Goal: Task Accomplishment & Management: Use online tool/utility

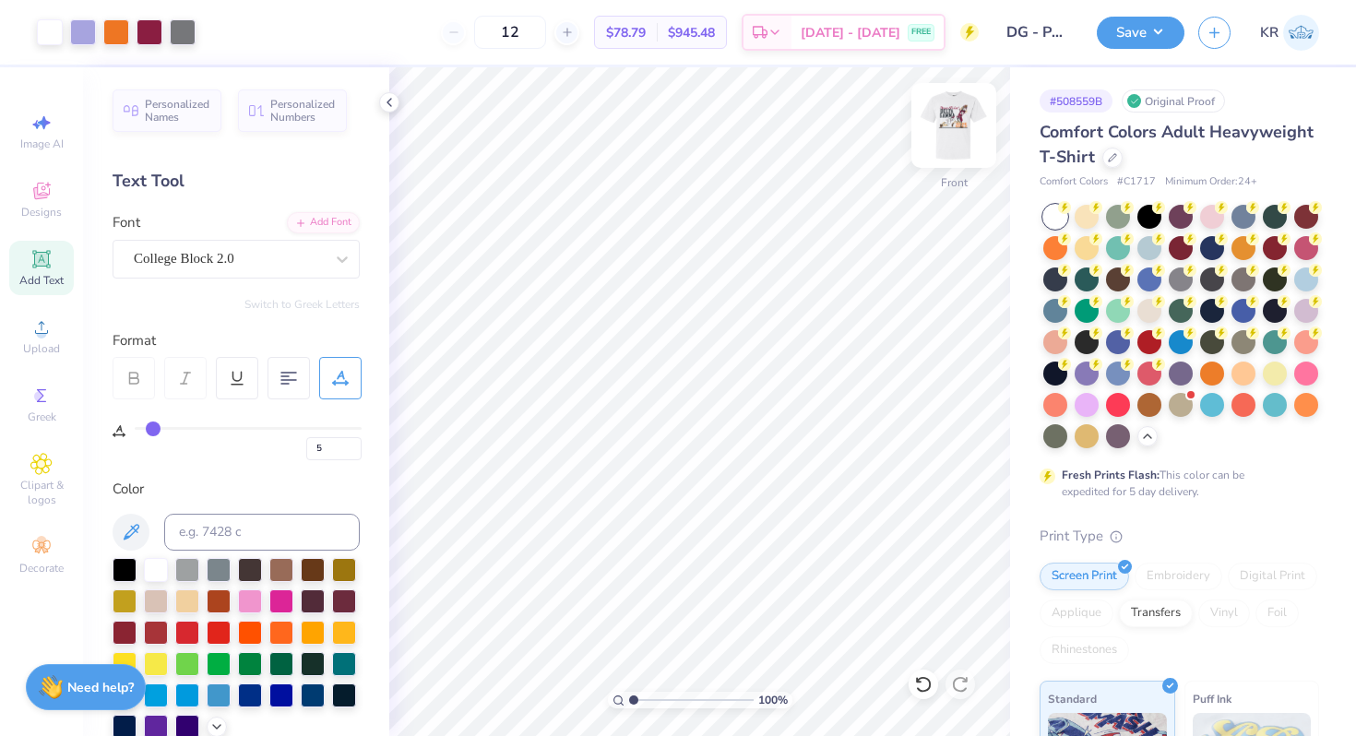
click at [944, 161] on img at bounding box center [954, 126] width 74 height 74
click at [944, 144] on img at bounding box center [953, 125] width 37 height 37
click at [957, 151] on img at bounding box center [954, 126] width 74 height 74
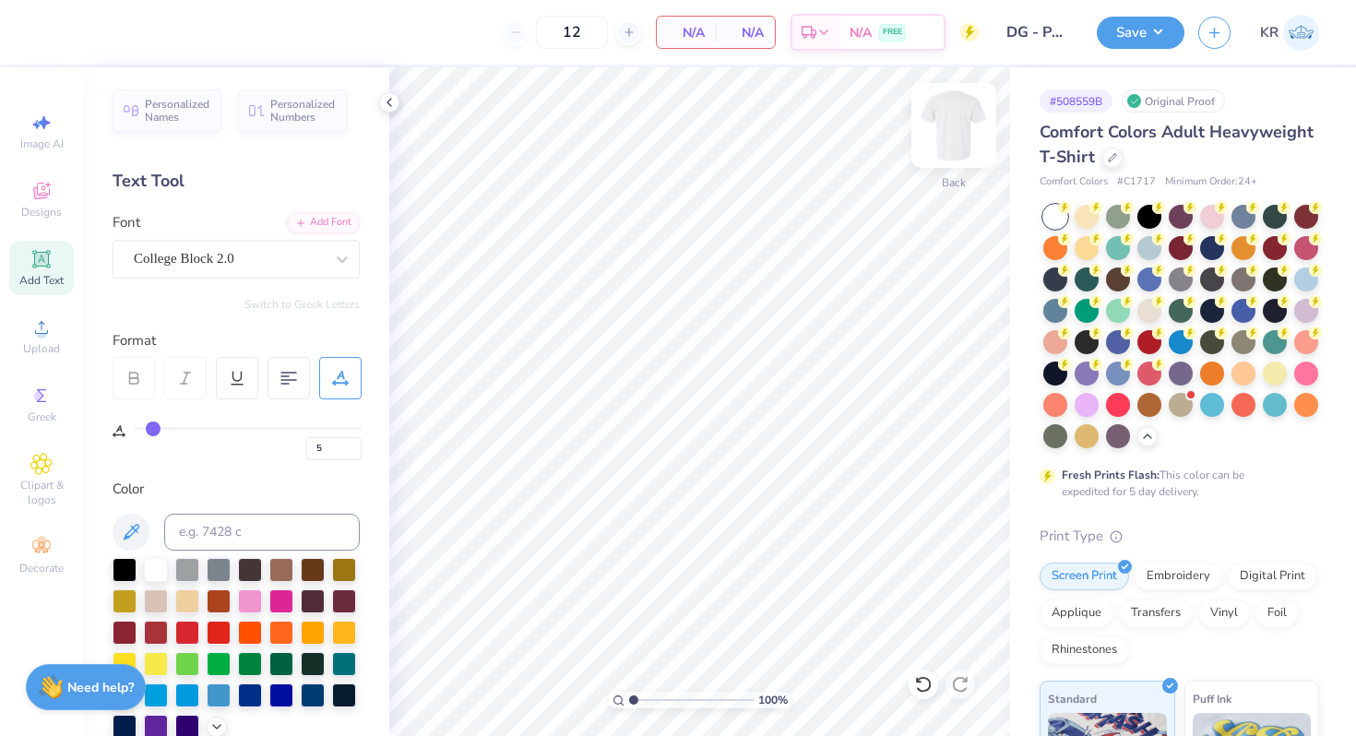
click at [942, 146] on img at bounding box center [954, 126] width 74 height 74
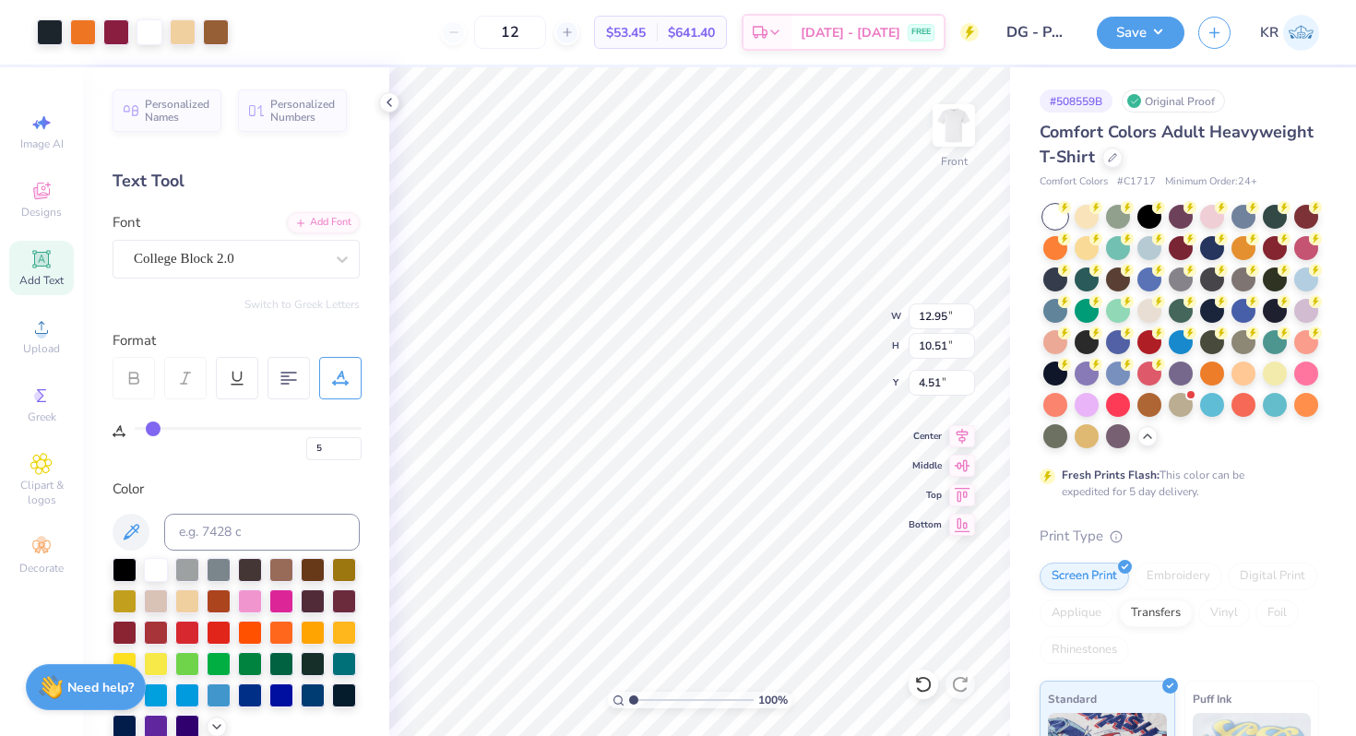
type input "12.95"
type input "10.51"
type input "3.00"
click at [913, 682] on div at bounding box center [923, 684] width 30 height 30
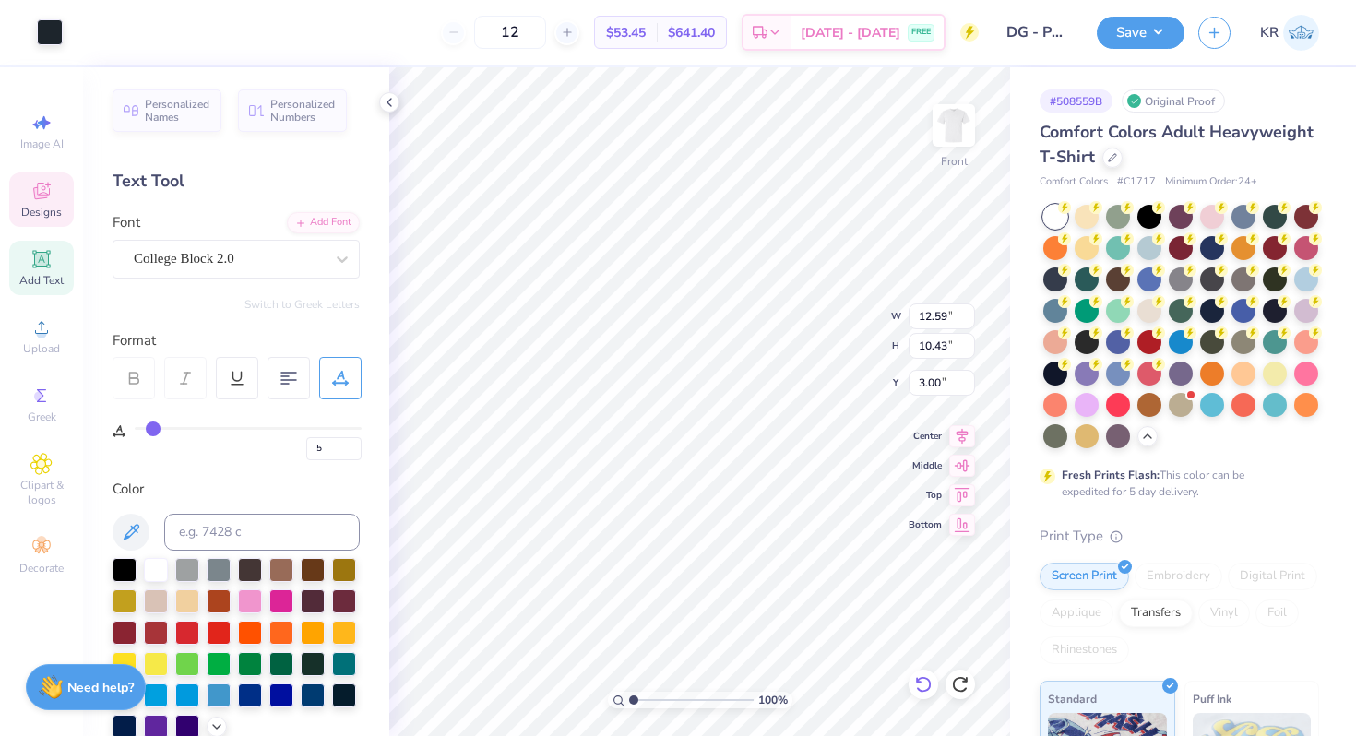
type input "4.51"
type input "14.83"
type input "5.83"
type input "1.92"
click at [922, 687] on icon at bounding box center [923, 684] width 18 height 18
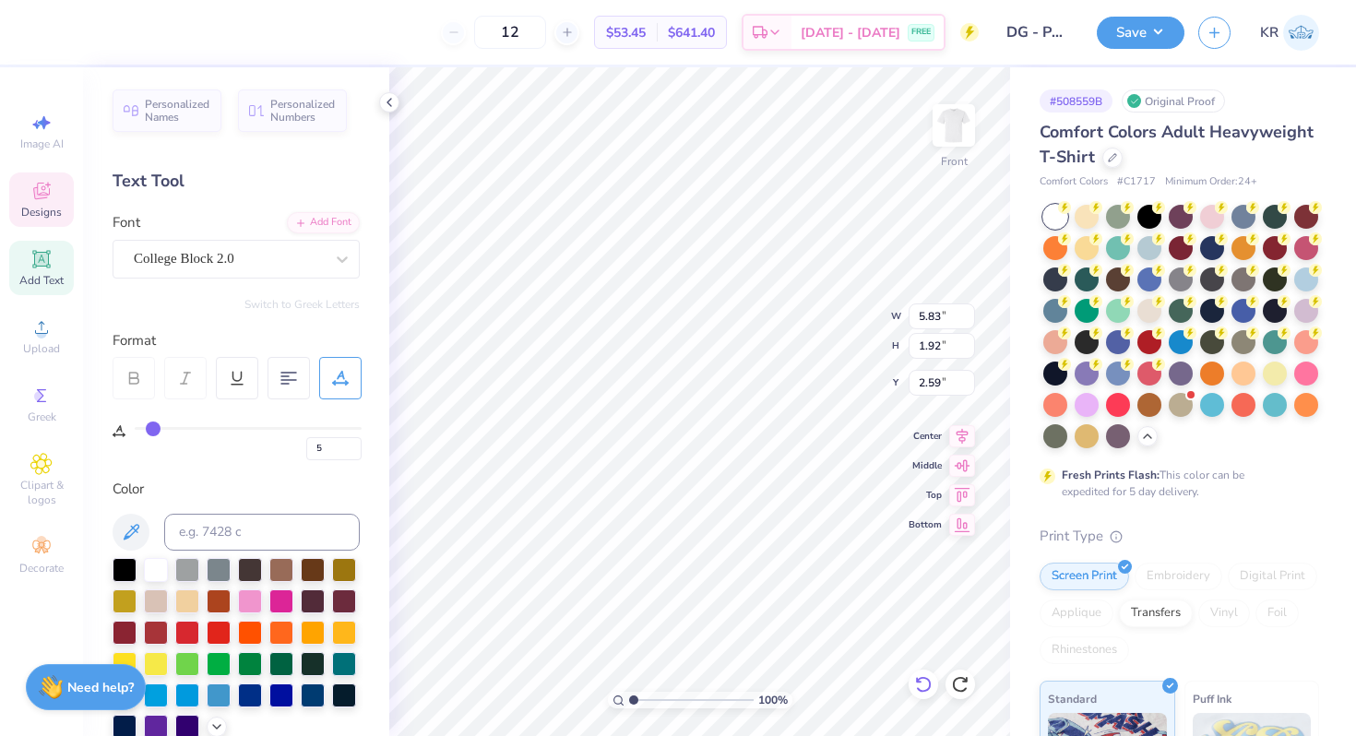
type input "6.27"
click at [922, 687] on icon at bounding box center [923, 684] width 18 height 18
type input "12.59"
type input "10.43"
type input "4.51"
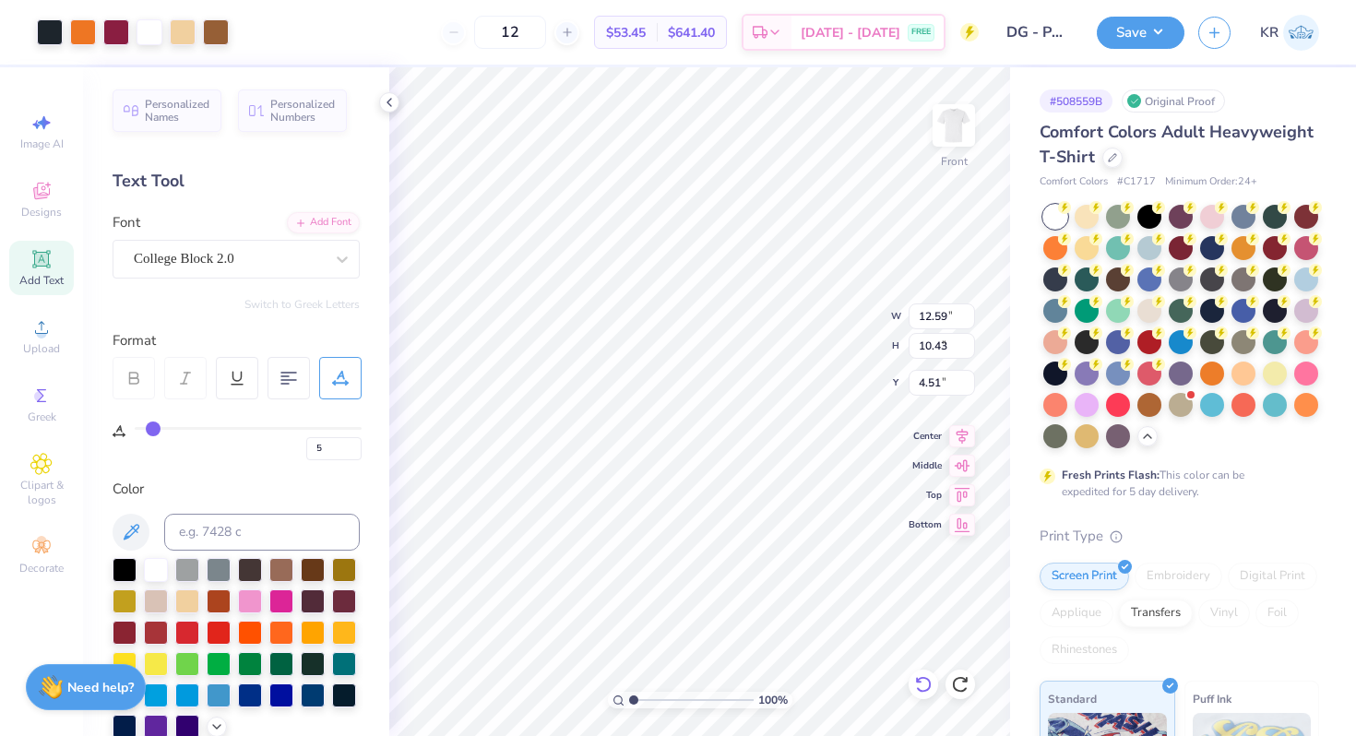
type input "11.87"
type input "9.63"
type input "5.39"
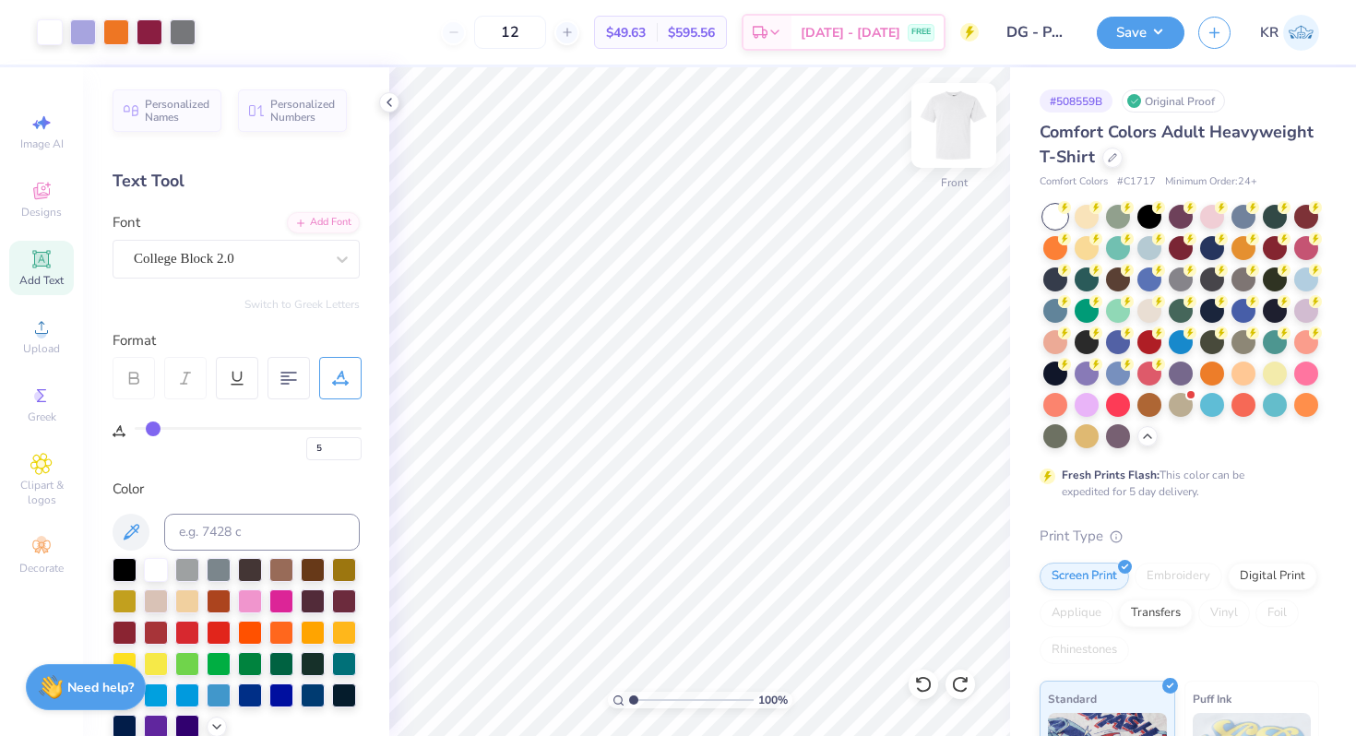
click at [962, 154] on img at bounding box center [954, 126] width 74 height 74
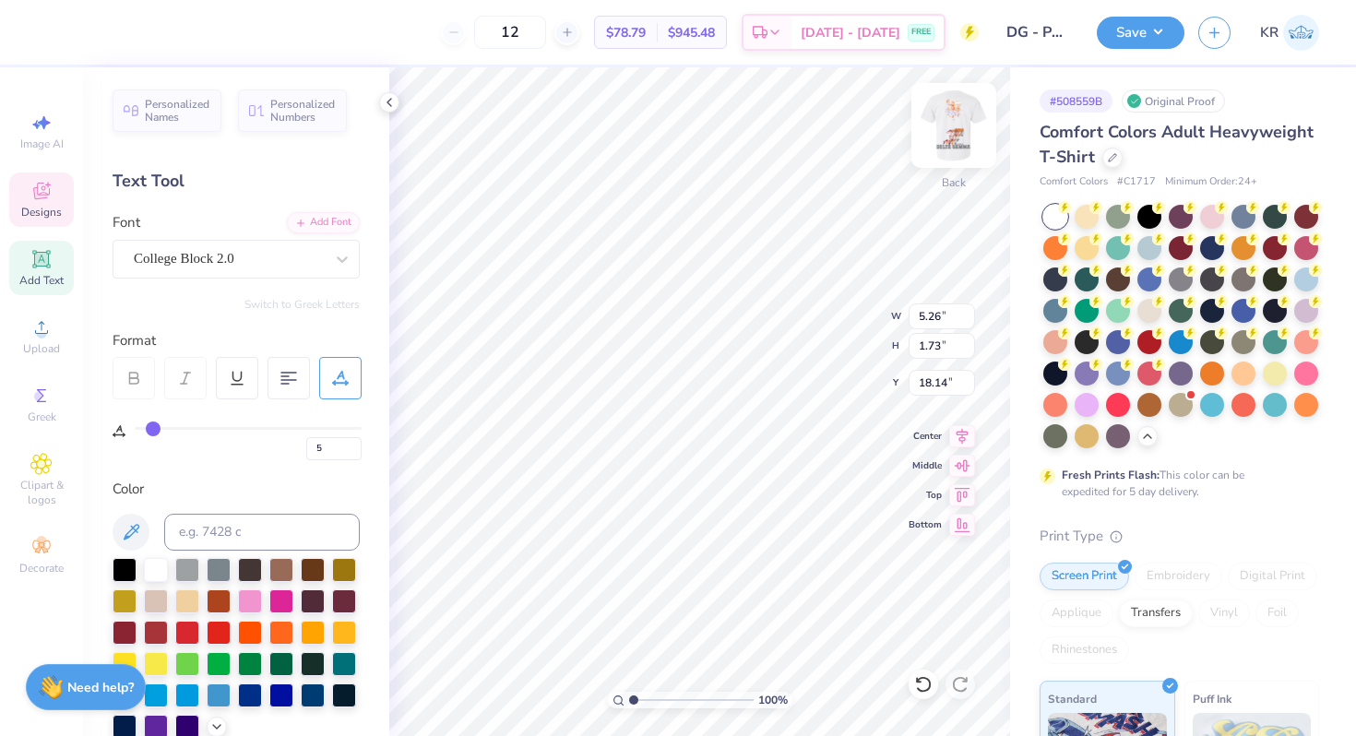
type input "15.99"
type textarea "Gamma"
type input "14.00"
type input "6.16"
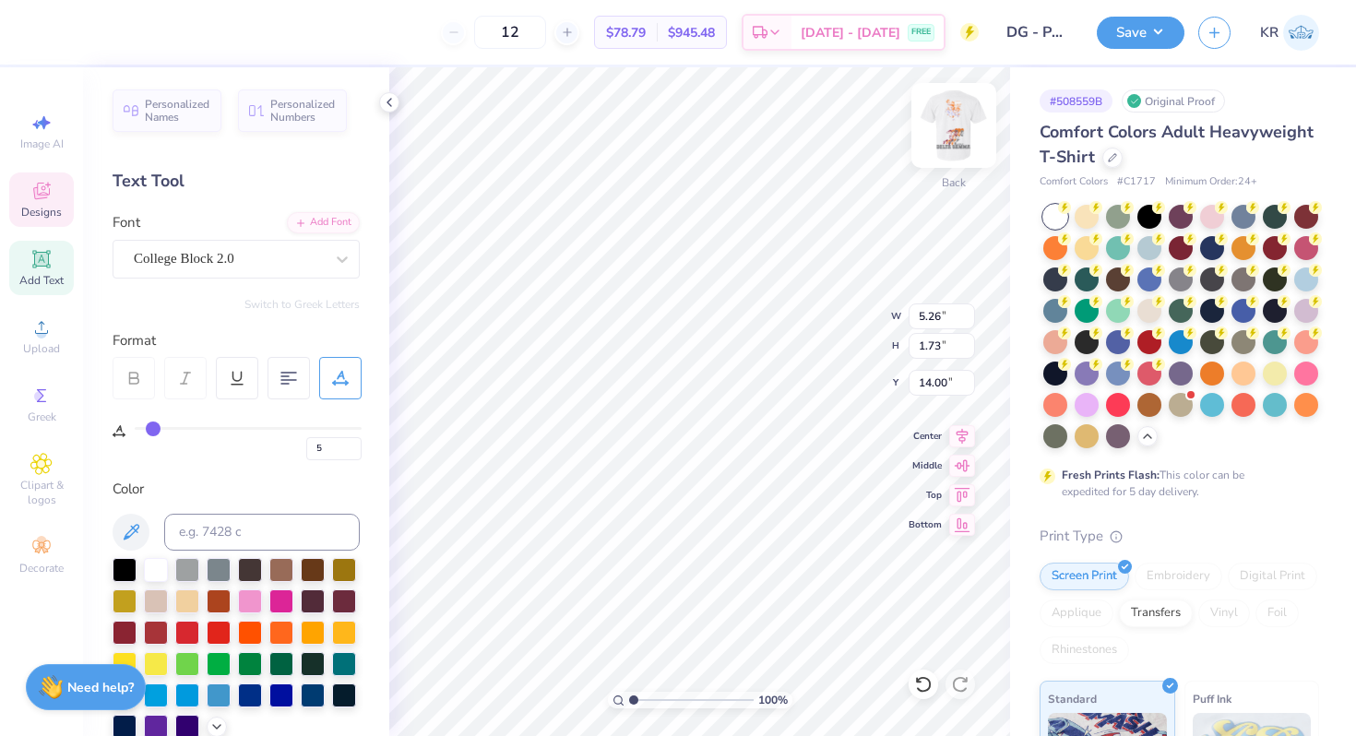
type input "1.70"
type input "6.44"
type input "4.61"
type input "10.18"
type input "5.06"
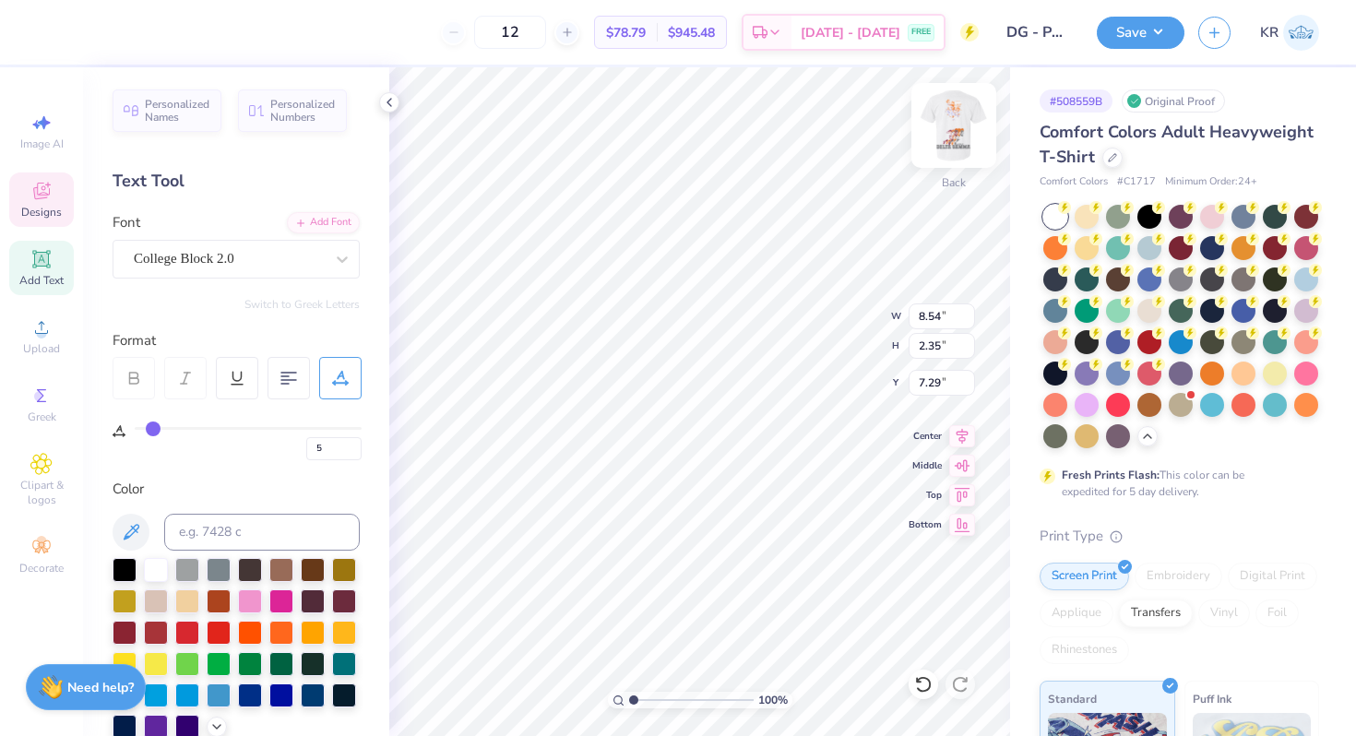
type input "7.29"
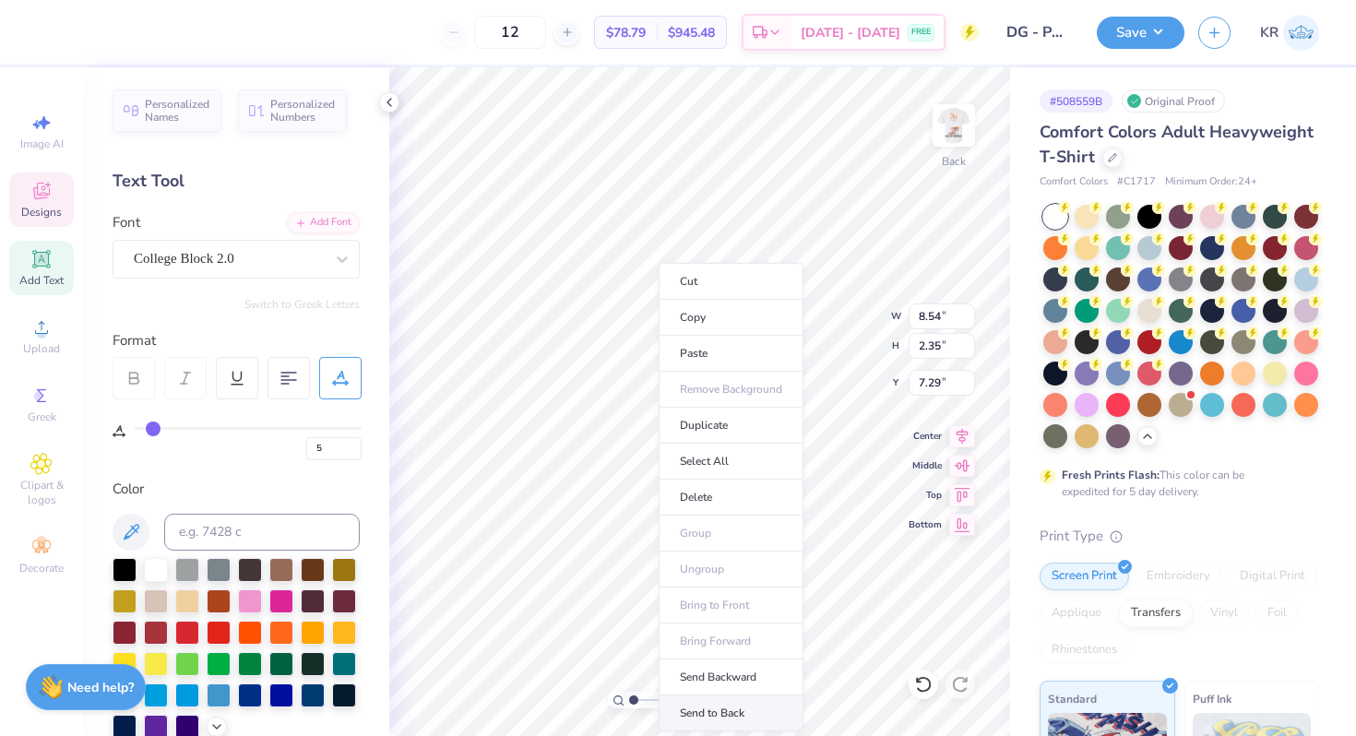
click at [728, 707] on li "Send to Back" at bounding box center [730, 713] width 145 height 36
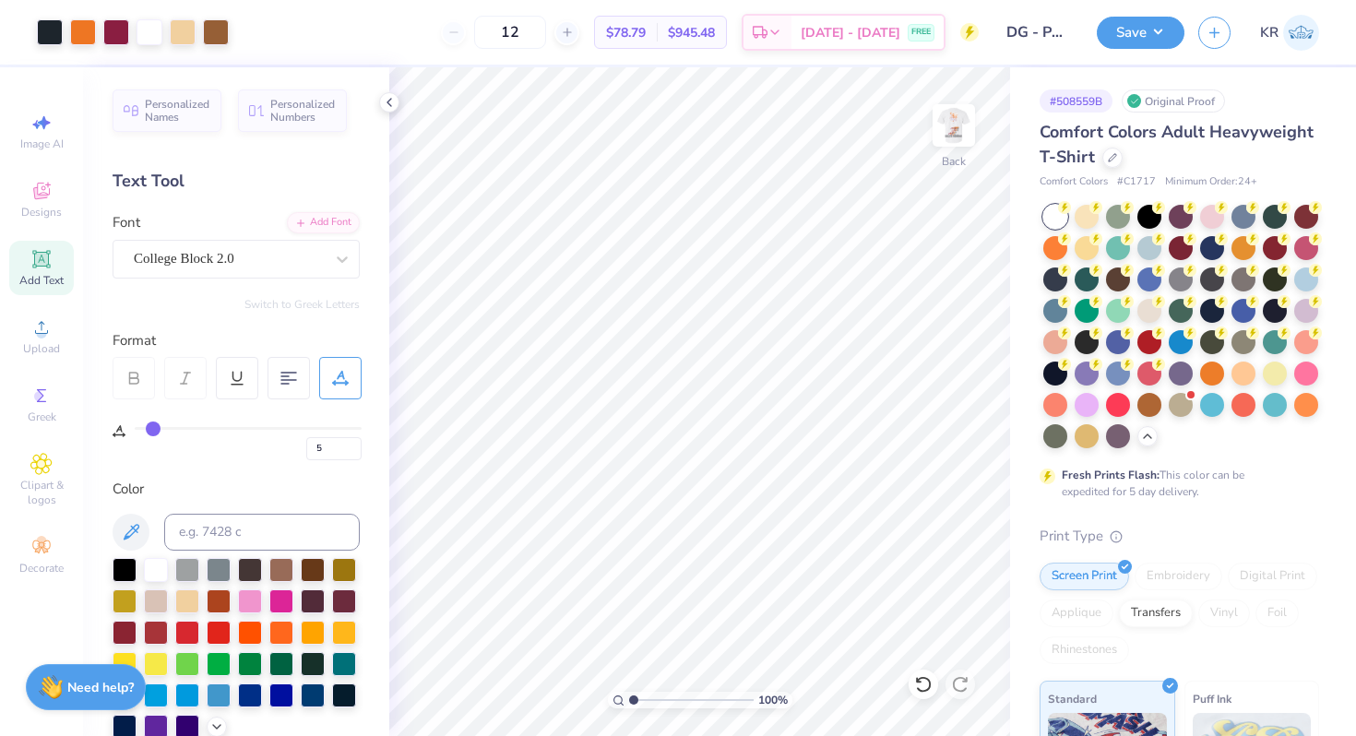
type input "0"
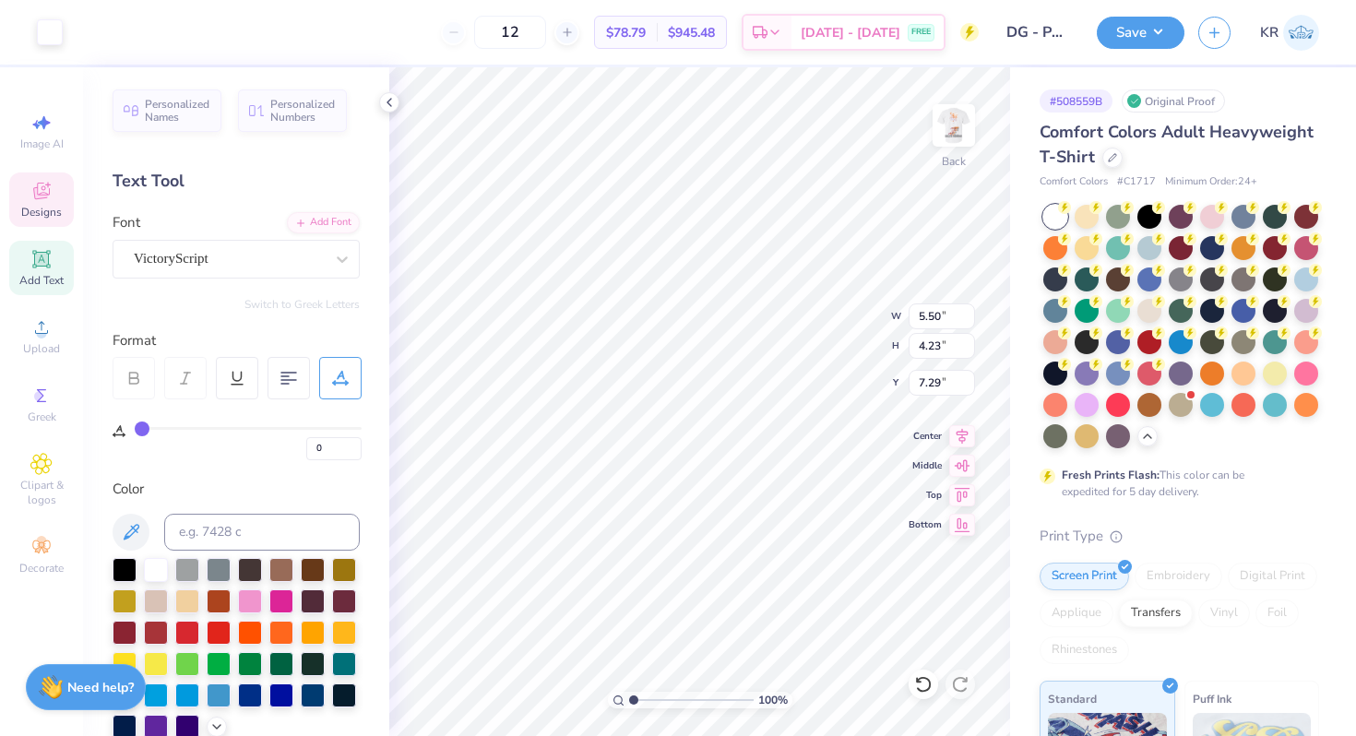
type input "5.50"
type input "4.23"
type input "7.29"
type input "7.86"
type input "1.07"
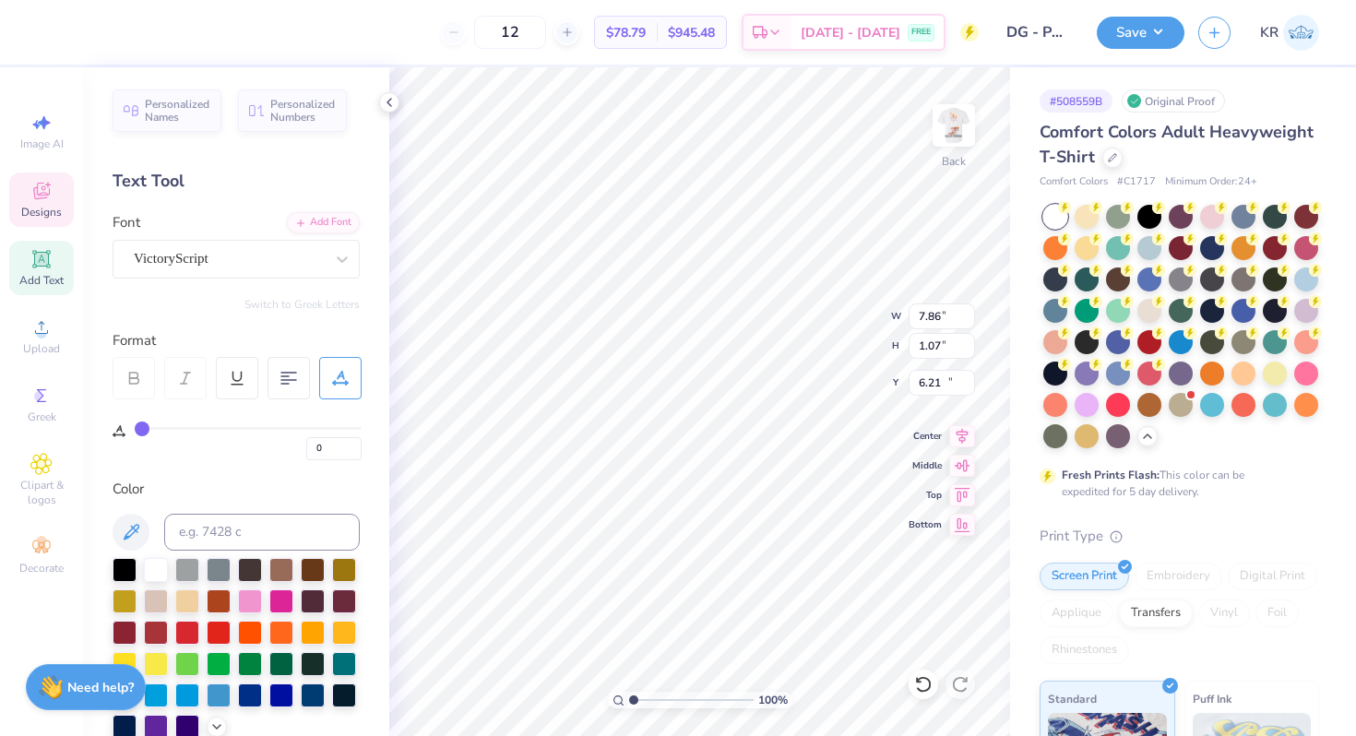
type input "12.81"
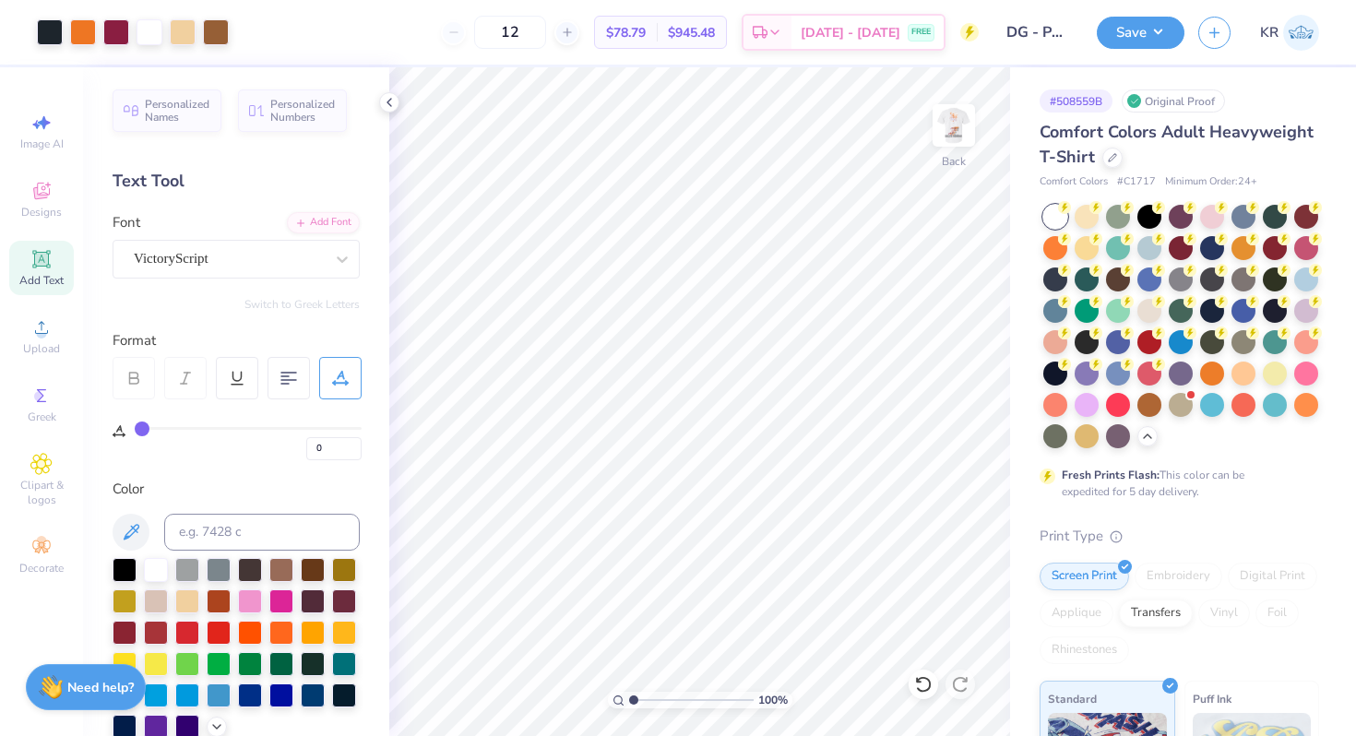
type input "5"
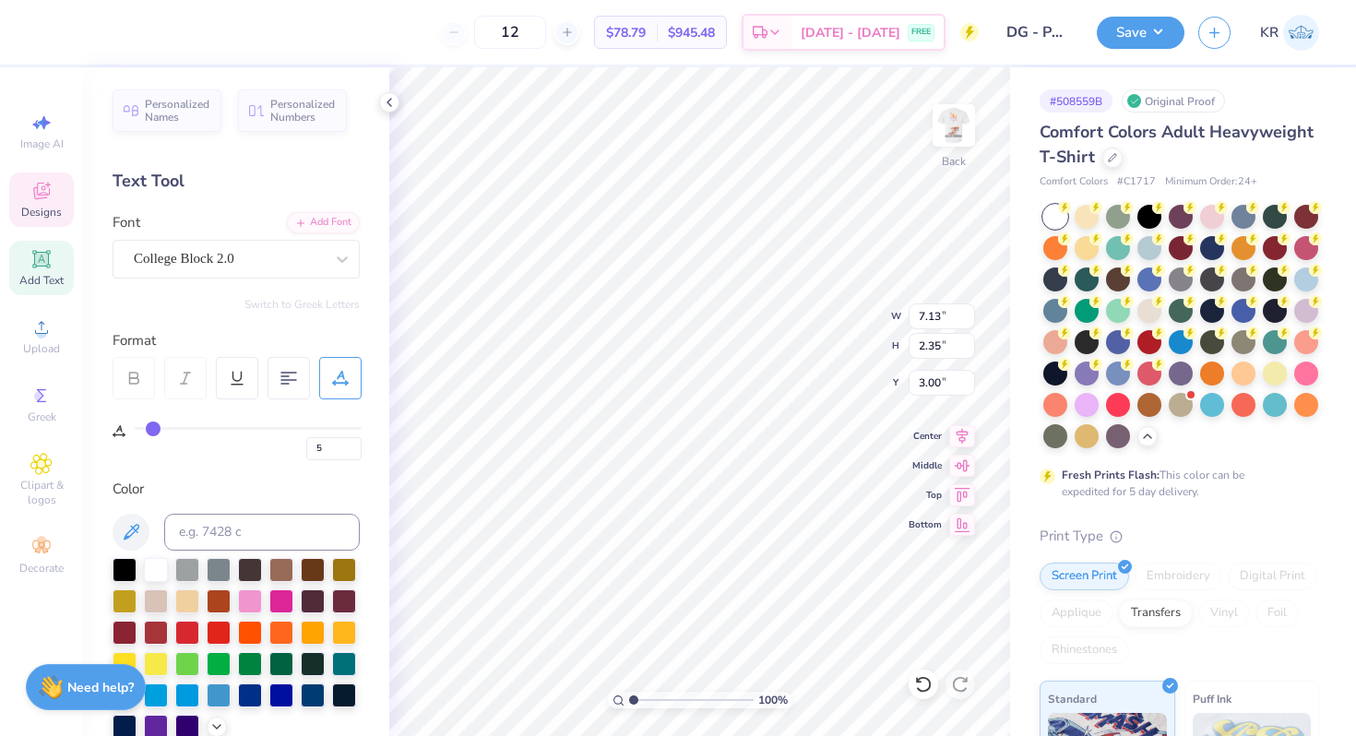
type input "3.00"
type input "8.54"
type input "5.61"
type input "4.96"
type input "3.00"
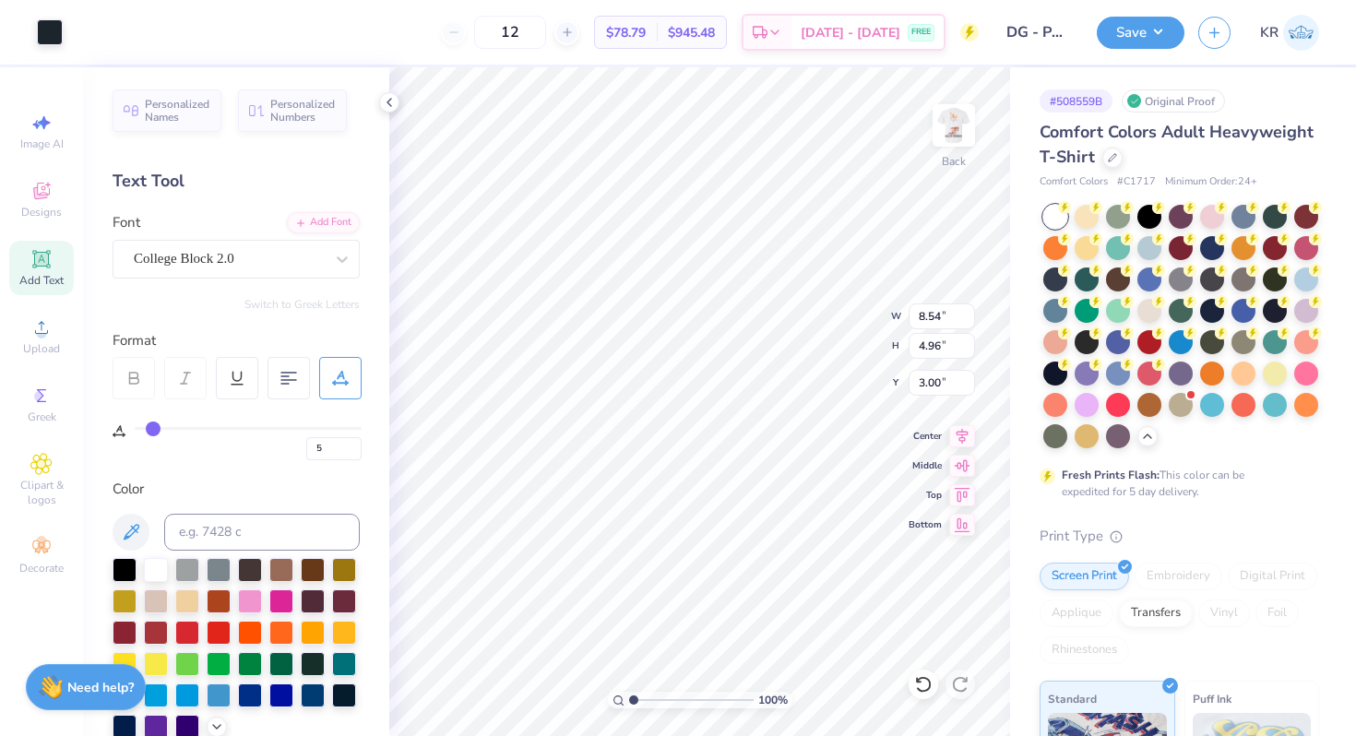
type input "7.34"
type input "4.26"
type input "5.68"
type input "6.12"
type input "3.52"
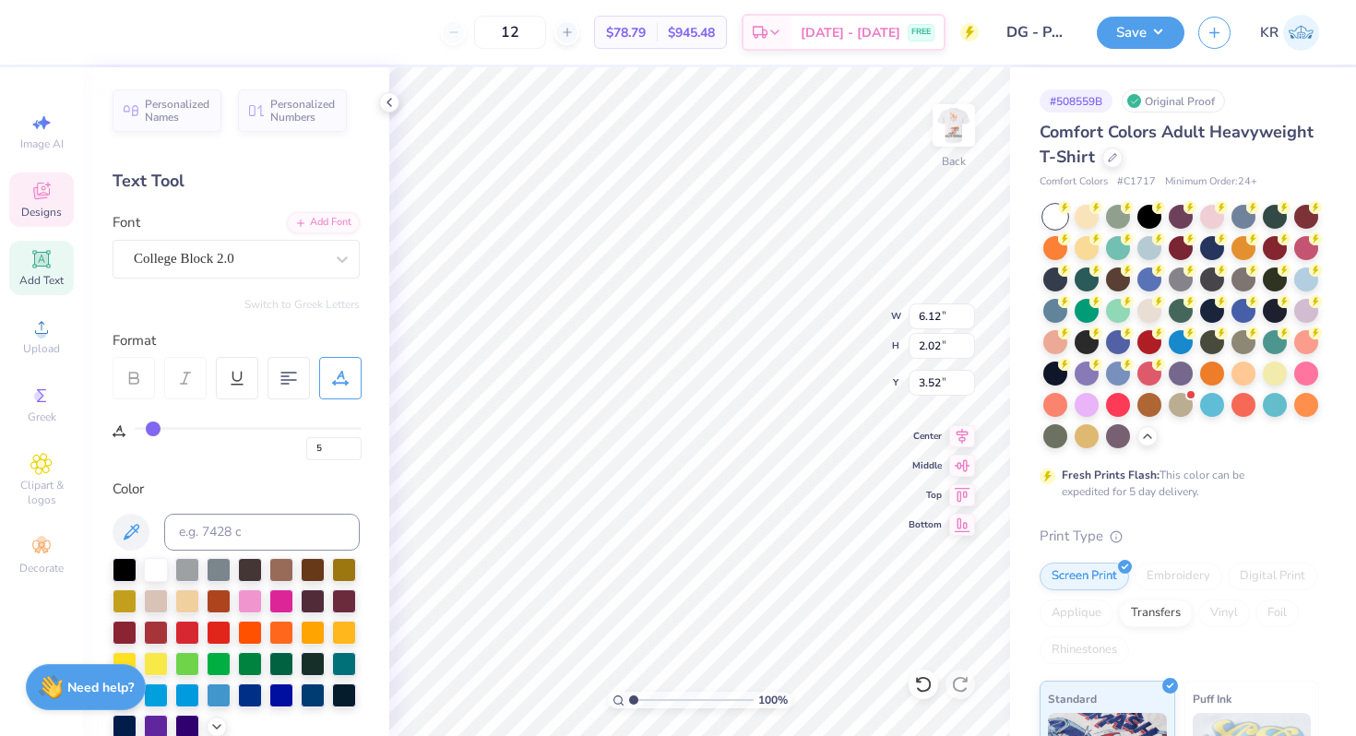
type input "7.34"
type input "5.94"
type input "6.12"
type input "3.52"
click at [338, 449] on input "5" at bounding box center [333, 448] width 55 height 23
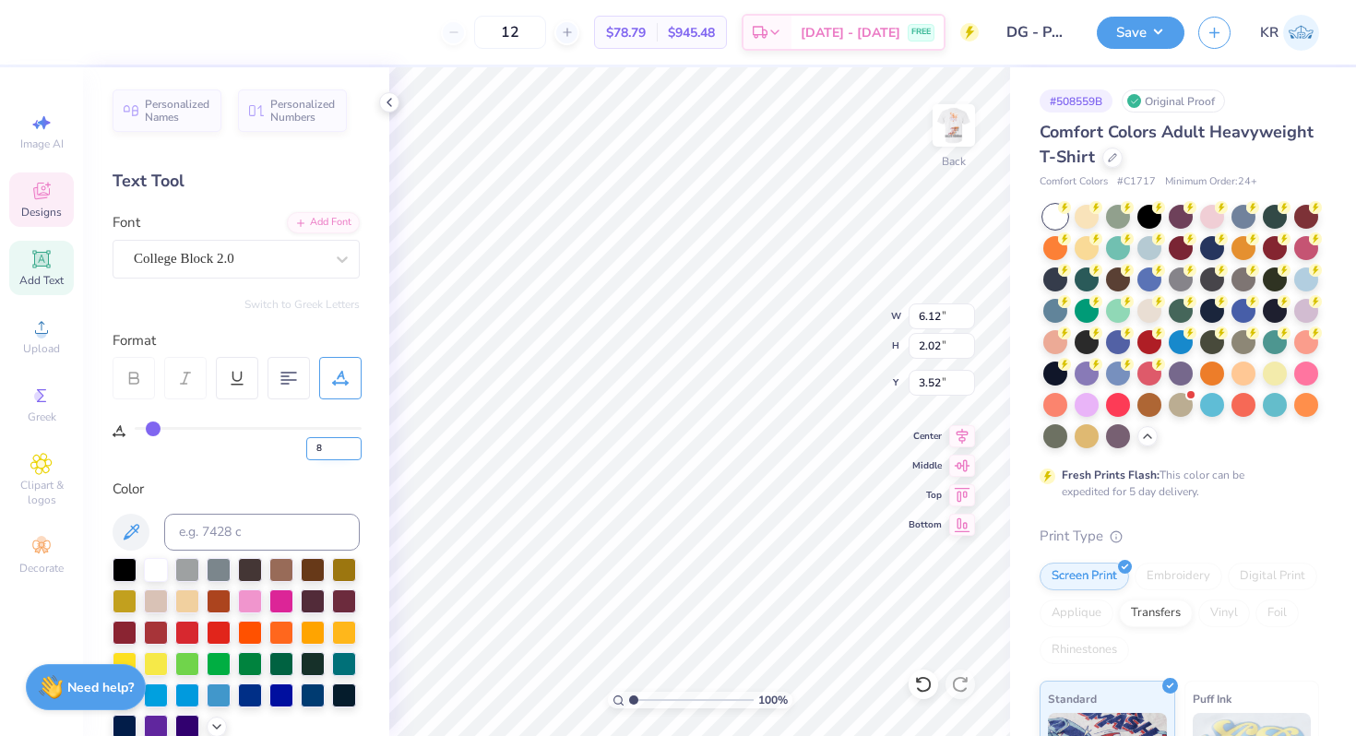
type input "8"
type input "6.40"
type input "5"
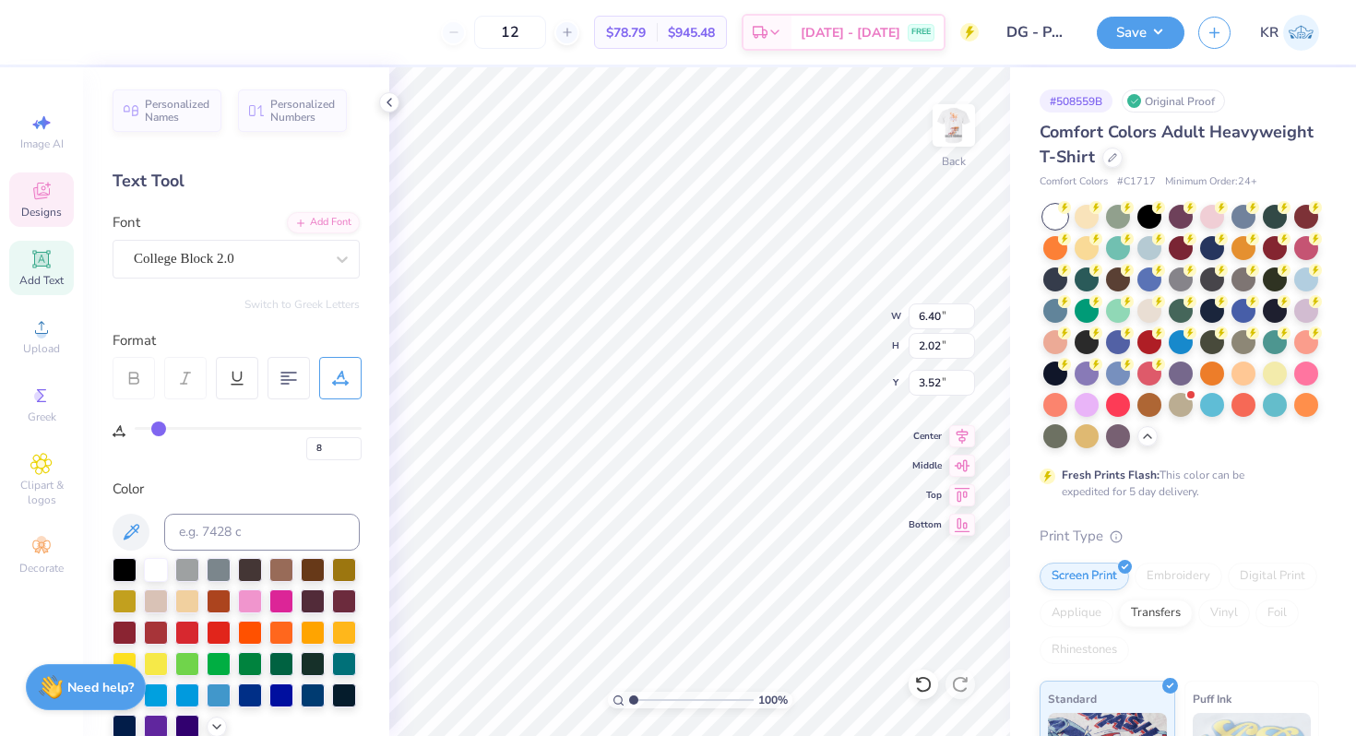
type input "7.34"
type input "5.94"
click at [337, 444] on input "5" at bounding box center [333, 448] width 55 height 23
type input "8"
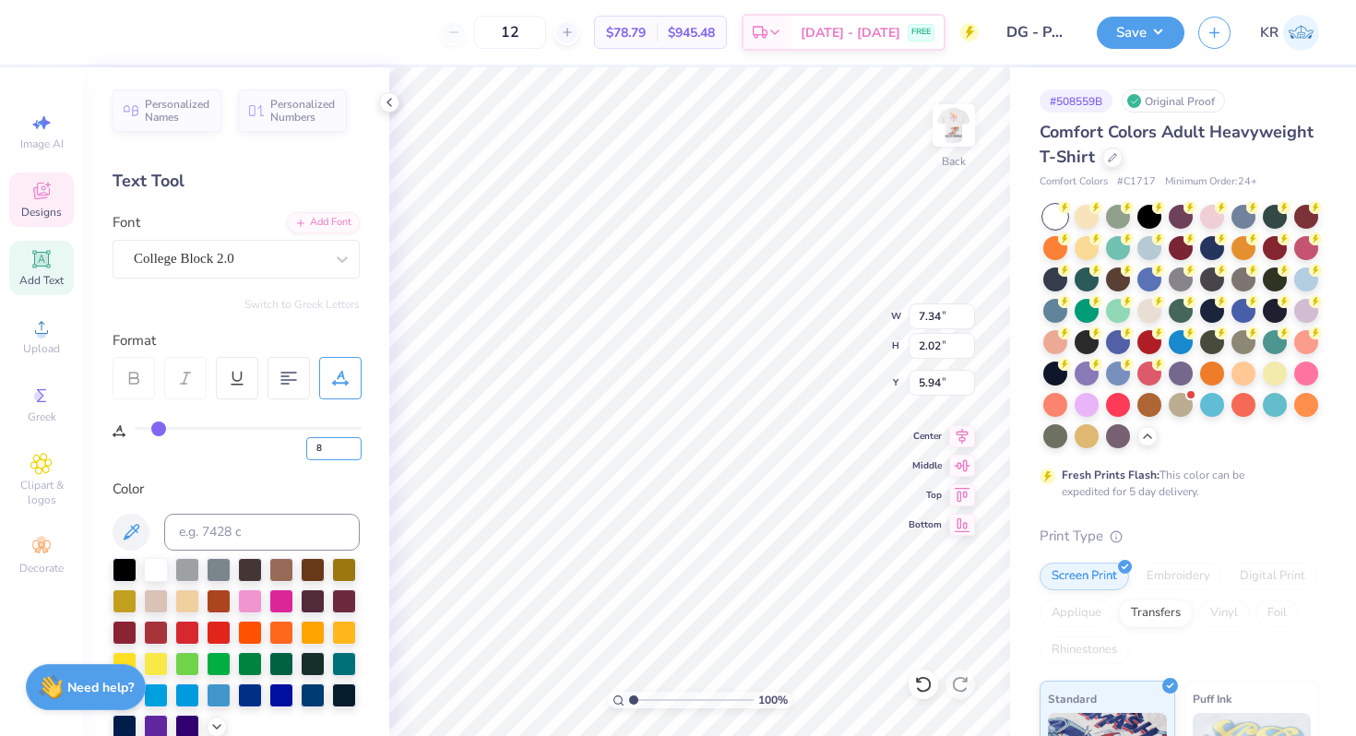
type input "7.61"
type input "4.44"
type input "3.52"
type input "7.04"
type input "4.11"
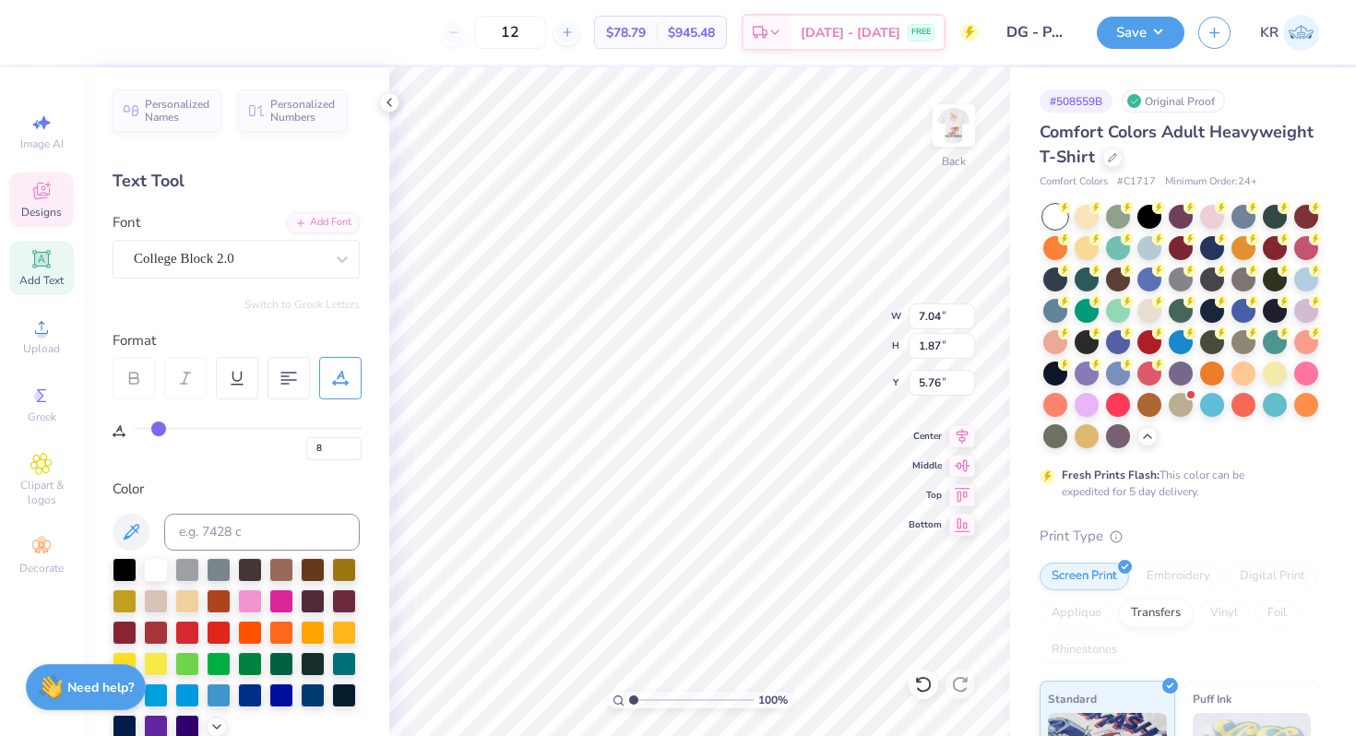
type input "4.11"
type input "3.52"
type input "12.11"
type input "7.07"
click at [329, 444] on input "8" at bounding box center [333, 448] width 55 height 23
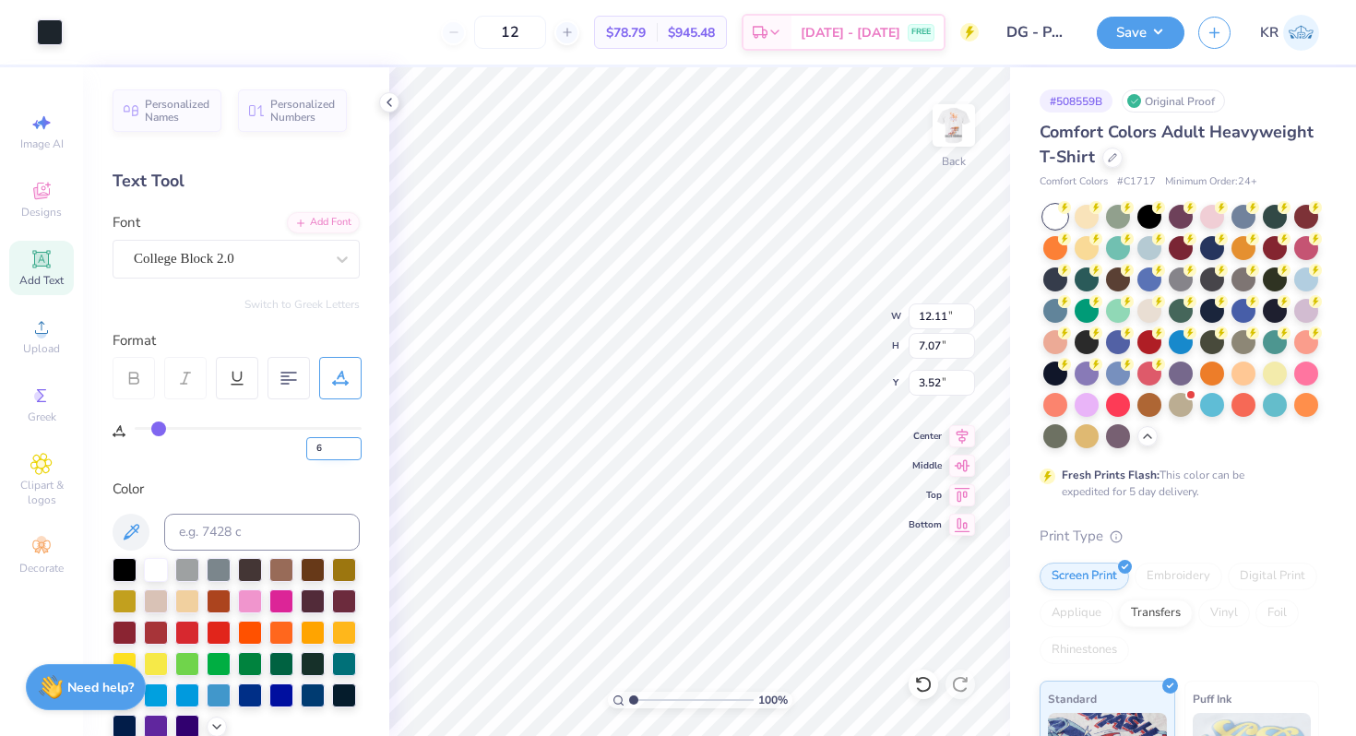
type input "6"
type input "11.82"
type input "8"
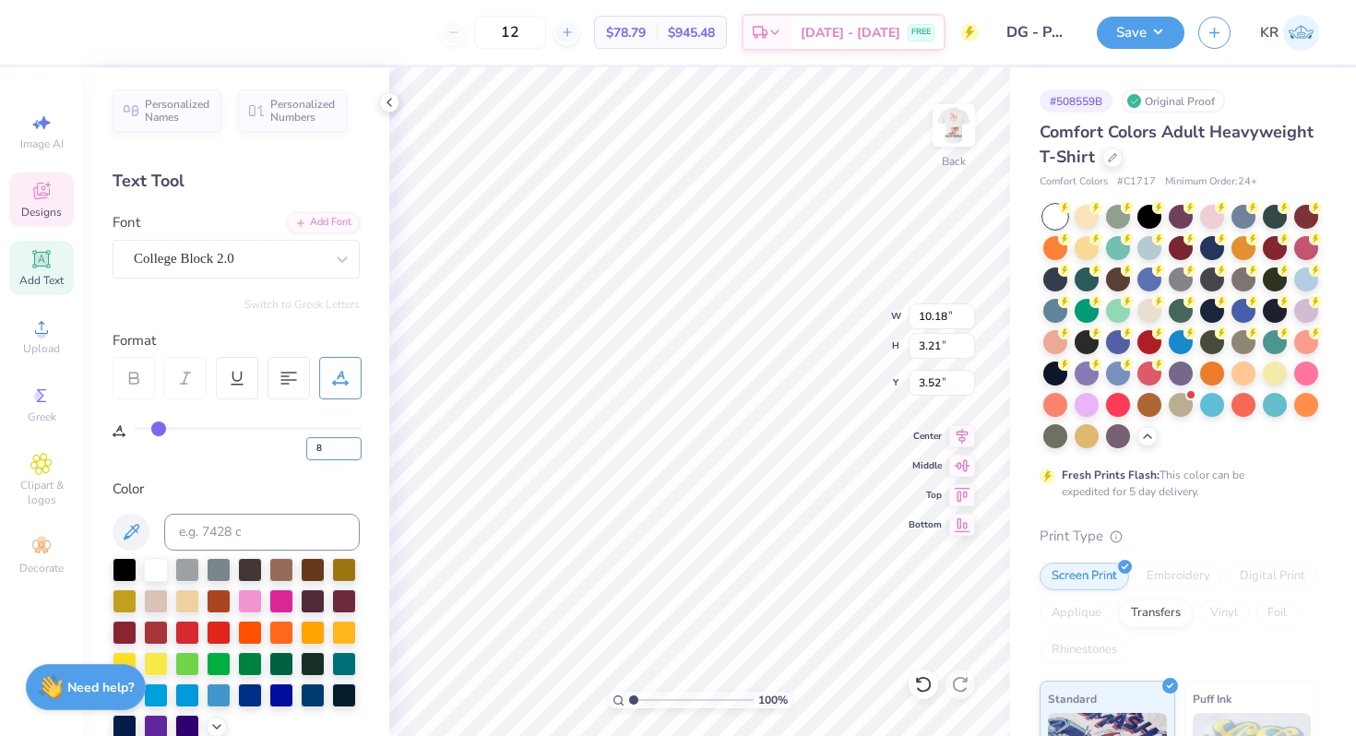
click at [331, 448] on input "8" at bounding box center [333, 448] width 55 height 23
type input "6"
type input "9.89"
type input "17.07"
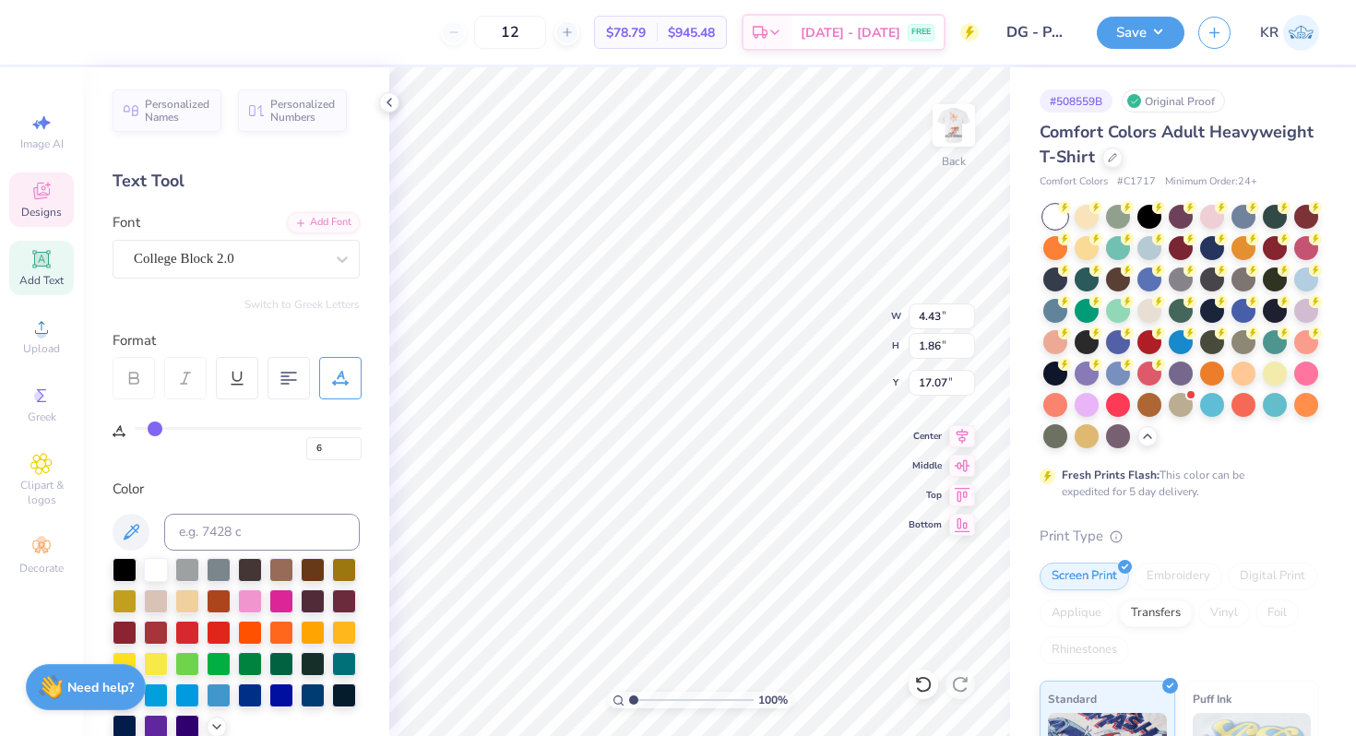
type input "11.82"
type input "3.21"
type input "8.84"
type input "9.89"
type input "4.03"
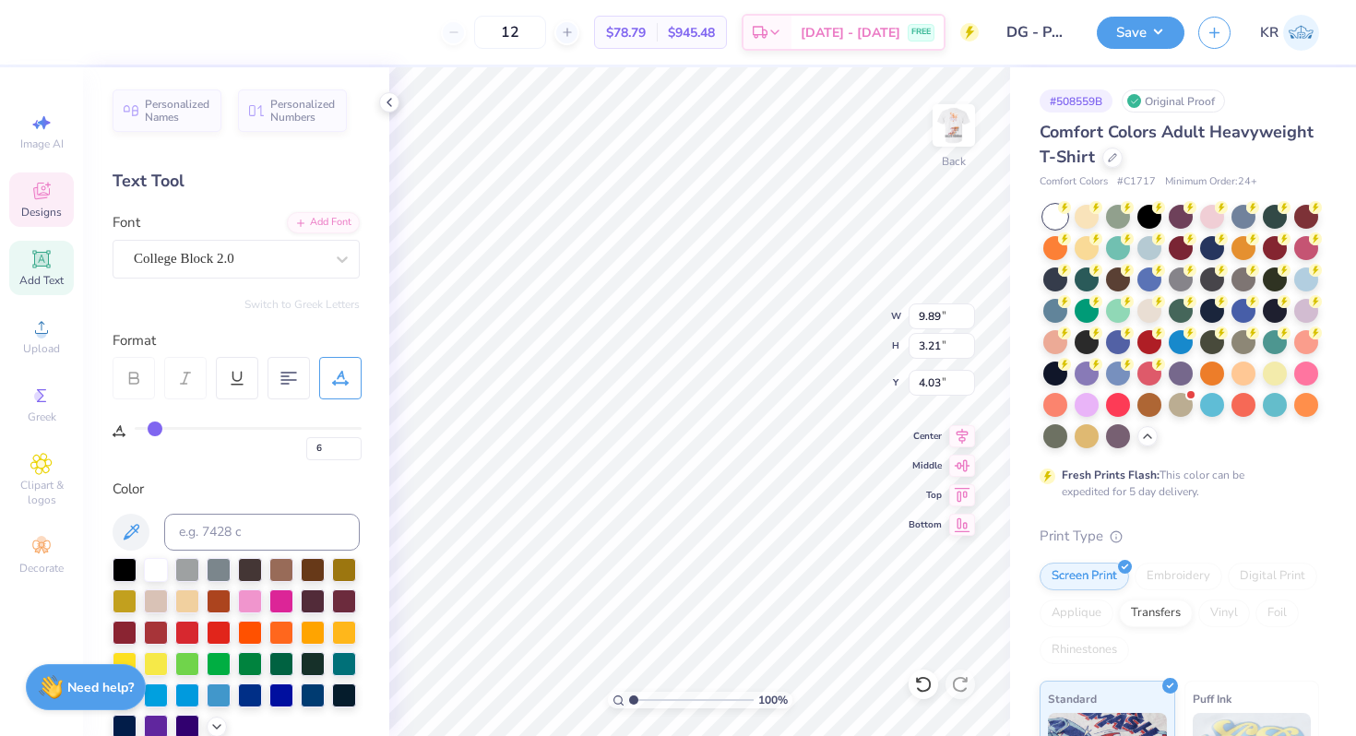
type input "11.82"
type input "8.58"
type input "4.49"
type input "4.75"
click at [345, 451] on input "6" at bounding box center [333, 448] width 55 height 23
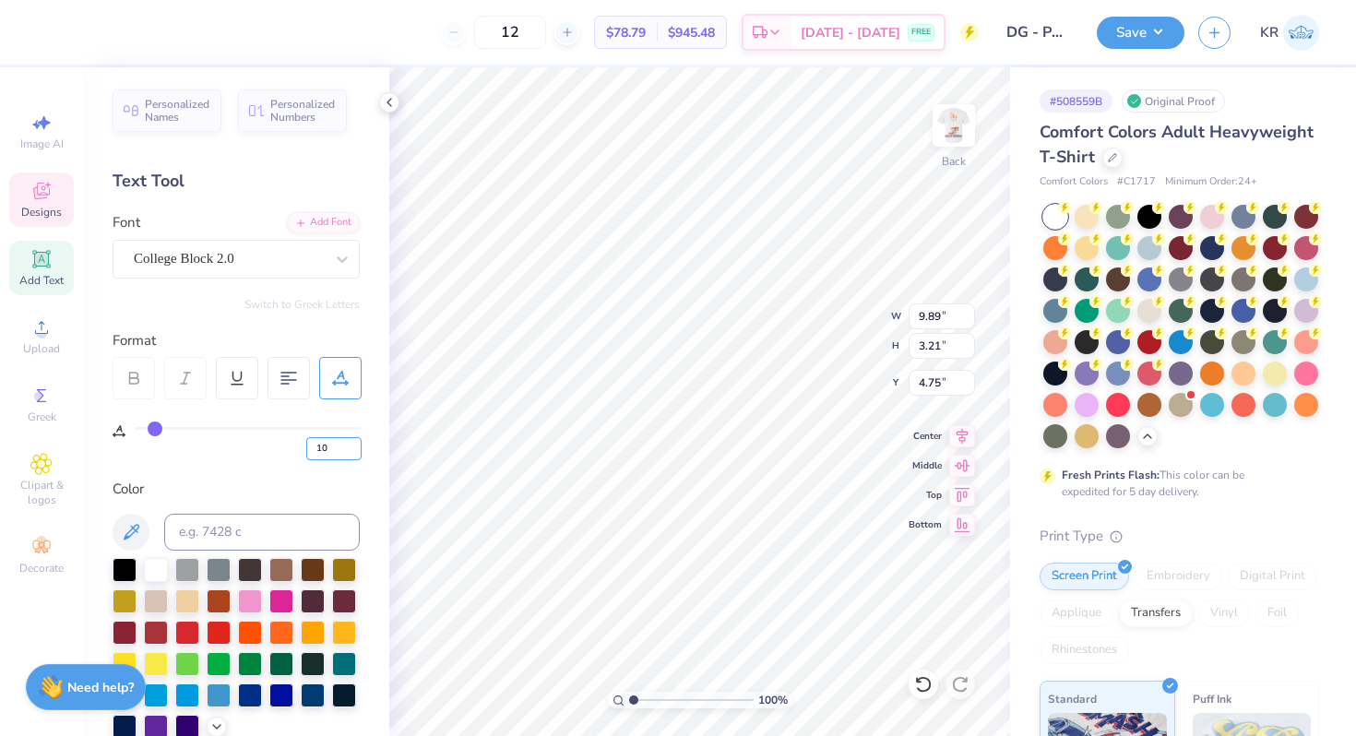
type input "10"
type input "10.47"
type input "4.61"
click at [335, 448] on input "10" at bounding box center [333, 448] width 55 height 23
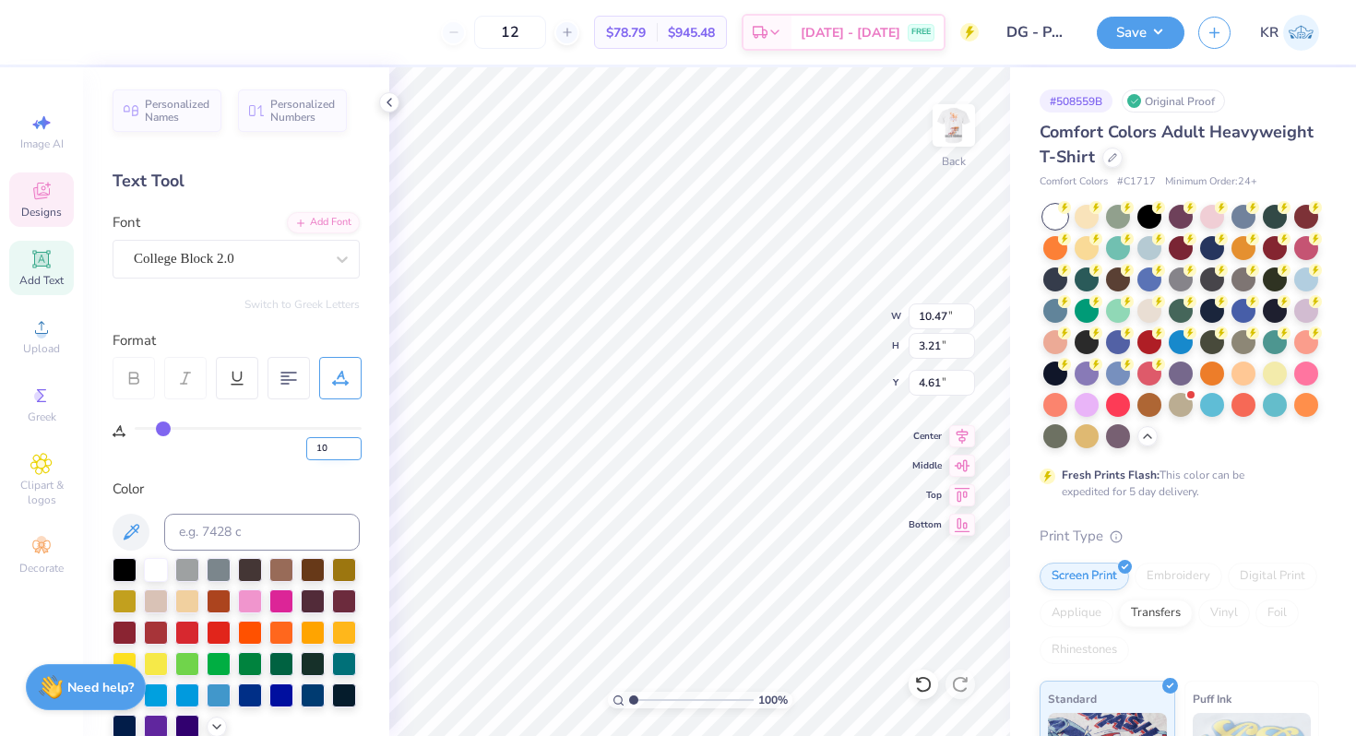
type input "1"
type input "4"
type input "9.59"
type input "4.49"
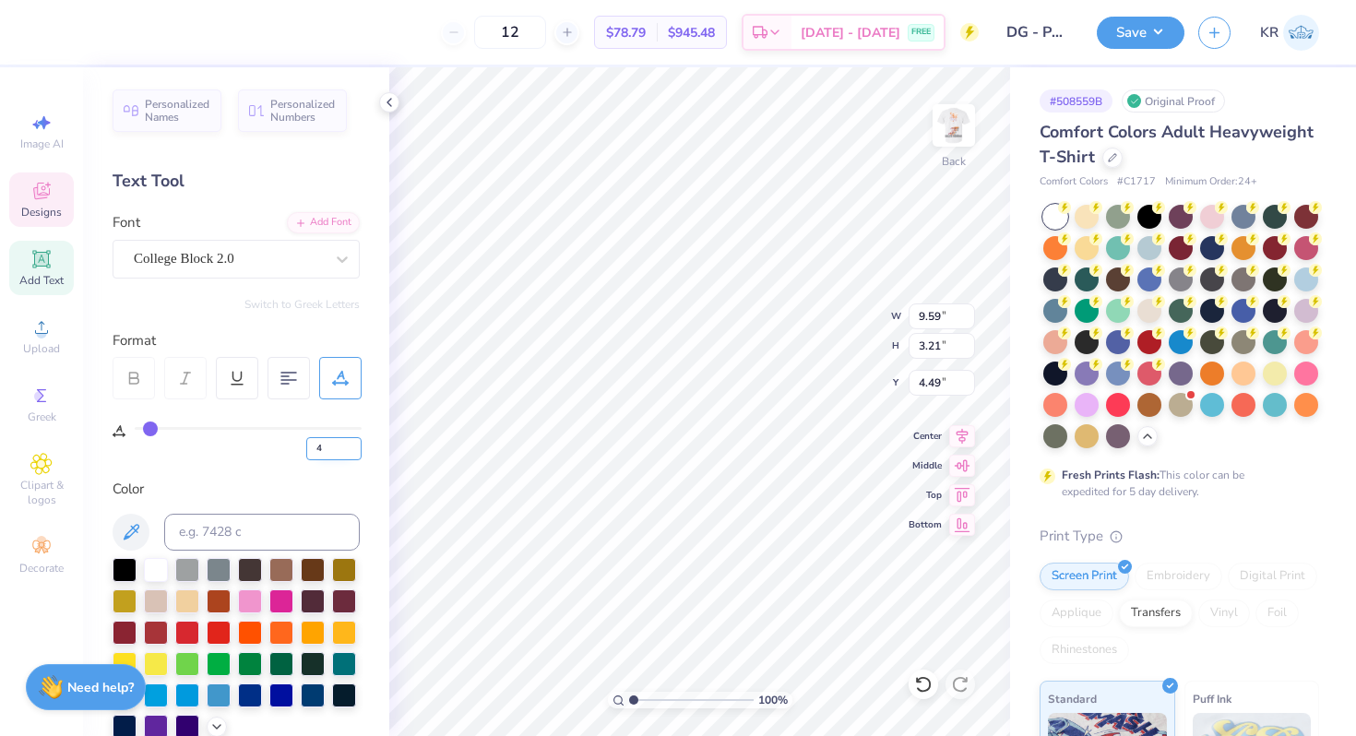
click at [329, 454] on input "4" at bounding box center [333, 448] width 55 height 23
type input "6"
type input "9.89"
type input "1.39"
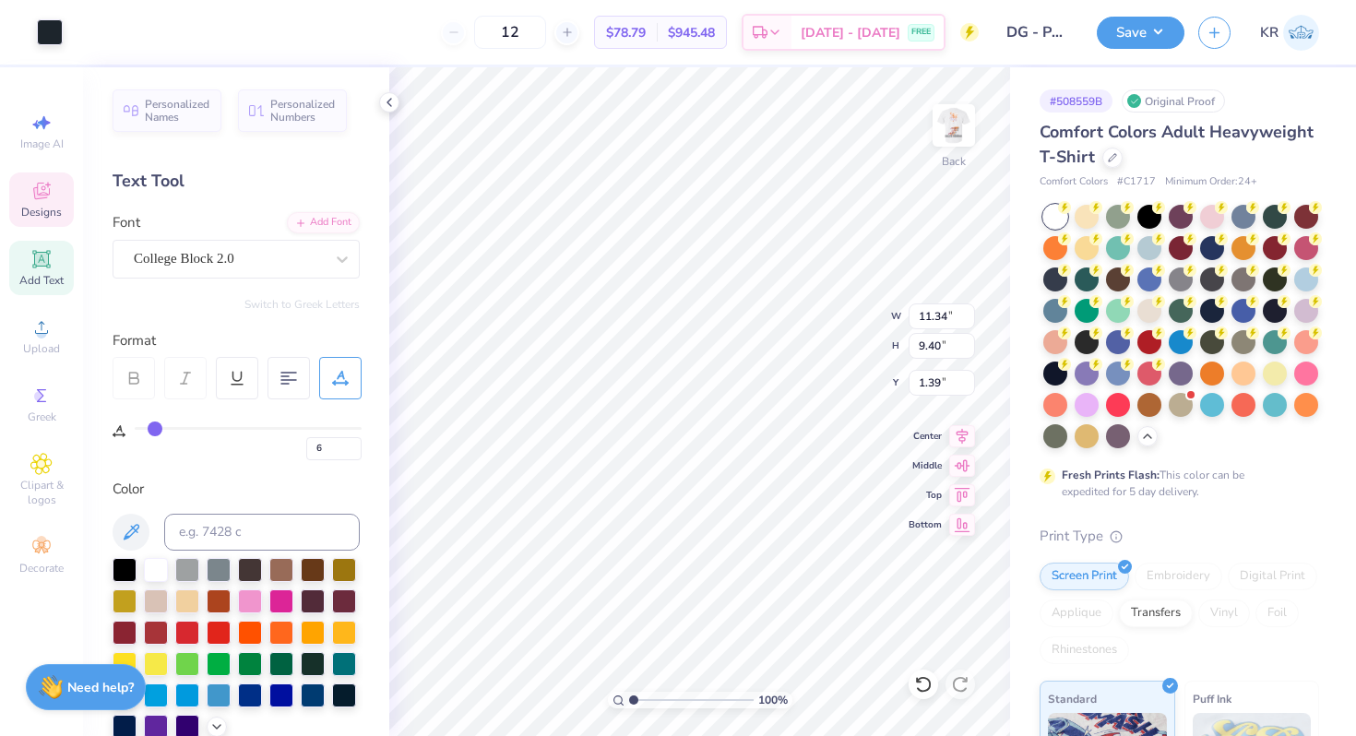
type input "11.34"
type input "9.40"
type input "3.00"
type input "5.01"
click at [333, 444] on input "6" at bounding box center [333, 448] width 55 height 23
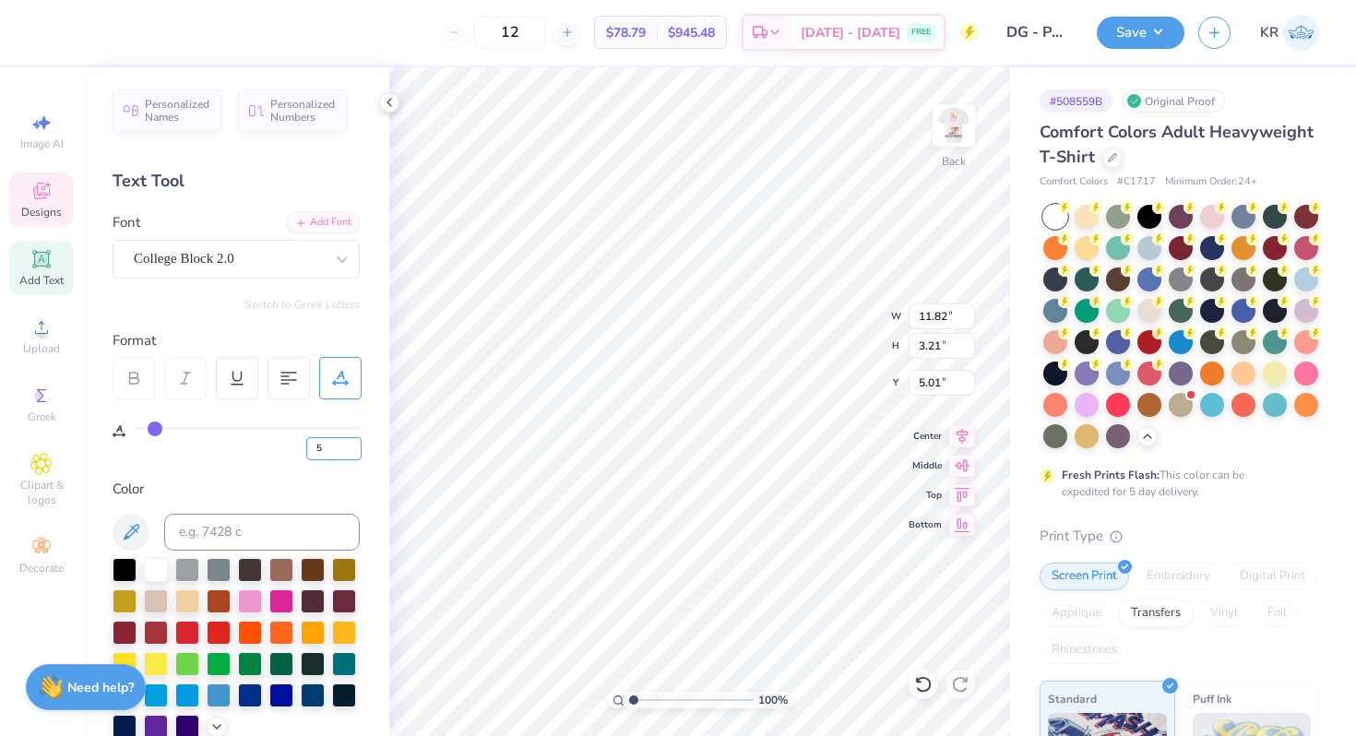
type input "5"
type input "11.67"
type input "6"
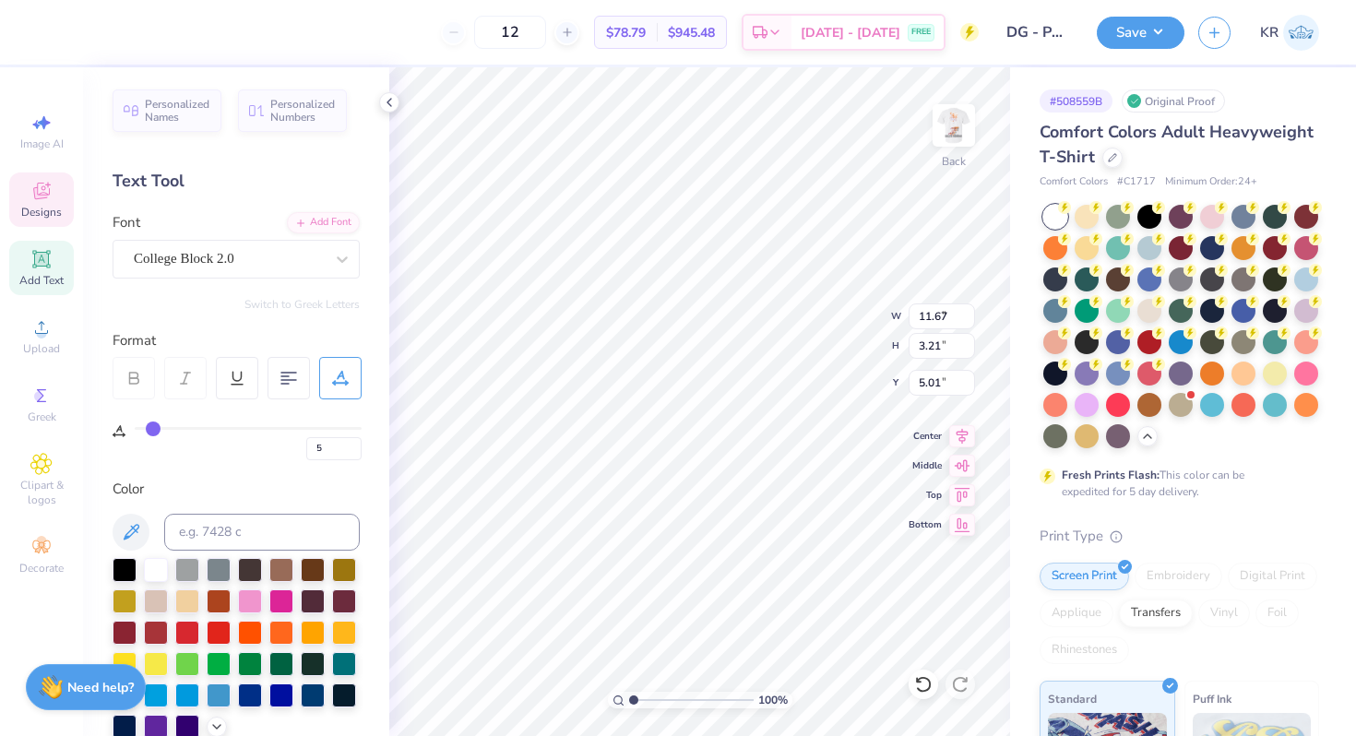
type input "9.89"
type input "1.39"
click at [331, 456] on input "6" at bounding box center [333, 448] width 55 height 23
type input "5"
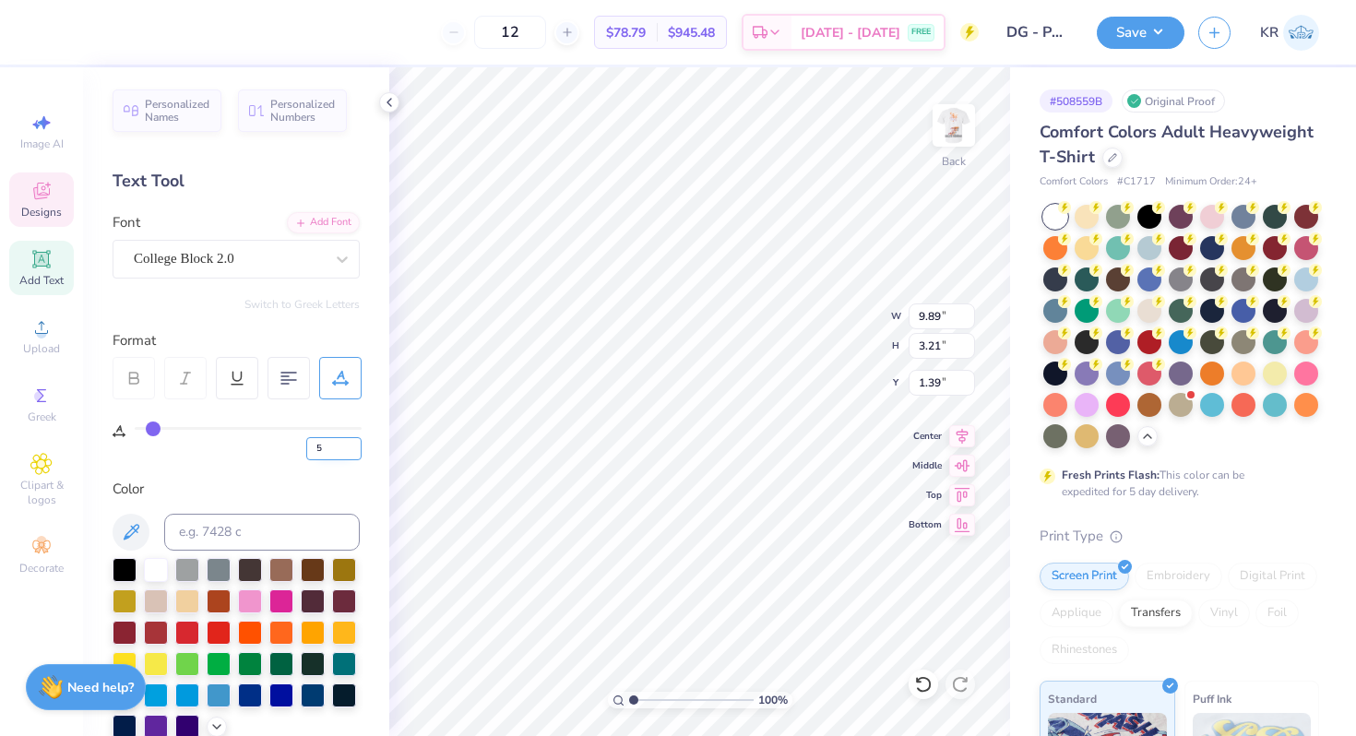
type input "9.74"
type input "1.39"
type input "11.22"
type input "12.00"
type input "3.00"
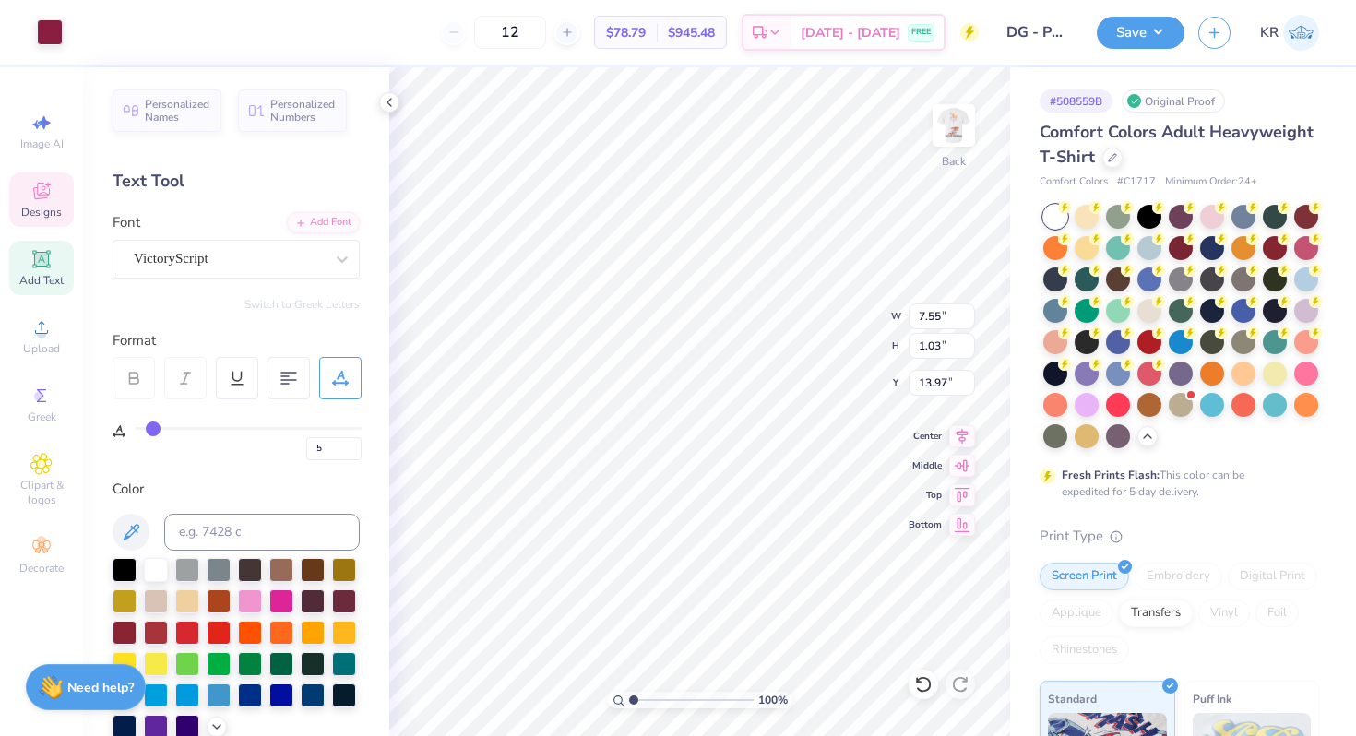
type input "0"
type input "13.65"
type input "6"
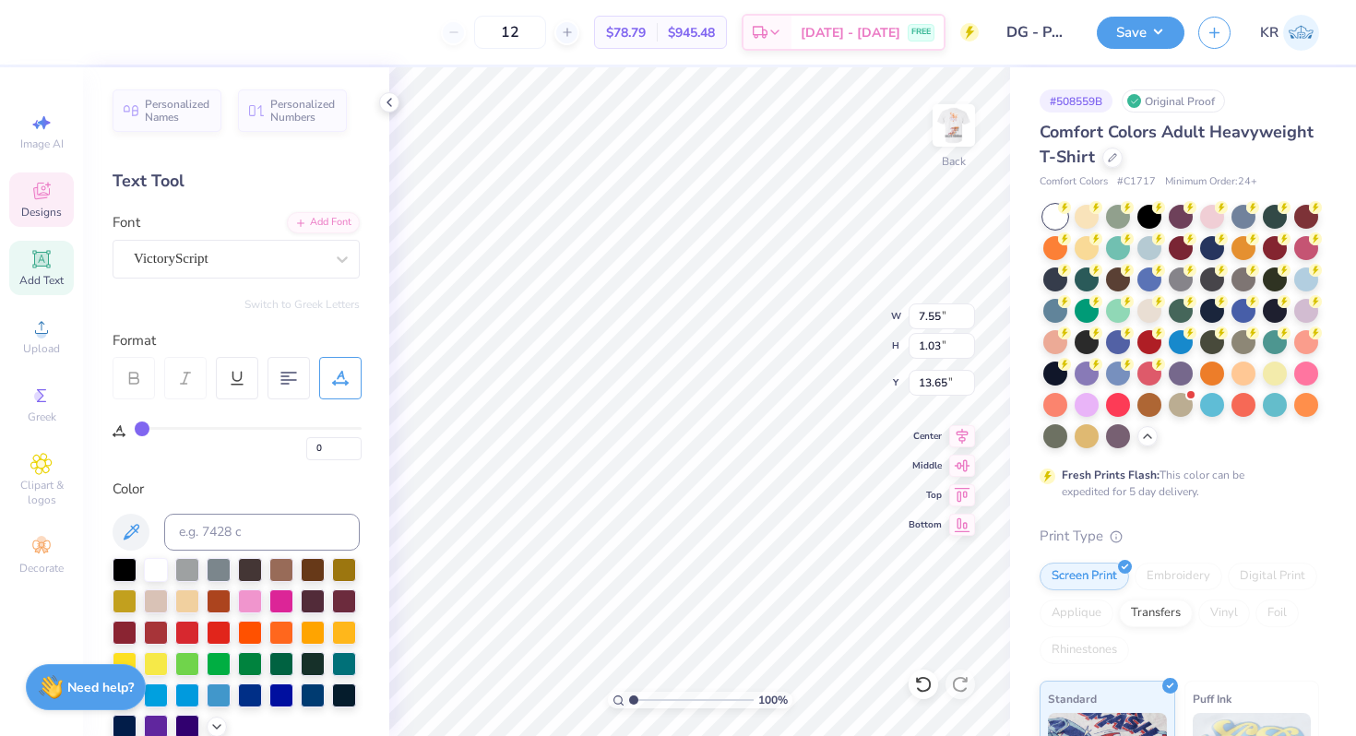
type input "4.43"
type input "1.86"
type input "17.21"
type input "0"
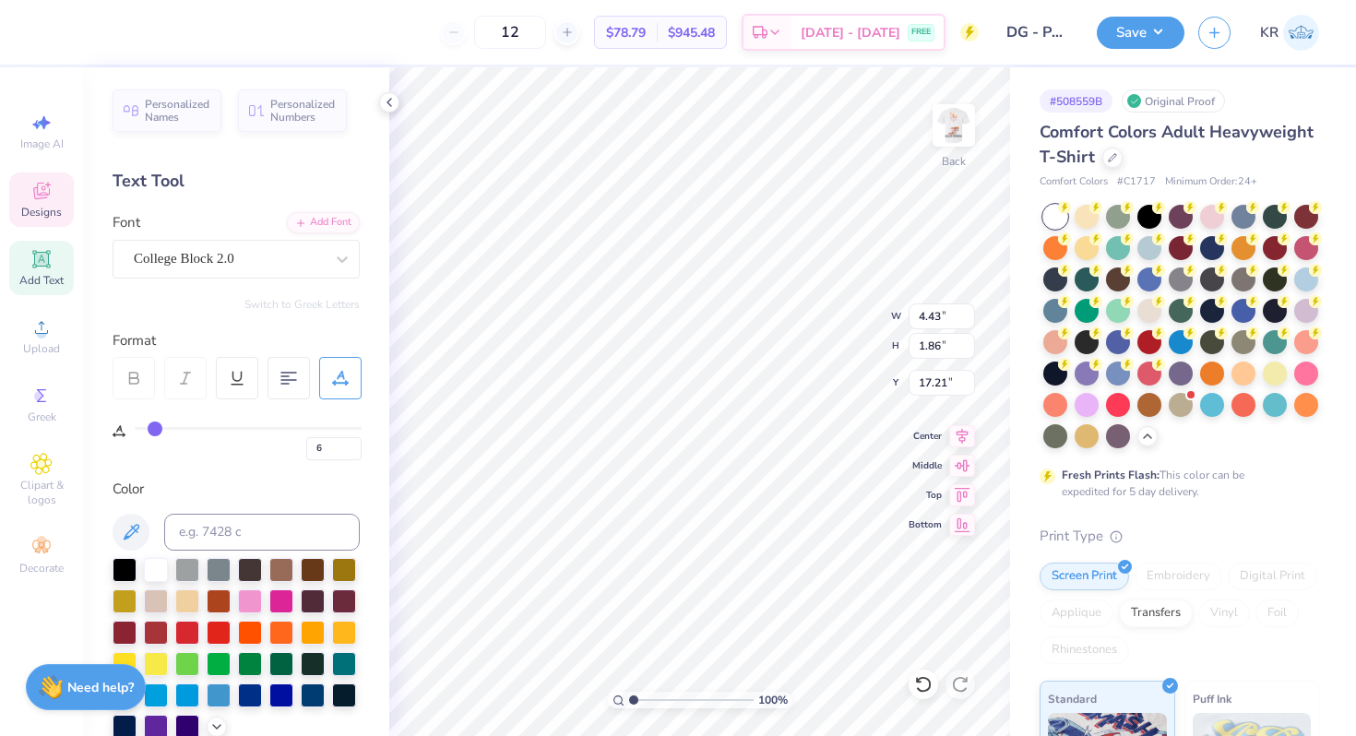
type input "7.55"
type input "1.03"
type input "13.87"
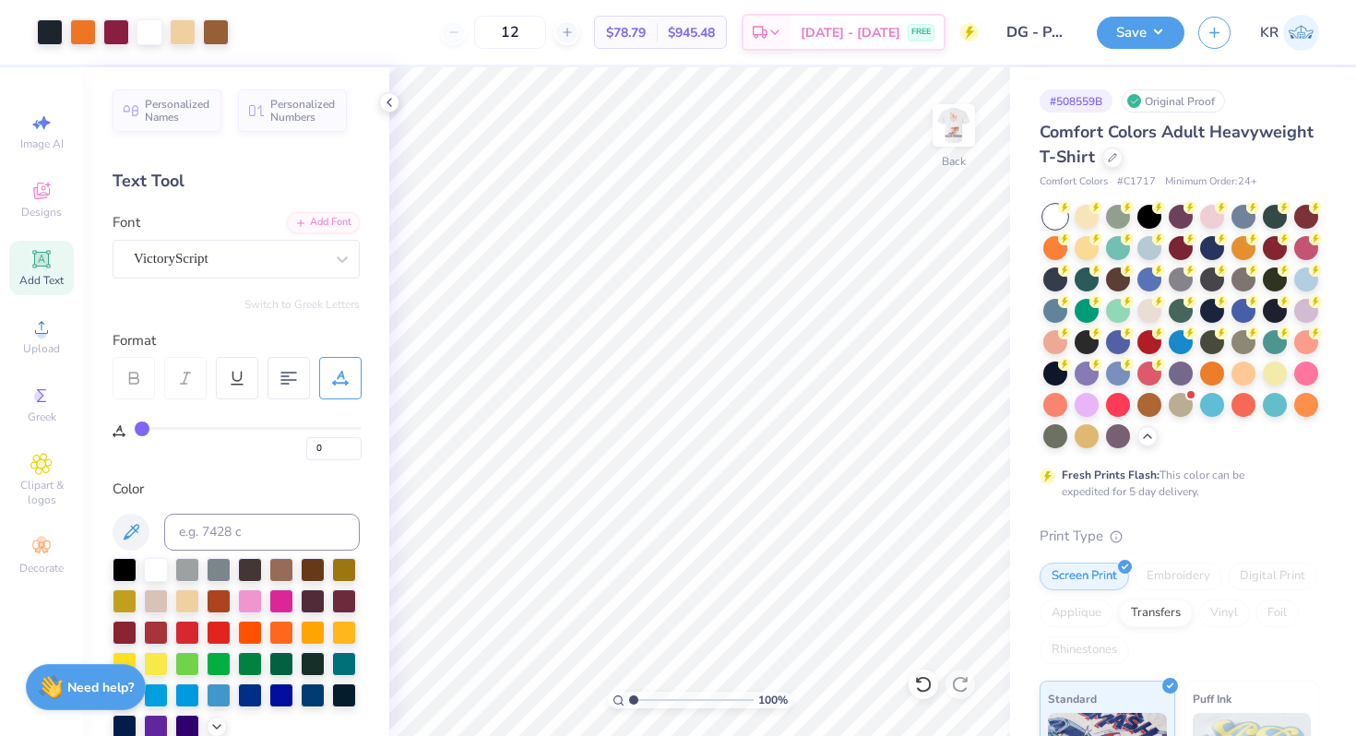
type input "6"
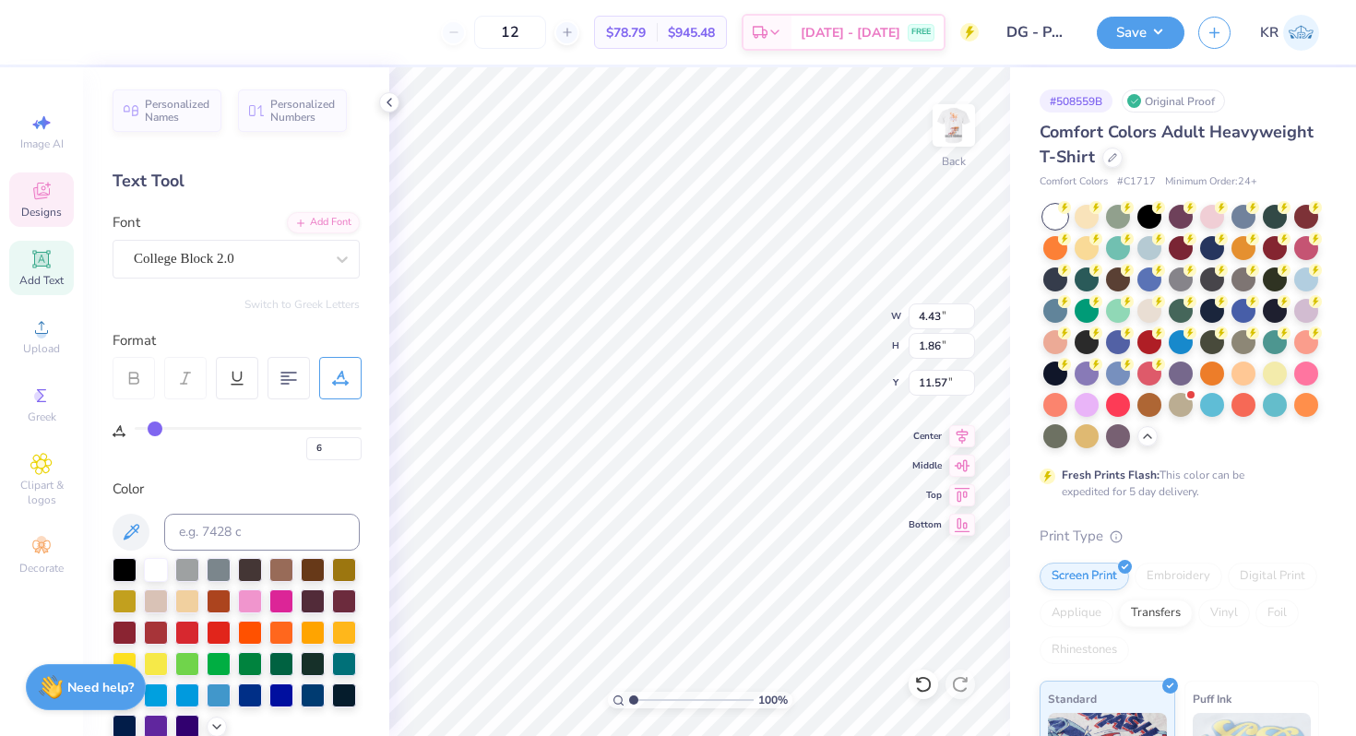
type input "11.57"
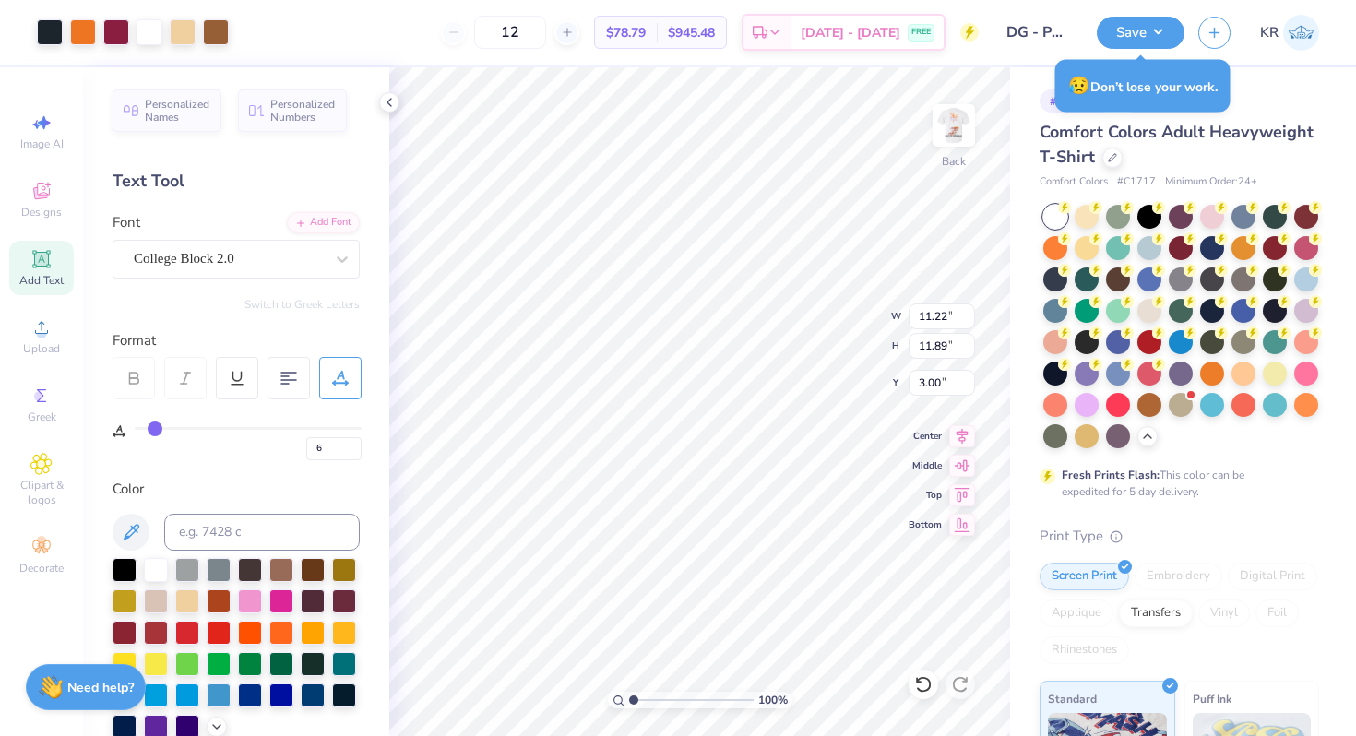
type input "8.98"
type input "9.52"
type input "2.98"
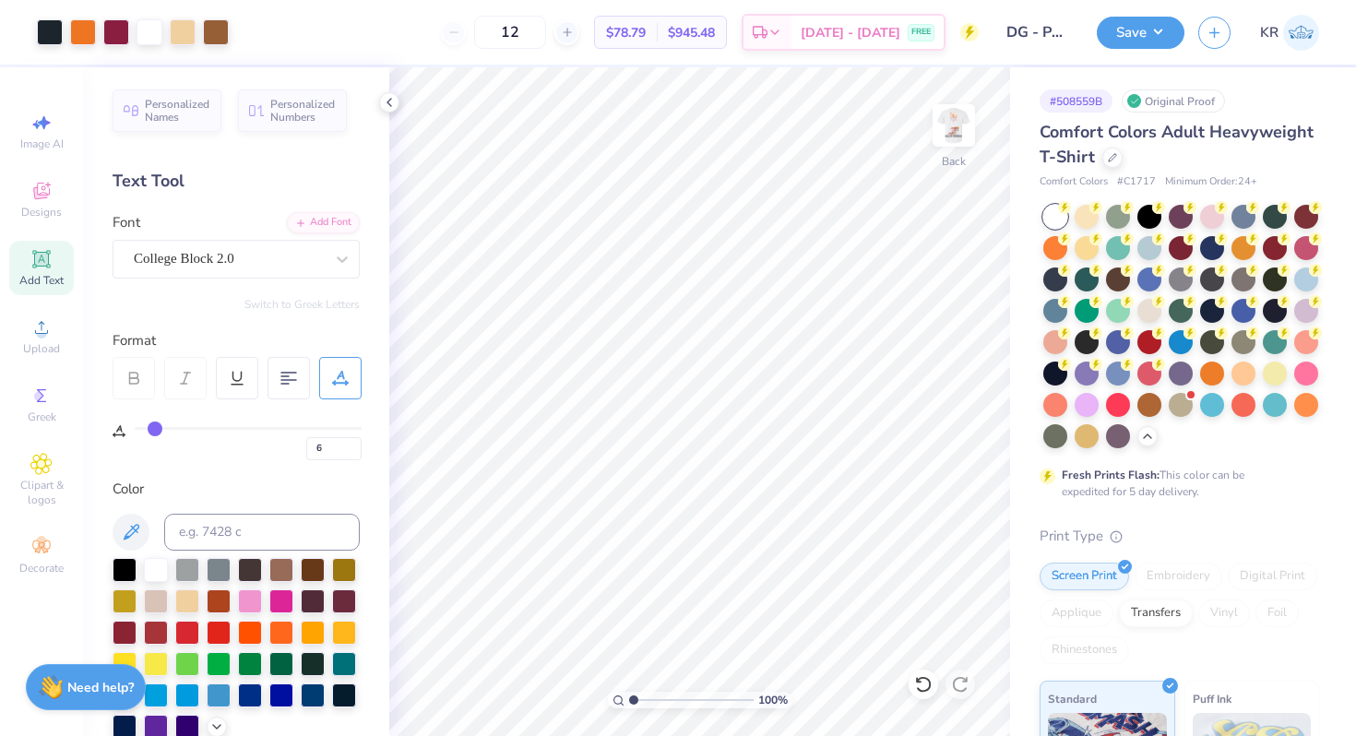
type input "0"
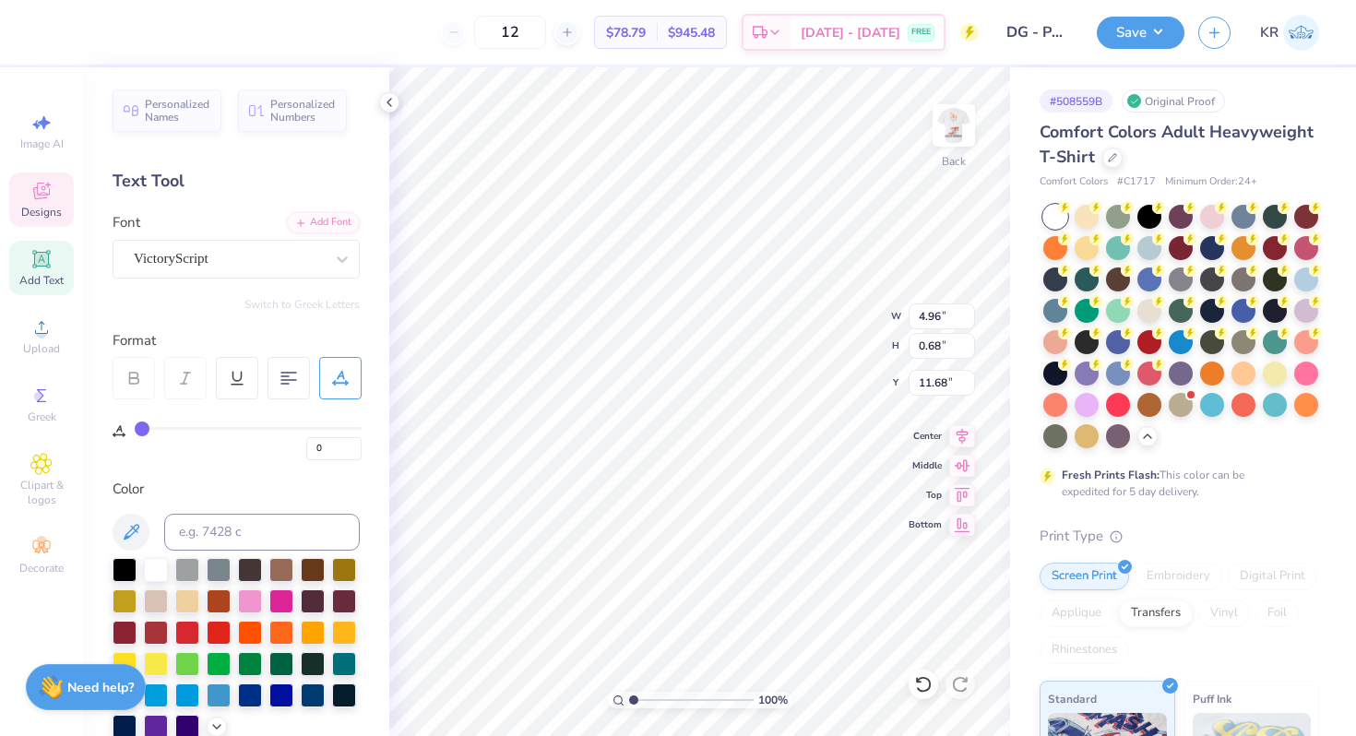
type input "4.96"
type input "0.68"
type input "11.82"
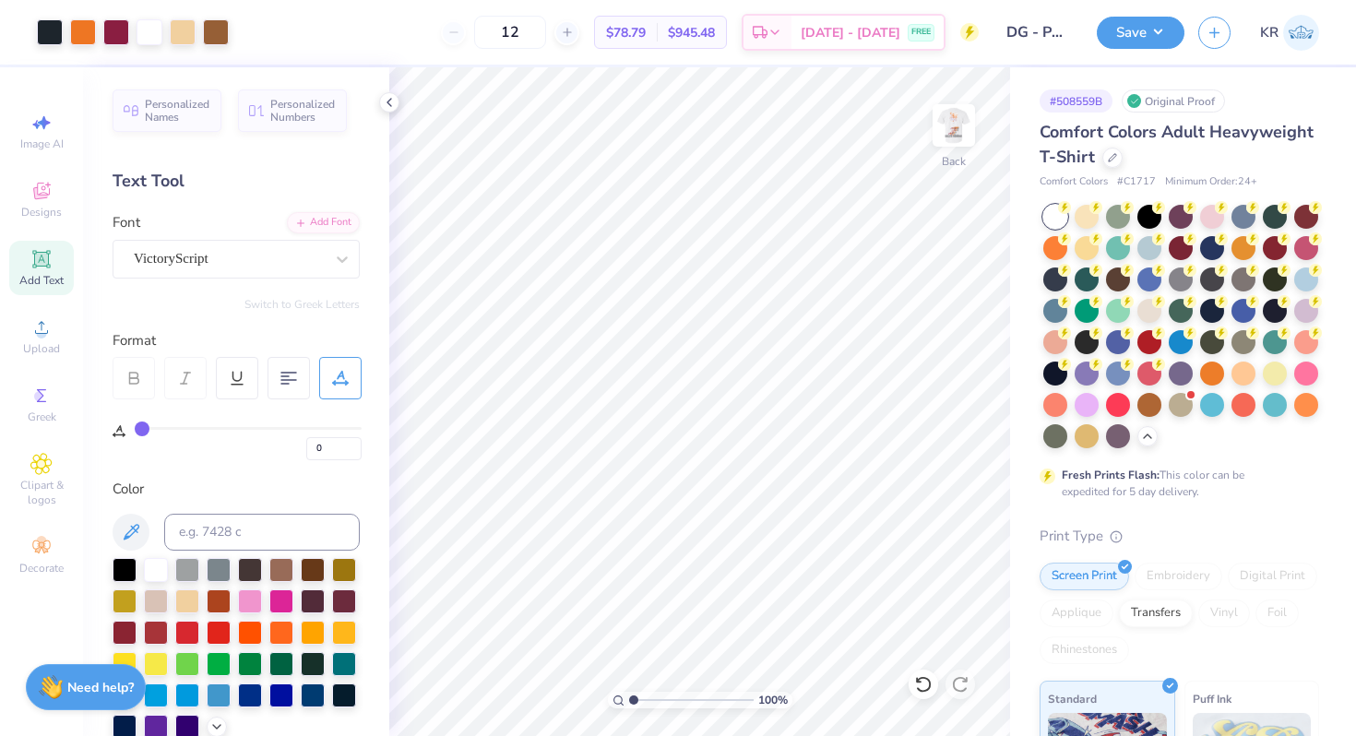
type input "6"
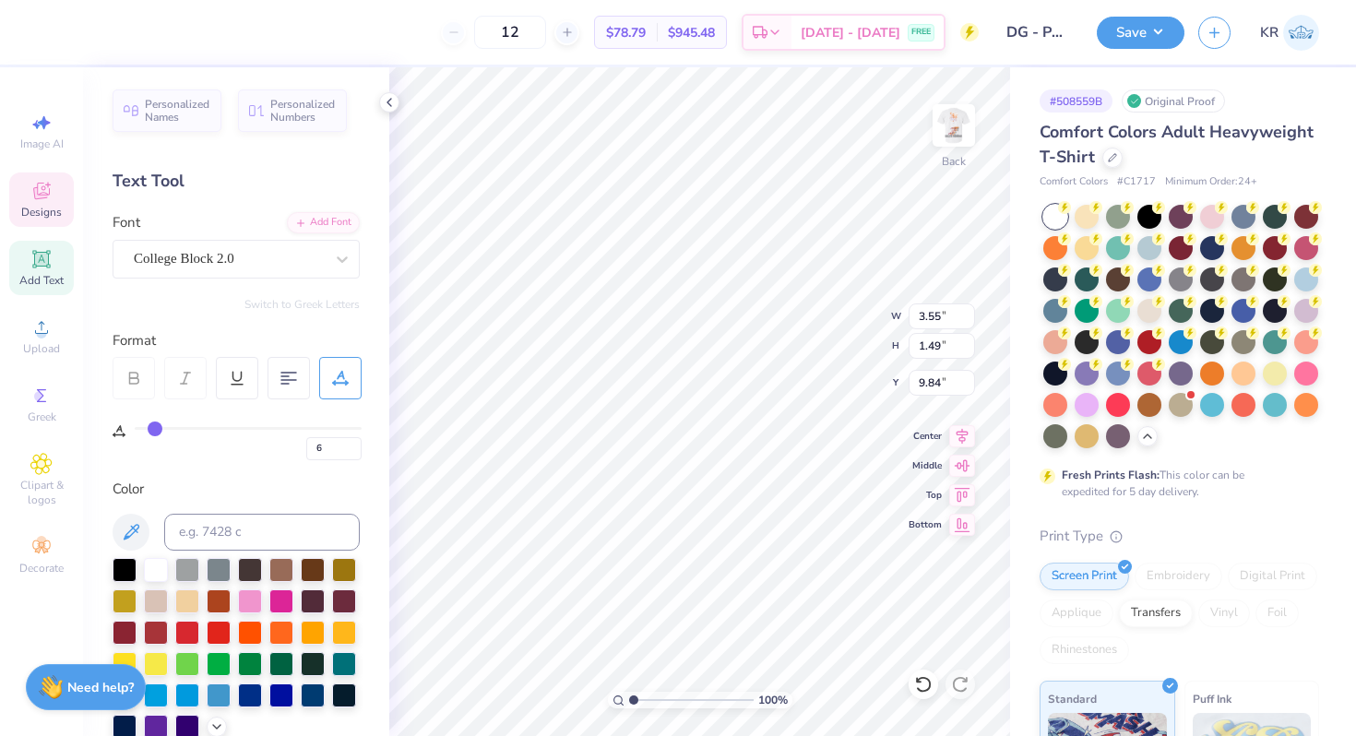
type input "15.79"
type input "5"
type input "8.98"
type input "5.23"
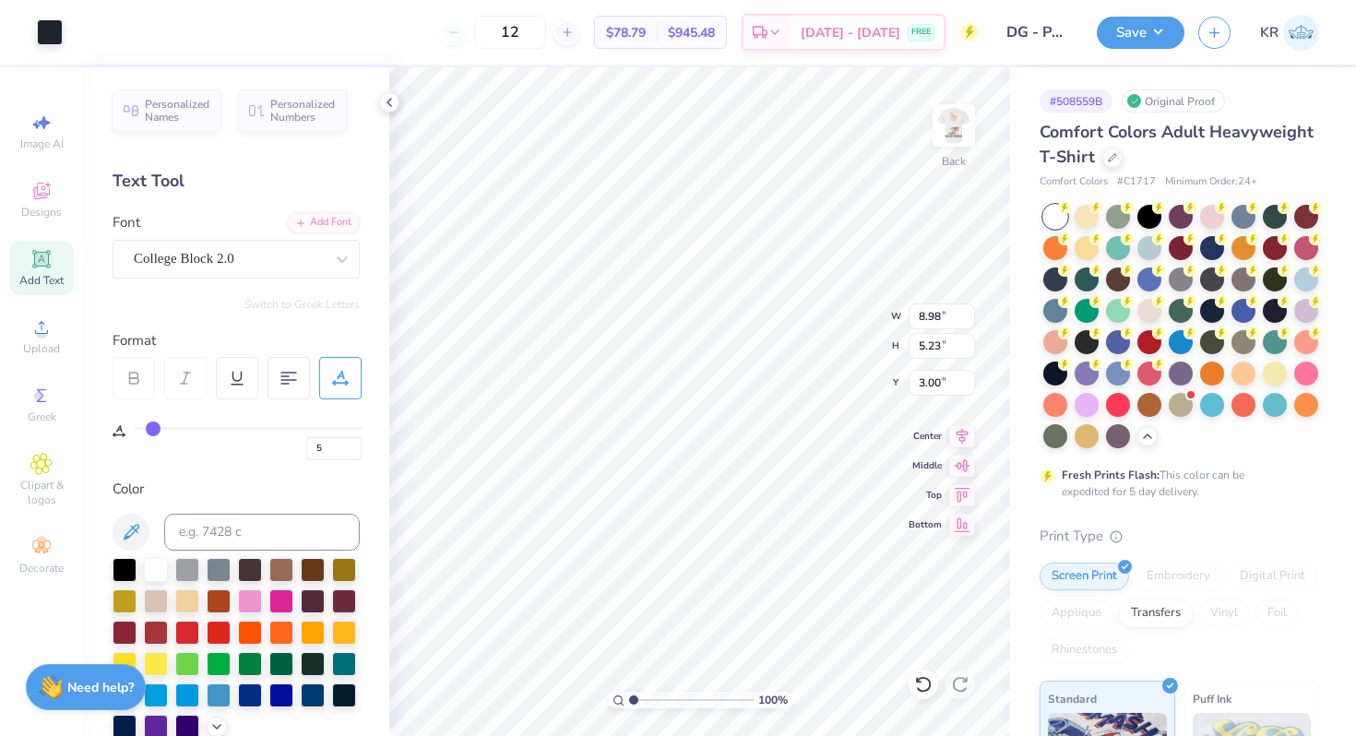
type input "5.22"
type input "0"
type input "4.22"
type input "15.86"
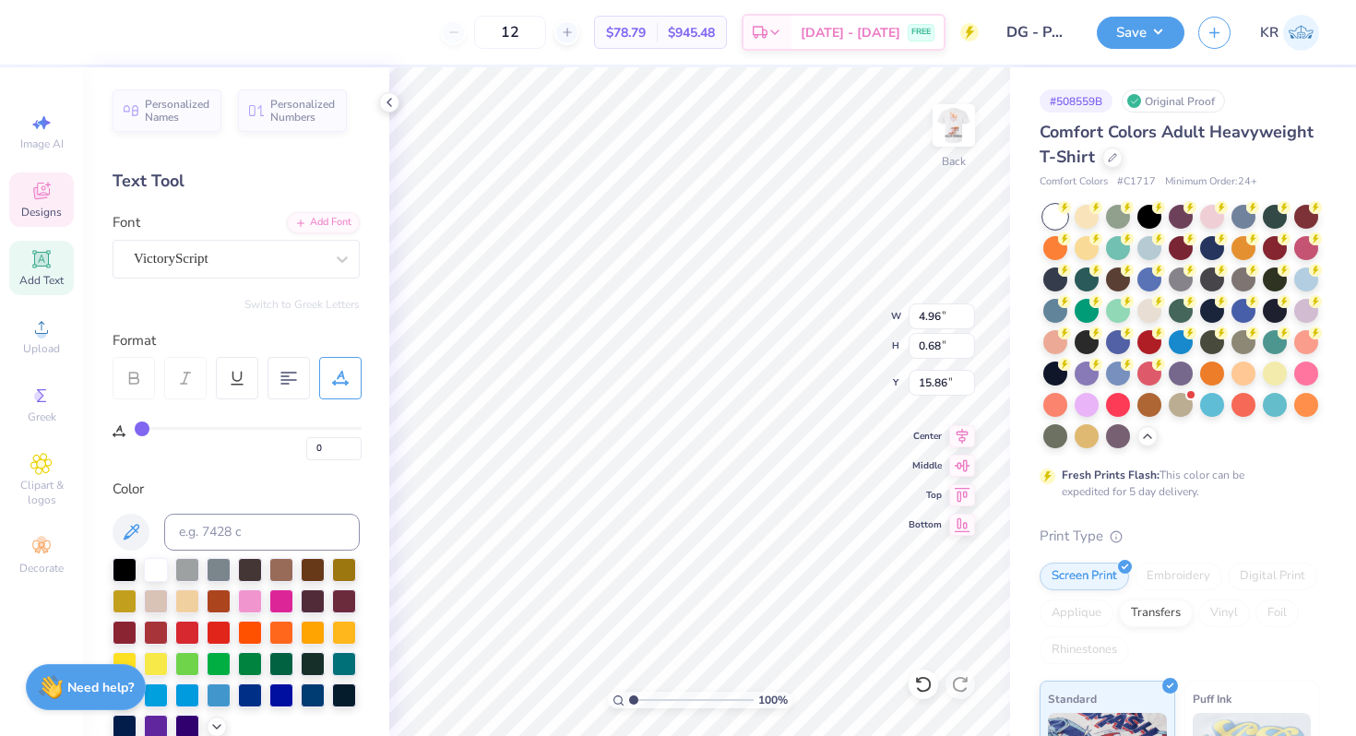
type input "5"
type input "7.49"
type input "2.47"
type input "5.22"
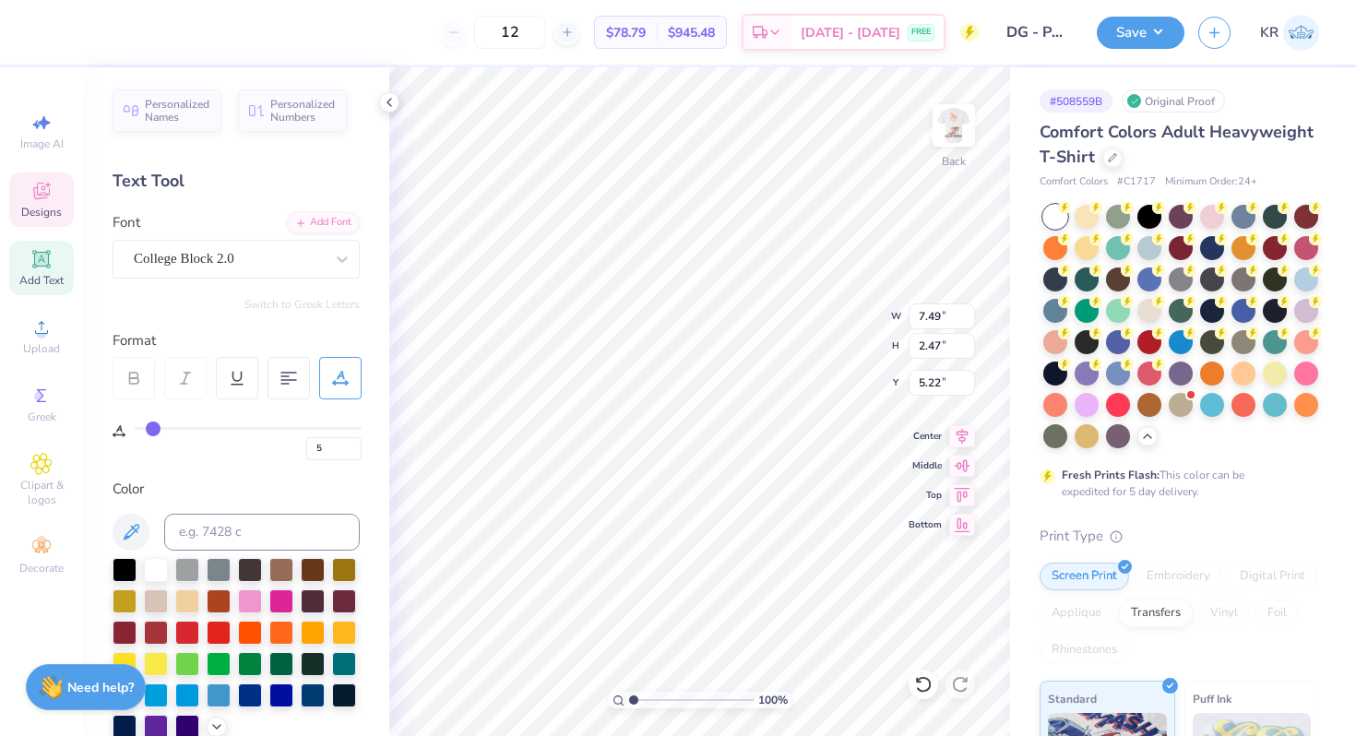
type input "8.98"
type input "5.23"
type input "3.00"
type input "5.91"
type input "0"
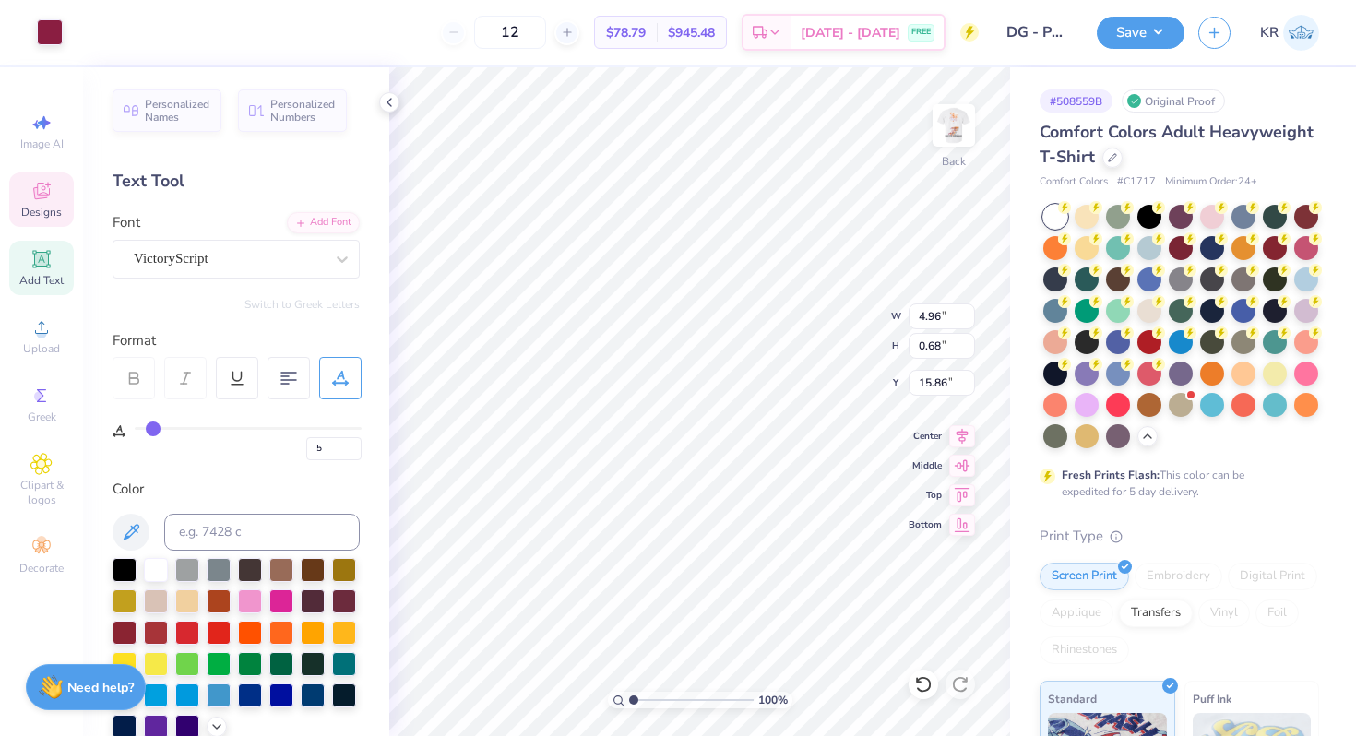
type input "0"
type input "2.05"
type input "3.05"
type input "5.66"
type input "0.77"
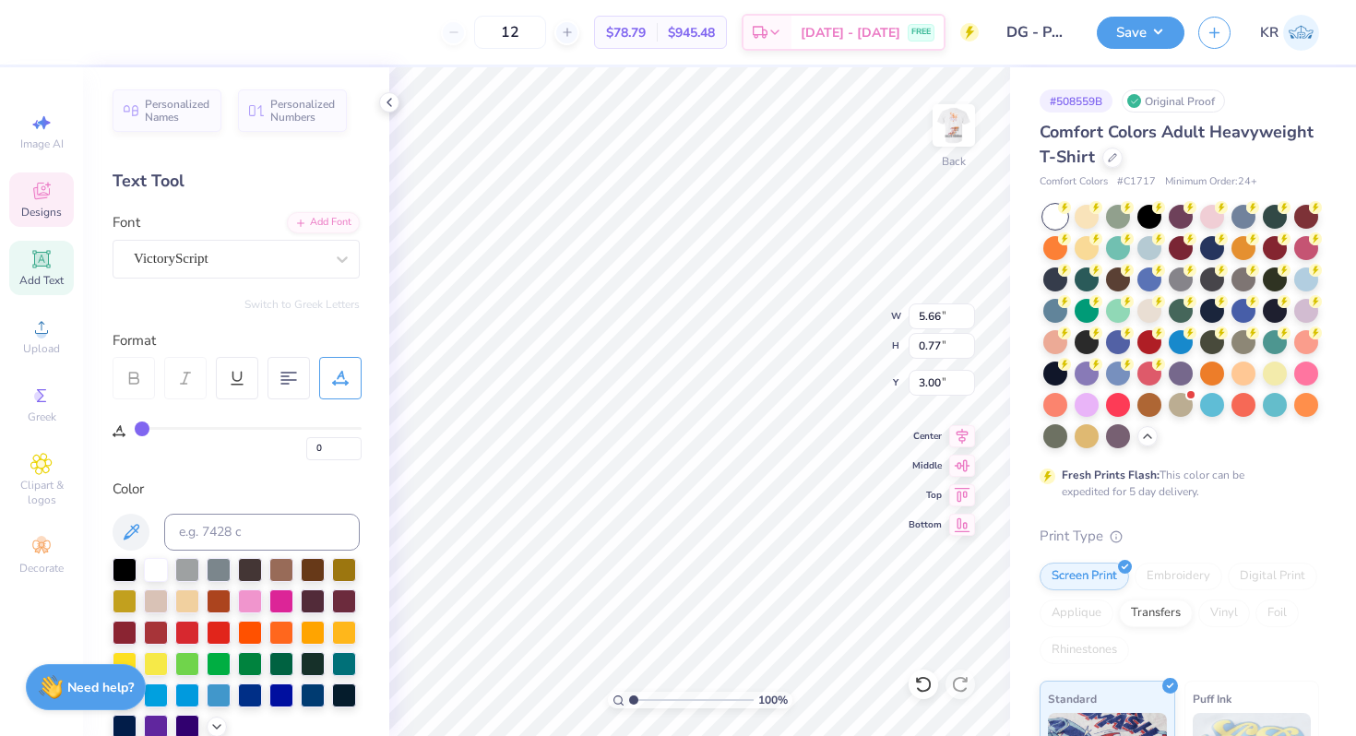
type input "3.00"
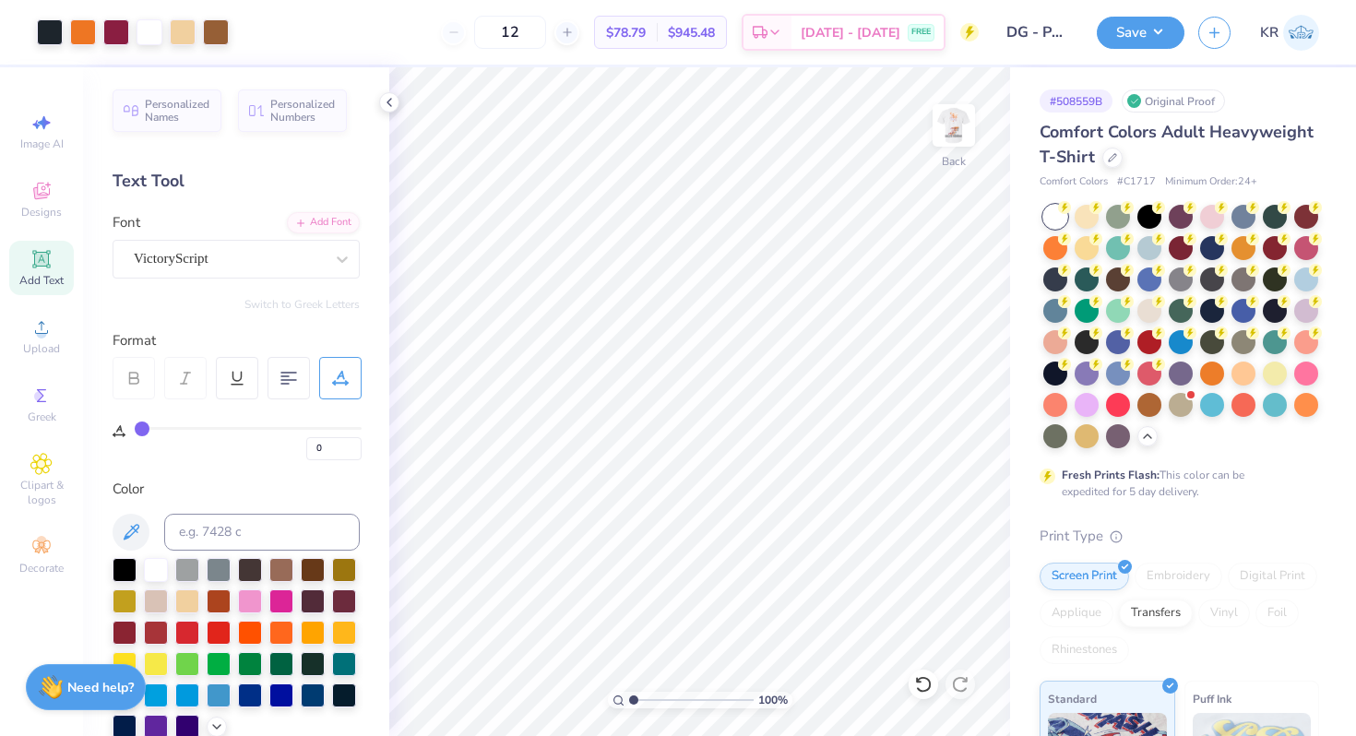
type input "6"
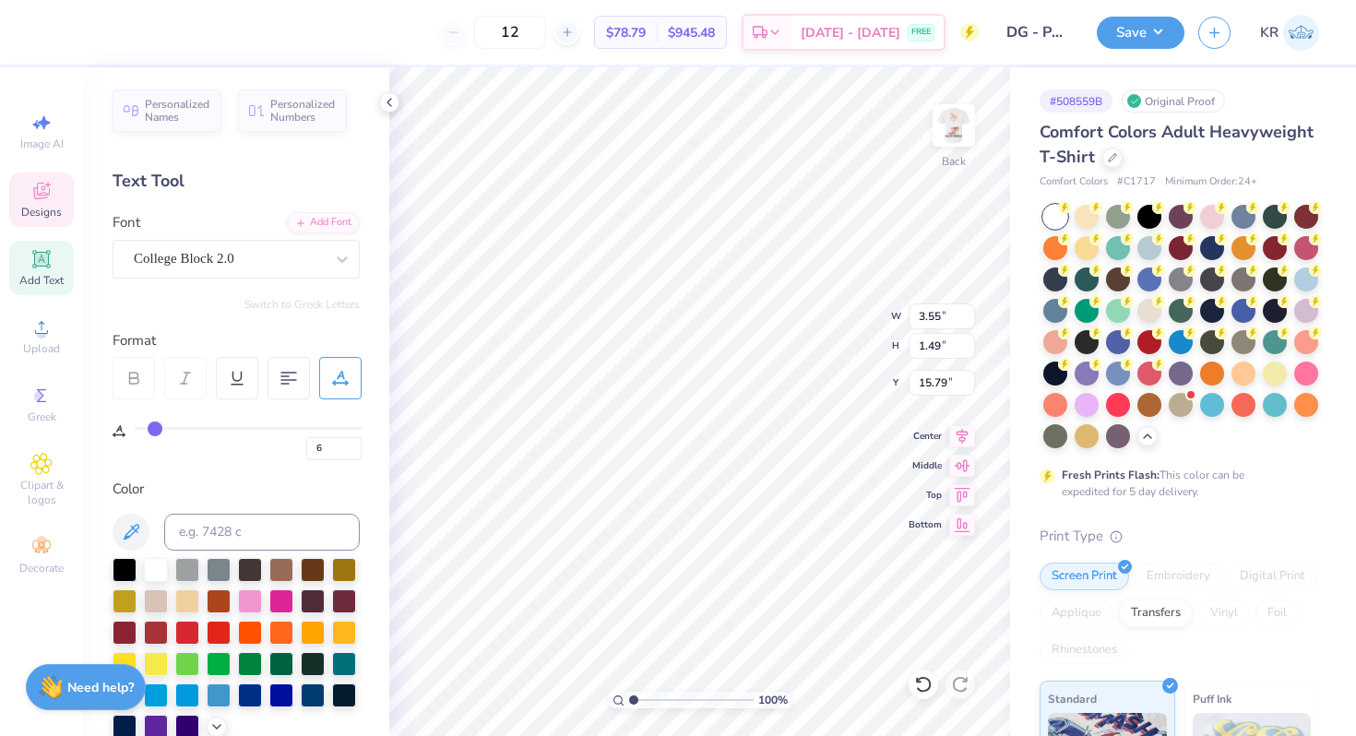
type input "10.56"
type input "11.01"
click at [964, 145] on img at bounding box center [954, 126] width 74 height 74
type input "10.52"
type input "11.13"
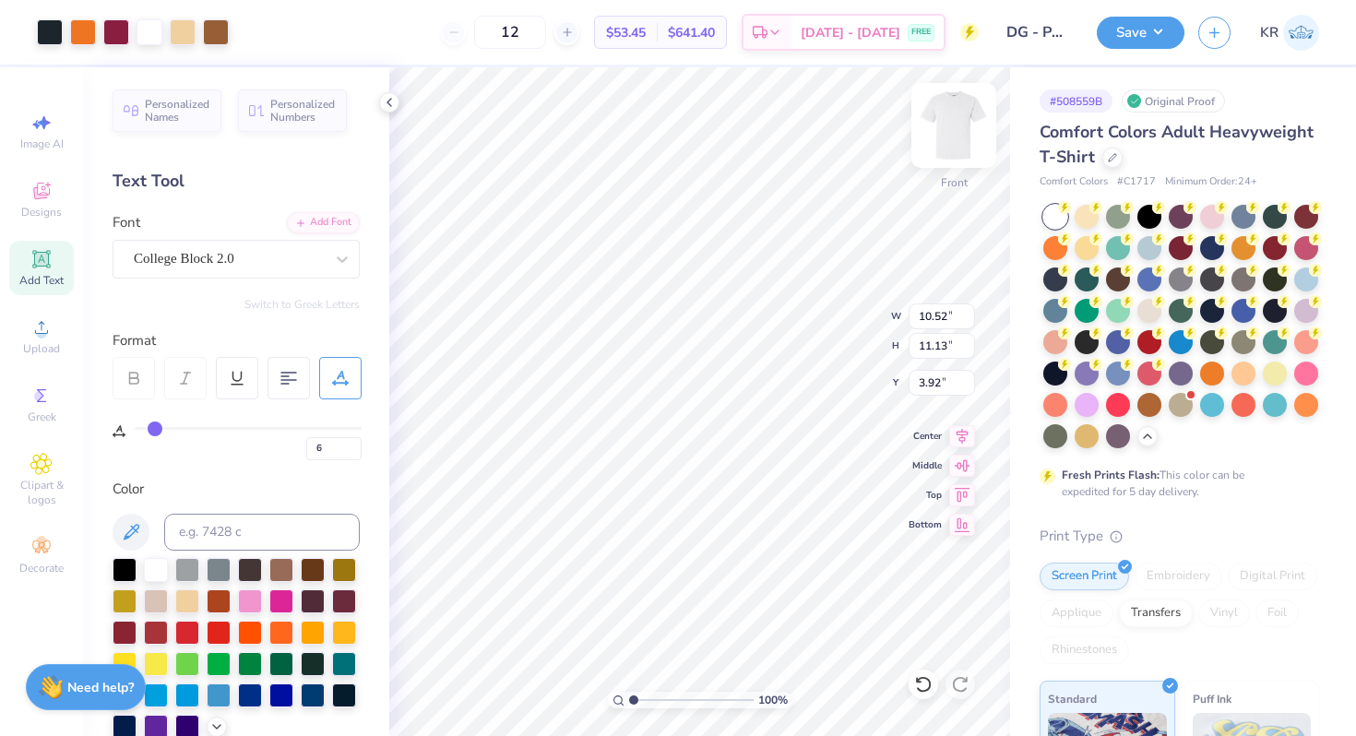
type input "3.92"
type input "3.00"
type input "11.40"
type input "12.06"
type input "0"
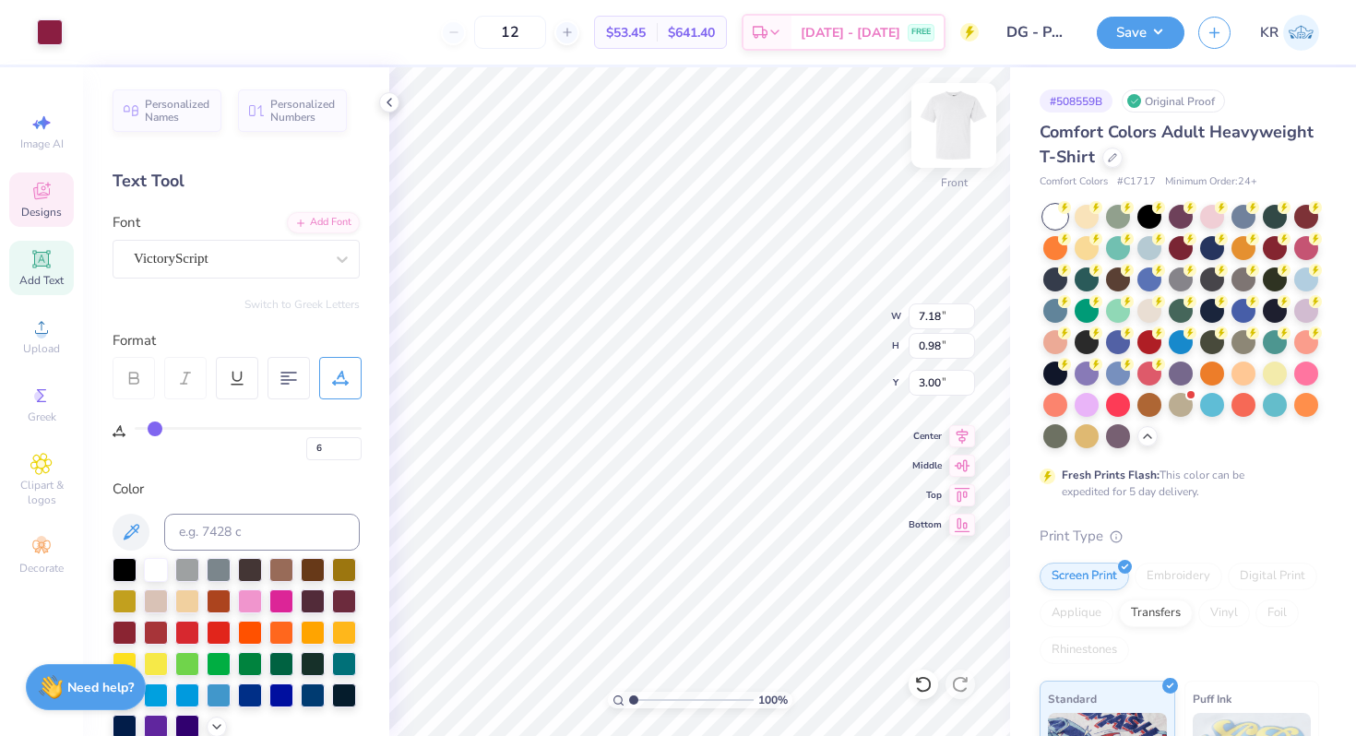
type input "0"
type input "7.65"
type input "1.04"
type input "9.51"
type input "3.14"
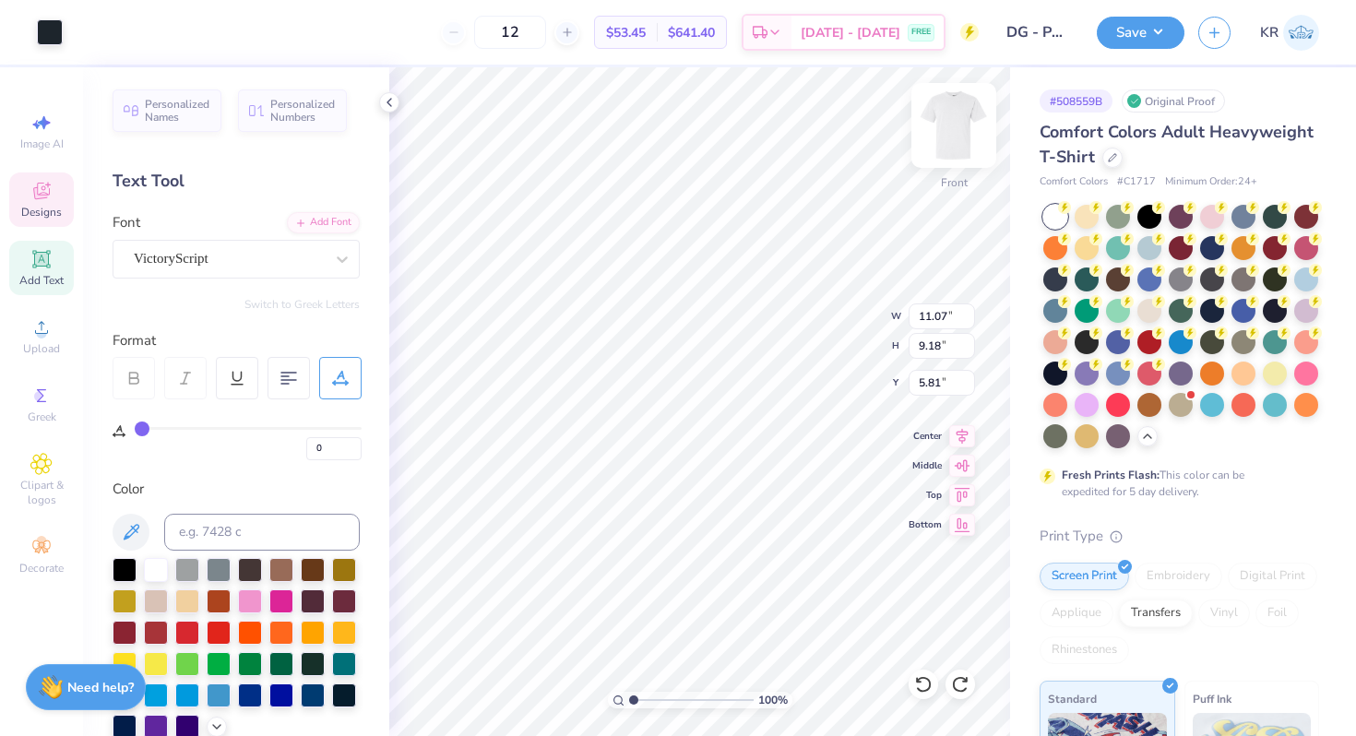
type input "4.26"
type input "5"
type input "10.34"
type input "11.14"
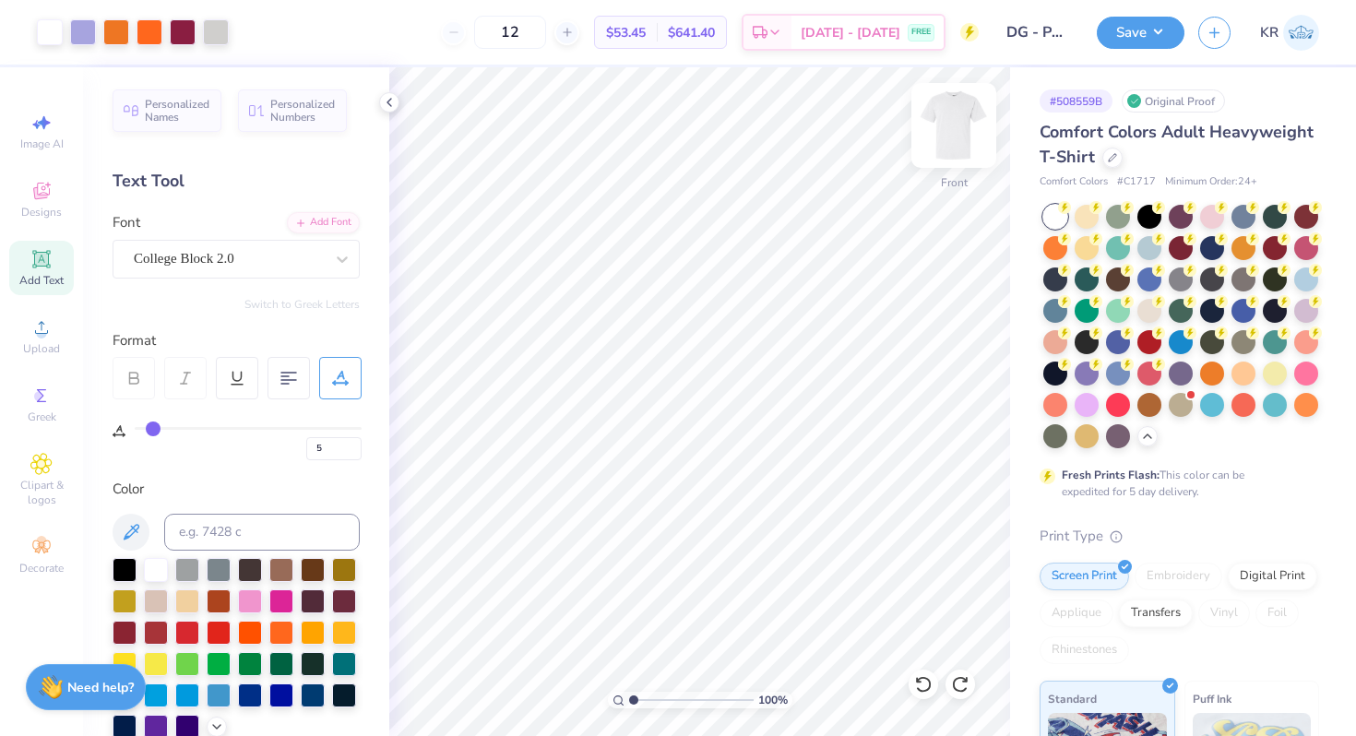
click at [951, 148] on img at bounding box center [954, 126] width 74 height 74
type input "6"
click at [968, 154] on img at bounding box center [954, 126] width 74 height 74
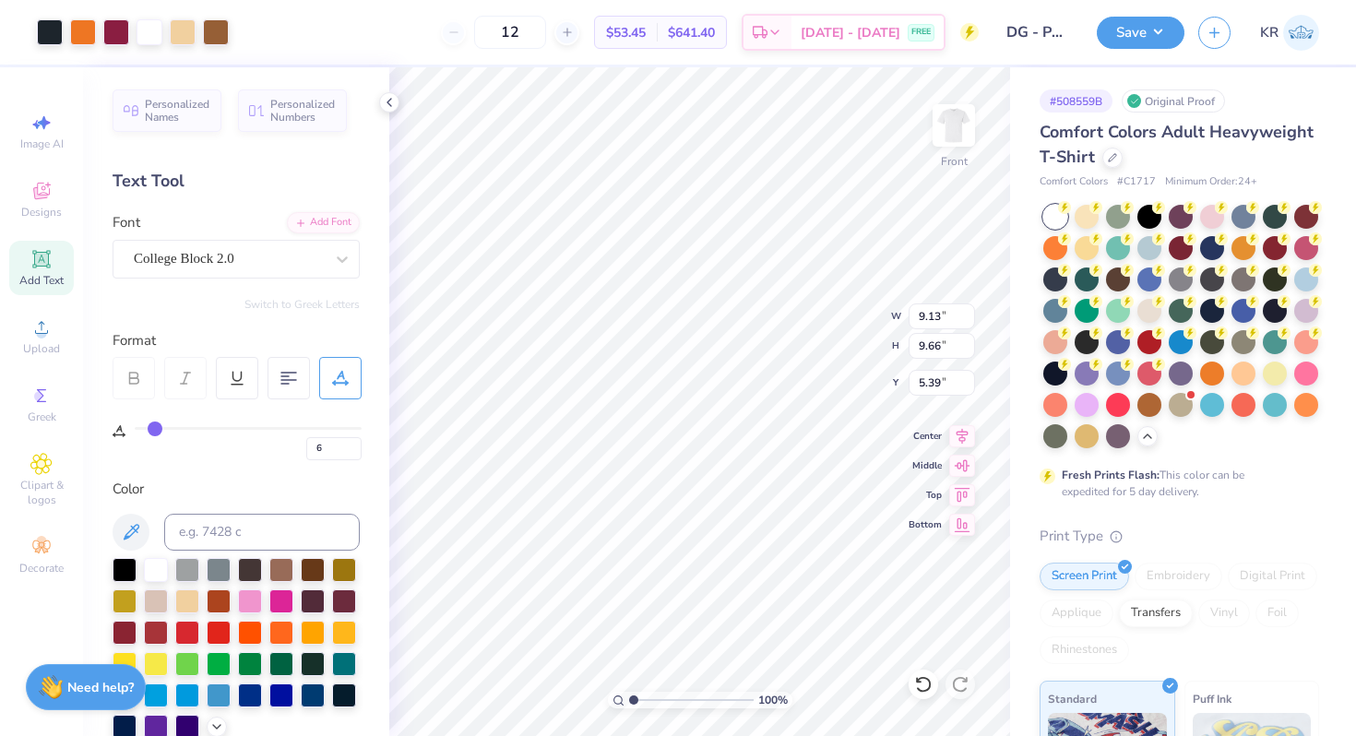
type input "10.57"
type input "11.18"
type input "3.00"
click at [946, 162] on div at bounding box center [953, 125] width 85 height 85
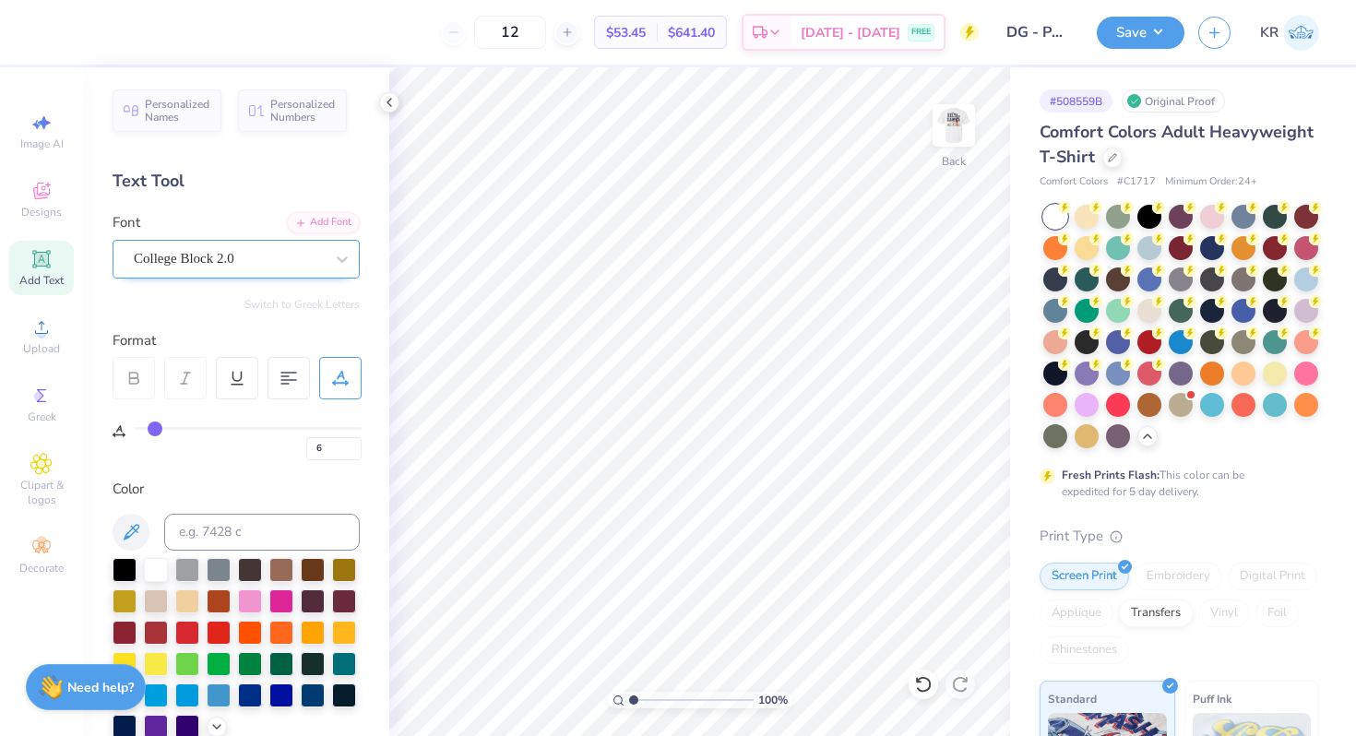
click at [227, 267] on div "College Block 2.0" at bounding box center [229, 258] width 194 height 29
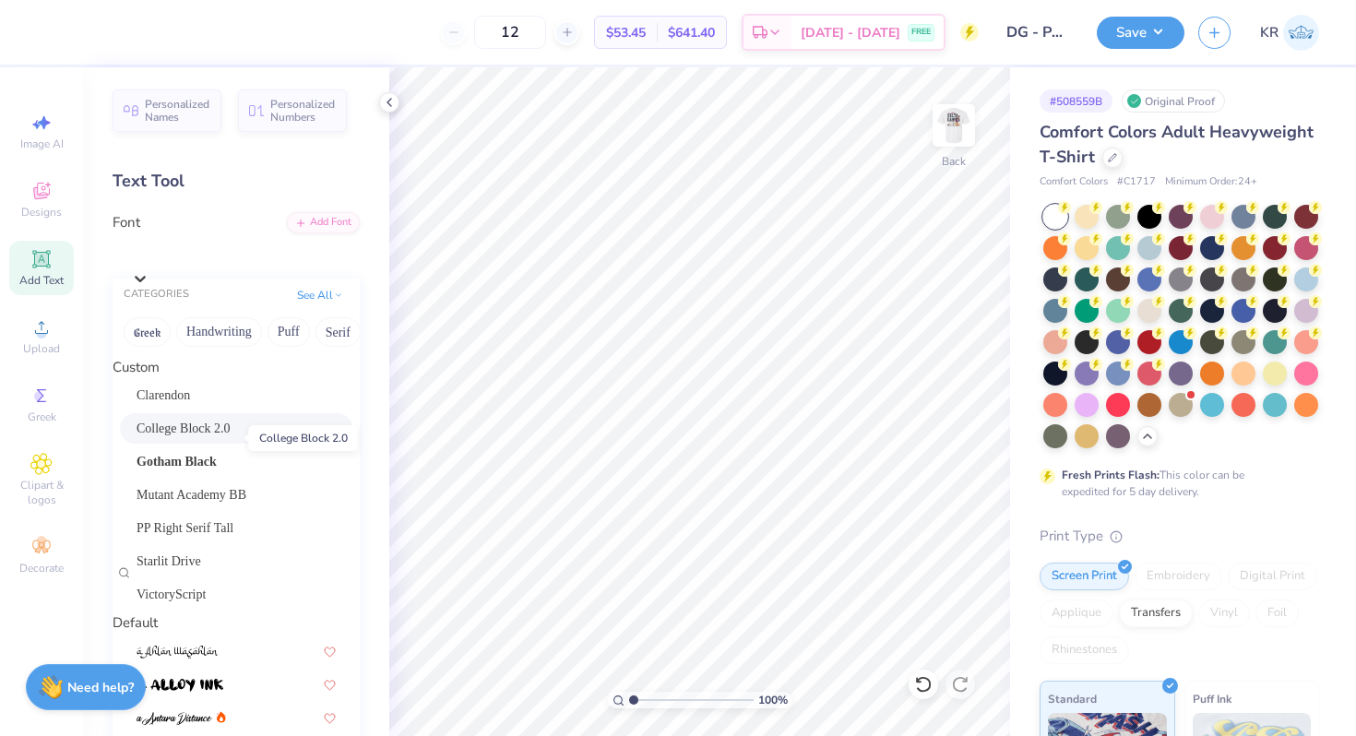
click at [205, 437] on span "College Block 2.0" at bounding box center [183, 428] width 94 height 19
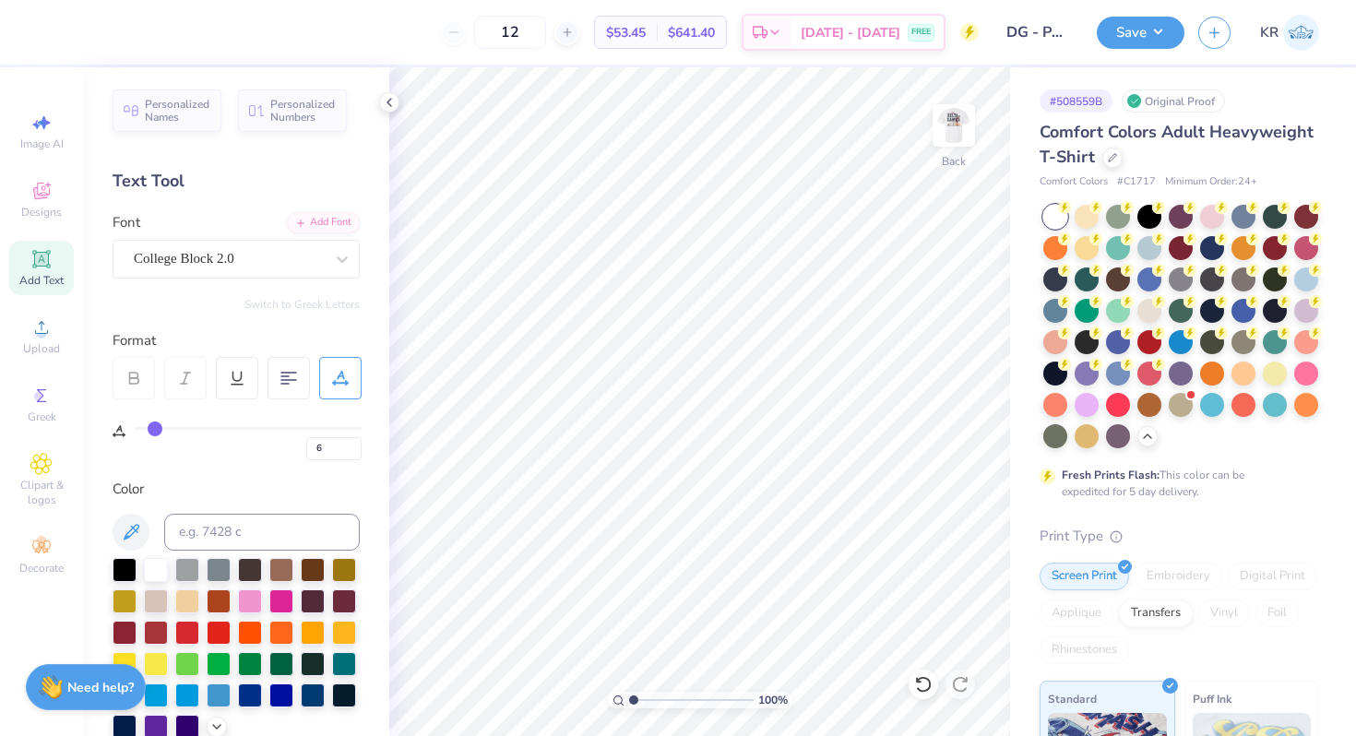
click at [39, 267] on icon at bounding box center [41, 259] width 22 height 22
type input "0"
type textarea "DELTA GAMMA"
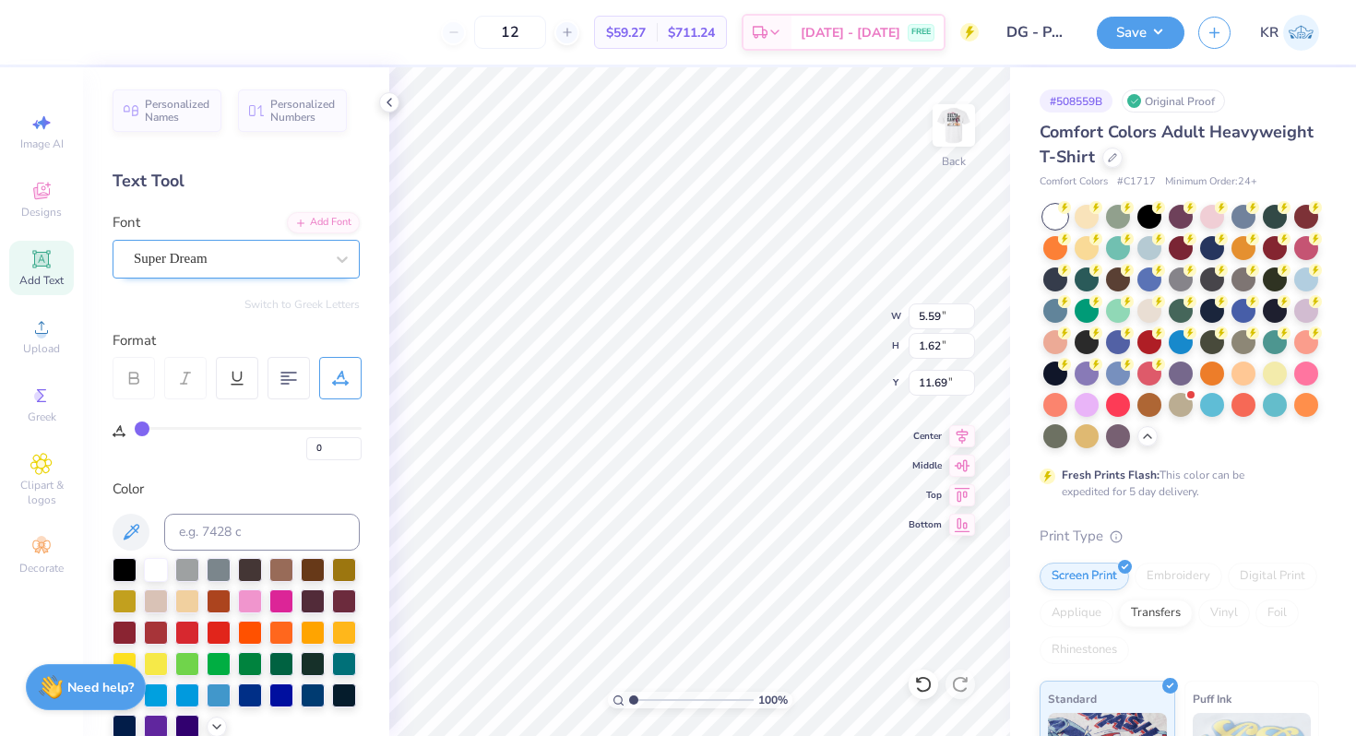
click at [207, 264] on div "Super Dream" at bounding box center [229, 258] width 194 height 29
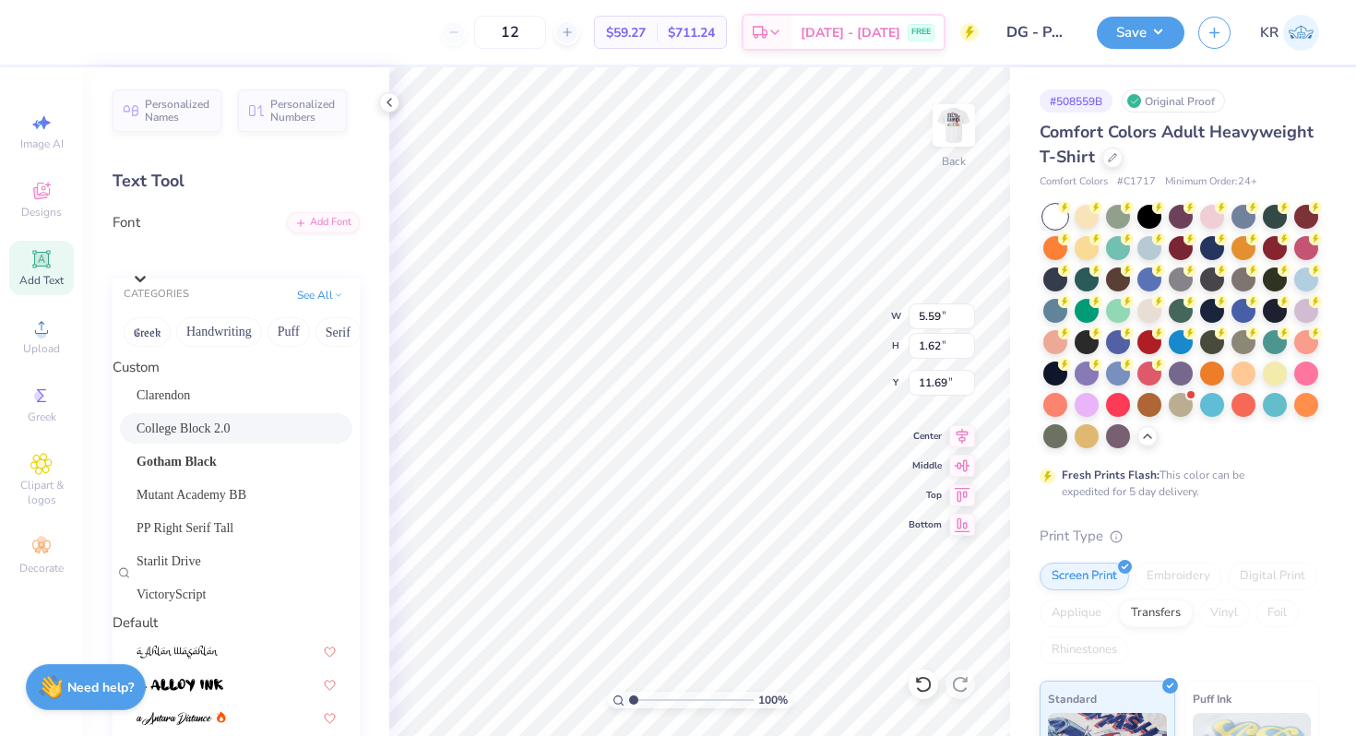
click at [206, 429] on span "College Block 2.0" at bounding box center [183, 428] width 94 height 19
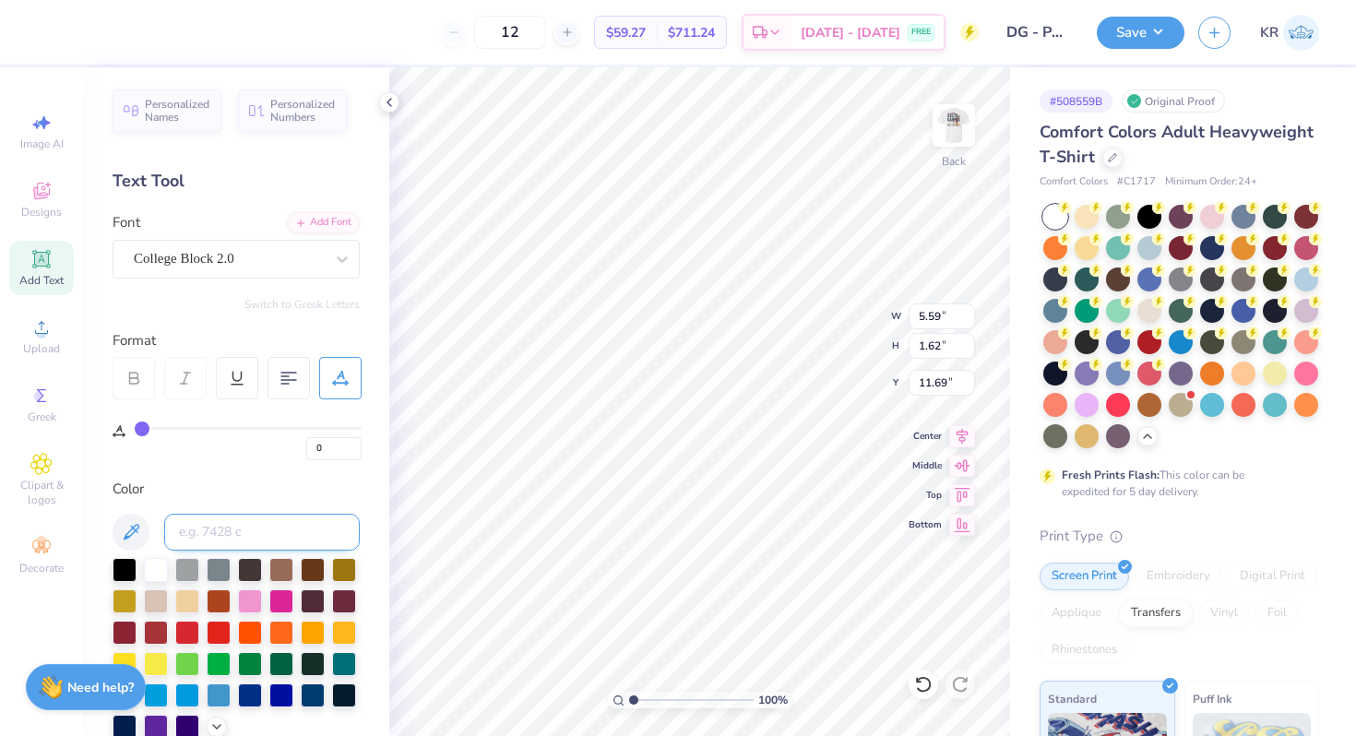
click at [197, 538] on input at bounding box center [262, 532] width 196 height 37
type input "208C"
type input "6.28"
click at [43, 266] on icon at bounding box center [41, 259] width 18 height 18
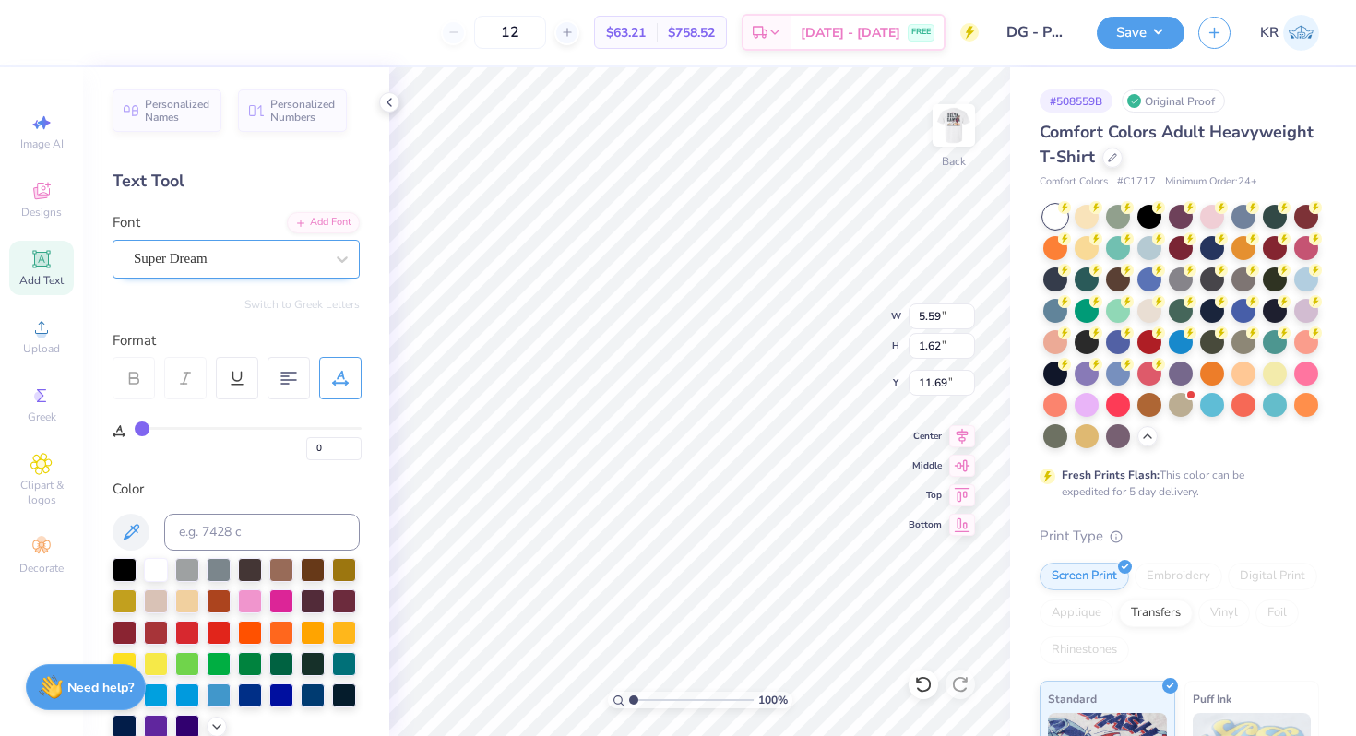
click at [181, 267] on div "Super Dream" at bounding box center [229, 258] width 194 height 29
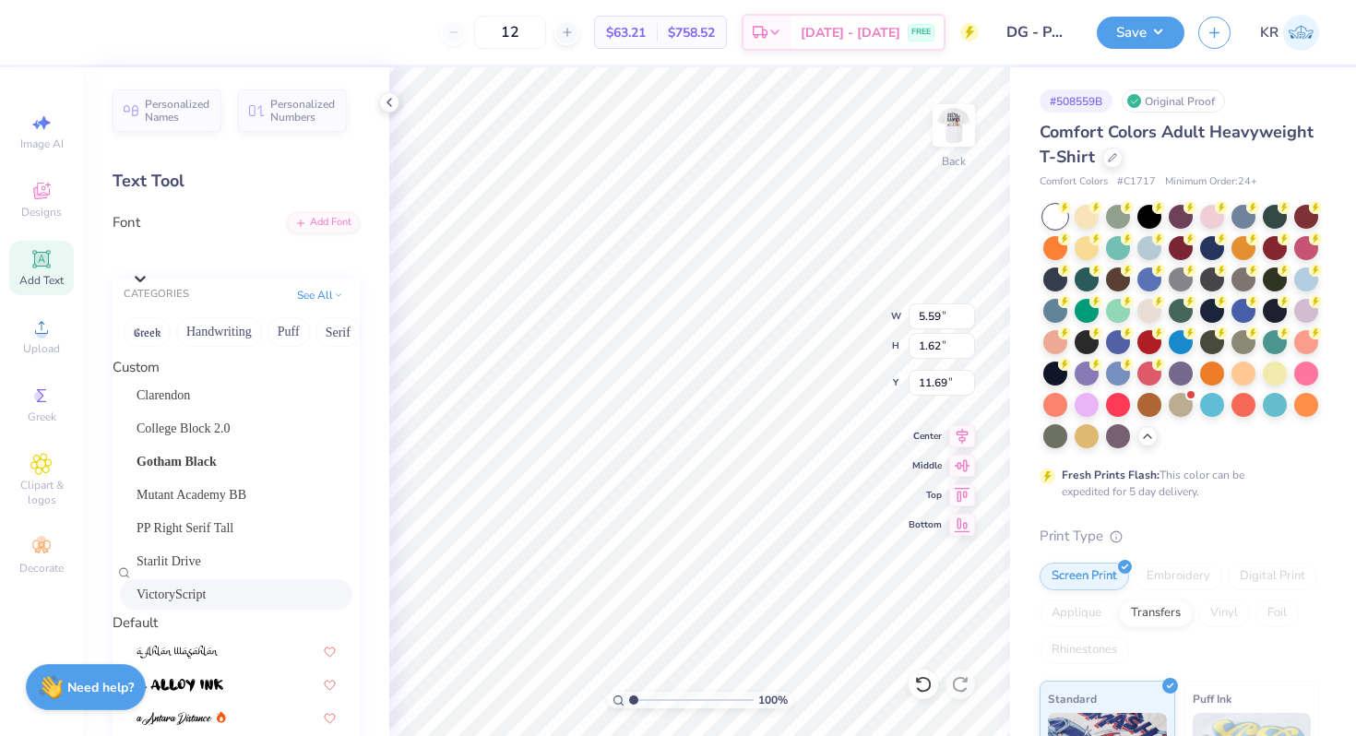
scroll to position [26, 0]
click at [323, 257] on div "Super Dream" at bounding box center [245, 253] width 225 height 21
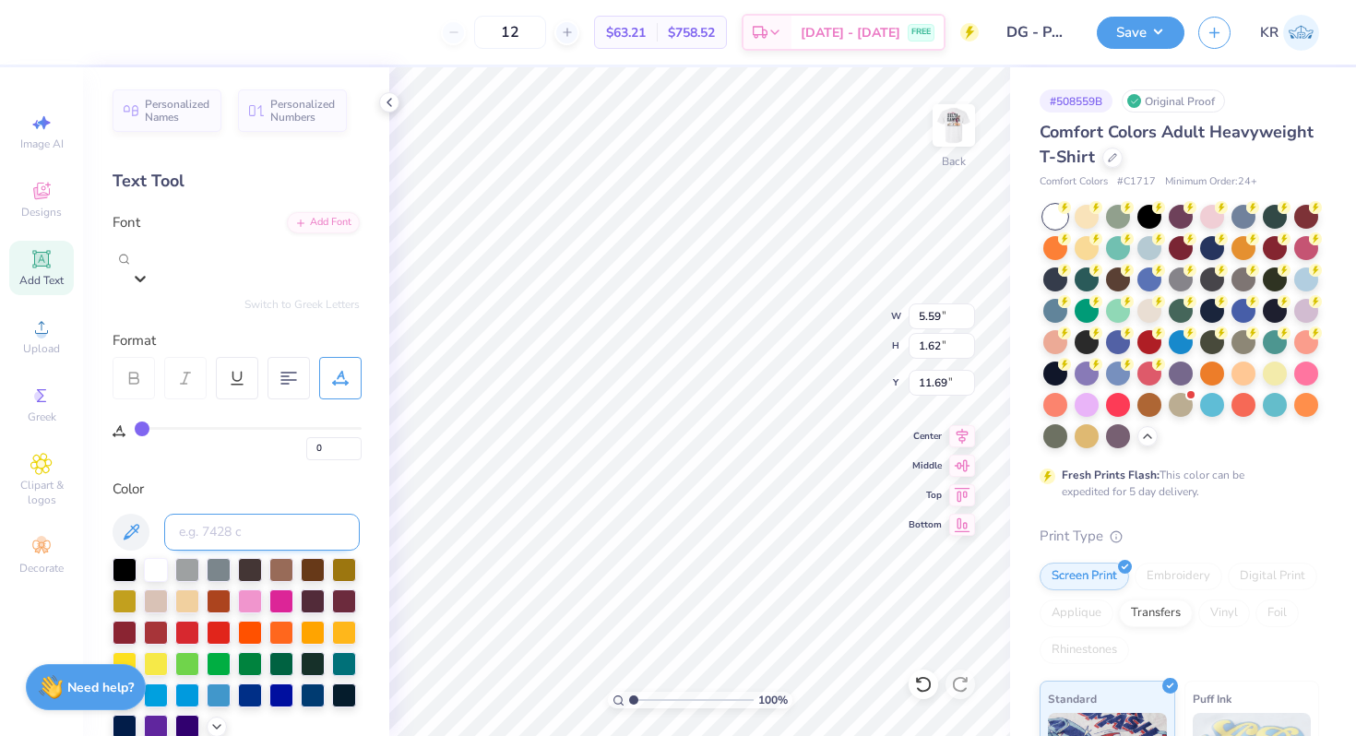
click at [206, 535] on input at bounding box center [262, 532] width 196 height 37
click at [965, 156] on img at bounding box center [954, 126] width 74 height 74
click at [957, 154] on div at bounding box center [953, 125] width 85 height 85
click at [954, 150] on img at bounding box center [954, 126] width 74 height 74
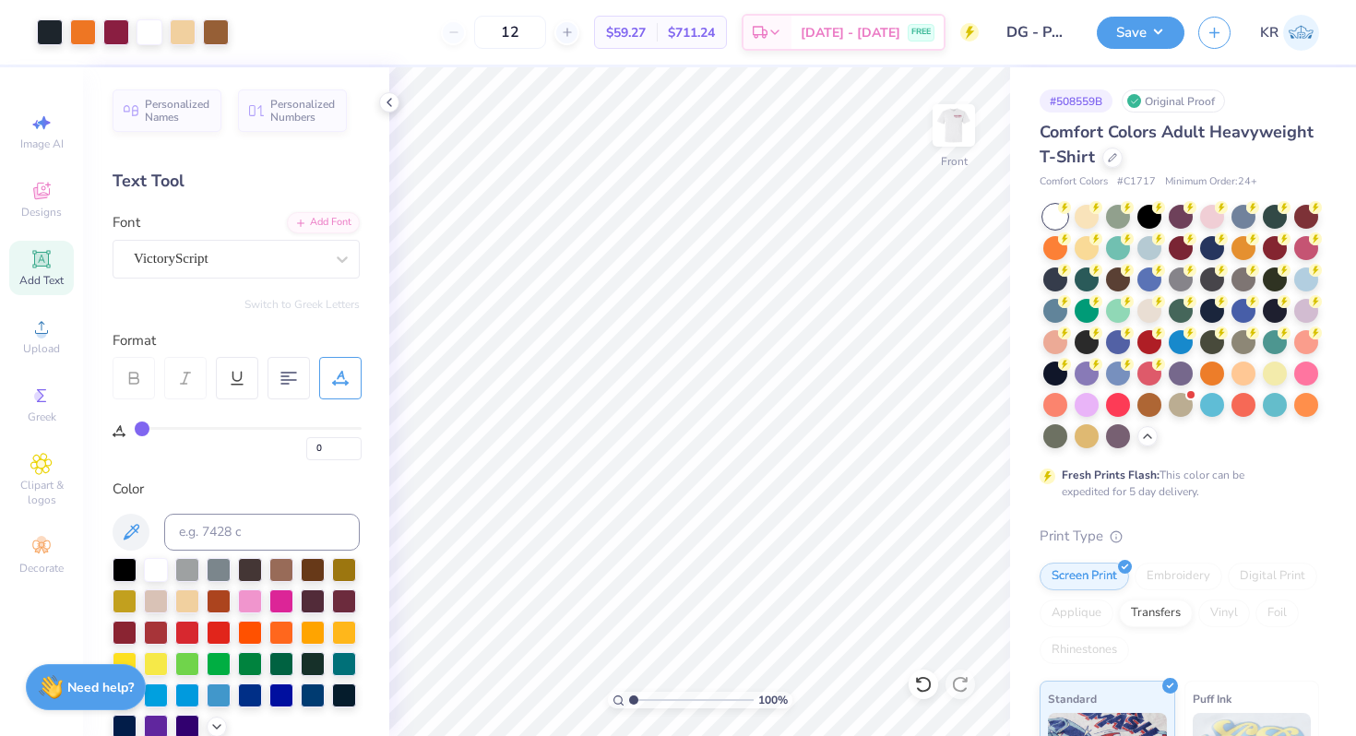
click at [954, 144] on img at bounding box center [953, 125] width 37 height 37
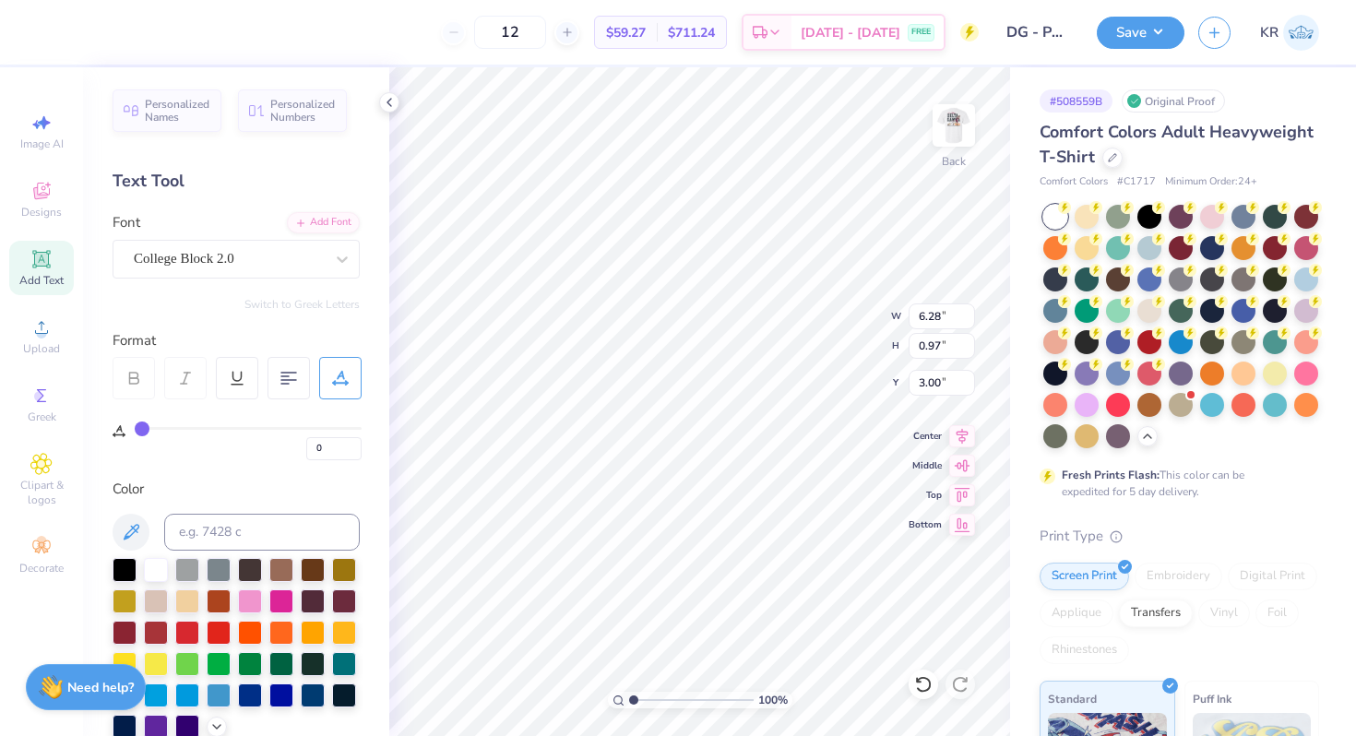
scroll to position [397, 0]
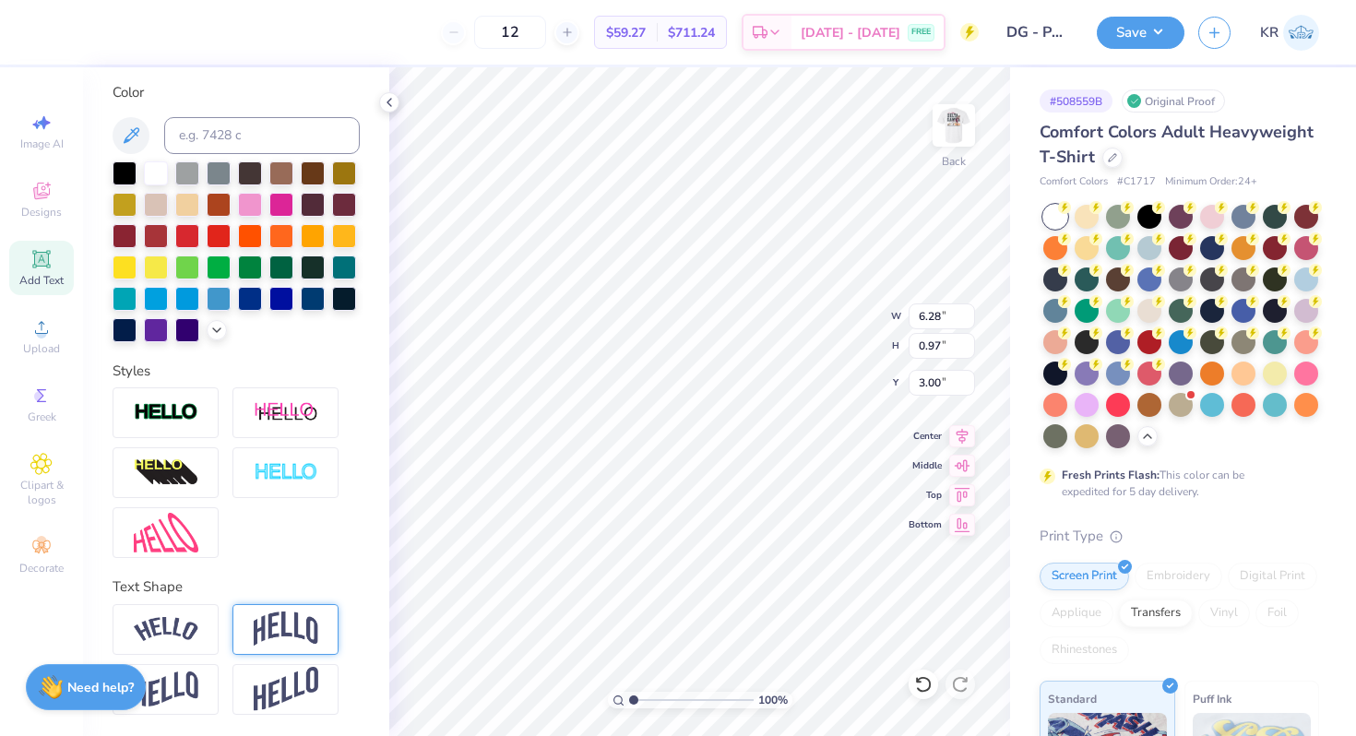
click at [287, 621] on img at bounding box center [286, 628] width 65 height 35
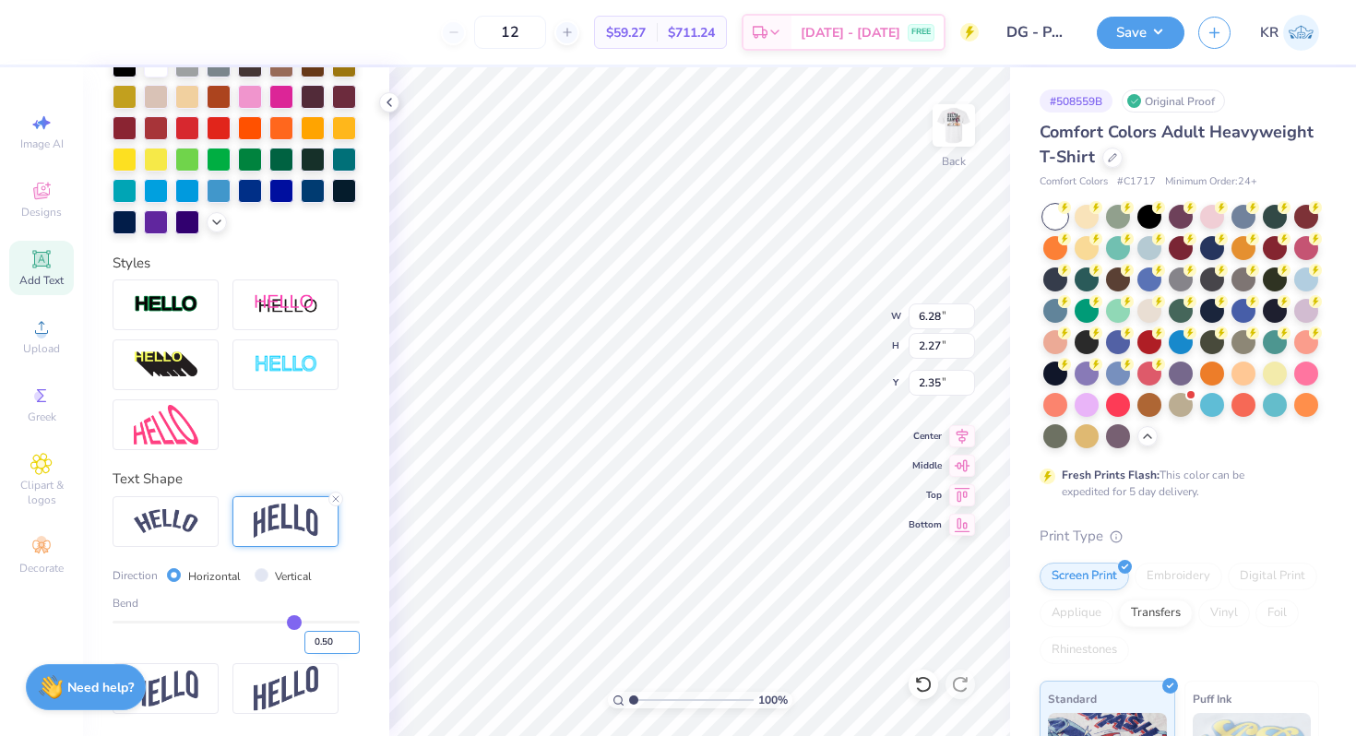
click at [338, 645] on input "0.50" at bounding box center [331, 642] width 55 height 23
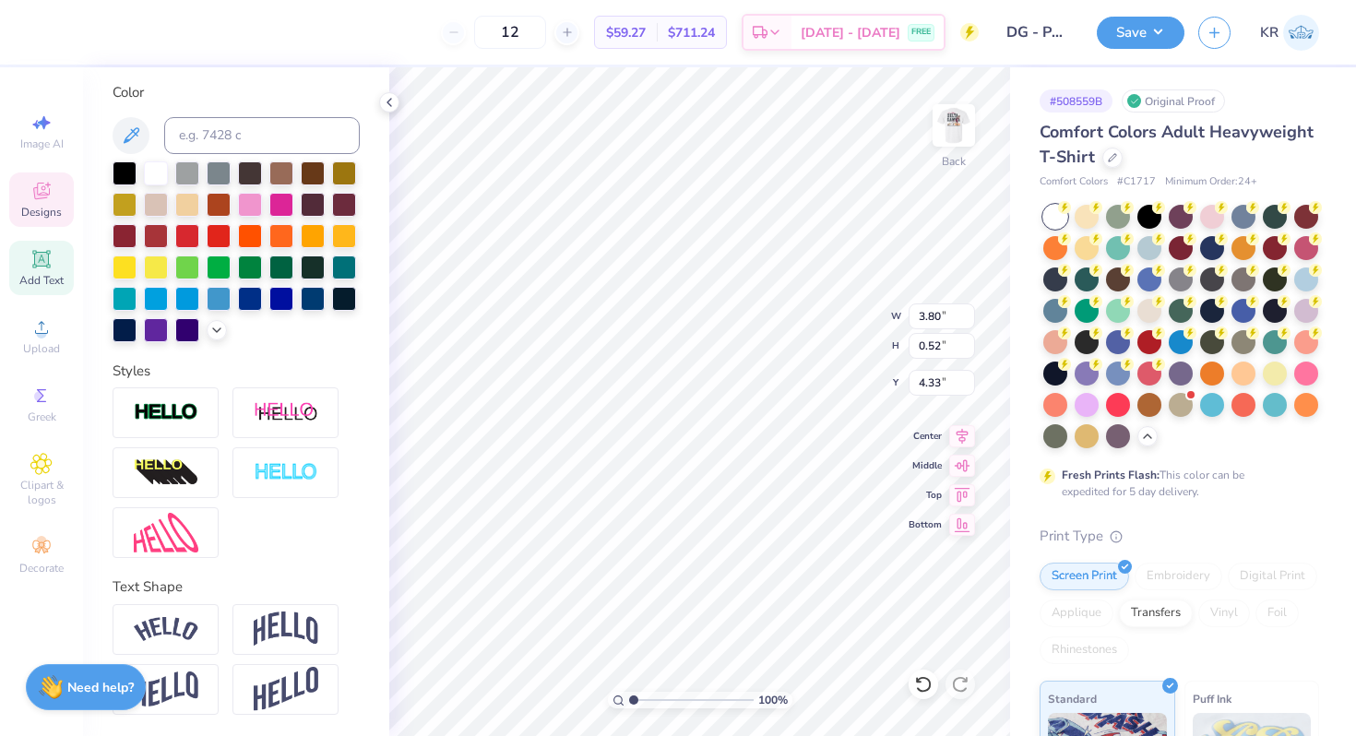
scroll to position [0, 6]
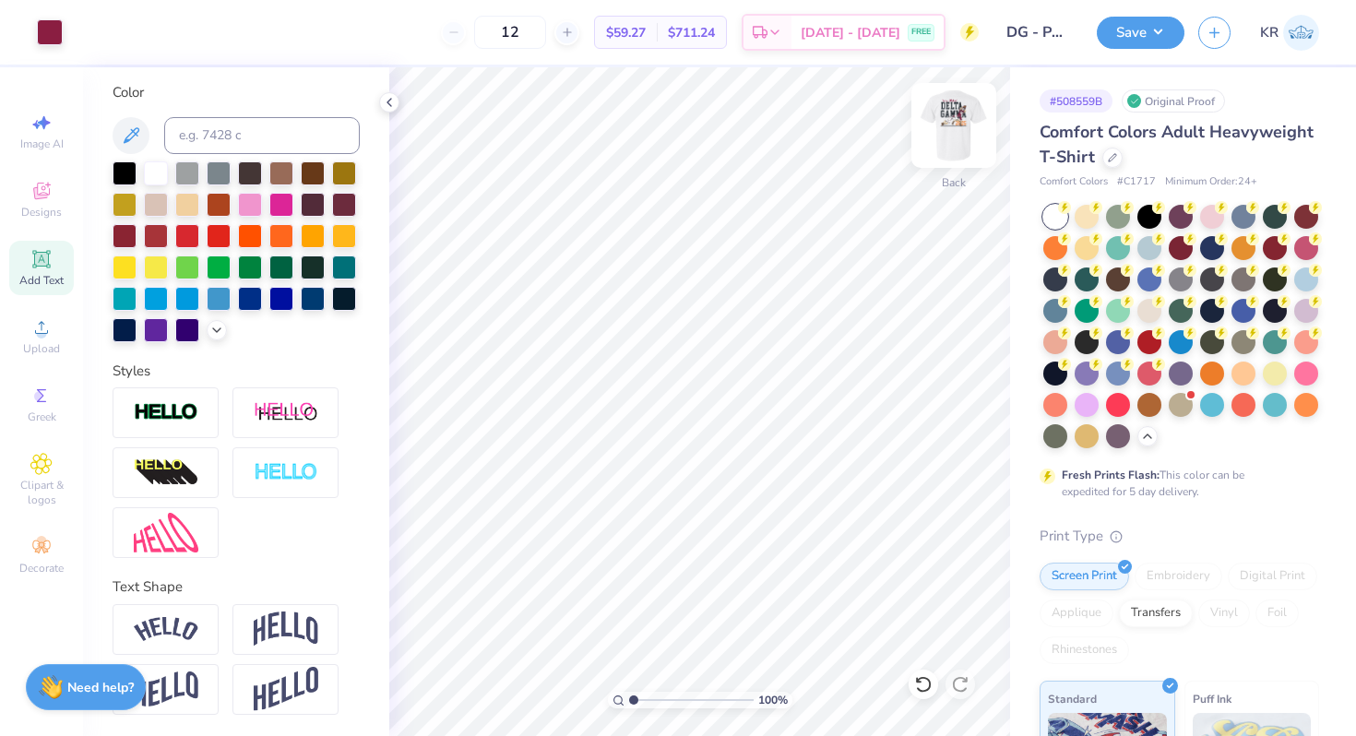
click at [953, 149] on img at bounding box center [954, 126] width 74 height 74
click at [953, 144] on img at bounding box center [953, 125] width 37 height 37
click at [1157, 28] on button "Save" at bounding box center [1140, 30] width 88 height 32
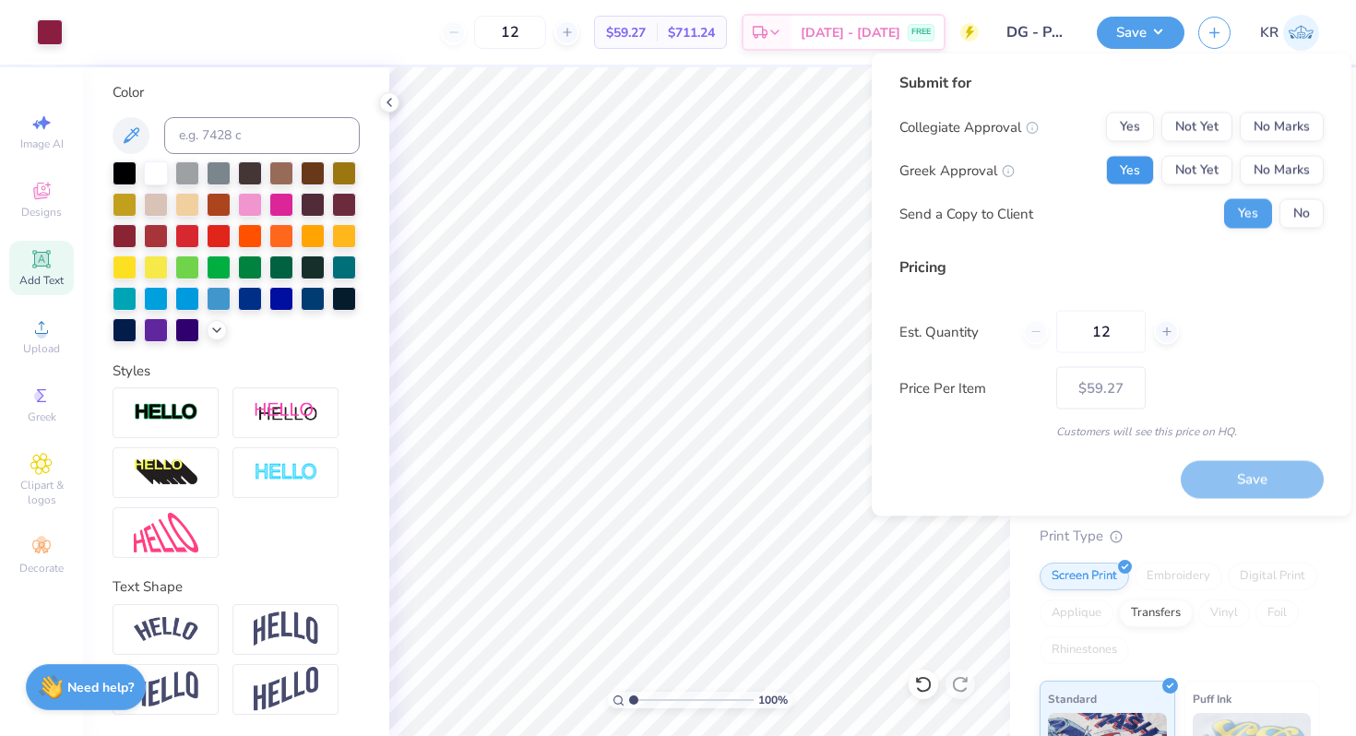
click at [1123, 178] on button "Yes" at bounding box center [1130, 171] width 48 height 30
click at [1262, 137] on button "No Marks" at bounding box center [1281, 128] width 84 height 30
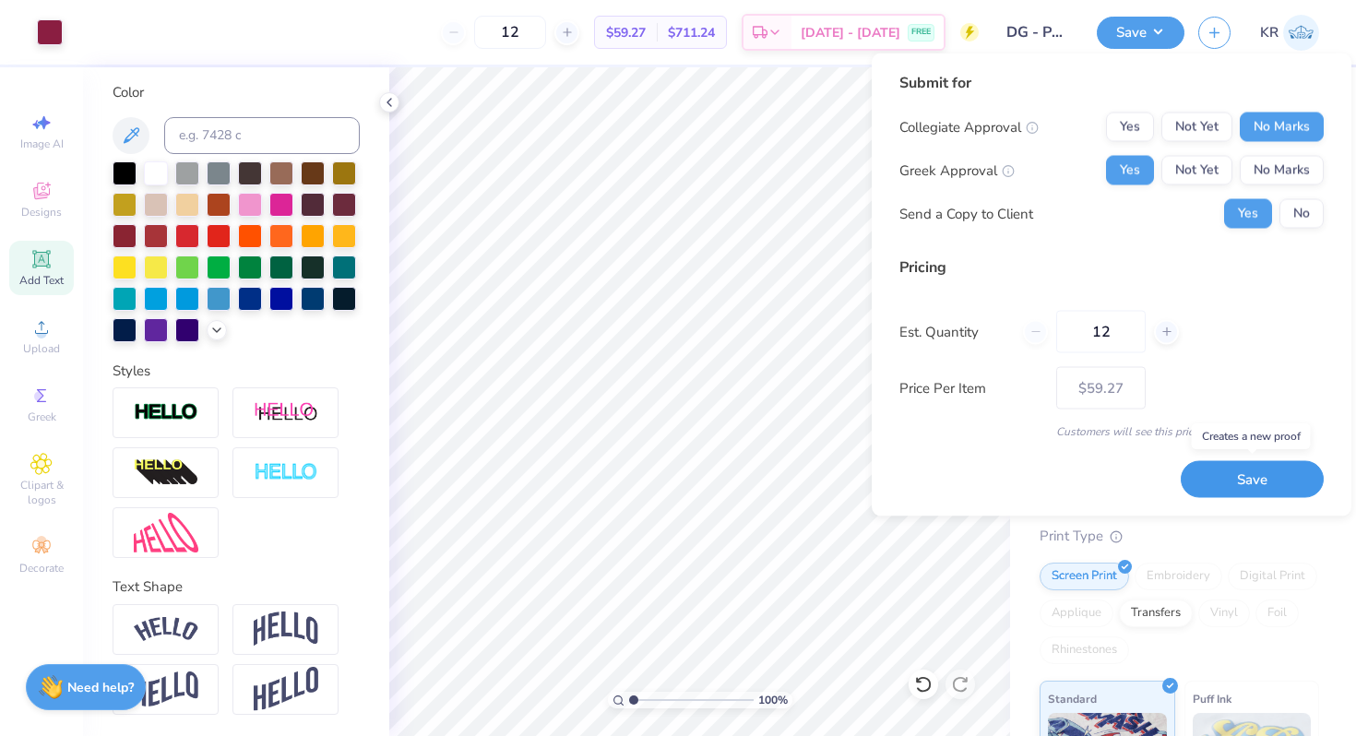
click at [1238, 474] on button "Save" at bounding box center [1251, 479] width 143 height 38
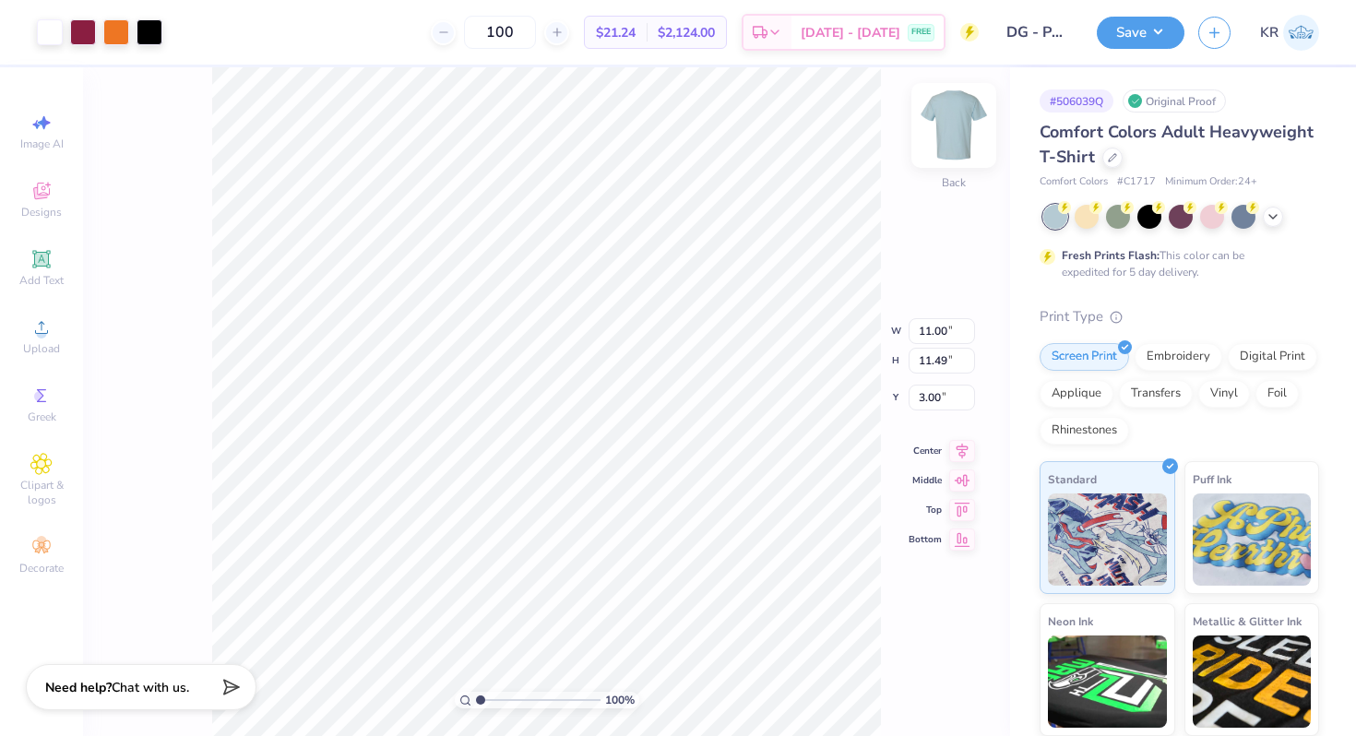
click at [956, 150] on div at bounding box center [953, 125] width 85 height 85
type input "12.67"
type input "13.24"
type input "3.77"
type input "13.33"
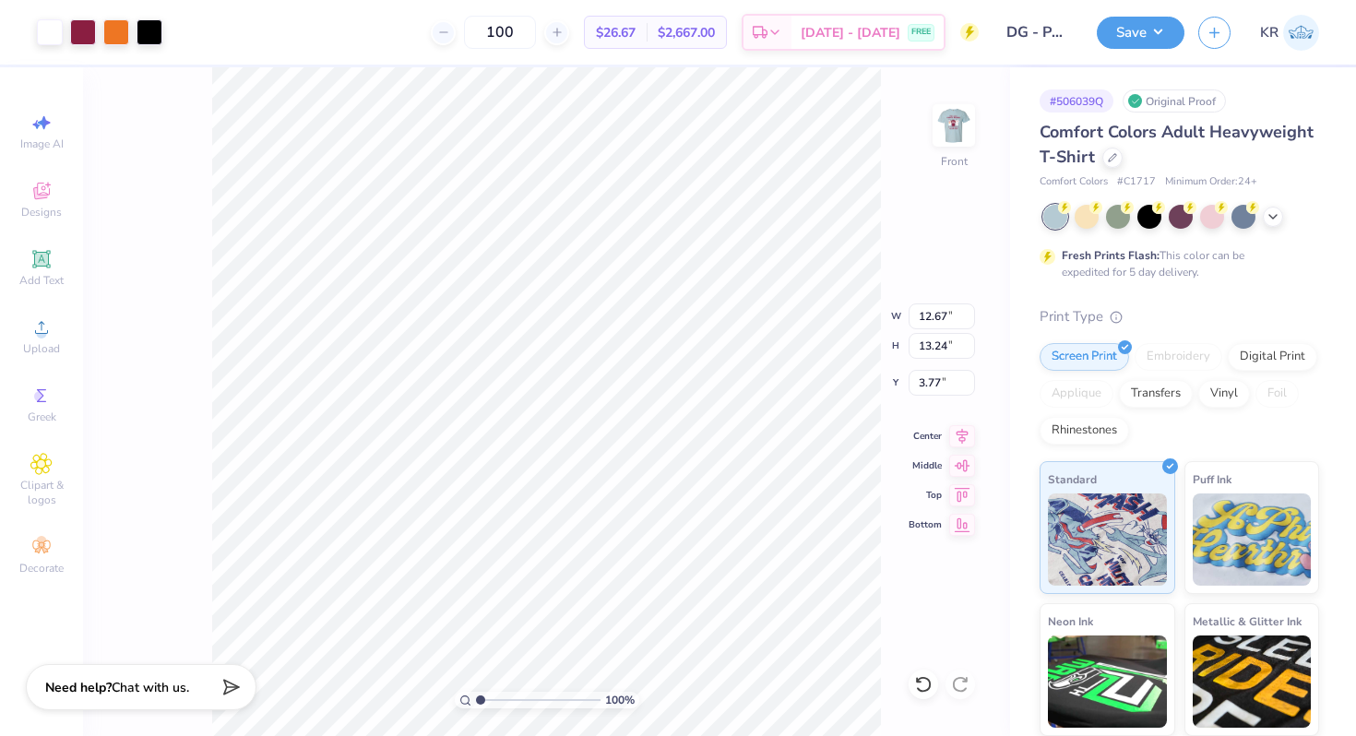
type input "13.92"
type input "3.00"
click at [965, 164] on div at bounding box center [953, 125] width 85 height 85
type input "13.91"
click at [46, 255] on icon at bounding box center [41, 259] width 14 height 14
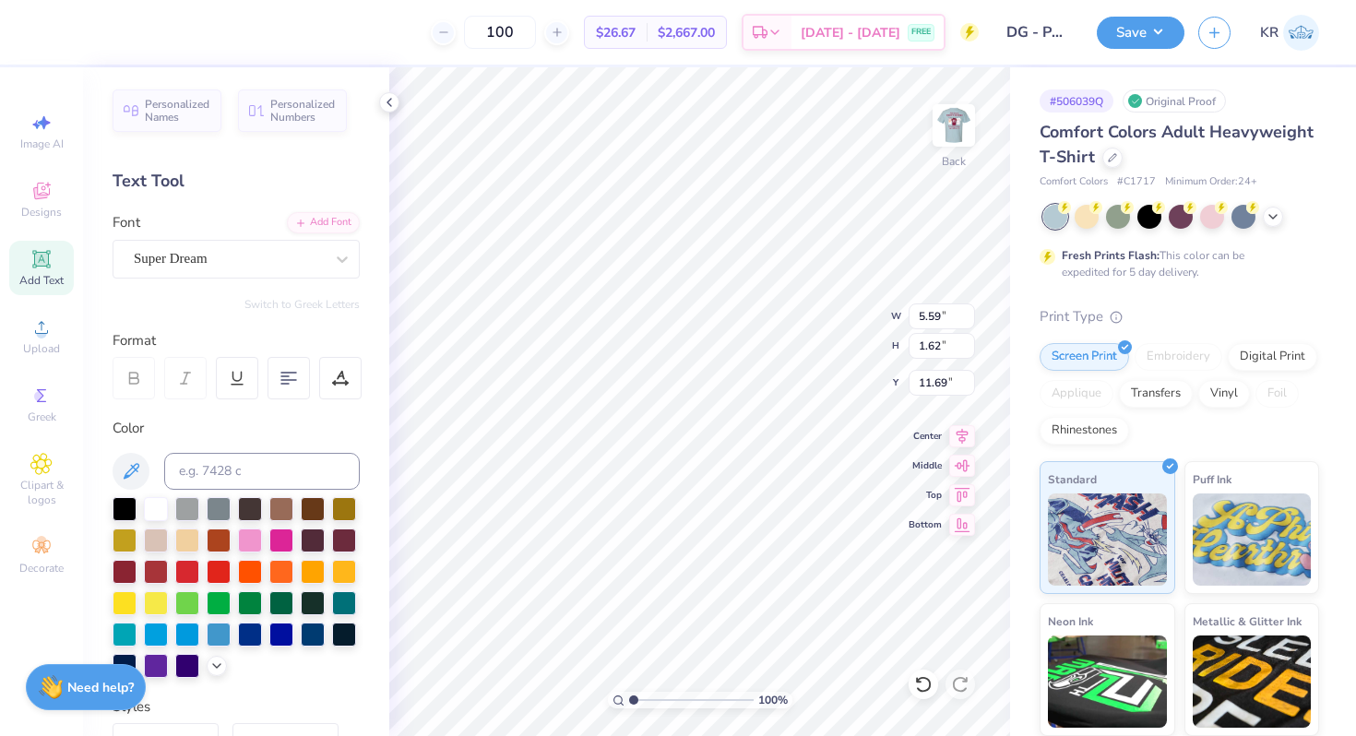
scroll to position [1, 11]
type textarea "The best kinf of Parent's Raise Delta Gamma Daughters"
click at [113, 573] on div at bounding box center [125, 570] width 24 height 24
type input "16.41"
type input "8.75"
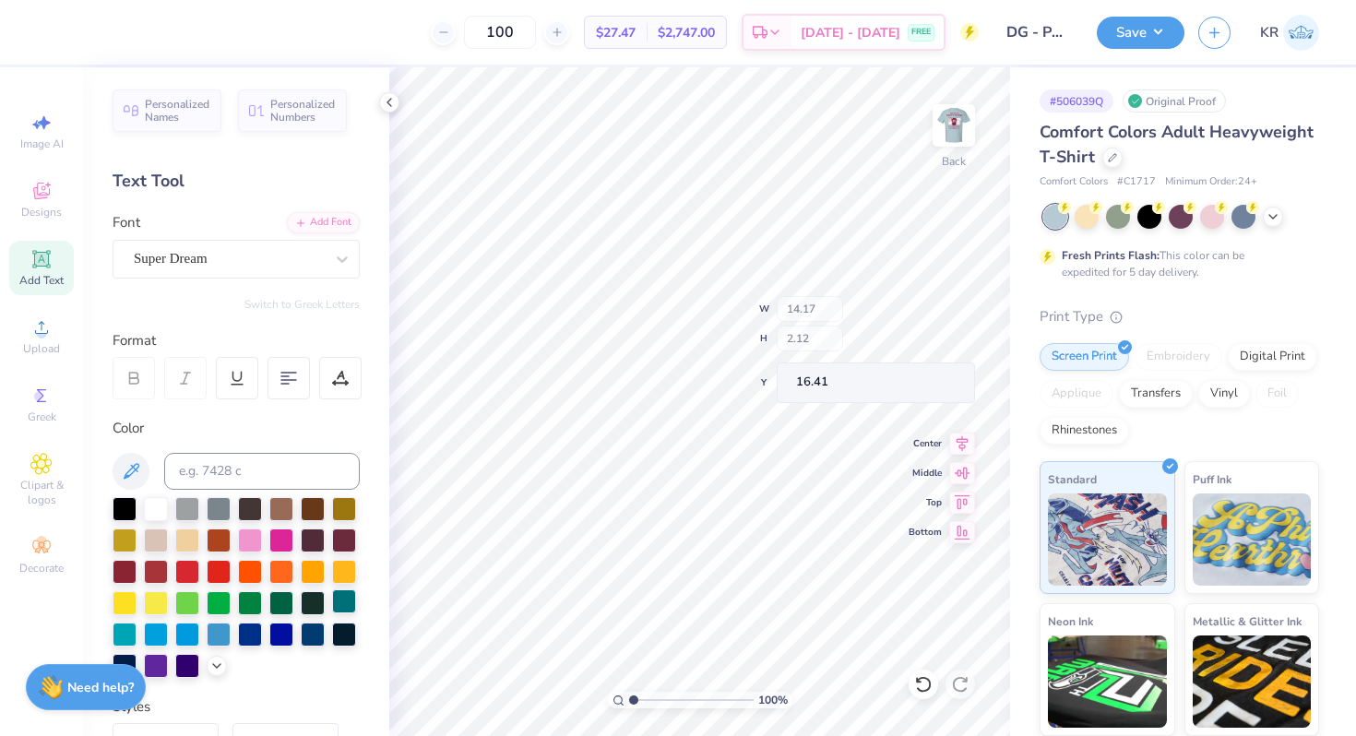
type input "1.31"
type input "15.75"
click at [187, 269] on div at bounding box center [229, 258] width 190 height 25
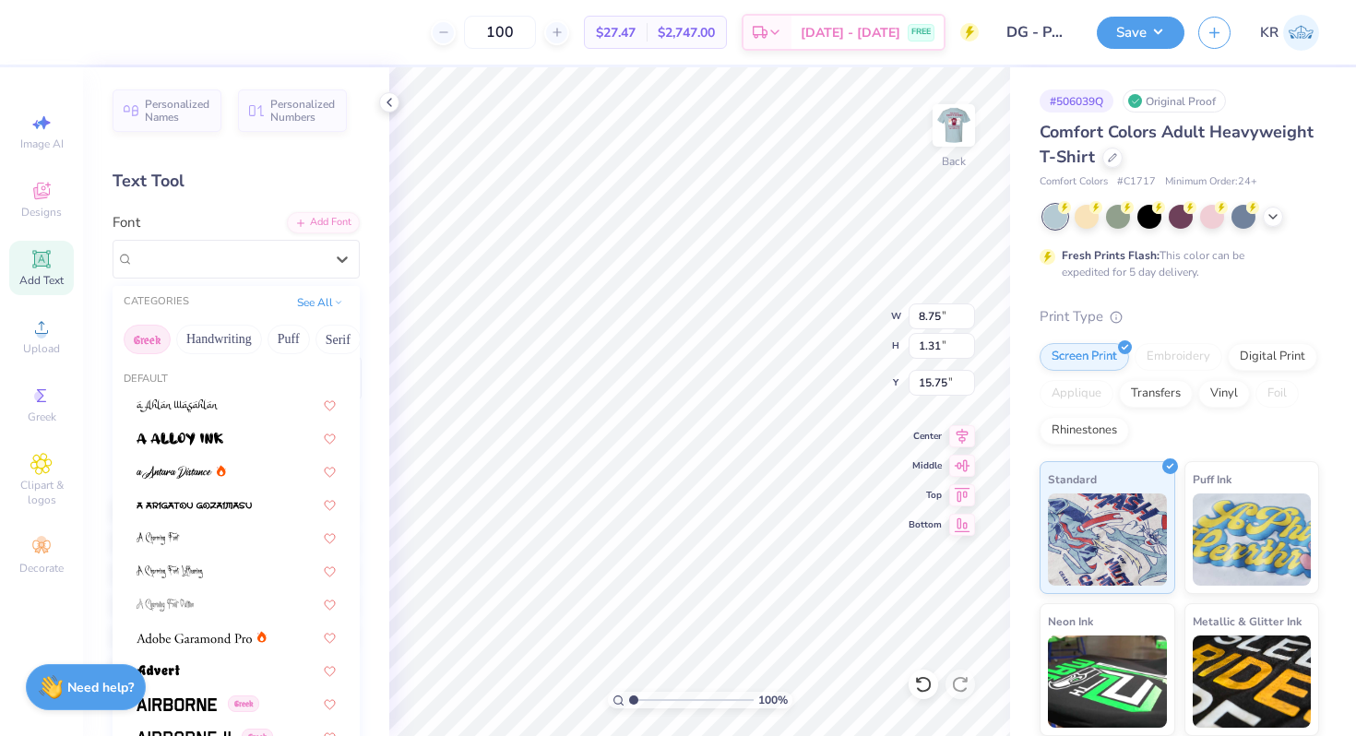
drag, startPoint x: 274, startPoint y: 341, endPoint x: 149, endPoint y: 341, distance: 124.5
click at [149, 341] on div "Greek Handwriting Puff Serif Bold Calligraphy Retro Sans Serif Minimal Fantasy …" at bounding box center [236, 339] width 247 height 41
click at [201, 341] on button "Handwriting" at bounding box center [219, 340] width 86 height 30
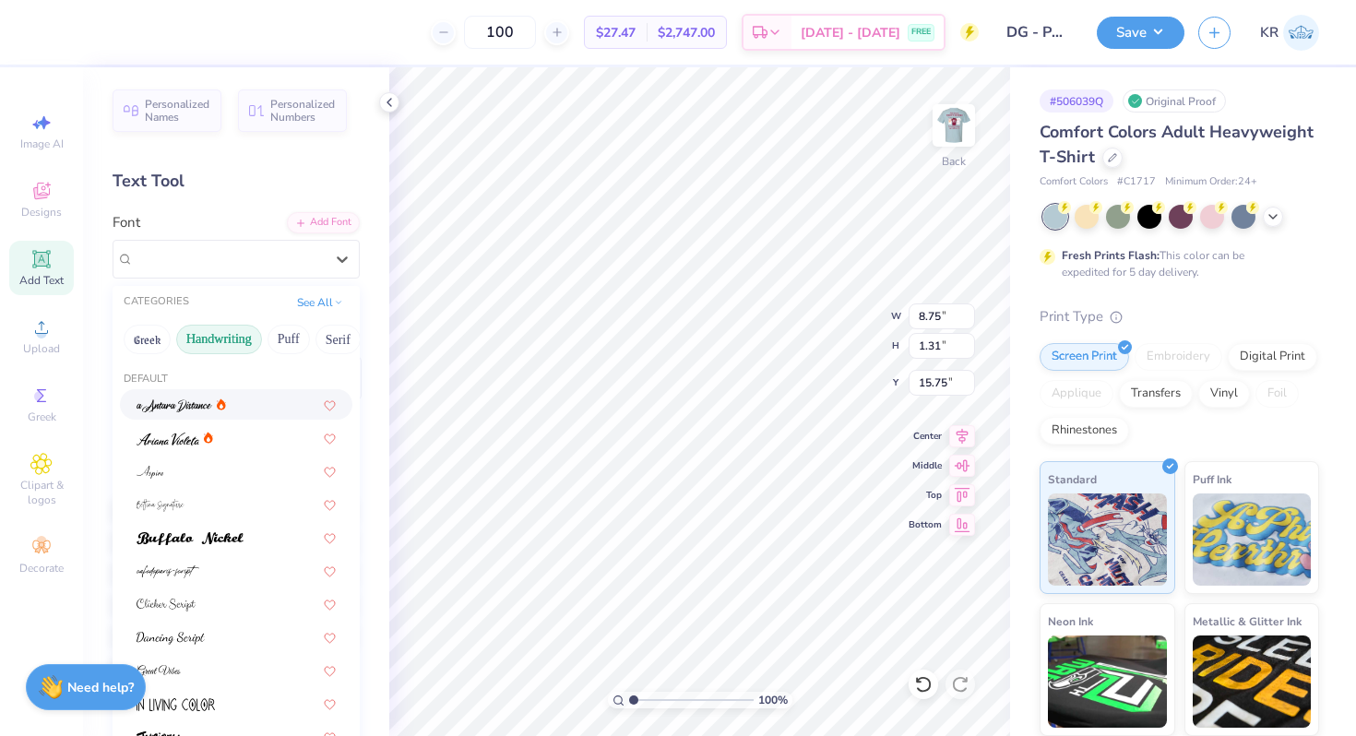
click at [174, 413] on span at bounding box center [174, 404] width 76 height 19
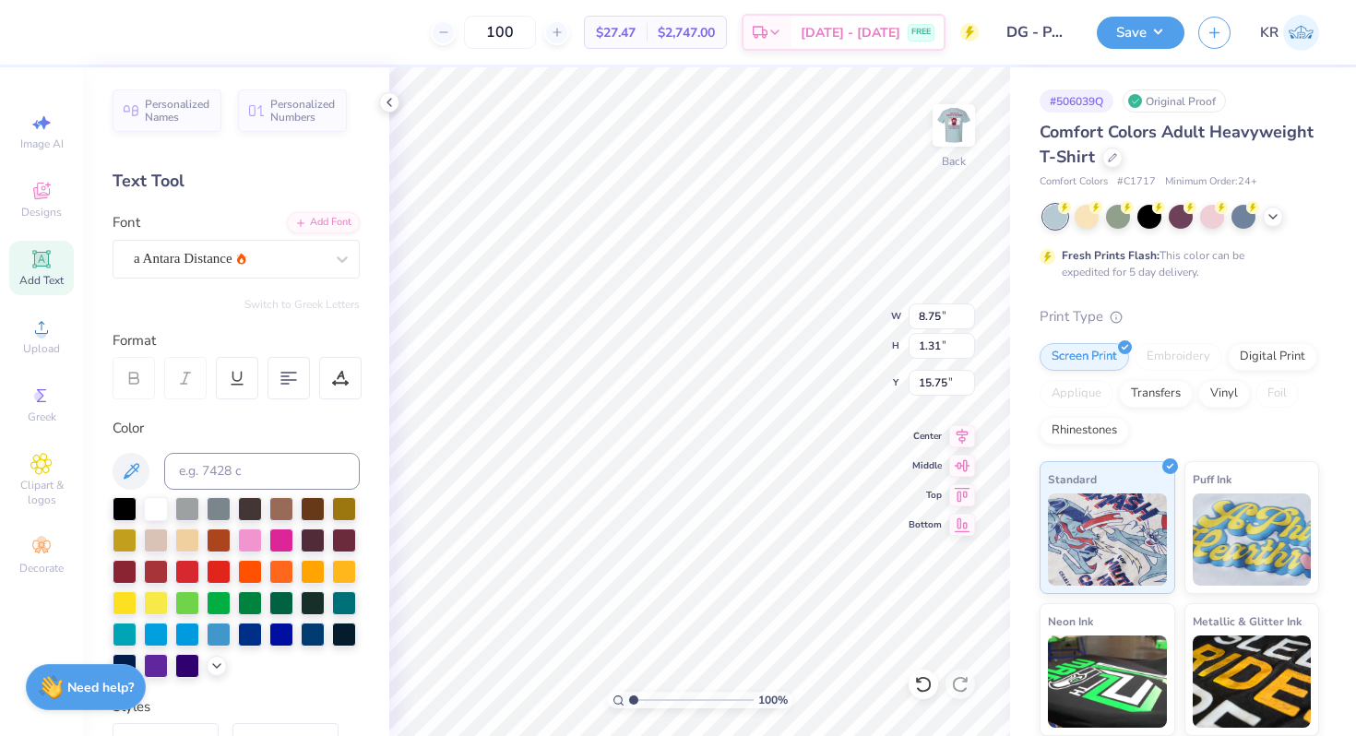
type input "5.60"
type input "1.46"
type input "15.67"
click at [215, 271] on div "a Antara Distance" at bounding box center [229, 258] width 194 height 29
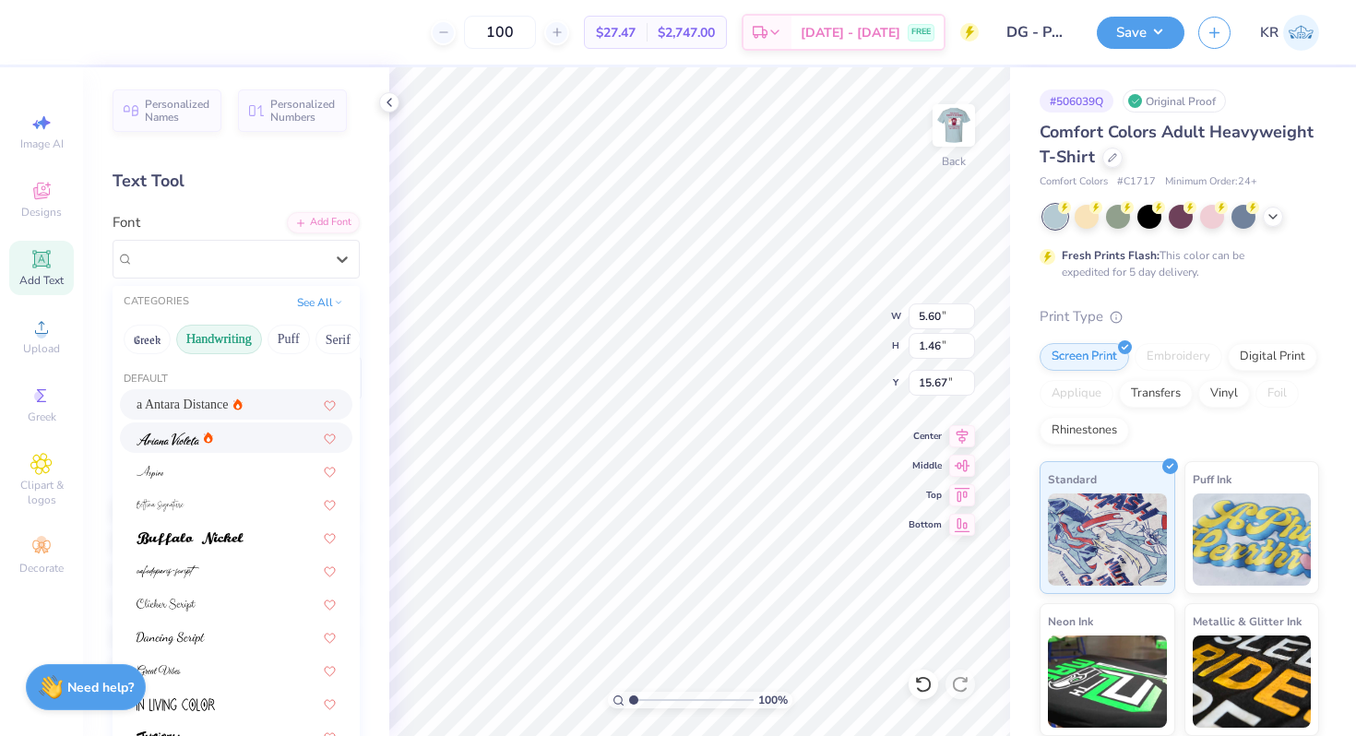
click at [173, 440] on img at bounding box center [167, 438] width 63 height 13
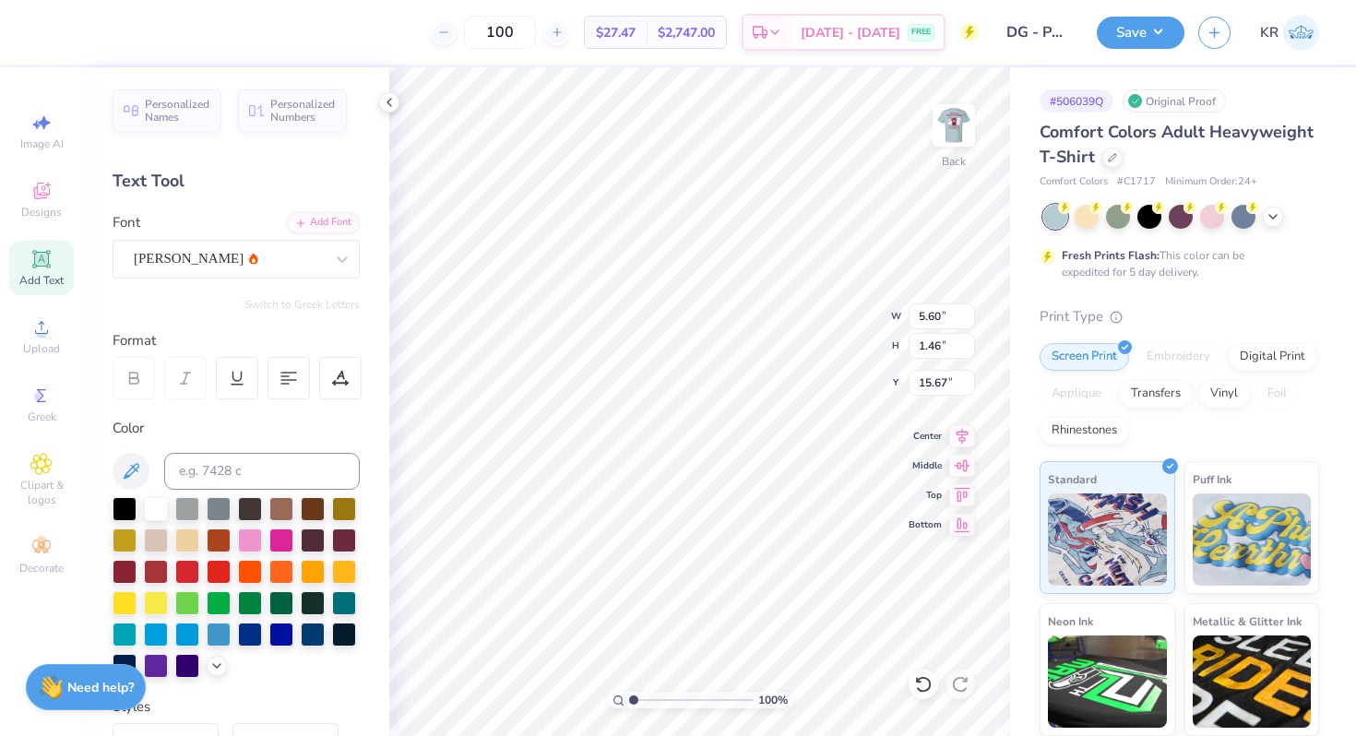
type input "5.08"
type input "1.37"
type input "15.71"
click at [155, 266] on div "Ariana Violeta" at bounding box center [229, 258] width 194 height 29
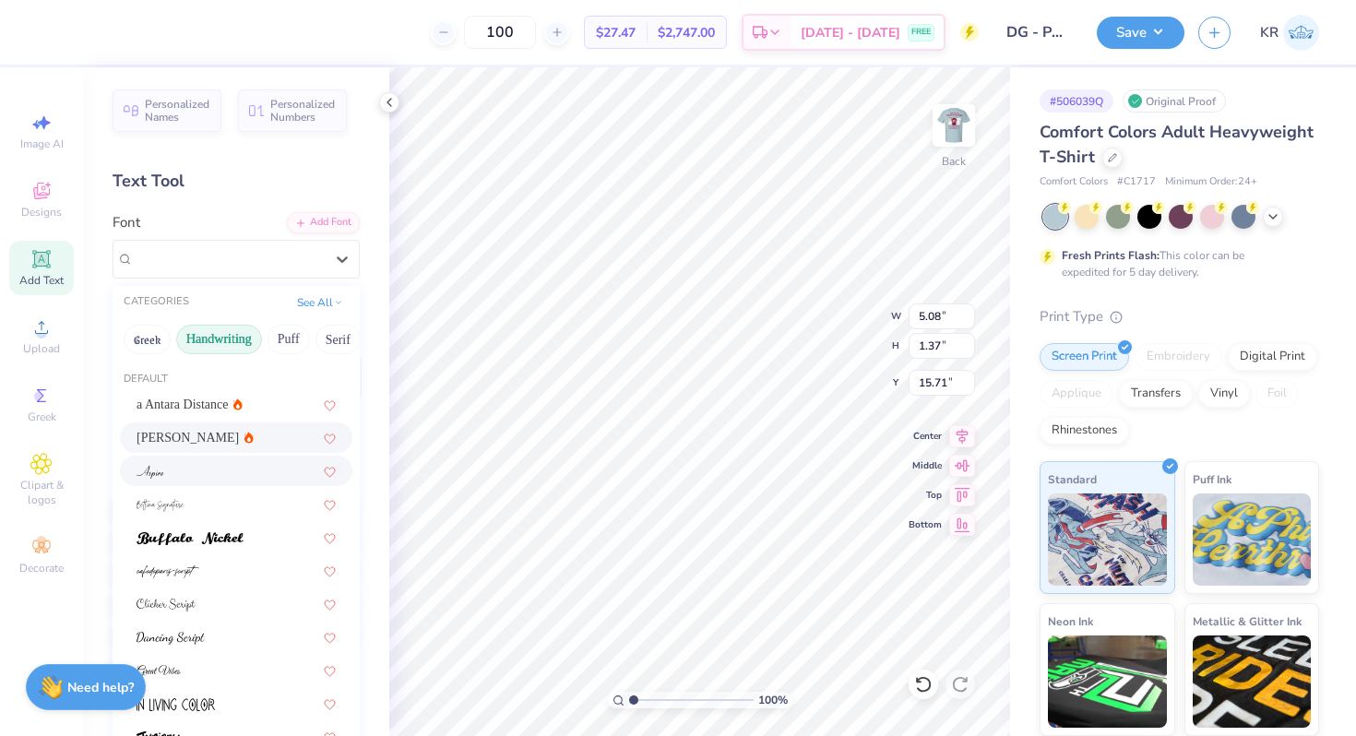
click at [154, 475] on img at bounding box center [149, 472] width 27 height 13
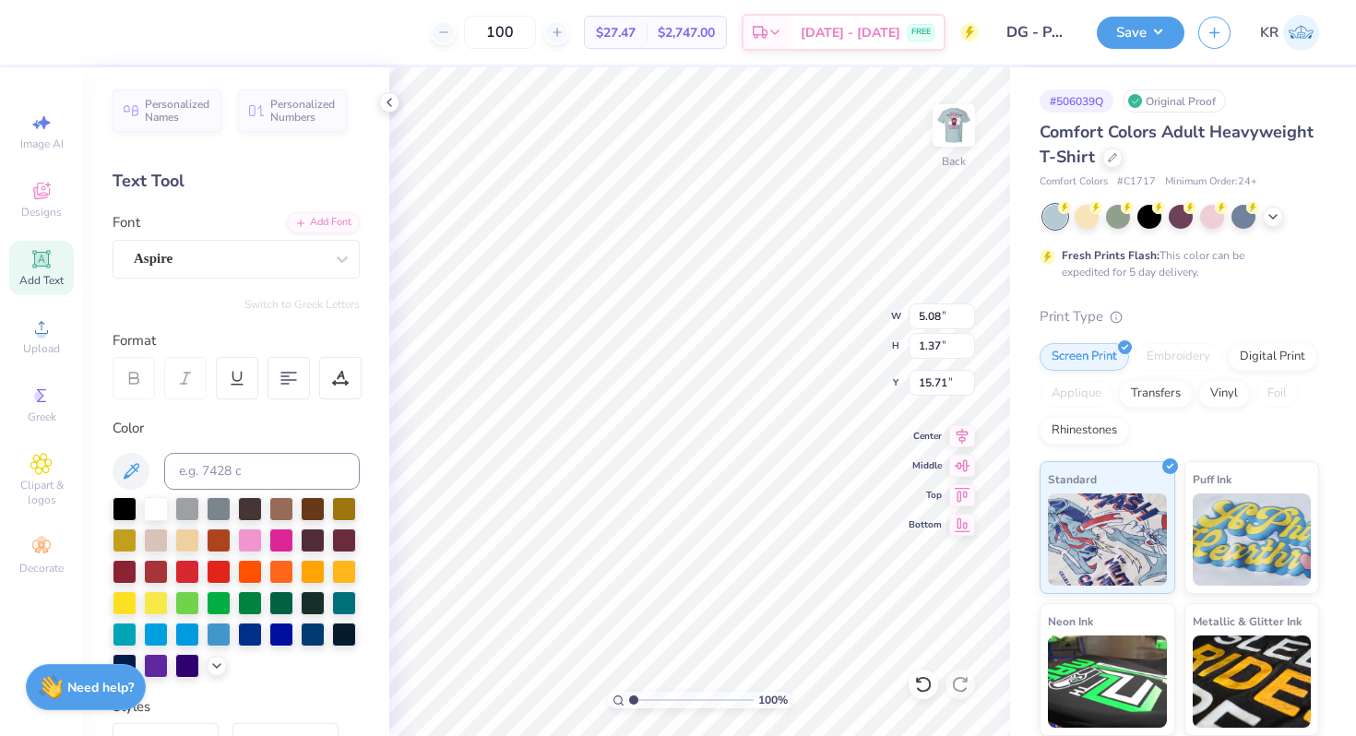
type input "5.34"
type input "1.34"
type input "15.73"
click at [189, 260] on div "Aspire" at bounding box center [229, 258] width 194 height 29
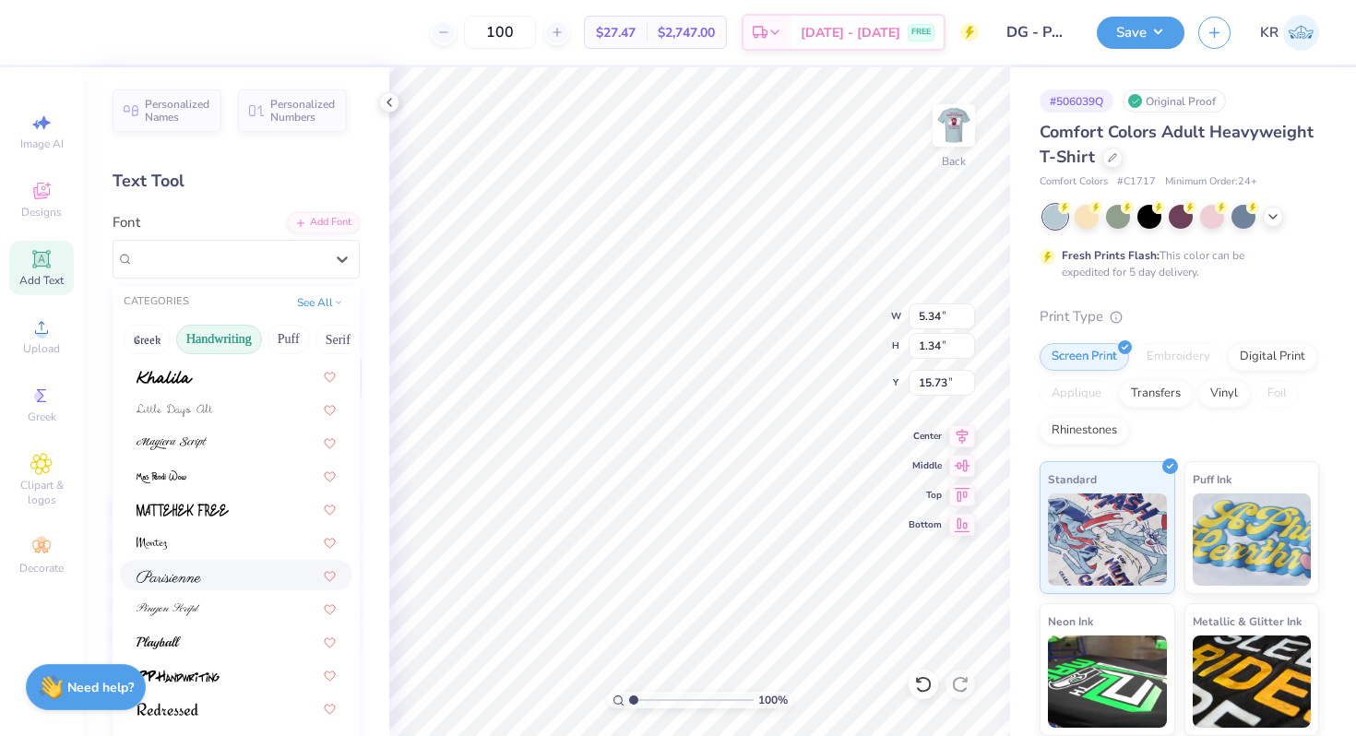
scroll to position [419, 0]
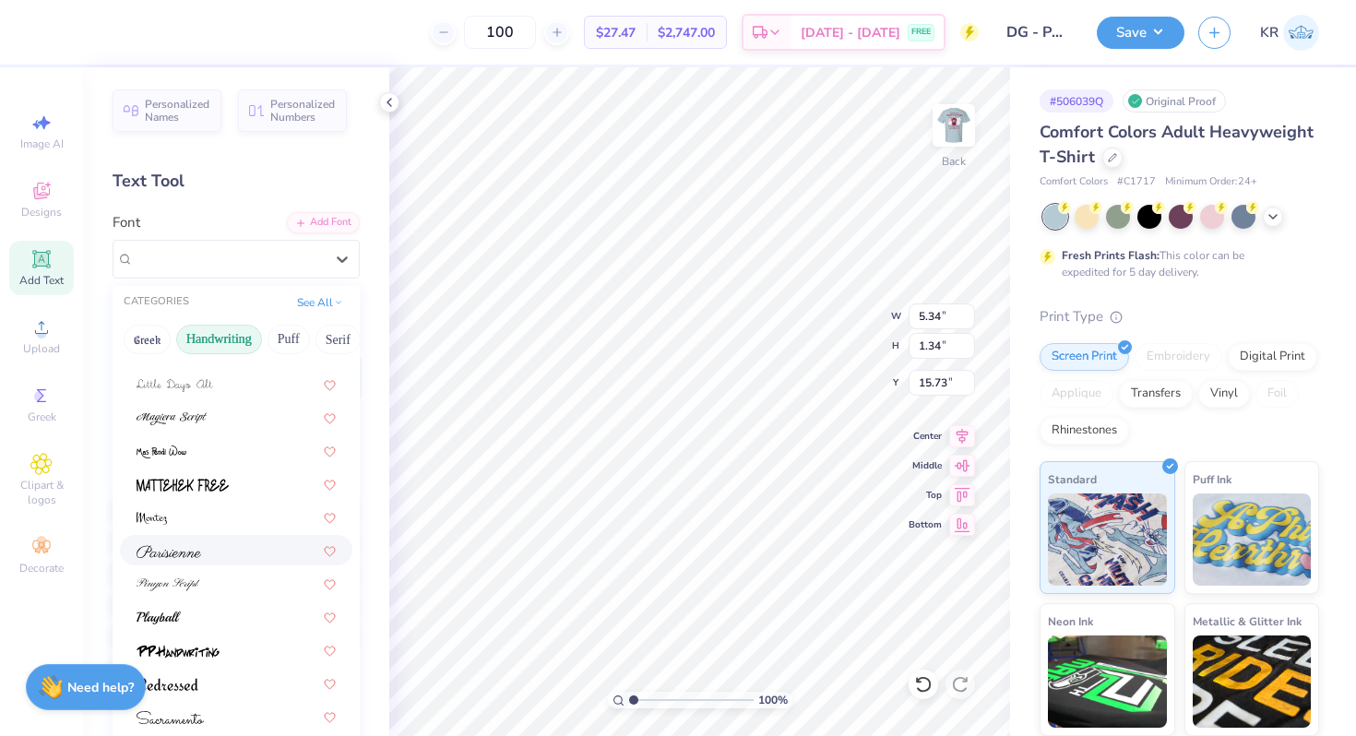
click at [224, 557] on div at bounding box center [235, 549] width 199 height 19
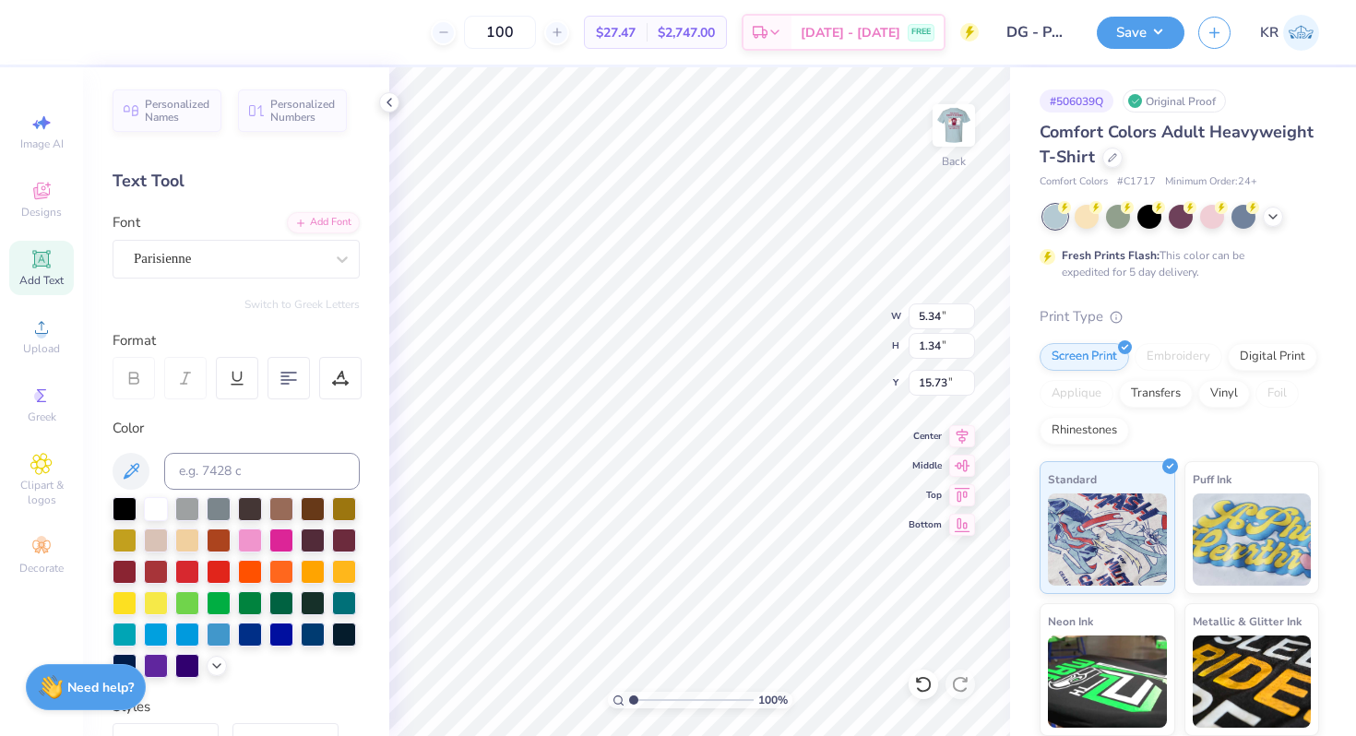
type input "7.79"
type input "1.50"
type input "15.65"
type input "9.34"
type input "1.80"
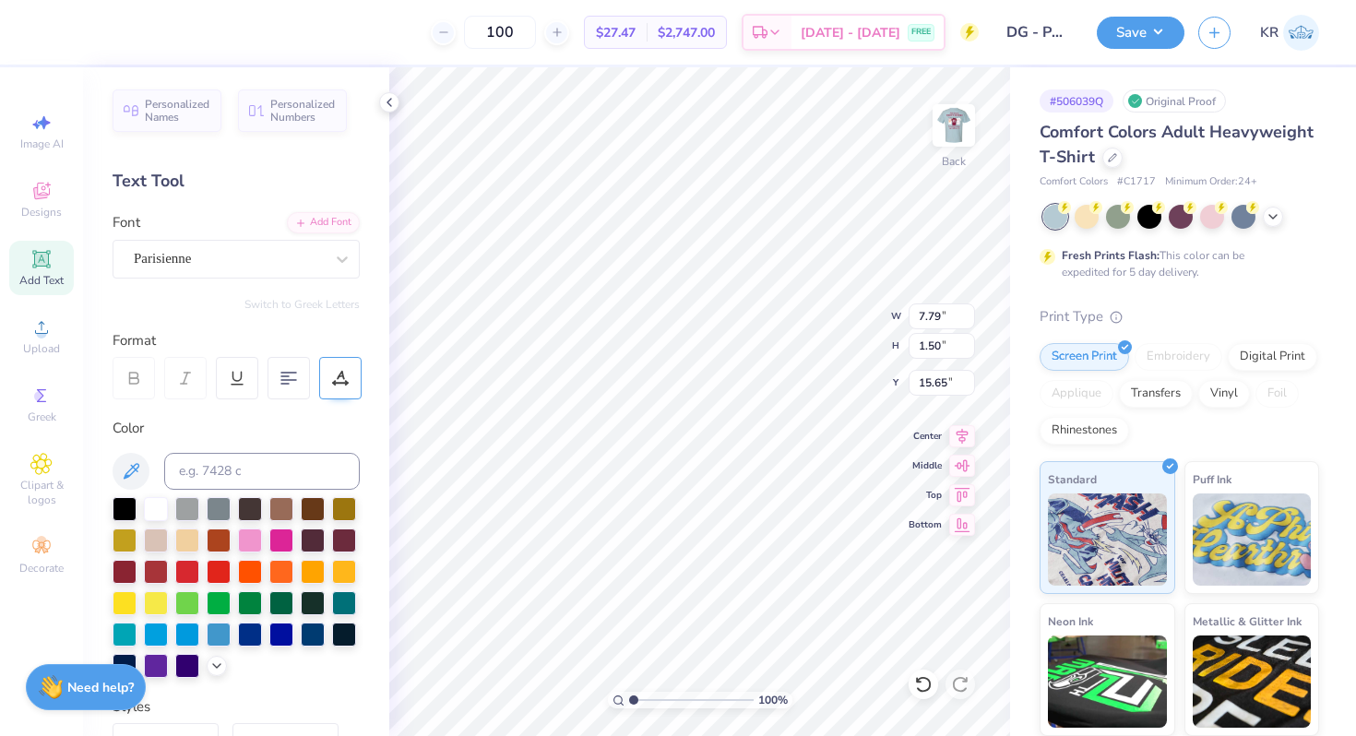
type input "15.35"
click at [264, 259] on div "Parisienne" at bounding box center [229, 258] width 194 height 29
click at [201, 407] on div at bounding box center [235, 404] width 199 height 19
type input "playball"
type input "8.96"
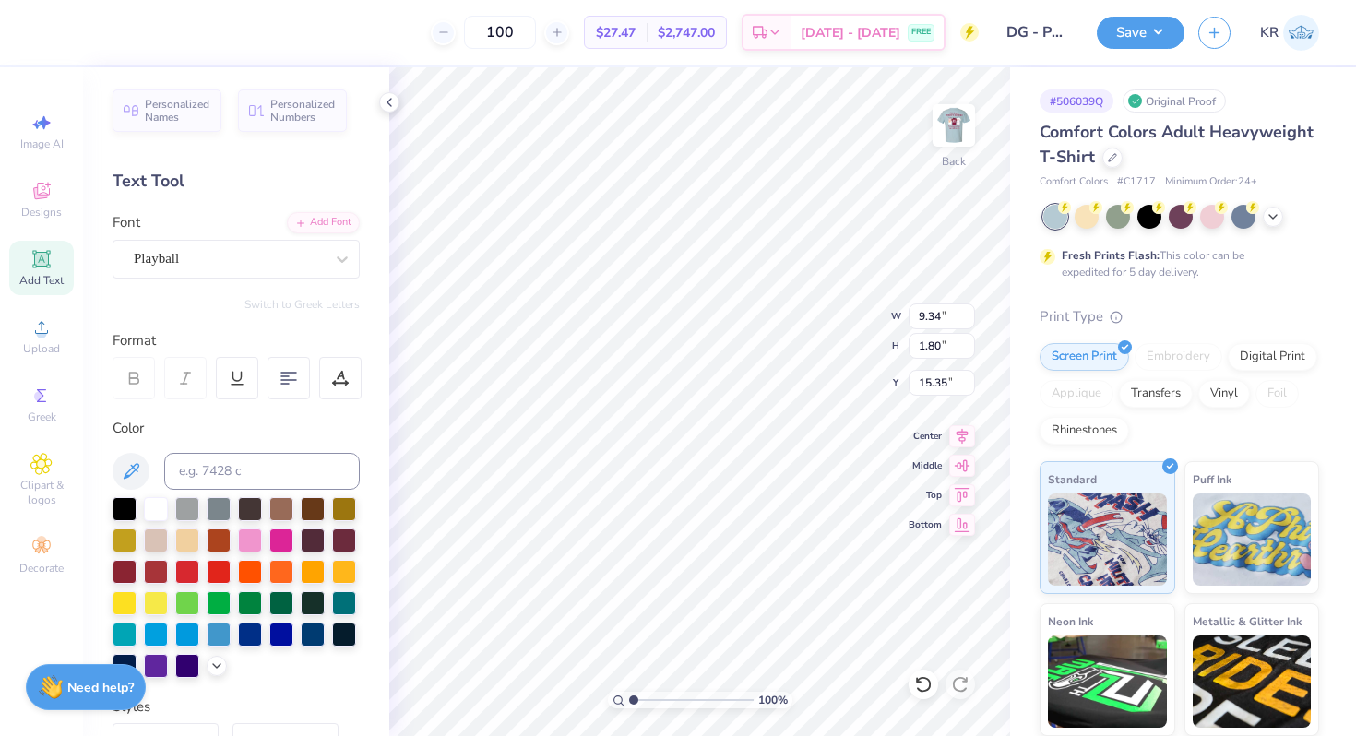
type input "1.65"
type input "15.43"
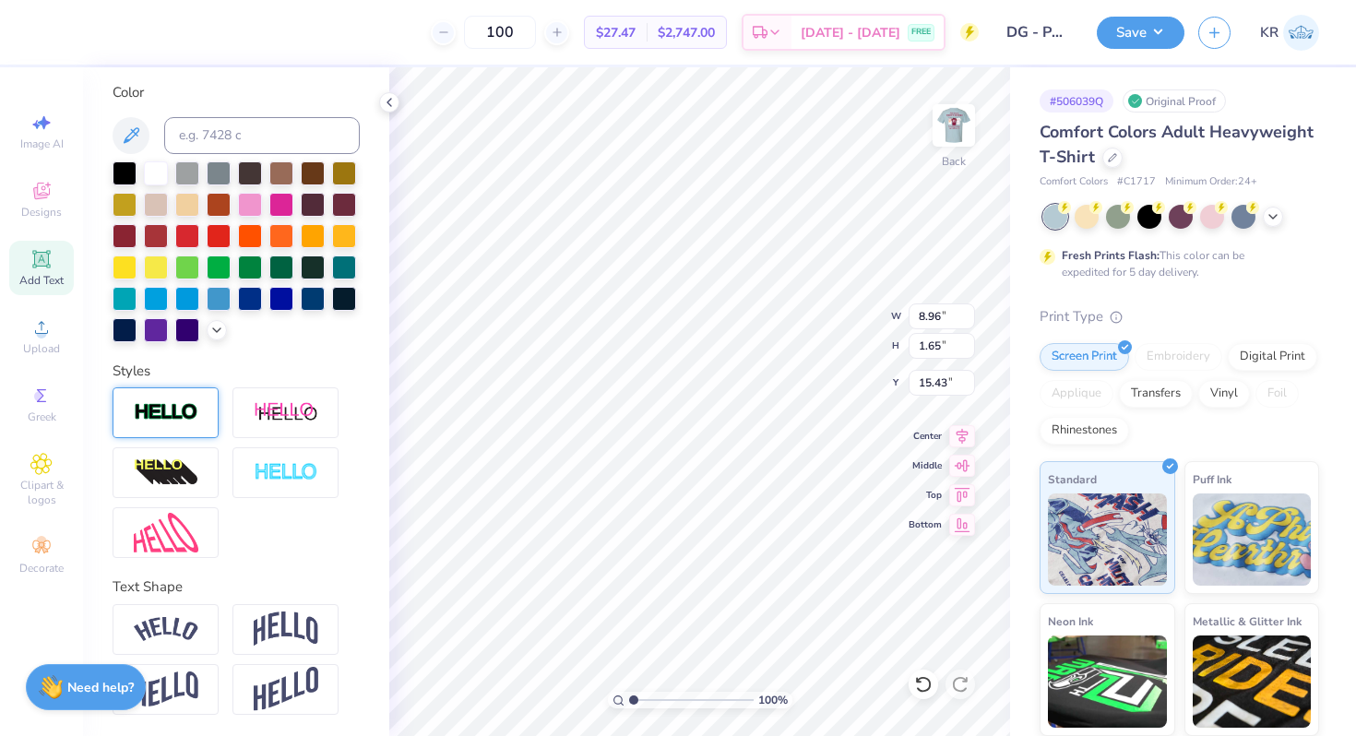
click at [160, 430] on div at bounding box center [166, 412] width 106 height 51
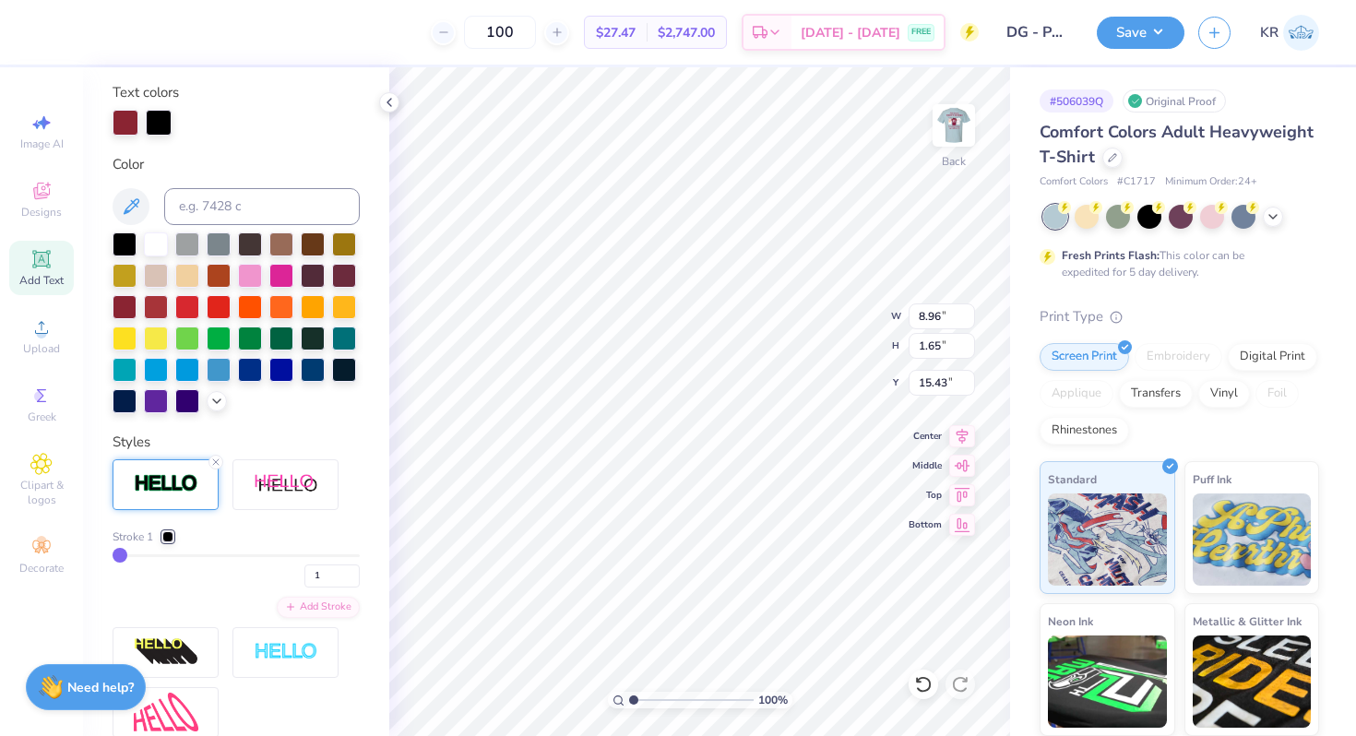
type input "8.97"
type input "1.66"
type input "15.42"
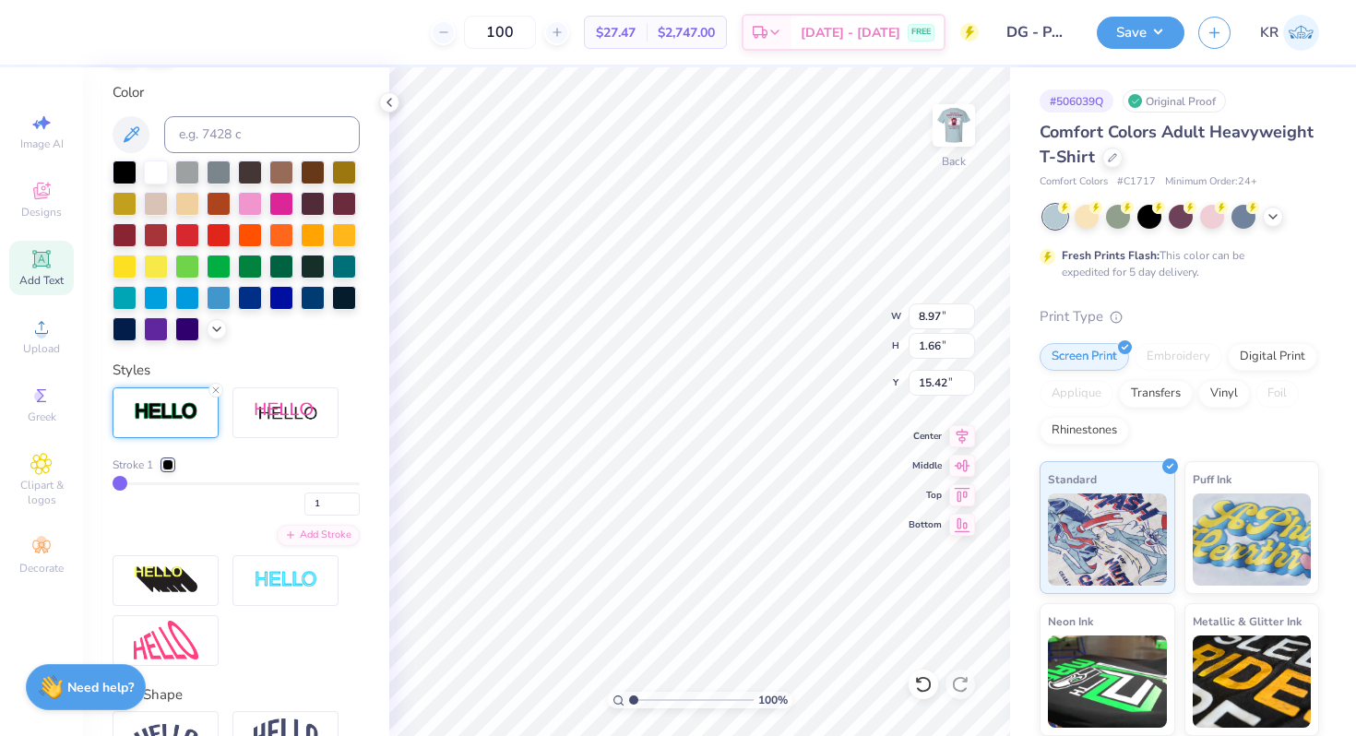
click at [172, 465] on div at bounding box center [167, 464] width 11 height 11
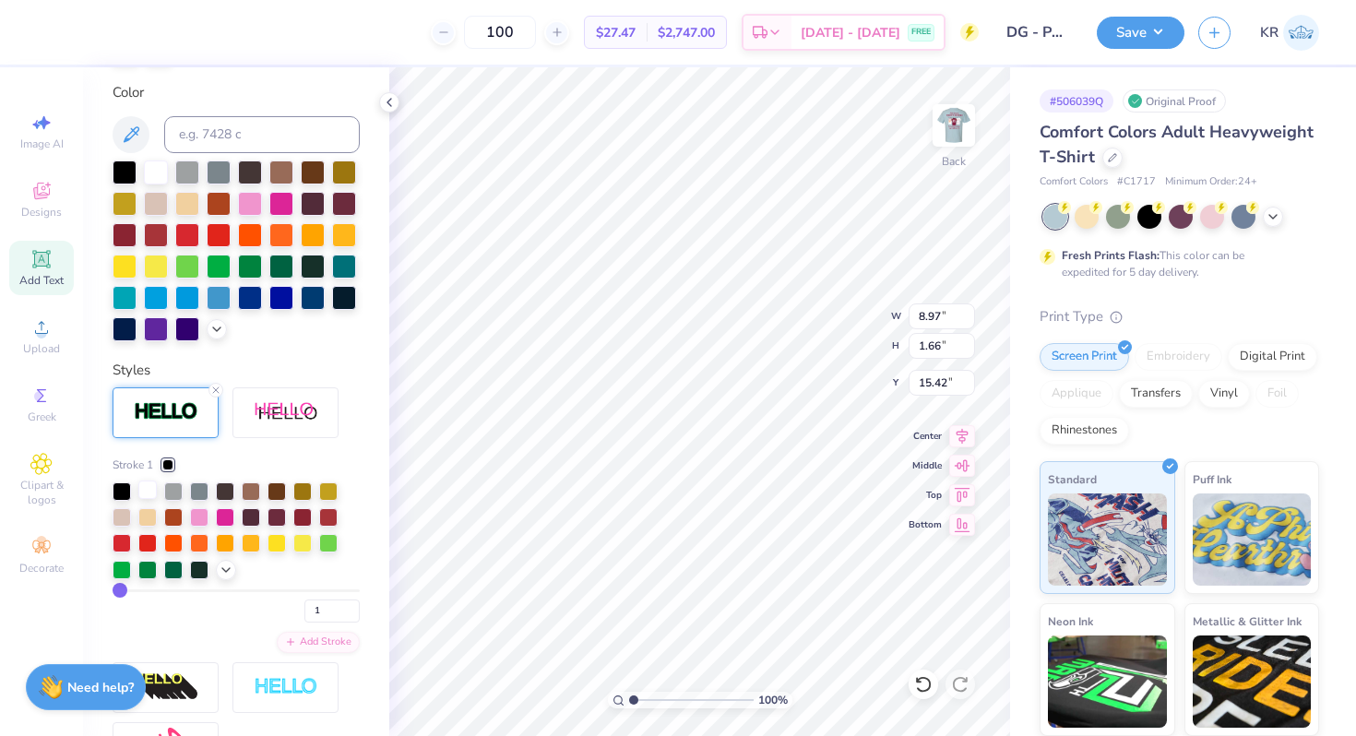
click at [148, 489] on div at bounding box center [147, 489] width 18 height 18
drag, startPoint x: 216, startPoint y: 391, endPoint x: 224, endPoint y: 397, distance: 10.0
click at [216, 391] on icon at bounding box center [215, 390] width 11 height 11
type input "8.96"
type input "1.65"
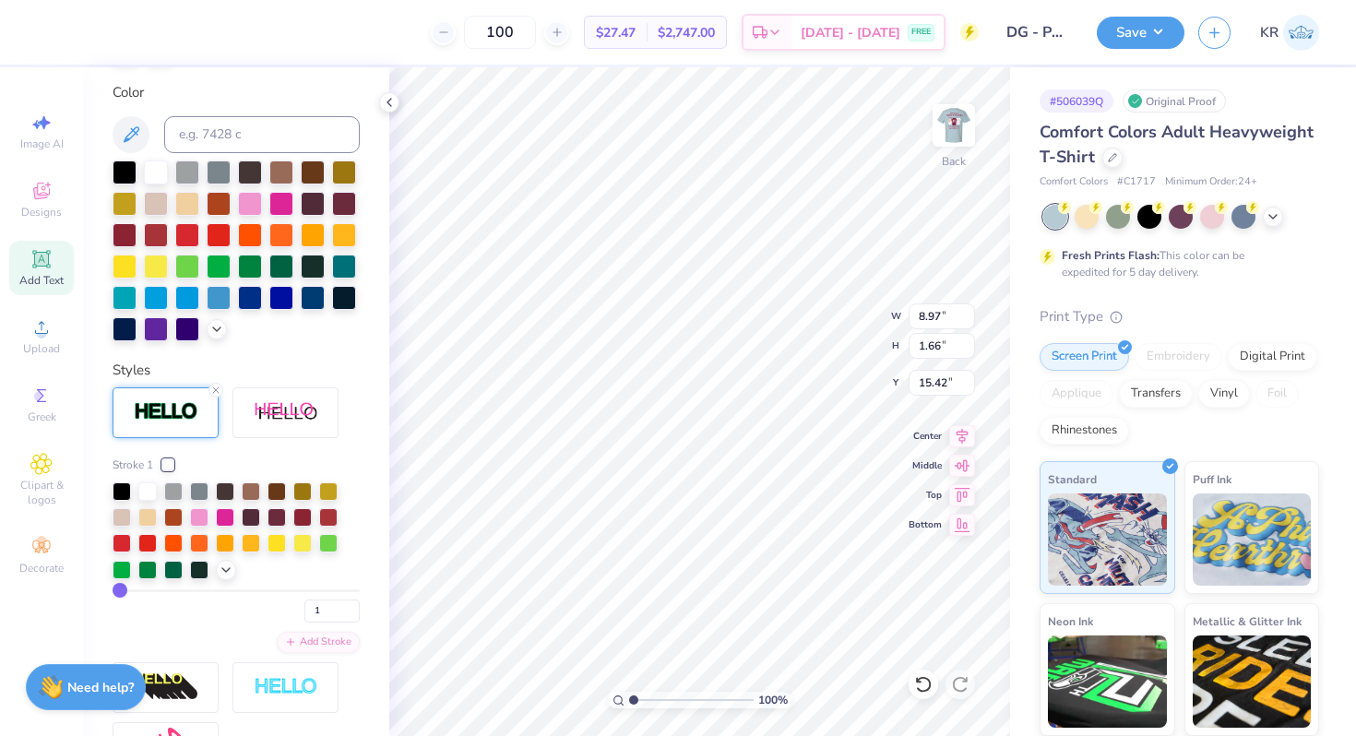
type input "15.43"
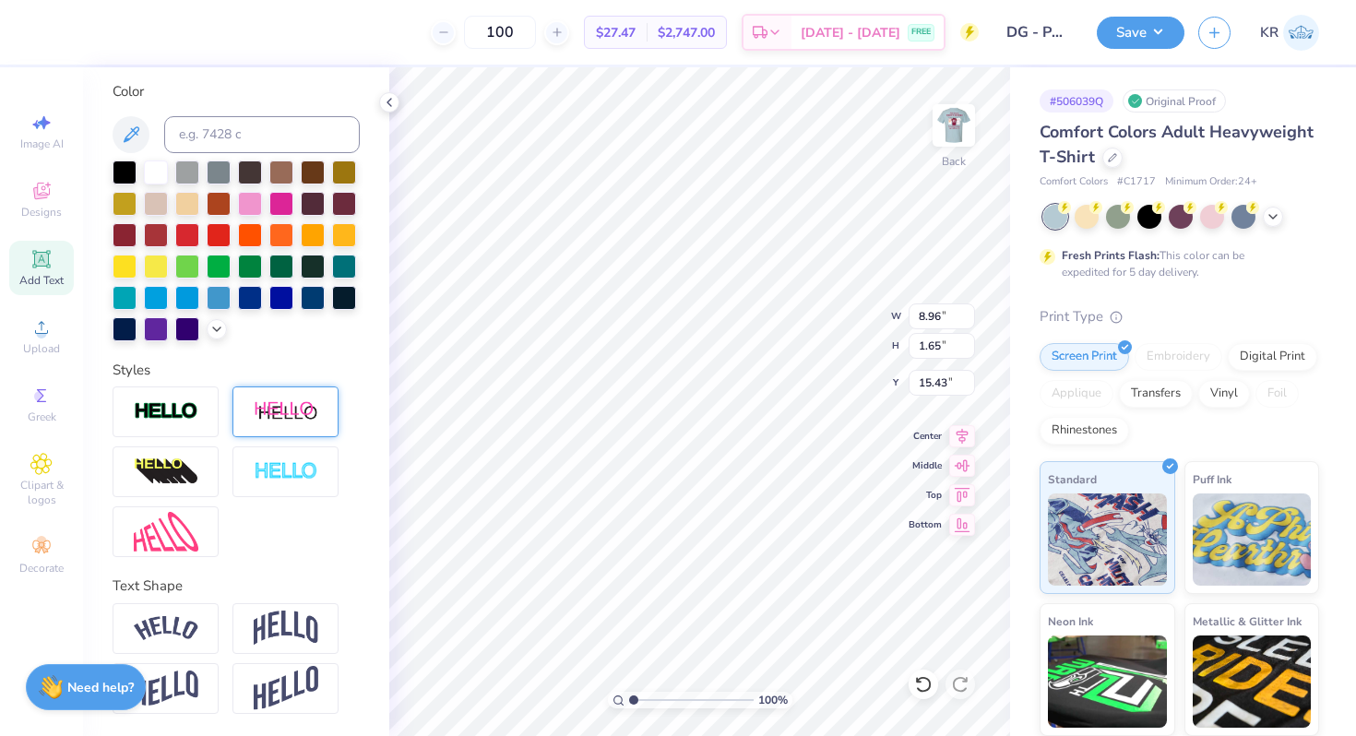
scroll to position [336, 0]
click at [243, 408] on div at bounding box center [285, 412] width 106 height 51
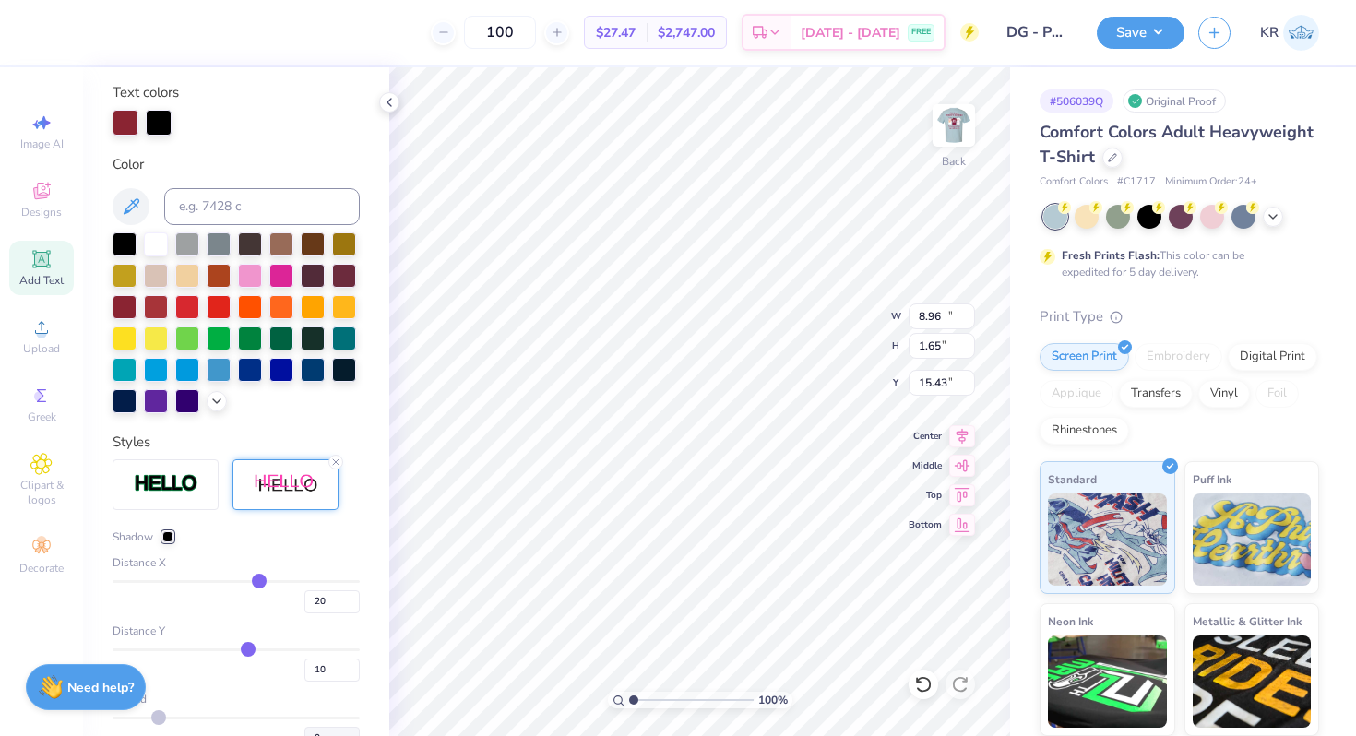
type input "10.76"
type input "1.81"
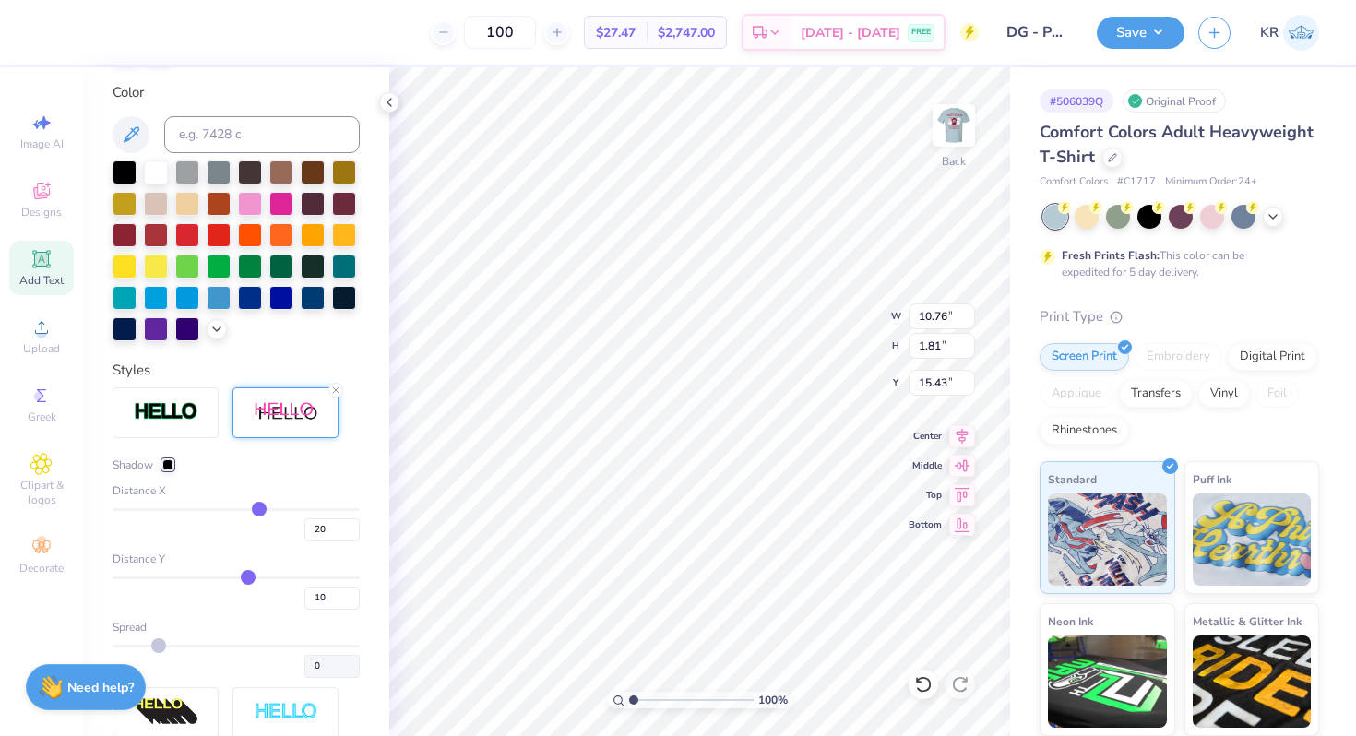
type input "12"
type input "11"
type input "9"
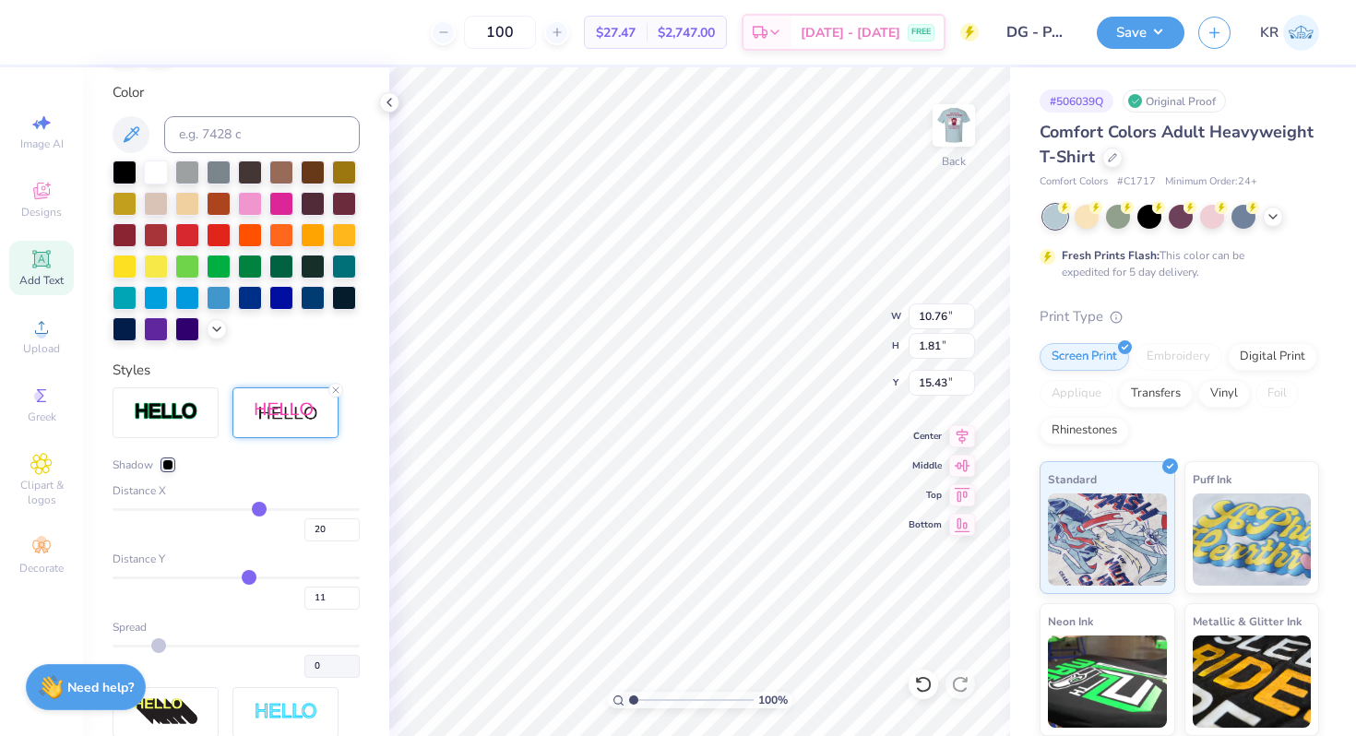
type input "9"
type input "7"
type input "5"
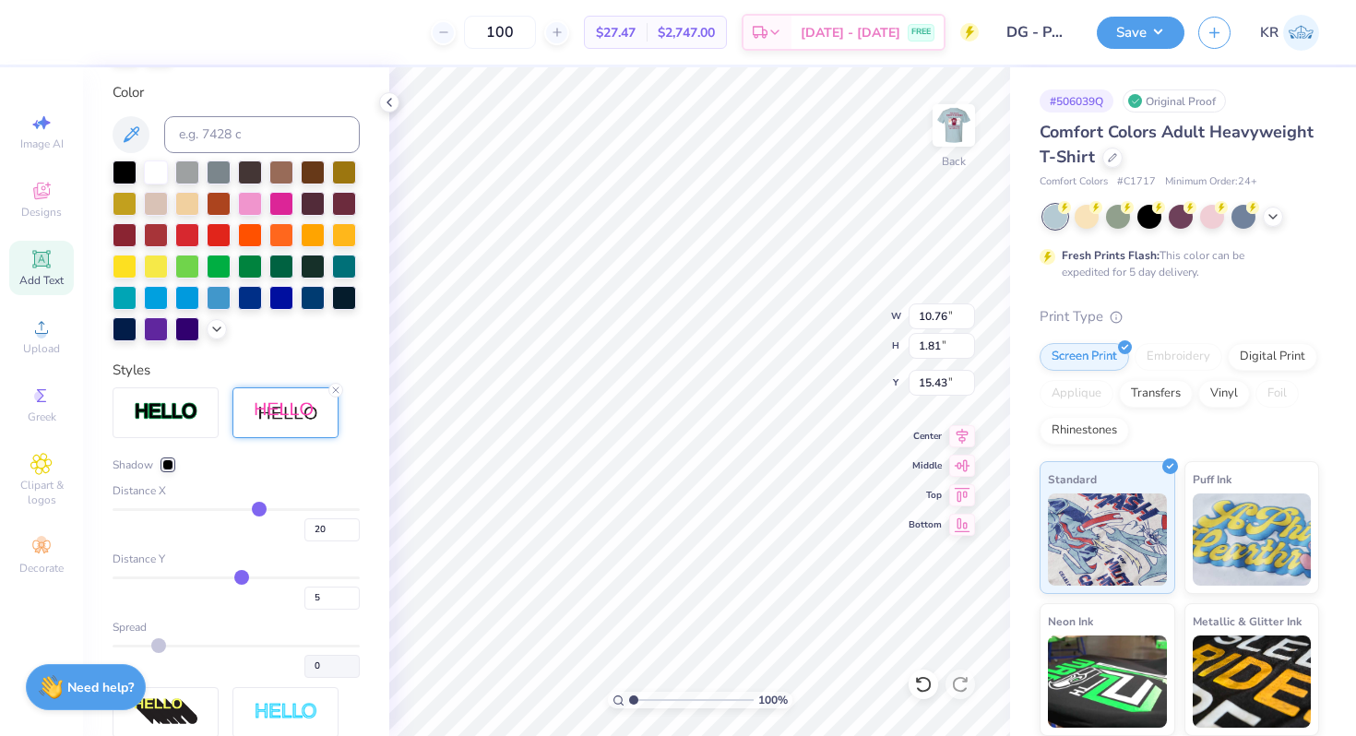
type input "3"
type input "2"
type input "1"
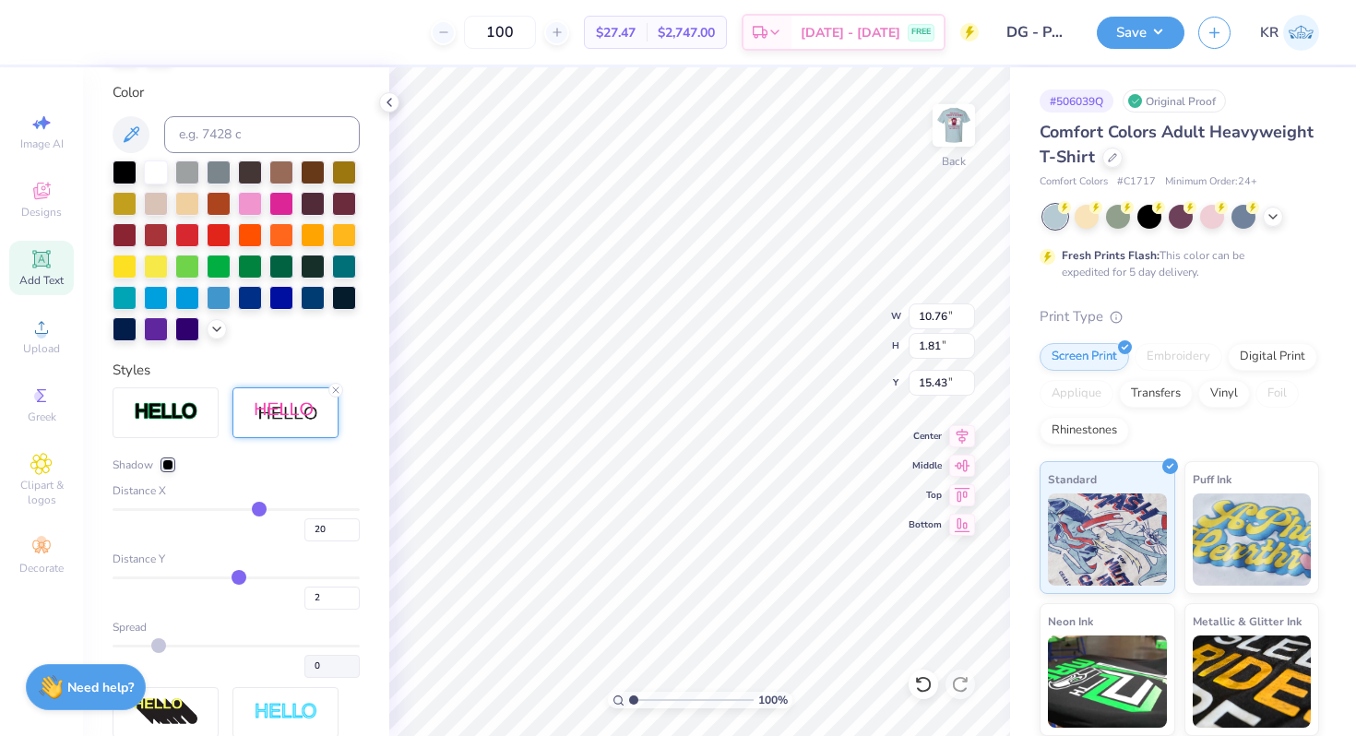
type input "1"
type input "0"
type input "-1"
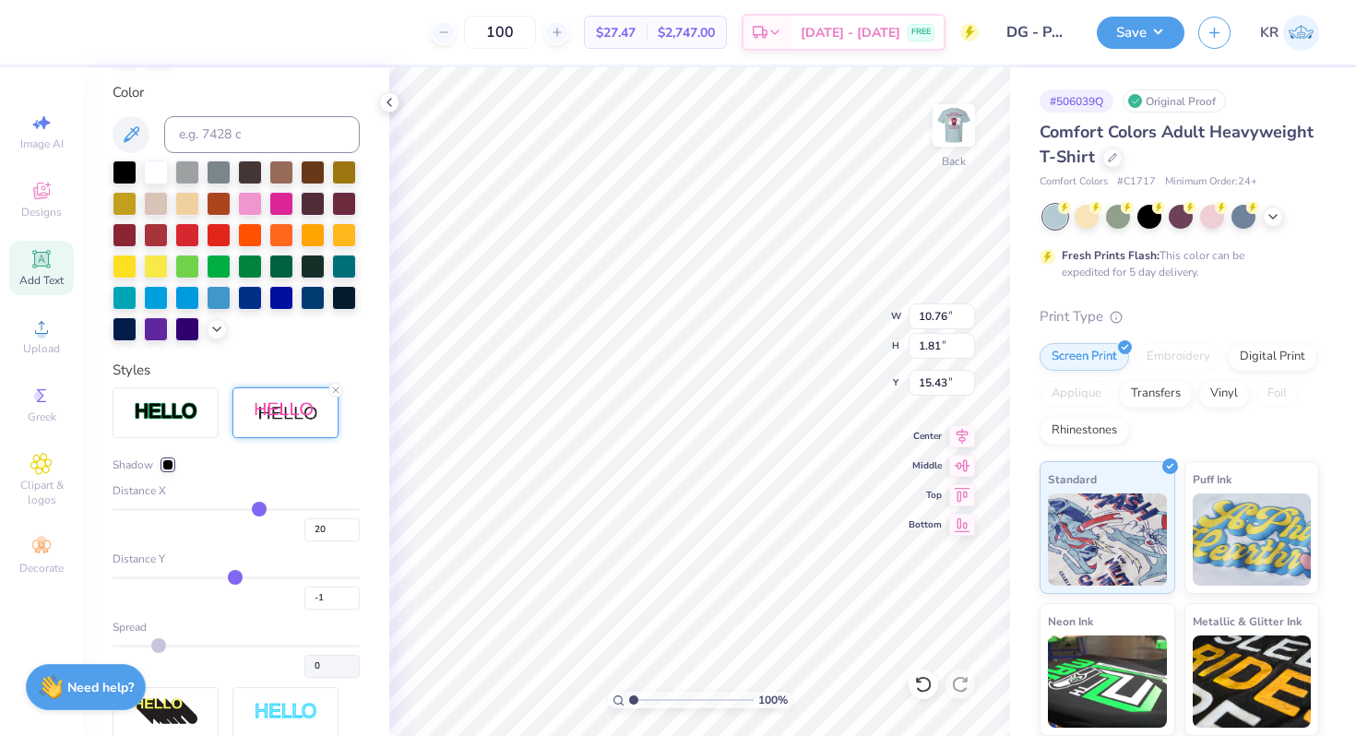
type input "-2"
type input "-3"
type input "1.68"
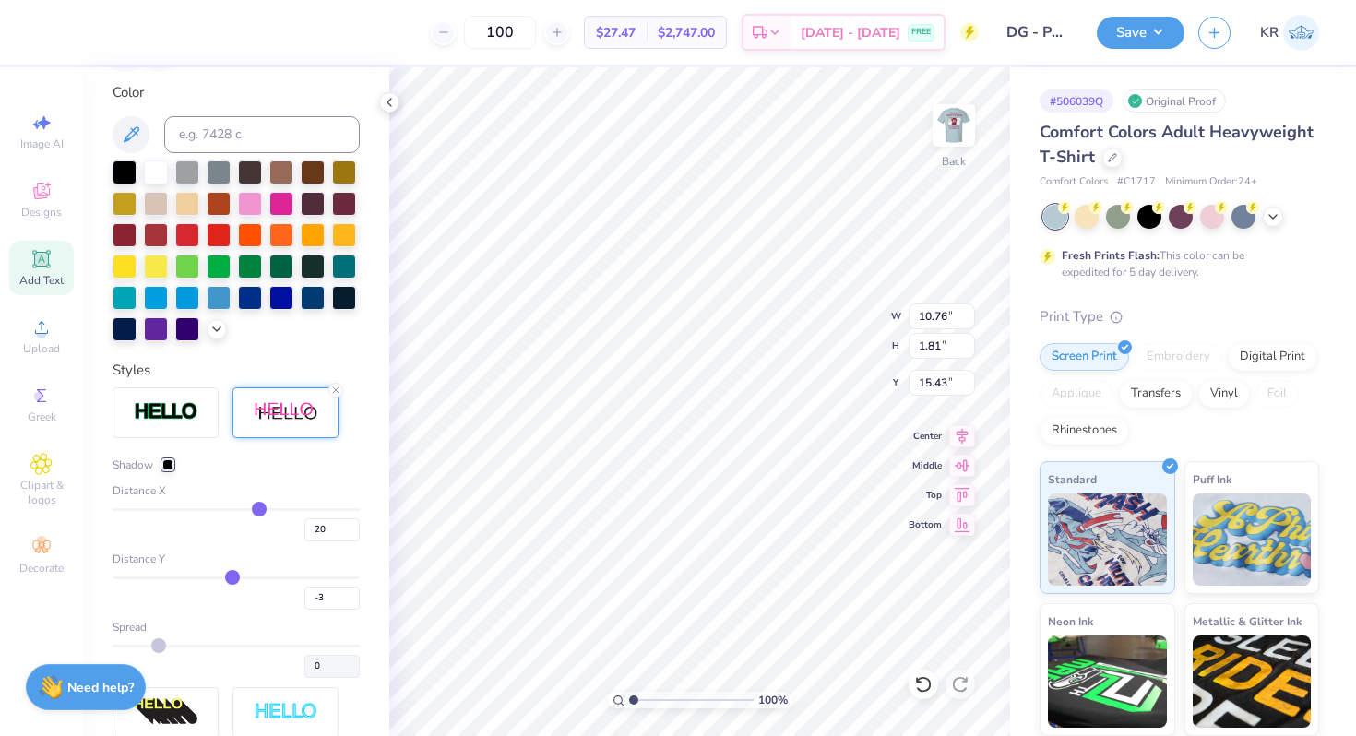
type input "15.39"
type input "-4"
type input "-5"
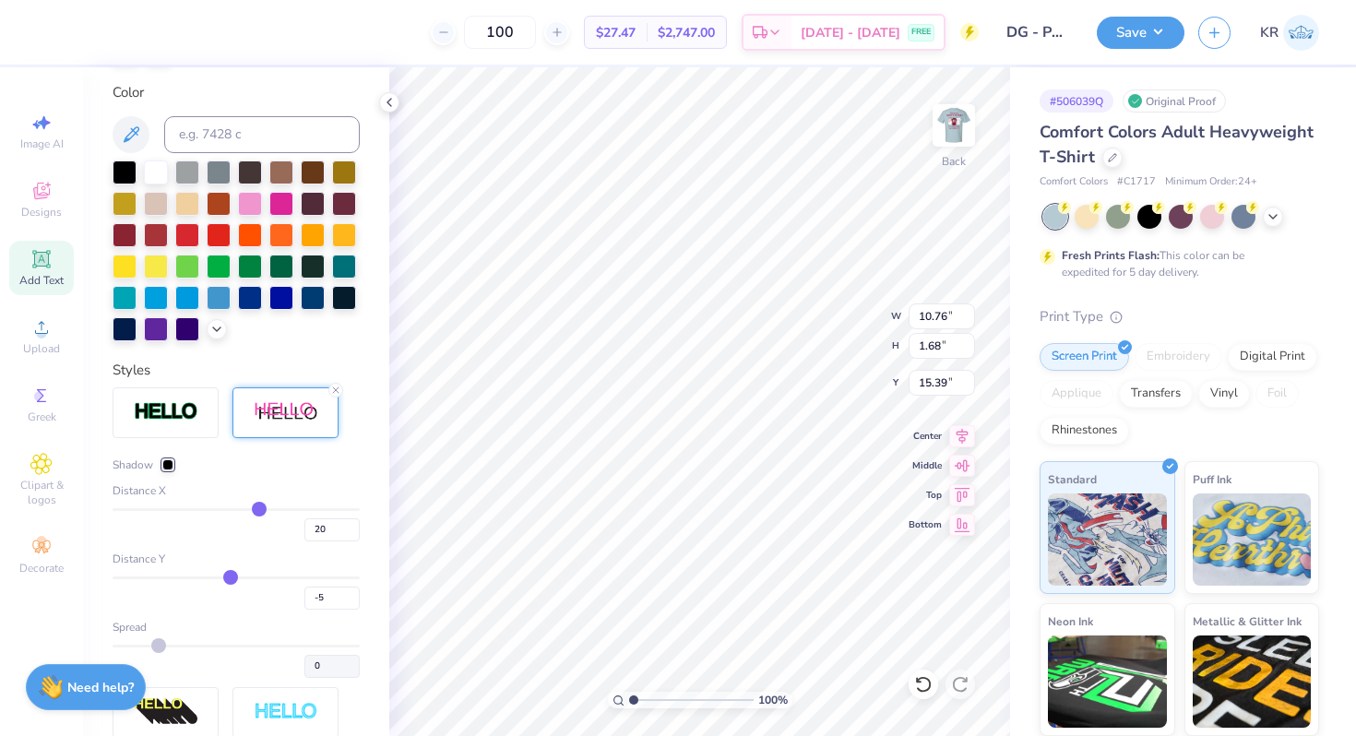
type input "-4"
type input "1.73"
type input "15.34"
type input "-3"
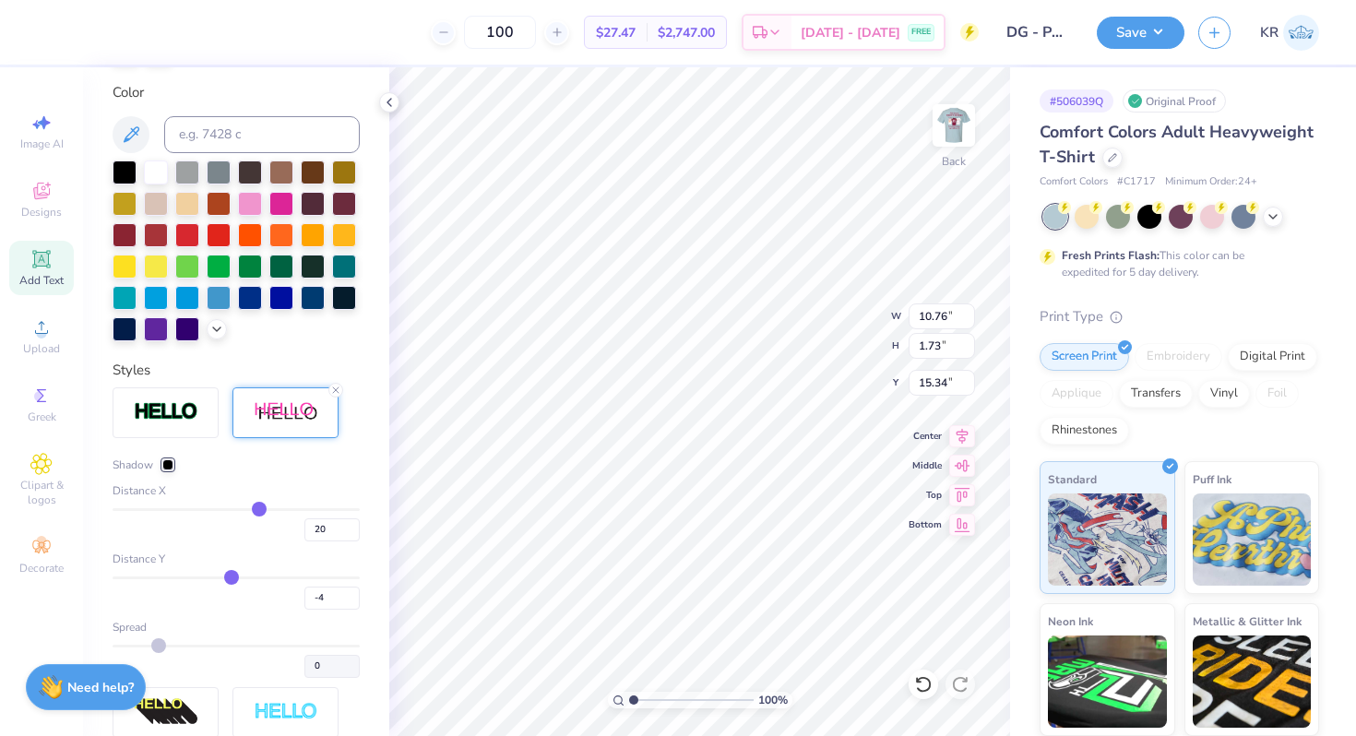
type input "-3"
type input "-2"
type input "-1"
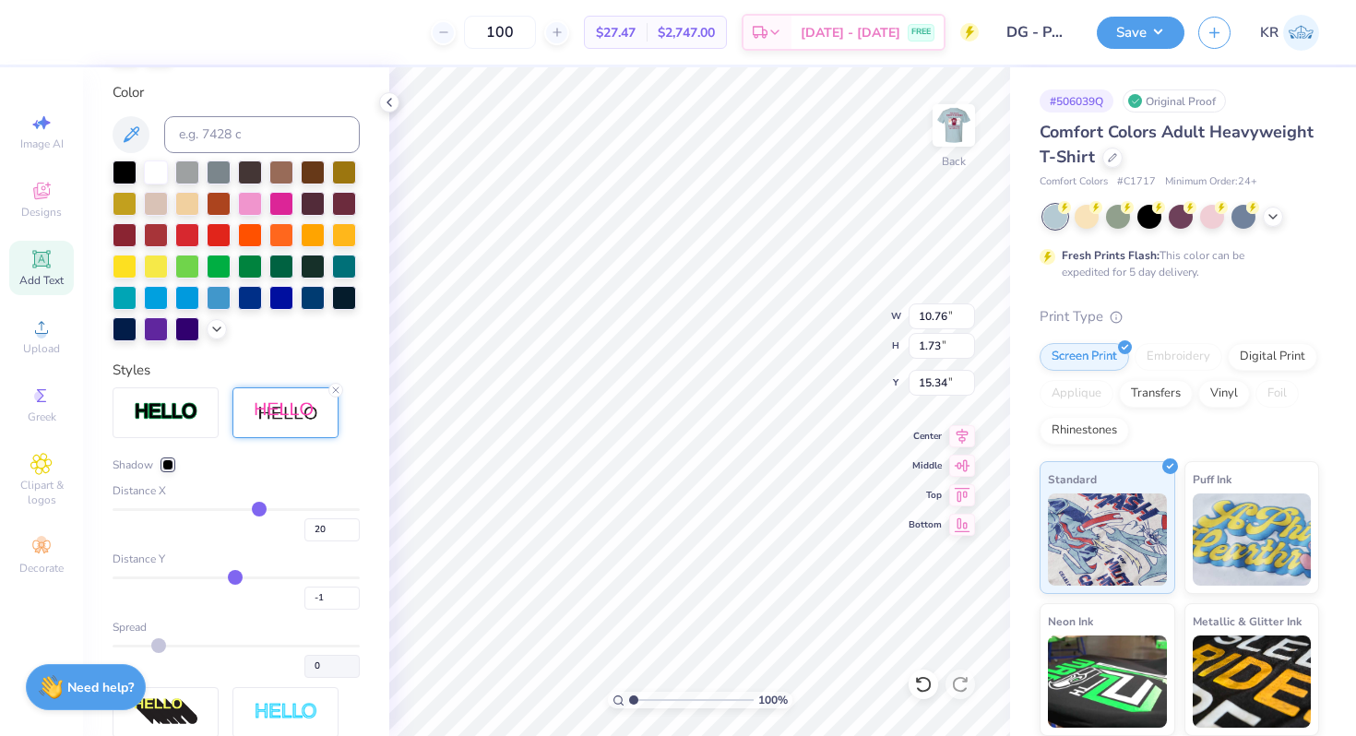
type input "0"
type input "1"
type input "2"
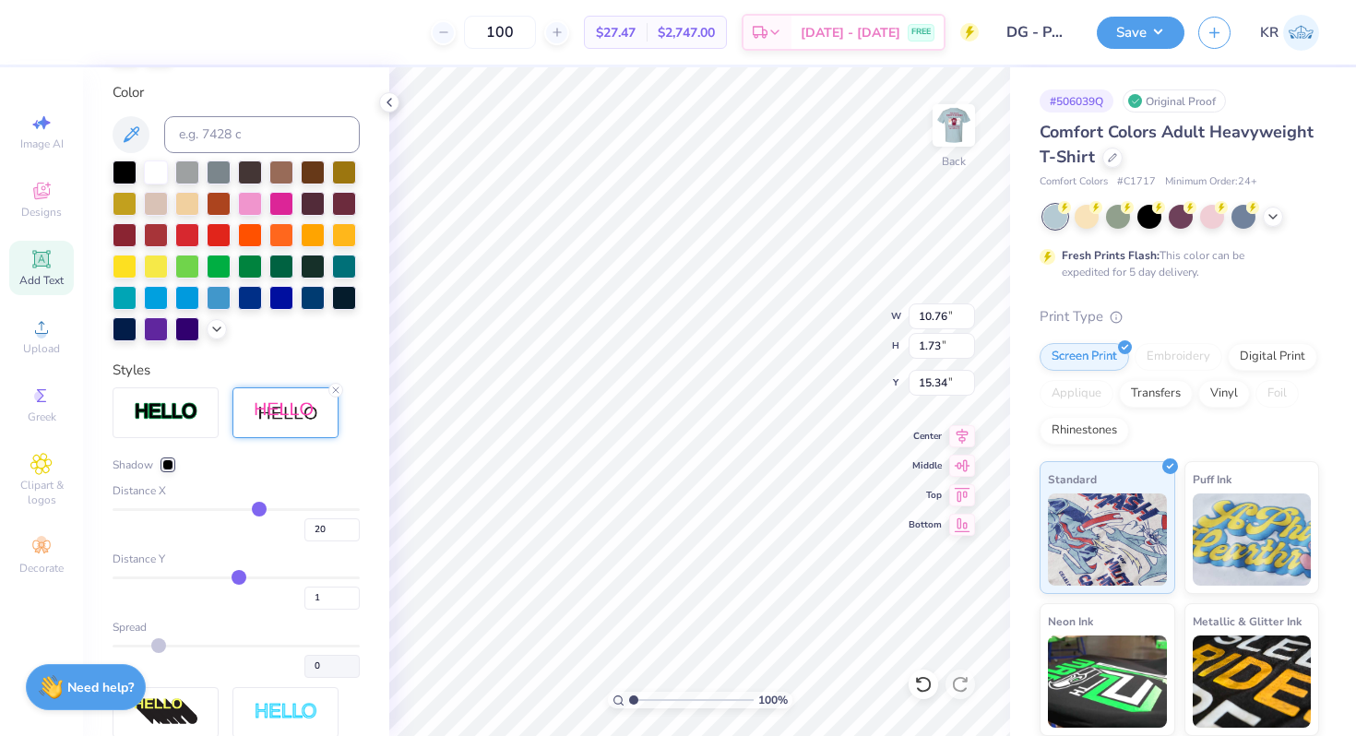
type input "2"
drag, startPoint x: 250, startPoint y: 581, endPoint x: 238, endPoint y: 581, distance: 12.0
type input "2"
click at [238, 579] on input "range" at bounding box center [236, 577] width 247 height 3
type input "1.68"
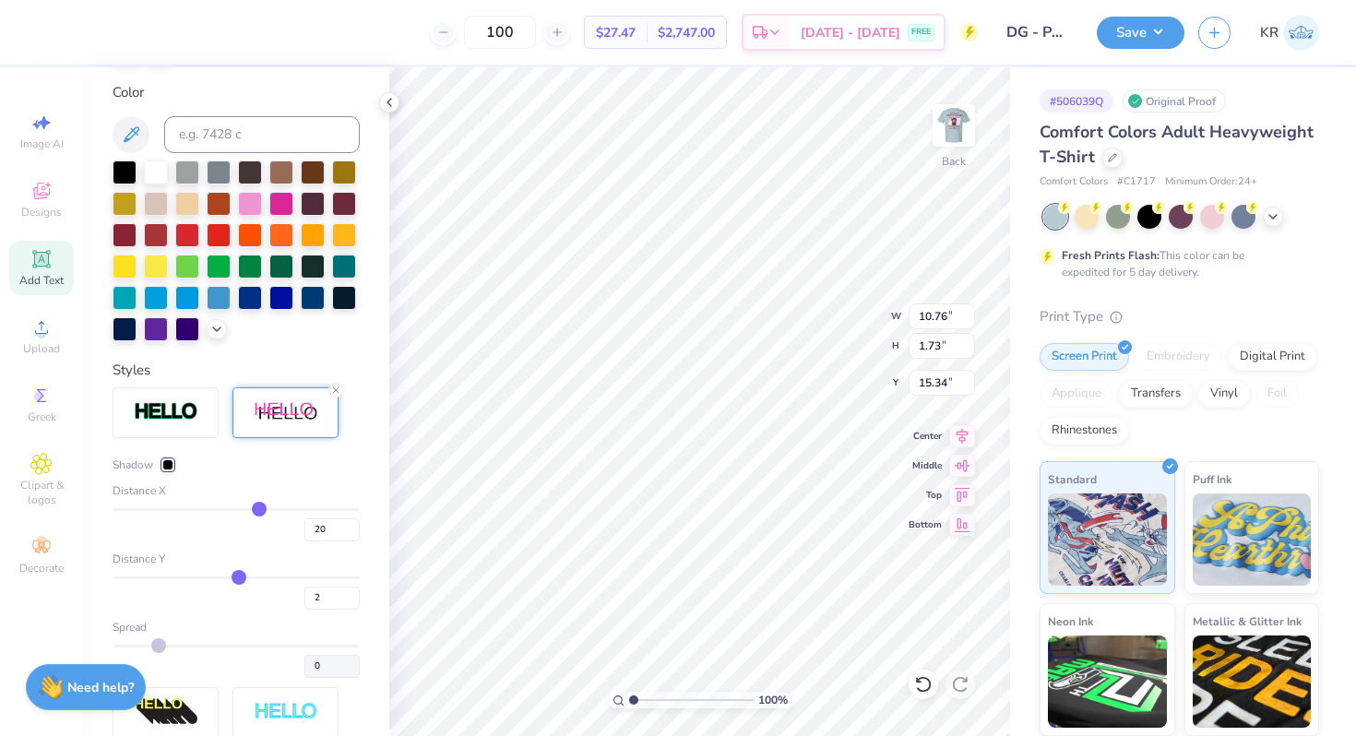
type input "15.43"
type input "18"
type input "17"
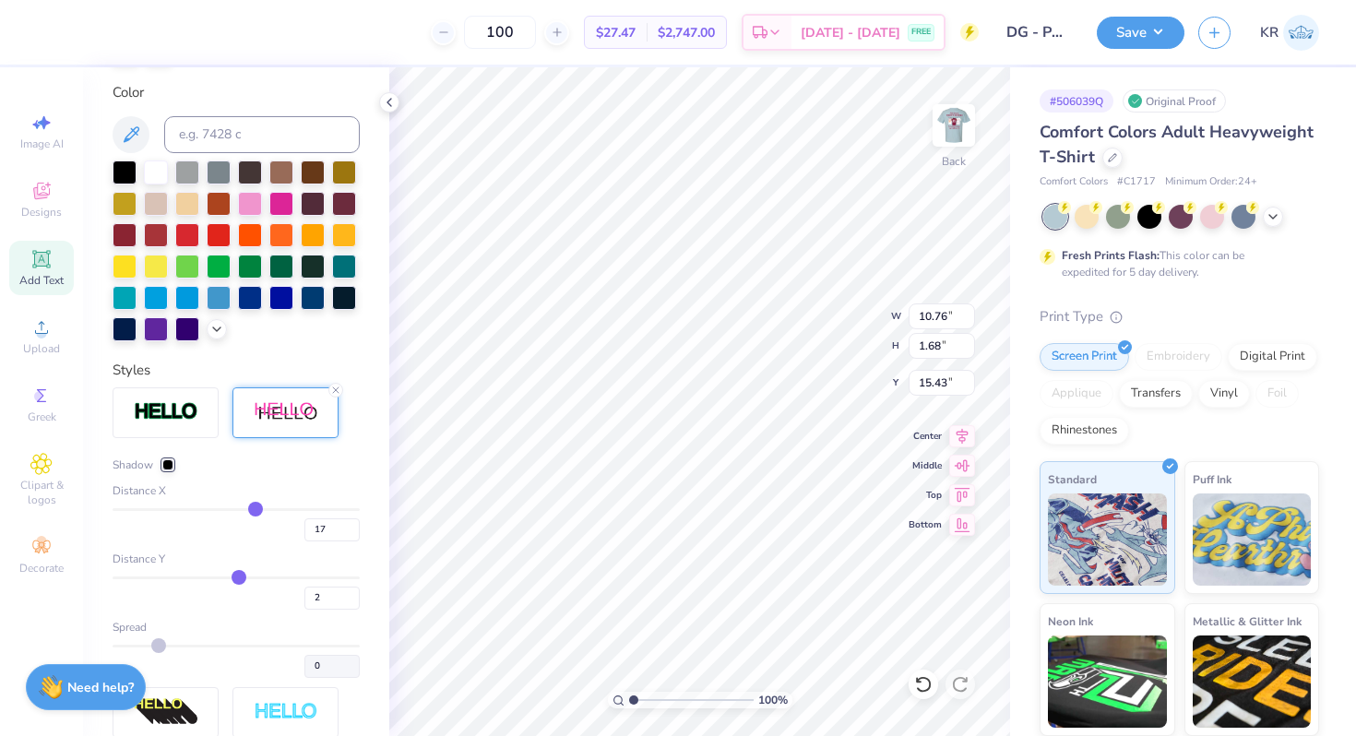
type input "16"
type input "15"
type input "14"
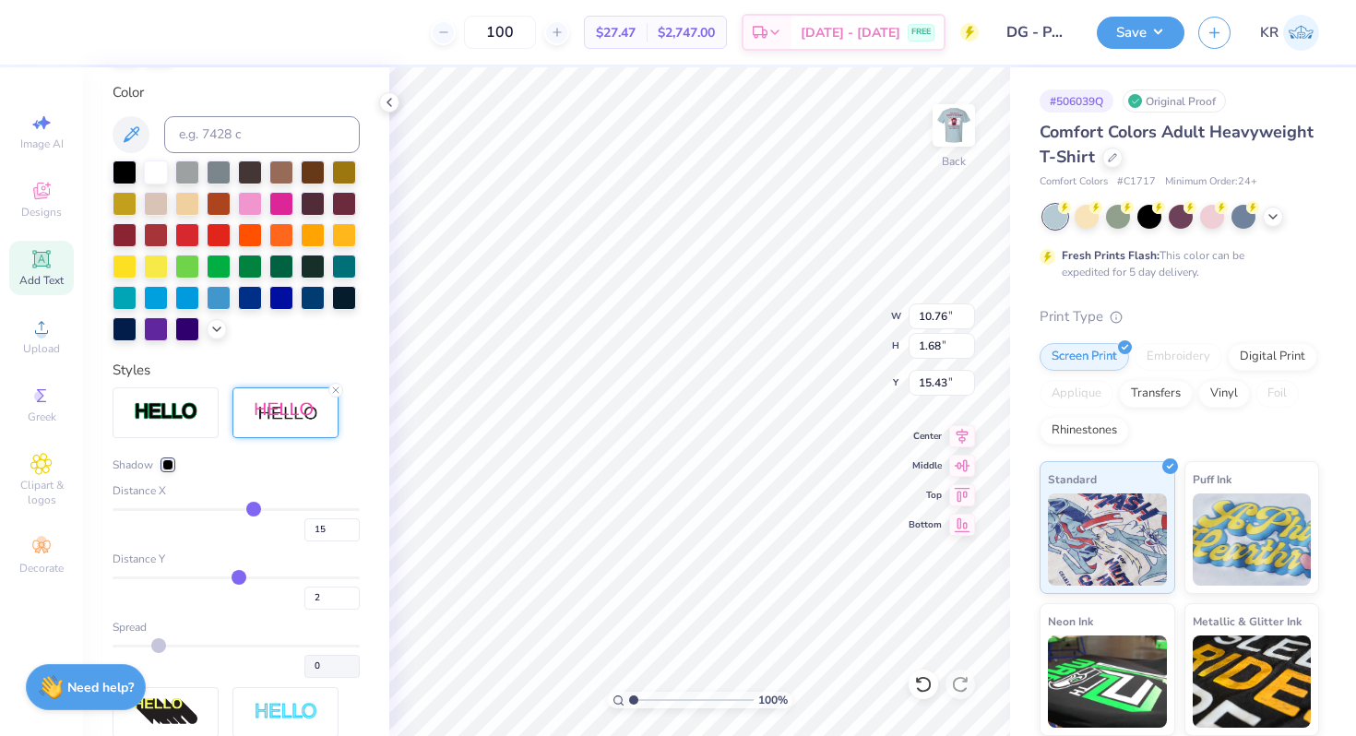
type input "14"
type input "13"
type input "12"
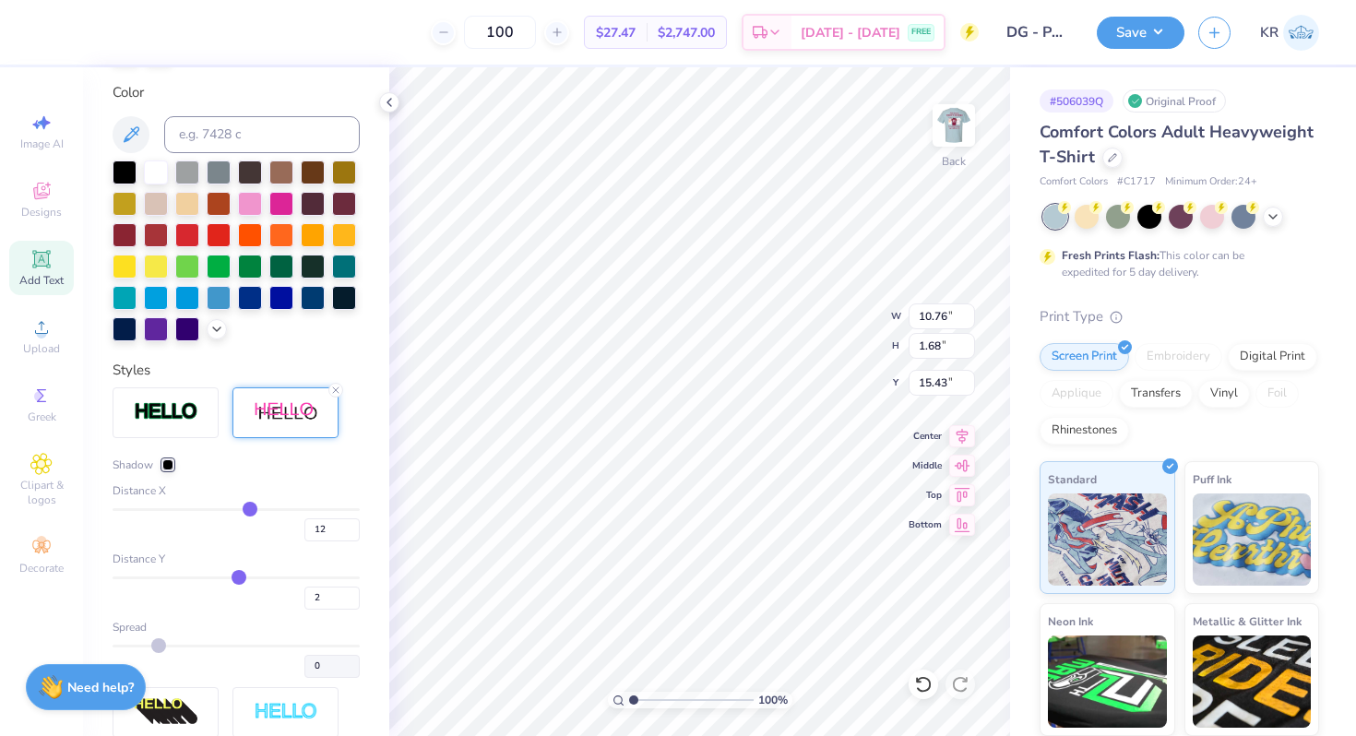
type input "11"
type input "10"
type input "9"
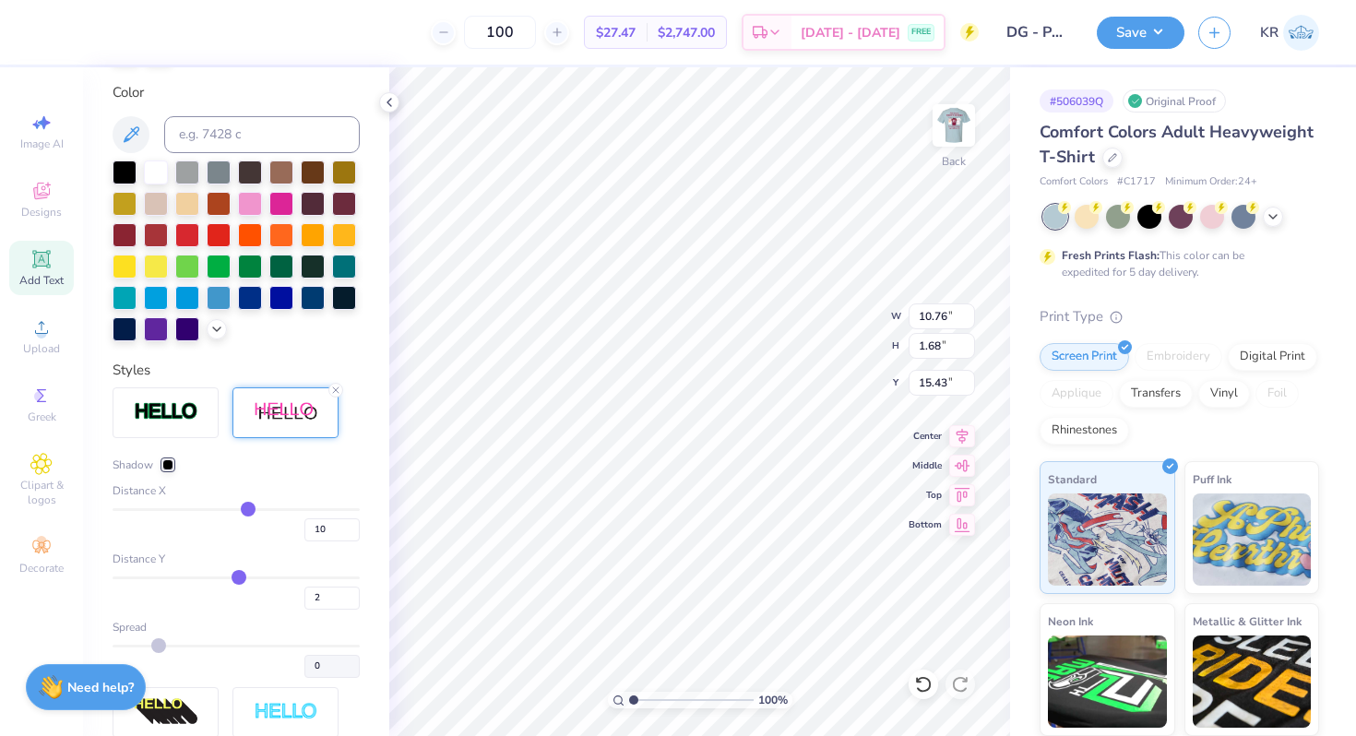
type input "9"
type input "8"
type input "7"
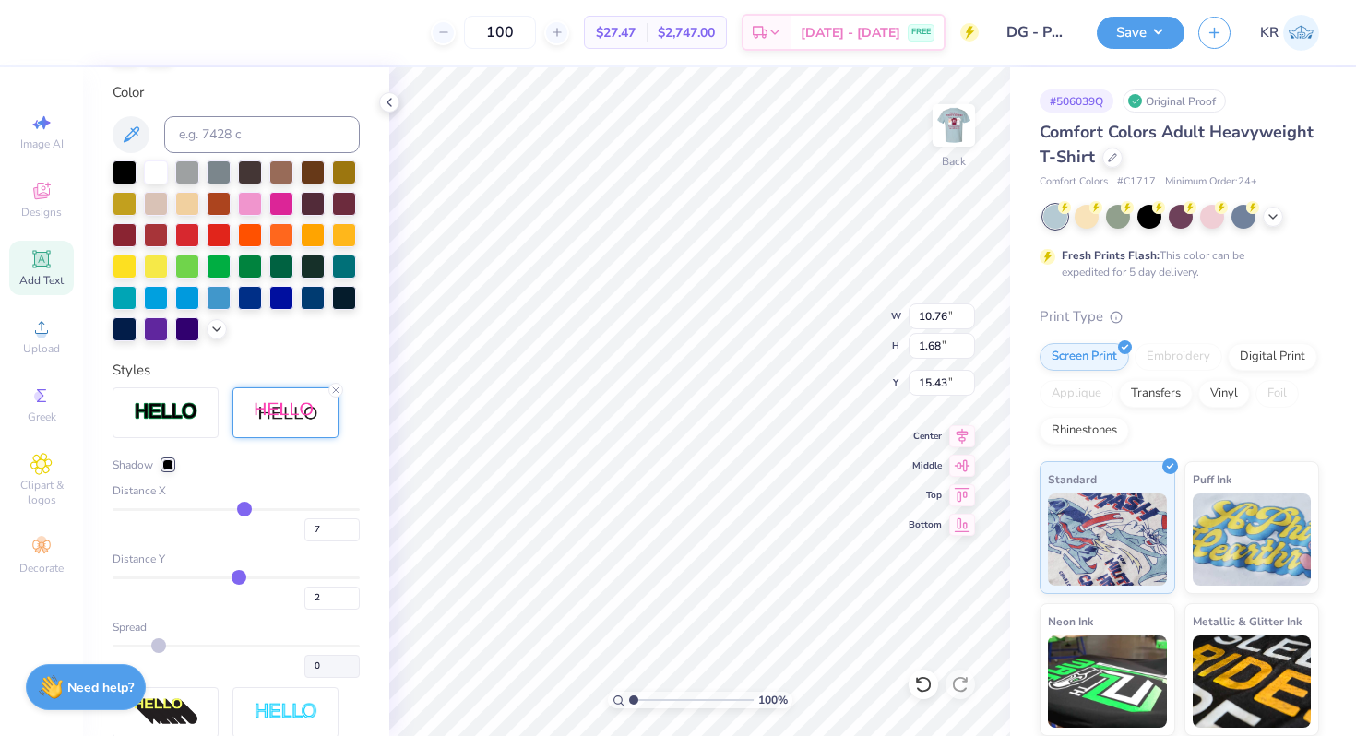
type input "6"
type input "5"
type input "4"
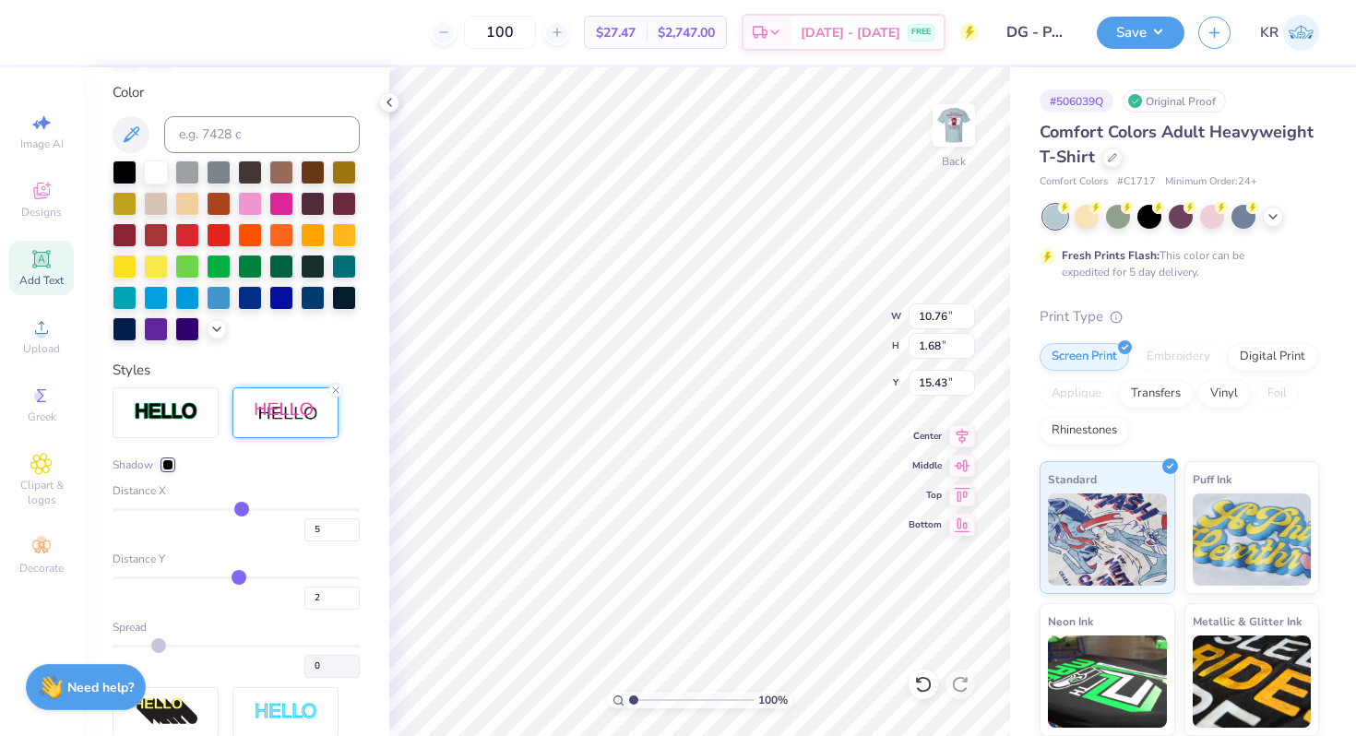
type input "4"
drag, startPoint x: 257, startPoint y: 505, endPoint x: 241, endPoint y: 505, distance: 16.6
type input "4"
click at [241, 508] on input "range" at bounding box center [236, 509] width 247 height 3
click at [155, 410] on img at bounding box center [166, 411] width 65 height 21
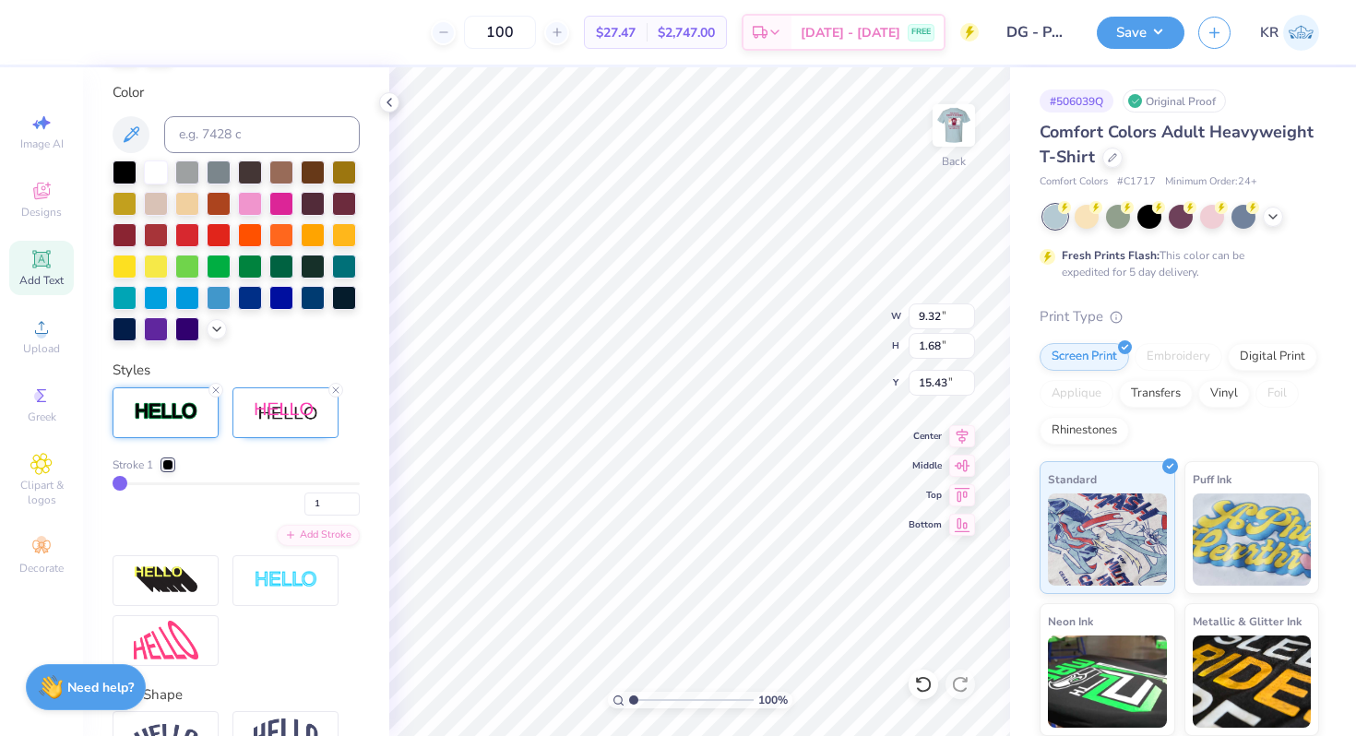
type input "9.33"
type input "1.69"
type input "15.42"
click at [171, 464] on div at bounding box center [167, 464] width 11 height 11
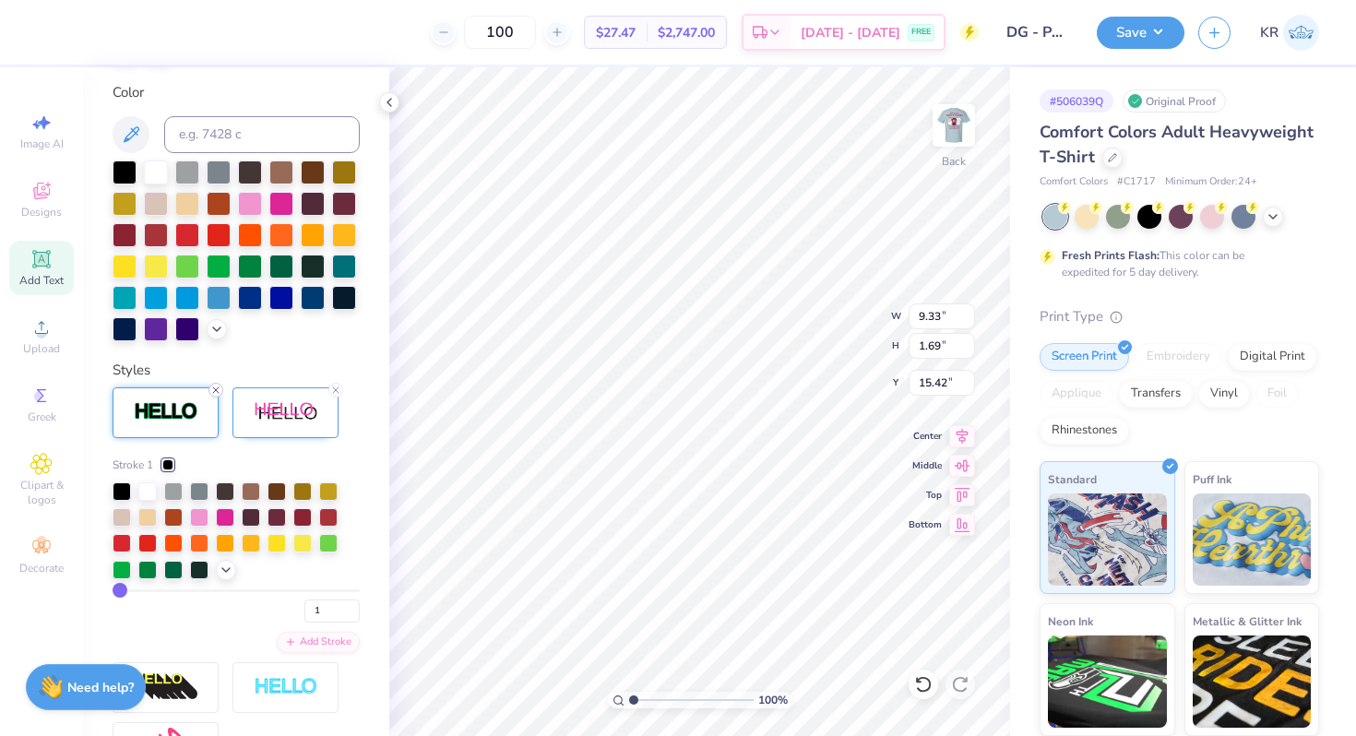
click at [218, 389] on icon at bounding box center [215, 390] width 11 height 11
type input "9.32"
type input "1.68"
type input "15.43"
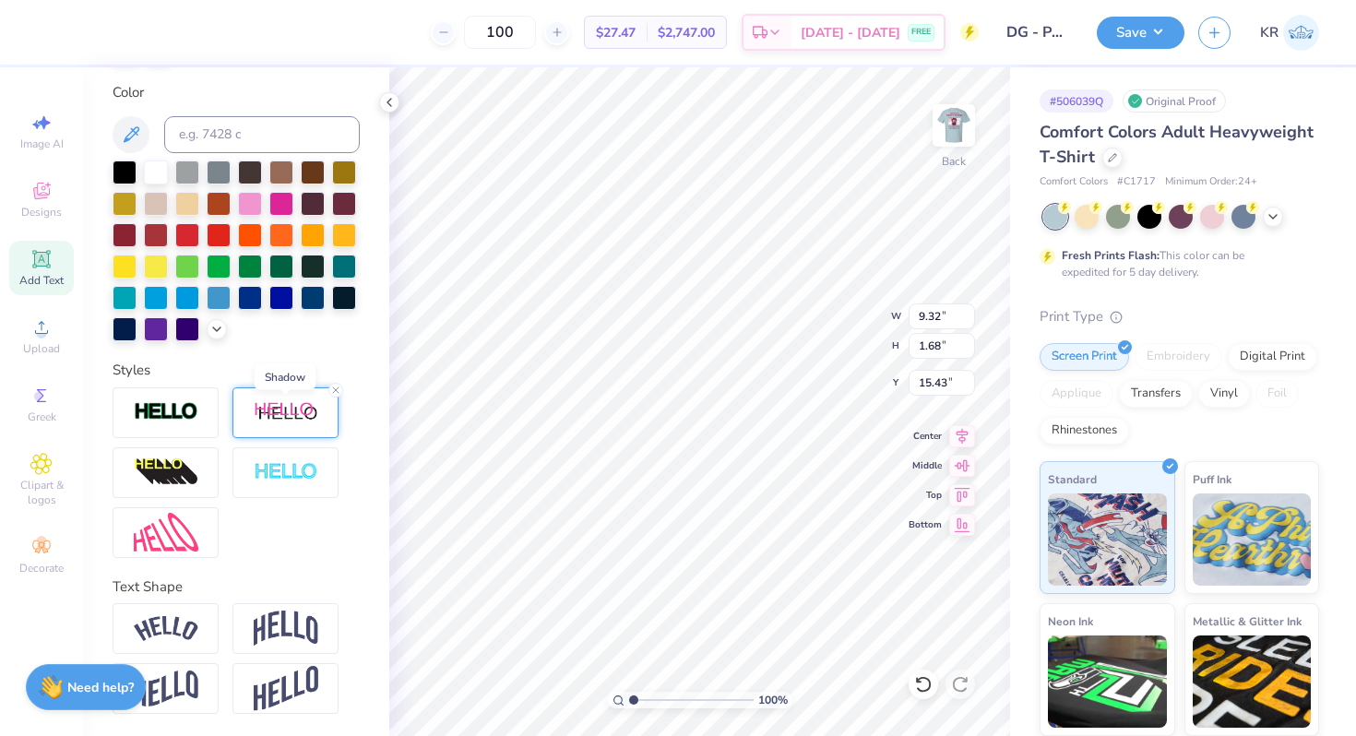
click at [302, 411] on img at bounding box center [286, 412] width 65 height 23
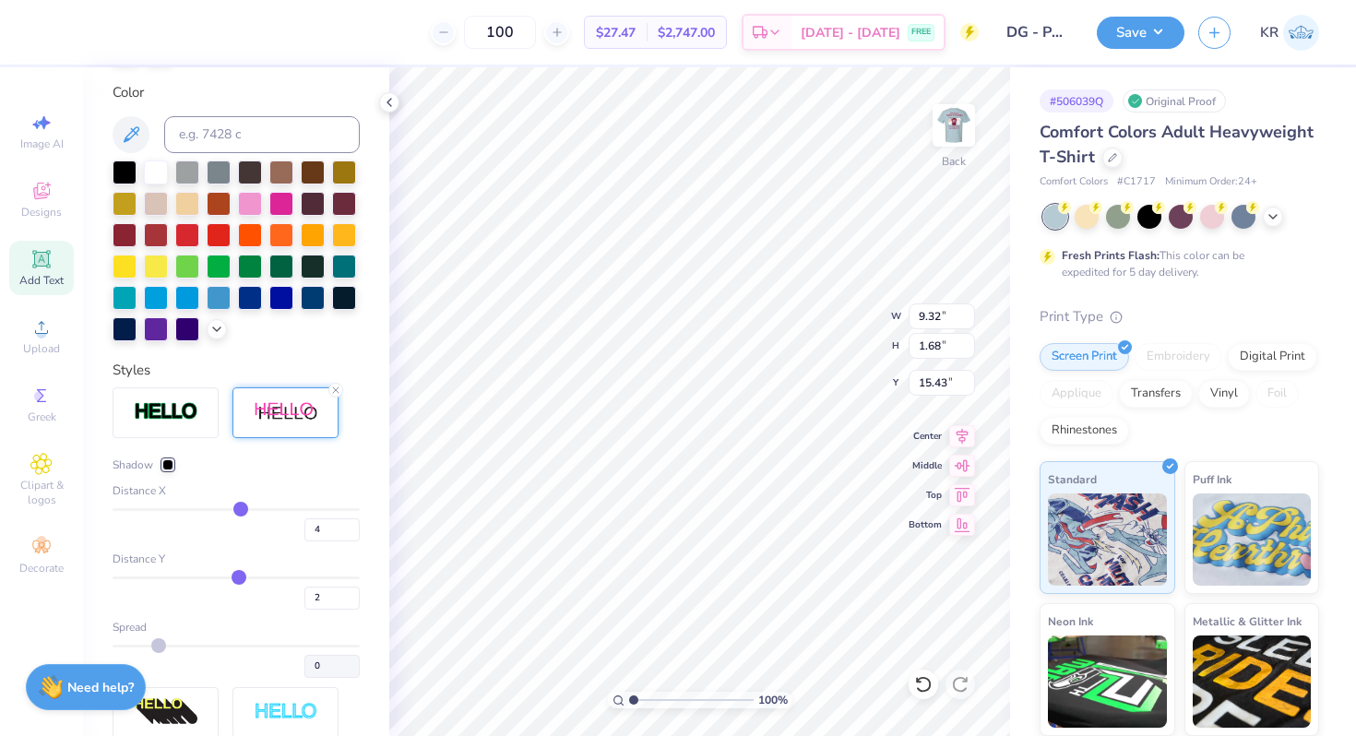
click at [166, 463] on div at bounding box center [167, 464] width 11 height 11
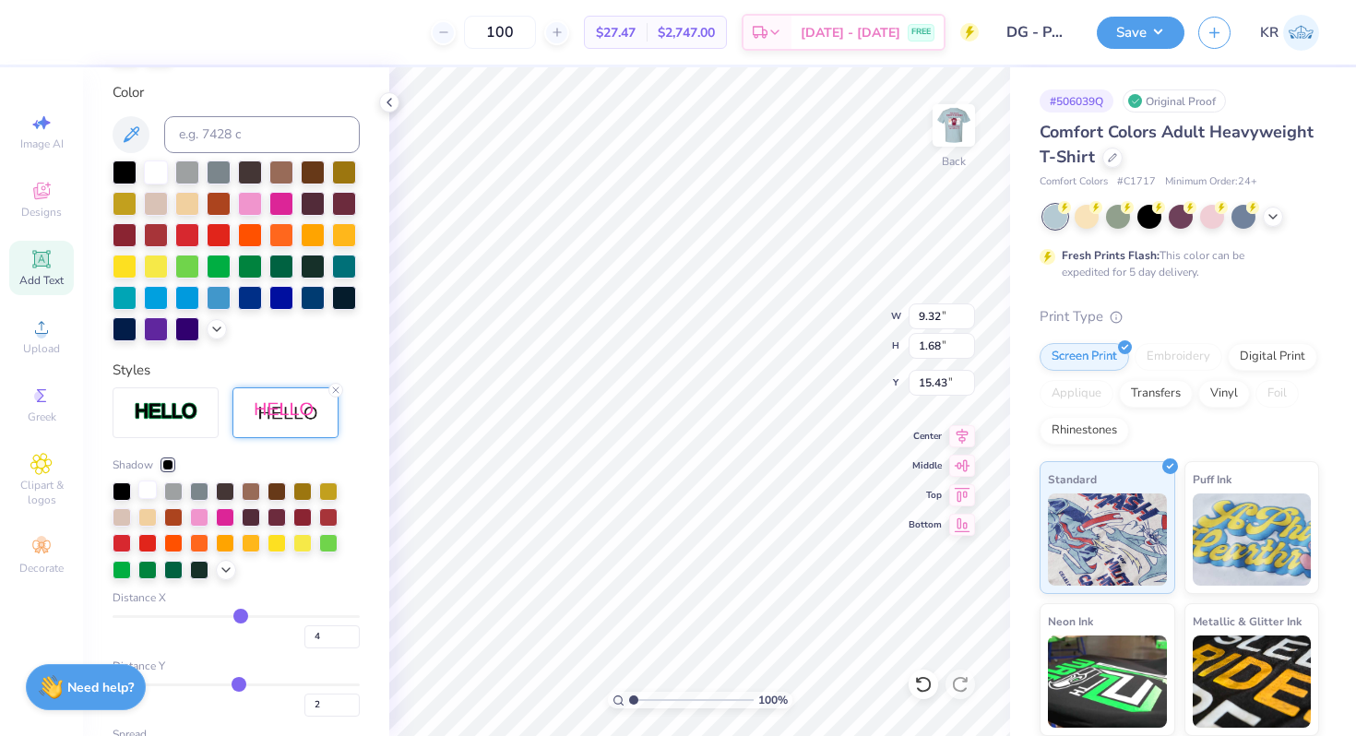
click at [150, 489] on div at bounding box center [147, 489] width 18 height 18
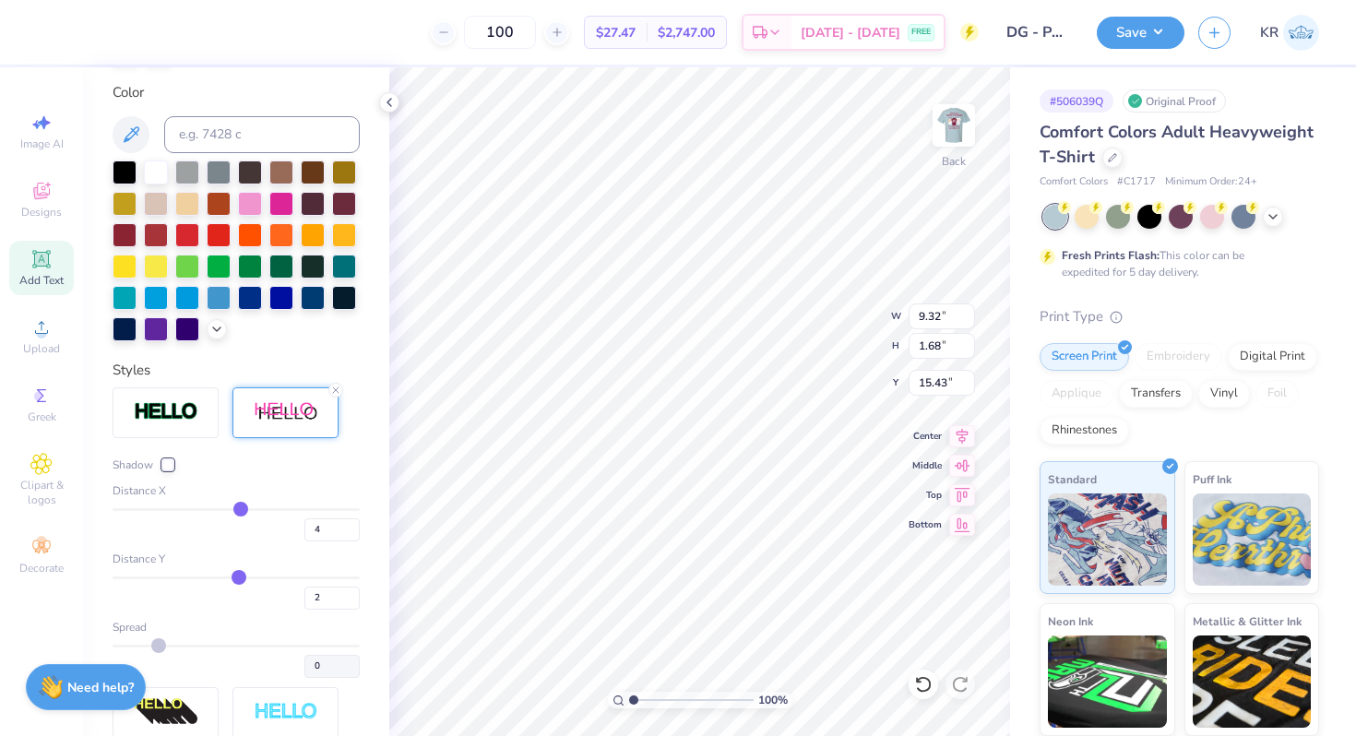
type input "5"
type input "4"
type input "3"
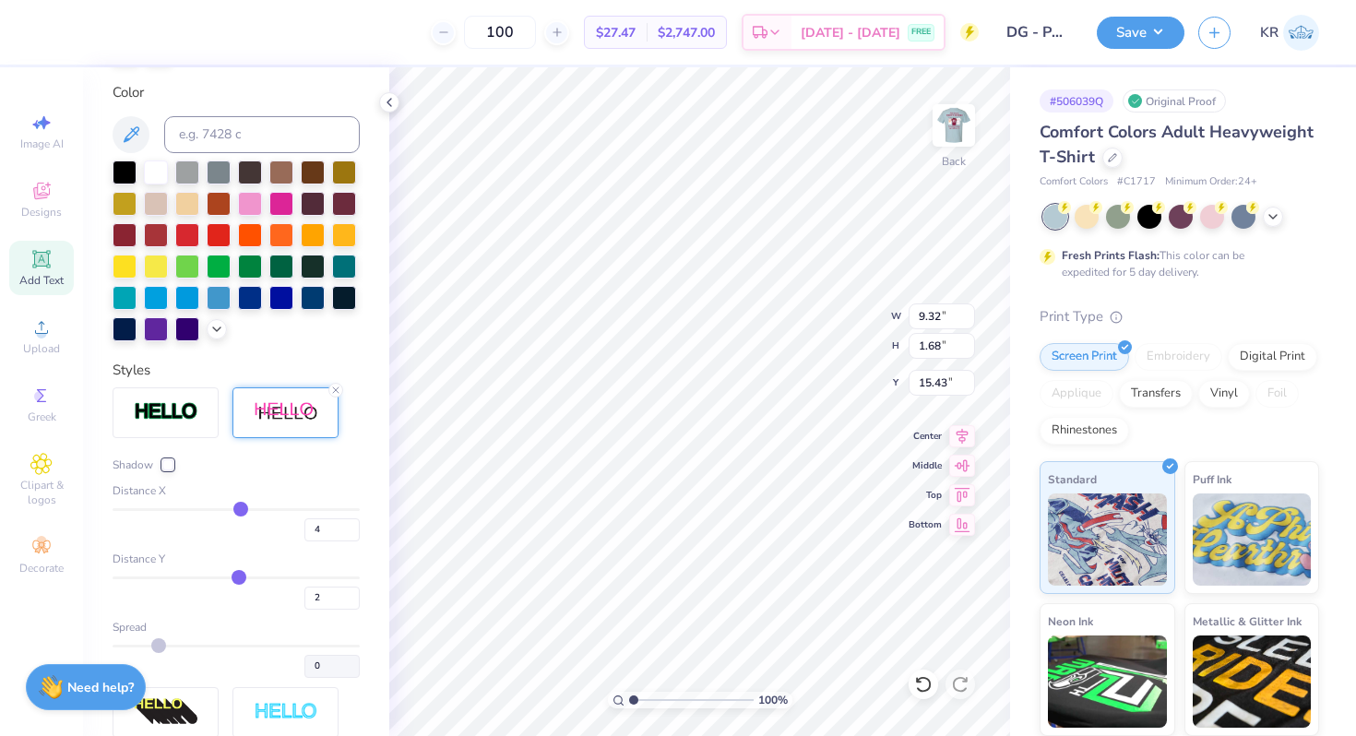
type input "3"
type input "2"
click at [238, 509] on input "range" at bounding box center [236, 509] width 247 height 3
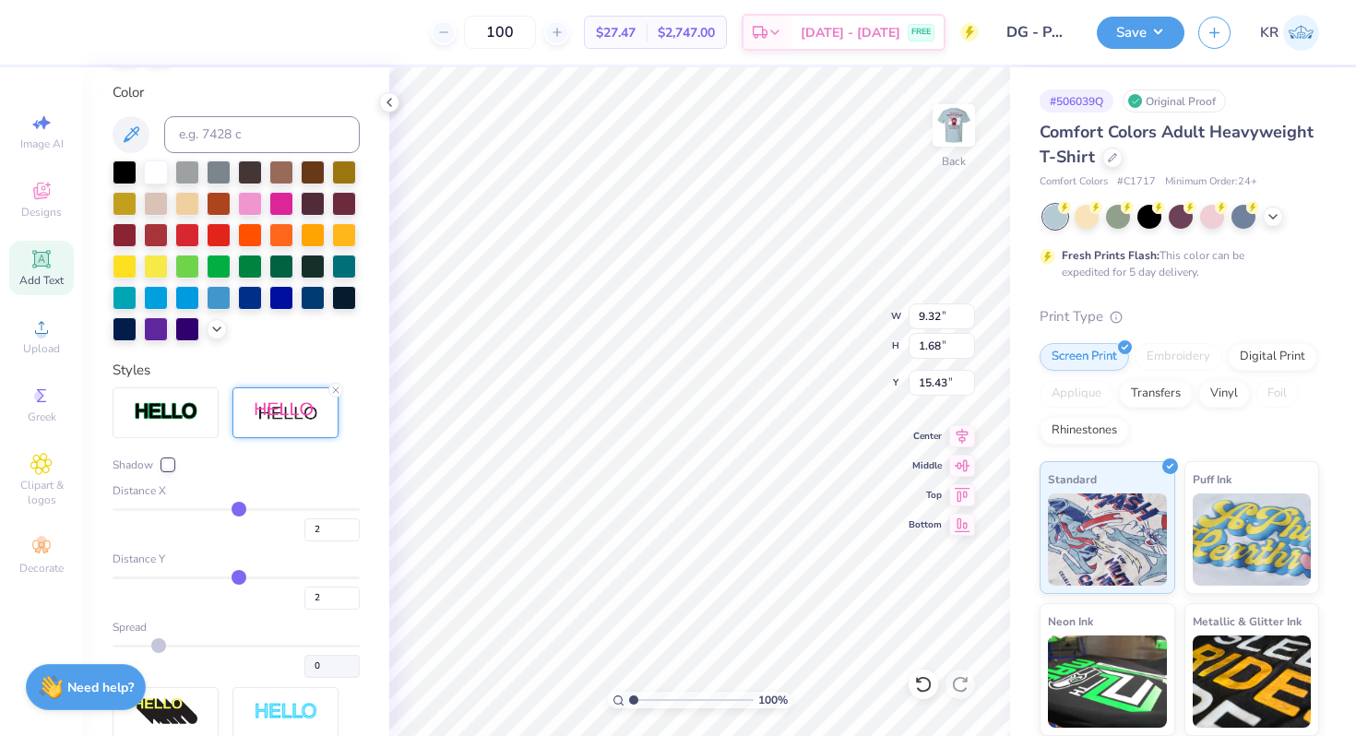
type input "9.14"
drag, startPoint x: 636, startPoint y: 699, endPoint x: 653, endPoint y: 696, distance: 16.8
type input "2.66"
click at [653, 696] on input "range" at bounding box center [691, 700] width 124 height 17
click at [324, 531] on input "2" at bounding box center [331, 529] width 55 height 23
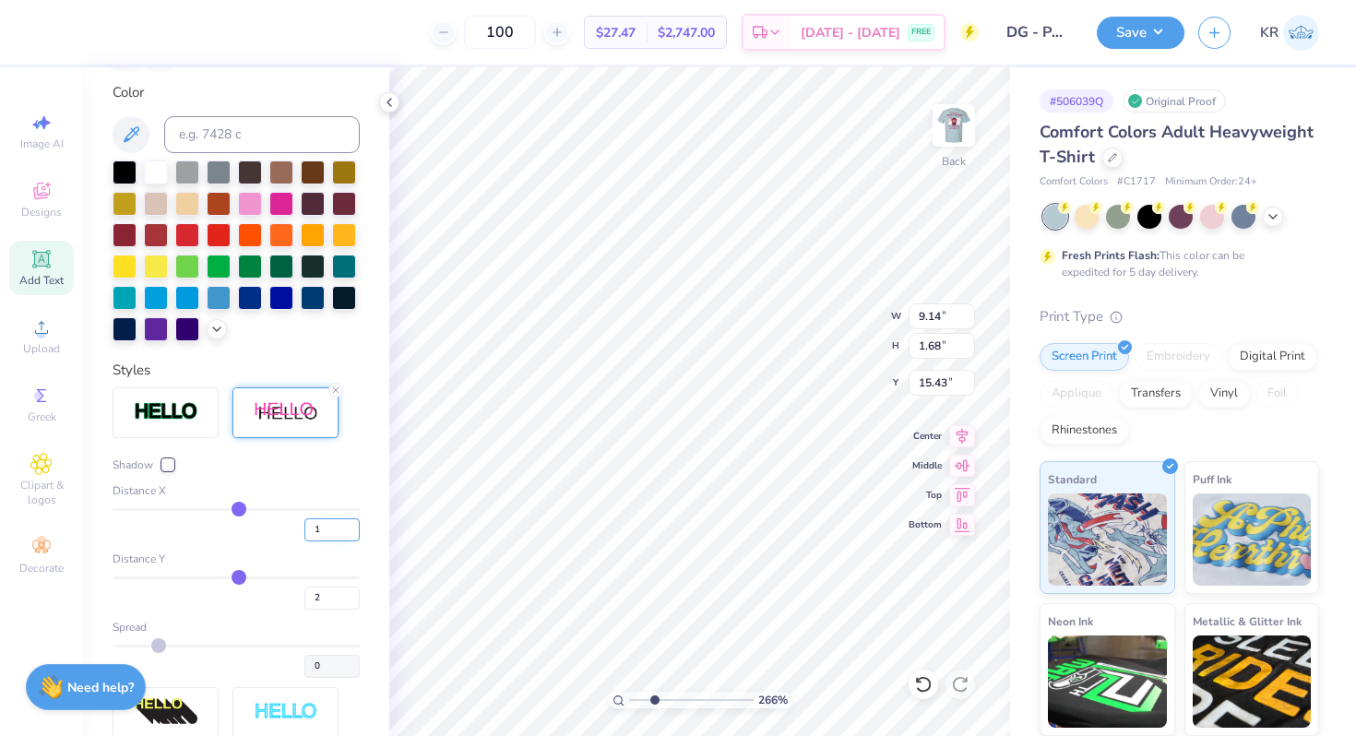
type input "1"
type input "9.05"
type input "-1"
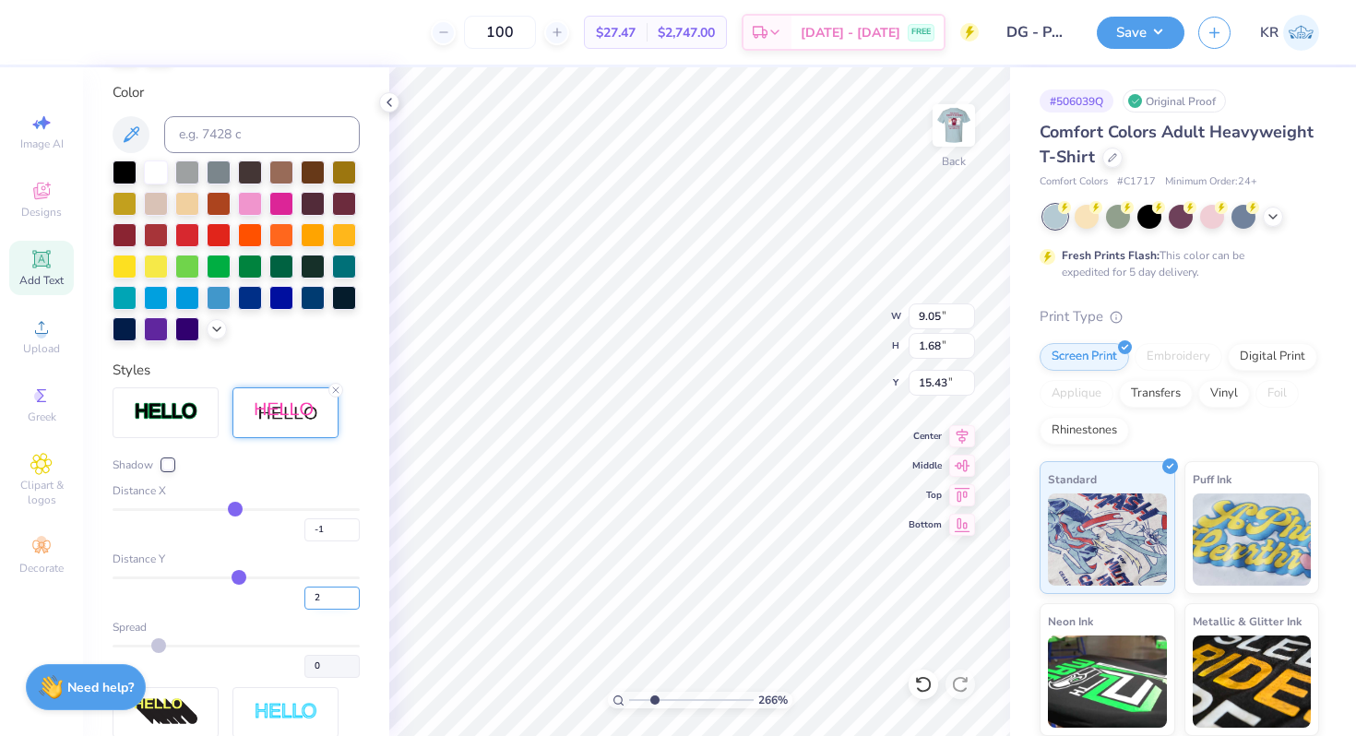
click at [332, 601] on input "2" at bounding box center [331, 598] width 55 height 23
type input "1"
type input "1.66"
click at [338, 527] on input "-1" at bounding box center [331, 529] width 55 height 23
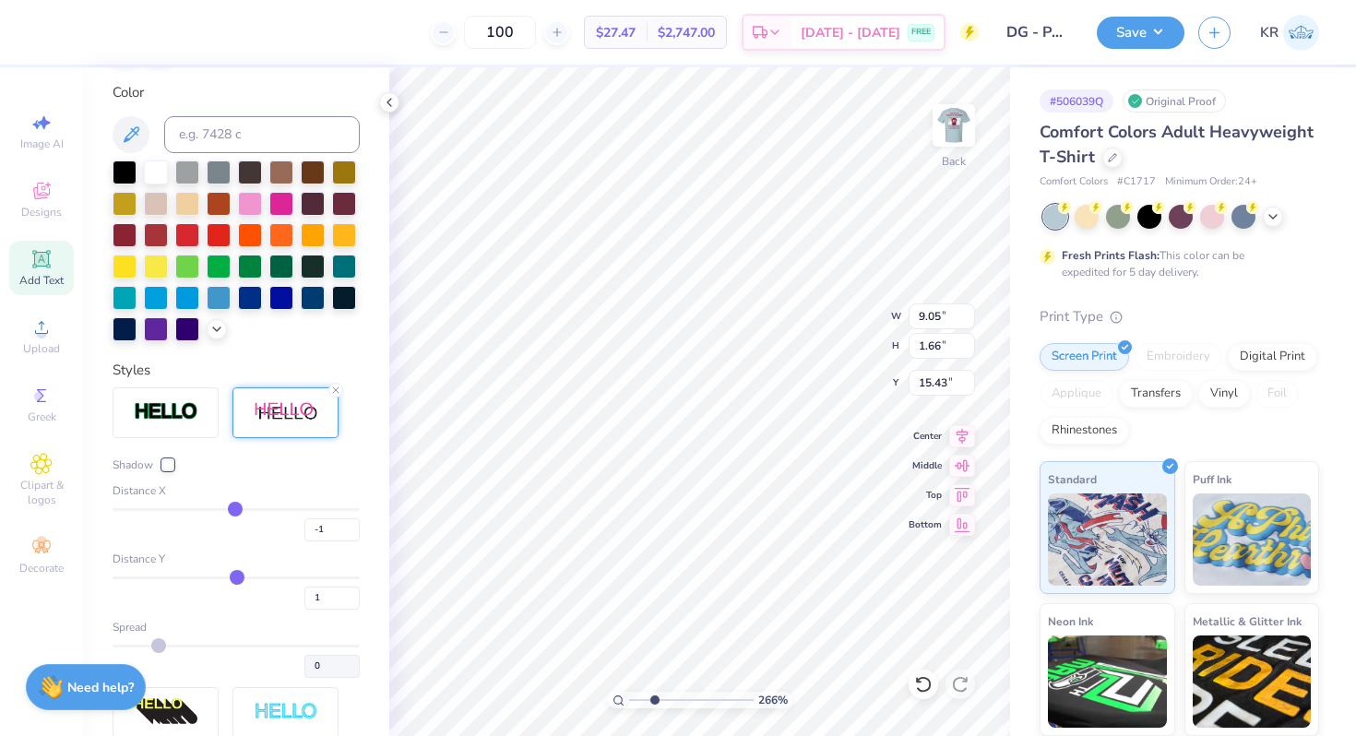
type input "0.20"
type input "0.24"
type input "13.91"
type input "1.36"
type input "0.64"
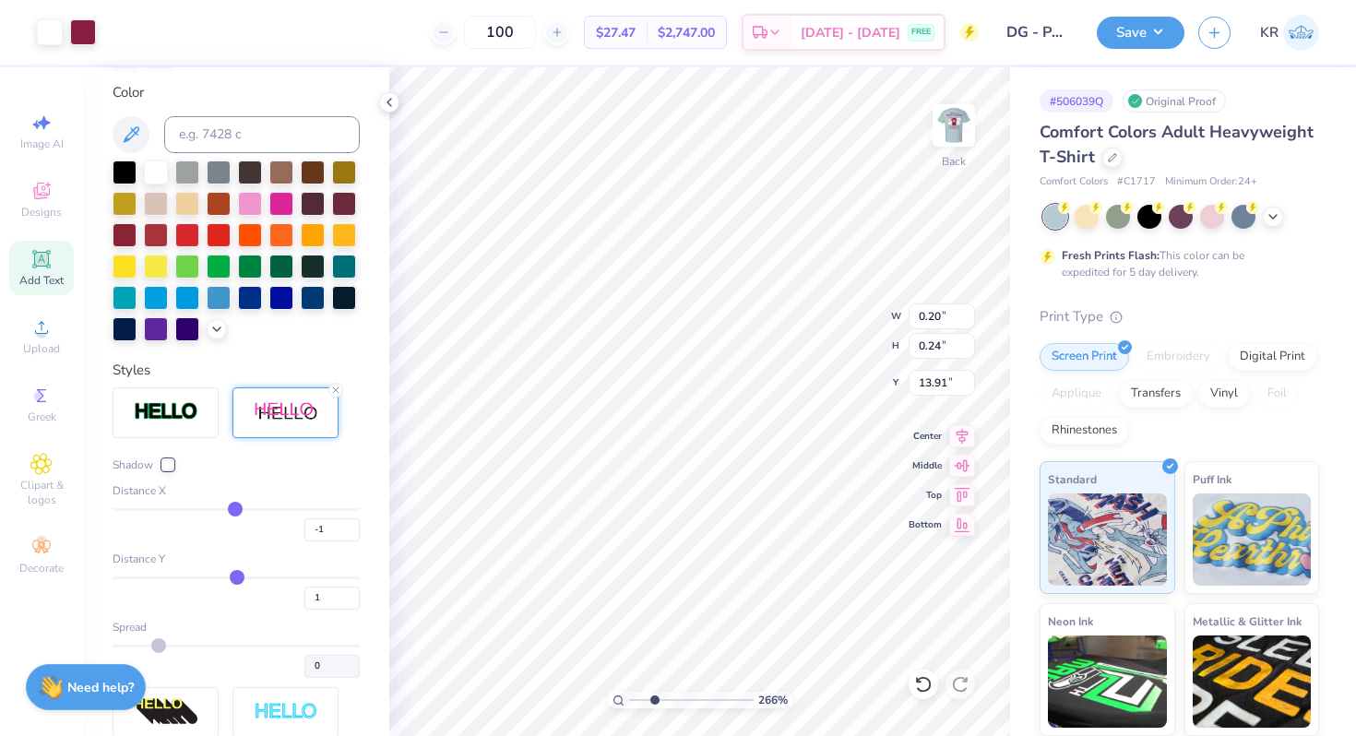
type input "13.85"
click at [324, 530] on input "-1" at bounding box center [331, 529] width 55 height 23
type input "1"
type textarea "The best kind of Parents Raise Delta Gamma Daughters"
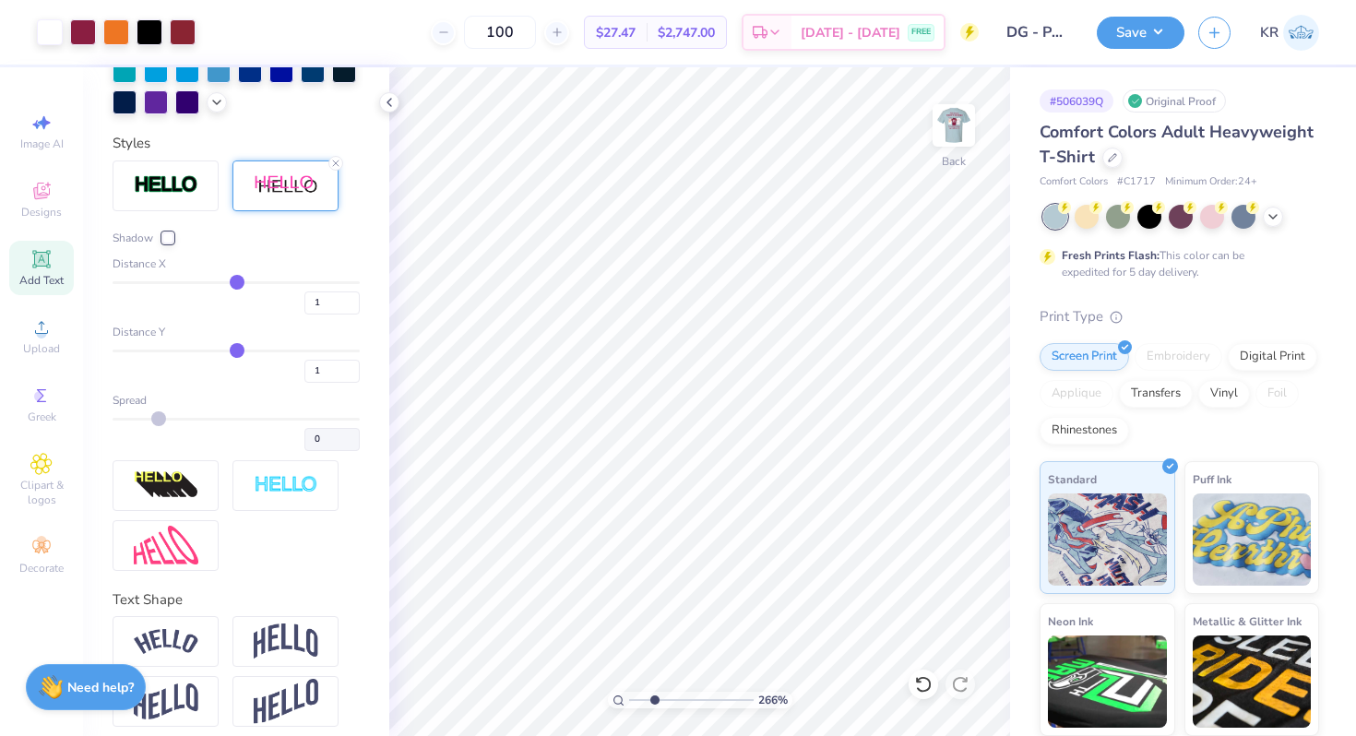
scroll to position [632, 0]
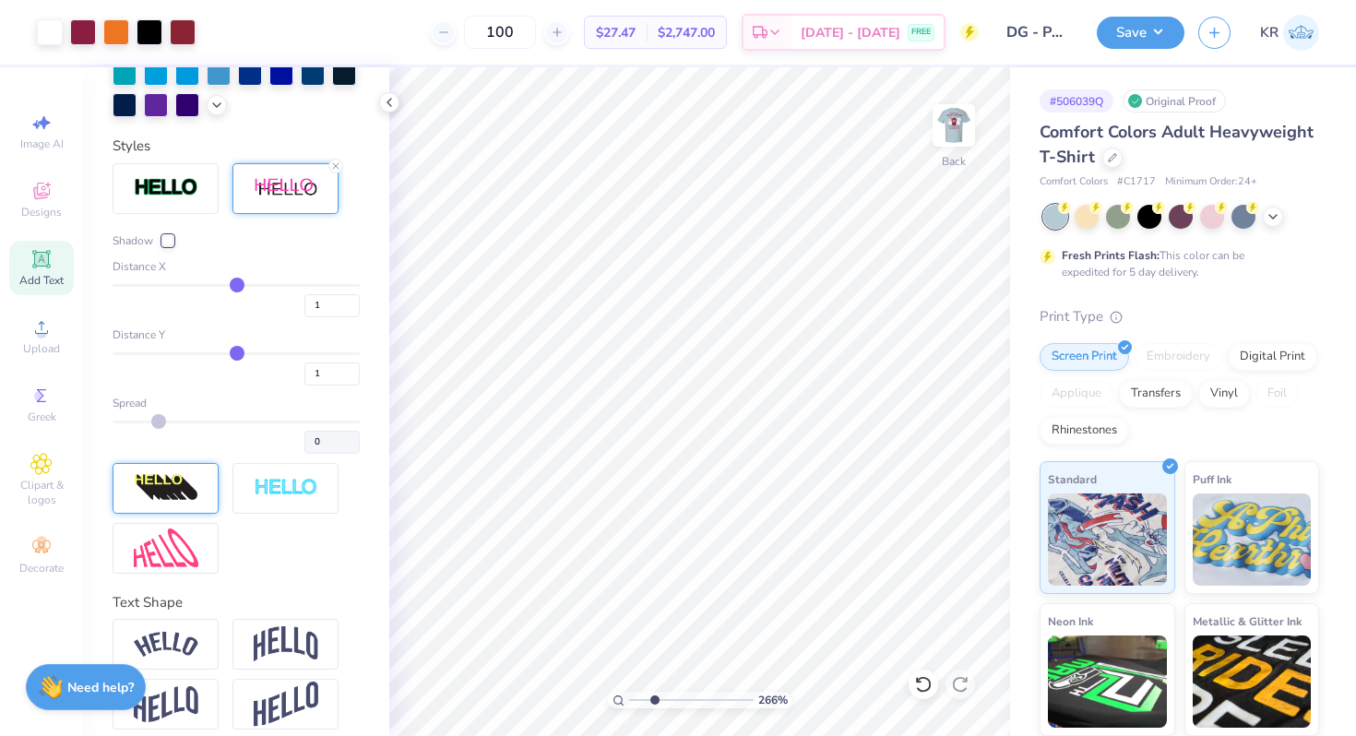
click at [204, 495] on div at bounding box center [166, 488] width 106 height 51
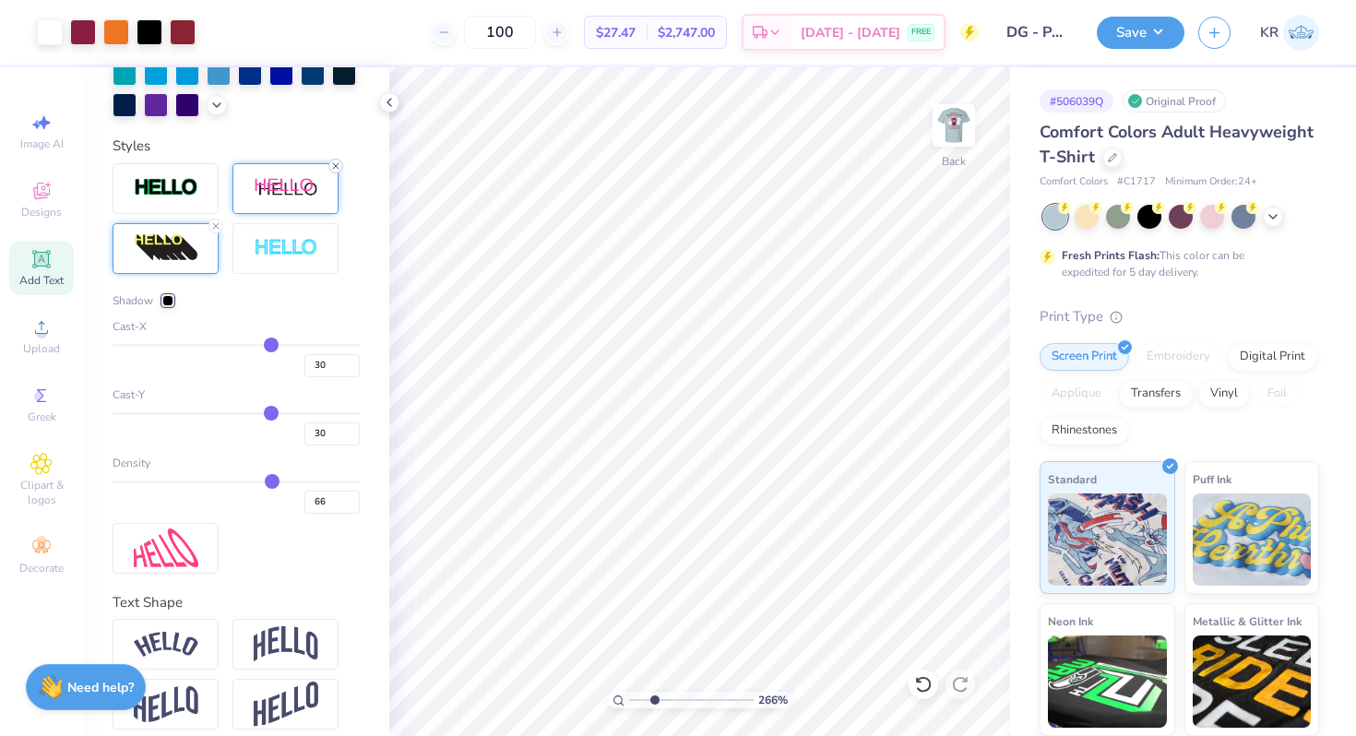
click at [336, 168] on icon at bounding box center [335, 165] width 11 height 11
click at [333, 368] on input "30" at bounding box center [331, 365] width 55 height 23
type input "3"
type input "10"
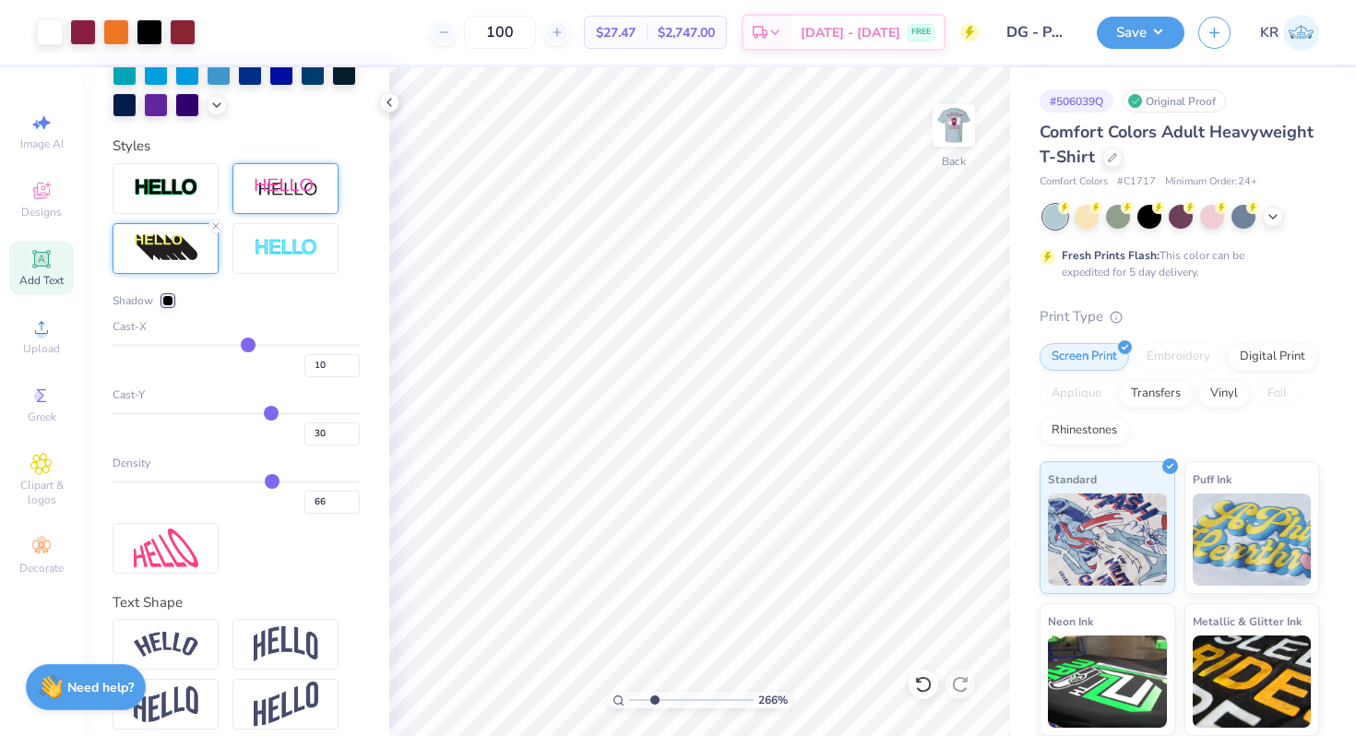
click at [167, 301] on div at bounding box center [167, 300] width 11 height 11
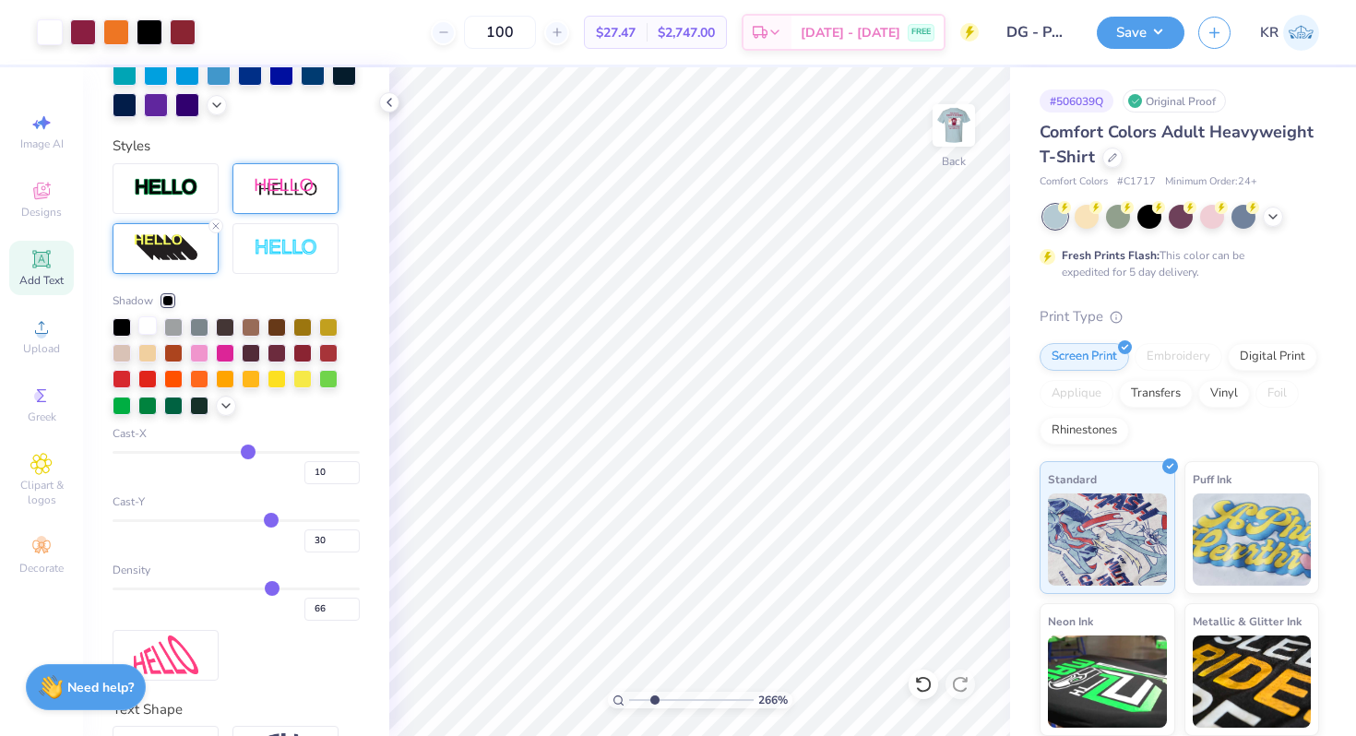
click at [148, 327] on div at bounding box center [147, 325] width 18 height 18
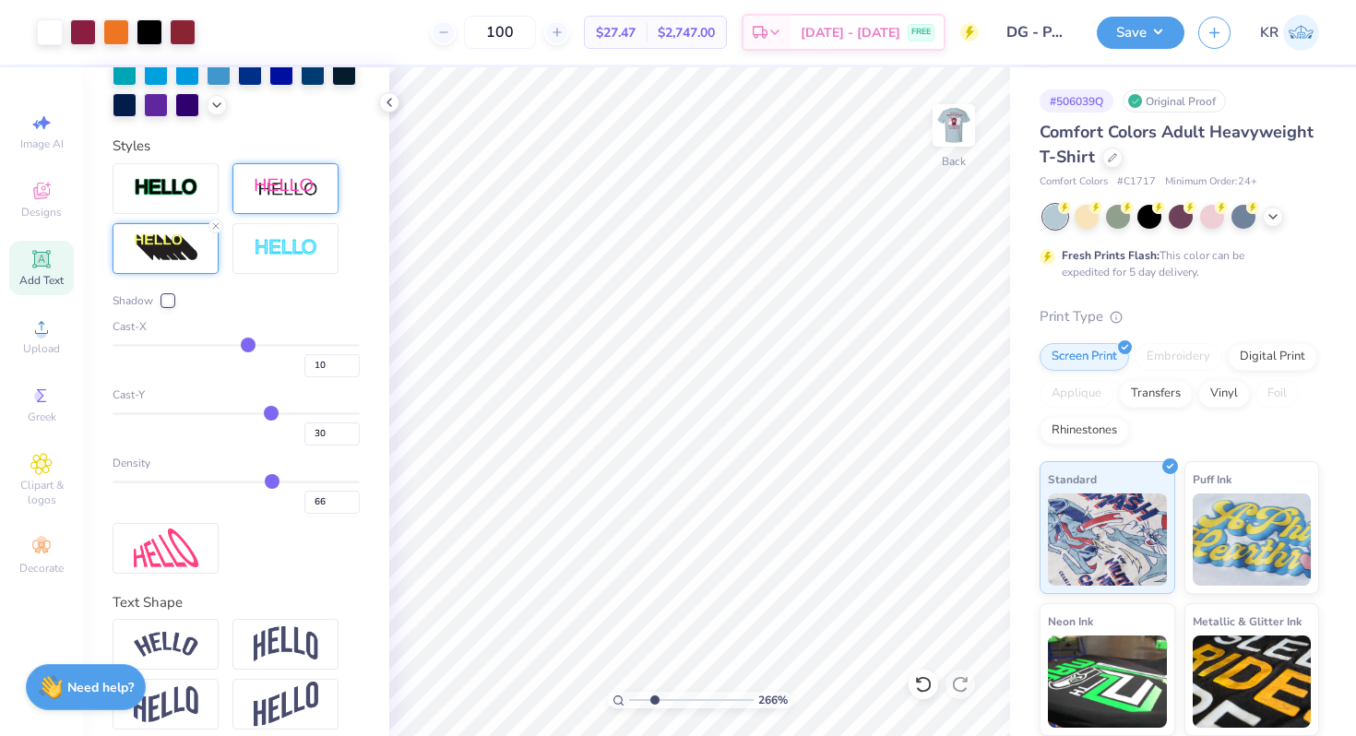
click at [243, 559] on div "Shadow Cast-X 10 Cast-Y 30 Density 66" at bounding box center [236, 368] width 247 height 410
click at [326, 504] on input "66" at bounding box center [331, 502] width 55 height 23
type input "6"
type input "10"
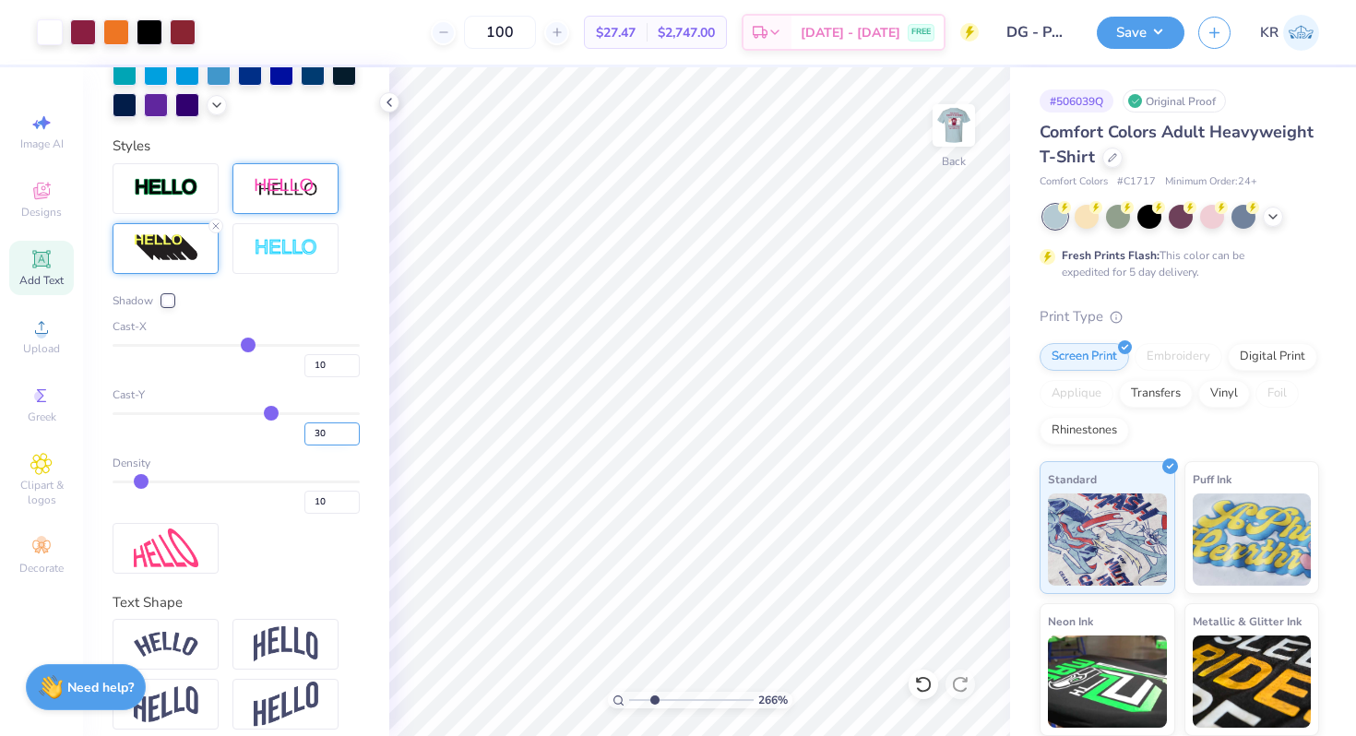
click at [329, 436] on input "30" at bounding box center [331, 433] width 55 height 23
type input "3"
type input "5"
click at [331, 368] on input "10" at bounding box center [331, 365] width 55 height 23
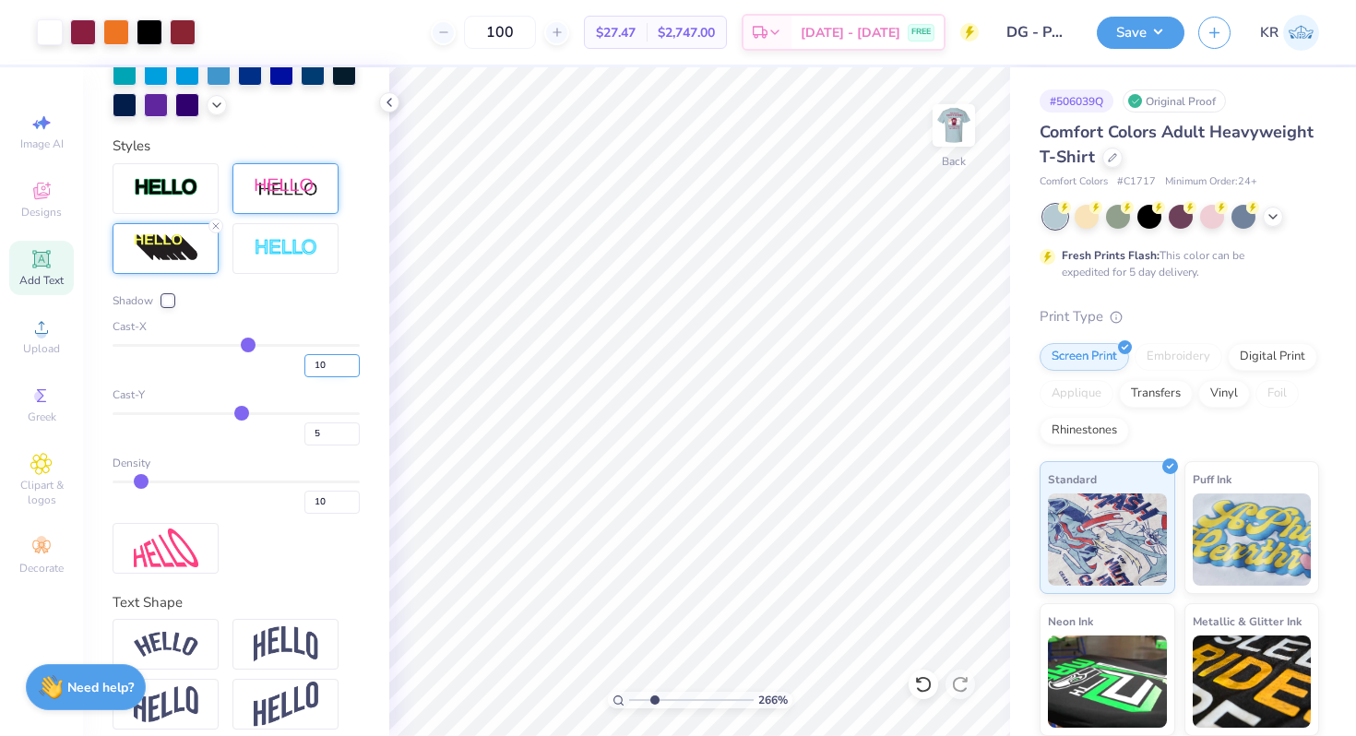
type input "1"
click at [322, 444] on input "5" at bounding box center [331, 433] width 55 height 23
type input "1"
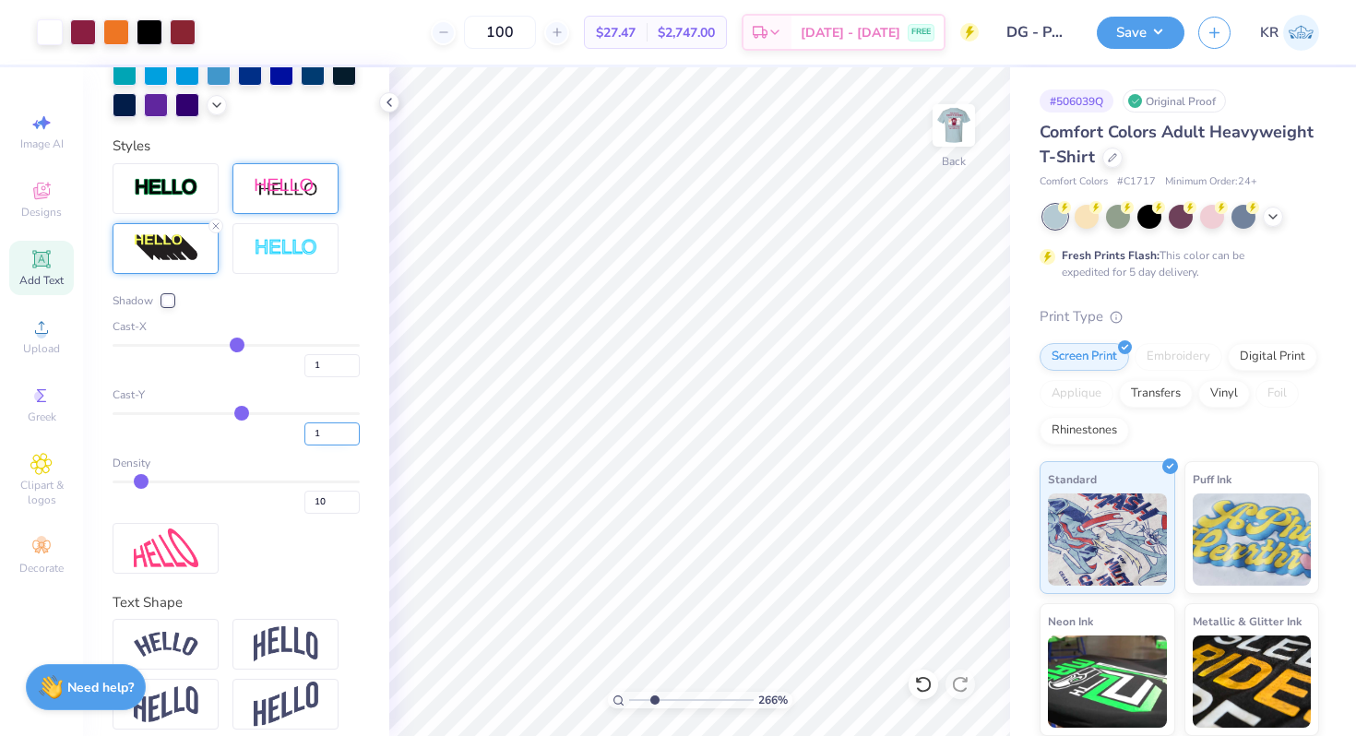
type input "1"
click at [329, 501] on input "10" at bounding box center [331, 502] width 55 height 23
type input "1"
type input "3"
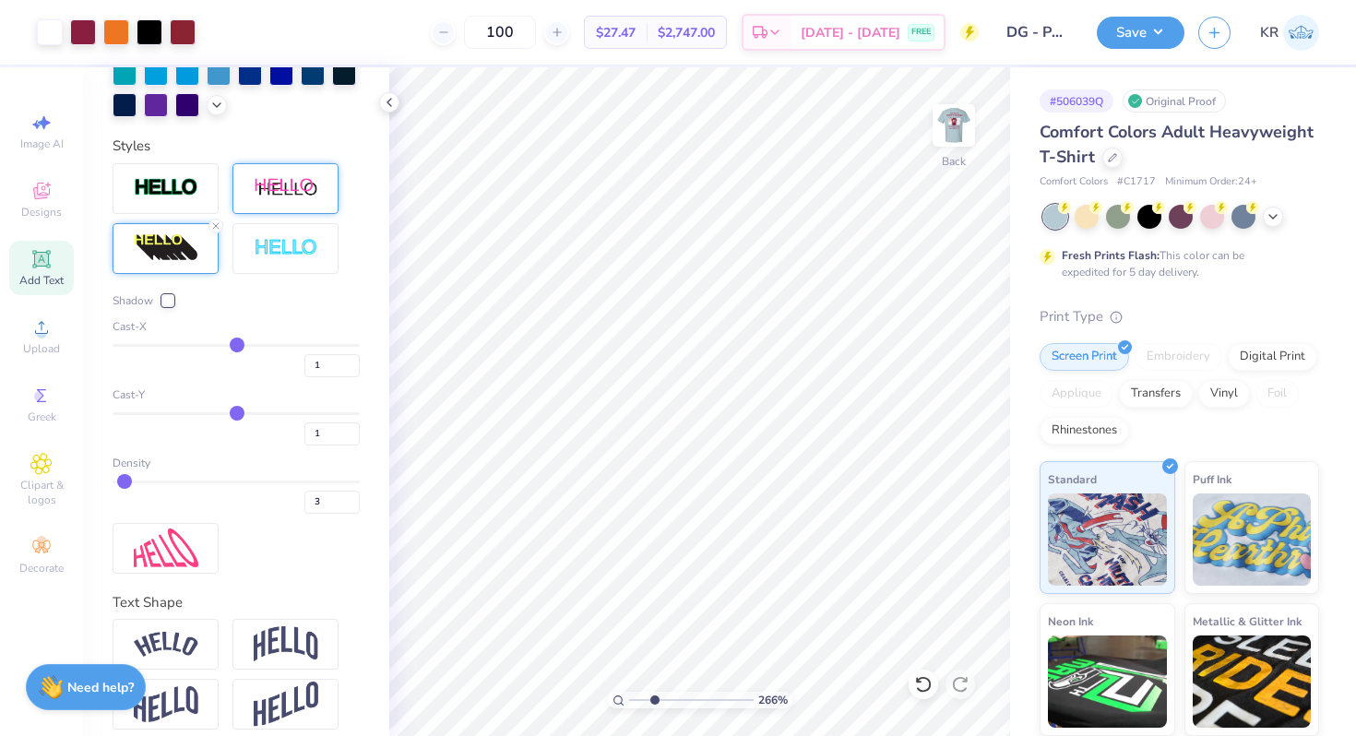
type input "-1"
click at [234, 346] on input "range" at bounding box center [236, 345] width 247 height 3
type input "2"
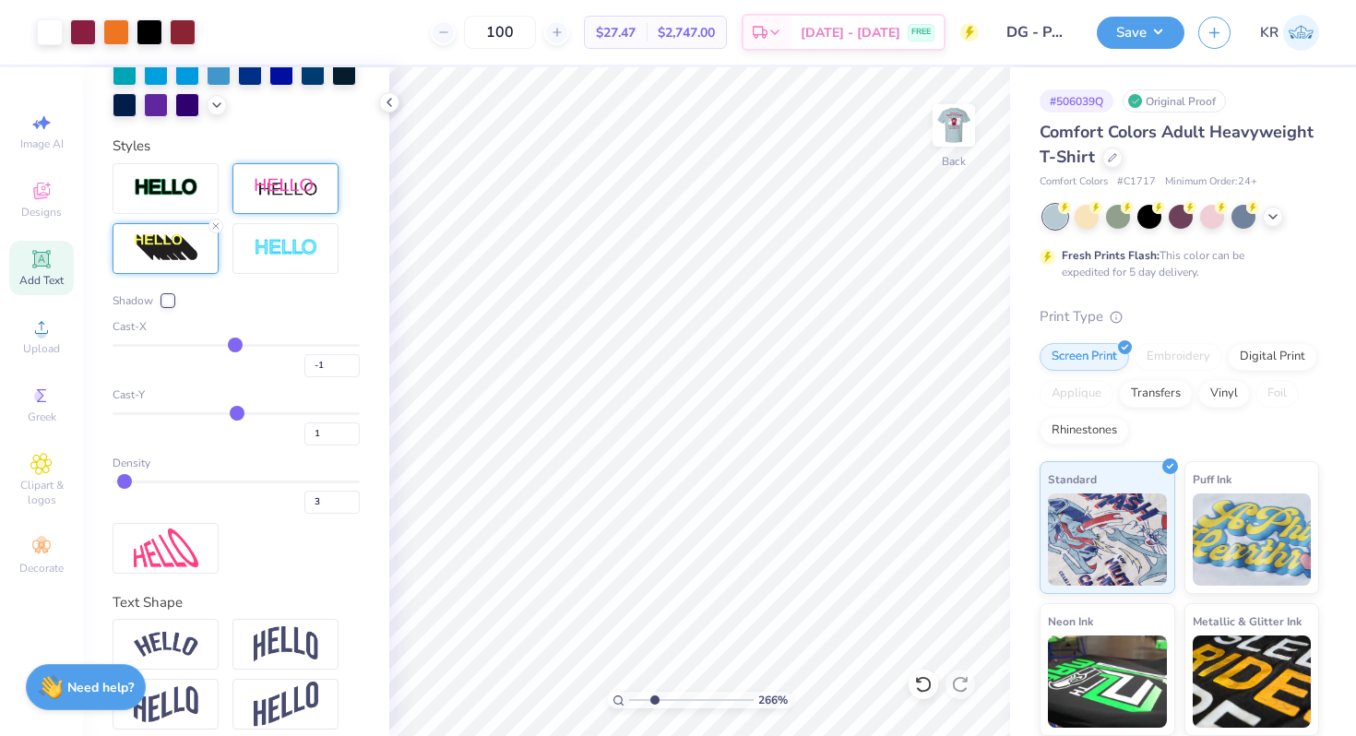
type input "2"
drag, startPoint x: 239, startPoint y: 413, endPoint x: 286, endPoint y: 427, distance: 49.0
type input "-4"
click at [231, 413] on input "range" at bounding box center [236, 413] width 247 height 3
type input "-4"
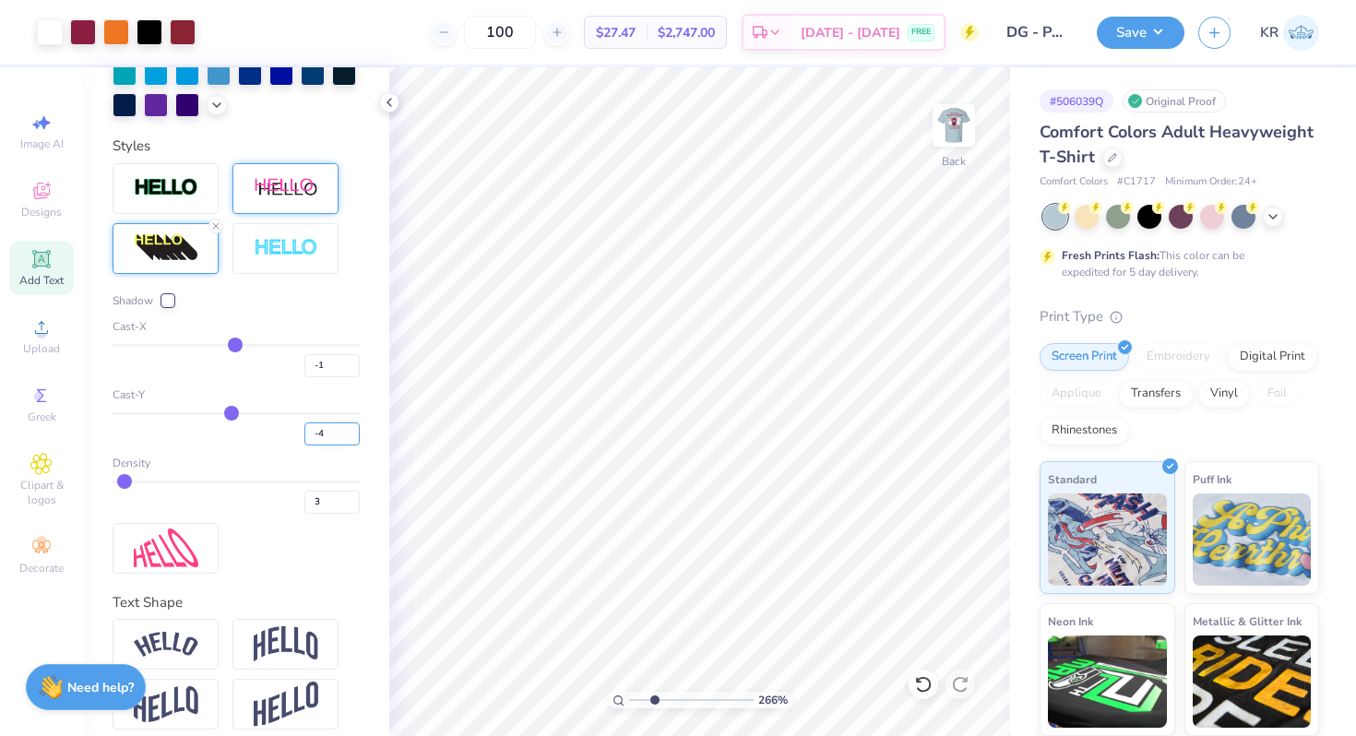
click at [317, 435] on input "-4" at bounding box center [331, 433] width 55 height 23
click at [338, 435] on input "-4" at bounding box center [331, 433] width 55 height 23
type input "0"
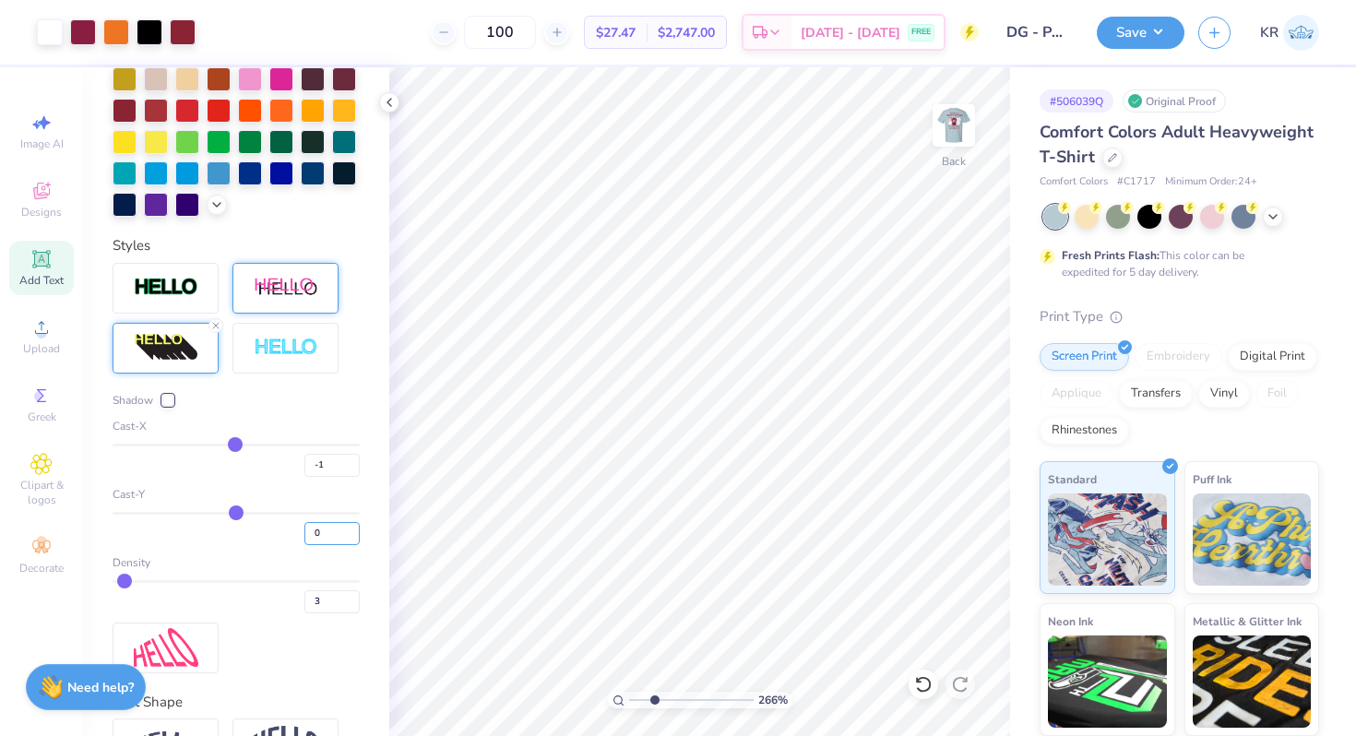
scroll to position [531, 0]
drag, startPoint x: 649, startPoint y: 696, endPoint x: 631, endPoint y: 689, distance: 19.9
click at [631, 692] on input "range" at bounding box center [691, 700] width 124 height 17
drag, startPoint x: 634, startPoint y: 696, endPoint x: 655, endPoint y: 696, distance: 21.2
click at [655, 696] on input "range" at bounding box center [691, 700] width 124 height 17
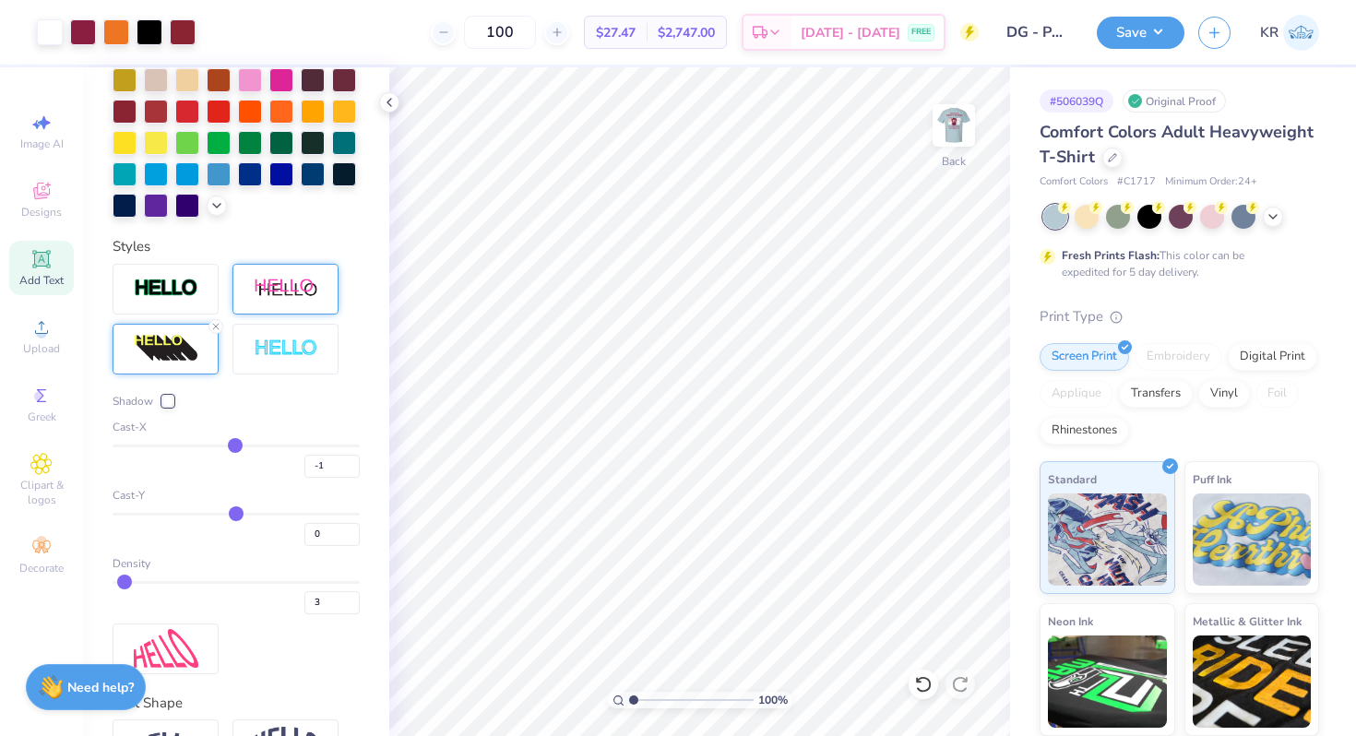
drag, startPoint x: 656, startPoint y: 697, endPoint x: 628, endPoint y: 696, distance: 27.7
type input "1"
click at [629, 696] on input "range" at bounding box center [691, 700] width 124 height 17
click at [957, 156] on img at bounding box center [954, 126] width 74 height 74
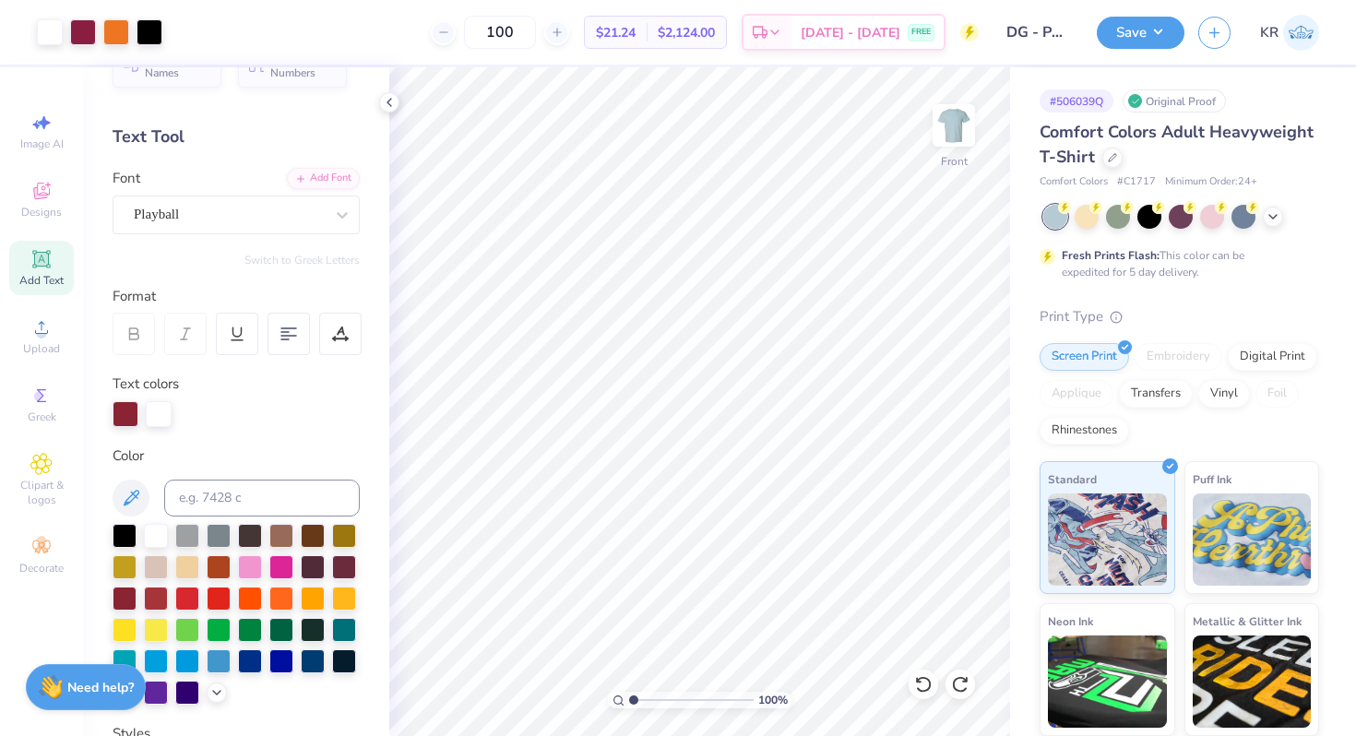
scroll to position [0, 0]
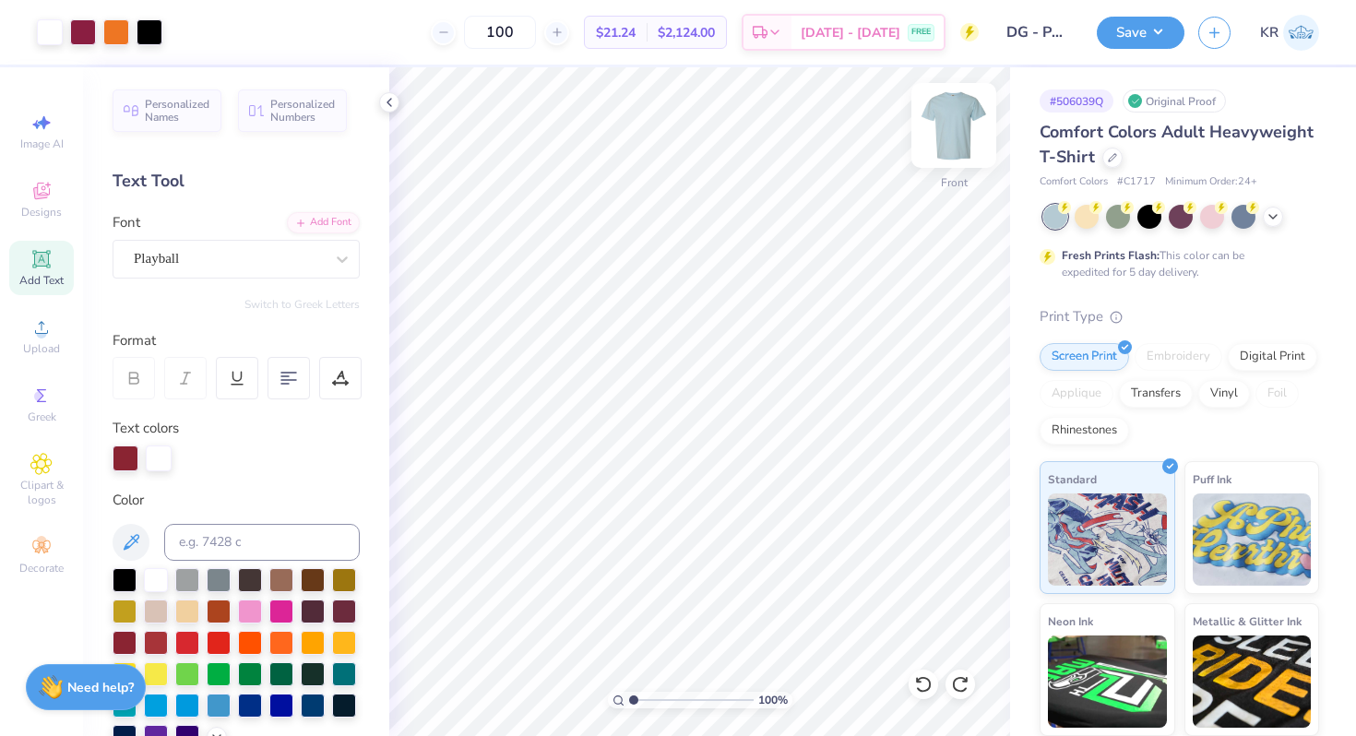
click at [963, 145] on img at bounding box center [954, 126] width 74 height 74
click at [47, 195] on icon at bounding box center [41, 191] width 17 height 17
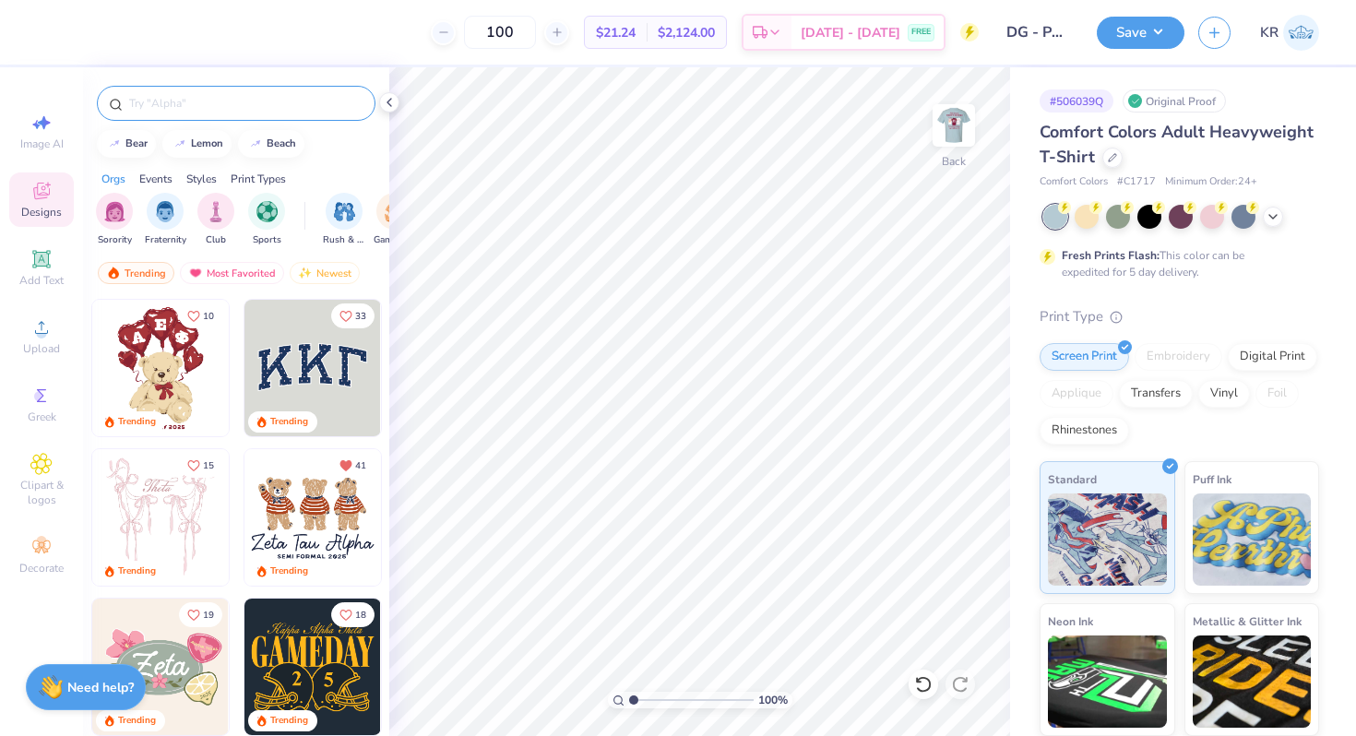
click at [198, 109] on input "text" at bounding box center [245, 103] width 236 height 18
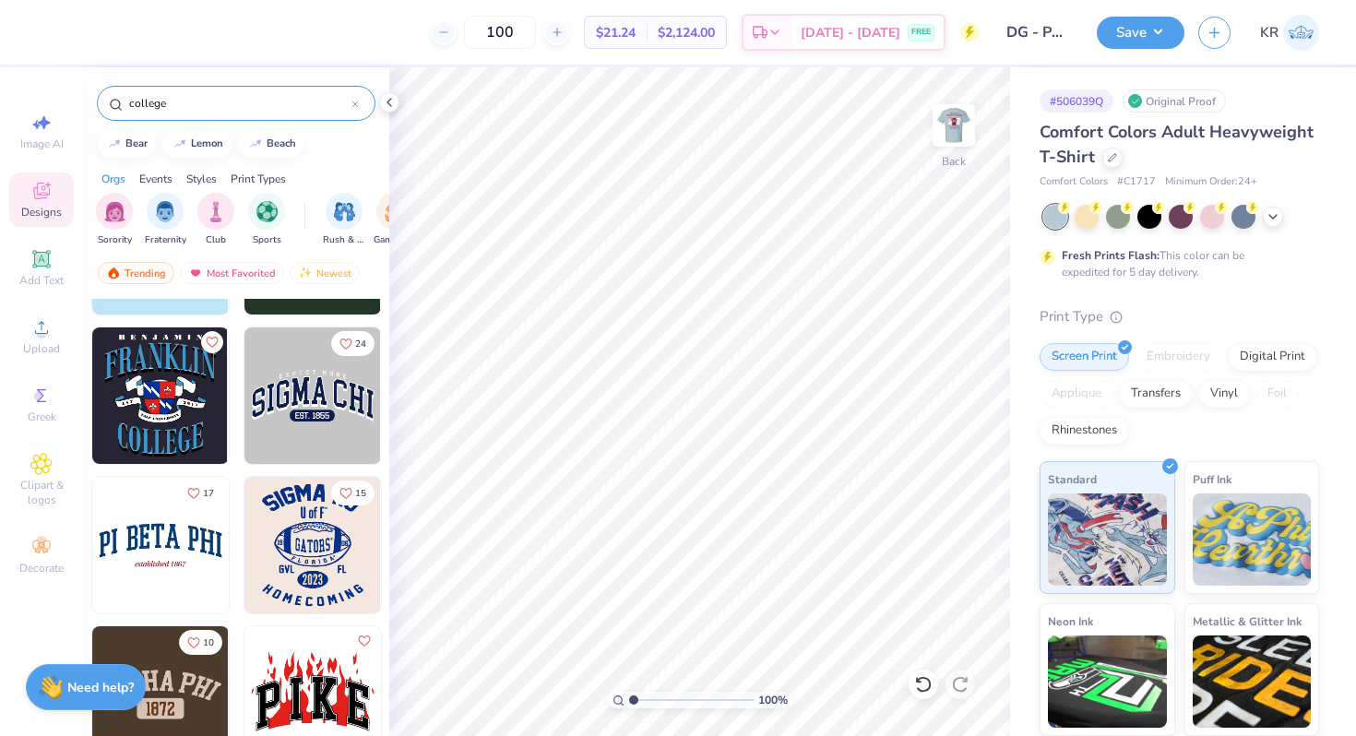
scroll to position [423, 0]
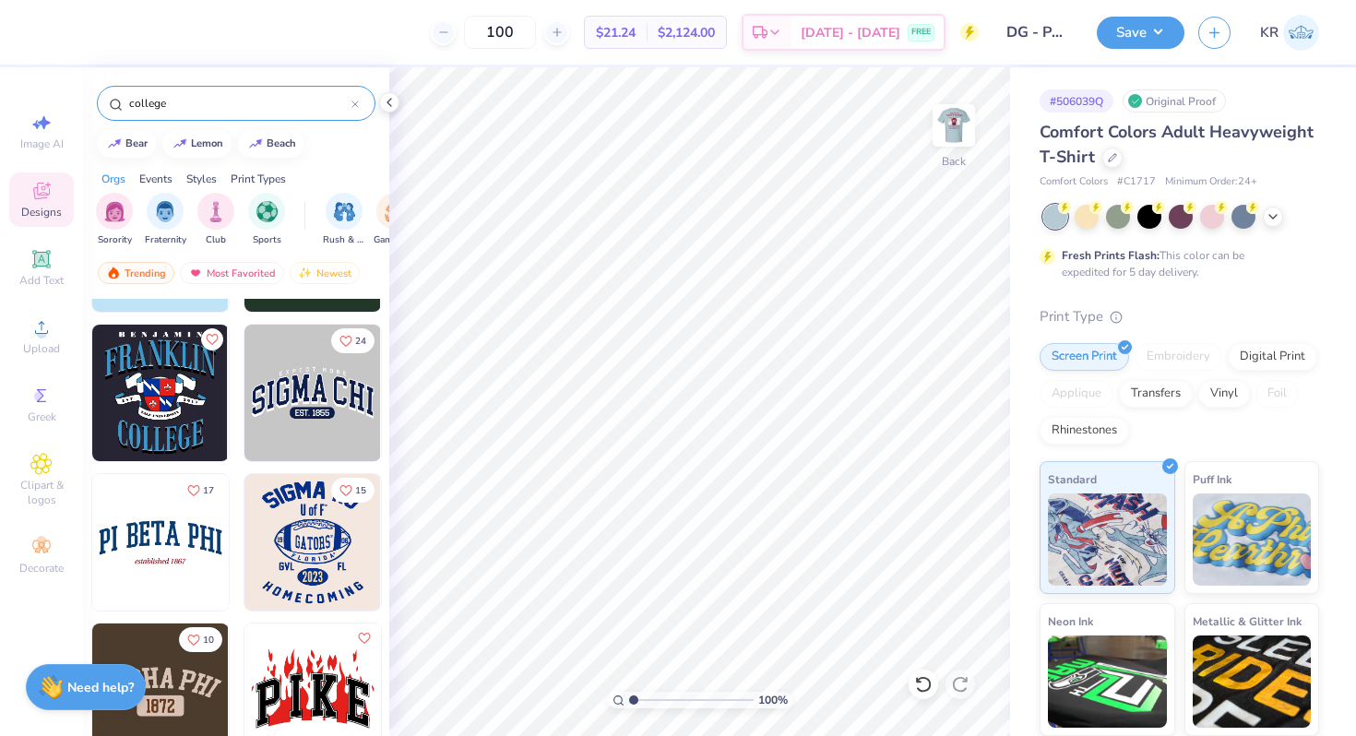
type input "college"
click at [176, 540] on img at bounding box center [160, 542] width 136 height 136
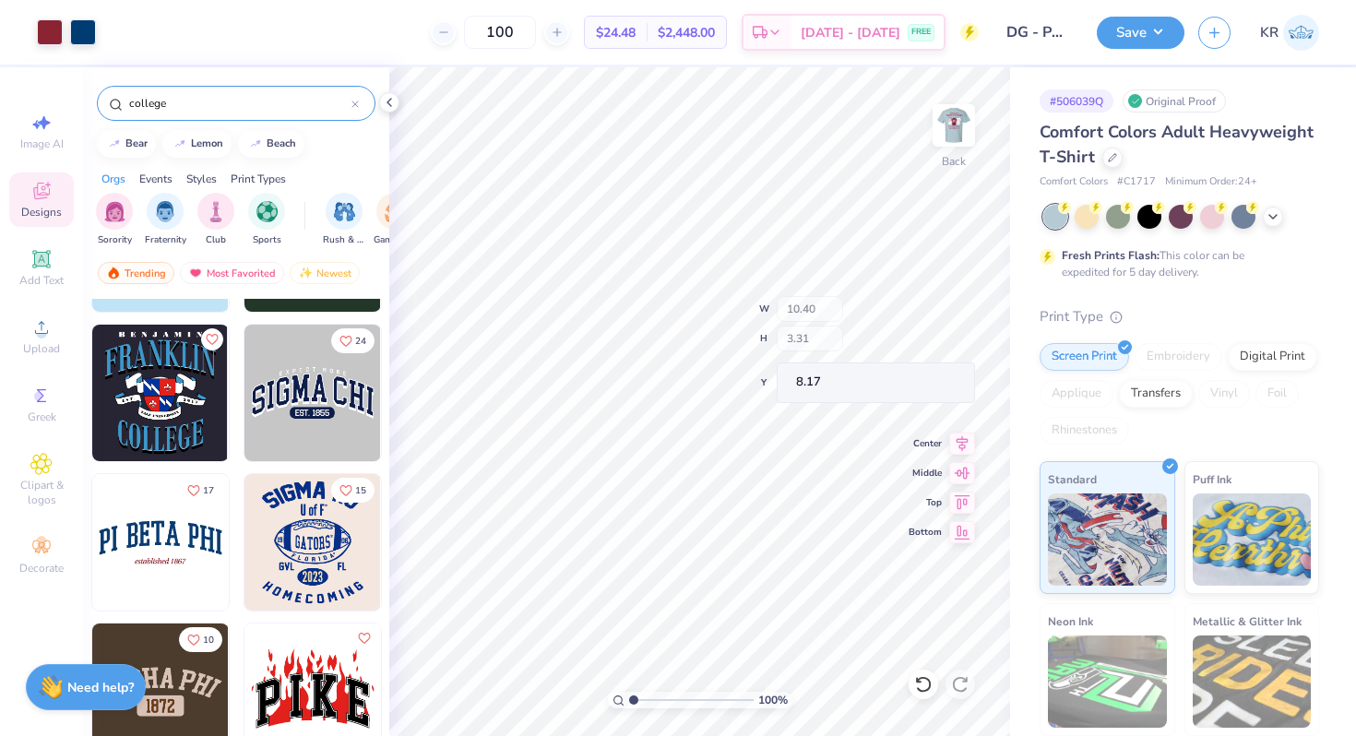
type input "8.17"
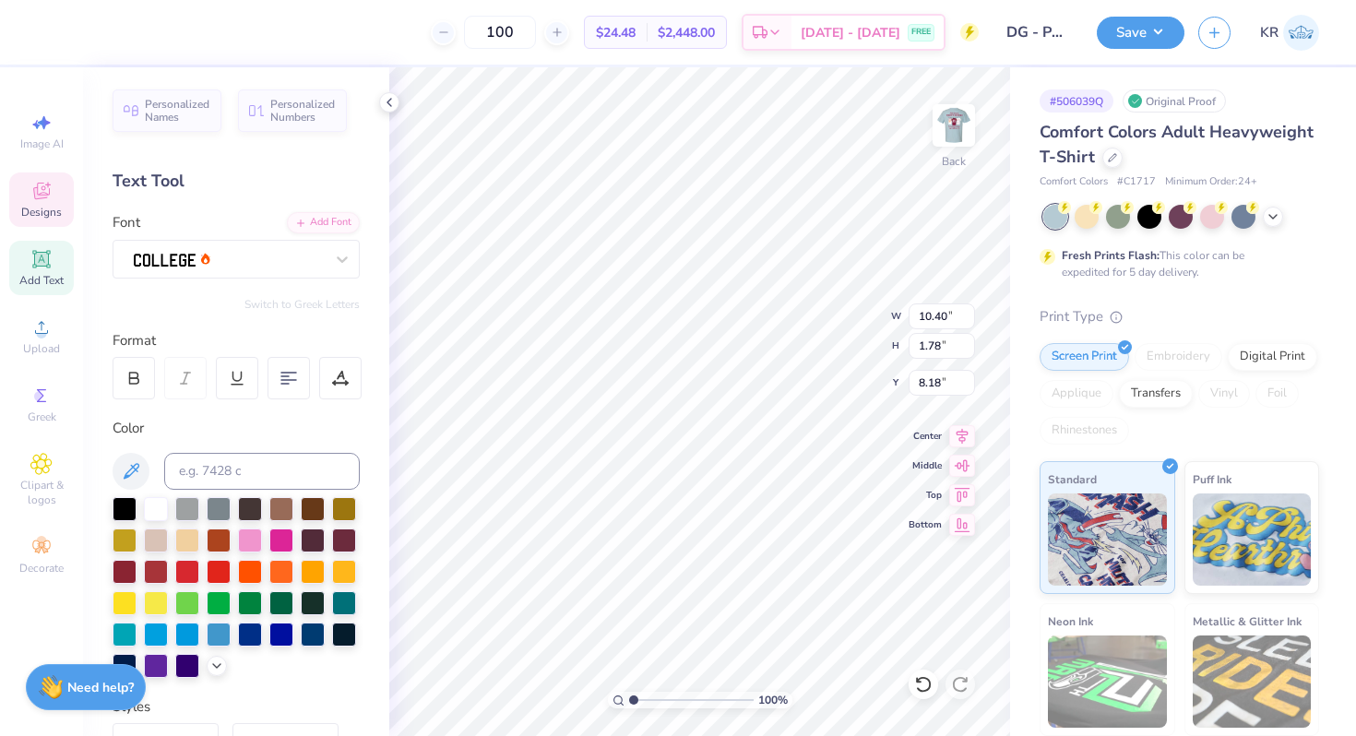
scroll to position [0, 5]
type textarea "DELTA GAMMA"
type textarea "Parent's Weekend"
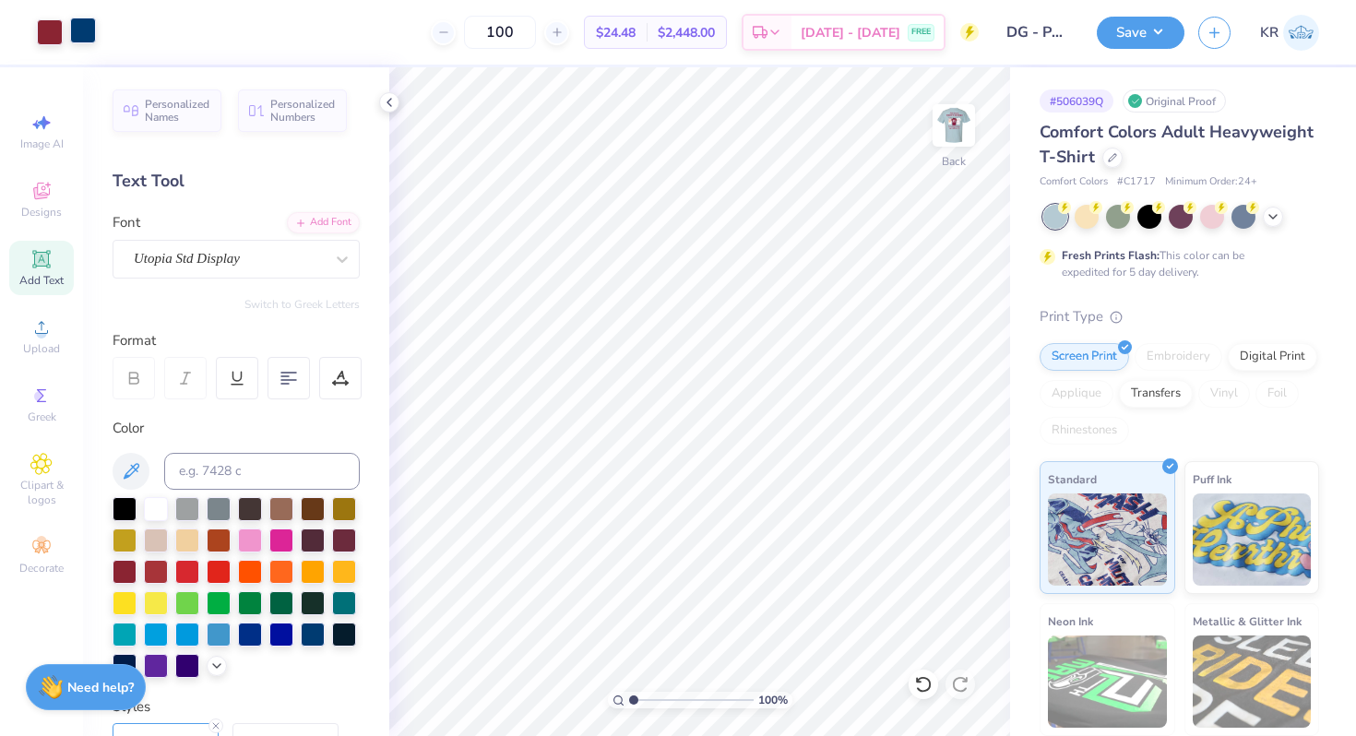
click at [81, 26] on div at bounding box center [83, 31] width 26 height 26
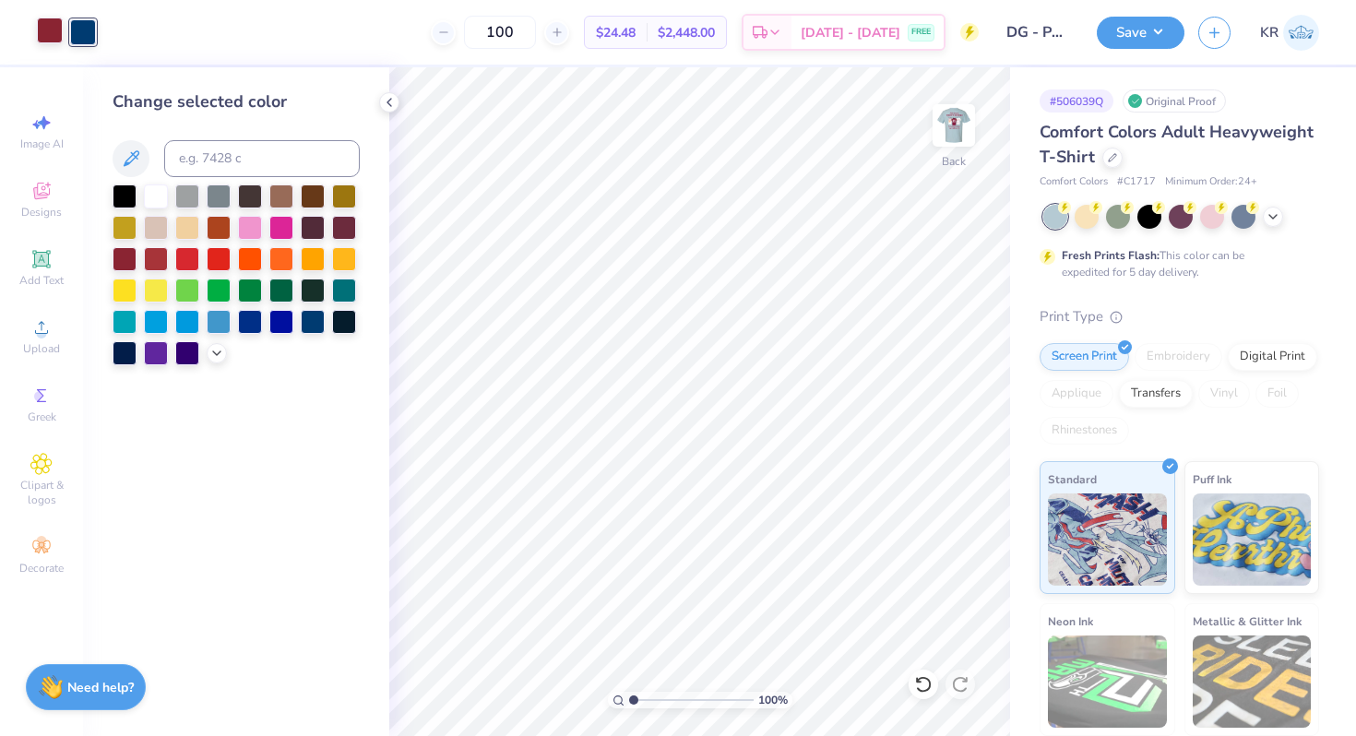
click at [155, 200] on div at bounding box center [156, 196] width 24 height 24
click at [43, 24] on div at bounding box center [50, 31] width 26 height 26
click at [157, 193] on div at bounding box center [156, 195] width 24 height 24
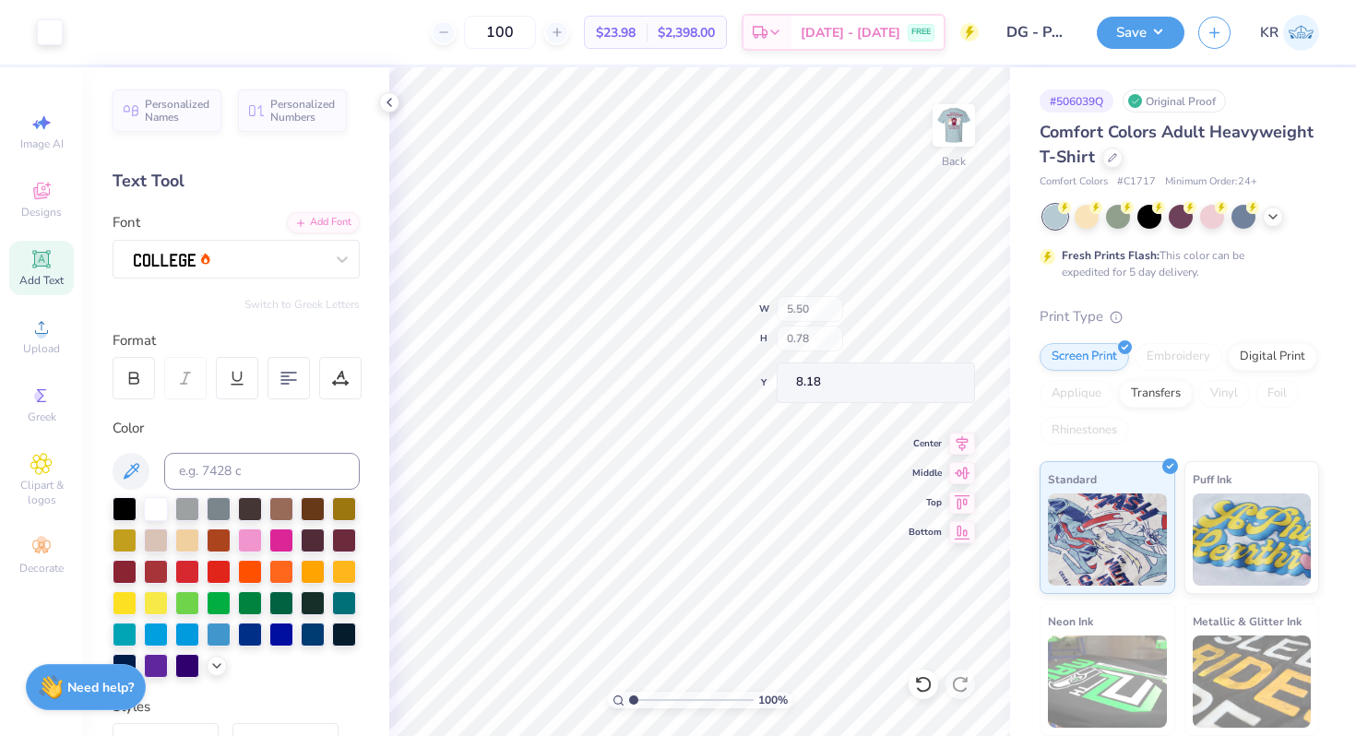
type input "5.50"
type input "0.78"
type input "4.62"
type input "0.50"
type input "4.38"
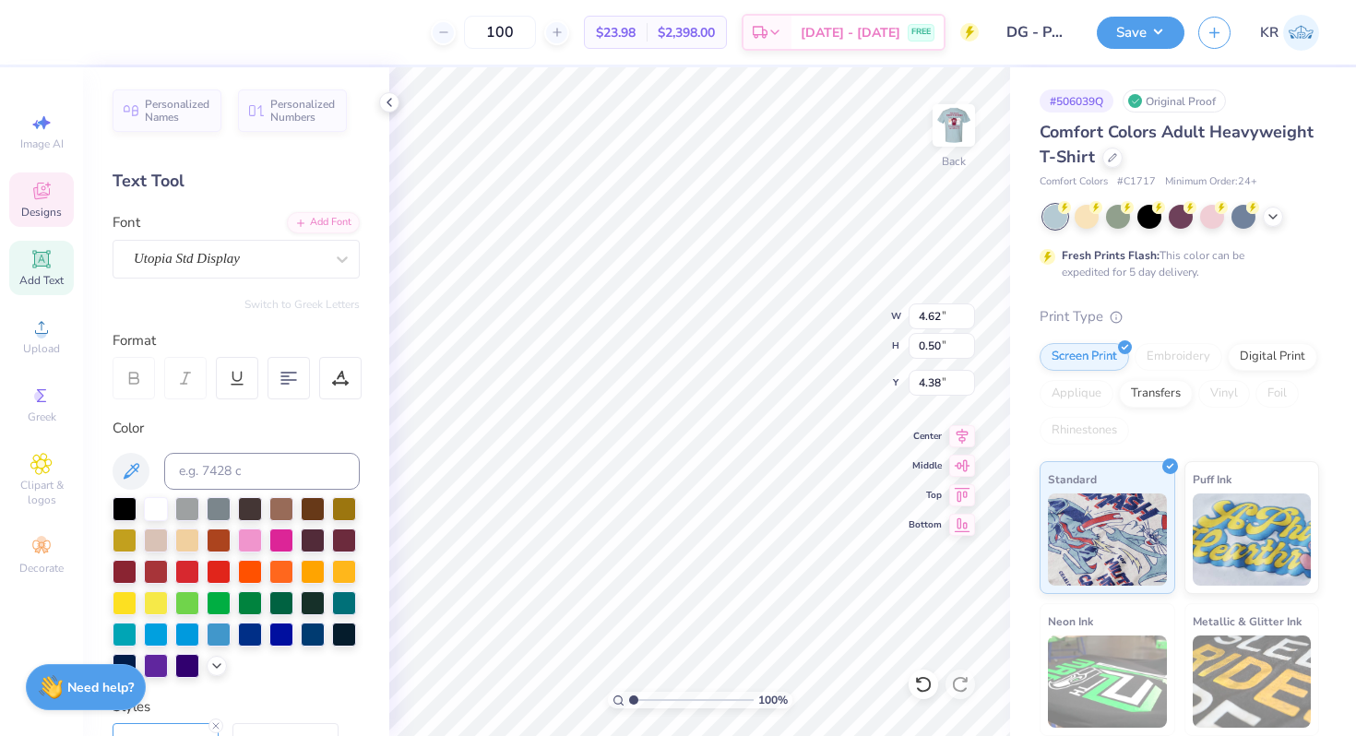
type input "3.71"
type input "0.40"
type input "4.35"
click at [945, 147] on img at bounding box center [954, 126] width 74 height 74
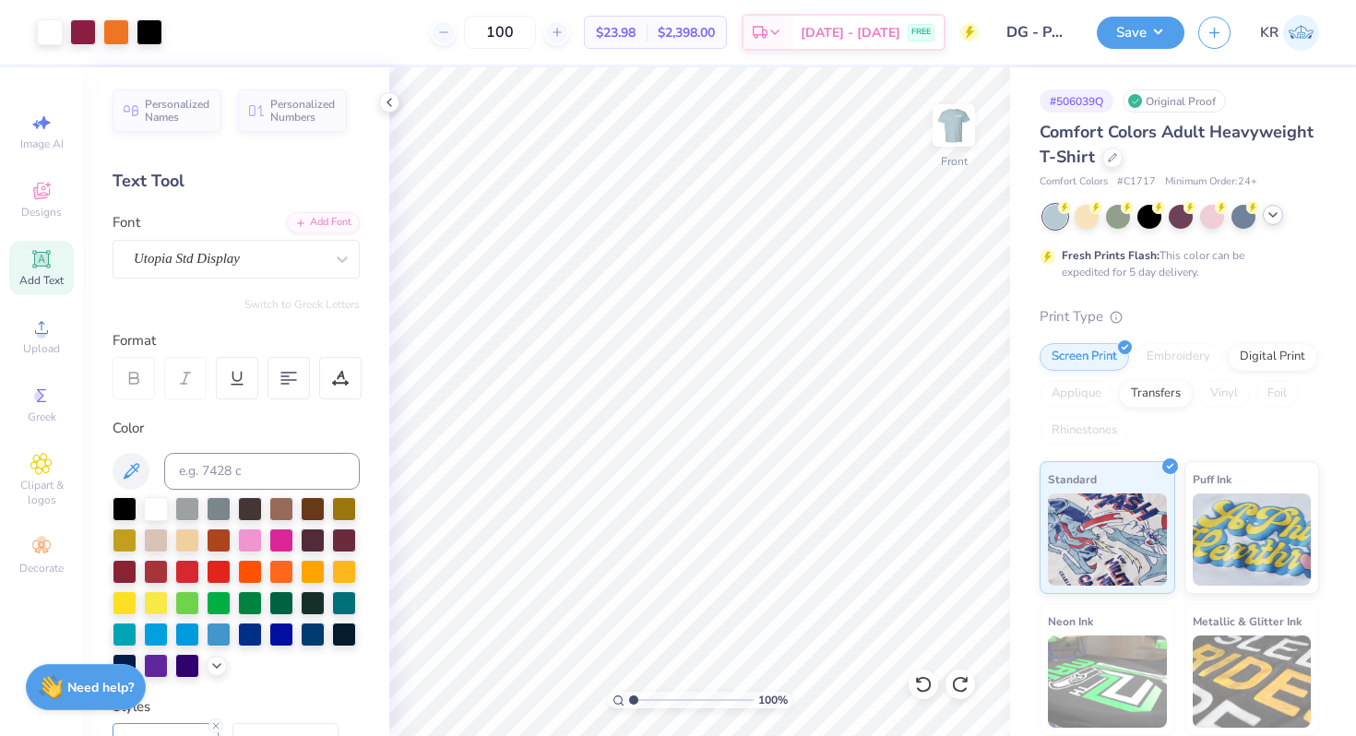
click at [1274, 219] on icon at bounding box center [1272, 214] width 15 height 15
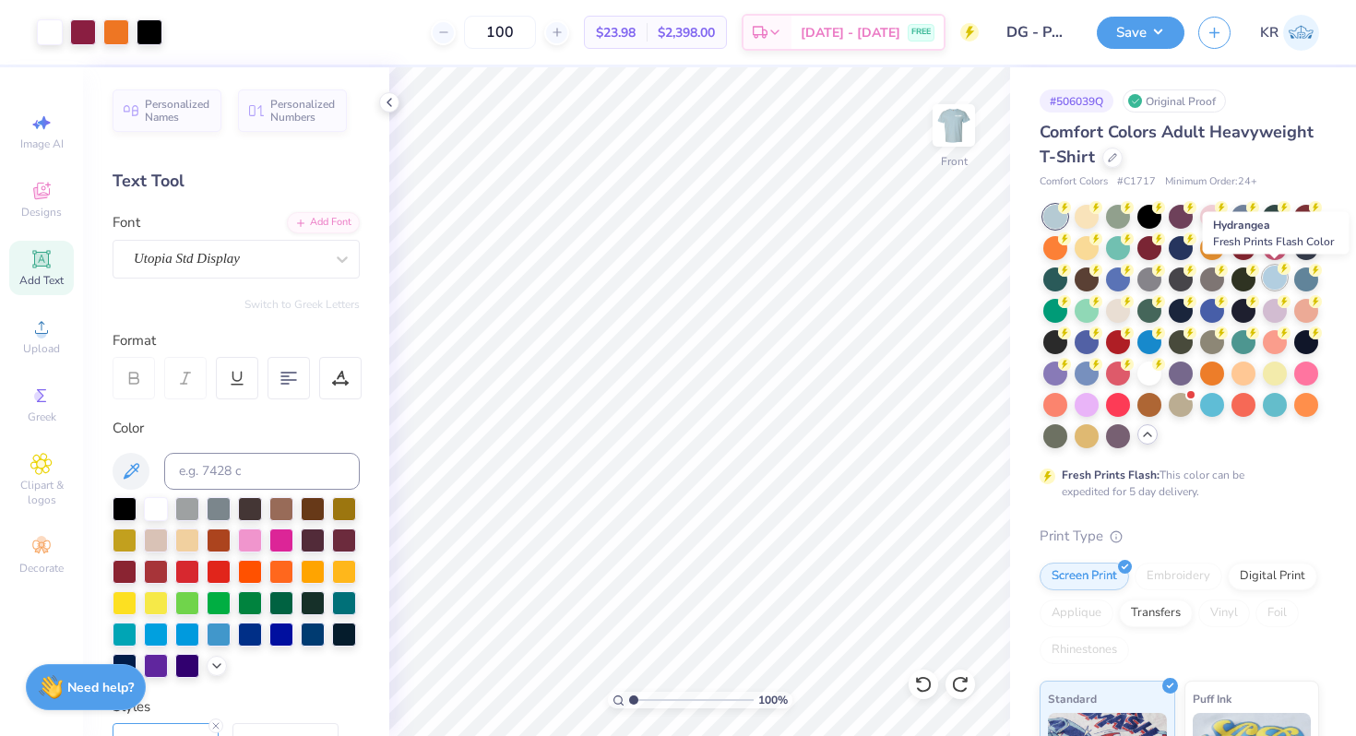
click at [1276, 280] on div at bounding box center [1274, 278] width 24 height 24
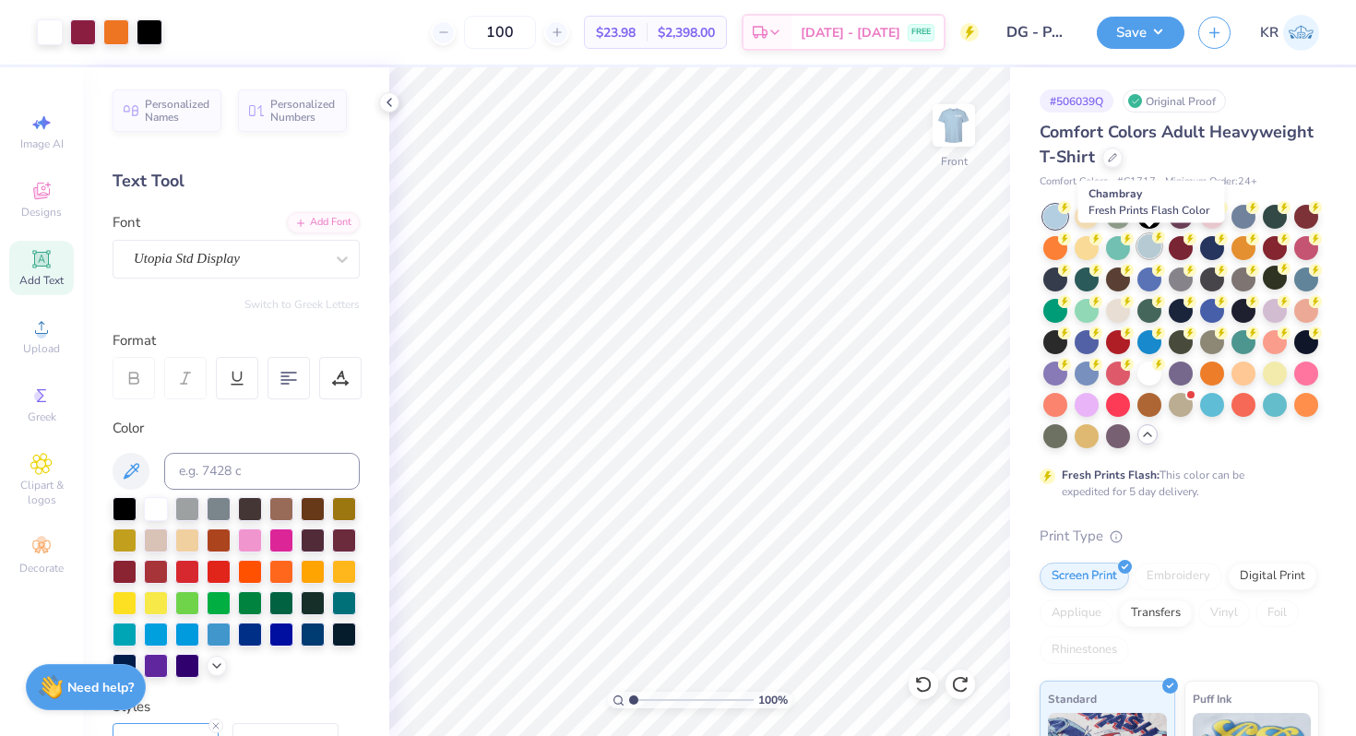
click at [1150, 251] on div at bounding box center [1149, 246] width 24 height 24
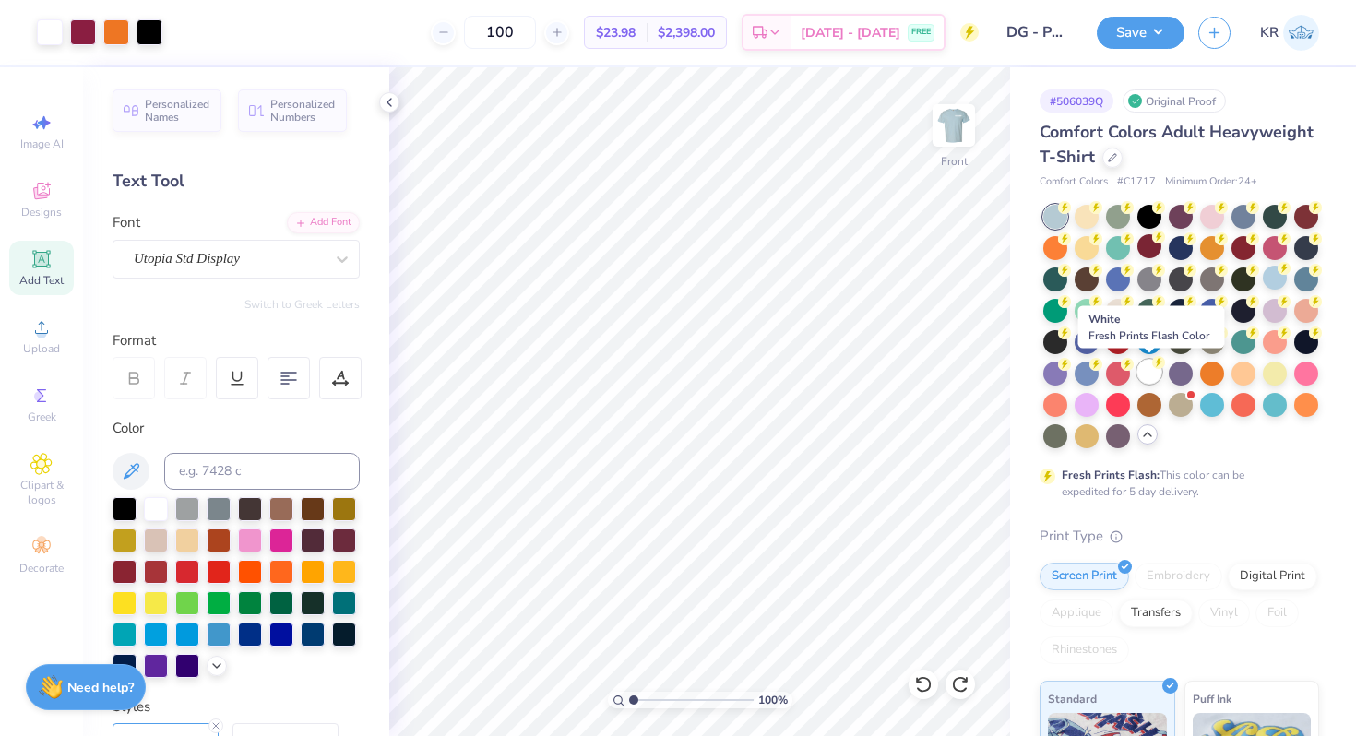
click at [1151, 371] on div at bounding box center [1149, 372] width 24 height 24
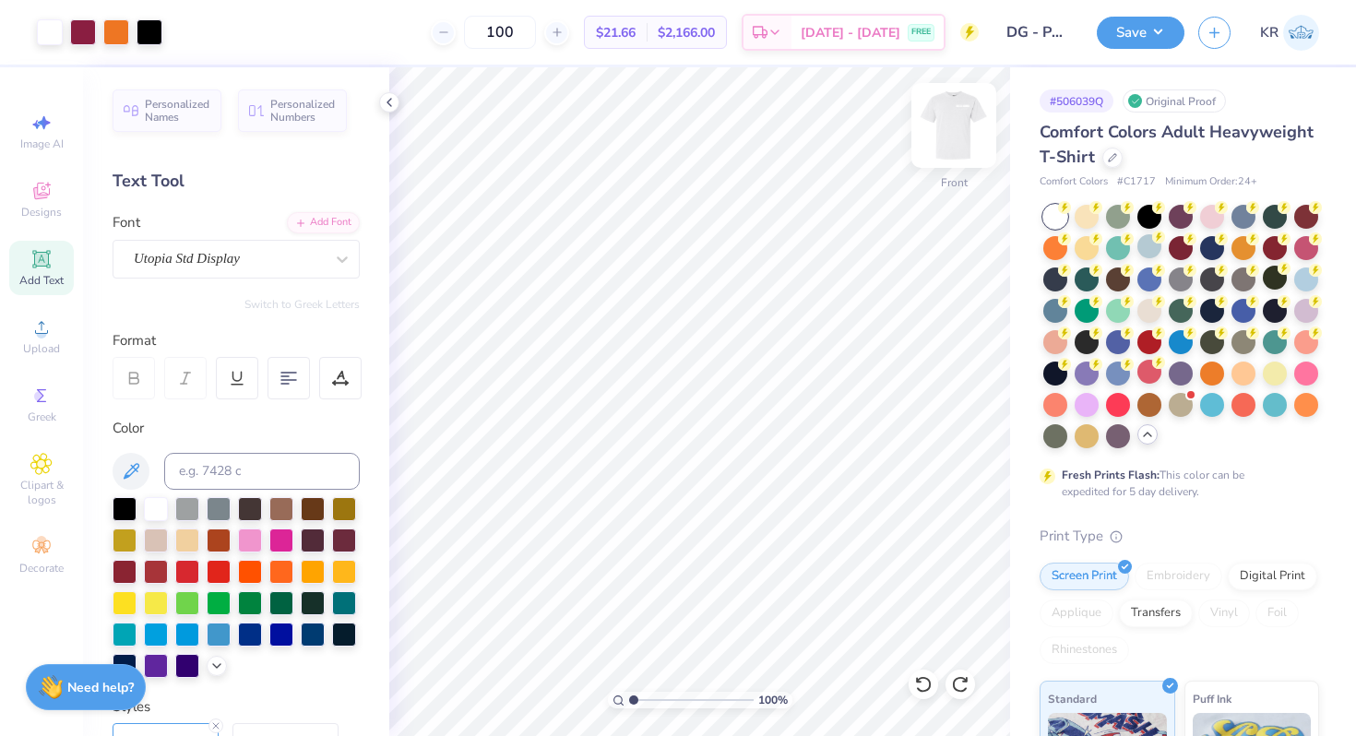
click at [957, 154] on img at bounding box center [954, 126] width 74 height 74
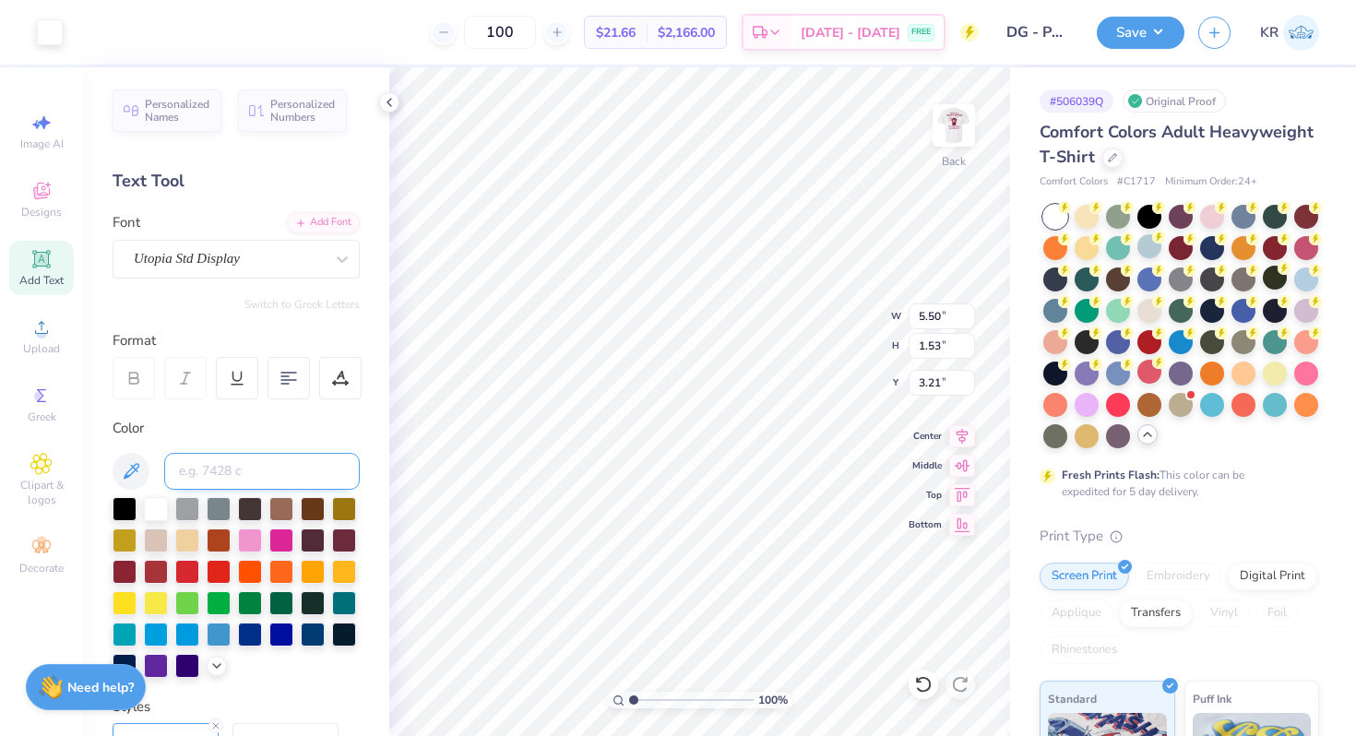
click at [233, 467] on input at bounding box center [262, 471] width 196 height 37
type input "208"
click at [270, 470] on input at bounding box center [262, 471] width 196 height 37
type input "208"
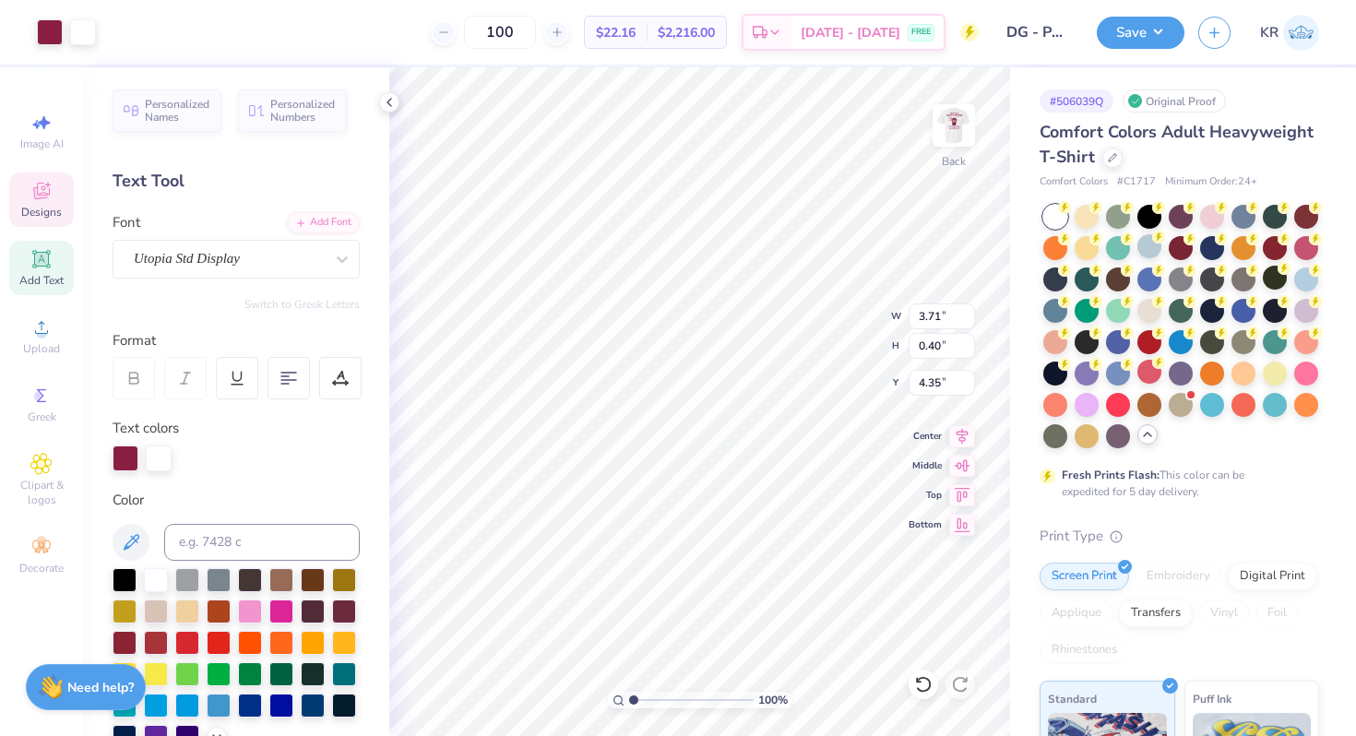
type input "4.36"
type input "4.02"
type input "0.43"
type input "4.33"
click at [951, 153] on img at bounding box center [954, 126] width 74 height 74
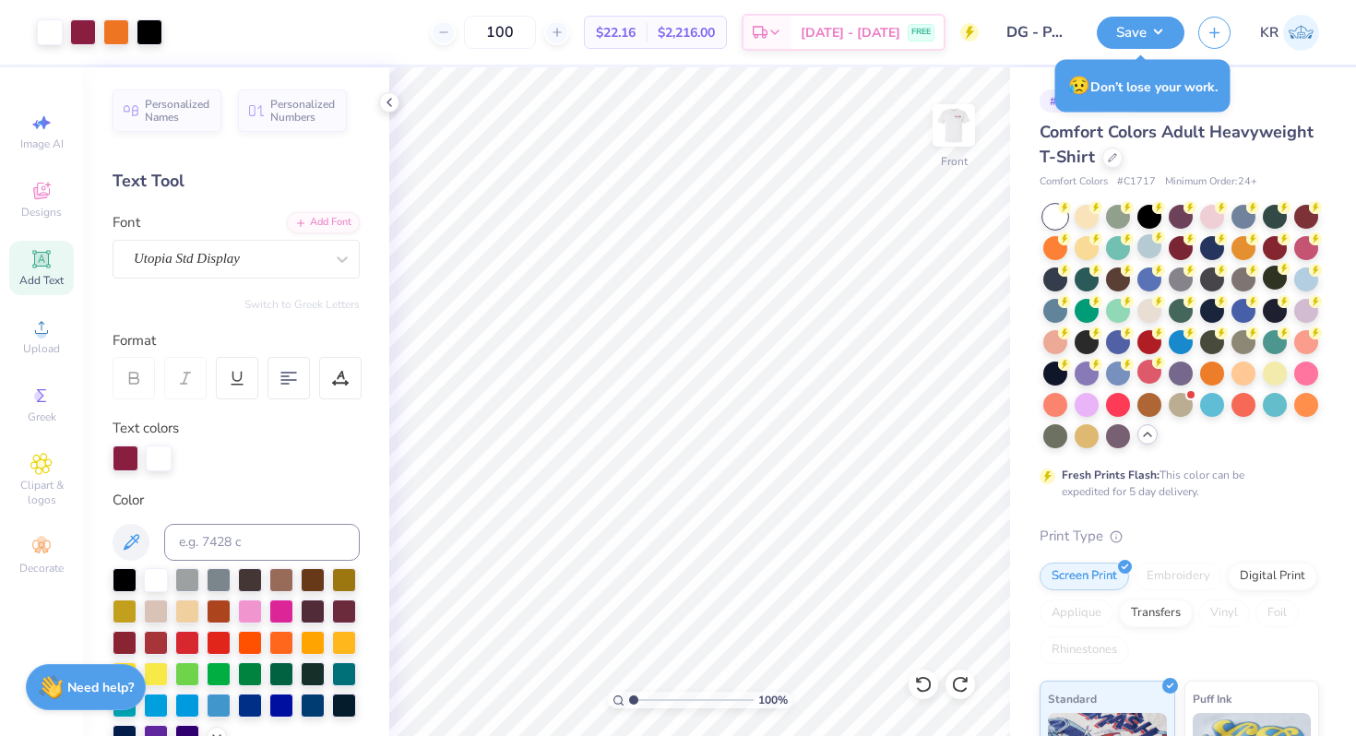
click at [951, 144] on img at bounding box center [953, 125] width 37 height 37
click at [88, 33] on div at bounding box center [83, 31] width 26 height 26
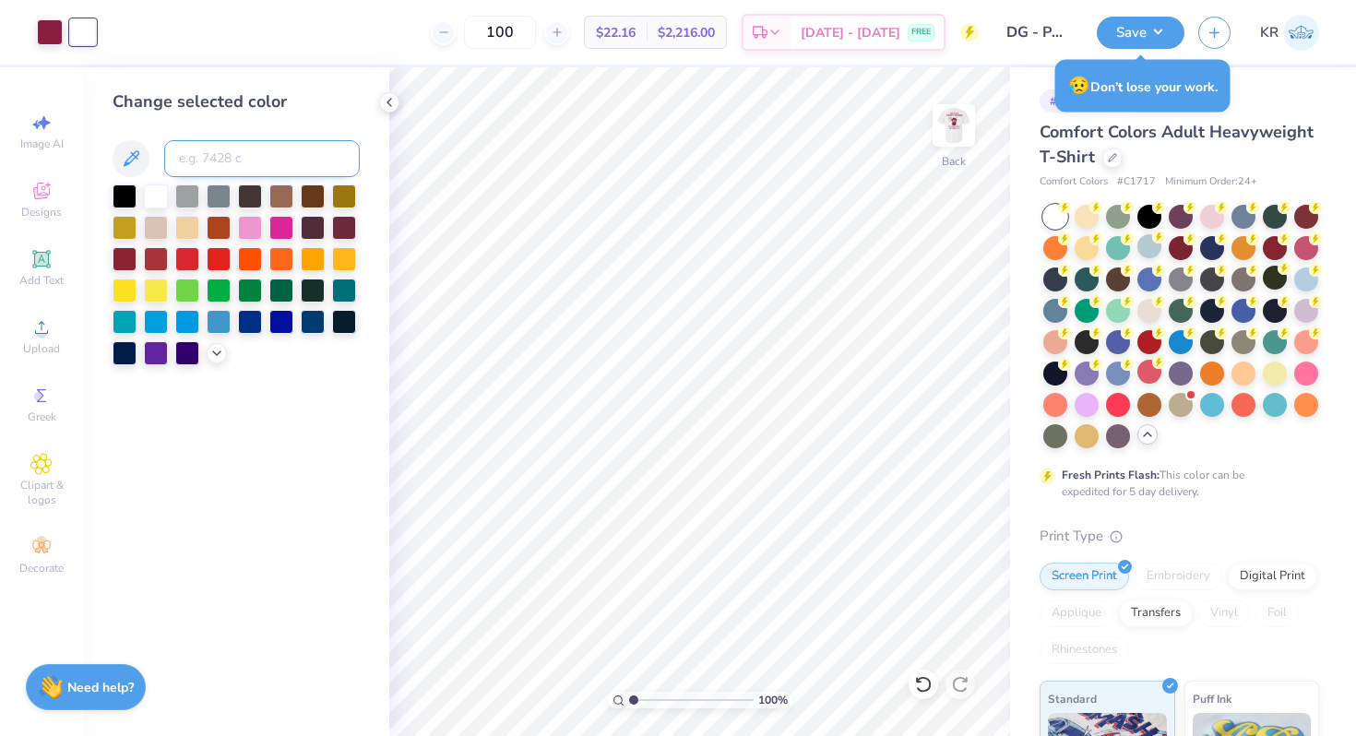
click at [219, 148] on input at bounding box center [262, 158] width 196 height 37
click at [953, 157] on img at bounding box center [954, 126] width 74 height 74
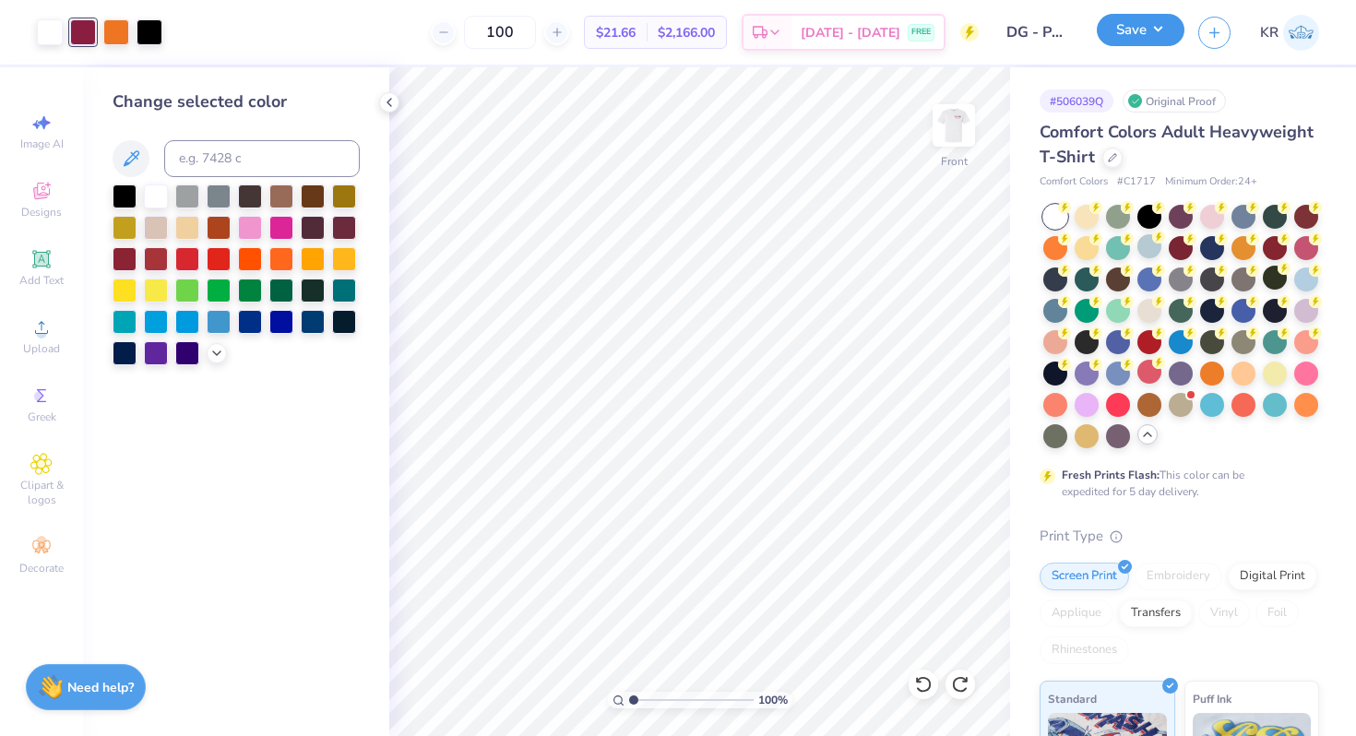
click at [1152, 30] on button "Save" at bounding box center [1140, 30] width 88 height 32
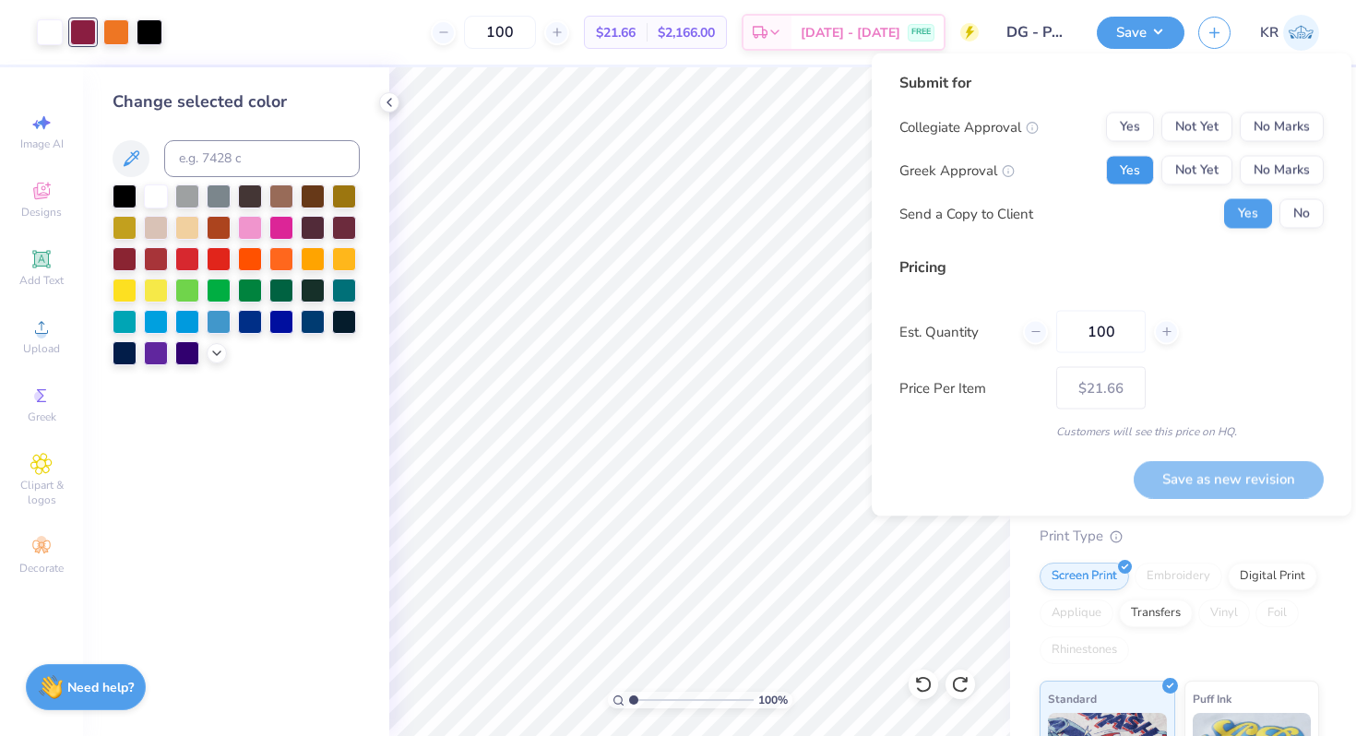
click at [1129, 178] on button "Yes" at bounding box center [1130, 171] width 48 height 30
click at [1274, 132] on button "No Marks" at bounding box center [1281, 128] width 84 height 30
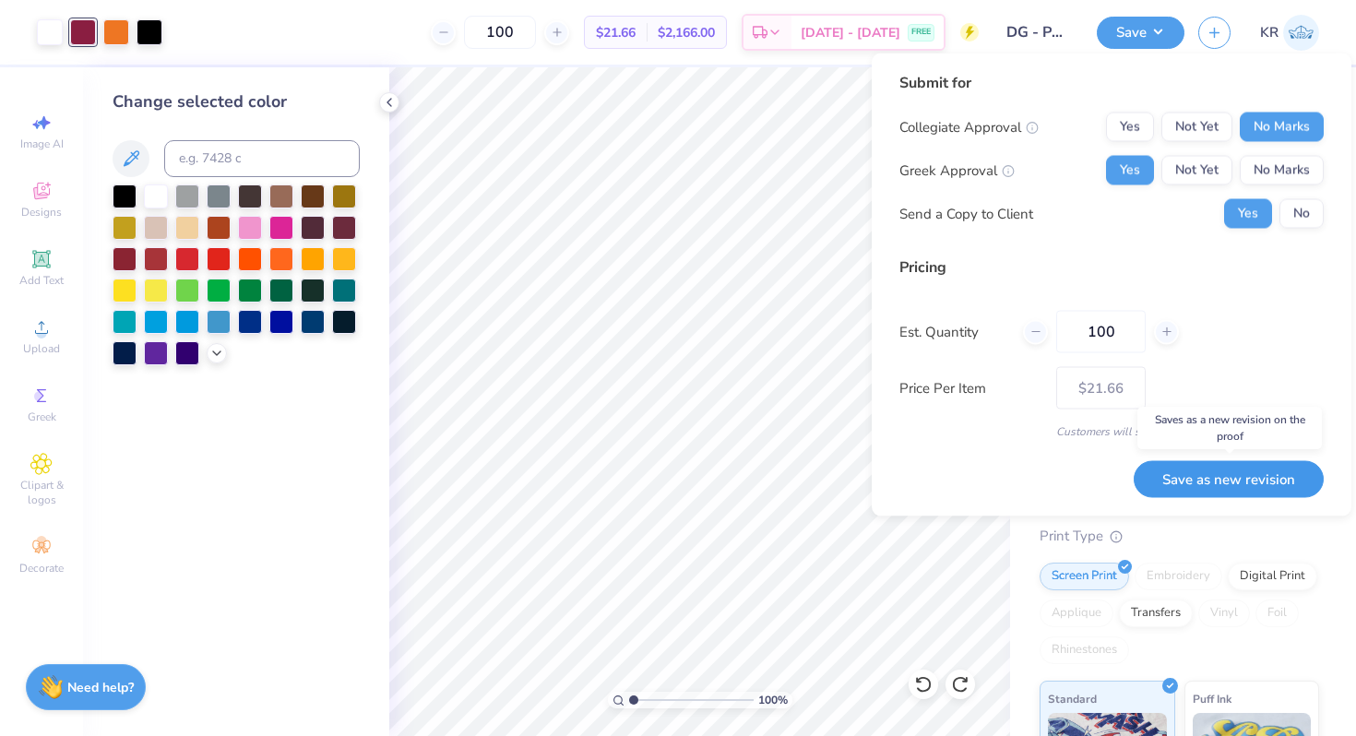
click at [1177, 480] on button "Save as new revision" at bounding box center [1228, 479] width 190 height 38
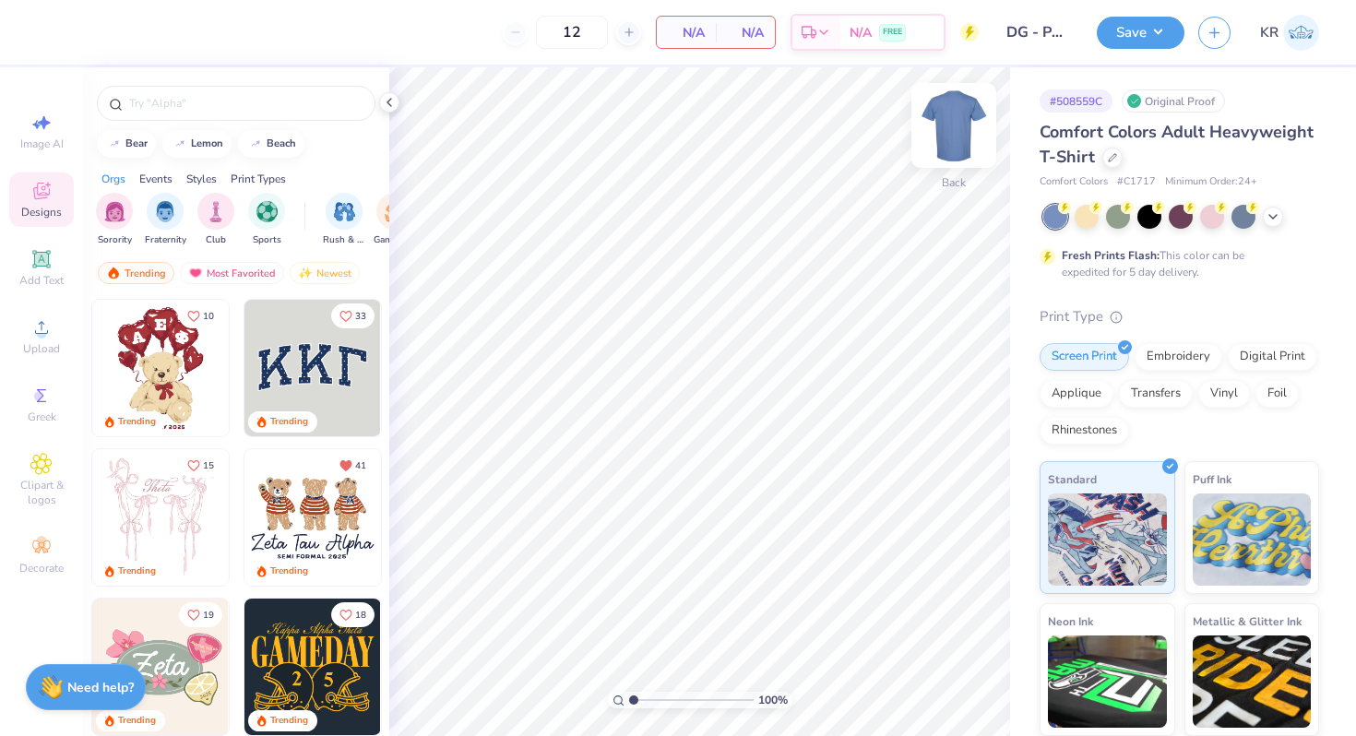
click at [966, 143] on img at bounding box center [954, 126] width 74 height 74
click at [187, 110] on input "text" at bounding box center [245, 103] width 236 height 18
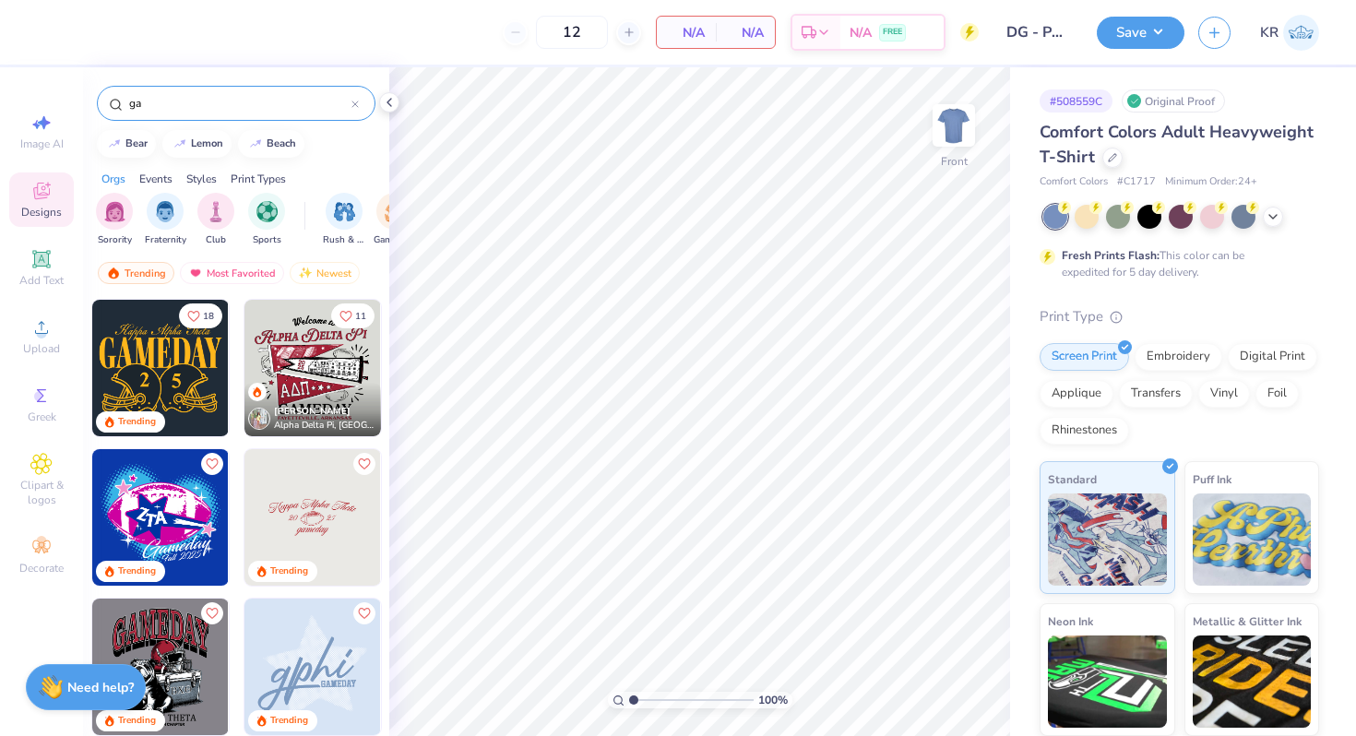
type input "g"
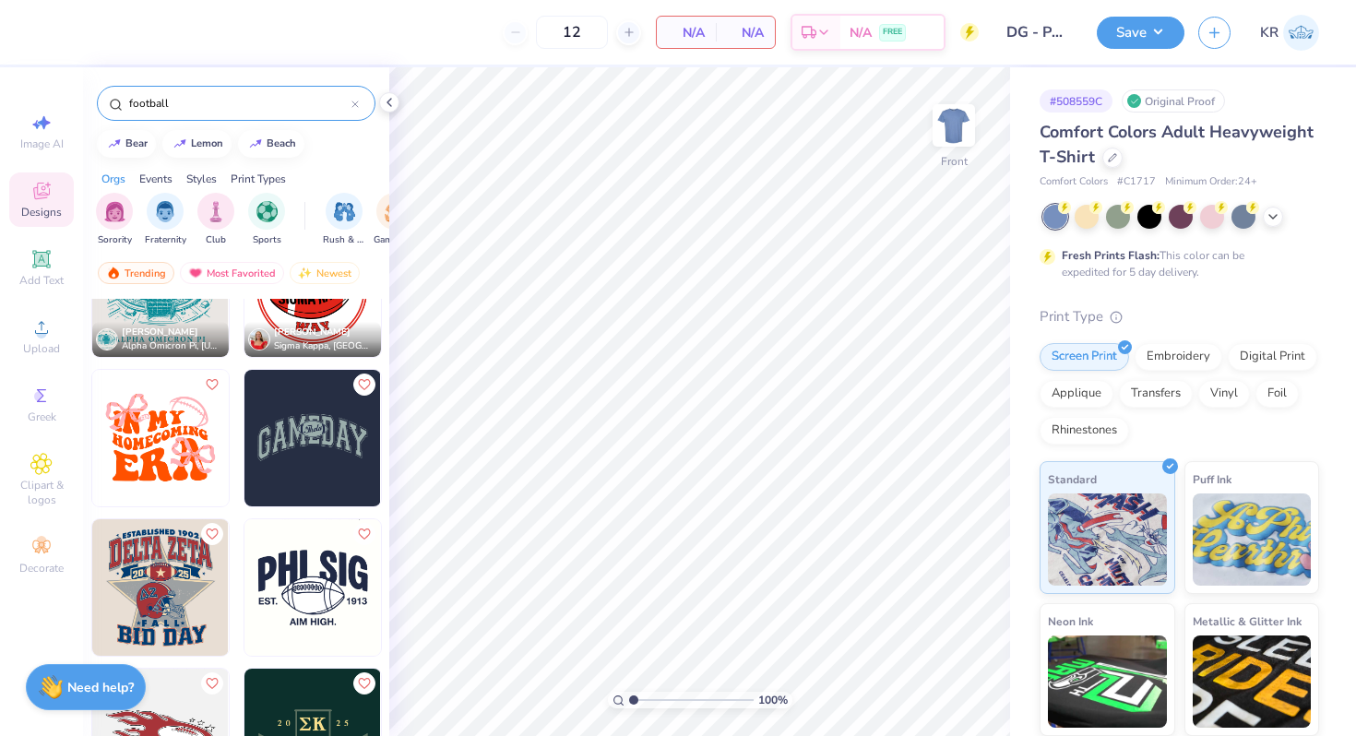
scroll to position [2958, 0]
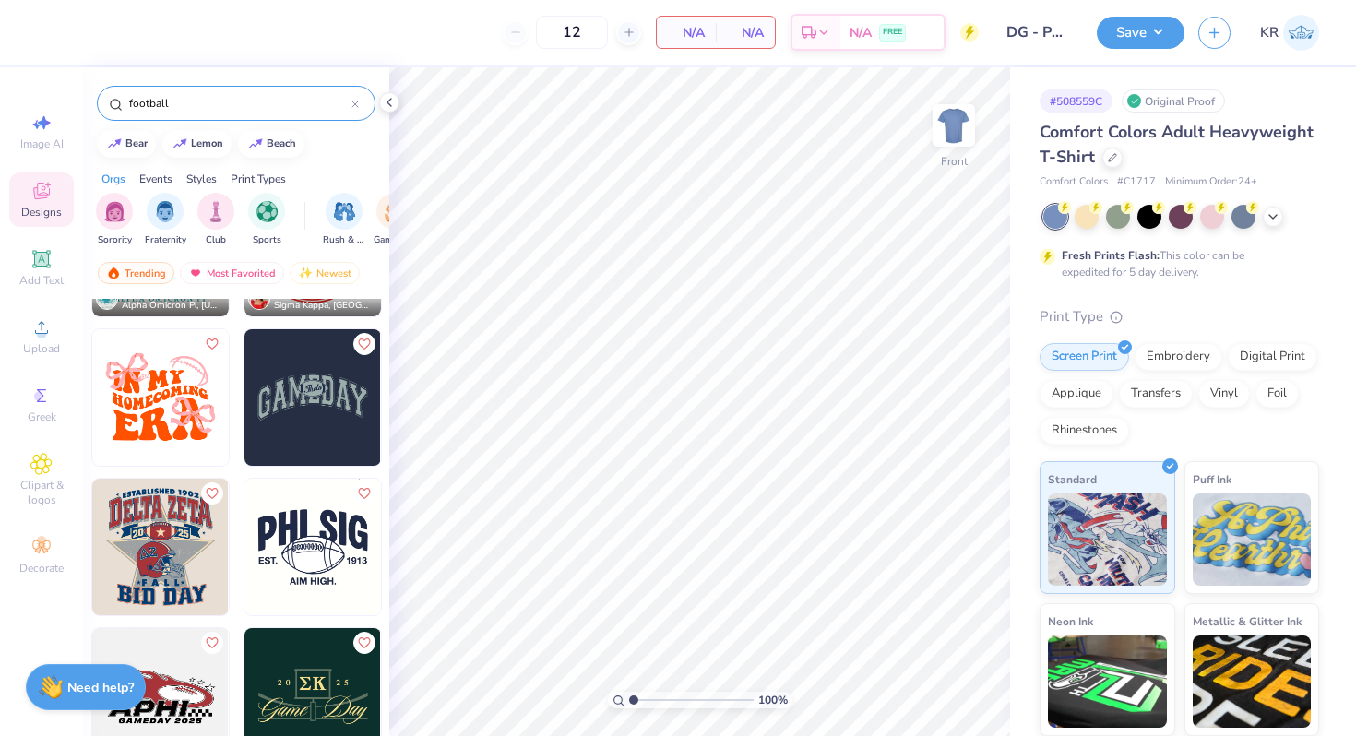
type input "football"
click at [192, 561] on img at bounding box center [160, 547] width 136 height 136
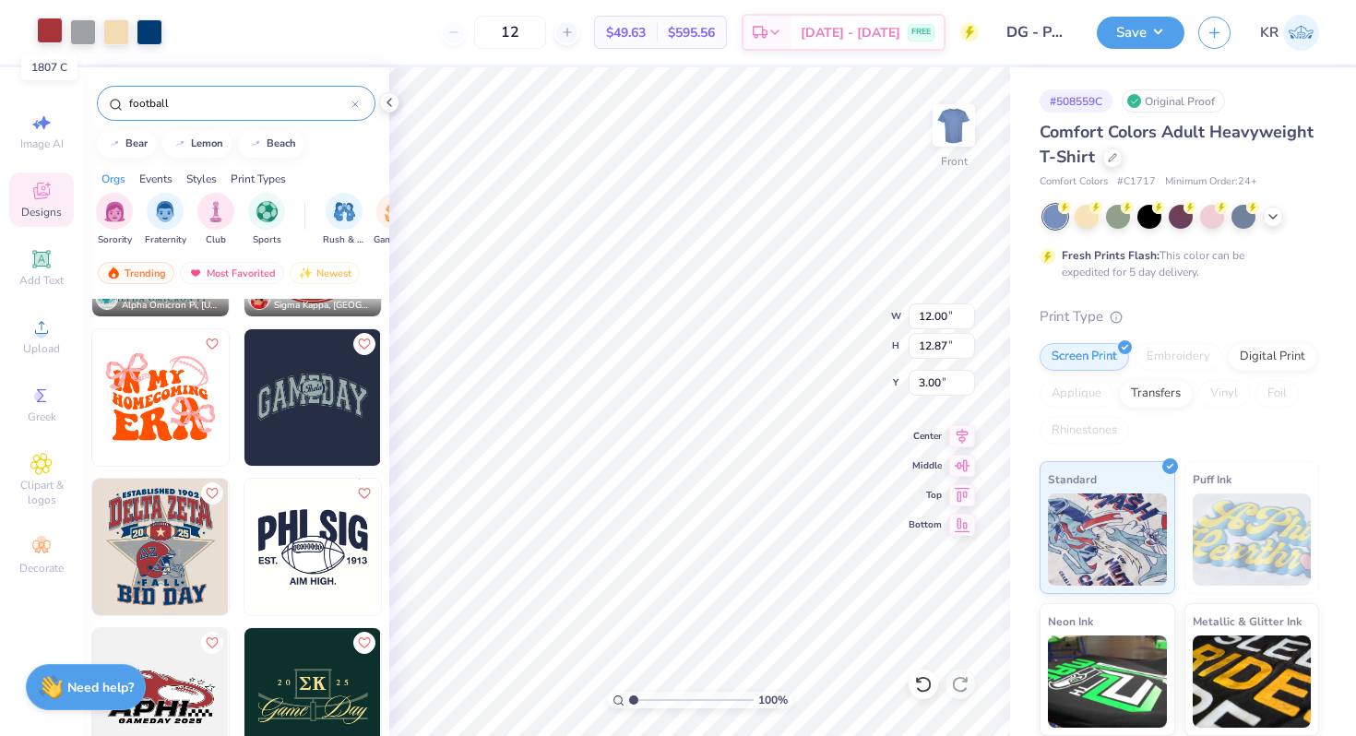
click at [49, 26] on div at bounding box center [50, 31] width 26 height 26
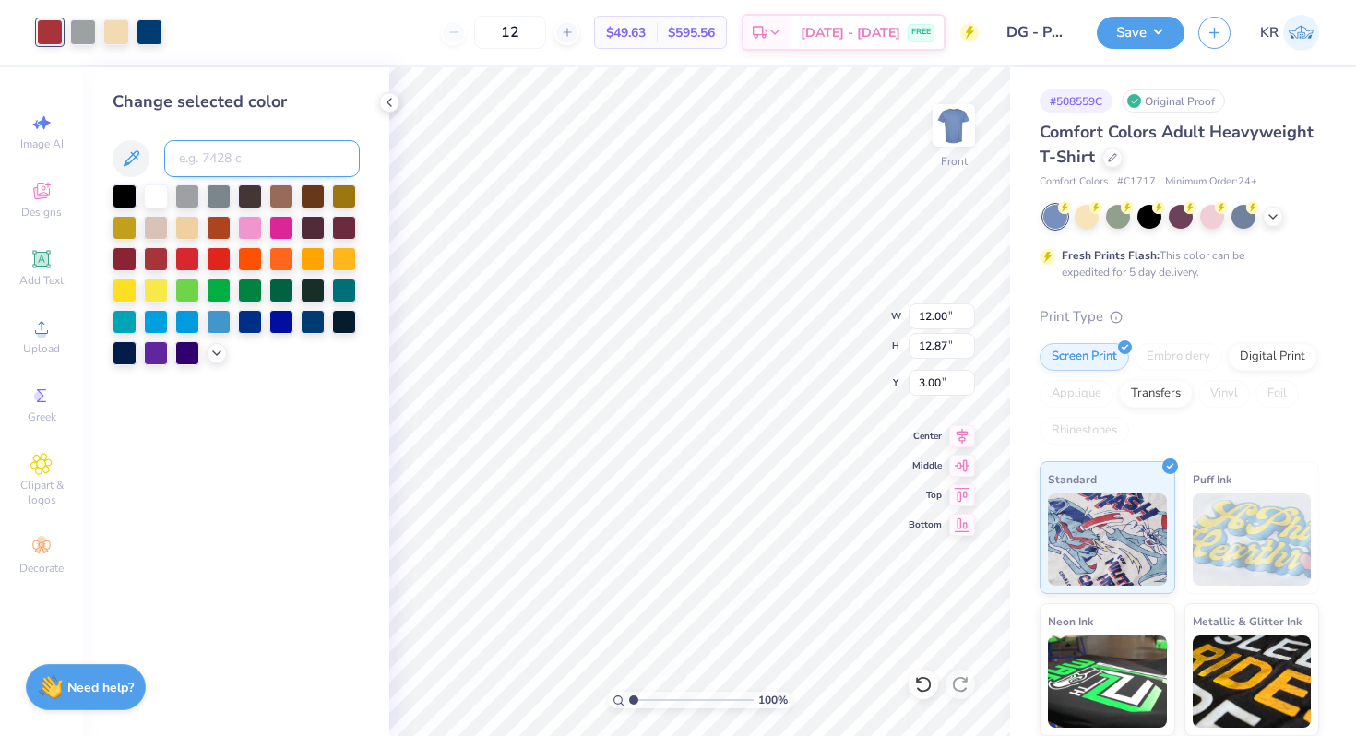
click at [211, 164] on input at bounding box center [262, 158] width 196 height 37
type input "208"
click at [148, 28] on div at bounding box center [149, 31] width 26 height 26
click at [195, 169] on input at bounding box center [262, 158] width 196 height 37
type input "158"
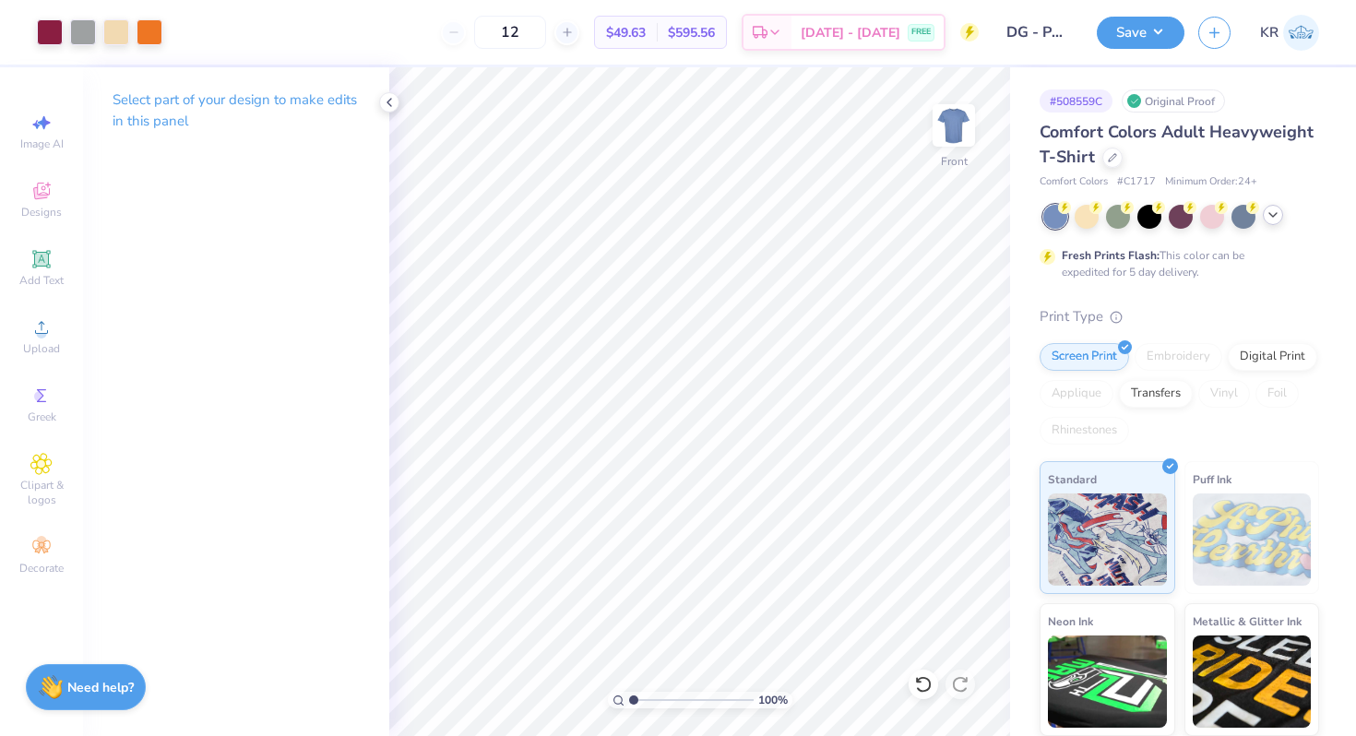
click at [1271, 220] on icon at bounding box center [1272, 214] width 15 height 15
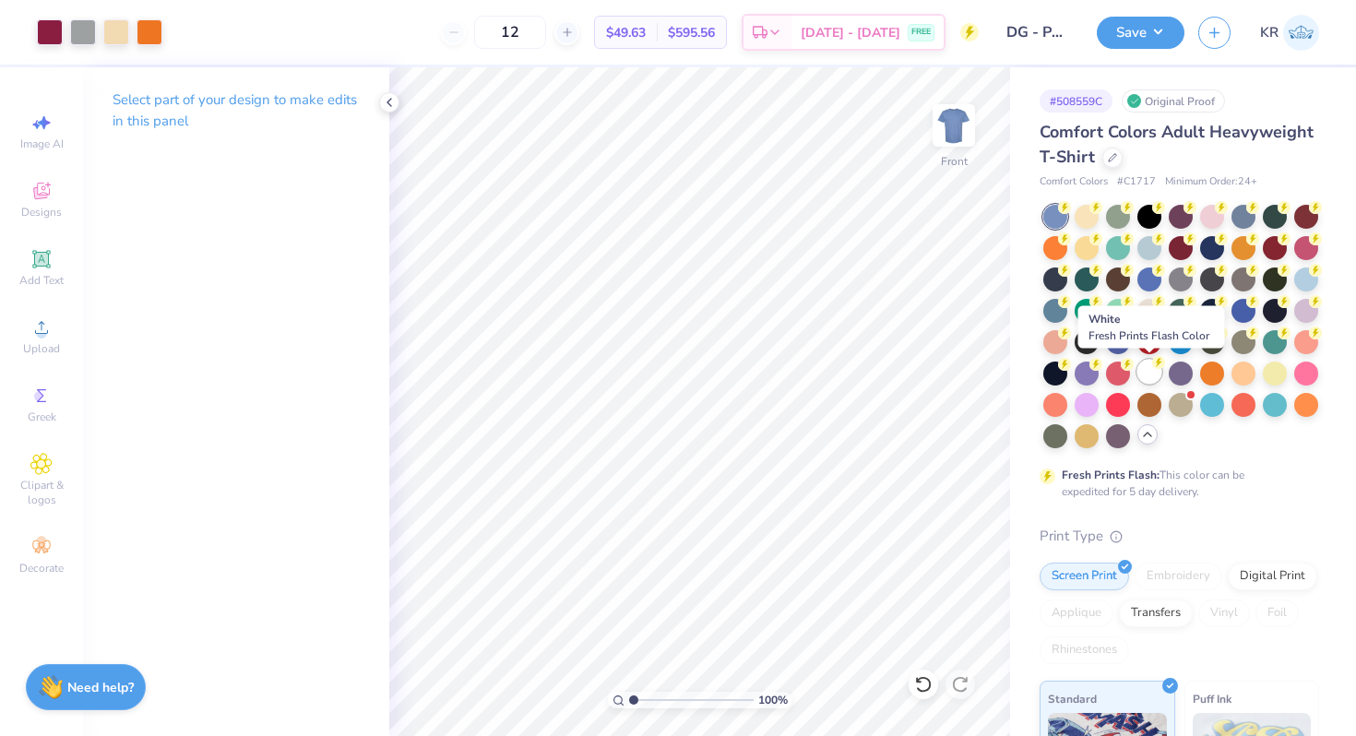
click at [1146, 379] on div at bounding box center [1149, 372] width 24 height 24
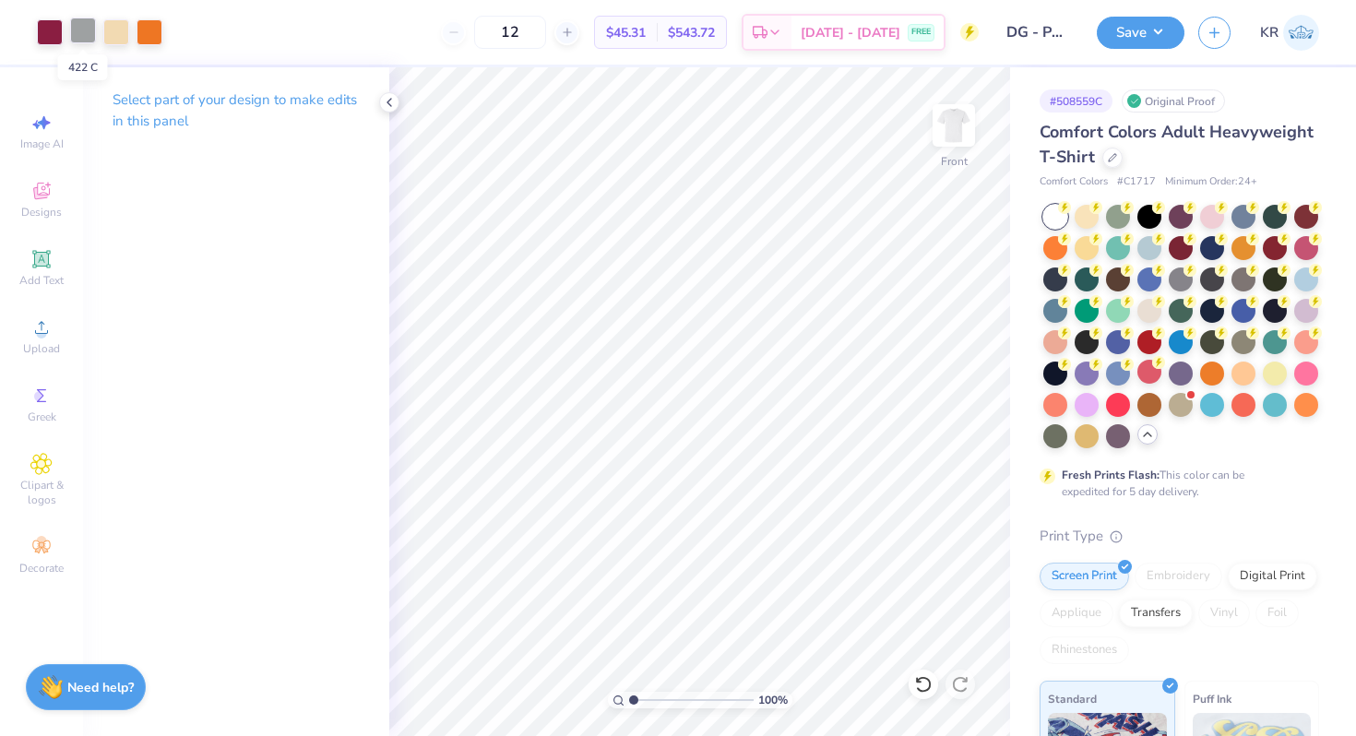
click at [89, 30] on div at bounding box center [83, 31] width 26 height 26
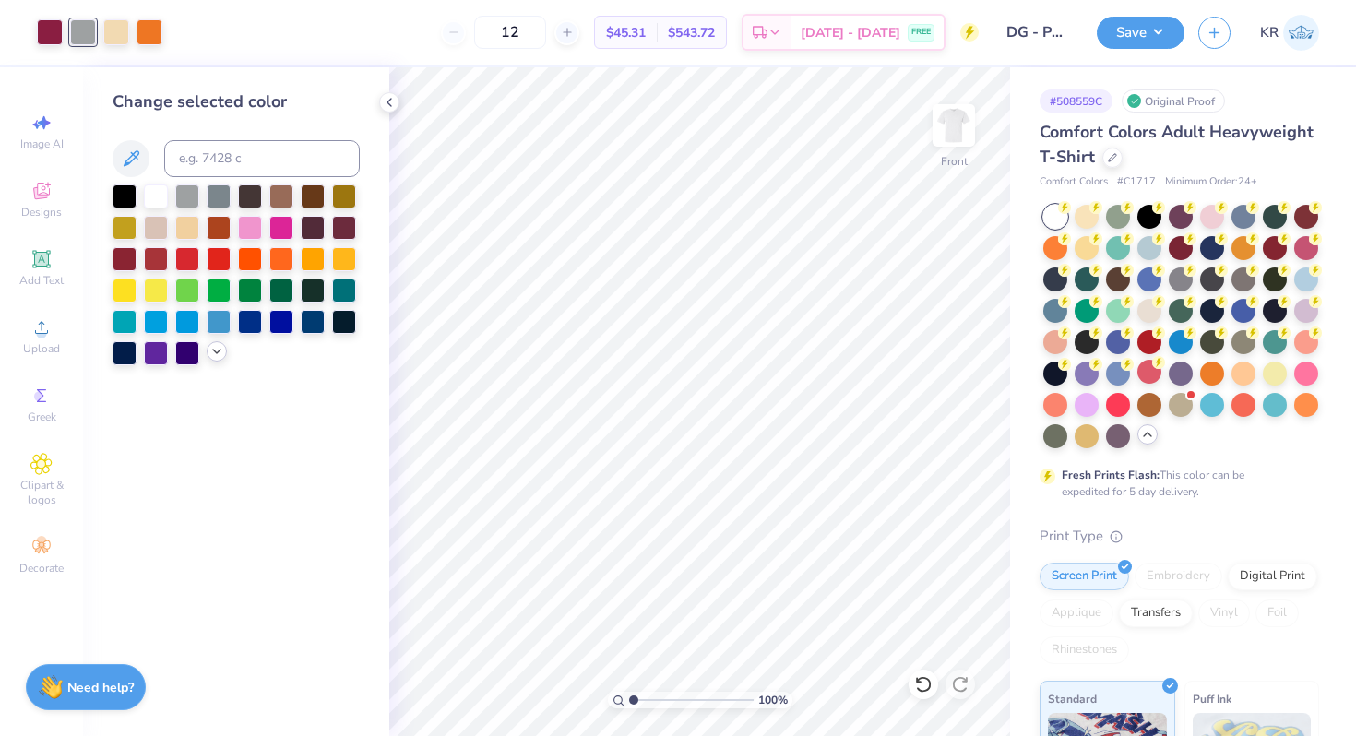
click at [210, 354] on icon at bounding box center [216, 351] width 15 height 15
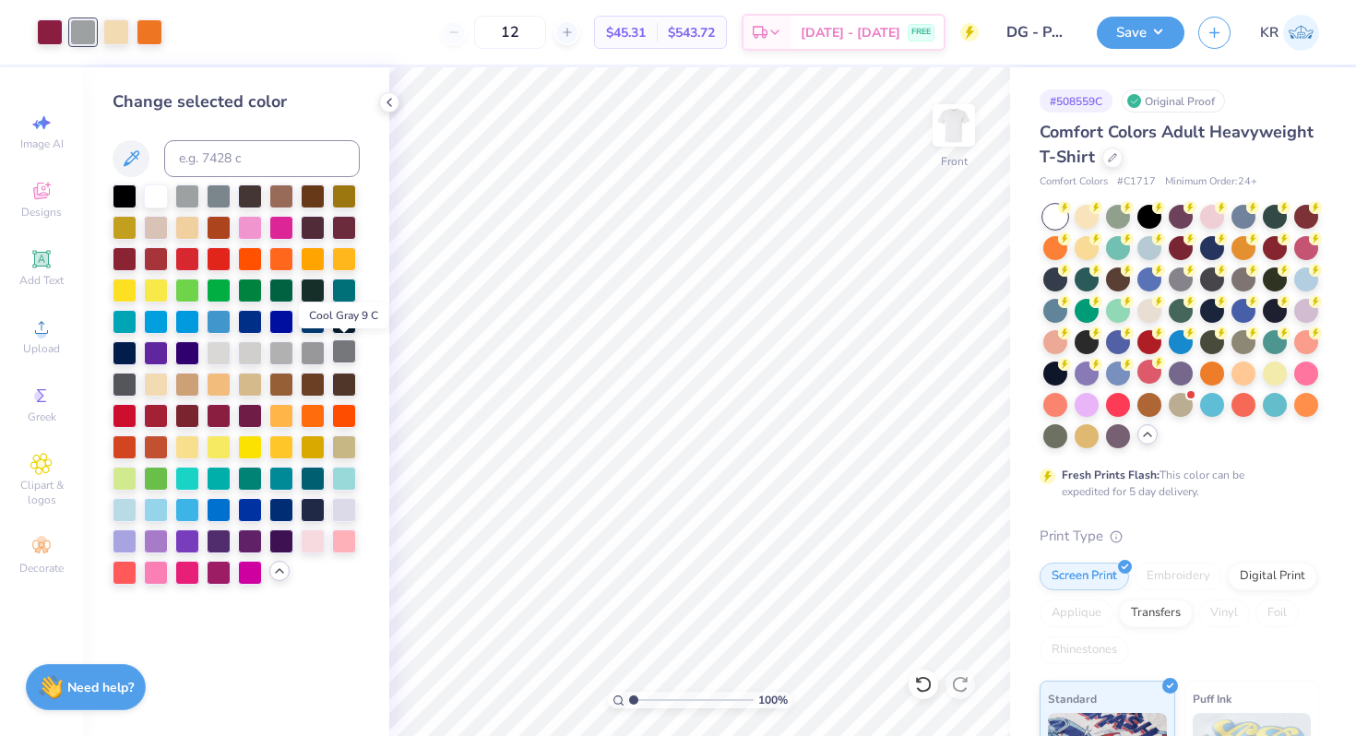
click at [340, 361] on div at bounding box center [344, 351] width 24 height 24
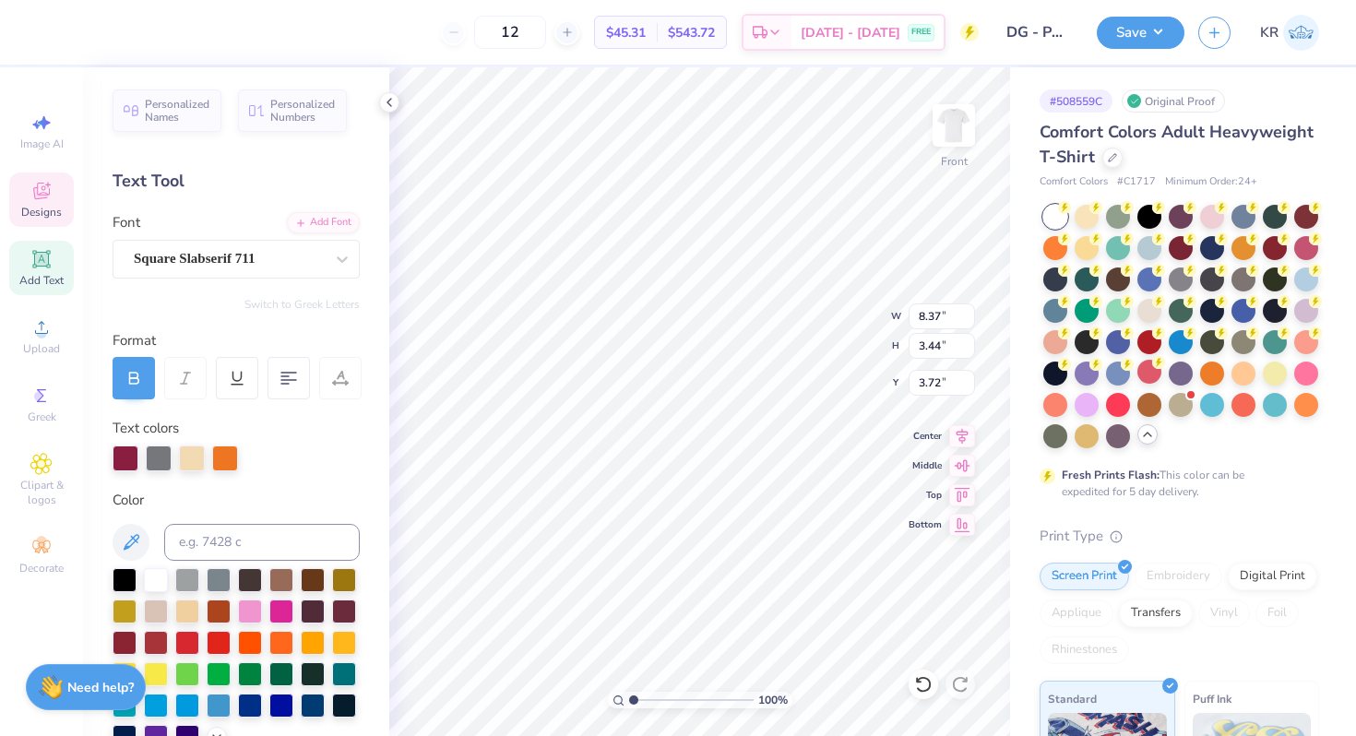
scroll to position [0, 2]
type textarea "ELTA GAMM"
type input "1.81"
type input "3.68"
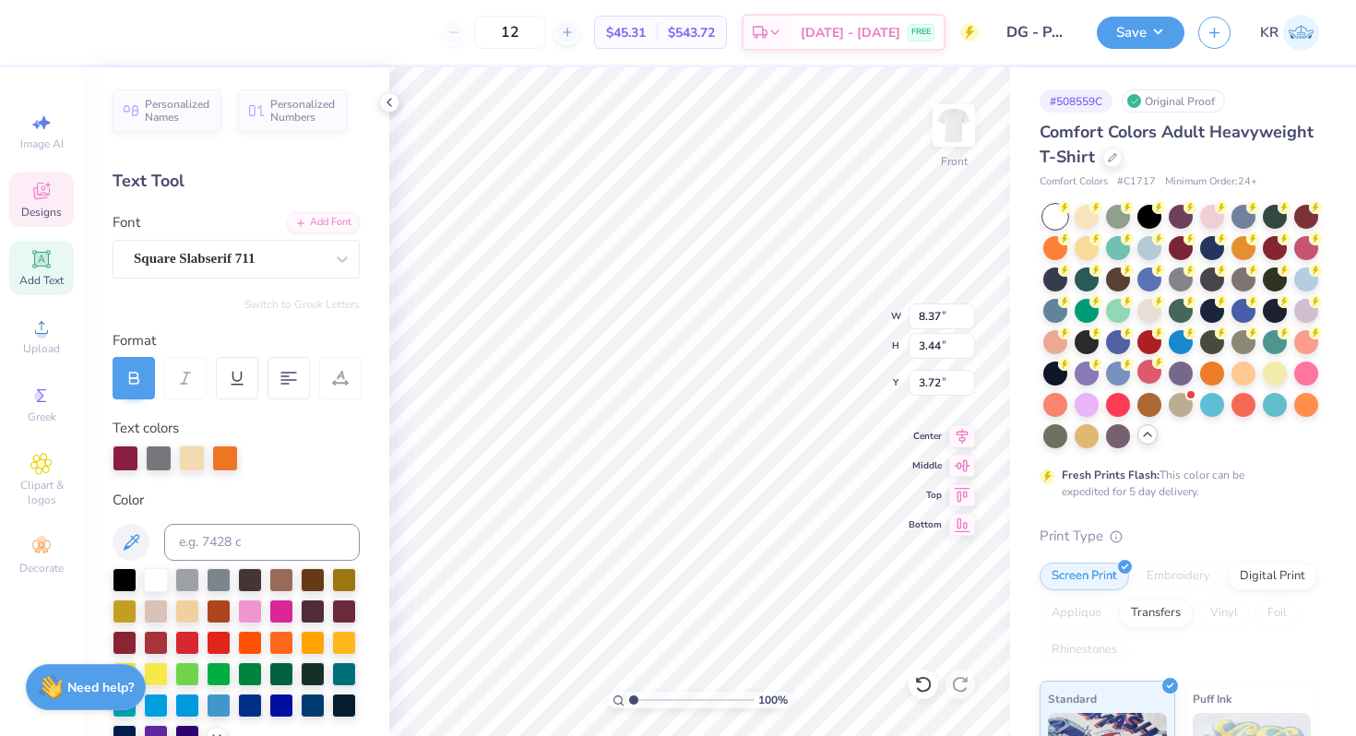
type input "3.90"
type input "8.37"
type input "3.44"
type input "3.72"
type input "1.81"
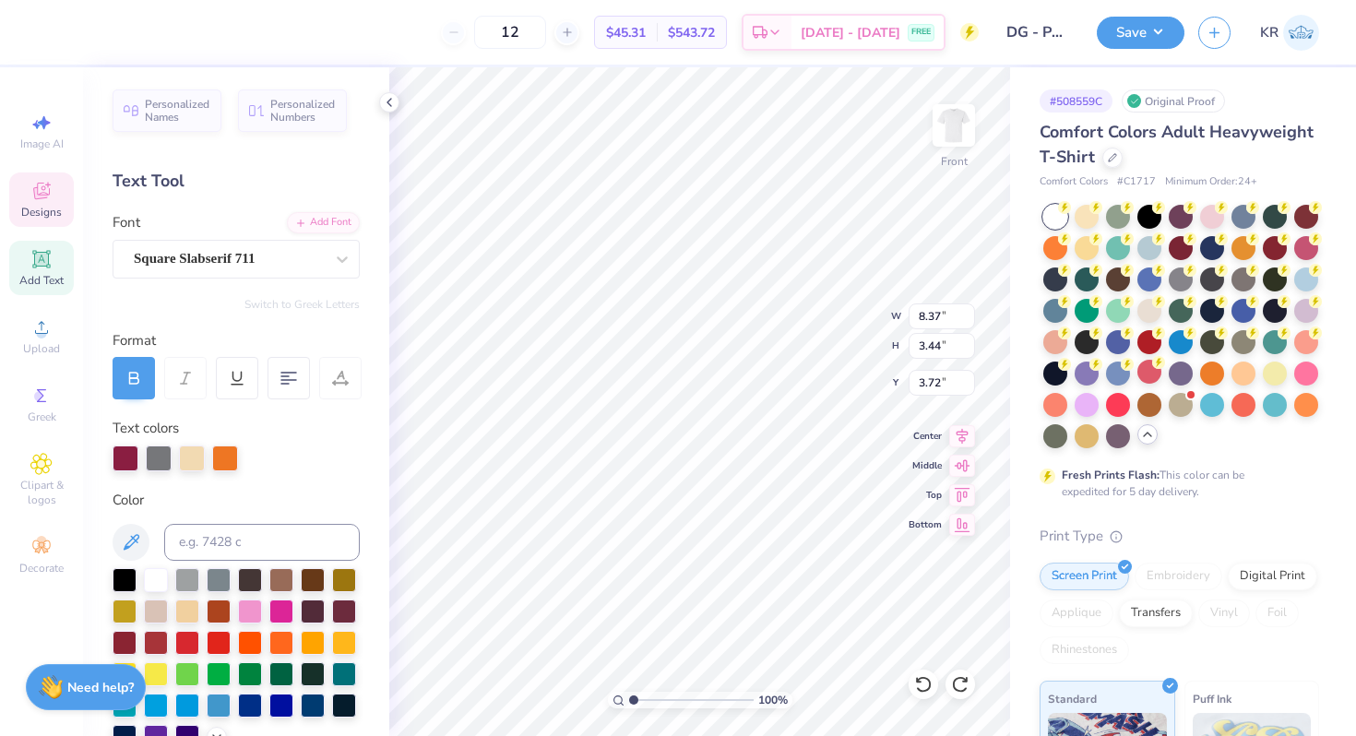
type input "3.68"
type input "3.90"
type input "8.37"
type input "3.44"
type input "3.72"
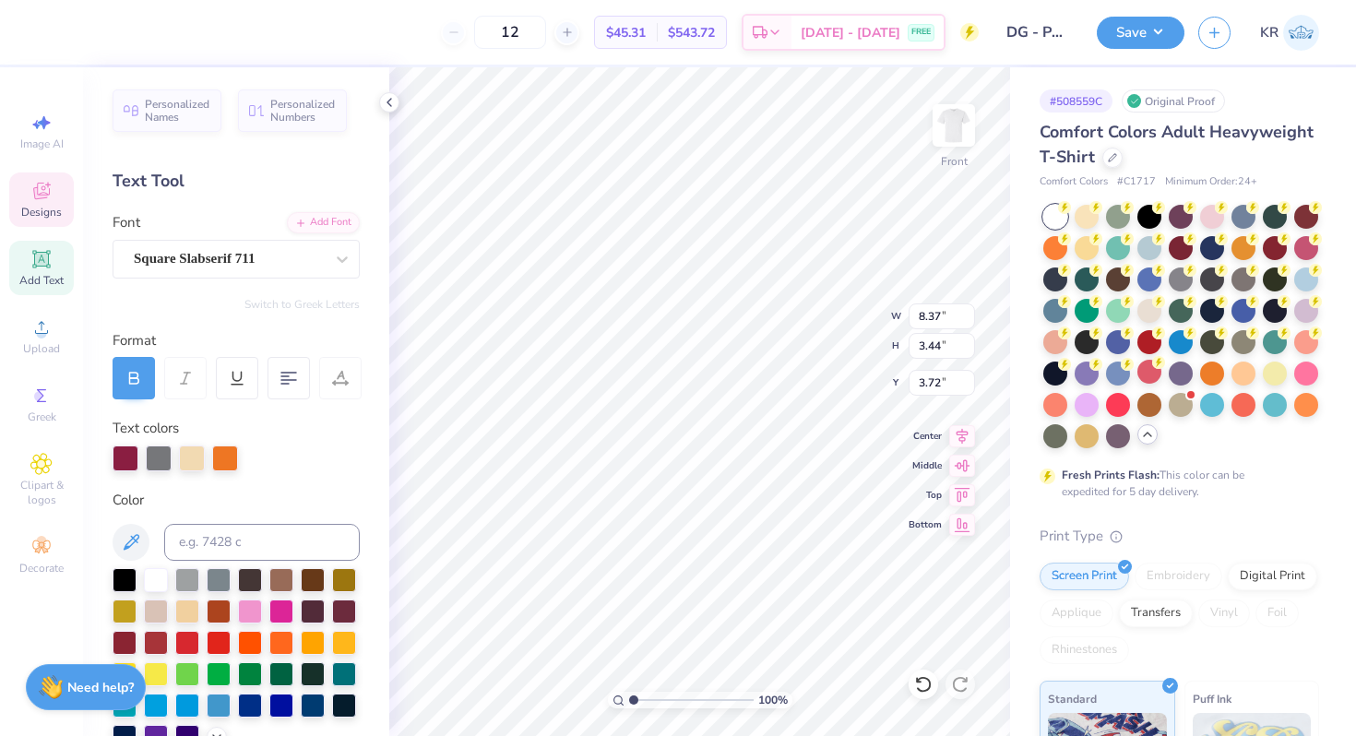
type input "7.90"
type input "3.25"
type input "3.72"
type input "8.37"
type input "3.44"
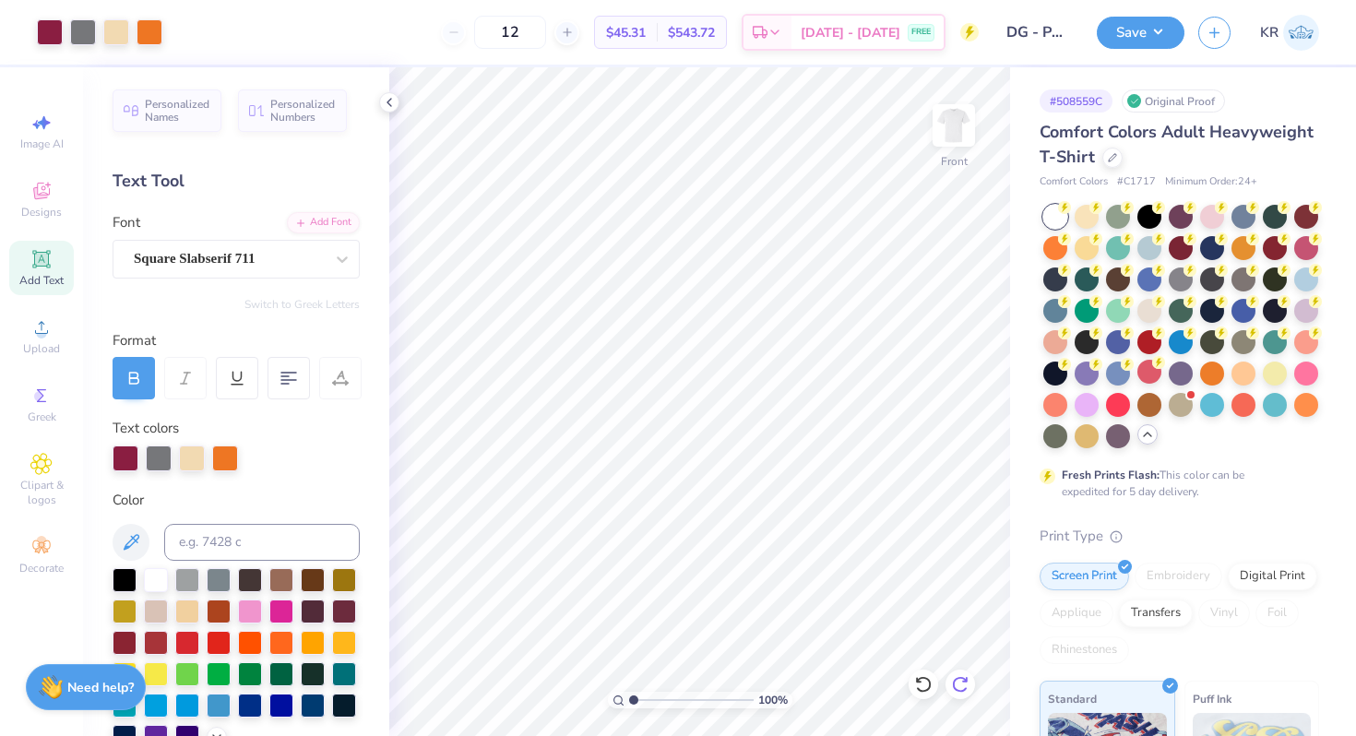
click at [954, 687] on icon at bounding box center [960, 684] width 16 height 17
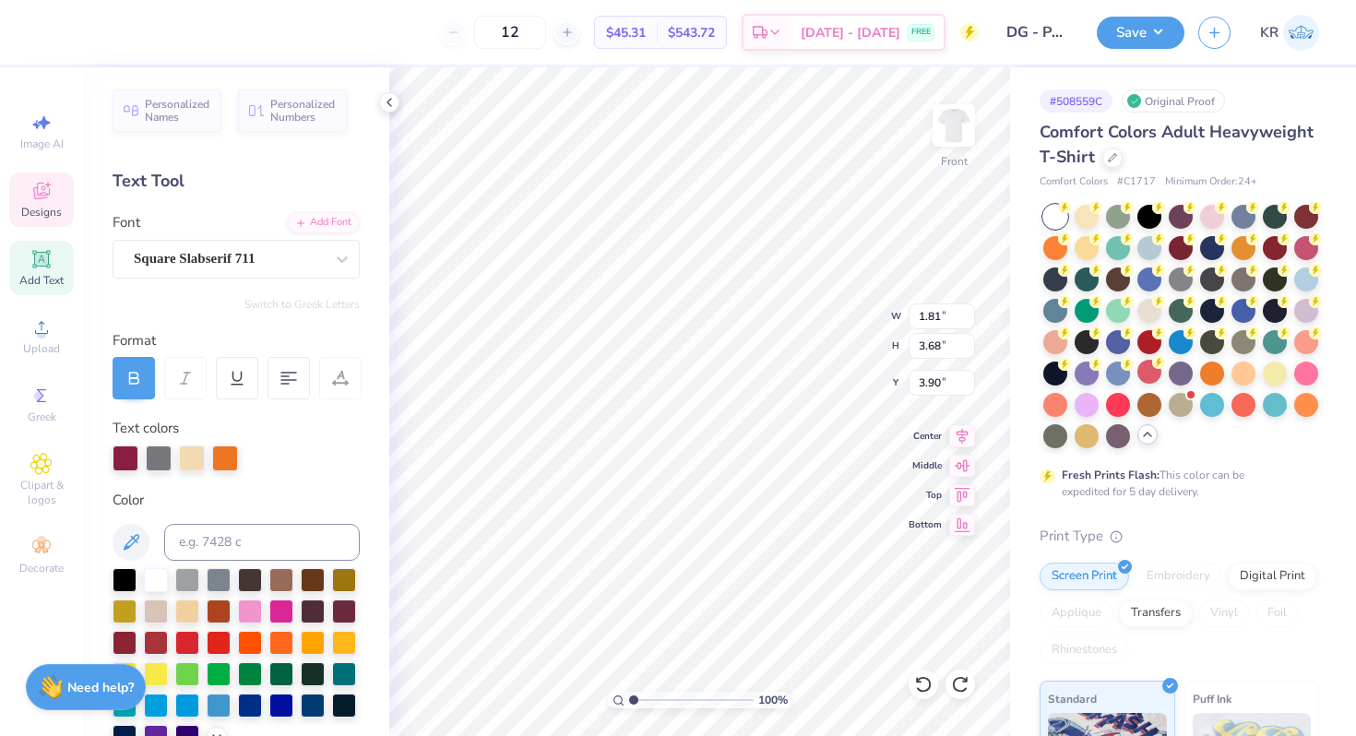
type input "8.37"
type input "3.44"
type input "3.72"
type input "8.08"
type input "3.32"
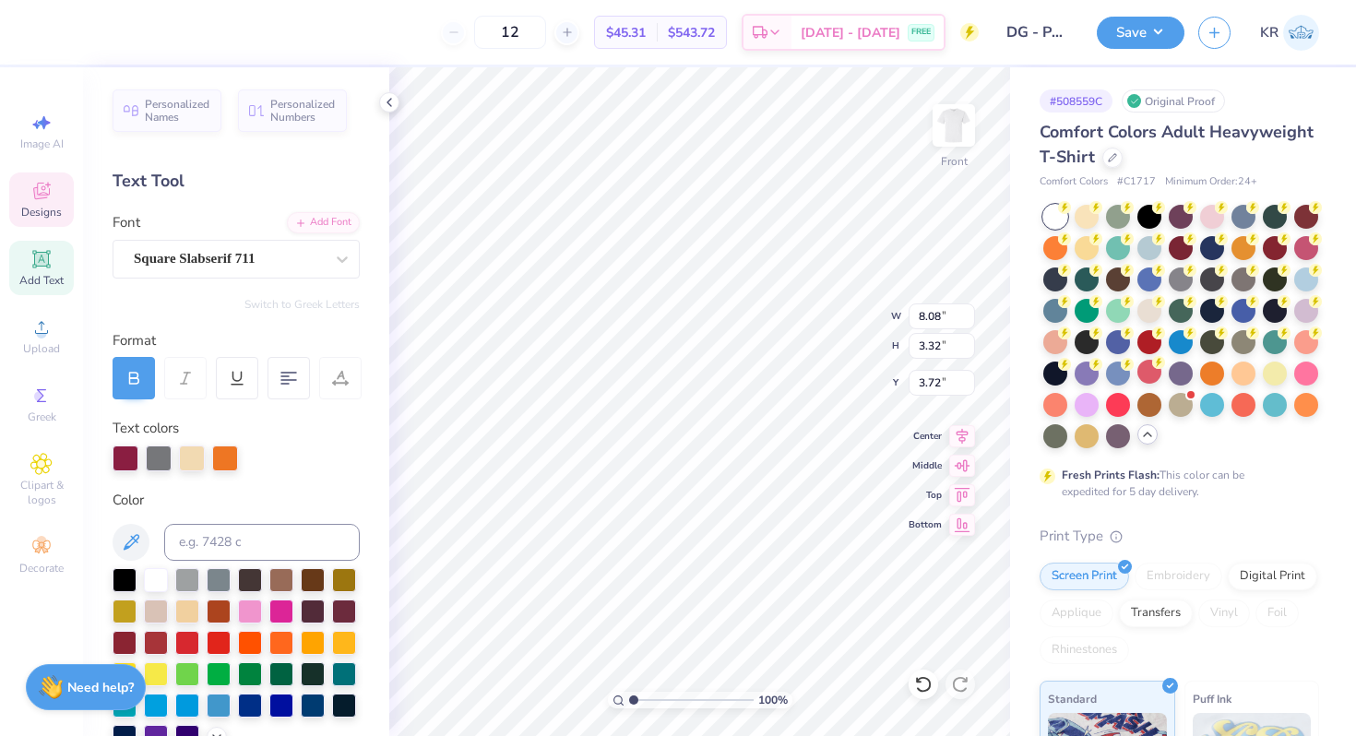
type input "3.54"
type input "1.81"
type input "3.68"
type input "3.90"
type input "1.76"
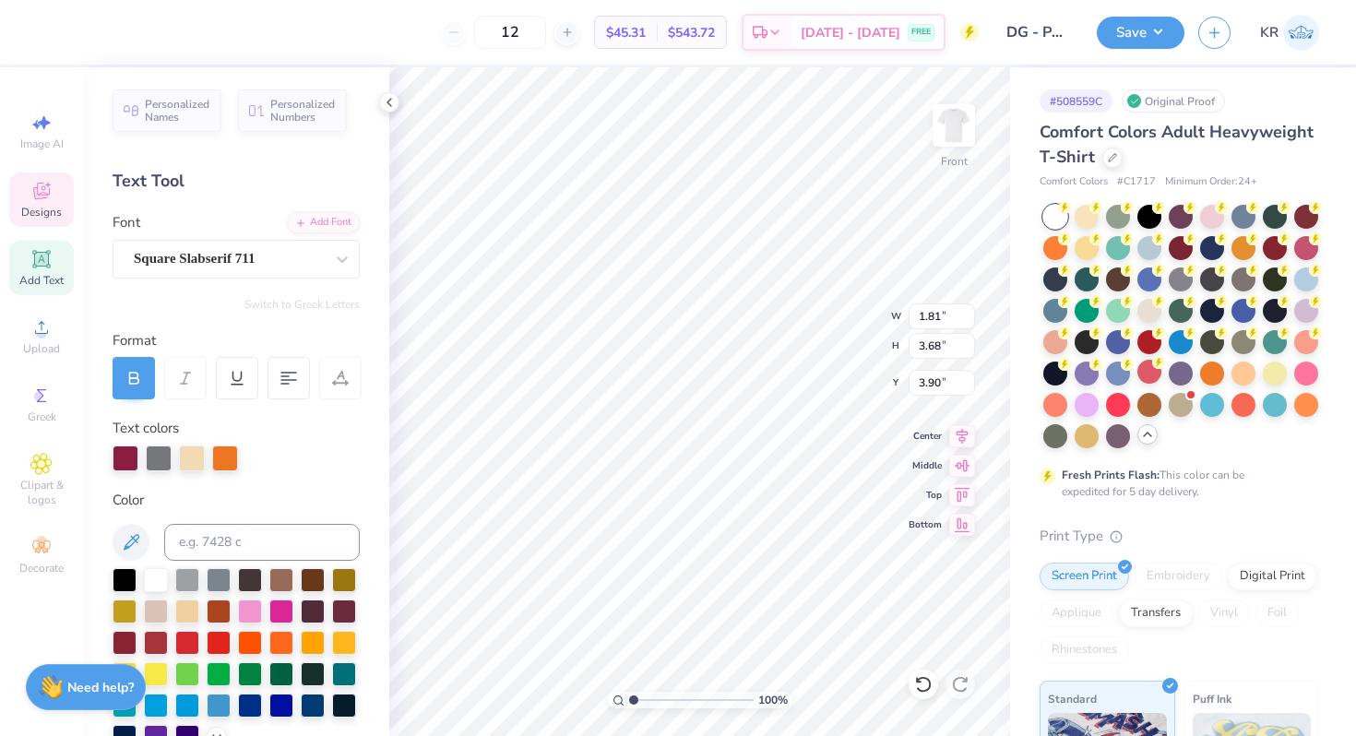
type input "3.58"
type input "4.00"
type input "3.90"
type textarea "PARENT'S WEEKEND"
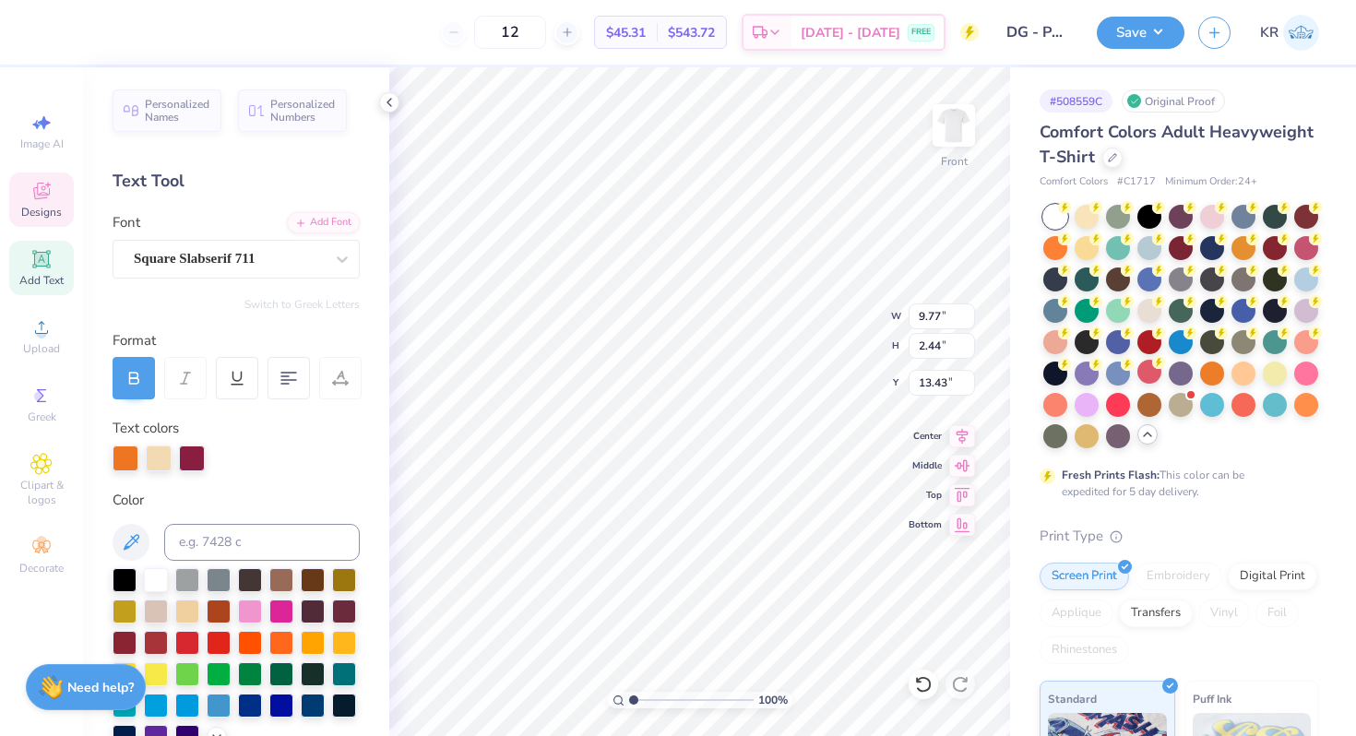
scroll to position [0, 6]
type input "10.41"
type input "1.30"
type input "13.75"
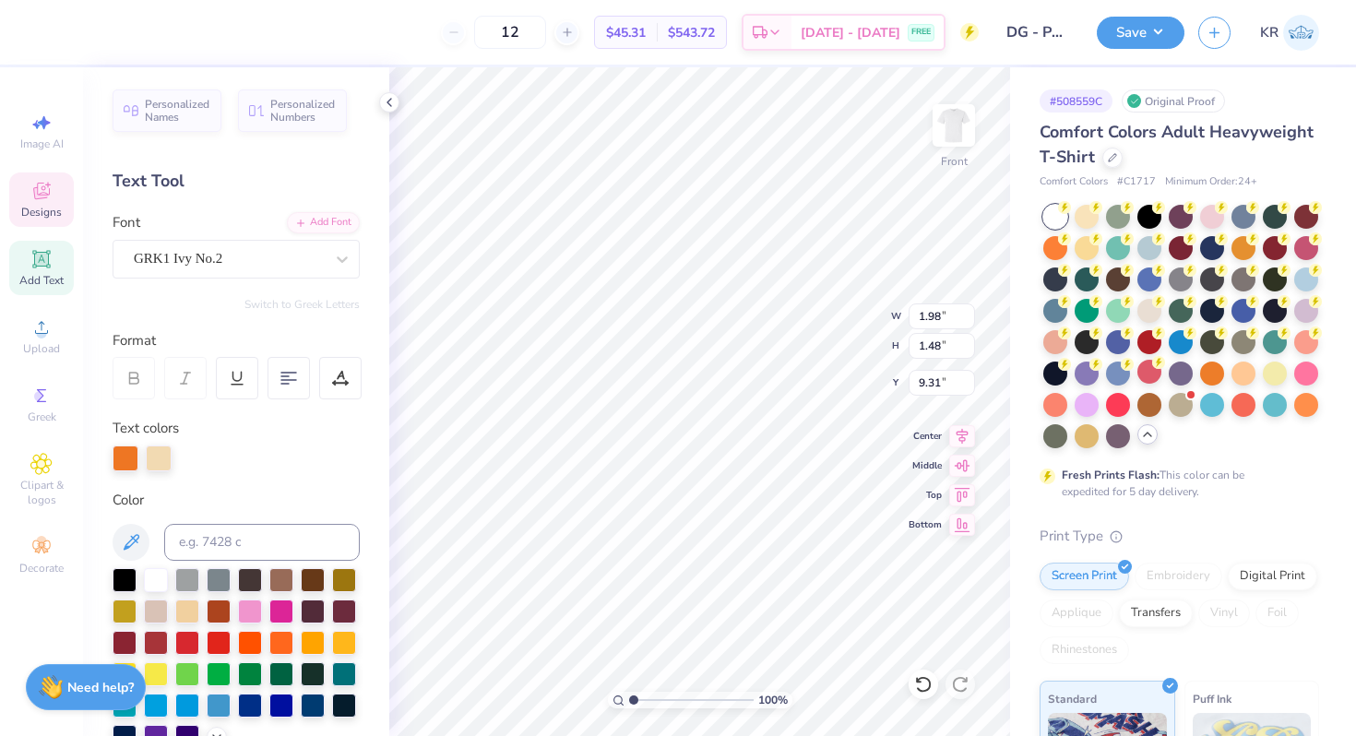
type textarea "DG"
type input "9.31"
type input "1.77"
type input "3.55"
type input "3.91"
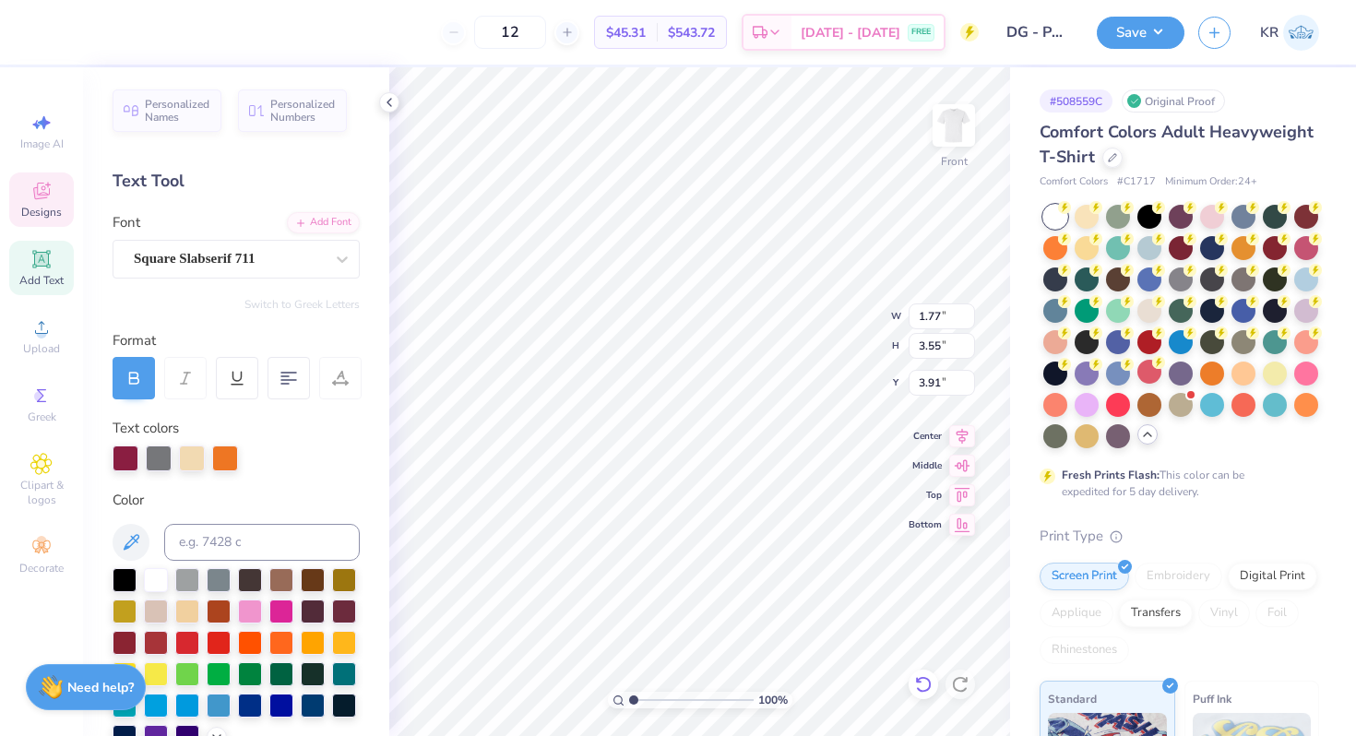
click at [928, 679] on icon at bounding box center [923, 684] width 16 height 17
type input "1.76"
type input "3.58"
type input "3.90"
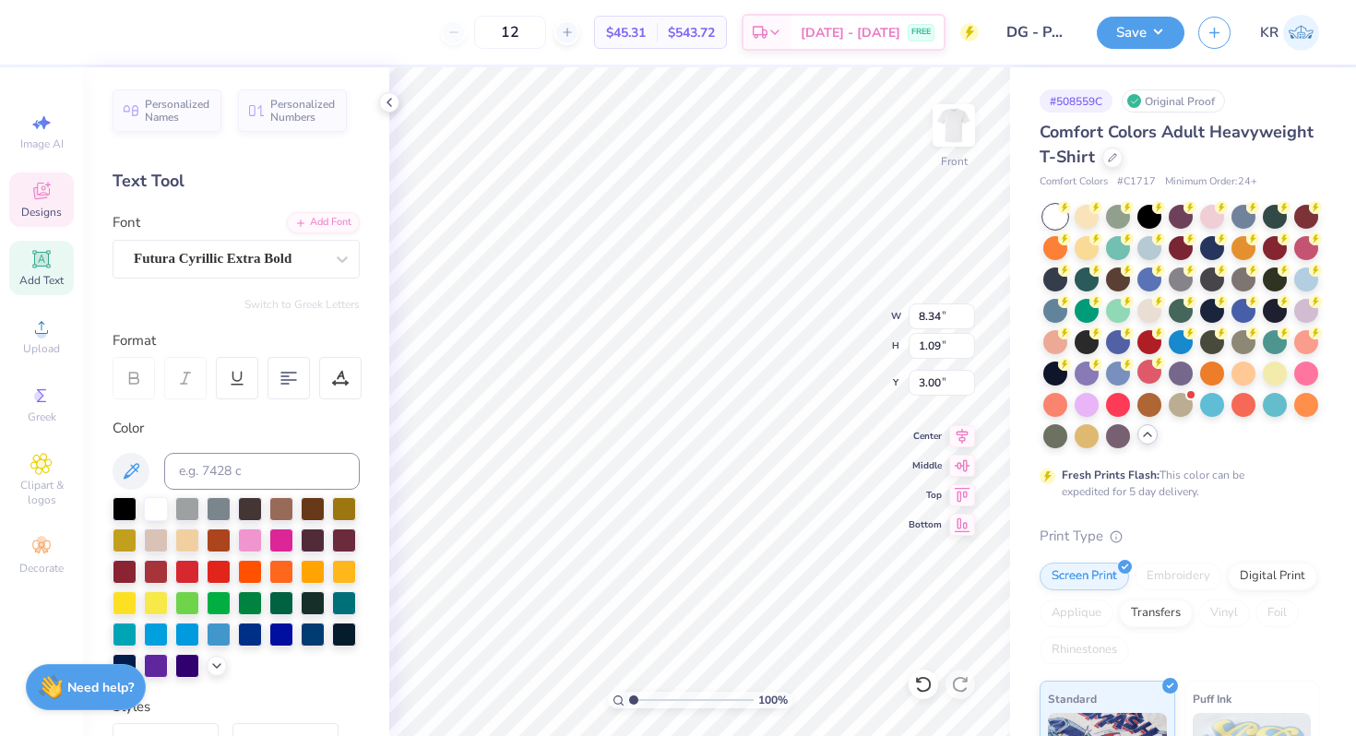
type textarea "ESTABLISHED 1873"
type input "4.06"
type input "0.74"
type input "12.96"
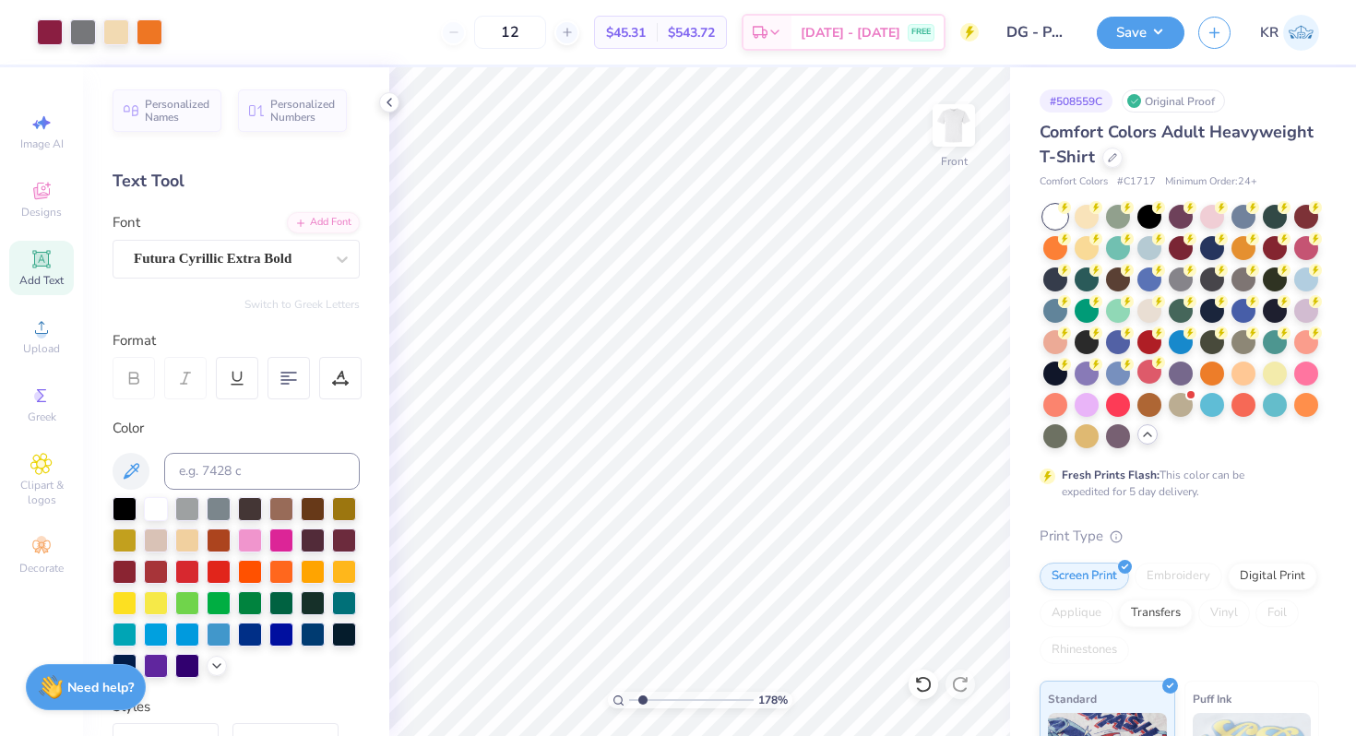
click at [642, 698] on input "range" at bounding box center [691, 700] width 124 height 17
click at [928, 679] on icon at bounding box center [923, 684] width 16 height 17
drag, startPoint x: 641, startPoint y: 700, endPoint x: 608, endPoint y: 699, distance: 33.2
type input "1"
click at [629, 699] on input "range" at bounding box center [691, 700] width 124 height 17
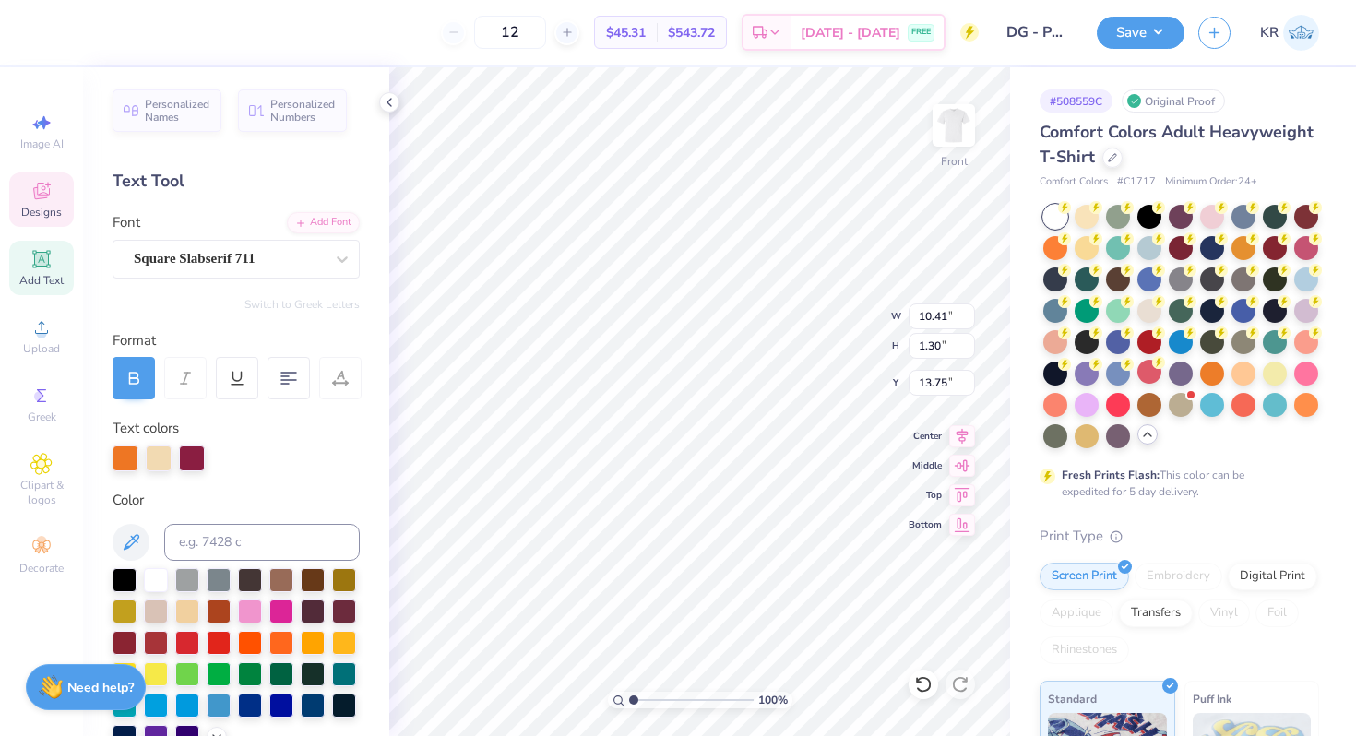
type input "11.38"
type input "1.42"
type input "13.75"
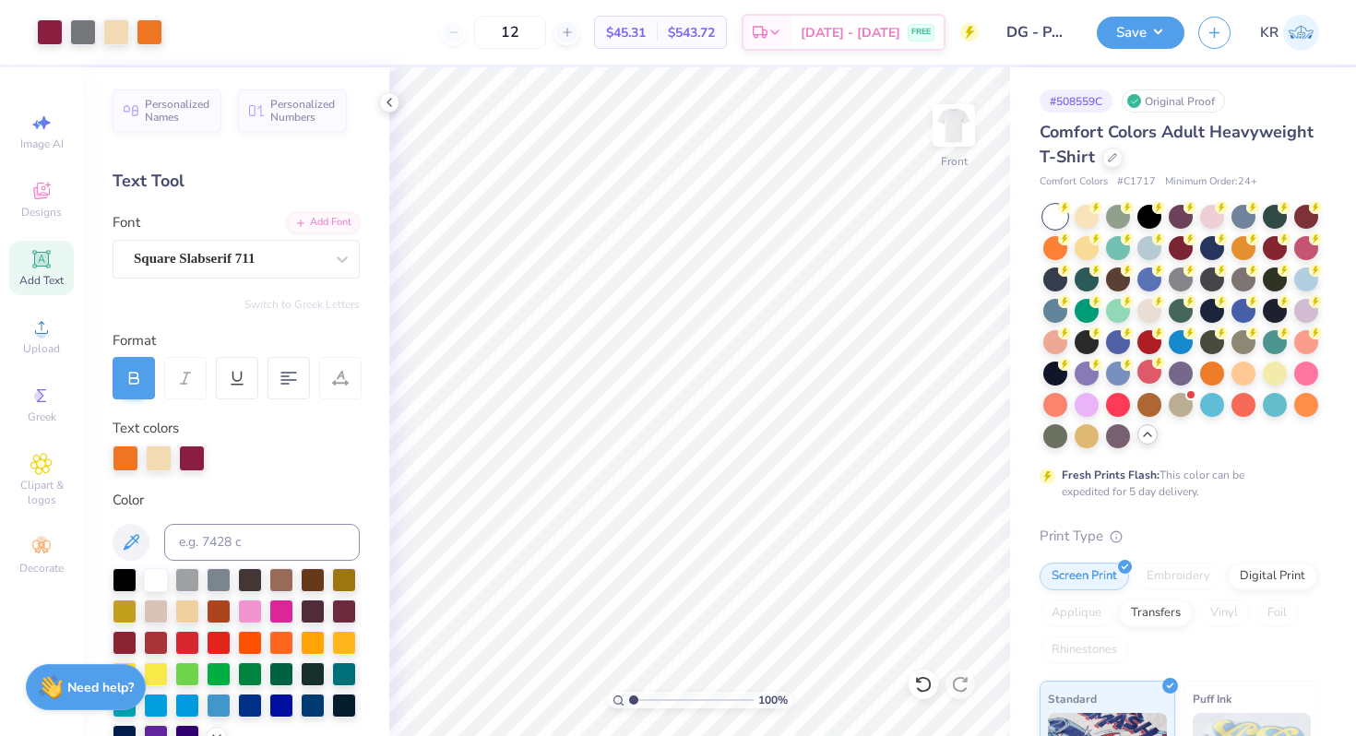
click at [630, 698] on input "range" at bounding box center [691, 700] width 124 height 17
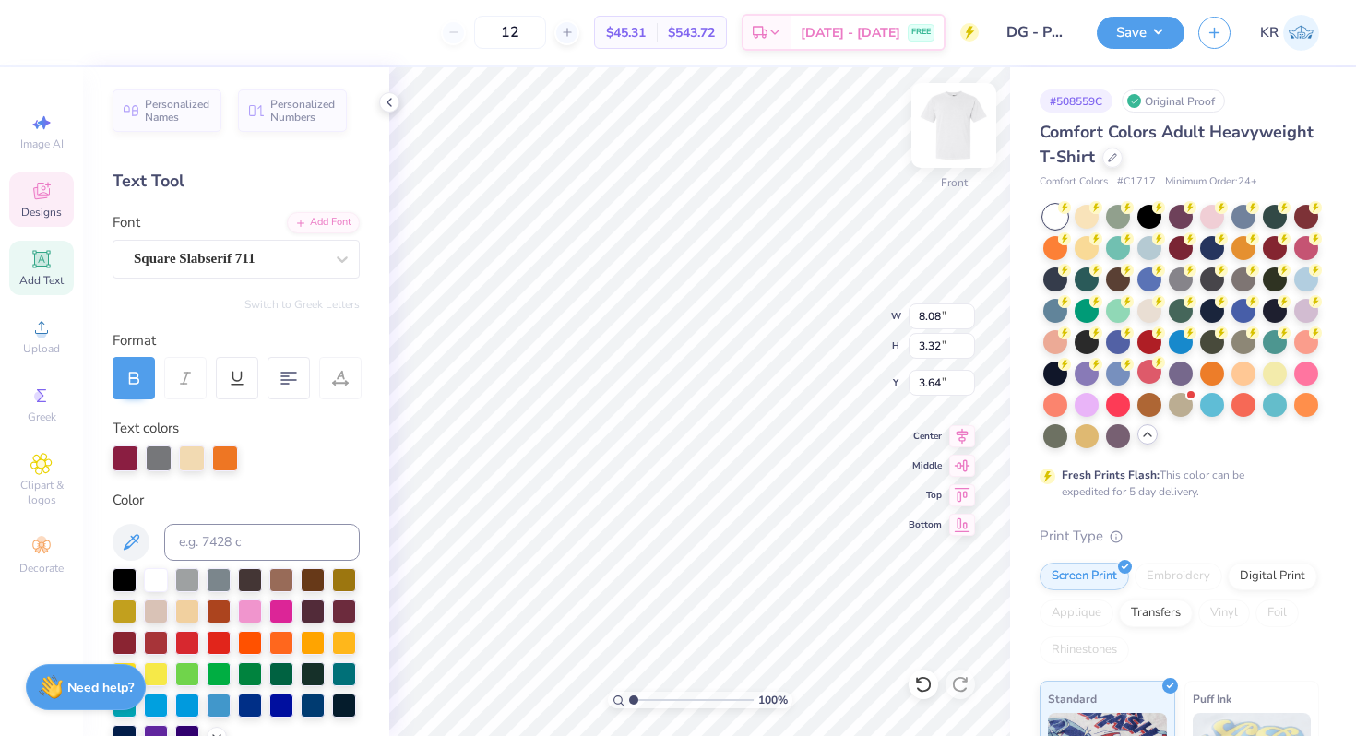
click at [951, 141] on img at bounding box center [954, 126] width 74 height 74
type textarea "d"
type textarea "DELTA GAMMA"
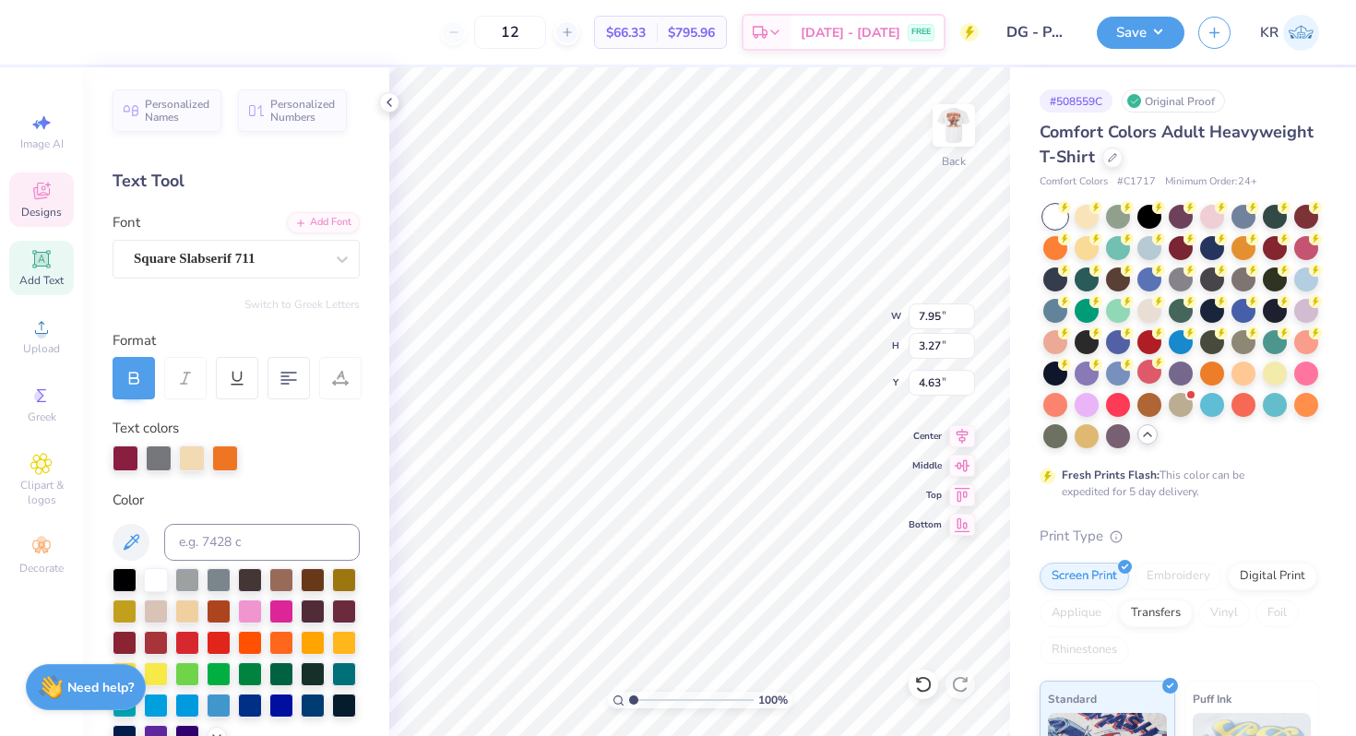
type input "3.34"
type input "5.14"
type input "2.11"
type input "3.00"
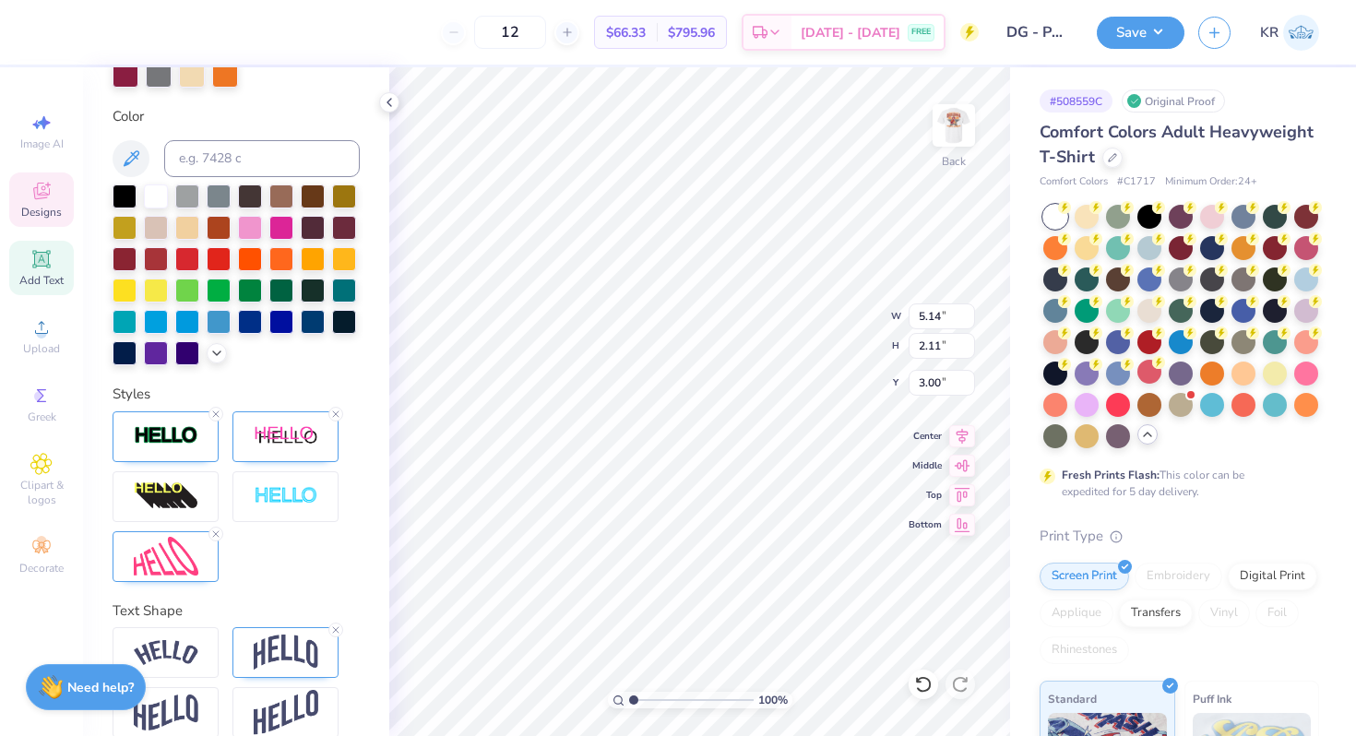
scroll to position [408, 0]
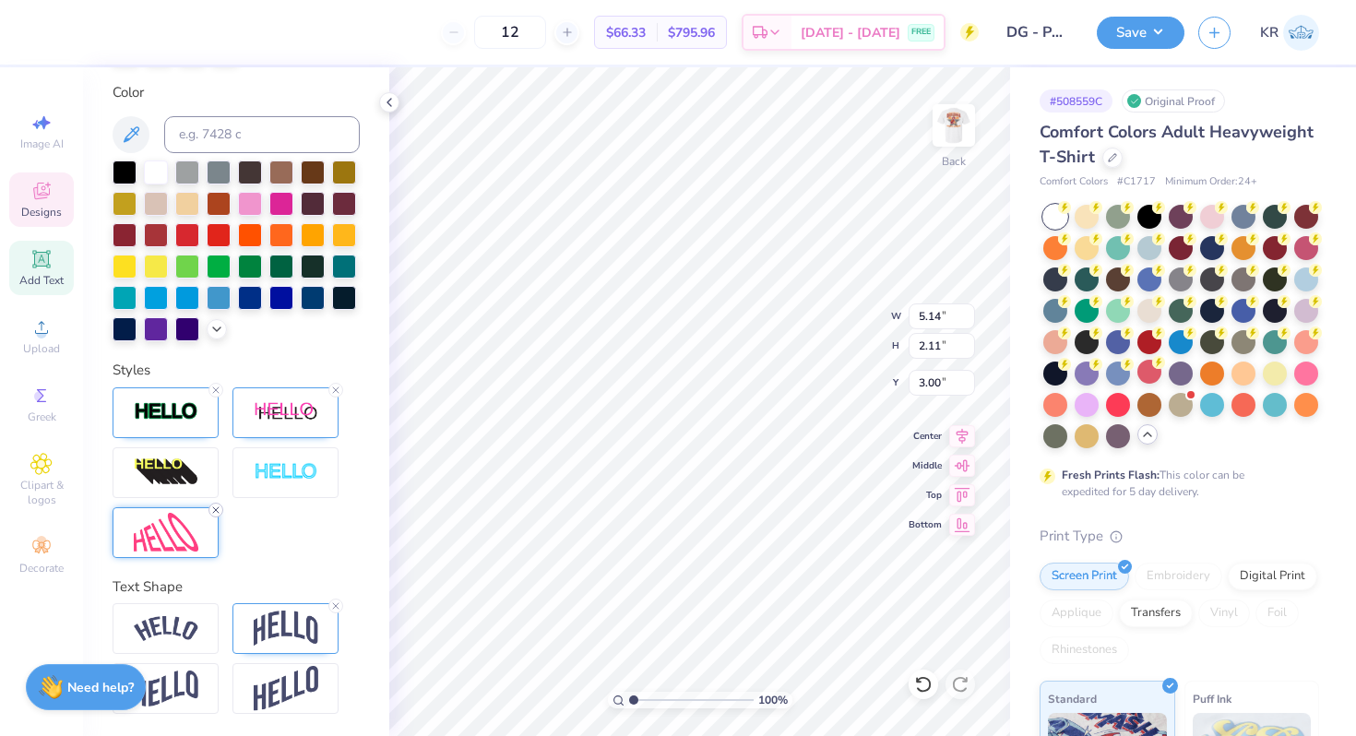
click at [215, 513] on icon at bounding box center [215, 509] width 11 height 11
type input "7.36"
type input "1.16"
type input "3.44"
type input "5.67"
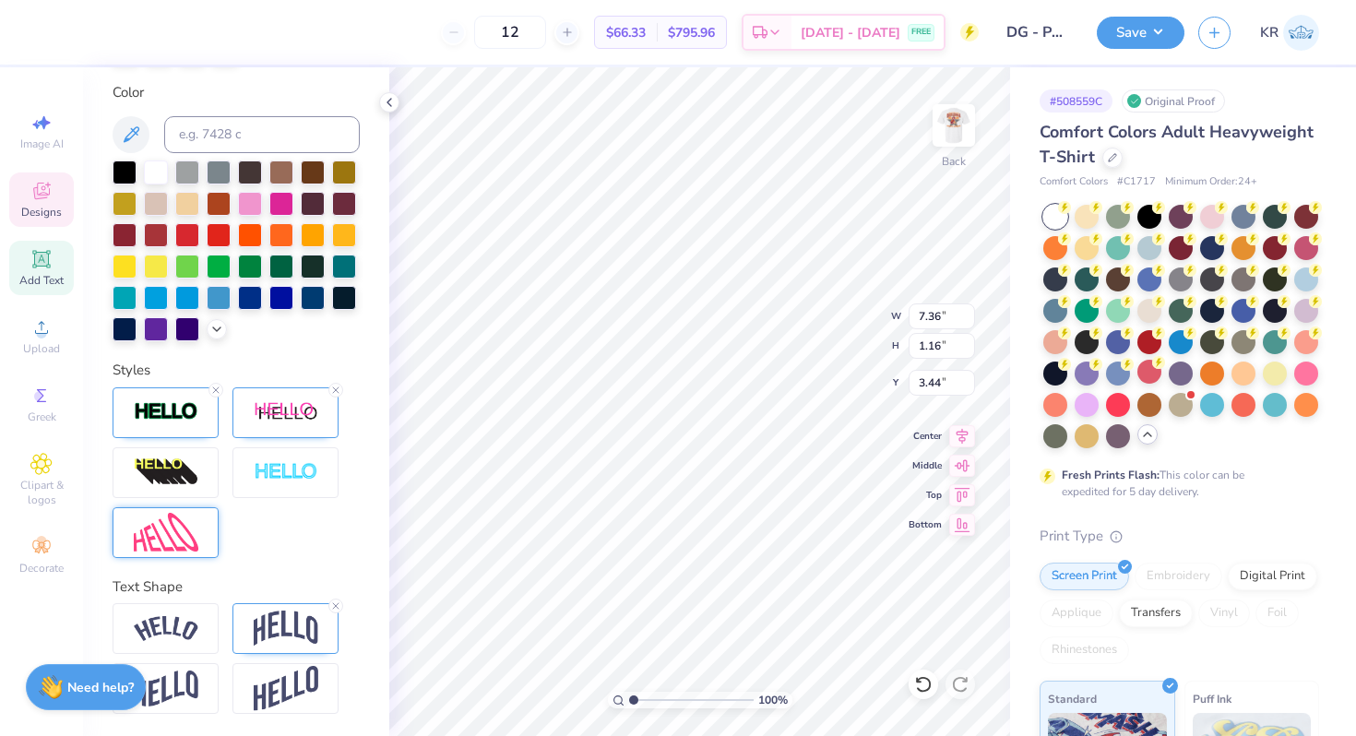
type input "0.89"
click at [216, 391] on icon at bounding box center [215, 390] width 11 height 11
type input "5.63"
type input "0.87"
type input "3.46"
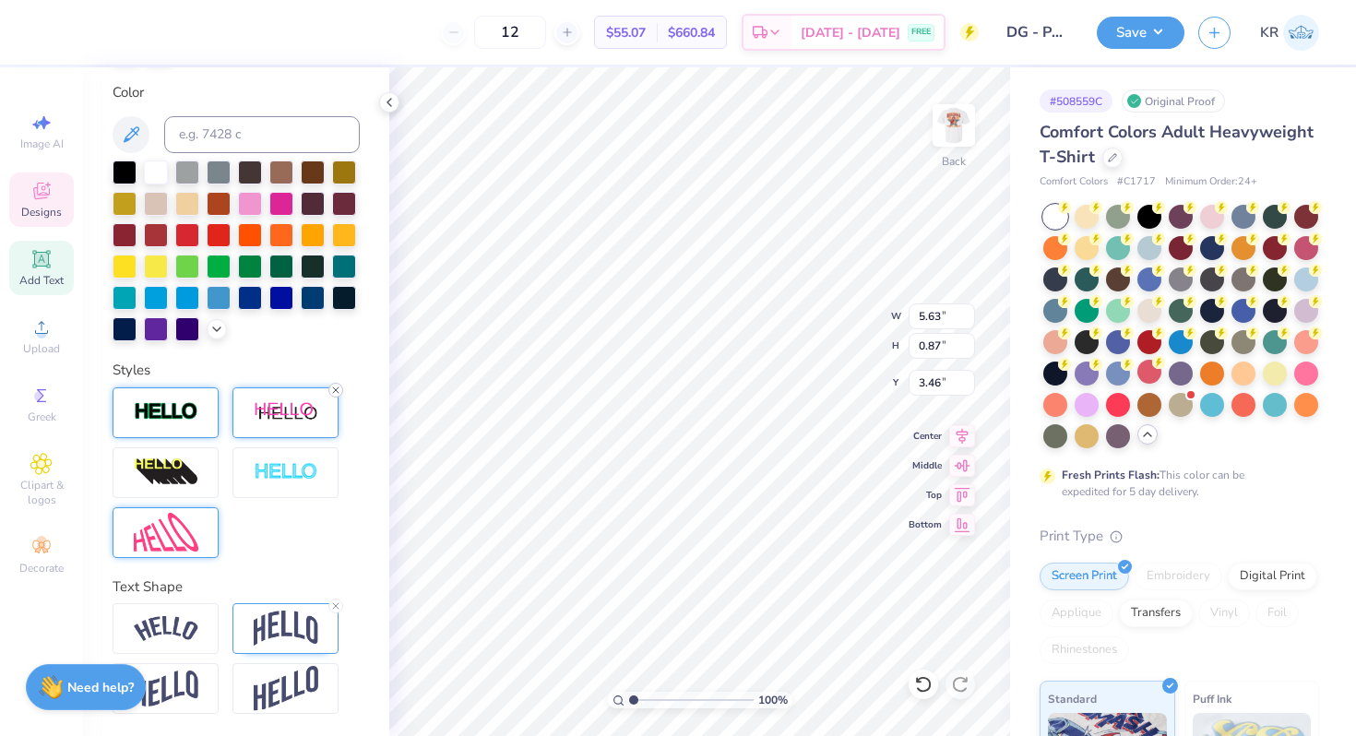
click at [336, 391] on icon at bounding box center [335, 390] width 11 height 11
type input "0.81"
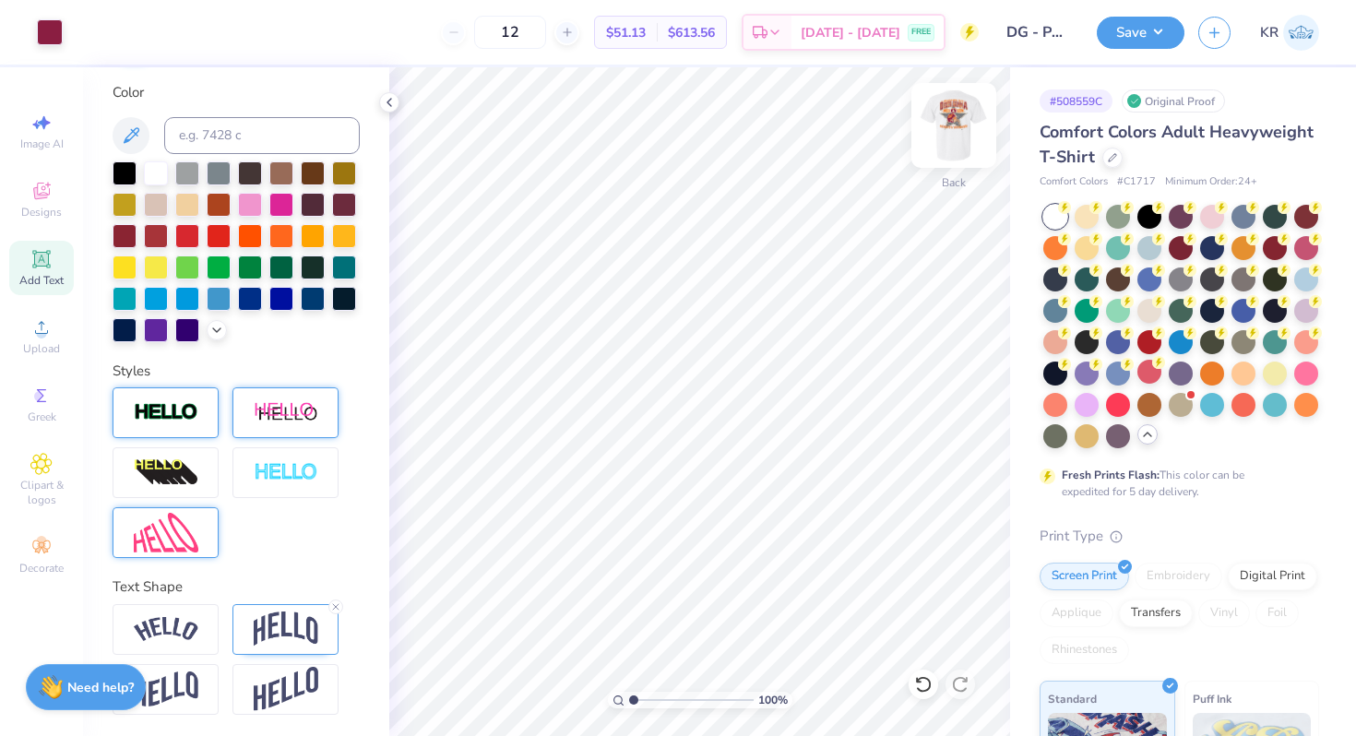
click at [943, 168] on div "Back" at bounding box center [953, 136] width 42 height 65
click at [943, 168] on div "Front" at bounding box center [953, 136] width 42 height 65
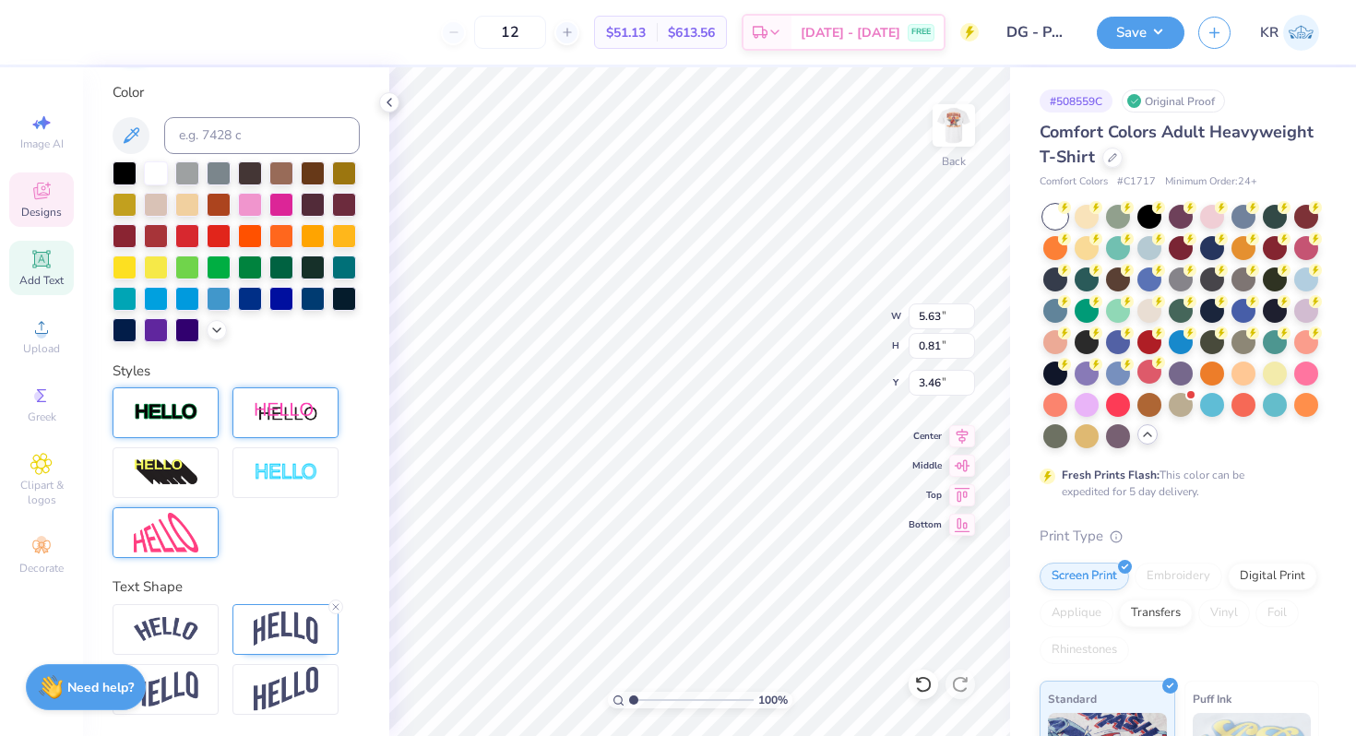
type input "3.00"
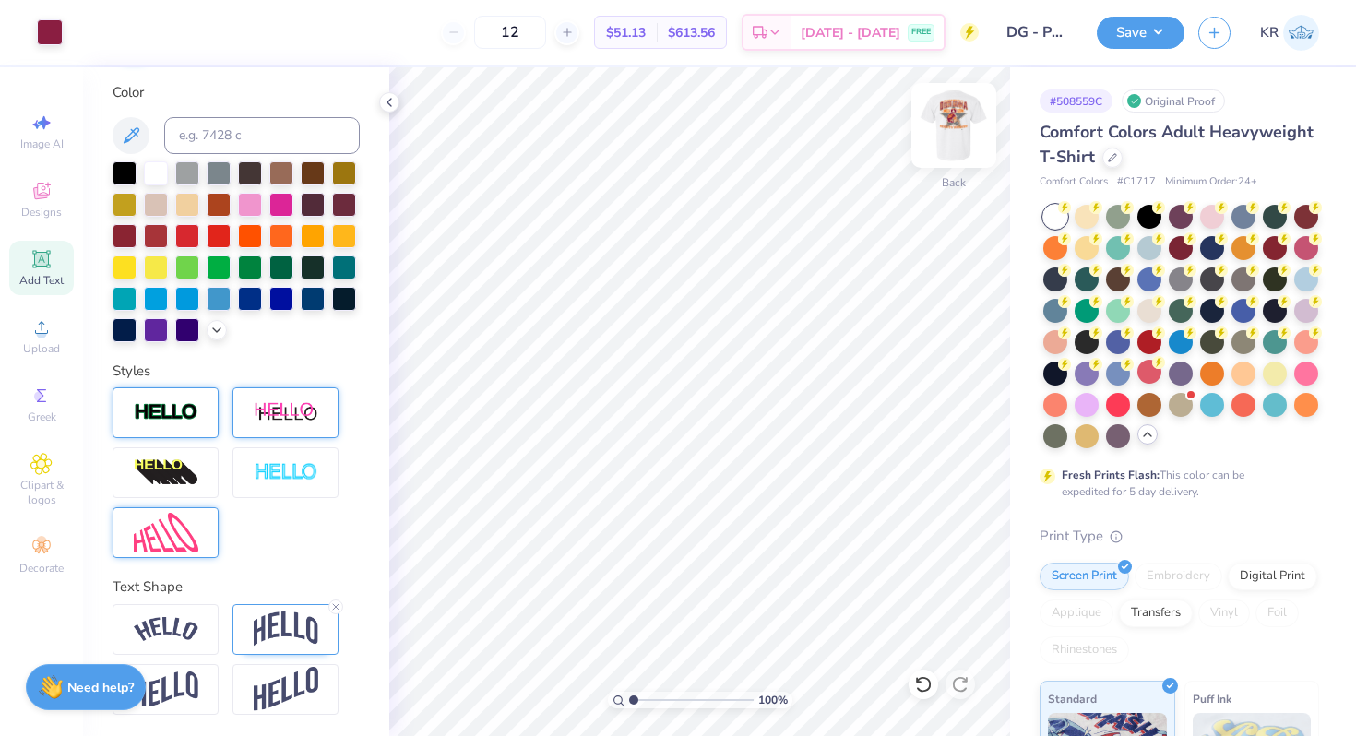
click at [944, 159] on img at bounding box center [954, 126] width 74 height 74
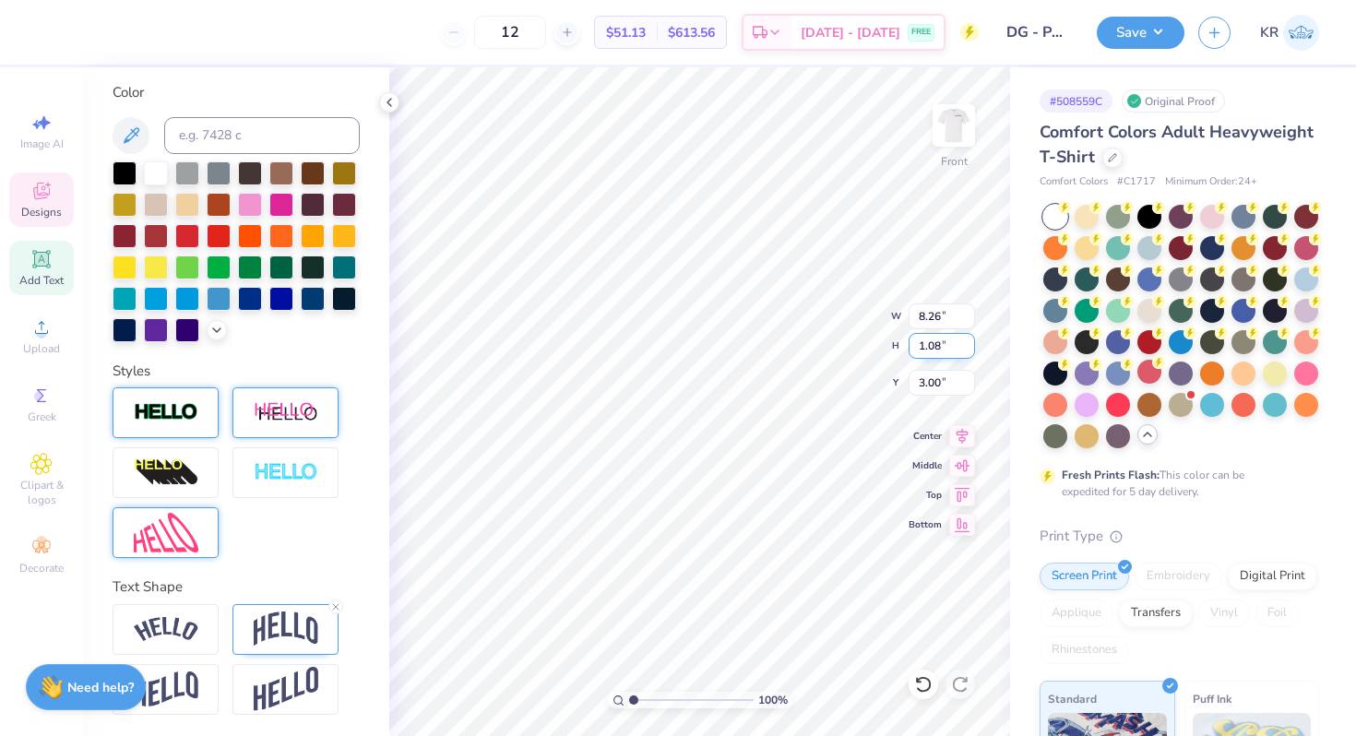
click at [954, 137] on img at bounding box center [953, 125] width 37 height 37
type input "8.65"
type textarea "Parent's Weekend"
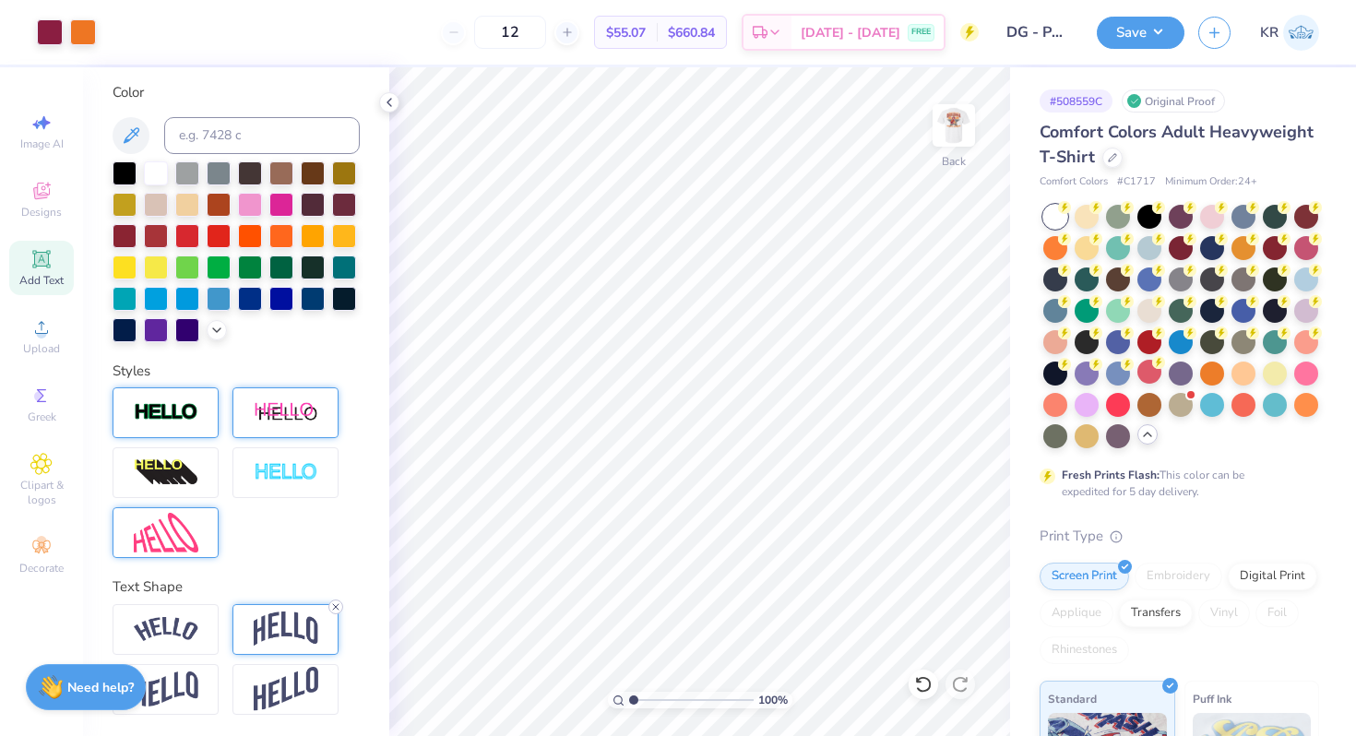
click at [336, 605] on line at bounding box center [336, 607] width 6 height 6
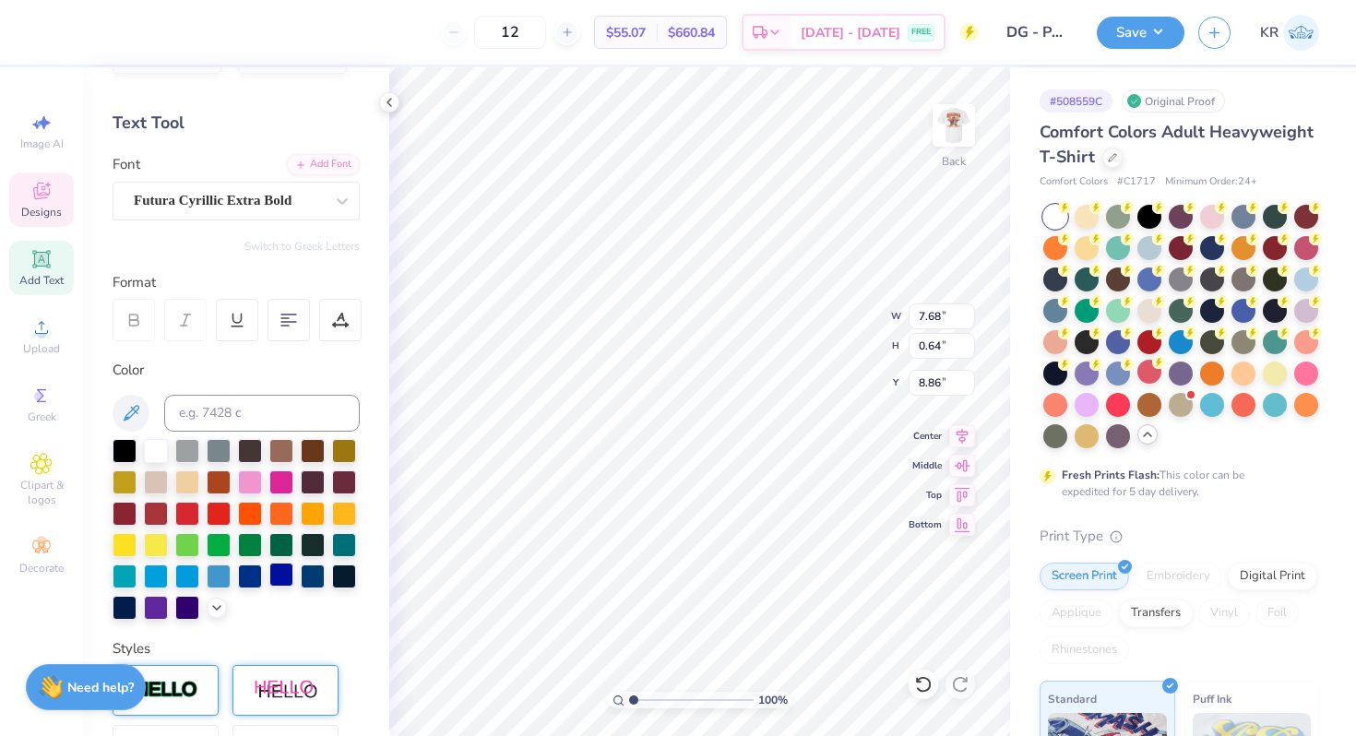
scroll to position [0, 0]
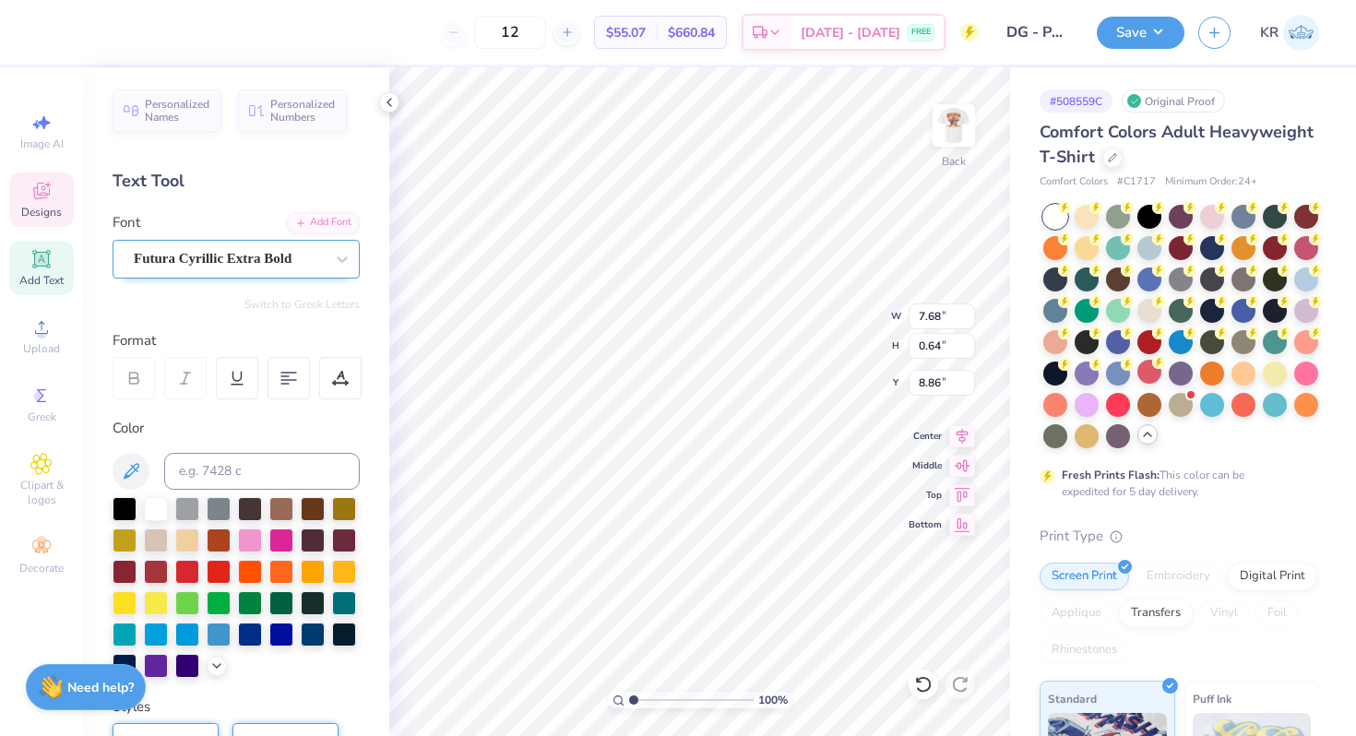
click at [306, 267] on div "Futura Cyrillic Extra Bold" at bounding box center [229, 258] width 194 height 29
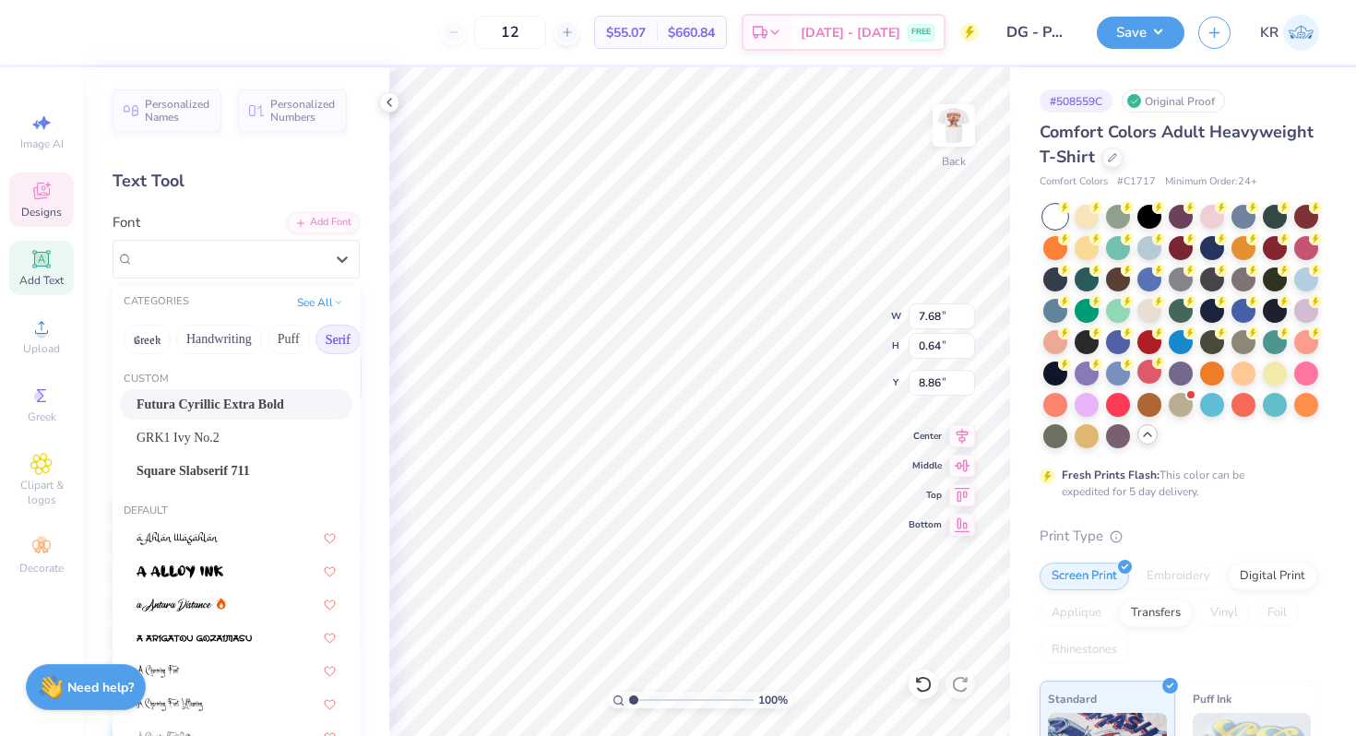
click at [332, 342] on button "Serif" at bounding box center [337, 340] width 45 height 30
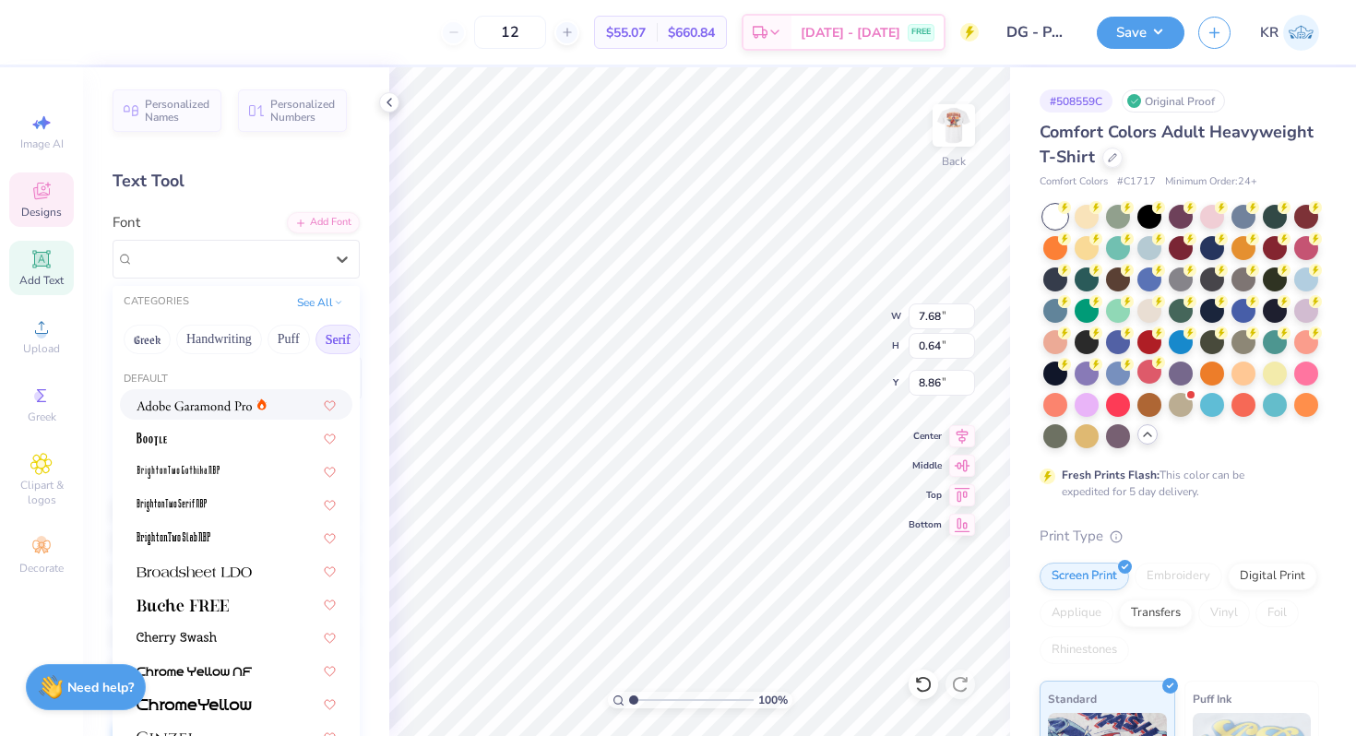
click at [215, 408] on img at bounding box center [193, 405] width 115 height 13
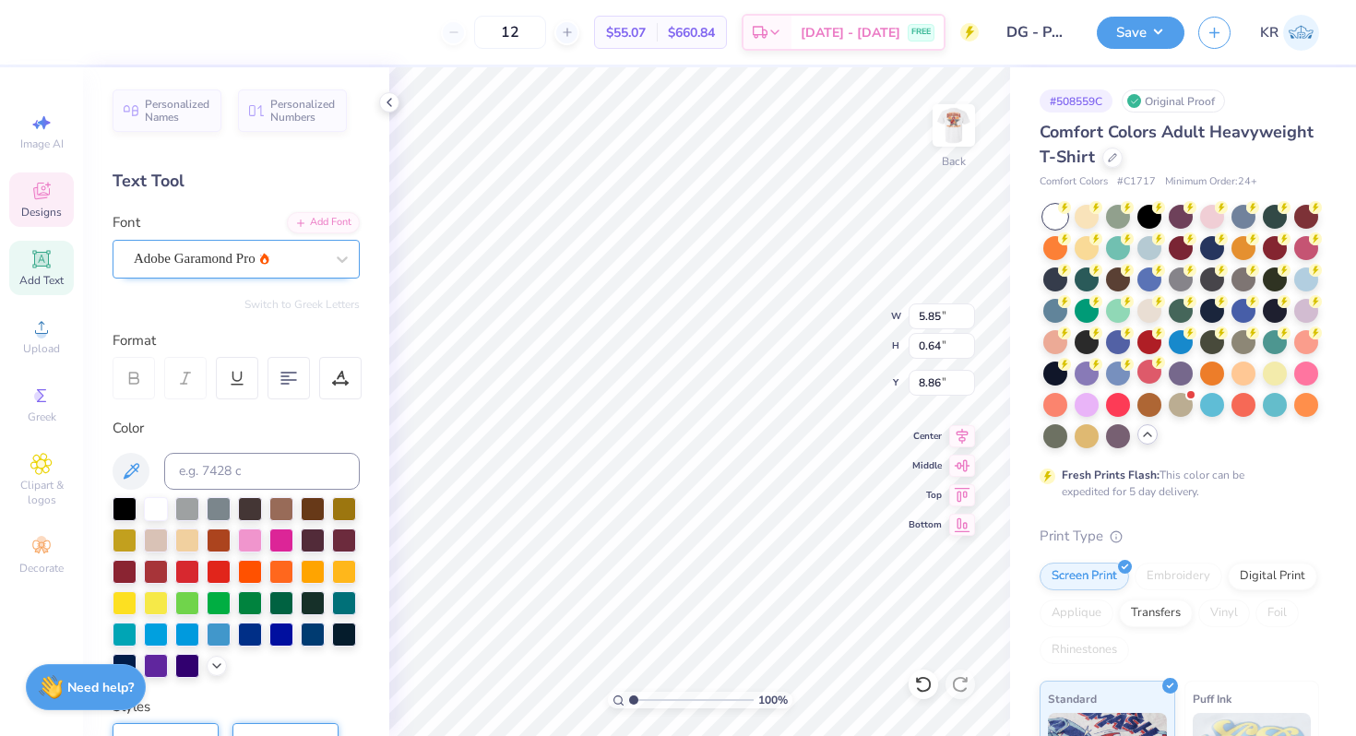
click at [247, 268] on div at bounding box center [229, 258] width 190 height 25
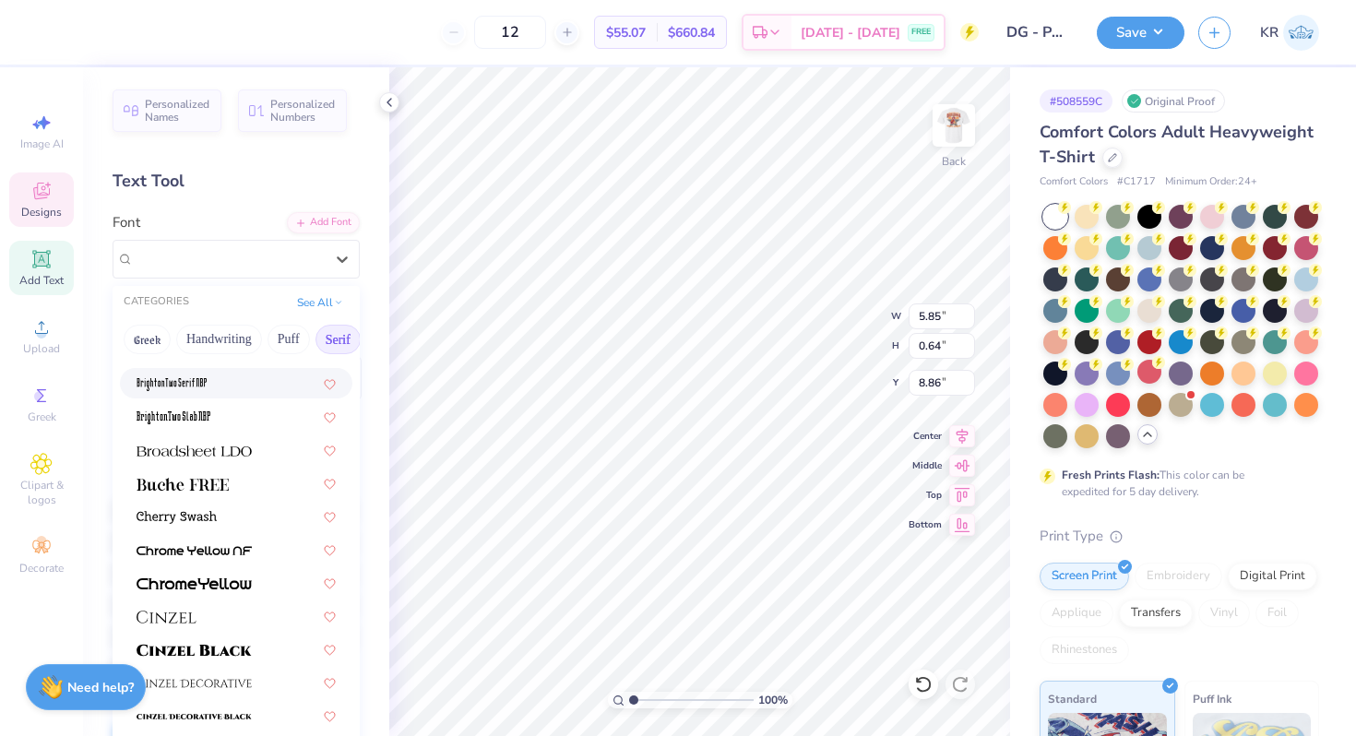
scroll to position [122, 0]
click at [248, 482] on div at bounding box center [235, 481] width 199 height 19
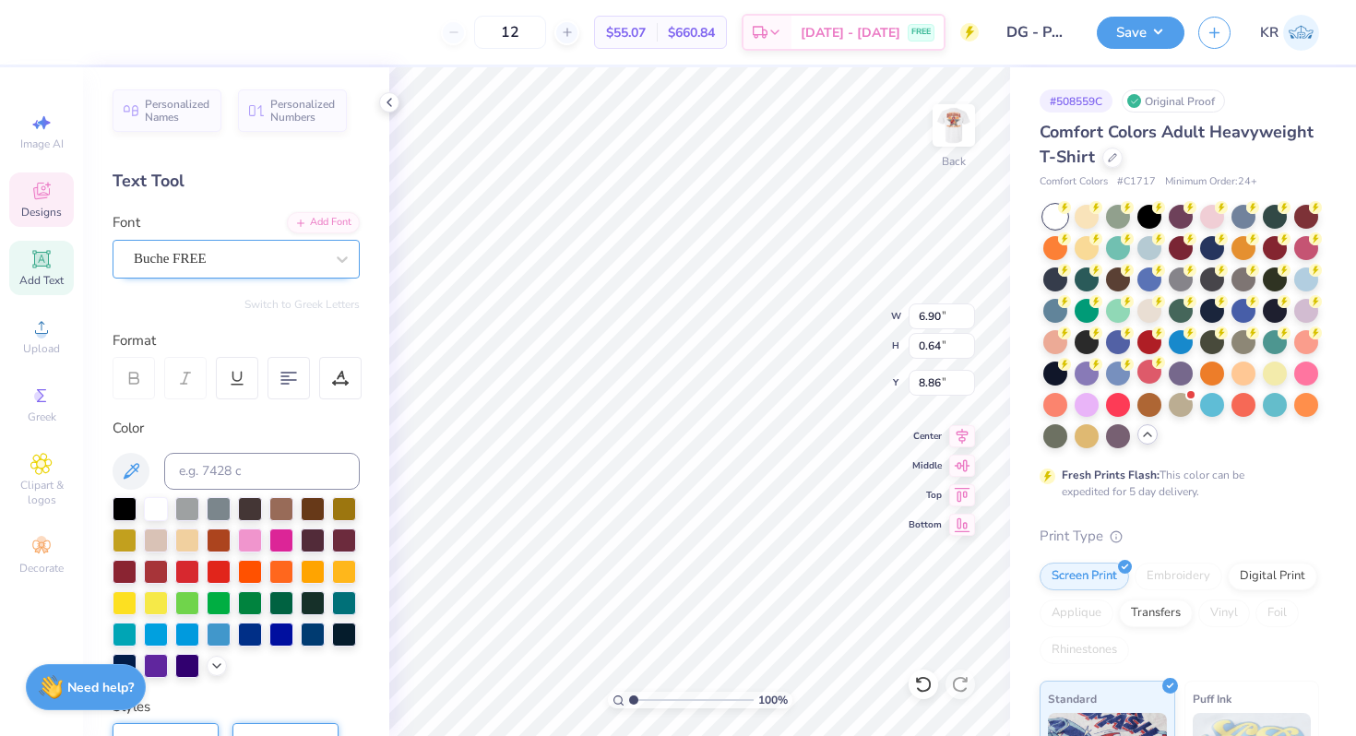
click at [233, 259] on div "Buche FREE" at bounding box center [229, 258] width 194 height 29
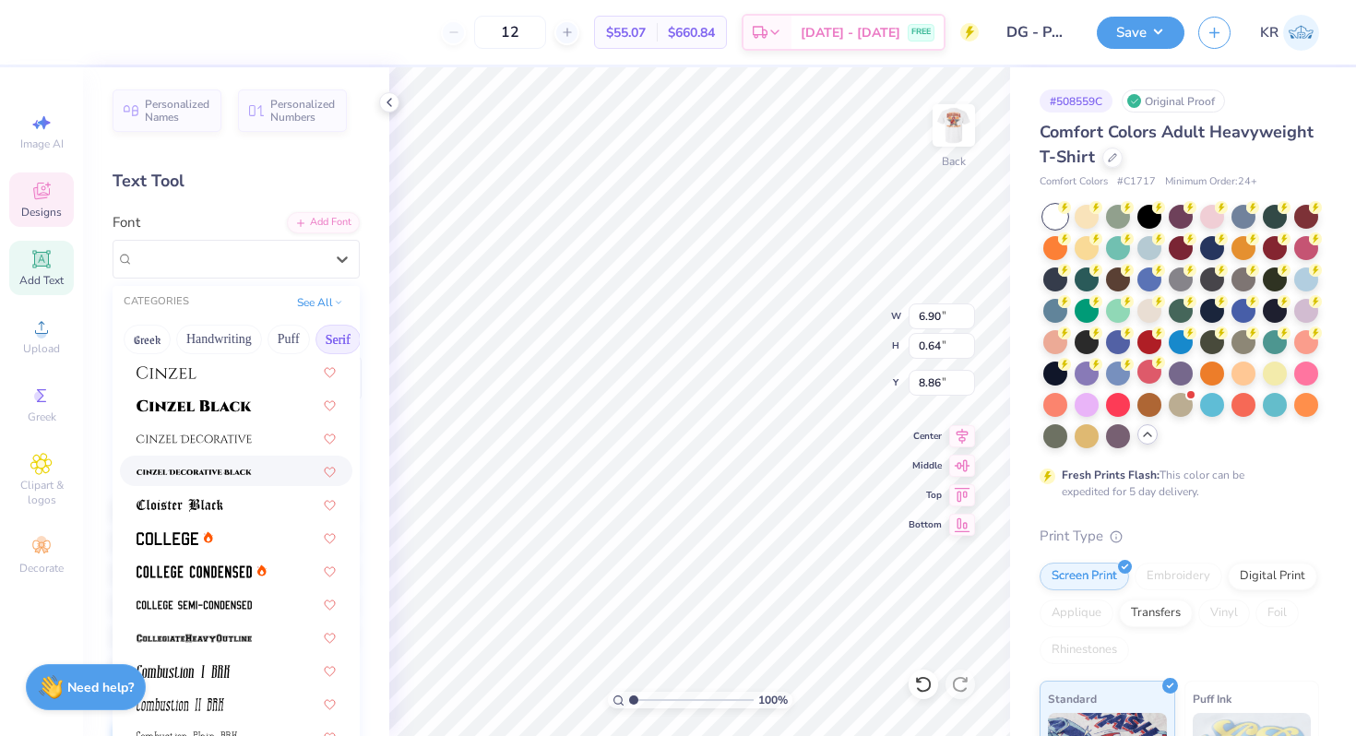
scroll to position [379, 0]
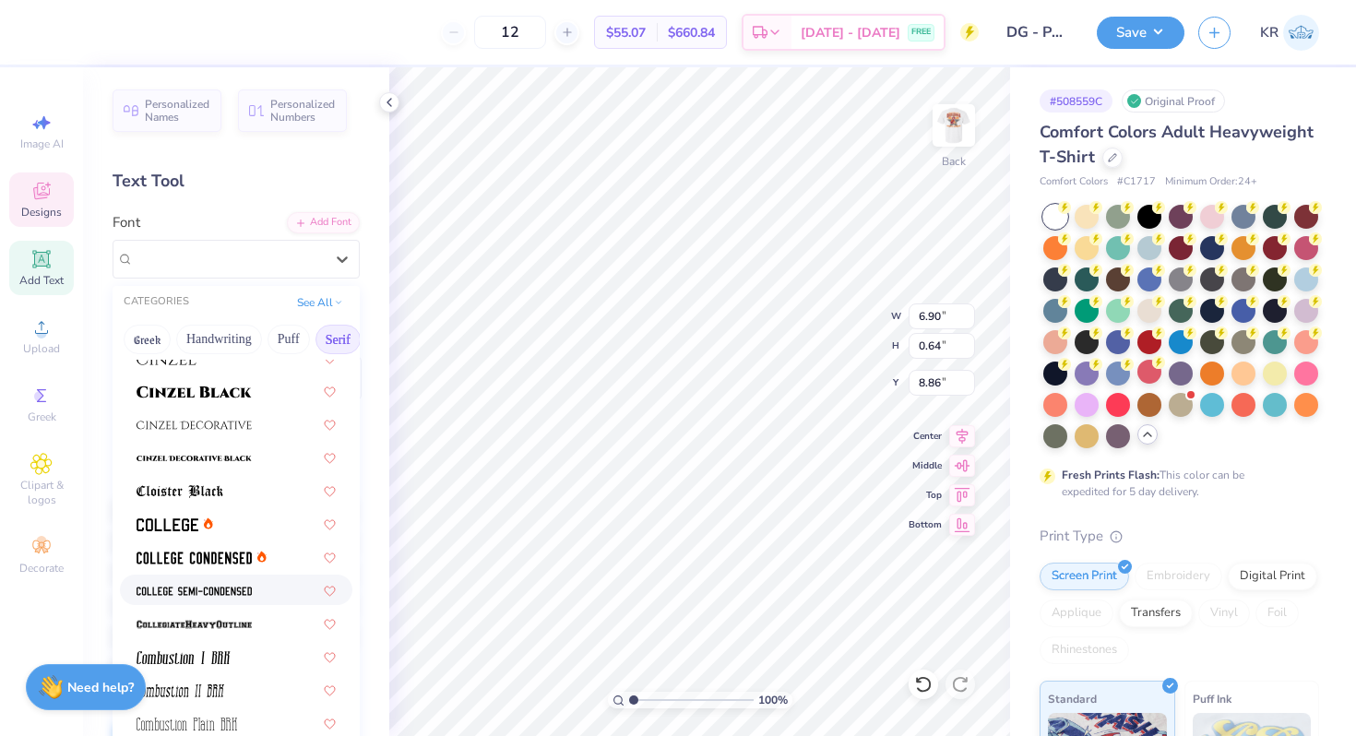
click at [251, 583] on span at bounding box center [193, 589] width 115 height 19
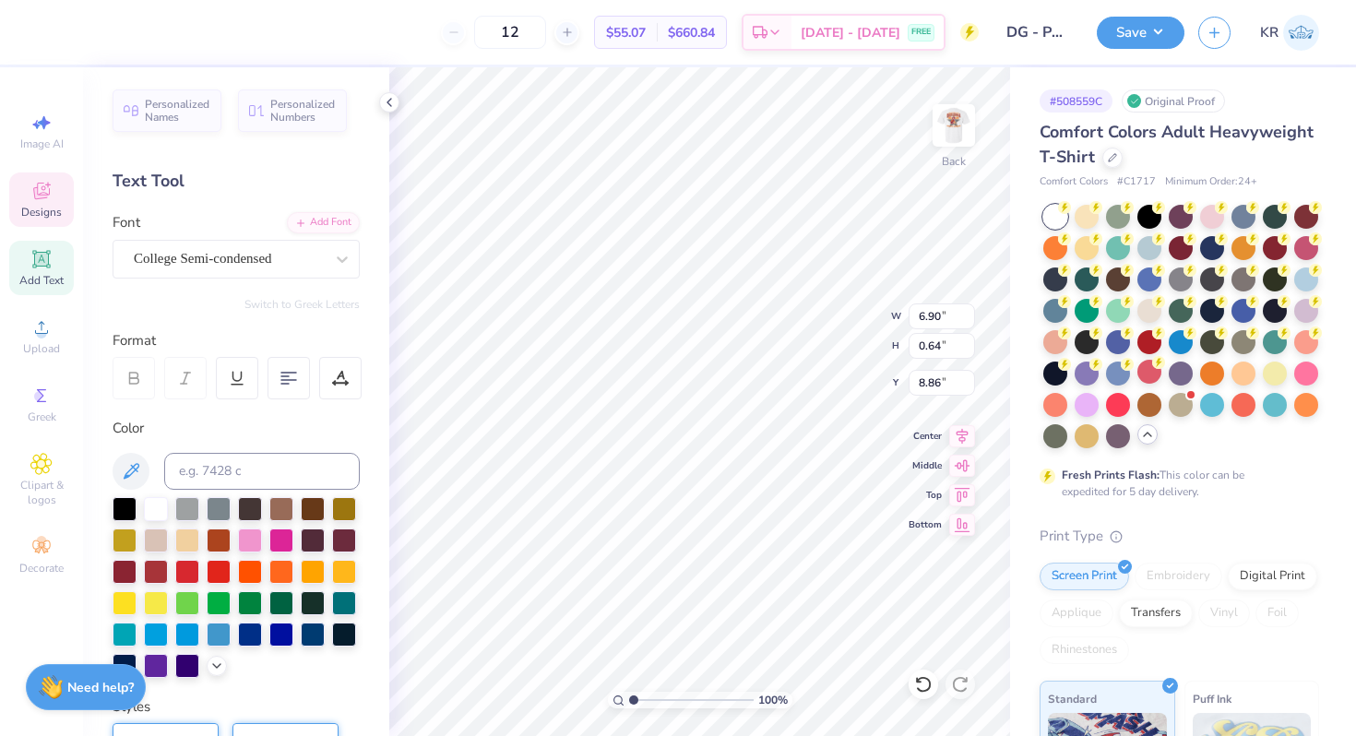
type input "6.01"
type input "0.59"
type input "8.89"
type input "4.81"
type input "4.15"
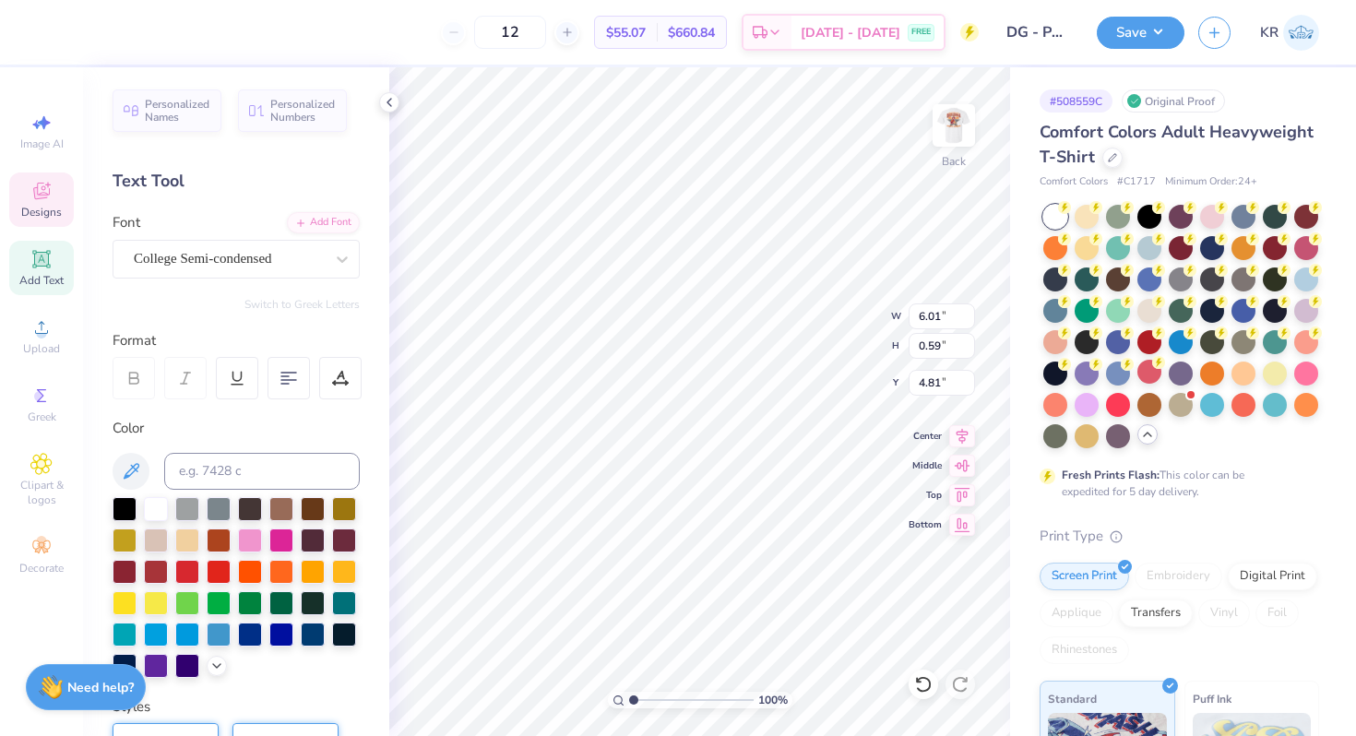
type input "0.41"
type input "4.14"
click at [296, 261] on div "College Semi-condensed" at bounding box center [229, 258] width 194 height 29
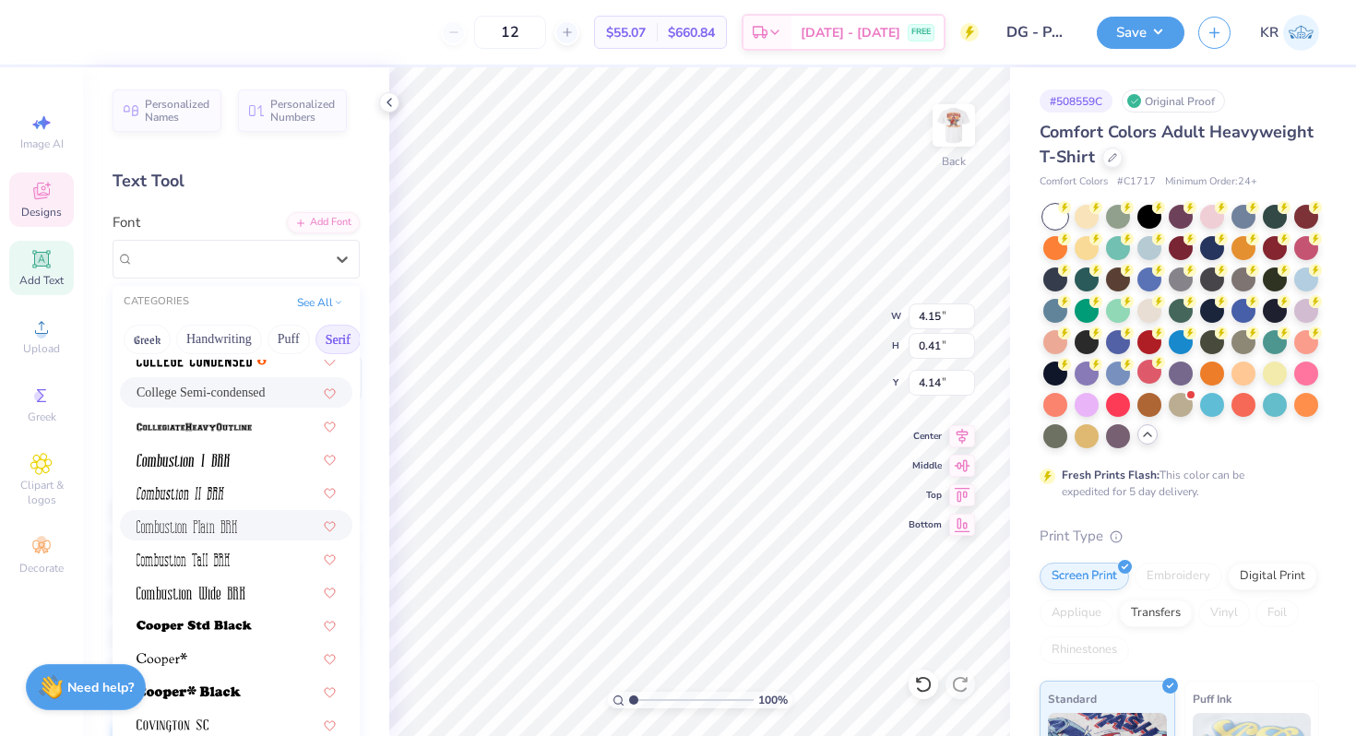
scroll to position [599, 0]
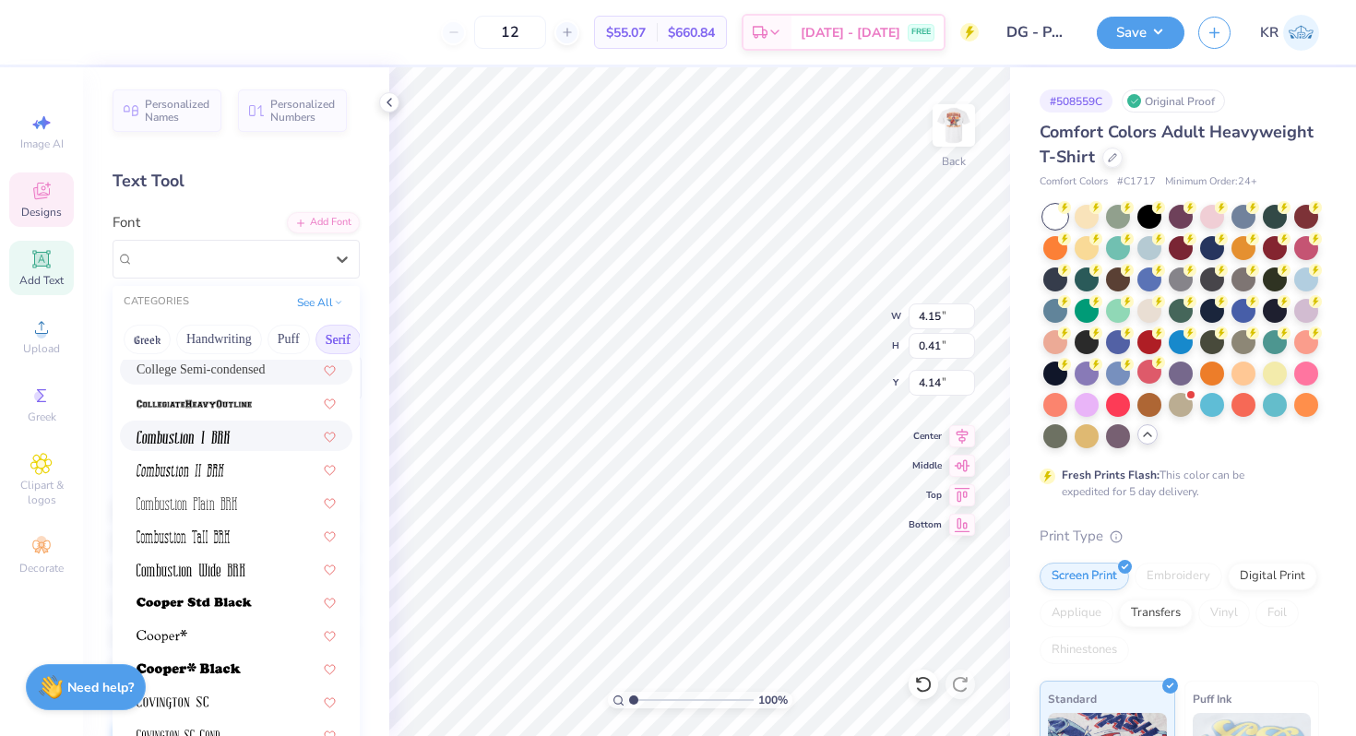
click at [225, 430] on span at bounding box center [183, 435] width 94 height 19
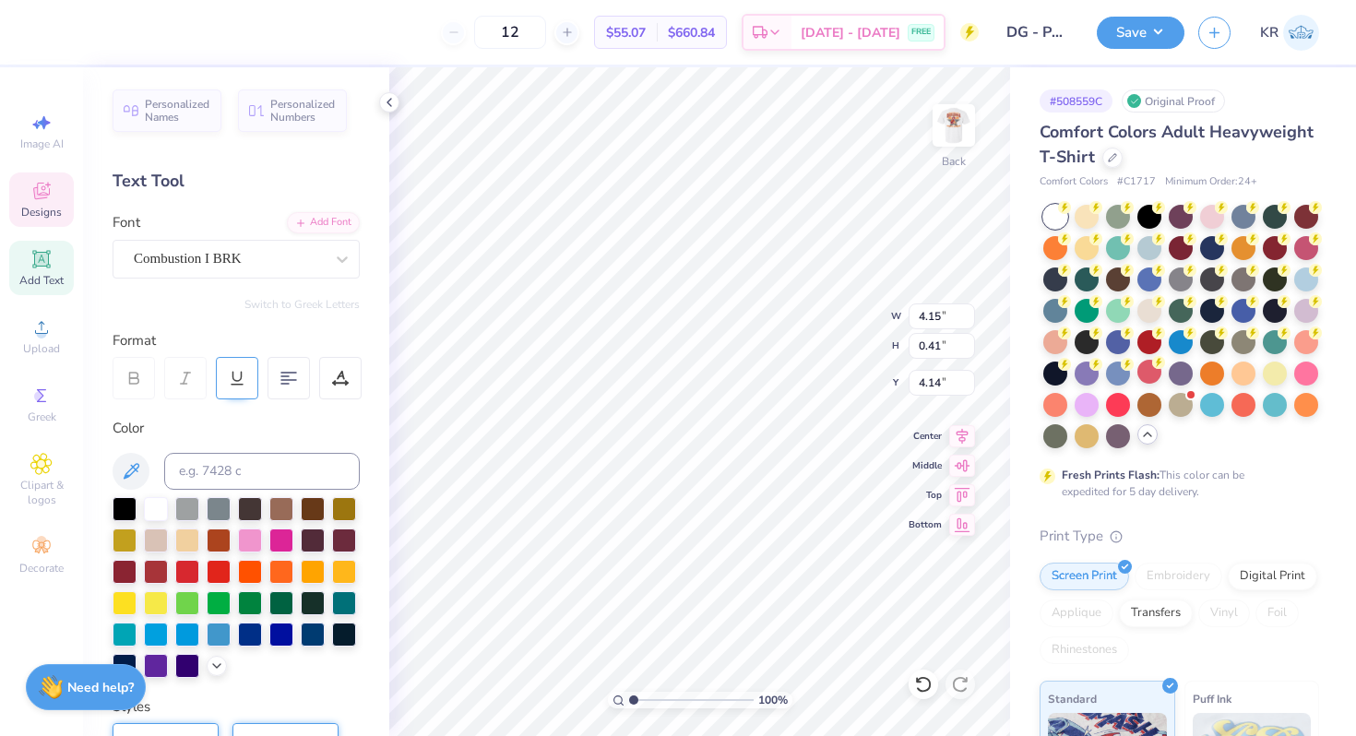
type input "3.01"
type input "0.43"
type input "4.12"
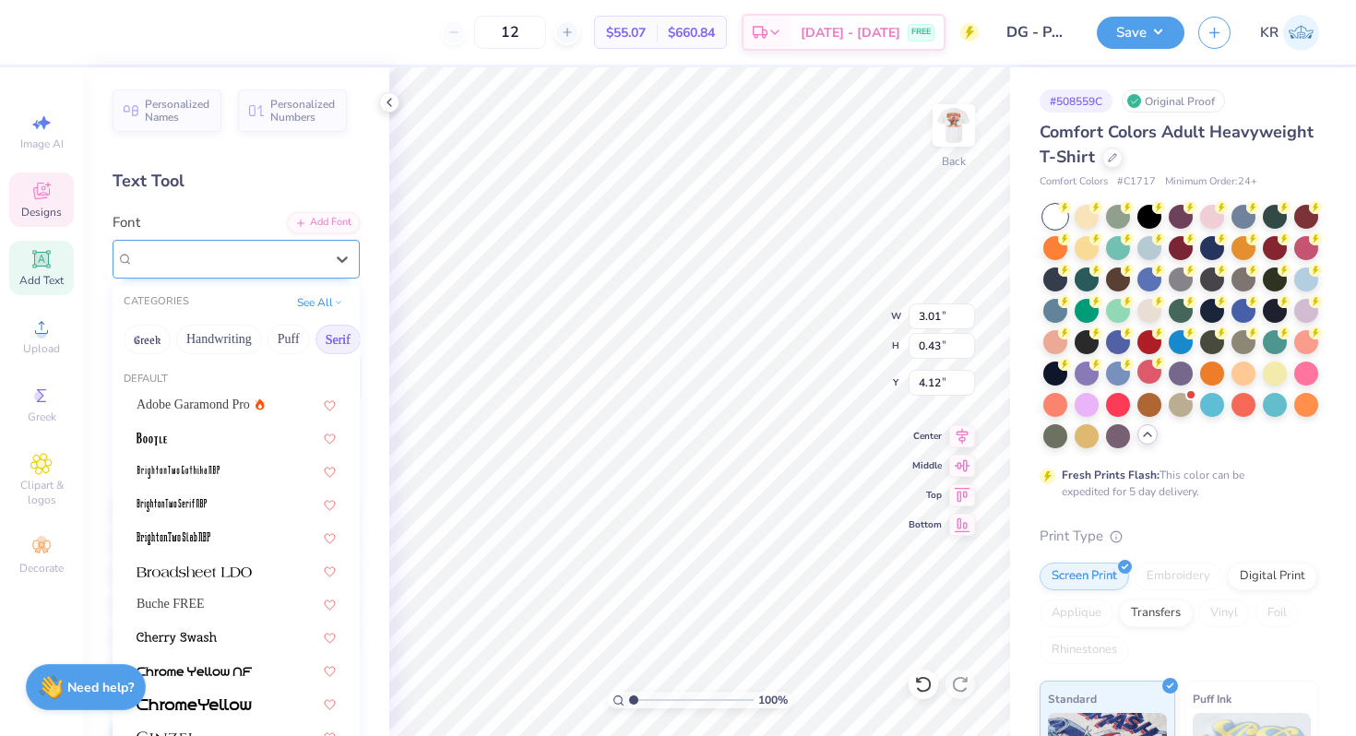
click at [230, 267] on div "Combustion I BRK" at bounding box center [229, 258] width 194 height 29
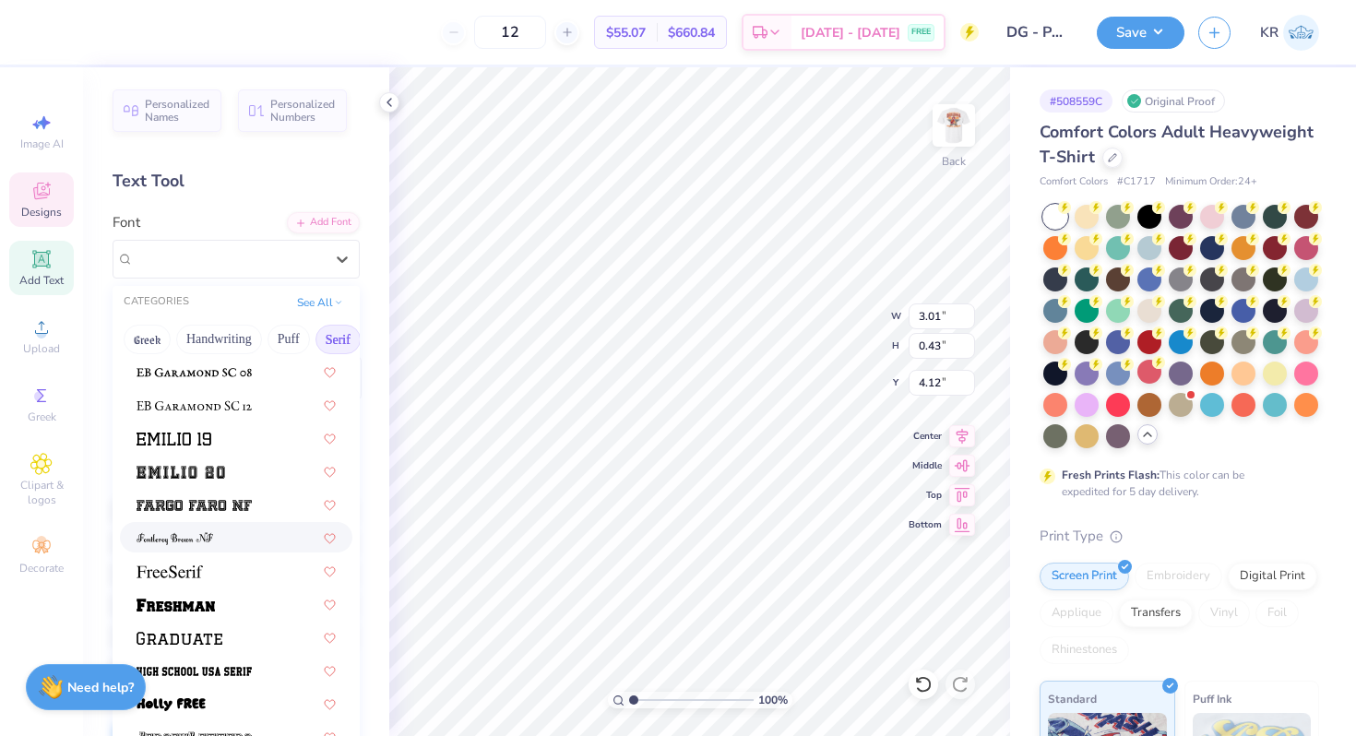
scroll to position [1478, 0]
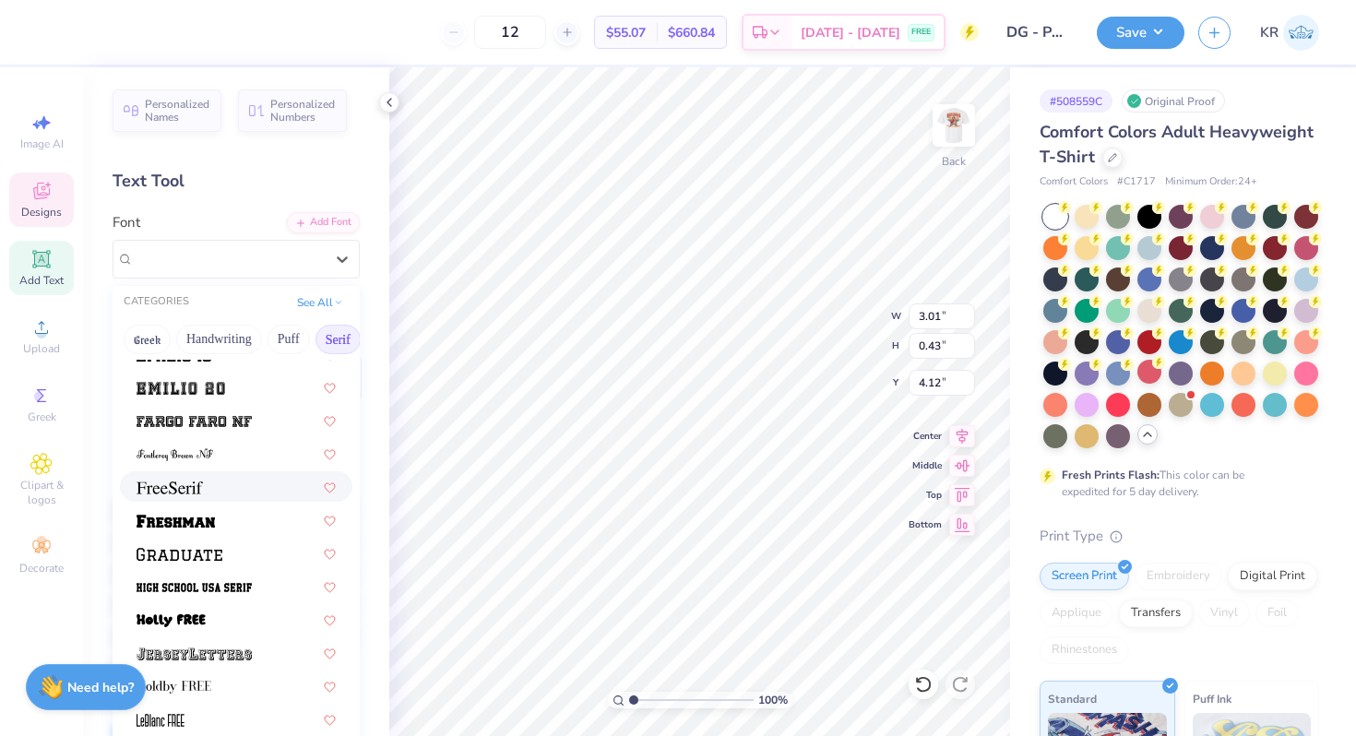
click at [219, 497] on div at bounding box center [236, 486] width 232 height 30
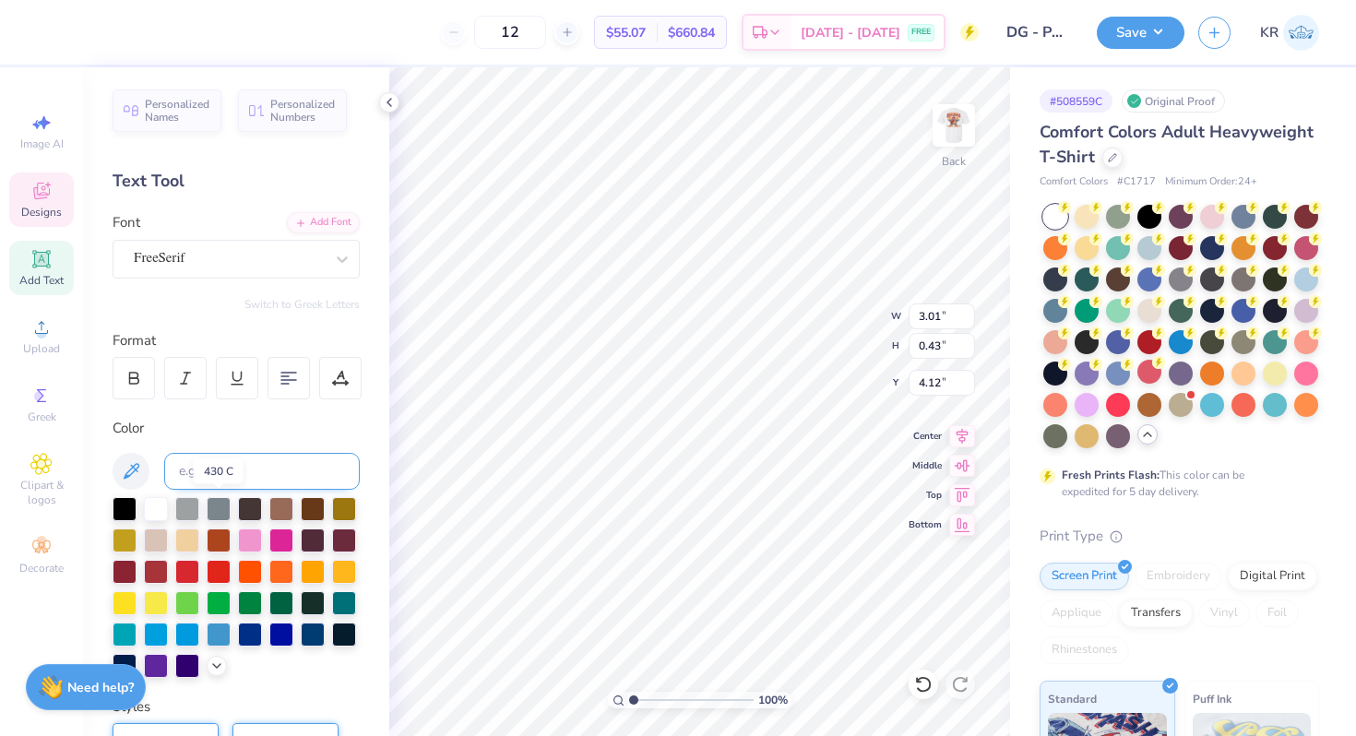
type input "4.00"
type input "0.41"
type input "4.13"
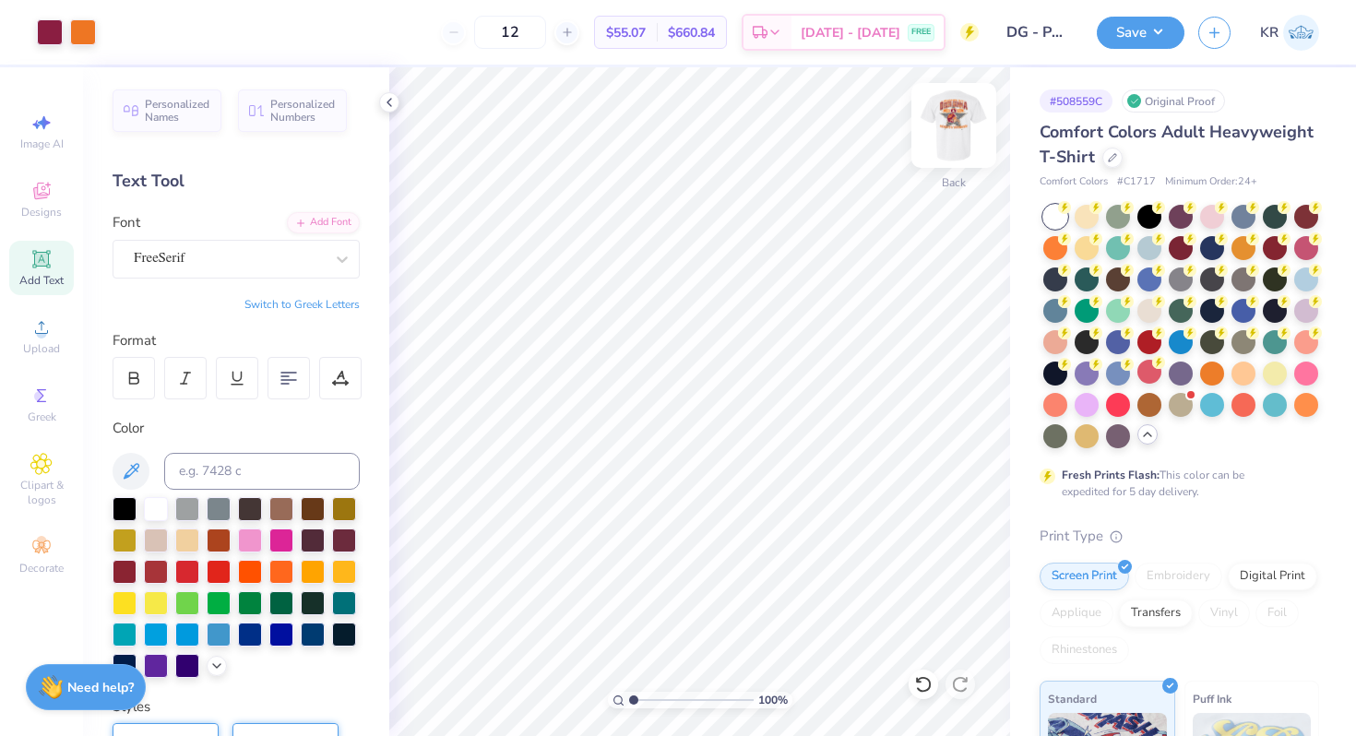
click at [954, 153] on div "Back" at bounding box center [953, 136] width 42 height 65
click at [953, 143] on img at bounding box center [954, 126] width 74 height 74
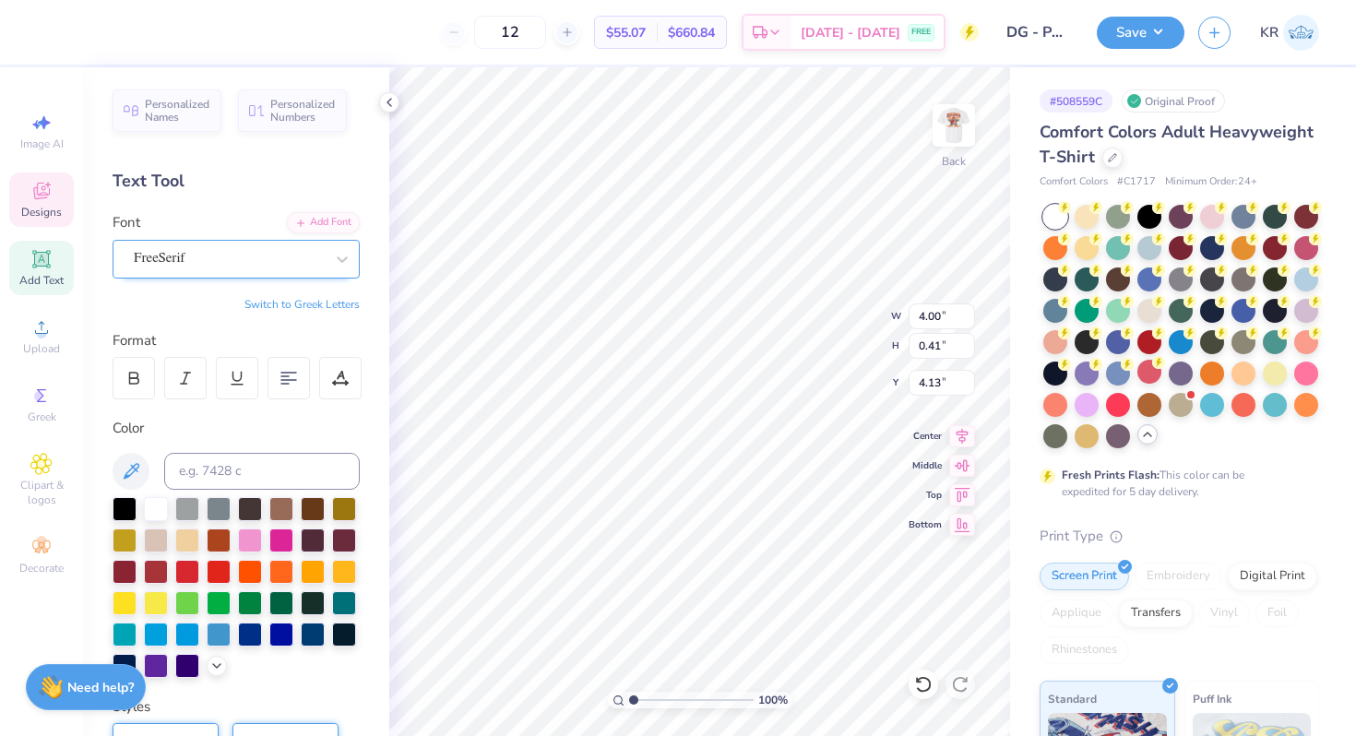
click at [257, 270] on div at bounding box center [229, 258] width 190 height 25
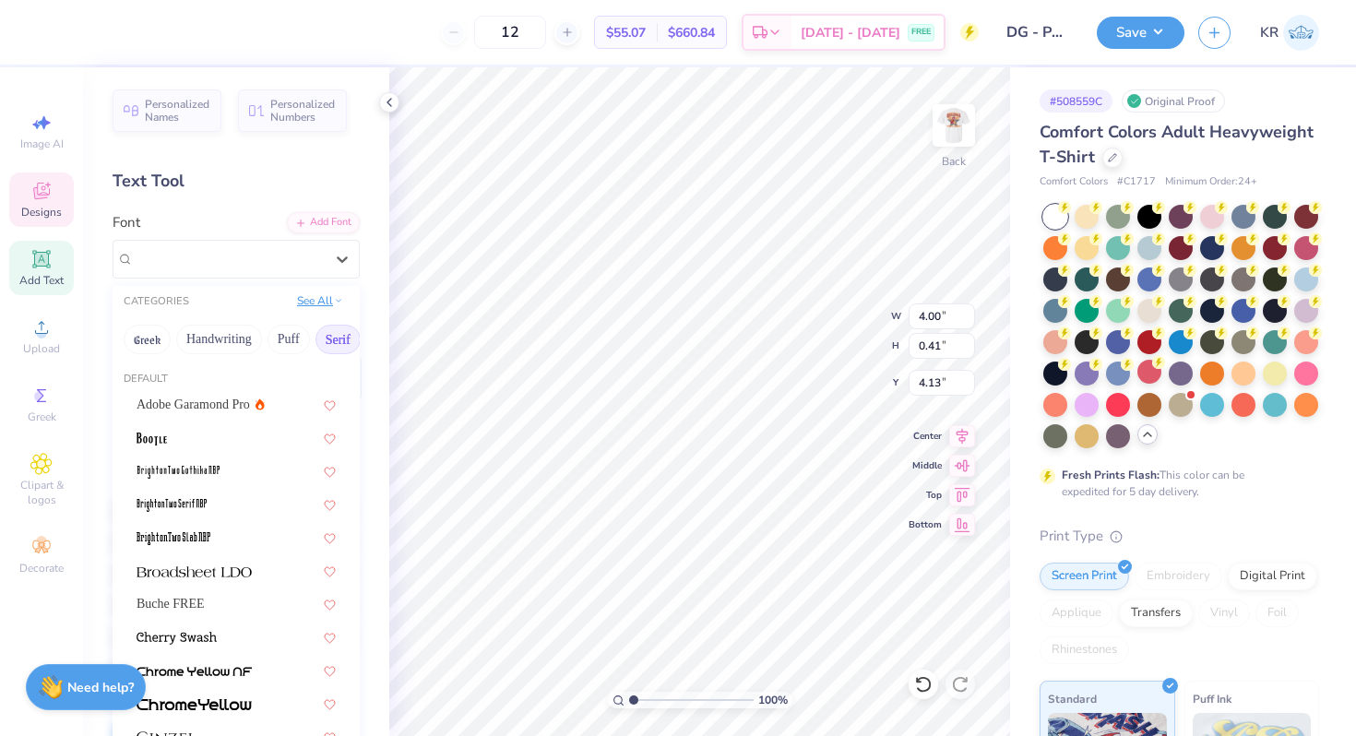
click at [324, 302] on button "See All" at bounding box center [319, 300] width 57 height 18
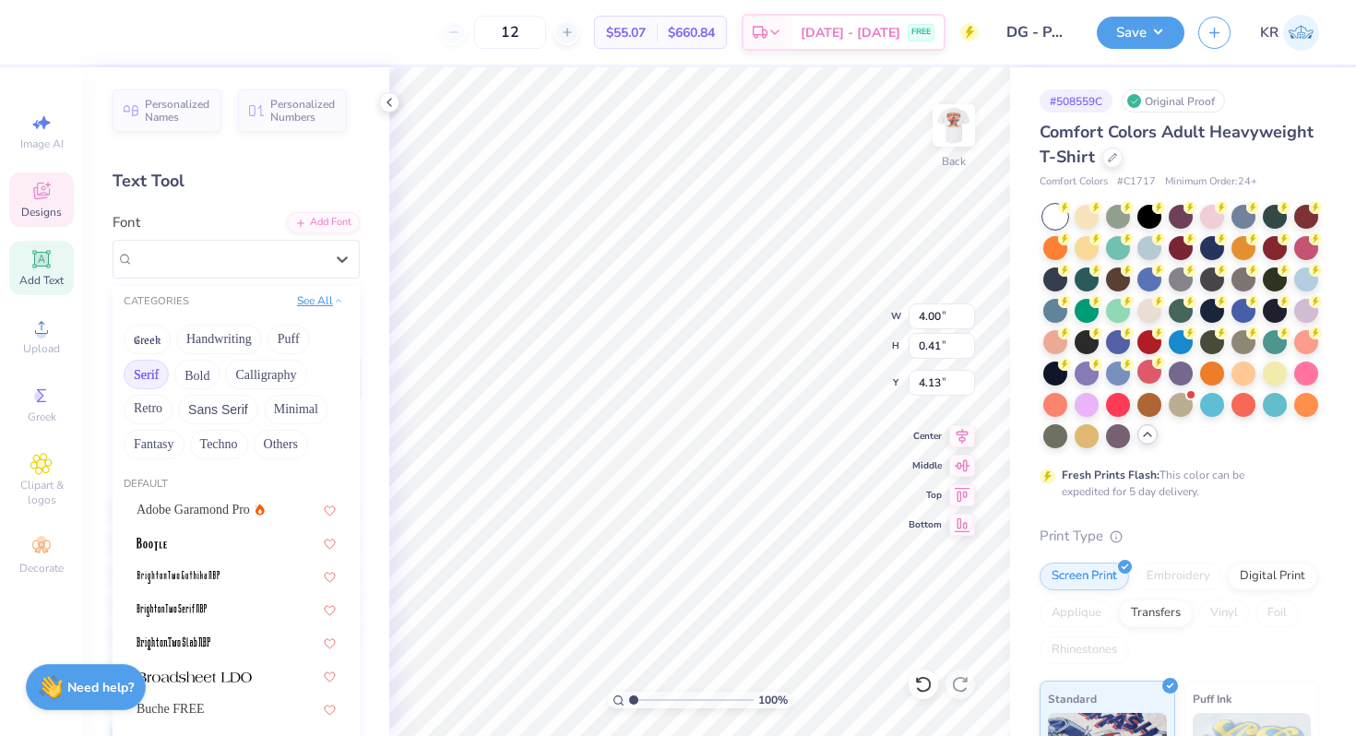
click at [324, 302] on button "See All" at bounding box center [319, 300] width 57 height 18
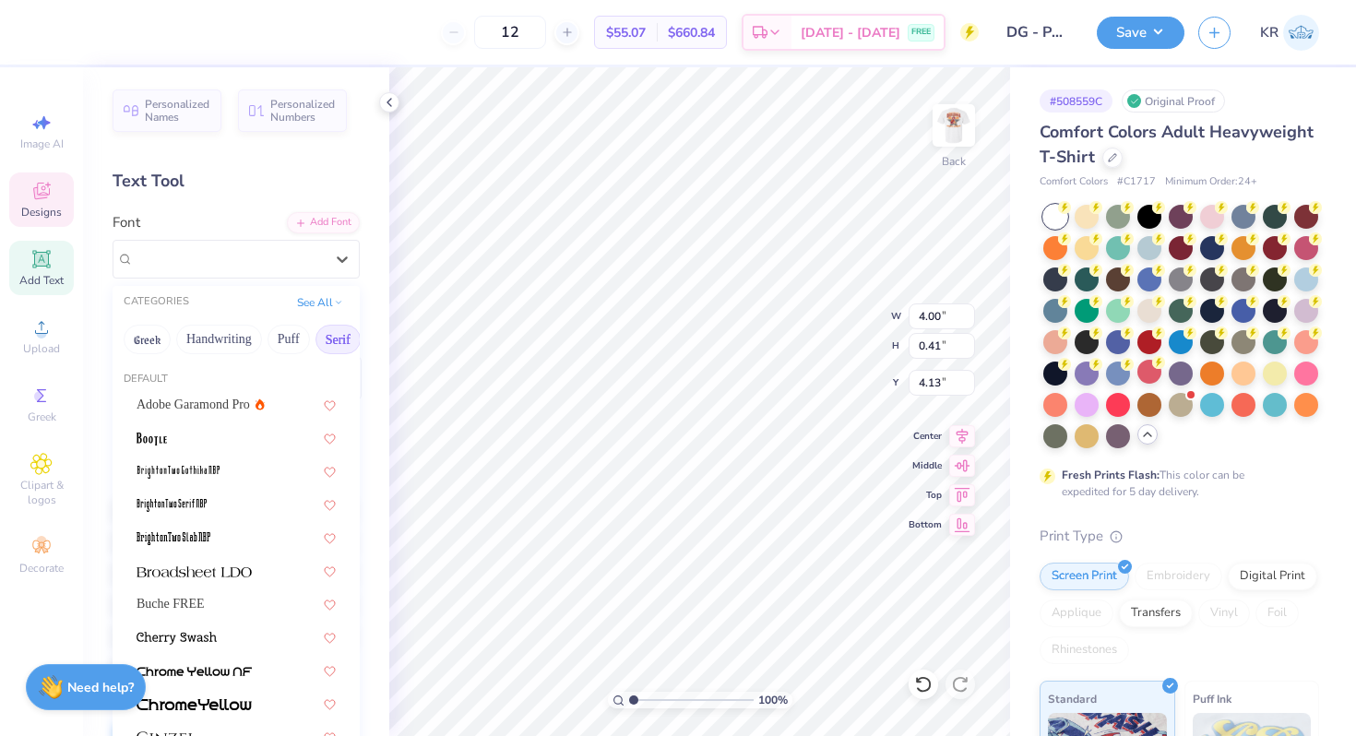
click at [339, 338] on button "Serif" at bounding box center [337, 340] width 45 height 30
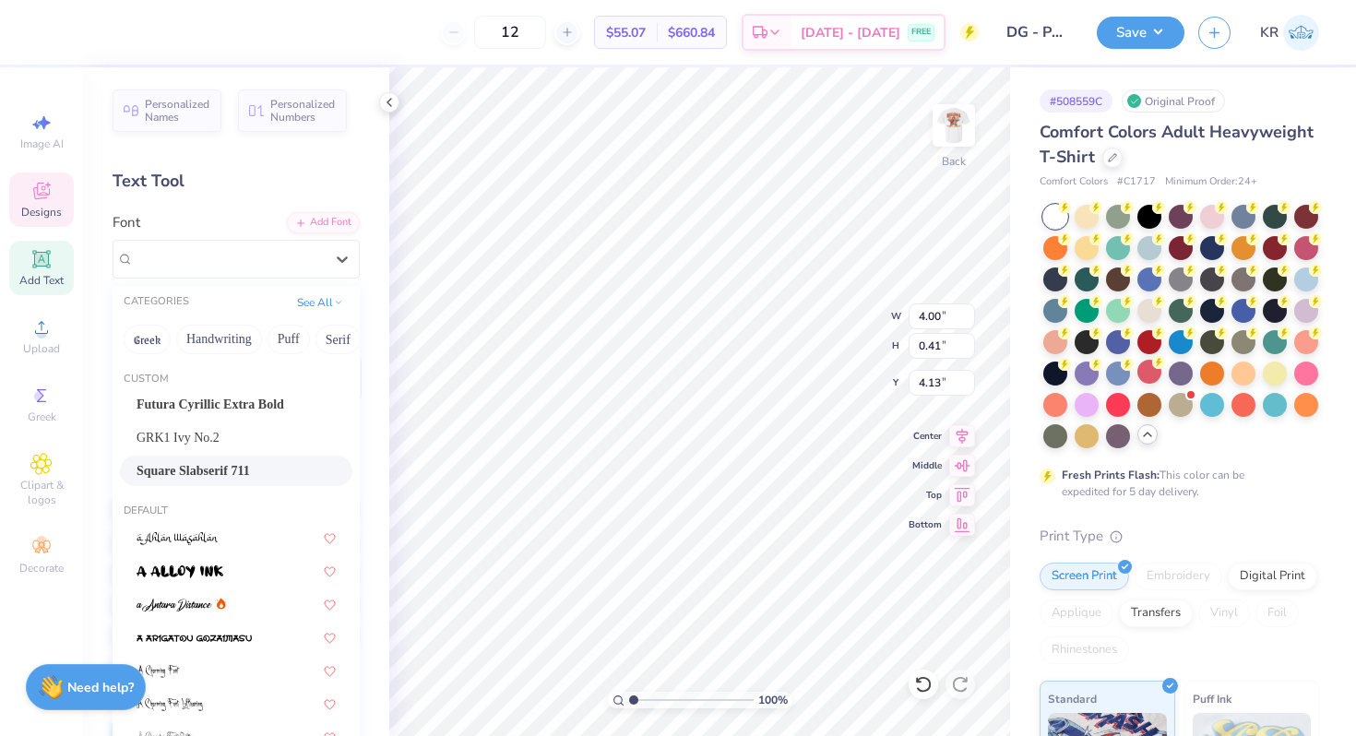
click at [268, 470] on div "Square Slabserif 711" at bounding box center [235, 470] width 199 height 19
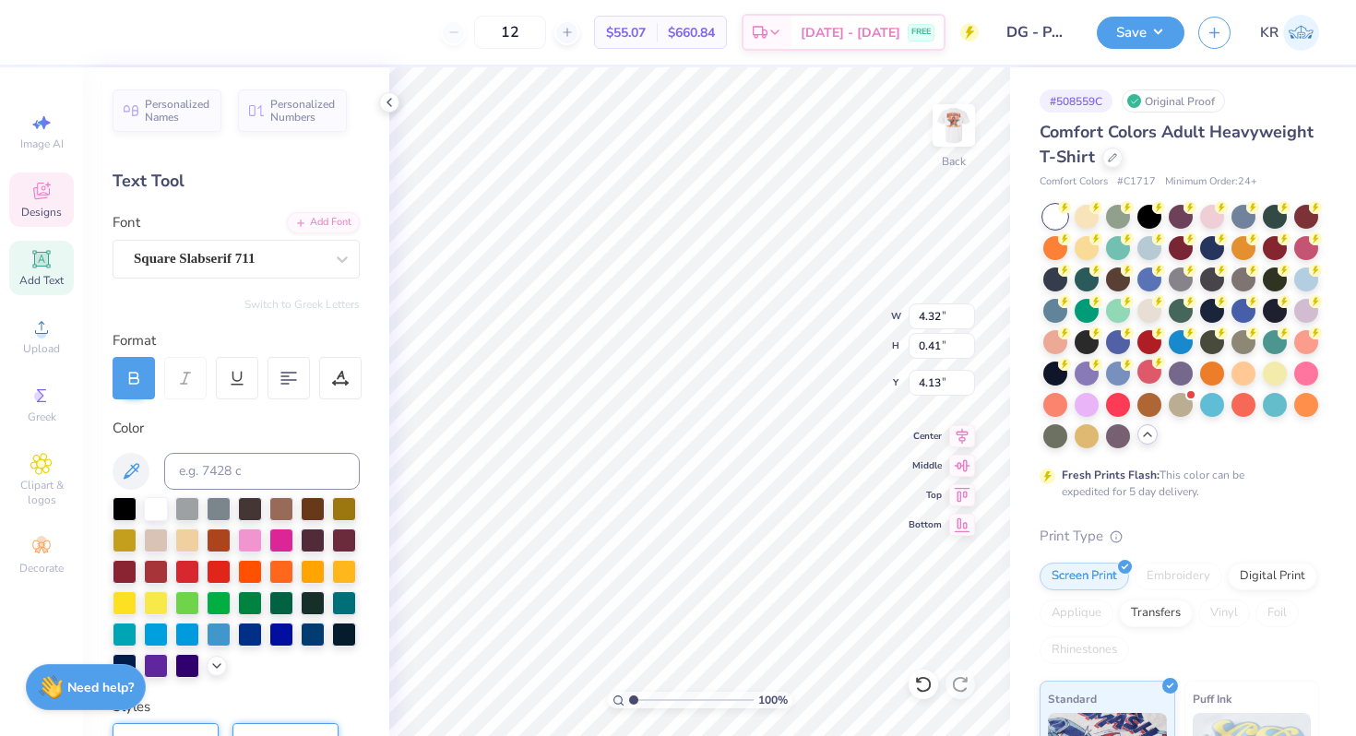
type input "4.32"
click at [82, 40] on div at bounding box center [83, 31] width 26 height 26
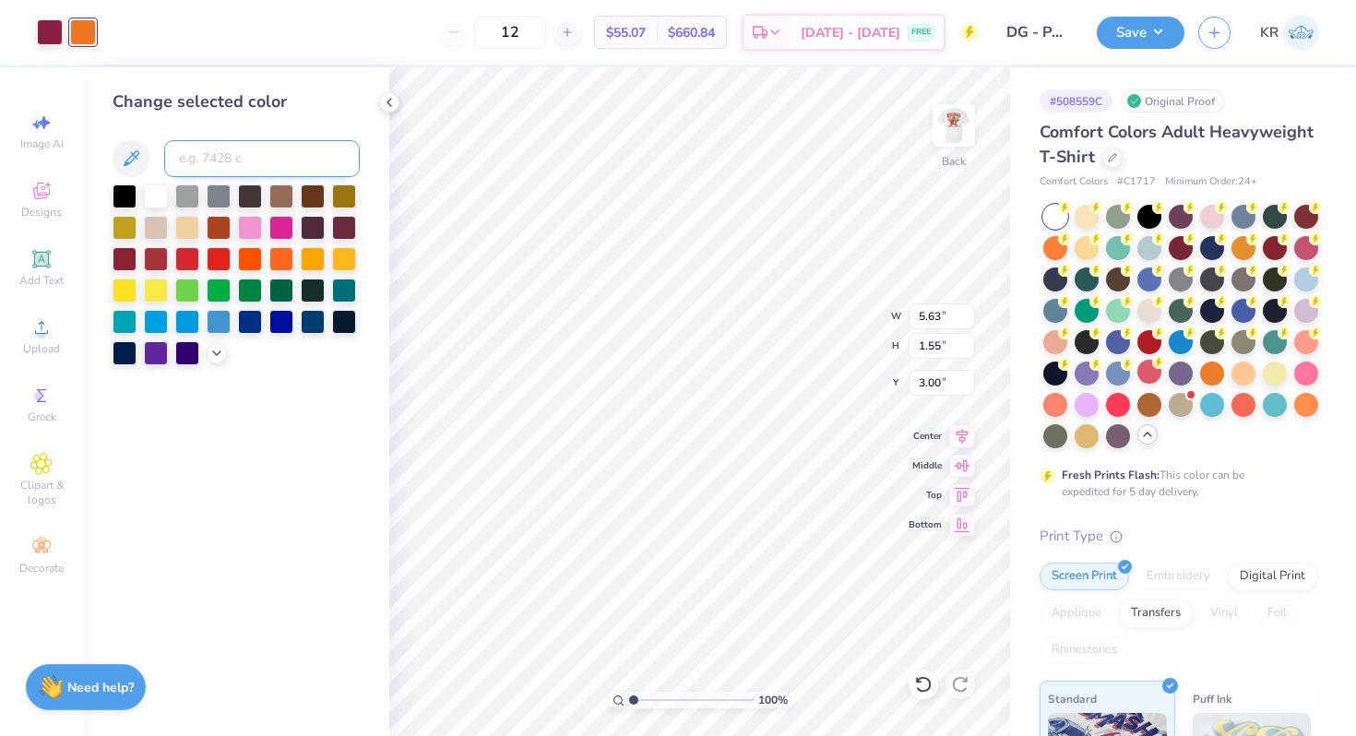
click at [213, 155] on input at bounding box center [262, 158] width 196 height 37
type input "208"
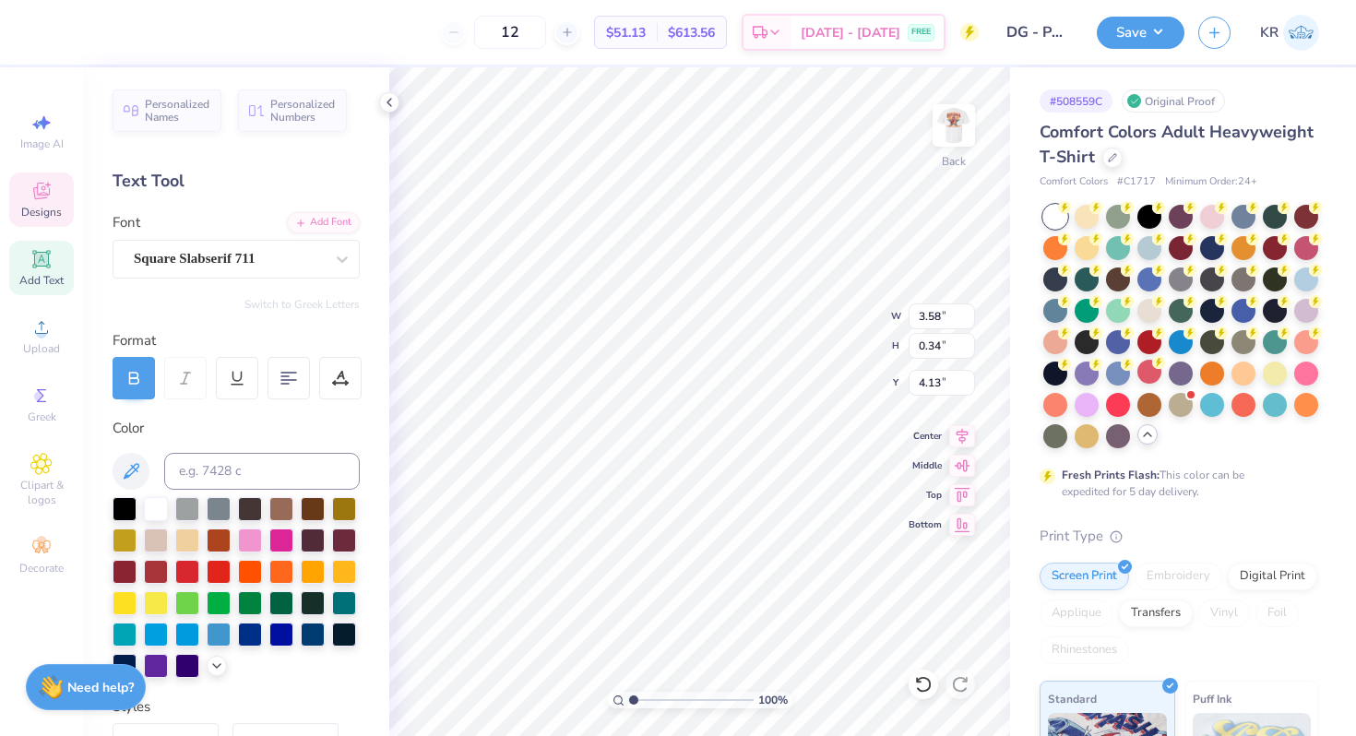
type input "3.58"
type input "0.34"
click at [339, 388] on div at bounding box center [340, 378] width 42 height 42
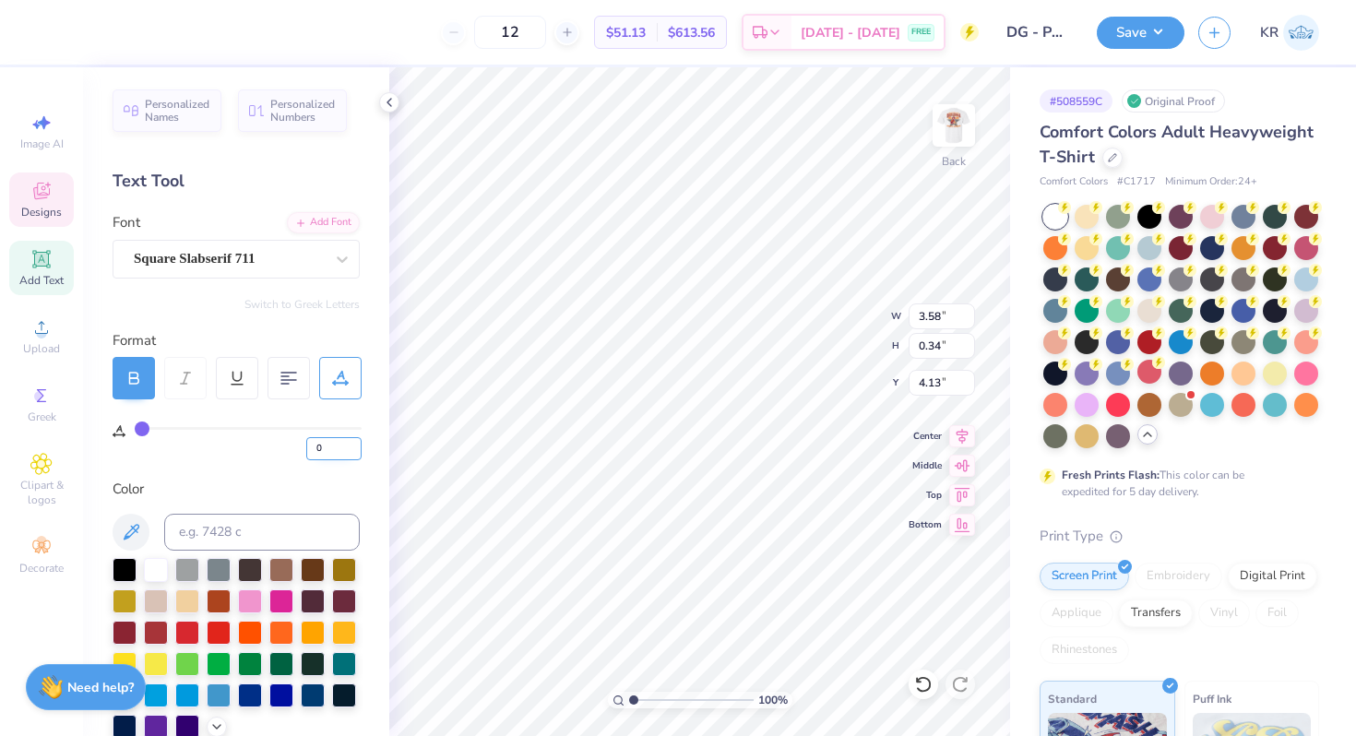
click at [329, 452] on input "0" at bounding box center [333, 448] width 55 height 23
type input "8"
type input "4.13"
type input "4.05"
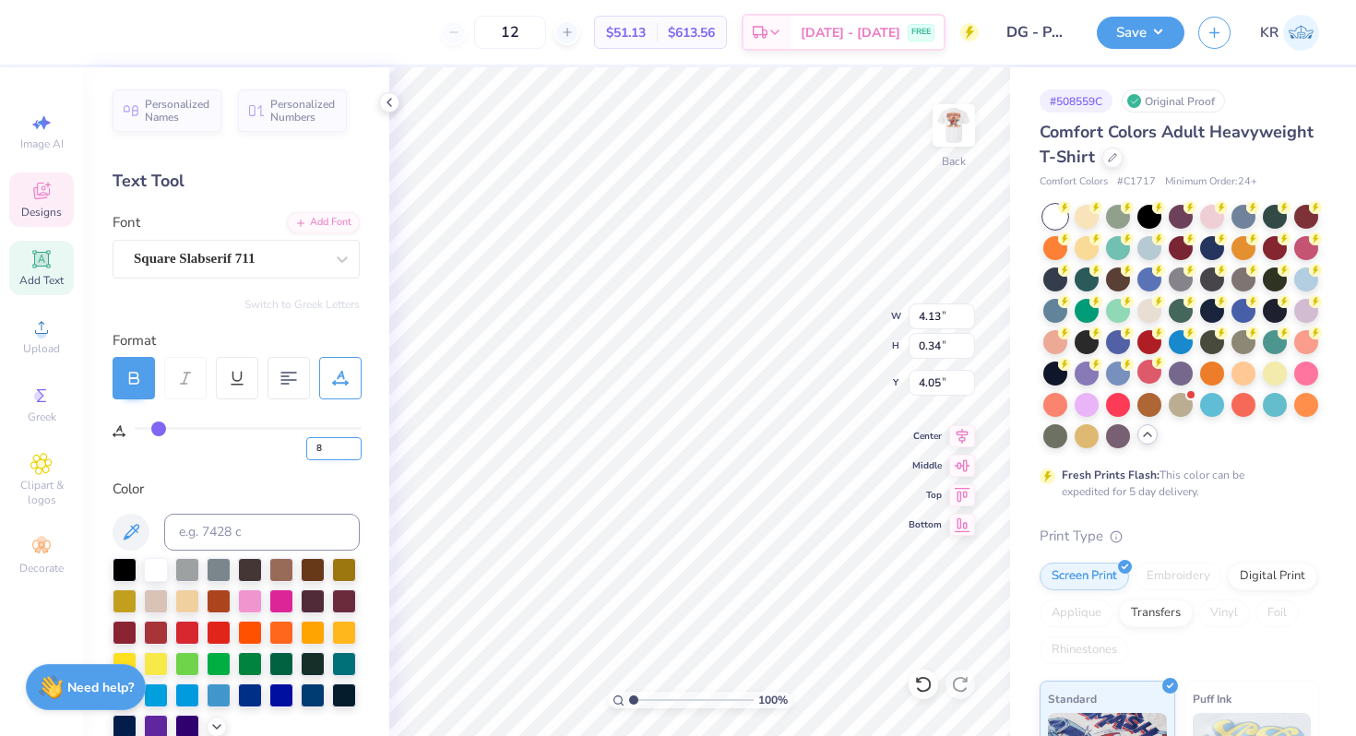
type textarea "Parent's Weekend"
click at [122, 384] on div at bounding box center [134, 378] width 42 height 42
click at [139, 376] on icon at bounding box center [133, 378] width 17 height 17
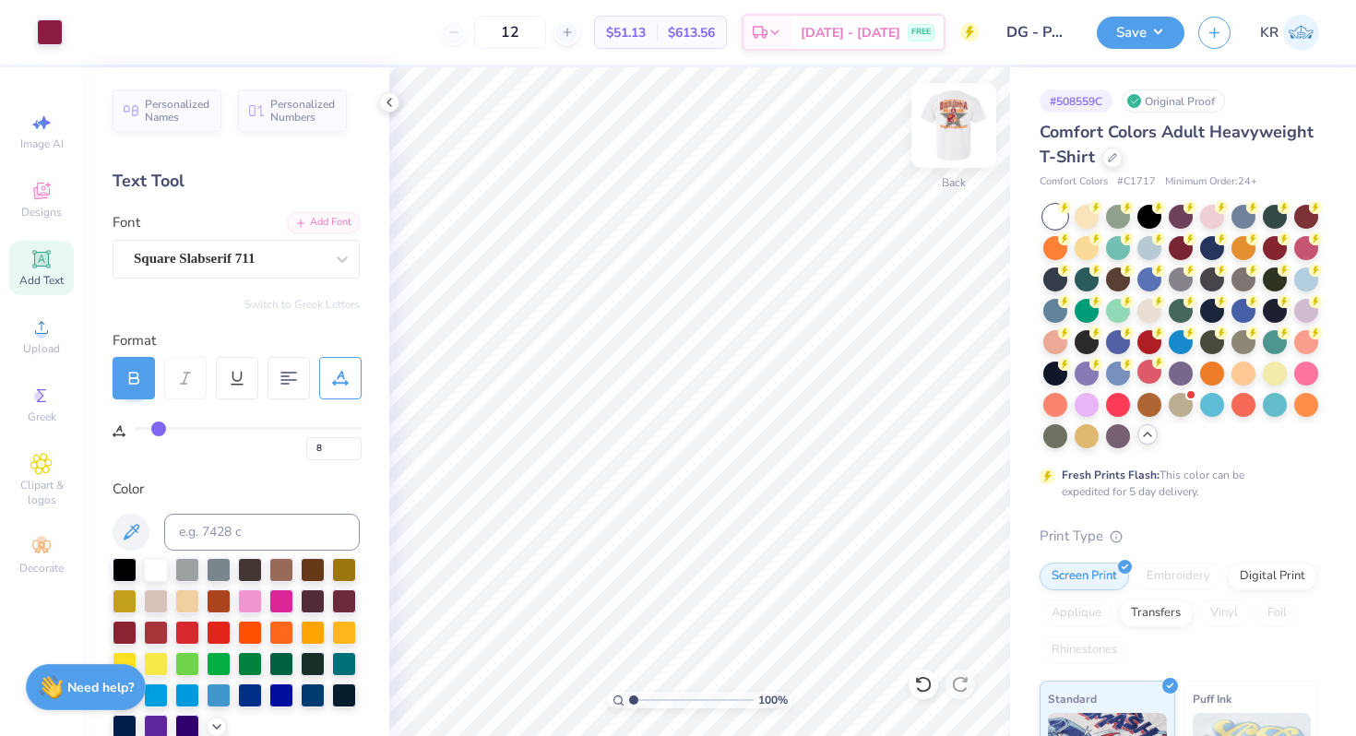
click at [963, 143] on img at bounding box center [954, 126] width 74 height 74
click at [963, 143] on img at bounding box center [953, 125] width 37 height 37
click at [42, 190] on icon at bounding box center [41, 191] width 17 height 17
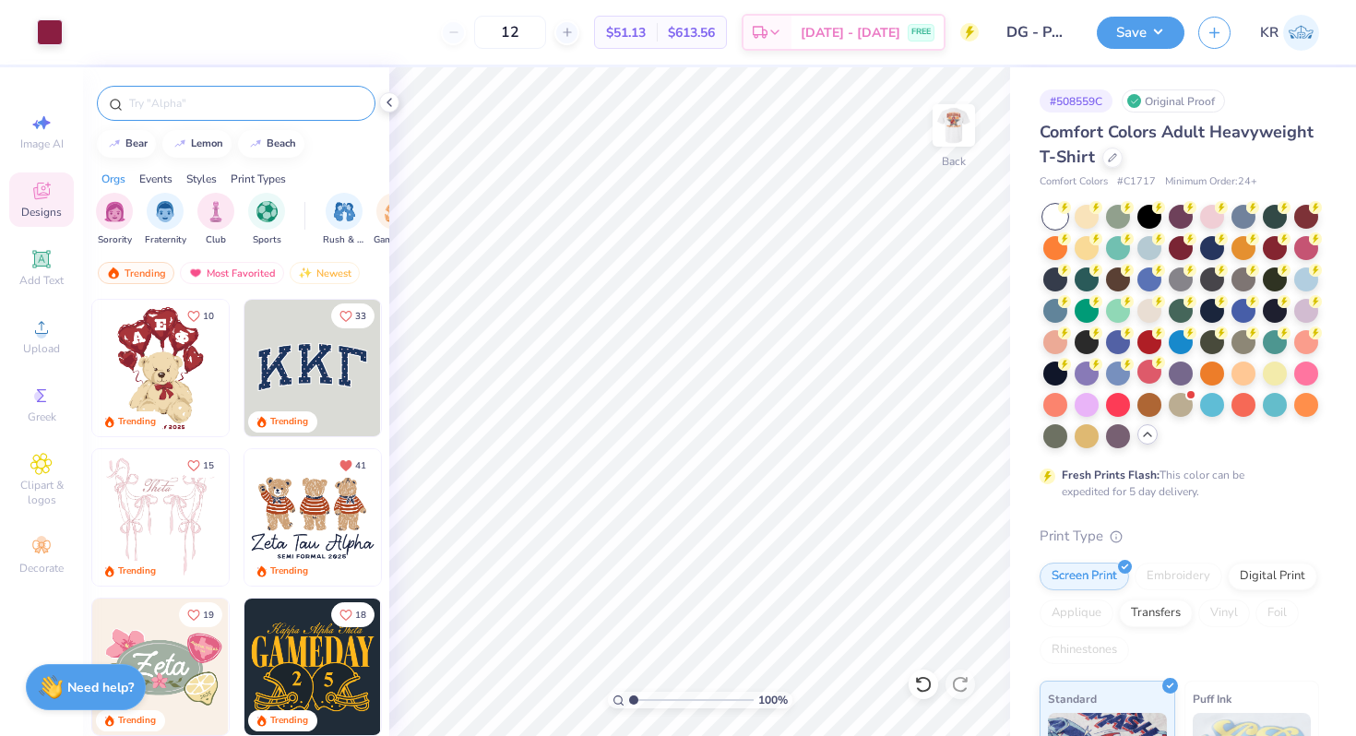
click at [184, 106] on input "text" at bounding box center [245, 103] width 236 height 18
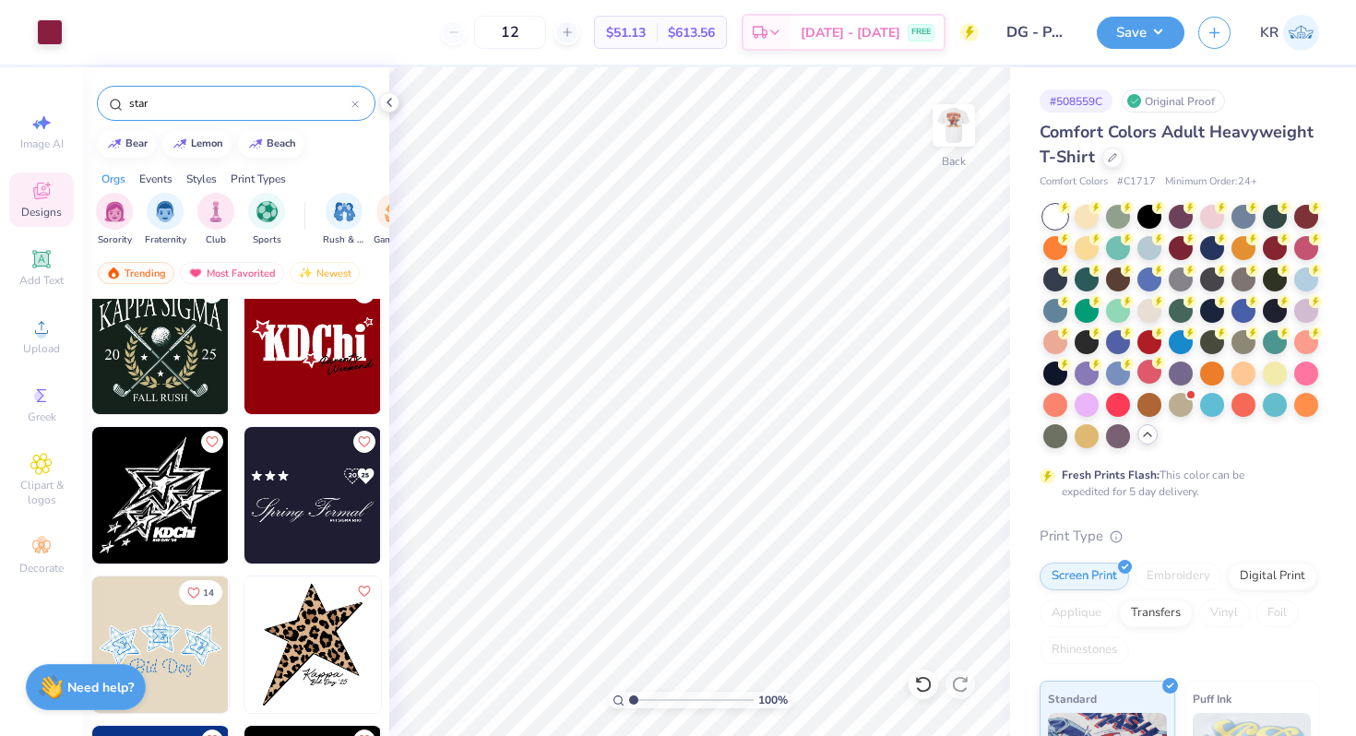
scroll to position [1673, 0]
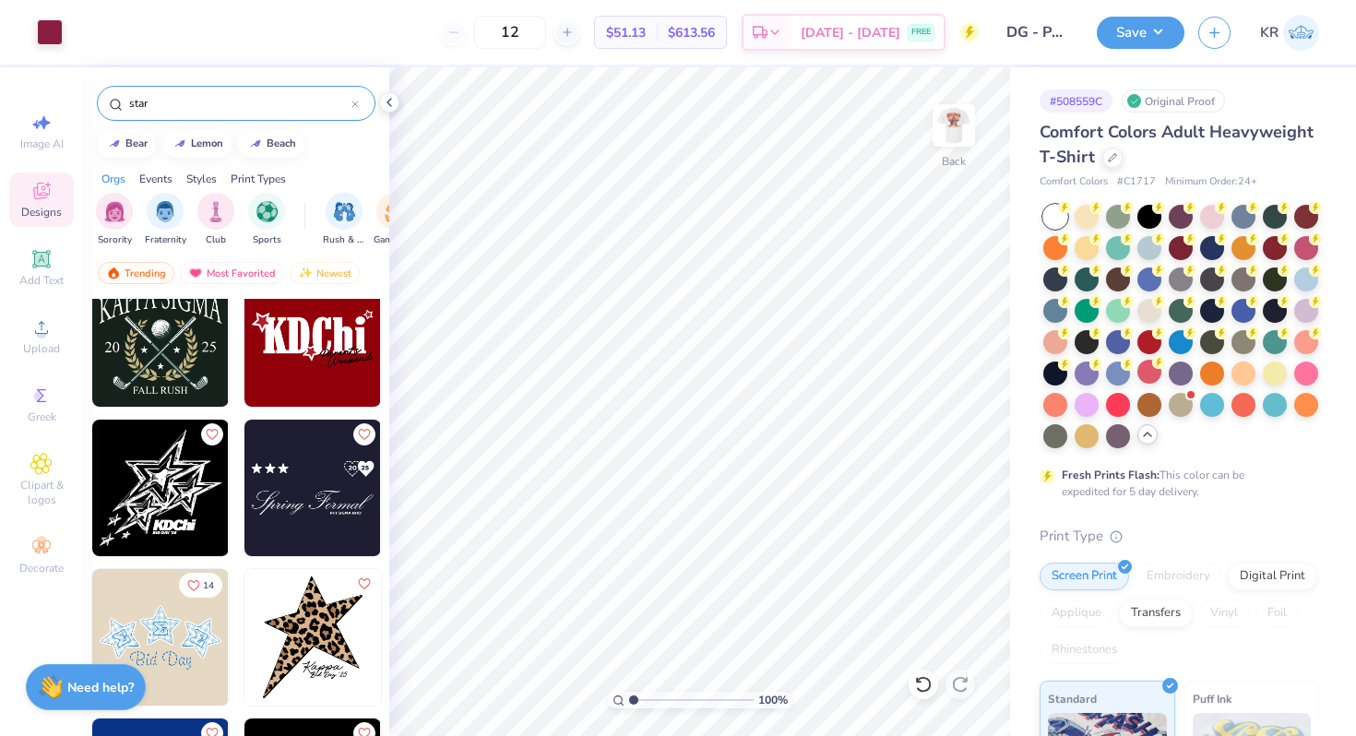
type input "star"
click at [278, 364] on img at bounding box center [312, 338] width 136 height 136
type input "9.55"
click at [52, 36] on div at bounding box center [50, 31] width 26 height 26
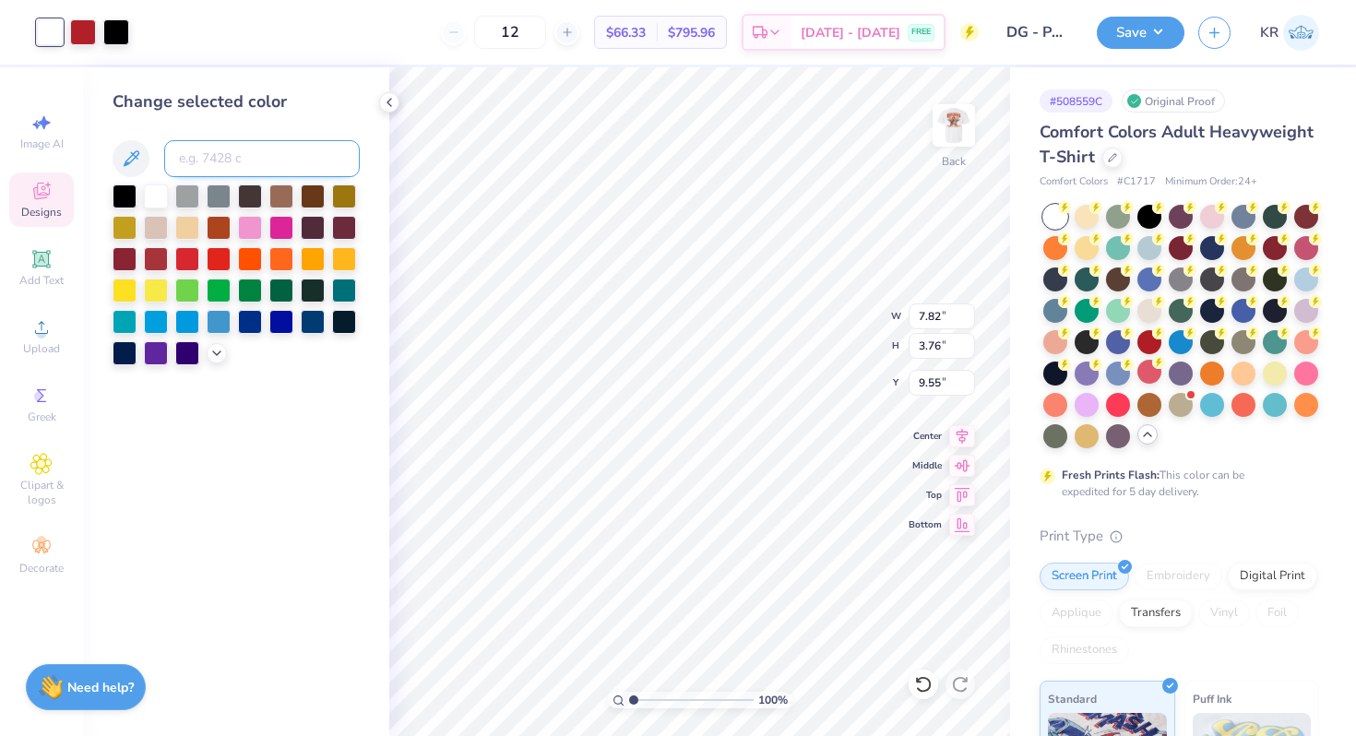
click at [229, 147] on input at bounding box center [262, 158] width 196 height 37
type input "208"
click at [88, 38] on div at bounding box center [83, 31] width 26 height 26
click at [156, 192] on div at bounding box center [156, 195] width 24 height 24
click at [110, 32] on div at bounding box center [116, 31] width 26 height 26
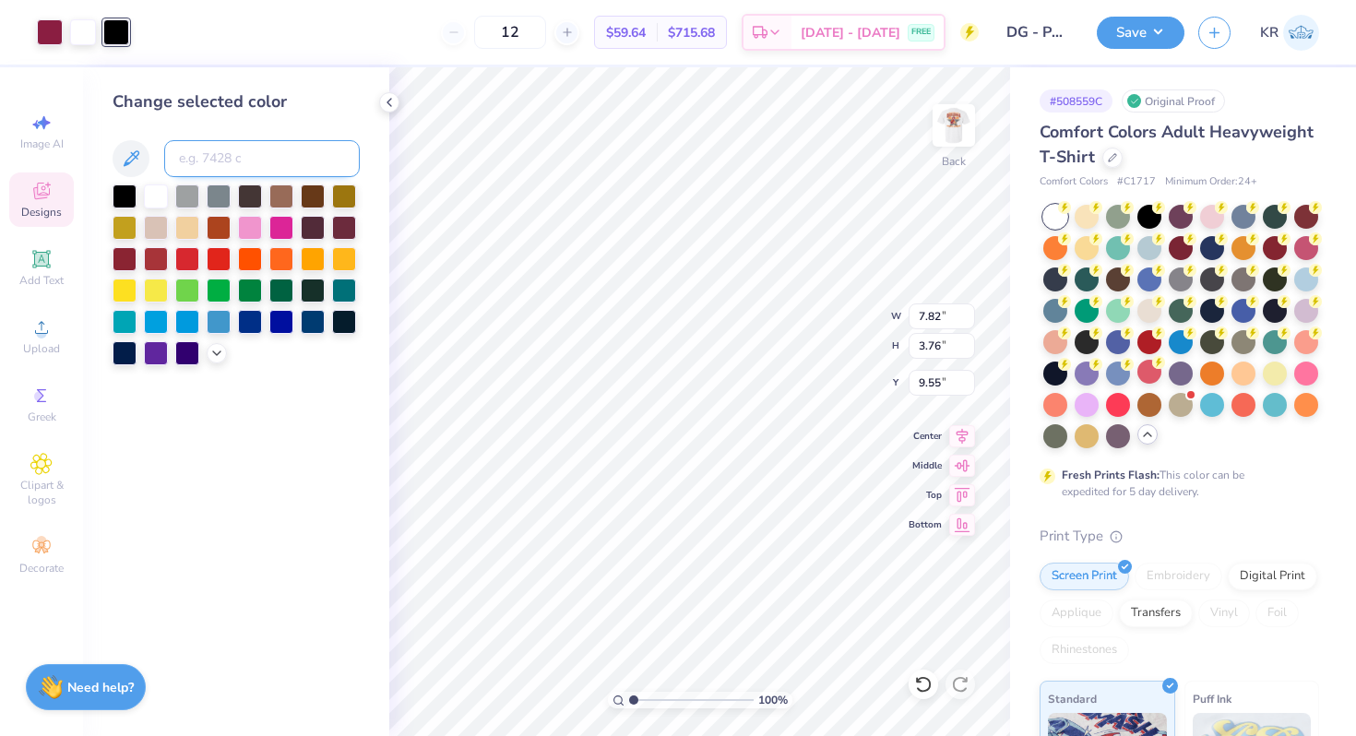
click at [215, 156] on input at bounding box center [262, 158] width 196 height 37
type input "158"
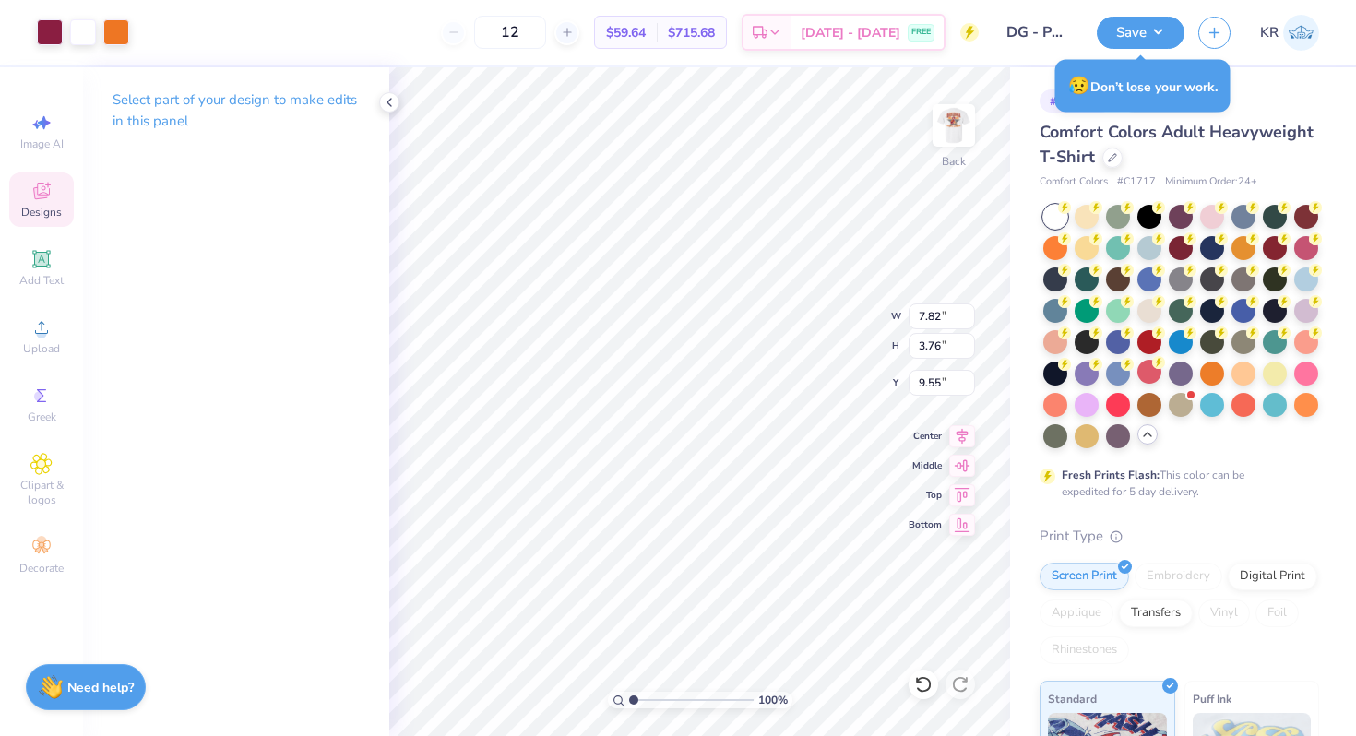
type input "5.21"
type input "2.51"
type input "7.16"
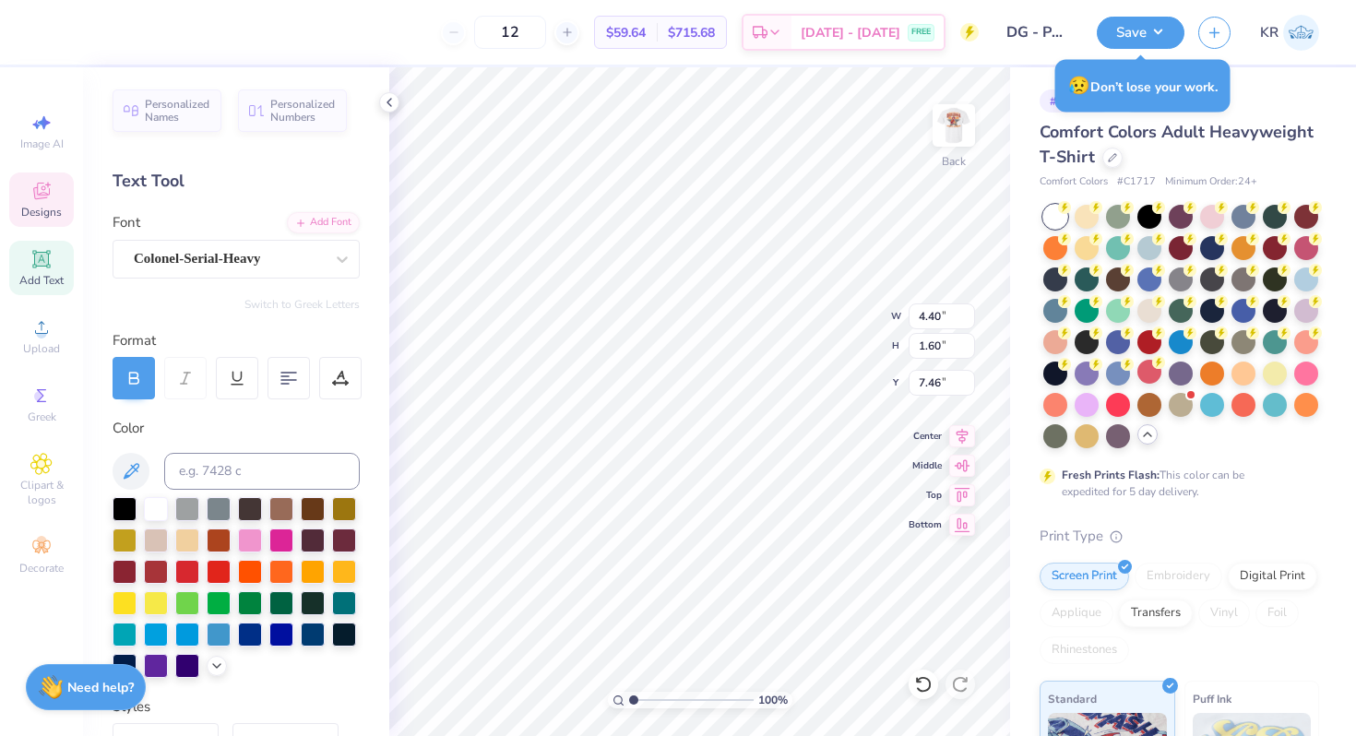
scroll to position [0, 3]
type textarea "DeltaGamma"
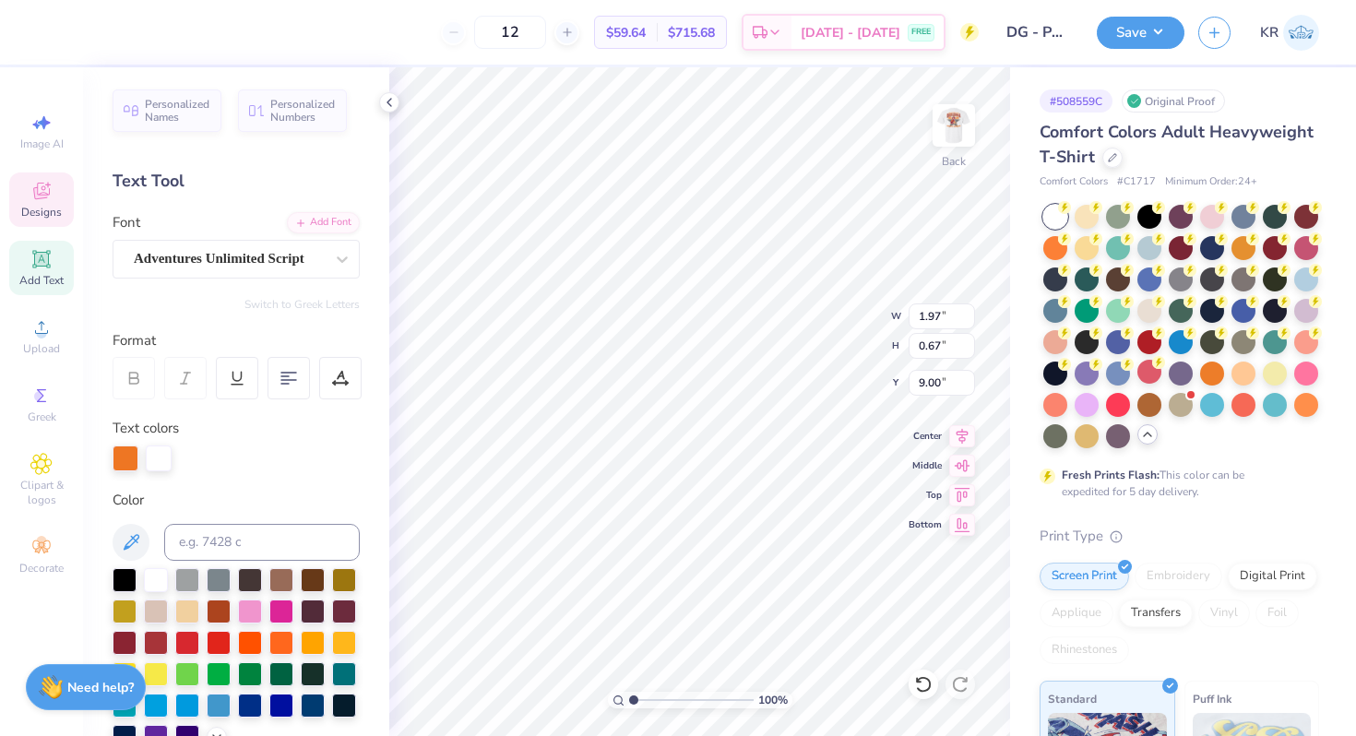
type input "4.90"
type input "1.82"
type input "0.61"
type input "5.23"
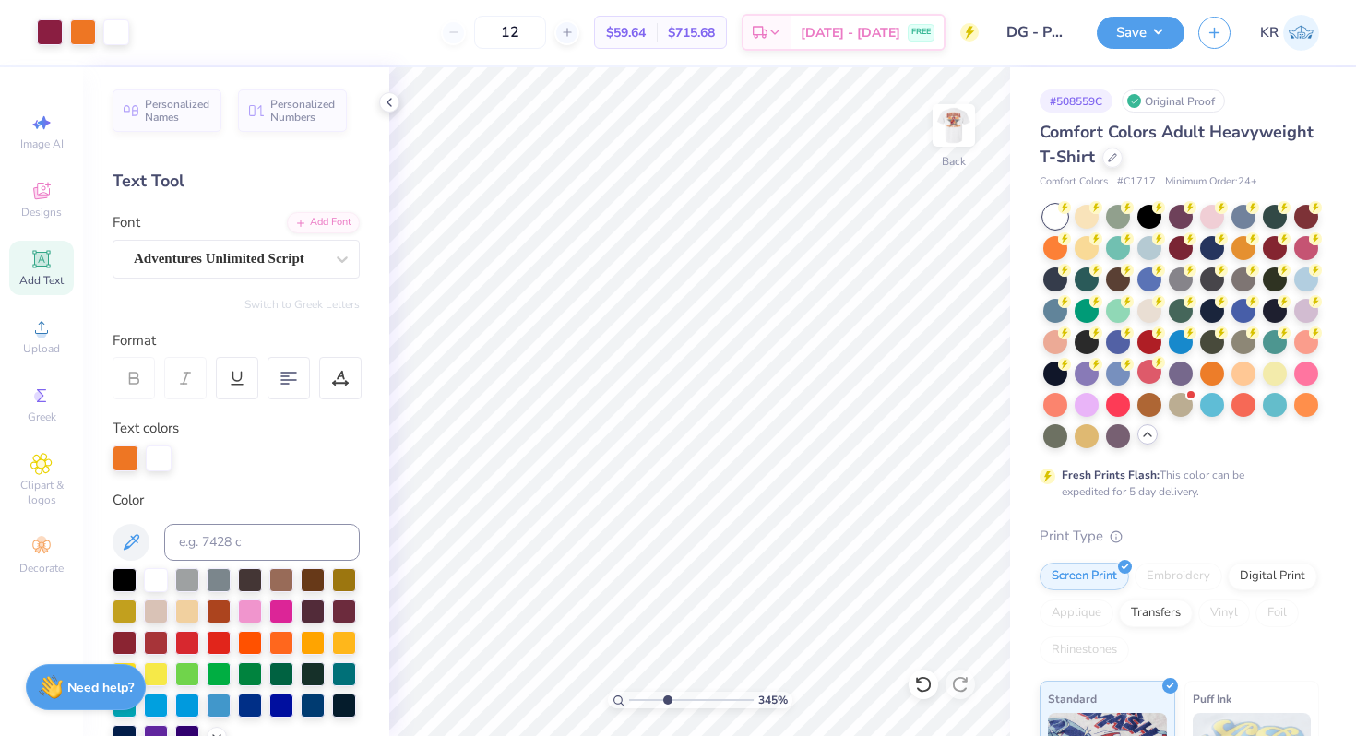
drag, startPoint x: 630, startPoint y: 697, endPoint x: 665, endPoint y: 696, distance: 35.1
type input "3.68"
click at [666, 696] on input "range" at bounding box center [691, 700] width 124 height 17
type input "1.82"
type input "0.61"
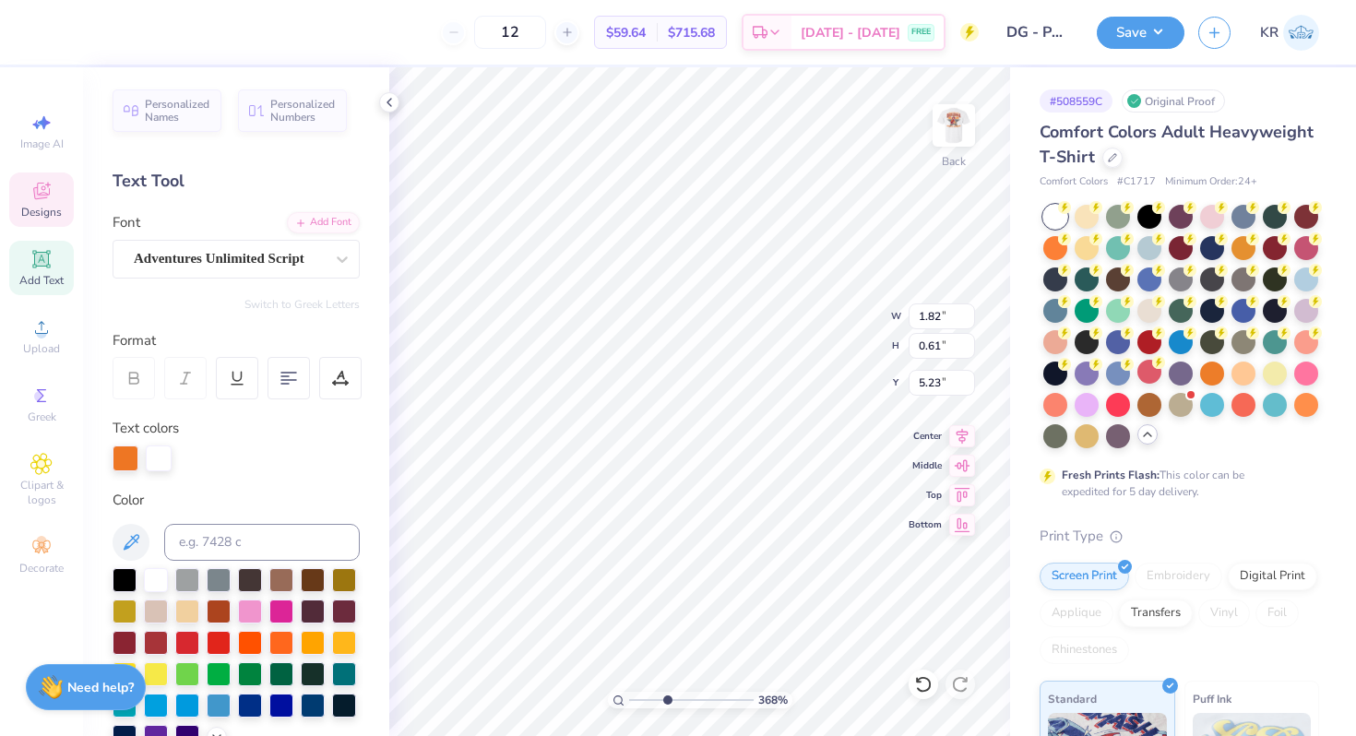
type input "5.23"
type textarea "Parent's Weekend"
type input "3.81"
drag, startPoint x: 668, startPoint y: 699, endPoint x: 628, endPoint y: 699, distance: 39.7
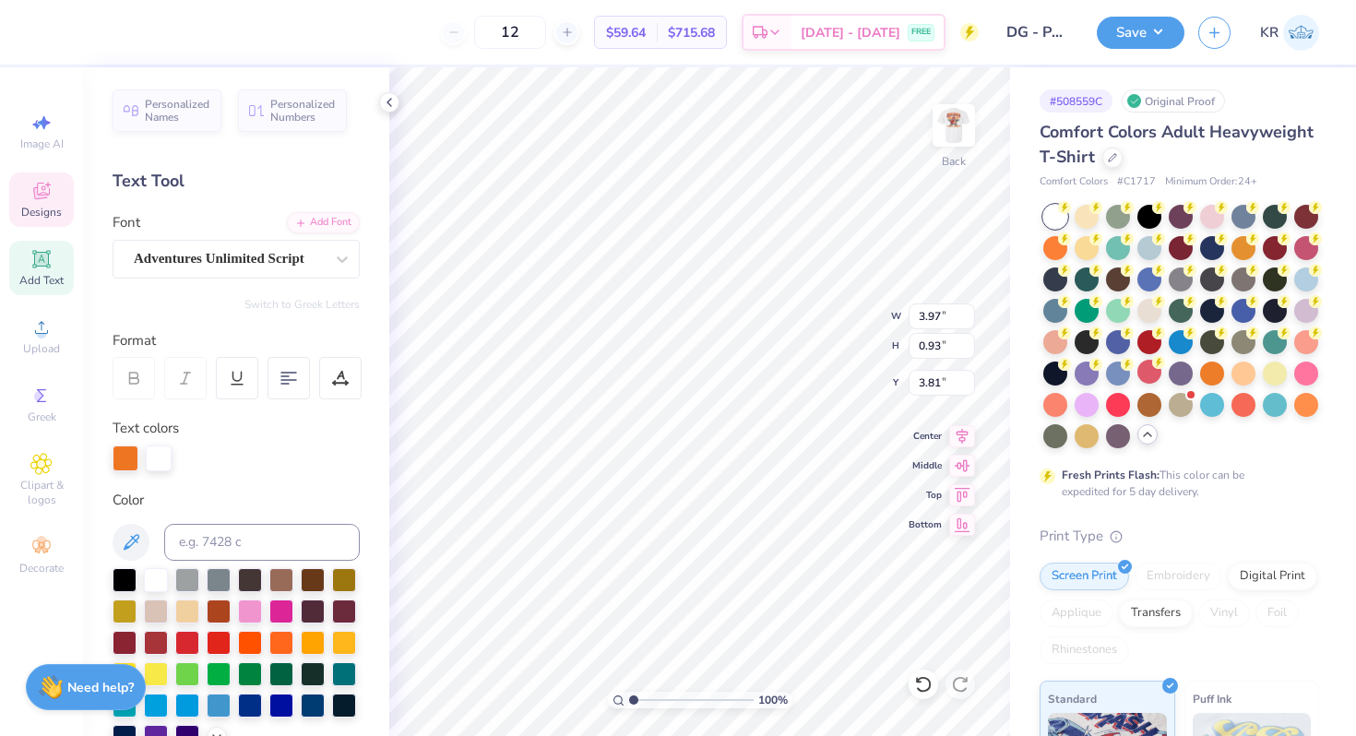
click at [629, 699] on input "range" at bounding box center [691, 700] width 124 height 17
drag, startPoint x: 632, startPoint y: 700, endPoint x: 645, endPoint y: 700, distance: 12.9
type input "1.96"
click at [645, 700] on input "range" at bounding box center [691, 700] width 124 height 17
type input "4.00"
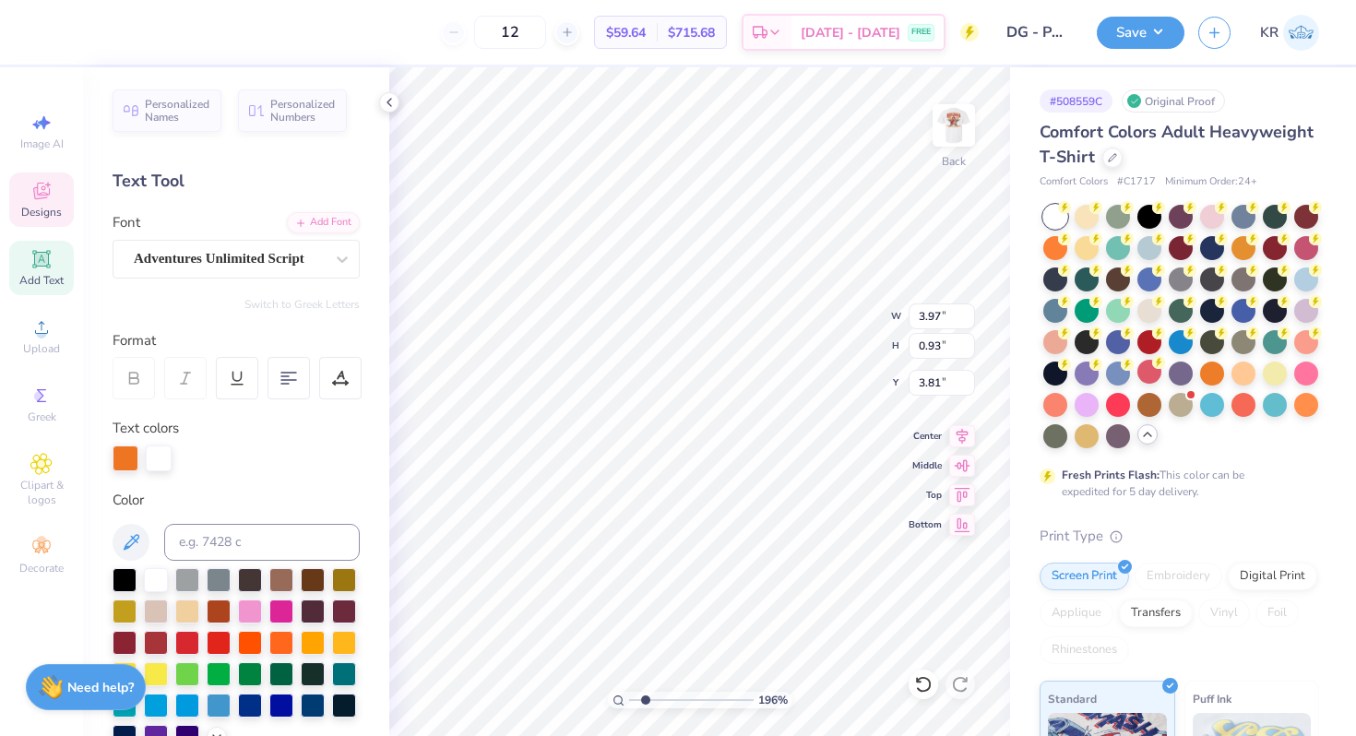
type input "0.47"
type input "4.03"
type input "3.93"
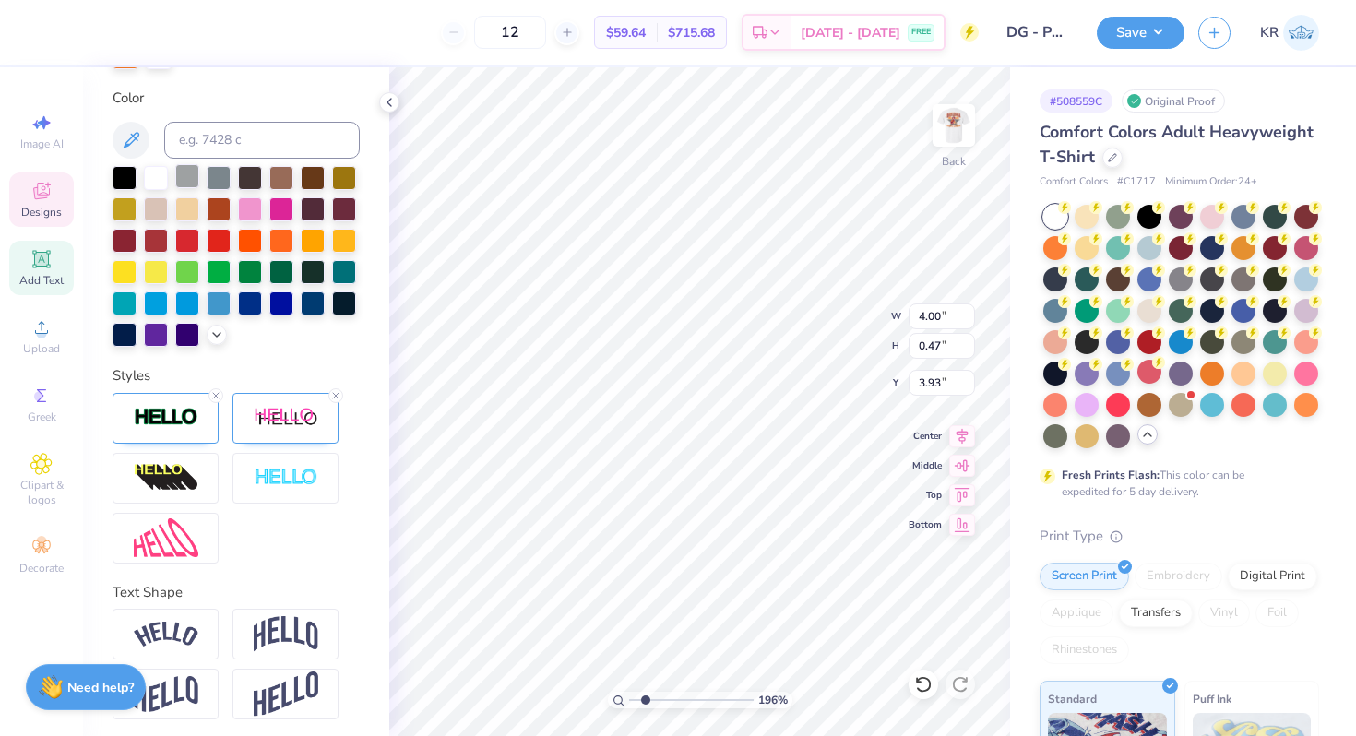
scroll to position [408, 0]
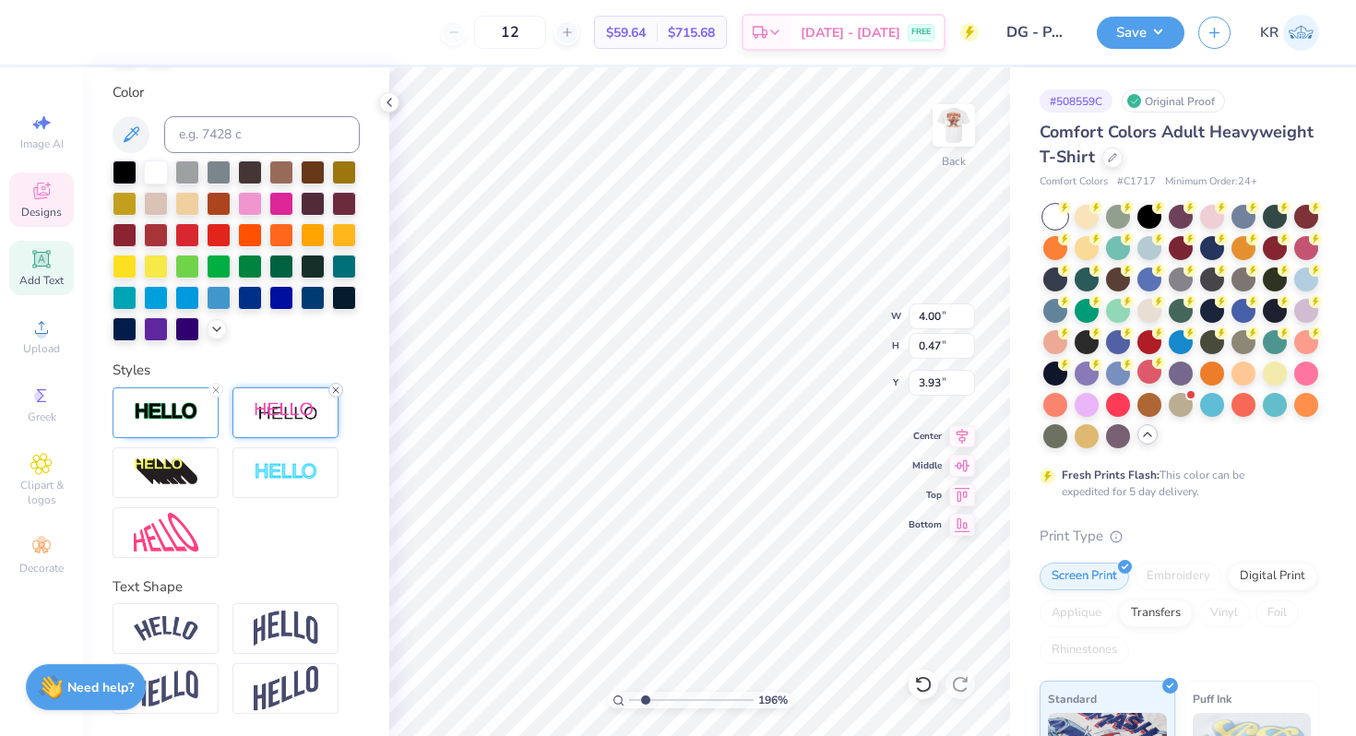
click at [334, 394] on icon at bounding box center [335, 390] width 11 height 11
type input "3.96"
type input "0.46"
click at [217, 393] on icon at bounding box center [215, 390] width 11 height 11
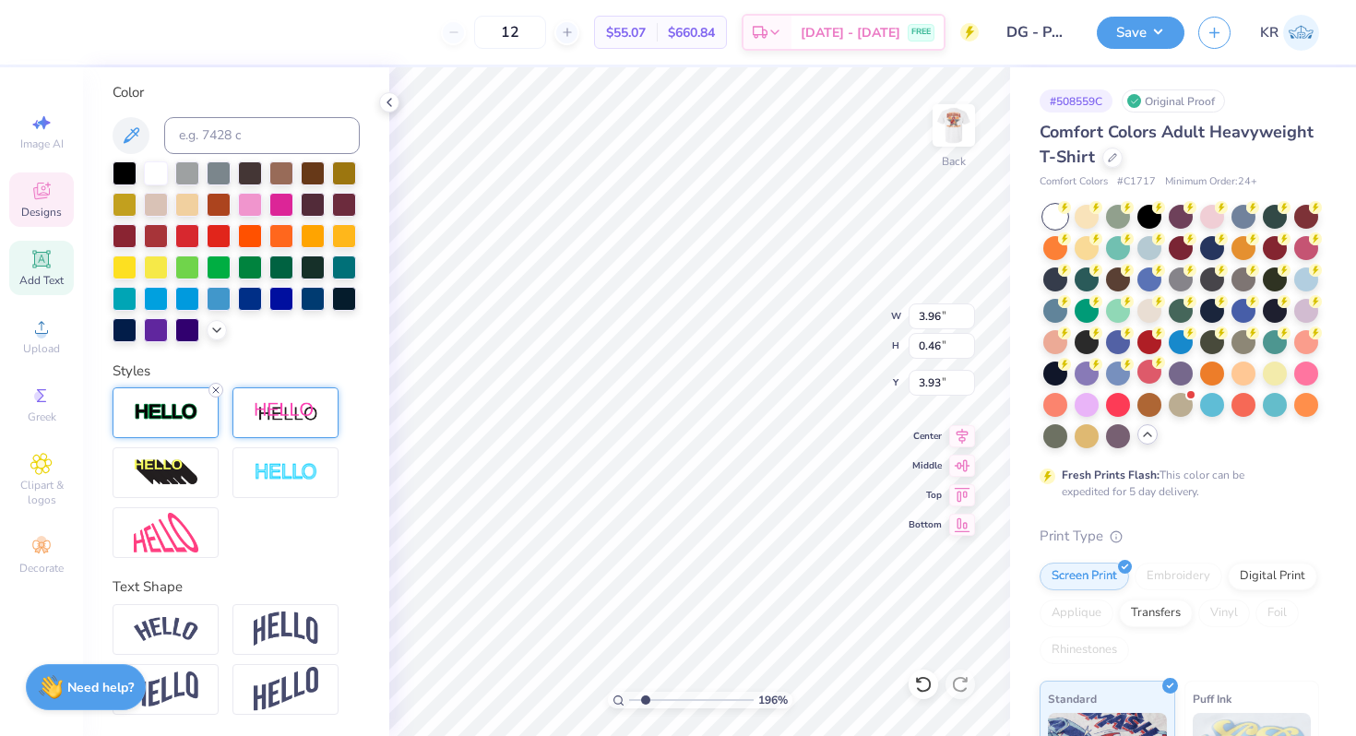
type input "3.95"
type input "0.45"
type input "3.94"
click at [207, 401] on div at bounding box center [166, 412] width 106 height 51
type input "3.96"
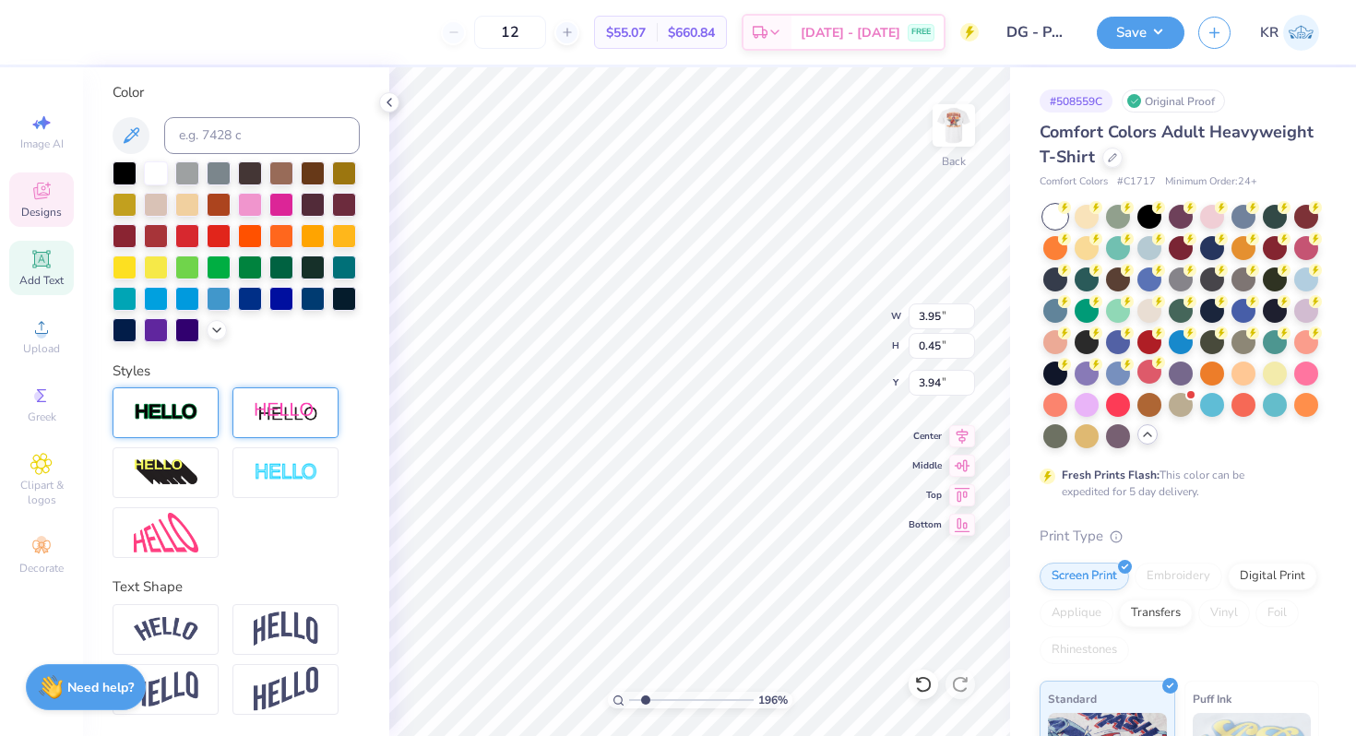
type input "0.46"
type input "3.93"
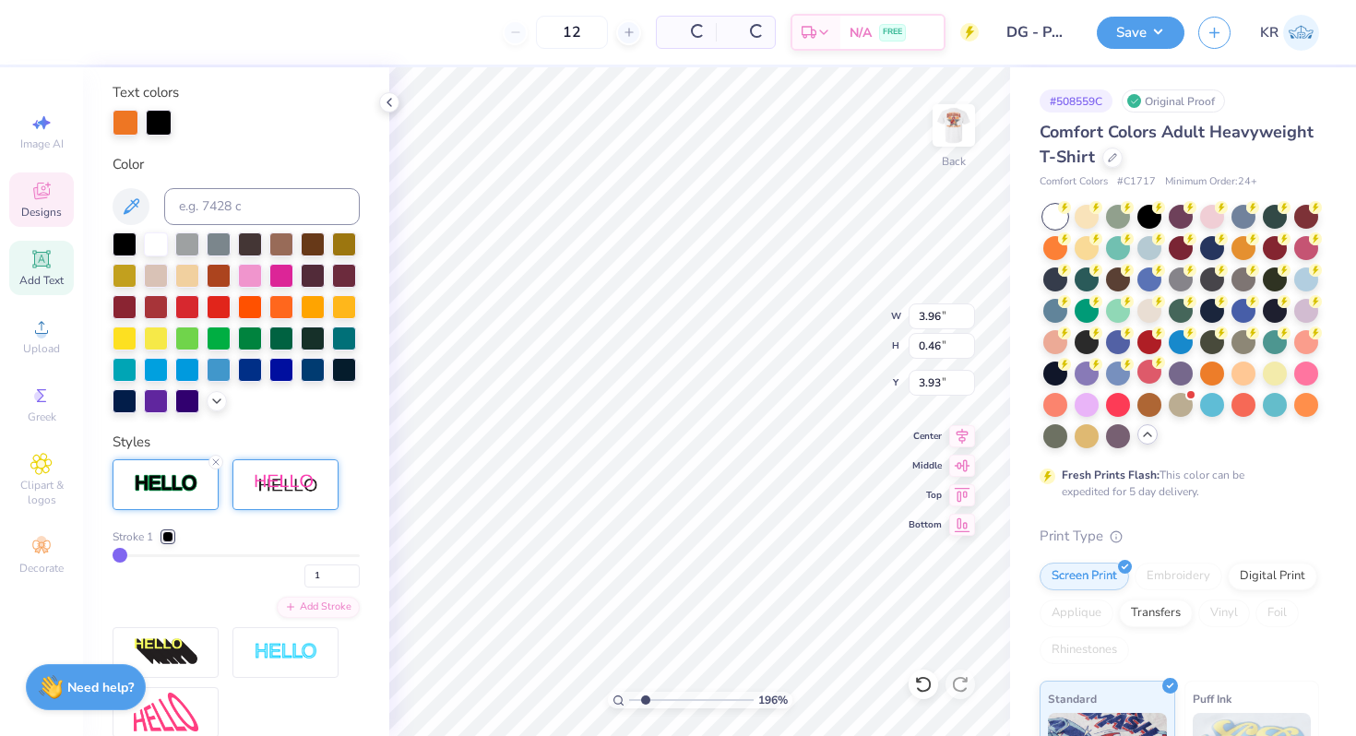
scroll to position [408, 0]
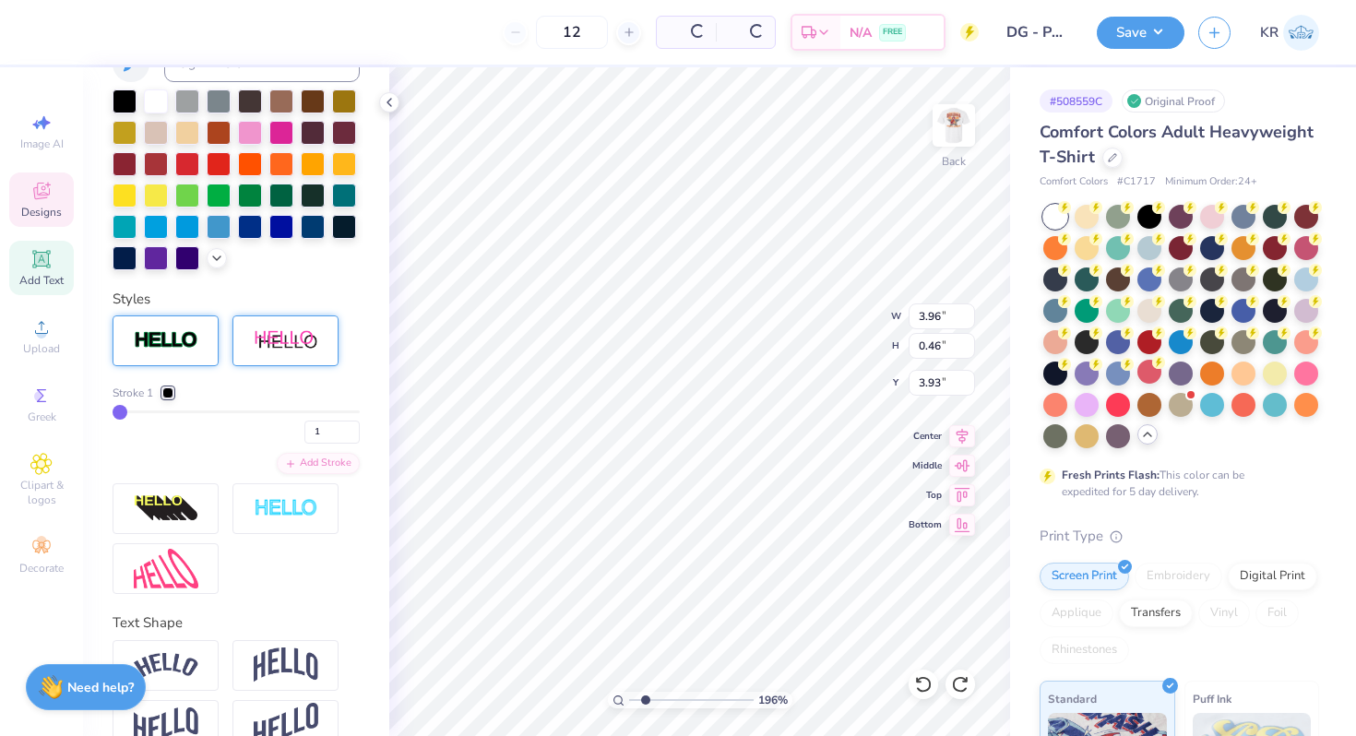
type input "3.95"
type input "0.45"
type input "3.94"
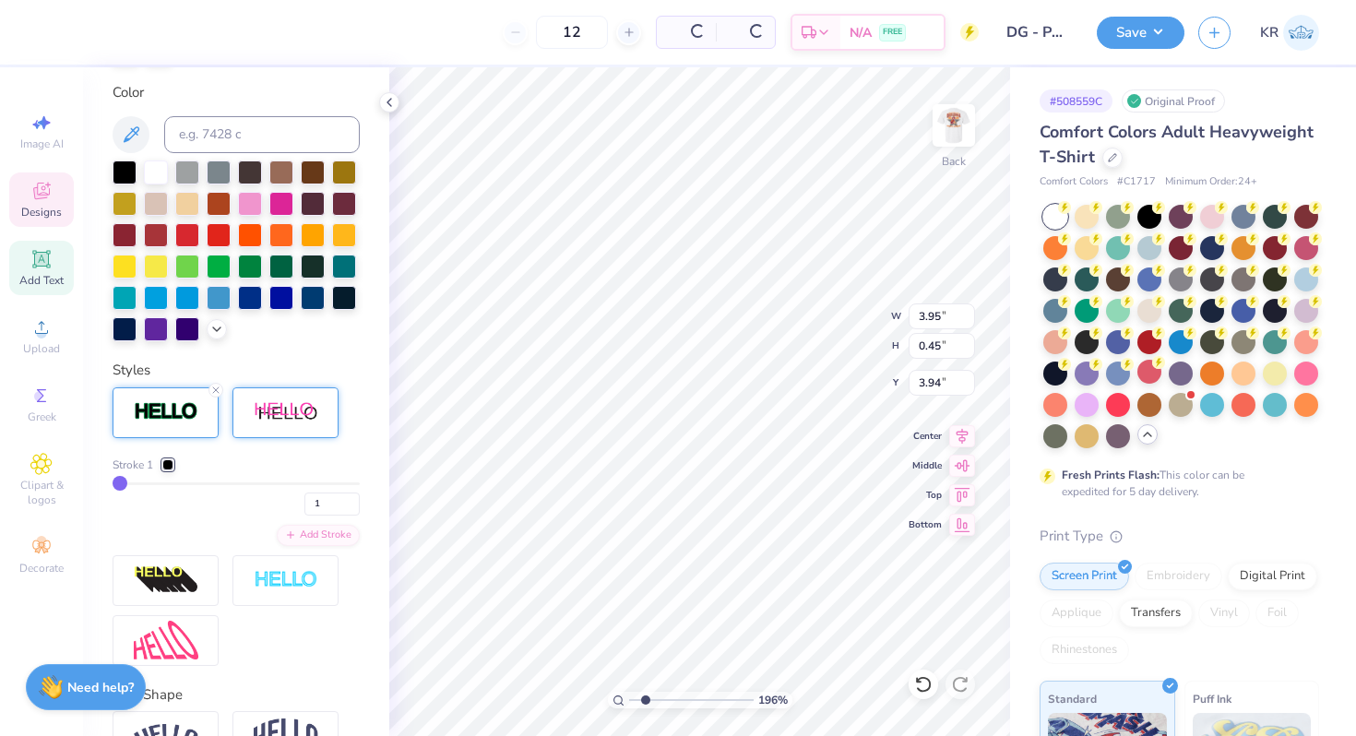
type input "3.96"
type input "0.46"
type input "3.93"
type input "3.95"
type input "0.45"
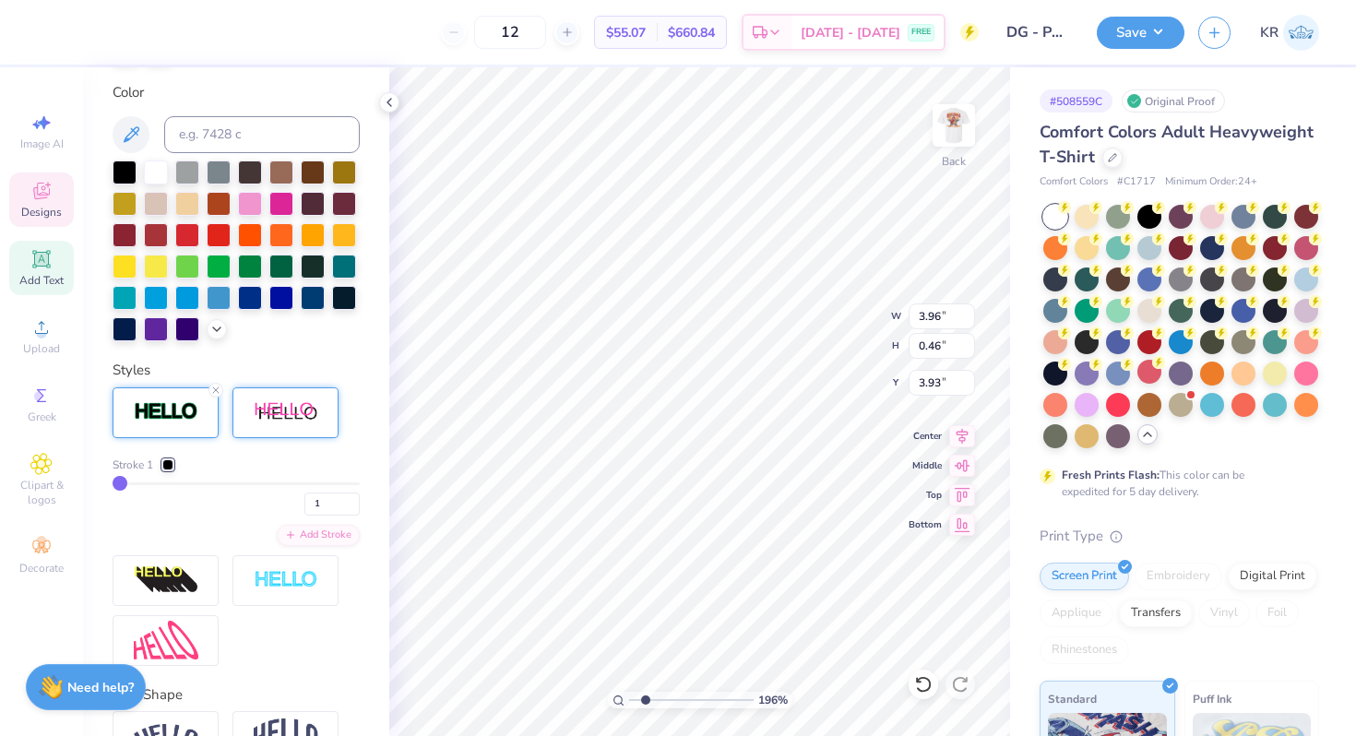
type input "3.94"
type input "3.96"
type input "0.46"
type input "3.93"
click at [914, 681] on icon at bounding box center [923, 684] width 18 height 18
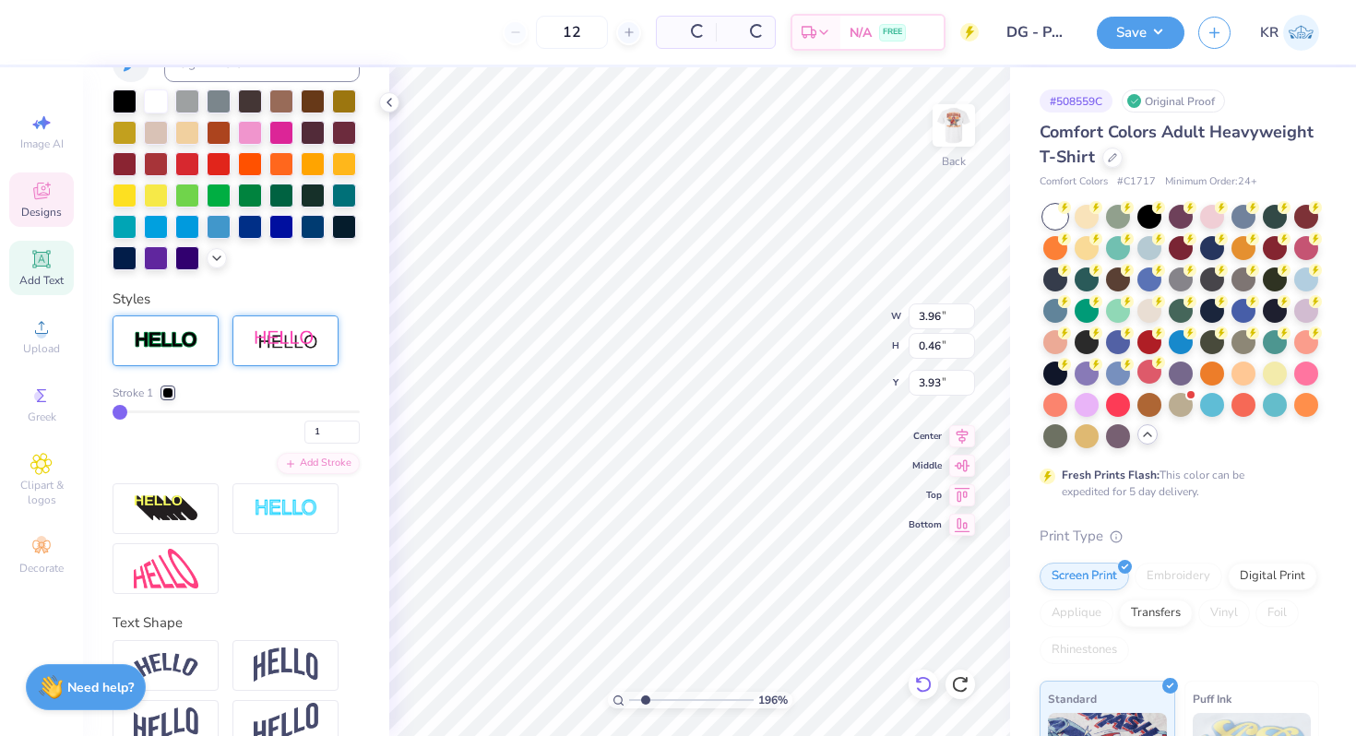
type input "3.95"
type input "0.45"
type input "3.94"
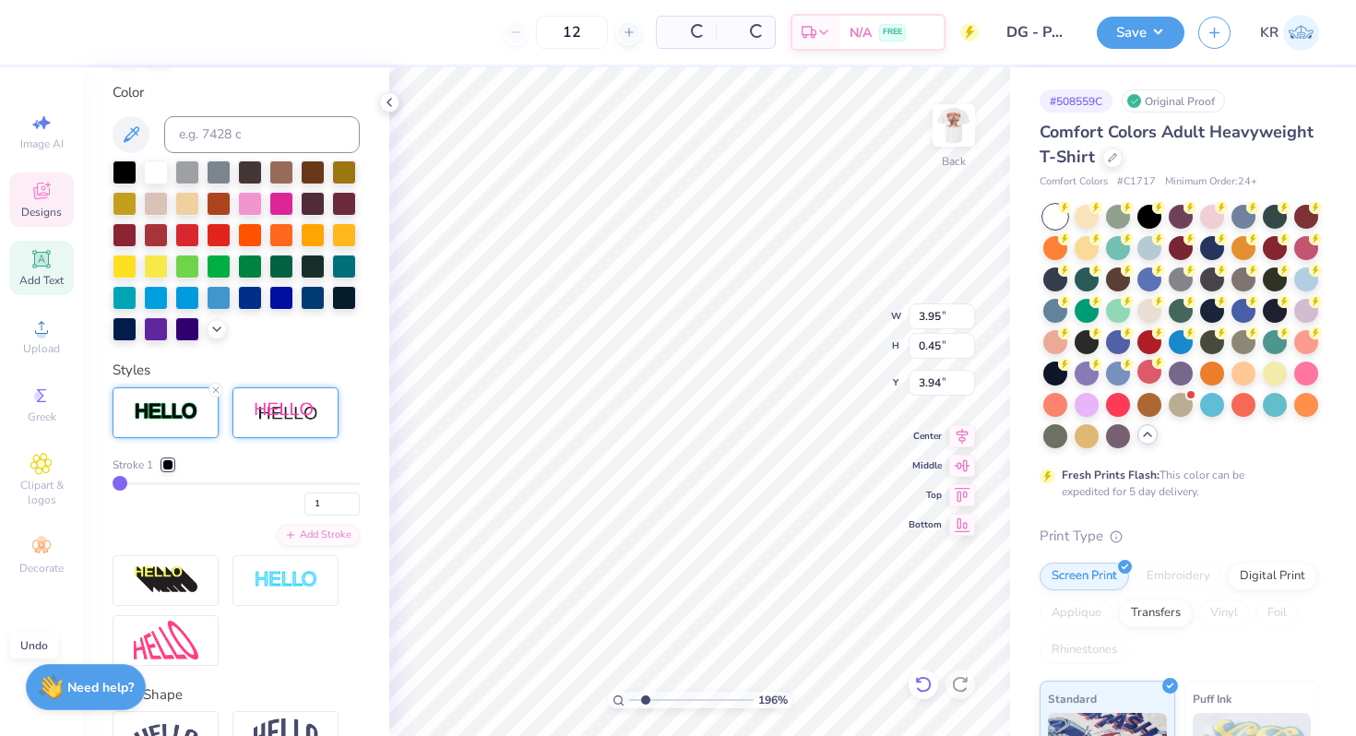
type input "3.96"
type input "0.46"
type input "3.93"
click at [914, 681] on icon at bounding box center [923, 684] width 18 height 18
type input "3.95"
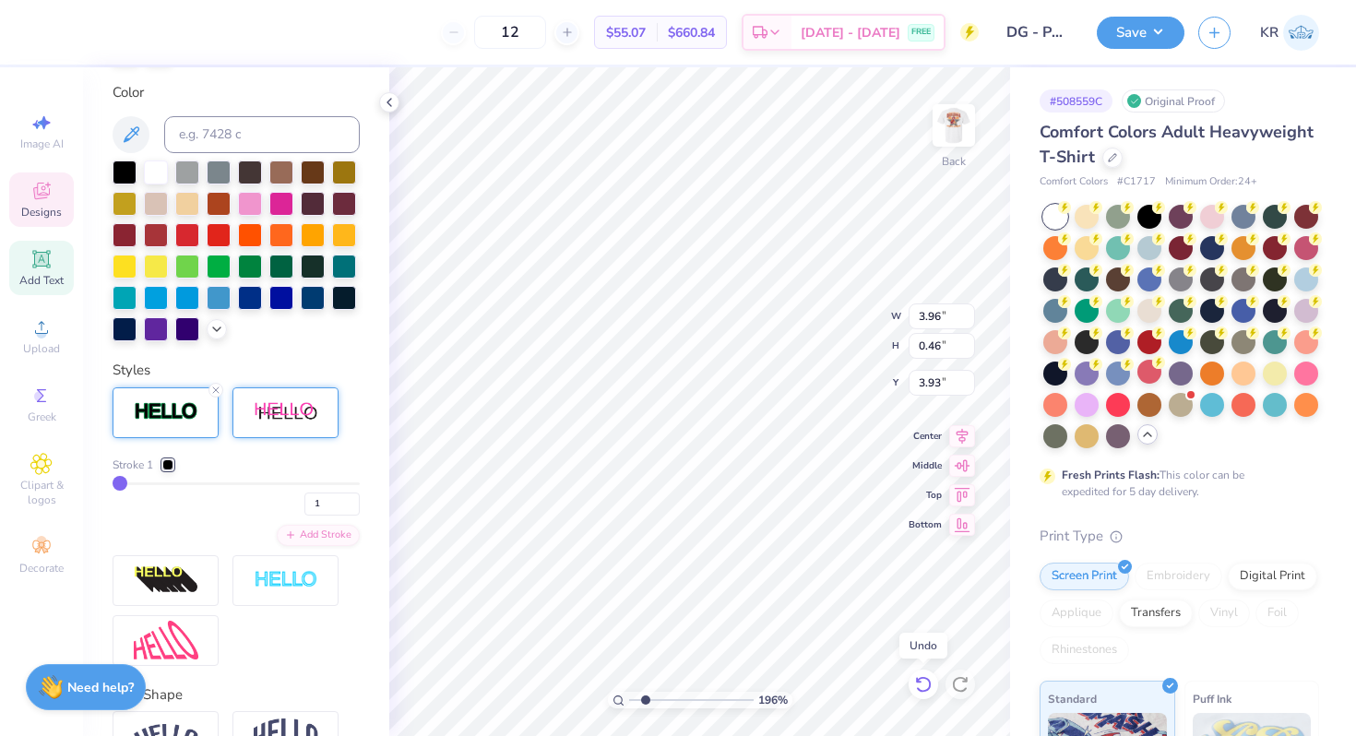
type input "0.45"
type input "3.94"
type input "3.96"
type input "0.46"
type input "3.93"
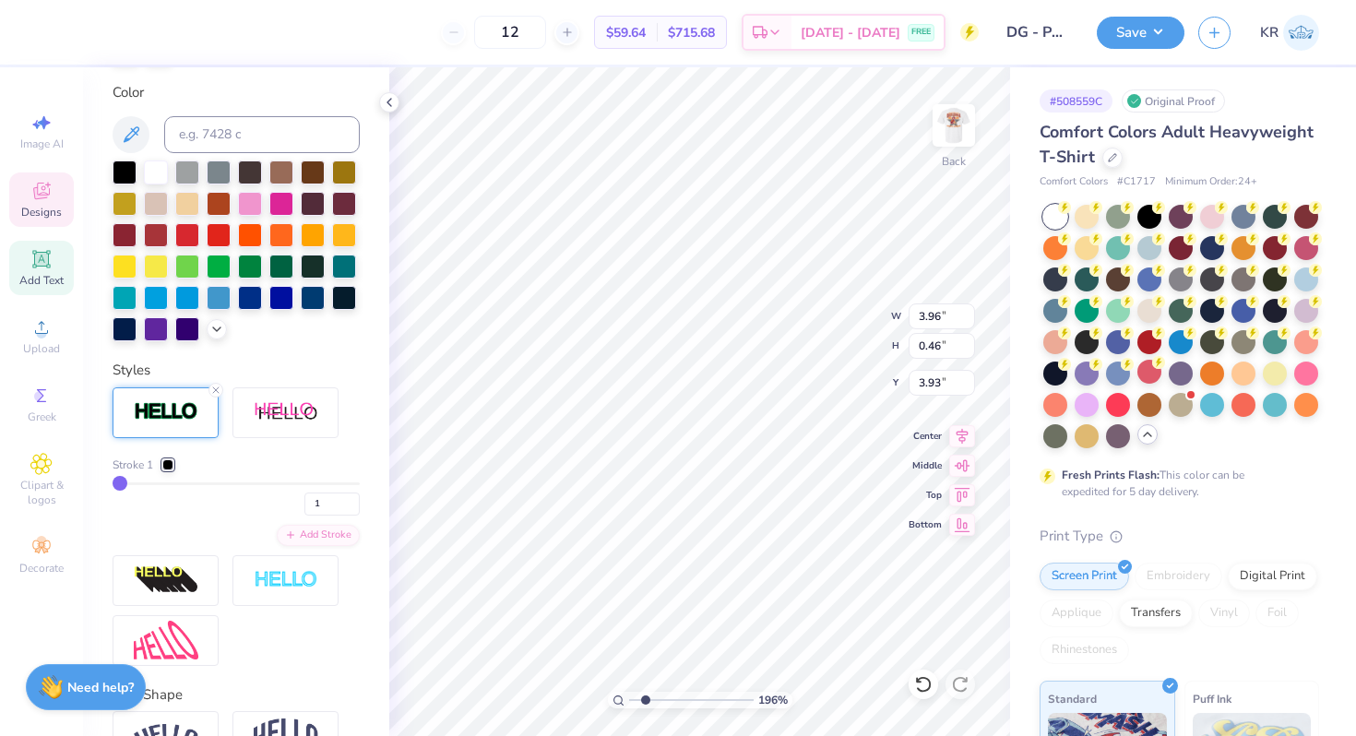
click at [271, 361] on div "Styles" at bounding box center [236, 370] width 247 height 21
click at [215, 390] on icon at bounding box center [215, 390] width 11 height 11
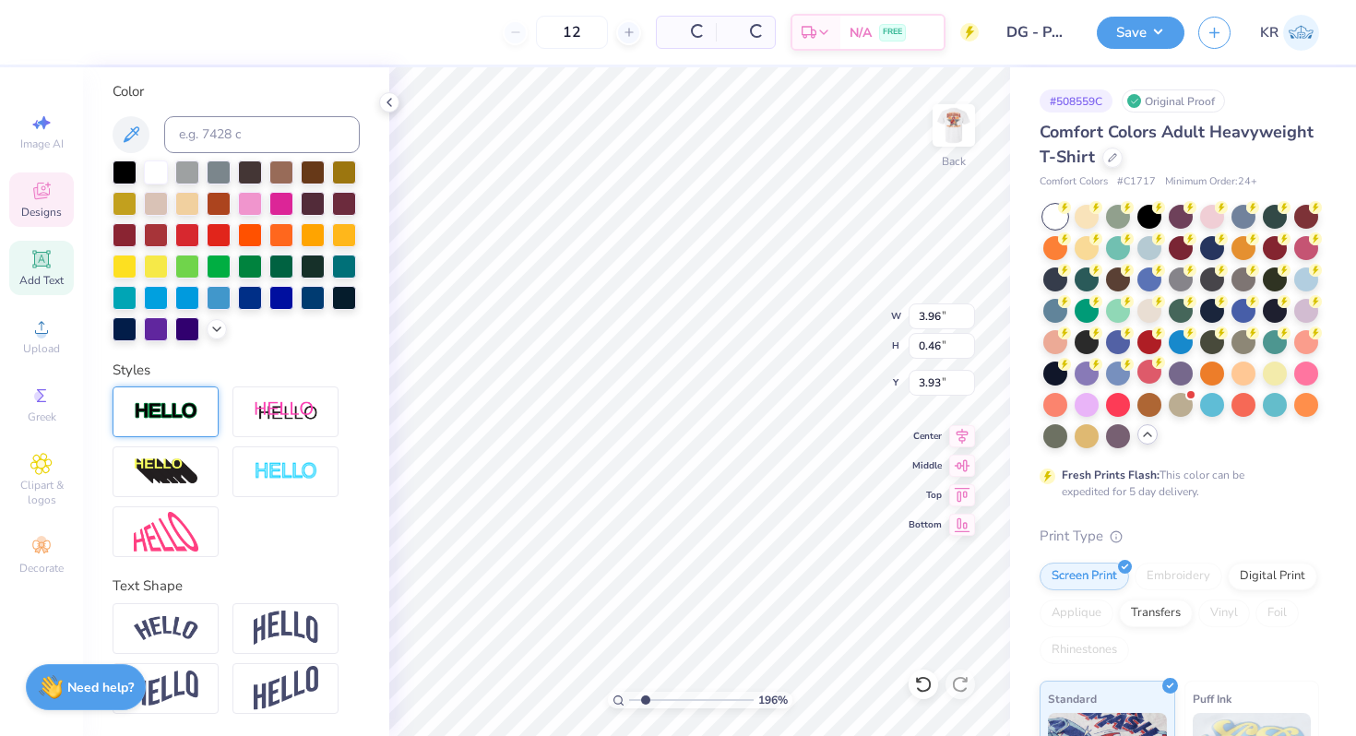
type input "3.95"
type input "0.45"
type input "3.94"
click at [914, 685] on icon at bounding box center [923, 684] width 18 height 18
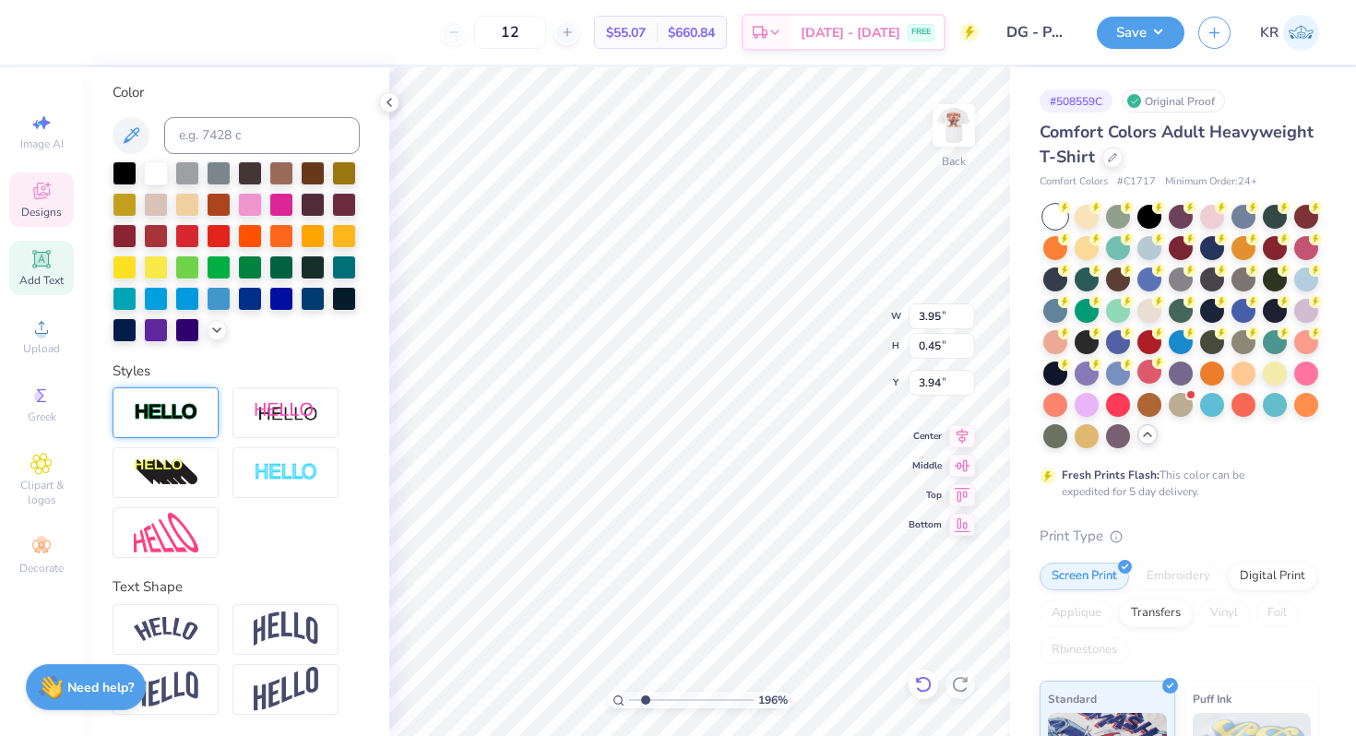
type input "3.96"
type input "0.46"
type input "3.93"
click at [914, 685] on icon at bounding box center [923, 684] width 18 height 18
type input "3.95"
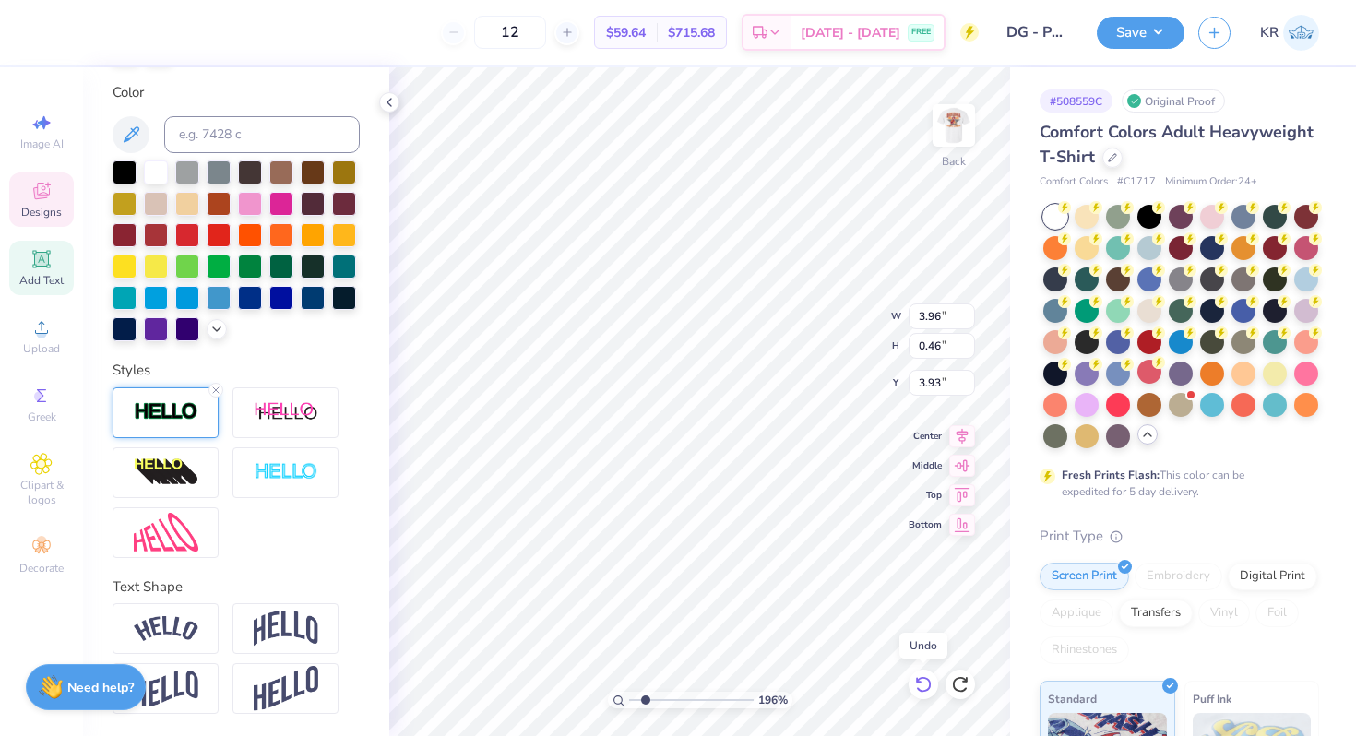
type input "0.45"
type input "3.94"
click at [914, 685] on icon at bounding box center [923, 684] width 18 height 18
type input "3.96"
type input "0.46"
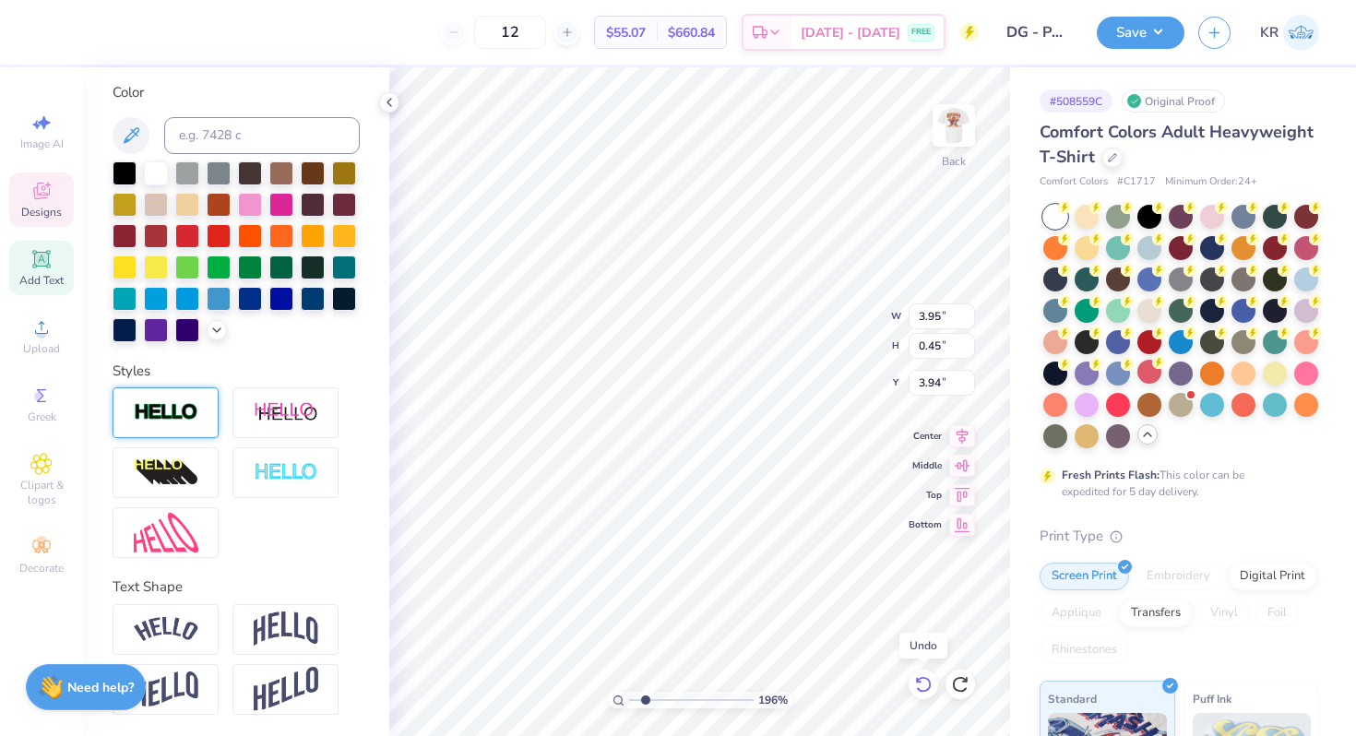
type input "3.93"
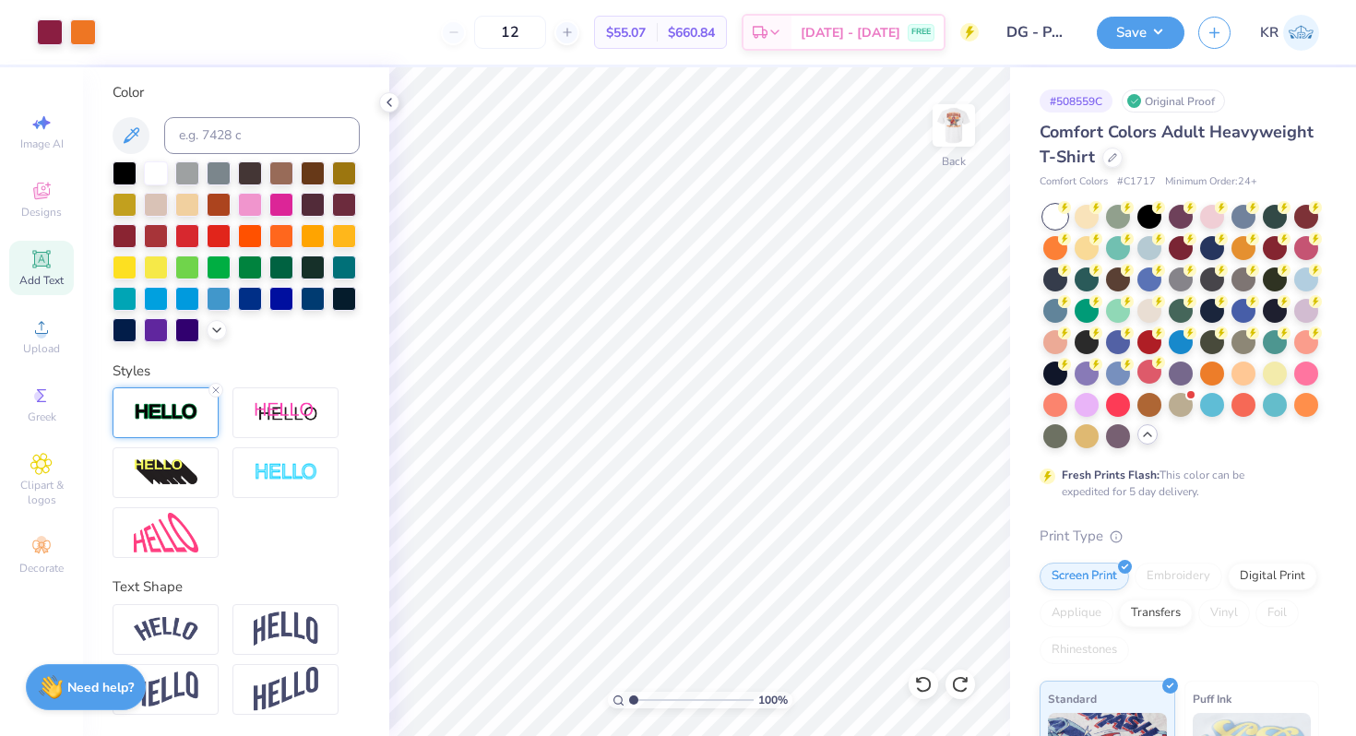
drag, startPoint x: 644, startPoint y: 703, endPoint x: 624, endPoint y: 703, distance: 19.4
type input "1"
click at [629, 703] on input "range" at bounding box center [691, 700] width 124 height 17
type input "3.81"
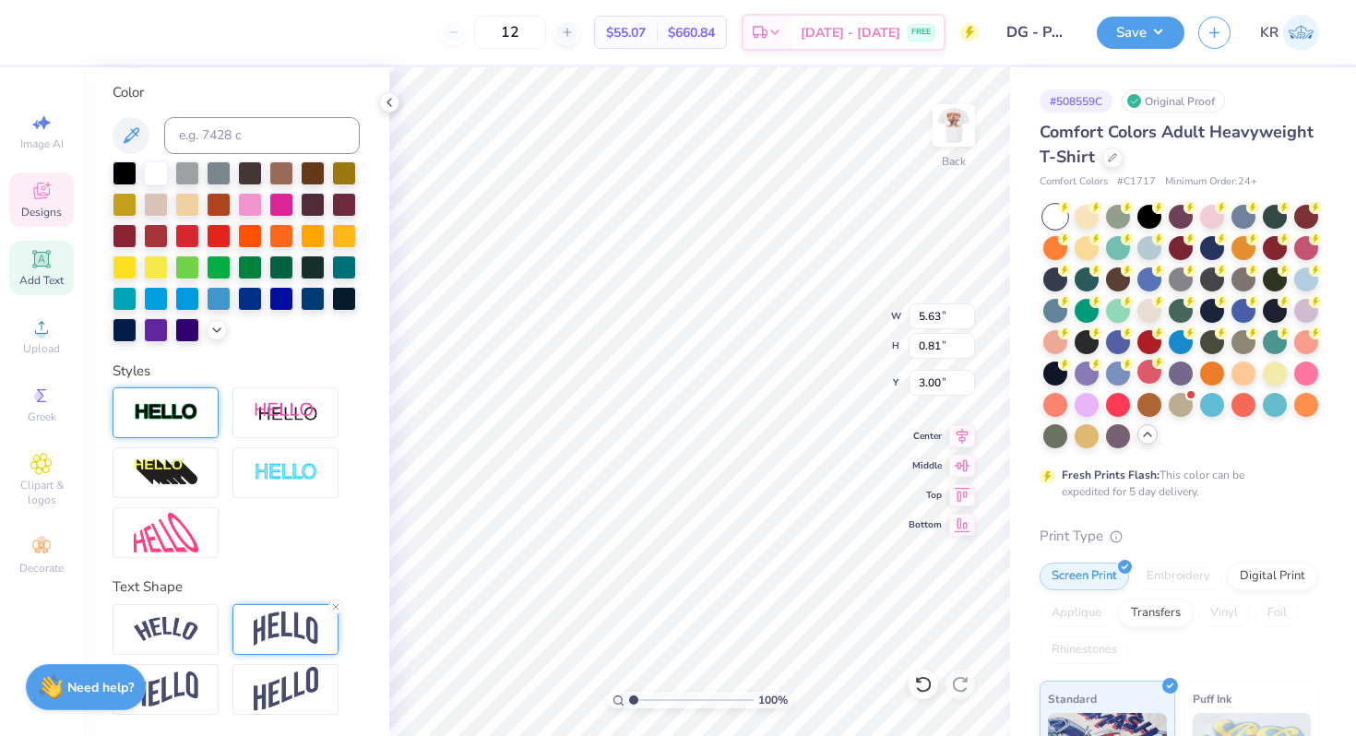
click at [270, 627] on img at bounding box center [286, 628] width 65 height 35
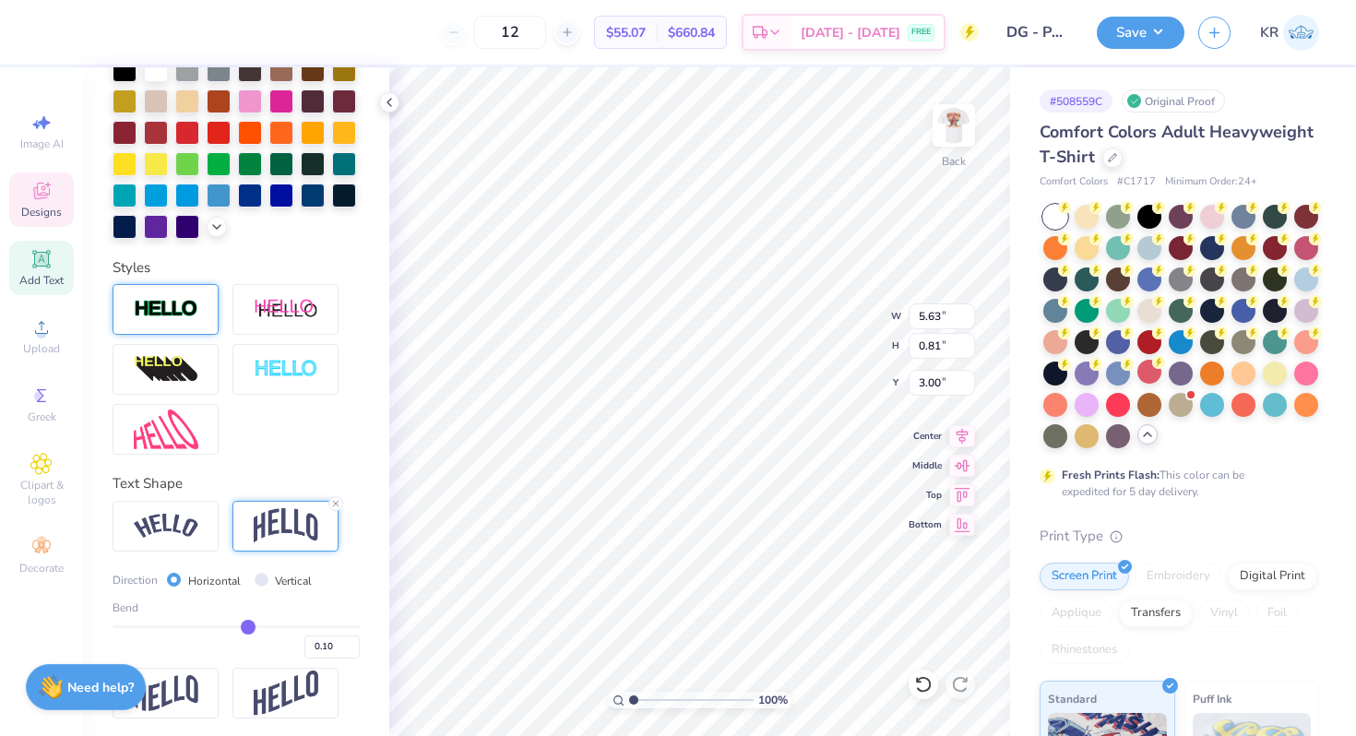
scroll to position [444, 0]
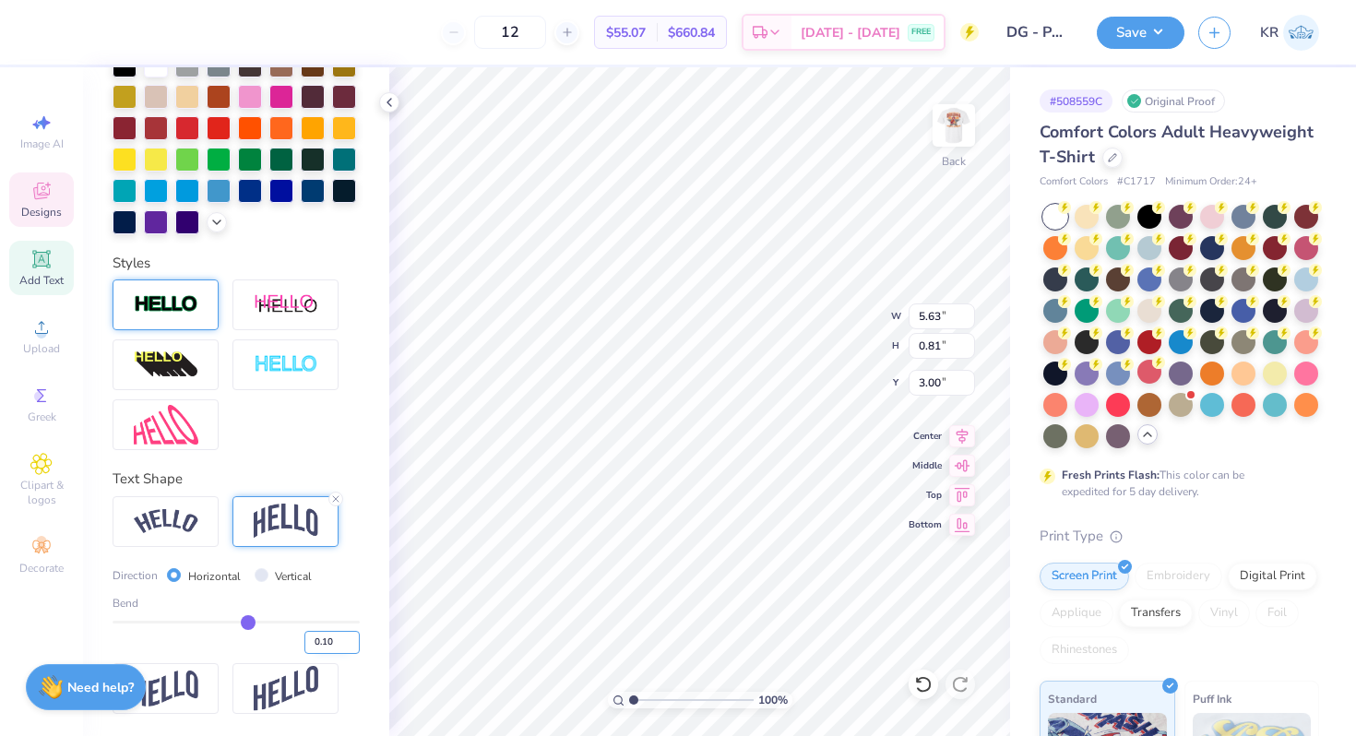
click at [334, 641] on input "0.10" at bounding box center [331, 642] width 55 height 23
type input "0.20"
type input "0.2"
type input "1.03"
type input "2.89"
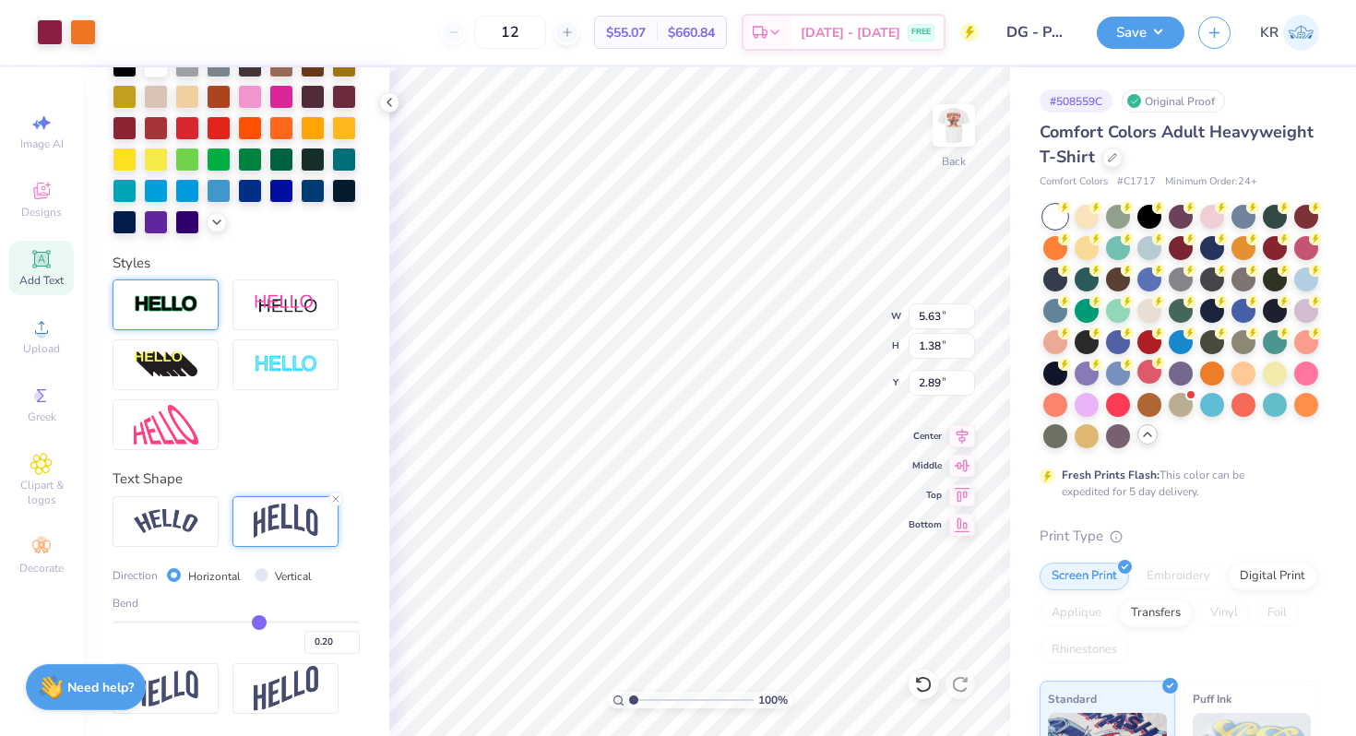
type input "3.00"
click at [962, 154] on img at bounding box center [954, 126] width 74 height 74
click at [962, 144] on img at bounding box center [953, 125] width 37 height 37
click at [85, 32] on div at bounding box center [83, 31] width 26 height 26
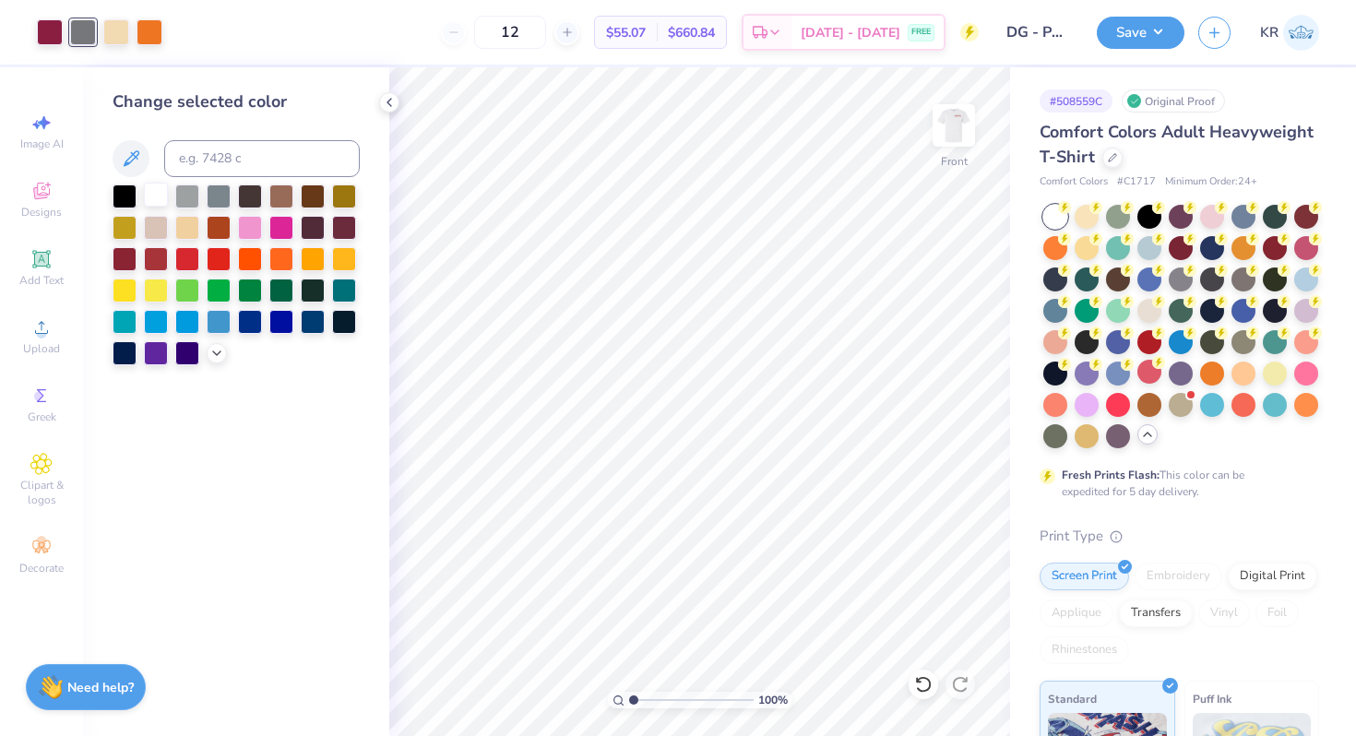
click at [162, 193] on div at bounding box center [156, 195] width 24 height 24
click at [213, 357] on icon at bounding box center [216, 351] width 15 height 15
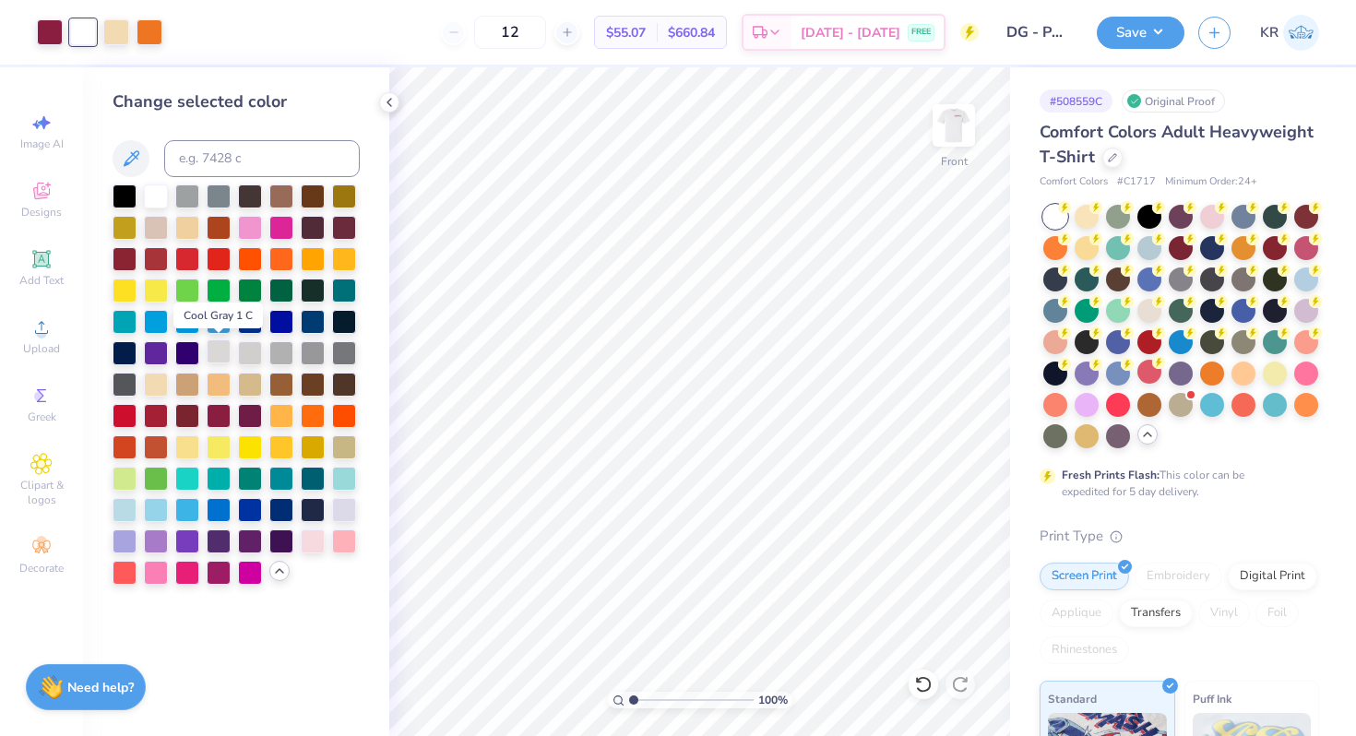
click at [228, 355] on div at bounding box center [219, 351] width 24 height 24
click at [249, 357] on div at bounding box center [250, 351] width 24 height 24
click at [280, 356] on div at bounding box center [281, 351] width 24 height 24
click at [342, 350] on div at bounding box center [344, 351] width 24 height 24
click at [320, 354] on div at bounding box center [313, 351] width 24 height 24
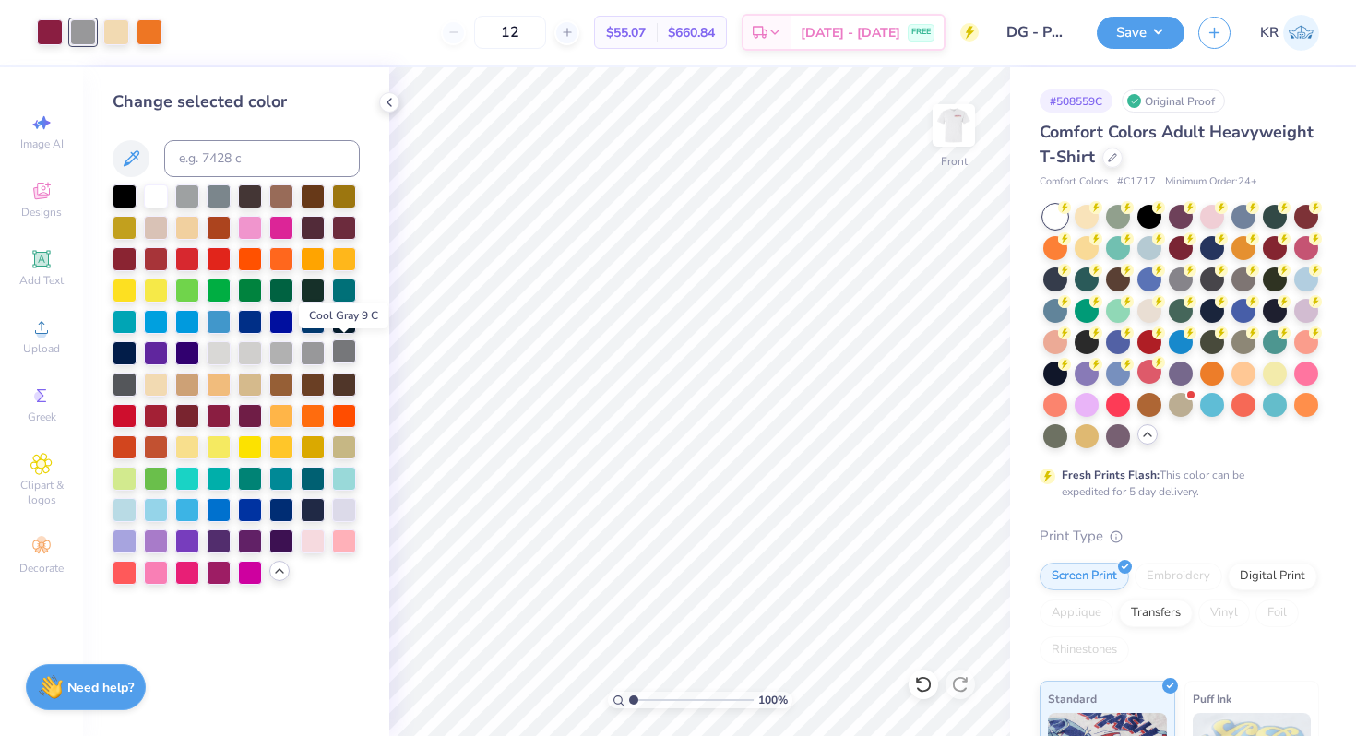
click at [346, 352] on div at bounding box center [344, 351] width 24 height 24
click at [952, 151] on div at bounding box center [953, 125] width 85 height 85
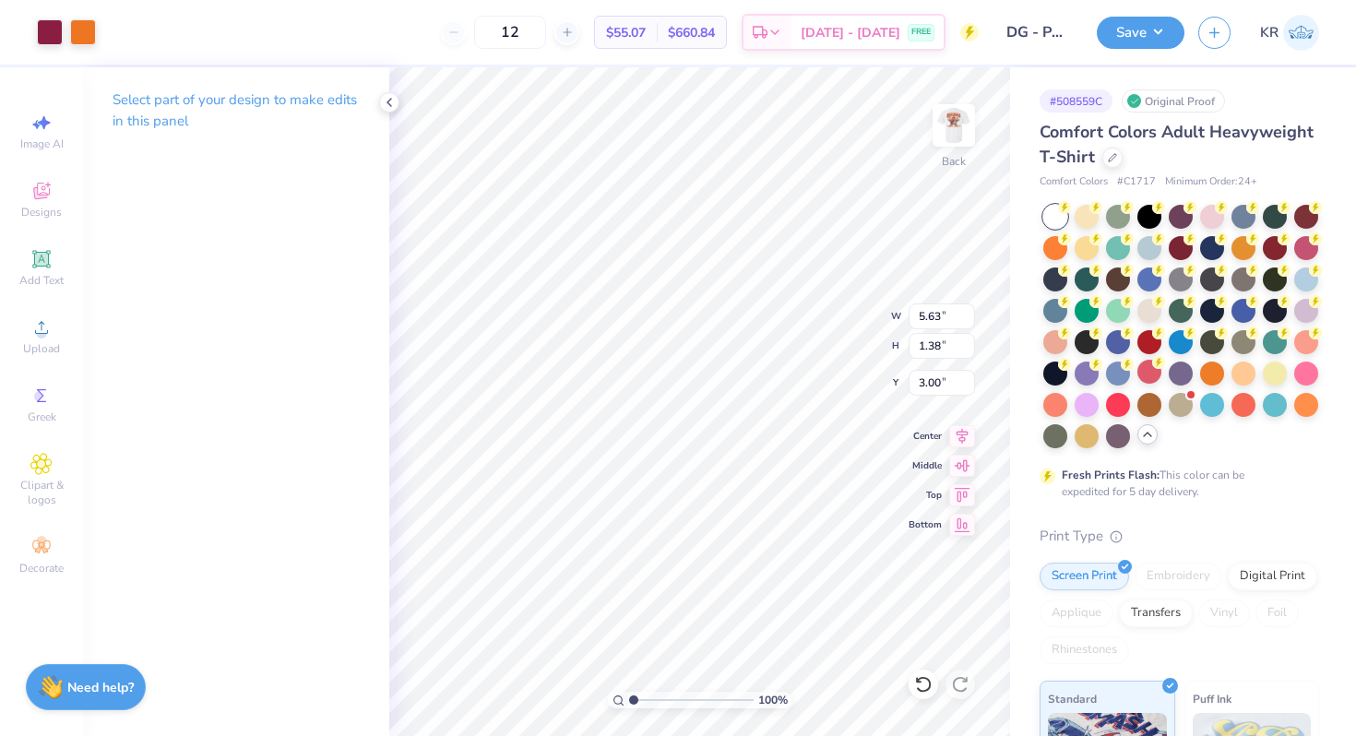
type input "6.45"
type input "1.58"
click at [1150, 28] on button "Save" at bounding box center [1140, 30] width 88 height 32
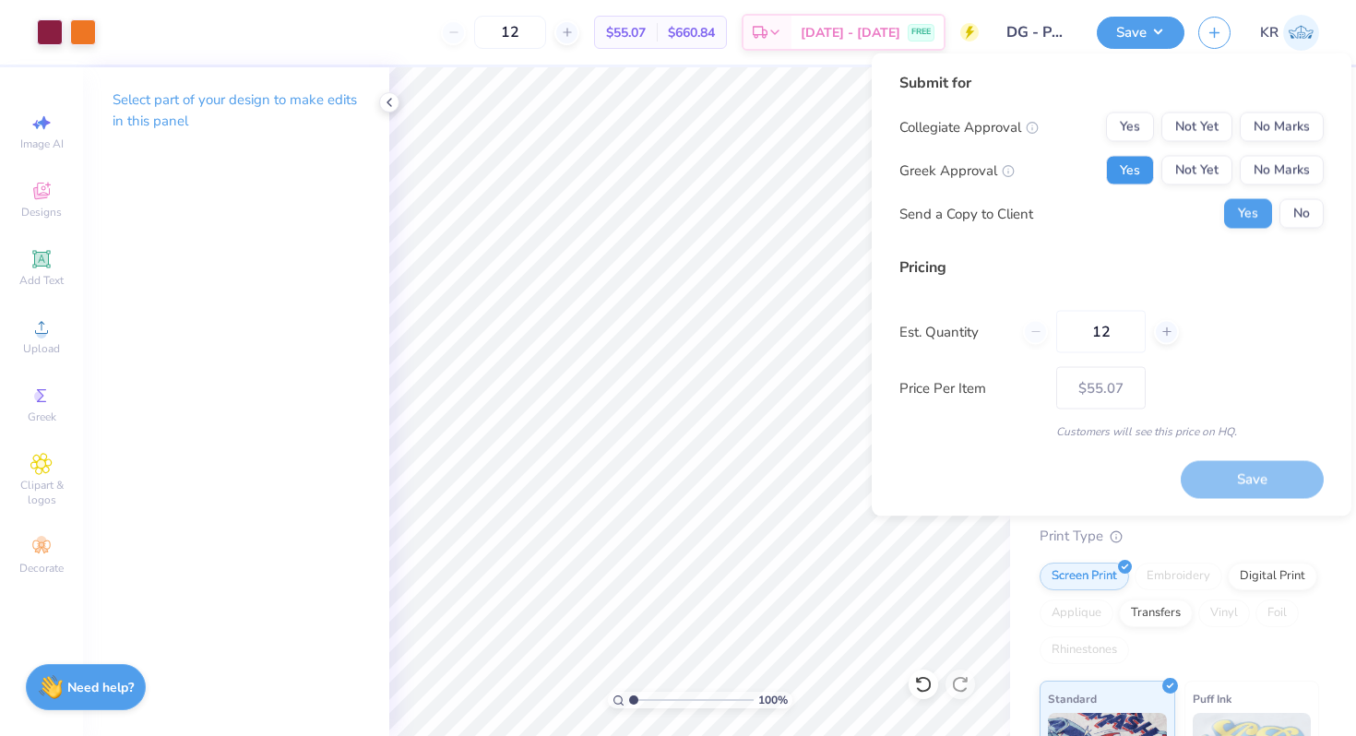
click at [1123, 181] on button "Yes" at bounding box center [1130, 171] width 48 height 30
click at [1304, 128] on button "No Marks" at bounding box center [1281, 128] width 84 height 30
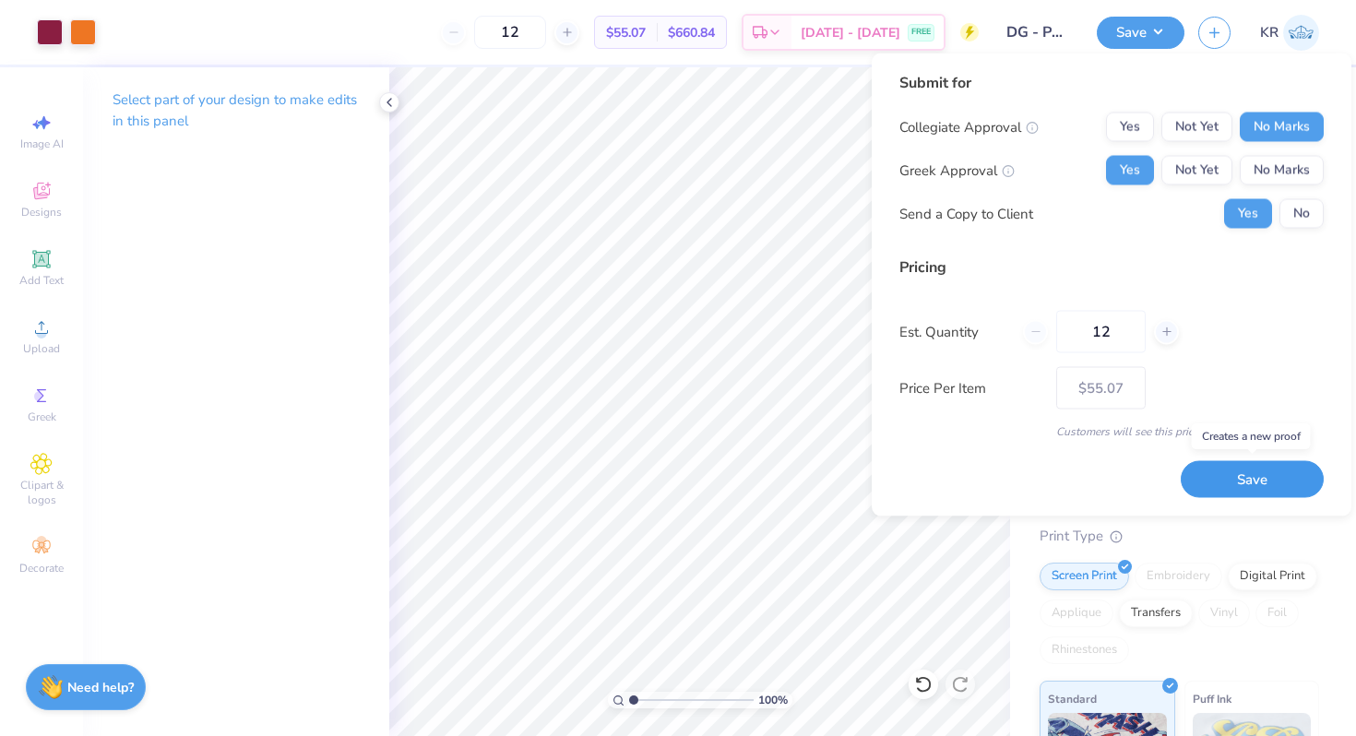
click at [1242, 483] on button "Save" at bounding box center [1251, 479] width 143 height 38
type input "$55.07"
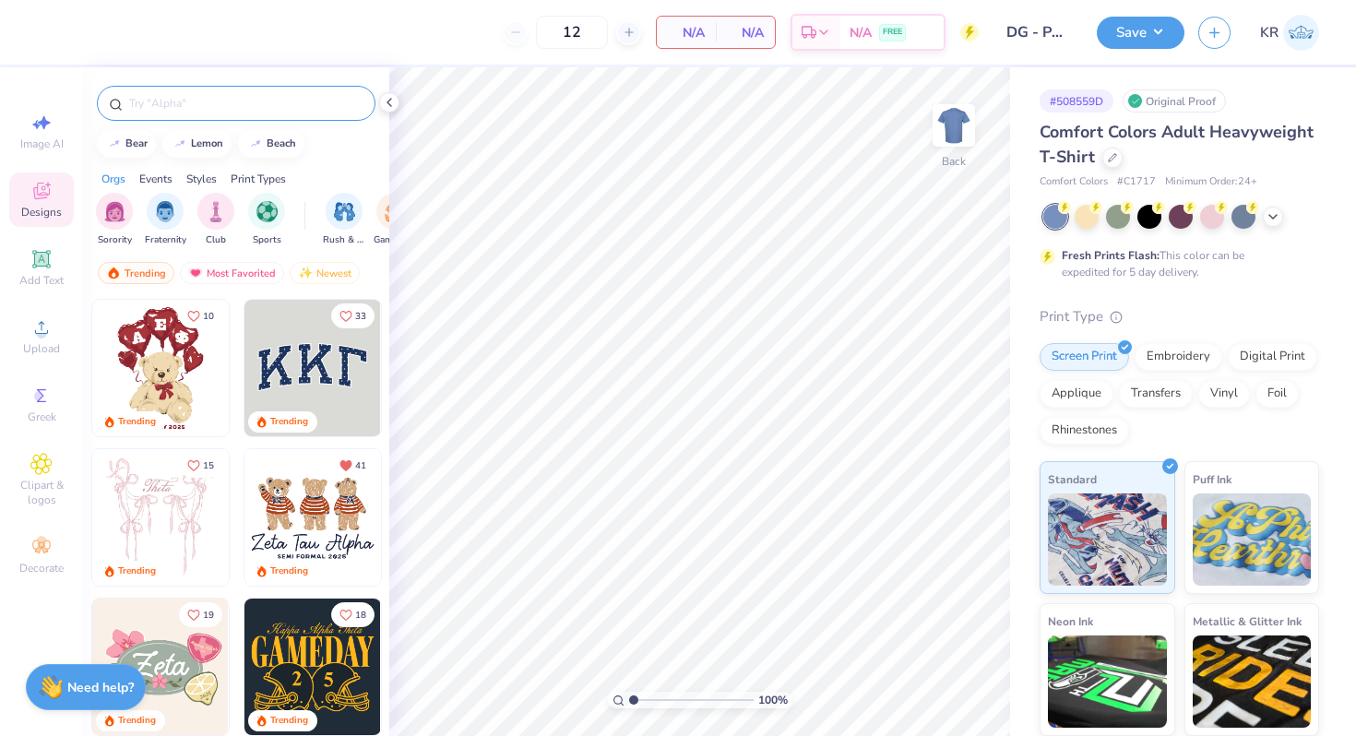
click at [189, 102] on input "text" at bounding box center [245, 103] width 236 height 18
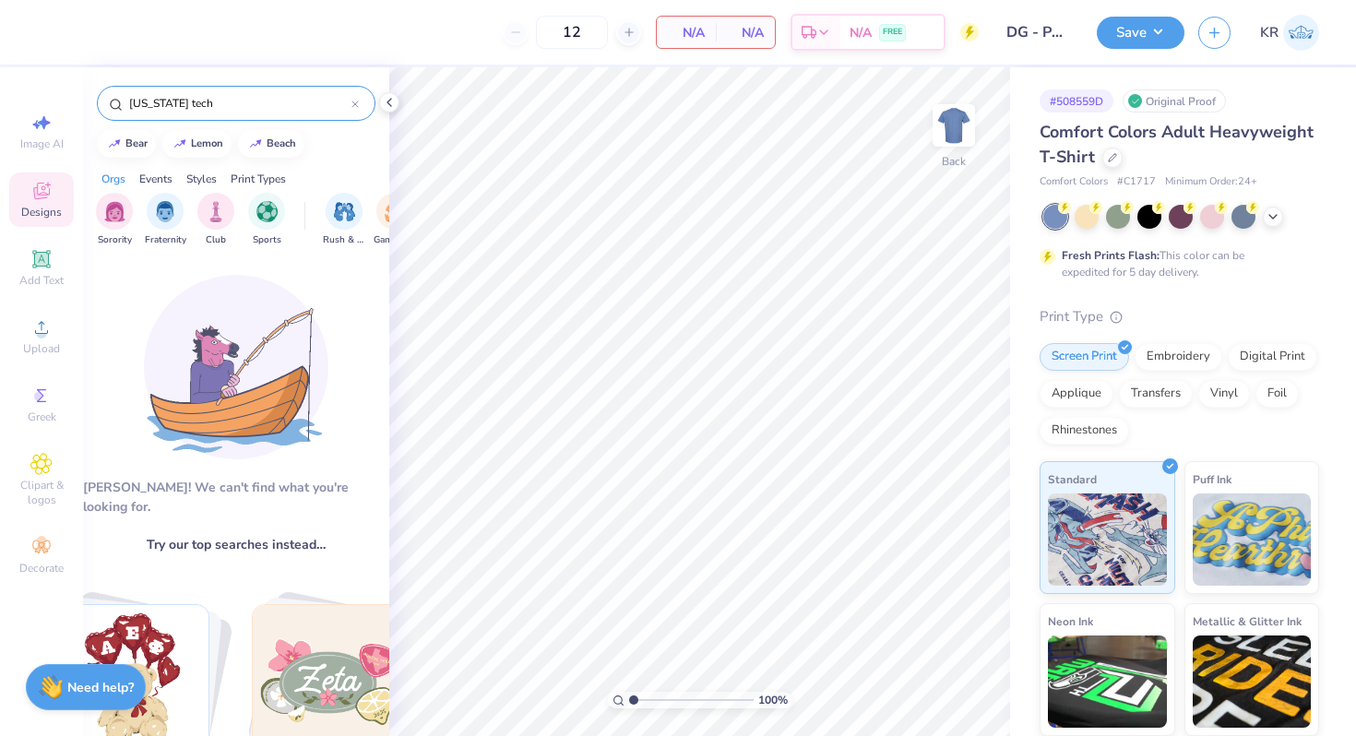
click at [184, 110] on input "[US_STATE] tech" at bounding box center [239, 103] width 224 height 18
click at [184, 110] on input "virginia tech" at bounding box center [239, 103] width 224 height 18
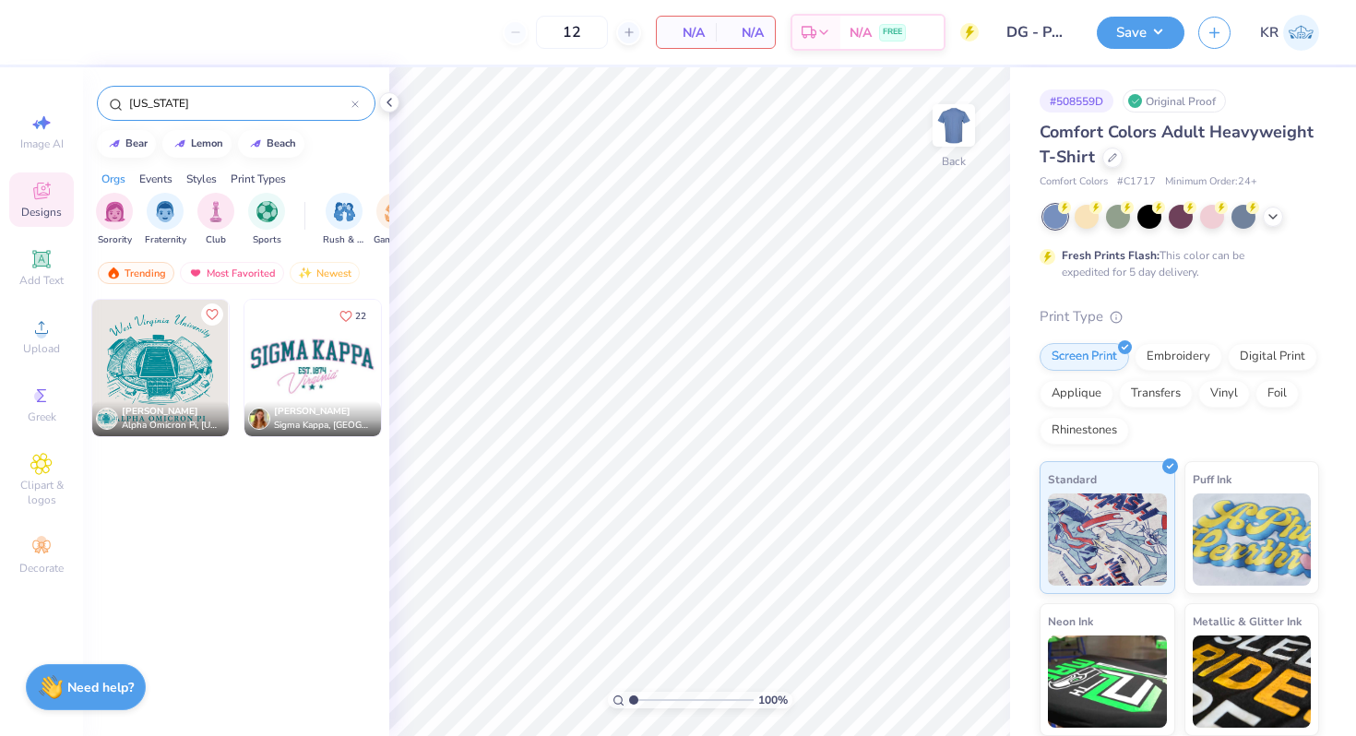
click at [194, 110] on input "virginia" at bounding box center [239, 103] width 224 height 18
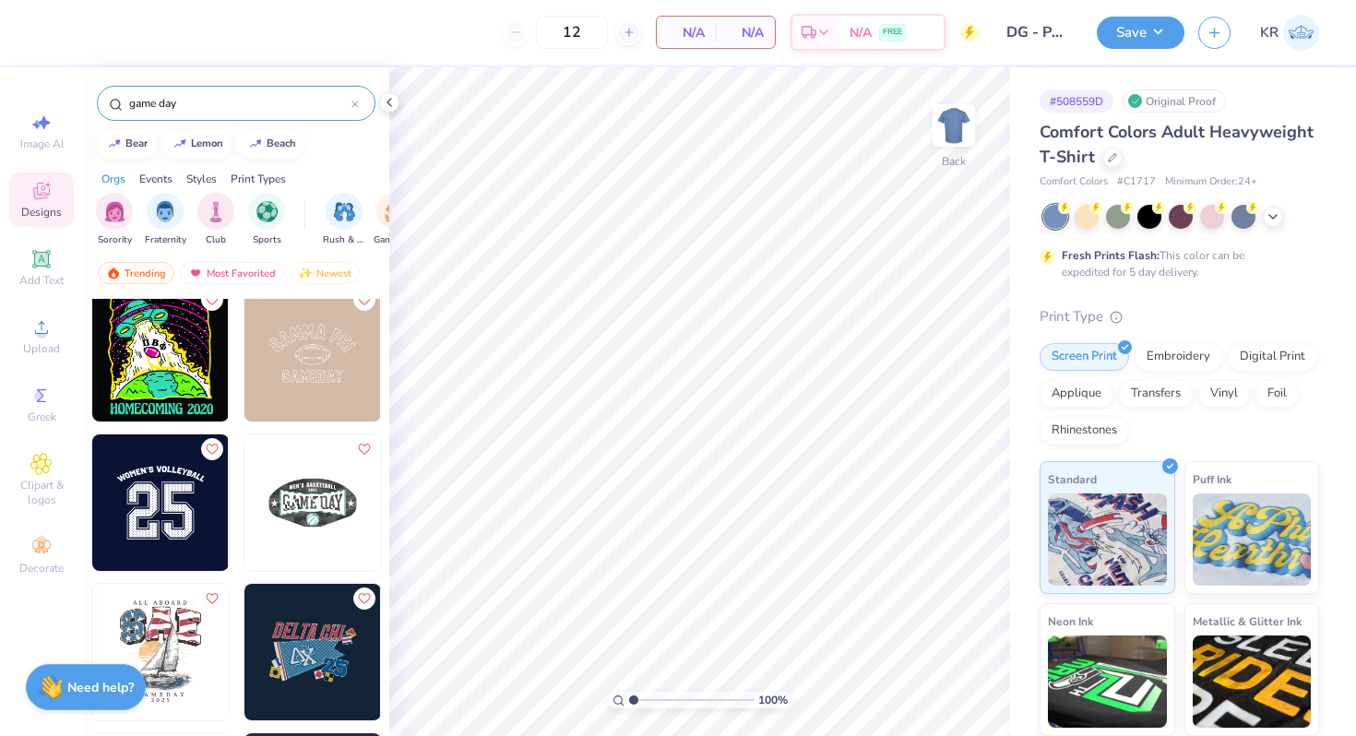
scroll to position [2559, 0]
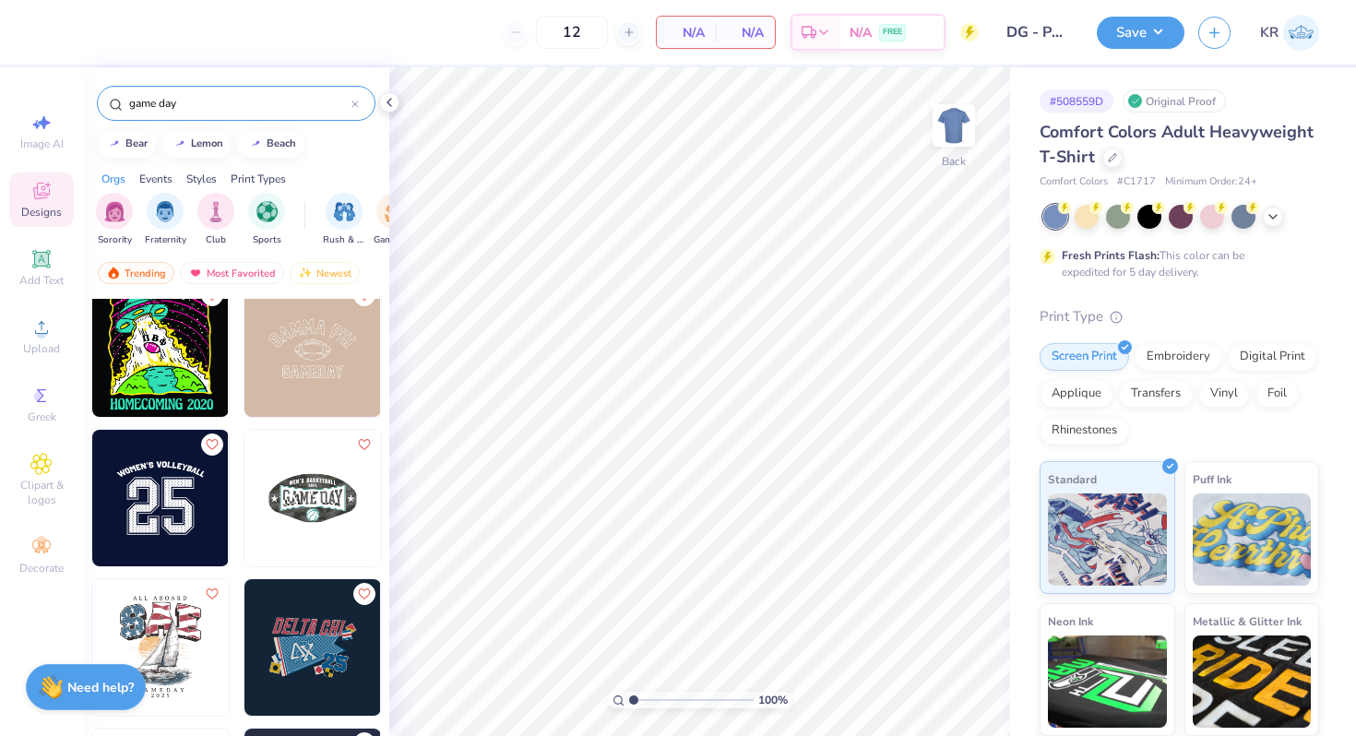
type input "game day"
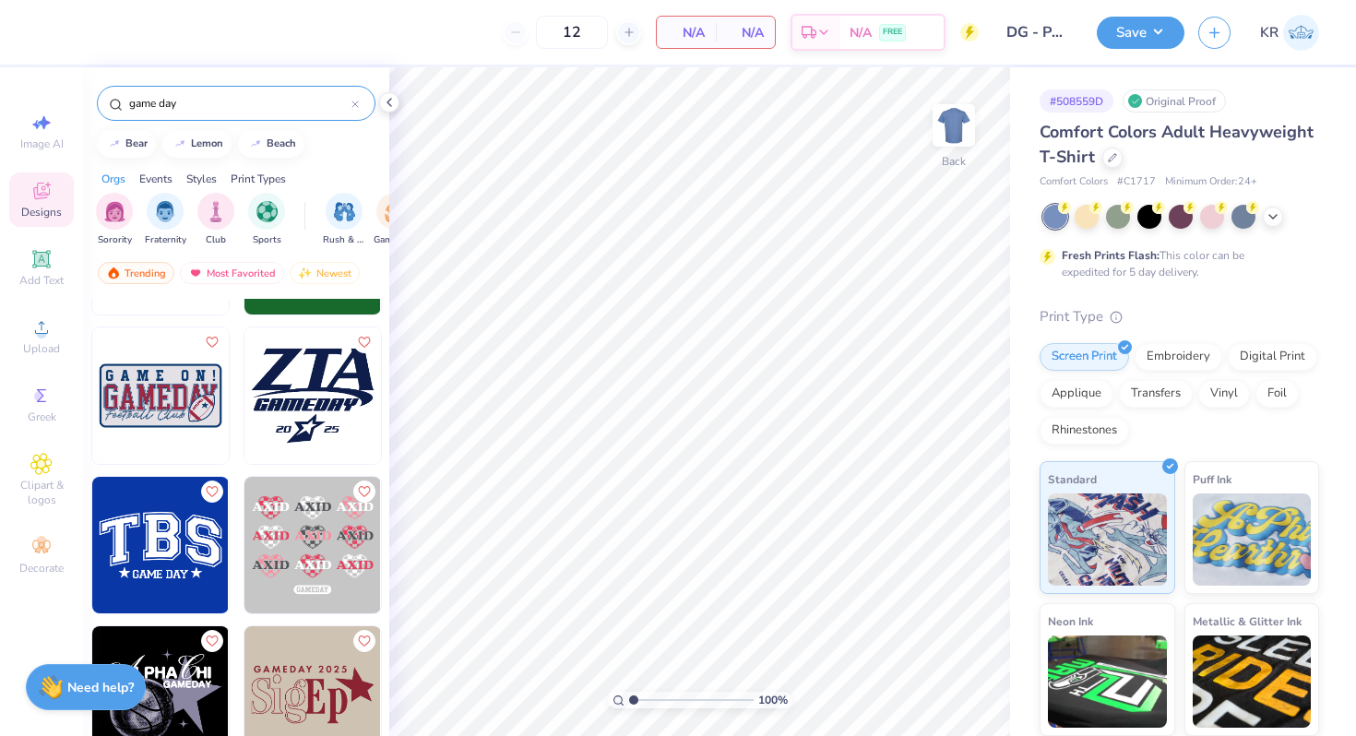
scroll to position [5059, 0]
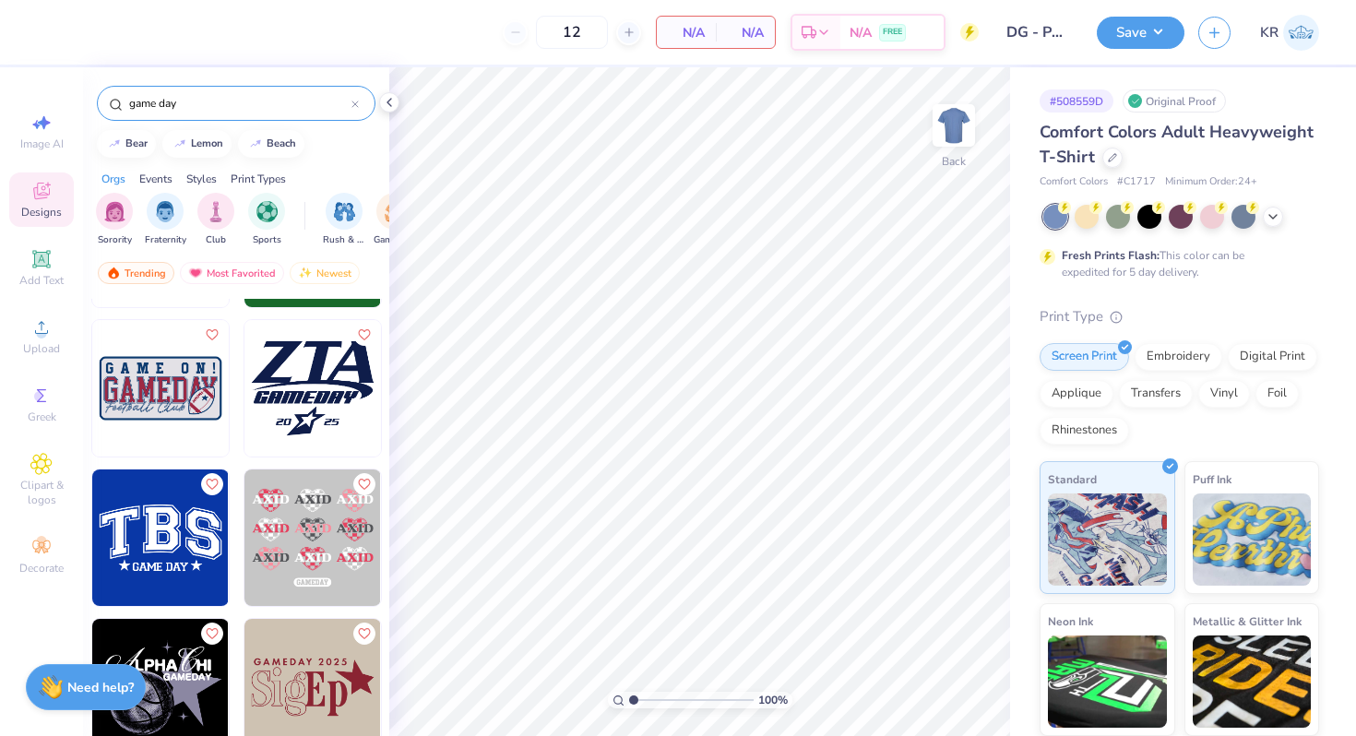
click at [174, 414] on img at bounding box center [160, 388] width 136 height 136
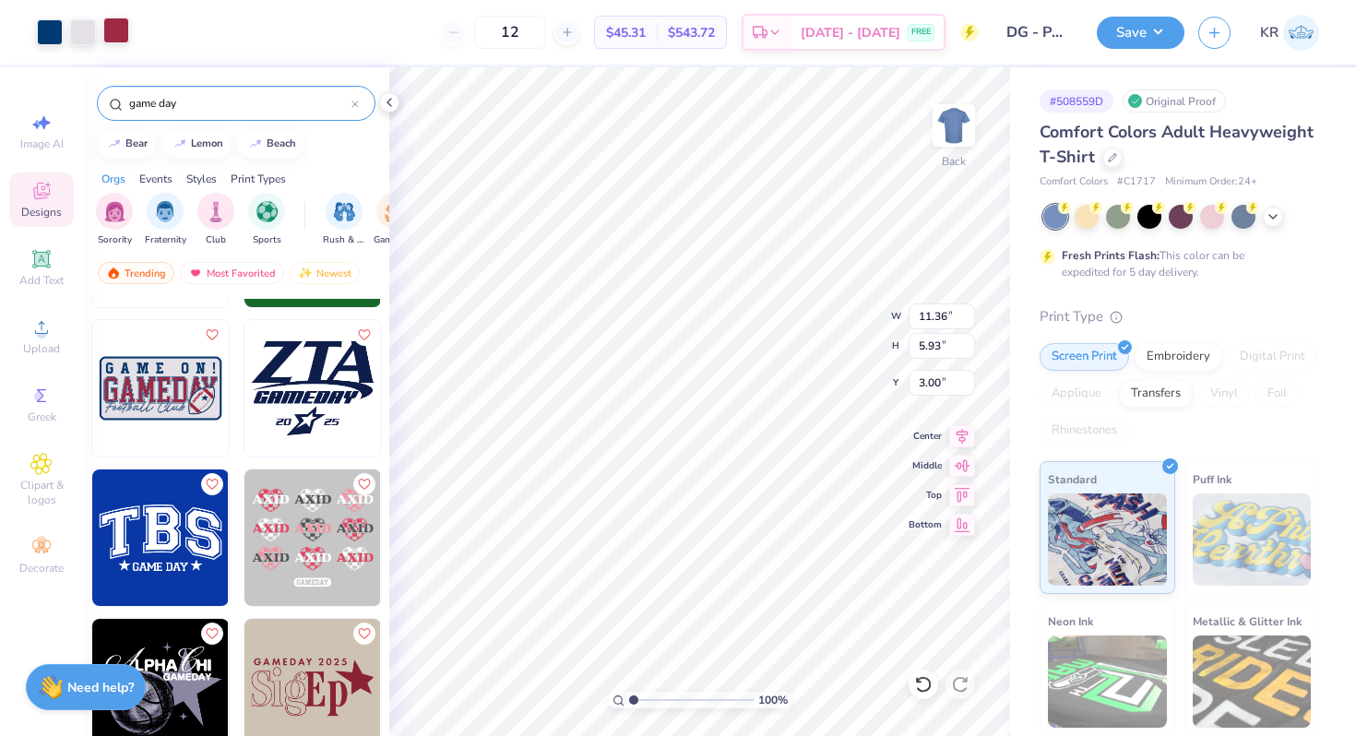
click at [115, 30] on div at bounding box center [116, 31] width 26 height 26
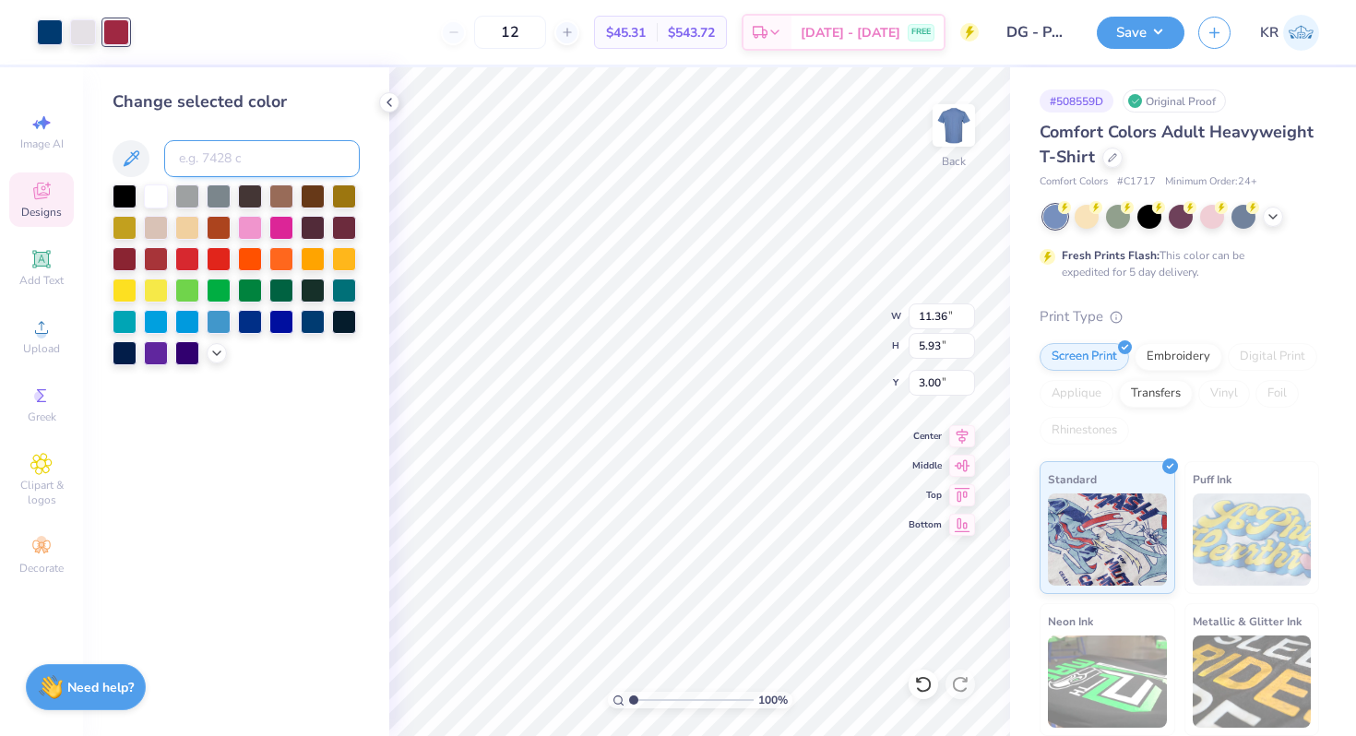
click at [220, 165] on input at bounding box center [262, 158] width 196 height 37
type input "208"
click at [53, 33] on div at bounding box center [50, 31] width 26 height 26
click at [234, 163] on input at bounding box center [262, 158] width 196 height 37
type input "158"
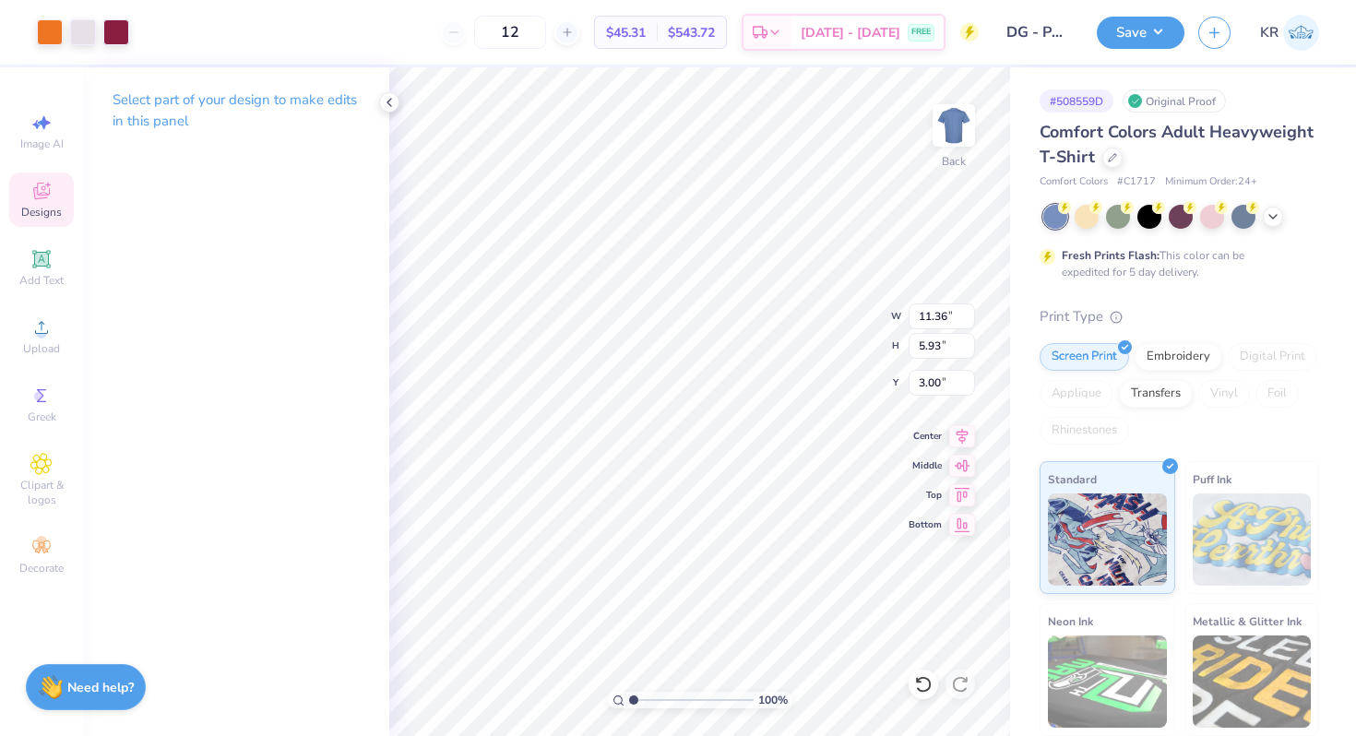
type input "10.13"
type input "1.00"
type input "3.59"
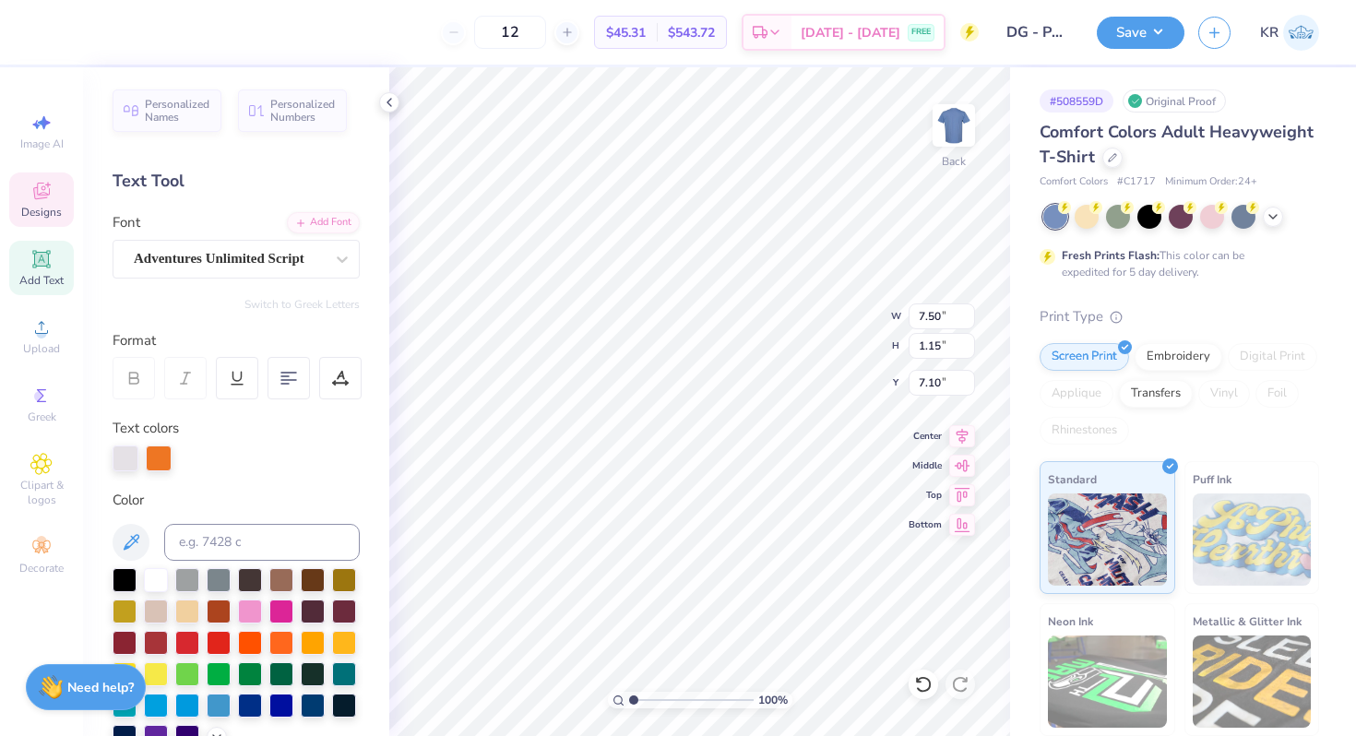
scroll to position [0, 6]
type textarea "Parent's Weekend"
type input "8.12"
type input "0.97"
type input "7.43"
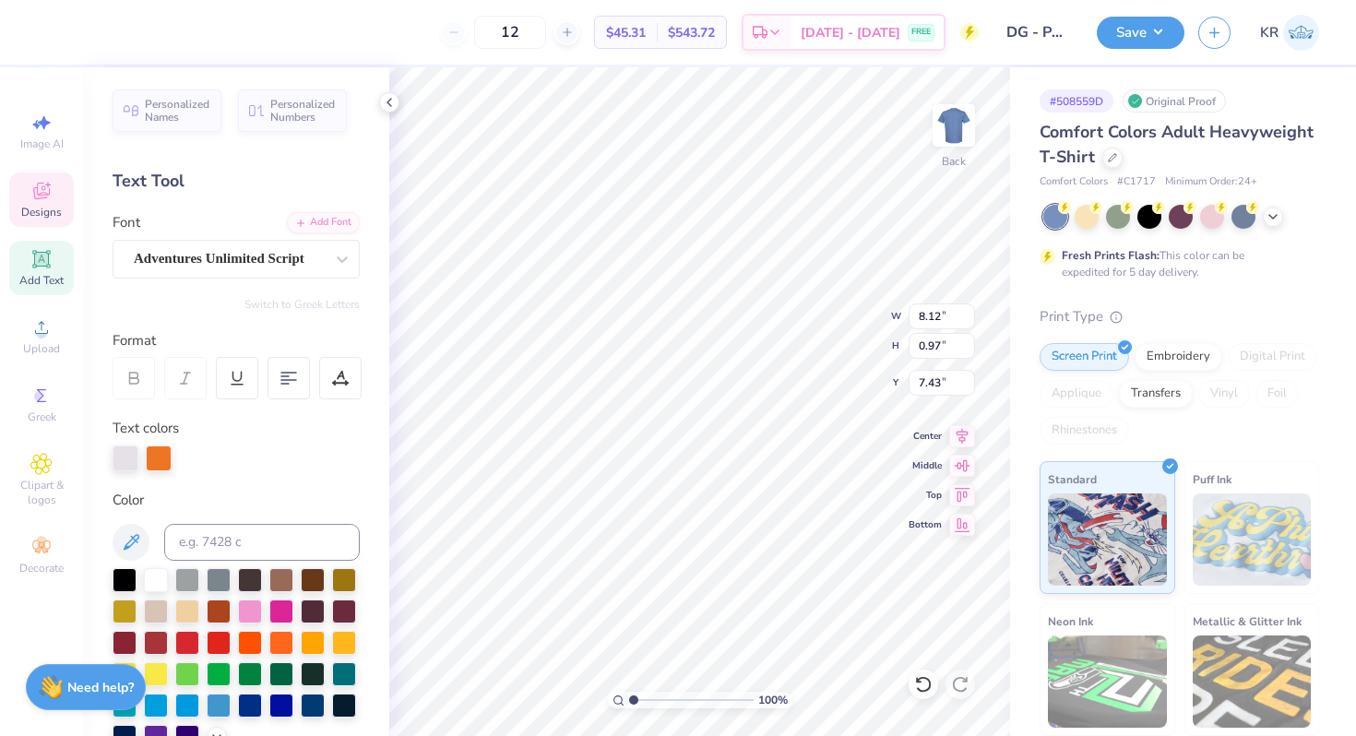
type input "7.72"
type input "0.92"
type input "7.48"
type textarea "Delta gamma"
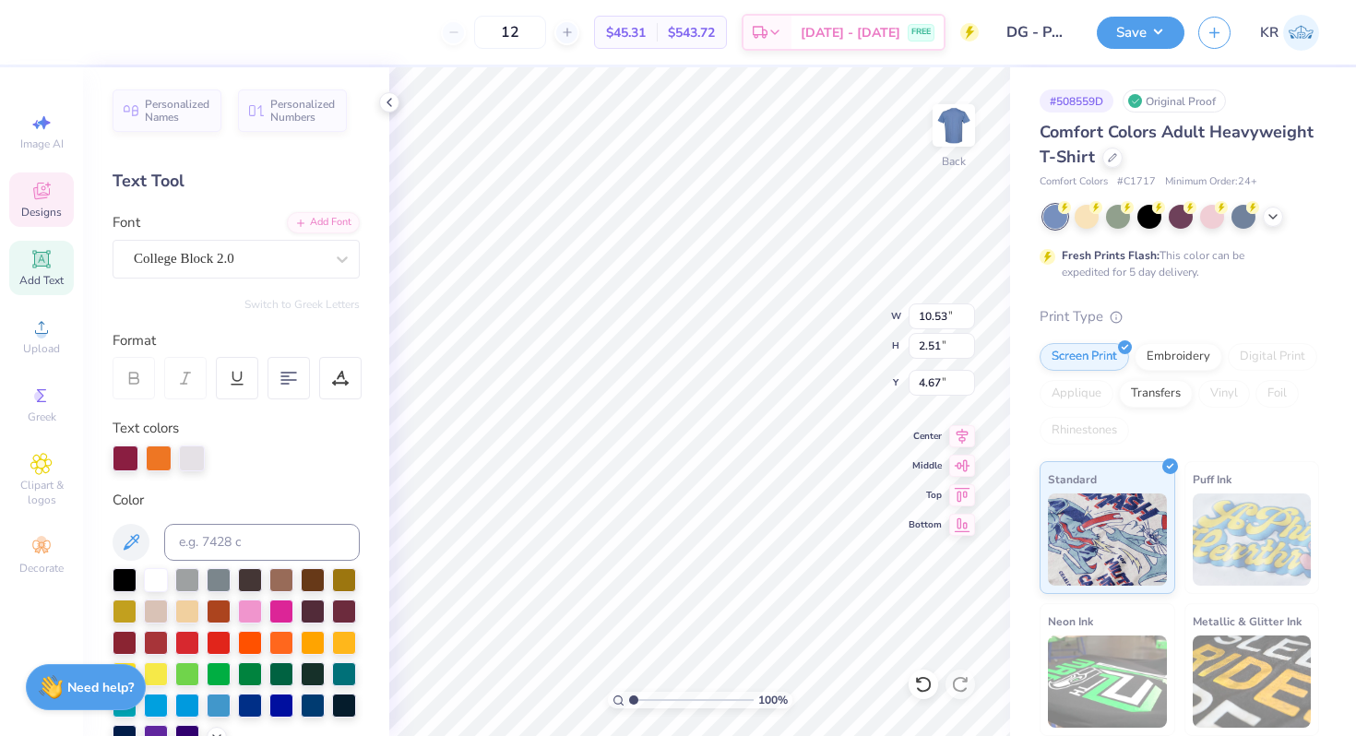
scroll to position [0, 4]
type input "11.59"
type input "1.86"
type input "4.87"
type input "10.60"
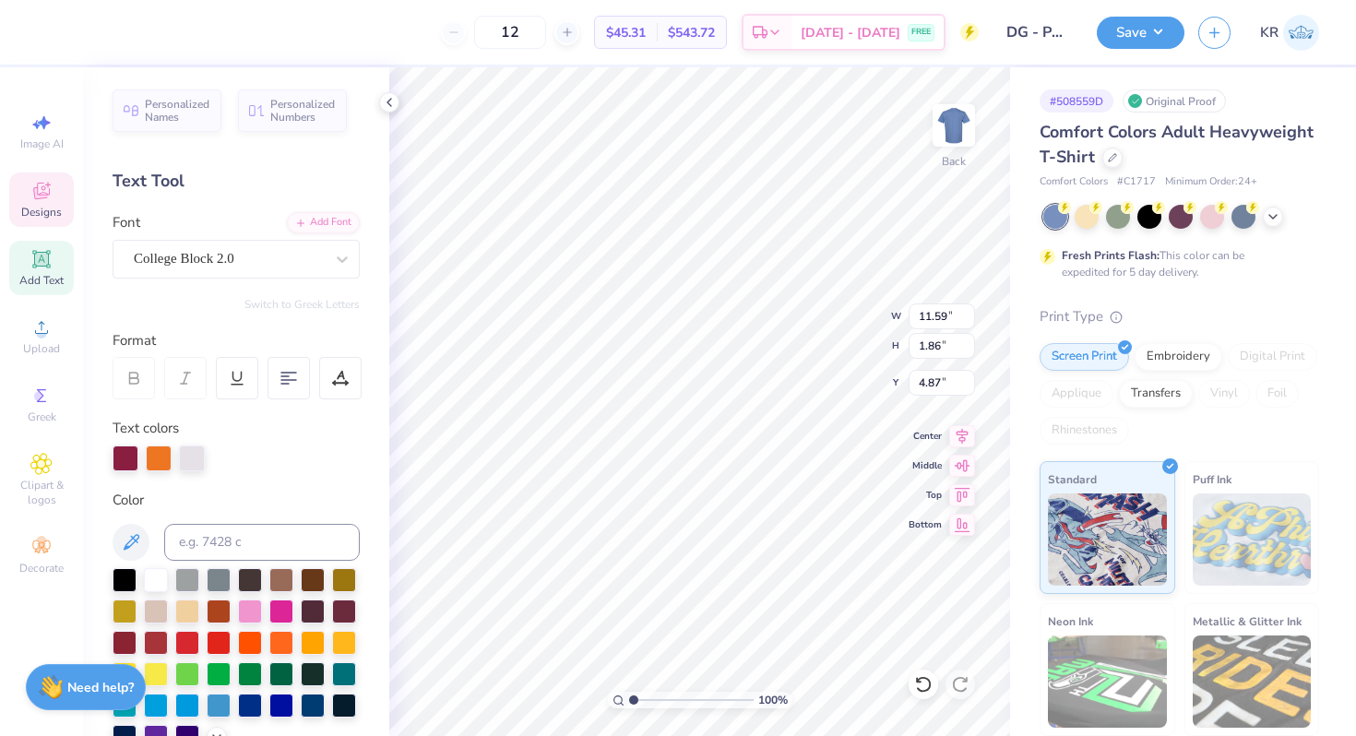
type input "1.70"
type input "4.95"
type input "10.74"
type input "1.73"
type input "4.94"
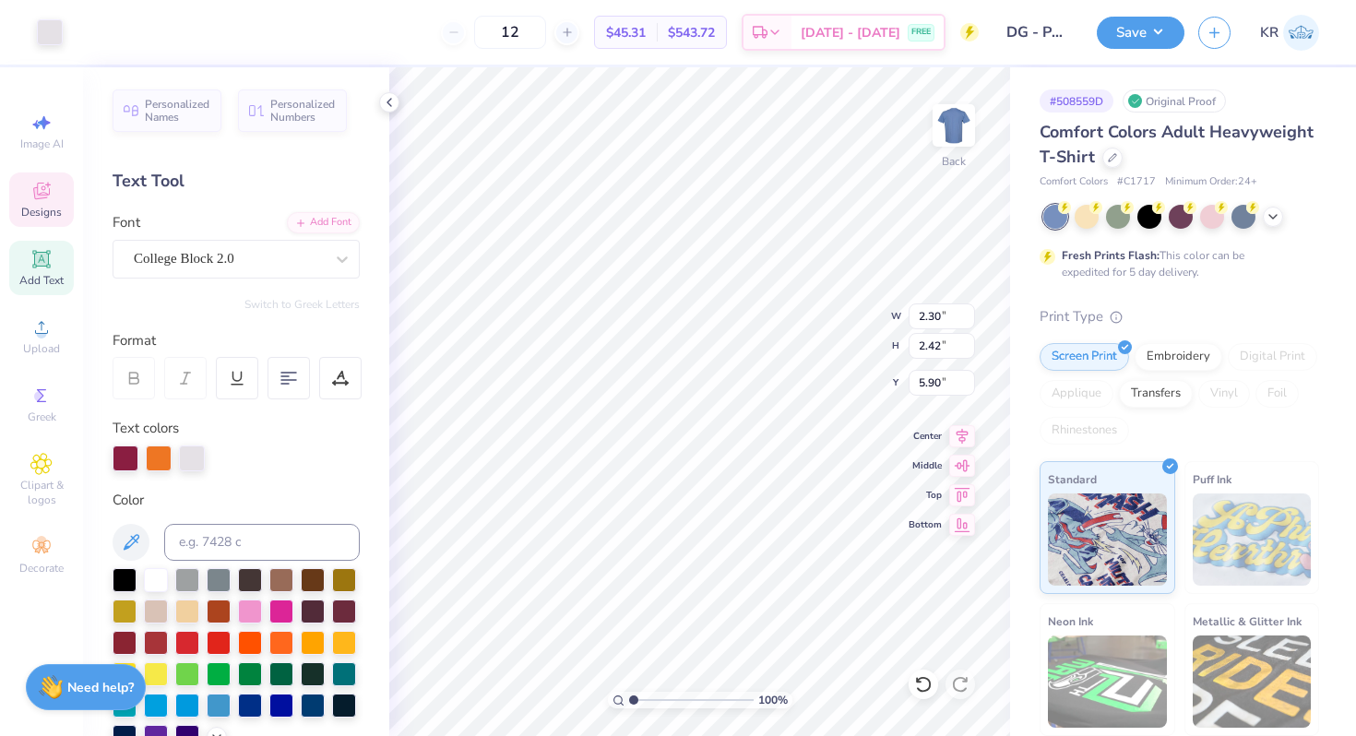
type input "2.01"
type input "2.11"
type input "6.20"
type input "2.30"
type input "2.42"
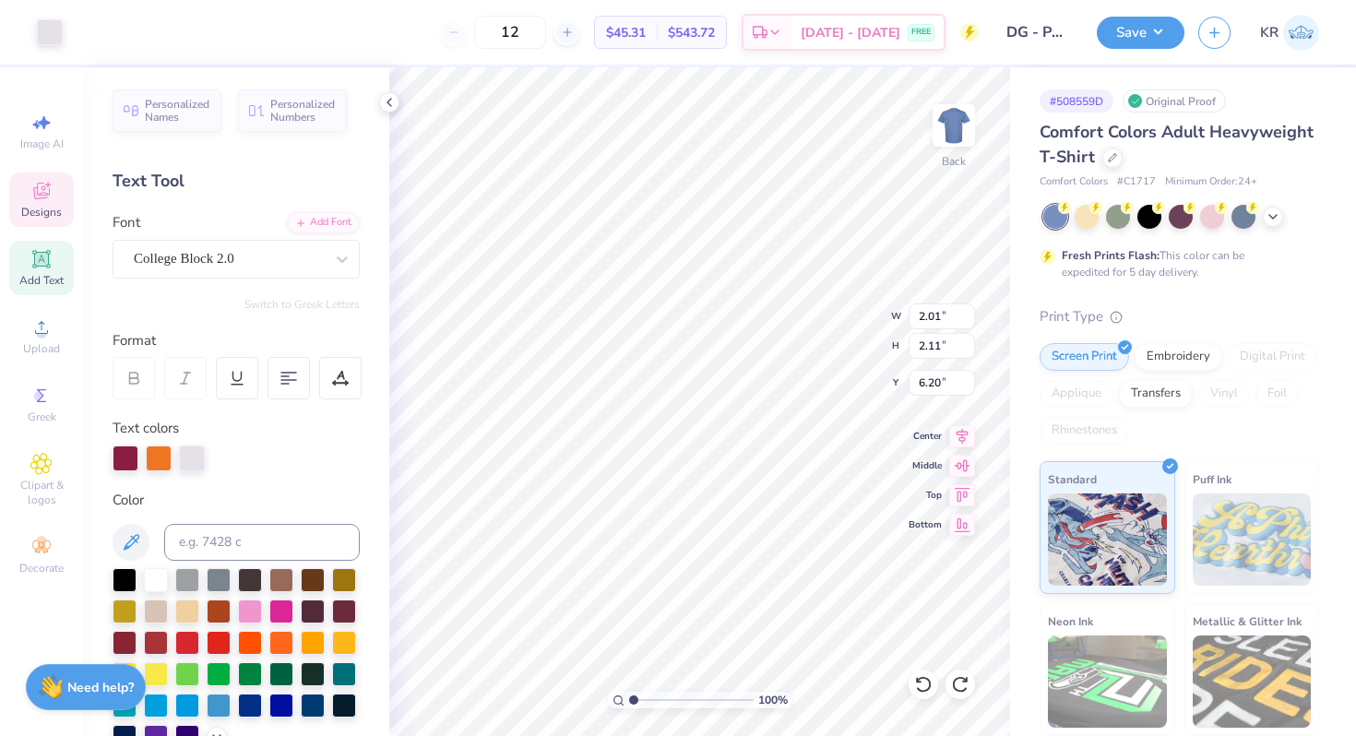
type input "5.90"
type input "1.55"
click at [639, 703] on input "range" at bounding box center [691, 700] width 124 height 17
type input "11.12"
type input "3.35"
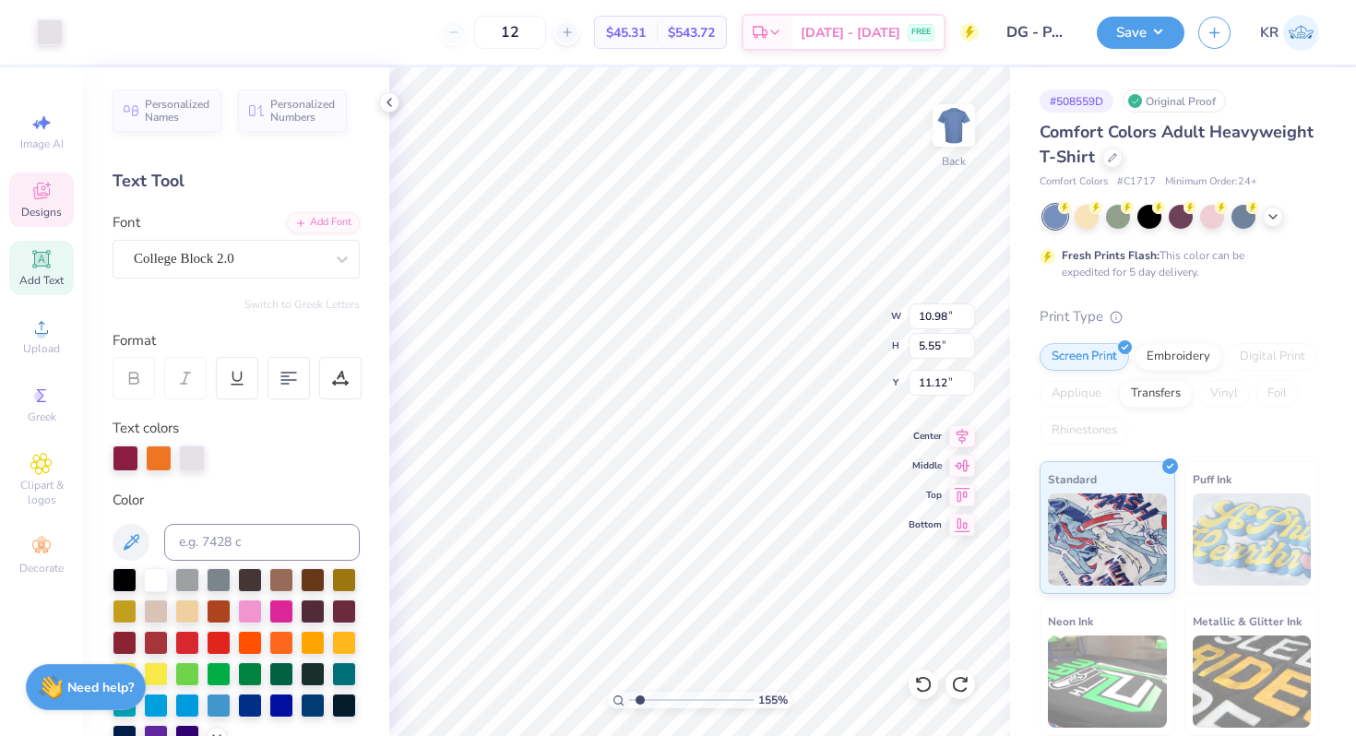
type input "3.15"
type input "7.72"
type input "0.92"
type input "7.48"
type input "10.98"
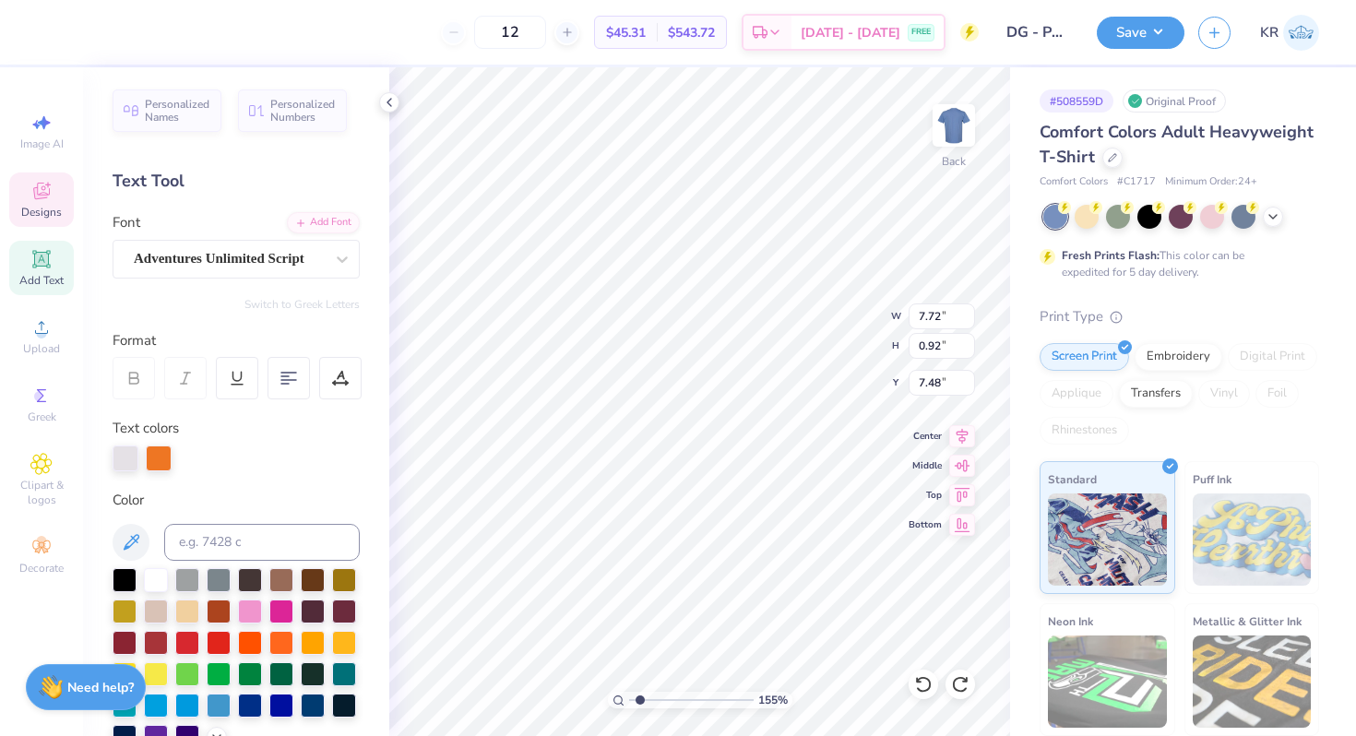
type input "5.55"
type input "3.15"
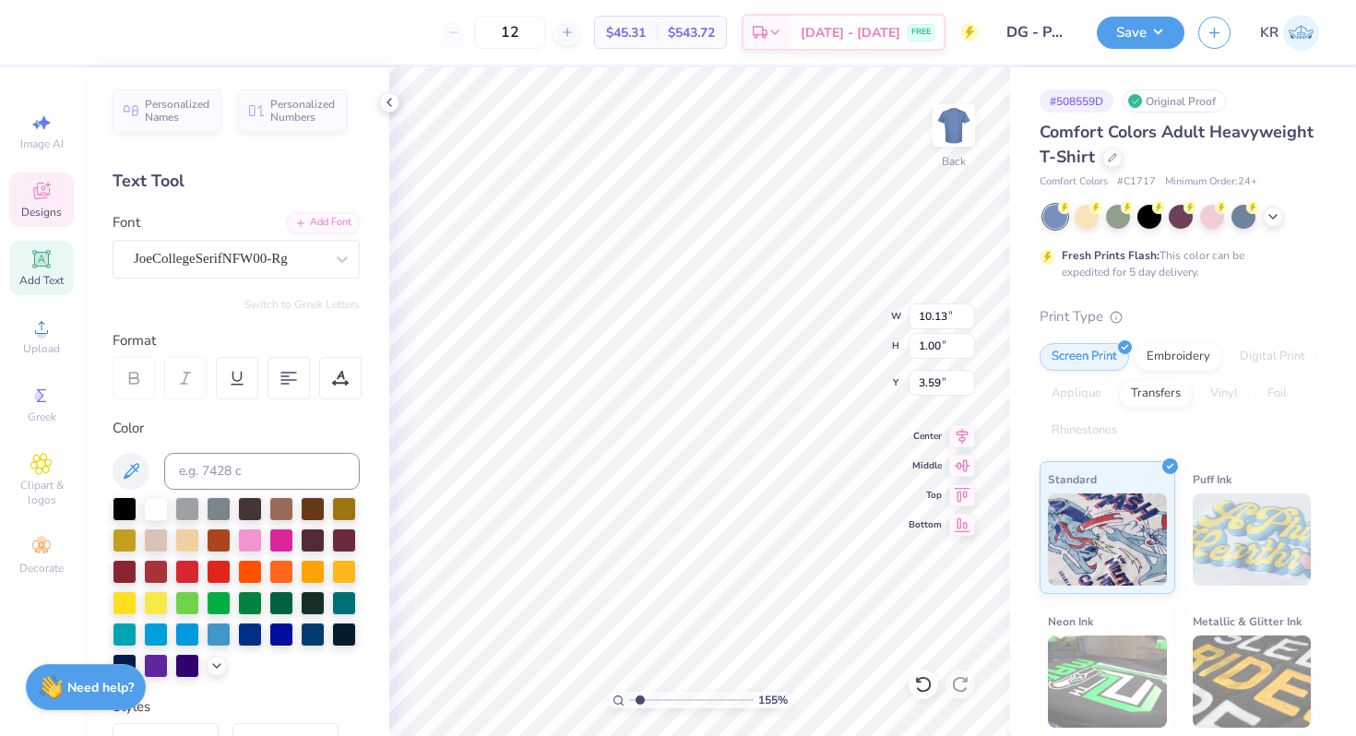
scroll to position [0, 1]
type textarea "DELTA GAMMA"
type input "11.64"
type input "0.76"
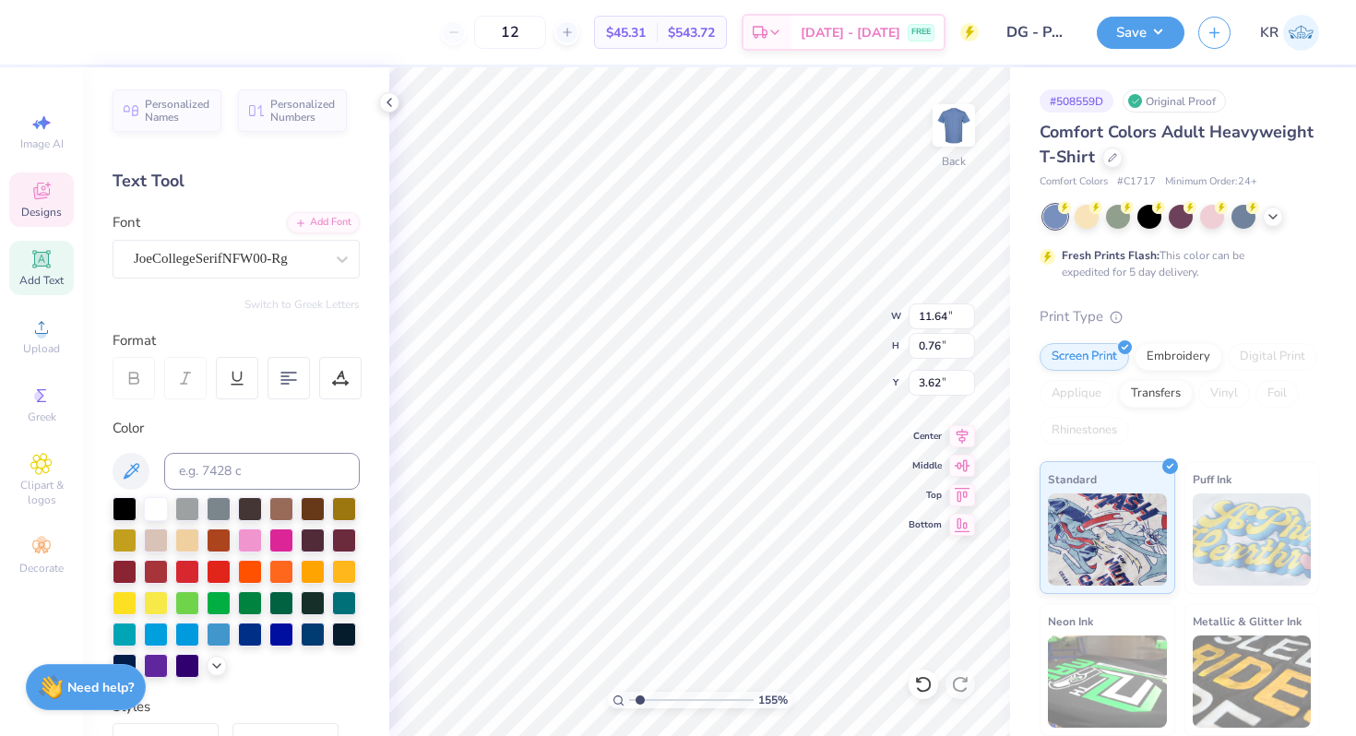
type input "10.95"
type input "0.72"
type input "3.73"
type textarea "Parent's Weekend"
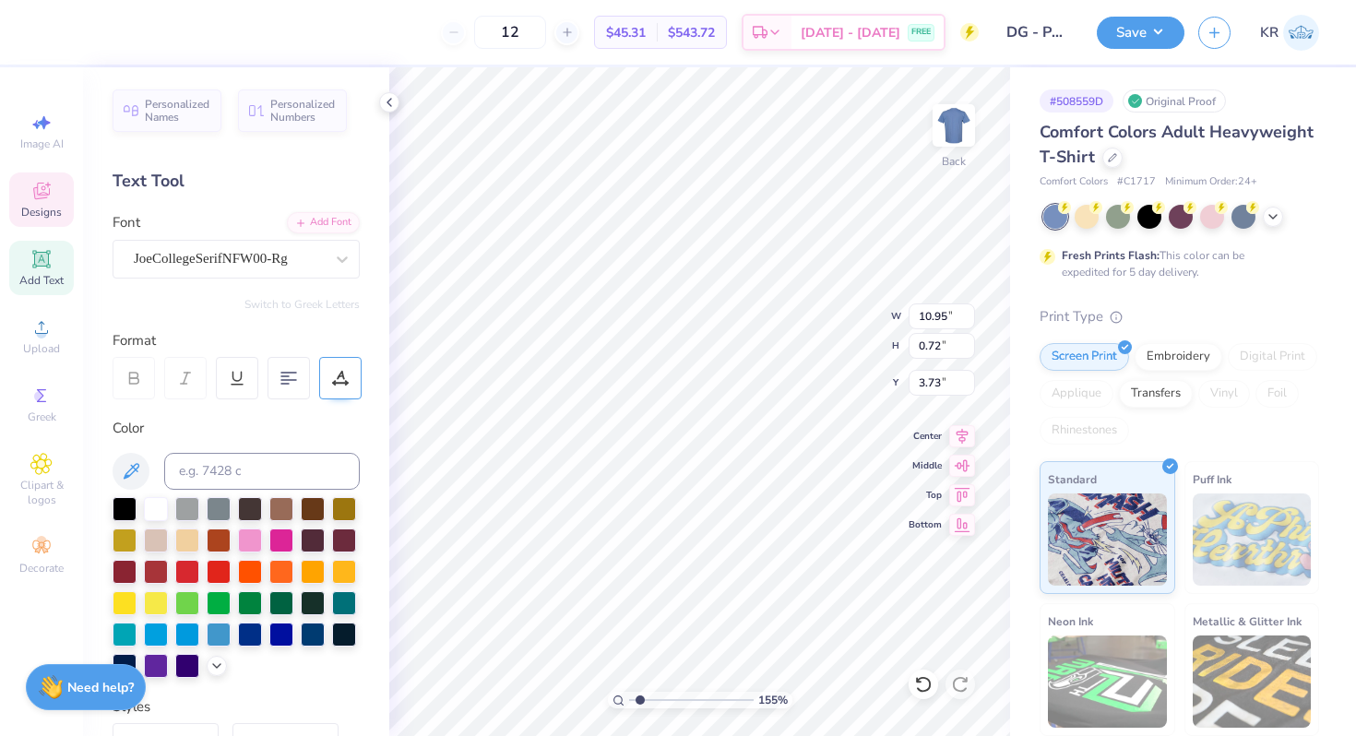
click at [346, 387] on div at bounding box center [340, 378] width 42 height 42
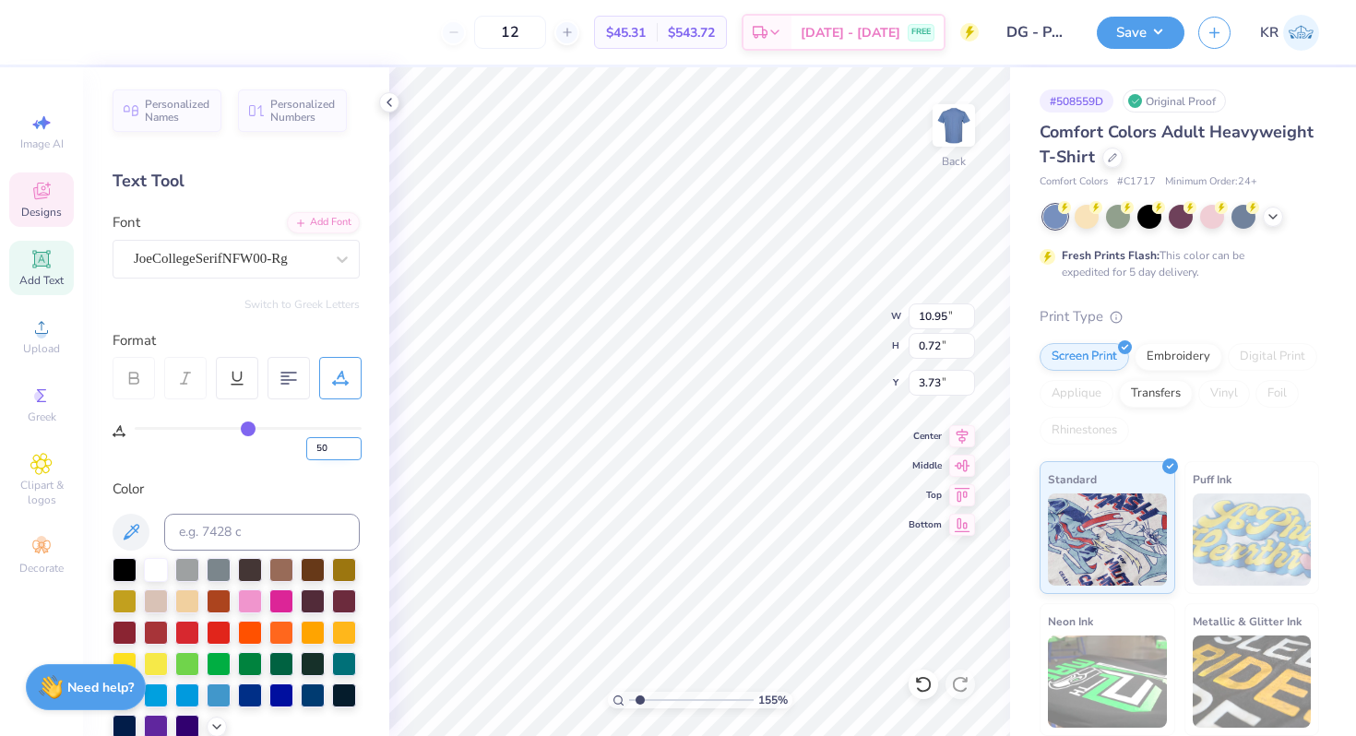
click at [340, 455] on input "50" at bounding box center [333, 448] width 55 height 23
type input "5"
type input "20"
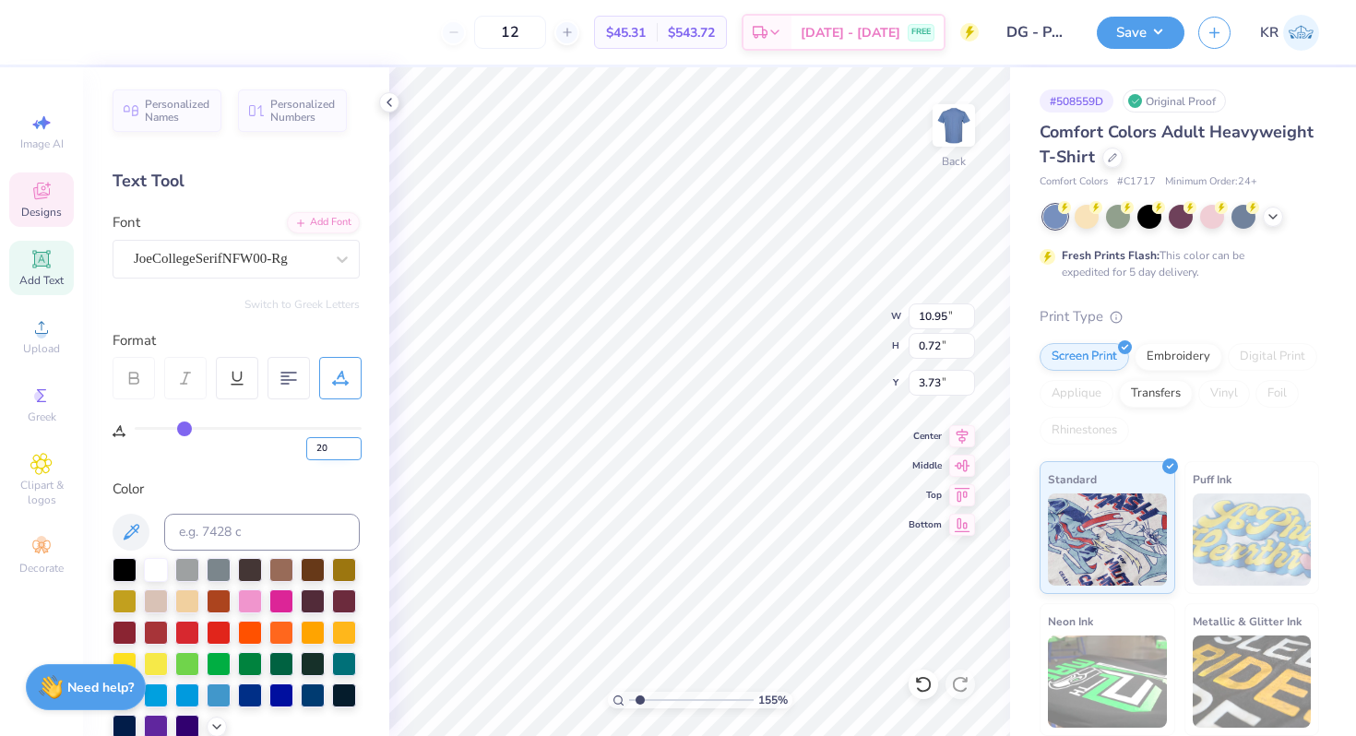
type textarea "Parent's Weeke"
click at [337, 443] on input "20" at bounding box center [333, 448] width 55 height 23
type input "2"
type input "30"
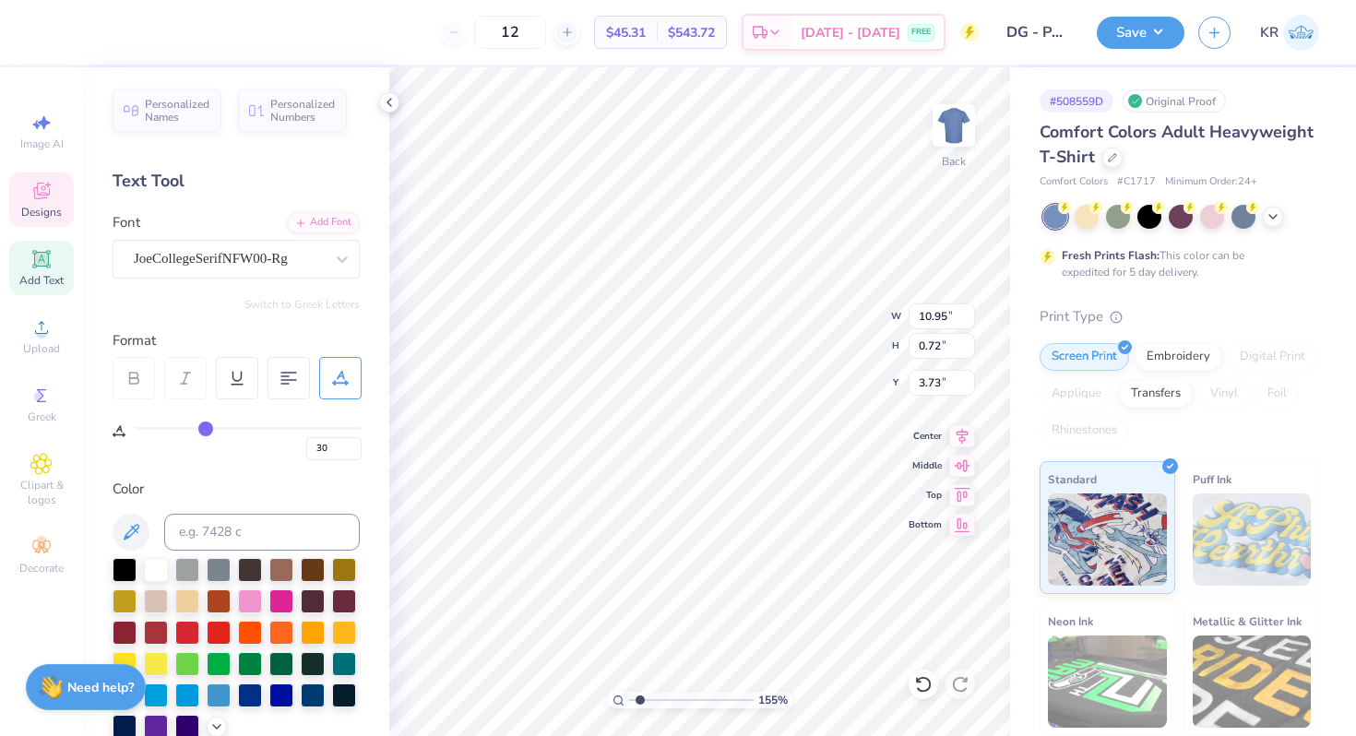
scroll to position [0, 0]
type input "10.13"
type input "0.65"
type textarea "Parent's Weekend"
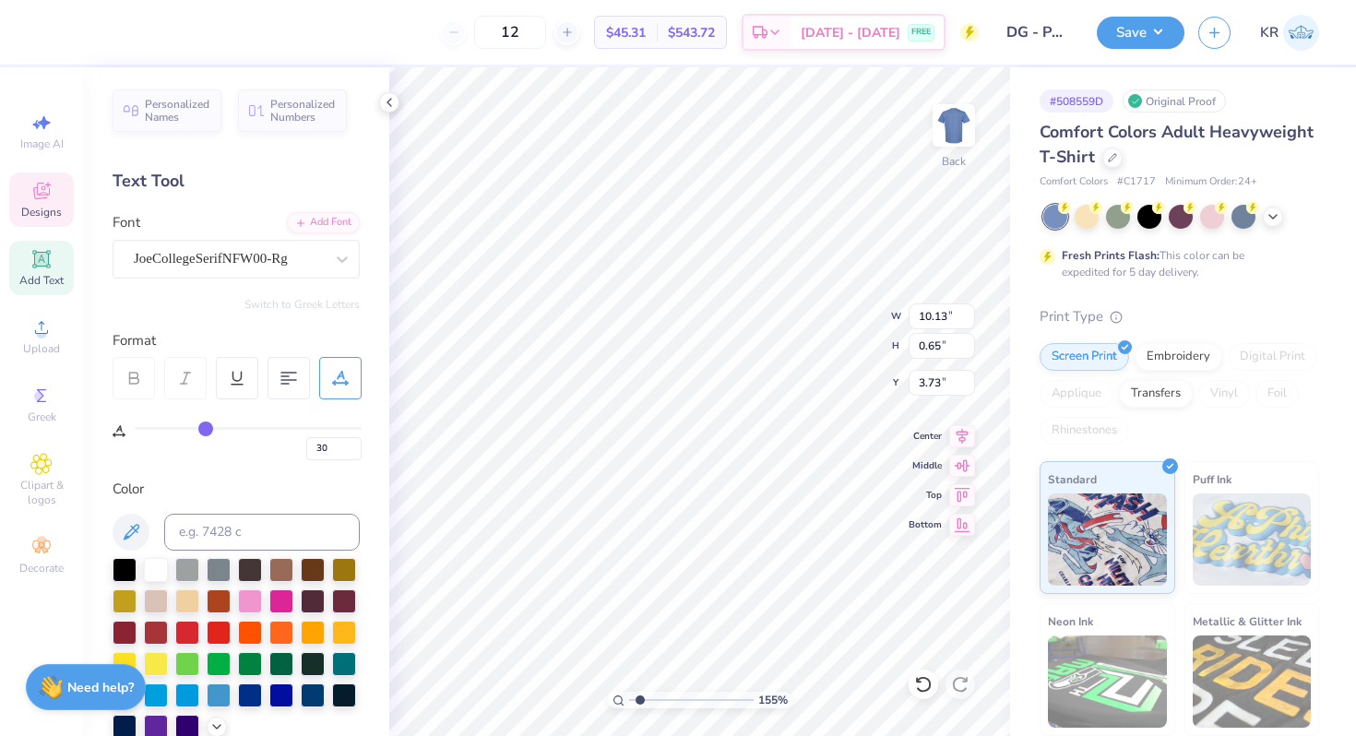
scroll to position [0, 6]
type input "11.03"
type input "0.61"
type input "3.75"
type input "10.52"
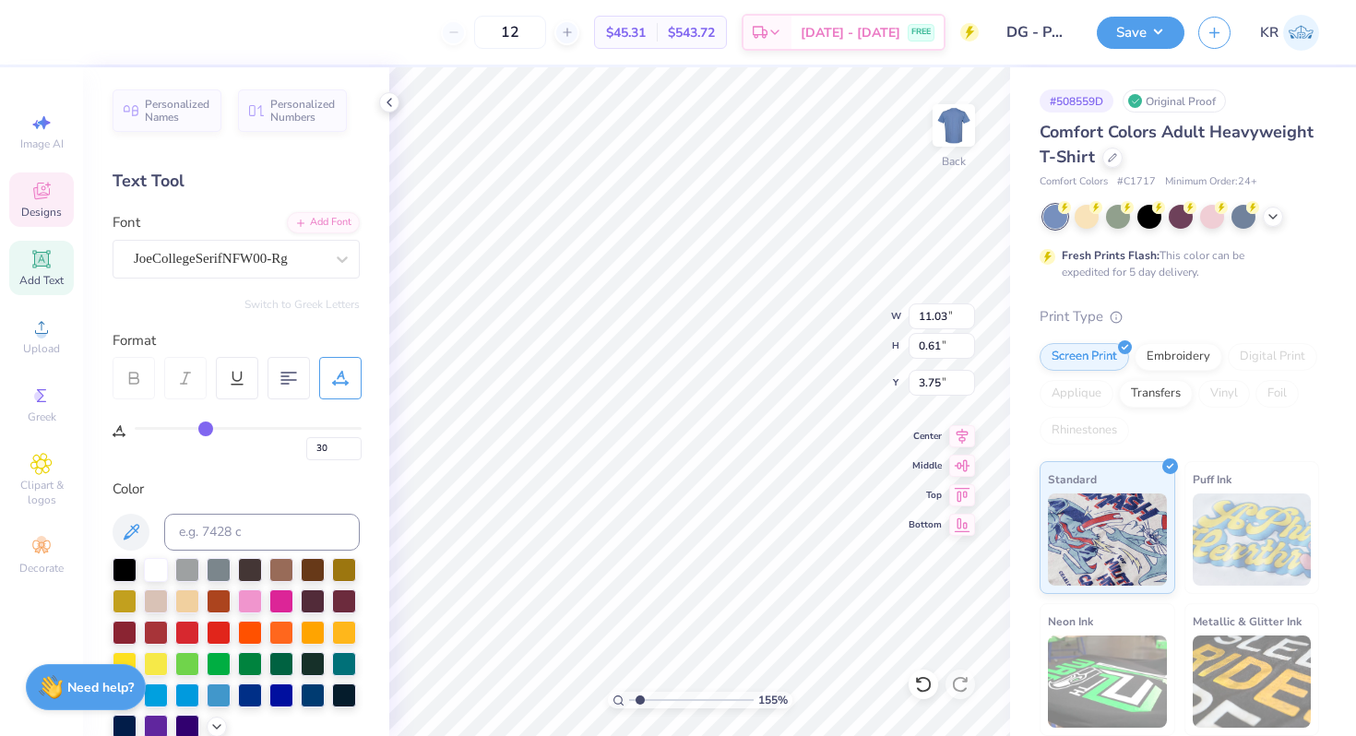
type input "0.58"
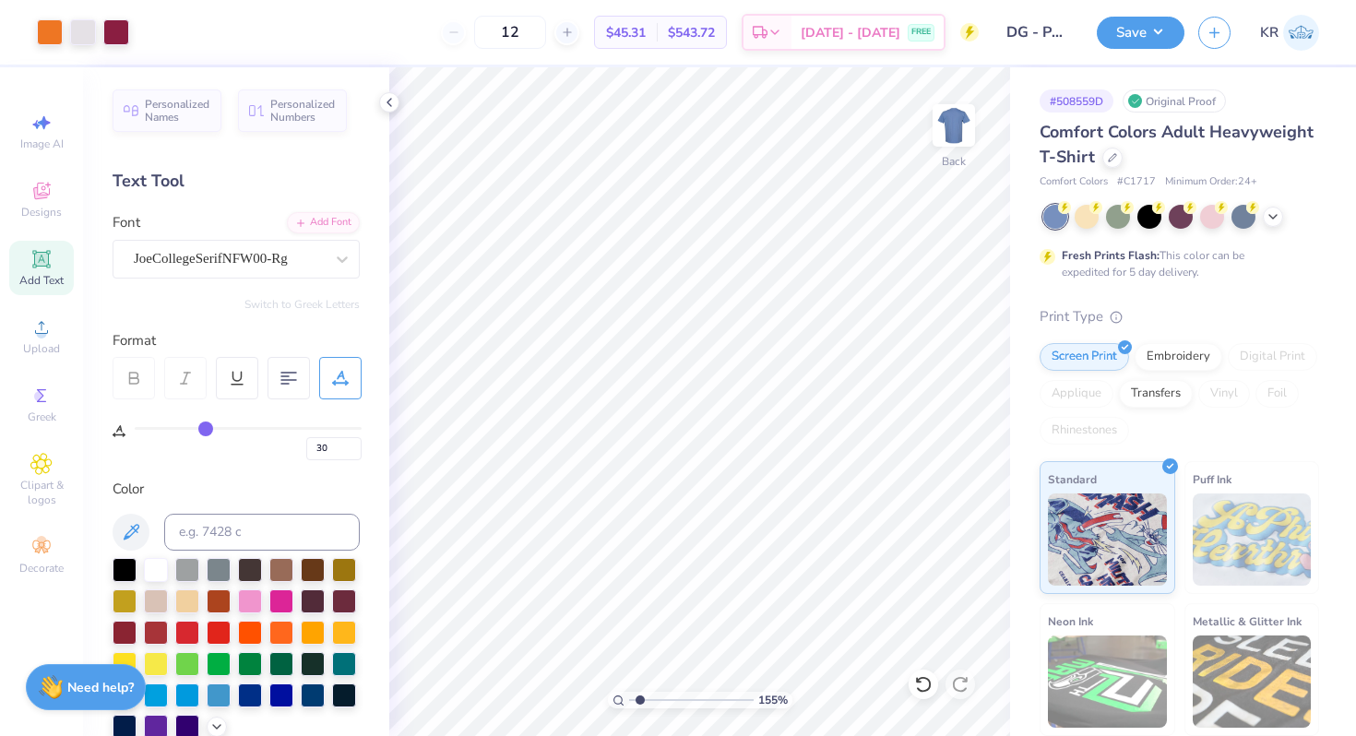
type input "0"
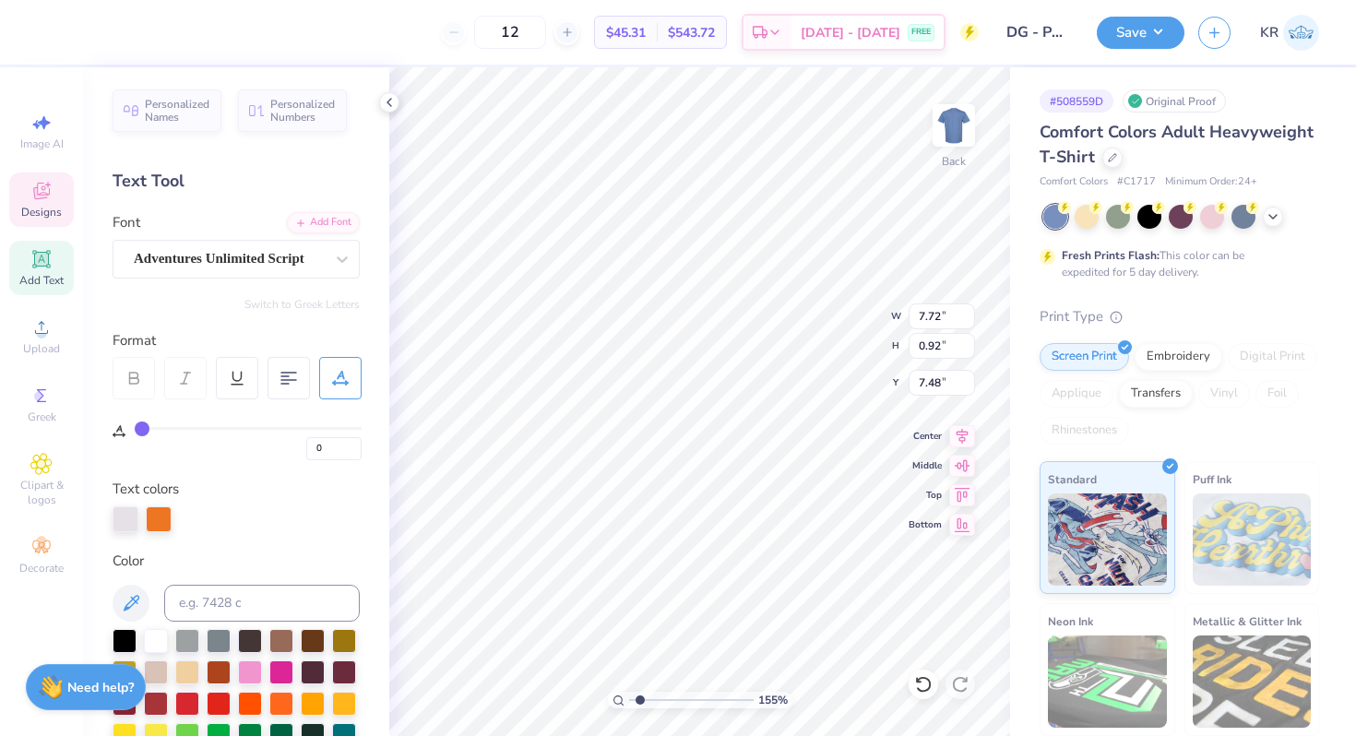
type textarea "2025"
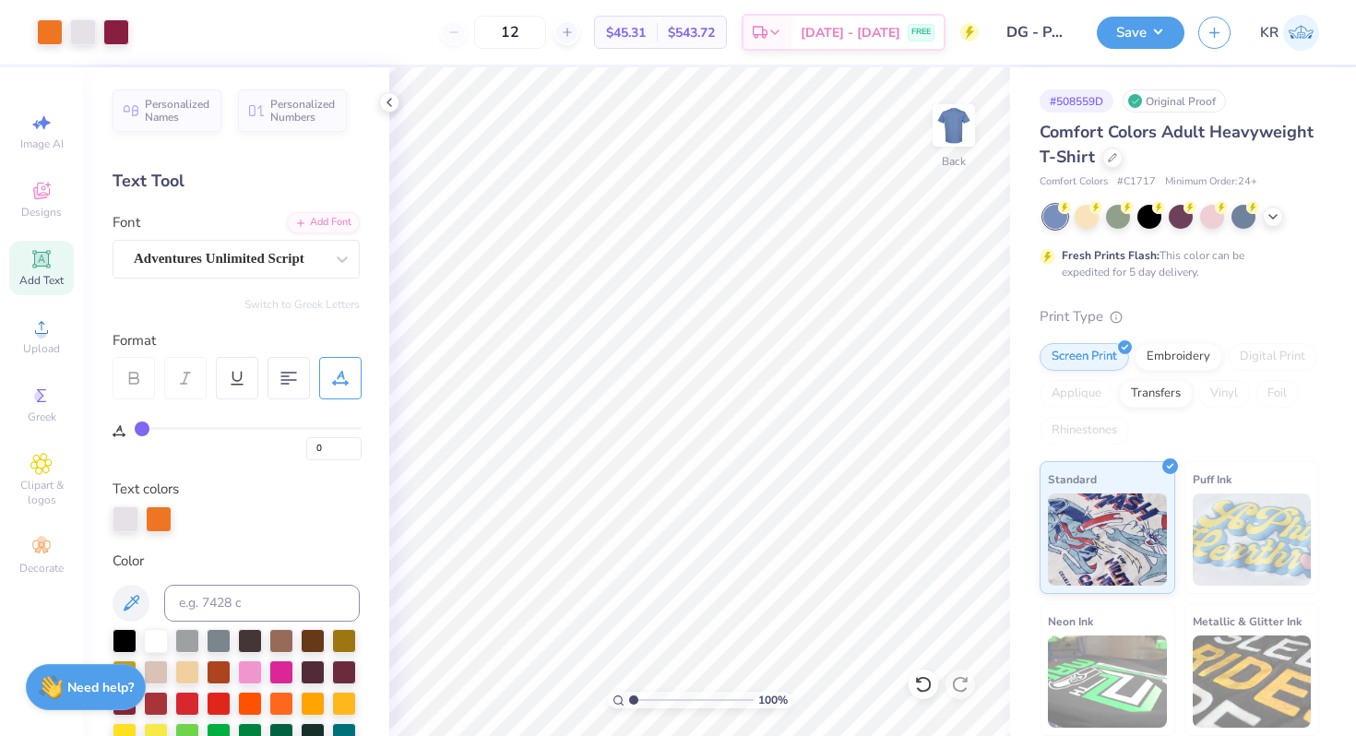
type input "1"
click at [631, 702] on input "range" at bounding box center [691, 700] width 124 height 17
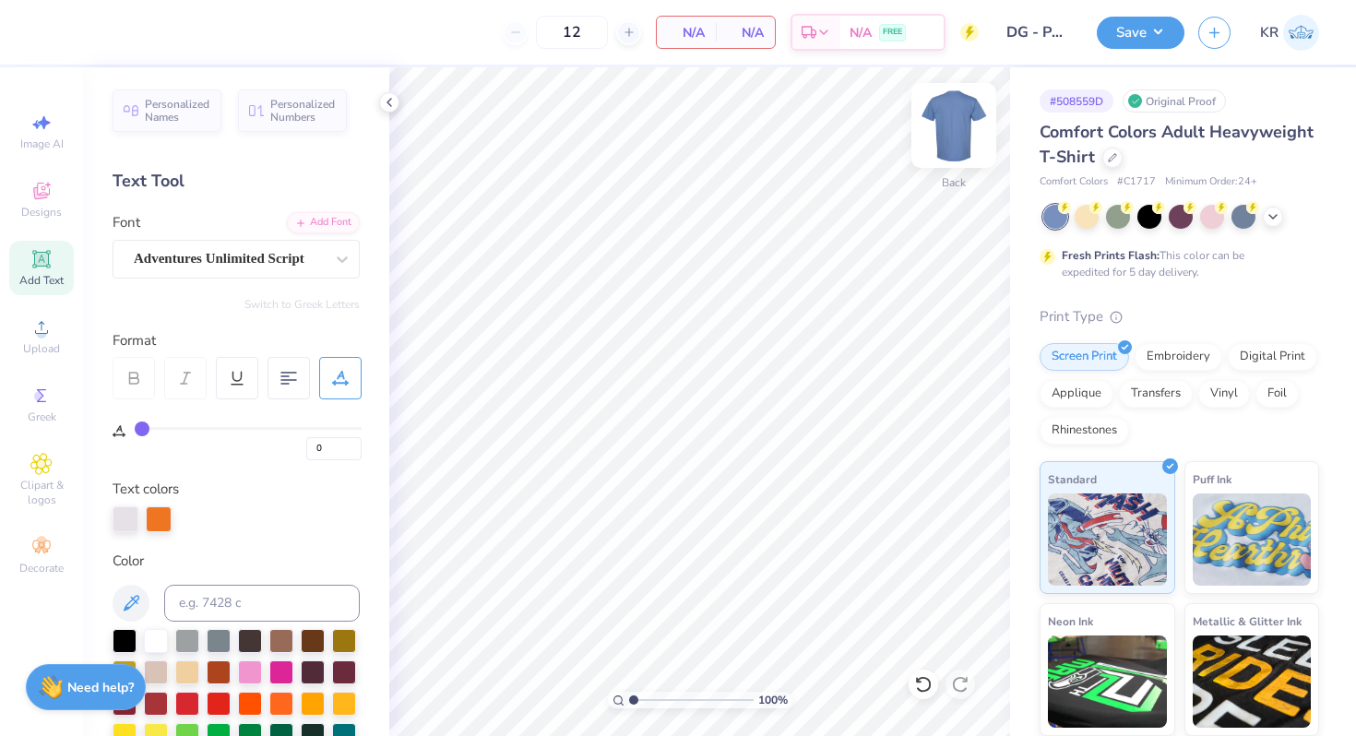
click at [946, 149] on img at bounding box center [954, 126] width 74 height 74
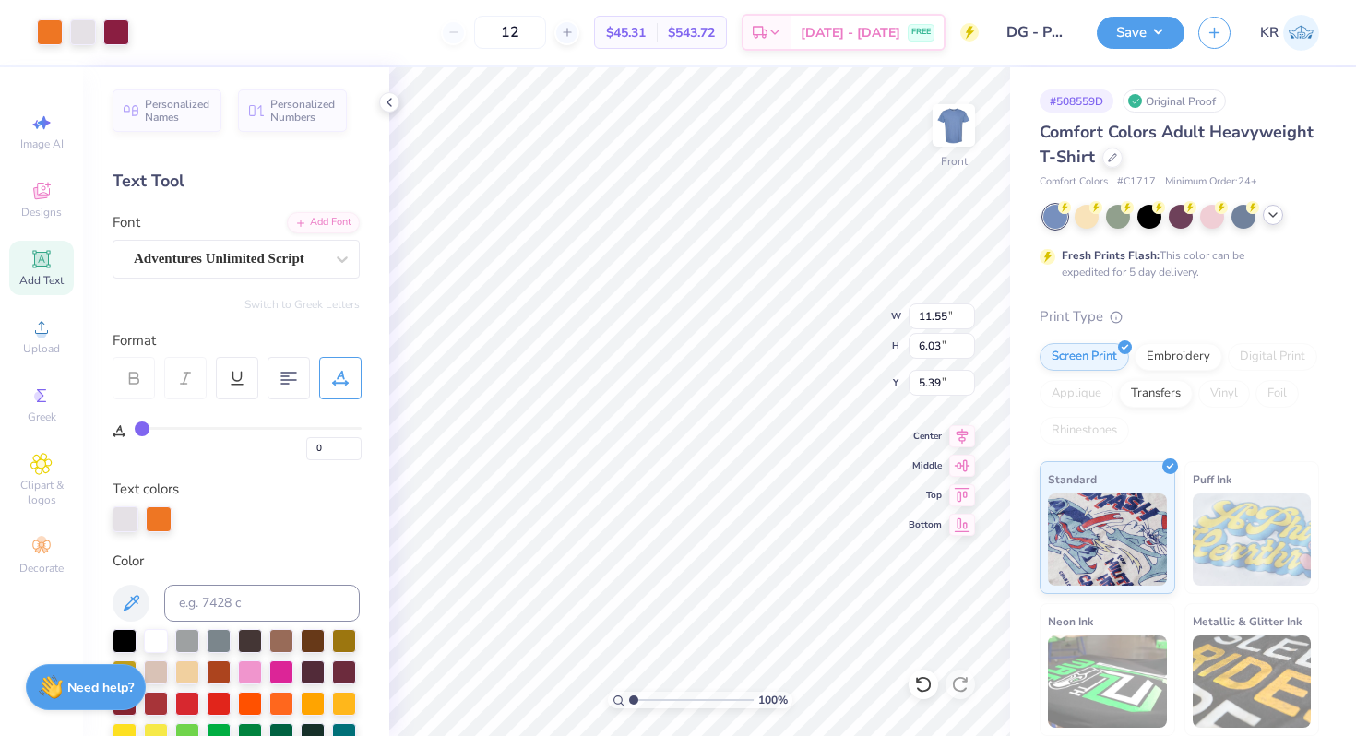
click at [1267, 215] on icon at bounding box center [1272, 214] width 15 height 15
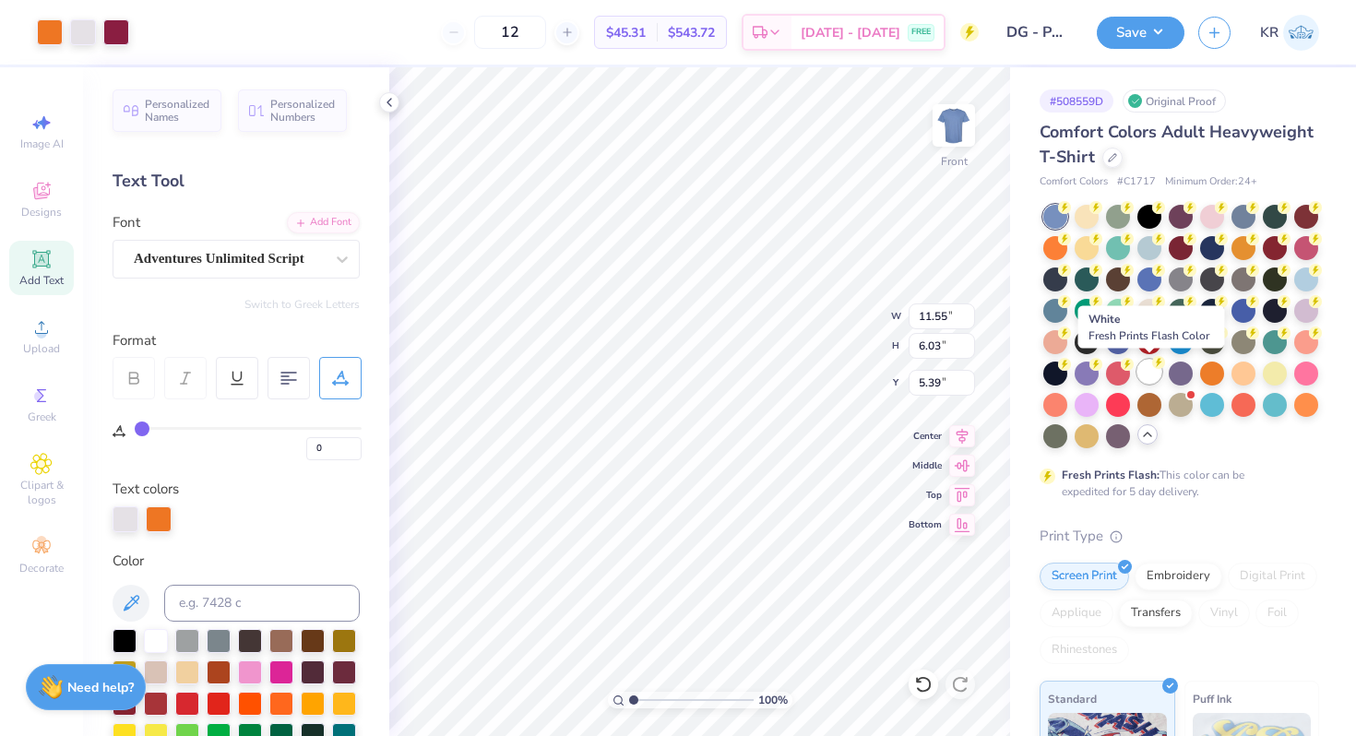
click at [1149, 378] on div at bounding box center [1149, 372] width 24 height 24
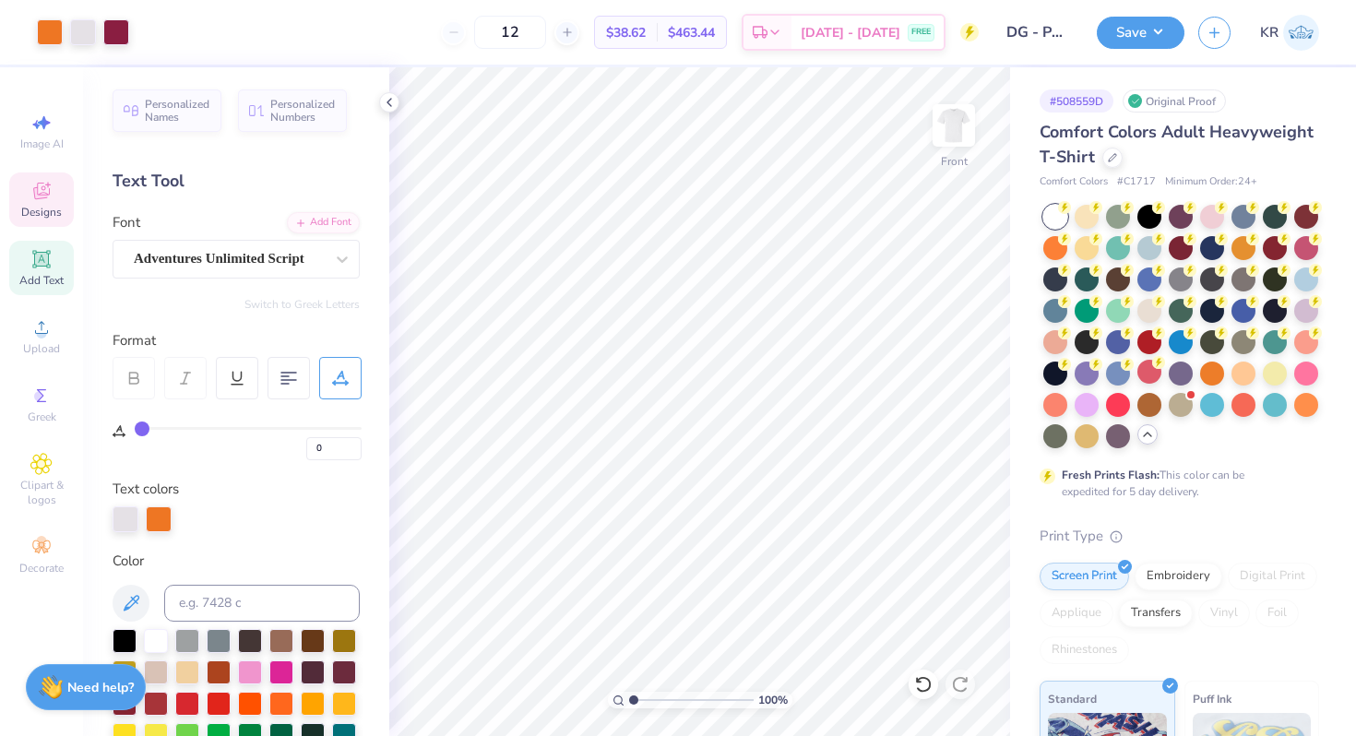
click at [47, 193] on icon at bounding box center [41, 191] width 17 height 17
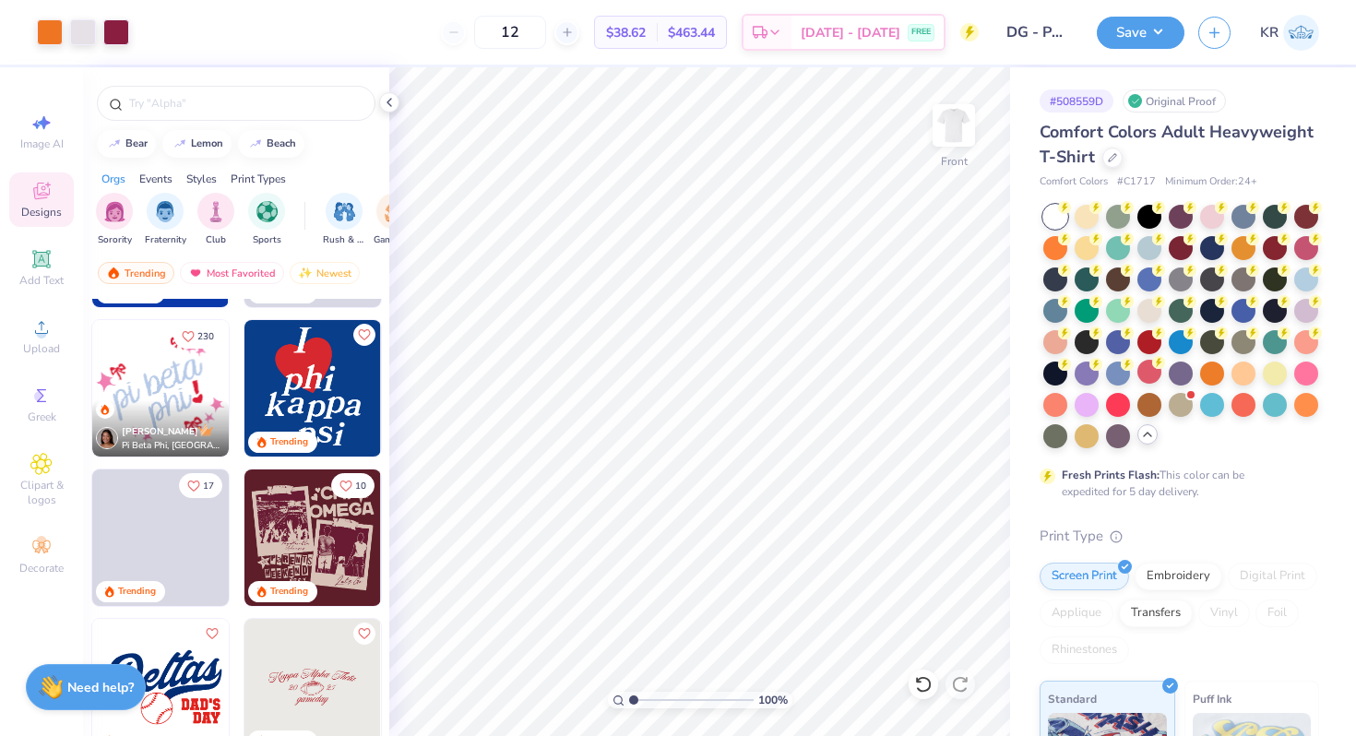
scroll to position [1665, 0]
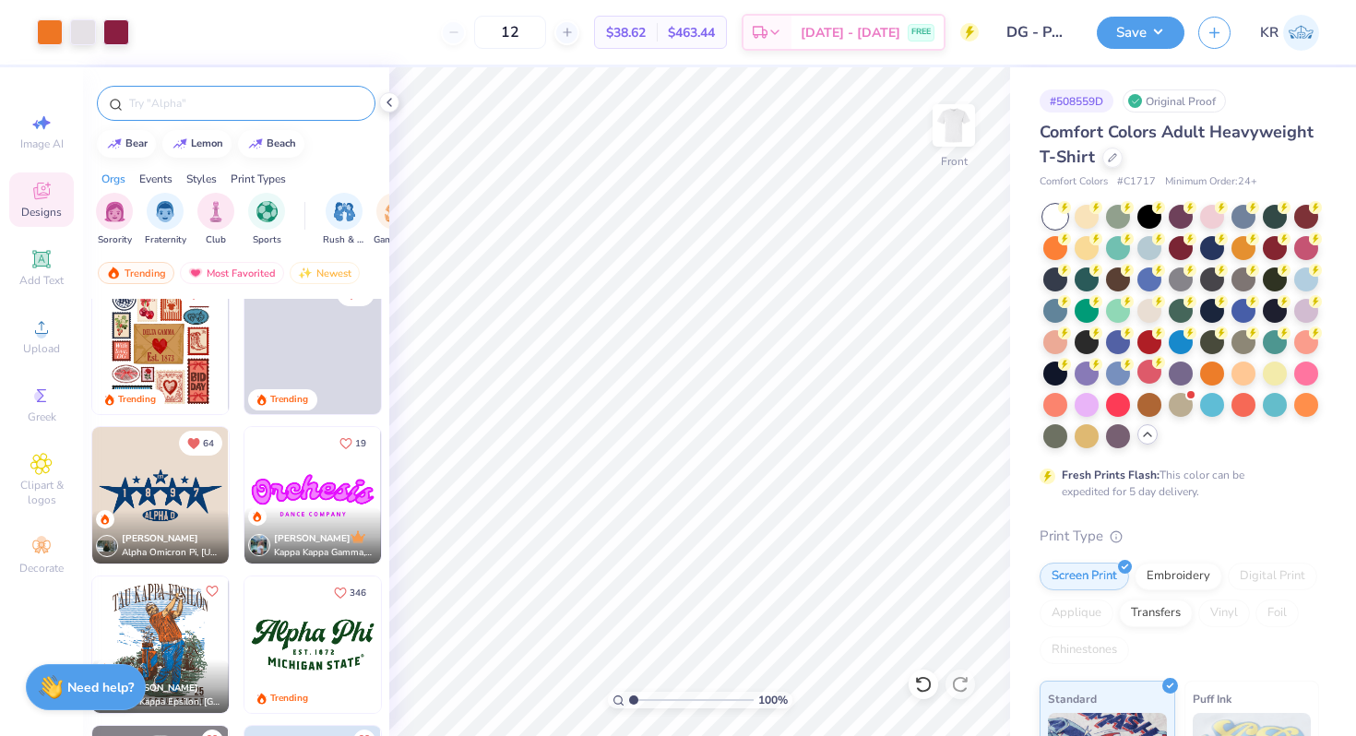
click at [172, 107] on input "text" at bounding box center [245, 103] width 236 height 18
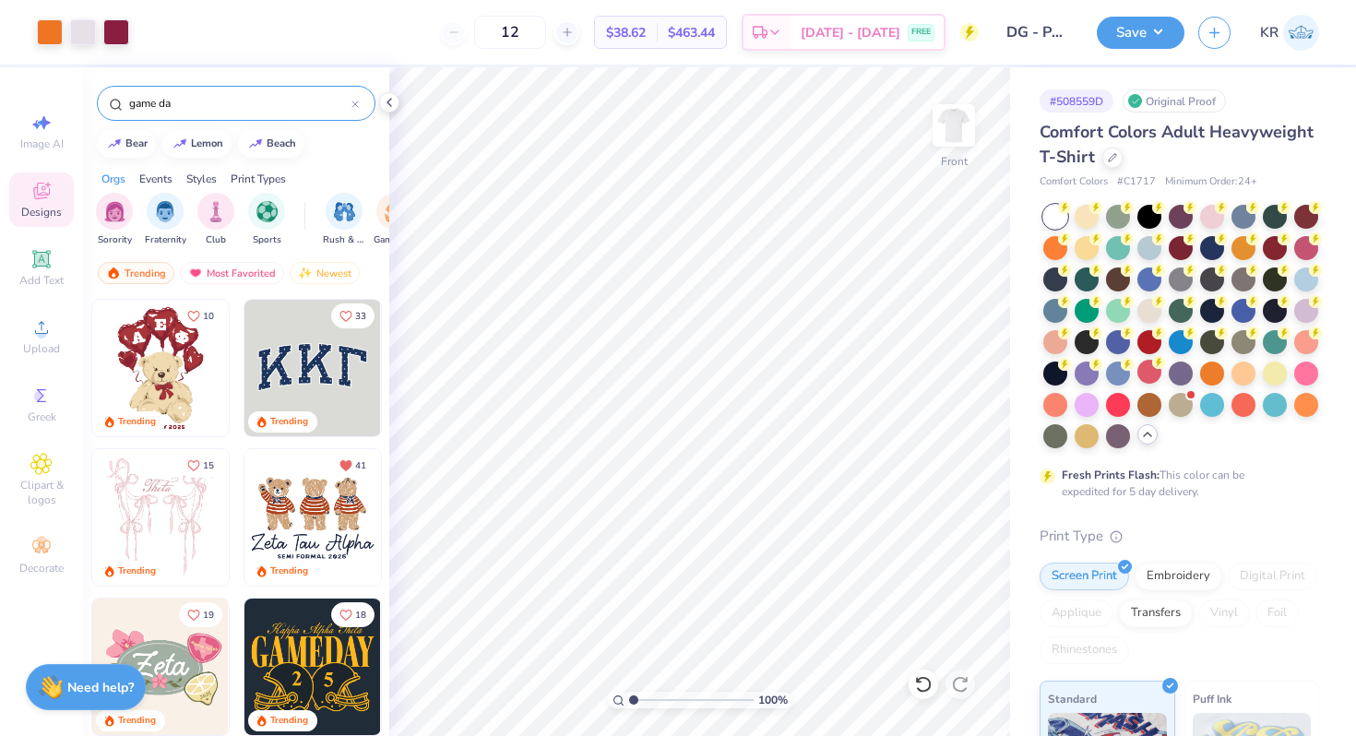
type input "game day"
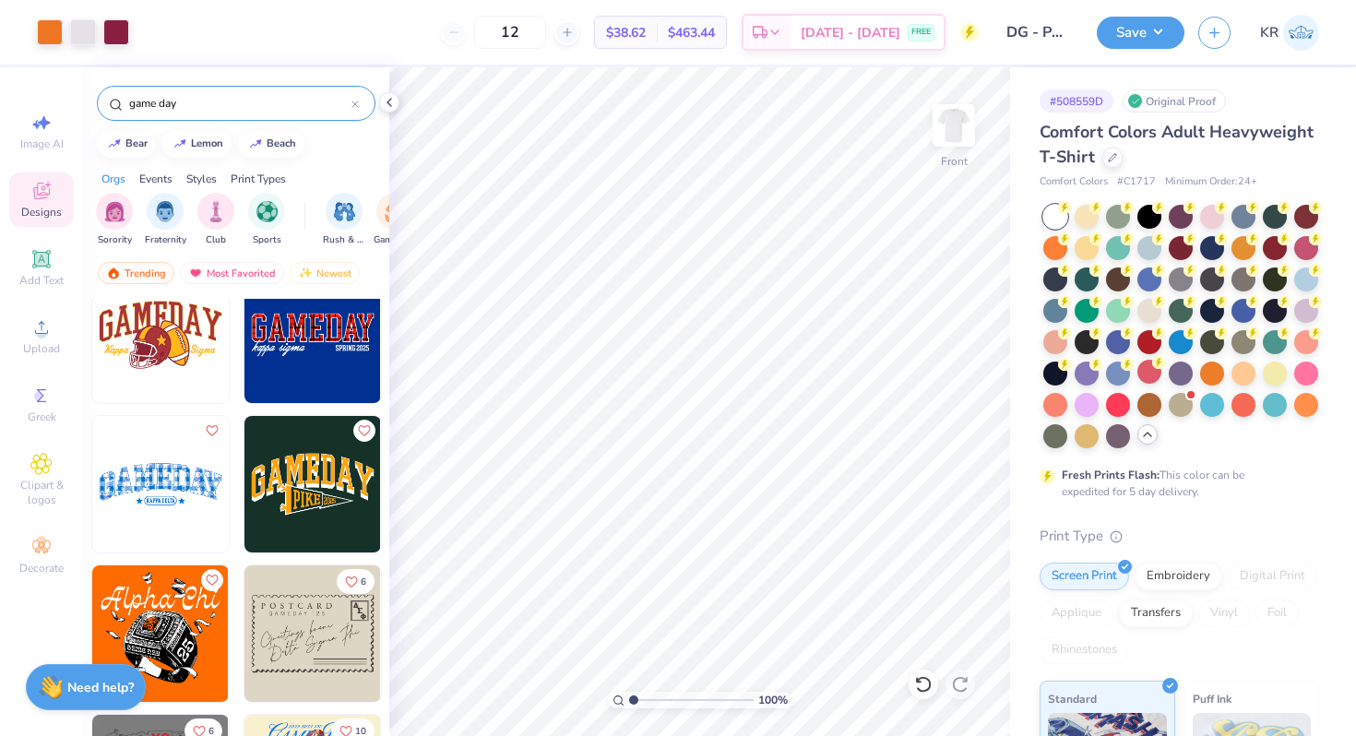
scroll to position [1529, 0]
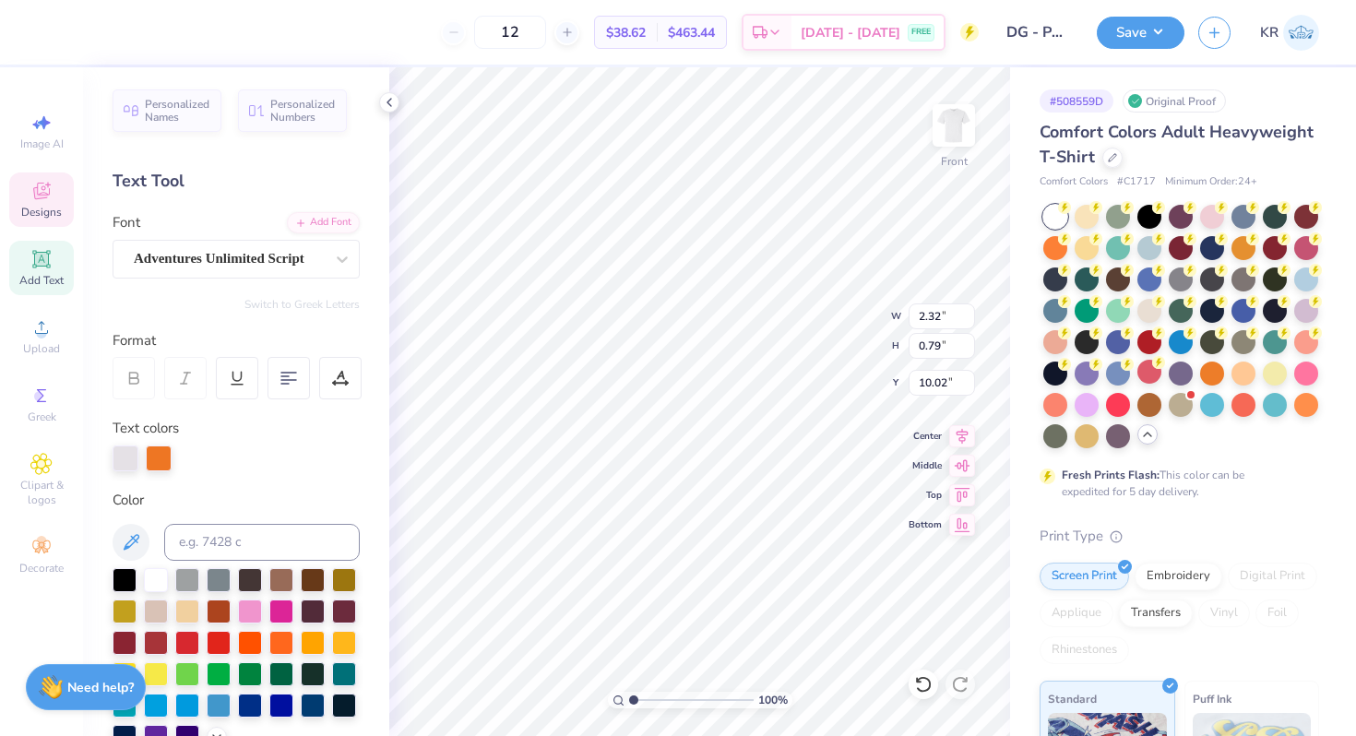
type input "13.75"
type input "18.41"
type textarea "GAMMA"
type textarea "Delta"
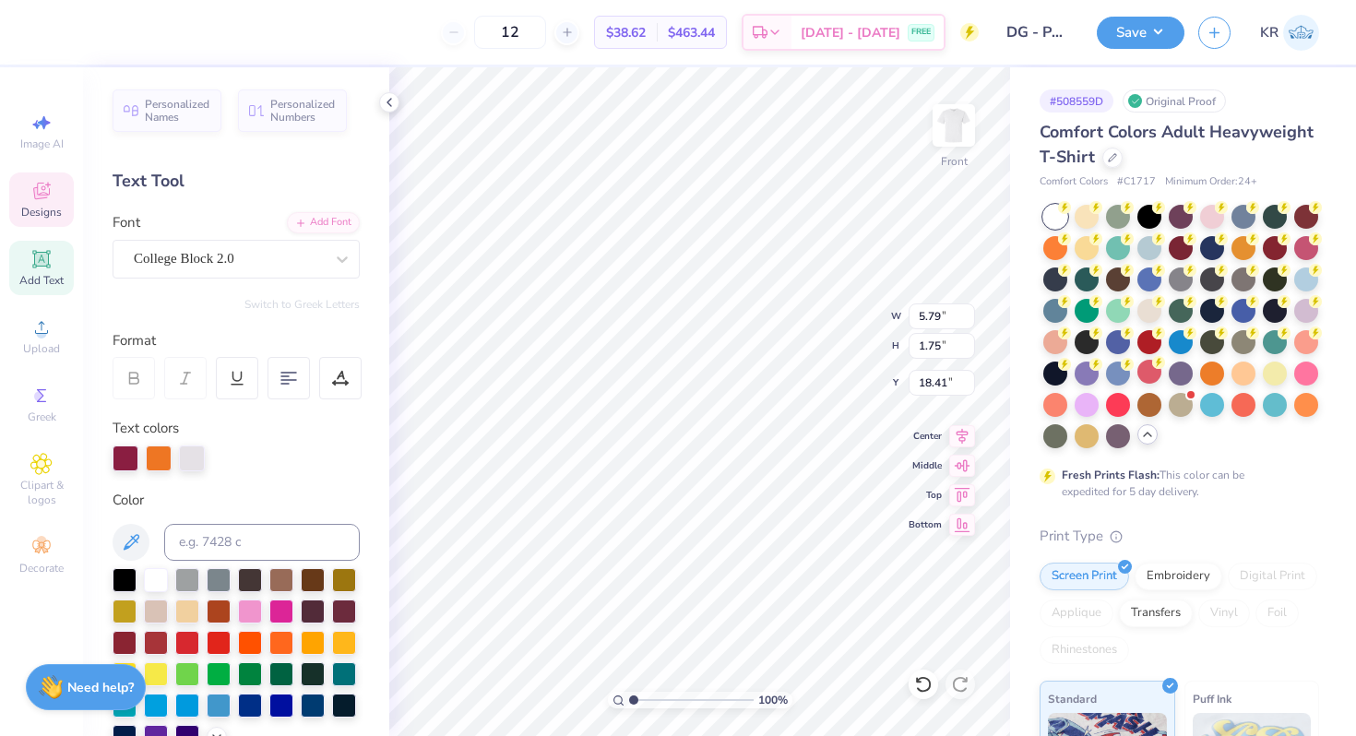
type input "9.56"
type input "4.78"
type input "7.04"
type input "5.79"
type input "9.13"
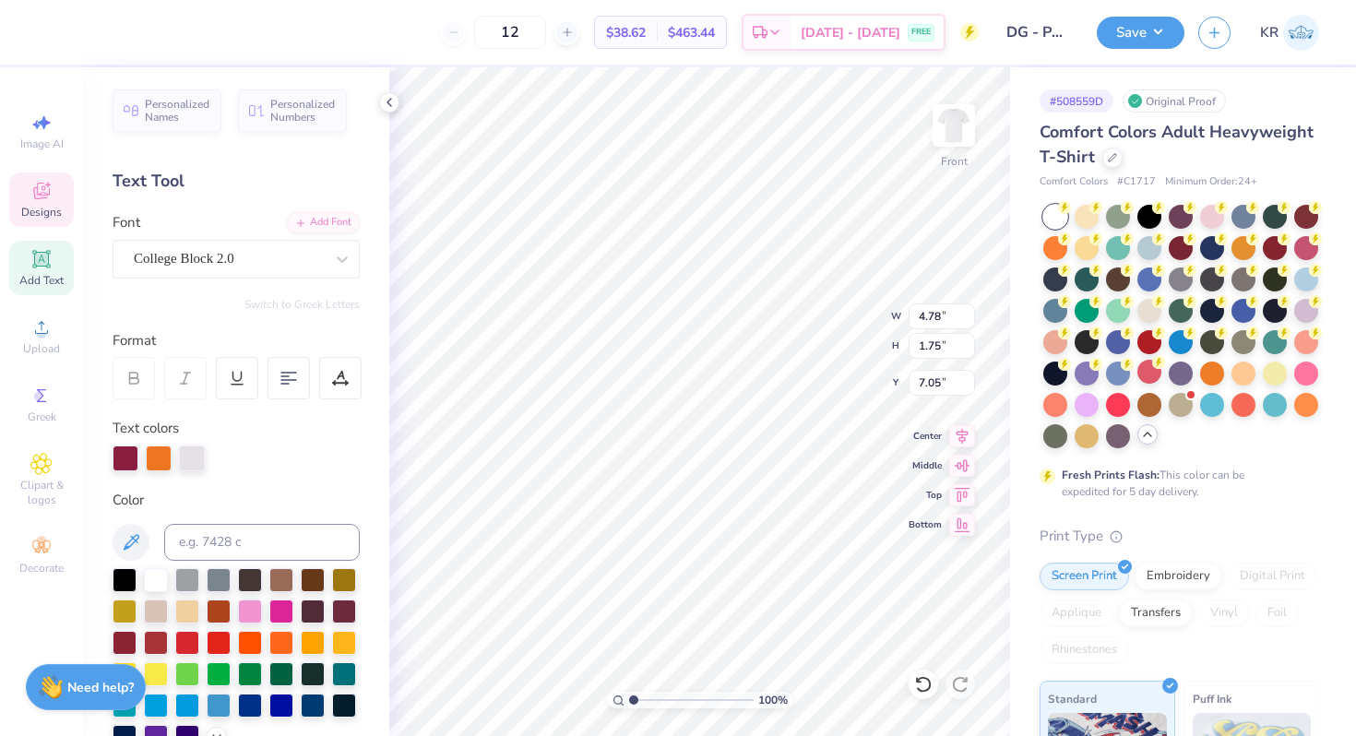
type input "5.79"
type input "3.83"
type input "6.07"
type input "4.01"
click at [343, 370] on icon at bounding box center [340, 378] width 17 height 17
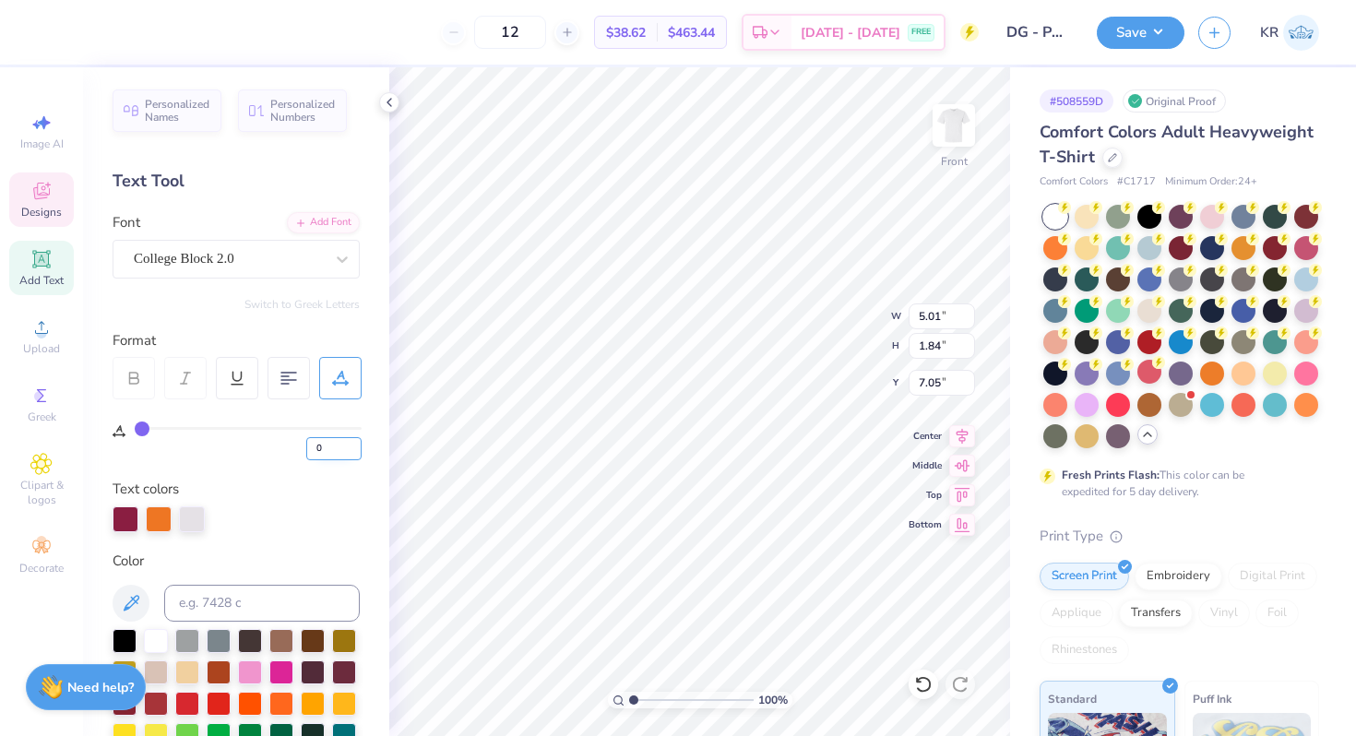
click at [339, 451] on input "0" at bounding box center [333, 448] width 55 height 23
type input "50"
type input "9.01"
type input "5"
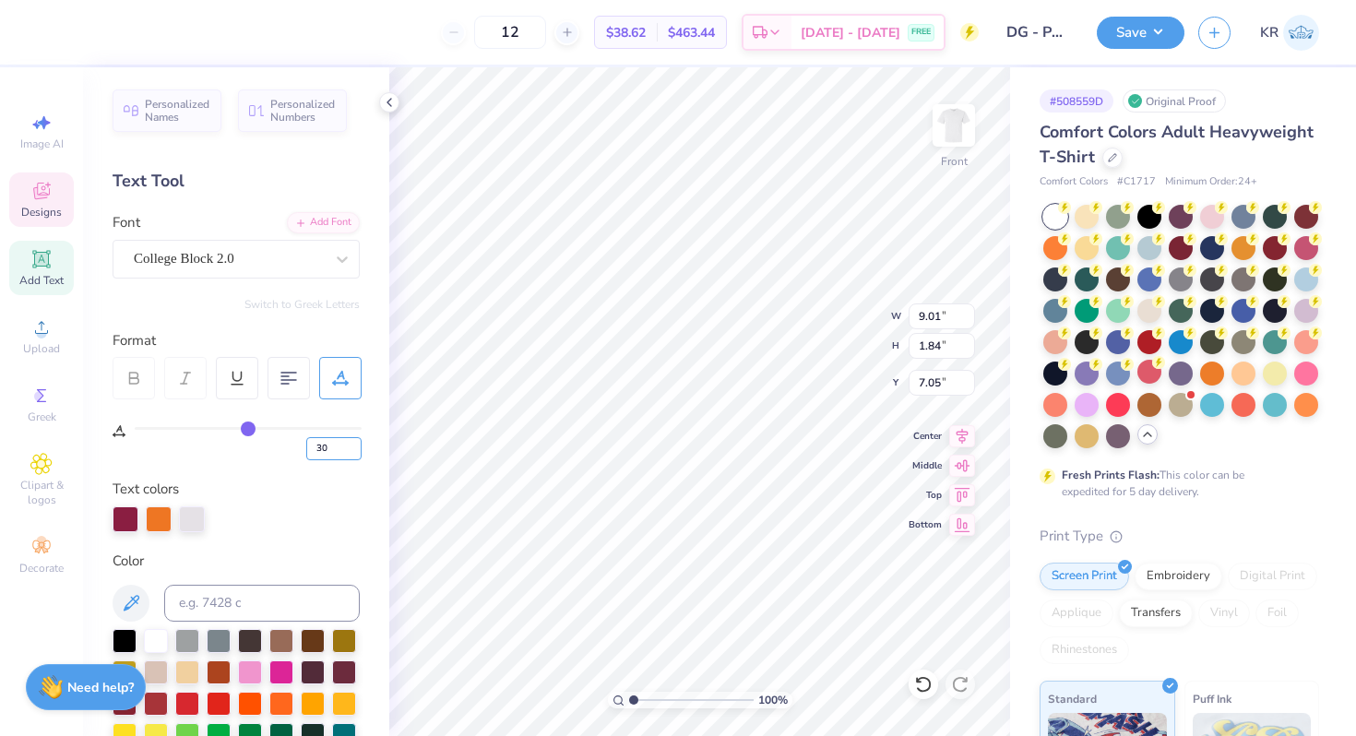
type input "30"
type input "7.41"
type input "3"
type input "25"
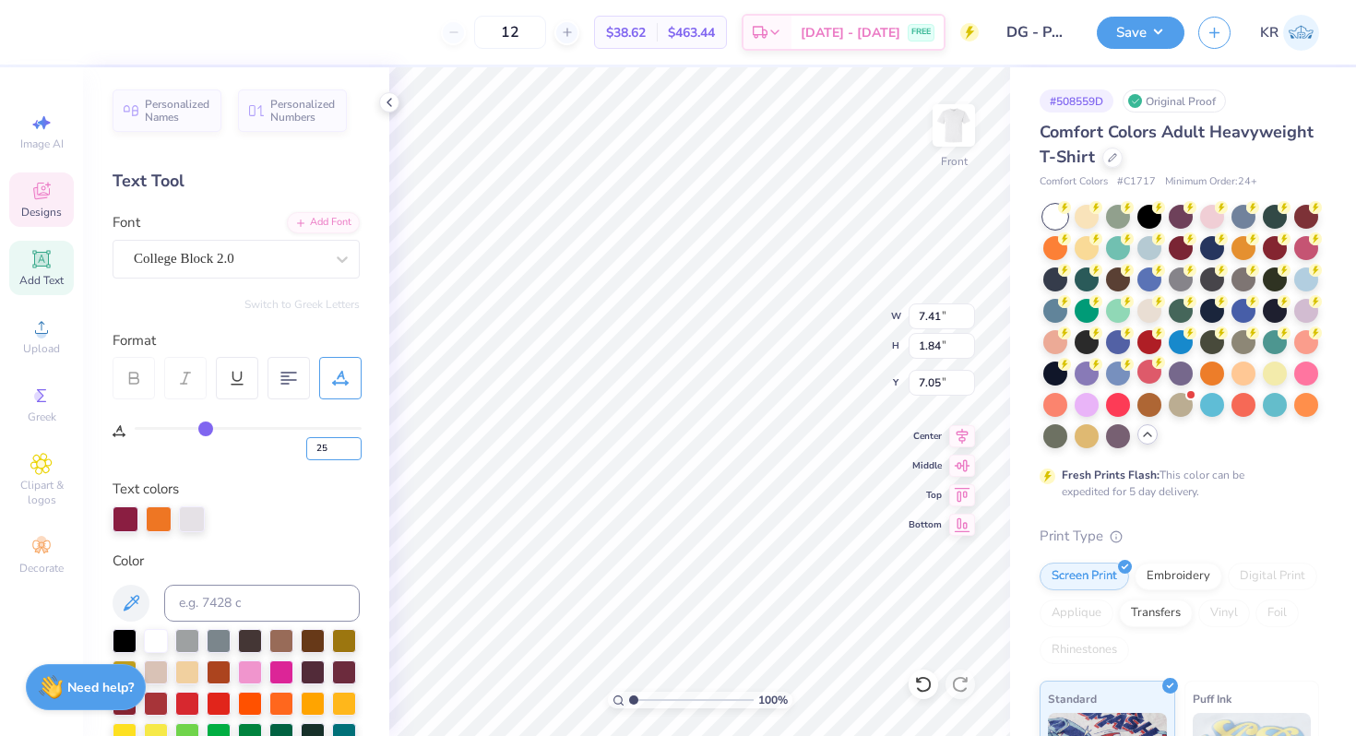
type input "25"
type input "7.01"
type input "7.11"
type input "0"
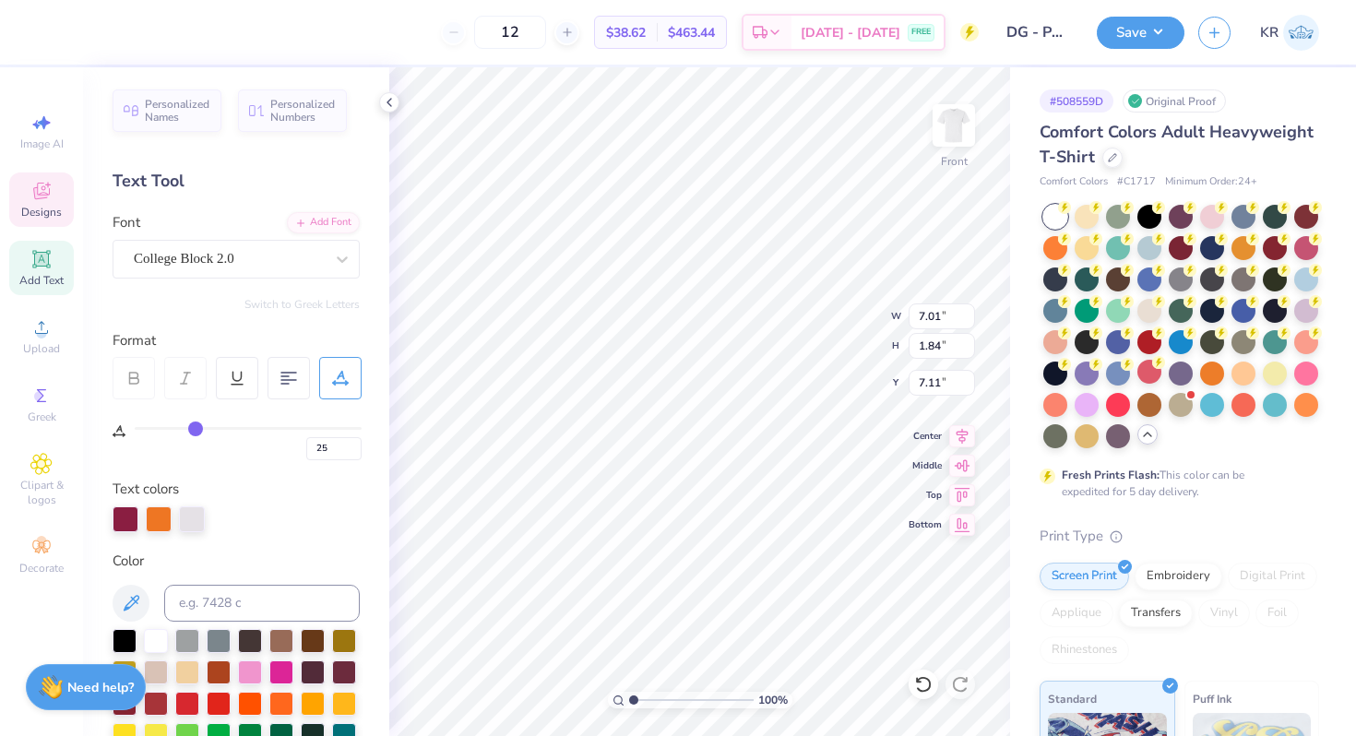
type input "6.07"
type input "9.23"
click at [337, 449] on input "0" at bounding box center [333, 448] width 55 height 23
type input "35"
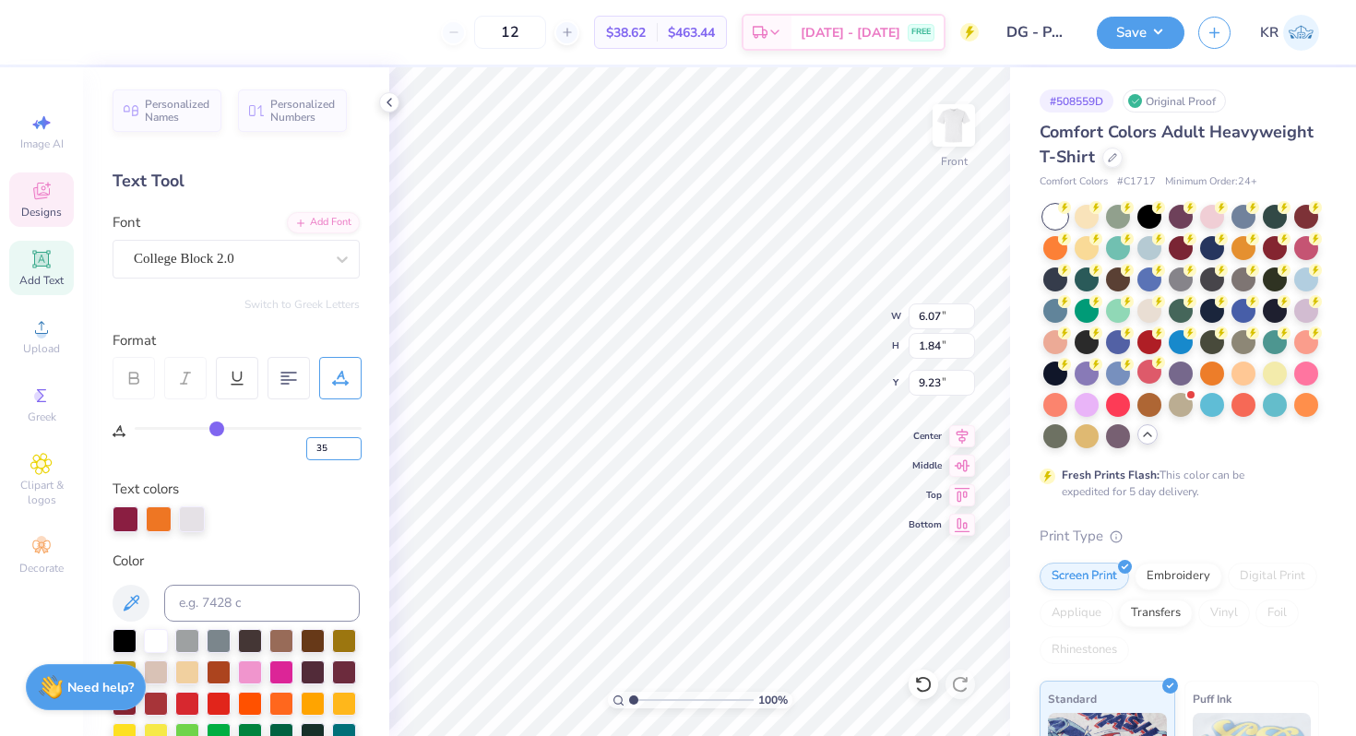
type input "8.87"
click at [332, 450] on input "35" at bounding box center [333, 448] width 55 height 23
type input "3"
type input "25"
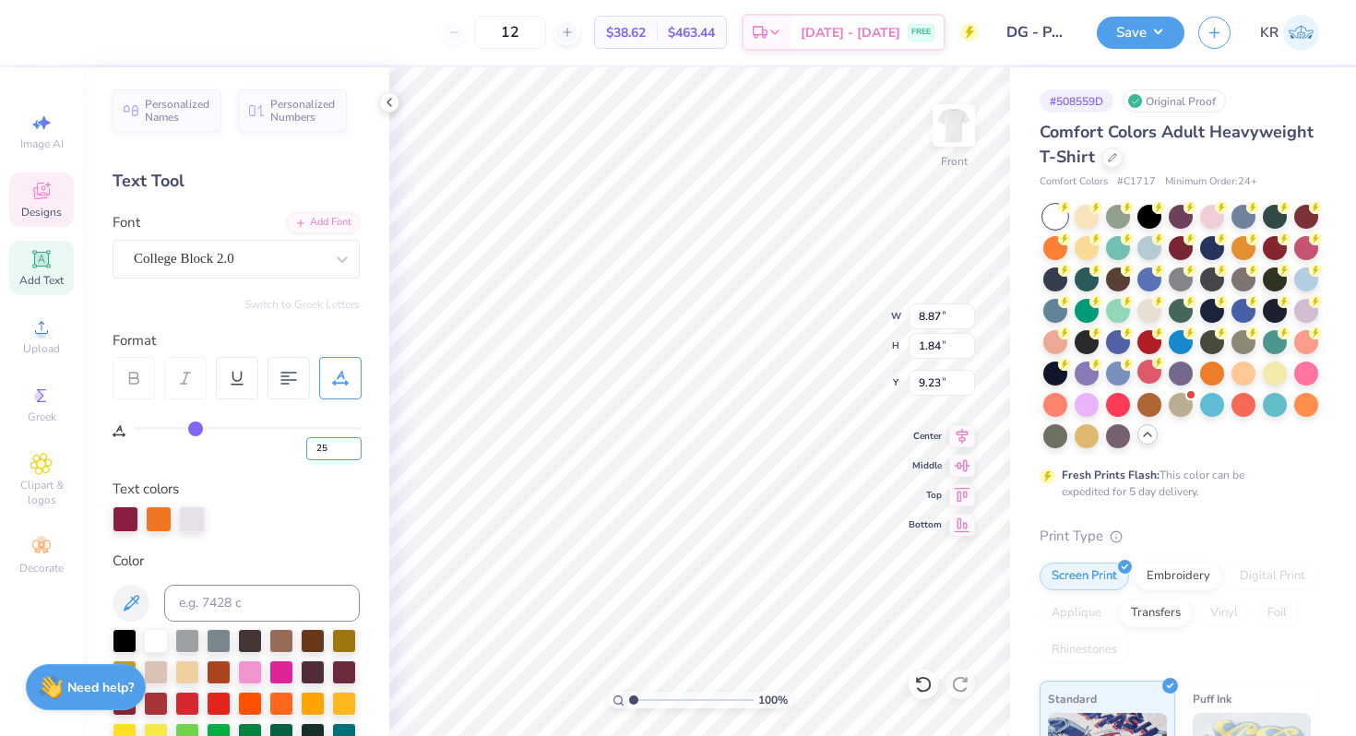
type input "8.07"
type input "9.05"
type input "7.01"
type input "6.99"
type input "8.07"
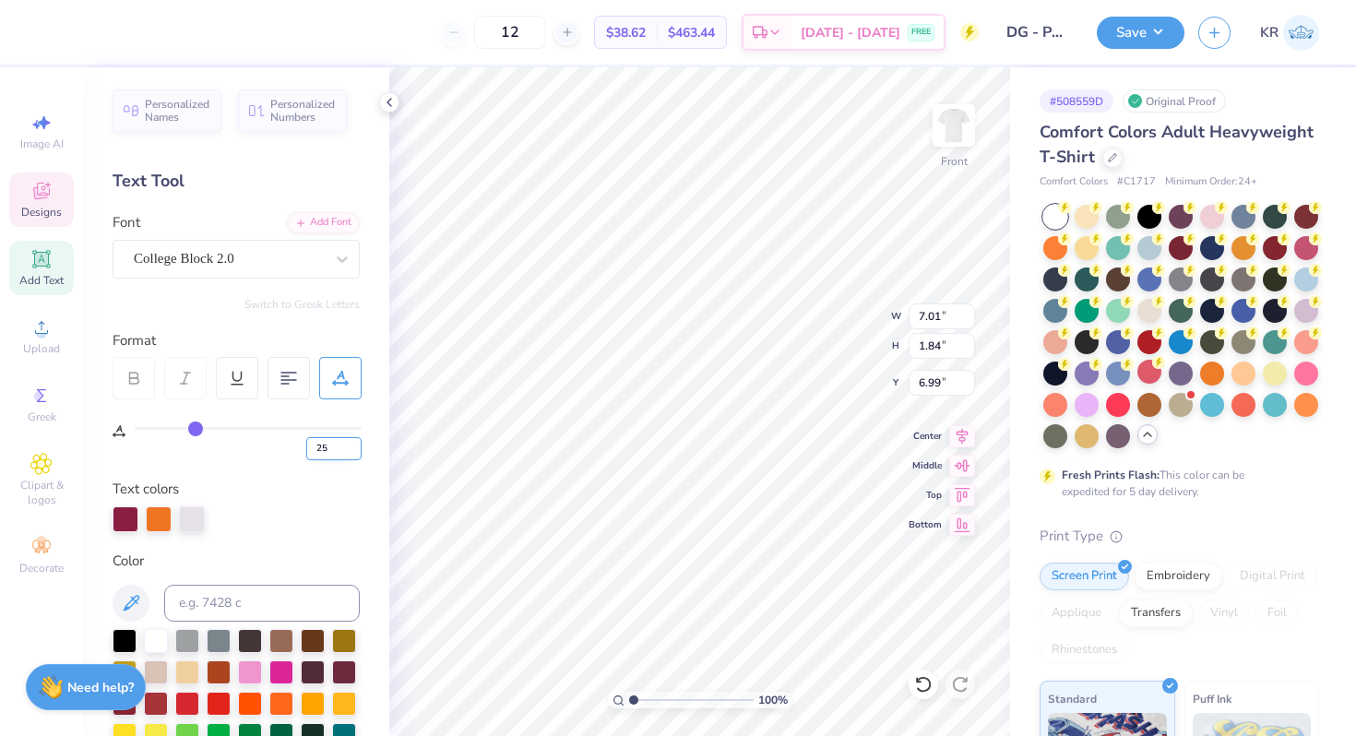
type input "9.05"
type input "7.01"
type input "6.99"
click at [46, 192] on icon at bounding box center [41, 191] width 22 height 22
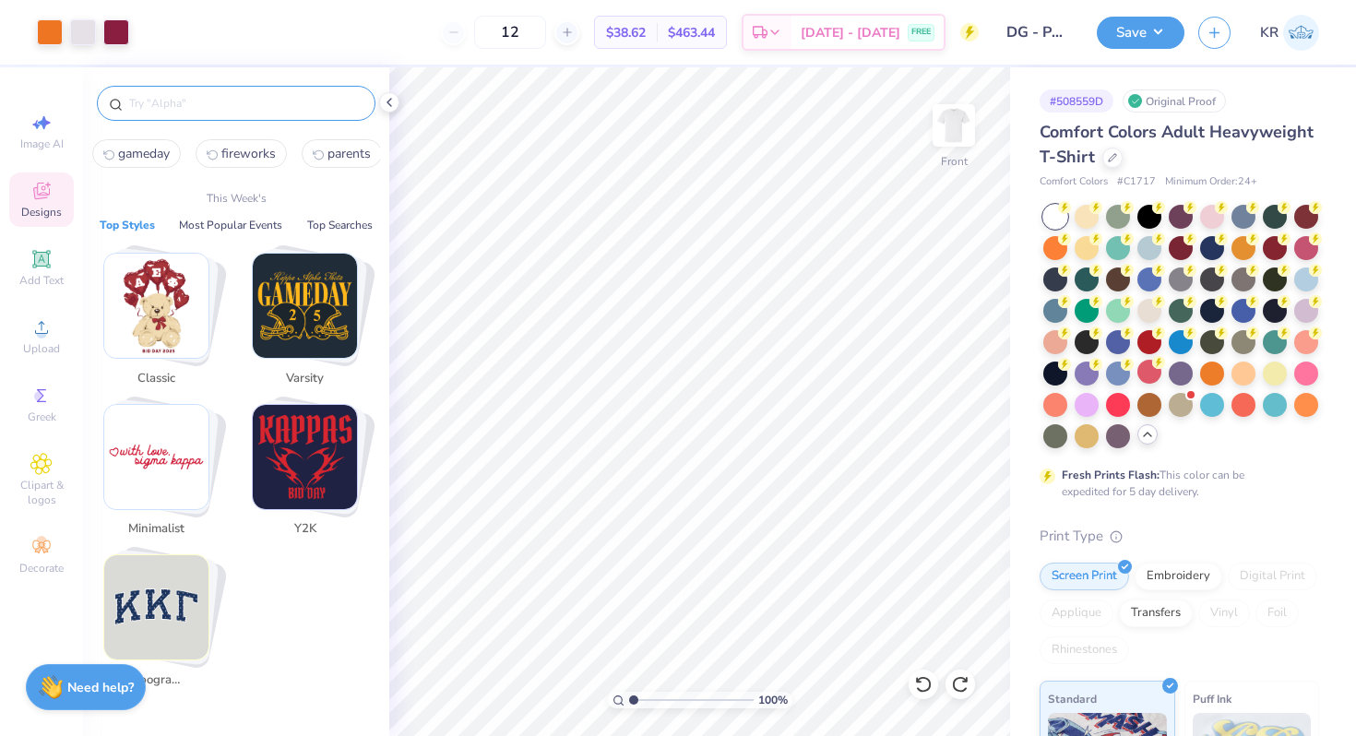
click at [209, 110] on input "text" at bounding box center [245, 103] width 236 height 18
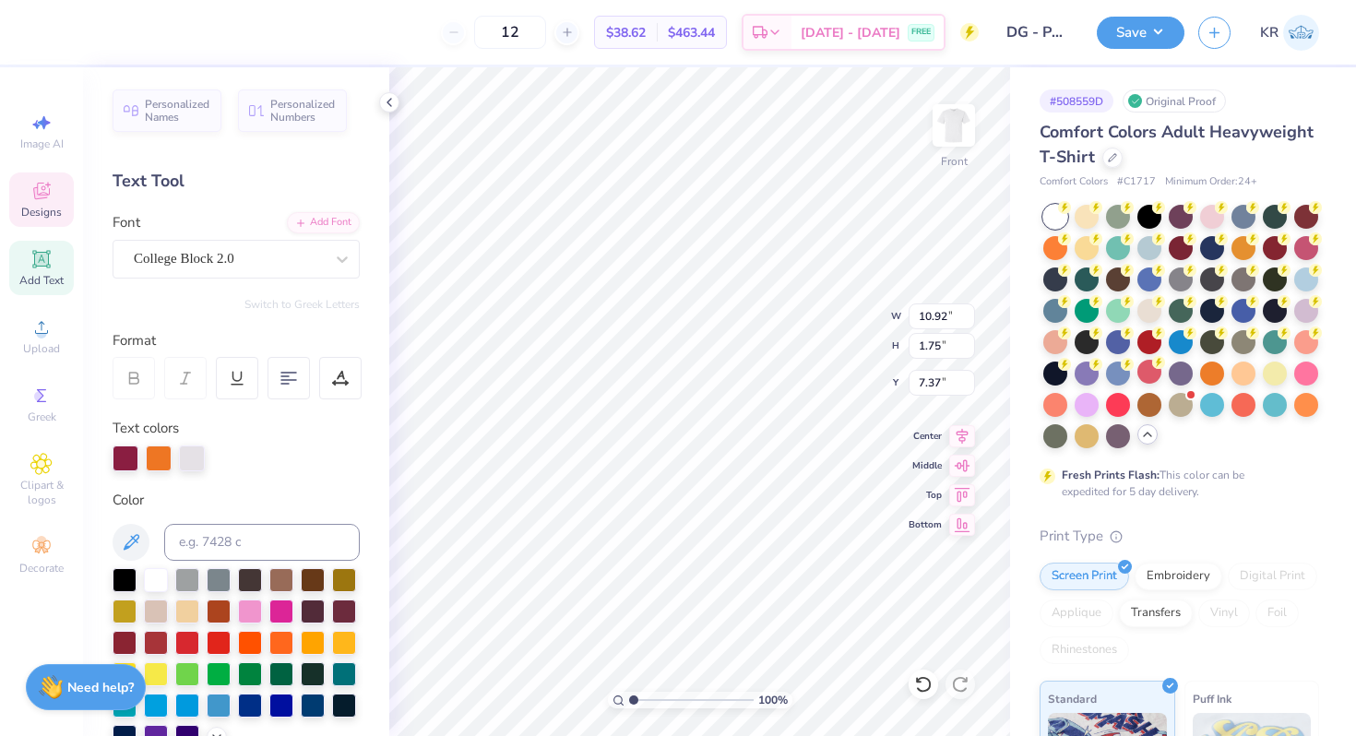
type textarea "deegee"
type input "8.17"
type input "2.40"
type input "7.20"
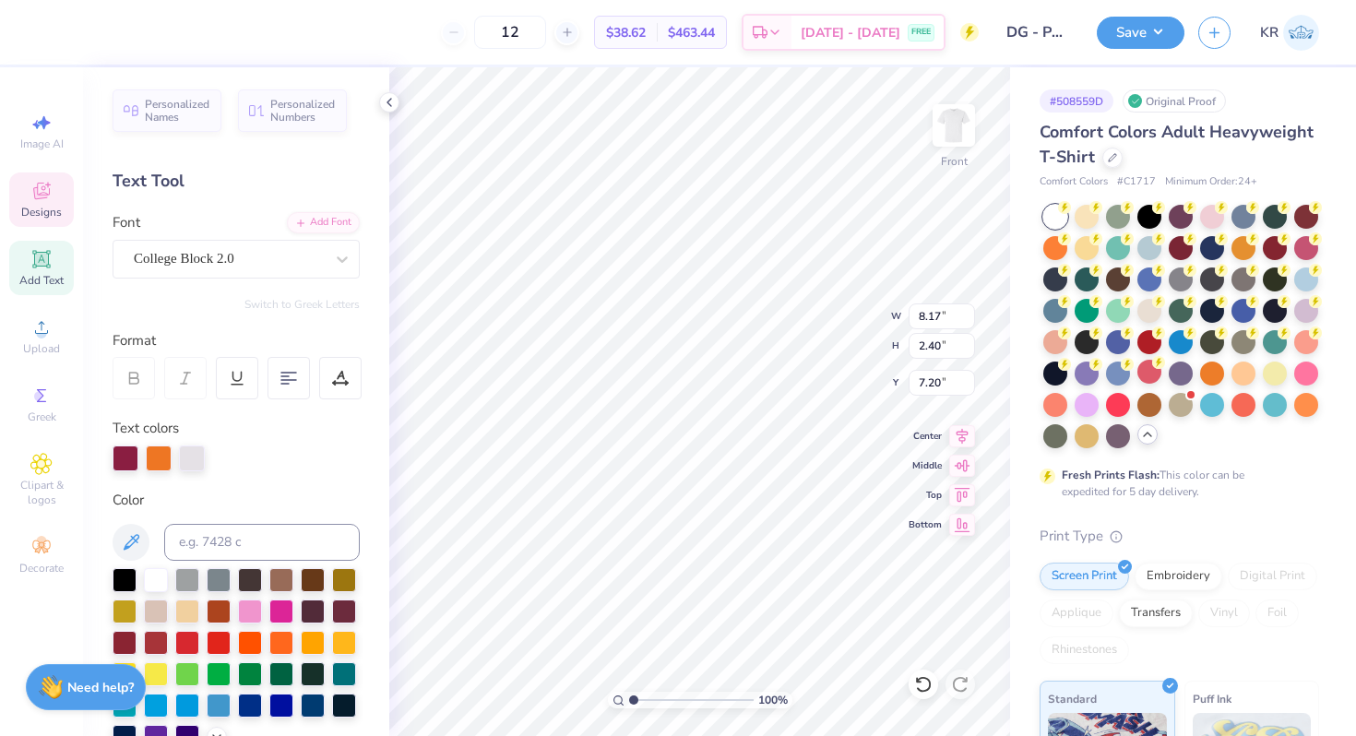
type input "7.04"
type input "9.29"
type input "2.73"
type input "6.88"
click at [53, 192] on div "Designs" at bounding box center [41, 199] width 65 height 54
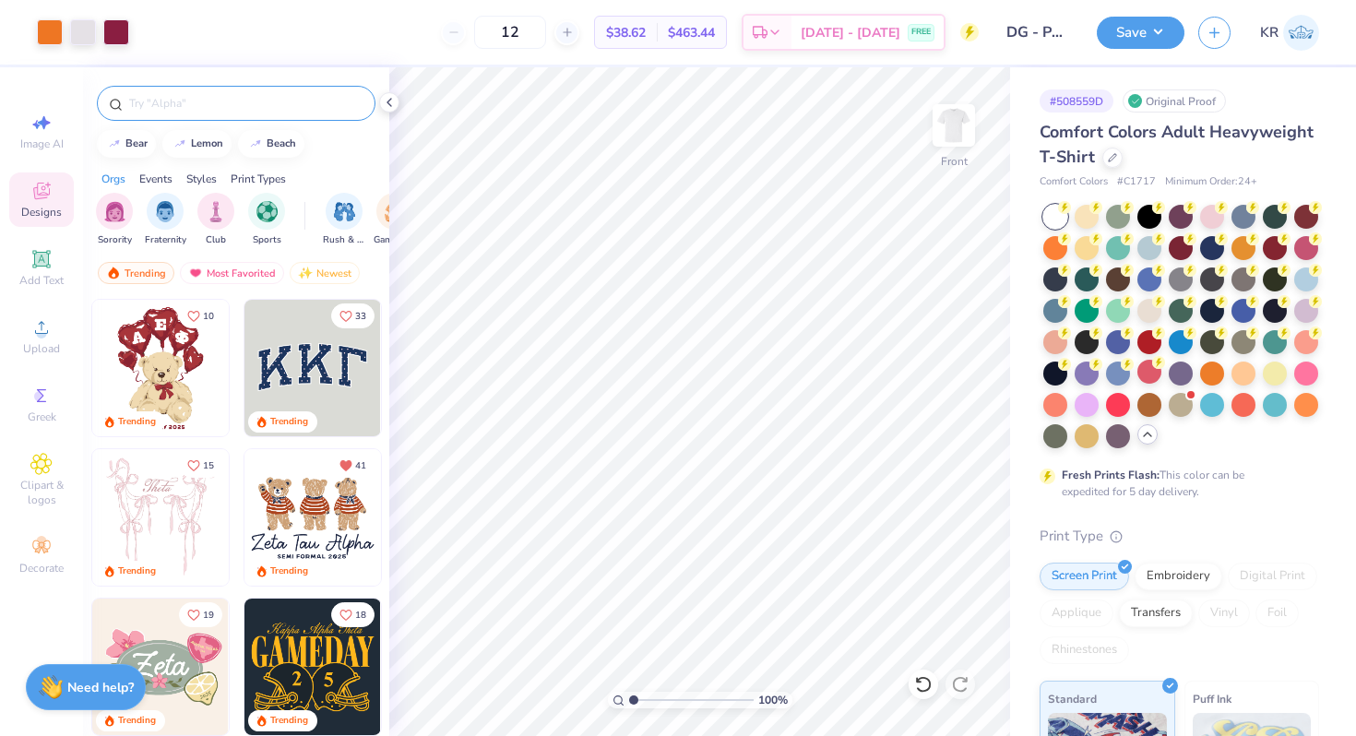
click at [164, 106] on input "text" at bounding box center [245, 103] width 236 height 18
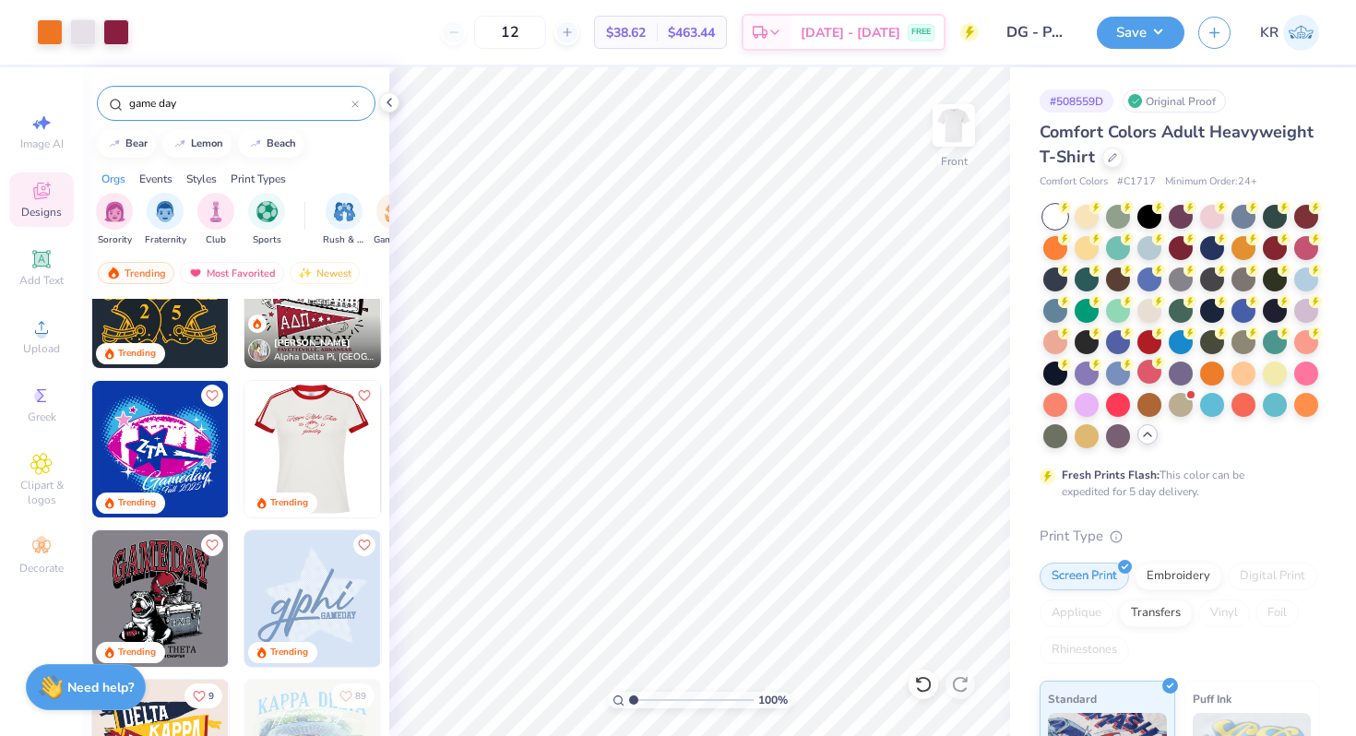
scroll to position [0, 0]
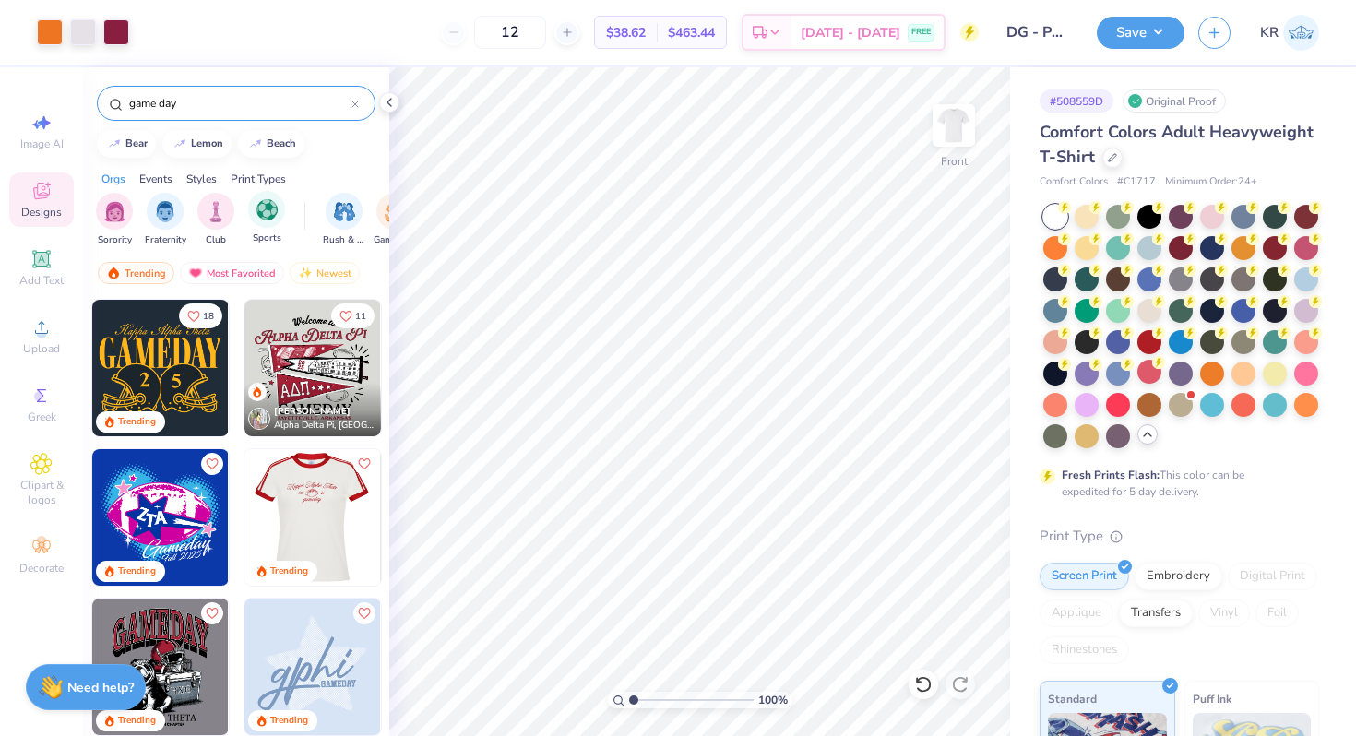
type input "game day"
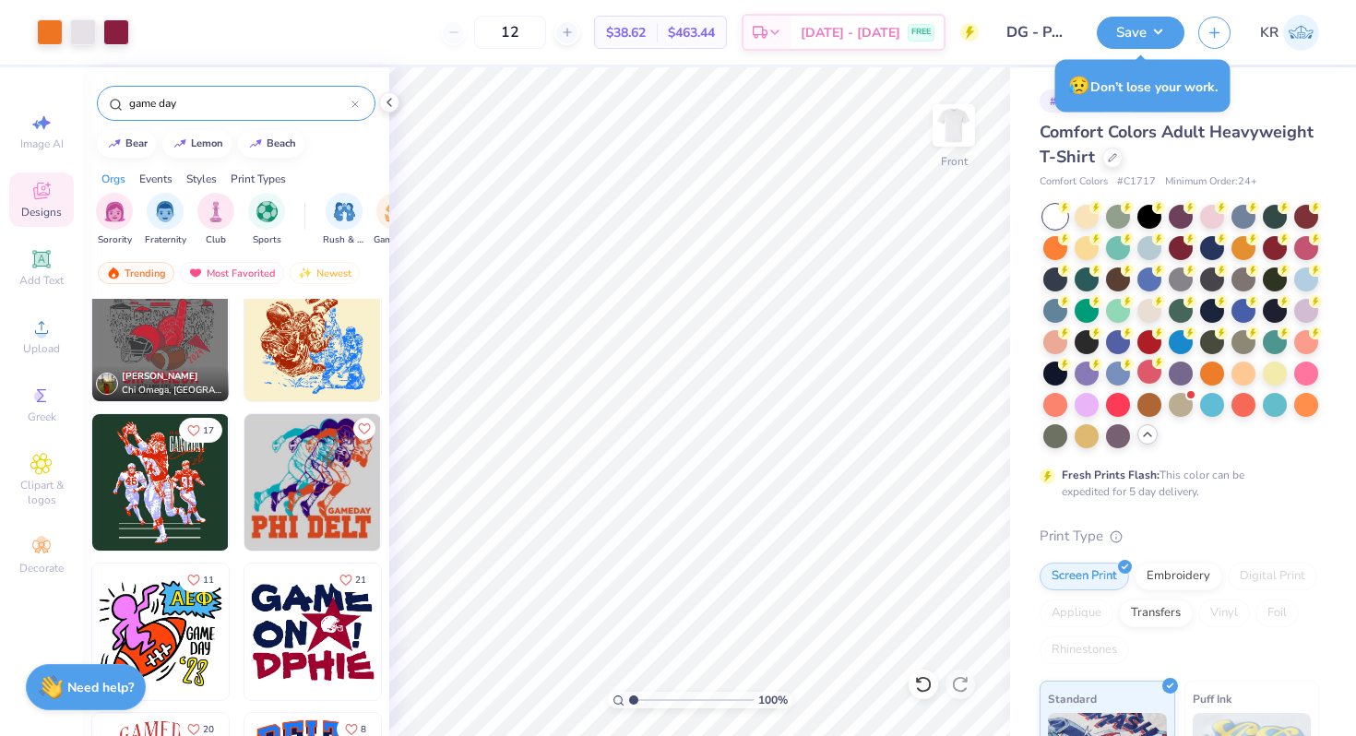
scroll to position [1985, 0]
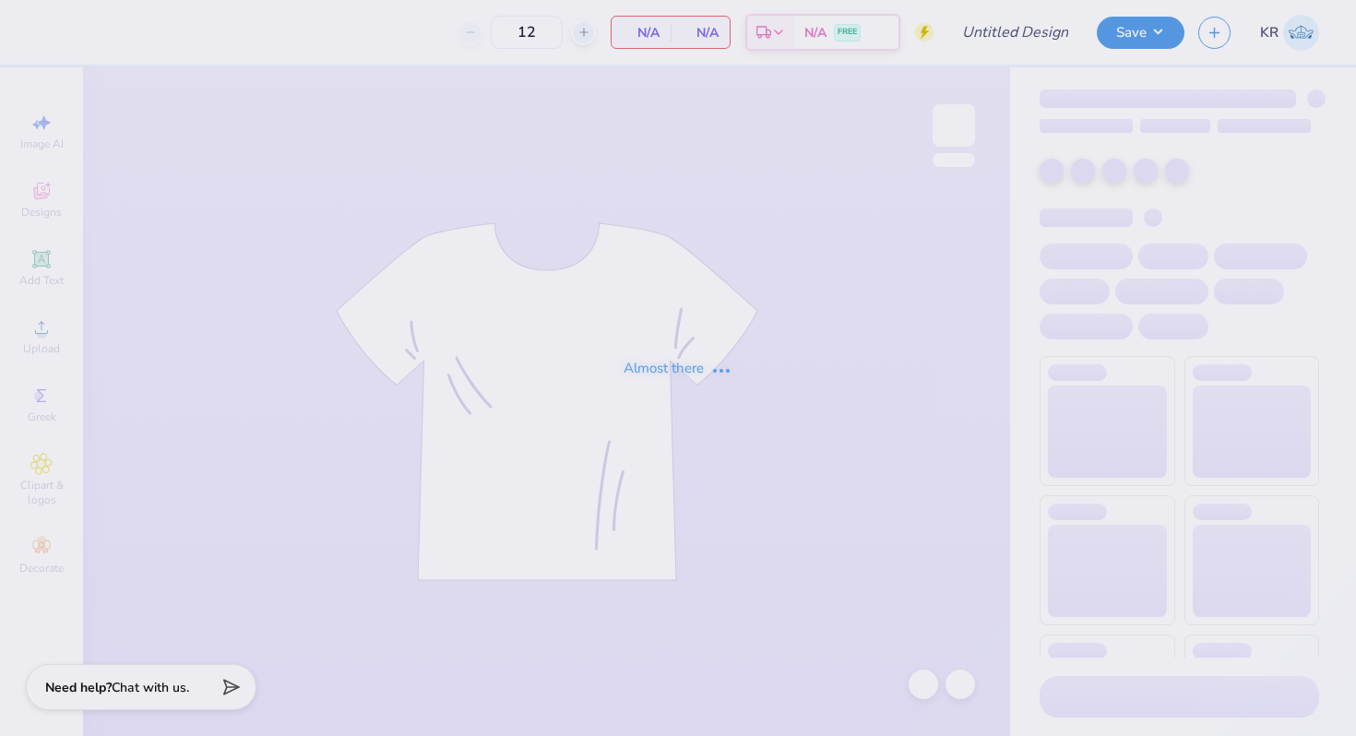
type input "[PERSON_NAME] ?"
type input "72"
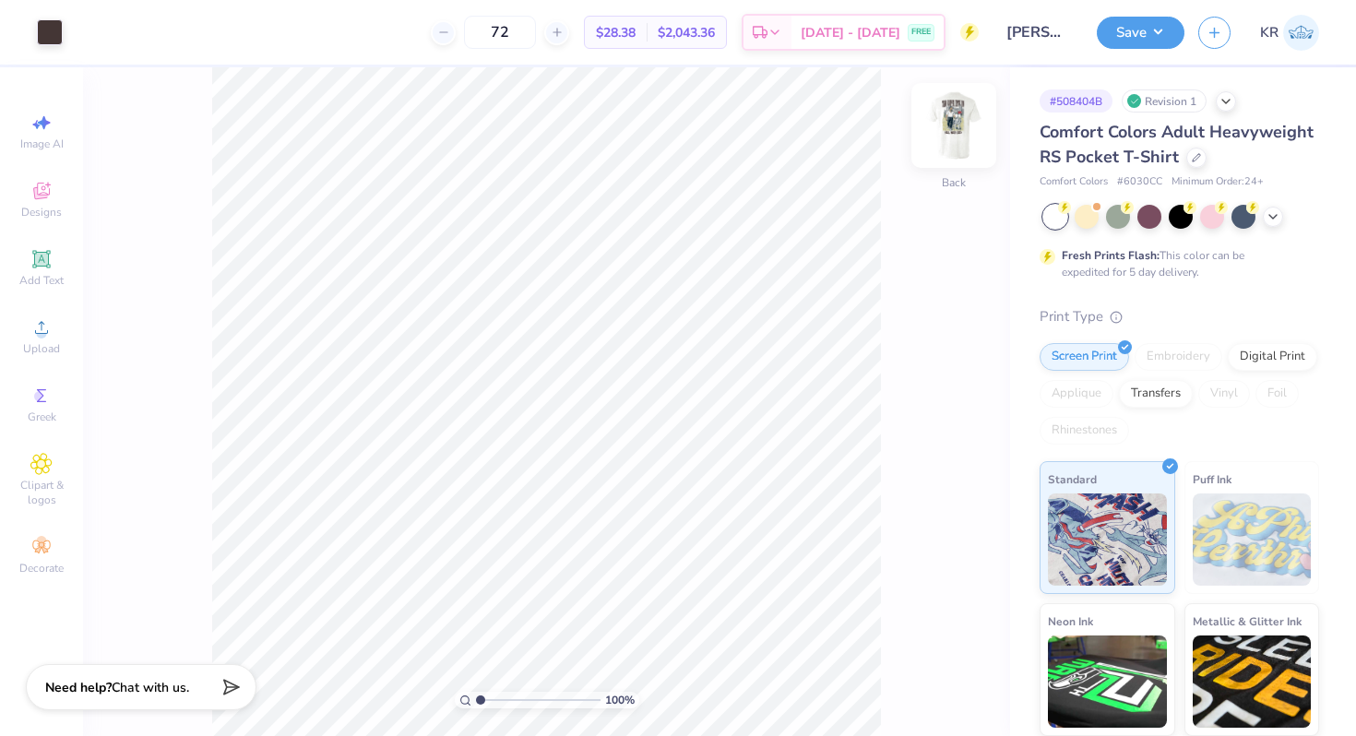
click at [954, 162] on div at bounding box center [953, 125] width 85 height 85
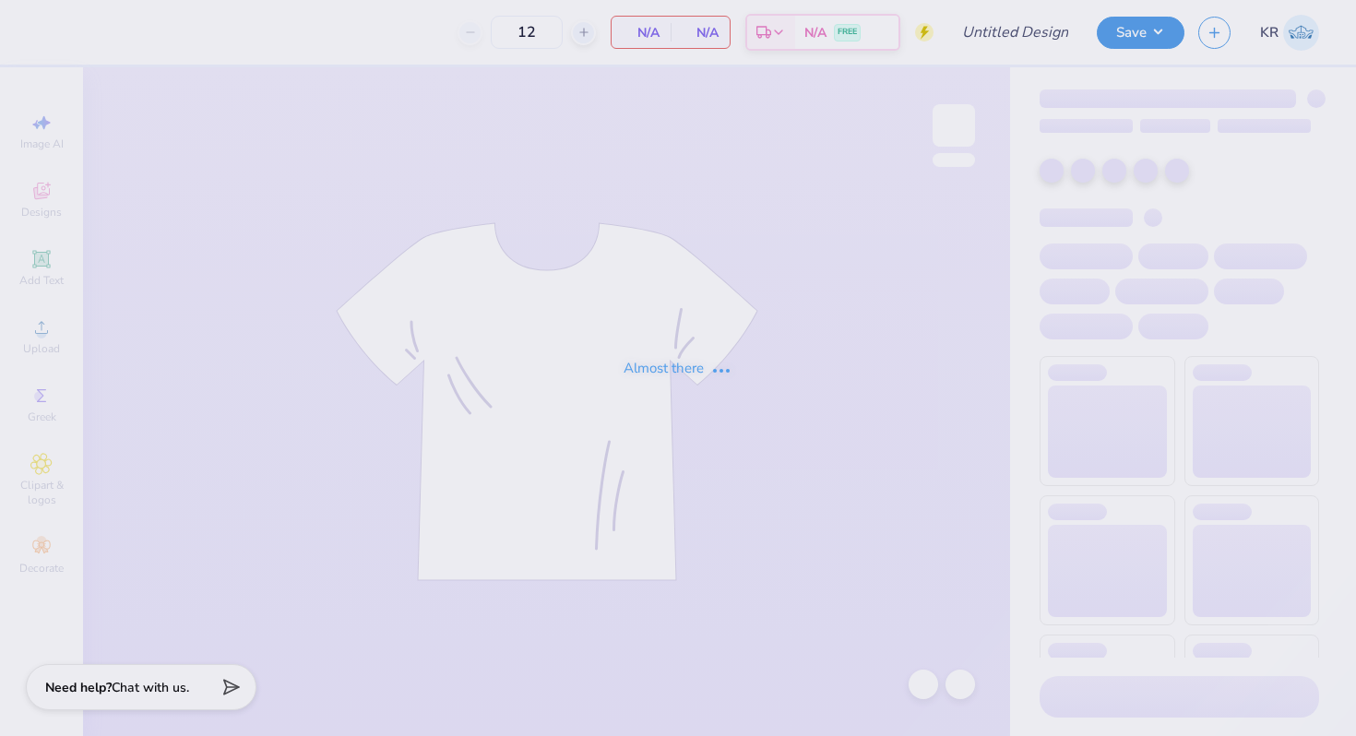
type input "[PERSON_NAME] ?"
type input "72"
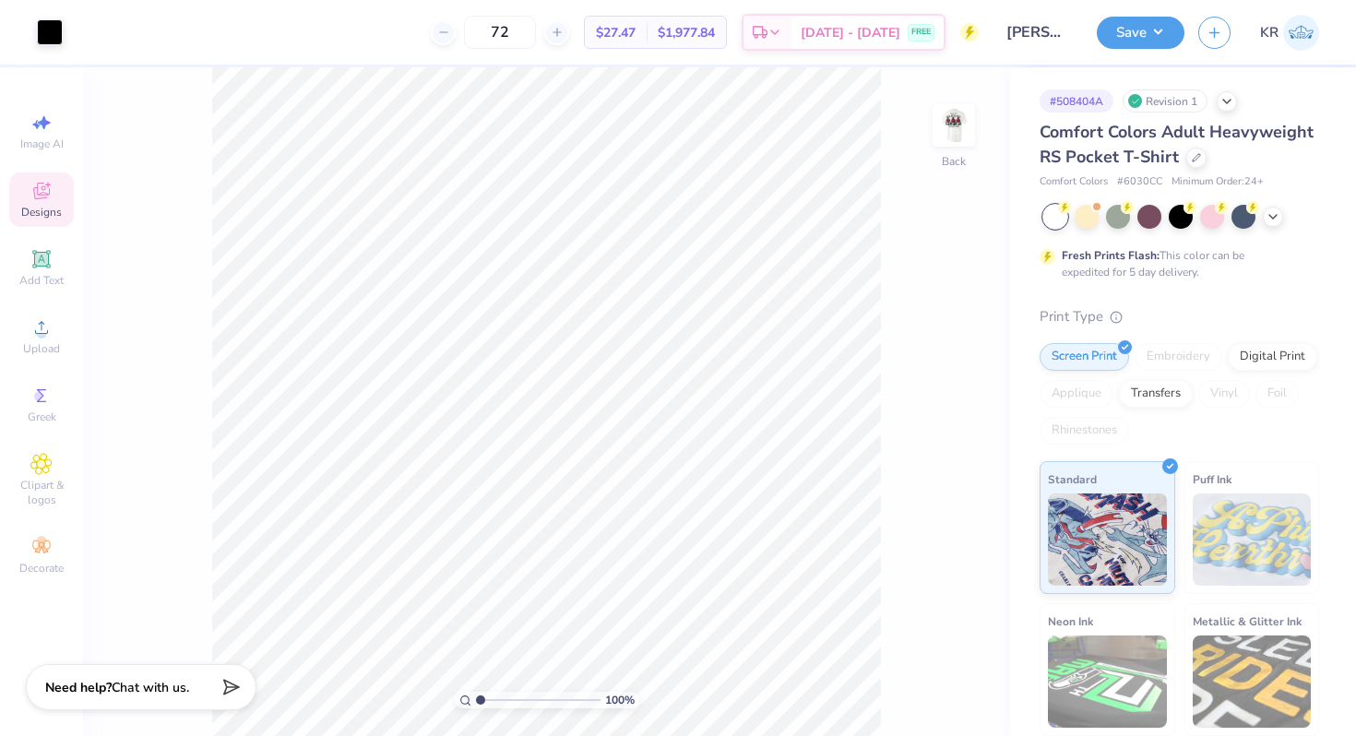
click at [47, 185] on icon at bounding box center [41, 191] width 22 height 22
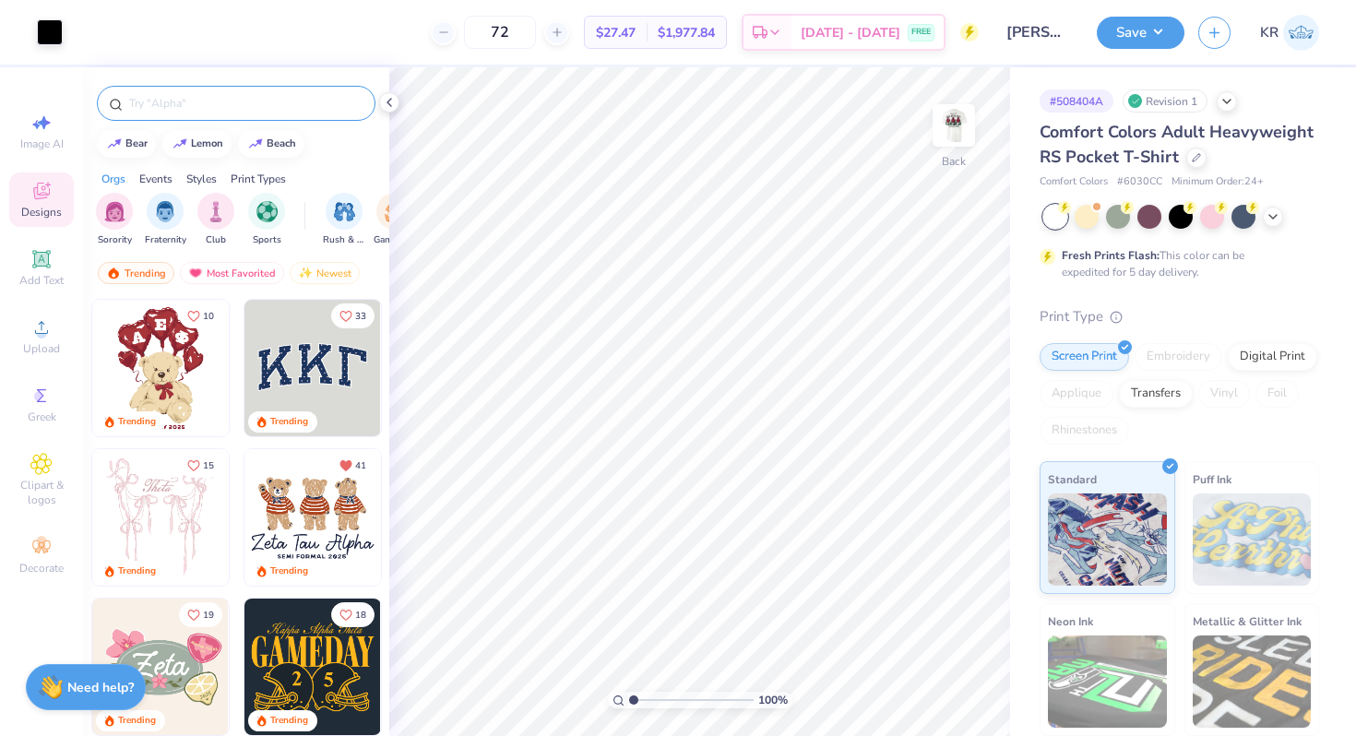
click at [192, 108] on input "text" at bounding box center [245, 103] width 236 height 18
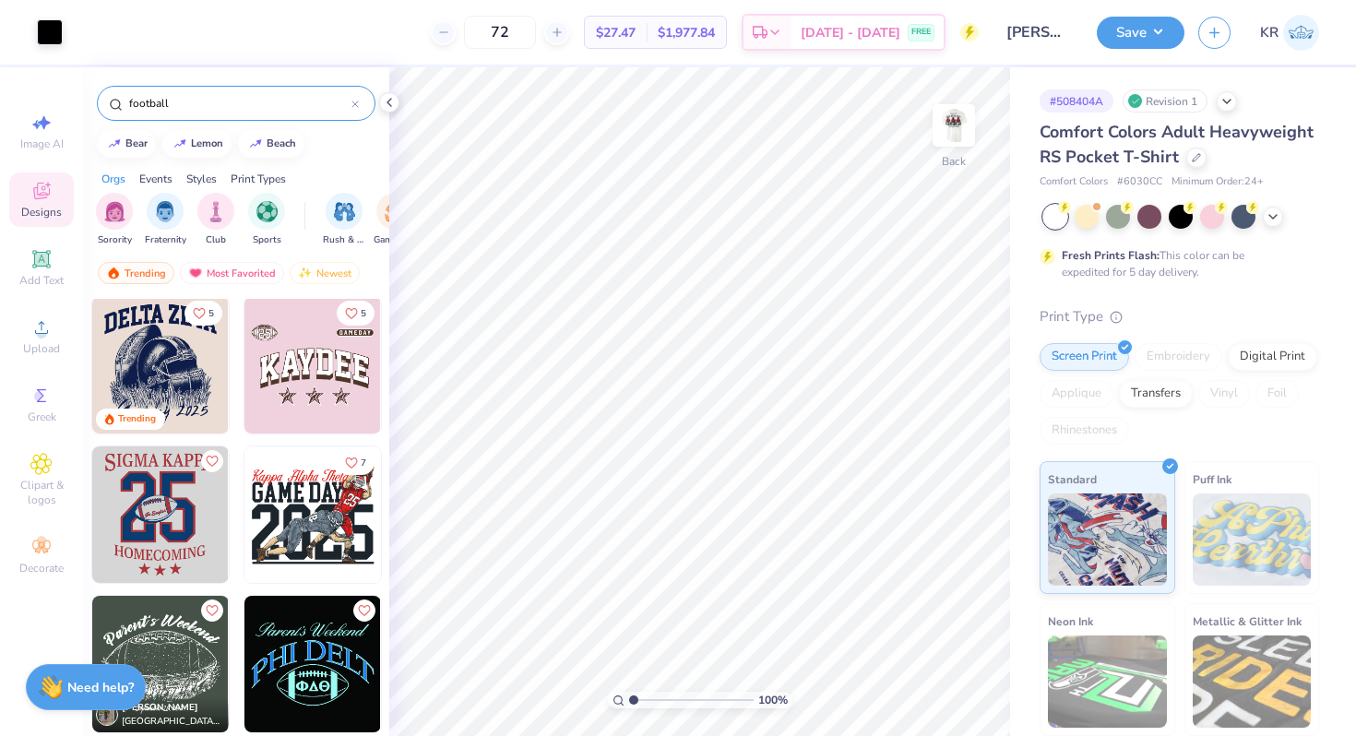
scroll to position [597, 0]
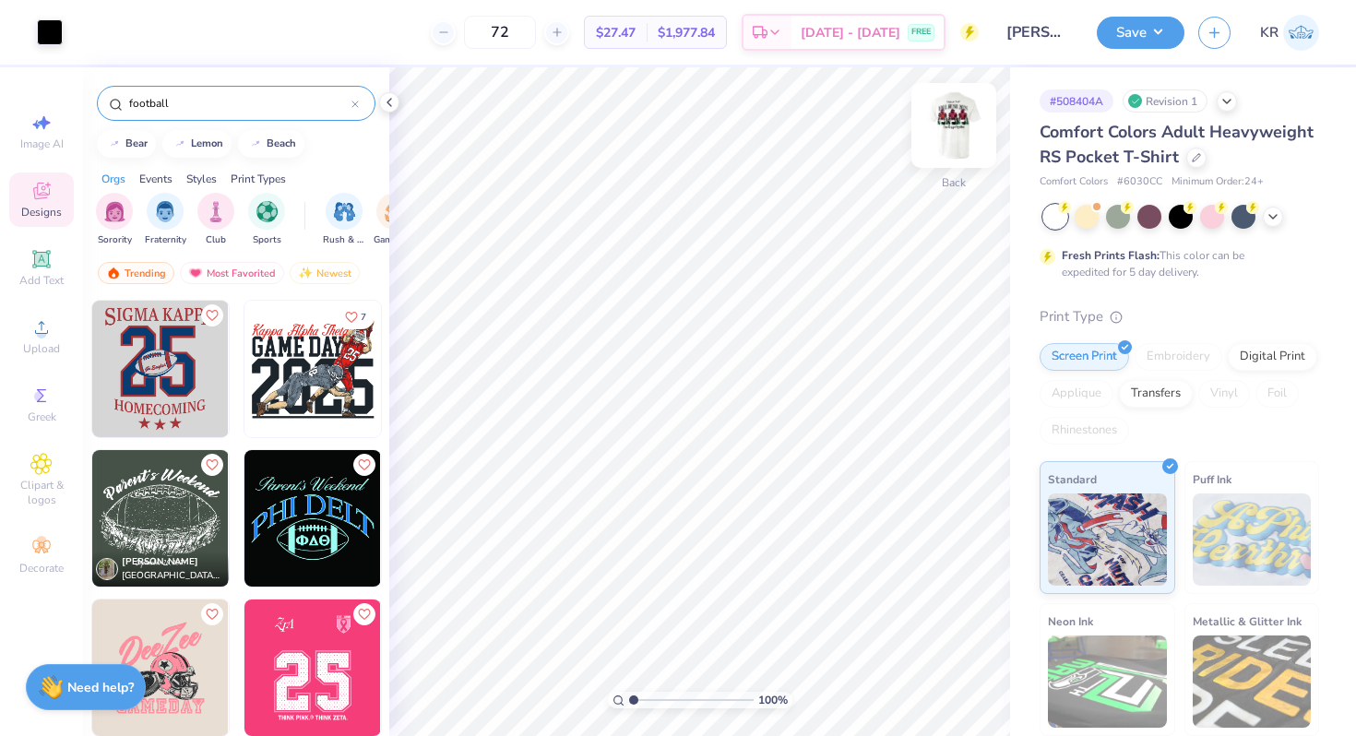
type input "football"
click at [947, 154] on img at bounding box center [954, 126] width 74 height 74
click at [91, 381] on img at bounding box center [23, 369] width 136 height 136
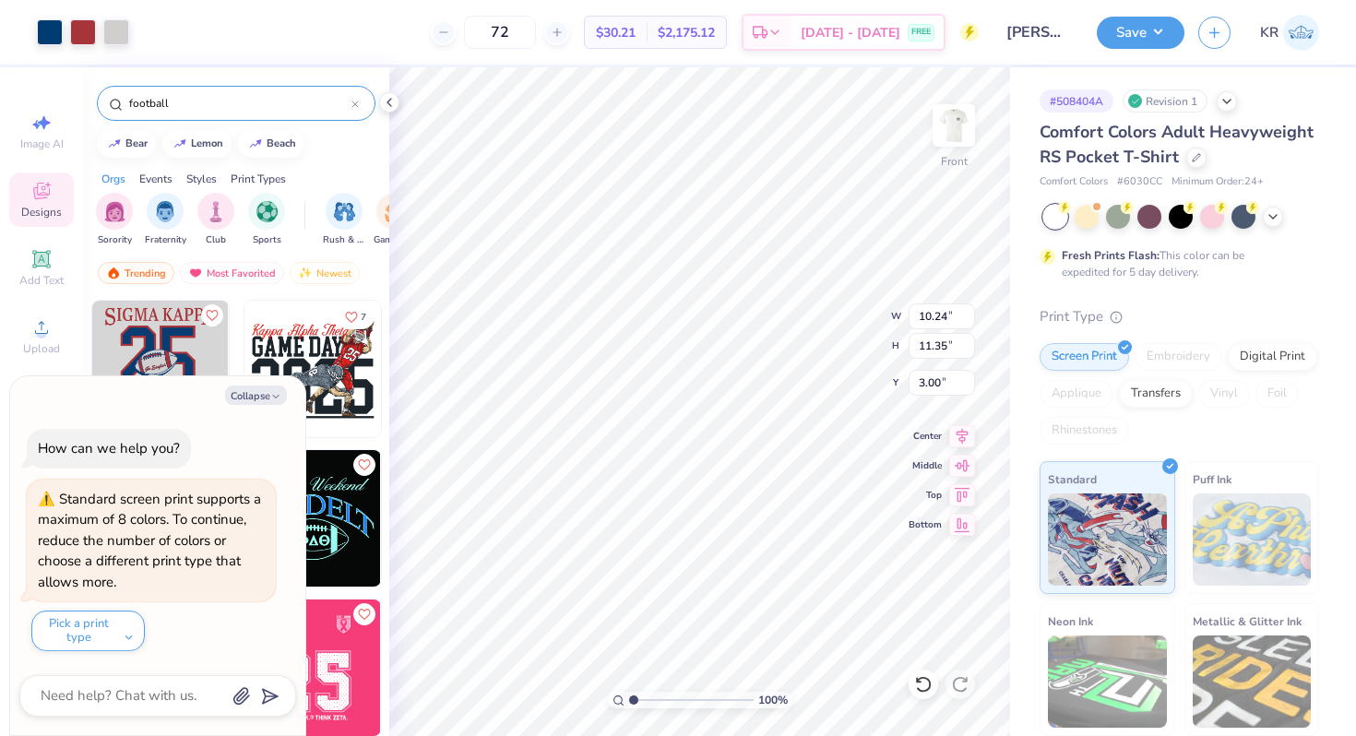
type textarea "x"
type input "15.89"
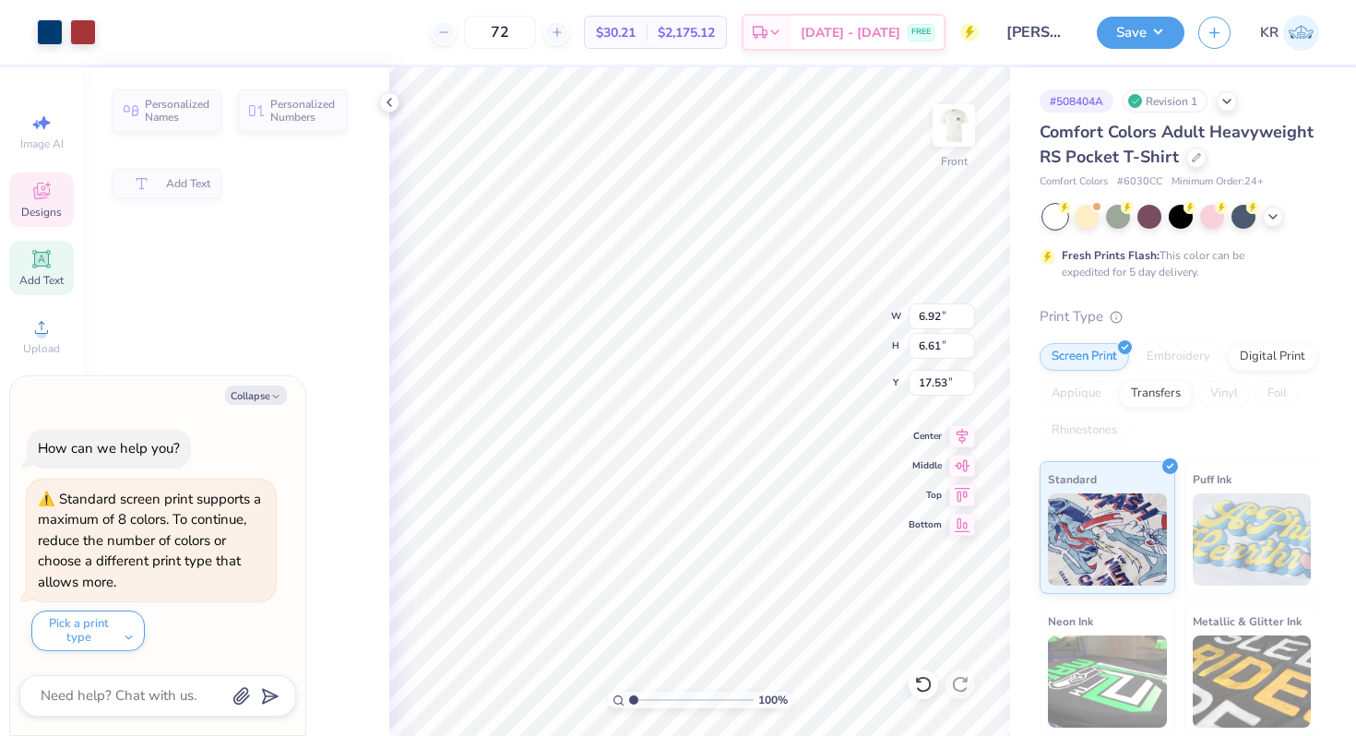
type textarea "x"
type input "17.74"
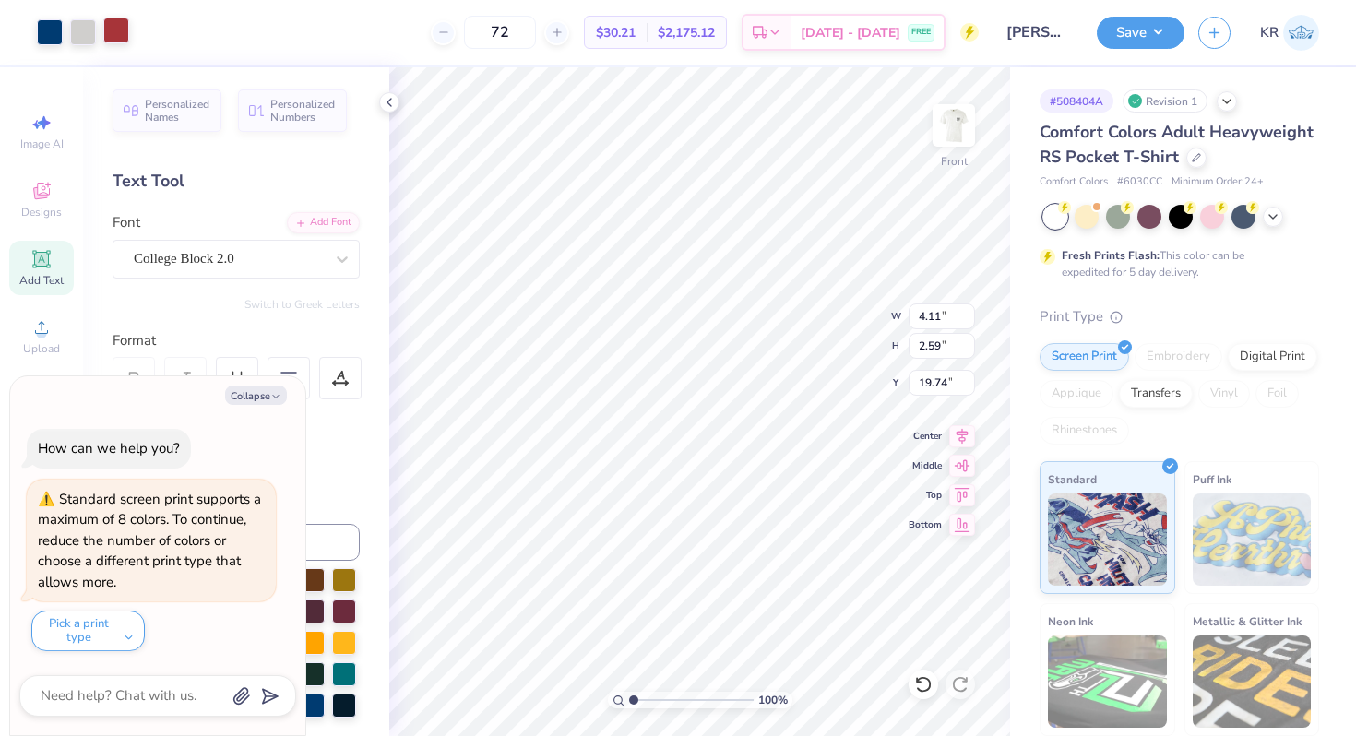
click at [108, 18] on div at bounding box center [116, 31] width 26 height 26
type textarea "x"
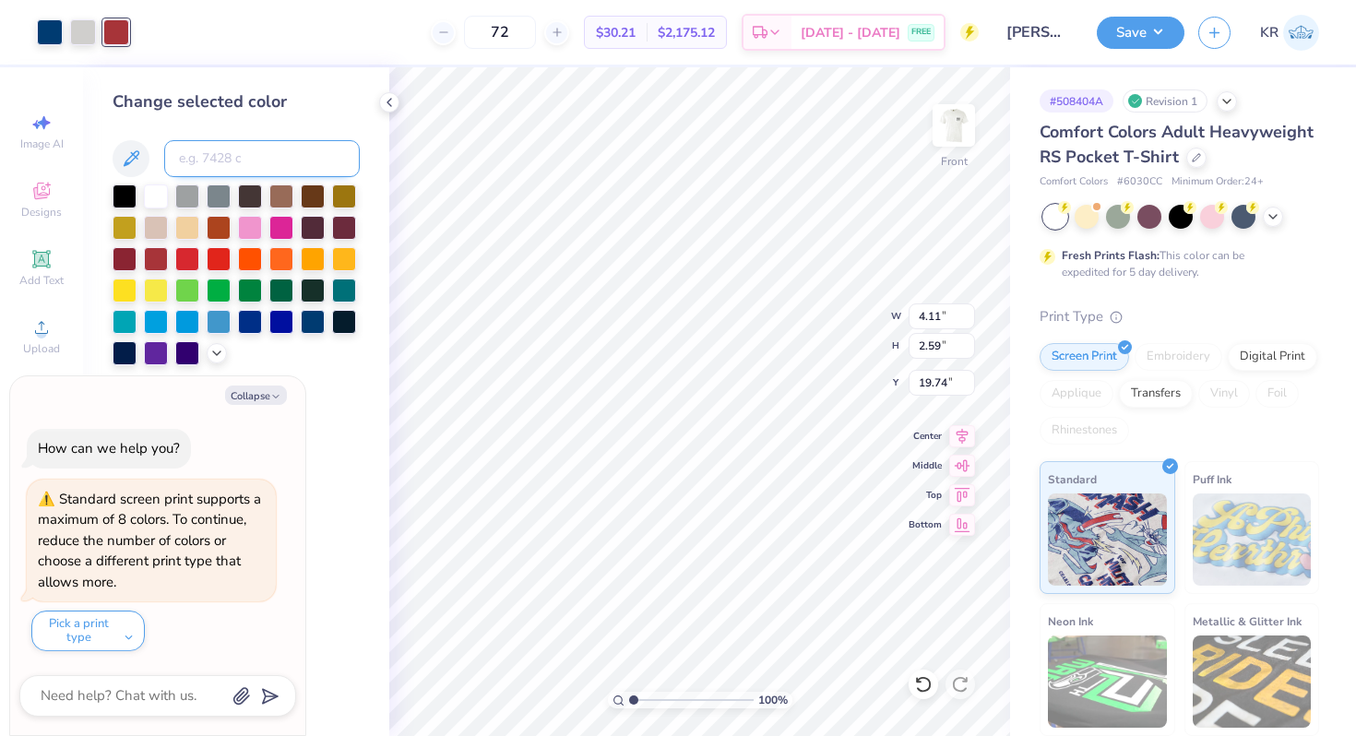
click at [214, 160] on input at bounding box center [262, 158] width 196 height 37
type input "208"
click at [219, 346] on icon at bounding box center [216, 351] width 15 height 15
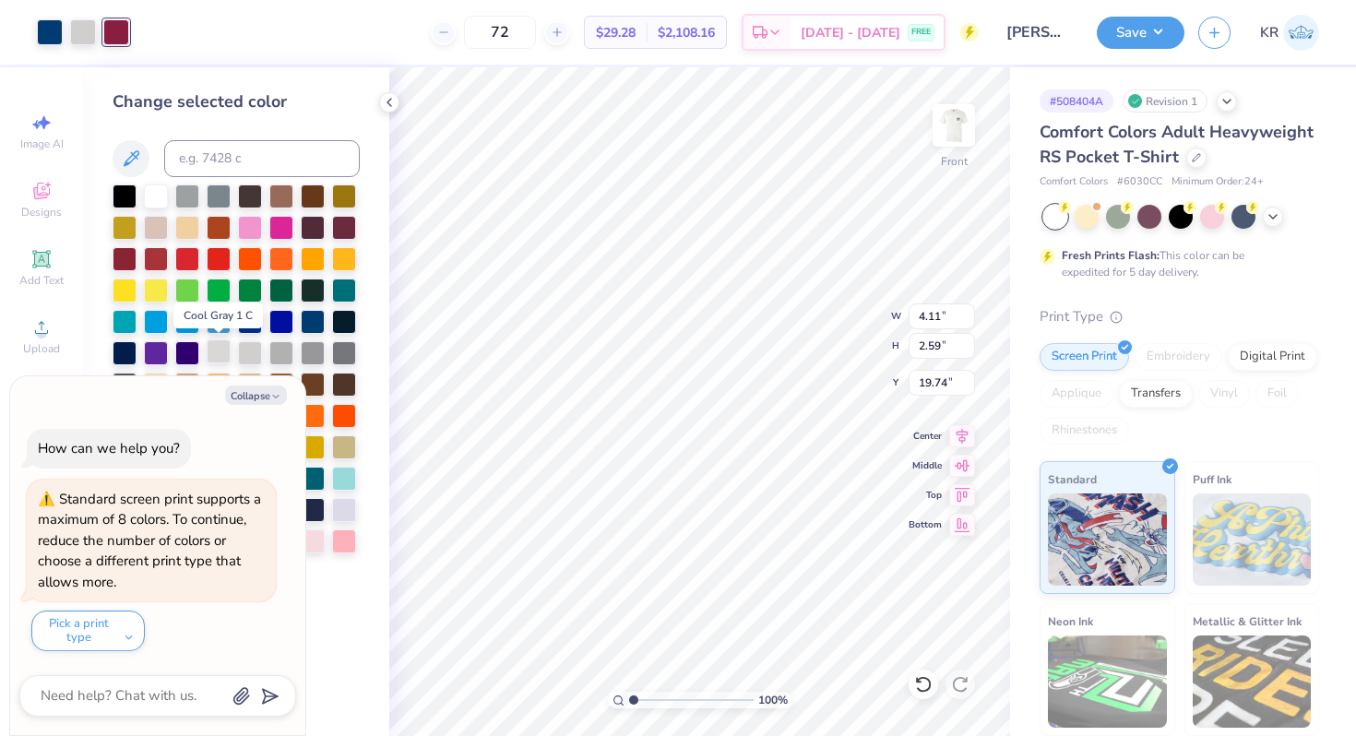
click at [219, 353] on div at bounding box center [219, 351] width 24 height 24
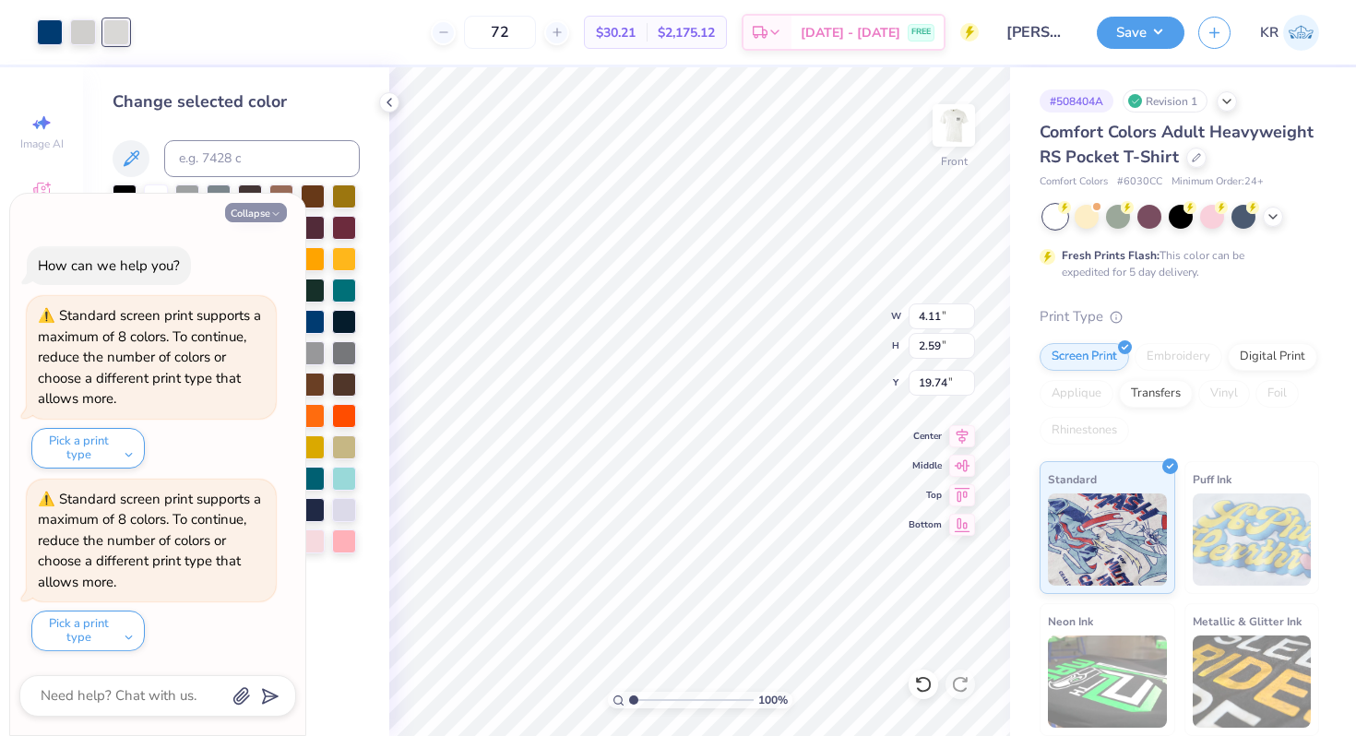
click at [267, 211] on button "Collapse" at bounding box center [256, 212] width 62 height 19
type textarea "x"
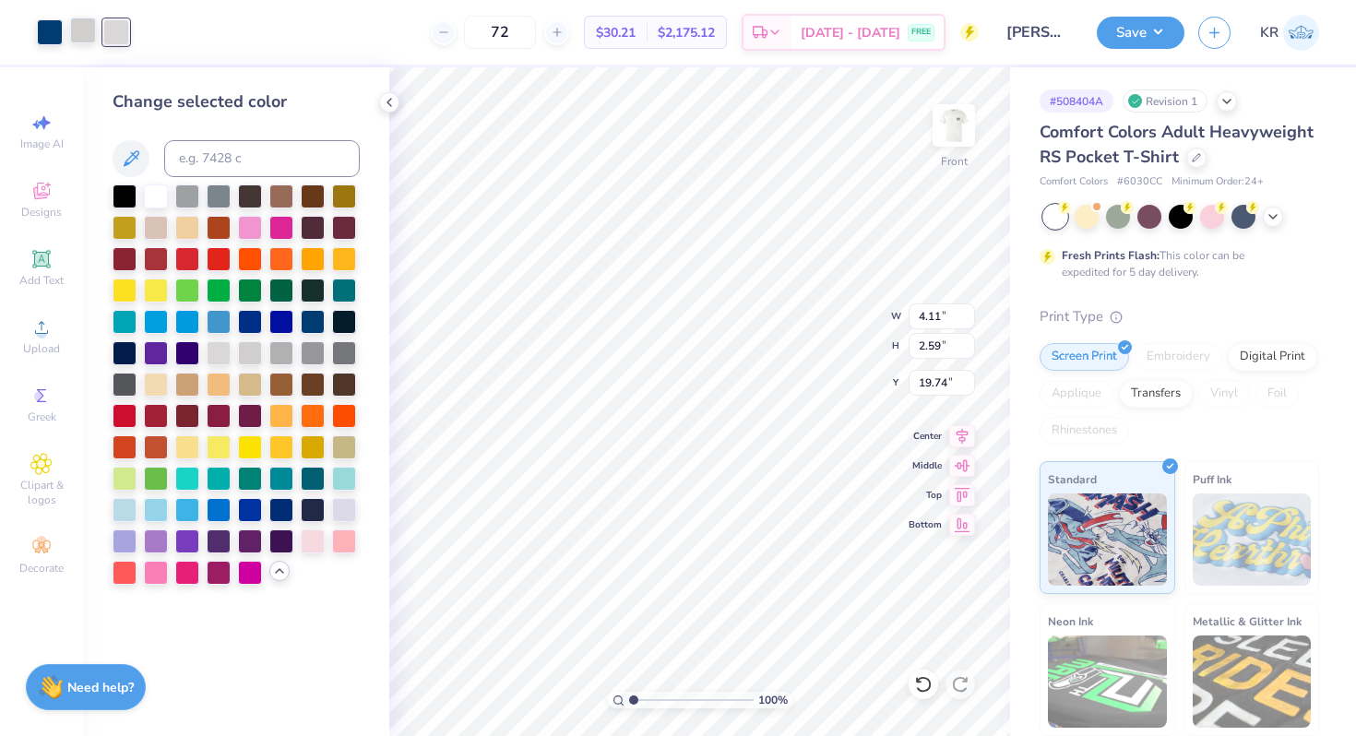
click at [77, 31] on div at bounding box center [83, 31] width 26 height 26
click at [207, 170] on input at bounding box center [262, 158] width 196 height 37
type input "208"
click at [51, 38] on div at bounding box center [50, 31] width 26 height 26
click at [220, 152] on input at bounding box center [262, 158] width 196 height 37
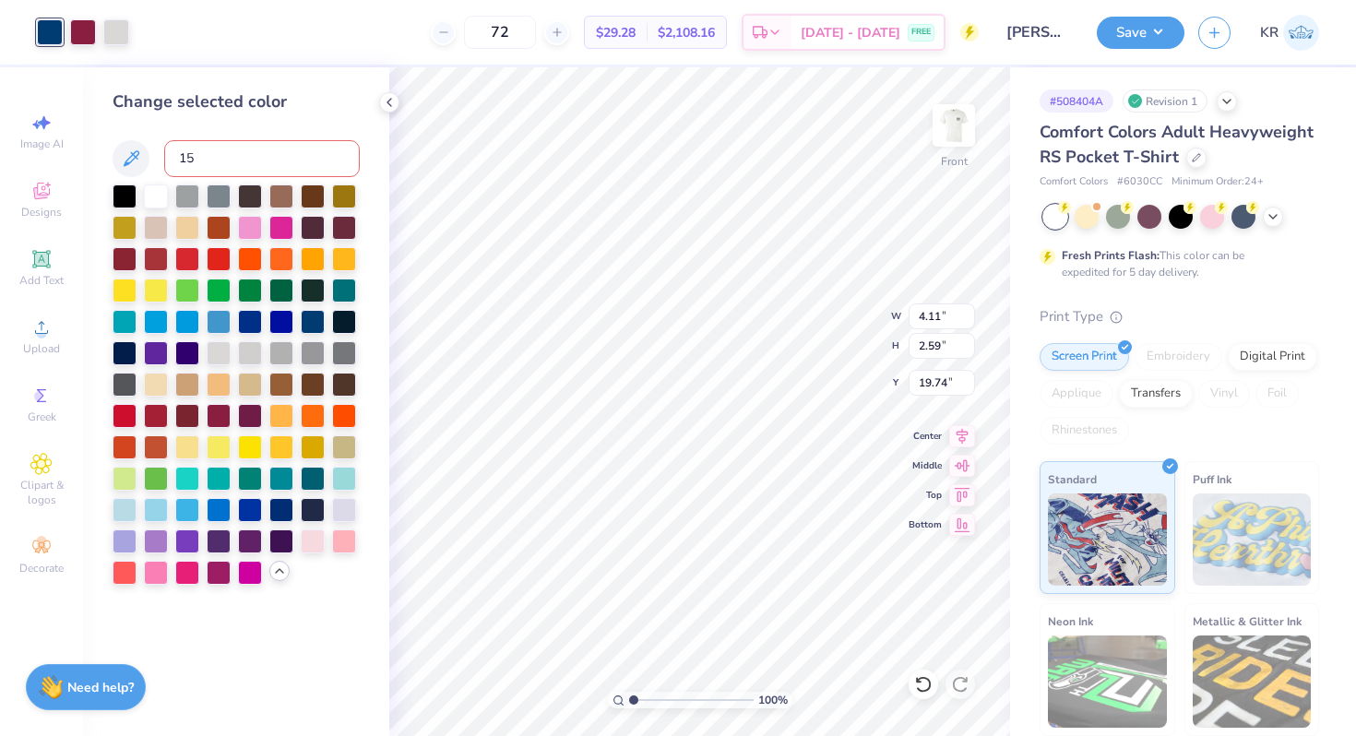
type input "158"
click at [80, 43] on div at bounding box center [83, 31] width 26 height 26
click at [287, 193] on div at bounding box center [281, 195] width 24 height 24
click at [308, 195] on div at bounding box center [313, 195] width 24 height 24
click at [44, 38] on div at bounding box center [50, 31] width 26 height 26
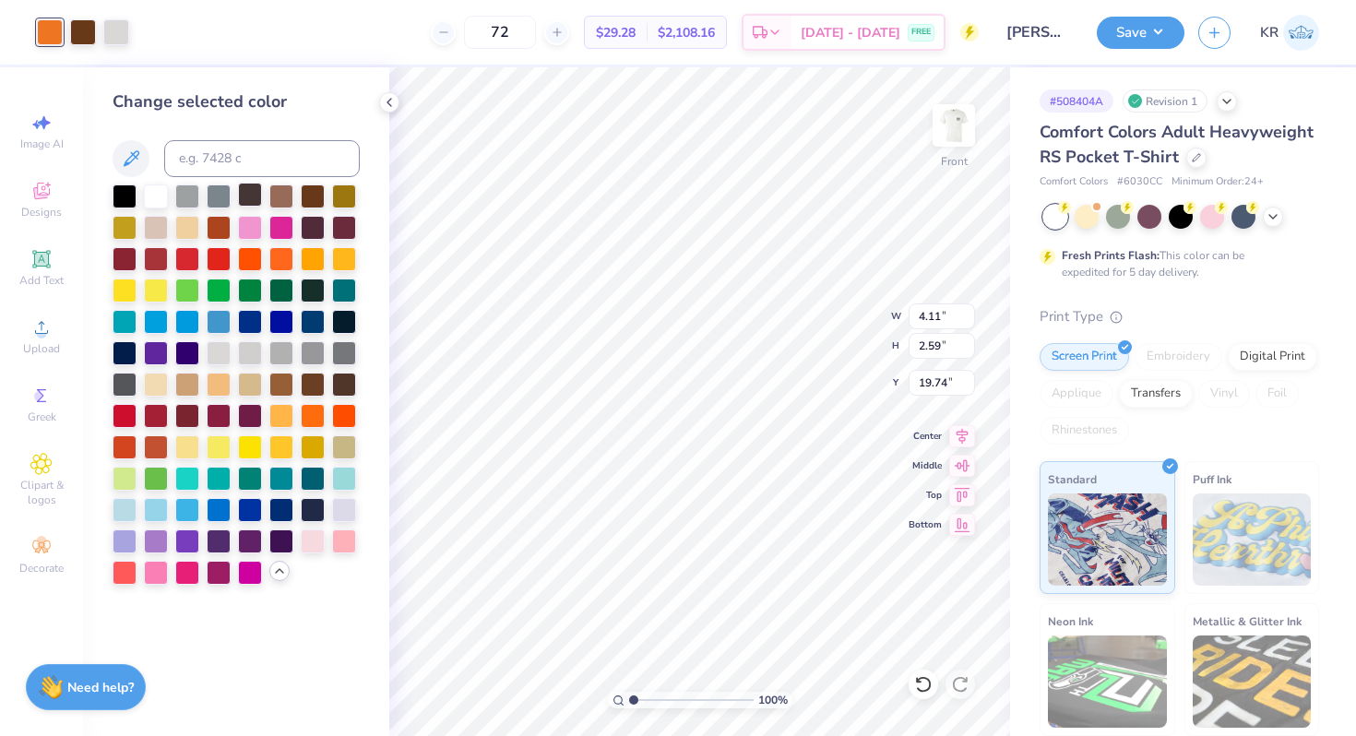
click at [255, 199] on div at bounding box center [250, 195] width 24 height 24
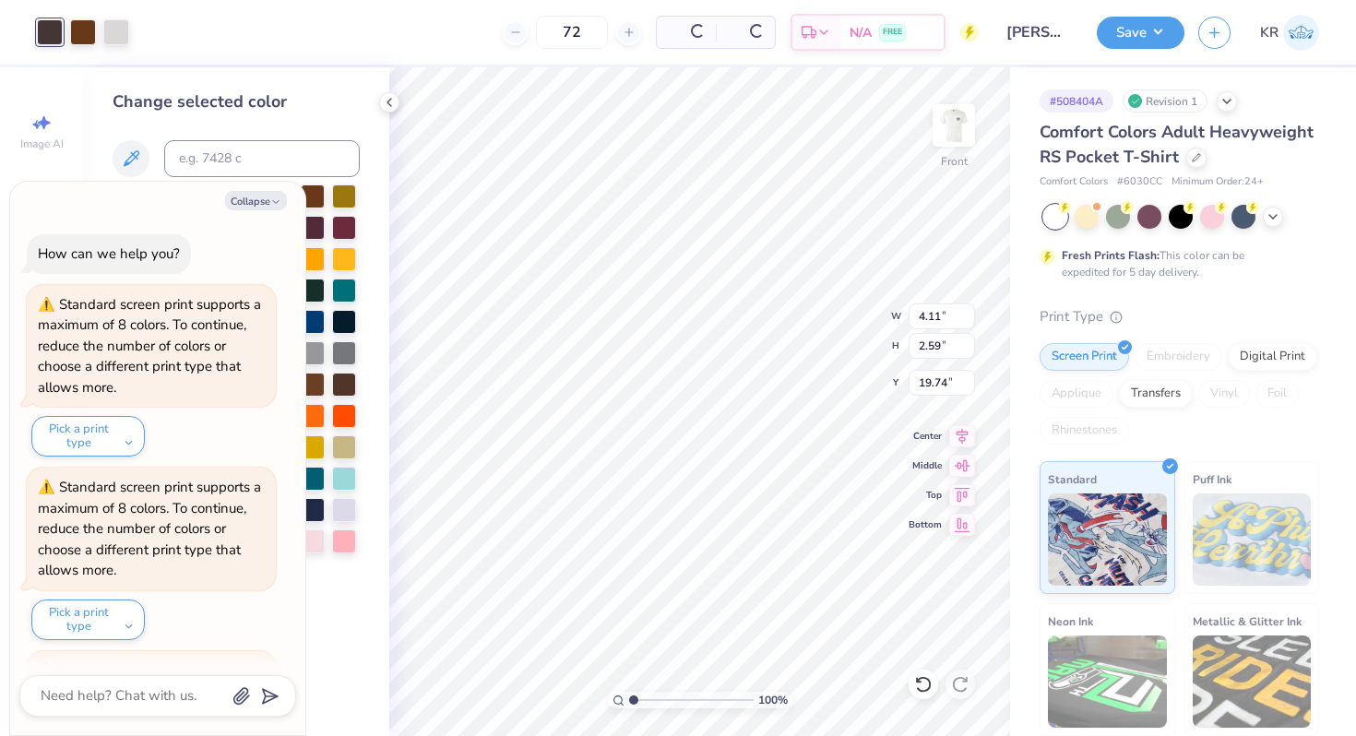
scroll to position [172, 0]
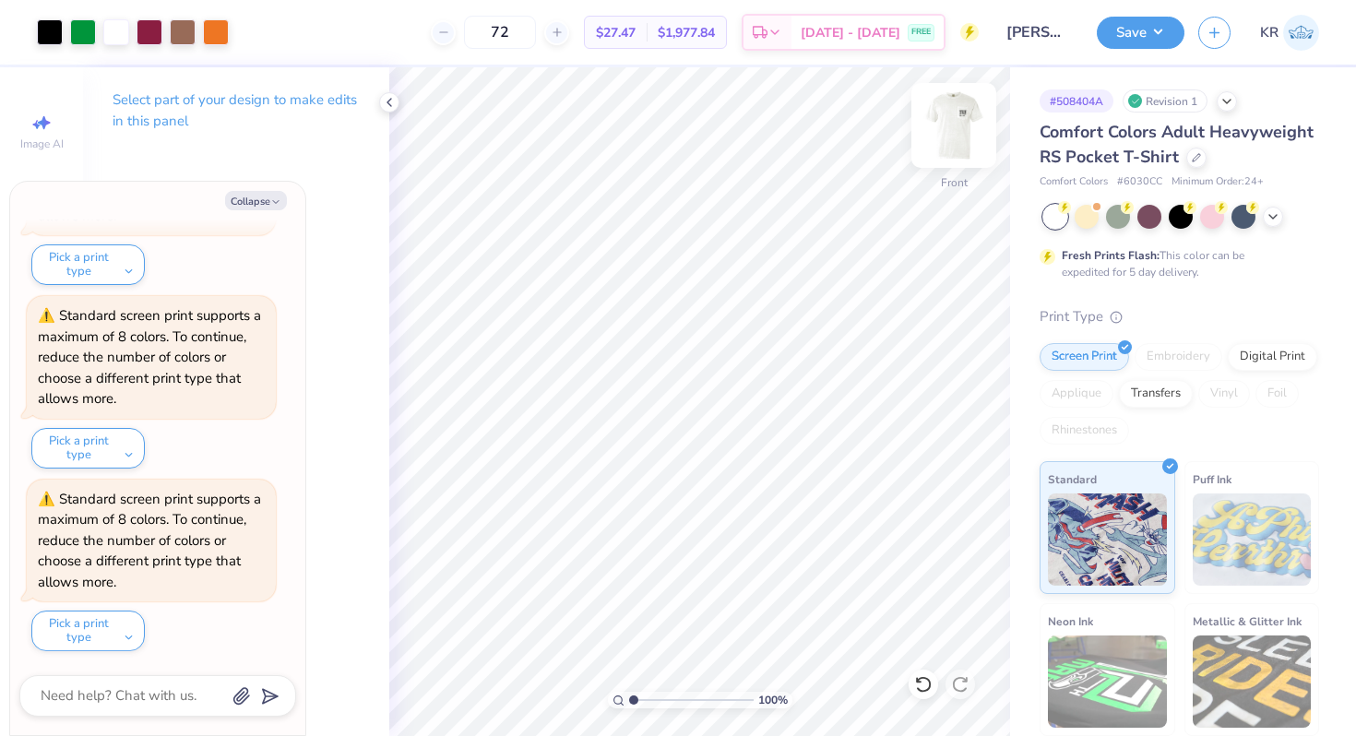
click at [954, 141] on img at bounding box center [954, 126] width 74 height 74
type textarea "x"
drag, startPoint x: 632, startPoint y: 695, endPoint x: 657, endPoint y: 694, distance: 24.9
click at [657, 695] on input "range" at bounding box center [691, 700] width 124 height 17
drag, startPoint x: 659, startPoint y: 698, endPoint x: 628, endPoint y: 698, distance: 31.4
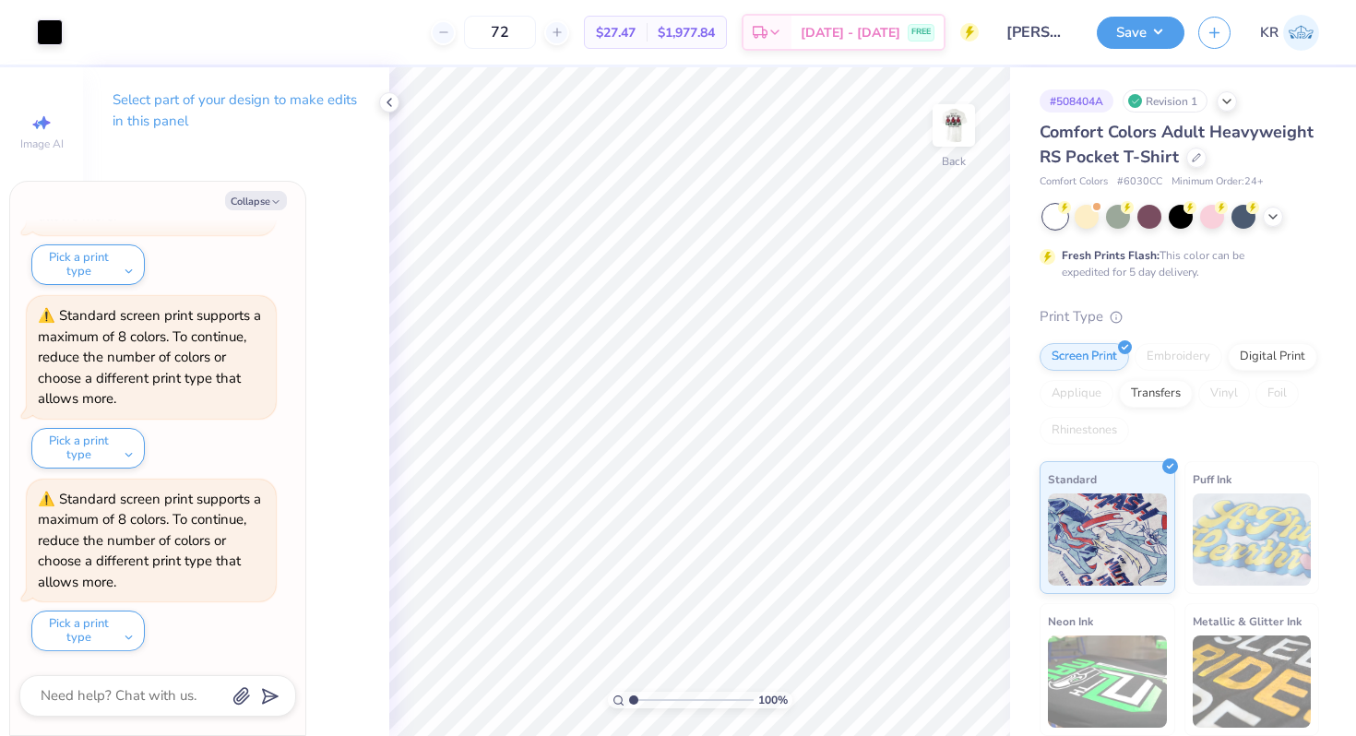
type input "1"
click at [629, 698] on input "range" at bounding box center [691, 700] width 124 height 17
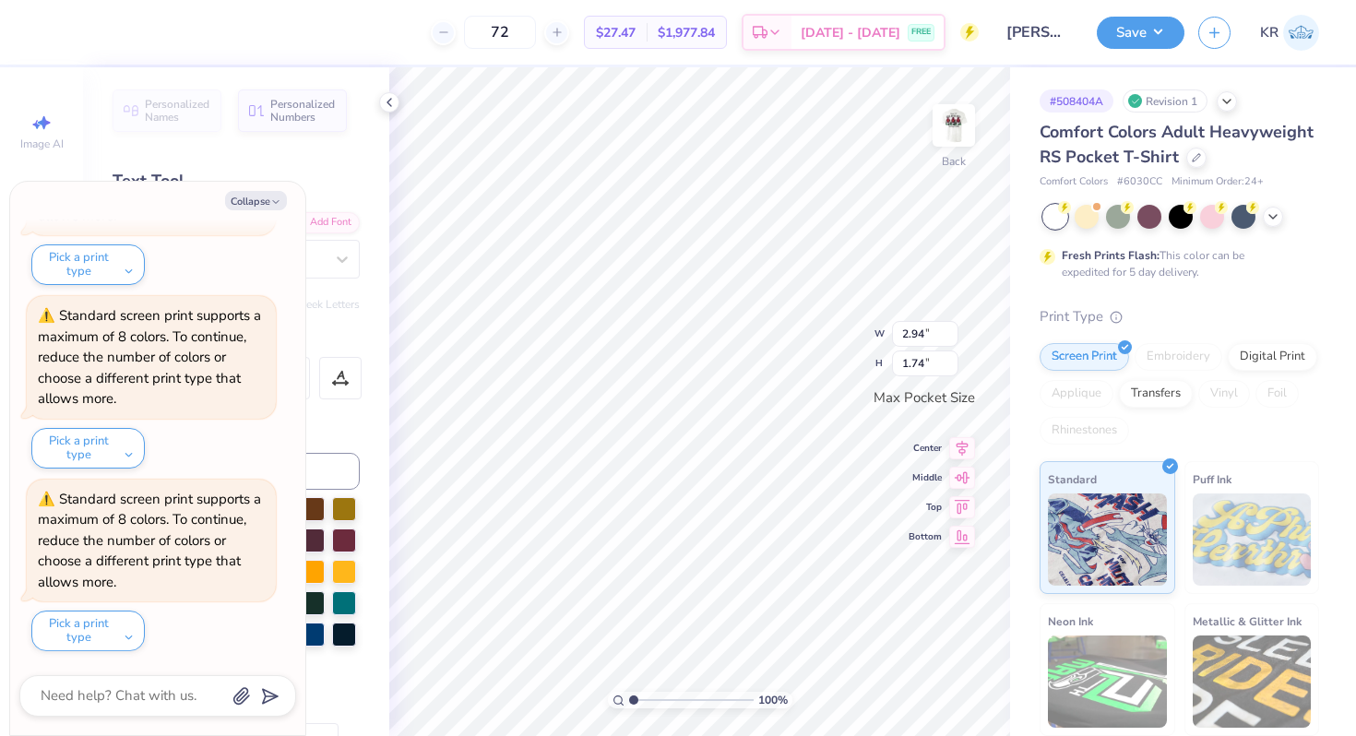
type textarea "x"
type input "3.44"
type input "2.17"
type textarea "x"
type input "2.94"
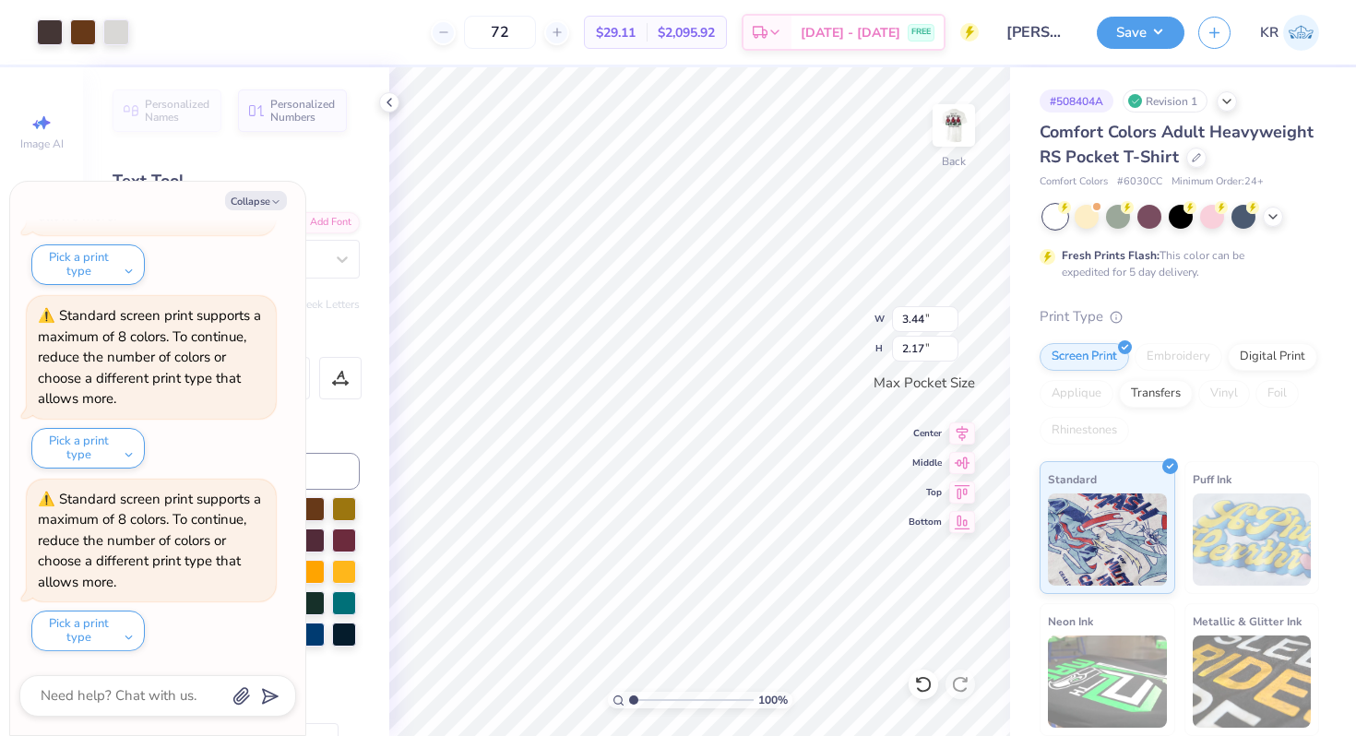
type input "1.74"
type textarea "x"
type input "1.9"
click at [644, 697] on input "range" at bounding box center [691, 700] width 124 height 17
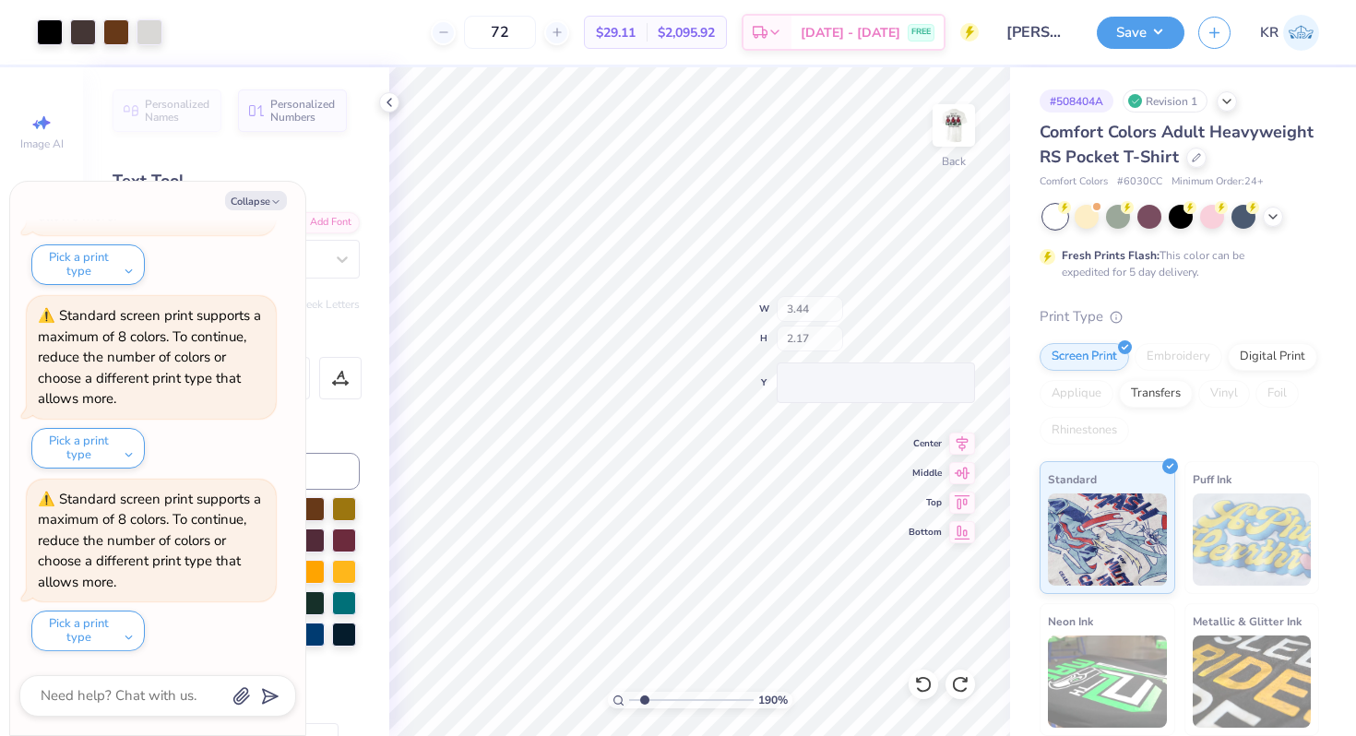
click at [835, 298] on div "190 % Back W 3.44 H 2.17 Y Center Middle Top Bottom" at bounding box center [699, 401] width 621 height 669
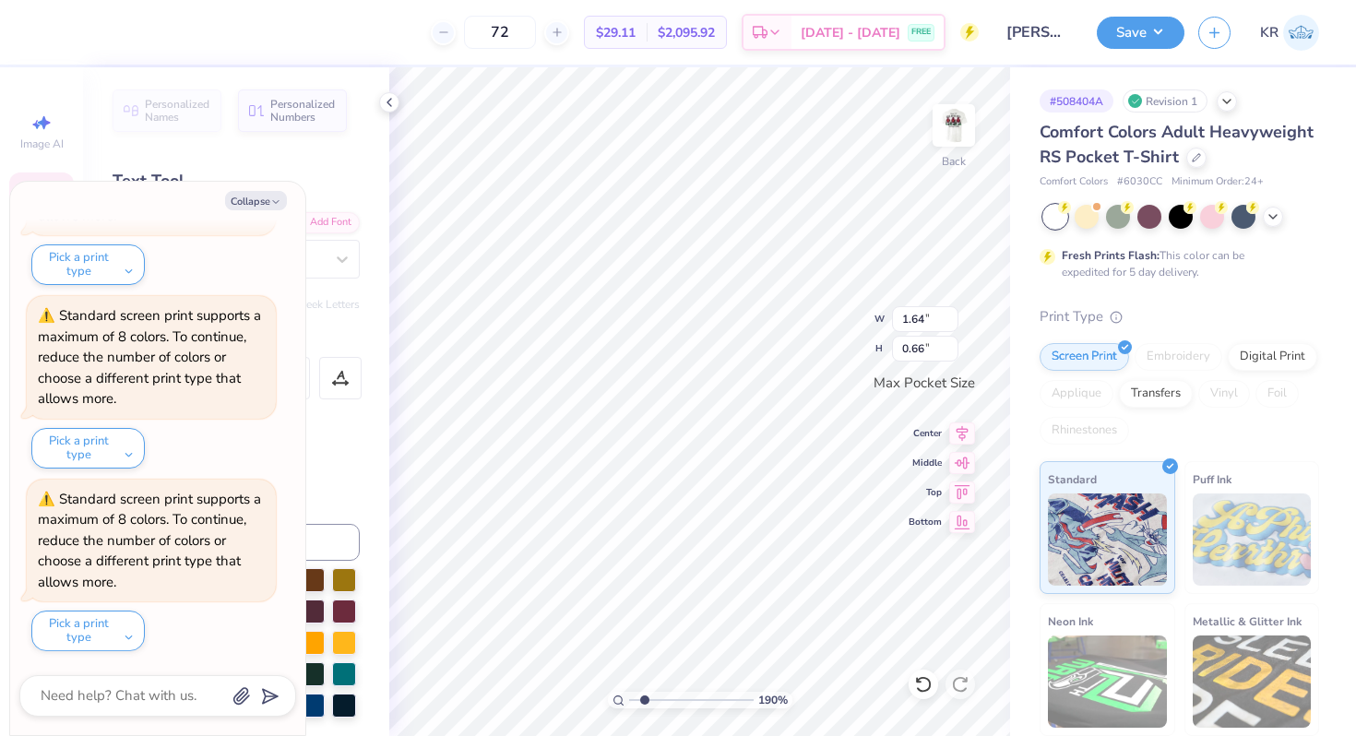
type textarea "x"
type textarea "T"
type textarea "x"
type textarea "TKE"
type textarea "x"
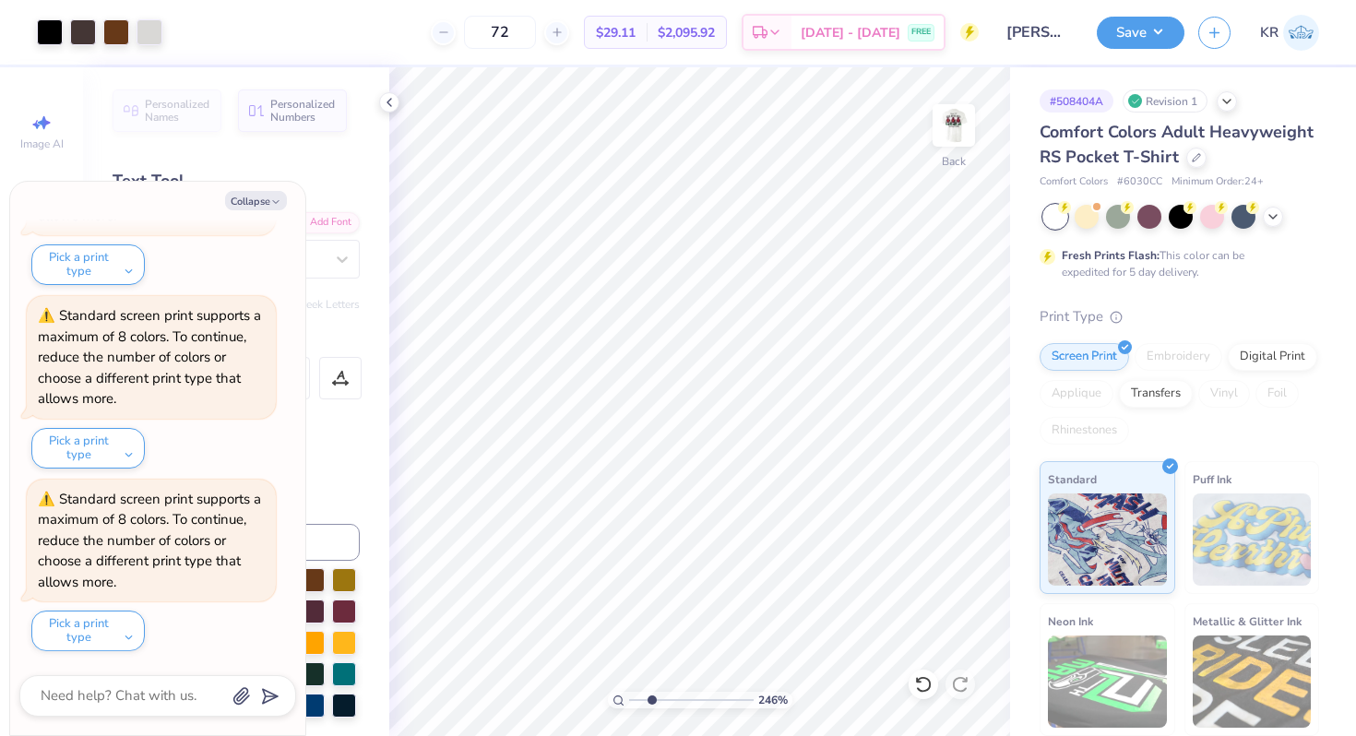
type input "2.46"
click at [651, 698] on input "range" at bounding box center [691, 700] width 124 height 17
click at [270, 201] on icon "button" at bounding box center [275, 201] width 11 height 11
type textarea "x"
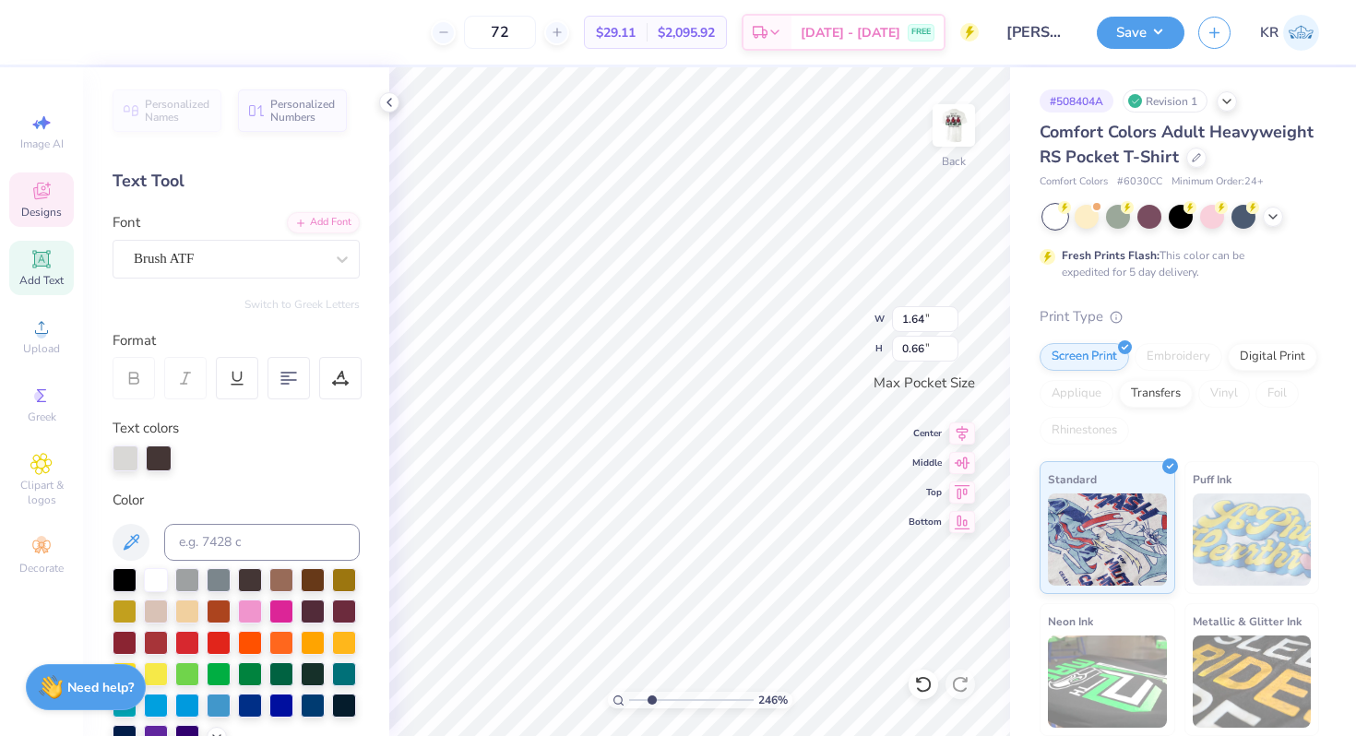
type textarea "G"
type textarea "TKE"
click at [179, 247] on div at bounding box center [229, 258] width 190 height 25
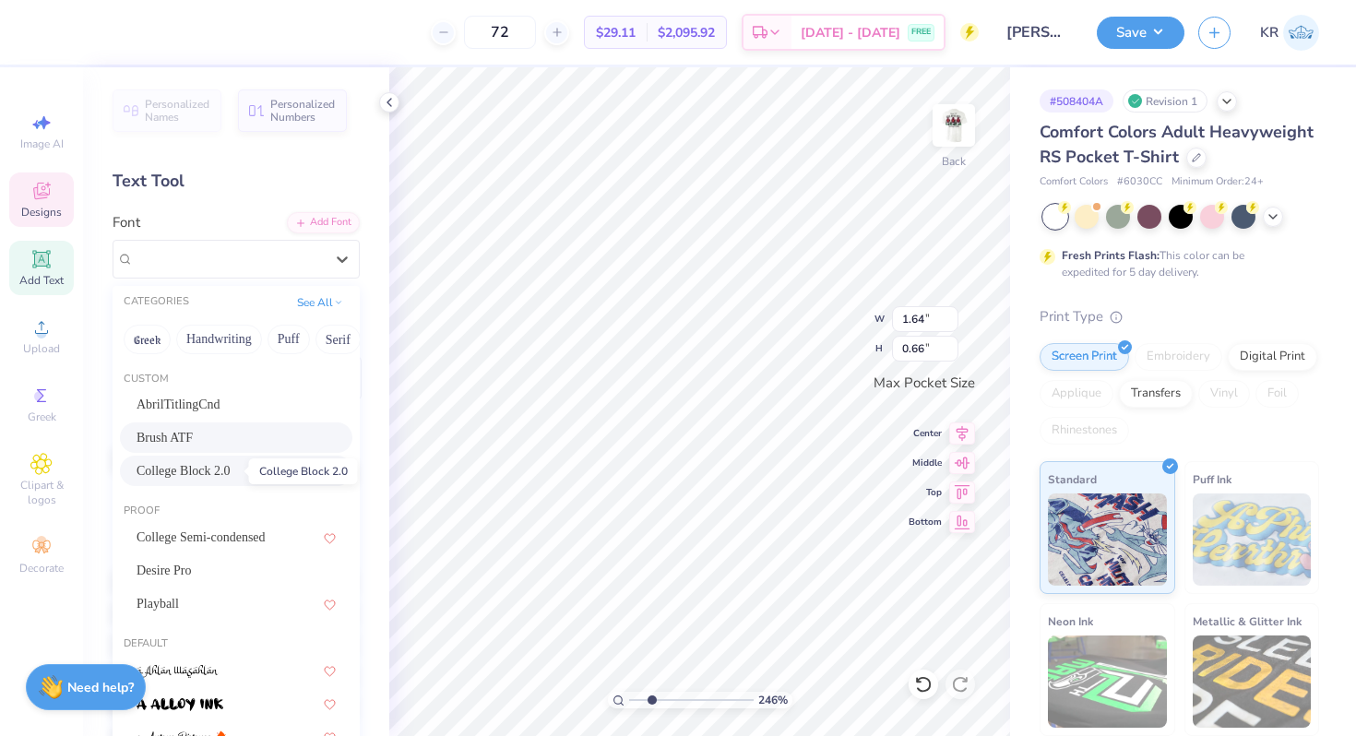
click at [231, 463] on span "College Block 2.0" at bounding box center [183, 470] width 94 height 19
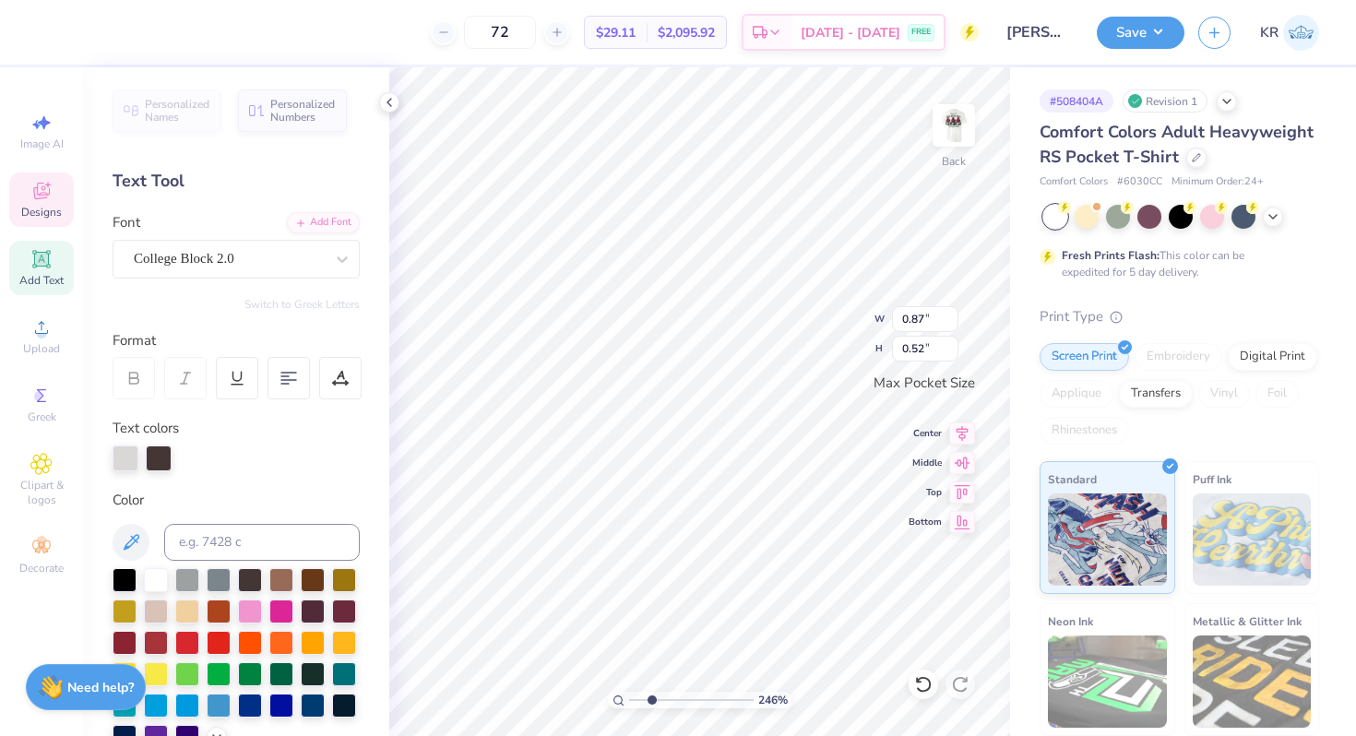
type input "1.40"
type input "0.84"
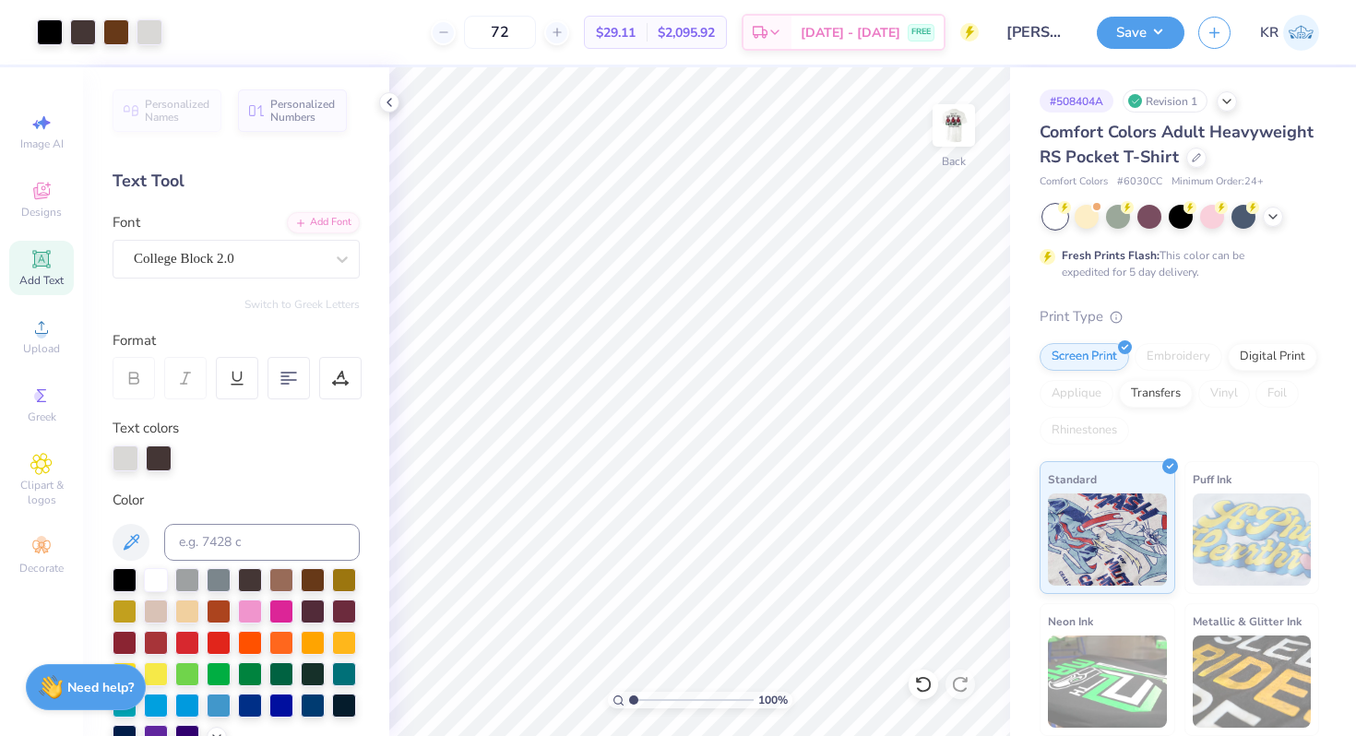
drag, startPoint x: 647, startPoint y: 695, endPoint x: 625, endPoint y: 693, distance: 22.2
click at [629, 693] on input "range" at bounding box center [691, 700] width 124 height 17
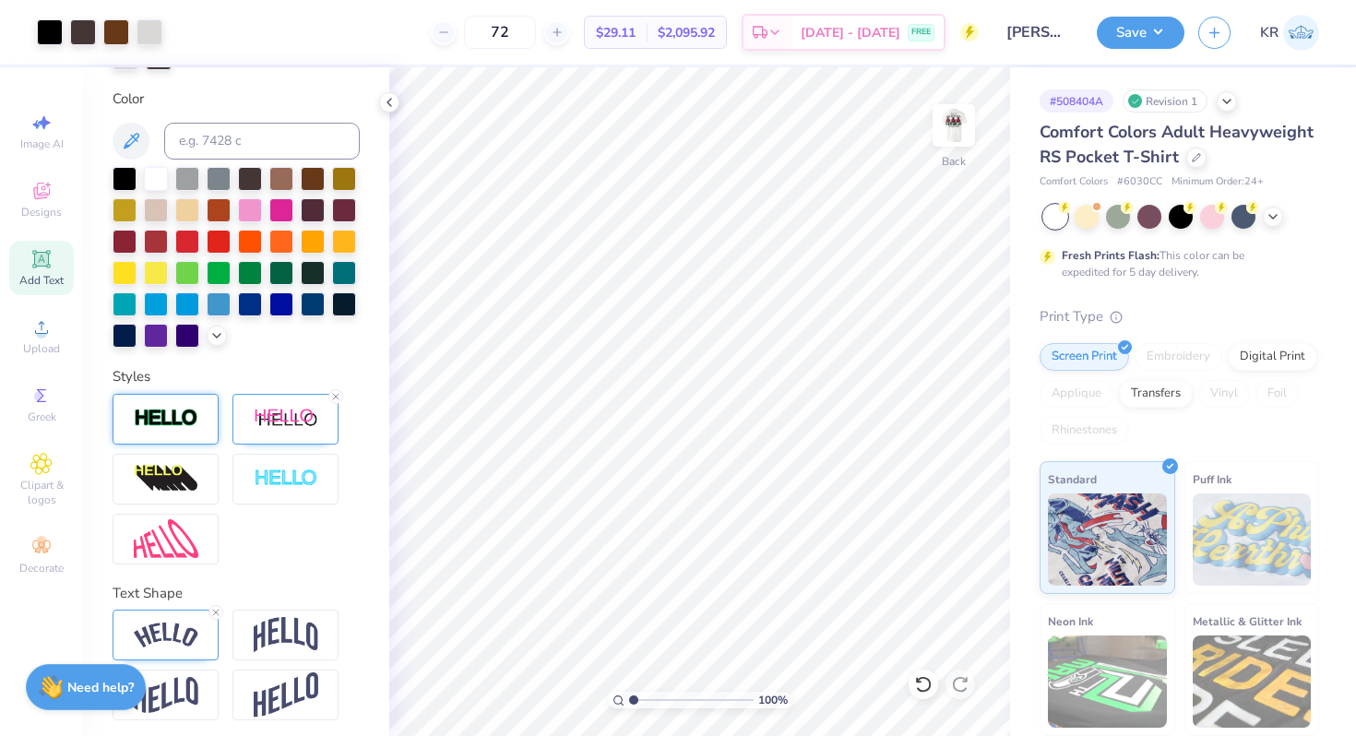
scroll to position [408, 0]
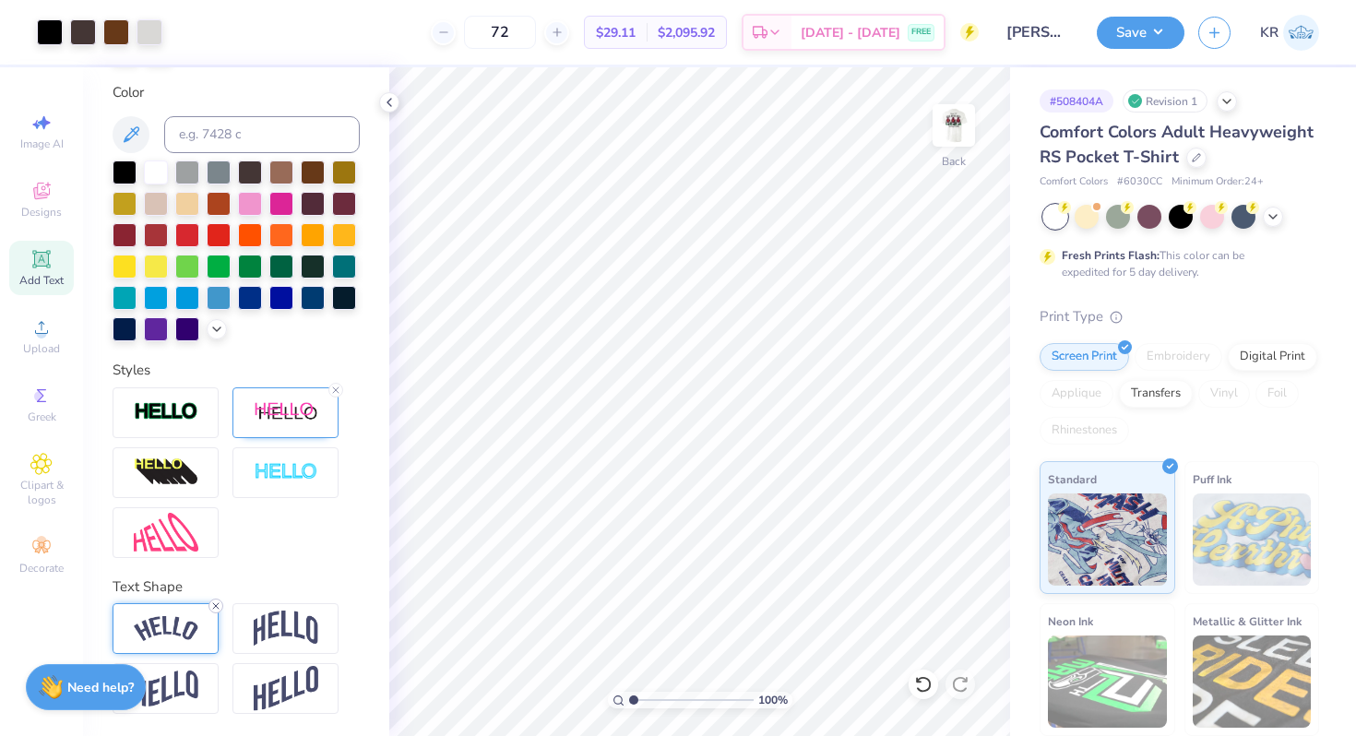
click at [213, 606] on icon at bounding box center [215, 605] width 11 height 11
drag, startPoint x: 634, startPoint y: 703, endPoint x: 655, endPoint y: 702, distance: 20.3
type input "2.75"
click at [655, 702] on input "range" at bounding box center [691, 700] width 124 height 17
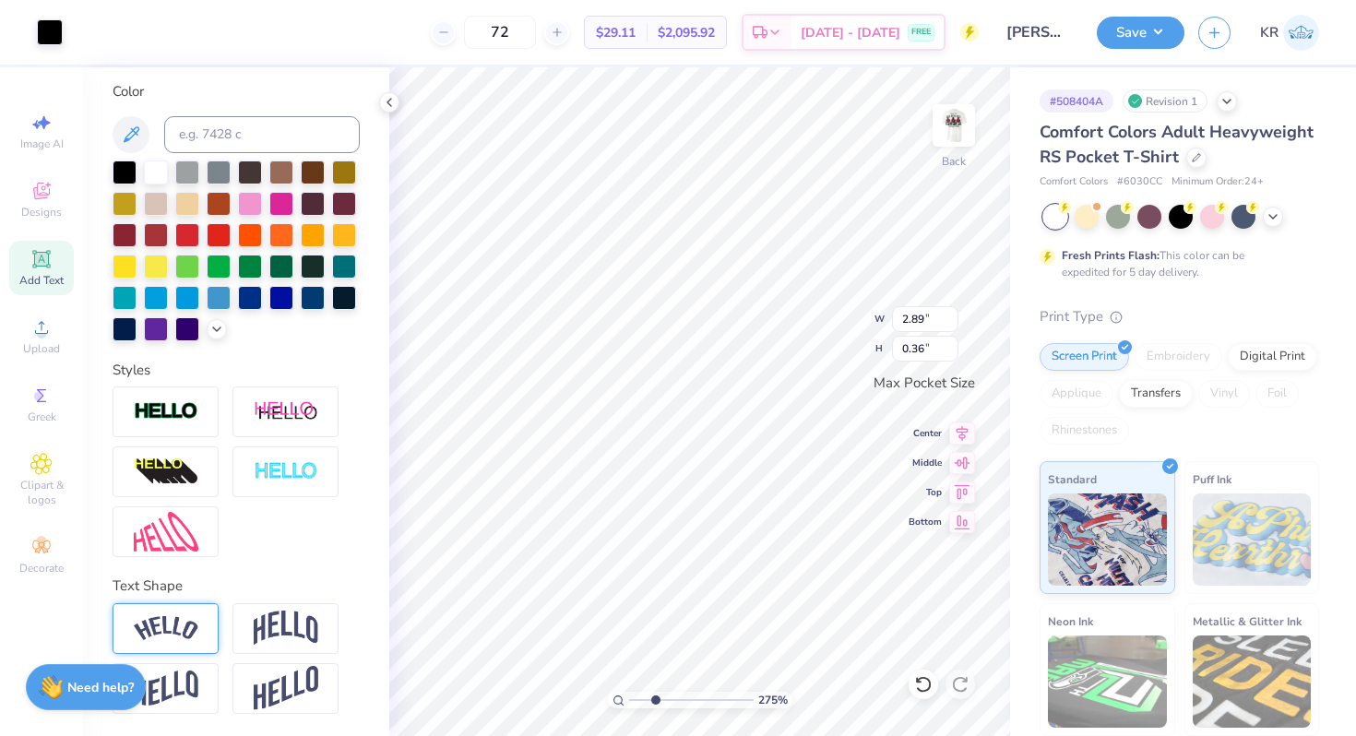
scroll to position [336, 0]
click at [251, 169] on div at bounding box center [250, 172] width 24 height 24
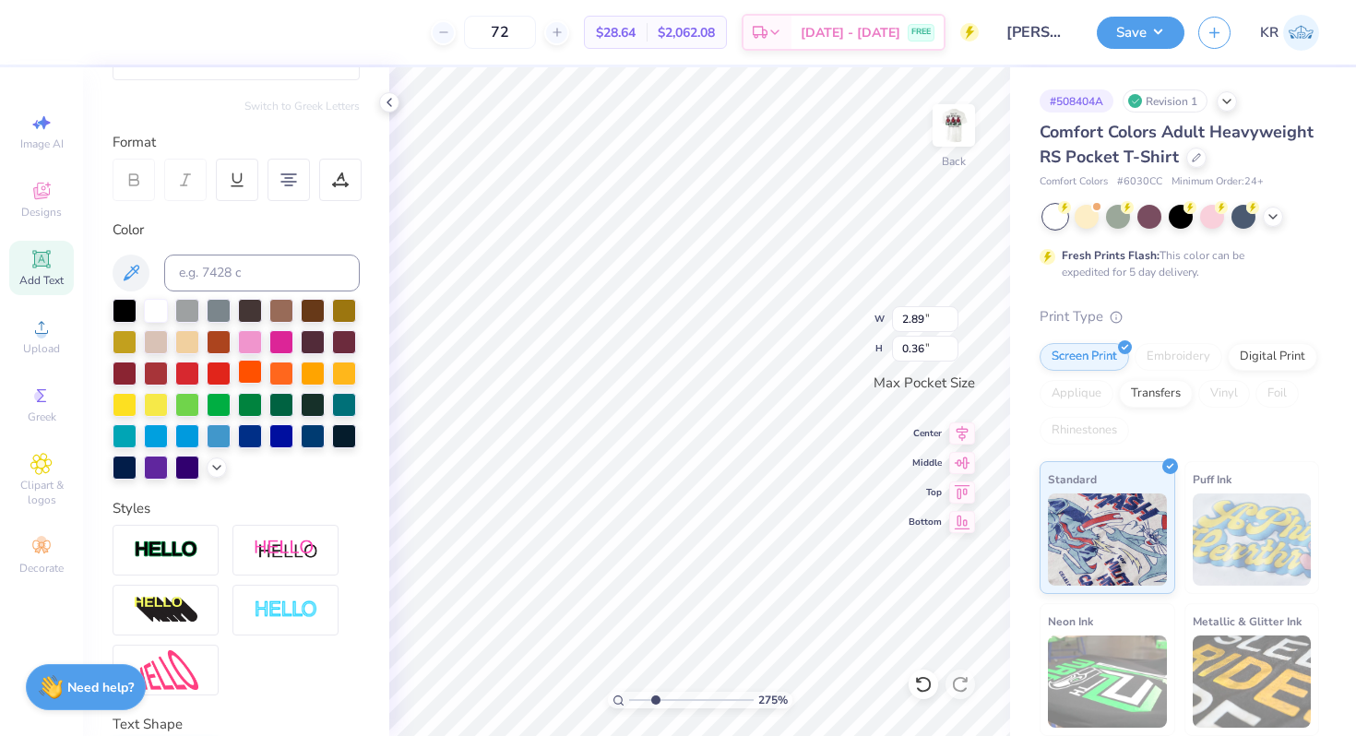
scroll to position [0, 0]
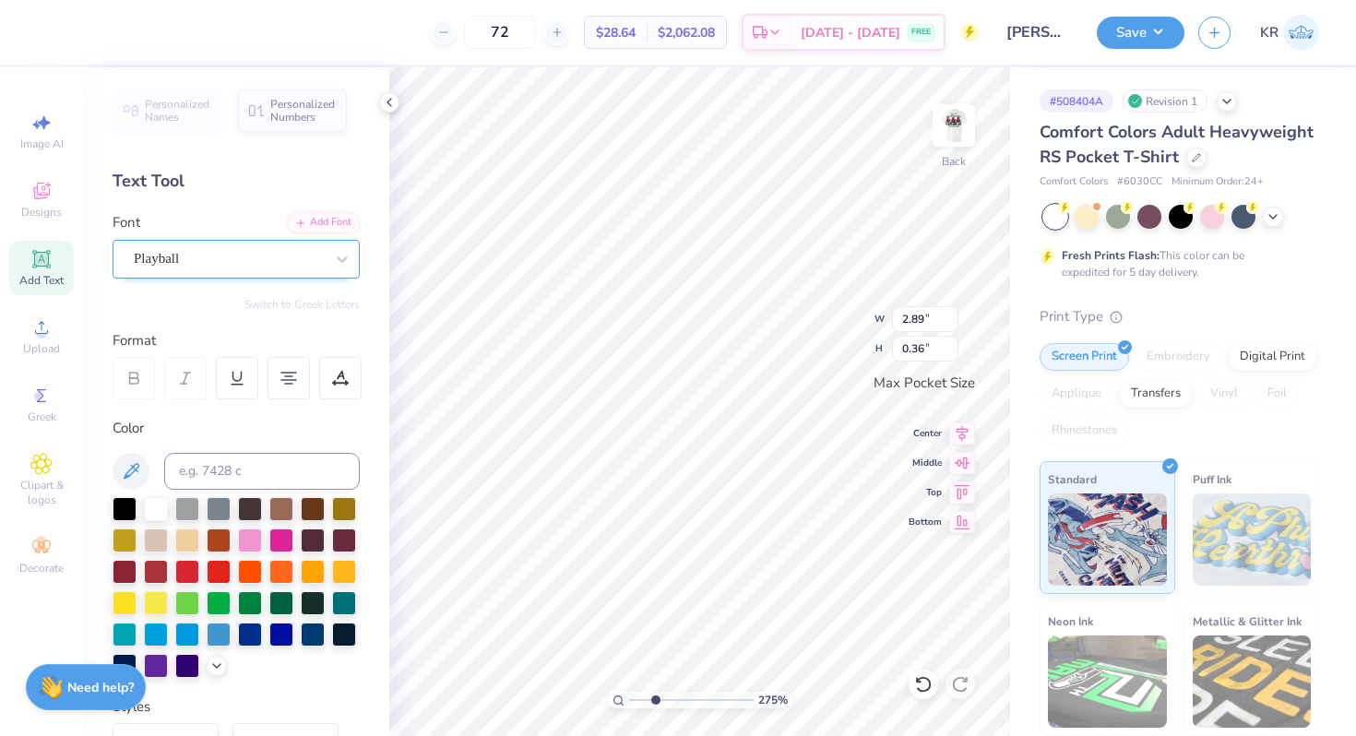
click at [228, 262] on div "Playball" at bounding box center [229, 258] width 194 height 29
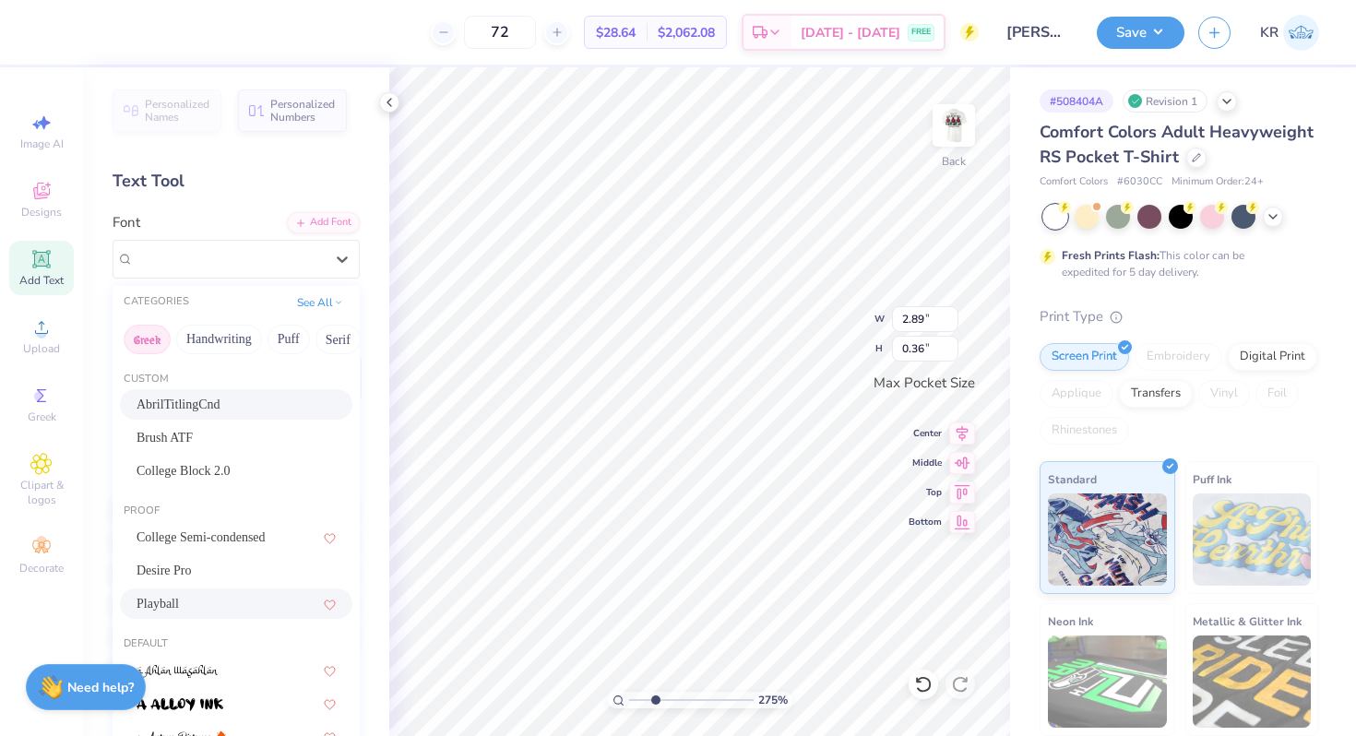
click at [149, 338] on button "Greek" at bounding box center [147, 340] width 47 height 30
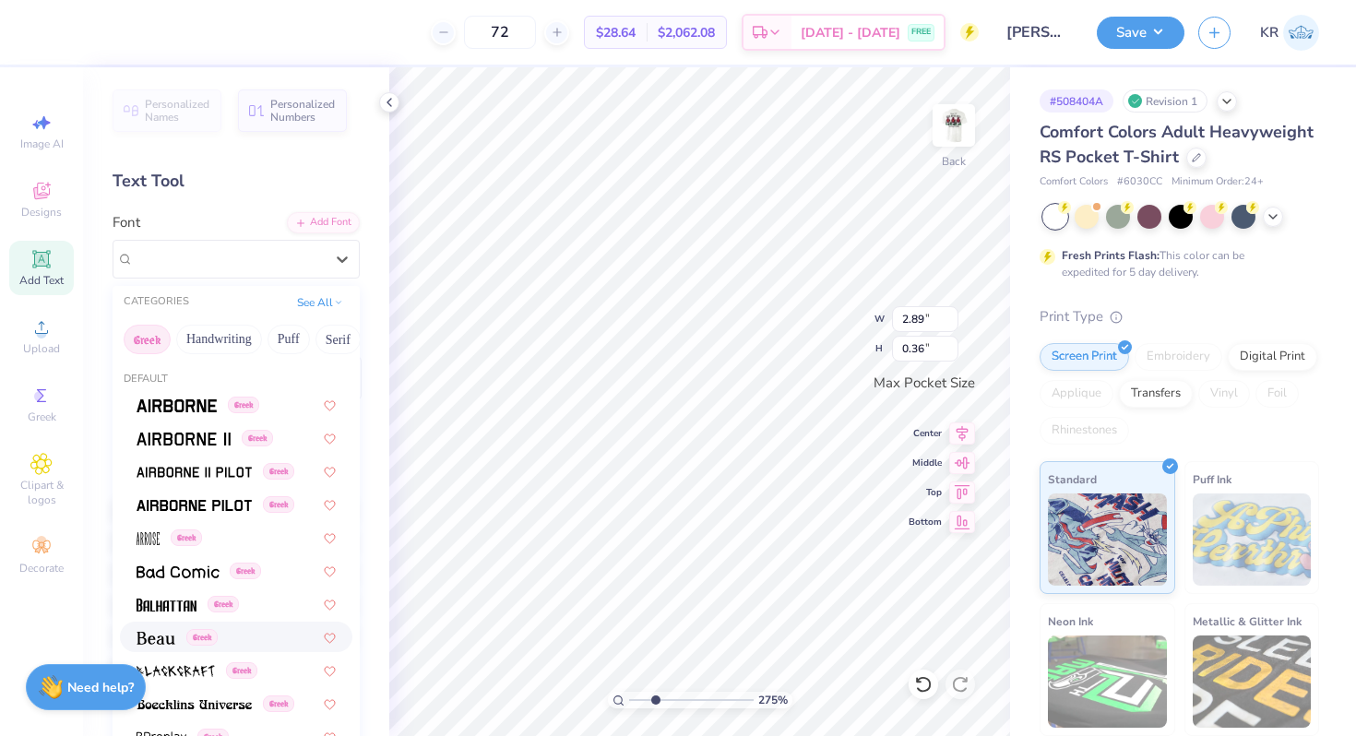
click at [169, 629] on span at bounding box center [155, 636] width 39 height 19
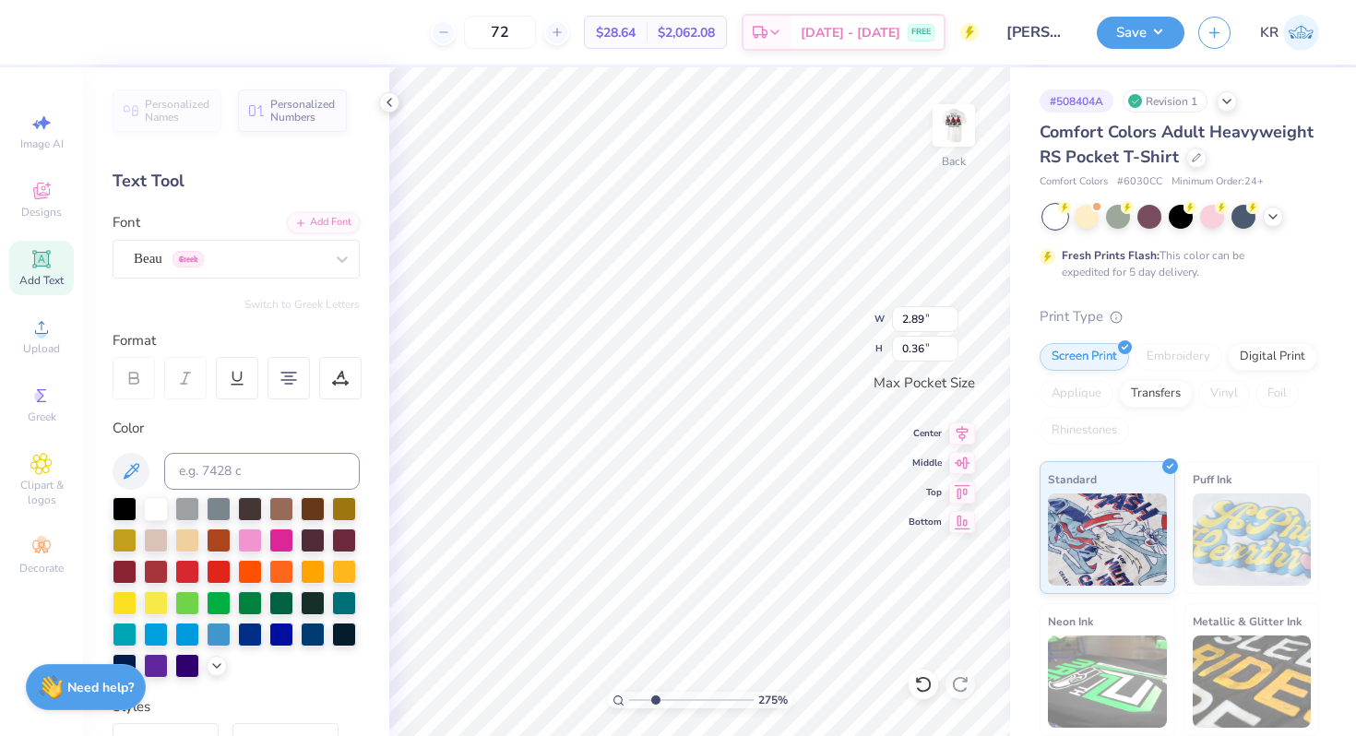
type input "2.99"
type input "0.41"
click at [241, 270] on div "Beau Greek" at bounding box center [229, 258] width 194 height 29
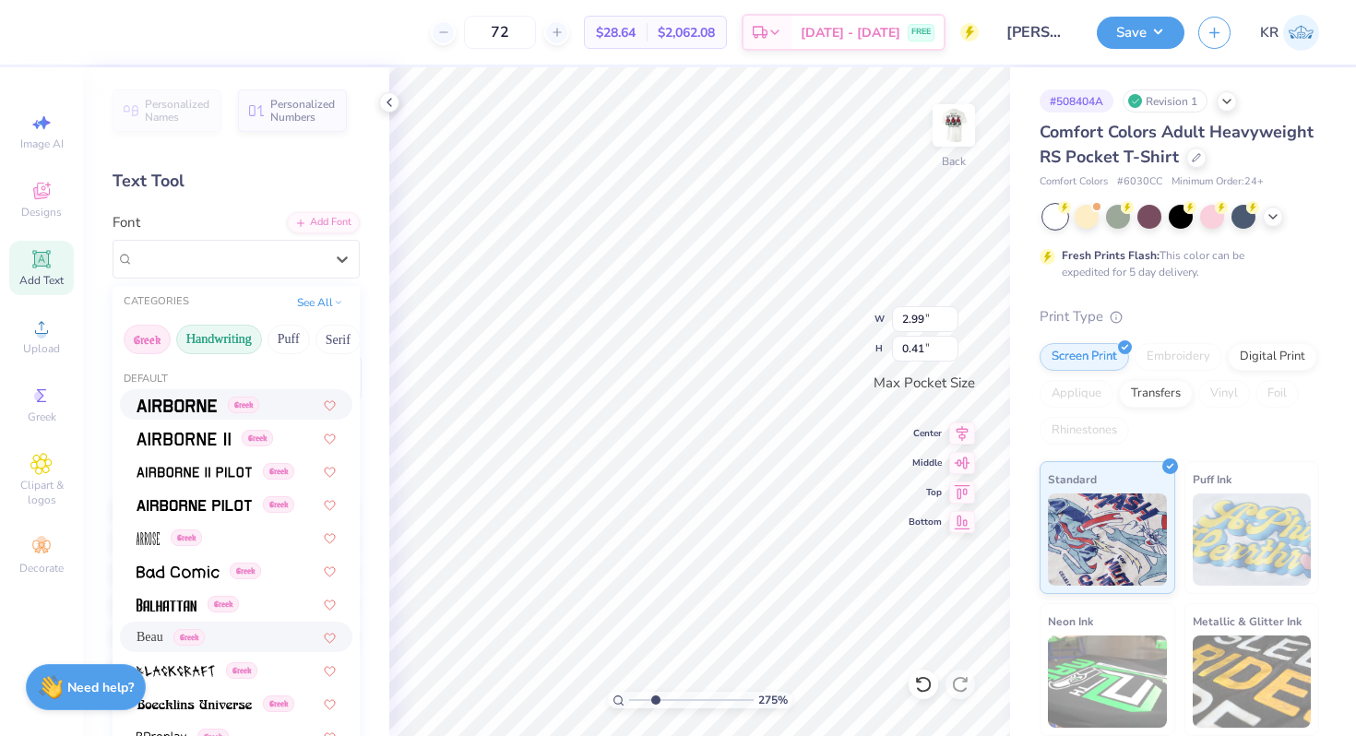
click at [243, 336] on button "Handwriting" at bounding box center [219, 340] width 86 height 30
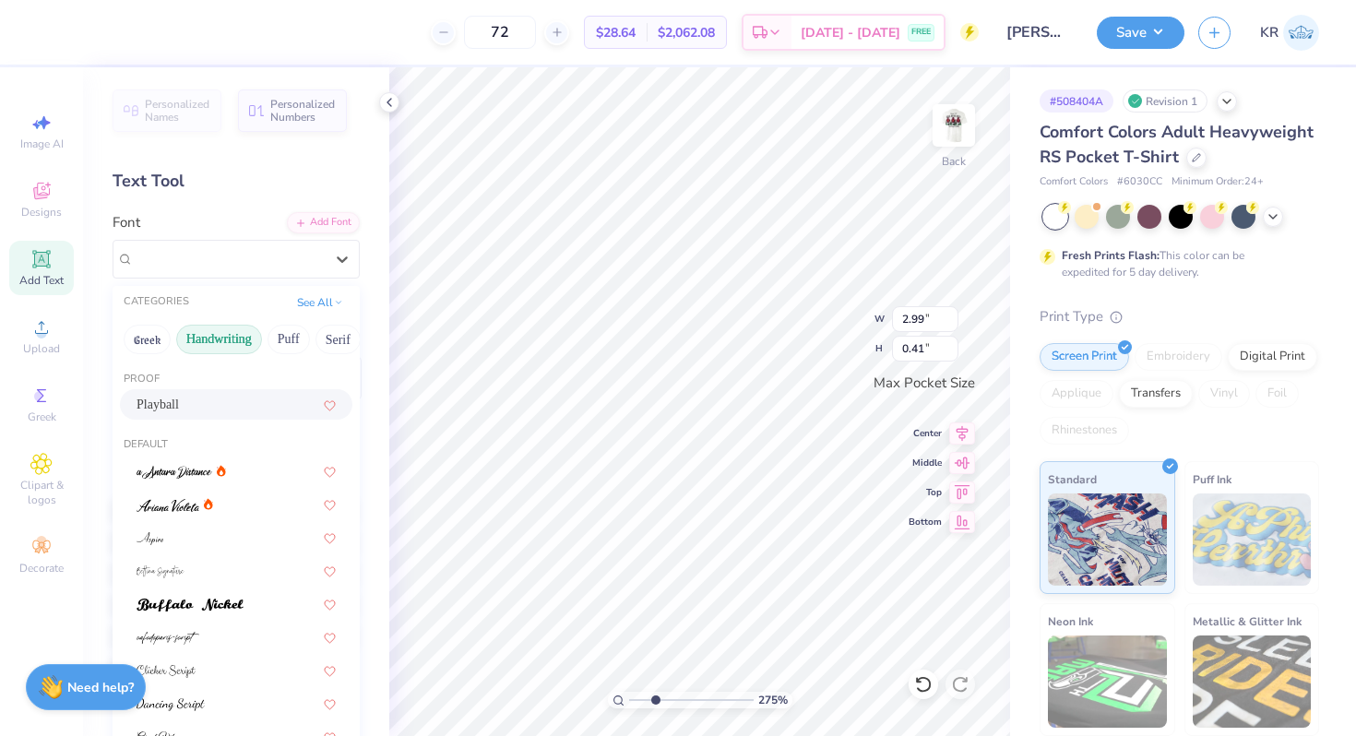
click at [205, 409] on div "Playball" at bounding box center [235, 404] width 199 height 19
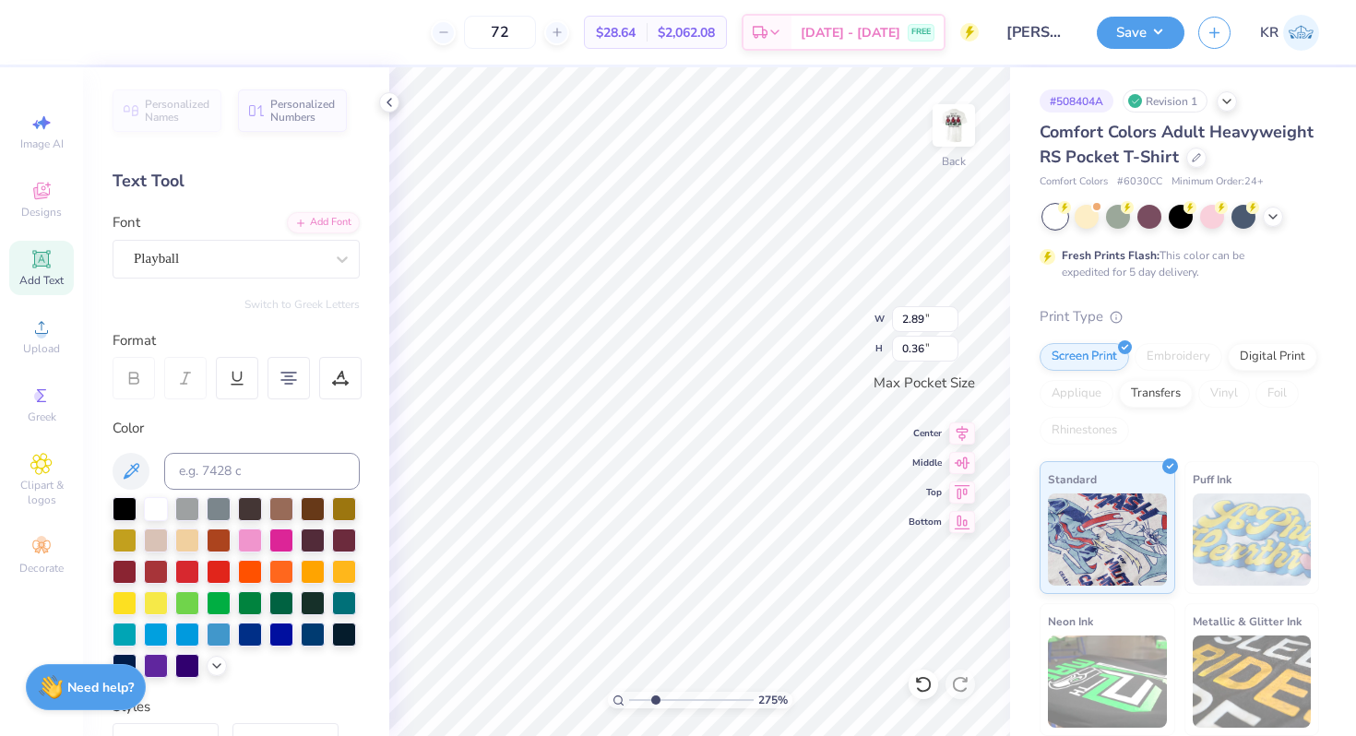
type input "2.89"
type input "0.36"
click at [968, 161] on div "Back" at bounding box center [953, 136] width 42 height 65
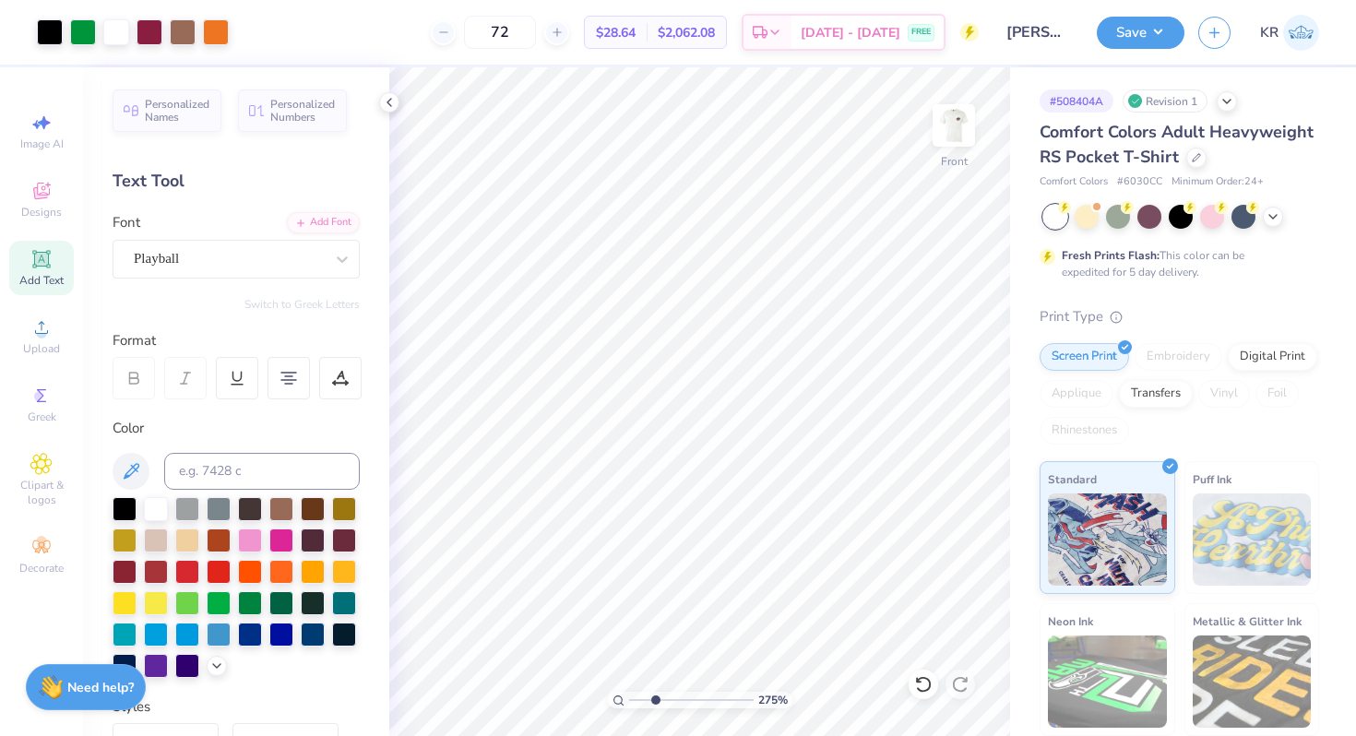
click at [594, 705] on div "275 %" at bounding box center [699, 401] width 669 height 669
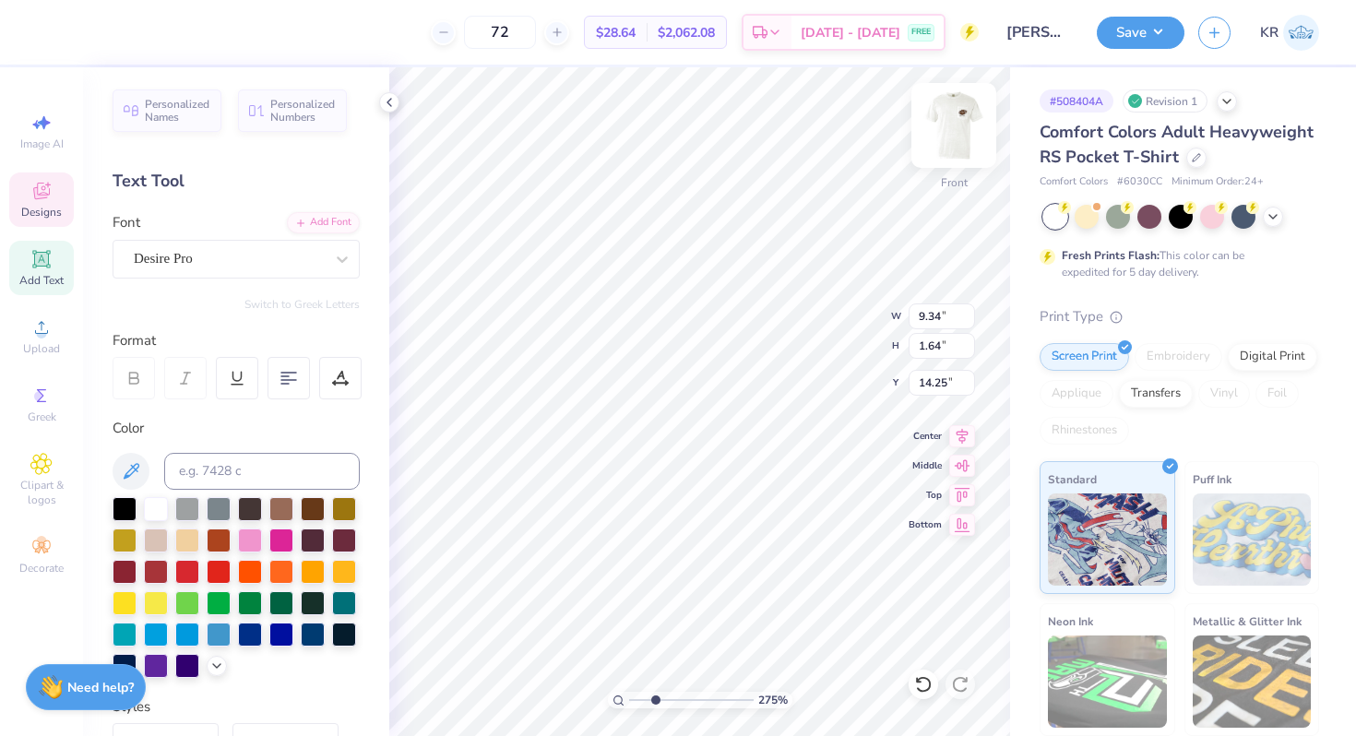
click at [970, 132] on img at bounding box center [954, 126] width 74 height 74
click at [217, 271] on div "Playball" at bounding box center [229, 258] width 194 height 29
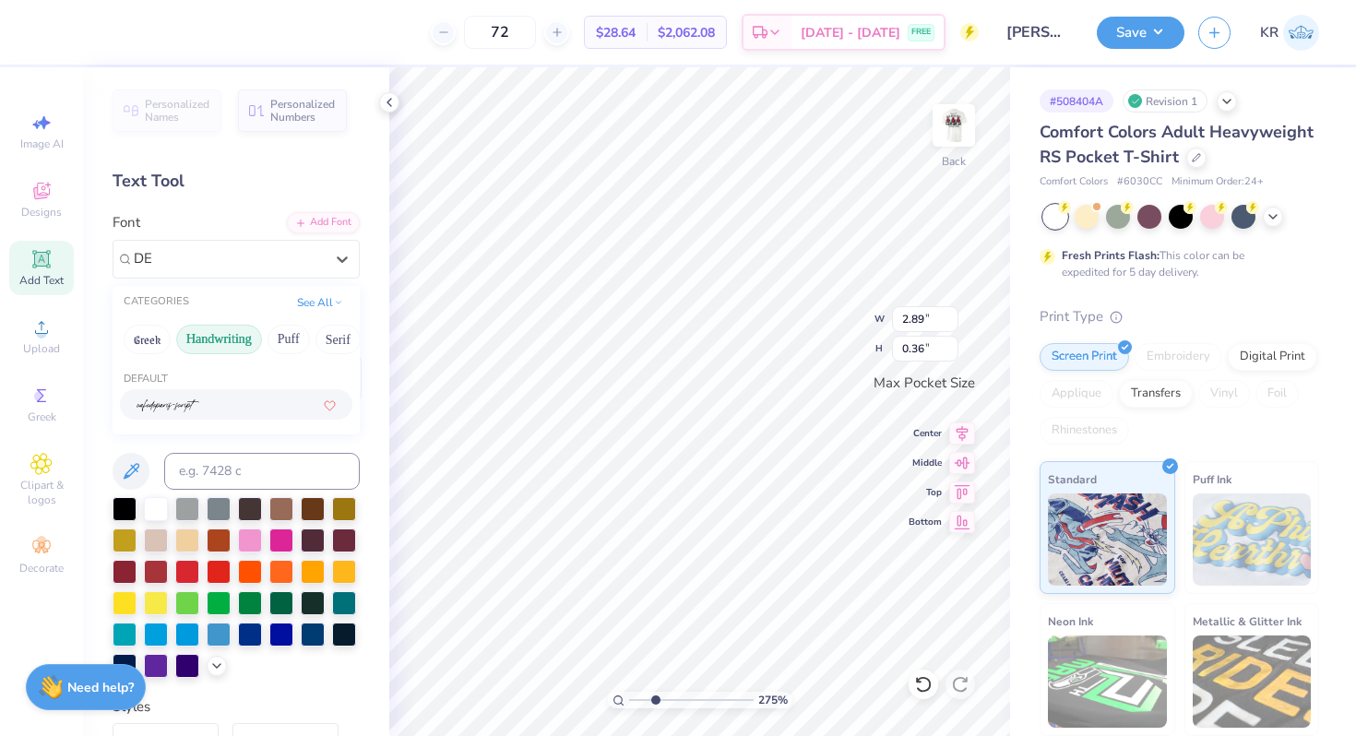
type input "D"
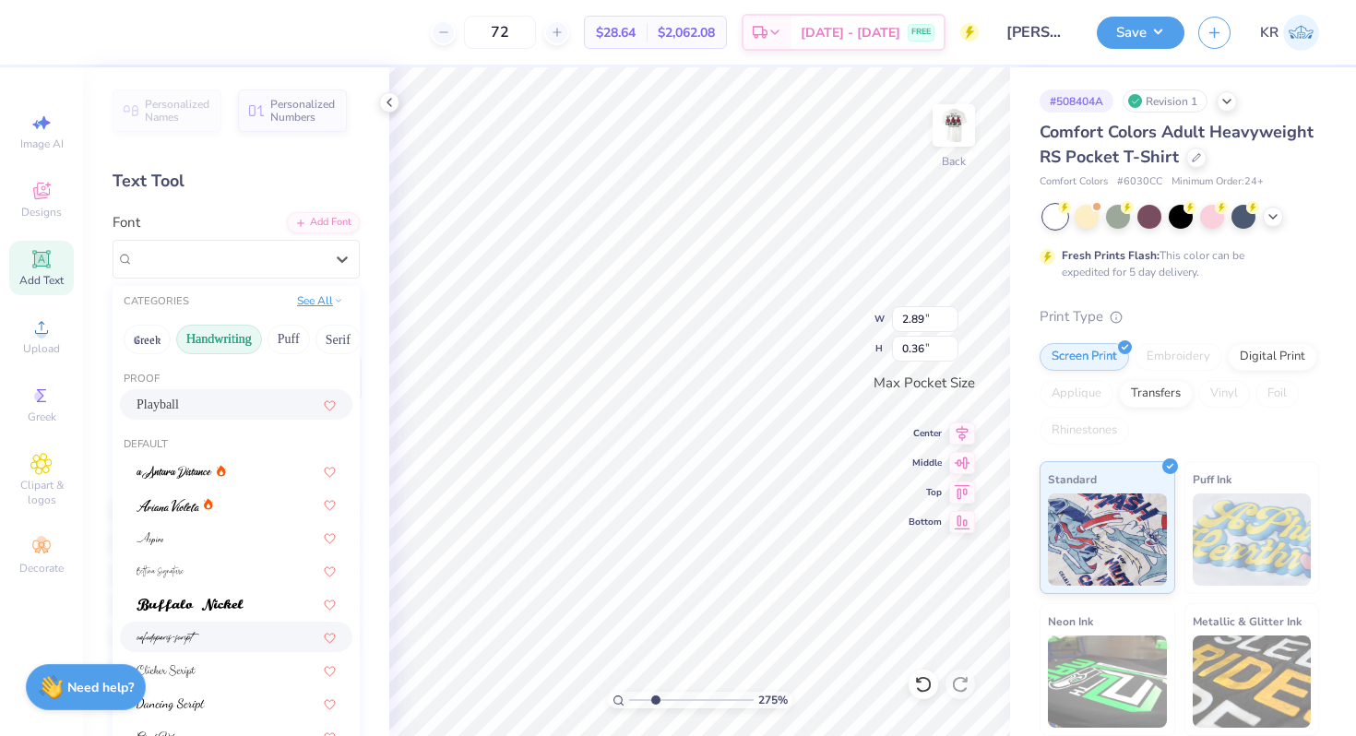
click at [335, 300] on icon at bounding box center [338, 300] width 9 height 9
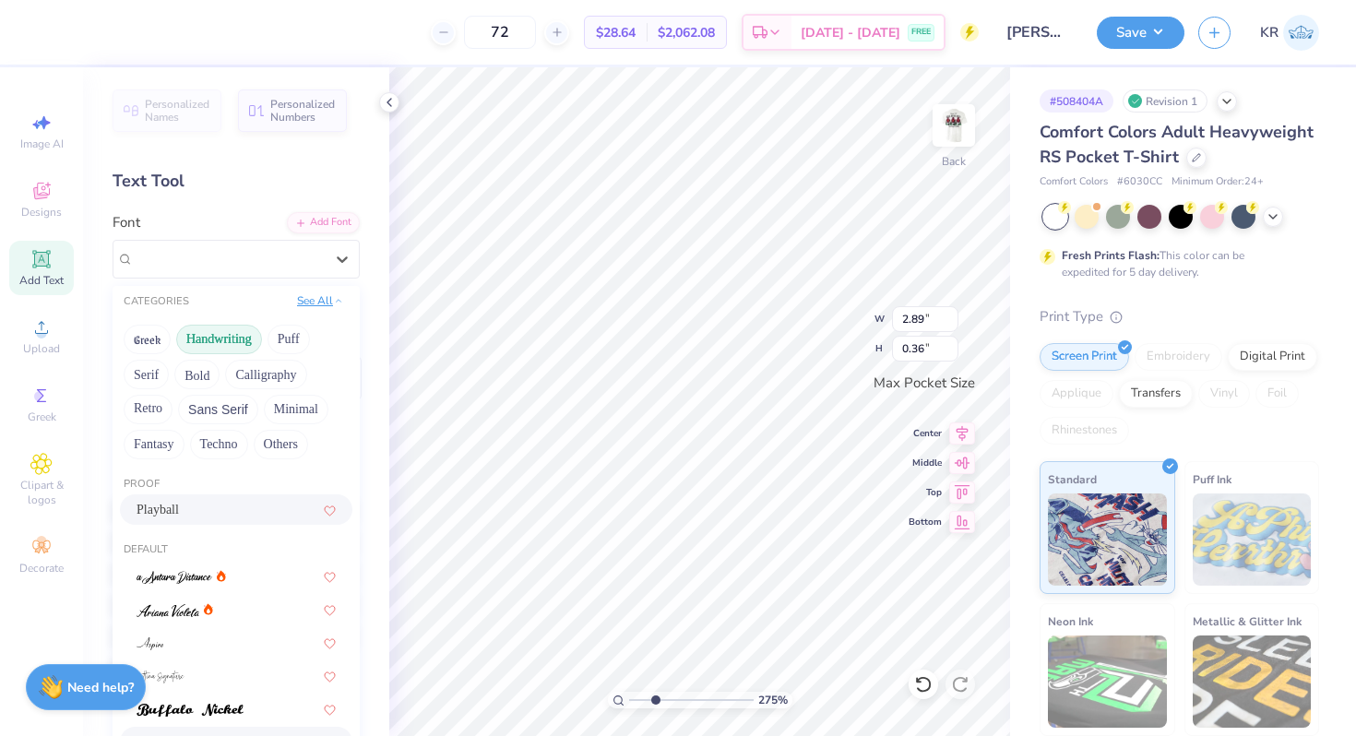
click at [335, 300] on icon at bounding box center [338, 300] width 9 height 9
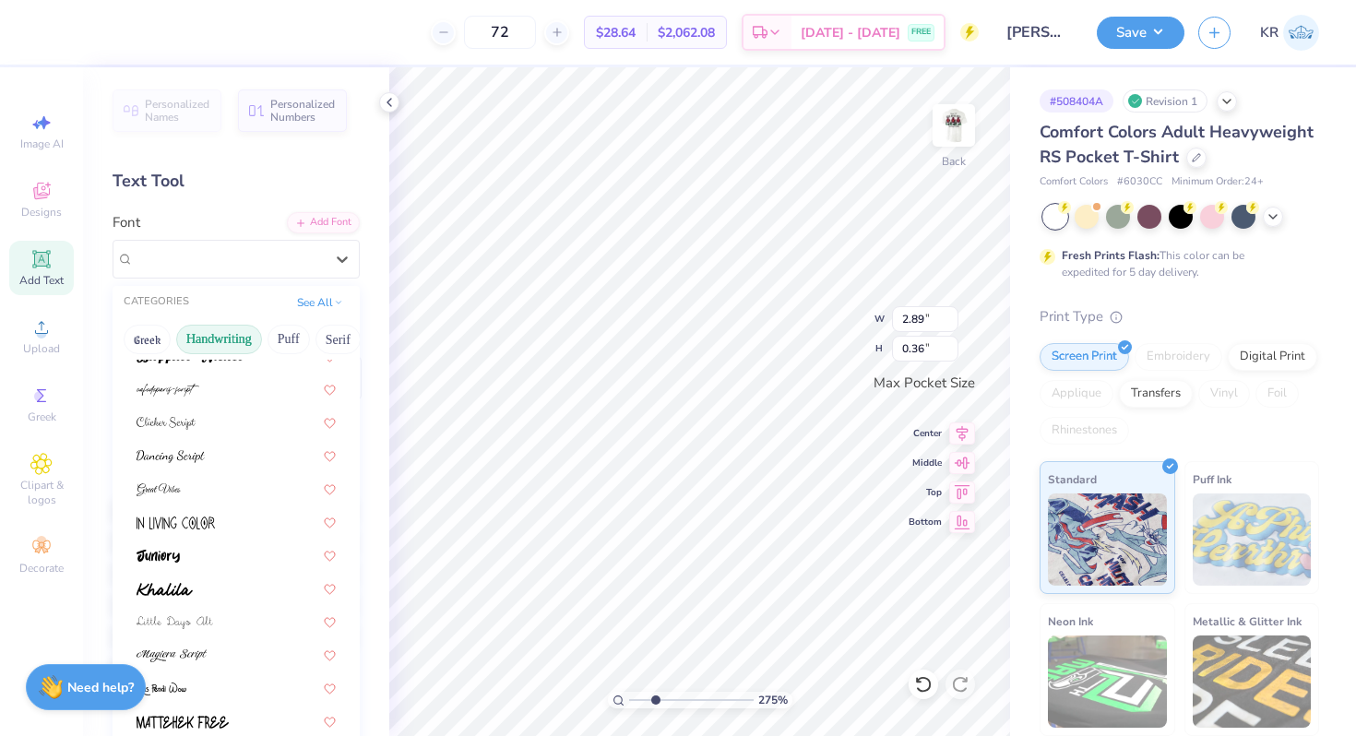
scroll to position [294, 0]
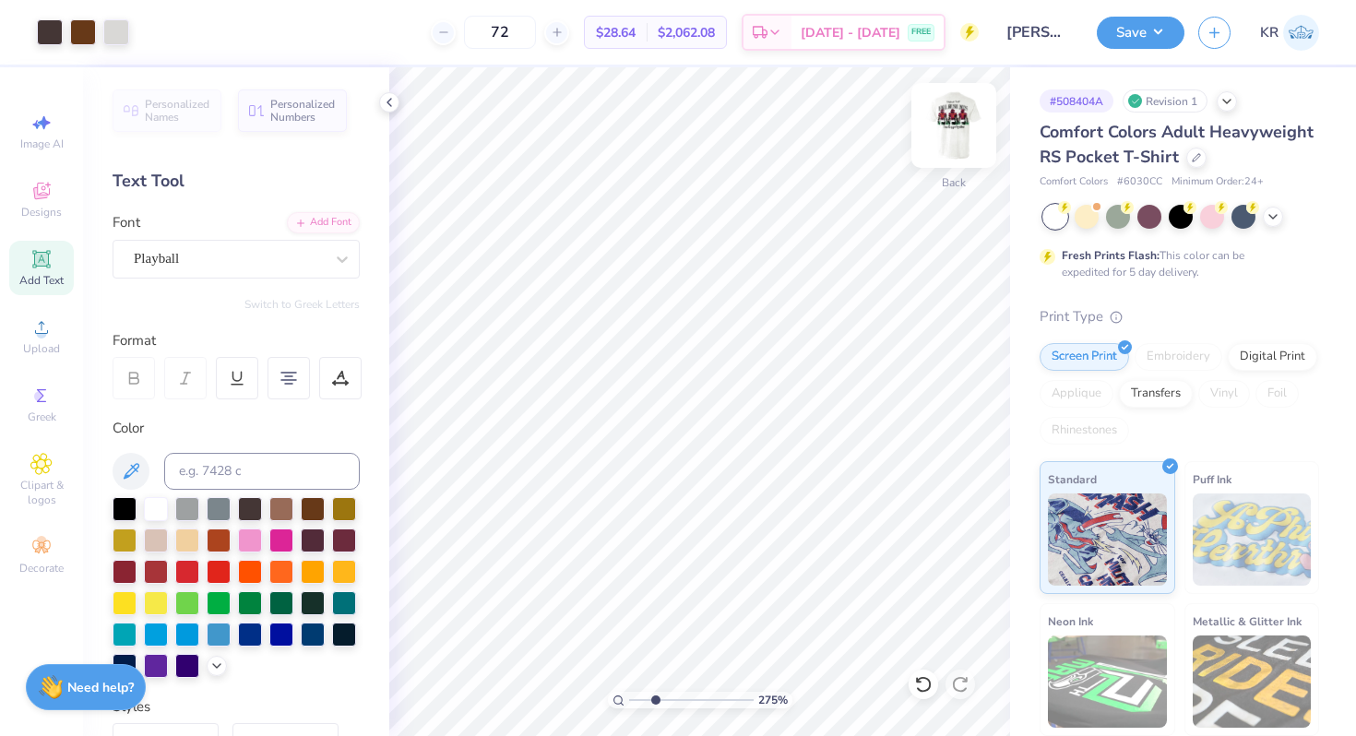
click at [951, 154] on img at bounding box center [954, 126] width 74 height 74
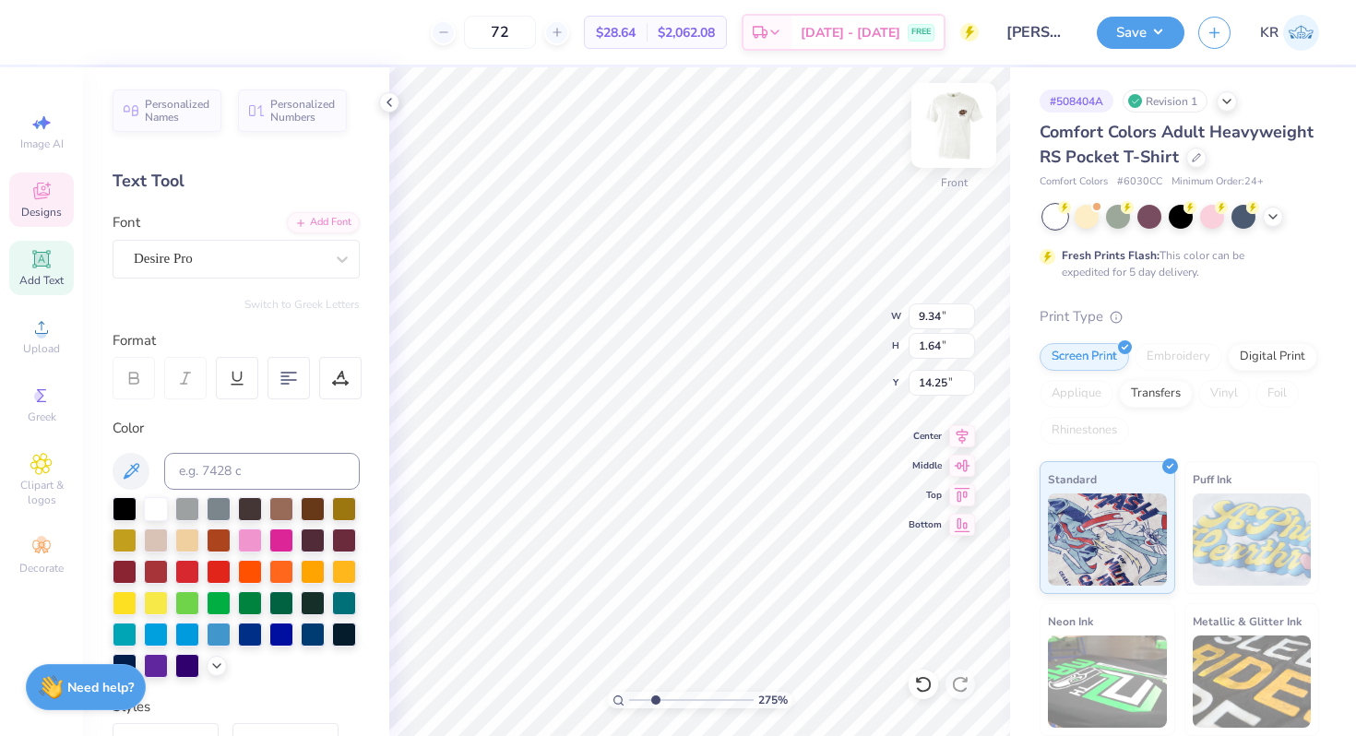
click at [951, 167] on div "Front" at bounding box center [953, 136] width 42 height 65
type textarea "Fall Rush 2025"
click at [252, 502] on div at bounding box center [250, 507] width 24 height 24
type input "2.13"
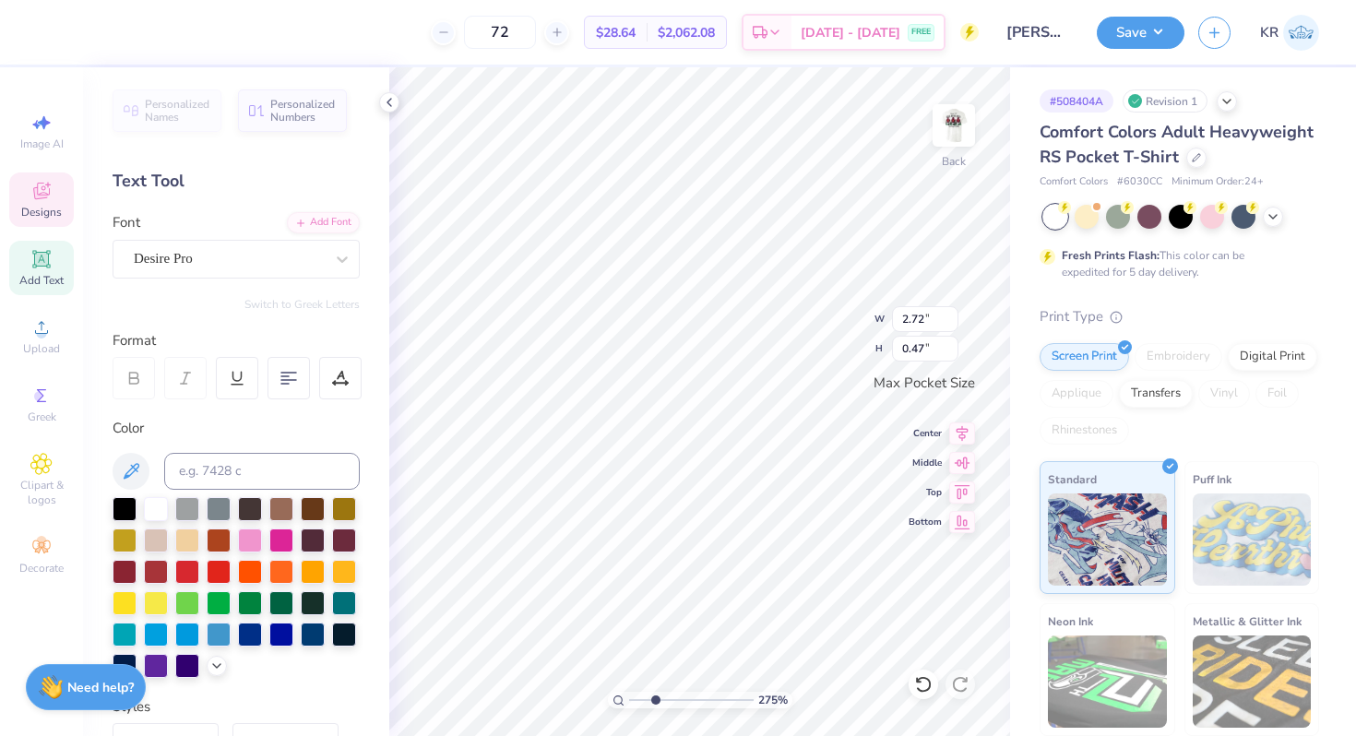
type input "0.37"
type input "2.89"
type input "0.36"
type input "2.89"
type input "0.50"
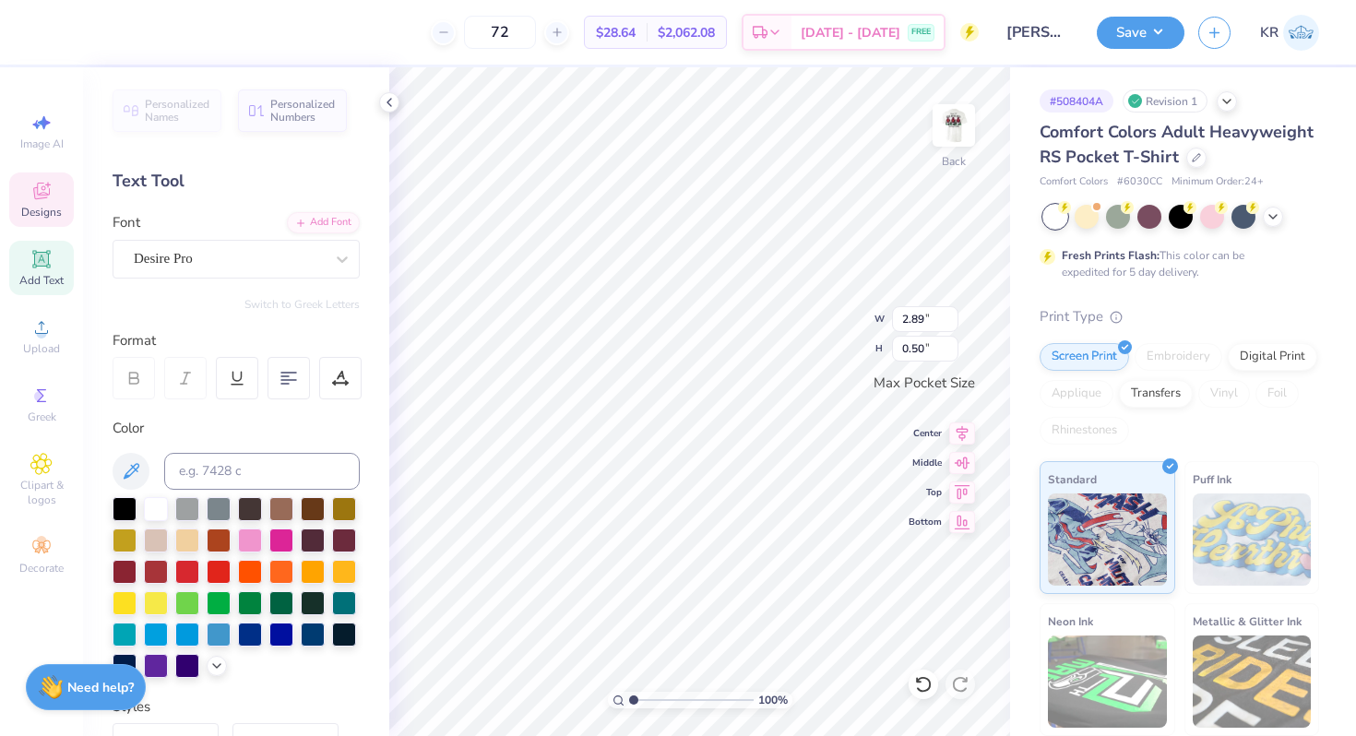
drag, startPoint x: 654, startPoint y: 698, endPoint x: 625, endPoint y: 693, distance: 29.1
type input "1"
click at [629, 693] on input "range" at bounding box center [691, 700] width 124 height 17
type input "3.13"
type input "0.54"
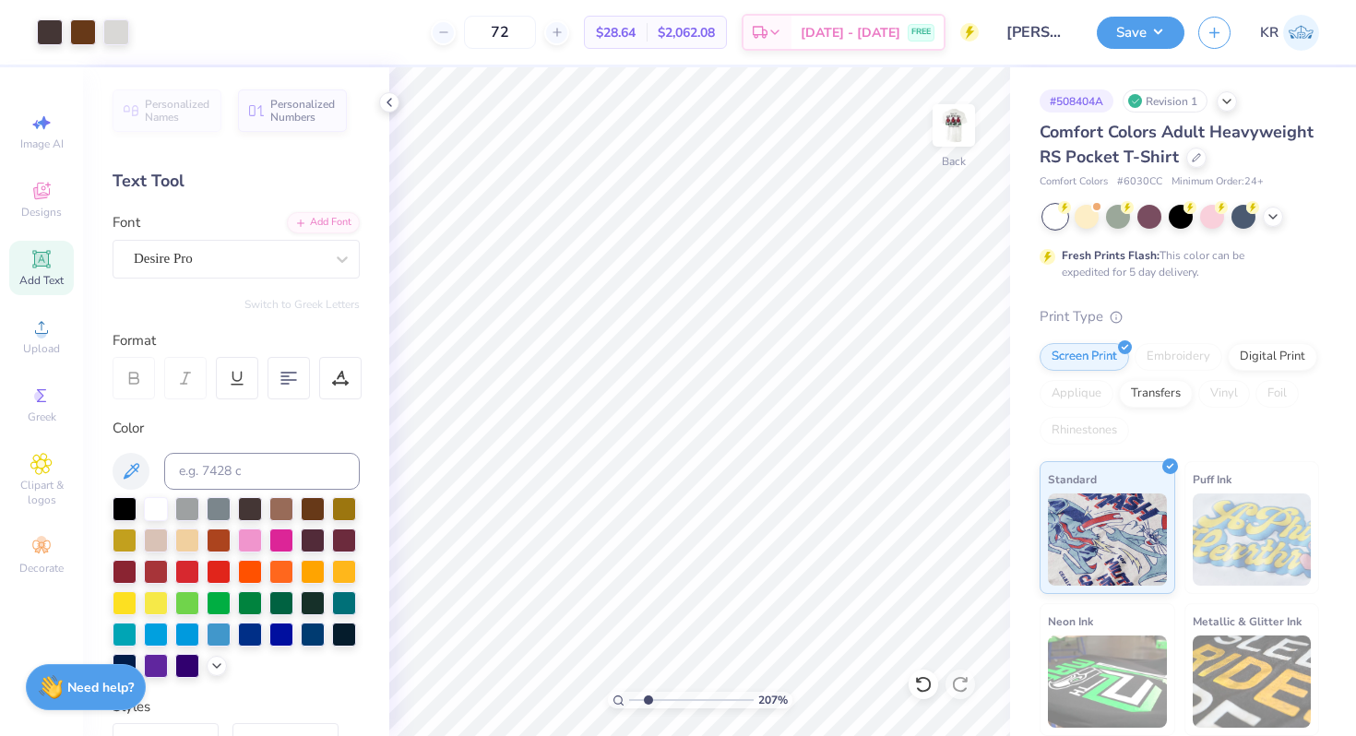
drag, startPoint x: 634, startPoint y: 697, endPoint x: 647, endPoint y: 697, distance: 12.9
click at [647, 697] on input "range" at bounding box center [691, 700] width 124 height 17
click at [51, 33] on div at bounding box center [50, 31] width 26 height 26
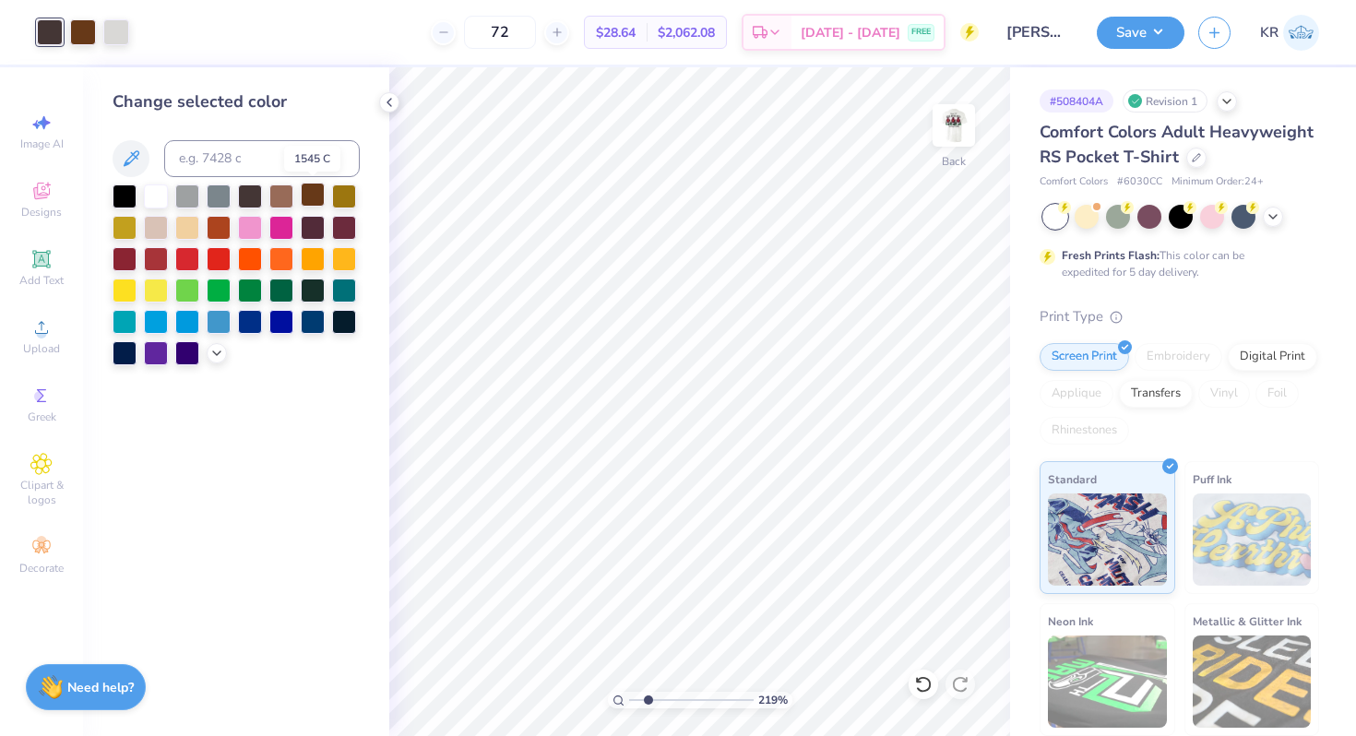
click at [311, 196] on div at bounding box center [313, 195] width 24 height 24
click at [922, 685] on icon at bounding box center [923, 684] width 18 height 18
drag, startPoint x: 650, startPoint y: 701, endPoint x: 627, endPoint y: 700, distance: 23.1
click at [629, 700] on input "range" at bounding box center [691, 700] width 124 height 17
type input "1.37"
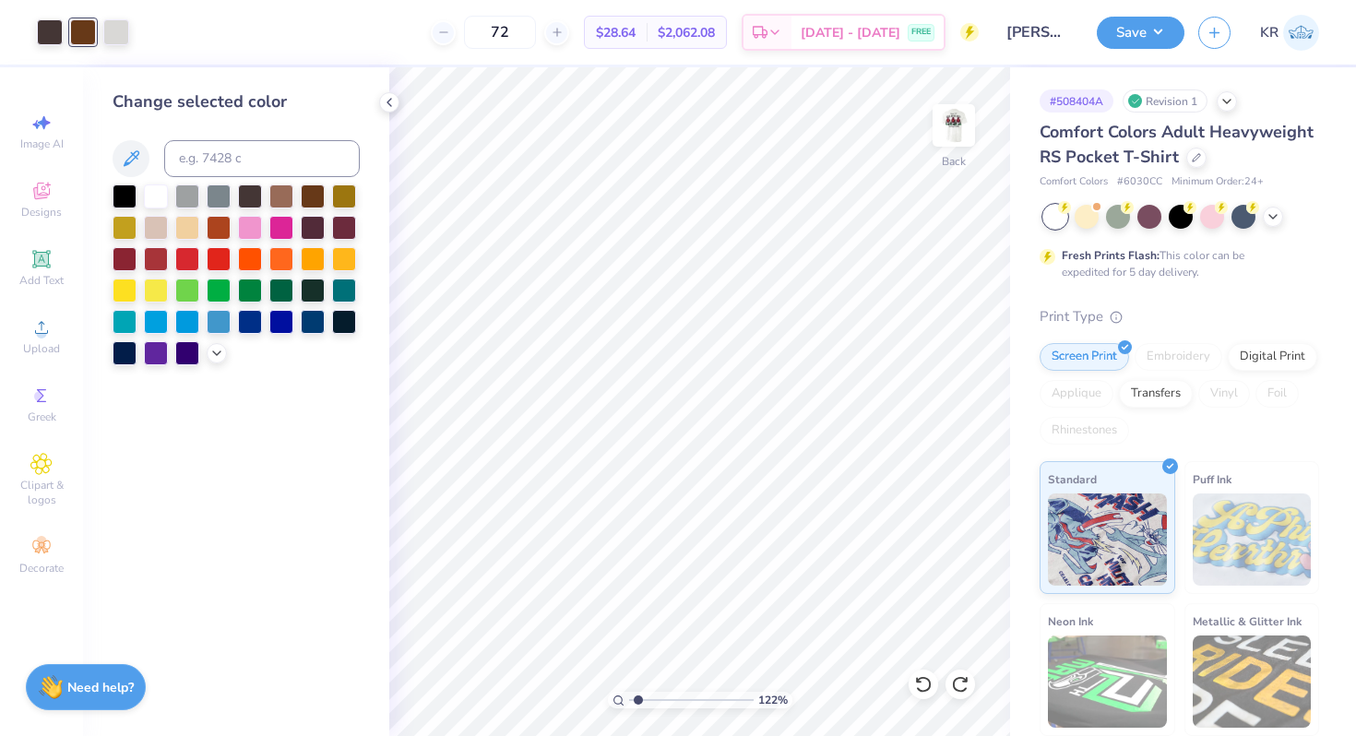
click at [637, 697] on input "range" at bounding box center [691, 700] width 124 height 17
click at [959, 157] on div "Back" at bounding box center [953, 136] width 42 height 65
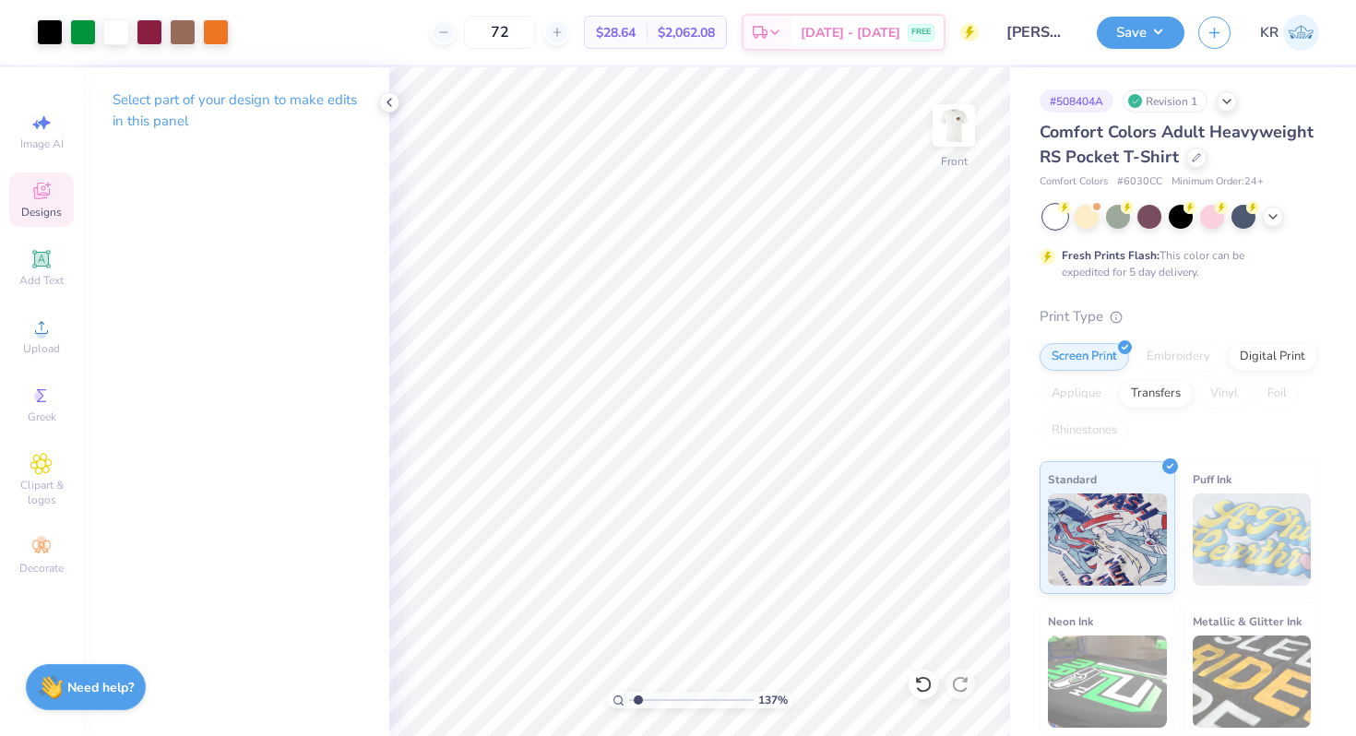
click at [39, 181] on icon at bounding box center [41, 191] width 22 height 22
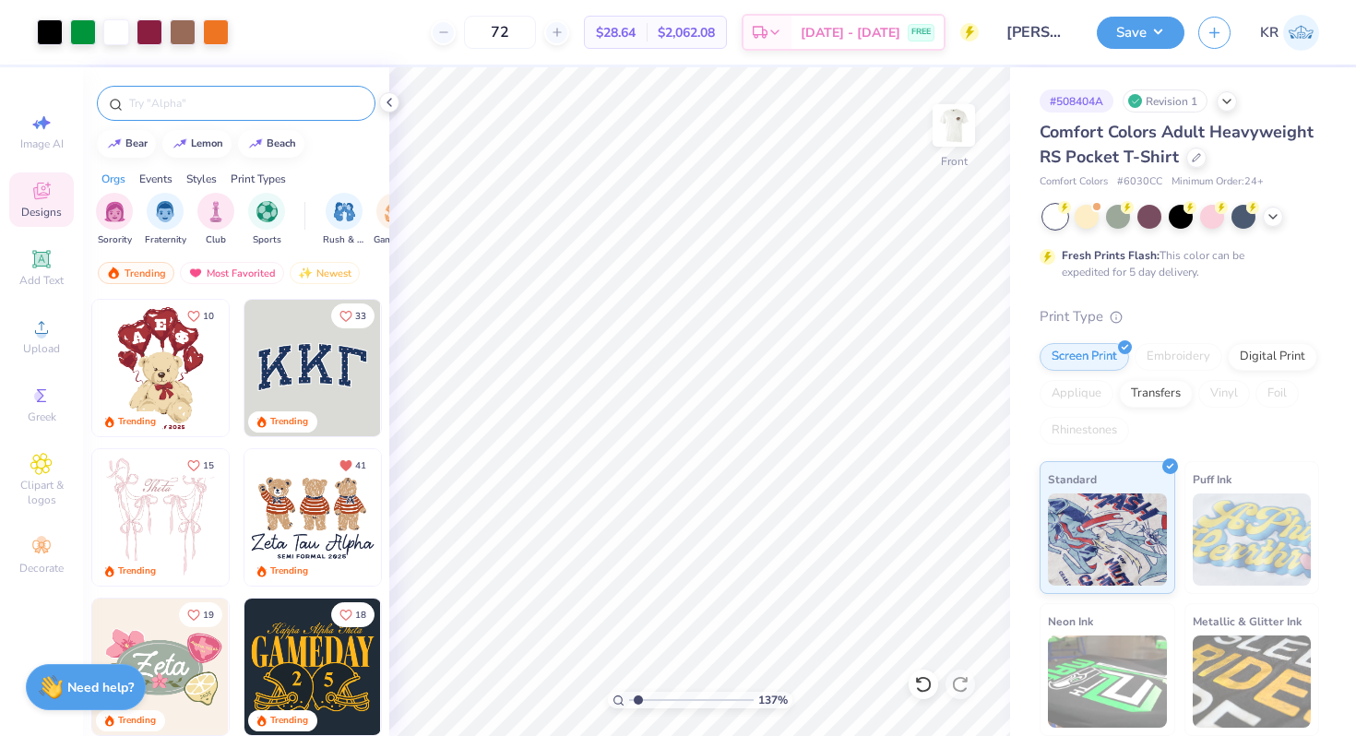
click at [139, 98] on input "text" at bounding box center [245, 103] width 236 height 18
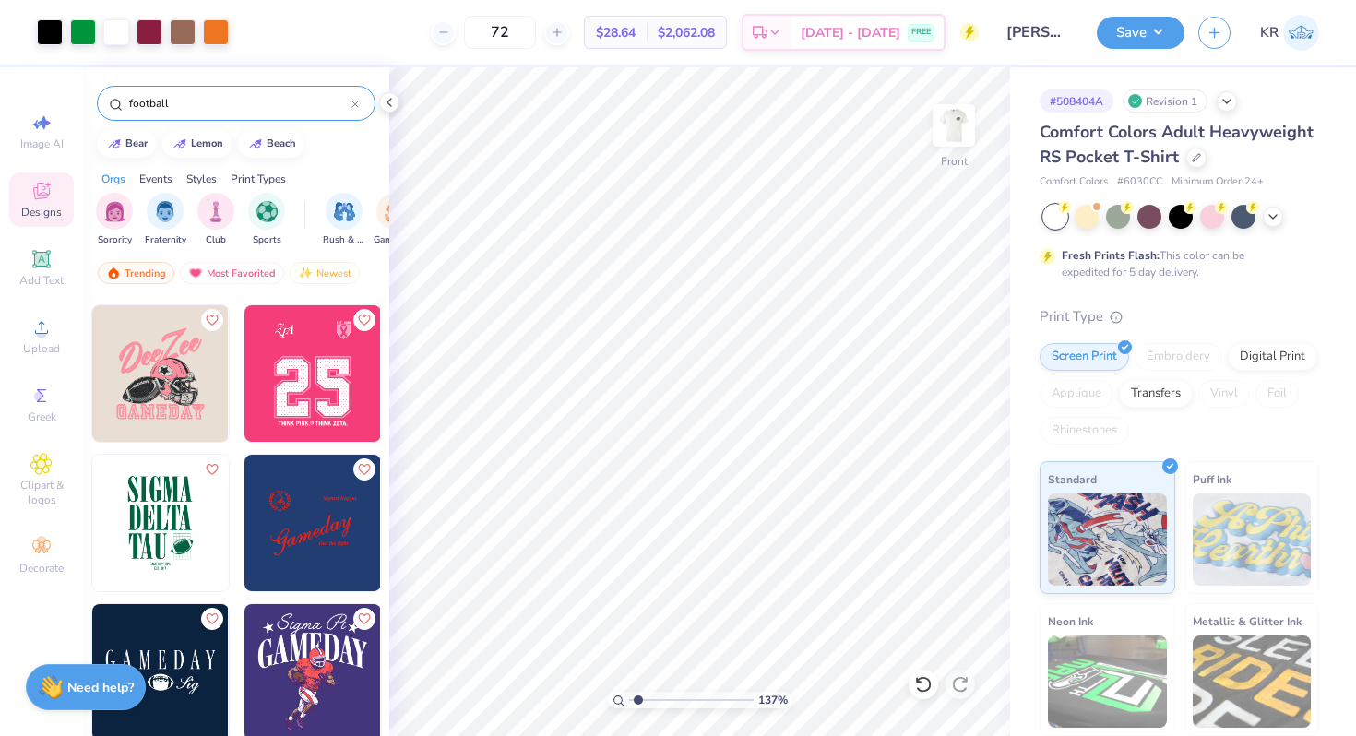
scroll to position [894, 0]
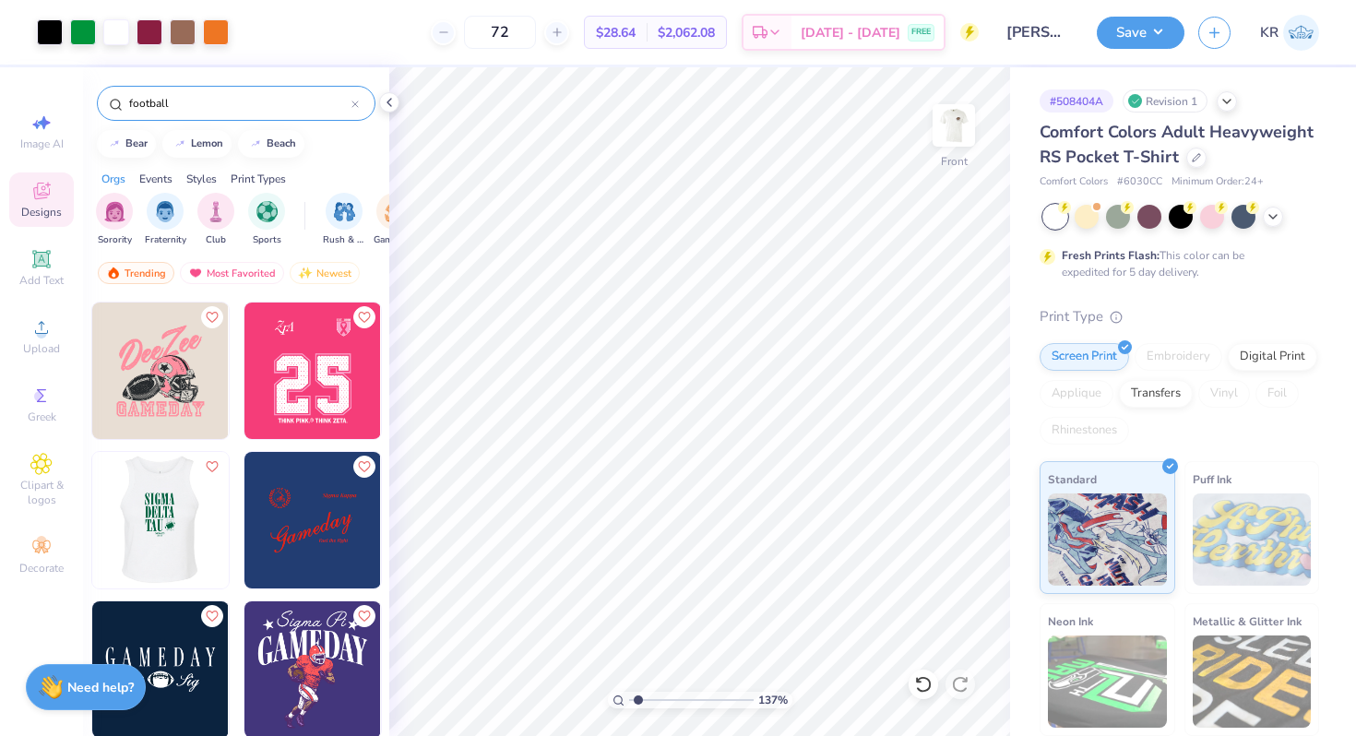
type input "football"
click at [182, 547] on img at bounding box center [159, 520] width 136 height 136
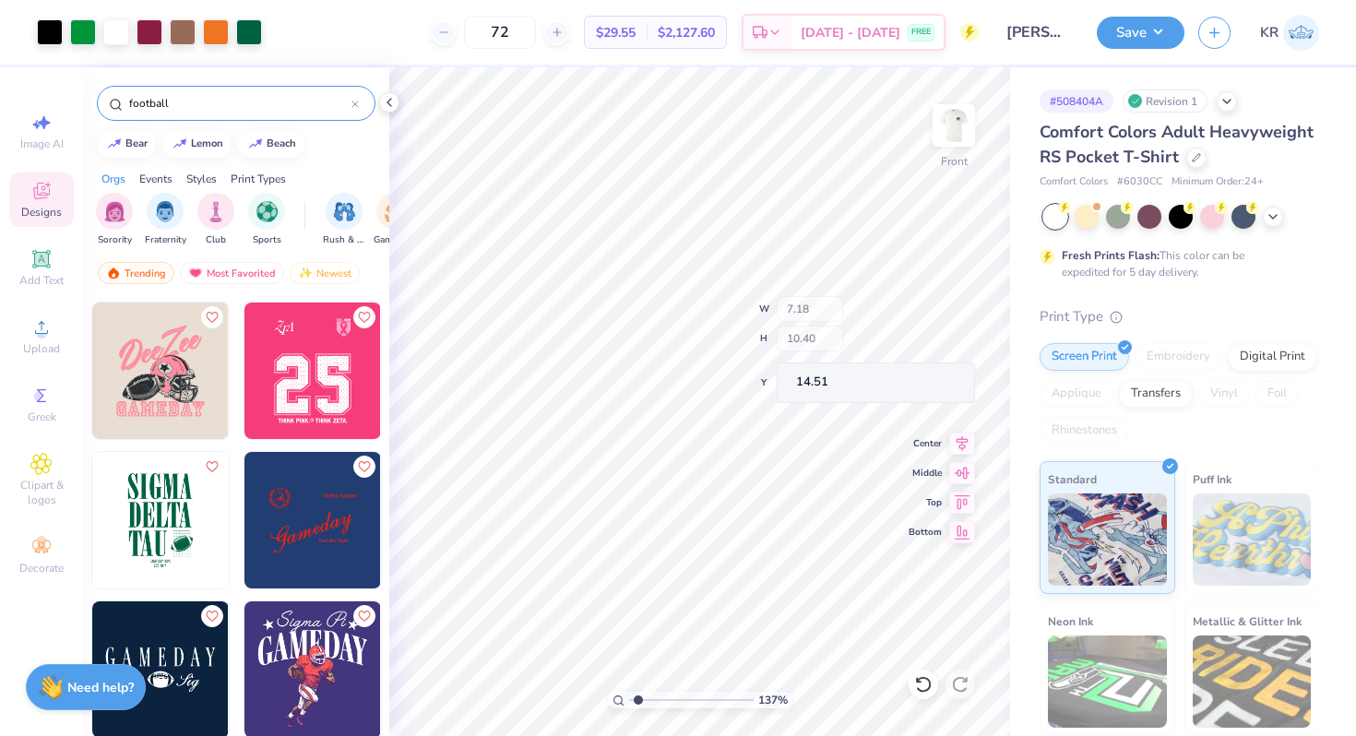
type input "15.89"
type input "15.70"
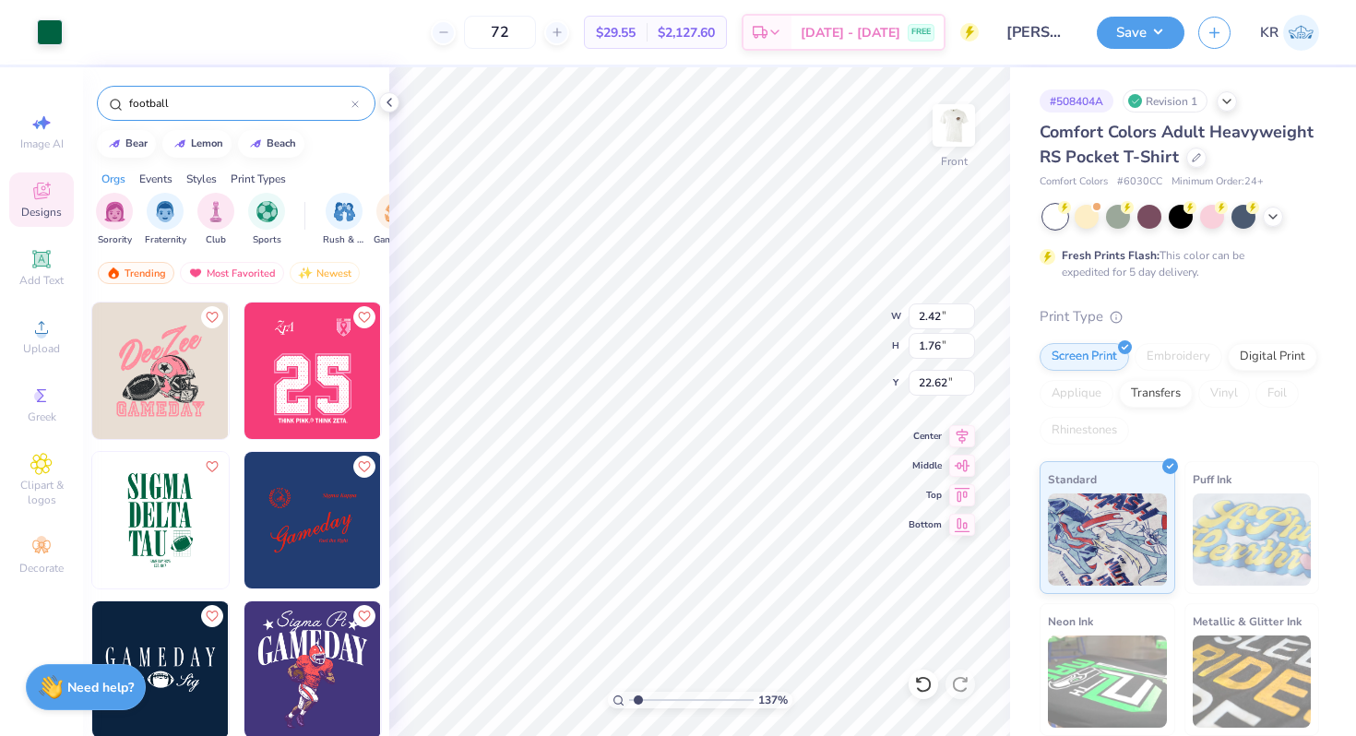
type input "2.42"
type input "1.76"
type input "22.62"
type input "1.85"
type input "2.82"
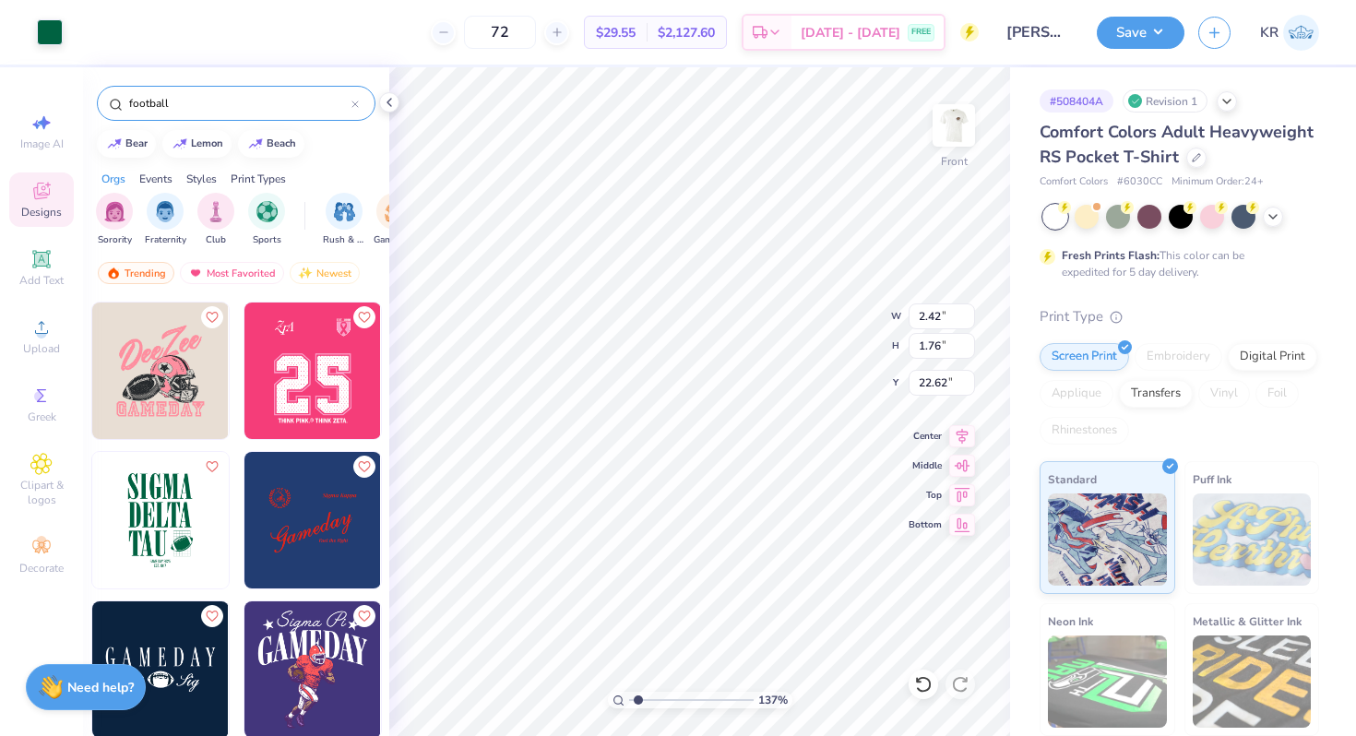
type input "22.09"
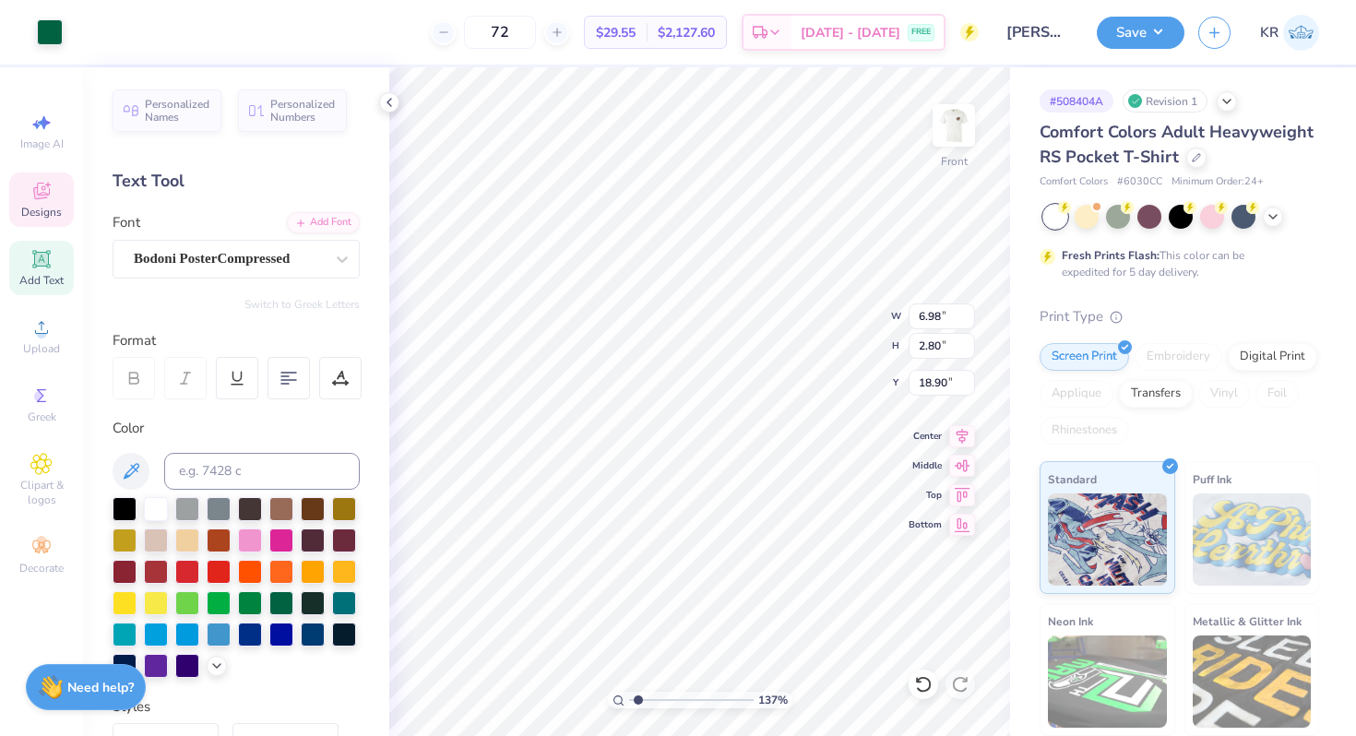
type input "6.98"
type input "2.80"
type input "18.90"
click at [46, 31] on div at bounding box center [50, 31] width 26 height 26
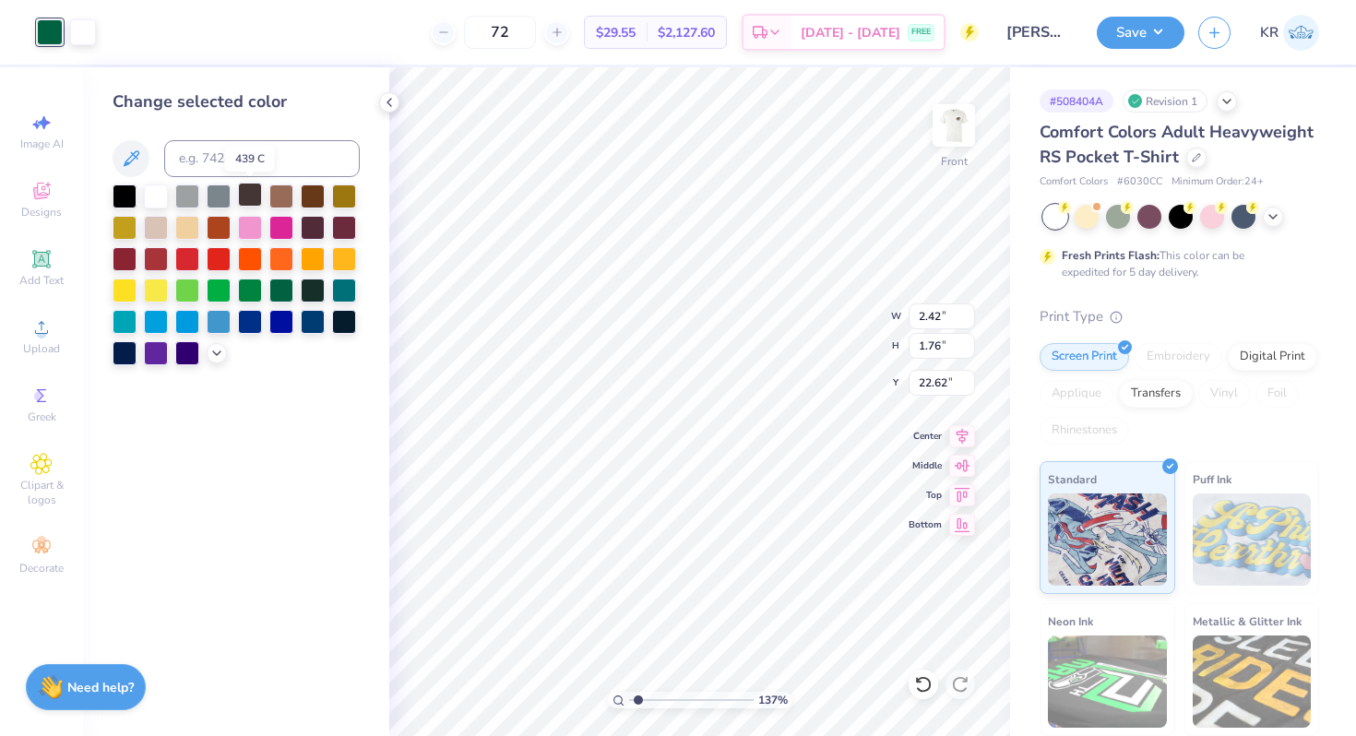
click at [254, 197] on div at bounding box center [250, 195] width 24 height 24
click at [214, 353] on icon at bounding box center [216, 351] width 15 height 15
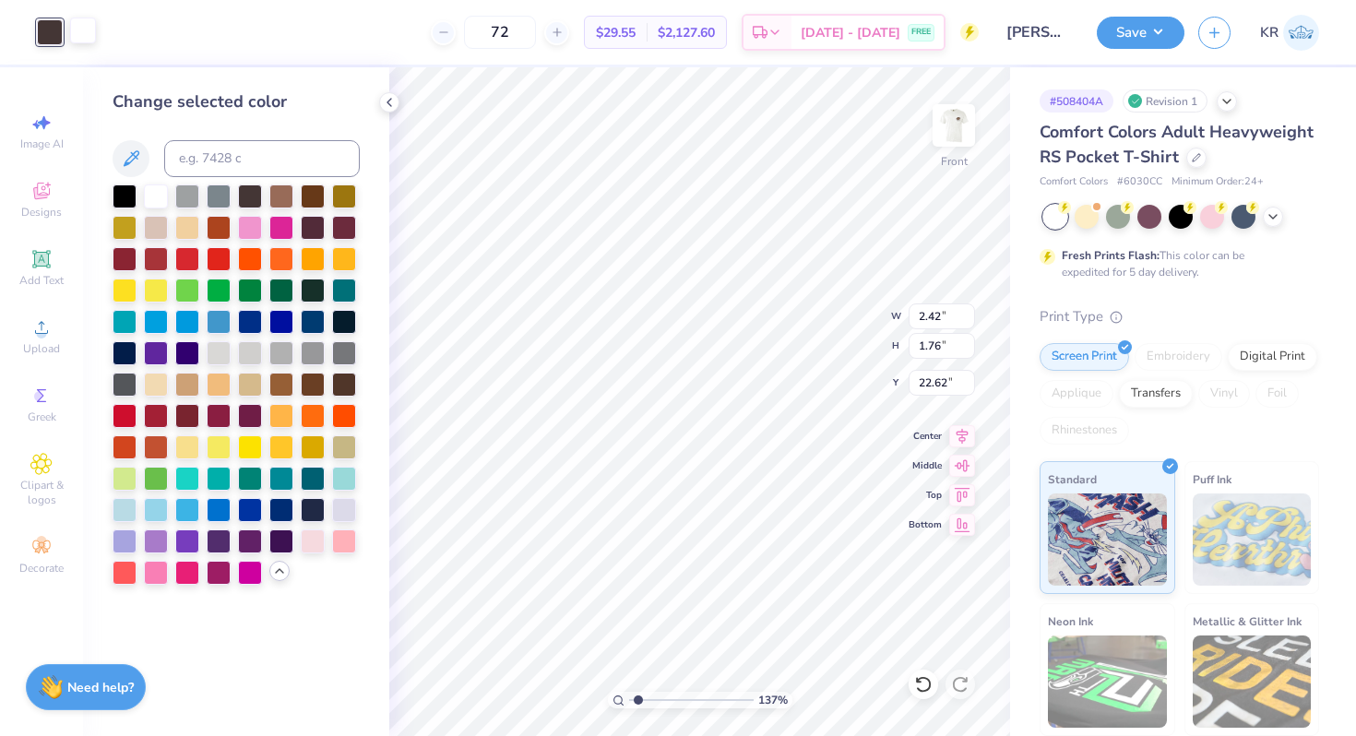
click at [90, 40] on div at bounding box center [83, 31] width 26 height 26
click at [222, 353] on div at bounding box center [219, 351] width 24 height 24
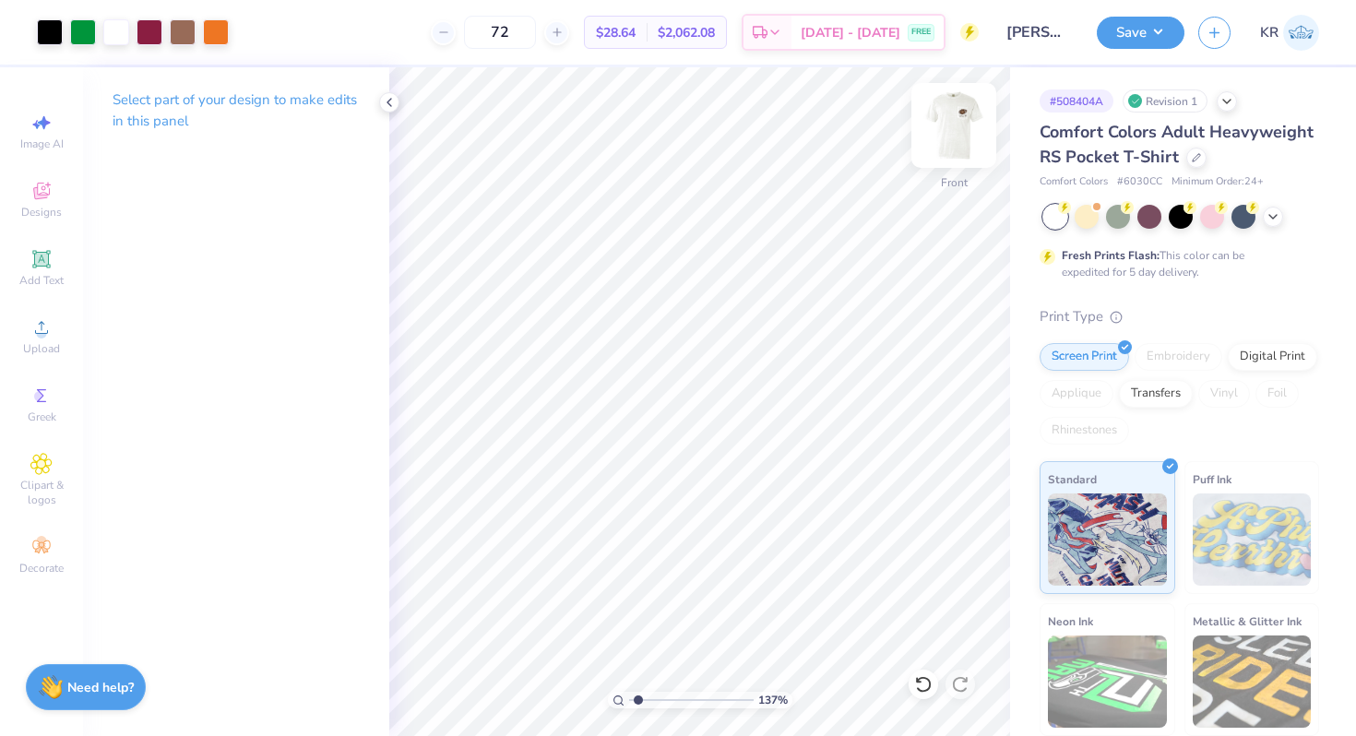
click at [948, 129] on img at bounding box center [954, 126] width 74 height 74
type input "2.72"
click at [654, 699] on input "range" at bounding box center [691, 700] width 124 height 17
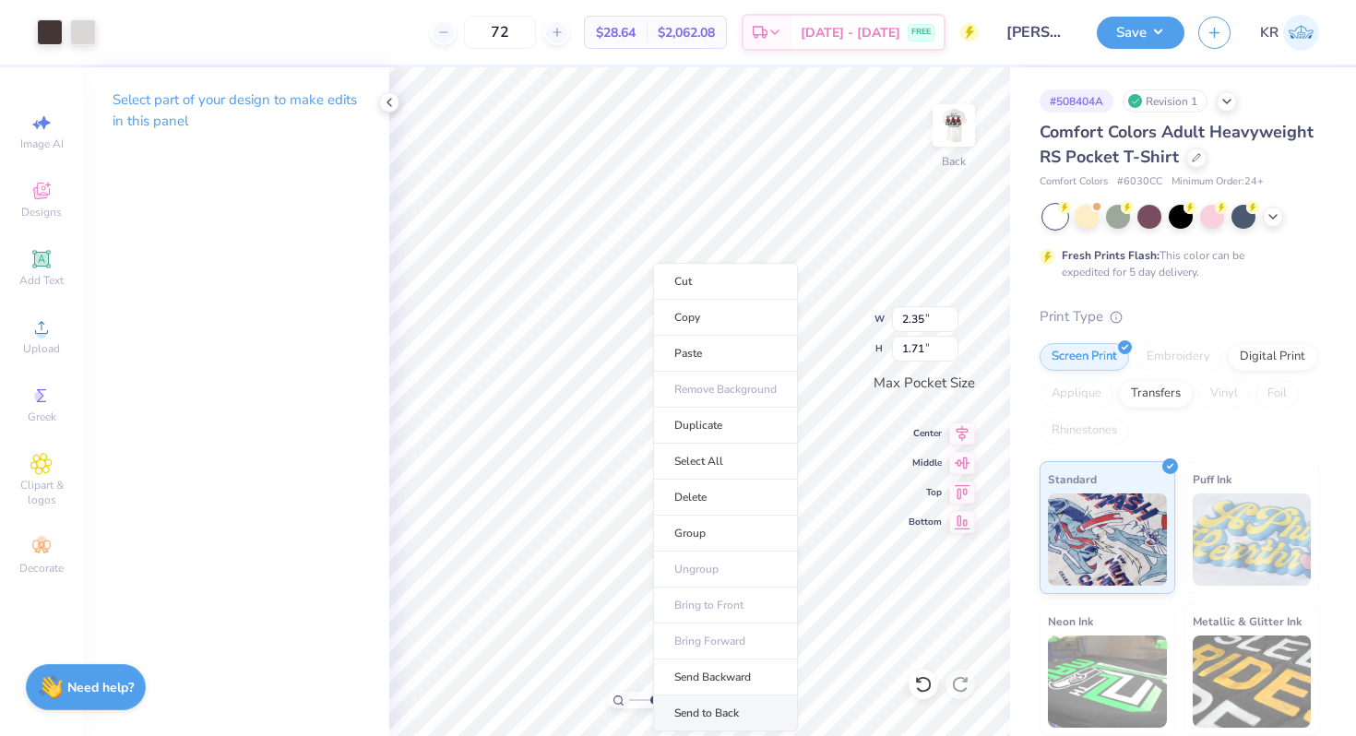
click at [726, 710] on li "Send to Back" at bounding box center [725, 713] width 145 height 36
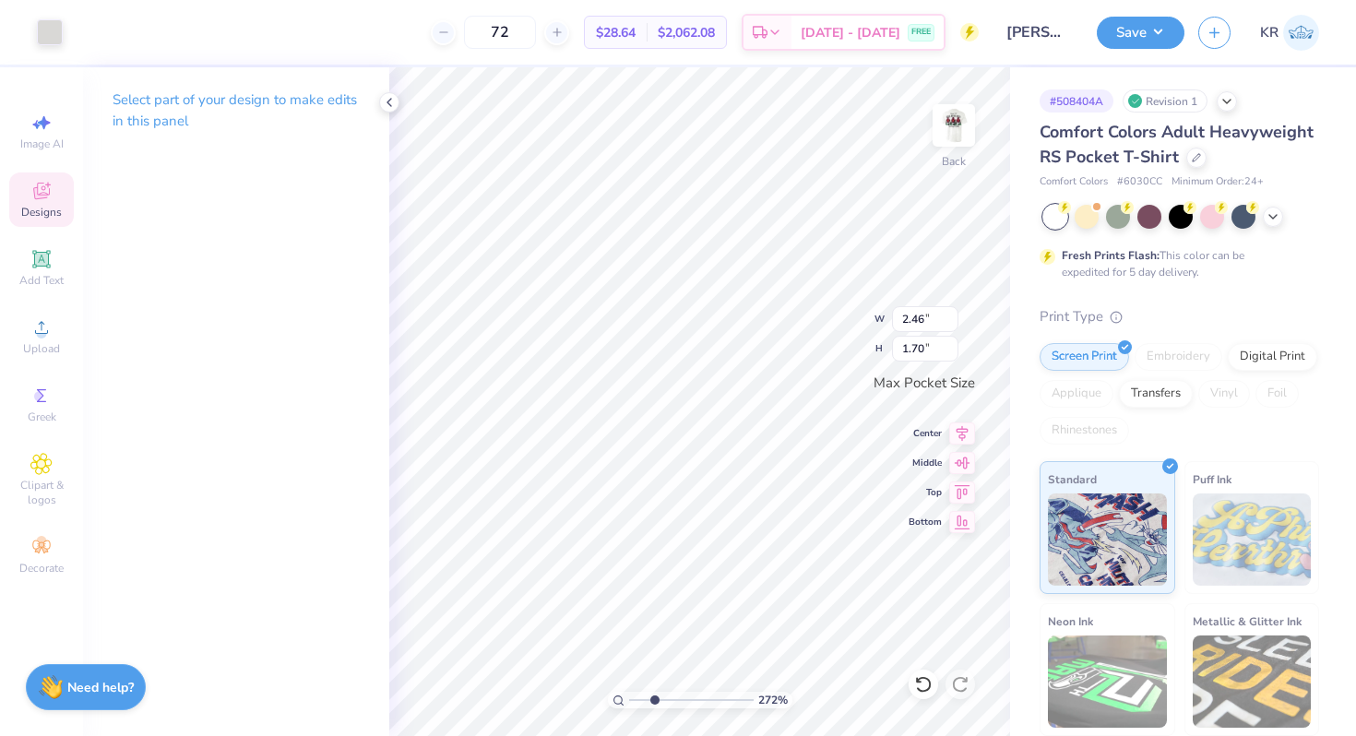
type input "2.46"
type input "1.70"
type input "2.34"
type input "1.61"
type input "2.68"
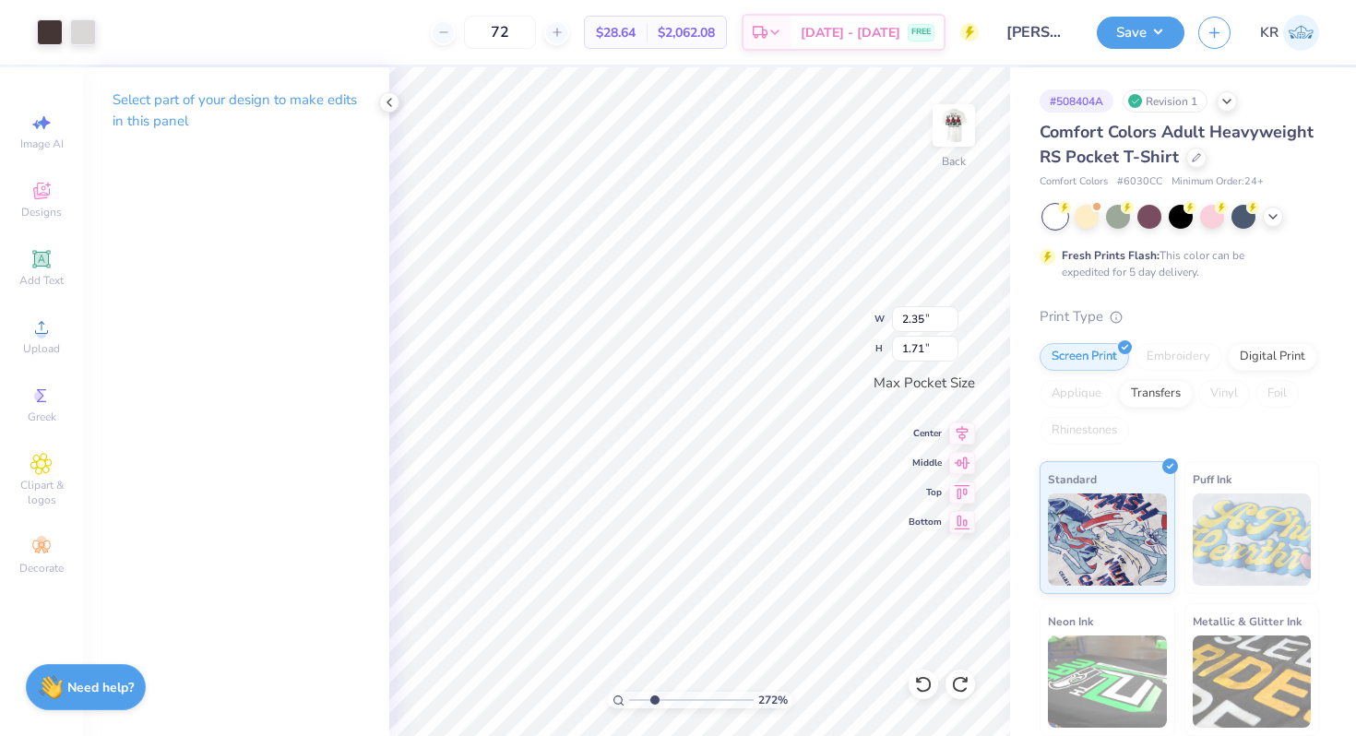
type input "1.94"
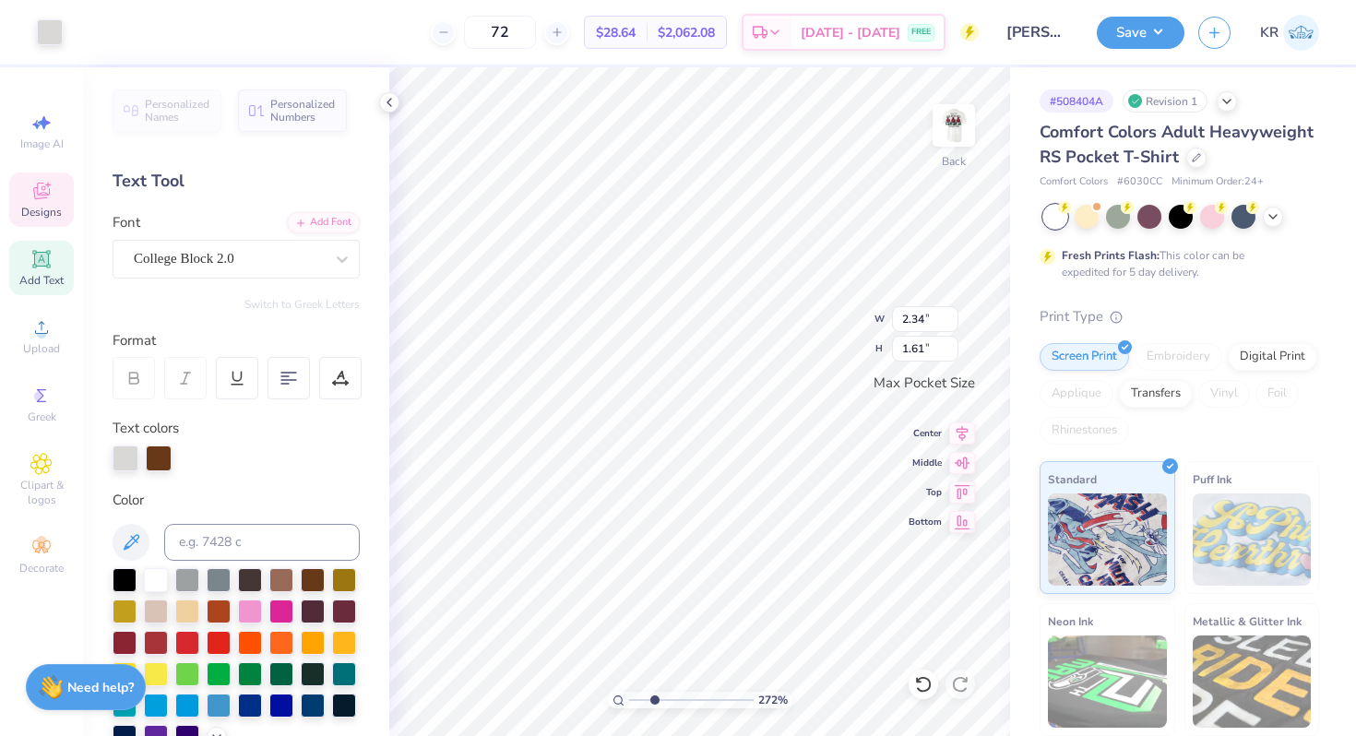
type input "2.34"
type input "1.61"
type input "2.85"
type input "2.07"
type input "1.21"
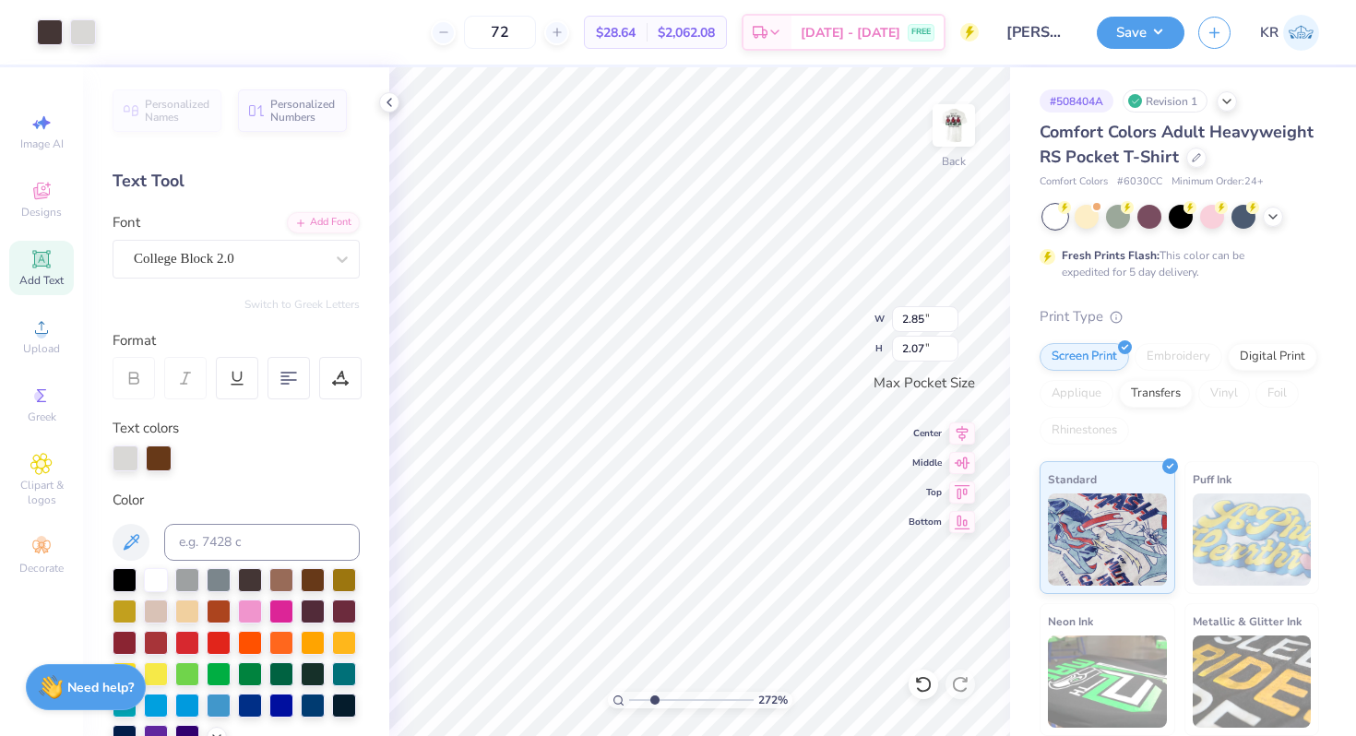
type input "0.81"
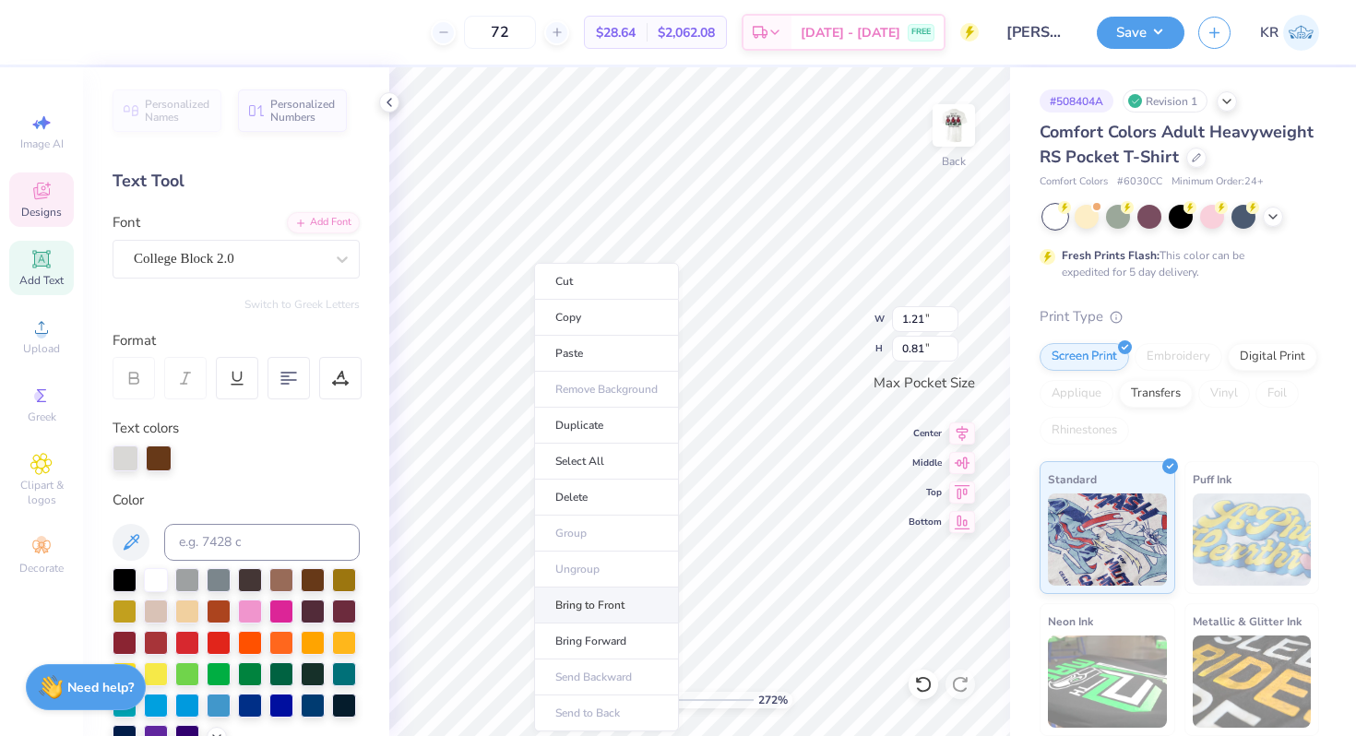
click at [589, 603] on li "Bring to Front" at bounding box center [606, 605] width 145 height 36
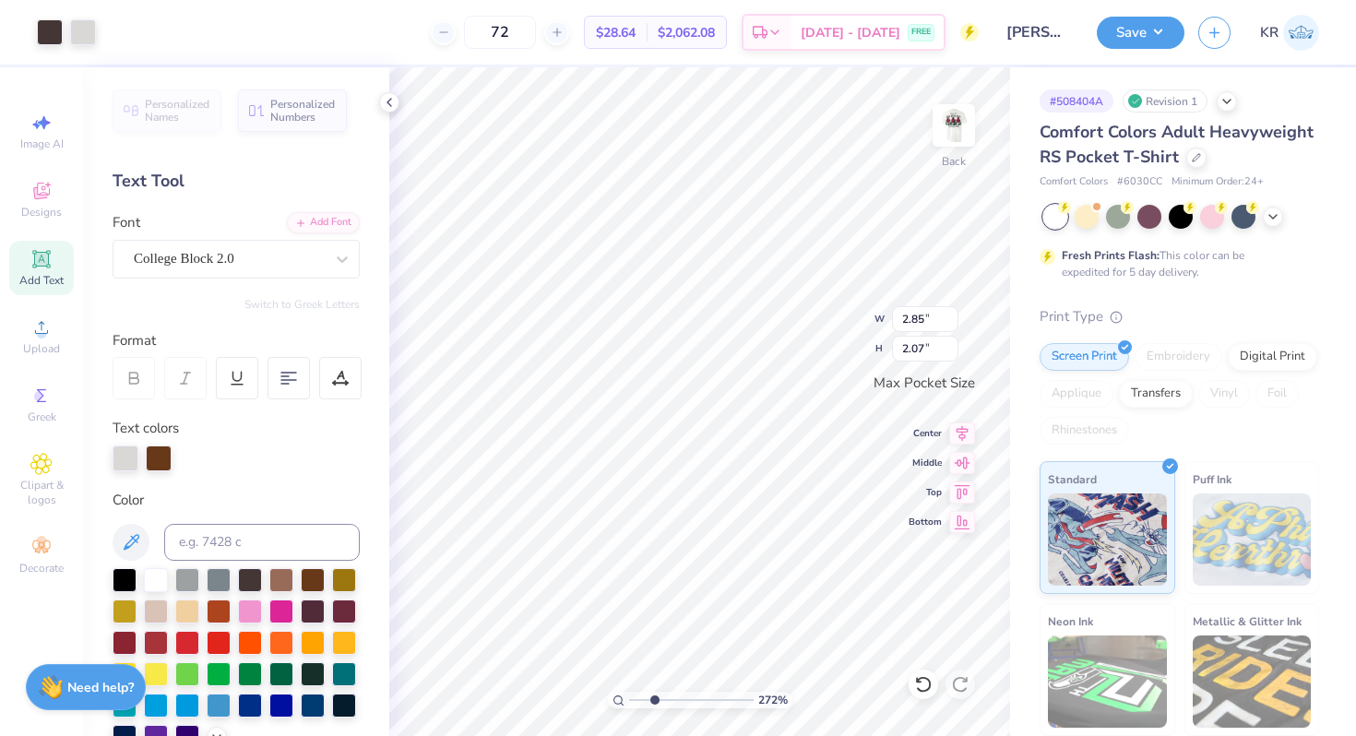
type input "2.98"
type input "1.98"
click at [728, 533] on li "Group" at bounding box center [756, 533] width 145 height 36
type input "3.13"
type input "2.08"
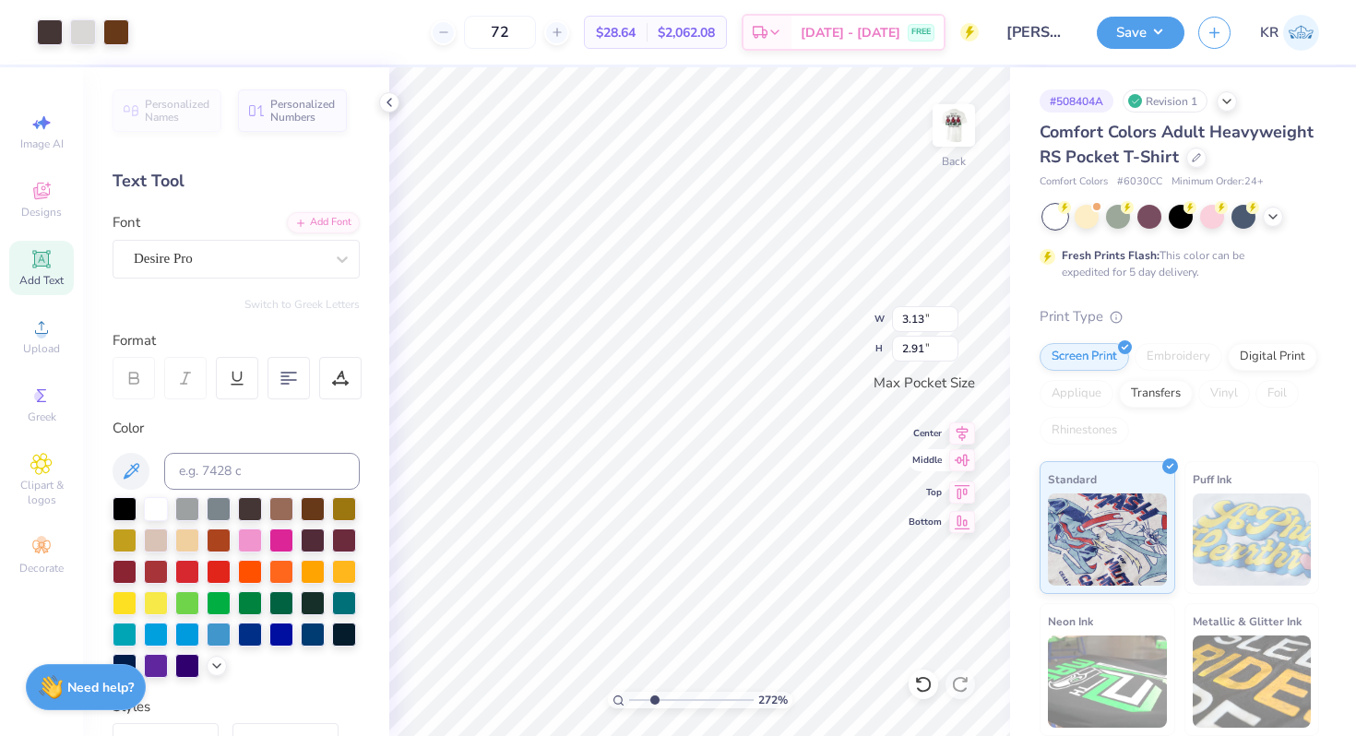
click at [962, 470] on icon at bounding box center [962, 460] width 26 height 22
drag, startPoint x: 650, startPoint y: 697, endPoint x: 611, endPoint y: 696, distance: 38.7
click at [629, 696] on input "range" at bounding box center [691, 700] width 124 height 17
click at [951, 155] on img at bounding box center [954, 126] width 74 height 74
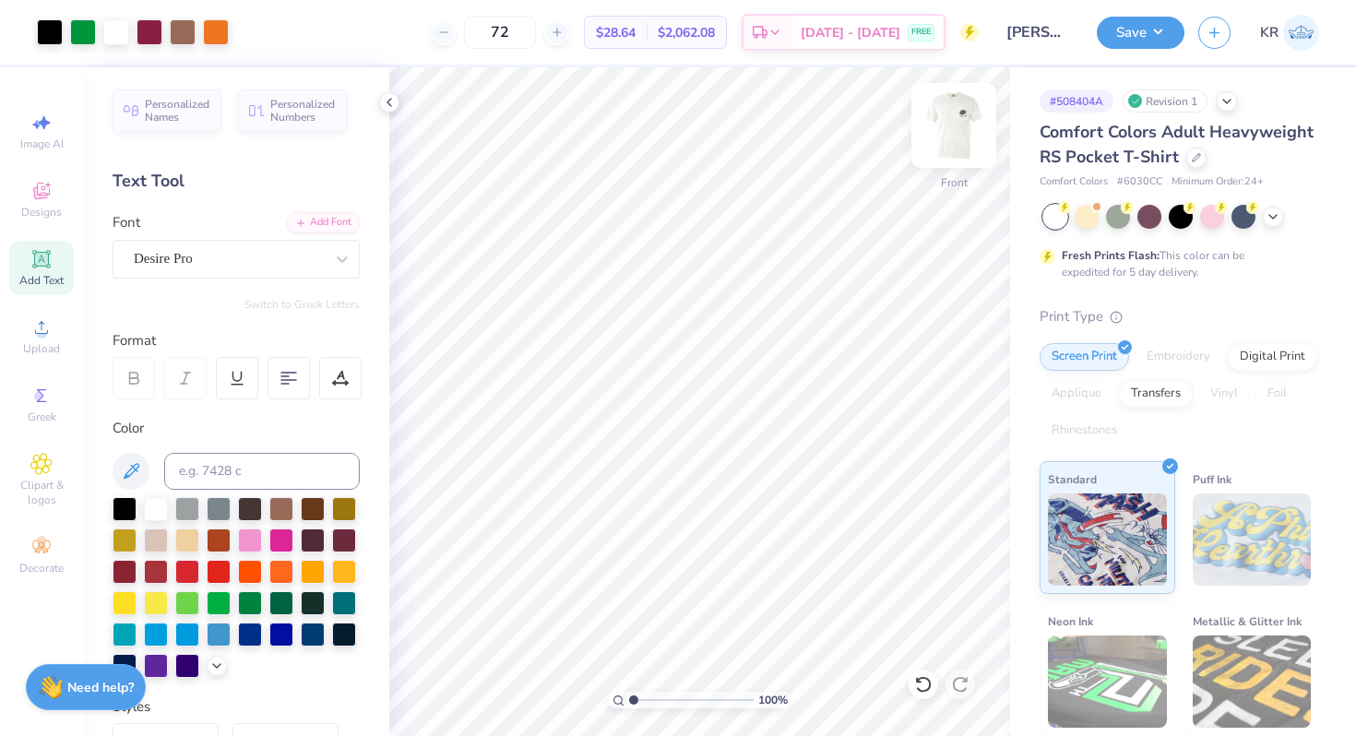
click at [951, 155] on img at bounding box center [954, 126] width 74 height 74
drag, startPoint x: 634, startPoint y: 698, endPoint x: 659, endPoint y: 698, distance: 25.8
click at [659, 698] on input "range" at bounding box center [691, 700] width 124 height 17
drag, startPoint x: 660, startPoint y: 698, endPoint x: 618, endPoint y: 697, distance: 42.4
click at [629, 697] on input "range" at bounding box center [691, 700] width 124 height 17
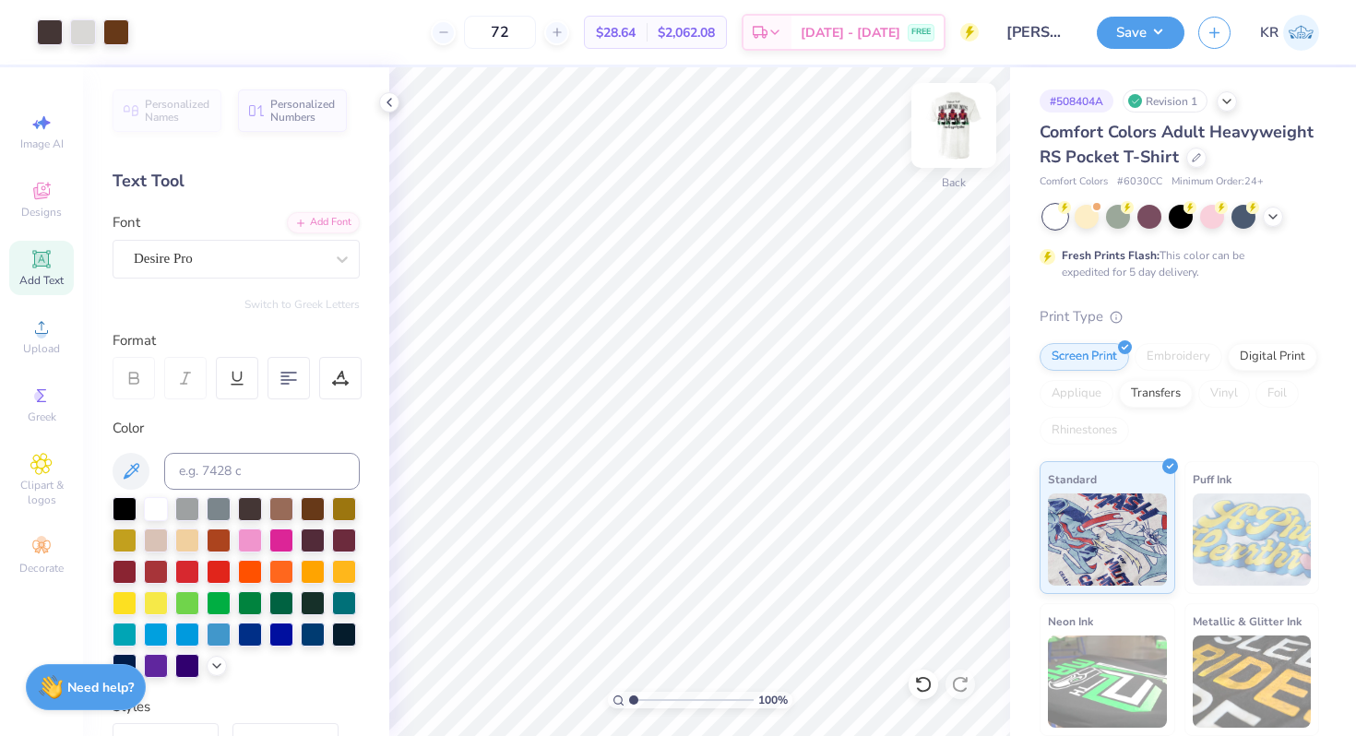
click at [948, 161] on div at bounding box center [953, 125] width 85 height 85
click at [948, 144] on img at bounding box center [953, 125] width 37 height 37
click at [43, 36] on div at bounding box center [50, 31] width 26 height 26
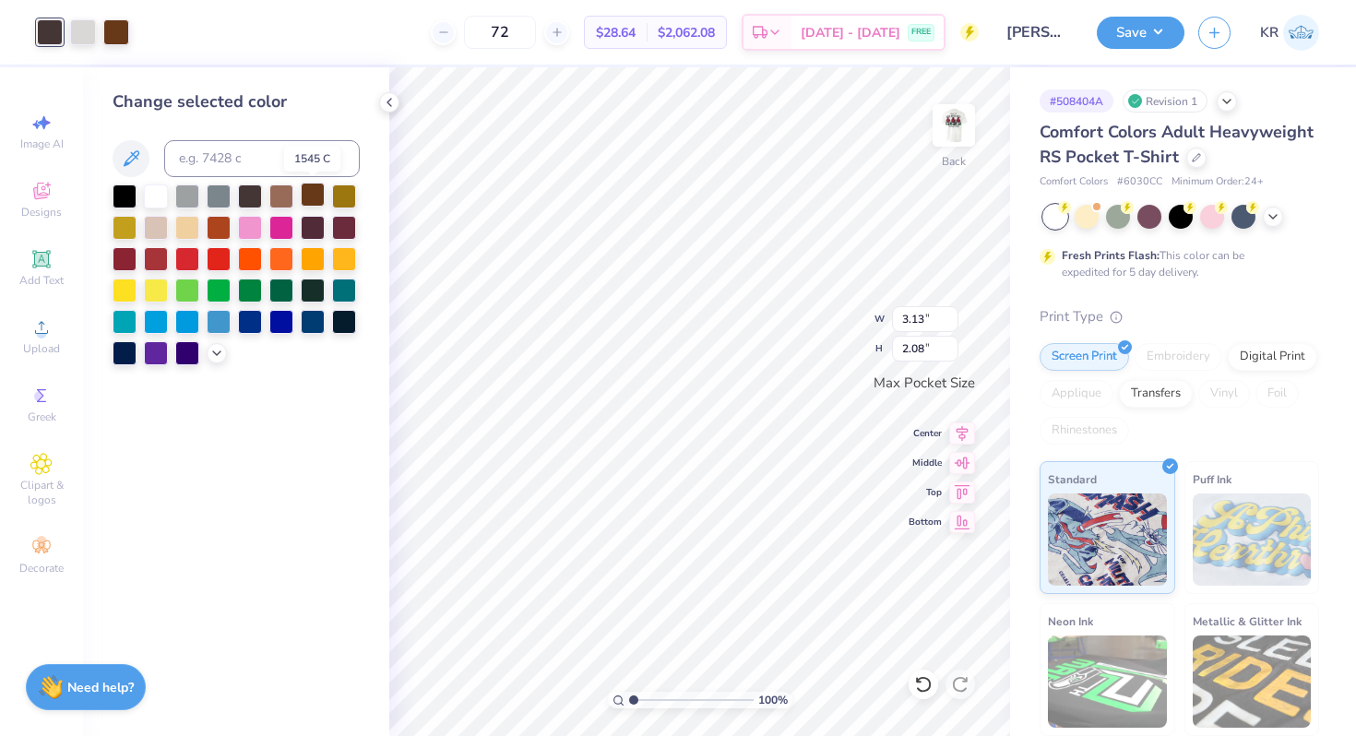
click at [308, 203] on div at bounding box center [313, 195] width 24 height 24
click at [248, 197] on div at bounding box center [250, 195] width 24 height 24
click at [312, 229] on div at bounding box center [313, 226] width 24 height 24
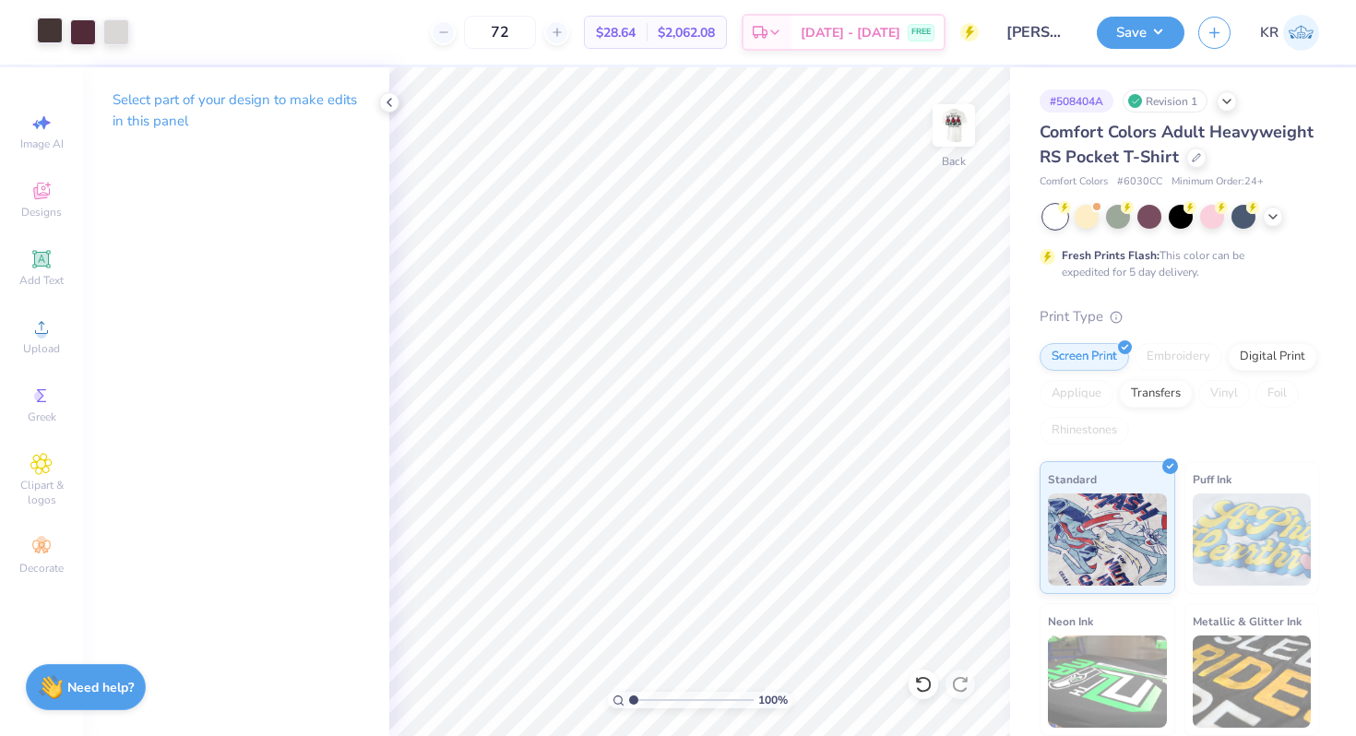
click at [47, 35] on div at bounding box center [50, 31] width 26 height 26
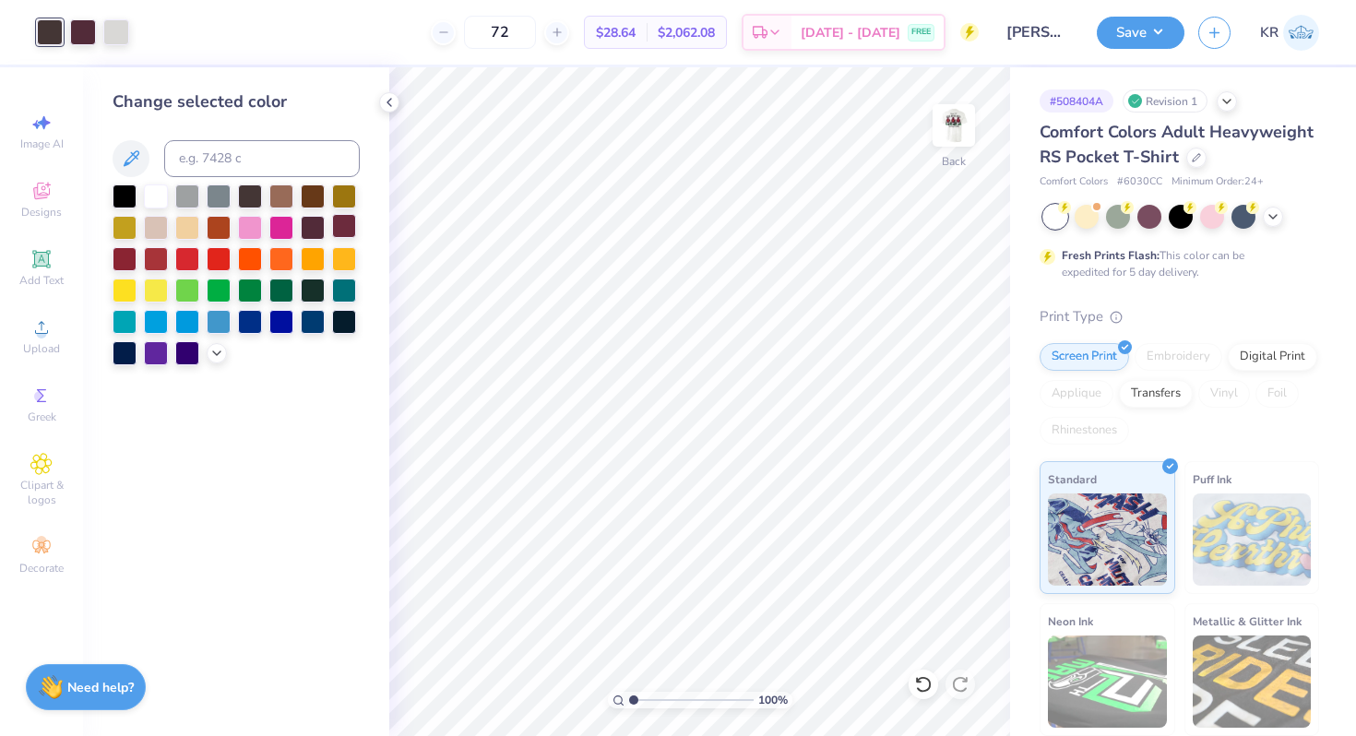
click at [341, 229] on div at bounding box center [344, 226] width 24 height 24
click at [320, 230] on div at bounding box center [313, 226] width 24 height 24
drag, startPoint x: 634, startPoint y: 700, endPoint x: 657, endPoint y: 700, distance: 23.1
click at [657, 700] on input "range" at bounding box center [691, 700] width 124 height 17
drag, startPoint x: 657, startPoint y: 696, endPoint x: 629, endPoint y: 696, distance: 27.7
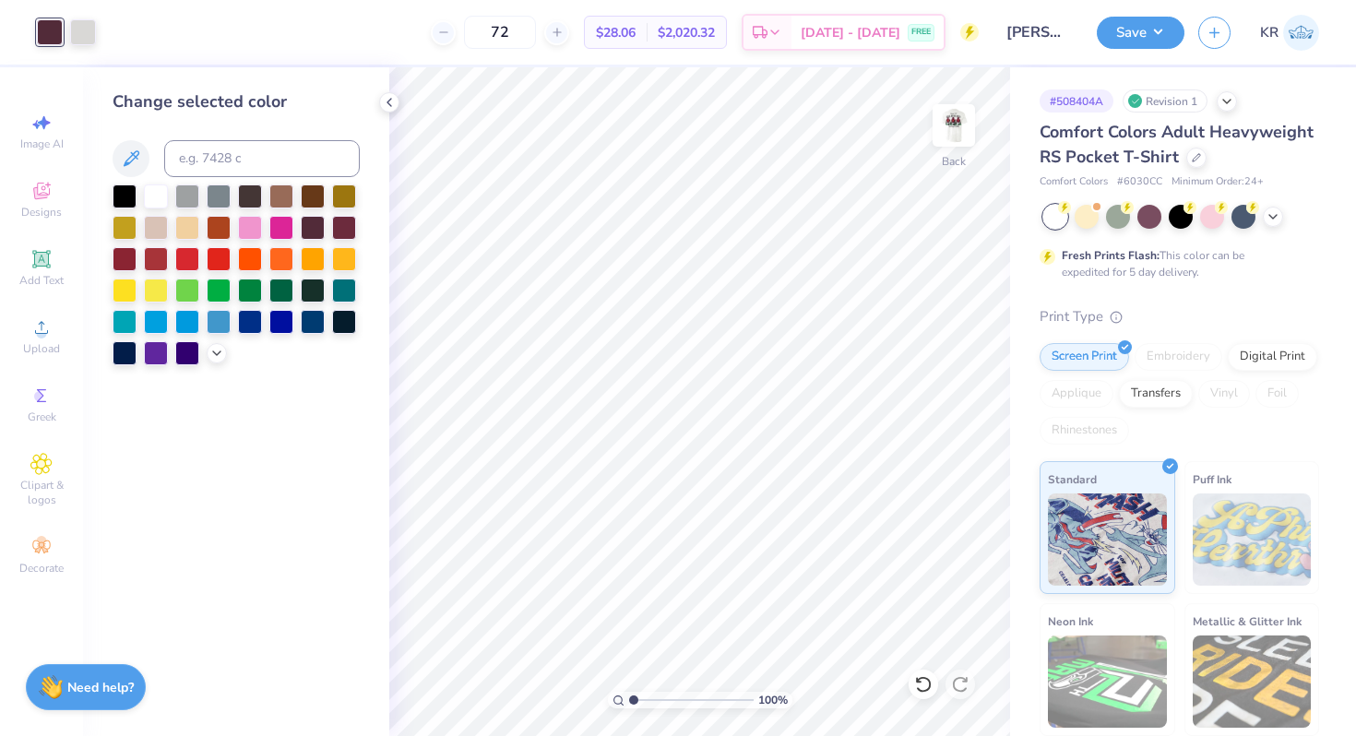
type input "1"
click at [629, 696] on input "range" at bounding box center [691, 700] width 124 height 17
click at [958, 152] on img at bounding box center [954, 126] width 74 height 74
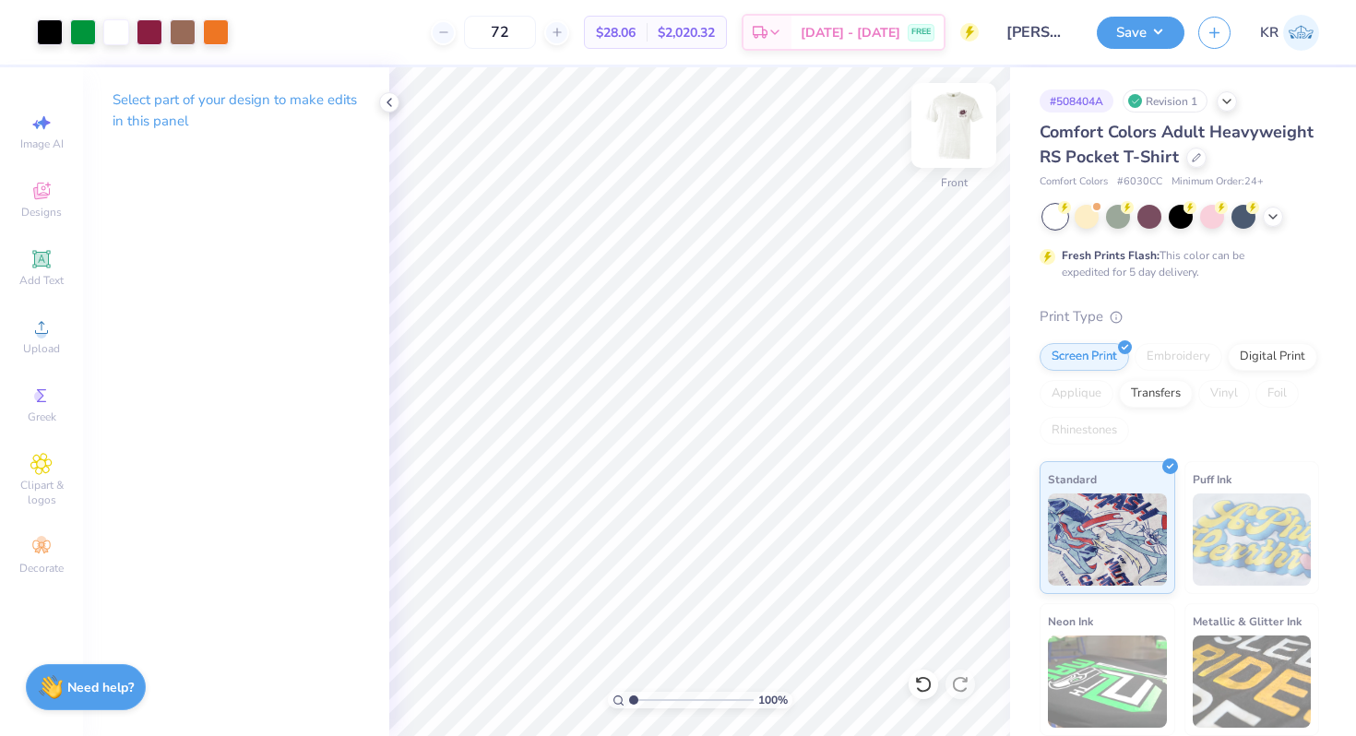
click at [949, 153] on div at bounding box center [953, 125] width 85 height 85
click at [949, 144] on img at bounding box center [953, 125] width 37 height 37
click at [951, 164] on div at bounding box center [953, 125] width 85 height 85
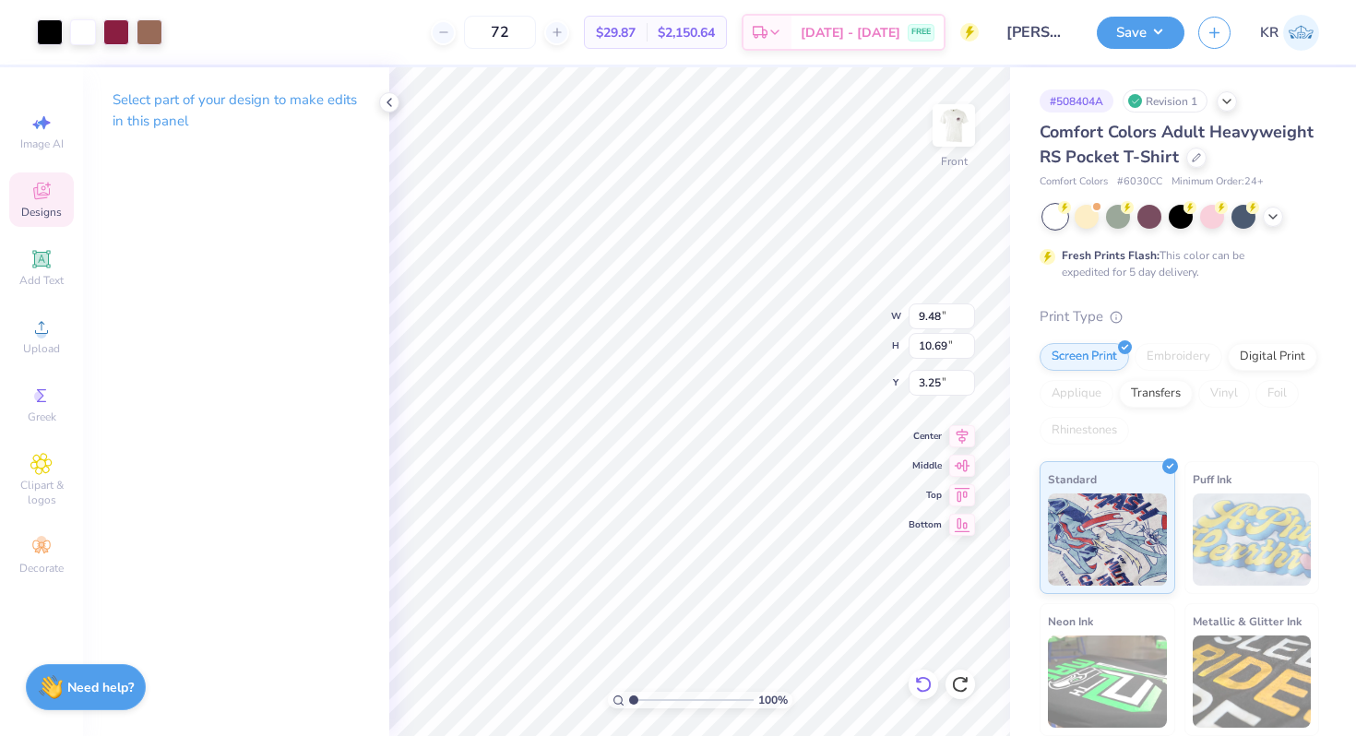
click at [917, 680] on icon at bounding box center [919, 680] width 4 height 4
click at [954, 681] on icon at bounding box center [960, 684] width 16 height 17
click at [954, 681] on icon at bounding box center [960, 684] width 18 height 18
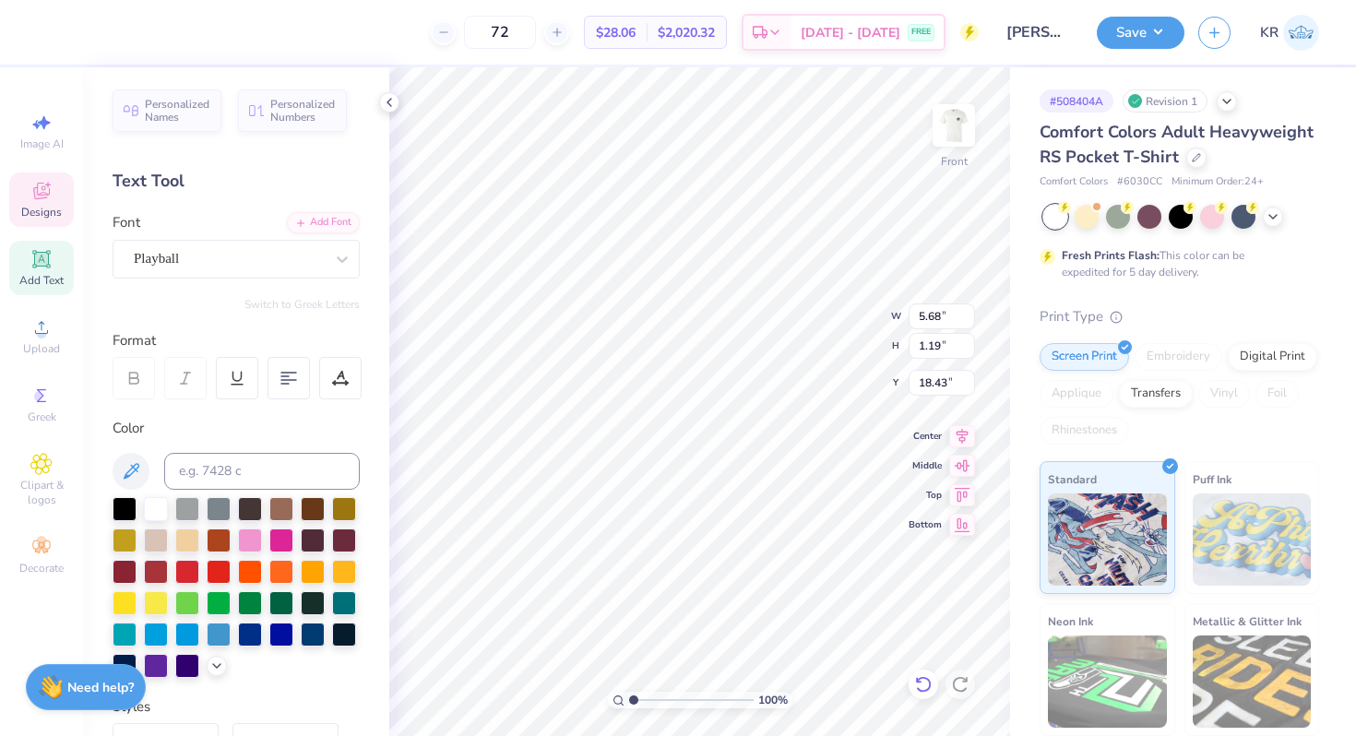
type input "18.43"
type input "0.49"
type input "0.45"
type input "20.32"
type input "21.14"
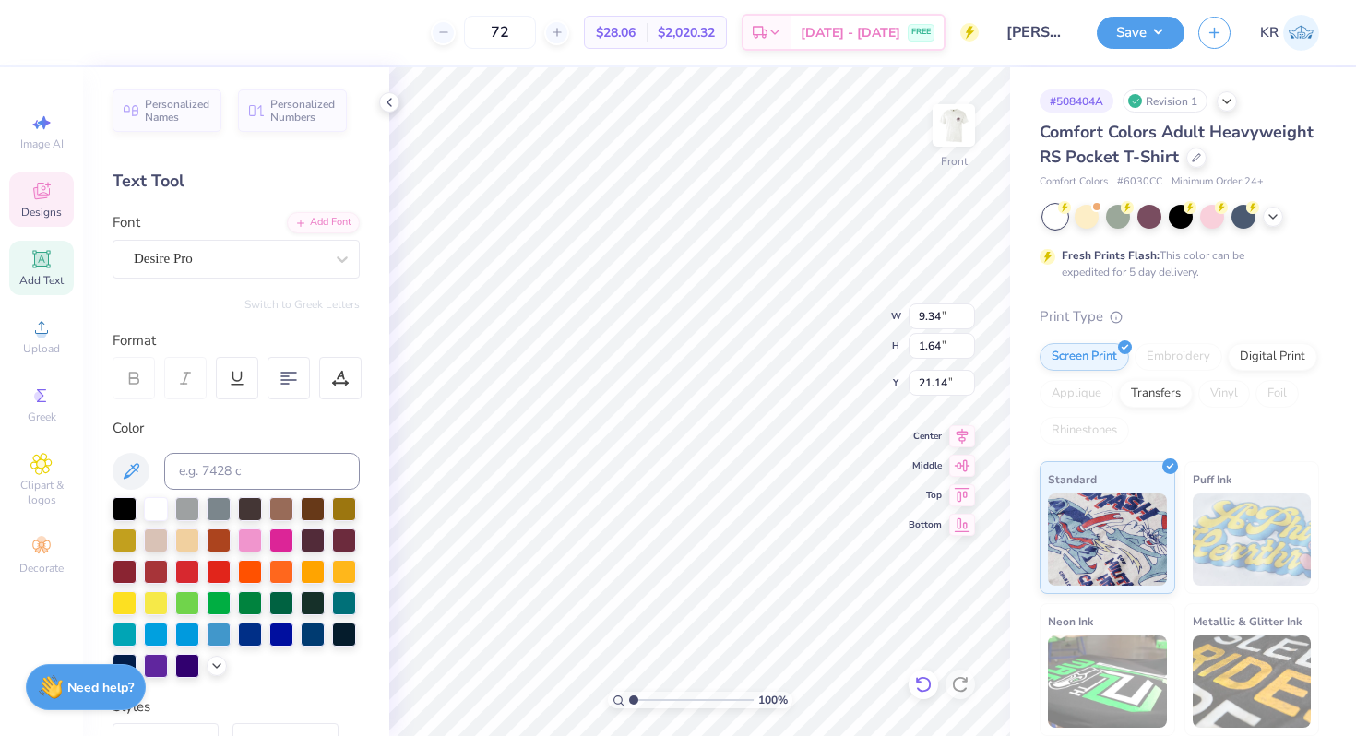
type textarea "at [US_STATE][GEOGRAPHIC_DATA]"
type input "20.95"
type textarea "Tau Kappa Epsilon"
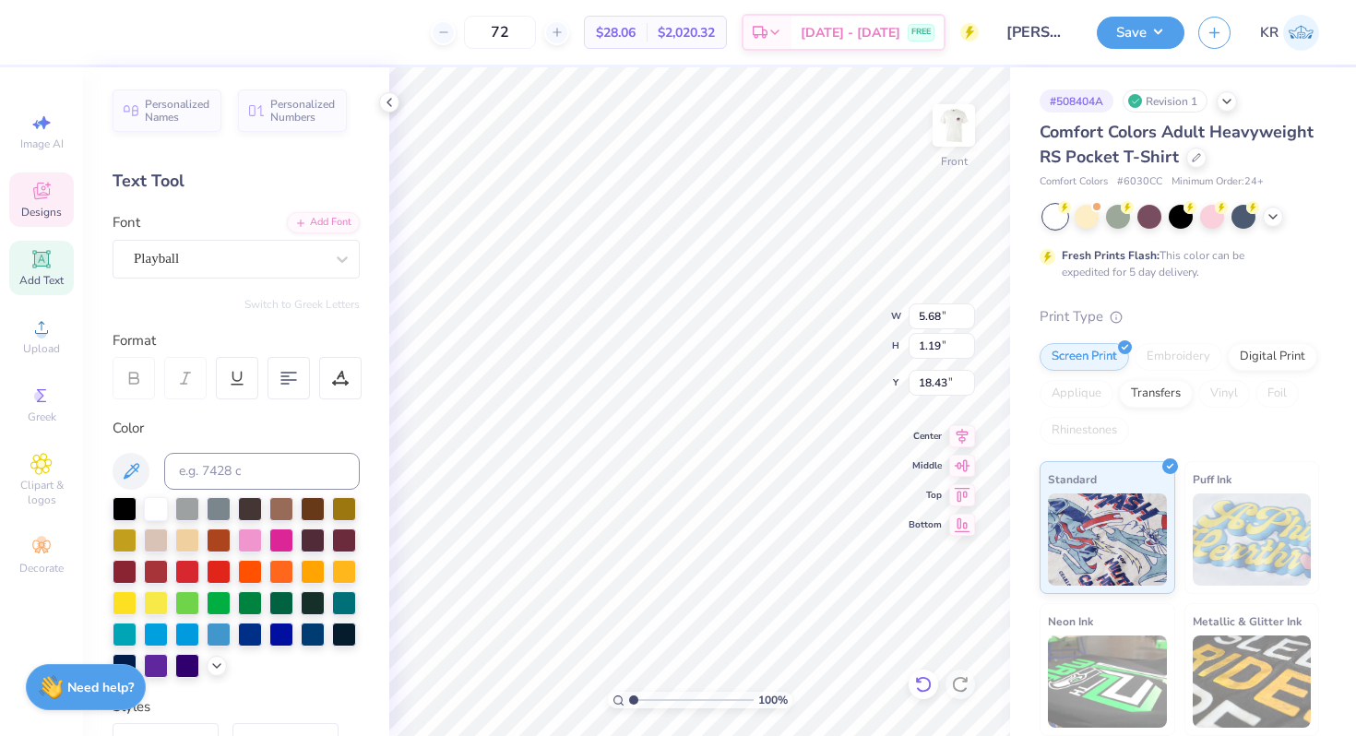
scroll to position [0, 6]
type input "3.00"
type input "14.58"
type input "6.14"
type input "1.32"
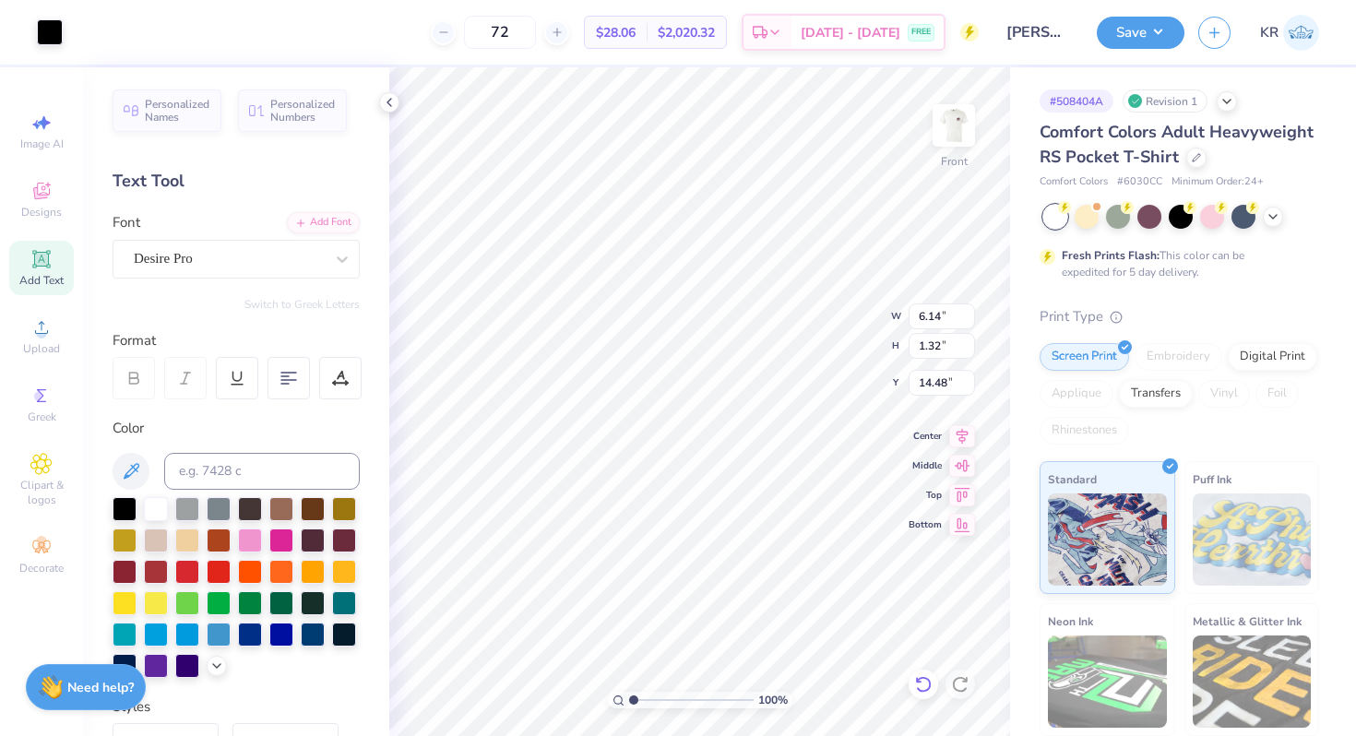
type input "14.25"
type input "3.24"
type input "9.67"
type input "1.36"
type input "3.00"
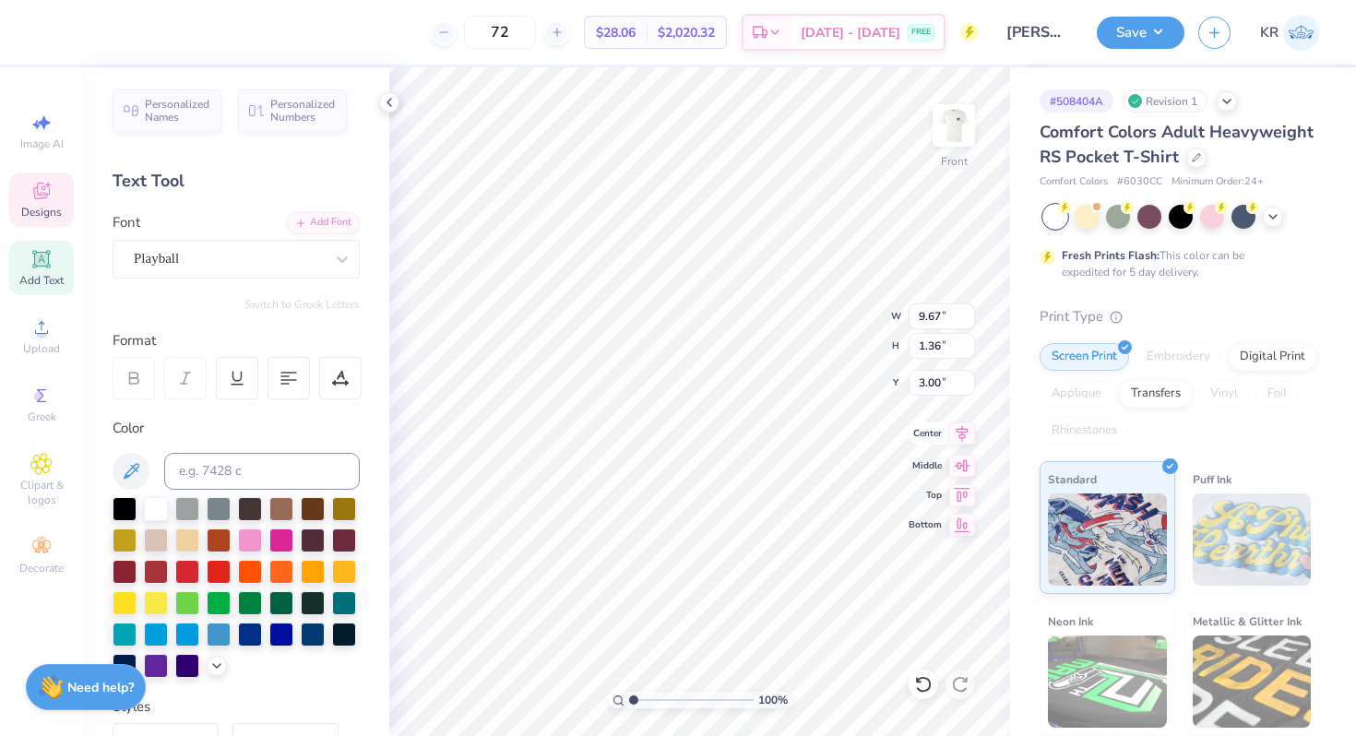
click at [954, 432] on icon at bounding box center [962, 433] width 26 height 22
type input "3.27"
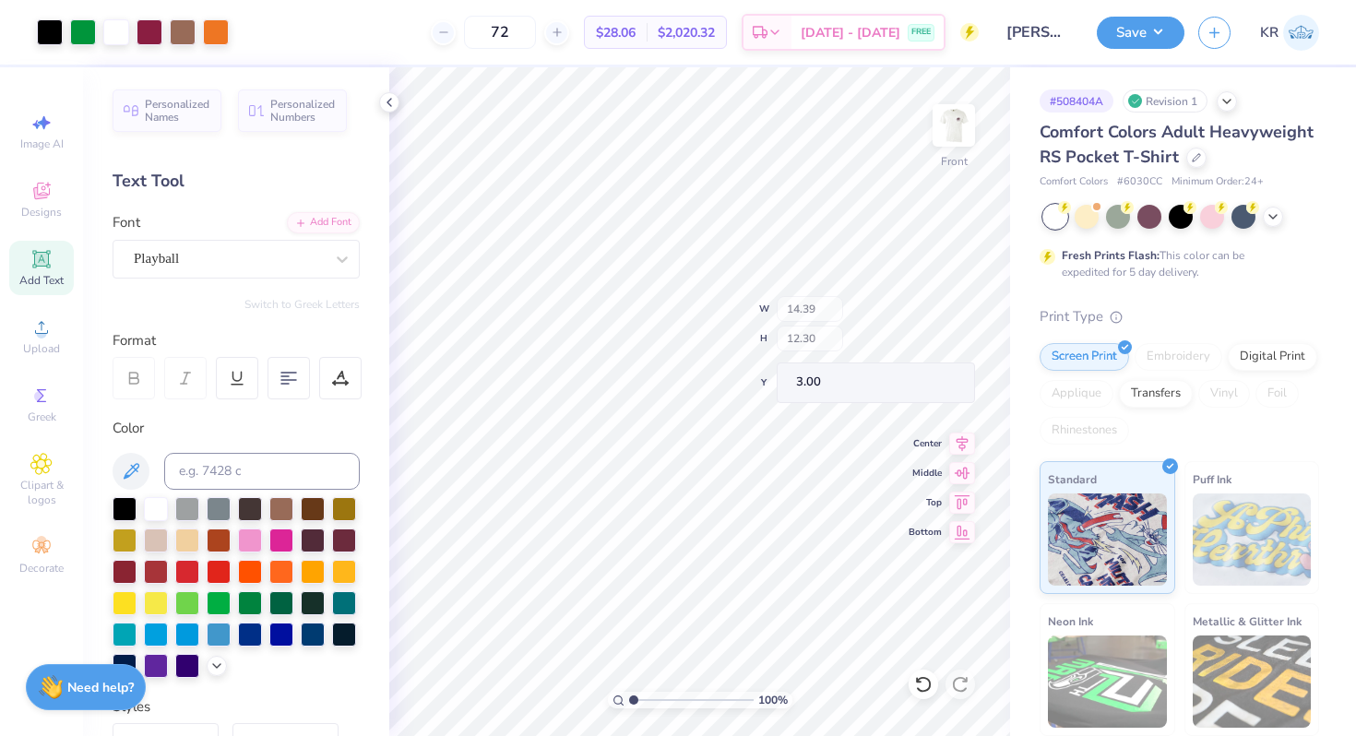
type input "3.00"
click at [915, 692] on icon at bounding box center [923, 684] width 18 height 18
click at [918, 683] on icon at bounding box center [923, 684] width 18 height 18
click at [918, 680] on icon at bounding box center [923, 684] width 16 height 17
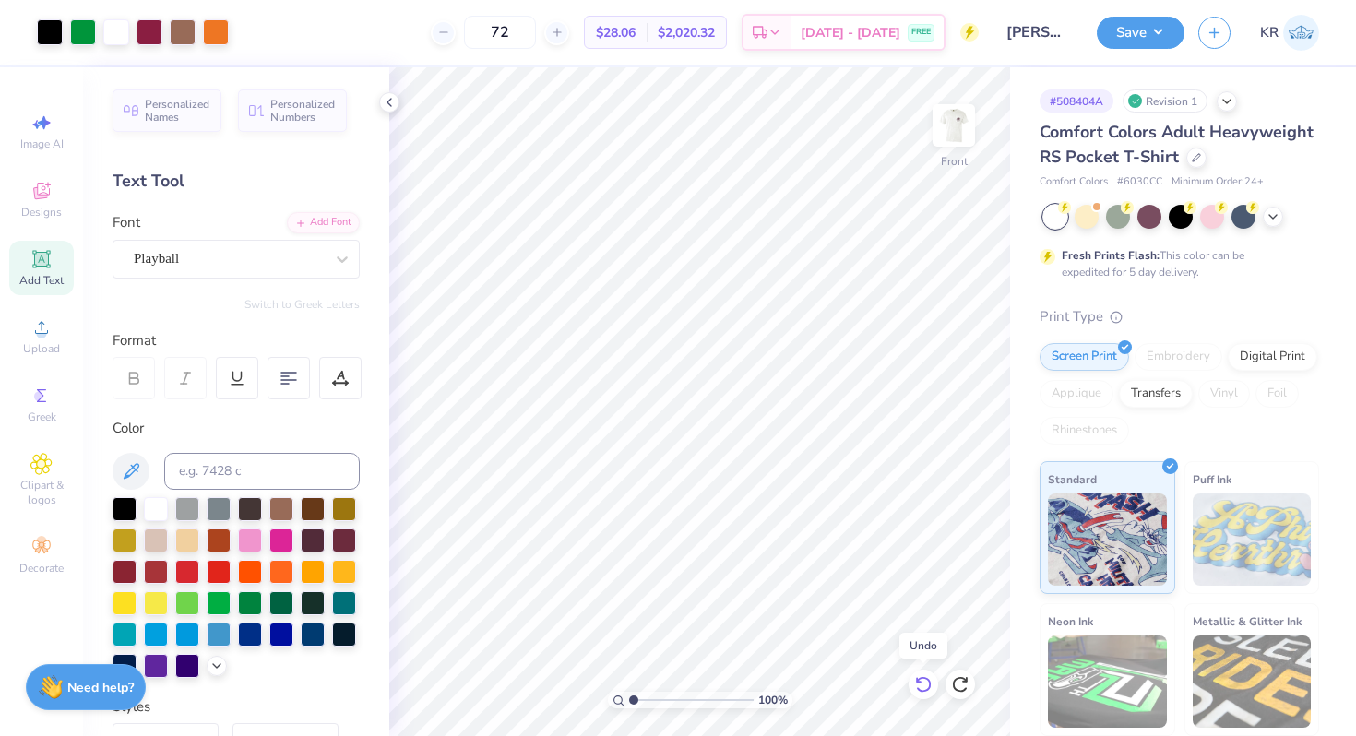
click at [918, 680] on icon at bounding box center [923, 684] width 16 height 17
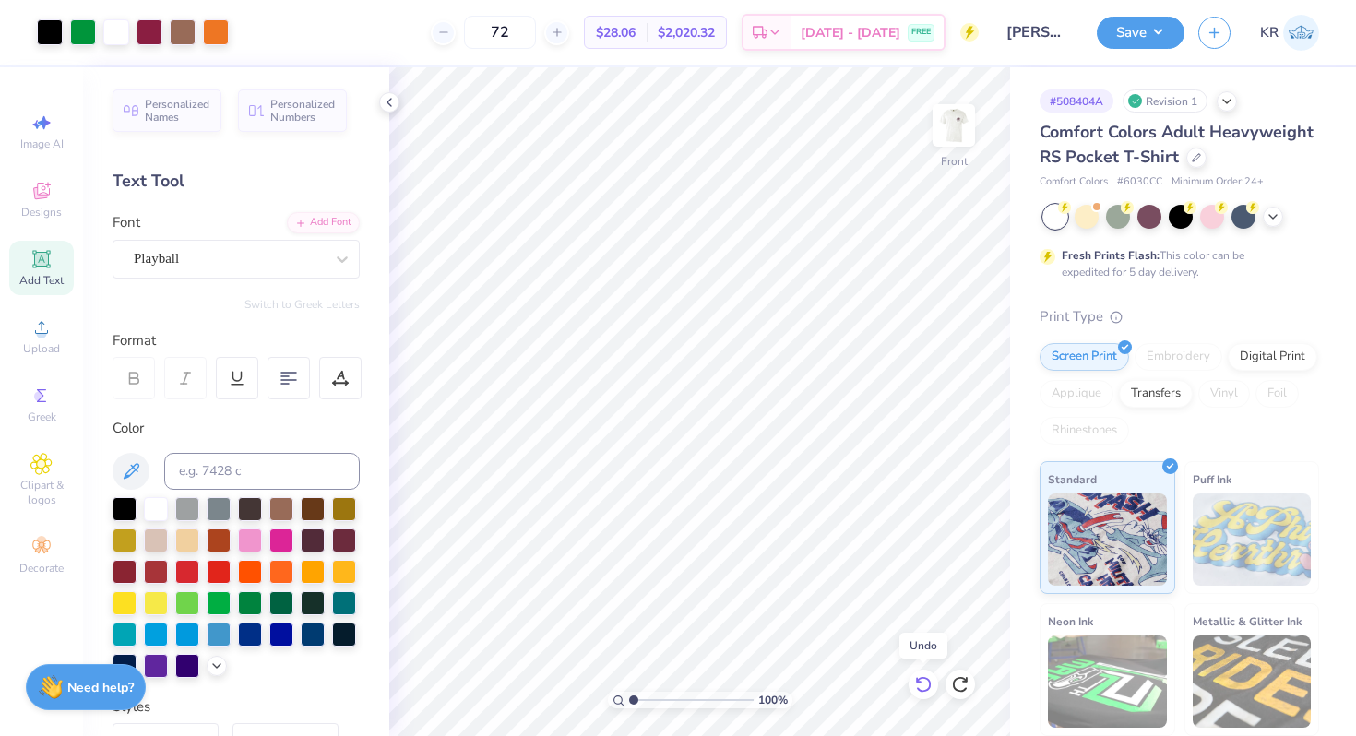
click at [918, 680] on icon at bounding box center [923, 684] width 16 height 17
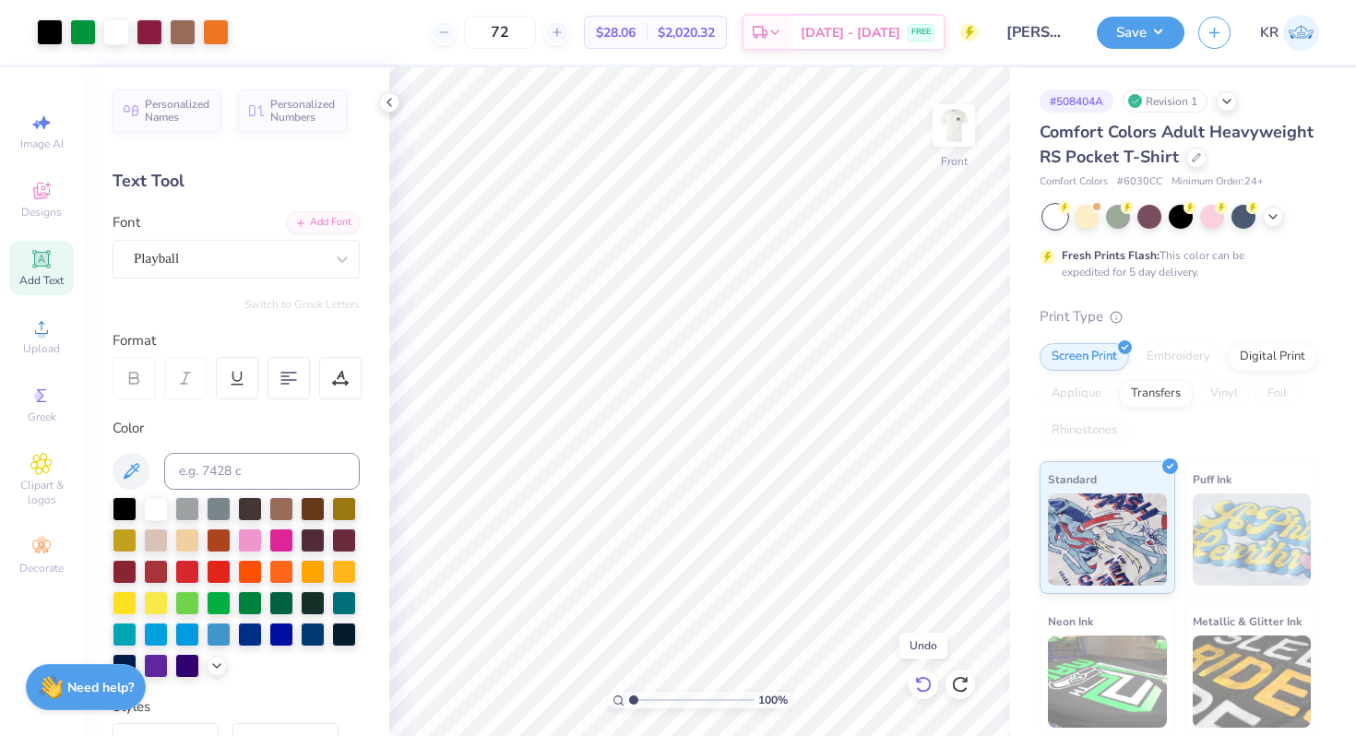
click at [918, 680] on icon at bounding box center [923, 684] width 16 height 17
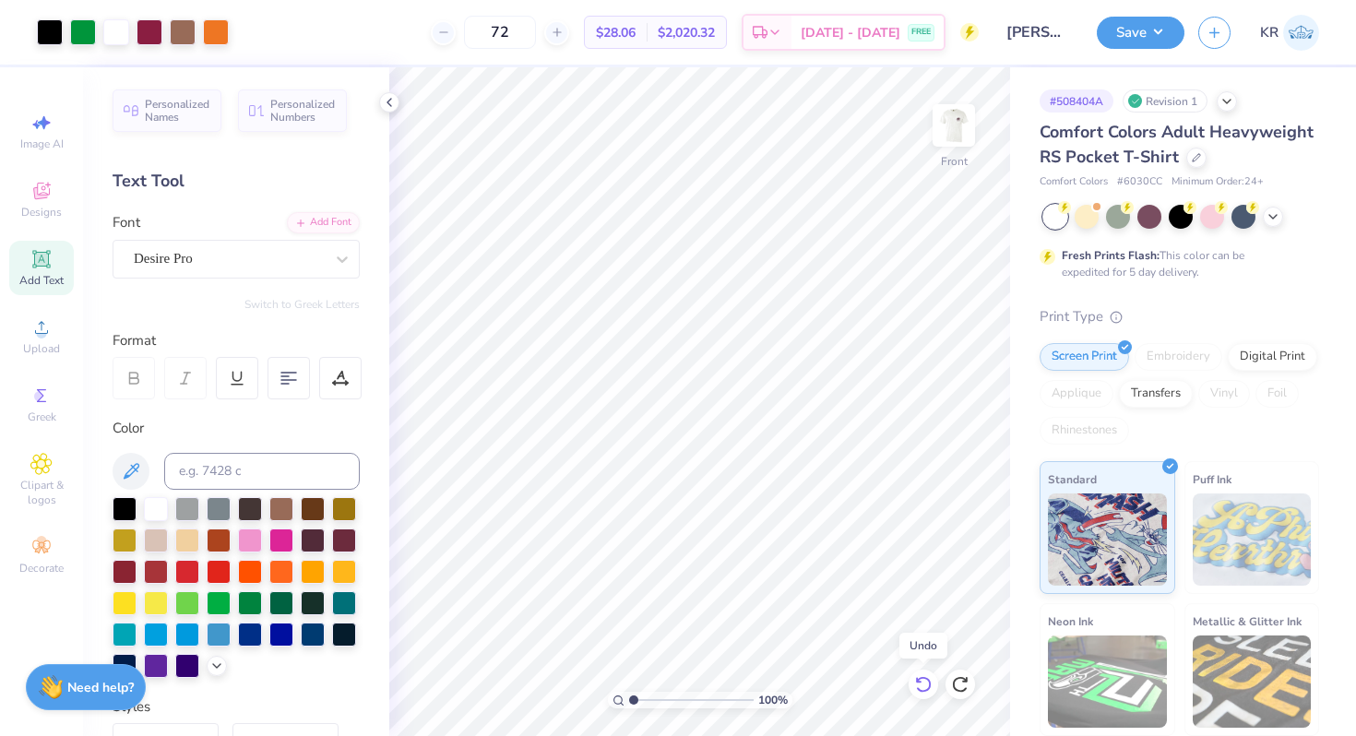
click at [918, 680] on icon at bounding box center [923, 684] width 16 height 17
click at [959, 677] on icon at bounding box center [960, 684] width 16 height 17
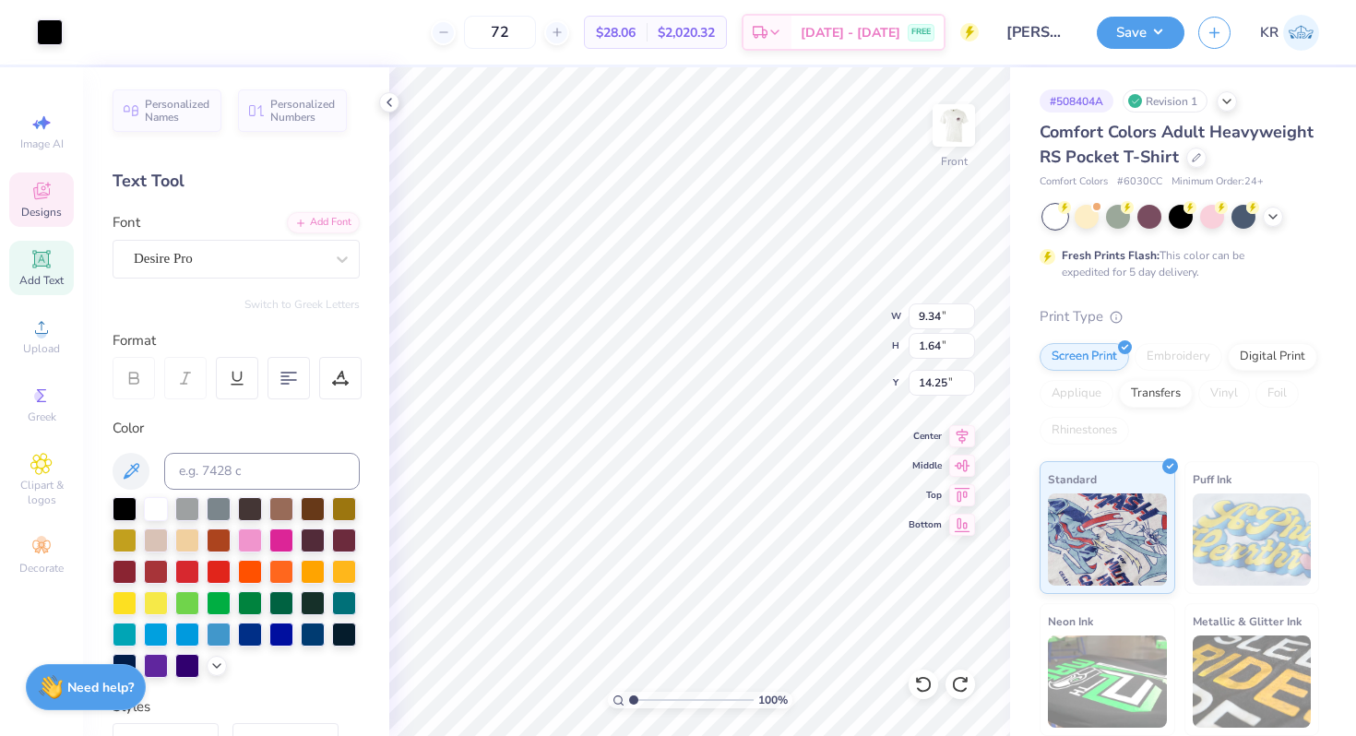
type input "15.45"
type textarea "at [US_STATE][GEOGRAPHIC_DATA]"
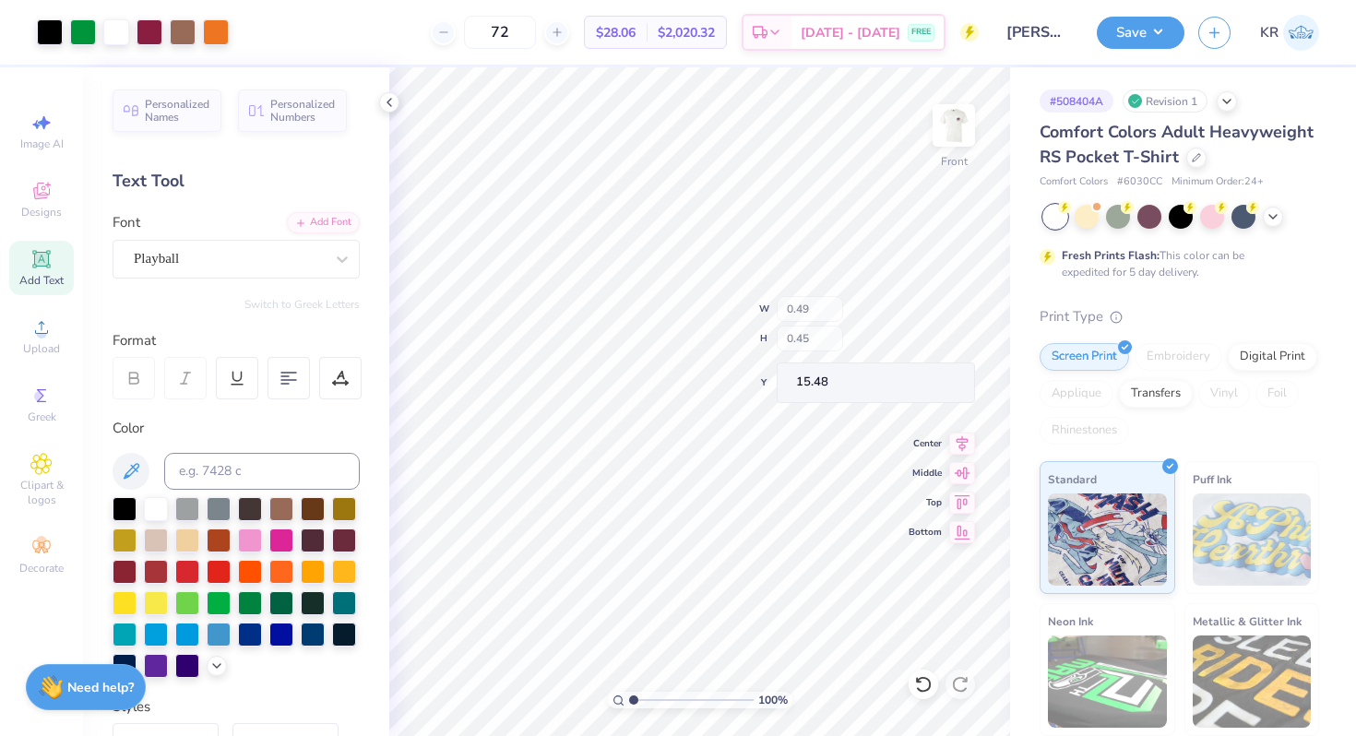
type input "15.48"
type input "5.76"
type input "1.22"
type input "14.60"
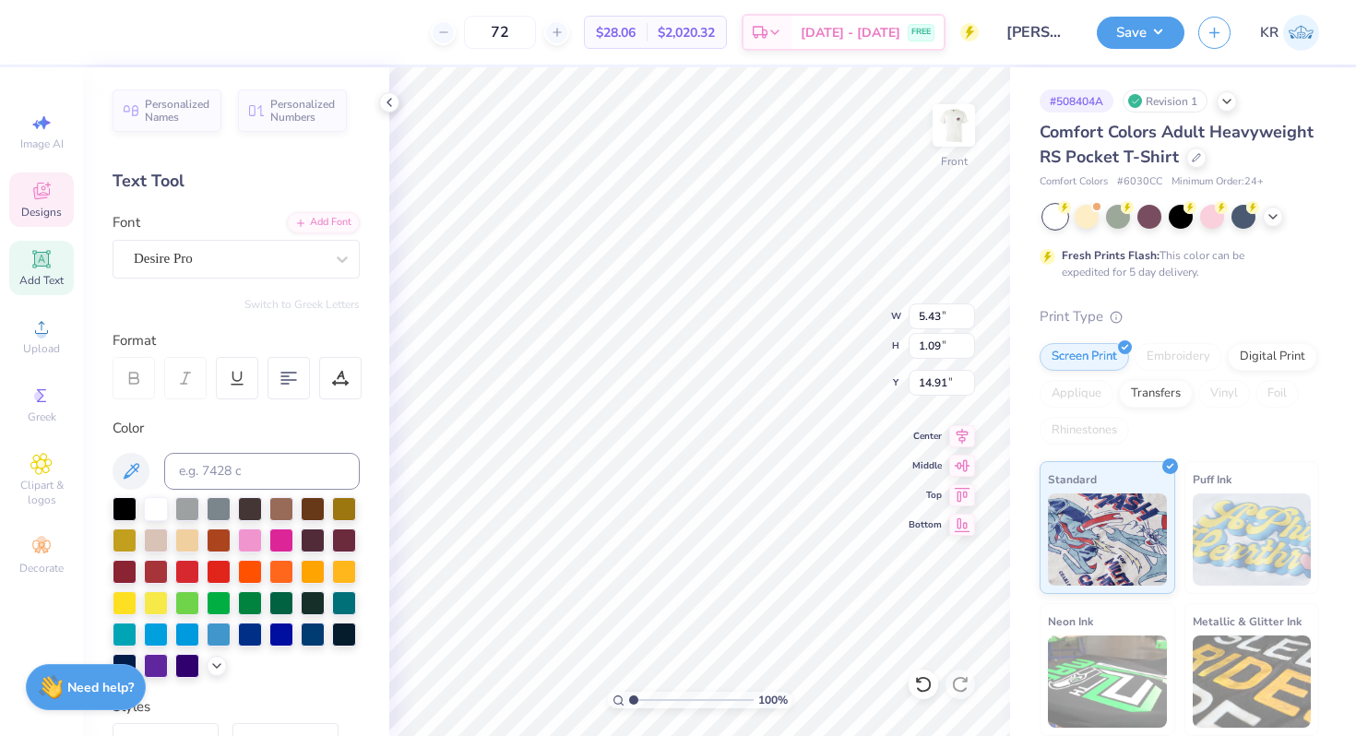
type input "14.74"
type input "14.56"
type input "6.28"
type input "1.33"
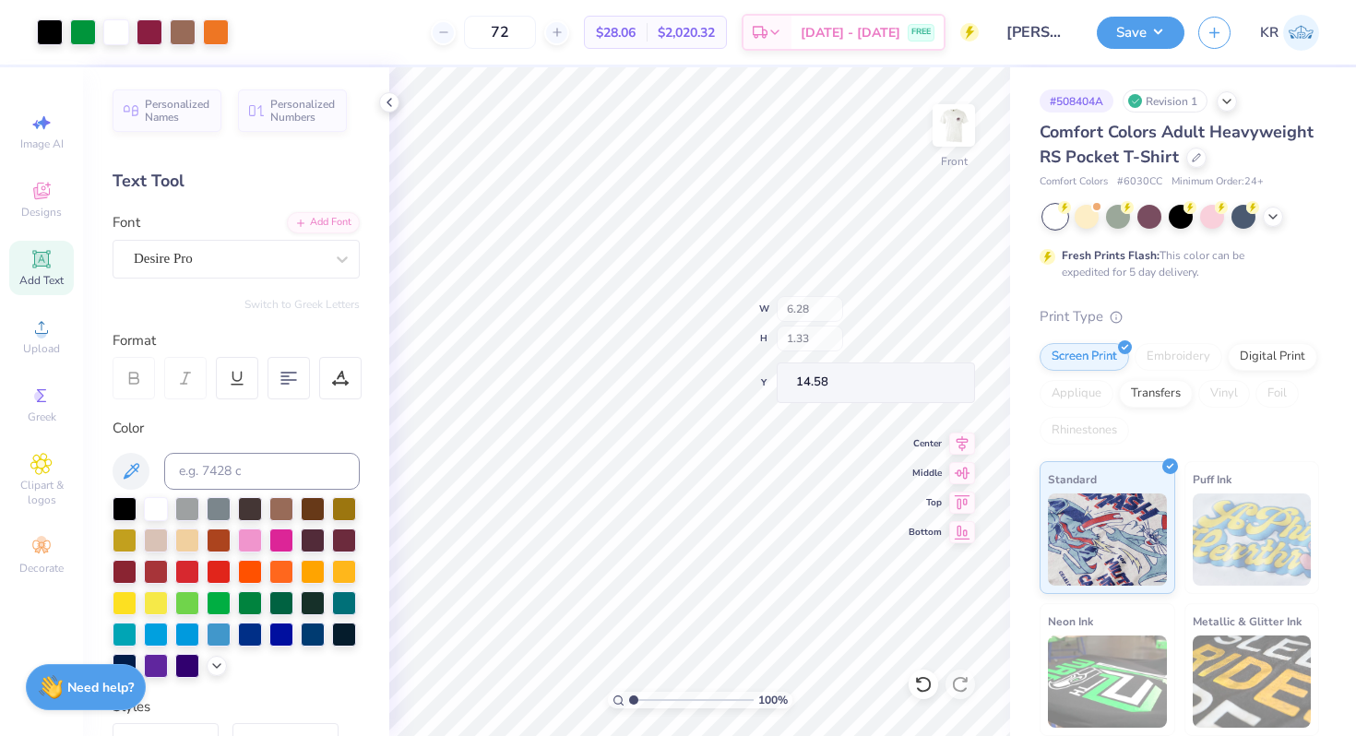
type input "14.50"
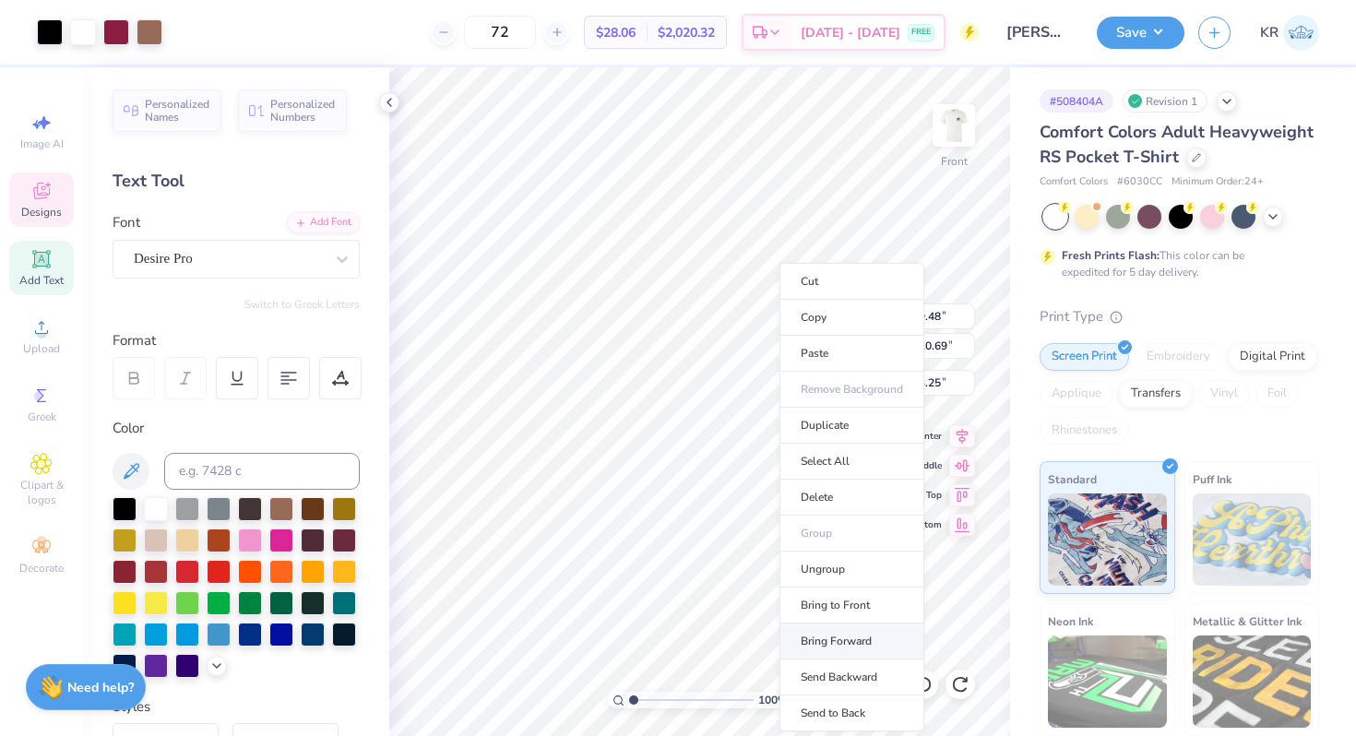
click at [835, 651] on li "Bring Forward" at bounding box center [851, 641] width 145 height 36
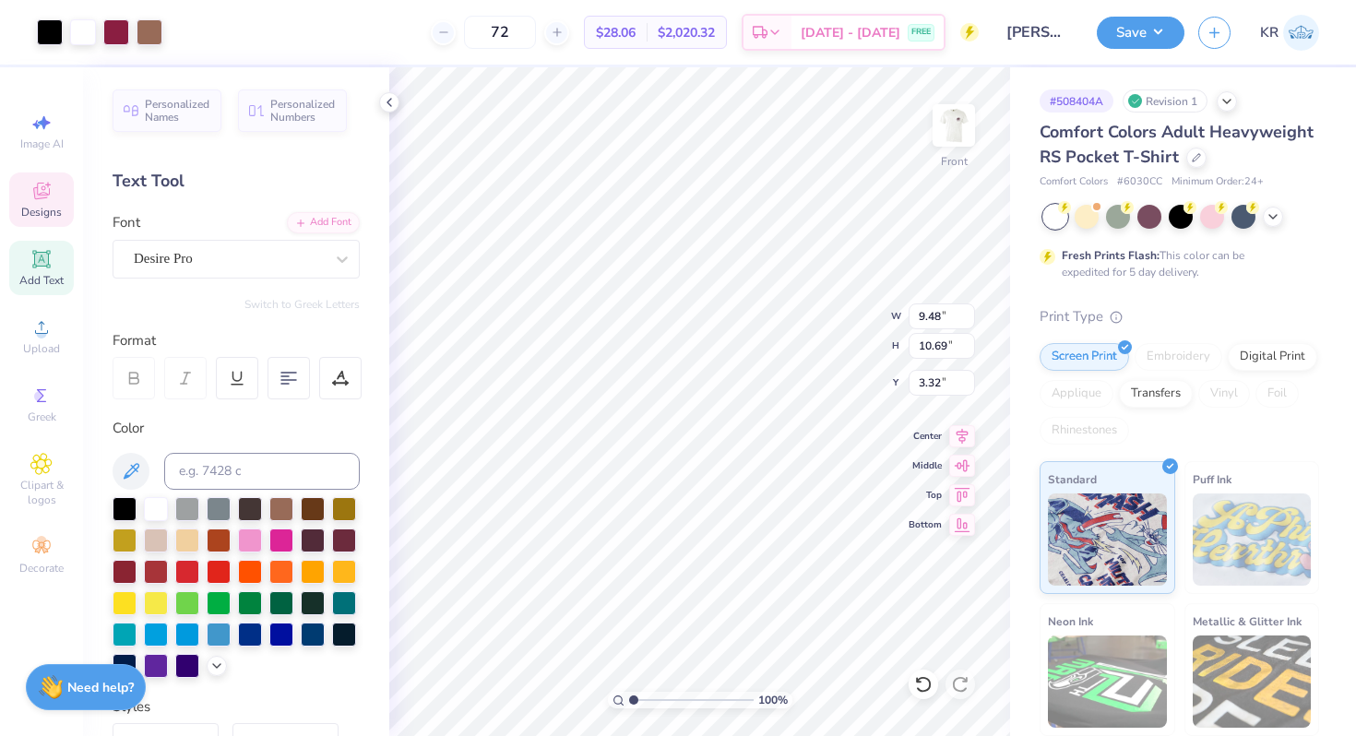
type input "3.25"
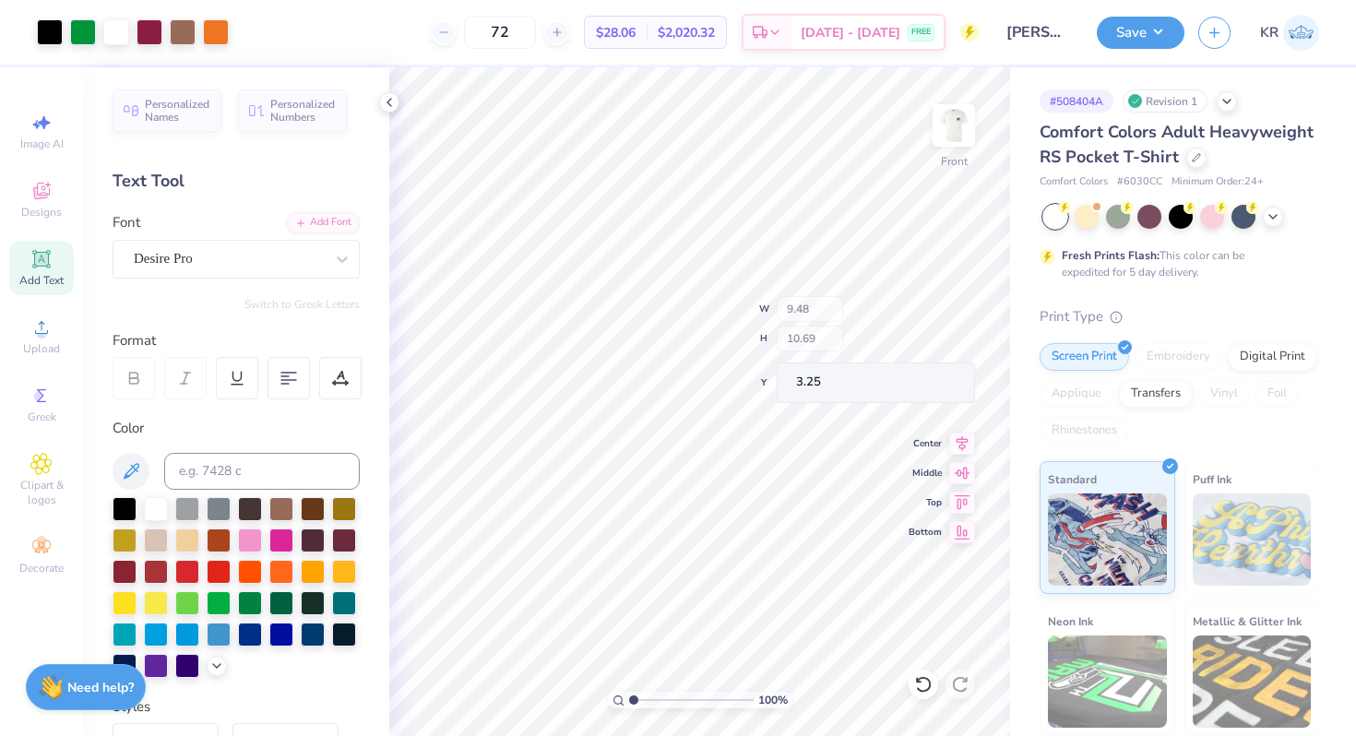
type input "5.68"
type input "1.19"
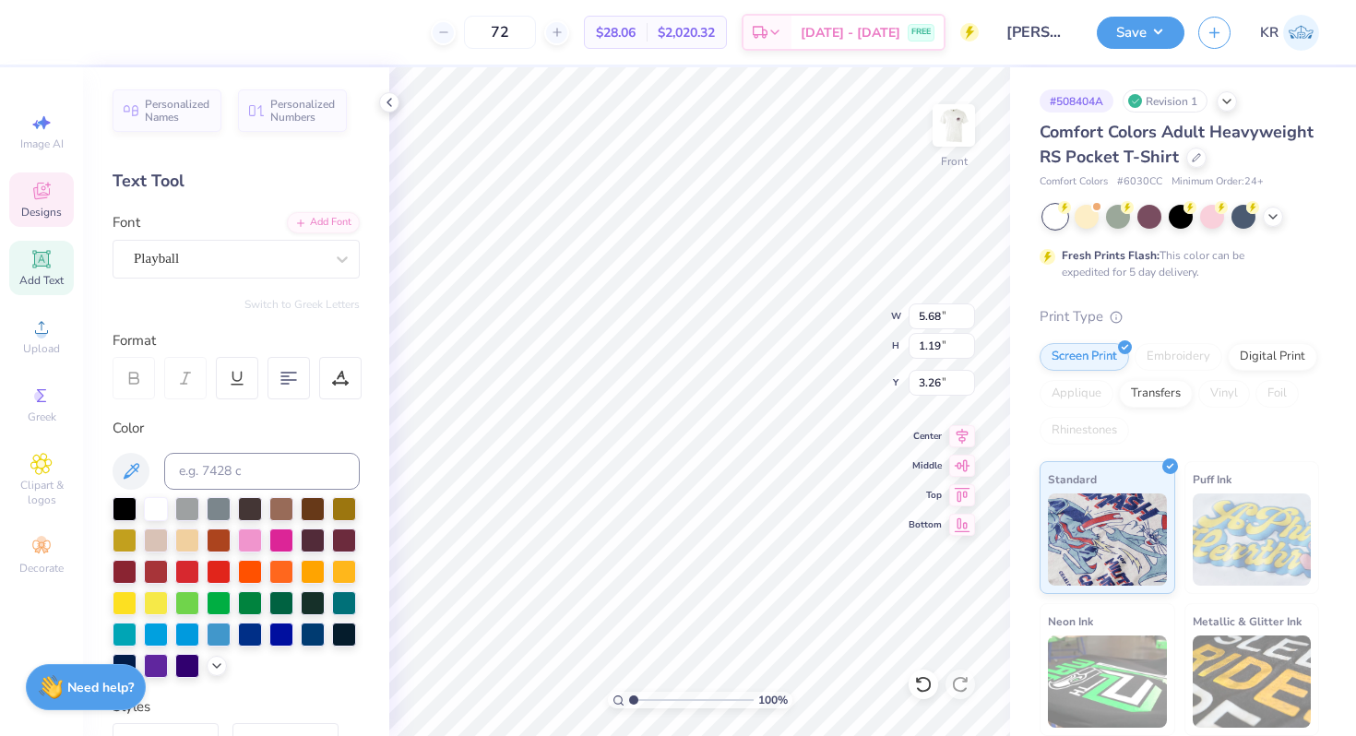
type input "3.26"
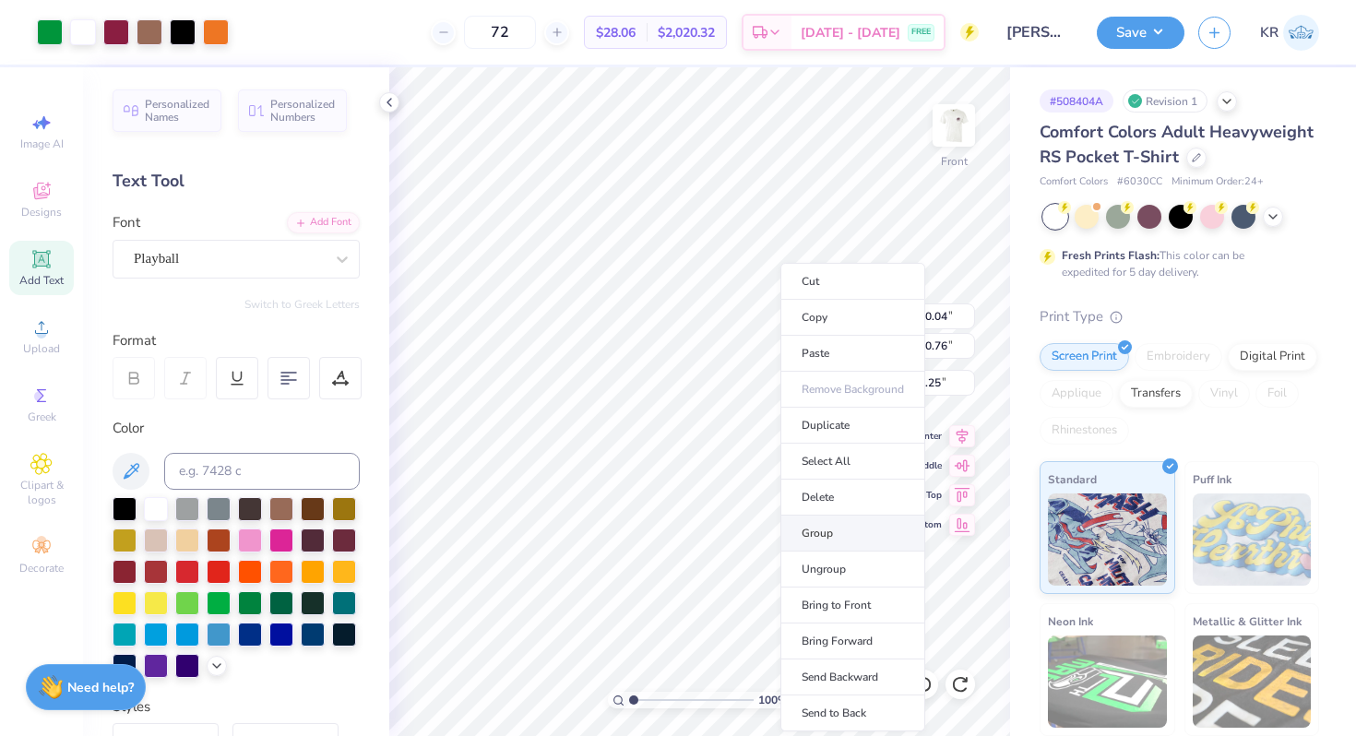
click at [821, 533] on li "Group" at bounding box center [852, 533] width 145 height 36
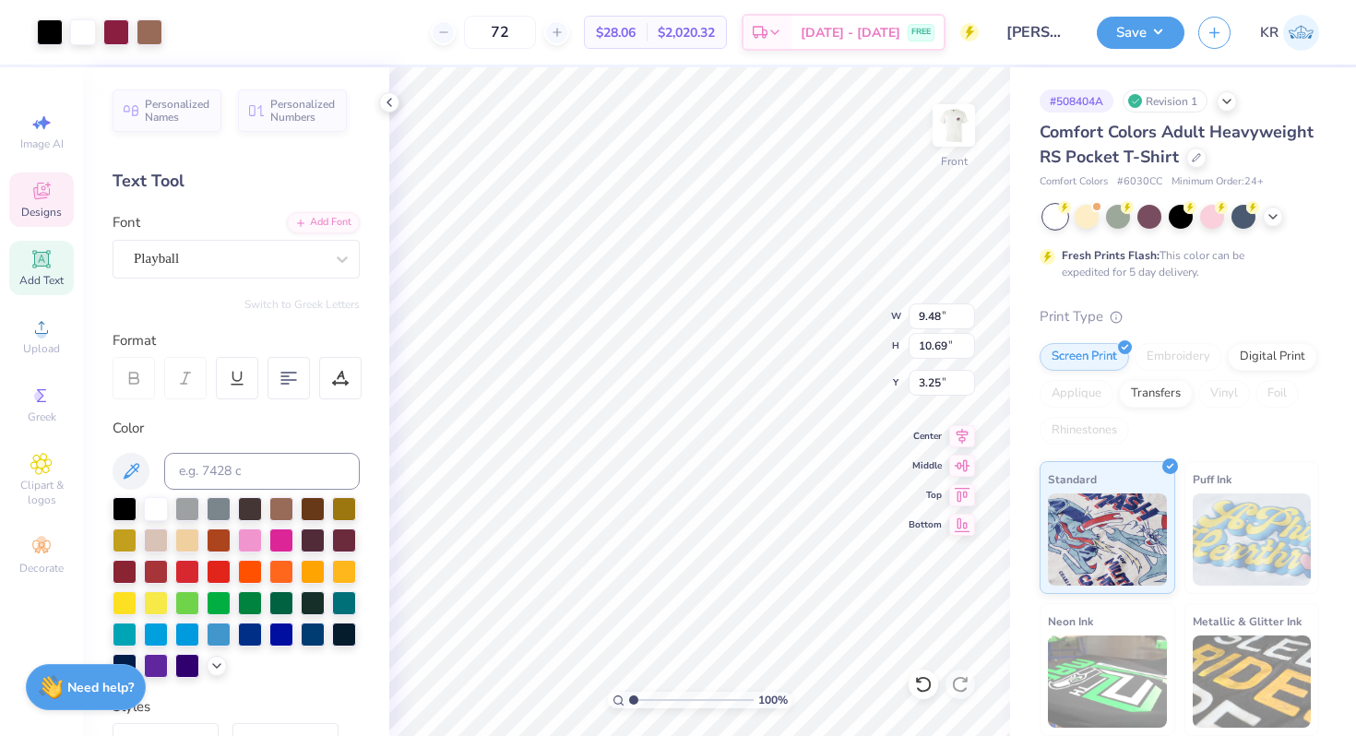
type input "9.48"
type input "10.69"
type input "5.68"
type input "1.19"
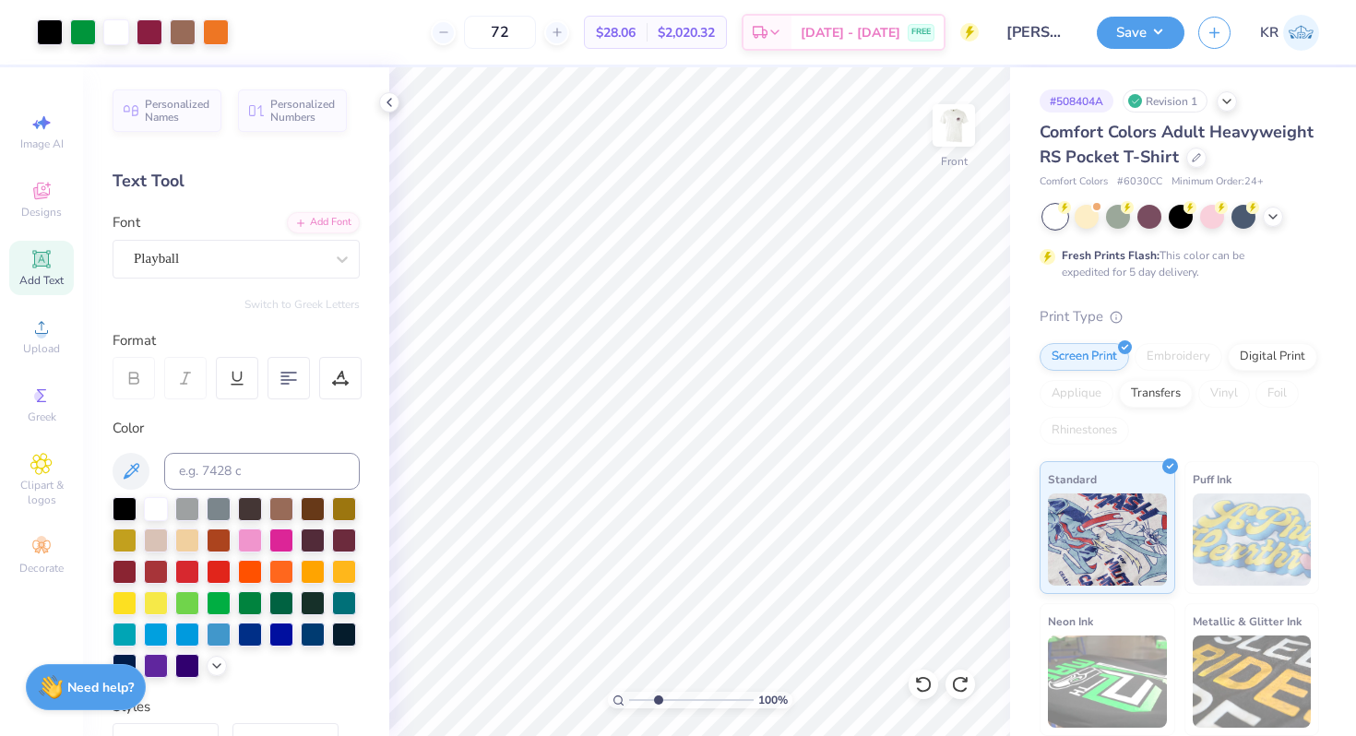
click at [658, 697] on input "range" at bounding box center [691, 700] width 124 height 17
drag, startPoint x: 658, startPoint y: 701, endPoint x: 623, endPoint y: 700, distance: 34.1
type input "1"
click at [629, 700] on input "range" at bounding box center [691, 700] width 124 height 17
click at [918, 682] on icon at bounding box center [923, 684] width 18 height 18
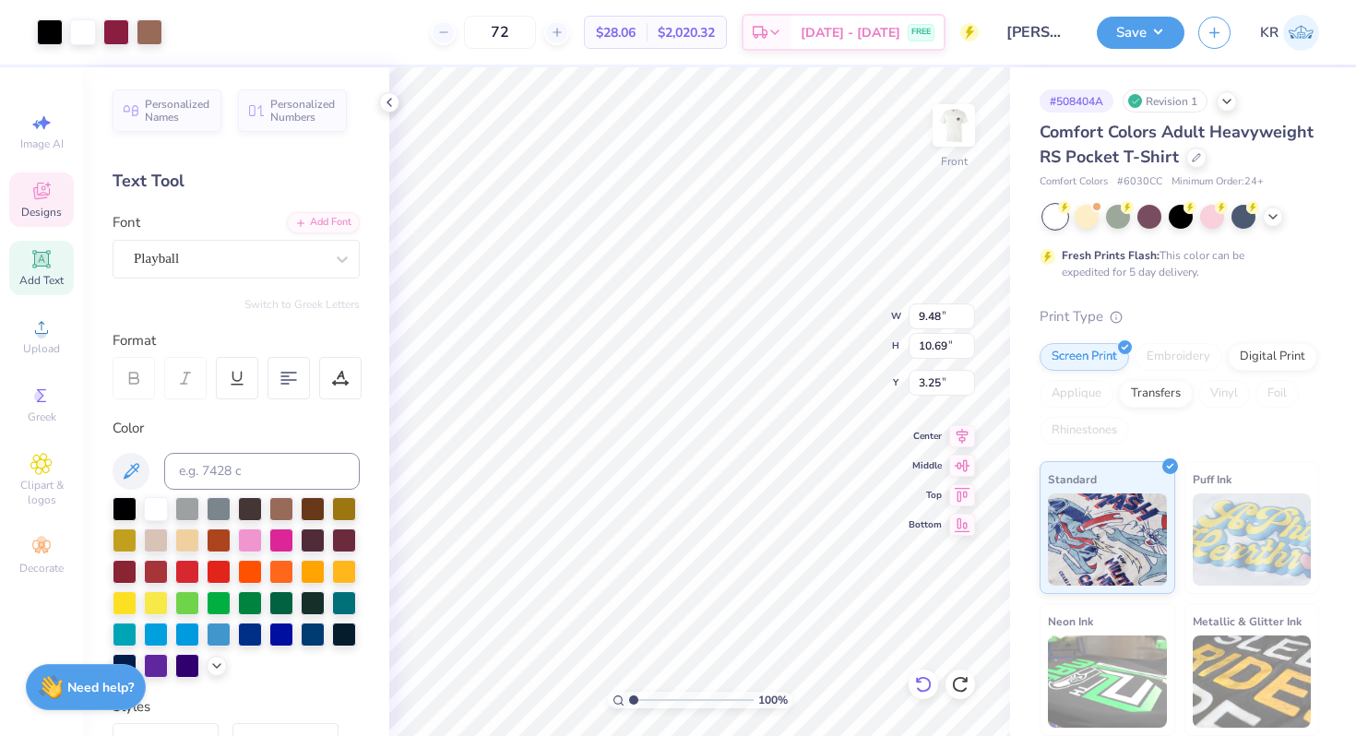
type input "17.31"
type input "14.83"
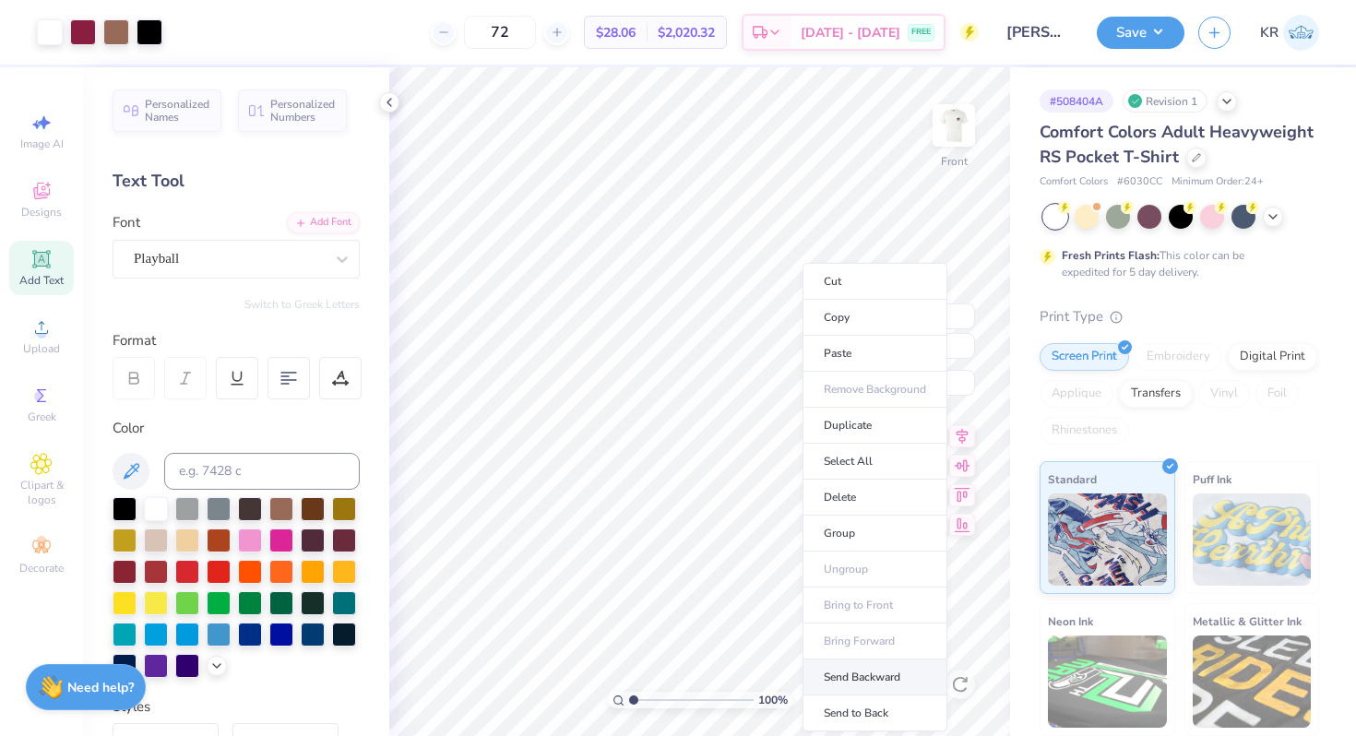
click at [866, 675] on li "Send Backward" at bounding box center [874, 677] width 145 height 36
click at [855, 705] on li "Send to Back" at bounding box center [860, 713] width 145 height 36
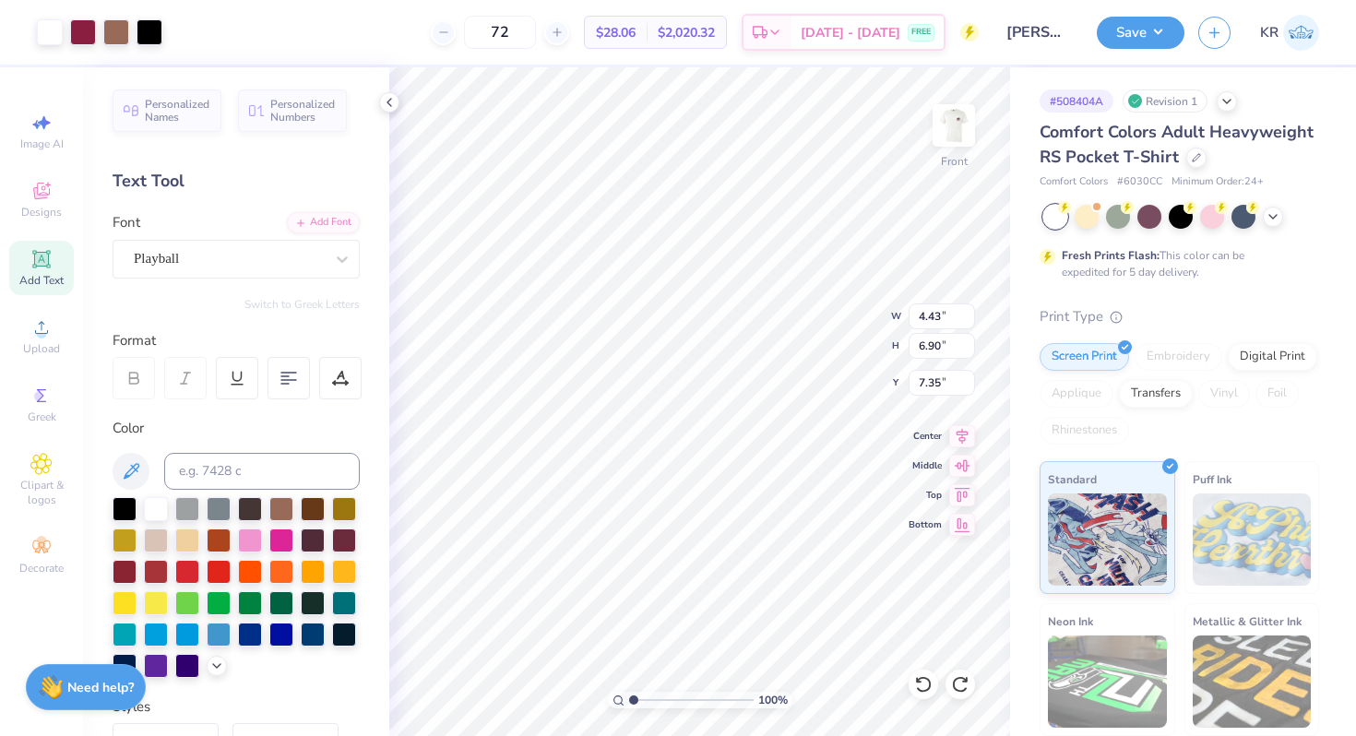
type input "21.10"
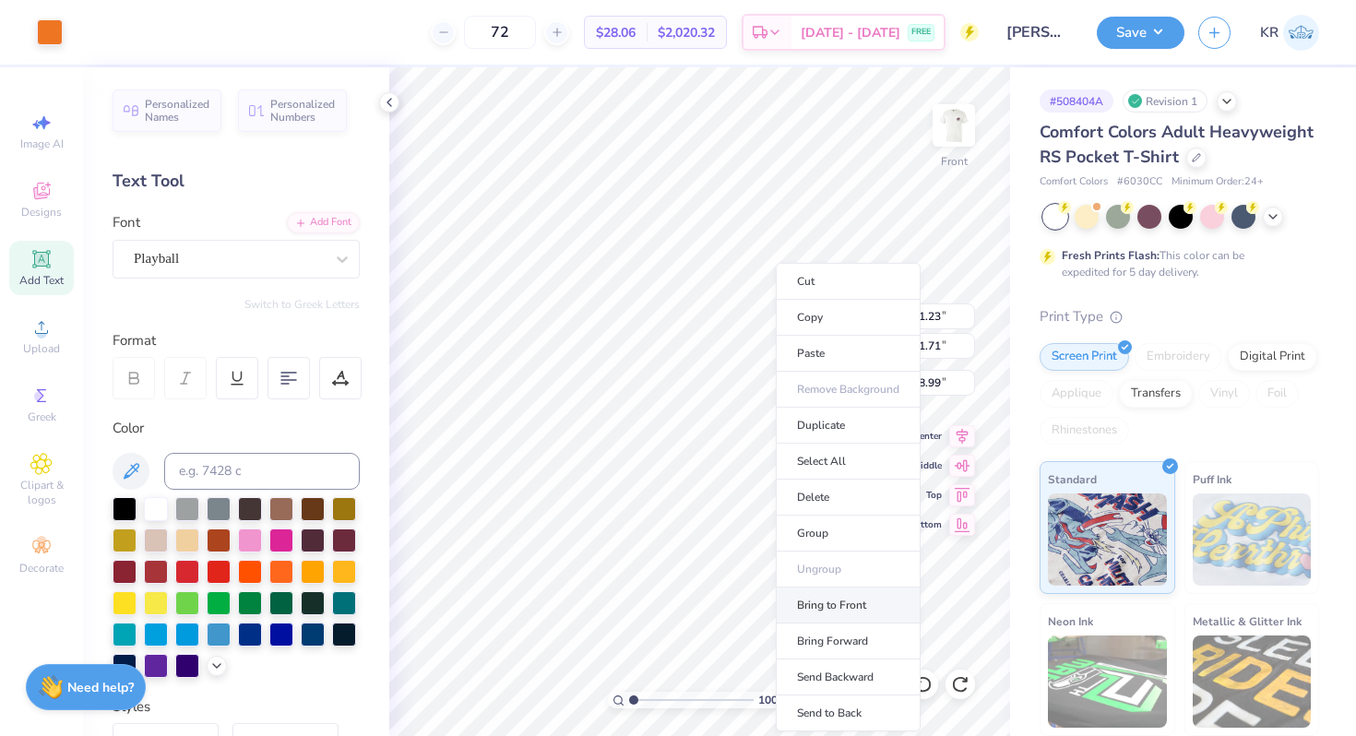
click at [825, 614] on li "Bring to Front" at bounding box center [848, 605] width 145 height 36
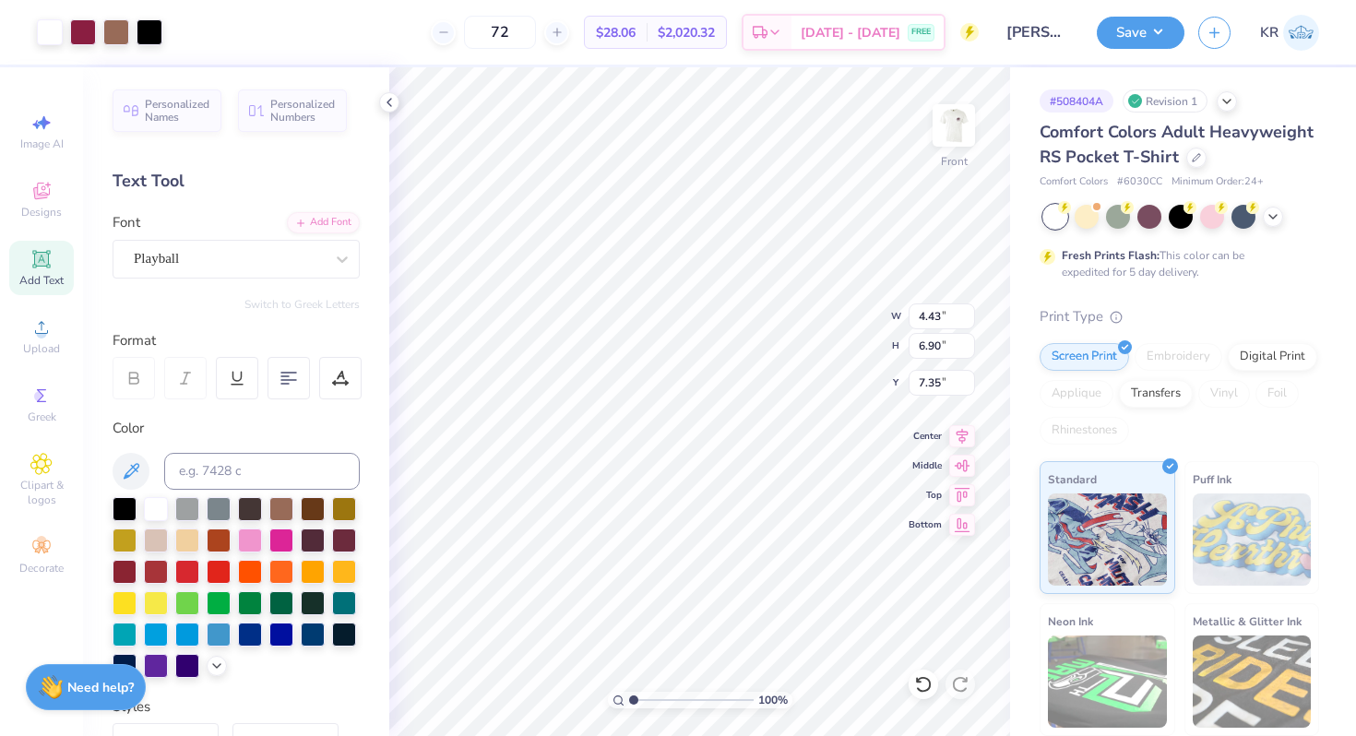
type input "7.35"
type textarea "Tau Kappa Epsilon"
type input "10.38"
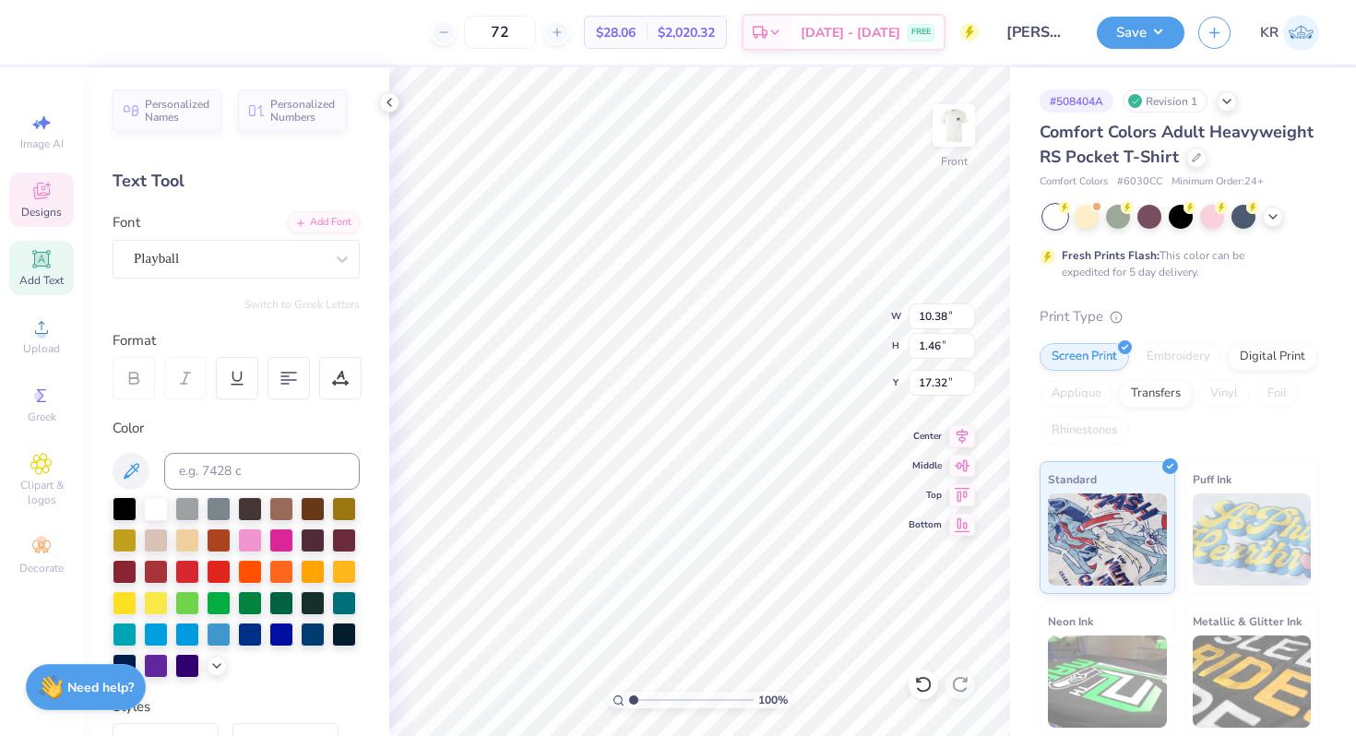
type input "1.46"
type input "3.00"
type input "3.46"
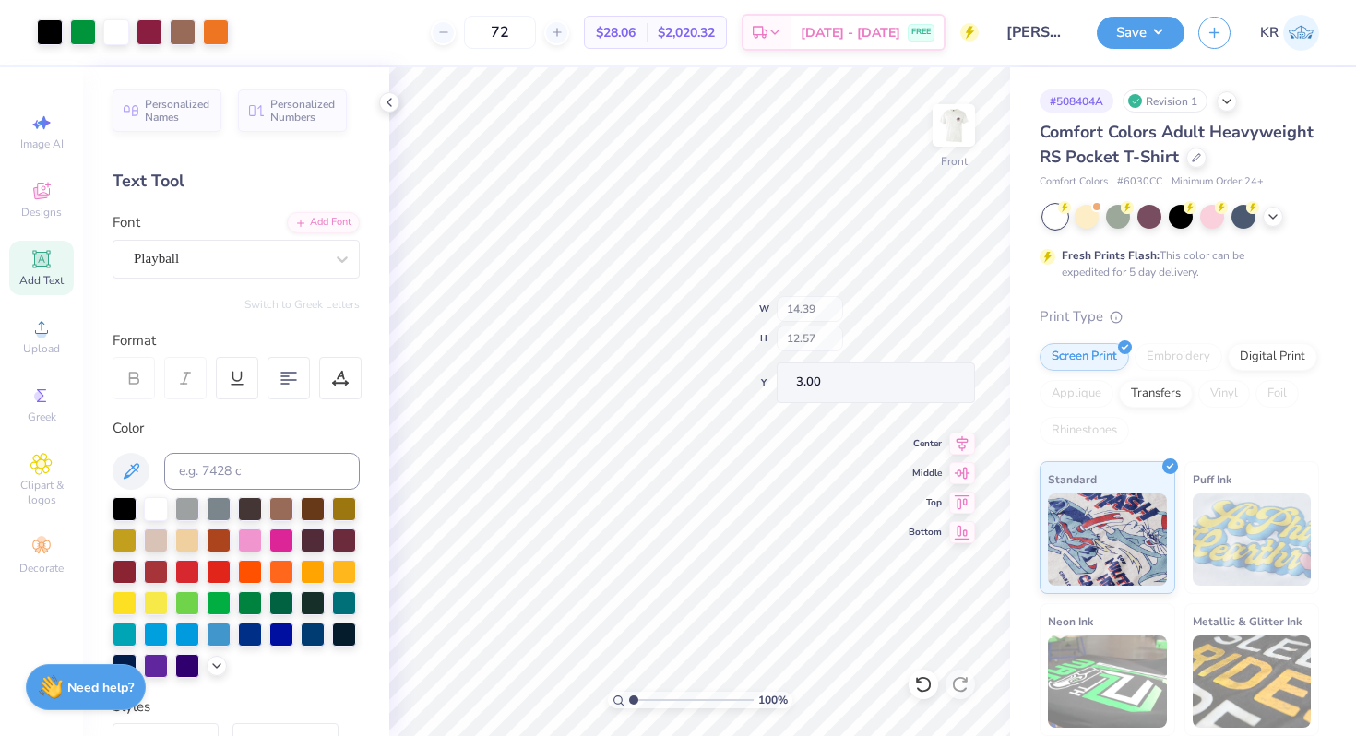
type input "3.00"
click at [962, 154] on img at bounding box center [954, 126] width 74 height 74
click at [962, 144] on img at bounding box center [953, 125] width 37 height 37
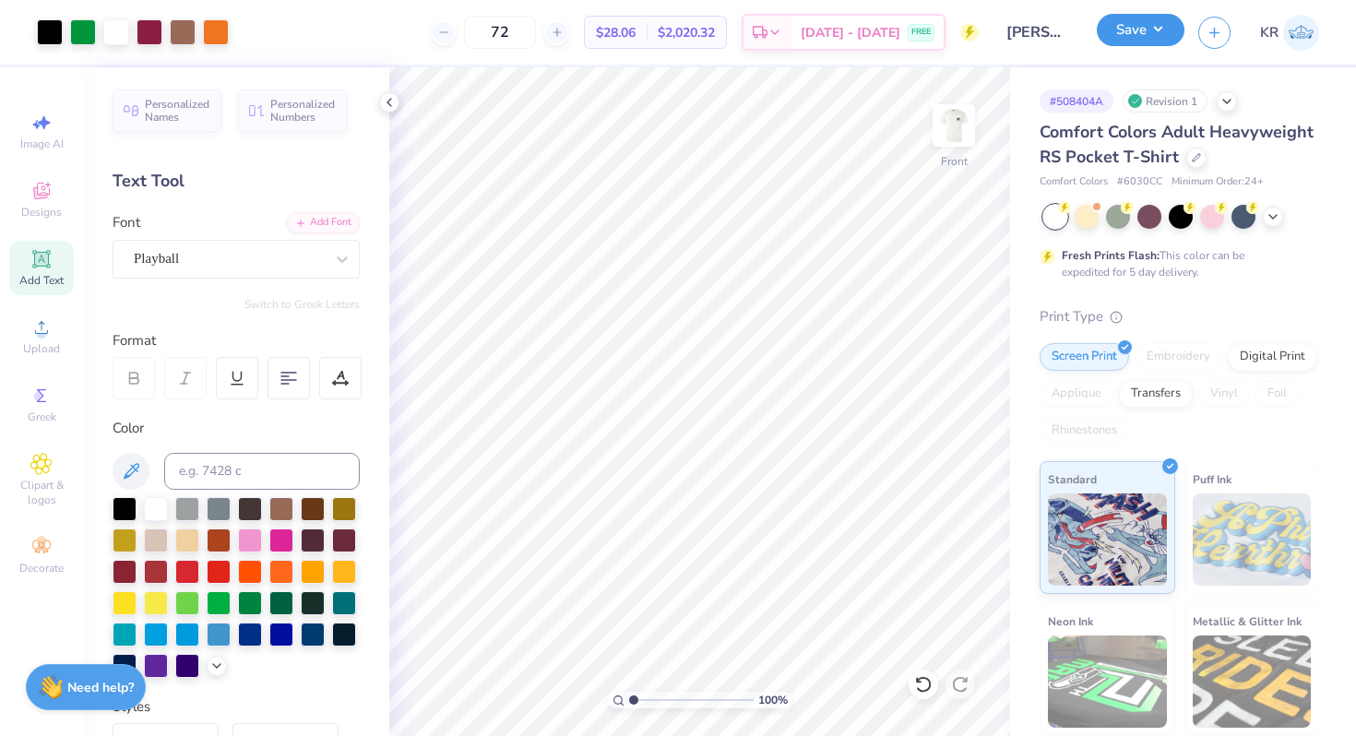
click at [1123, 40] on button "Save" at bounding box center [1140, 30] width 88 height 32
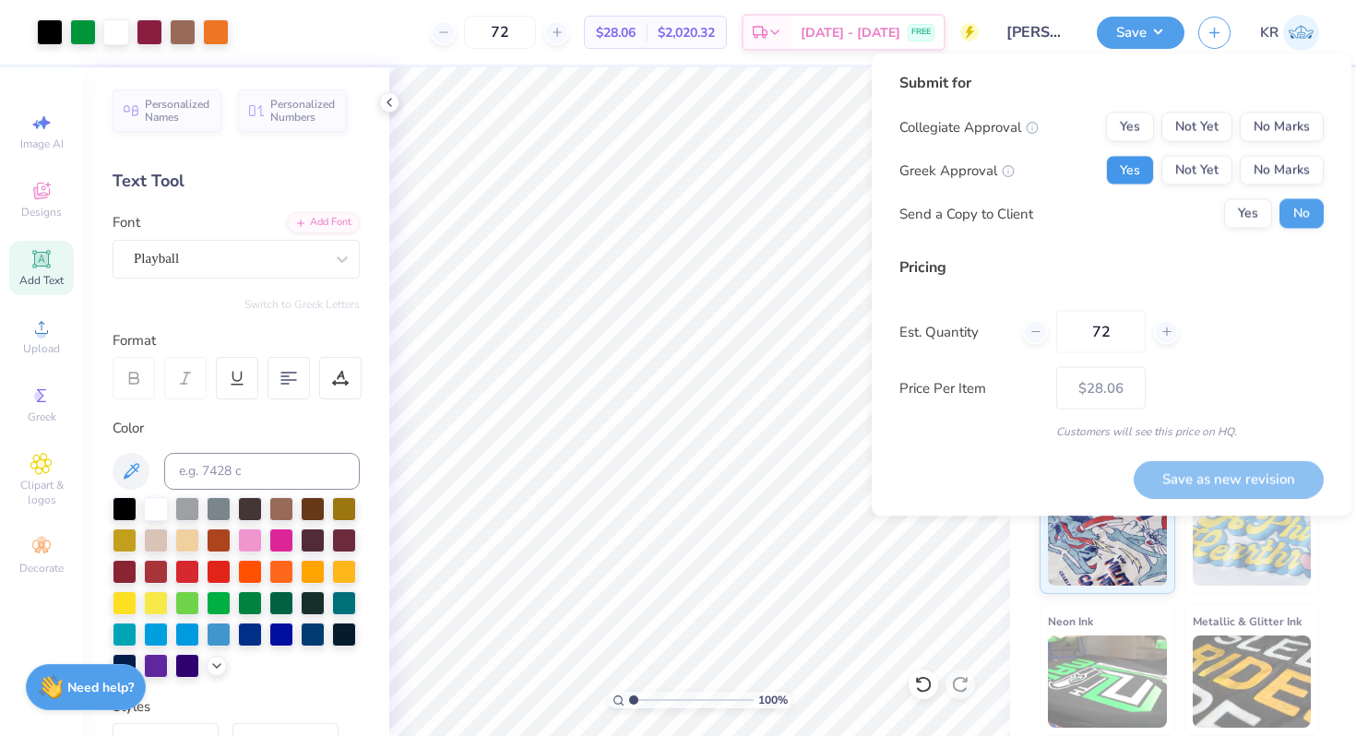
click at [1120, 178] on button "Yes" at bounding box center [1130, 171] width 48 height 30
click at [1137, 126] on button "Yes" at bounding box center [1130, 128] width 48 height 30
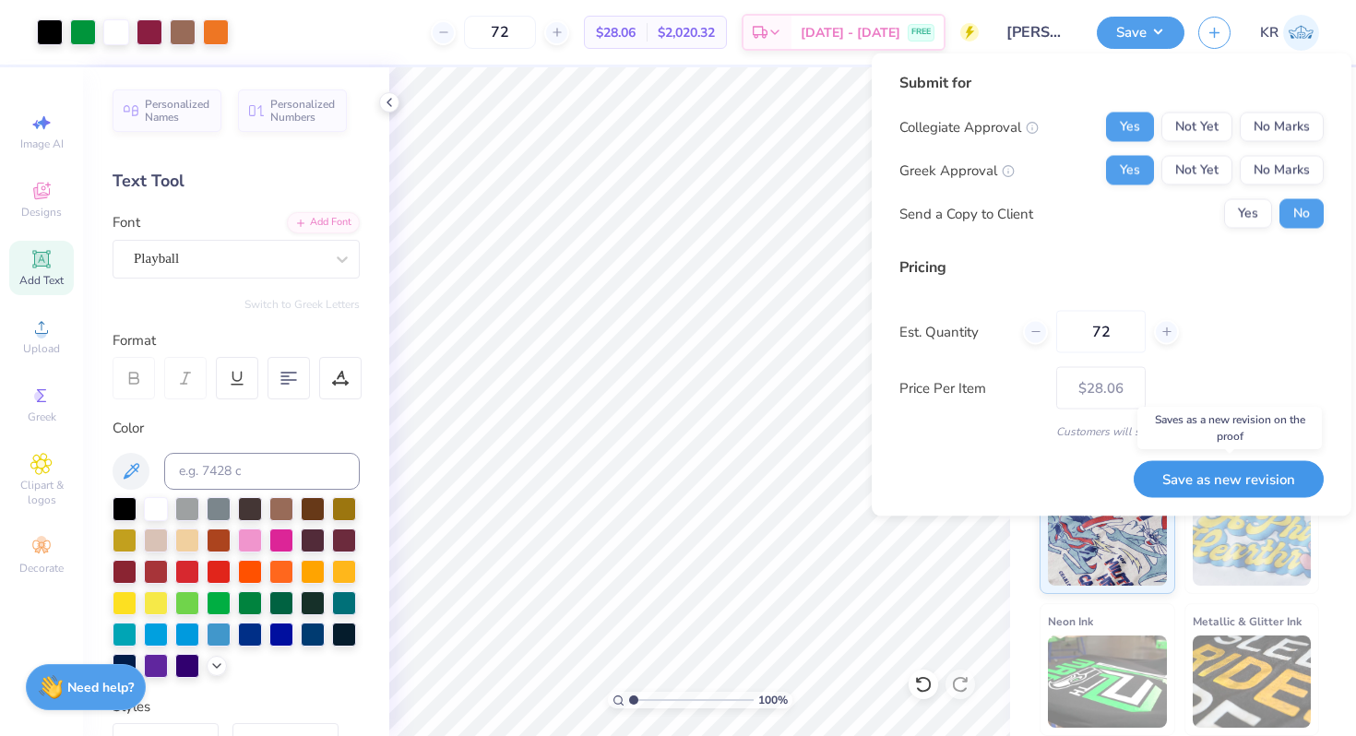
click at [1198, 481] on button "Save as new revision" at bounding box center [1228, 479] width 190 height 38
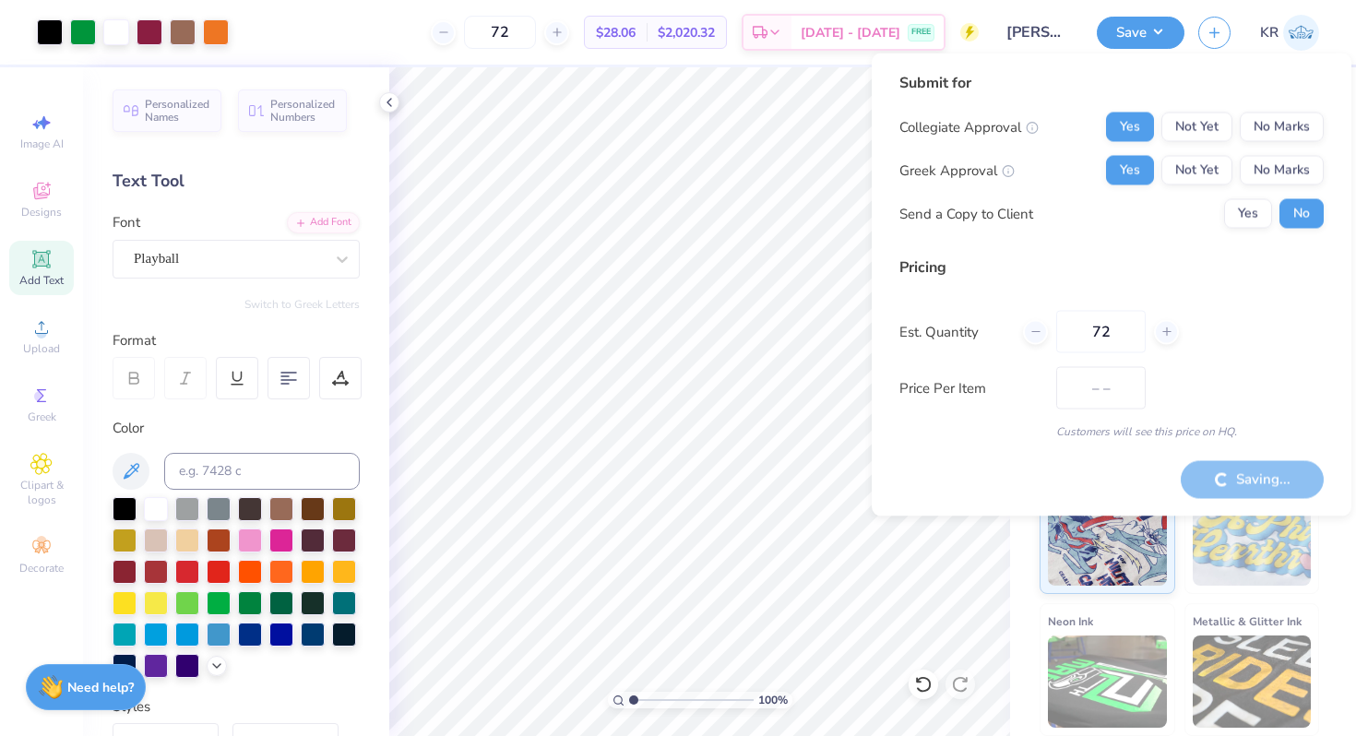
type input "$28.06"
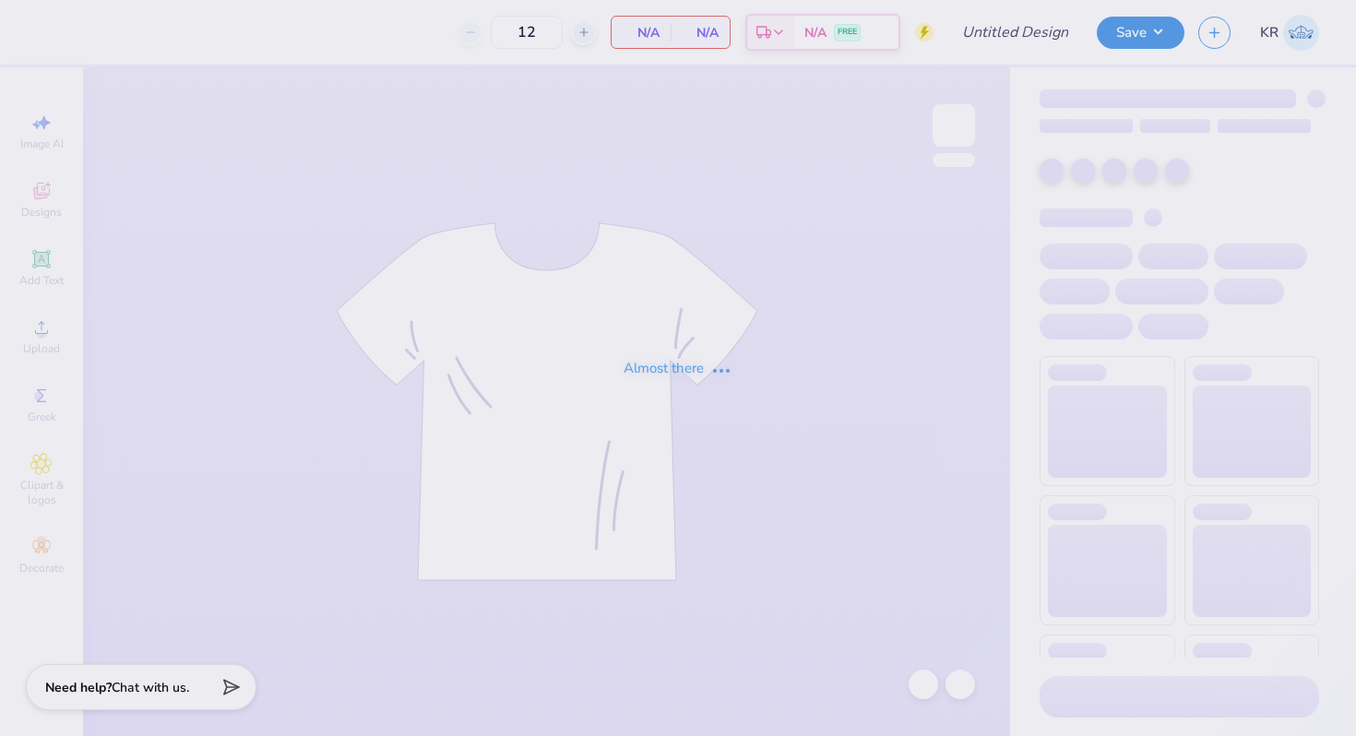
type input "[PERSON_NAME] ?"
type input "72"
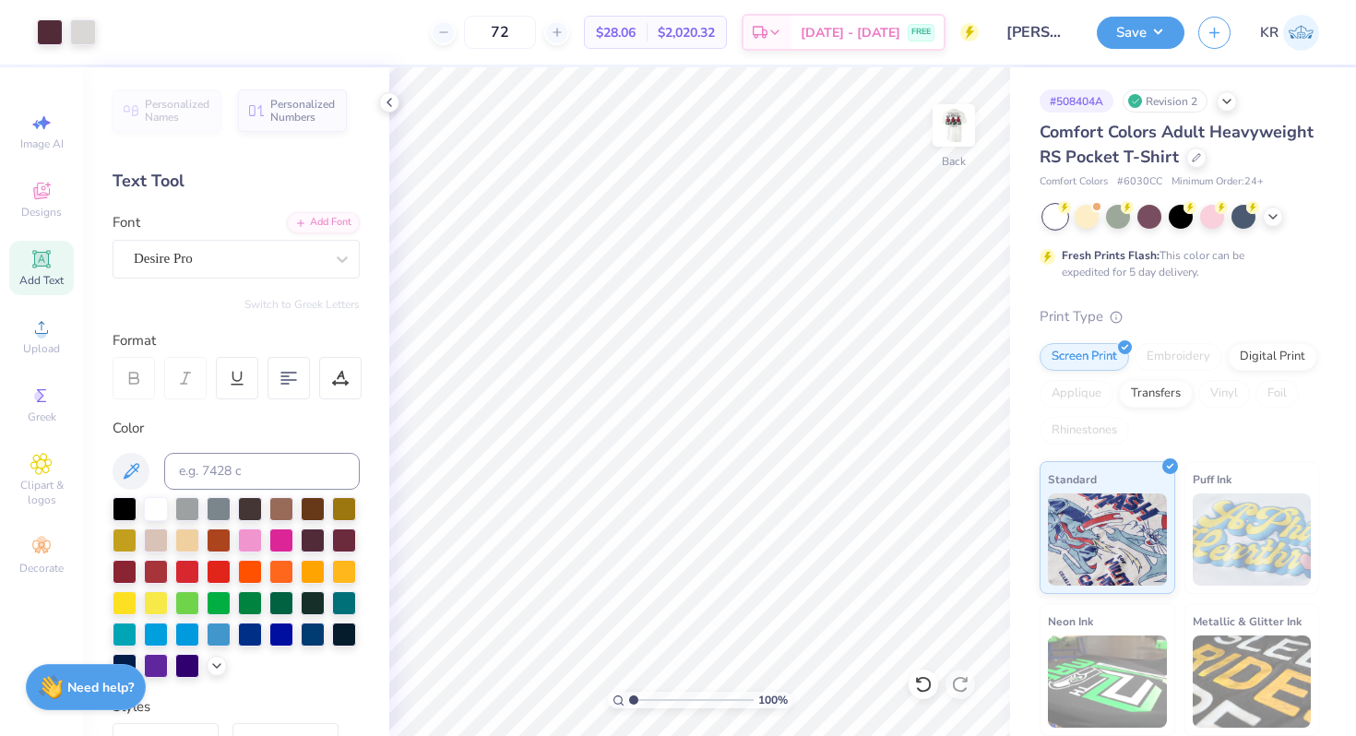
click at [1126, 50] on div "Save KR" at bounding box center [1225, 32] width 259 height 65
click at [1124, 41] on button "Save" at bounding box center [1140, 30] width 88 height 32
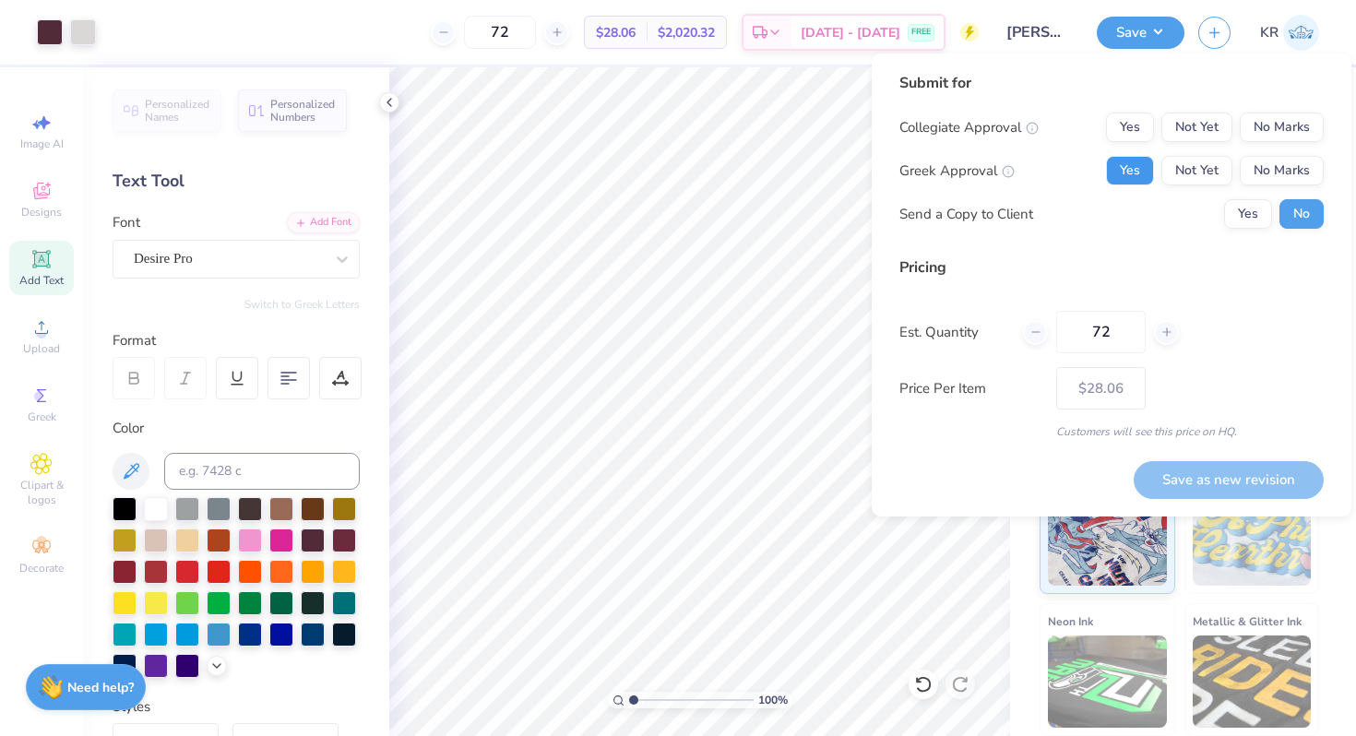
click at [1127, 175] on button "Yes" at bounding box center [1130, 171] width 48 height 30
click at [1274, 128] on button "No Marks" at bounding box center [1281, 128] width 84 height 30
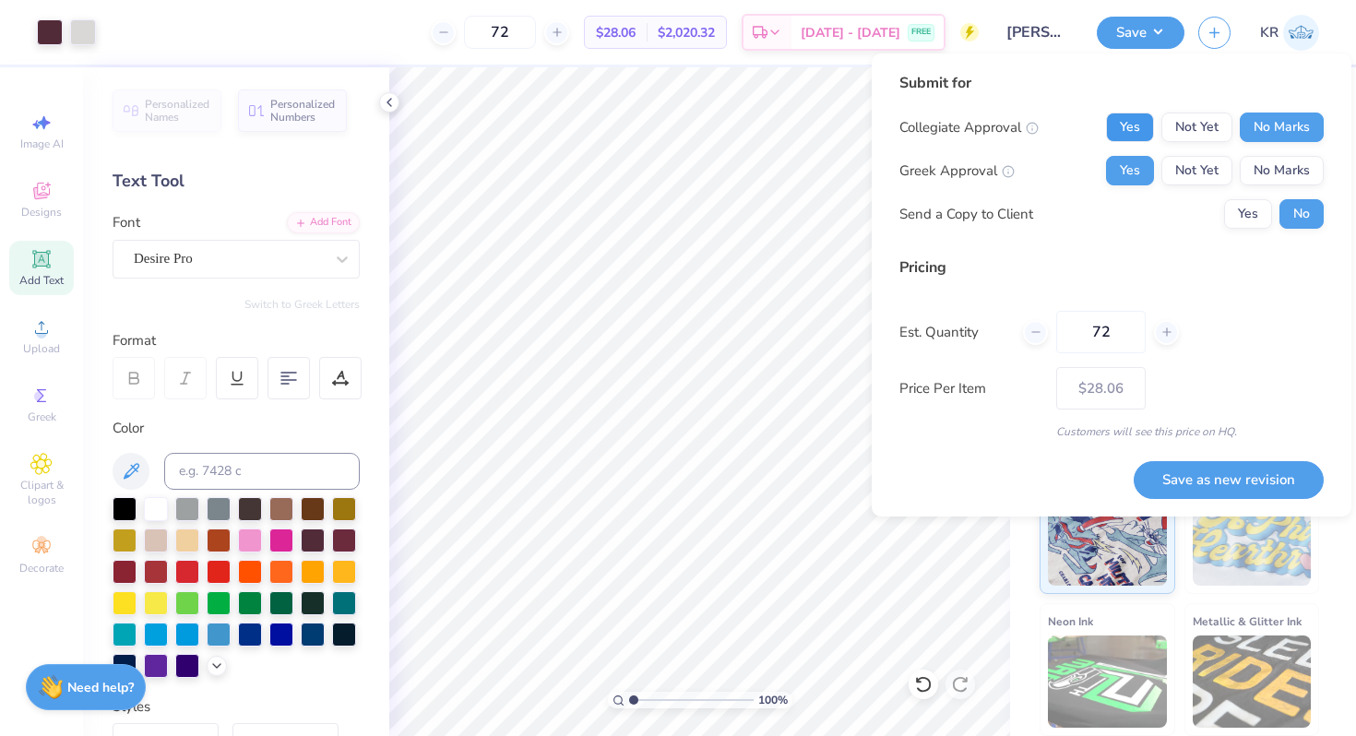
click at [1126, 124] on button "Yes" at bounding box center [1130, 128] width 48 height 30
click at [1167, 478] on button "Save as new revision" at bounding box center [1228, 480] width 190 height 38
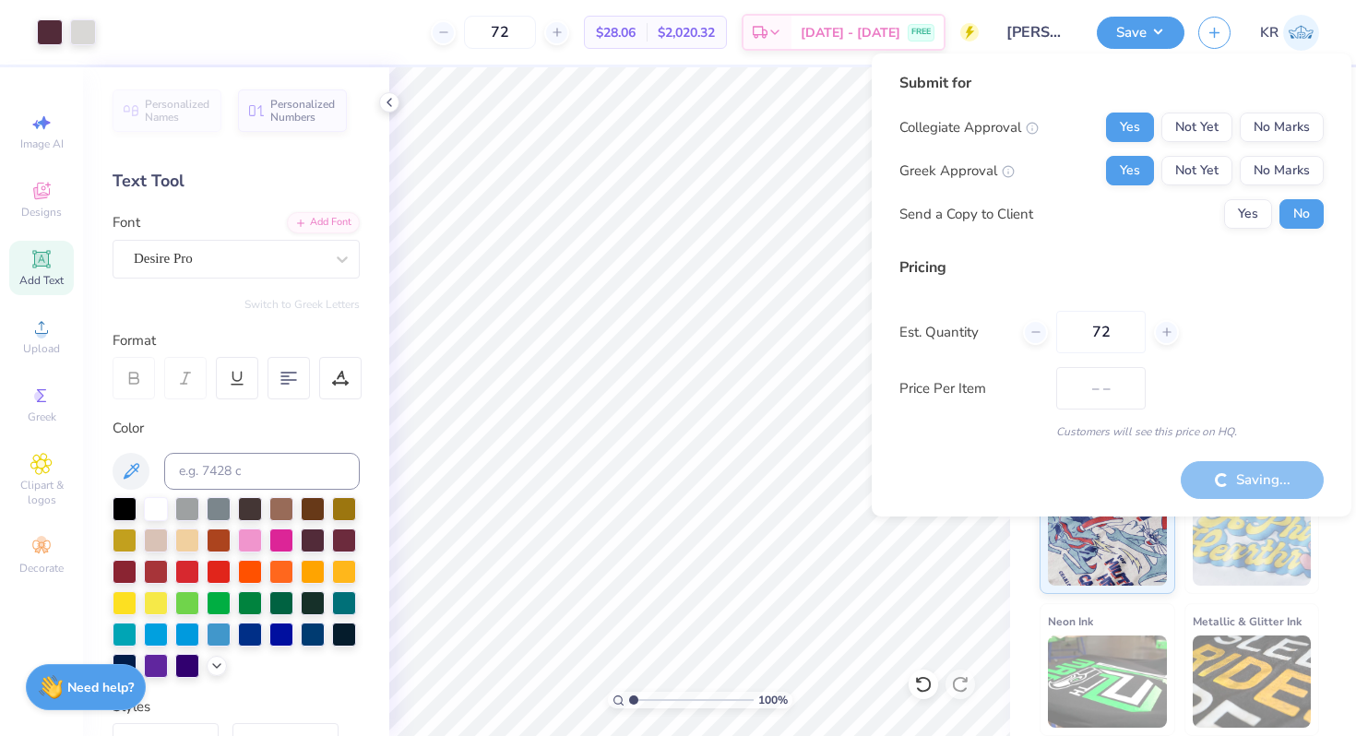
type input "$28.06"
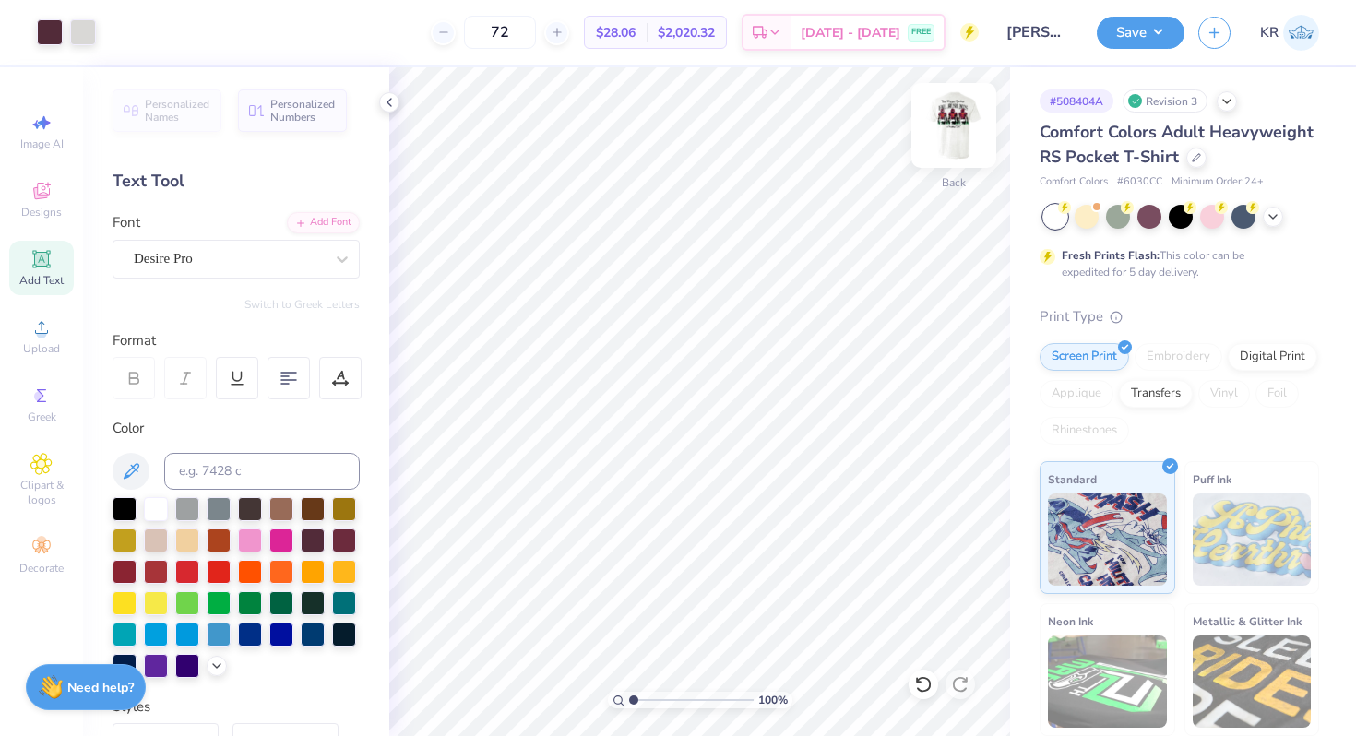
click at [964, 146] on img at bounding box center [954, 126] width 74 height 74
type input "1.54"
click at [639, 704] on input "range" at bounding box center [691, 700] width 124 height 17
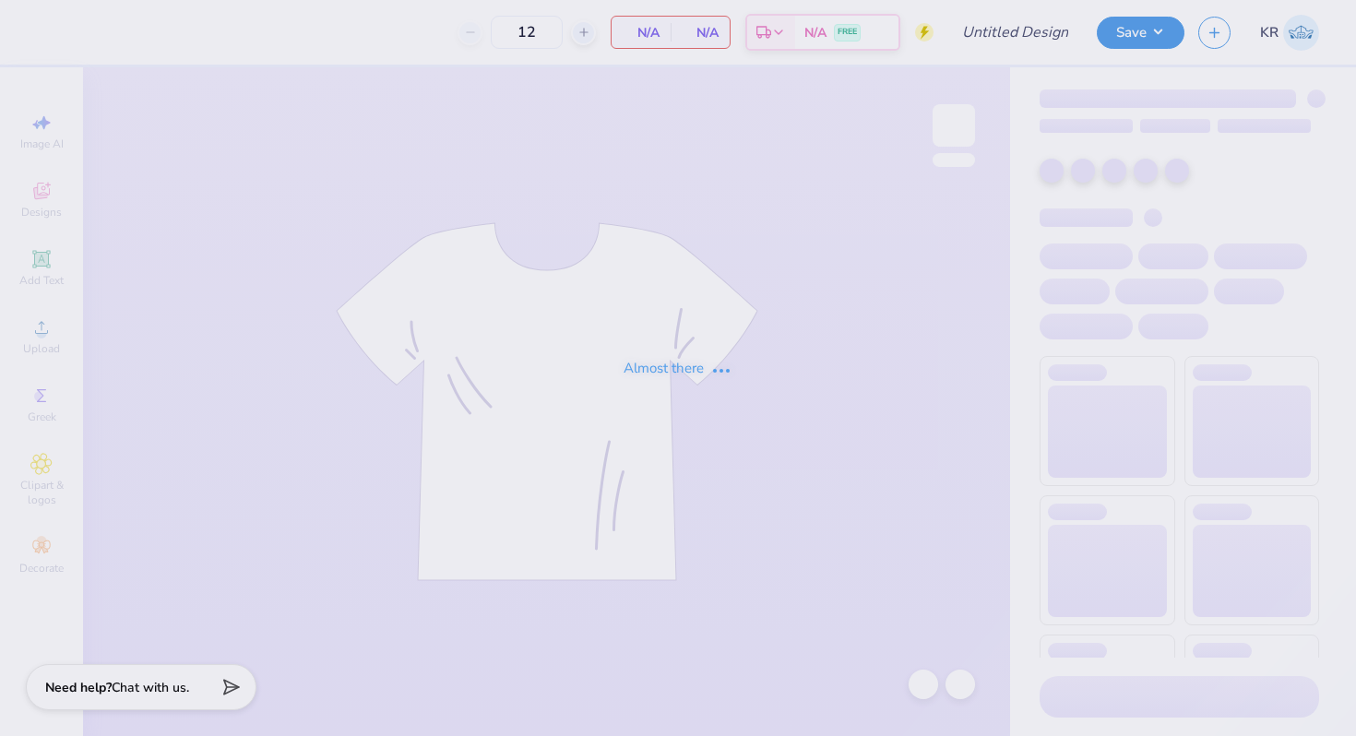
type input "[PERSON_NAME] ?"
type input "72"
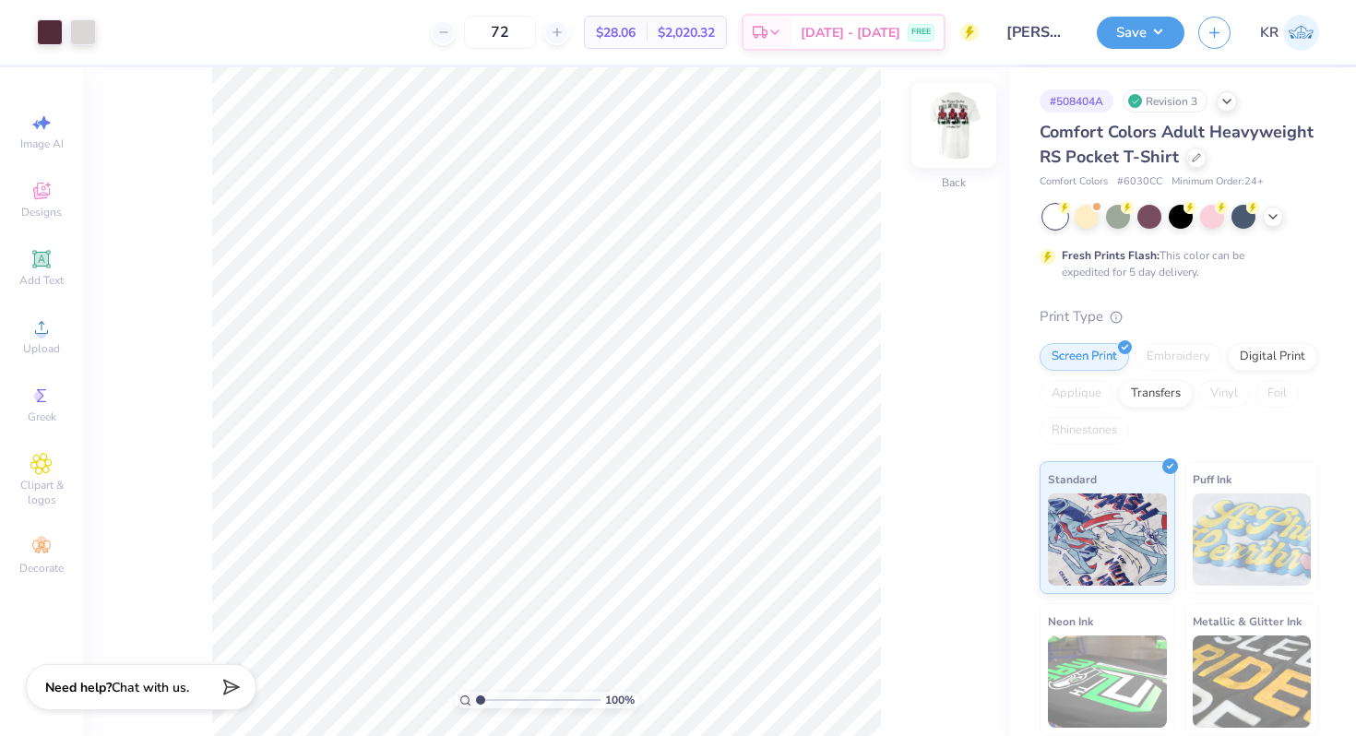
click at [971, 162] on div at bounding box center [953, 125] width 85 height 85
click at [489, 704] on input "range" at bounding box center [538, 700] width 124 height 17
drag, startPoint x: 489, startPoint y: 704, endPoint x: 501, endPoint y: 705, distance: 12.0
type input "2.75"
click at [501, 705] on input "range" at bounding box center [538, 700] width 124 height 17
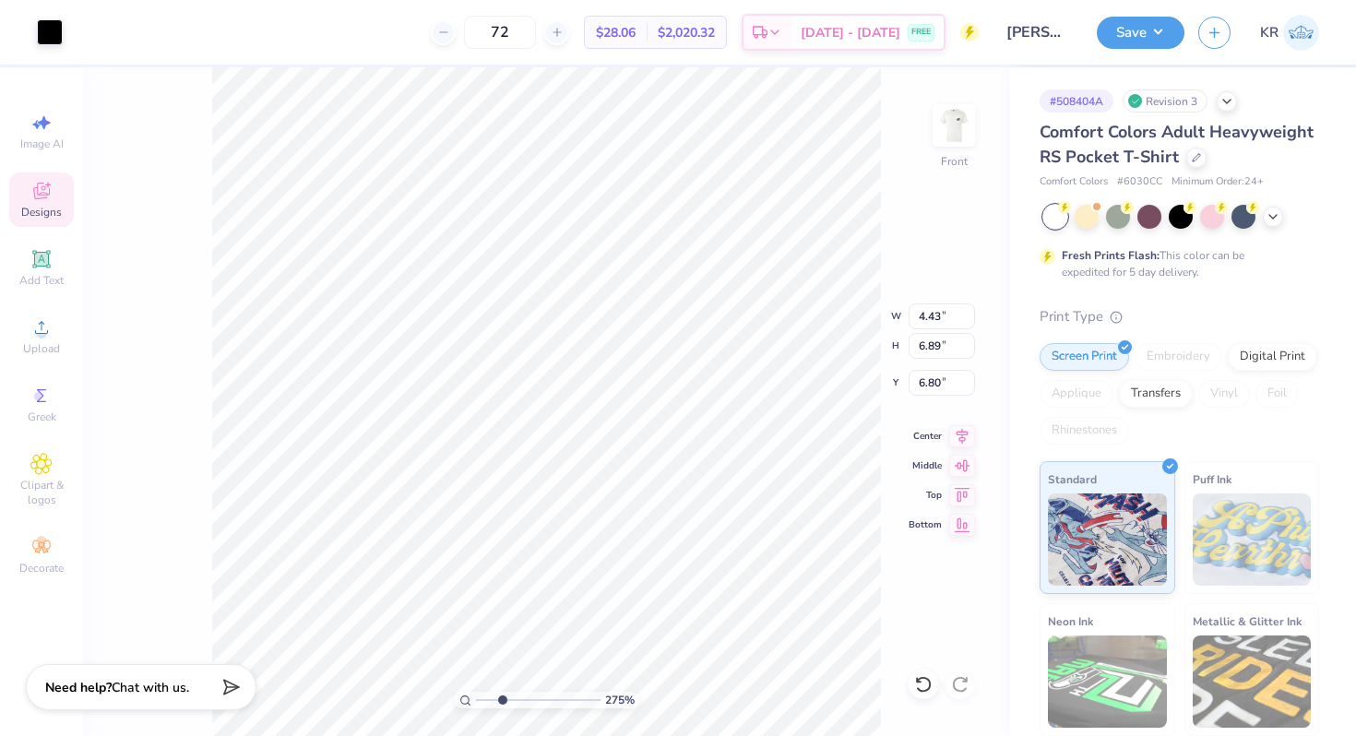
type input "6.80"
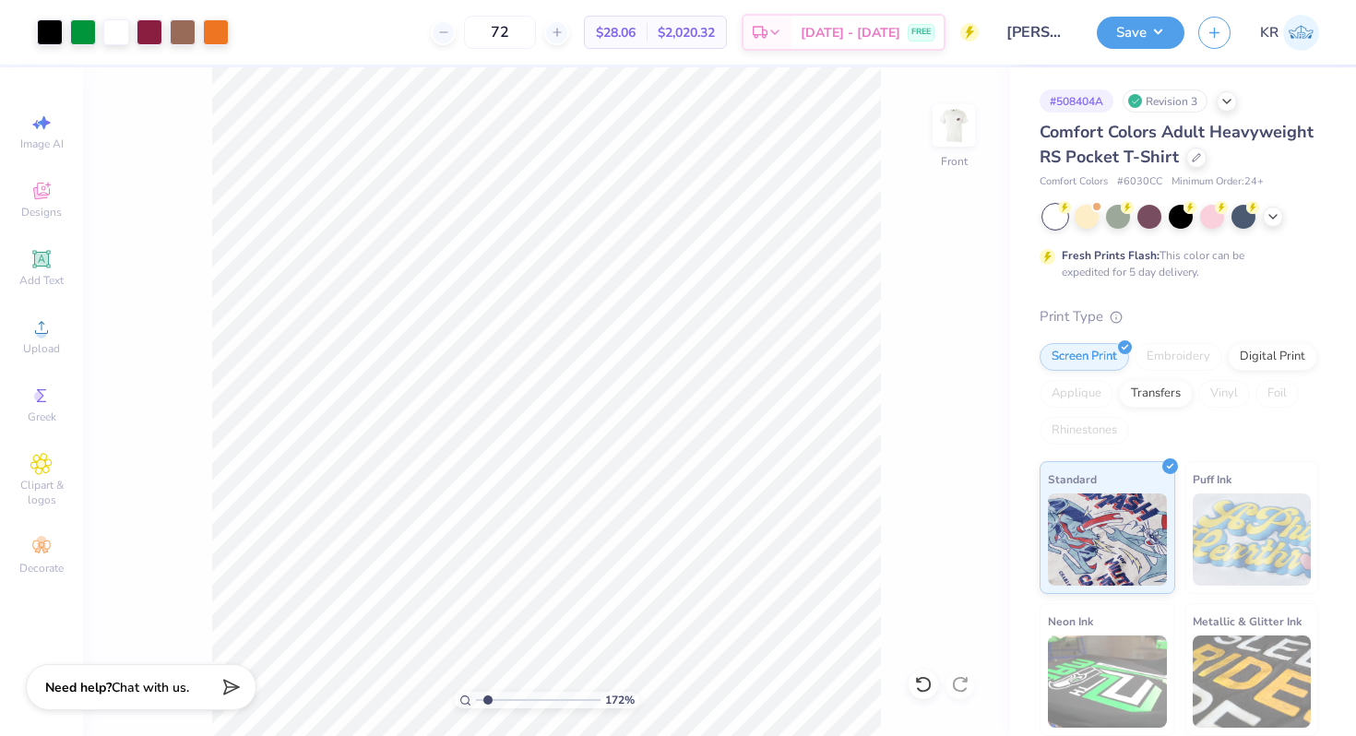
drag, startPoint x: 499, startPoint y: 700, endPoint x: 487, endPoint y: 693, distance: 13.6
click at [487, 693] on input "range" at bounding box center [538, 700] width 124 height 17
drag, startPoint x: 487, startPoint y: 700, endPoint x: 508, endPoint y: 701, distance: 21.2
type input "3.34"
click at [508, 701] on input "range" at bounding box center [538, 700] width 124 height 17
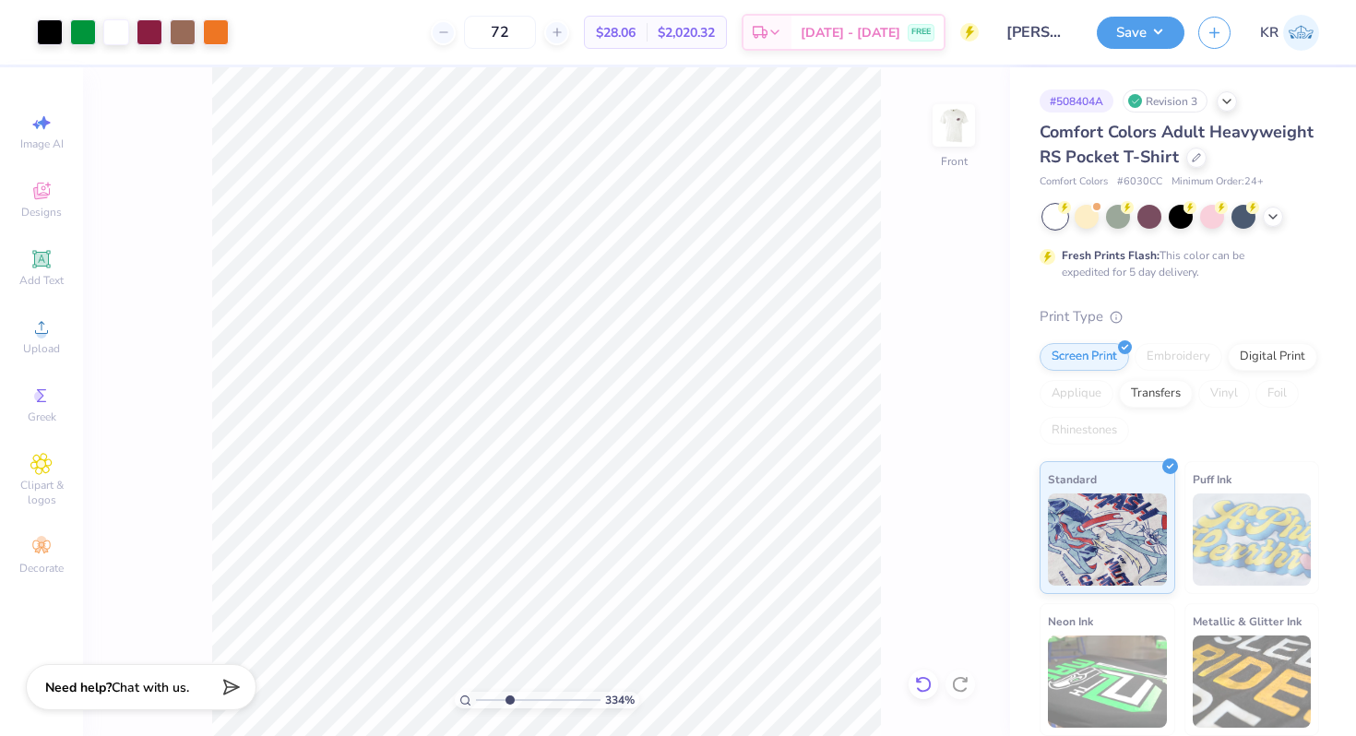
click at [927, 688] on icon at bounding box center [923, 684] width 16 height 17
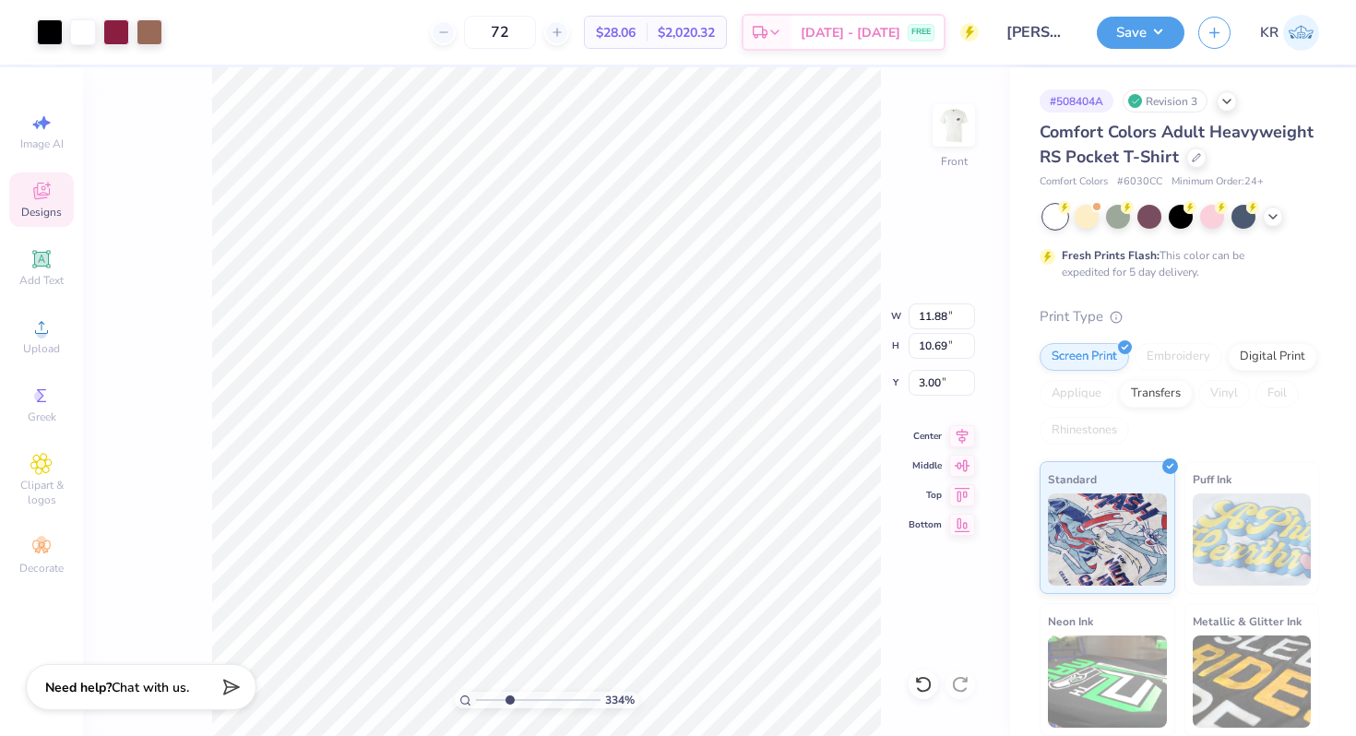
type input "5.91"
type input "1.18"
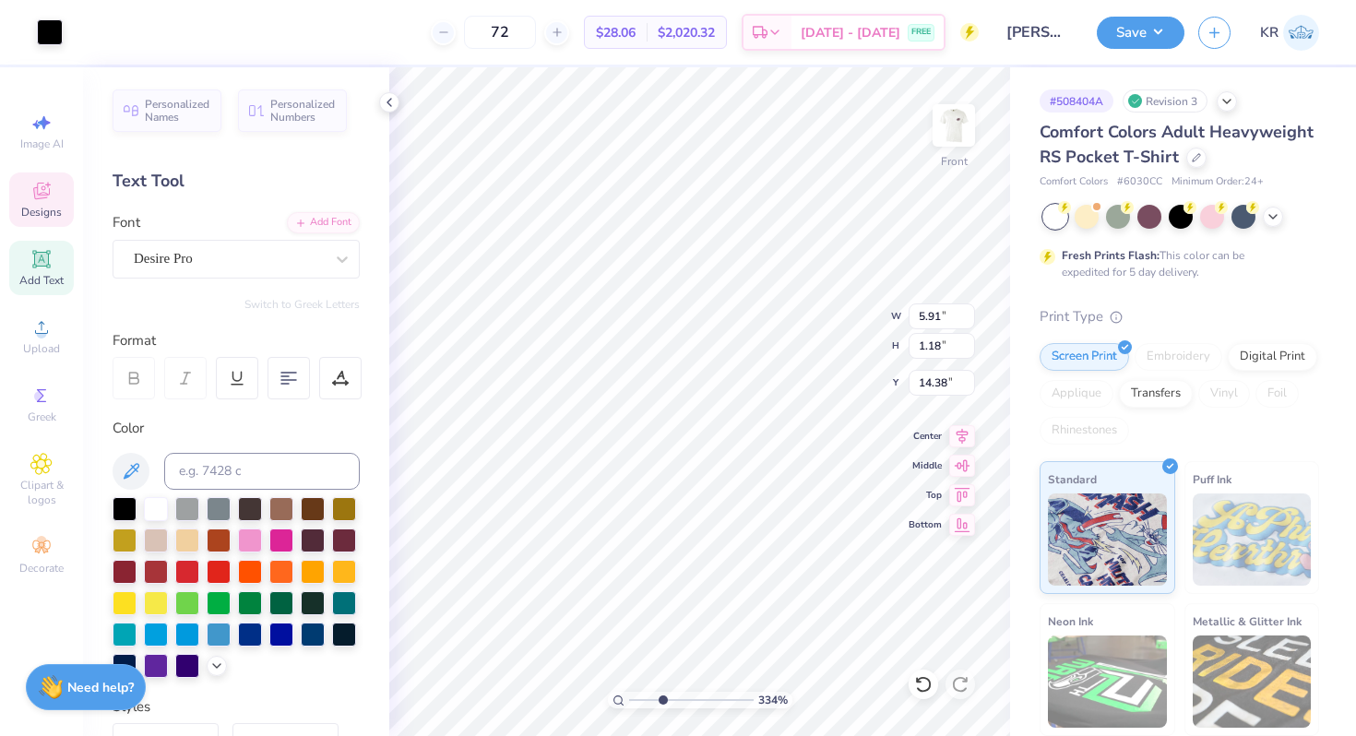
type input "14.40"
type input "11.88"
type input "10.69"
type input "3.00"
type input "6.90"
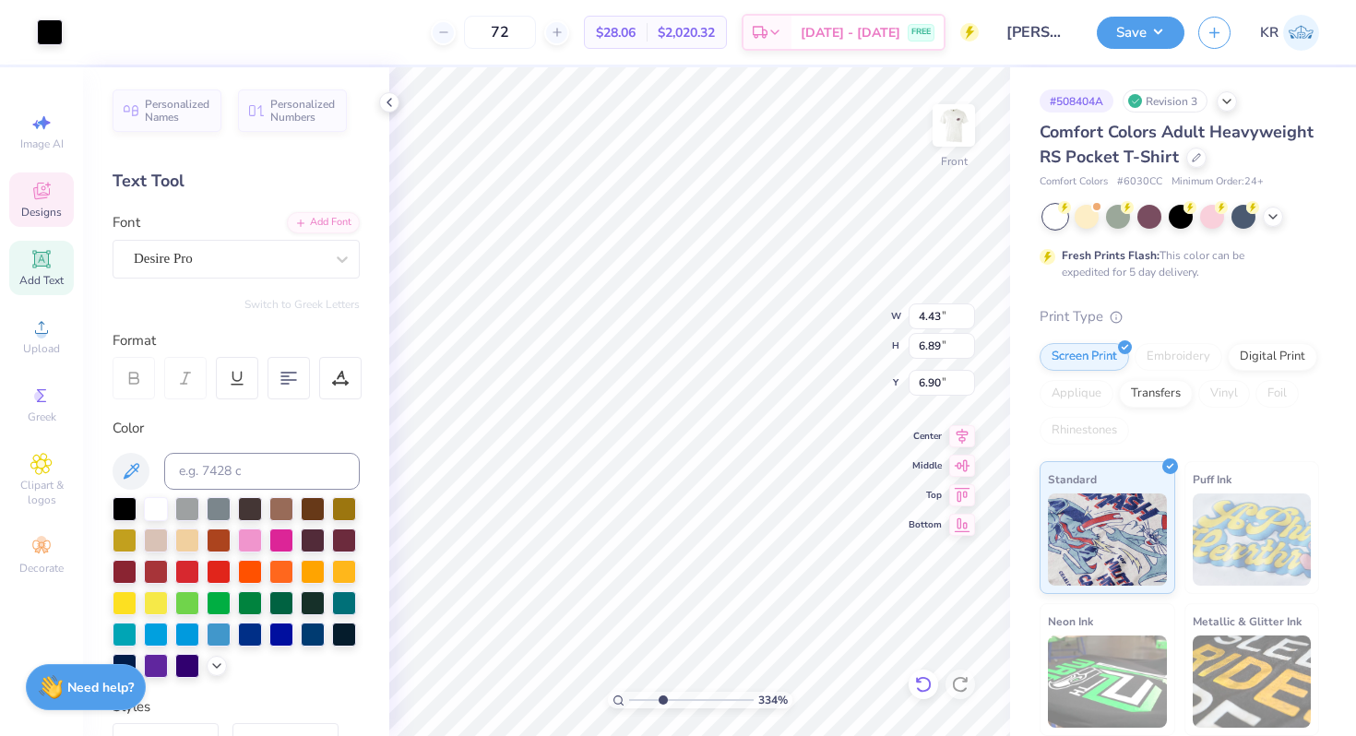
click at [918, 687] on icon at bounding box center [923, 684] width 18 height 18
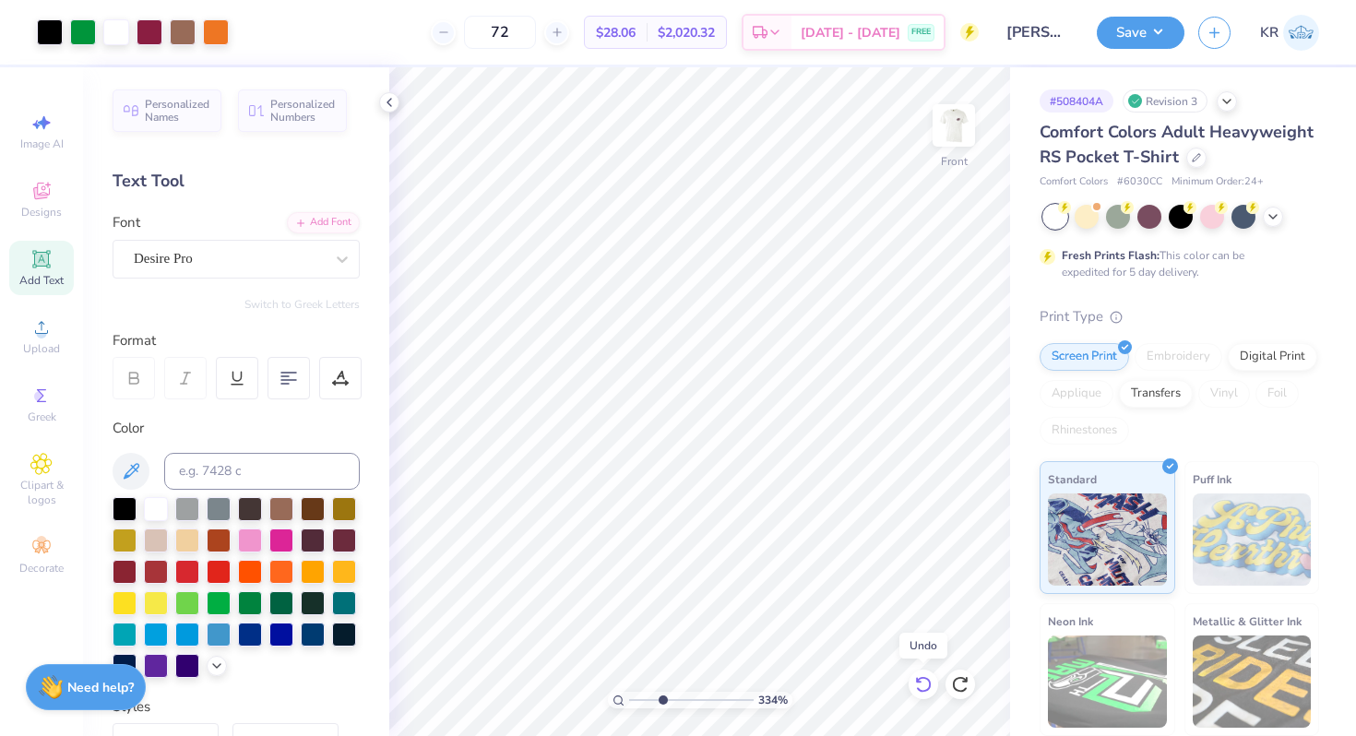
click at [920, 686] on icon at bounding box center [923, 684] width 18 height 18
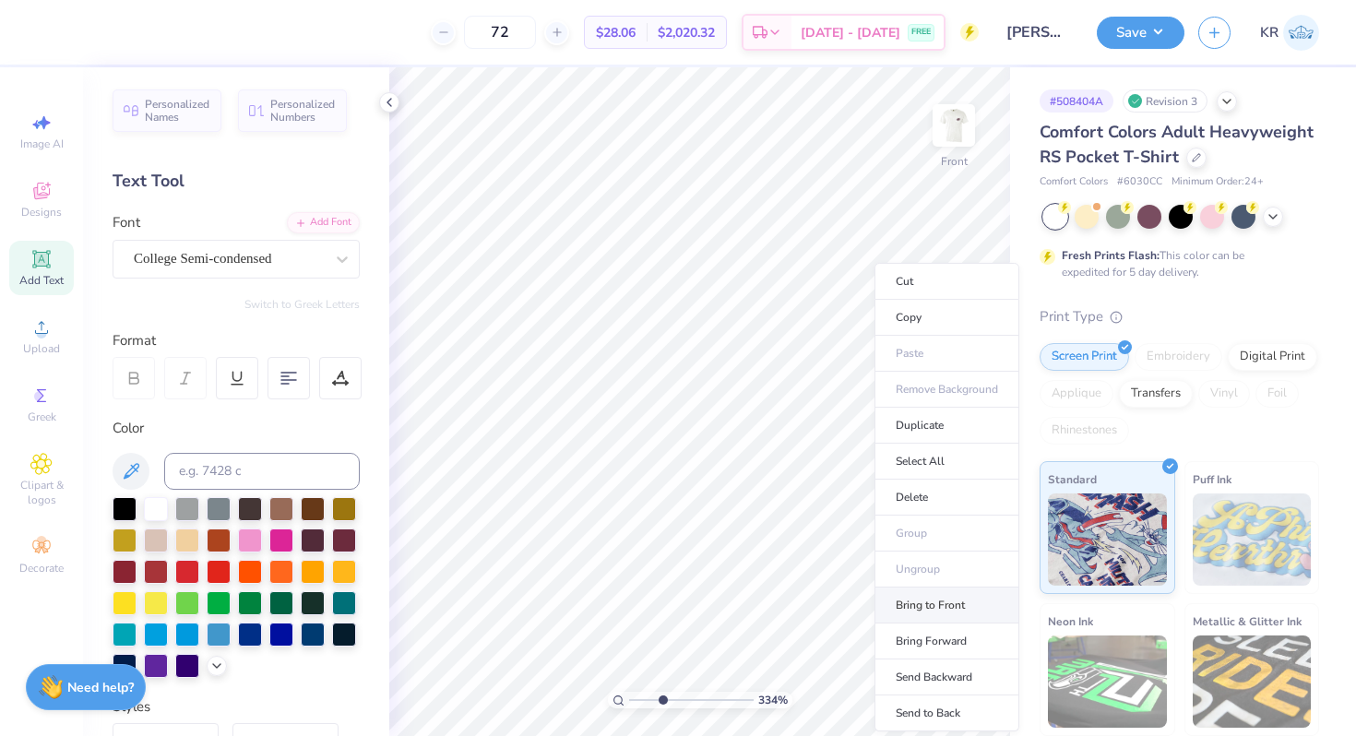
click at [938, 604] on li "Bring to Front" at bounding box center [946, 605] width 145 height 36
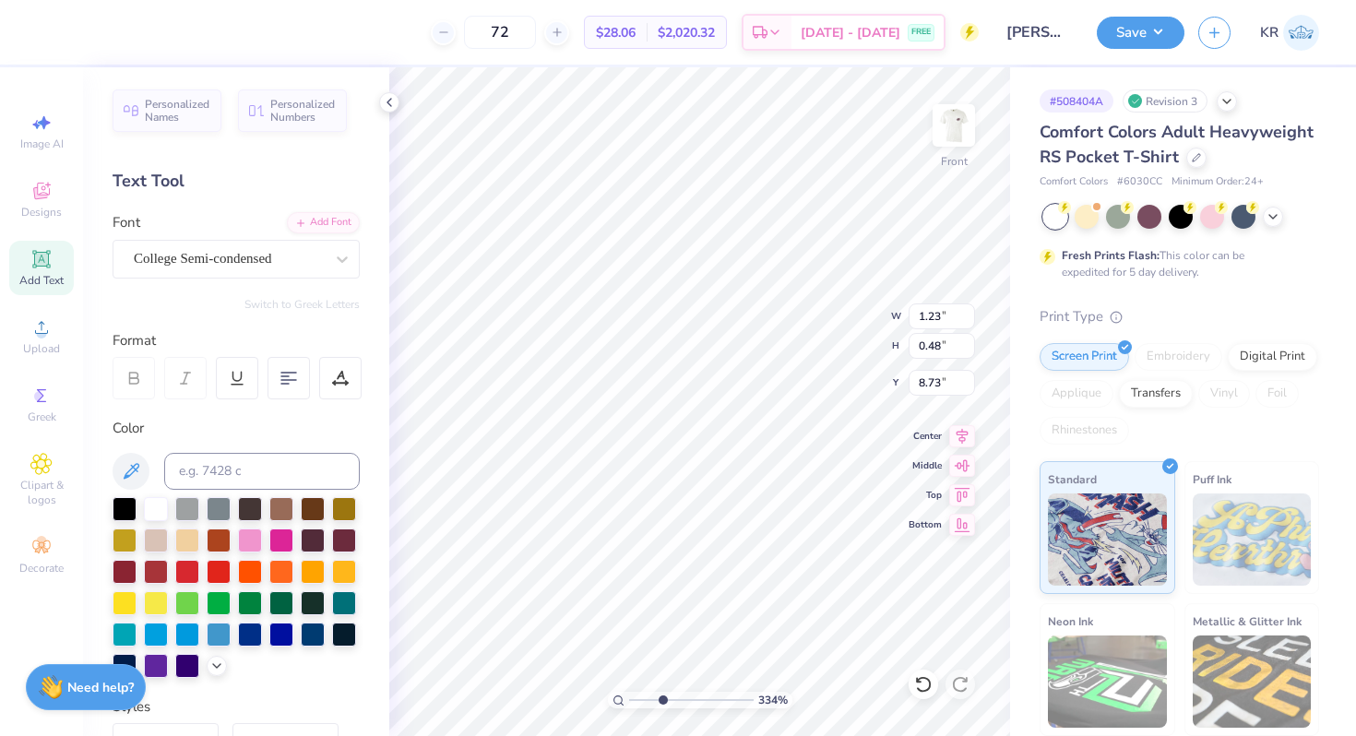
type input "1.23"
type input "0.48"
type input "8.73"
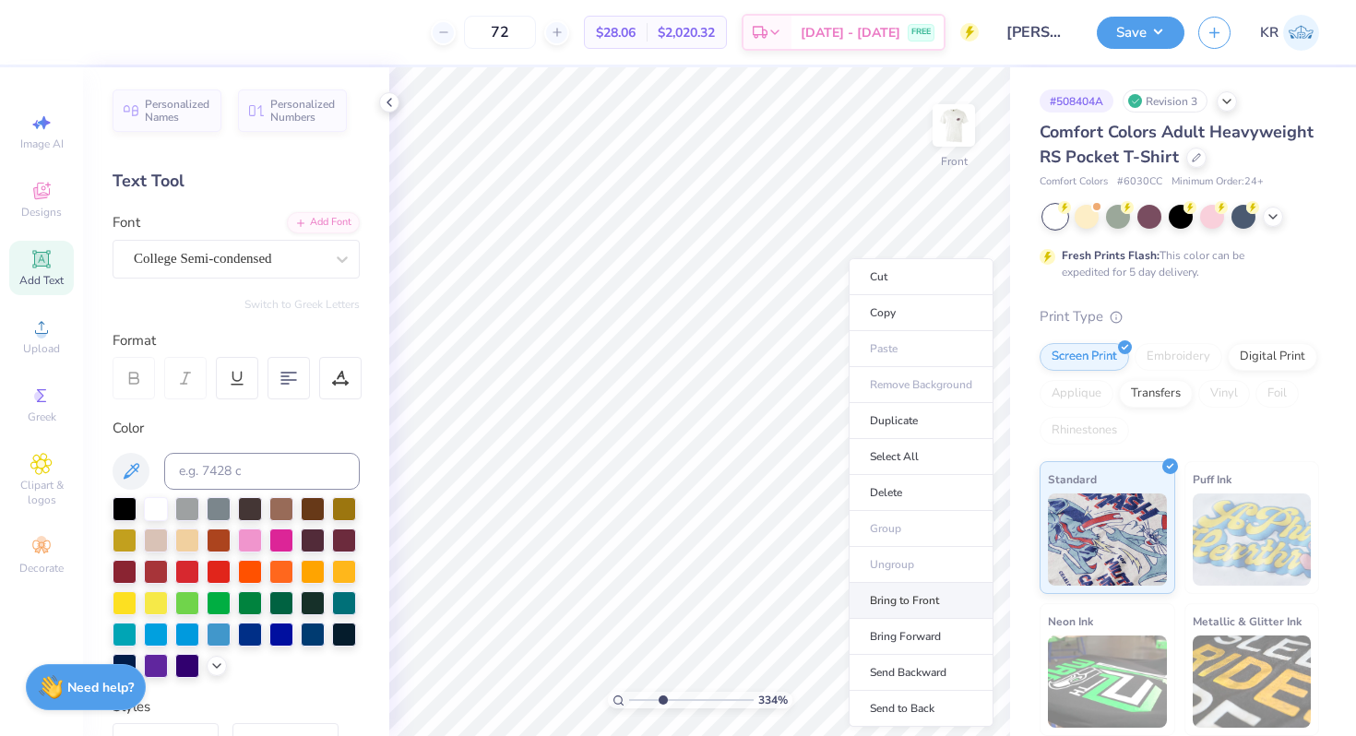
click at [908, 599] on li "Bring to Front" at bounding box center [920, 601] width 145 height 36
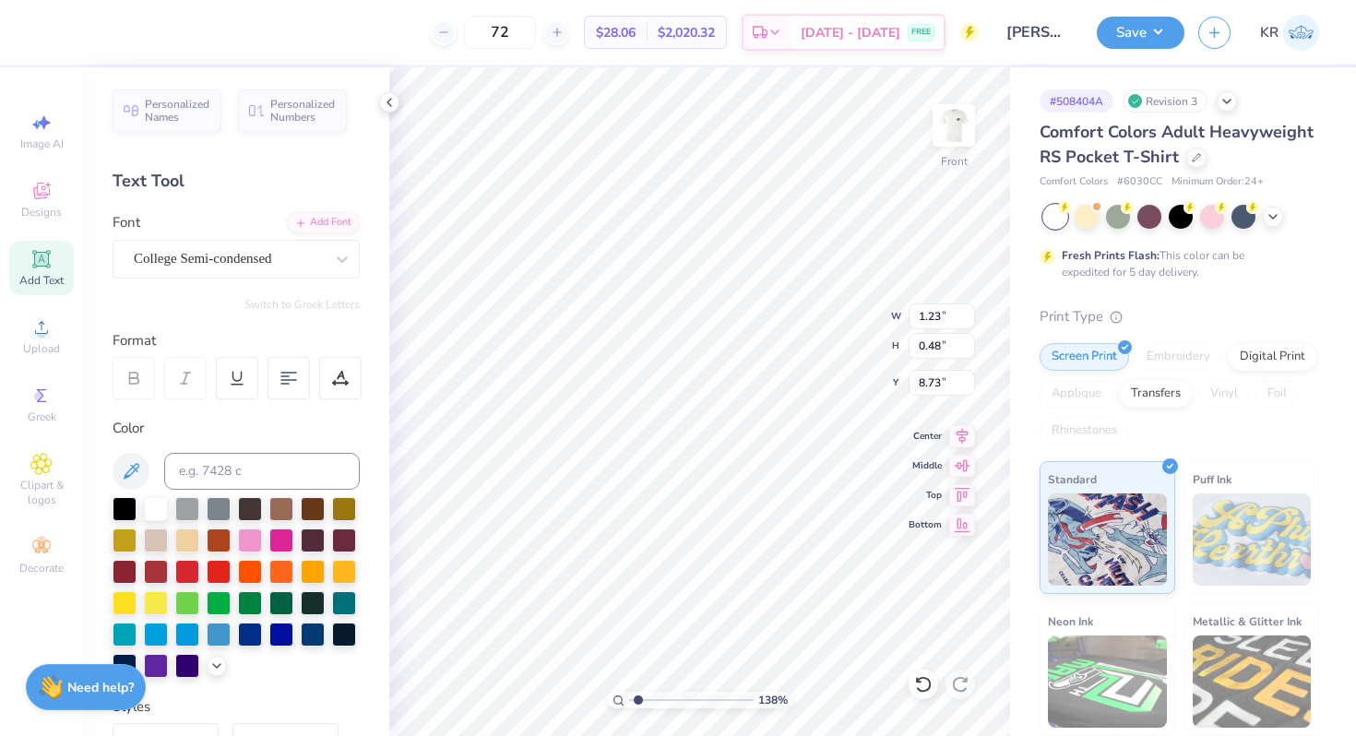
drag, startPoint x: 665, startPoint y: 697, endPoint x: 637, endPoint y: 698, distance: 27.7
click at [637, 698] on input "range" at bounding box center [691, 700] width 124 height 17
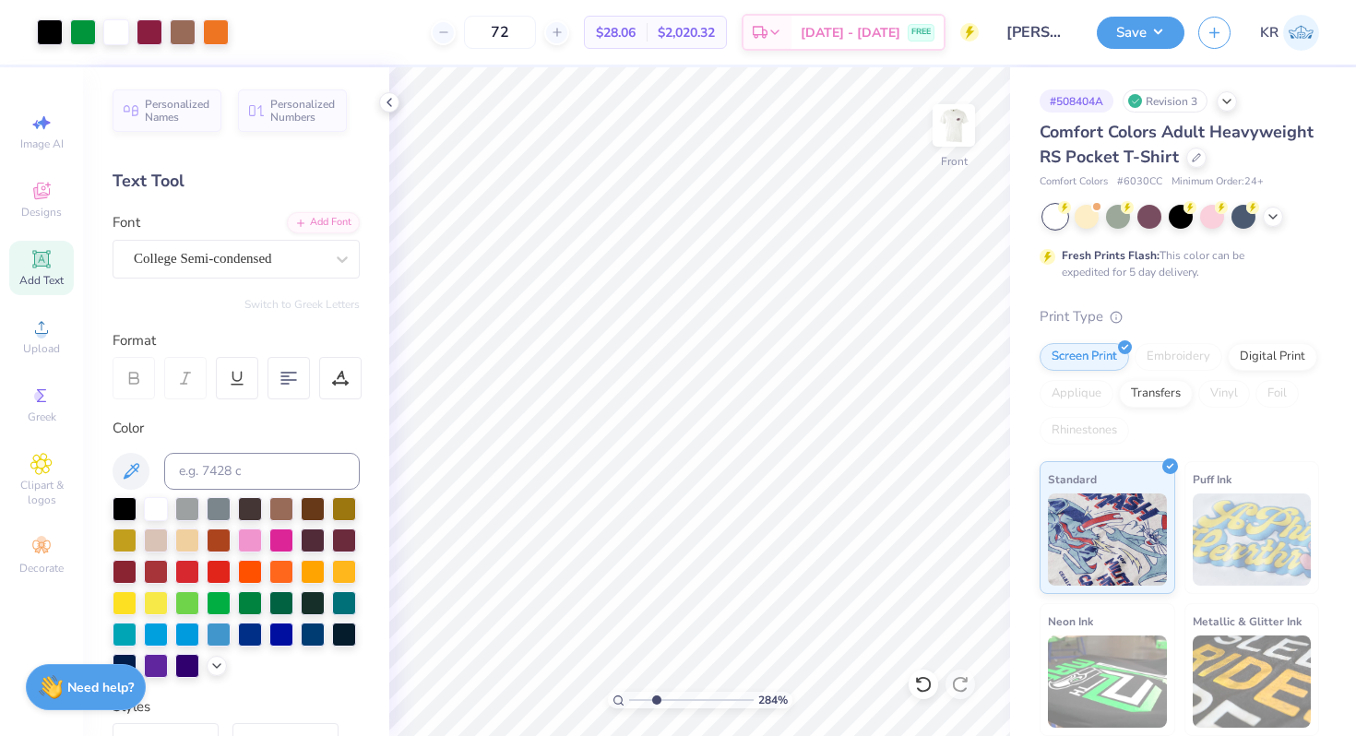
drag, startPoint x: 637, startPoint y: 701, endPoint x: 656, endPoint y: 702, distance: 18.5
click at [656, 702] on input "range" at bounding box center [691, 700] width 124 height 17
click at [661, 699] on input "range" at bounding box center [691, 700] width 124 height 17
drag, startPoint x: 658, startPoint y: 698, endPoint x: 689, endPoint y: 698, distance: 31.4
click at [690, 698] on input "range" at bounding box center [691, 700] width 124 height 17
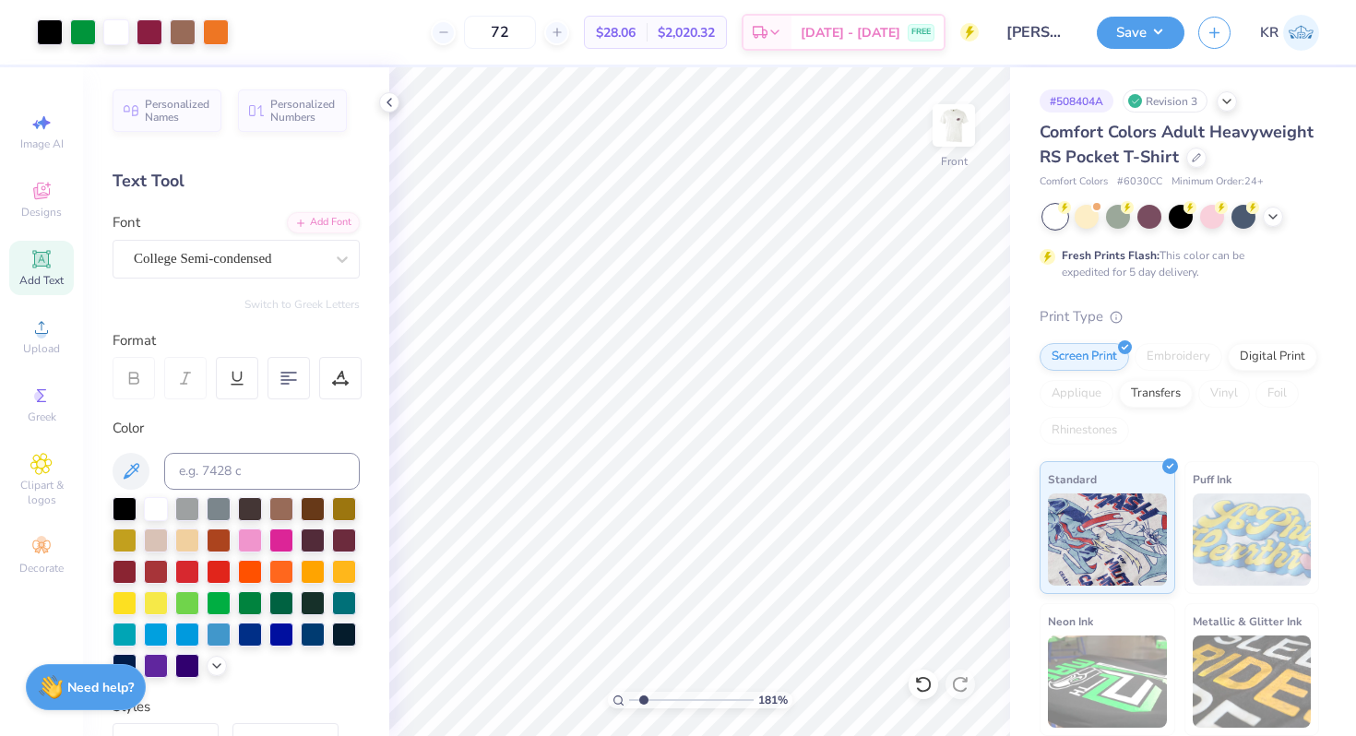
drag, startPoint x: 691, startPoint y: 698, endPoint x: 643, endPoint y: 702, distance: 48.1
click at [643, 702] on input "range" at bounding box center [691, 700] width 124 height 17
drag, startPoint x: 641, startPoint y: 699, endPoint x: 656, endPoint y: 700, distance: 14.8
type input "2.88"
click at [656, 700] on input "range" at bounding box center [691, 700] width 124 height 17
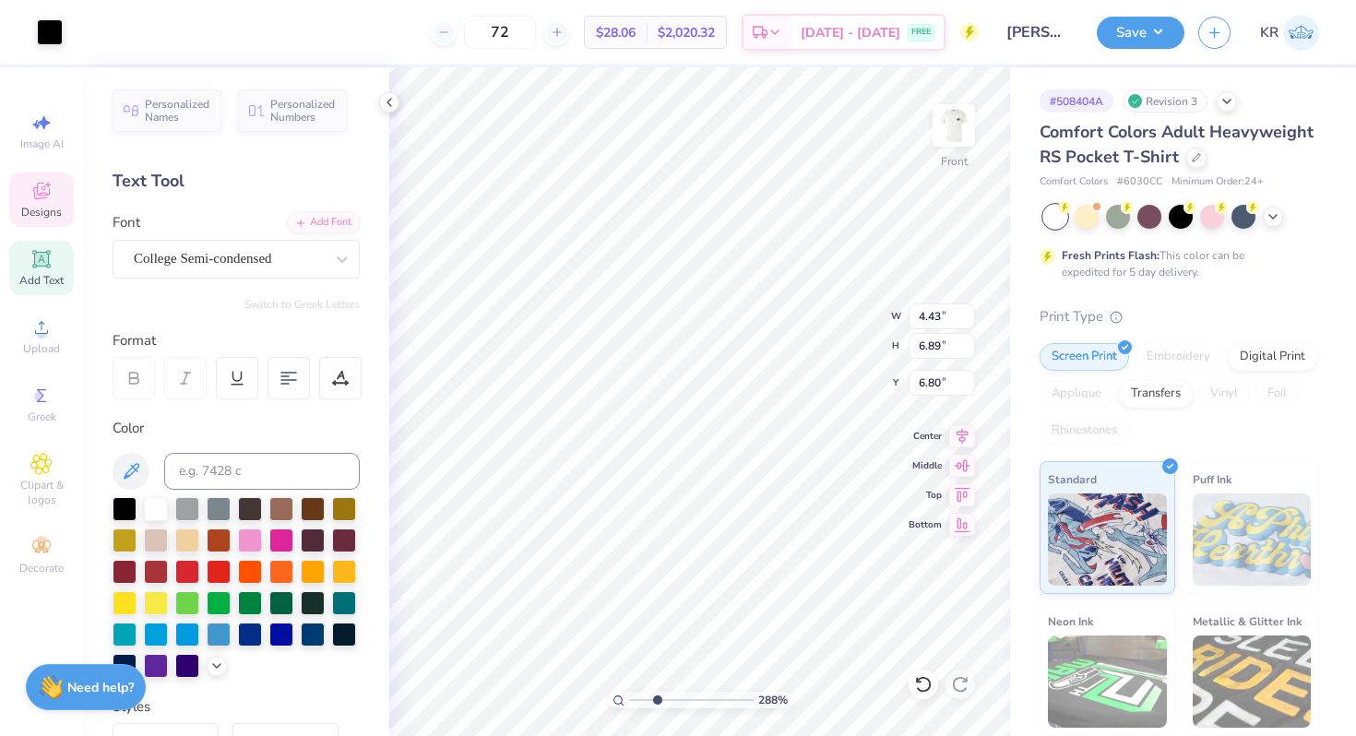
type input "6.80"
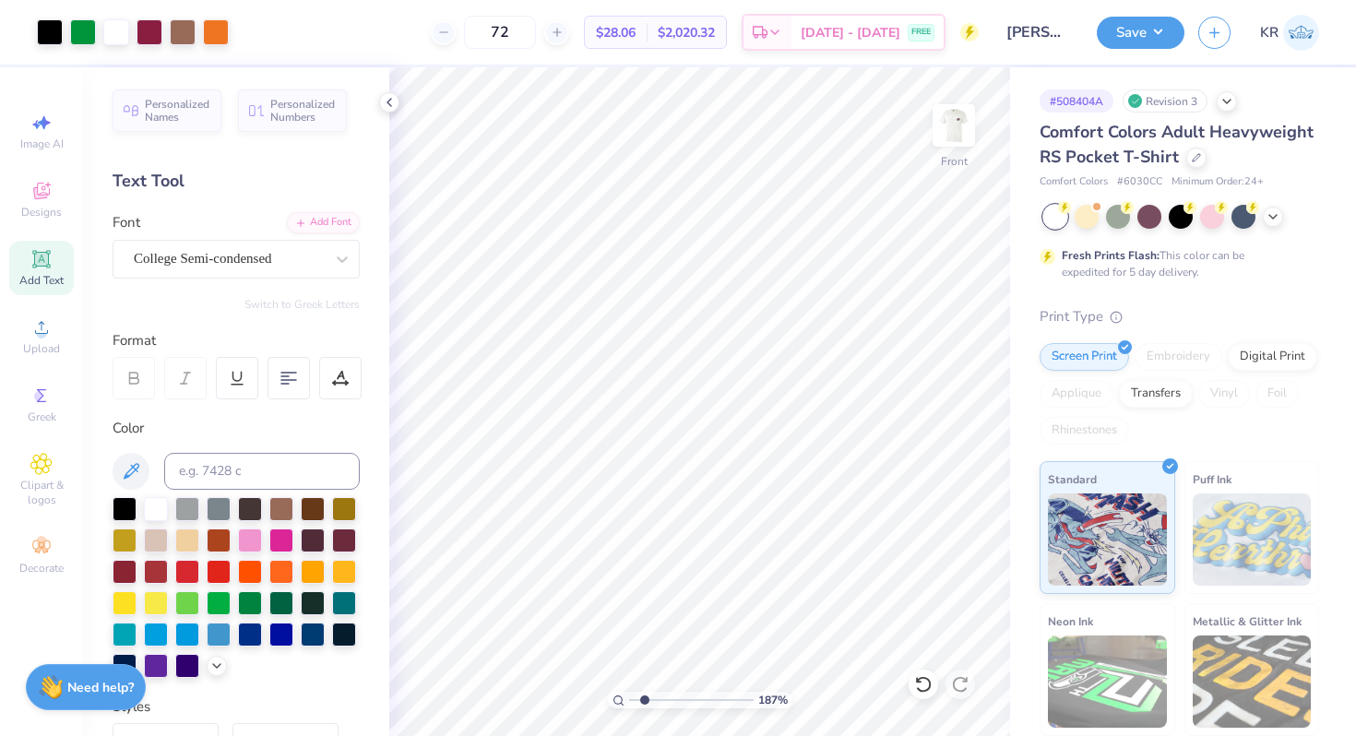
type input "1.87"
click at [644, 697] on input "range" at bounding box center [691, 700] width 124 height 17
click at [914, 685] on icon at bounding box center [923, 684] width 18 height 18
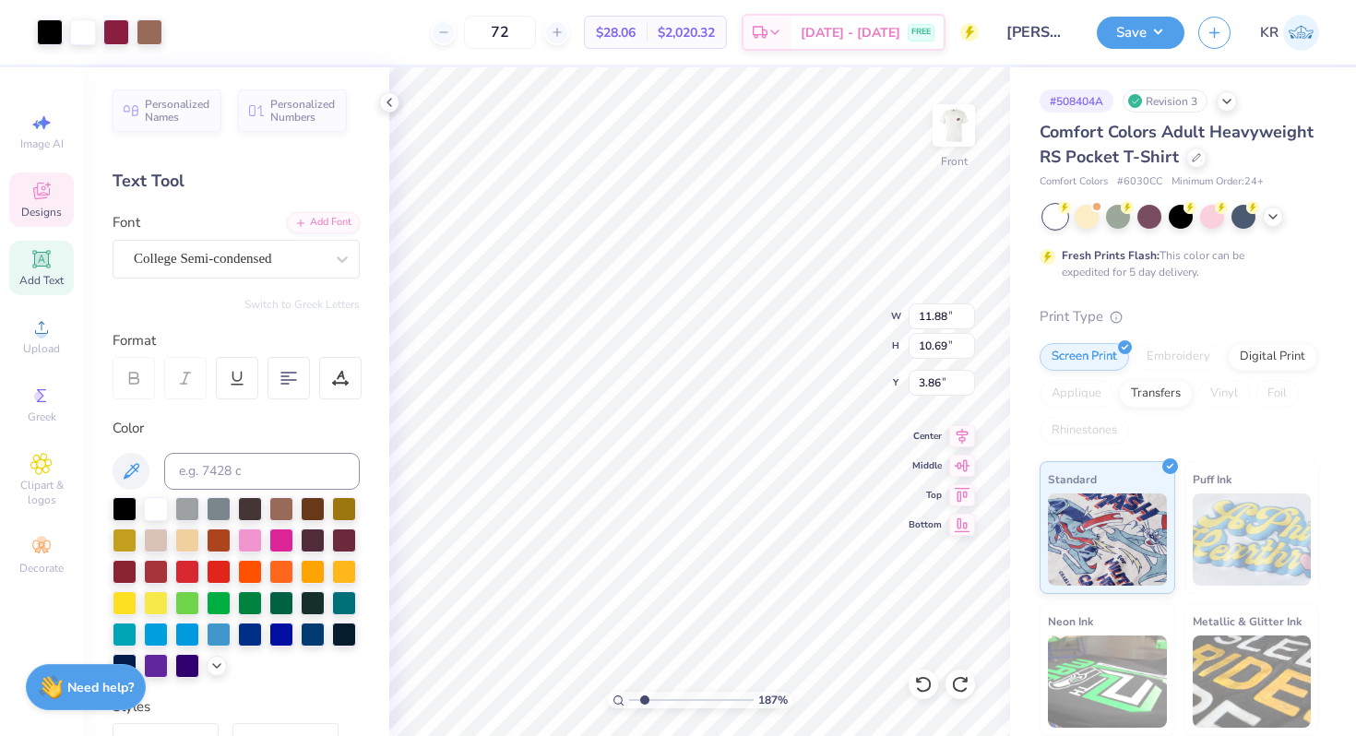
type input "3.00"
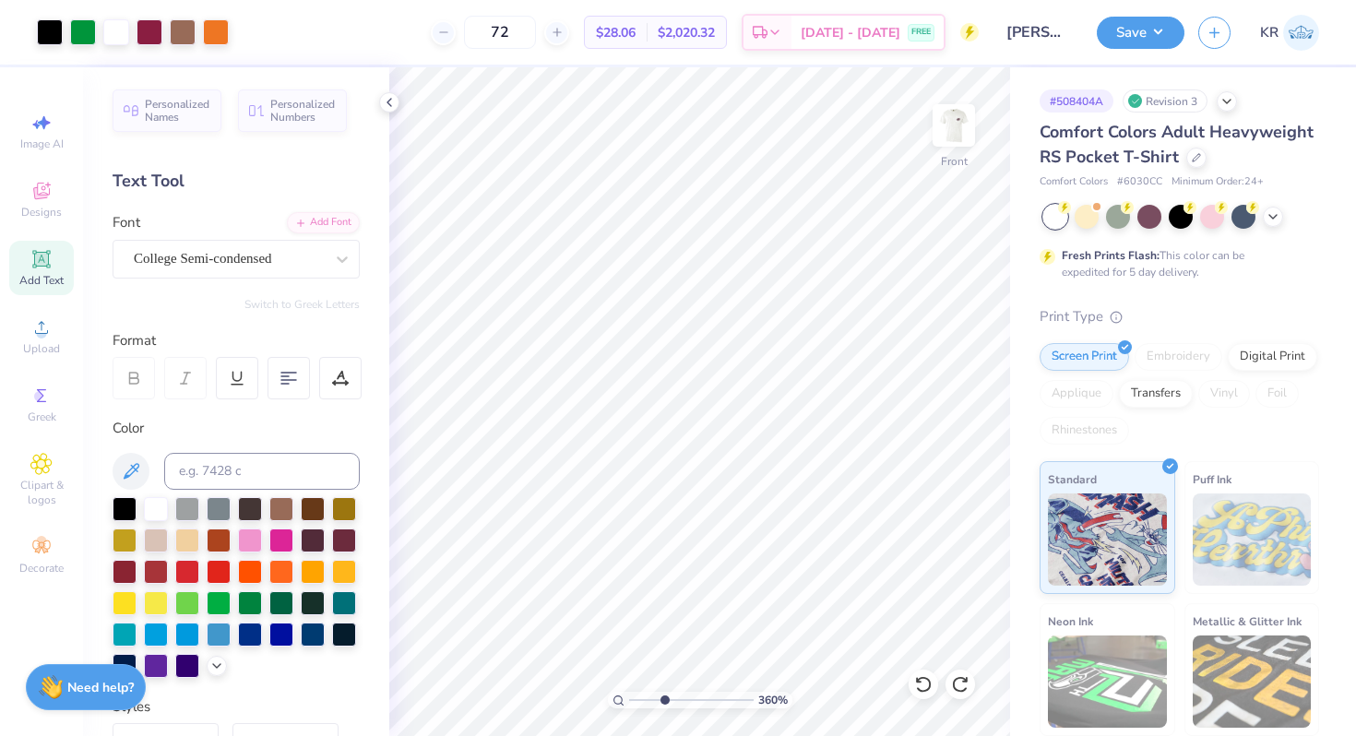
drag, startPoint x: 643, startPoint y: 697, endPoint x: 665, endPoint y: 697, distance: 22.1
click at [665, 697] on input "range" at bounding box center [691, 700] width 124 height 17
drag, startPoint x: 663, startPoint y: 699, endPoint x: 638, endPoint y: 697, distance: 25.0
click at [638, 697] on input "range" at bounding box center [691, 700] width 124 height 17
click at [921, 689] on icon at bounding box center [923, 684] width 18 height 18
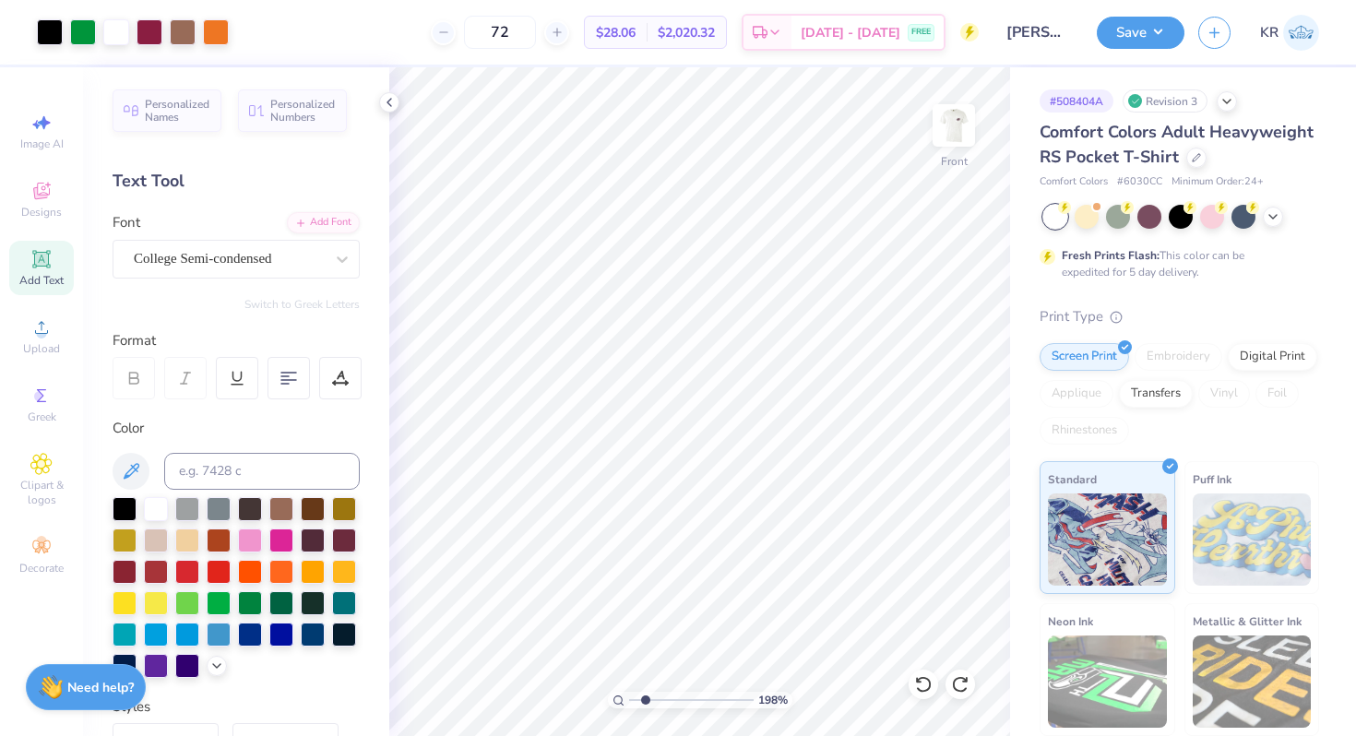
type input "1.98"
click at [645, 697] on input "range" at bounding box center [691, 700] width 124 height 17
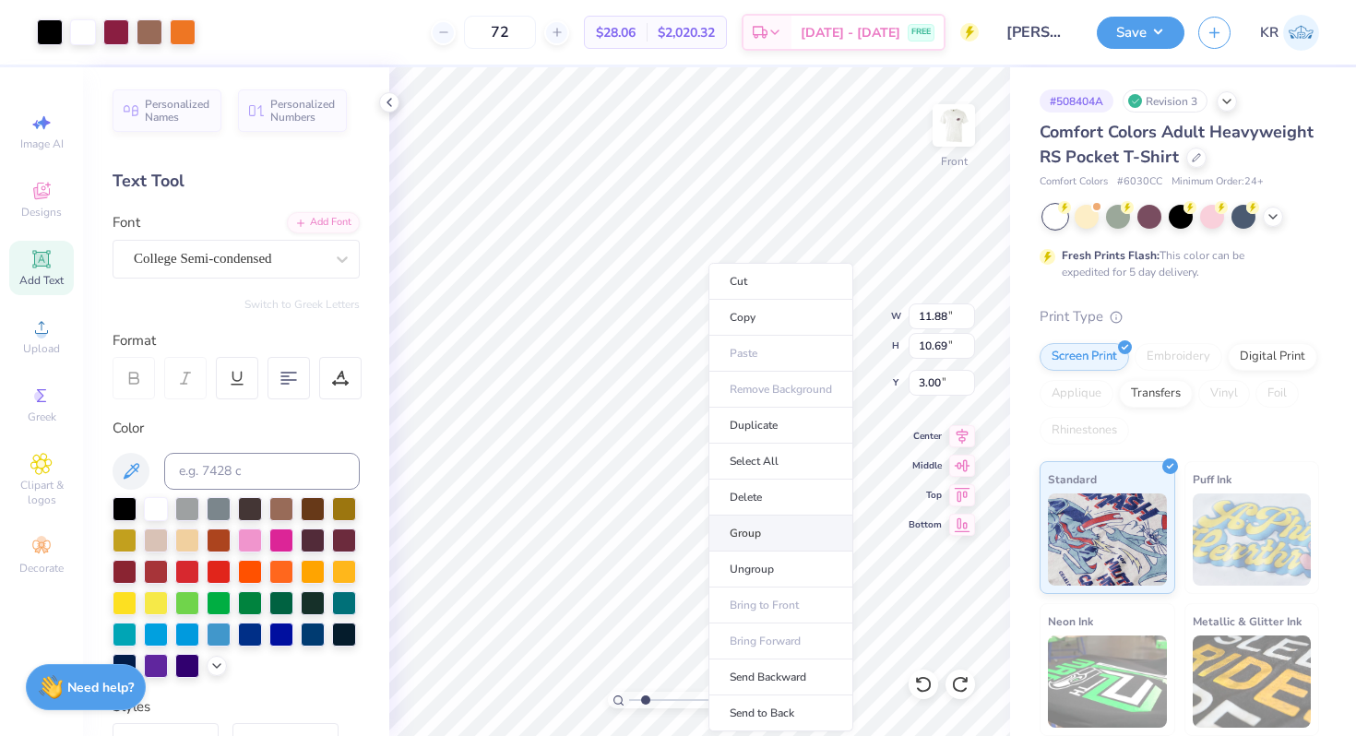
click at [770, 539] on li "Group" at bounding box center [780, 533] width 145 height 36
type input "15.58"
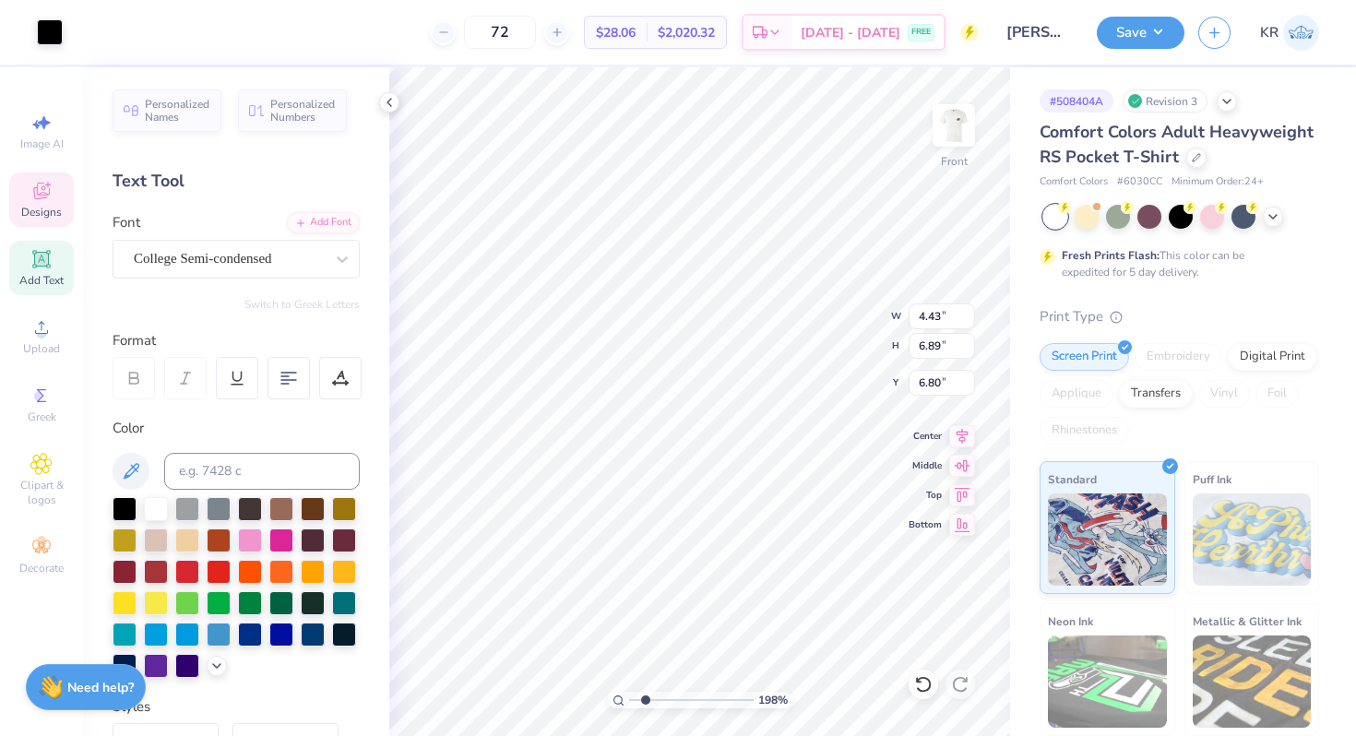
type input "6.80"
type input "11.88"
type input "10.69"
type input "15.58"
drag, startPoint x: 645, startPoint y: 698, endPoint x: 659, endPoint y: 698, distance: 14.8
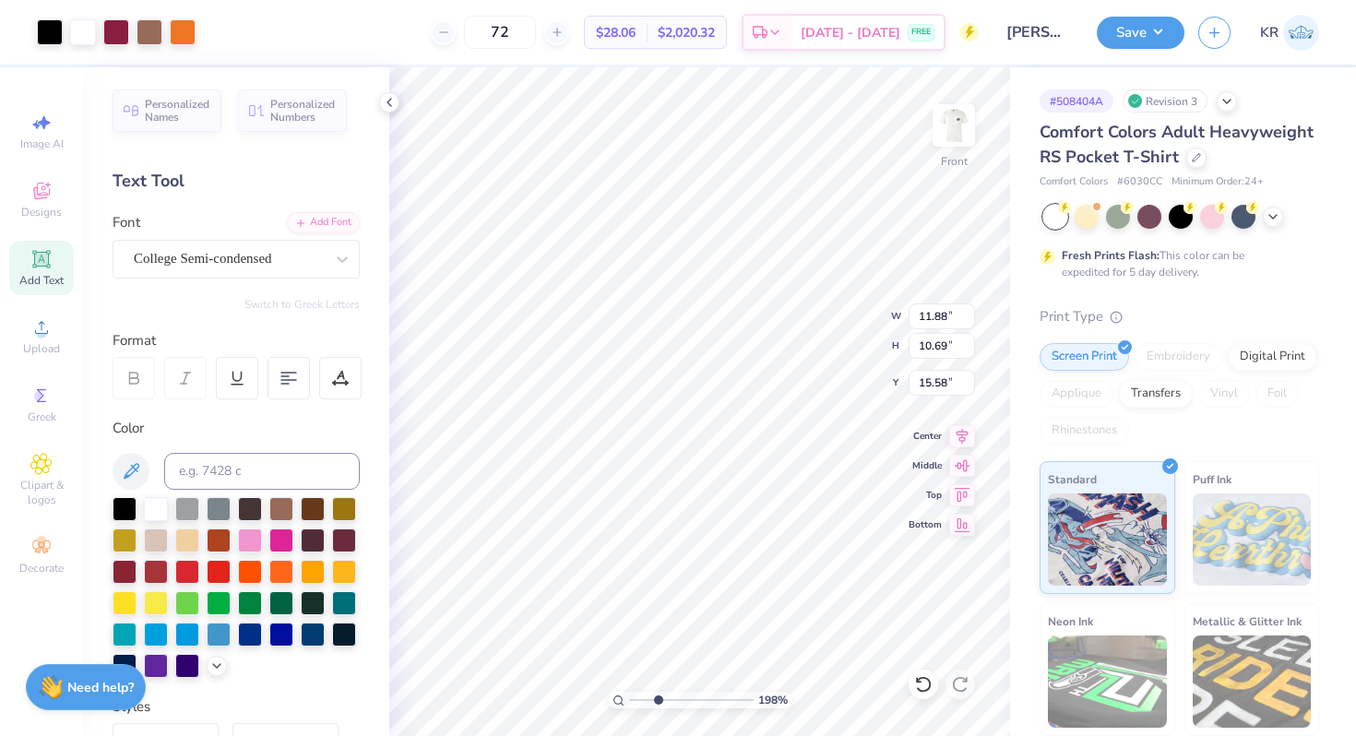
type input "3.19"
click at [659, 698] on input "range" at bounding box center [691, 700] width 124 height 17
type input "4.43"
type input "6.89"
type input "7.15"
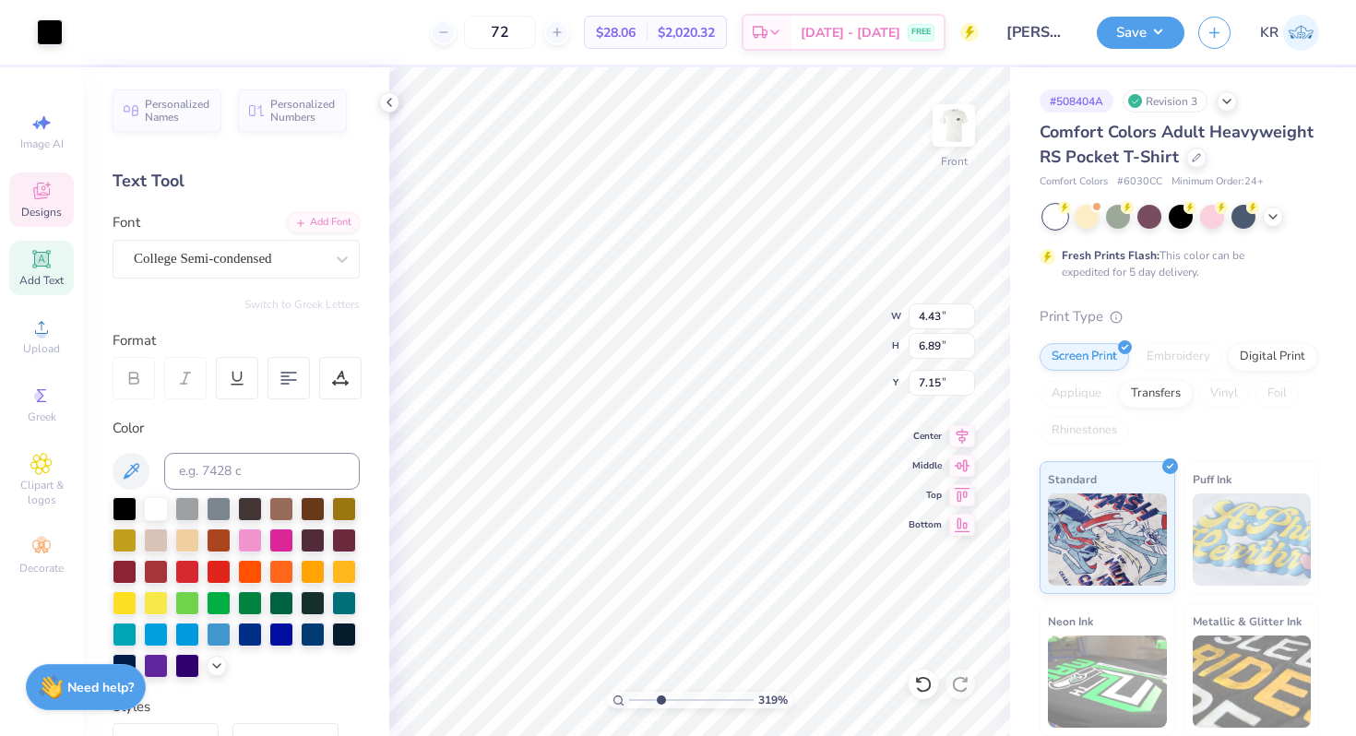
type input "3.82"
type input "2.37"
type input "9.89"
click at [926, 685] on icon at bounding box center [923, 684] width 18 height 18
click at [966, 681] on icon at bounding box center [965, 680] width 4 height 4
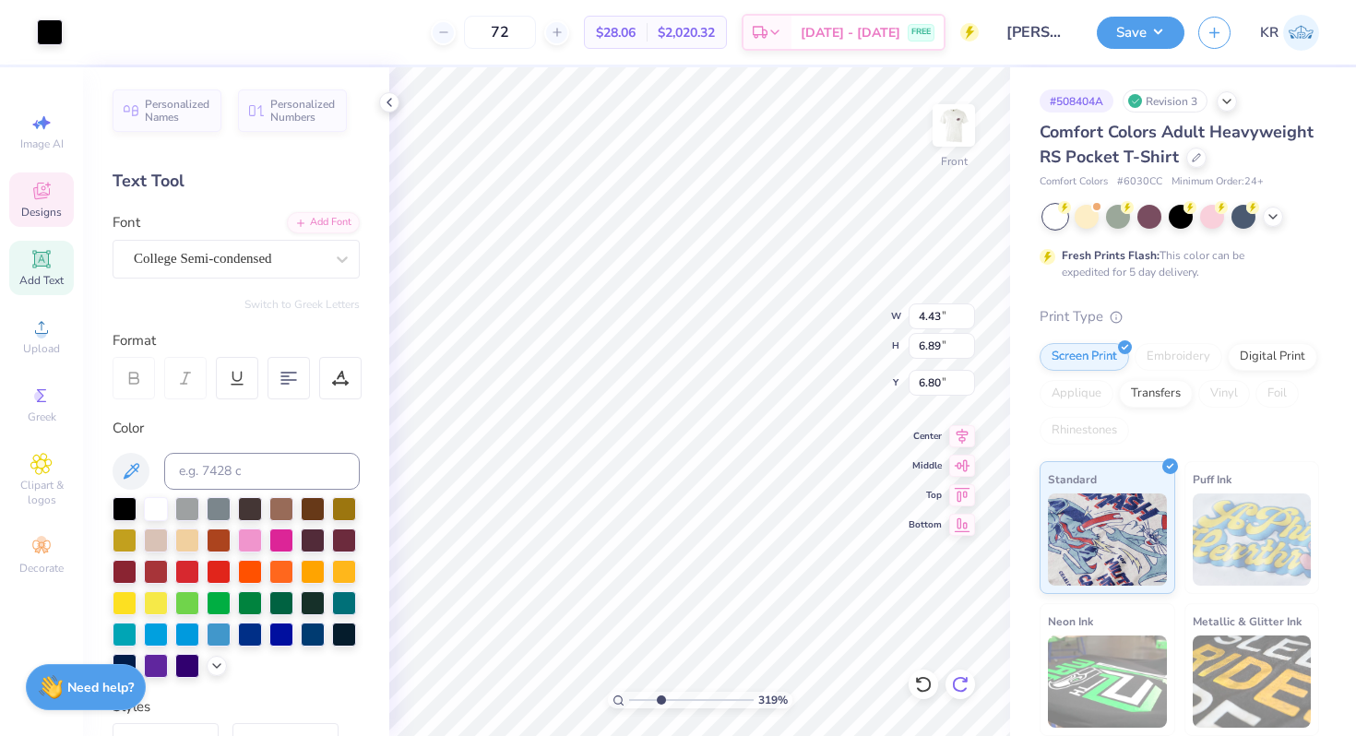
type input "6.83"
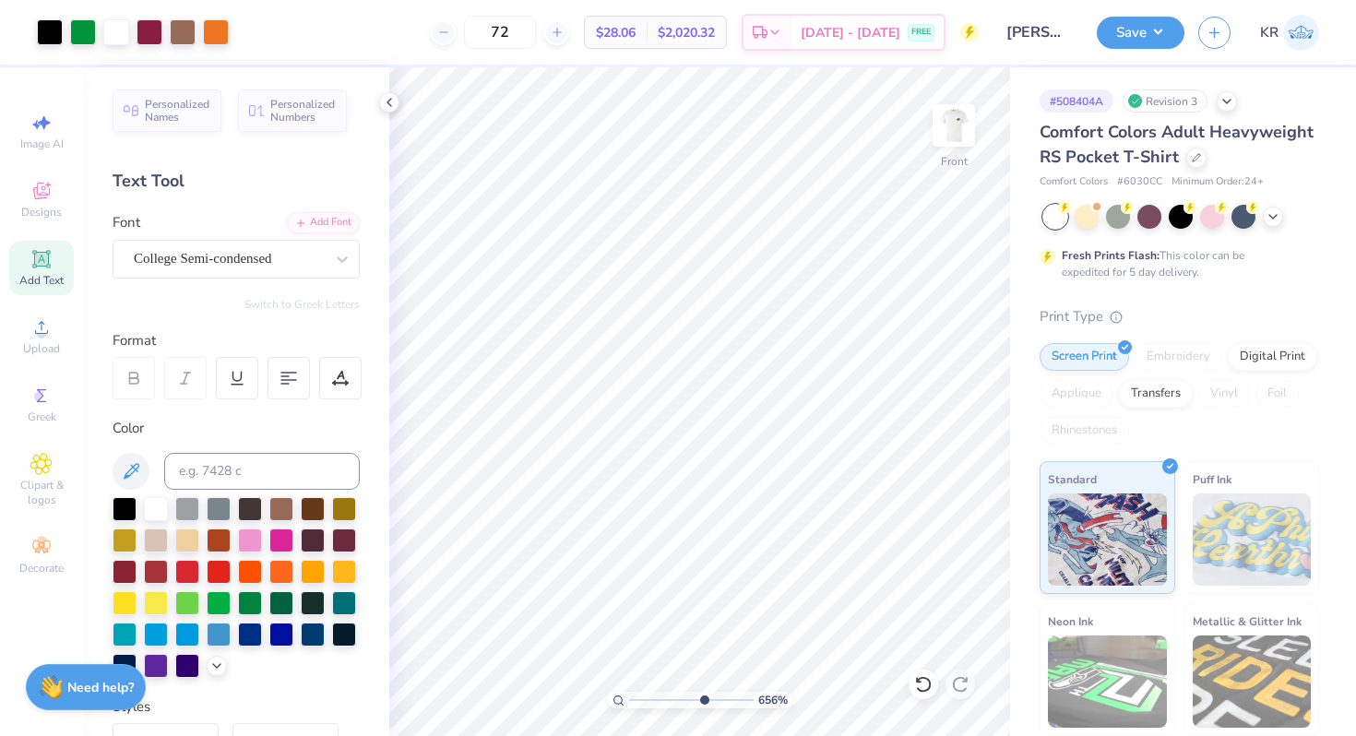
drag, startPoint x: 657, startPoint y: 696, endPoint x: 700, endPoint y: 694, distance: 43.4
type input "6.5"
click at [701, 694] on input "range" at bounding box center [691, 700] width 124 height 17
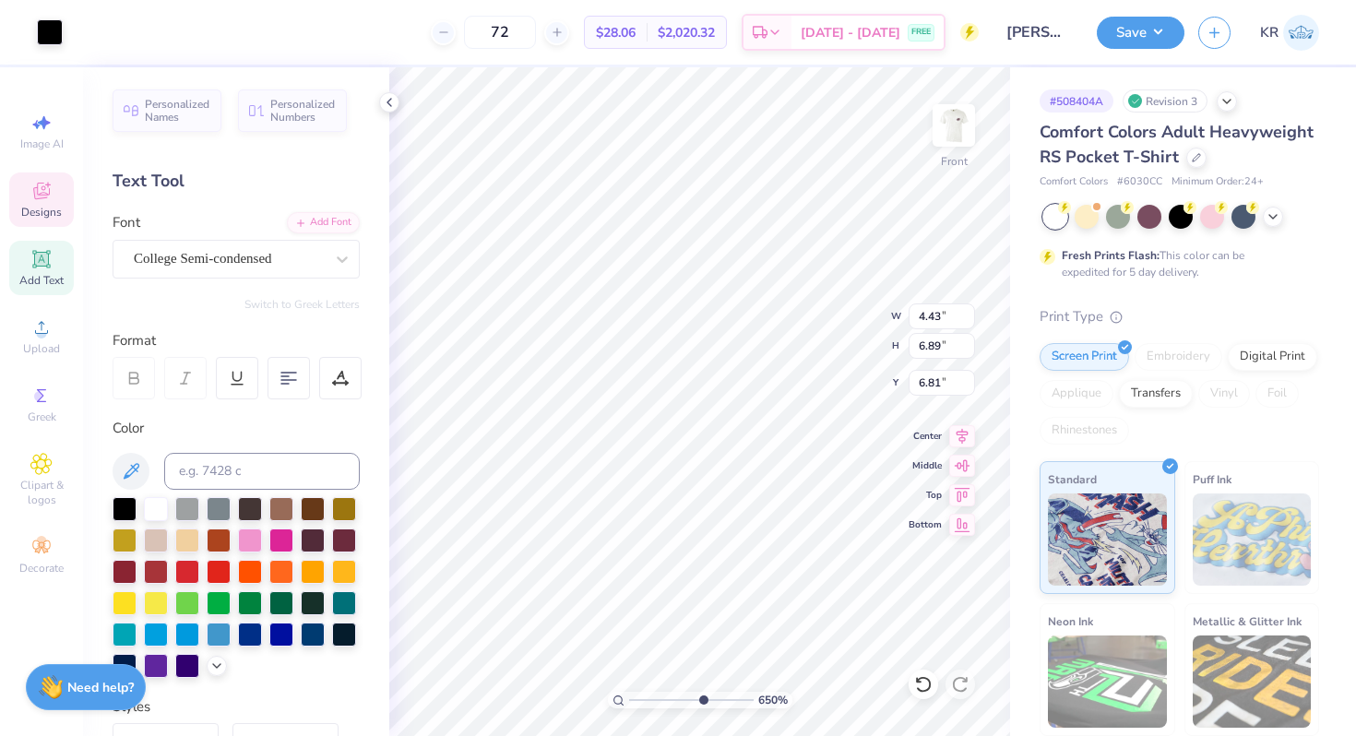
type input "6.81"
drag, startPoint x: 700, startPoint y: 699, endPoint x: 647, endPoint y: 706, distance: 53.1
click at [648, 706] on input "range" at bounding box center [691, 700] width 124 height 17
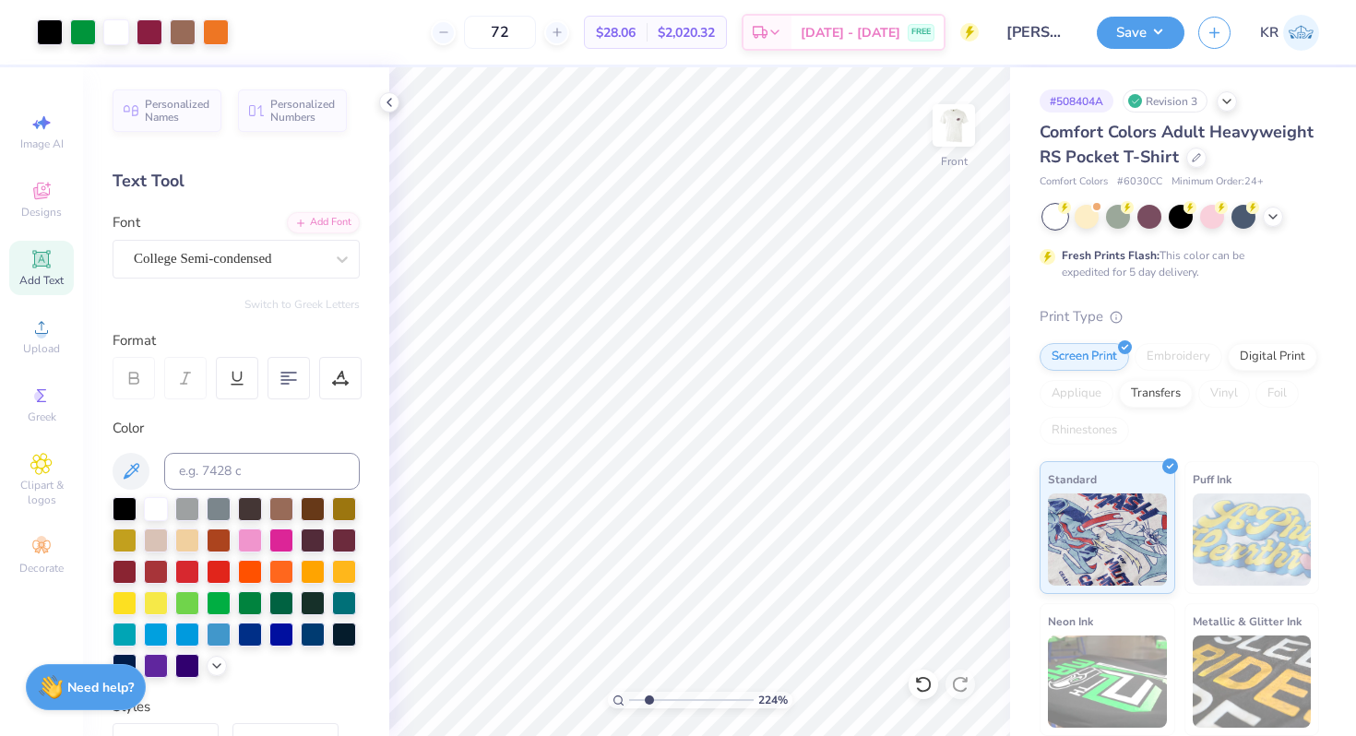
drag, startPoint x: 621, startPoint y: 694, endPoint x: 632, endPoint y: 696, distance: 11.2
click at [632, 696] on div "224 %" at bounding box center [700, 700] width 184 height 17
drag, startPoint x: 619, startPoint y: 694, endPoint x: 640, endPoint y: 698, distance: 21.5
click at [640, 698] on div "224 %" at bounding box center [700, 700] width 184 height 17
drag, startPoint x: 619, startPoint y: 697, endPoint x: 632, endPoint y: 698, distance: 12.9
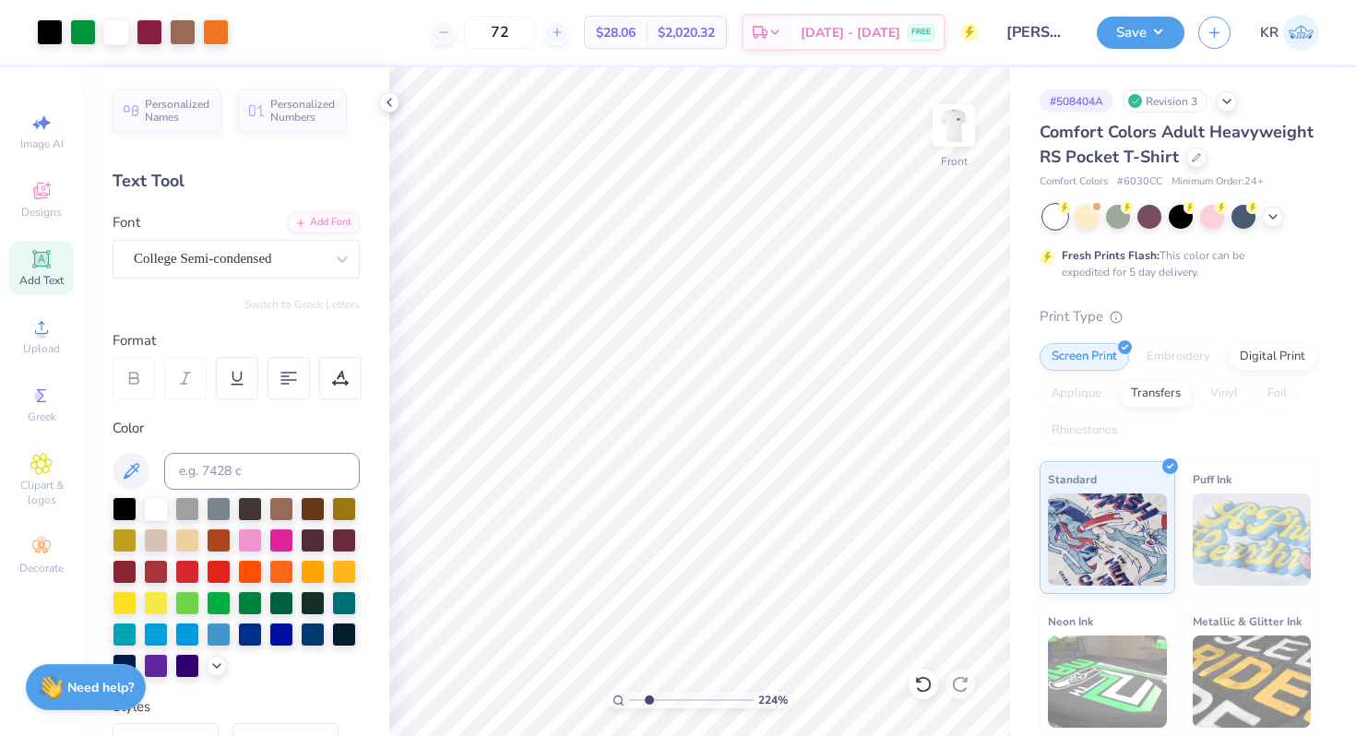
click at [632, 698] on div "224 %" at bounding box center [700, 700] width 184 height 17
click at [657, 699] on input "range" at bounding box center [691, 700] width 124 height 17
drag, startPoint x: 658, startPoint y: 699, endPoint x: 711, endPoint y: 711, distance: 53.9
click at [711, 708] on input "range" at bounding box center [691, 700] width 124 height 17
drag, startPoint x: 712, startPoint y: 694, endPoint x: 643, endPoint y: 694, distance: 69.2
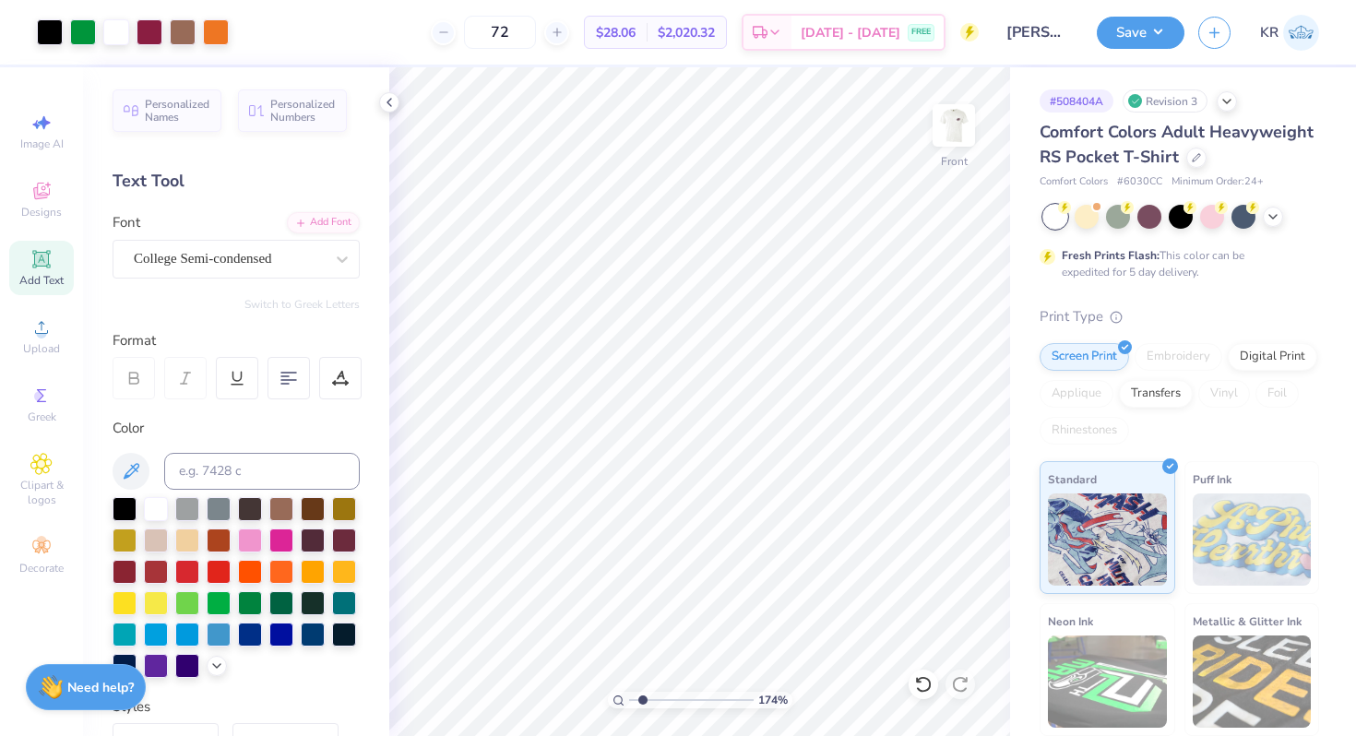
type input "1.79"
click at [643, 694] on input "range" at bounding box center [691, 700] width 124 height 17
click at [119, 34] on div at bounding box center [116, 31] width 26 height 26
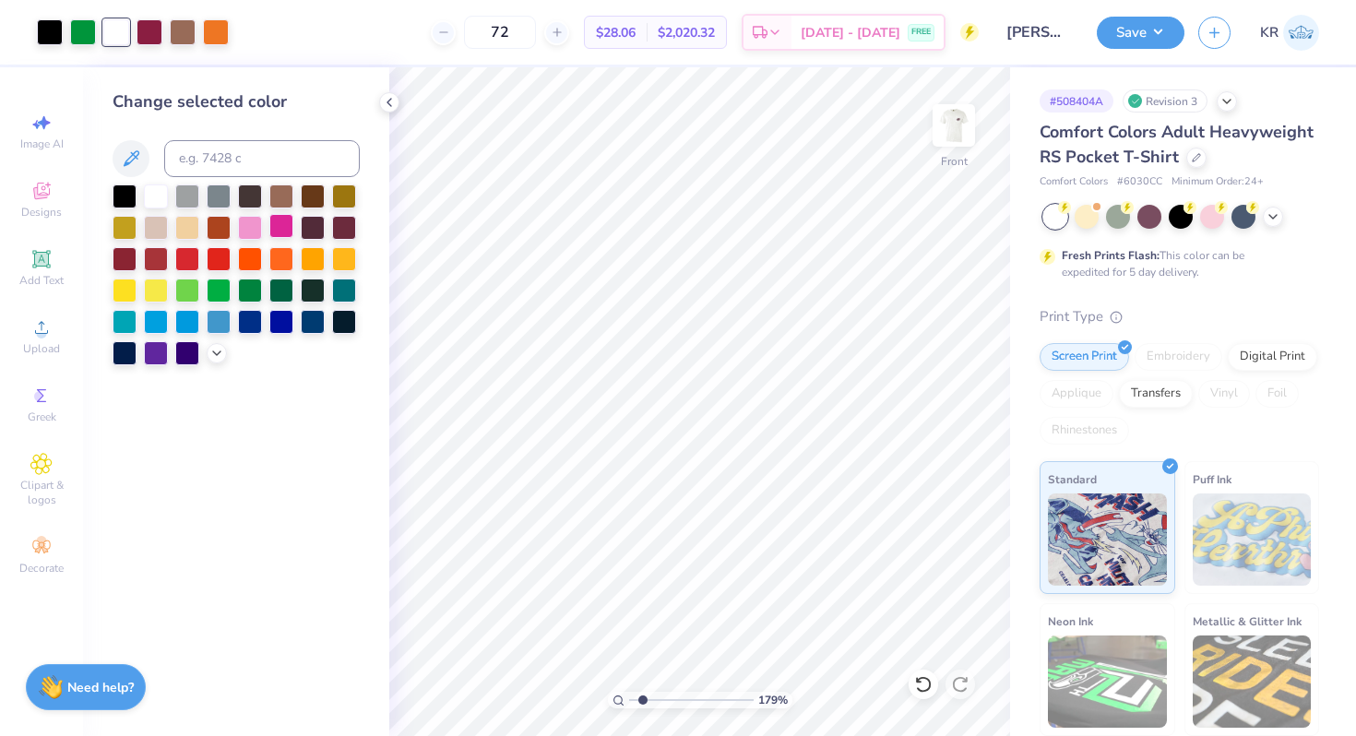
click at [269, 231] on div at bounding box center [281, 226] width 24 height 24
click at [153, 196] on div at bounding box center [156, 195] width 24 height 24
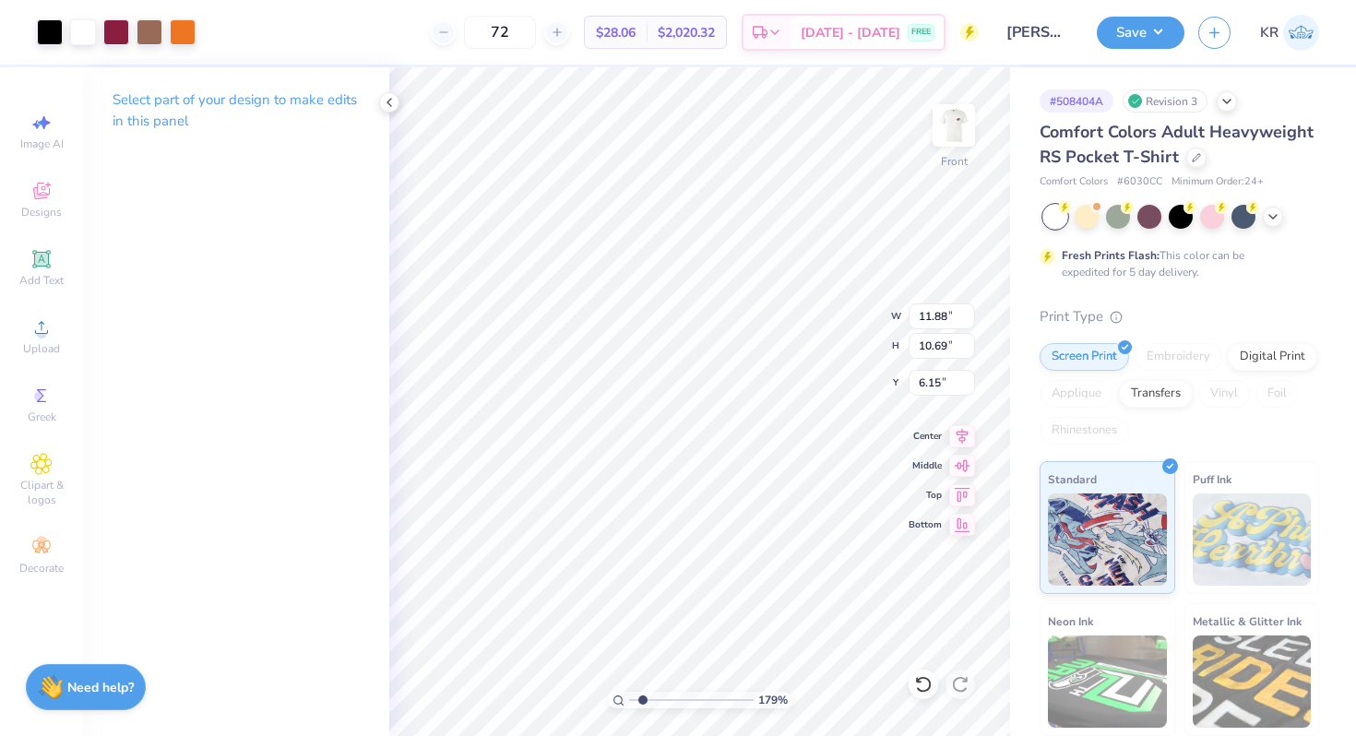
type input "3.00"
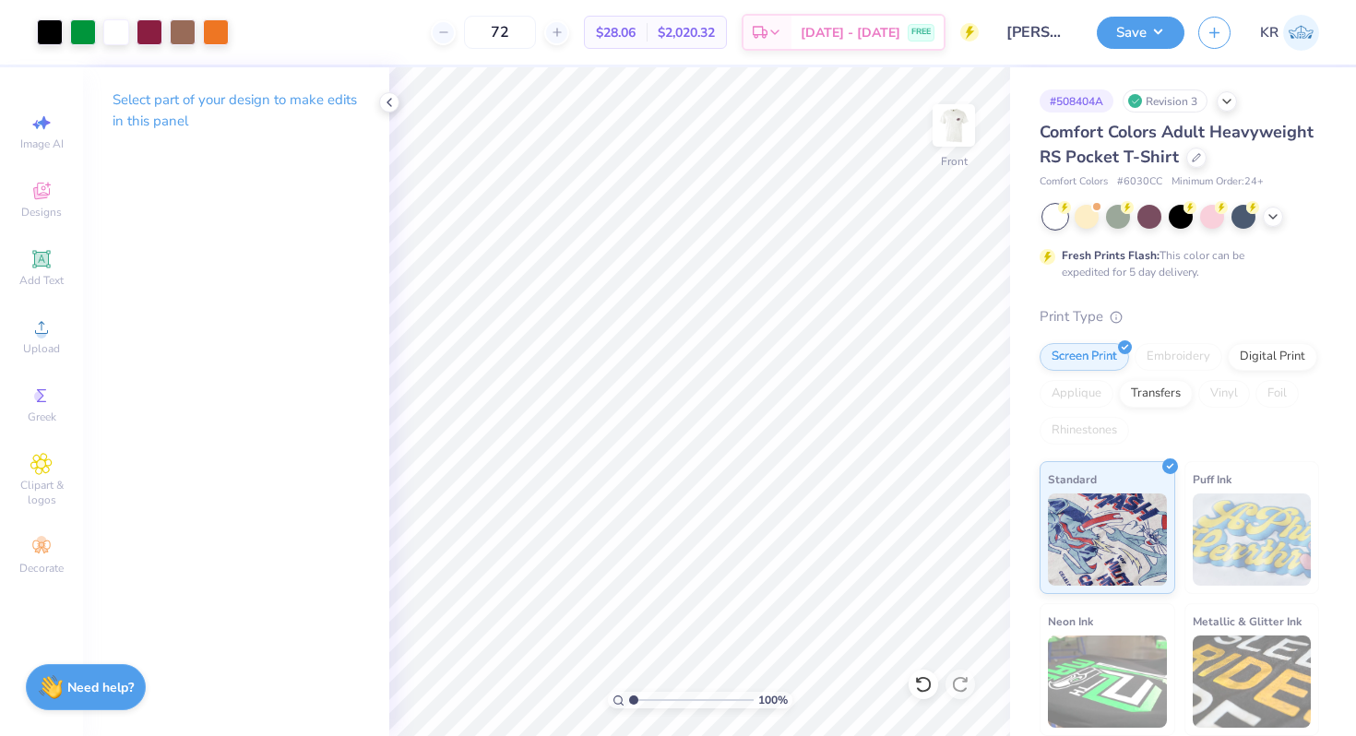
drag, startPoint x: 641, startPoint y: 698, endPoint x: 627, endPoint y: 698, distance: 13.8
click at [629, 698] on input "range" at bounding box center [691, 700] width 124 height 17
click at [223, 34] on div at bounding box center [216, 31] width 26 height 26
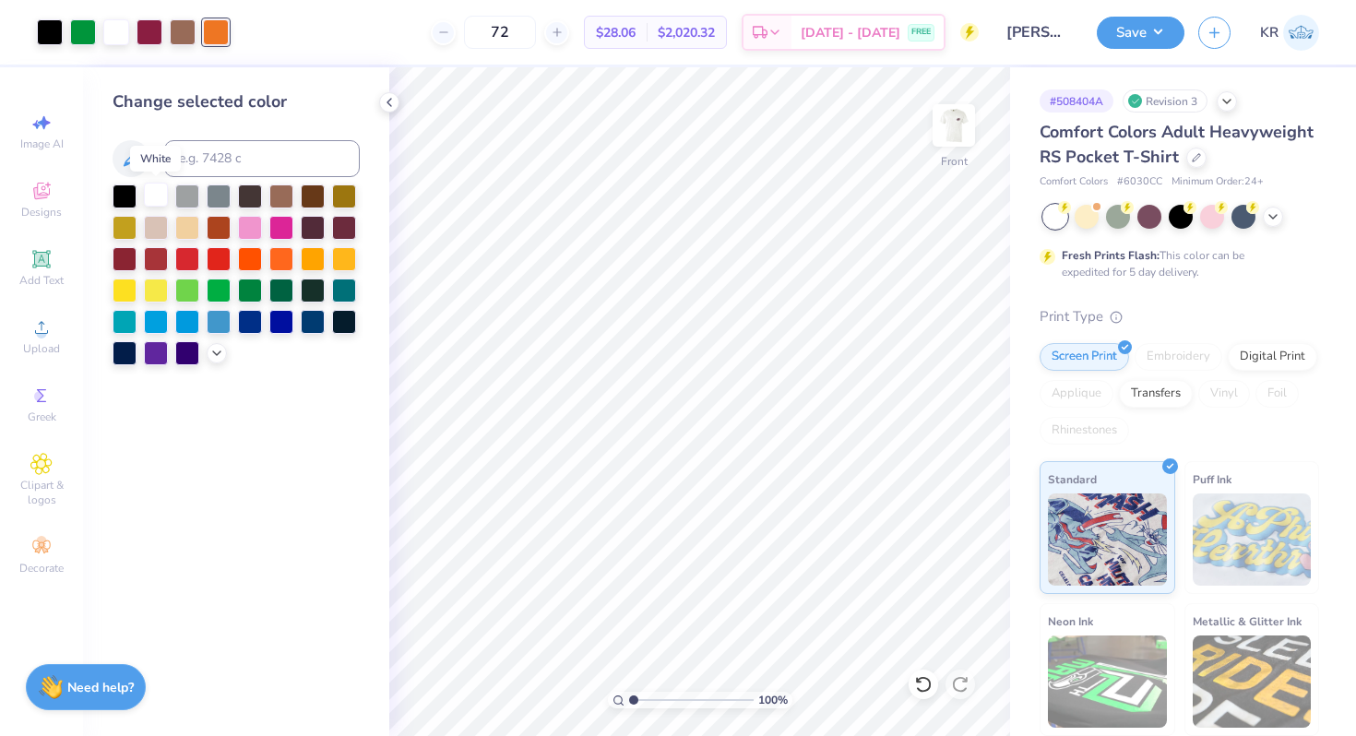
click at [162, 191] on div at bounding box center [156, 195] width 24 height 24
drag, startPoint x: 630, startPoint y: 696, endPoint x: 642, endPoint y: 698, distance: 12.1
click at [642, 698] on input "range" at bounding box center [691, 700] width 124 height 17
drag, startPoint x: 645, startPoint y: 700, endPoint x: 659, endPoint y: 702, distance: 14.9
click at [659, 702] on input "range" at bounding box center [691, 700] width 124 height 17
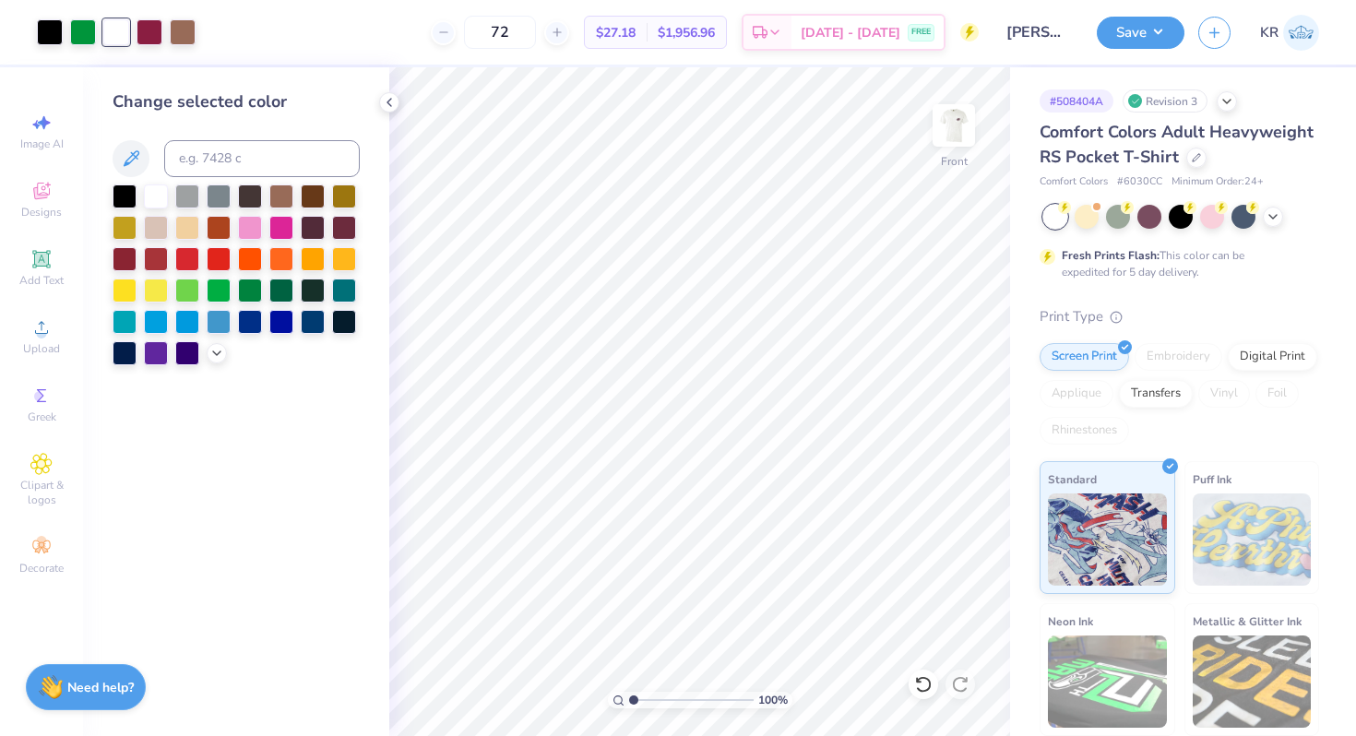
drag, startPoint x: 662, startPoint y: 700, endPoint x: 620, endPoint y: 700, distance: 42.4
type input "1"
click at [629, 700] on input "range" at bounding box center [691, 700] width 124 height 17
click at [76, 34] on div at bounding box center [83, 31] width 26 height 26
click at [252, 283] on div at bounding box center [250, 289] width 24 height 24
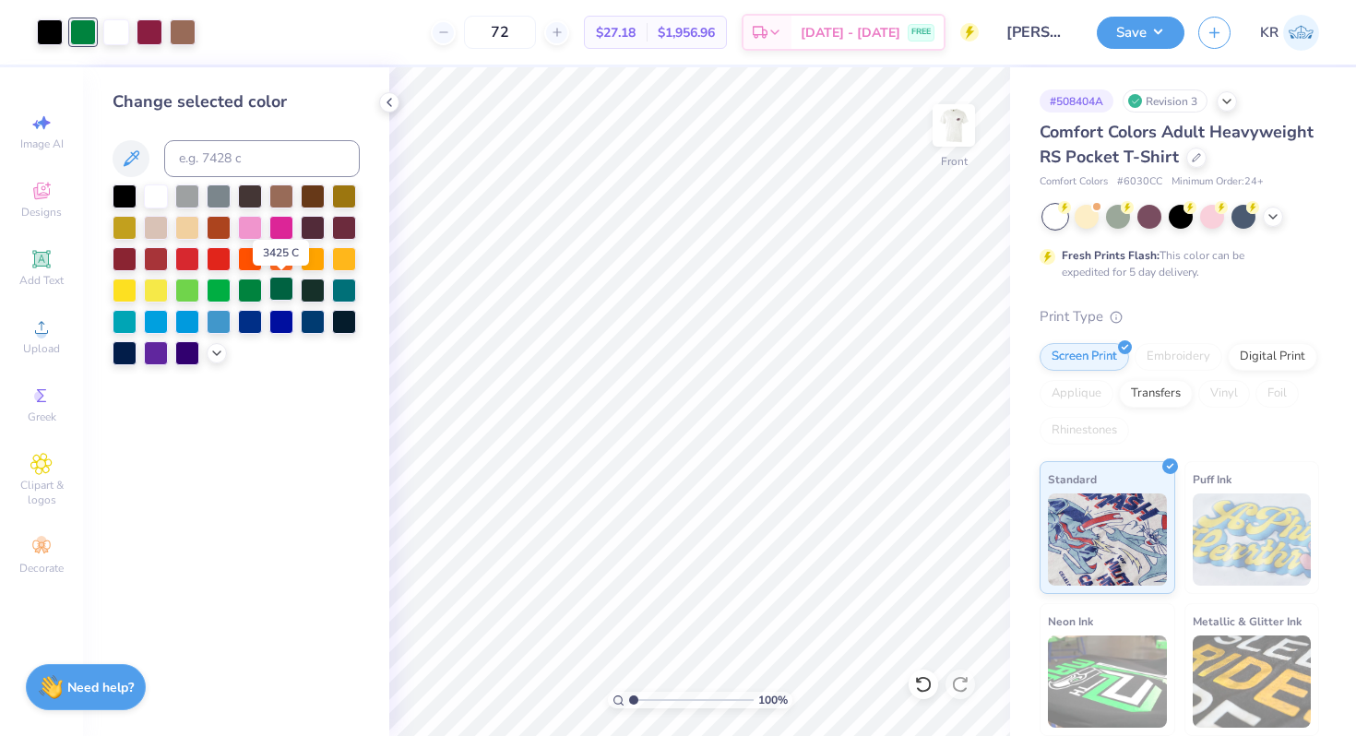
click at [272, 287] on div at bounding box center [281, 289] width 24 height 24
click at [212, 294] on div at bounding box center [219, 289] width 24 height 24
click at [196, 296] on div at bounding box center [187, 289] width 24 height 24
click at [275, 296] on div at bounding box center [281, 289] width 24 height 24
click at [255, 297] on div at bounding box center [250, 289] width 24 height 24
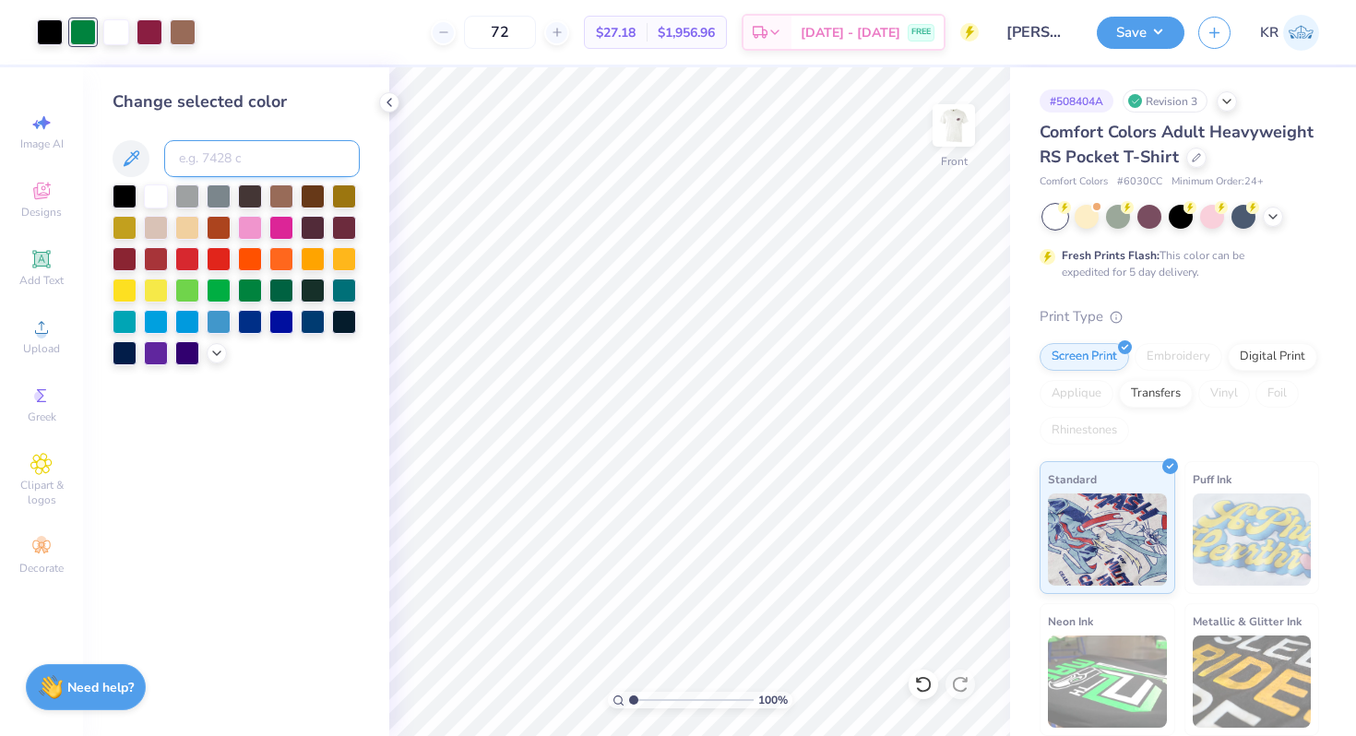
click at [231, 146] on input at bounding box center [262, 158] width 196 height 37
type input "355"
click at [257, 295] on div at bounding box center [250, 289] width 24 height 24
click at [219, 353] on icon at bounding box center [216, 351] width 15 height 15
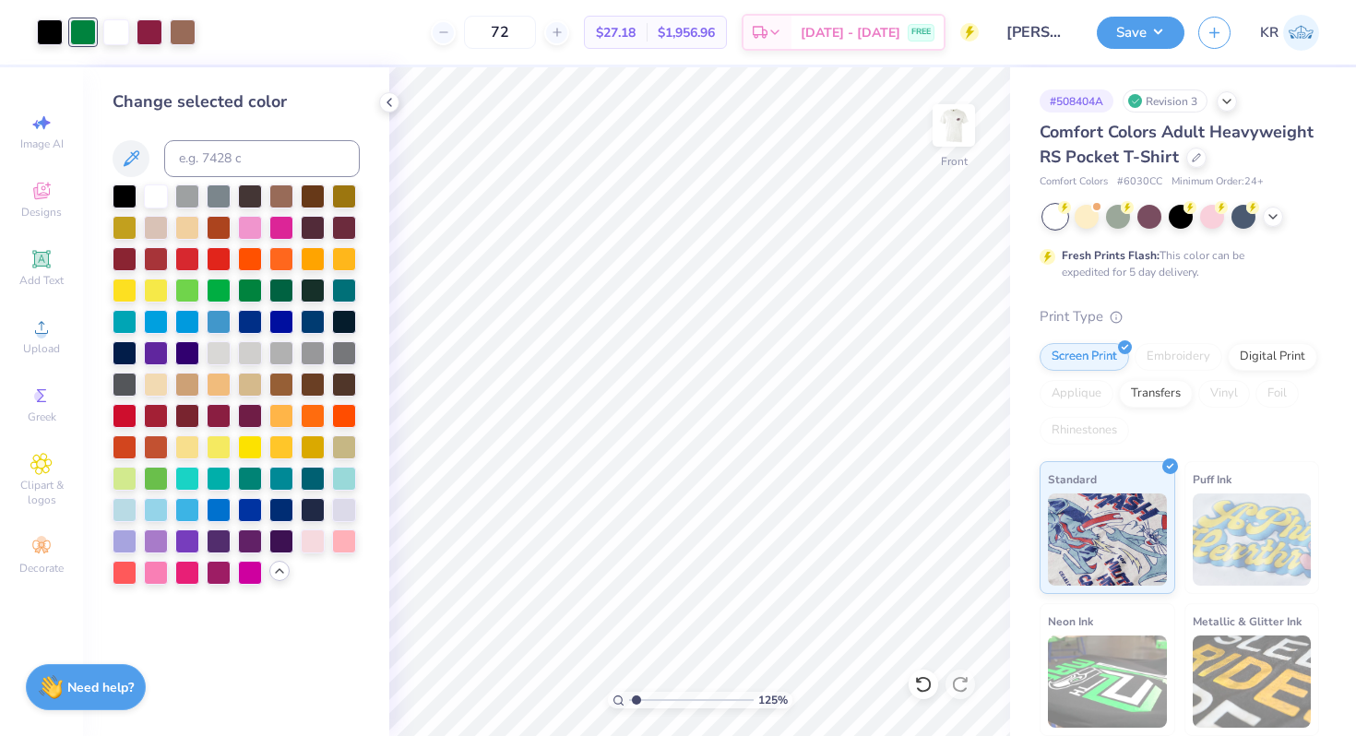
type input "1"
drag, startPoint x: 635, startPoint y: 701, endPoint x: 614, endPoint y: 699, distance: 21.3
click at [629, 699] on input "range" at bounding box center [691, 700] width 124 height 17
click at [948, 162] on div "Front" at bounding box center [953, 136] width 42 height 65
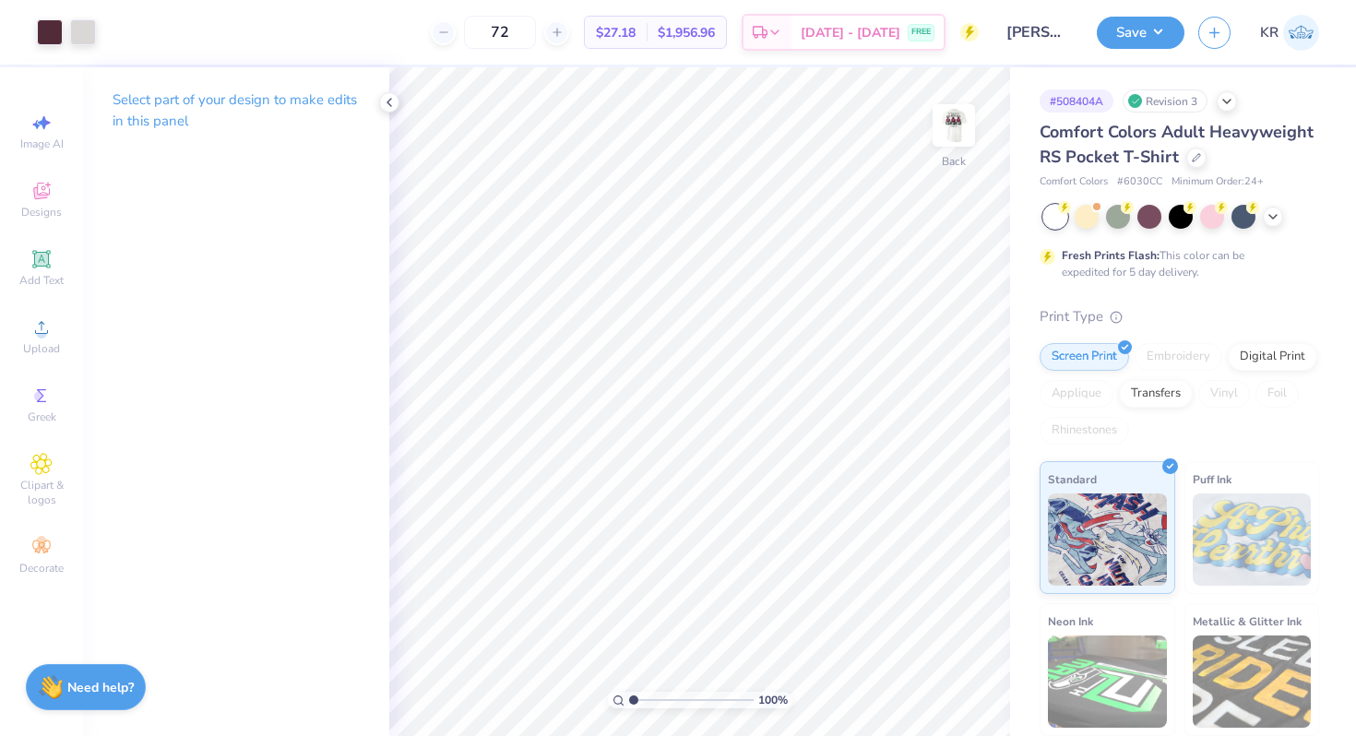
click at [948, 147] on div at bounding box center [953, 125] width 42 height 42
click at [1140, 41] on button "Save" at bounding box center [1140, 30] width 88 height 32
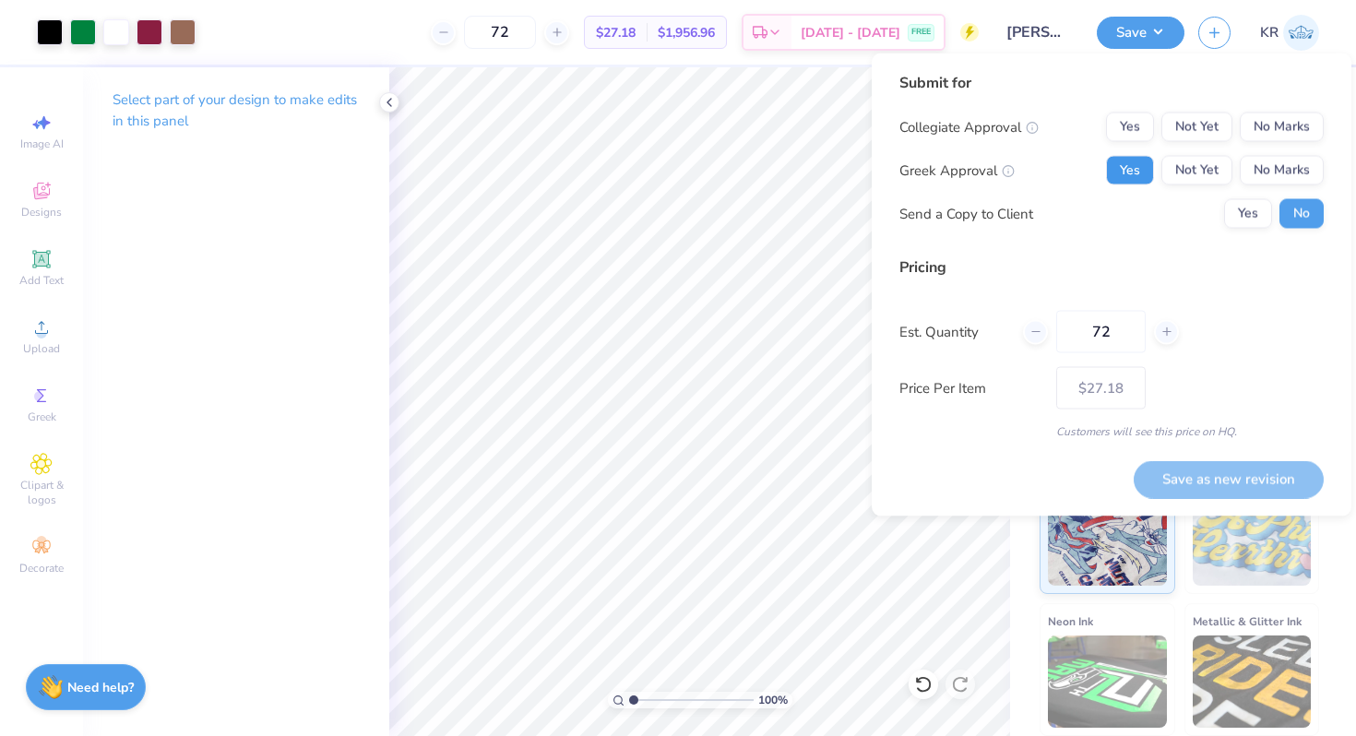
click at [1132, 180] on button "Yes" at bounding box center [1130, 171] width 48 height 30
click at [1273, 121] on button "No Marks" at bounding box center [1281, 128] width 84 height 30
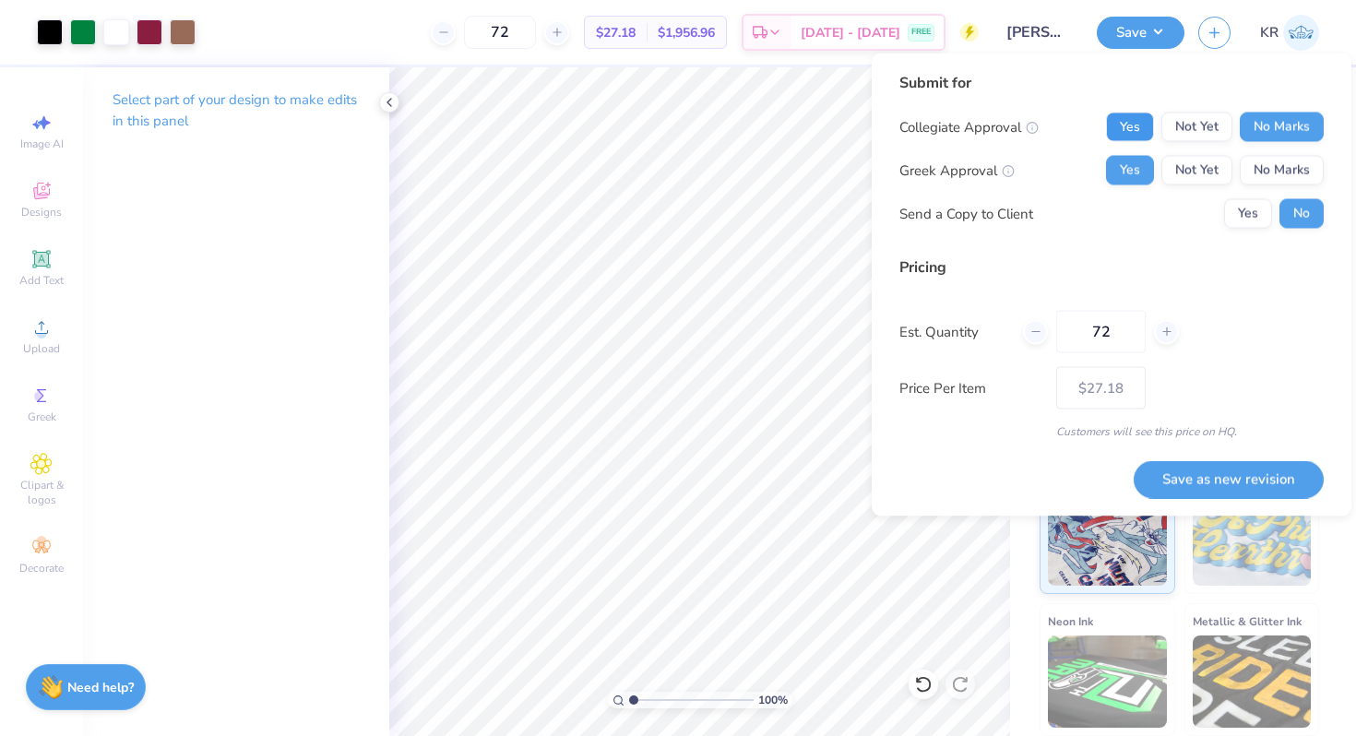
click at [1132, 118] on button "Yes" at bounding box center [1130, 128] width 48 height 30
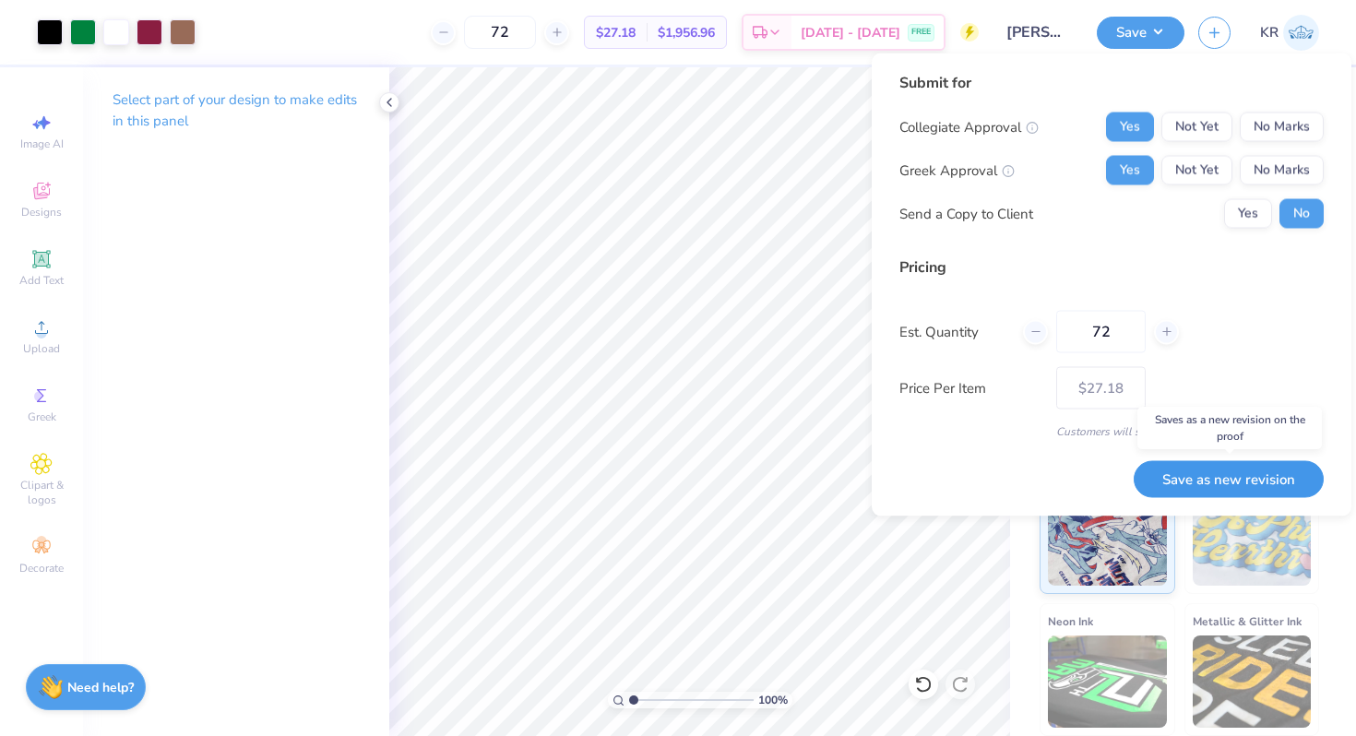
click at [1204, 472] on button "Save as new revision" at bounding box center [1228, 479] width 190 height 38
type input "$27.18"
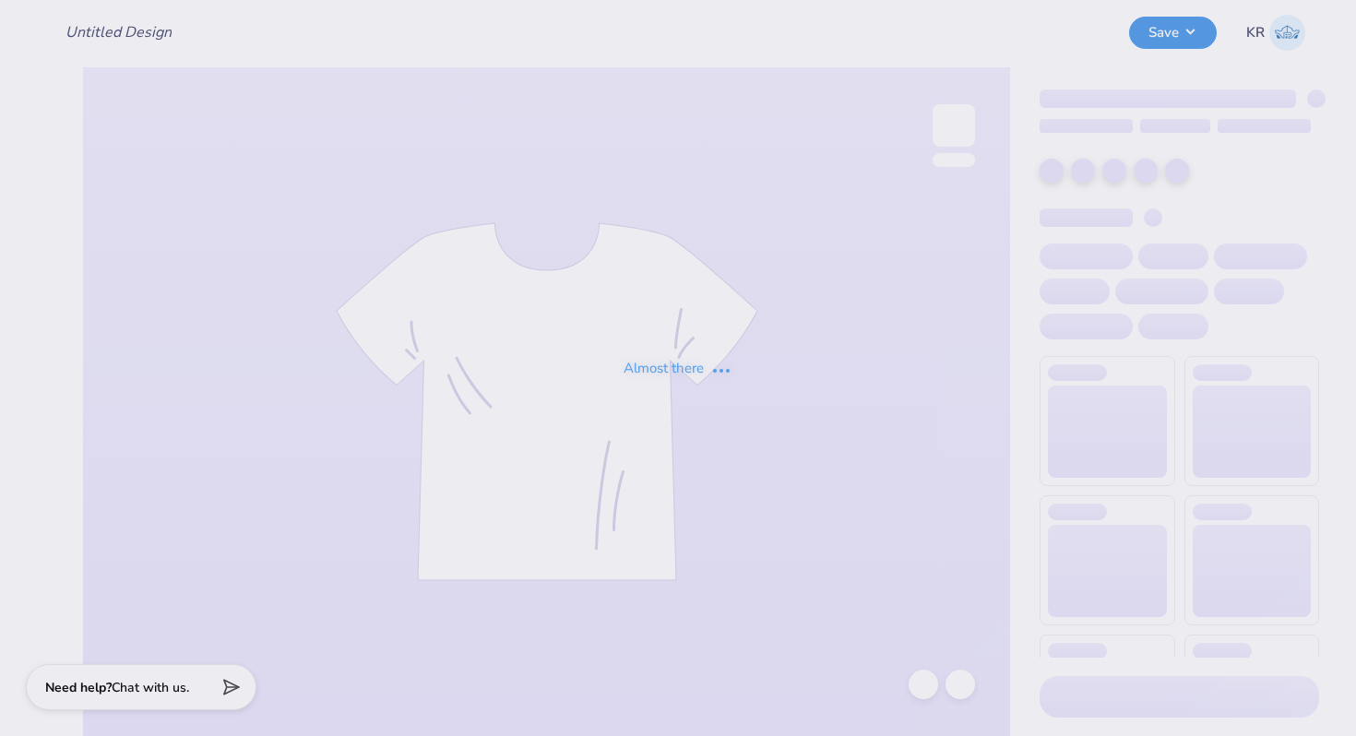
type input "DG - Parents Weekend"
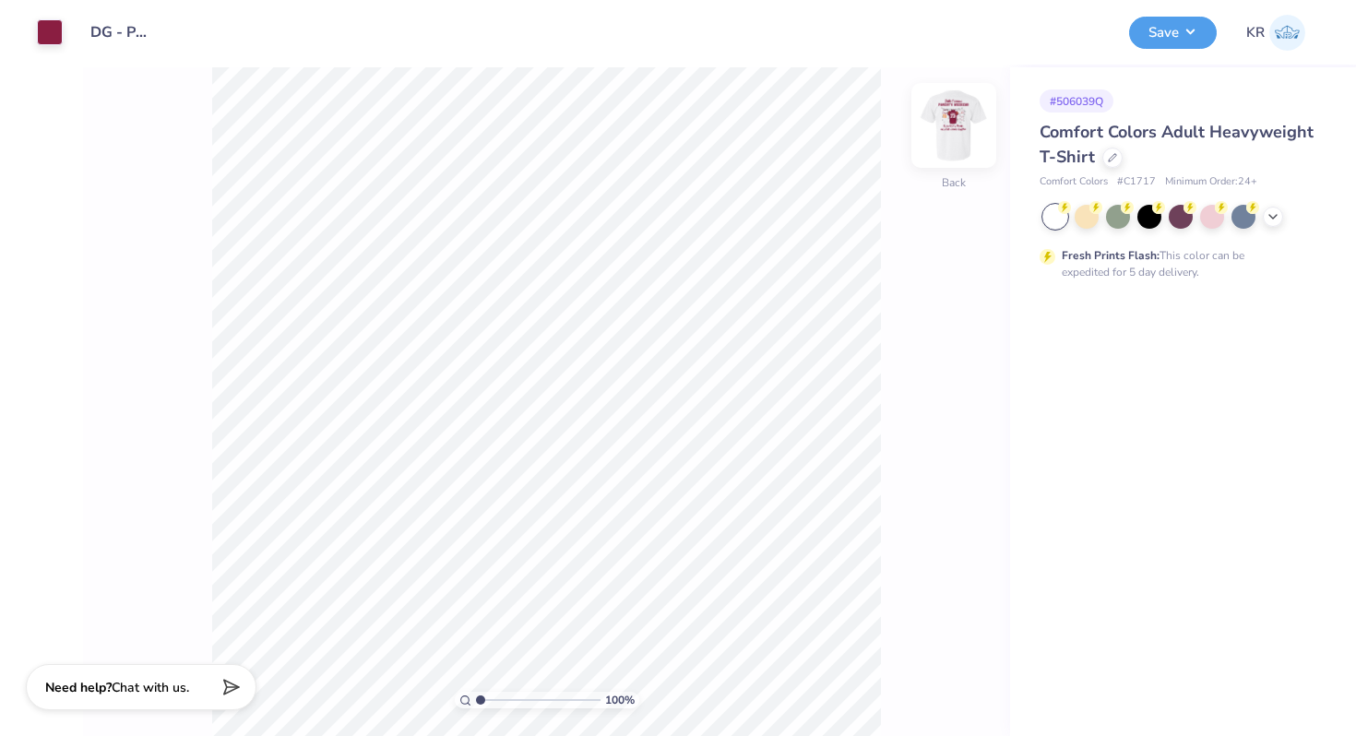
click at [954, 160] on div at bounding box center [953, 125] width 85 height 85
click at [1112, 160] on div at bounding box center [1112, 156] width 20 height 20
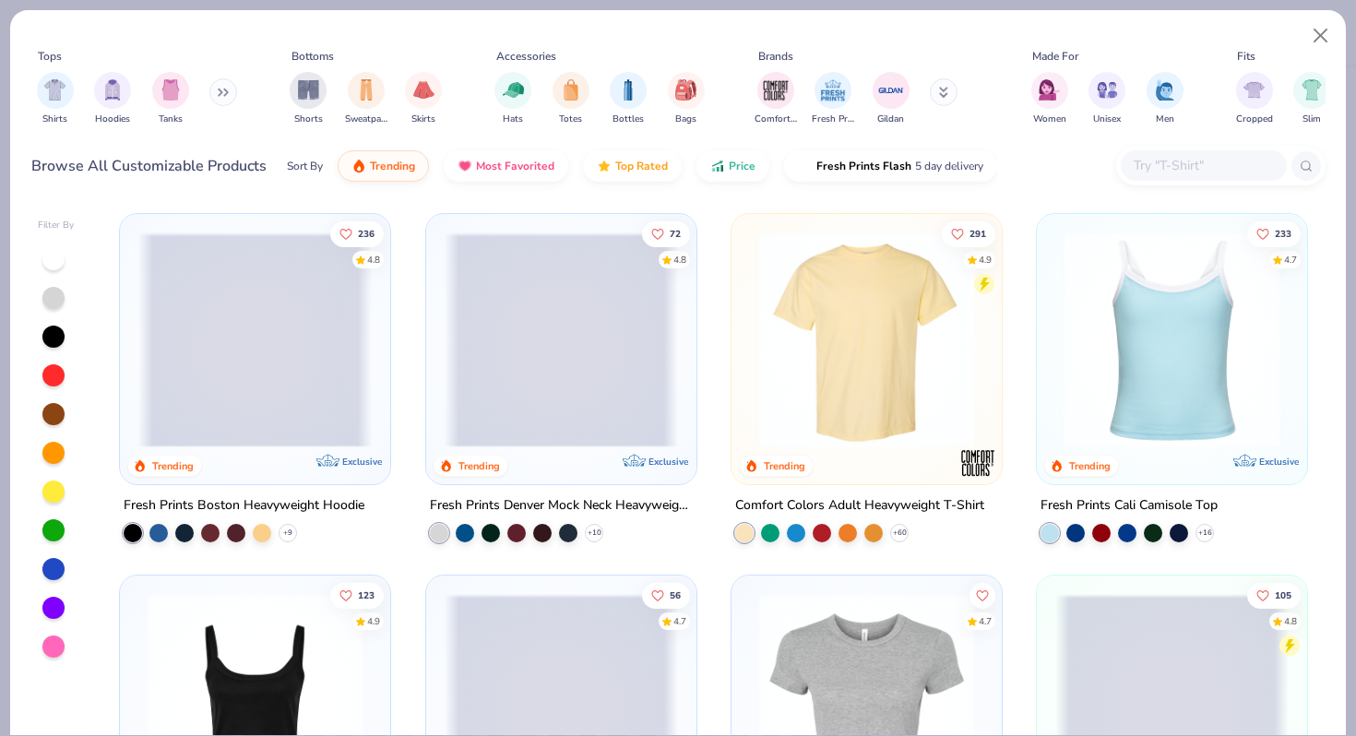
click at [1171, 174] on input "text" at bounding box center [1203, 165] width 142 height 21
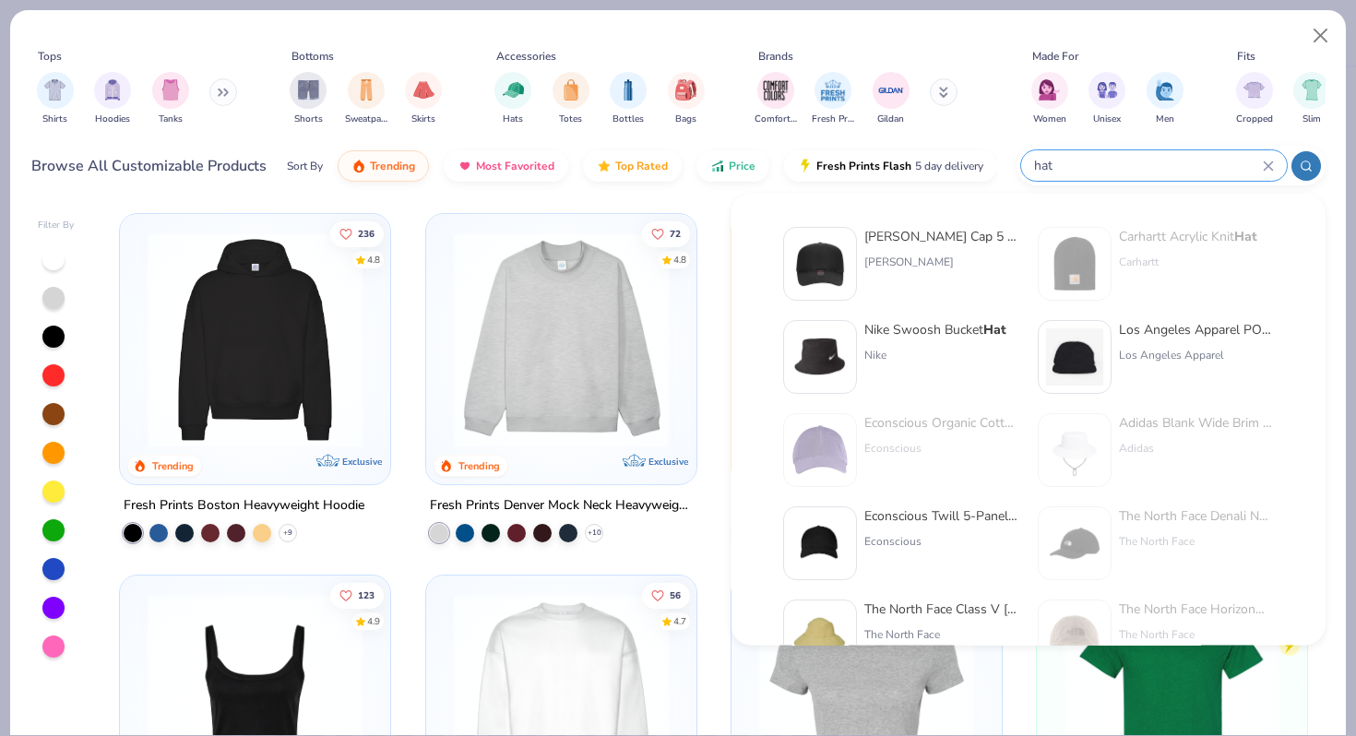
type input "hat"
click at [888, 239] on div "[PERSON_NAME] Cap 5 Panel Mid Profile Mesh Back Trucker Hat" at bounding box center [941, 236] width 155 height 19
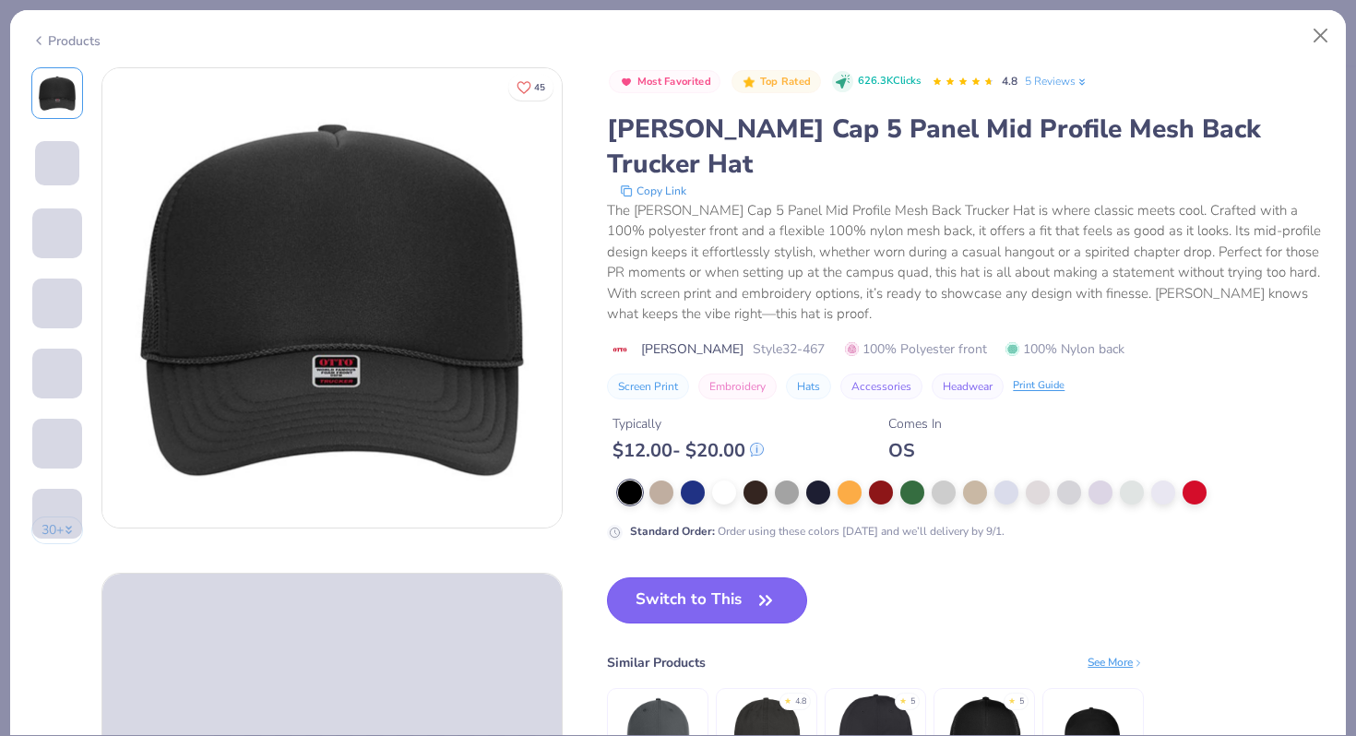
click at [712, 581] on button "Switch to This" at bounding box center [707, 600] width 200 height 46
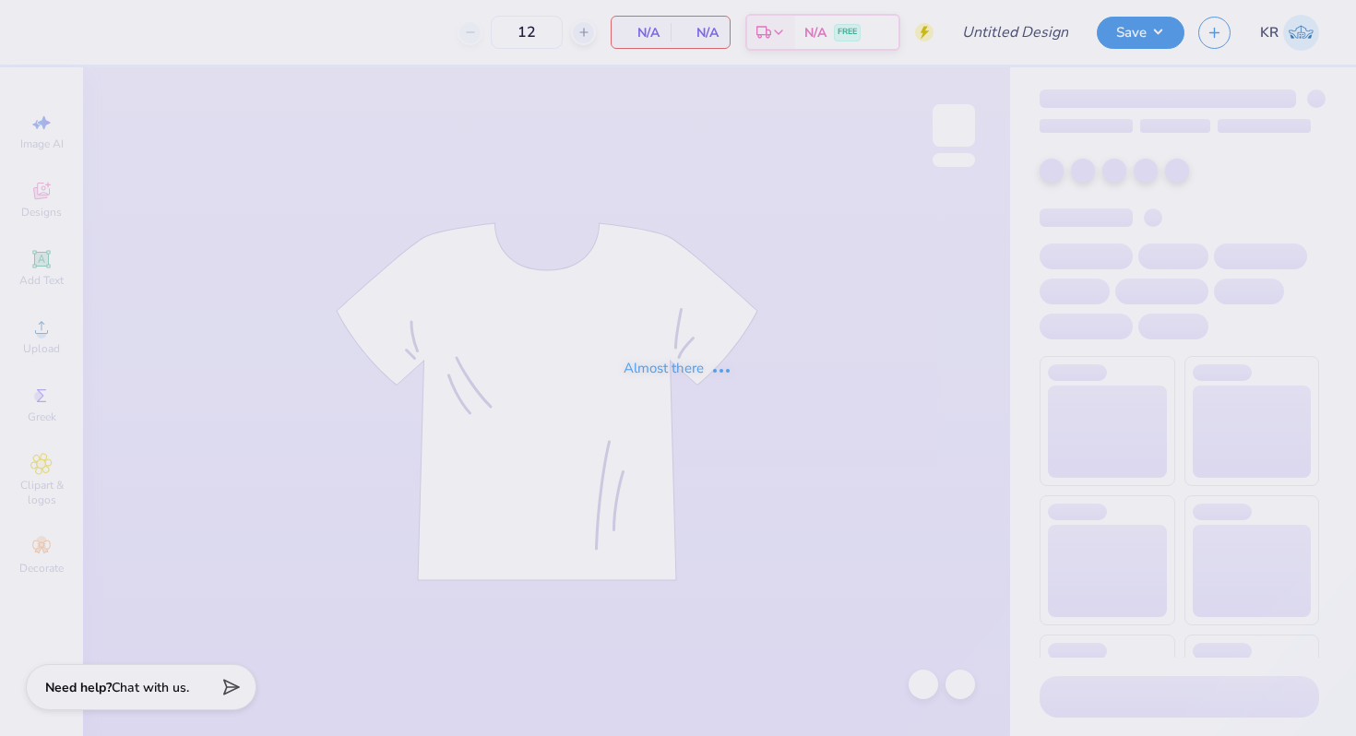
type input "[PERSON_NAME] ?"
type input "72"
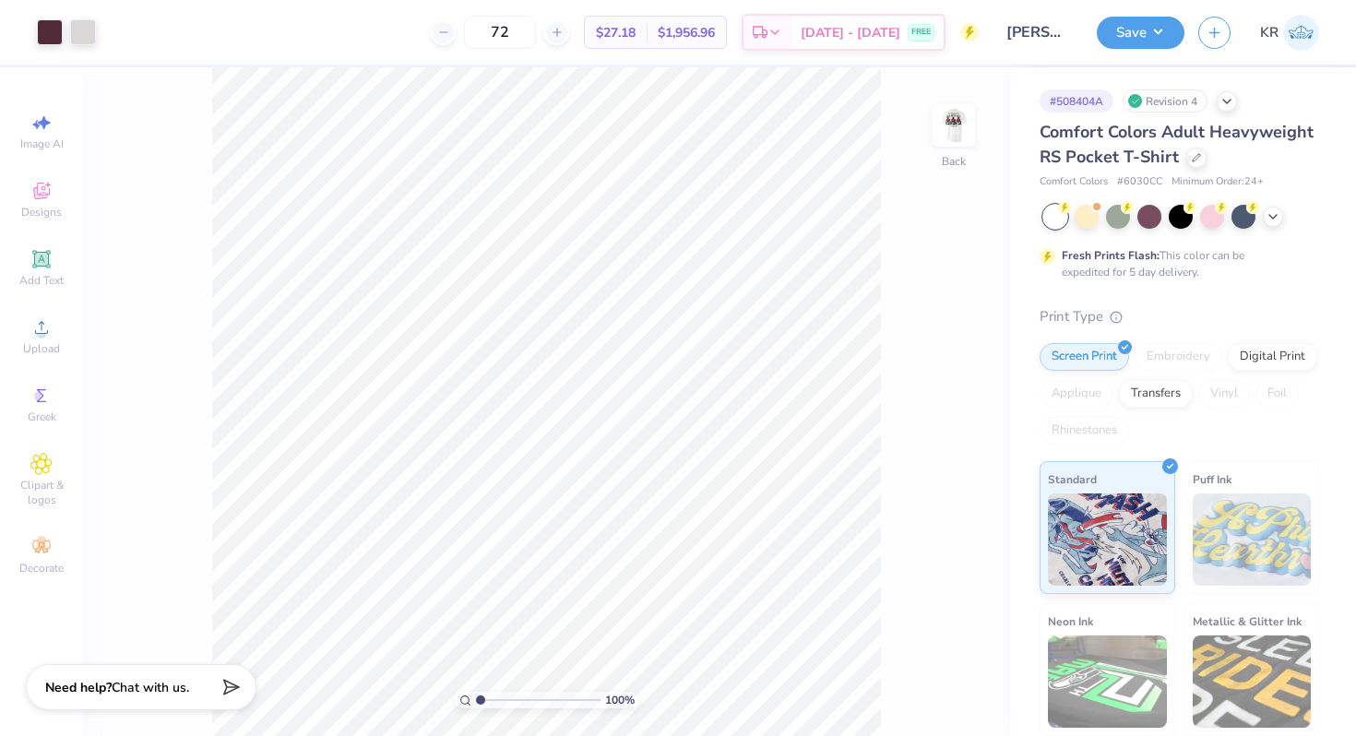
click at [954, 144] on img at bounding box center [953, 125] width 37 height 37
click at [43, 188] on icon at bounding box center [41, 191] width 22 height 22
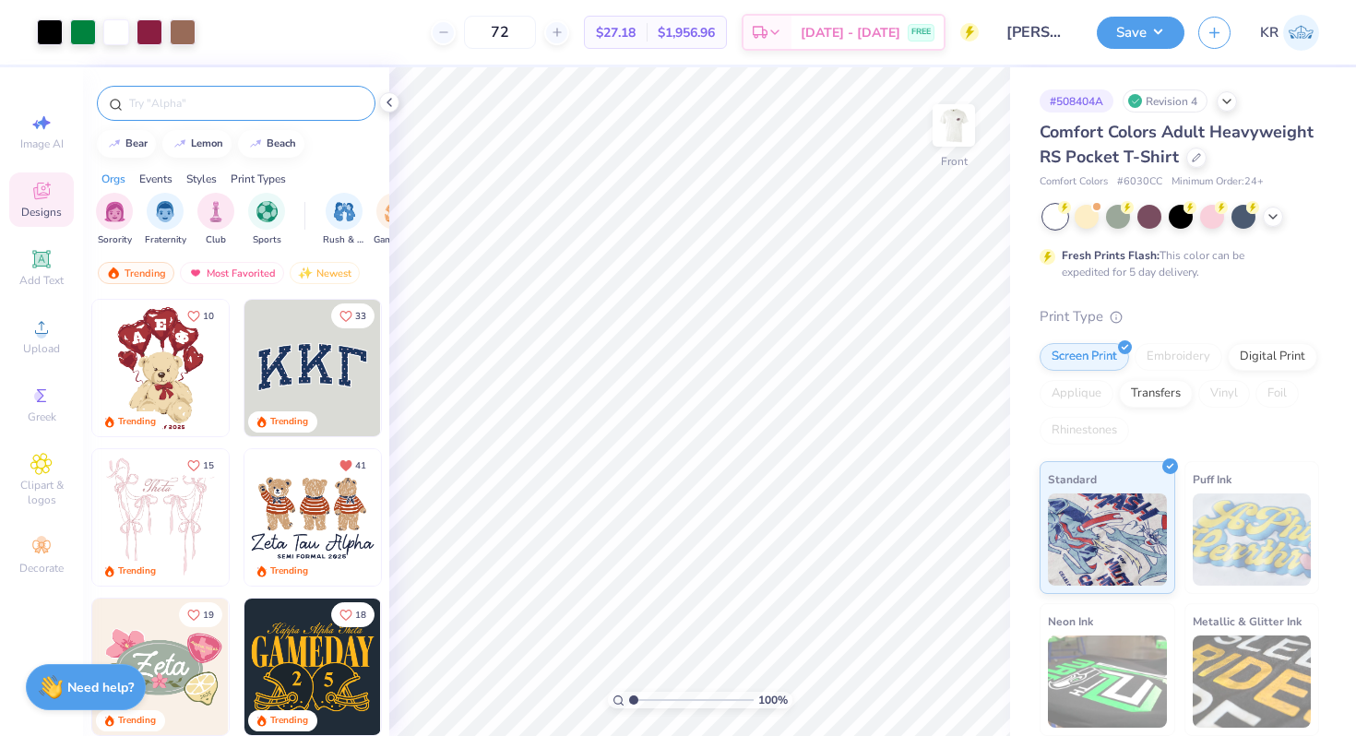
click at [157, 101] on input "text" at bounding box center [245, 103] width 236 height 18
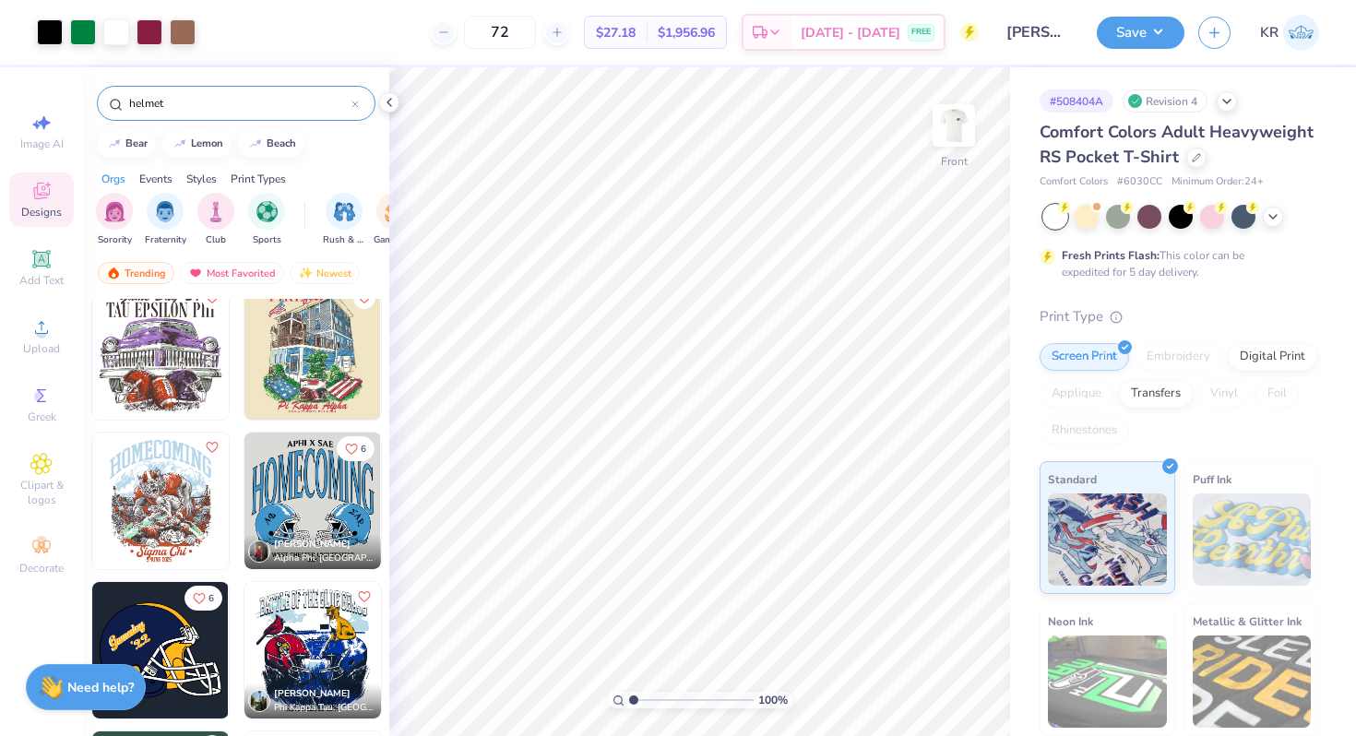
scroll to position [1797, 0]
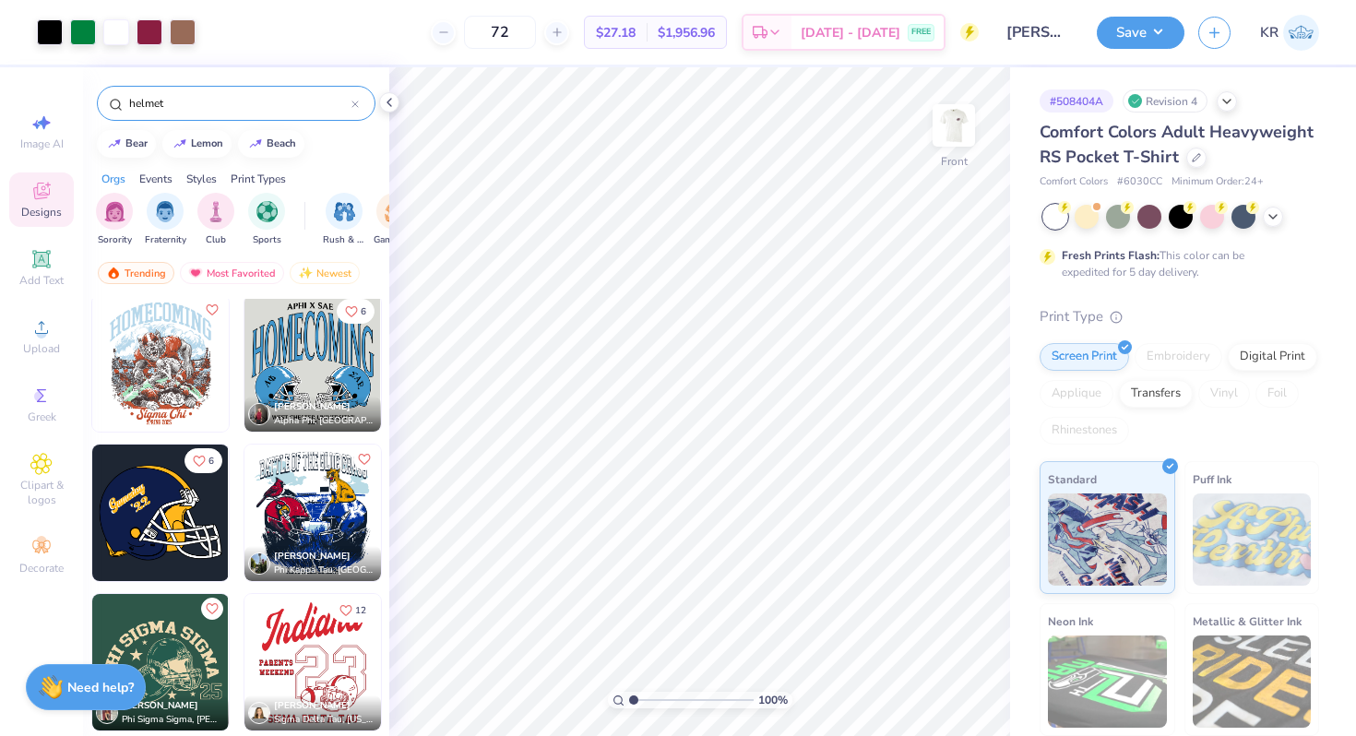
type input "helmet"
click at [953, 150] on img at bounding box center [954, 126] width 74 height 74
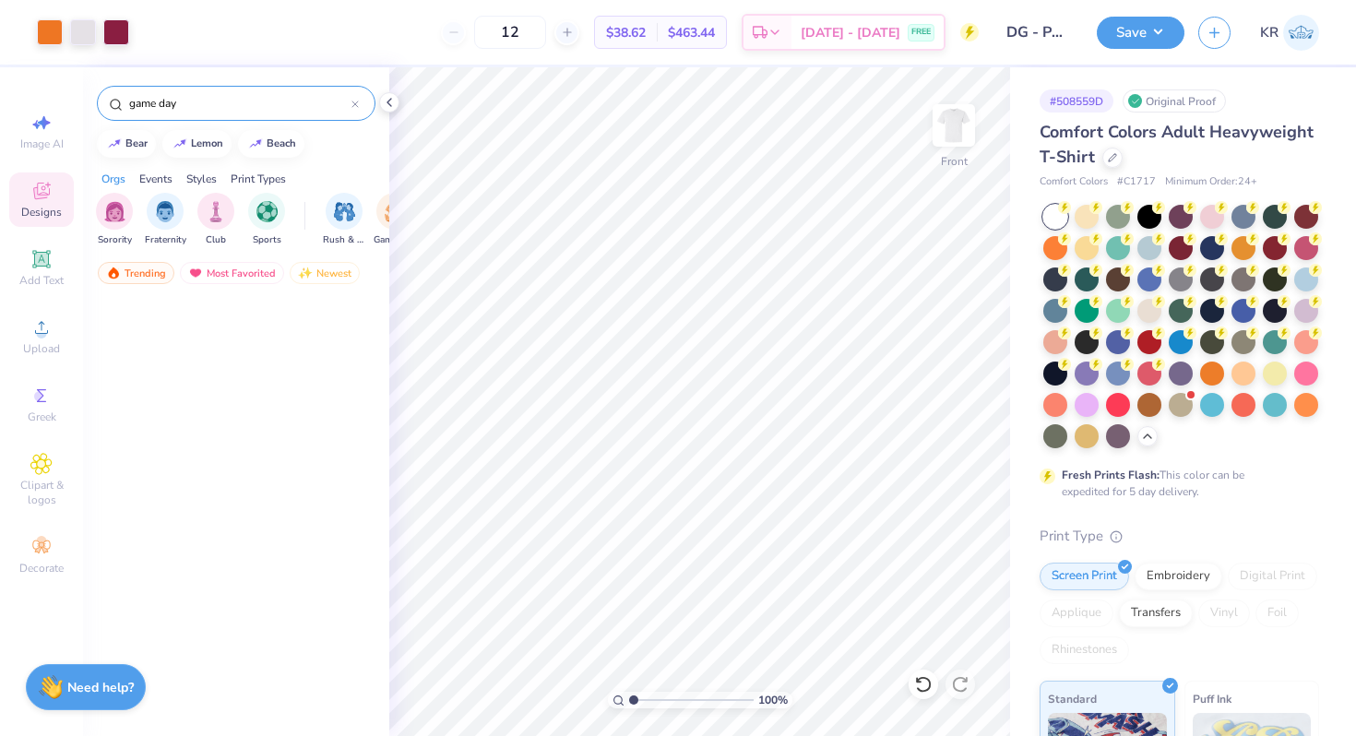
scroll to position [1985, 0]
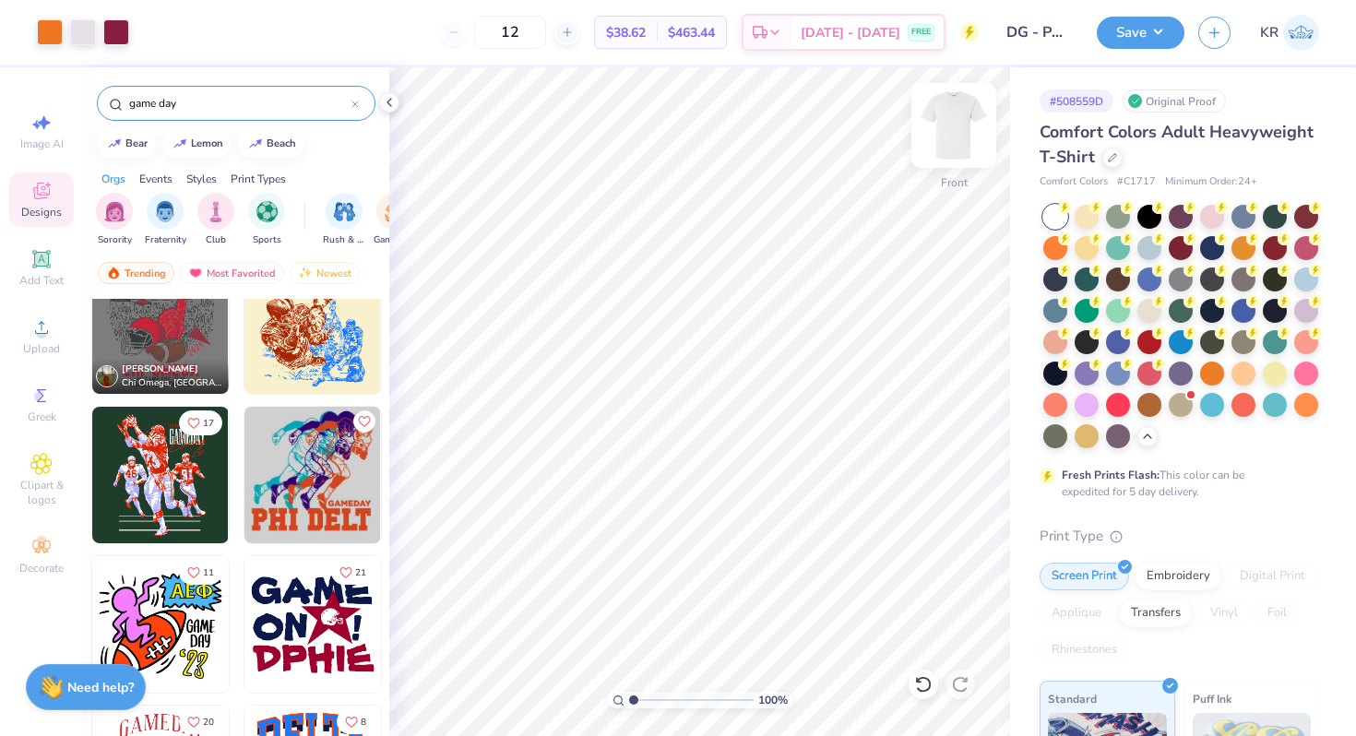
click at [964, 157] on div "Front" at bounding box center [953, 136] width 42 height 65
click at [963, 157] on img at bounding box center [954, 126] width 74 height 74
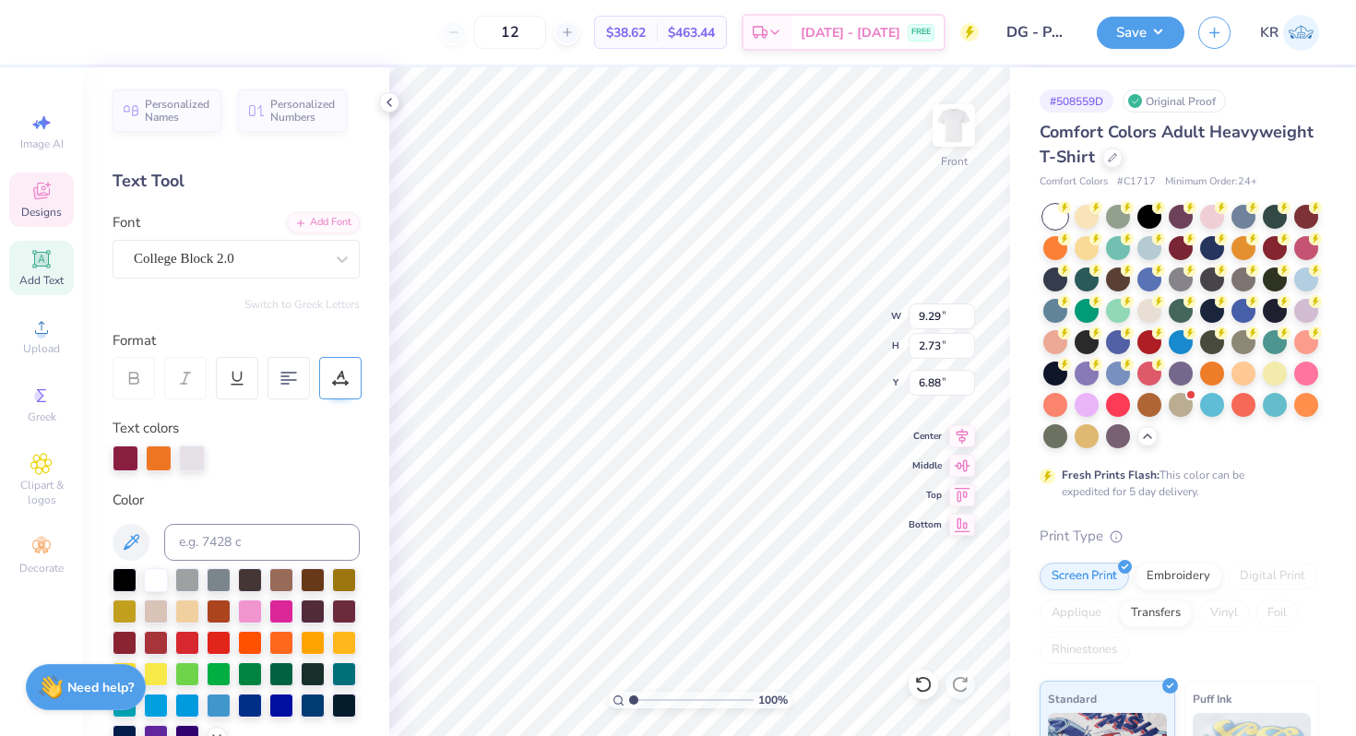
click at [341, 385] on icon at bounding box center [340, 378] width 17 height 17
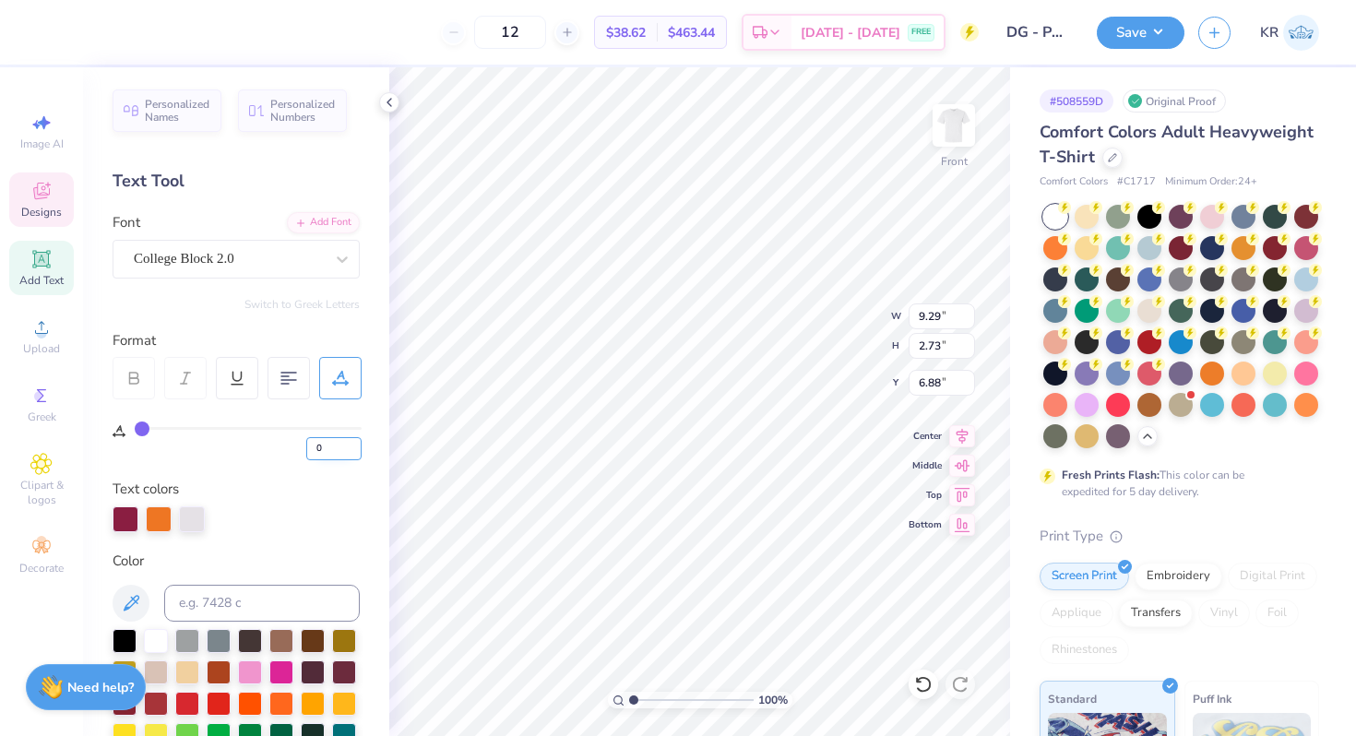
click at [340, 444] on input "0" at bounding box center [333, 448] width 55 height 23
type input "5"
type input "10.03"
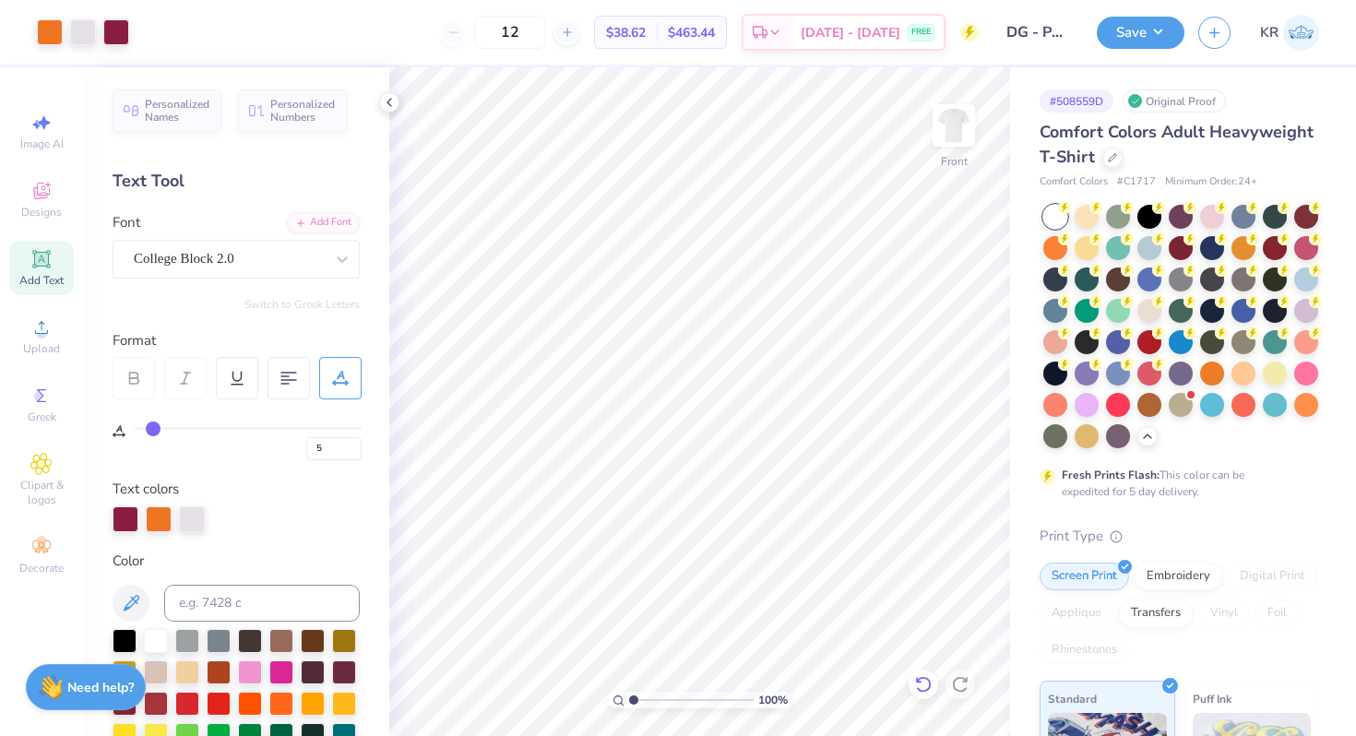
click at [922, 683] on icon at bounding box center [923, 684] width 18 height 18
click at [918, 681] on icon at bounding box center [923, 684] width 16 height 17
type input "8.24"
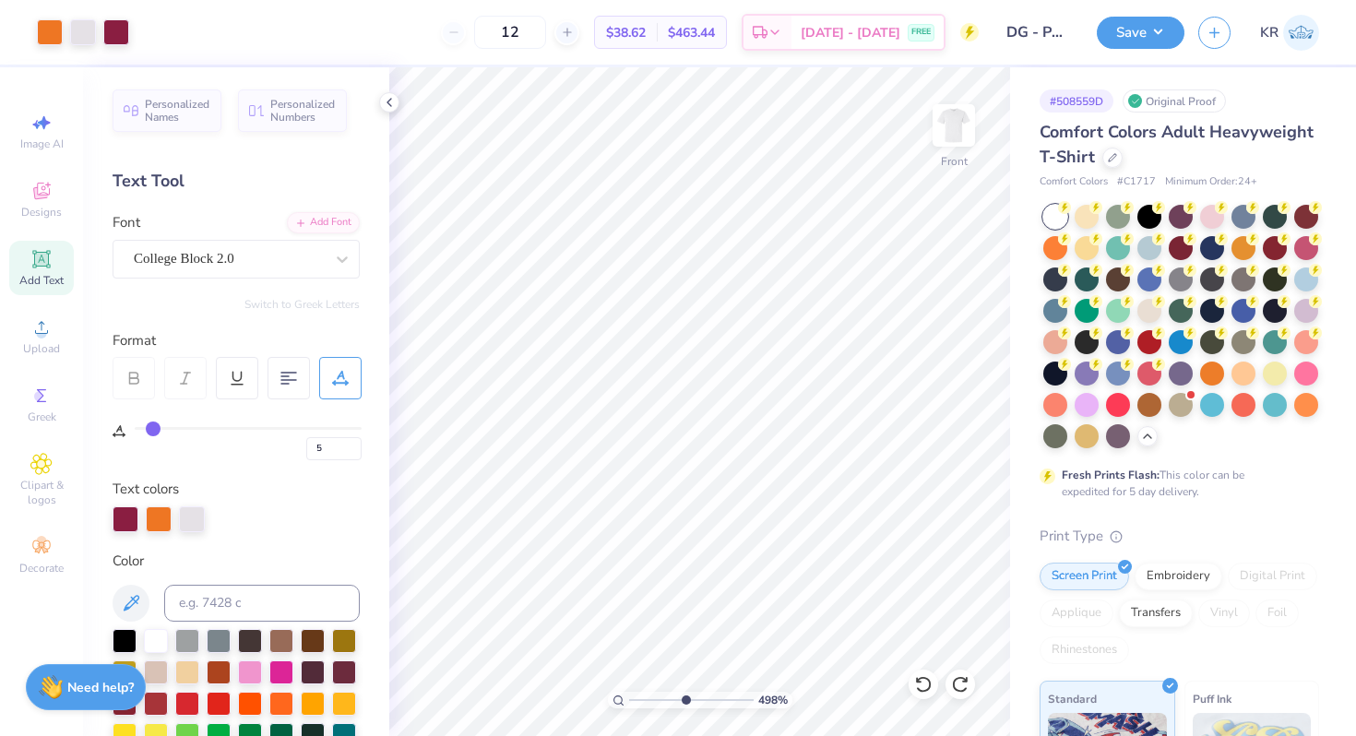
drag, startPoint x: 632, startPoint y: 699, endPoint x: 683, endPoint y: 698, distance: 51.6
type input "5.11"
click at [683, 698] on input "range" at bounding box center [691, 700] width 124 height 17
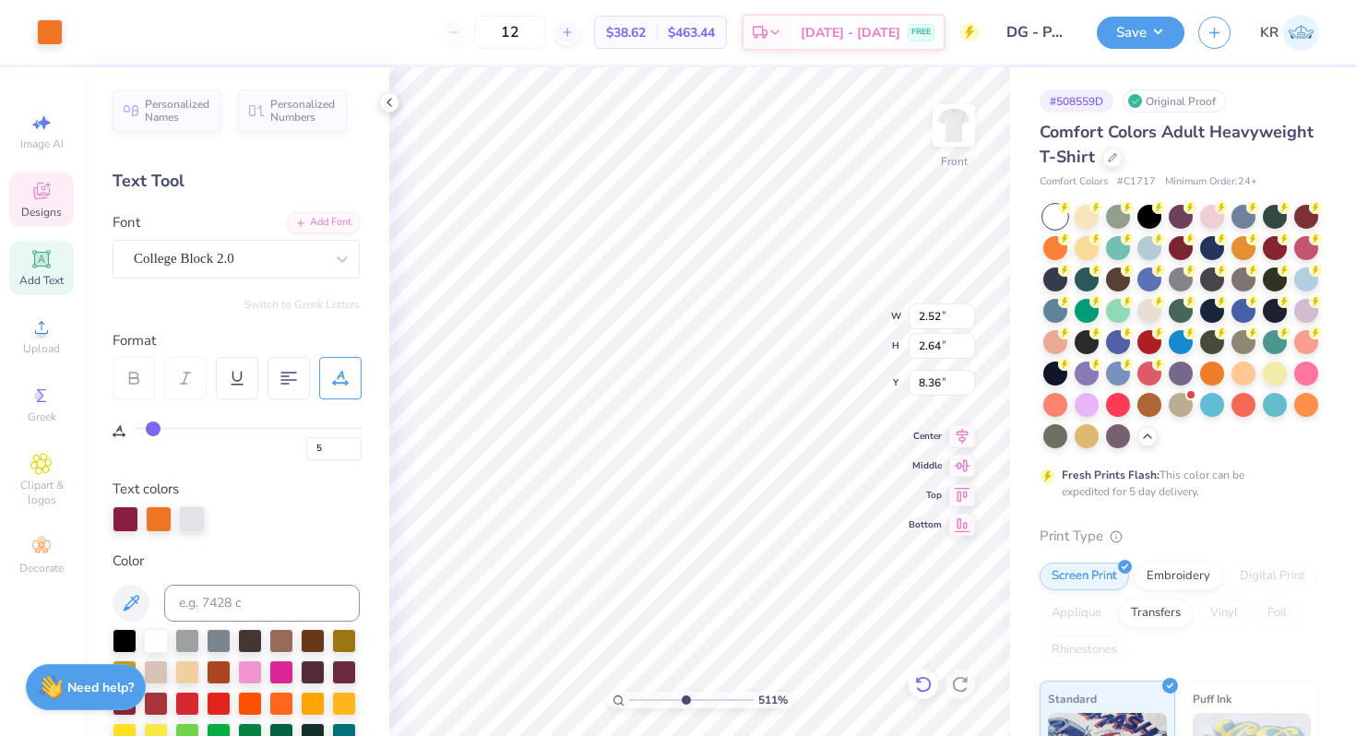
click at [919, 684] on icon at bounding box center [923, 684] width 18 height 18
type input "8.24"
drag, startPoint x: 677, startPoint y: 698, endPoint x: 587, endPoint y: 698, distance: 90.4
type input "1"
click at [629, 698] on input "range" at bounding box center [691, 700] width 124 height 17
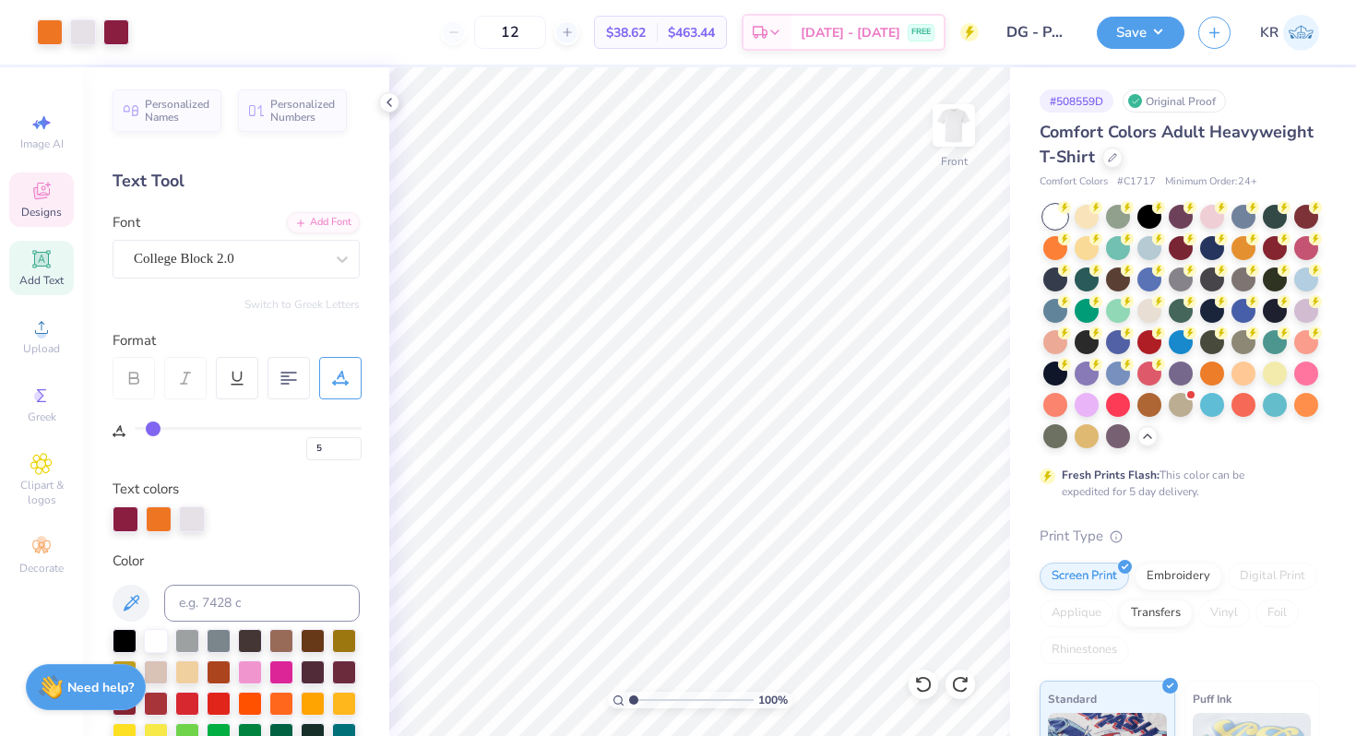
click at [28, 196] on div "Designs" at bounding box center [41, 199] width 65 height 54
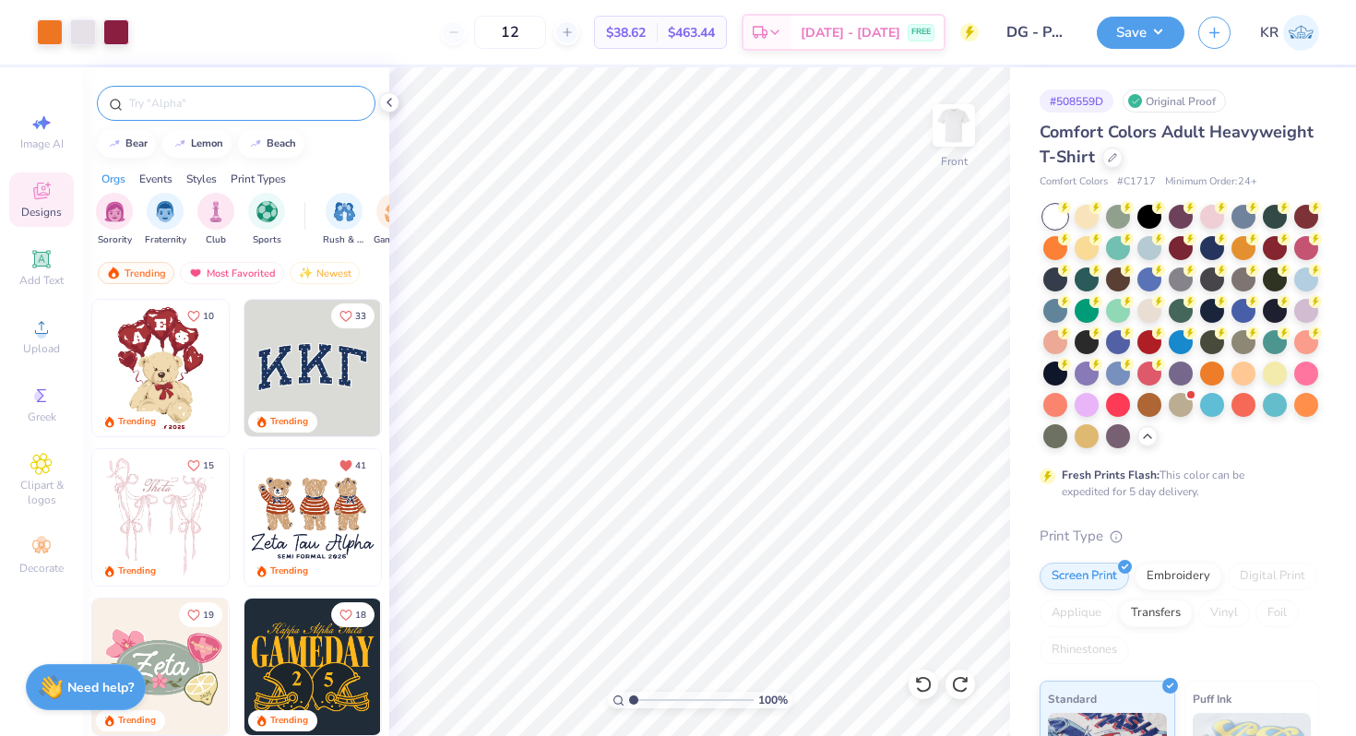
click at [188, 104] on input "text" at bounding box center [245, 103] width 236 height 18
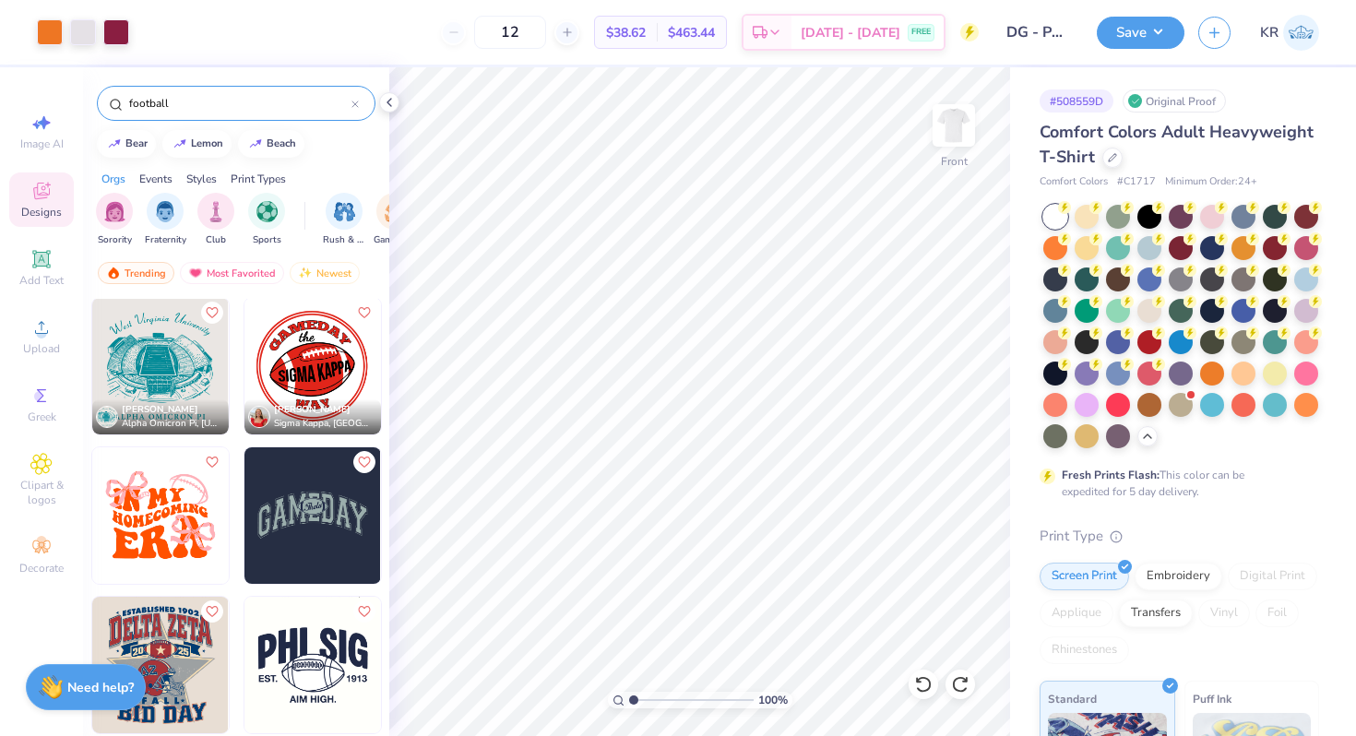
scroll to position [2845, 0]
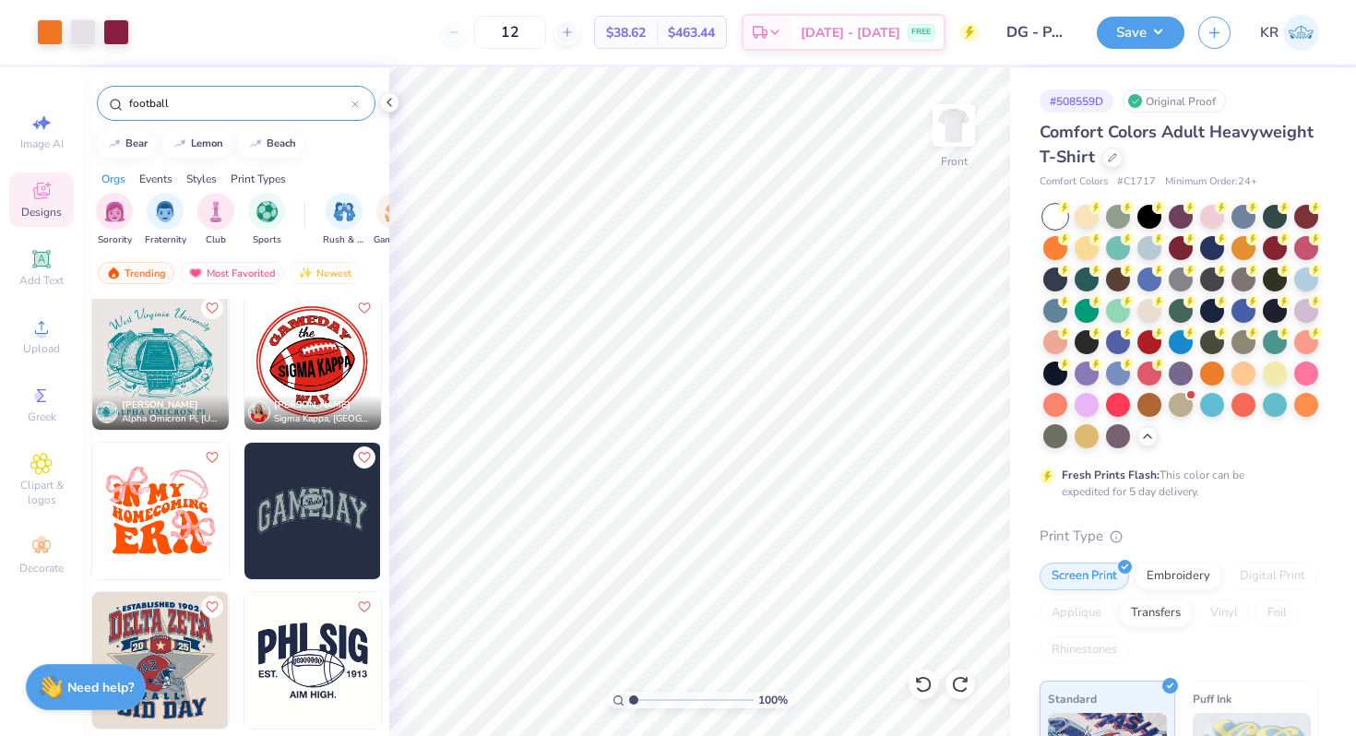
type input "football"
click at [318, 665] on img at bounding box center [312, 660] width 136 height 136
type input "14.15"
click at [331, 374] on img at bounding box center [312, 361] width 136 height 136
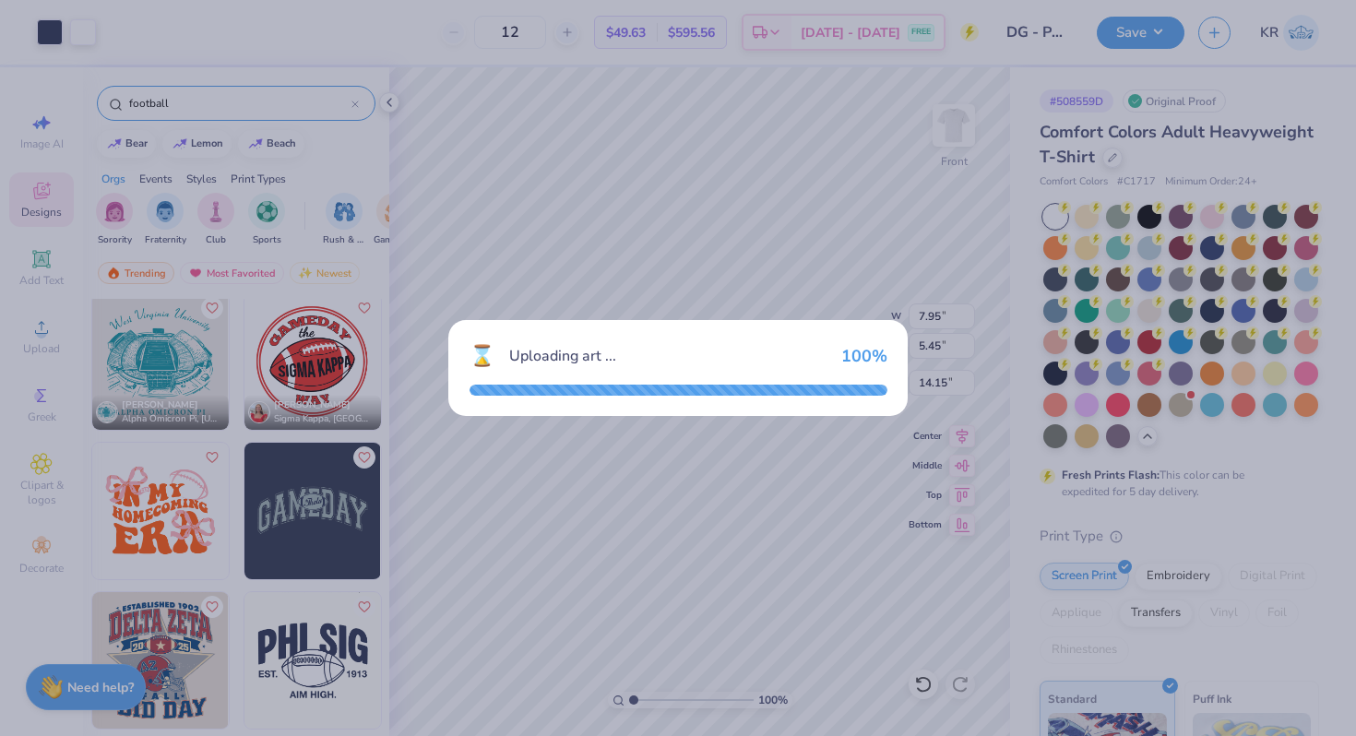
type input "3.56"
type input "3.53"
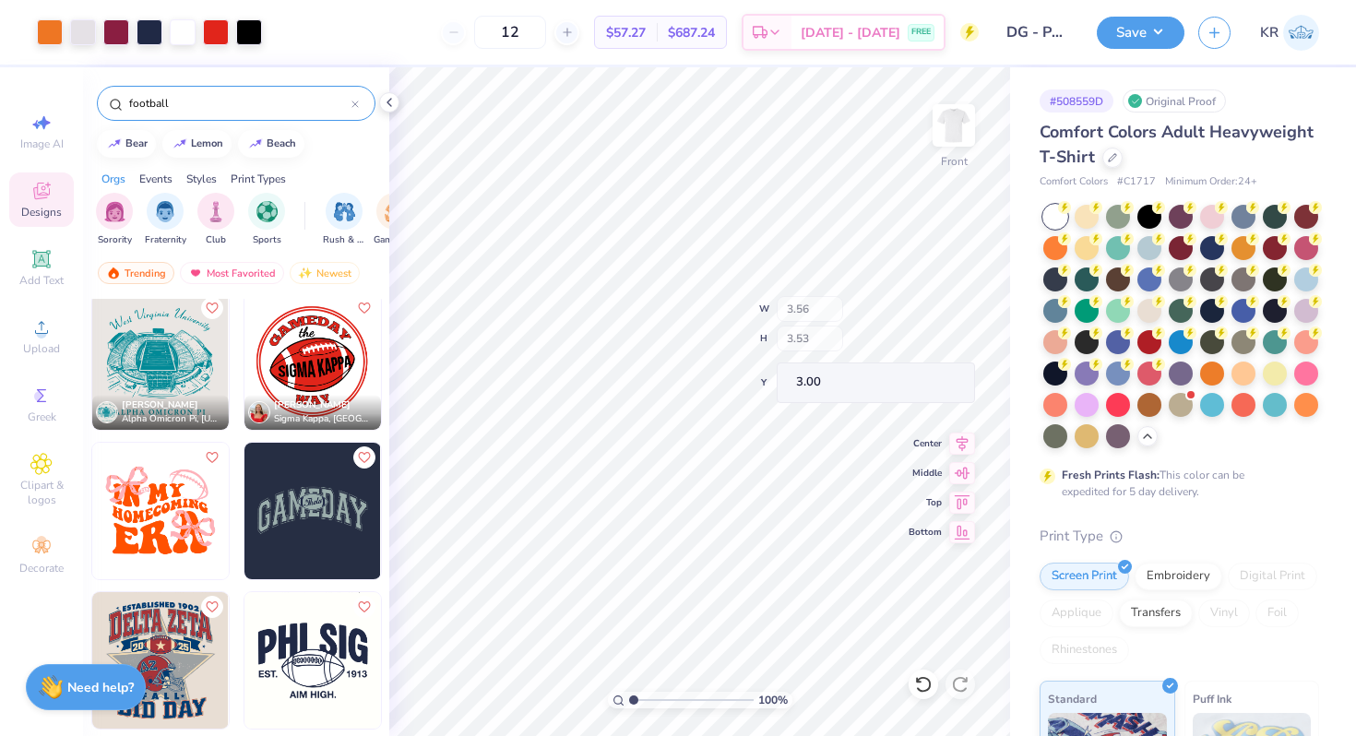
type input "20.69"
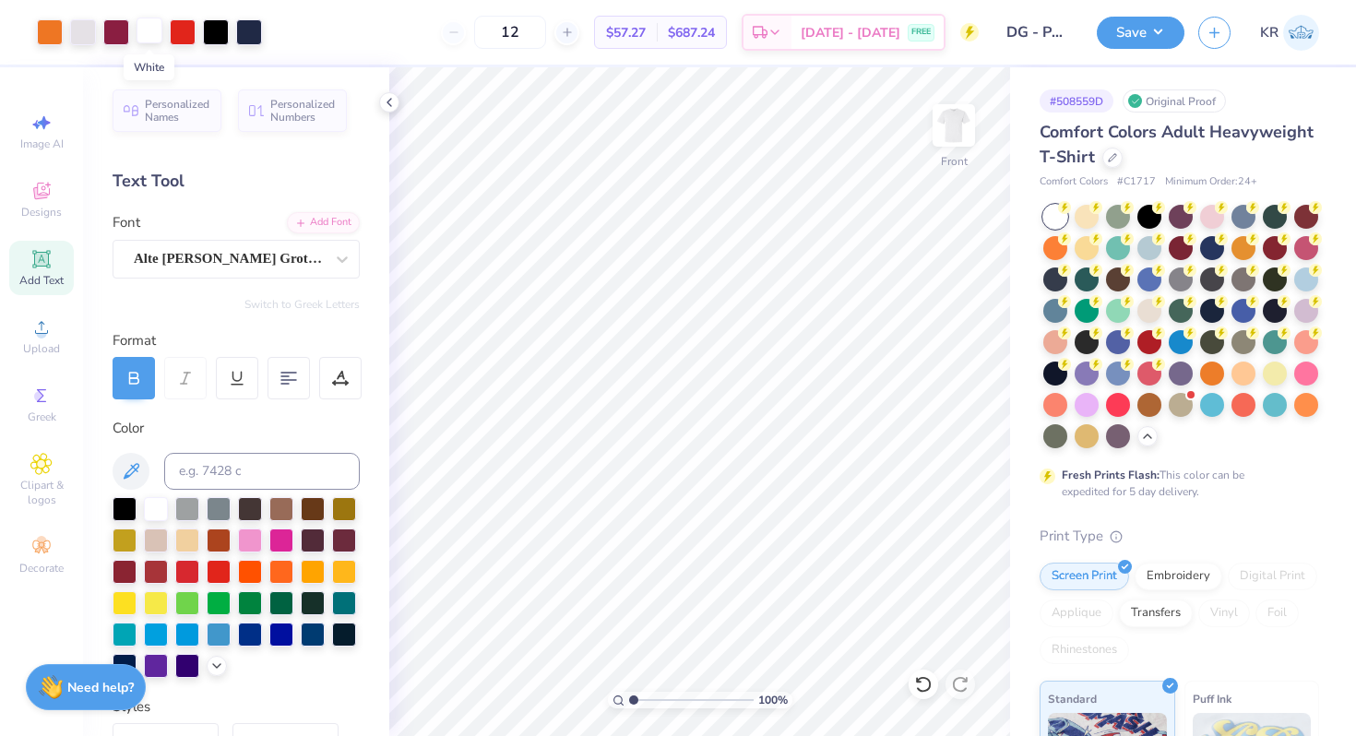
click at [151, 37] on div at bounding box center [149, 31] width 26 height 26
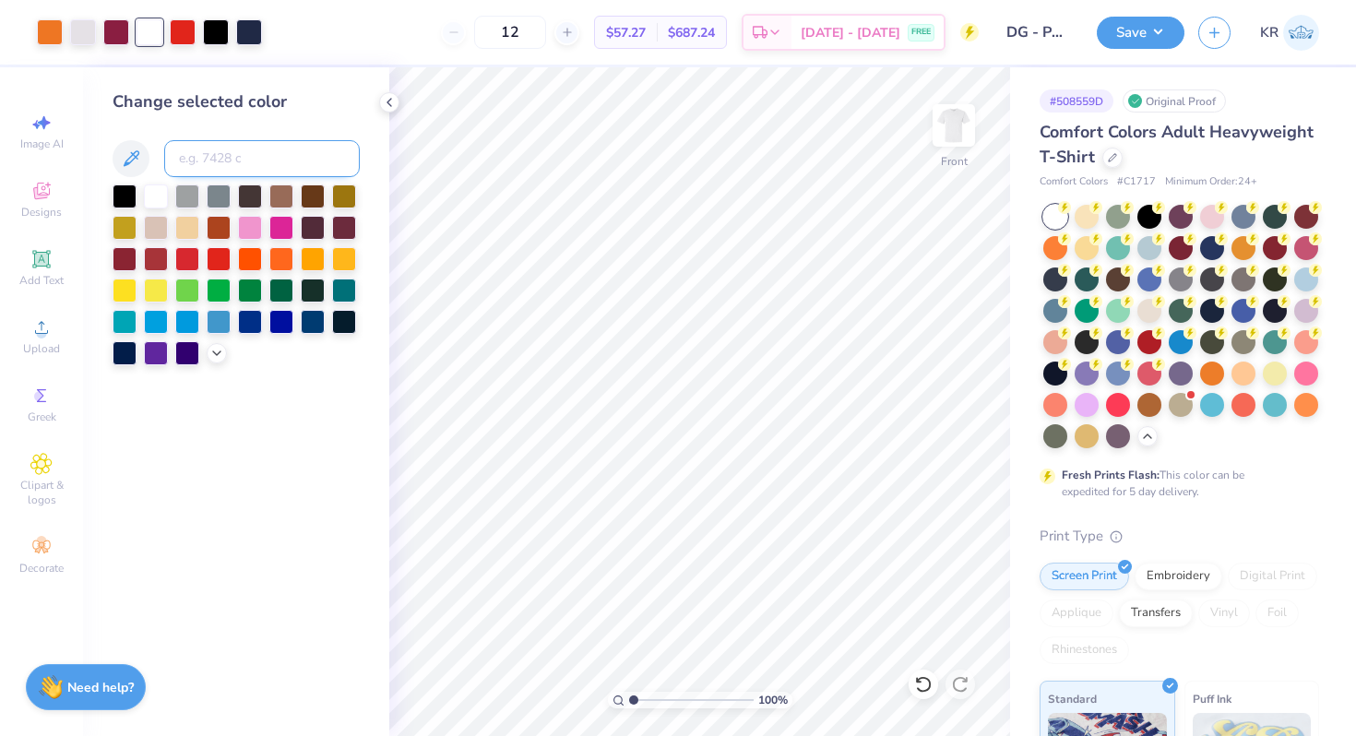
click at [199, 151] on input at bounding box center [262, 158] width 196 height 37
type input "663"
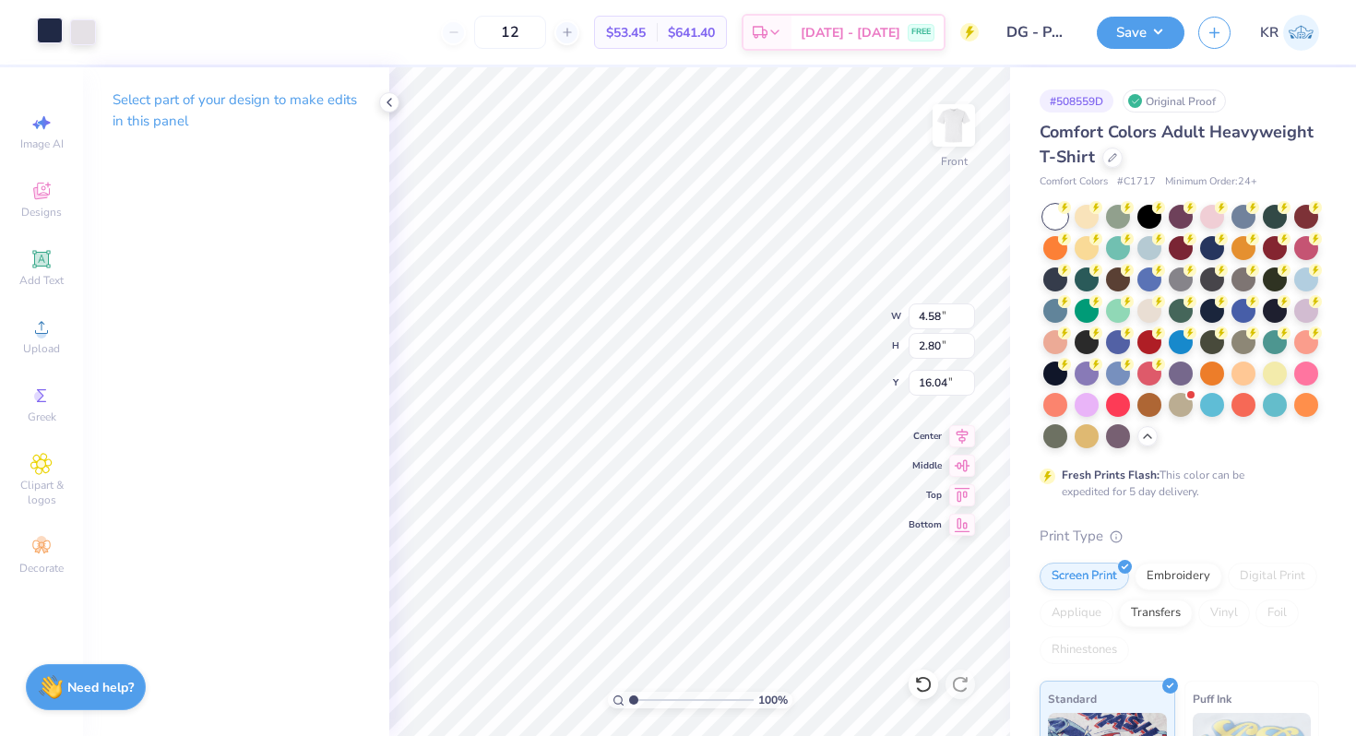
click at [48, 24] on div at bounding box center [50, 31] width 26 height 26
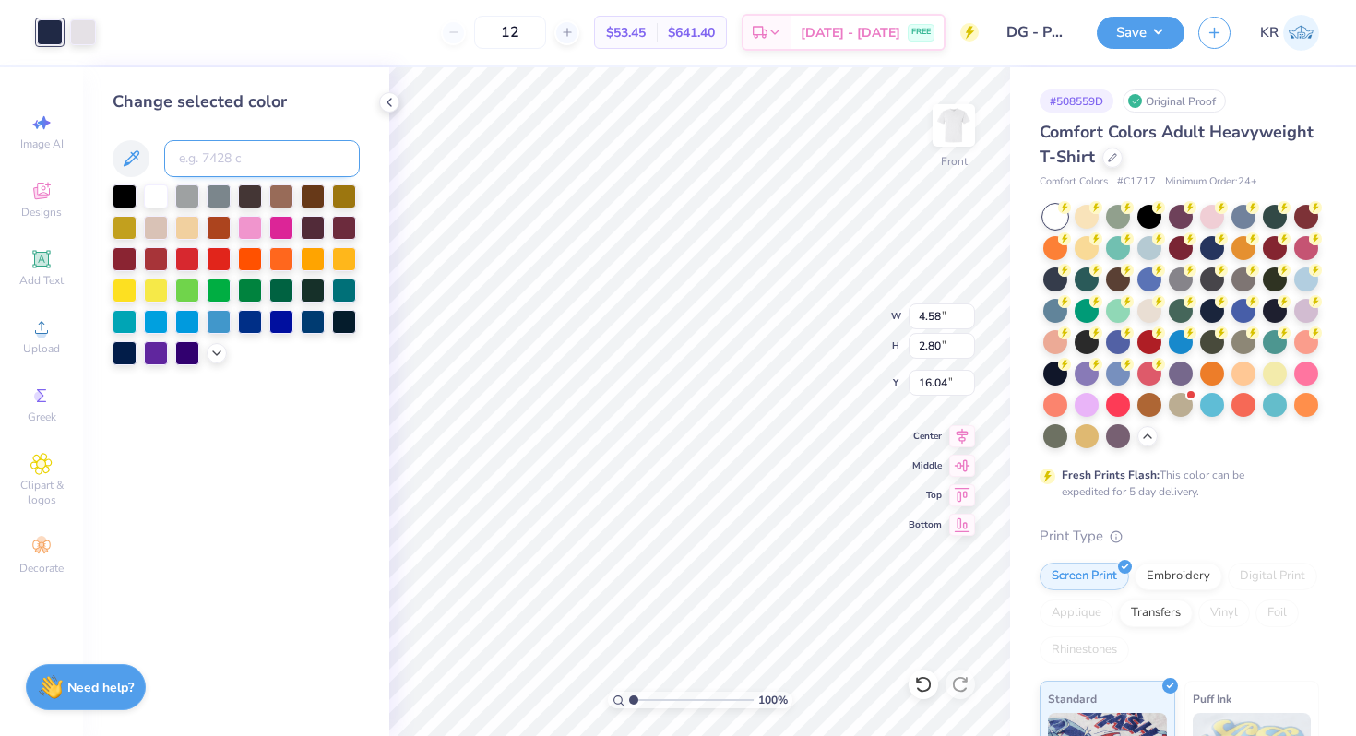
click at [240, 158] on input at bounding box center [262, 158] width 196 height 37
type input "208"
type input "158"
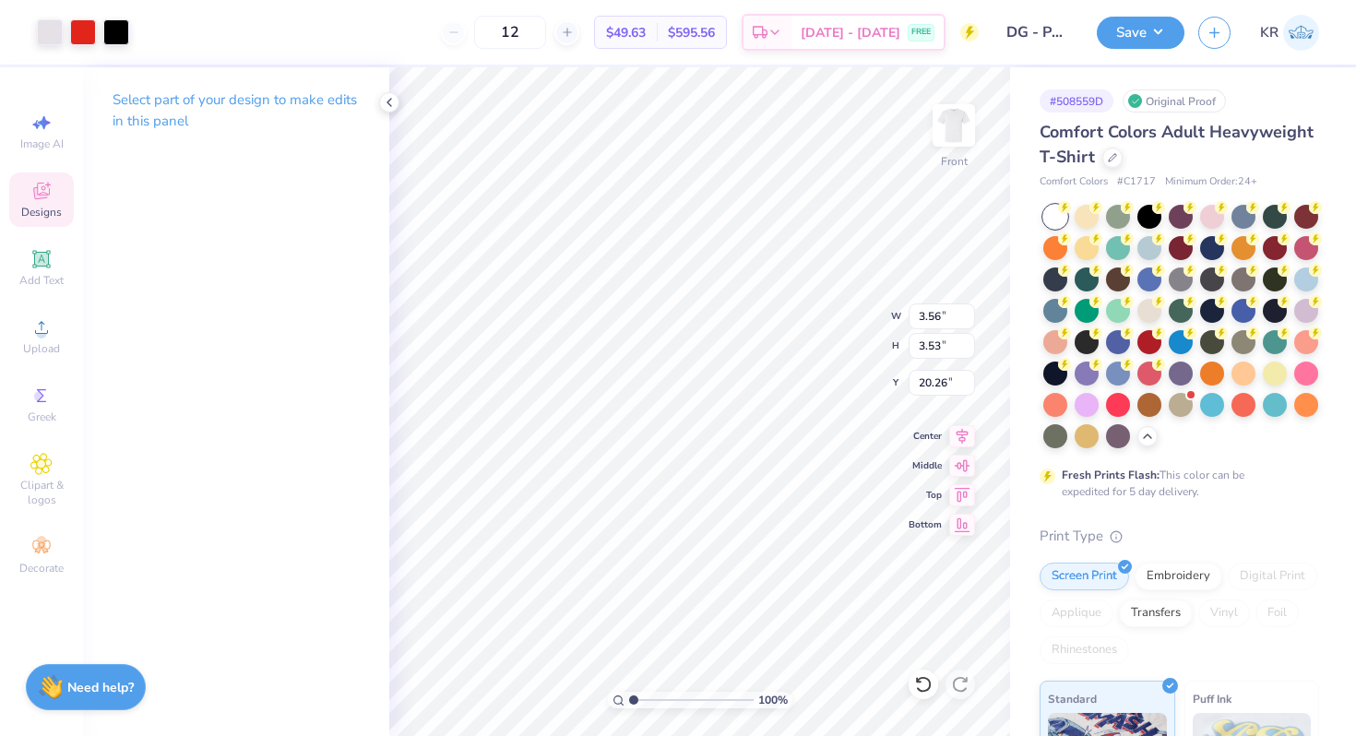
type input "20.26"
type input "3.93"
type input "3.26"
type input "15.79"
type input "3.15"
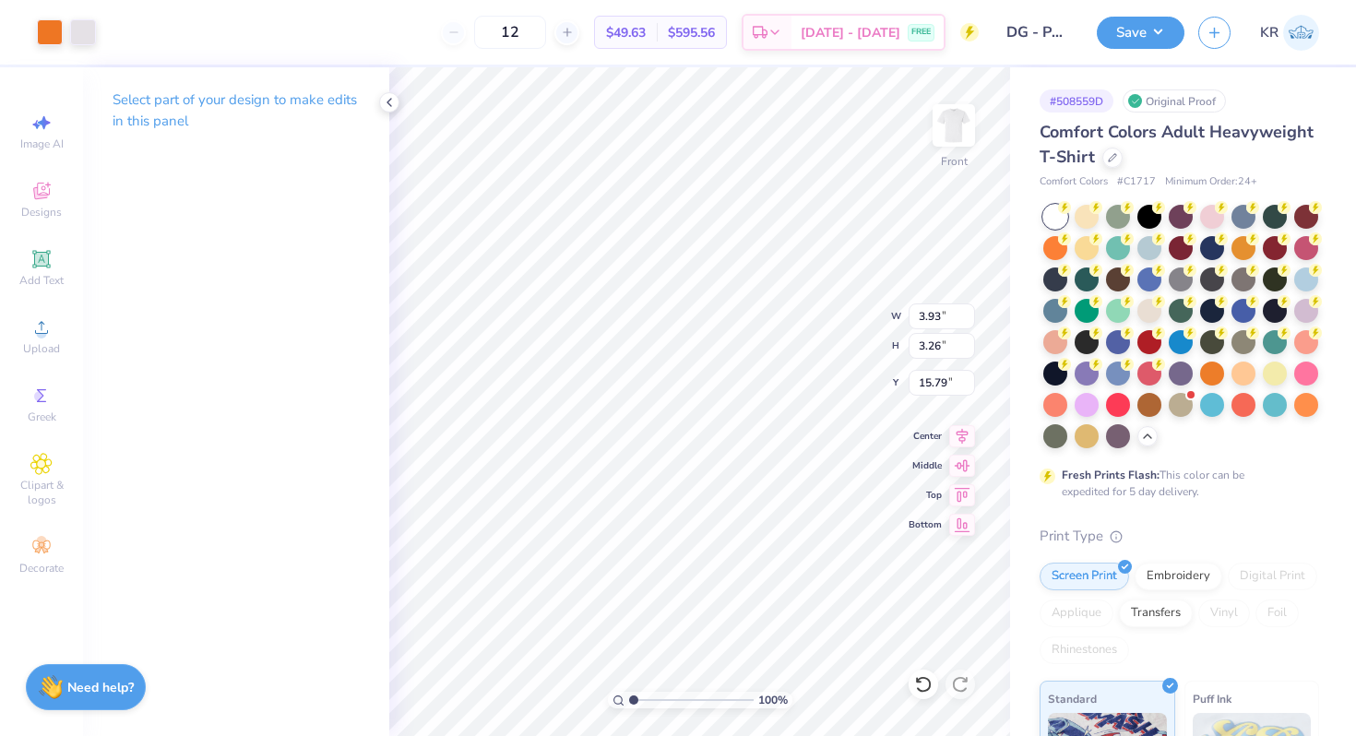
type input "2.61"
type input "13.75"
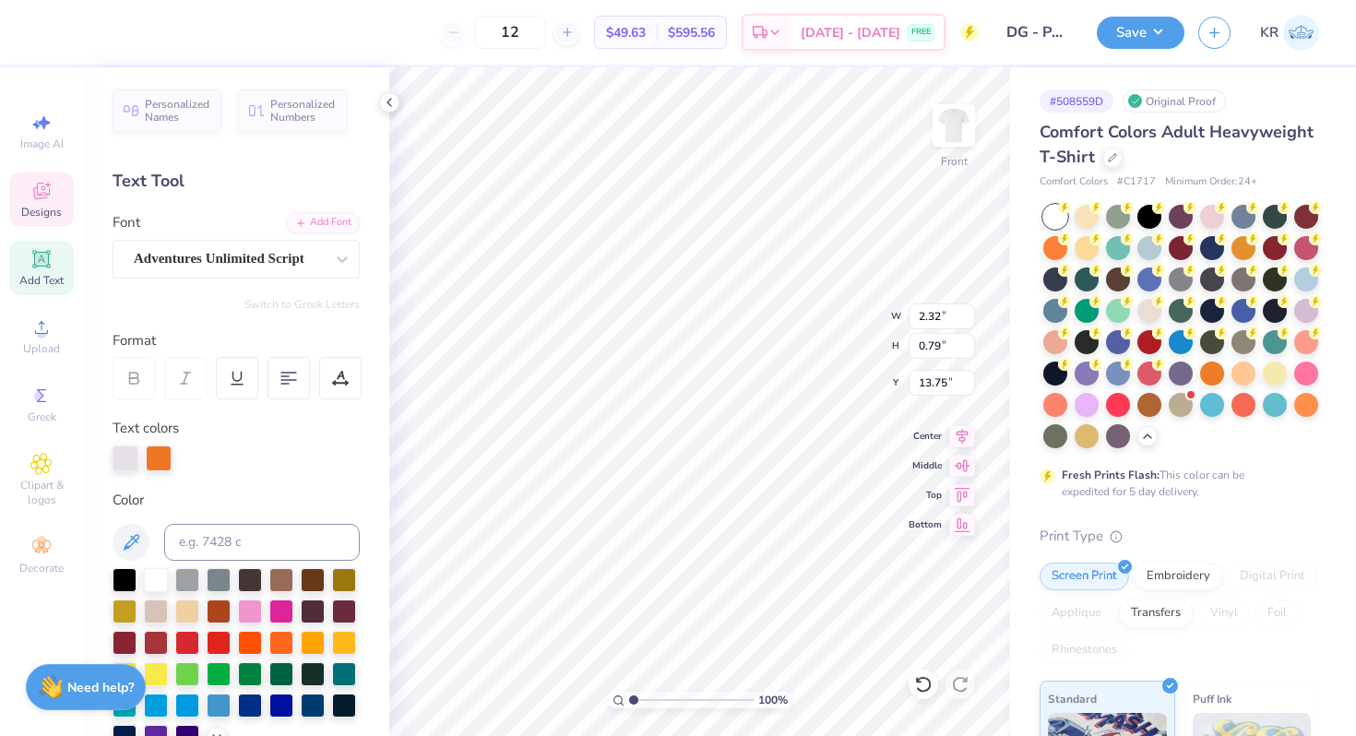
type input "15.90"
type input "1.60"
type input "2.00"
type input "15.27"
type input "1.40"
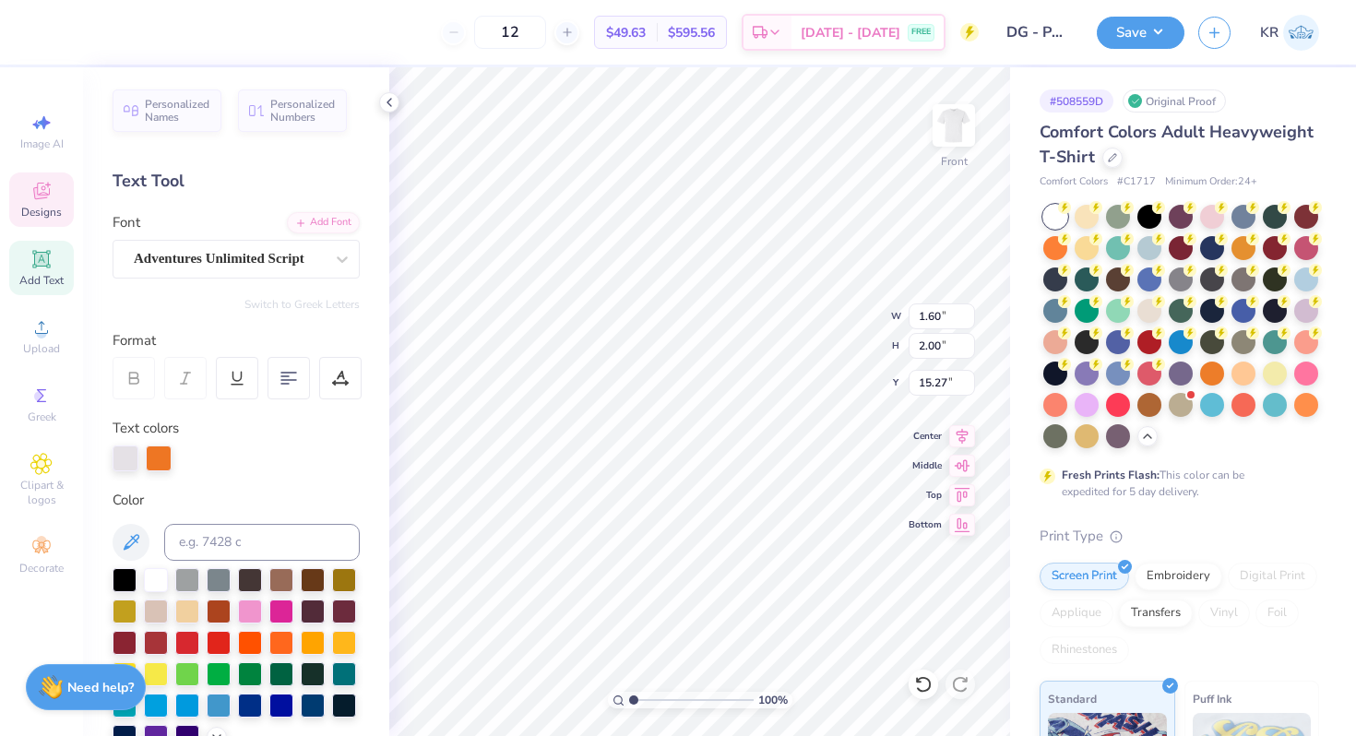
type input "1.76"
click at [746, 610] on li "Bring to Front" at bounding box center [762, 605] width 145 height 36
type input "17.60"
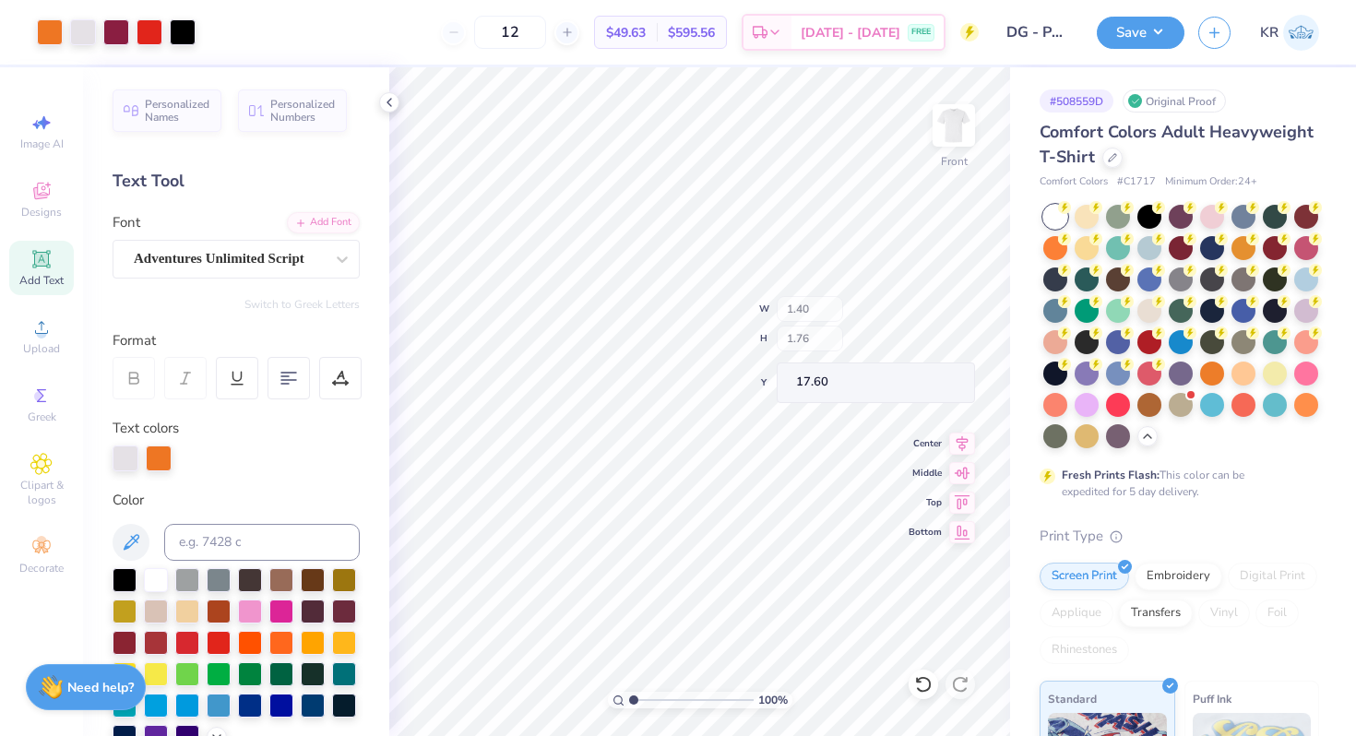
type input "1.12"
type input "1.40"
type input "17.97"
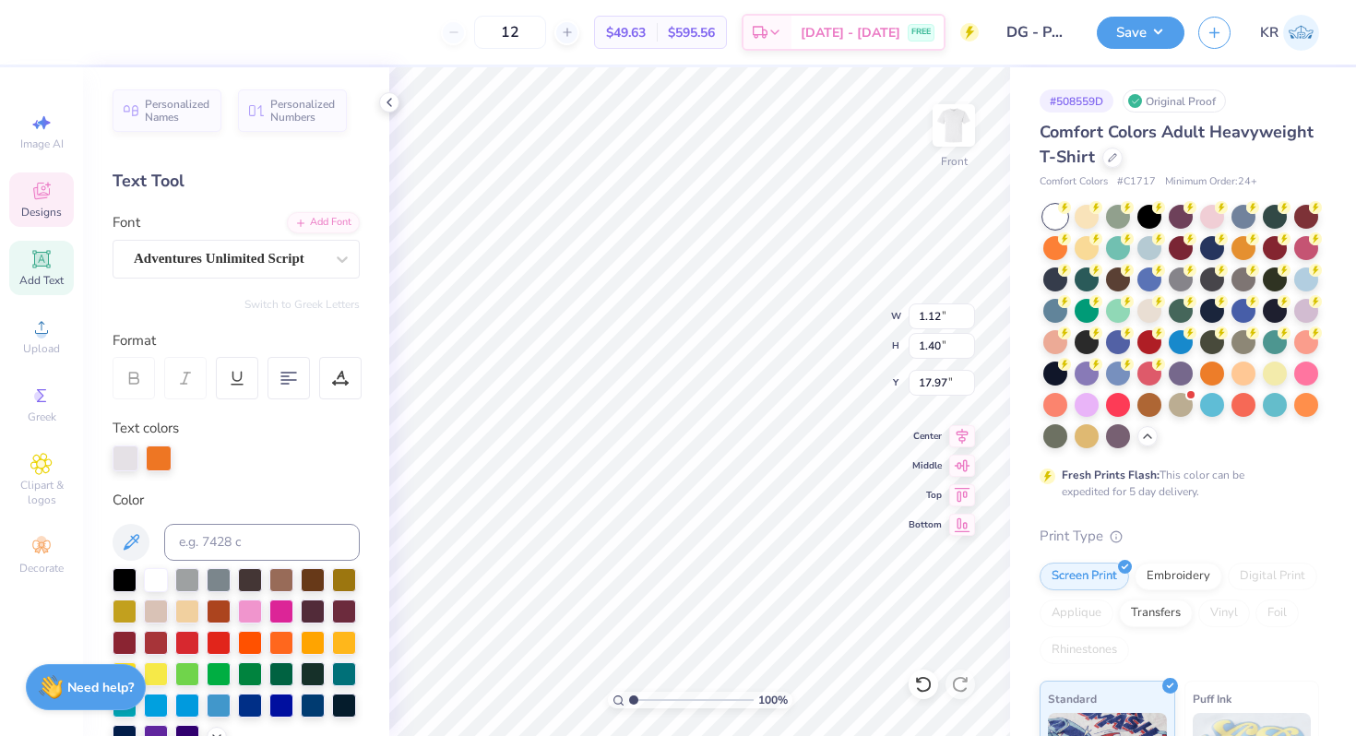
type input "14.89"
type input "14.76"
type input "1.00"
type input "1.26"
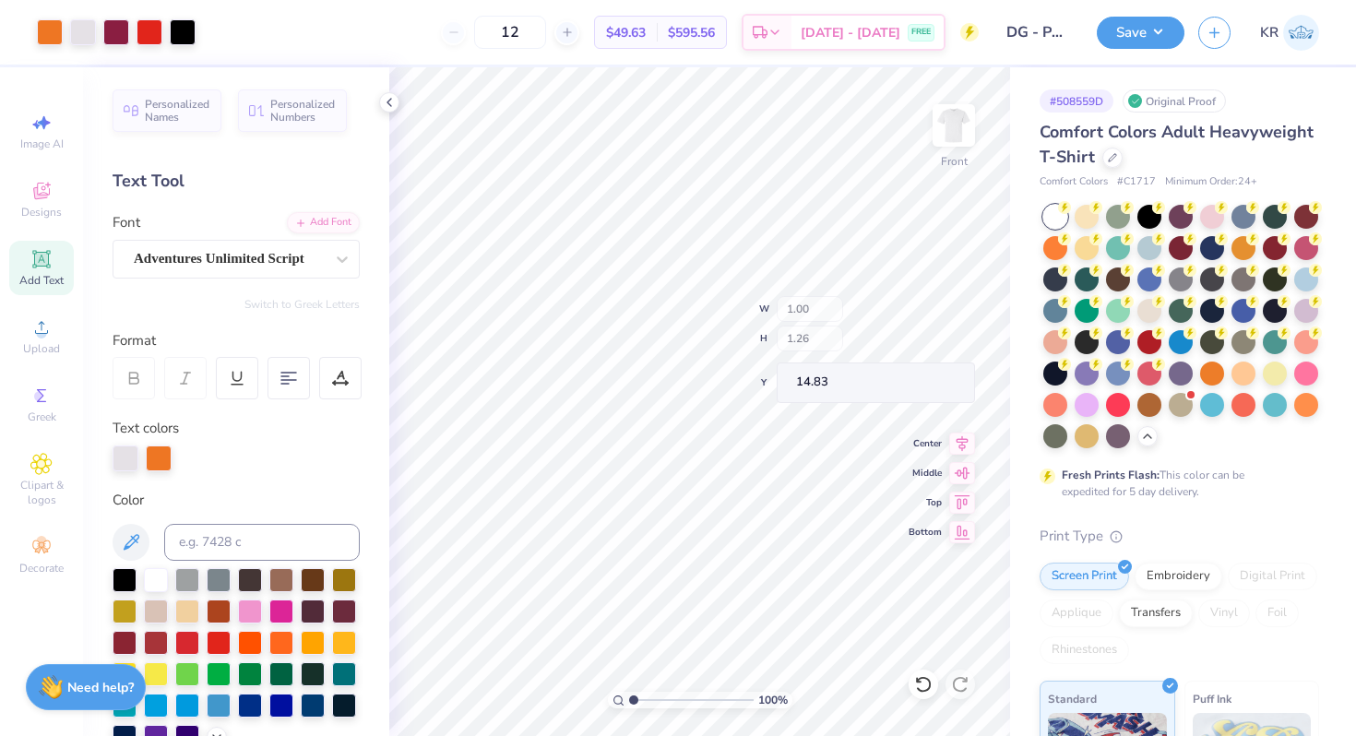
type input "14.83"
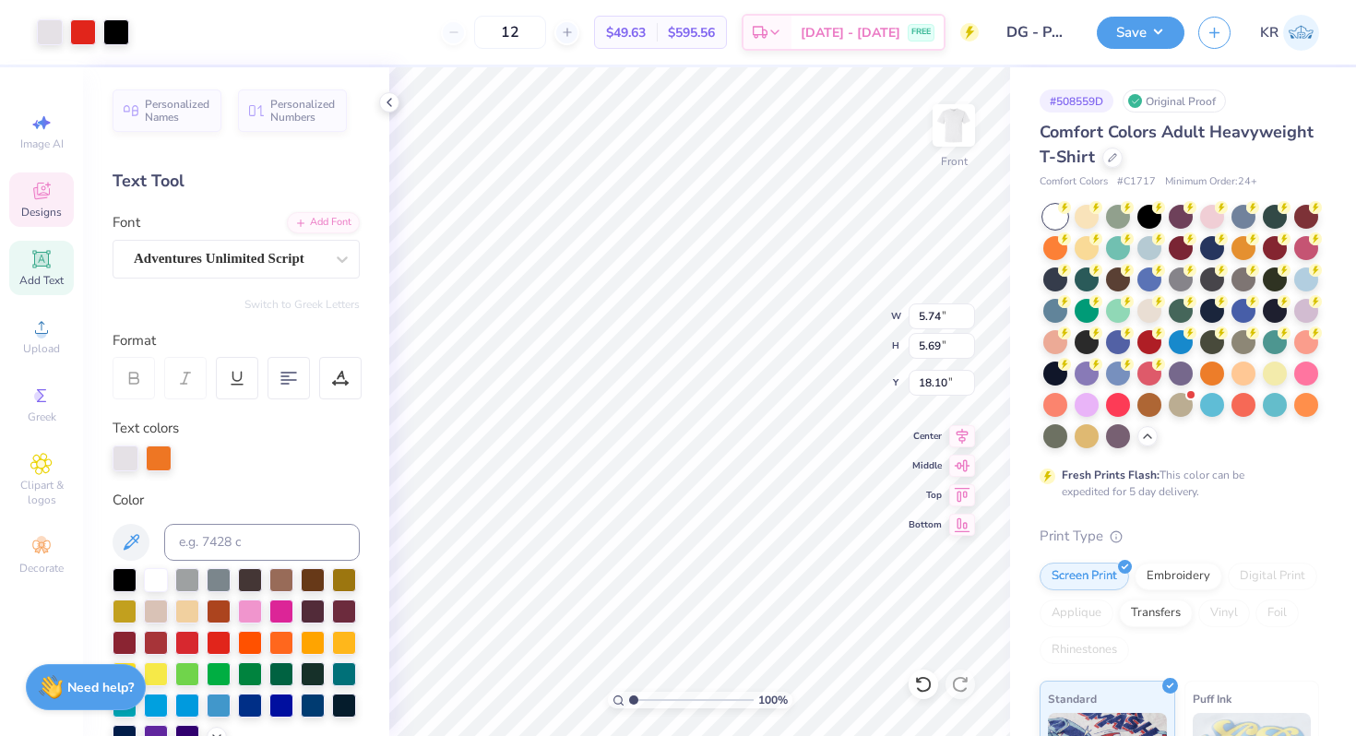
type input "5.74"
type input "5.69"
type input "18.10"
type input "17.32"
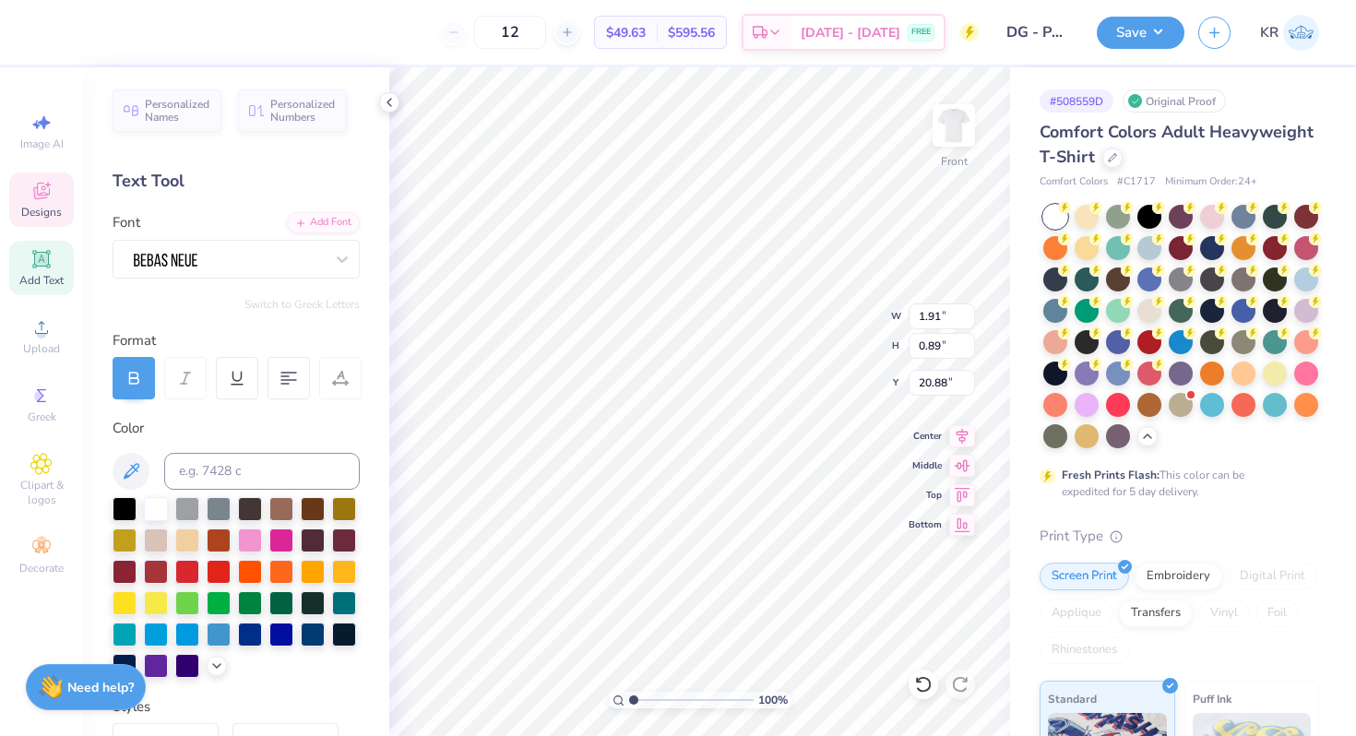
type input "21.12"
type textarea "2025"
type input "20.67"
type input "1.00"
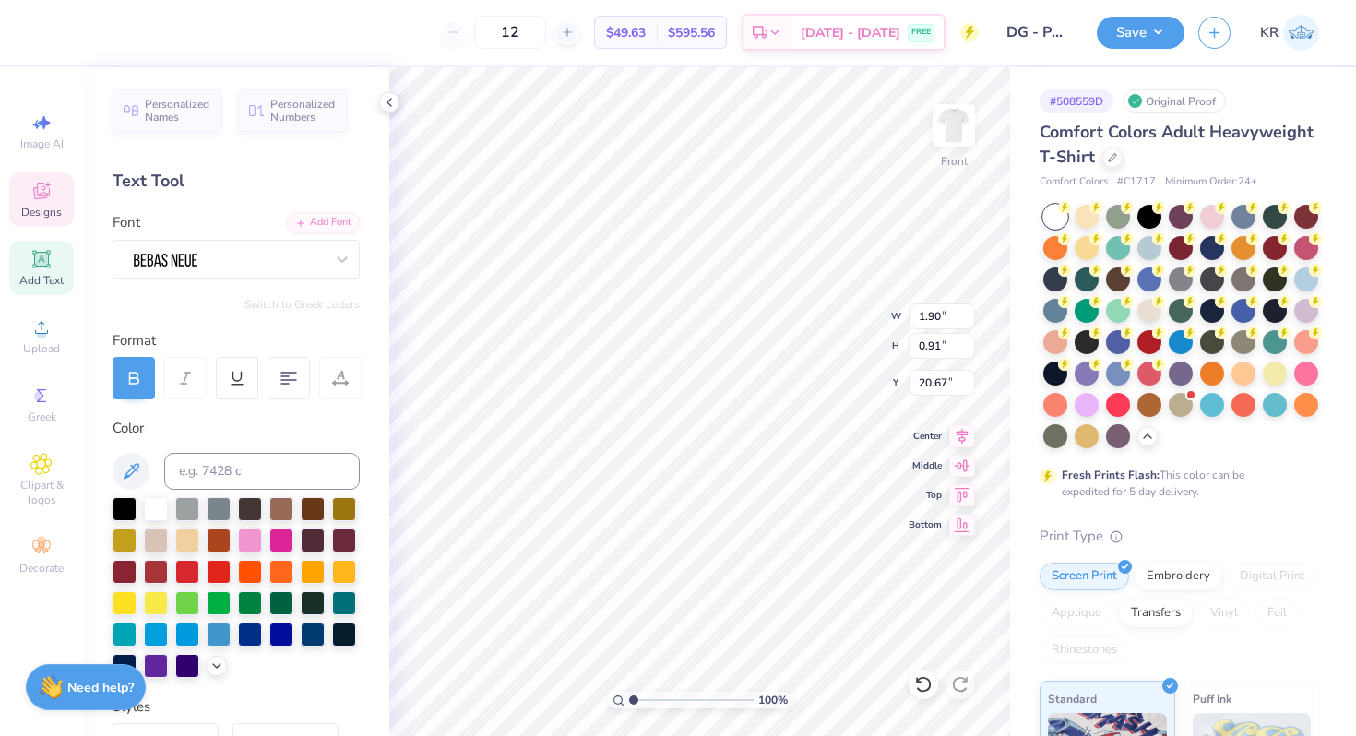
type input "1.26"
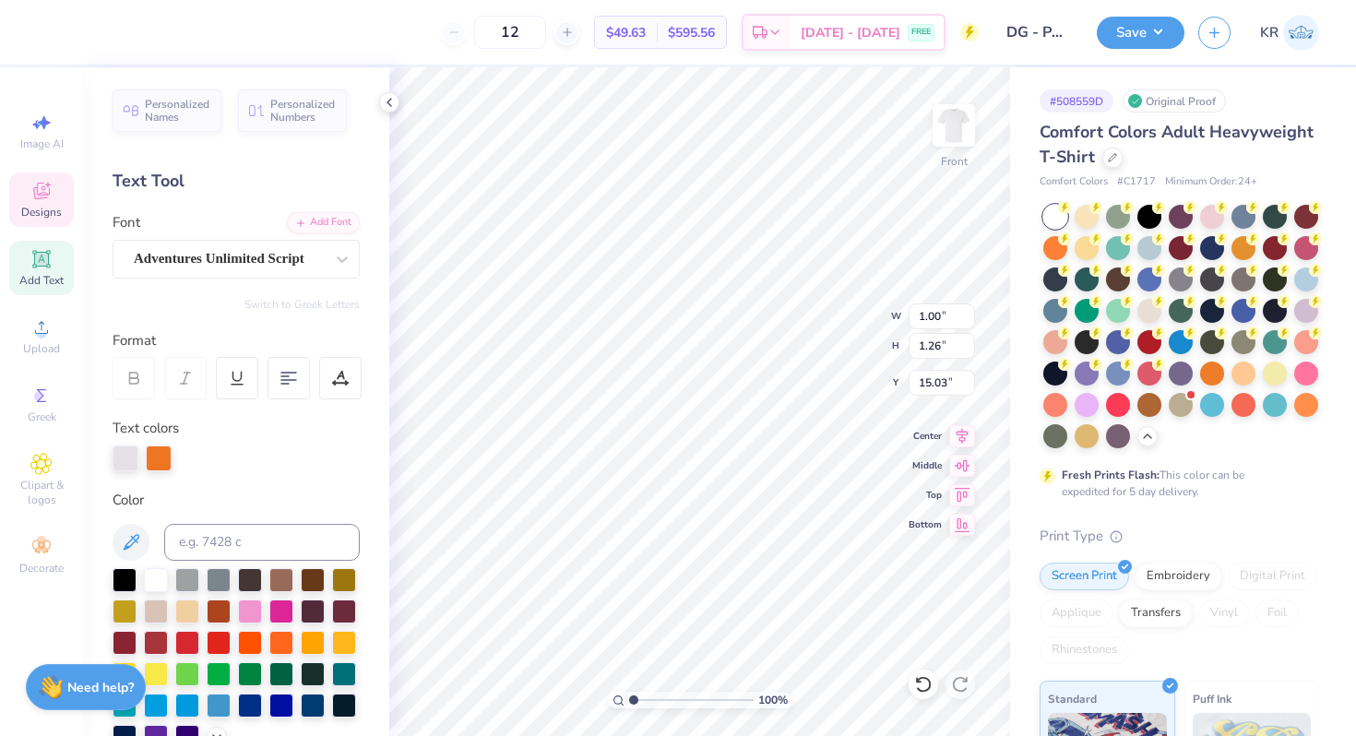
type input "15.66"
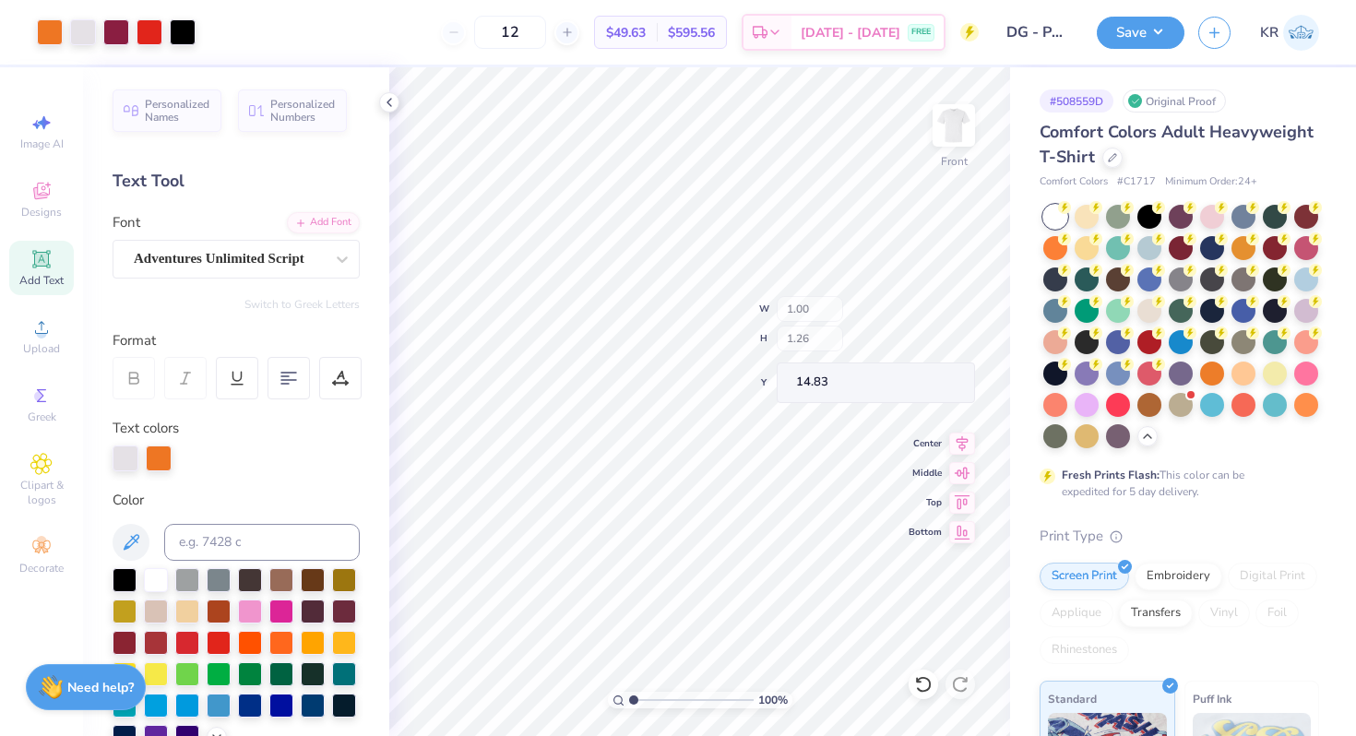
type input "14.83"
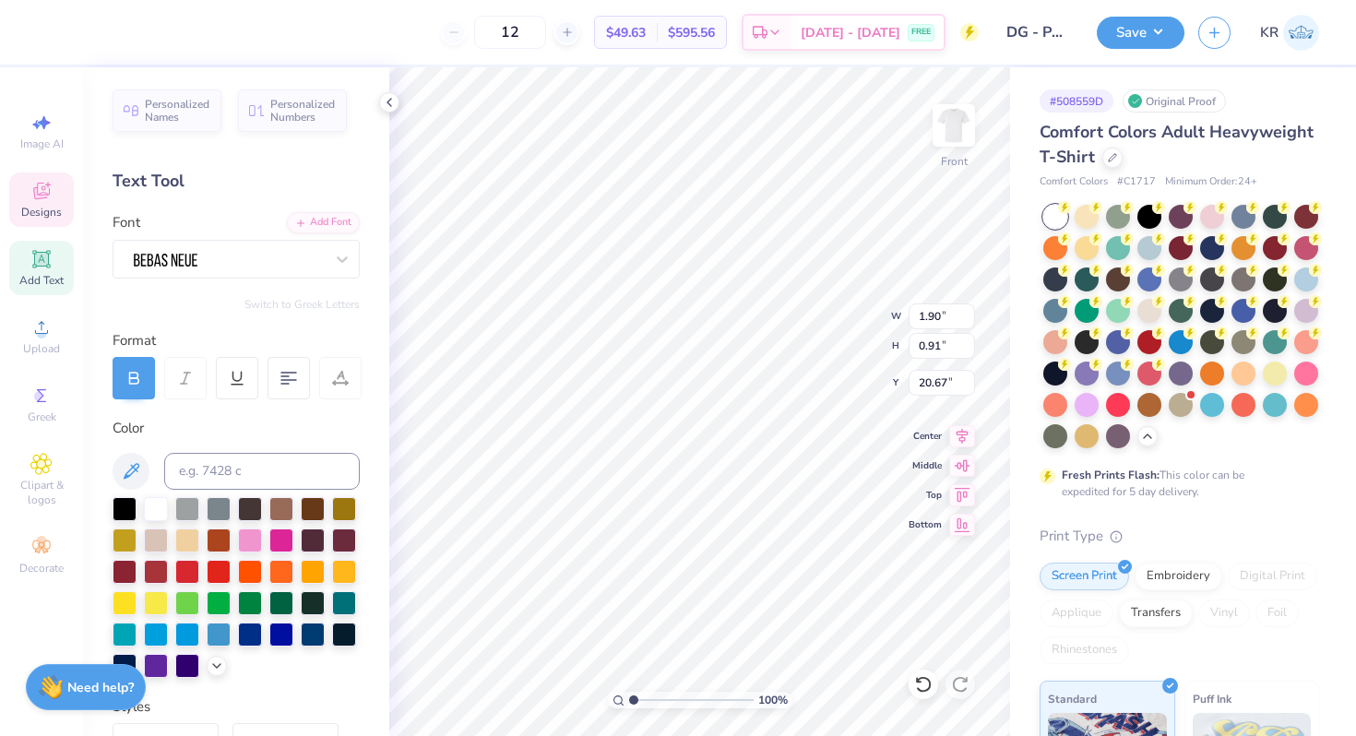
type input "16.47"
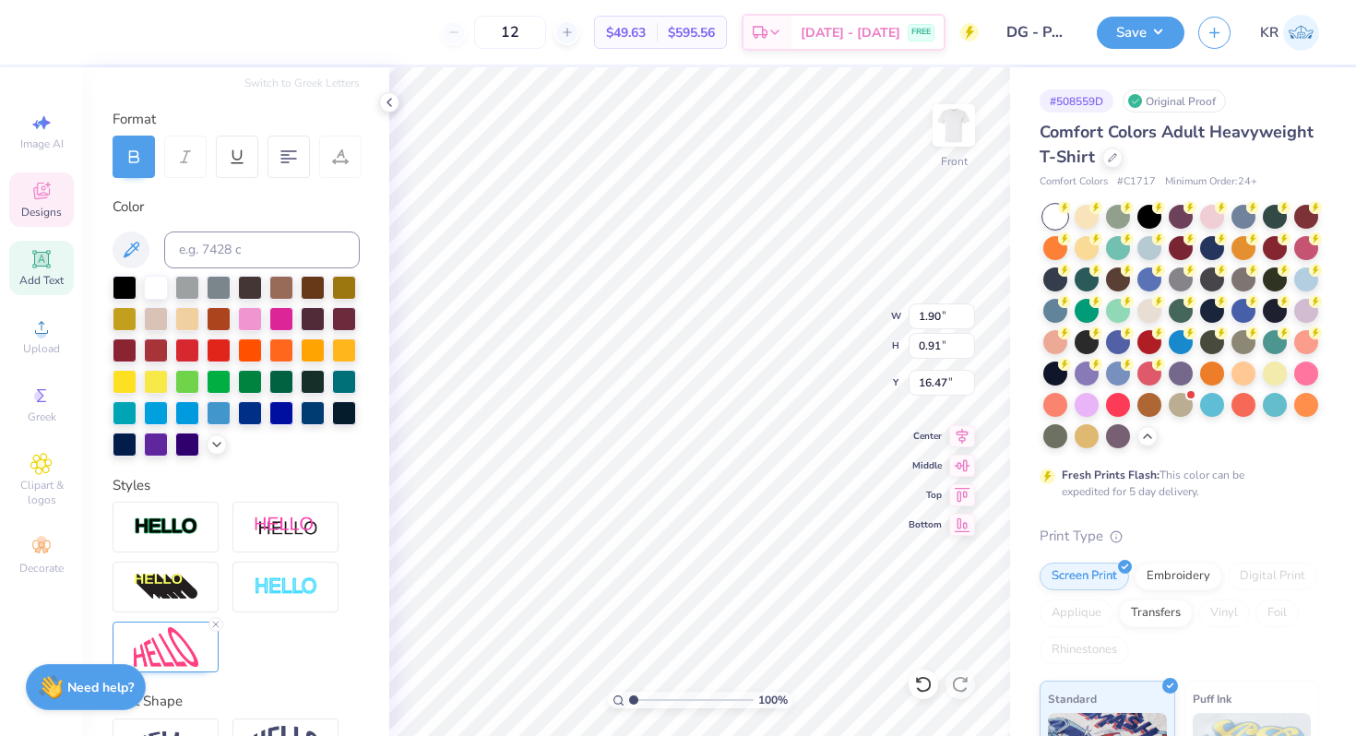
scroll to position [336, 0]
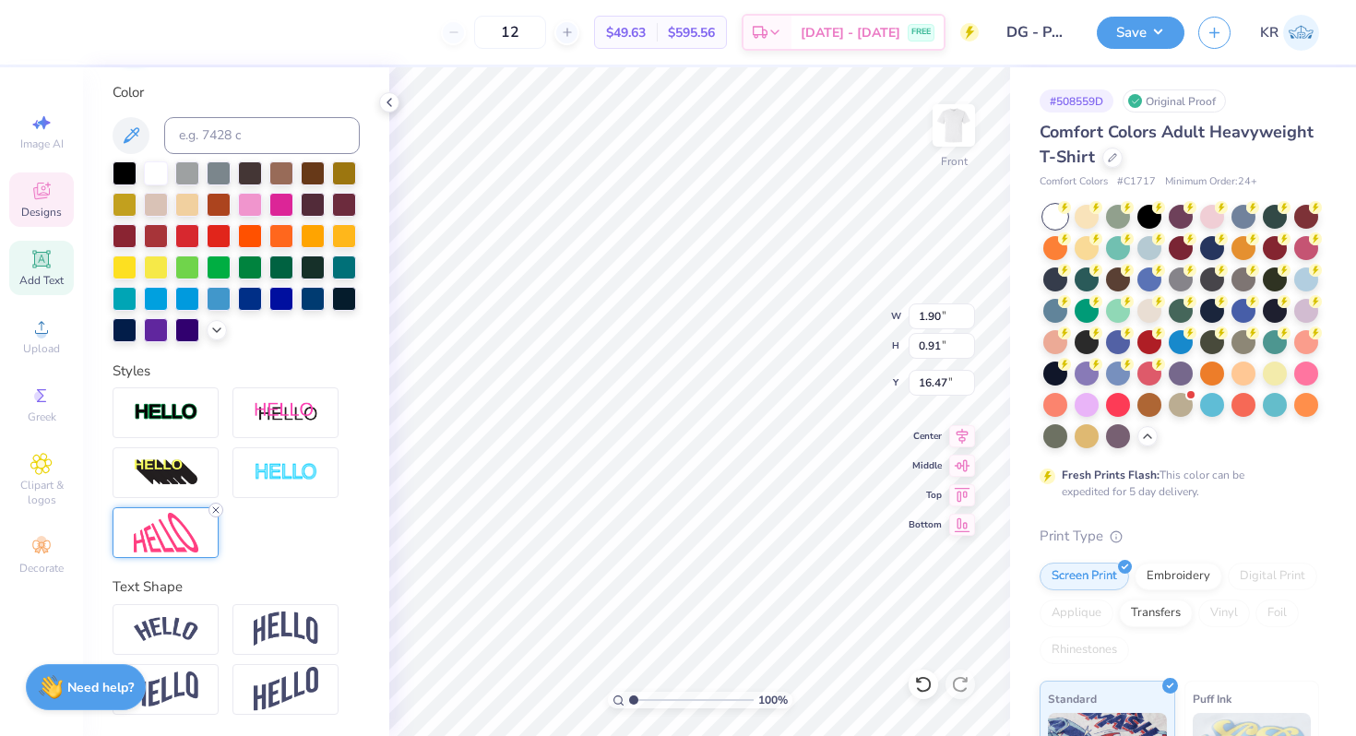
click at [213, 508] on icon at bounding box center [215, 509] width 11 height 11
type input "1.36"
type input "0.66"
type input "16.61"
click at [80, 25] on div at bounding box center [83, 31] width 26 height 26
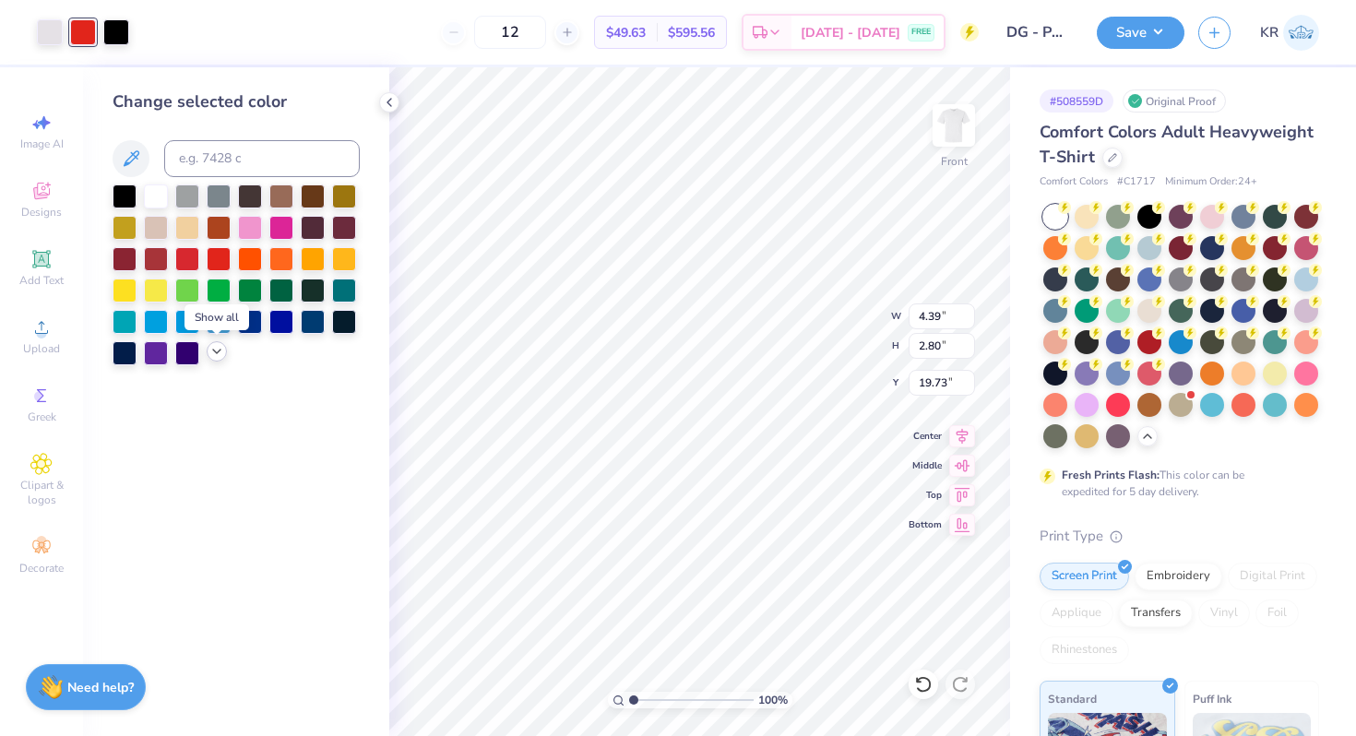
click at [214, 355] on icon at bounding box center [216, 351] width 15 height 15
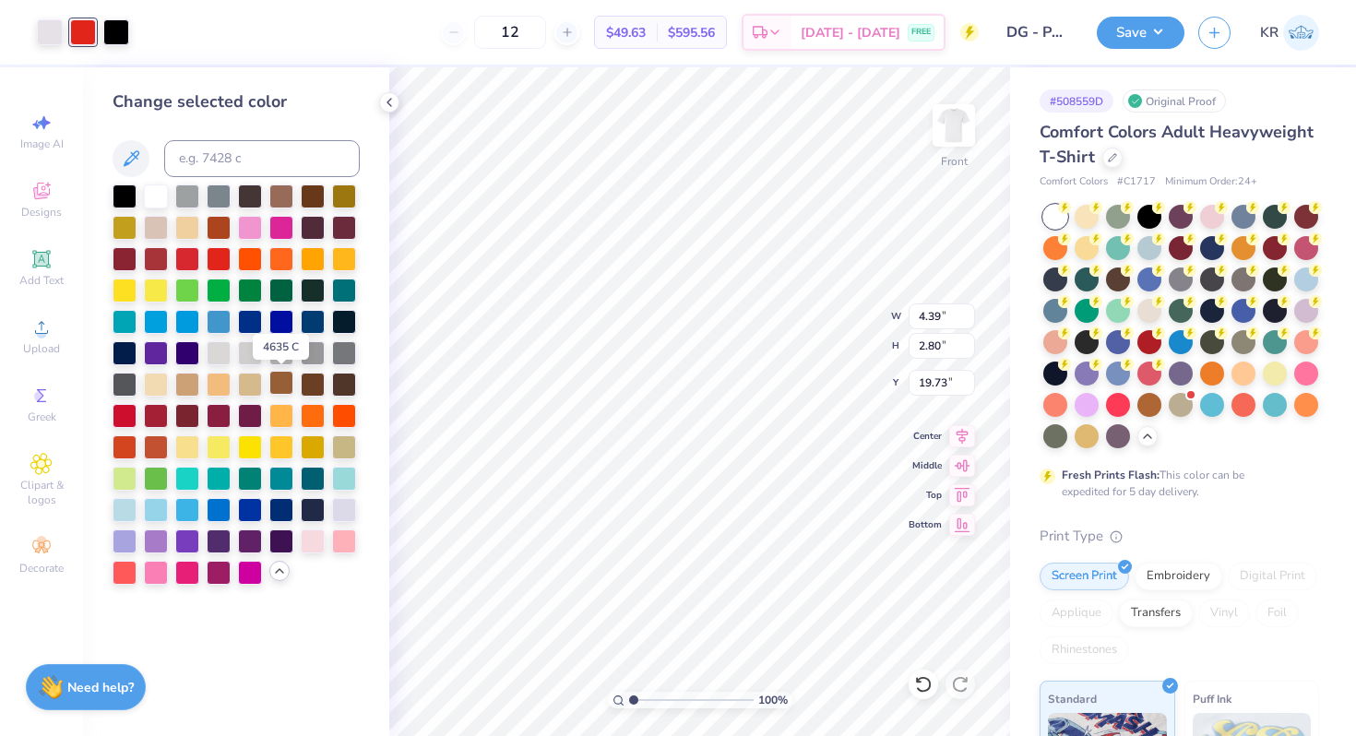
click at [284, 390] on div at bounding box center [281, 383] width 24 height 24
click at [50, 32] on div at bounding box center [50, 31] width 26 height 26
click at [210, 149] on input at bounding box center [262, 158] width 196 height 37
type input "208"
click at [84, 34] on div at bounding box center [83, 31] width 26 height 26
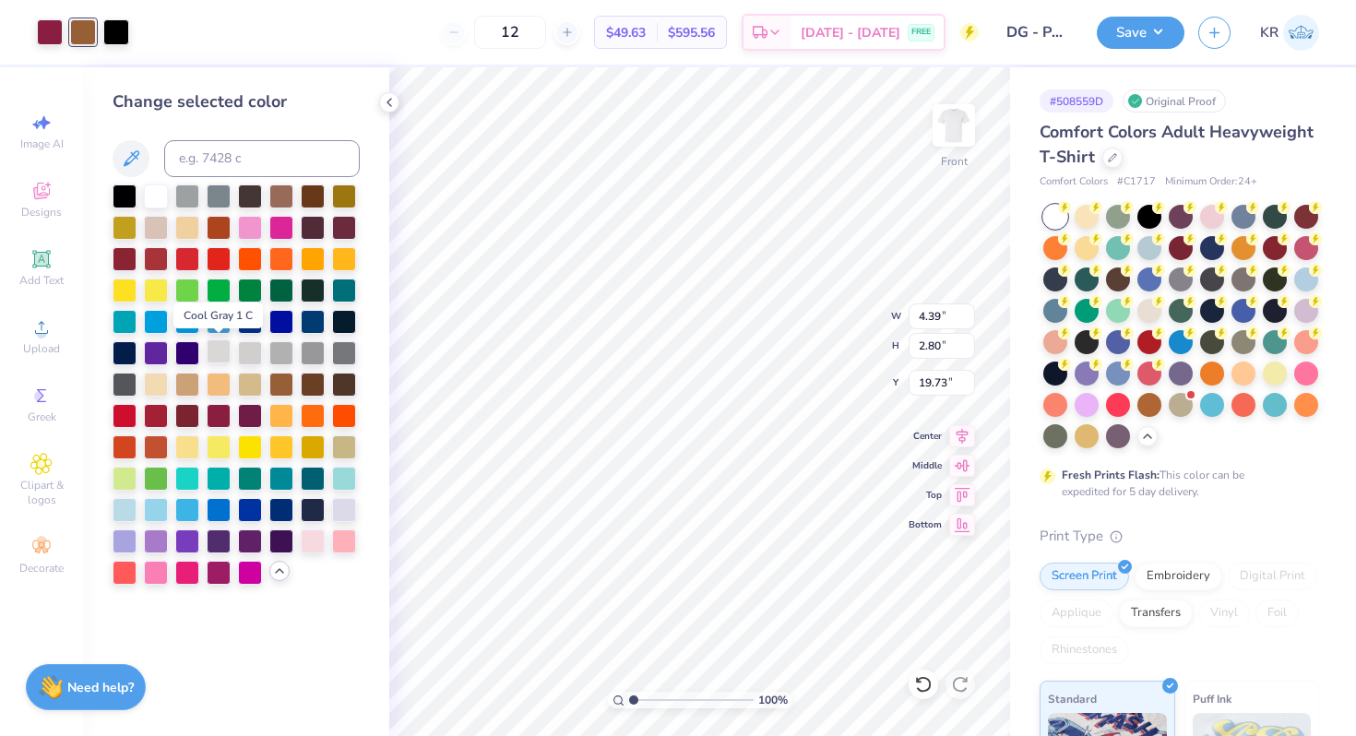
click at [219, 352] on div at bounding box center [219, 351] width 24 height 24
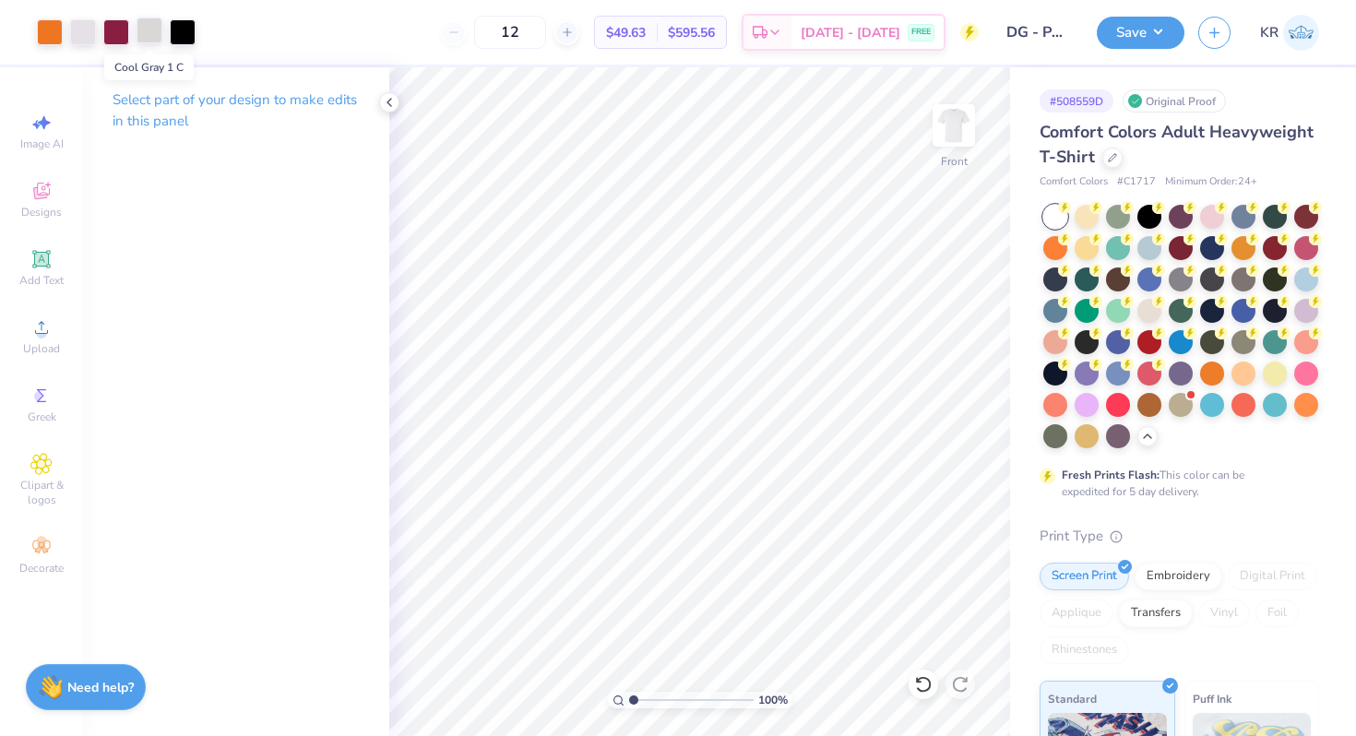
click at [154, 28] on div at bounding box center [149, 31] width 26 height 26
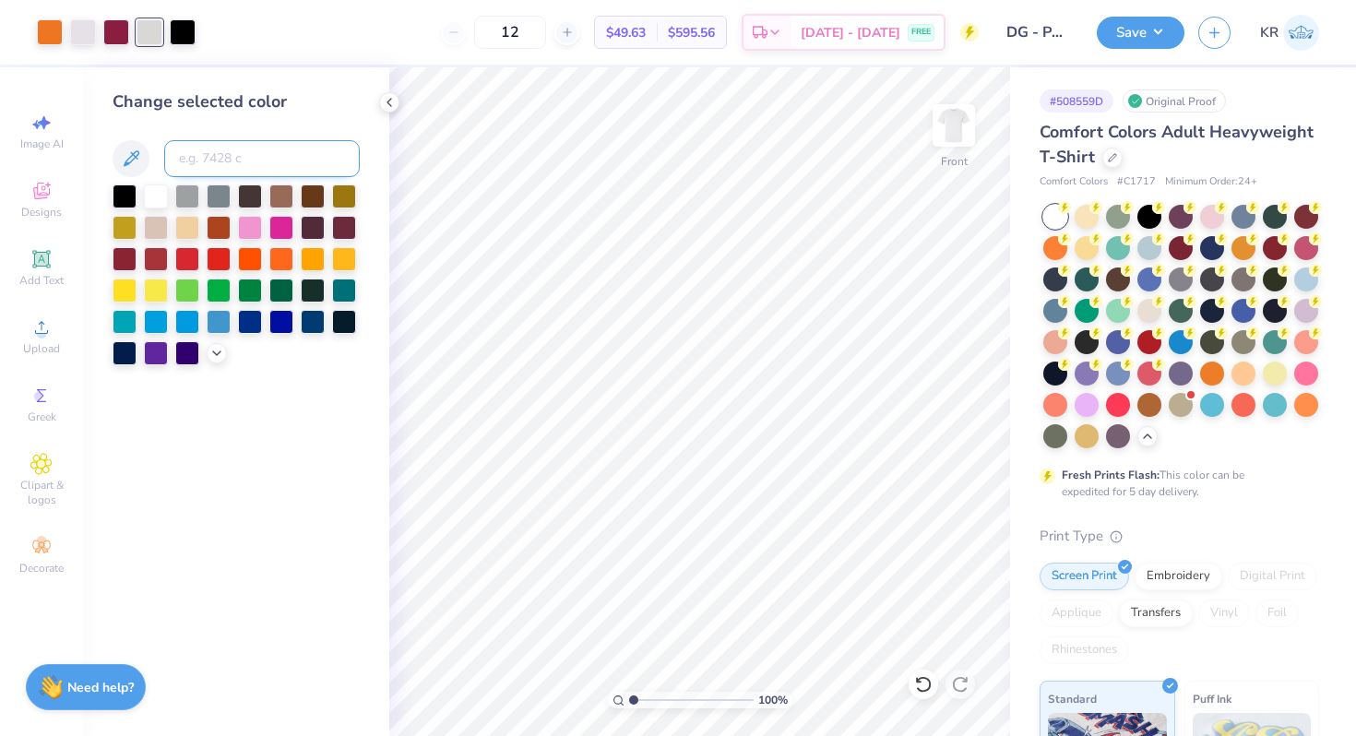
click at [215, 162] on input at bounding box center [262, 158] width 196 height 37
type input "663"
click at [156, 34] on div at bounding box center [149, 31] width 26 height 26
click at [276, 156] on input at bounding box center [262, 158] width 196 height 37
type input "158"
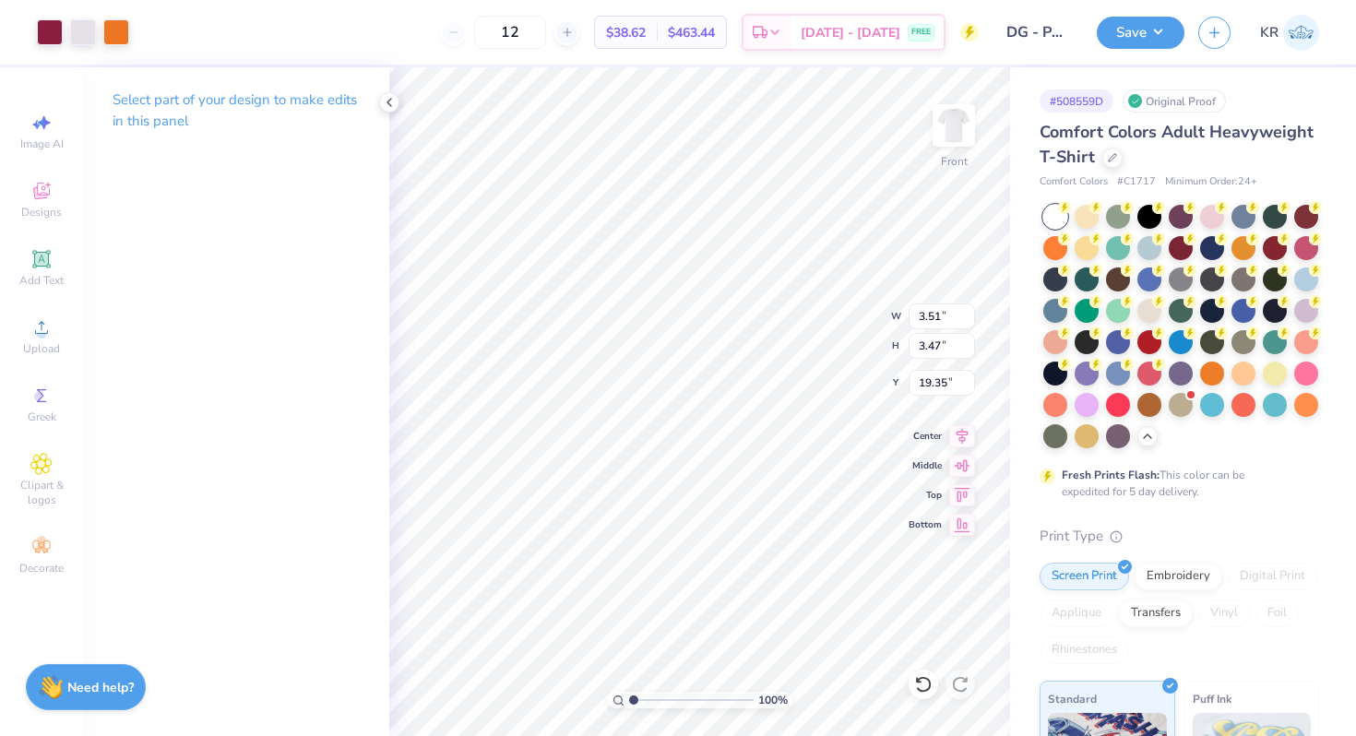
type input "3.51"
type input "3.47"
type input "19.35"
type input "2.47"
type input "2.44"
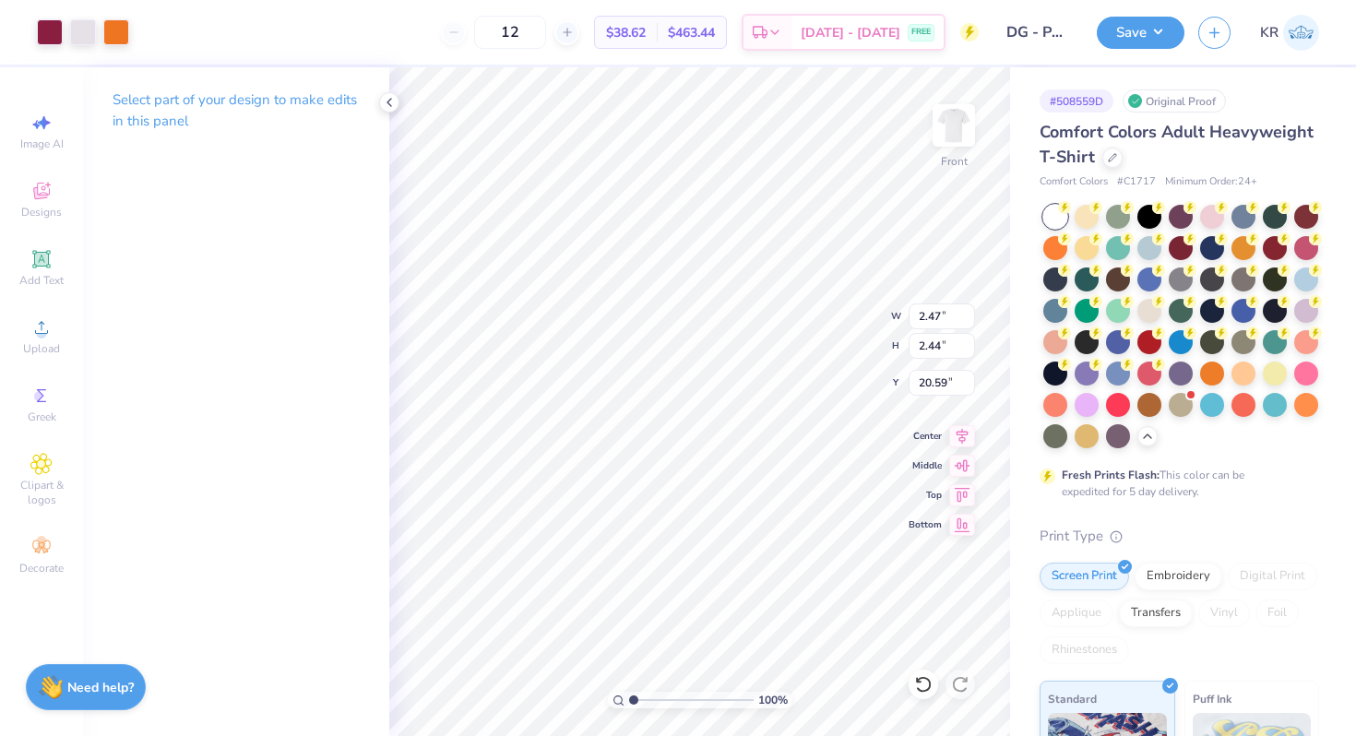
type input "12.53"
type input "2.53"
type input "2.50"
type input "12.54"
click at [832, 345] on div "100 % Front W 2.53 2.53 " H 2.50 2.50 " Y 12.54 12.54 " Center Middle Top Bottom" at bounding box center [699, 401] width 621 height 669
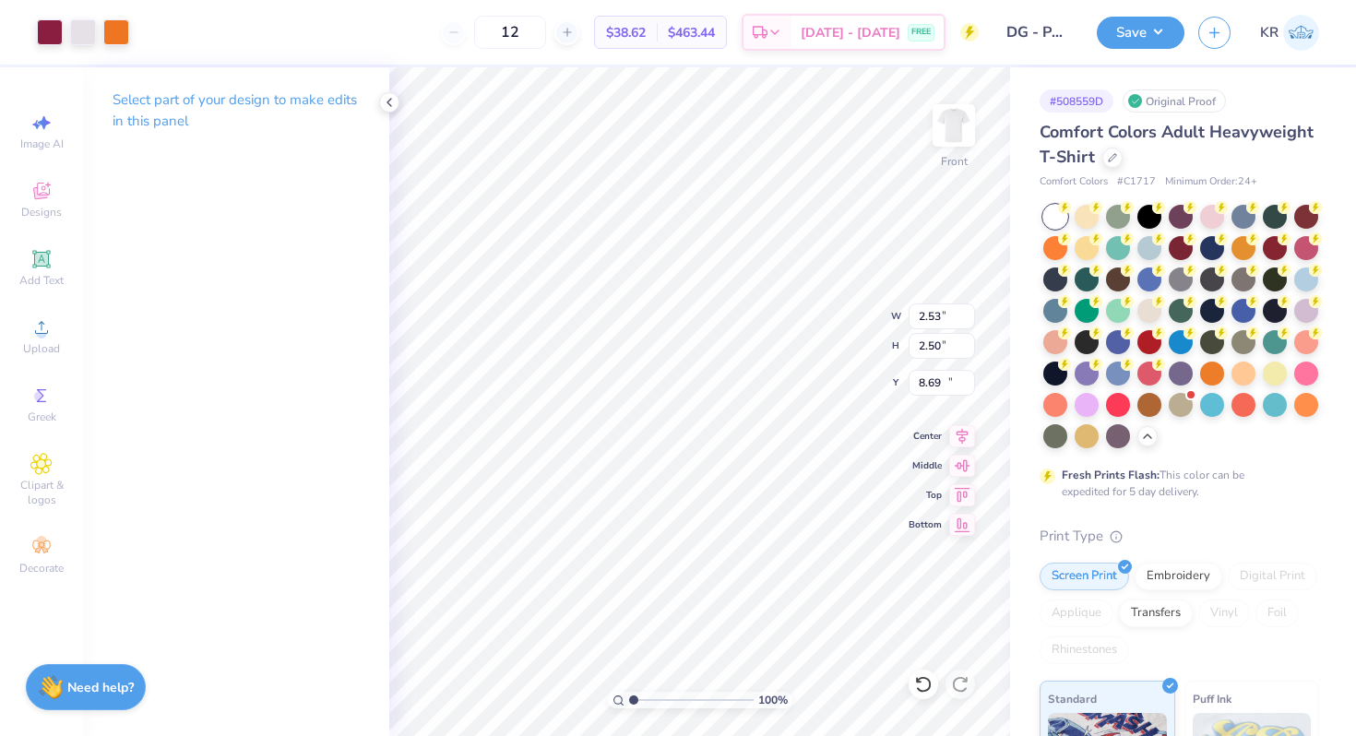
type input "12.50"
type input "1.99"
type input "1.97"
type input "8.90"
type input "9.29"
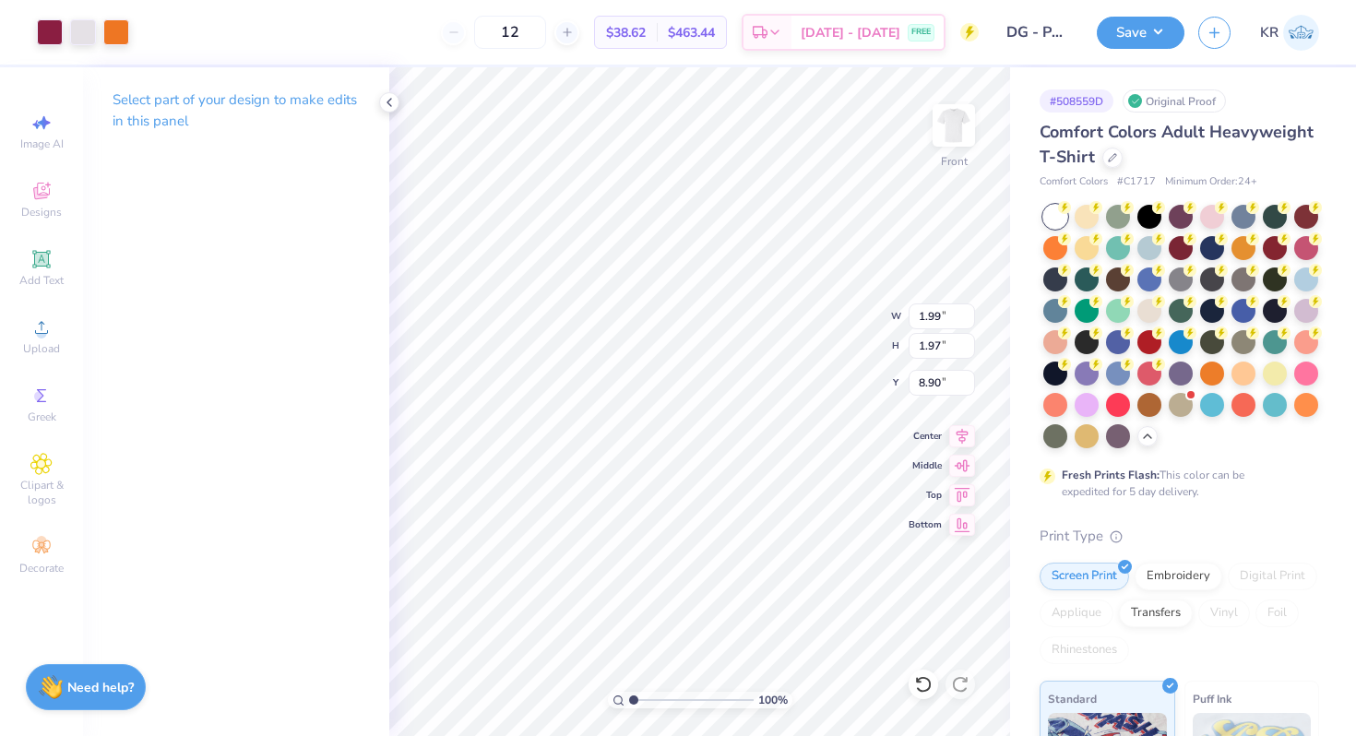
type input "2.73"
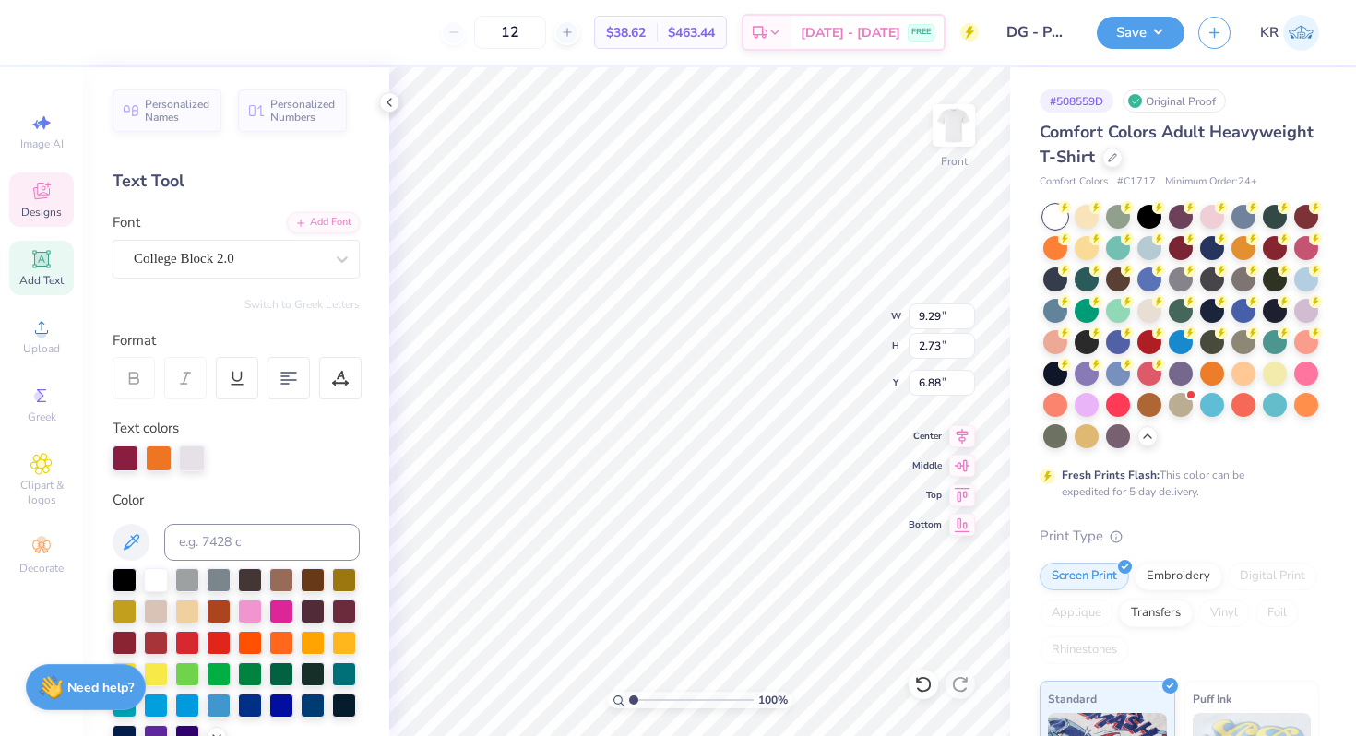
type input "7.15"
type input "1.93"
type input "1.90"
type input "8.93"
type input "2.18"
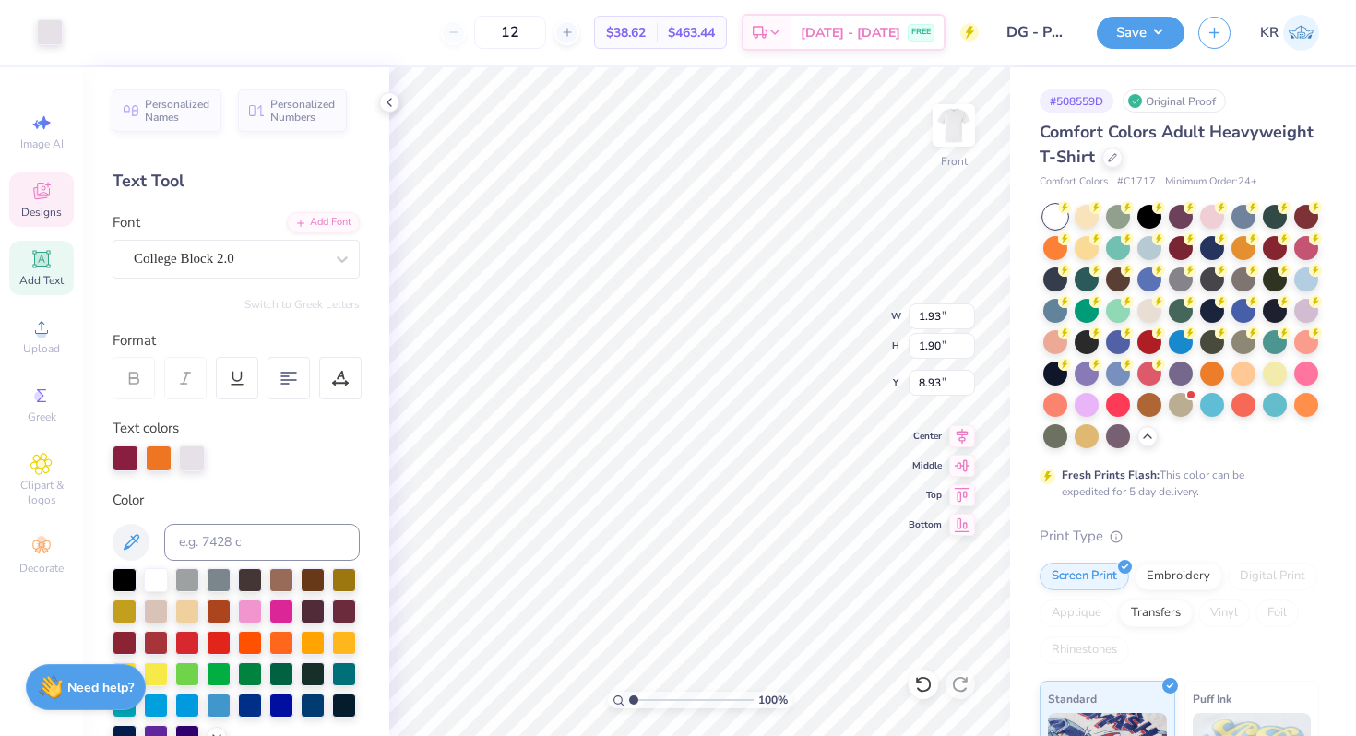
type input "2.15"
type input "8.98"
type input "1.93"
type input "1.90"
type input "8.93"
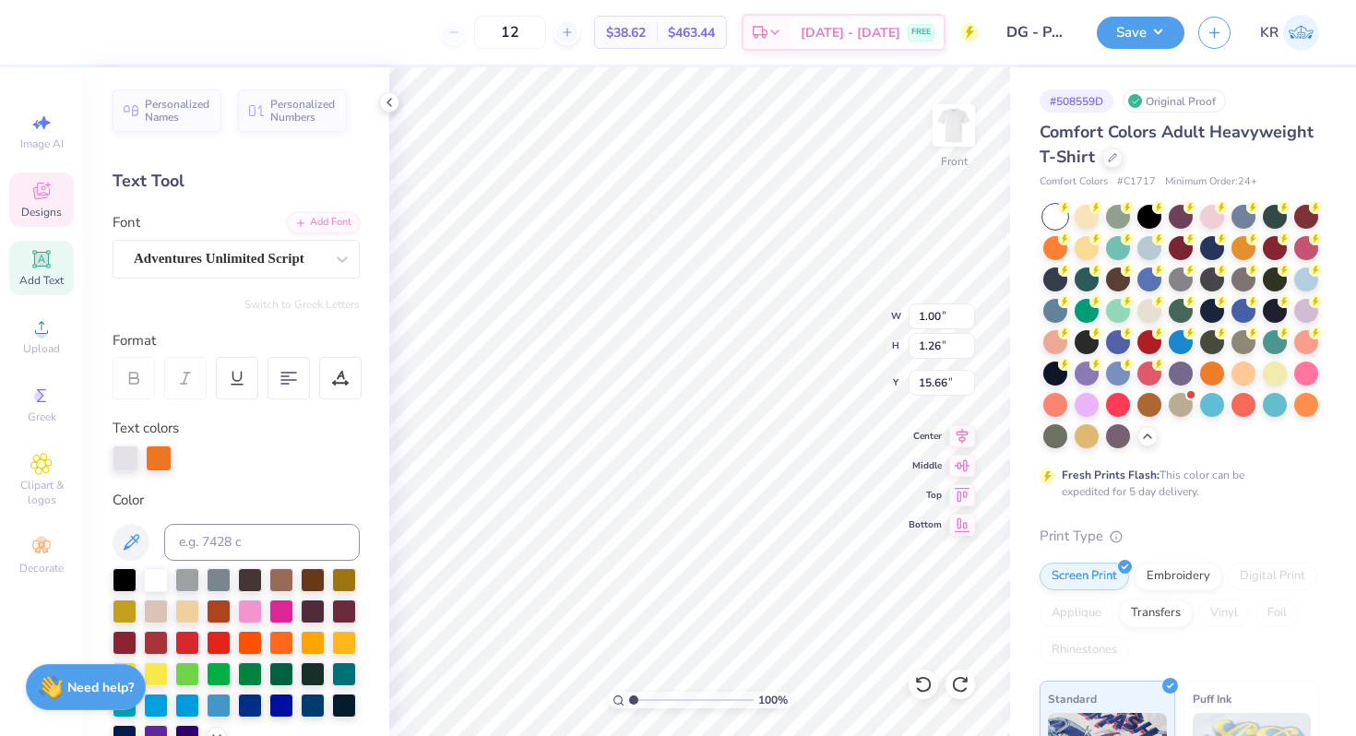
type input "12.49"
type input "0.76"
type input "0.95"
type input "9.40"
drag, startPoint x: 631, startPoint y: 699, endPoint x: 648, endPoint y: 699, distance: 17.5
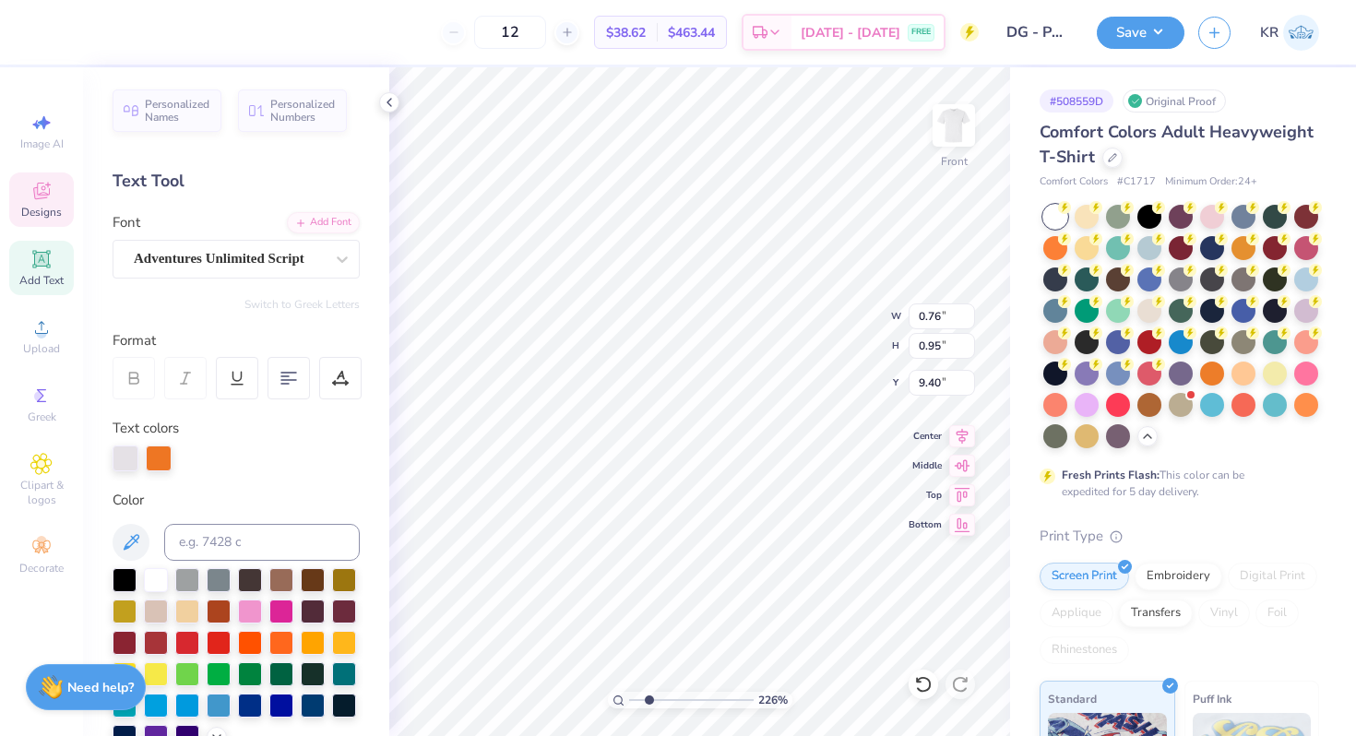
click at [648, 699] on input "range" at bounding box center [691, 700] width 124 height 17
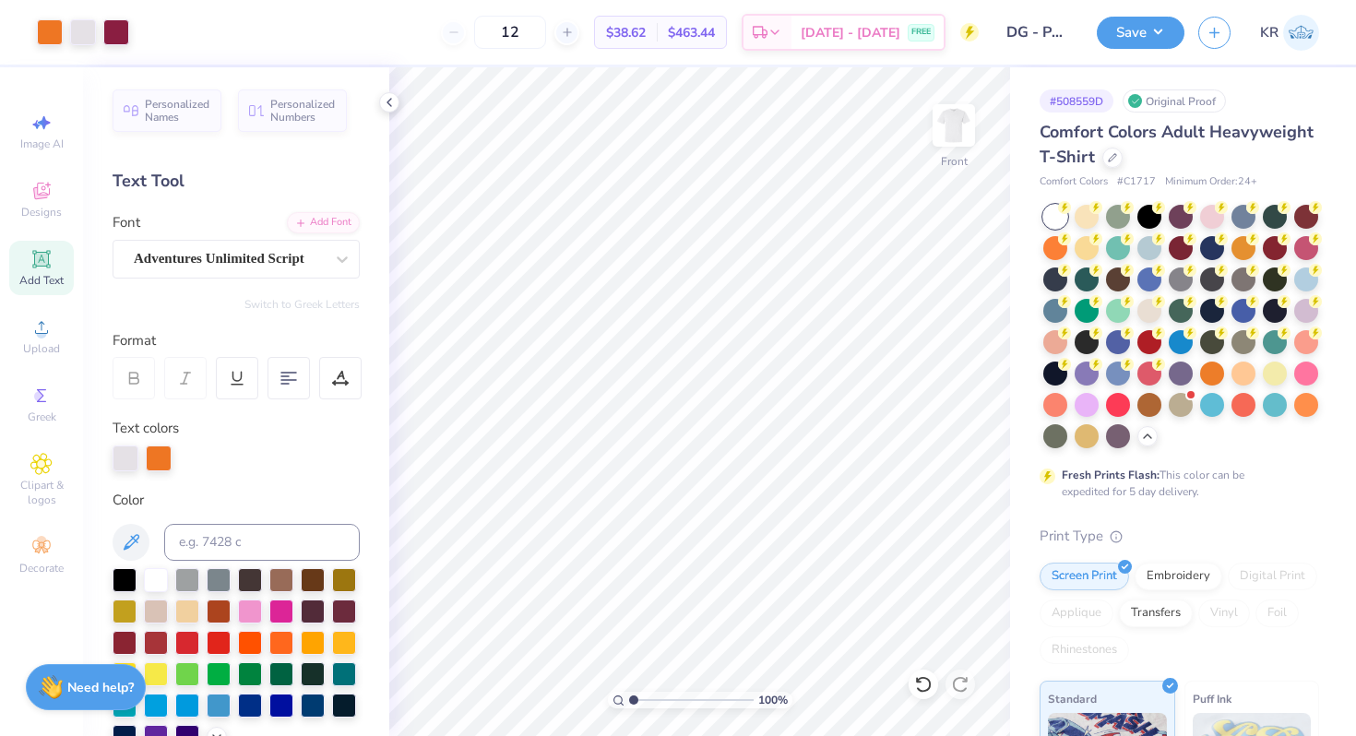
drag, startPoint x: 647, startPoint y: 698, endPoint x: 596, endPoint y: 698, distance: 51.6
type input "1"
click at [629, 698] on input "range" at bounding box center [691, 700] width 124 height 17
click at [1108, 162] on div at bounding box center [1112, 156] width 20 height 20
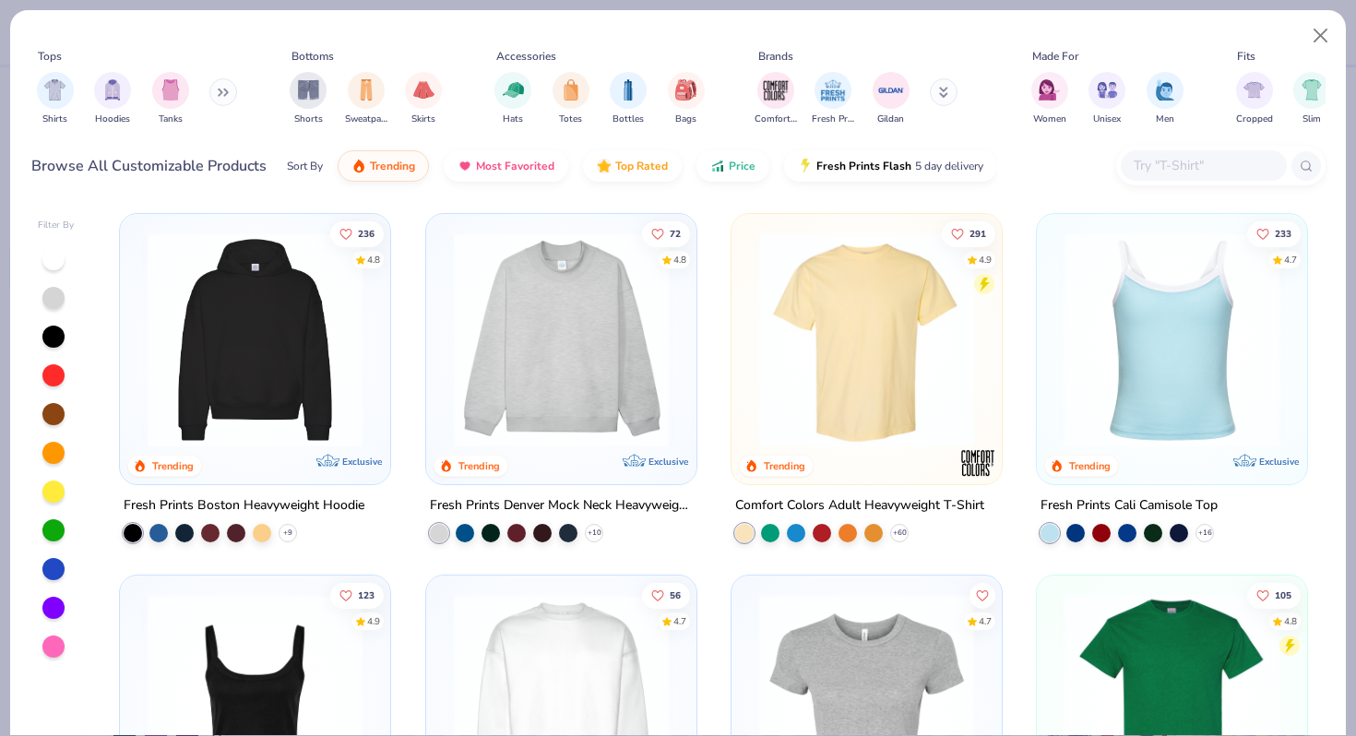
click at [1173, 167] on input "text" at bounding box center [1203, 165] width 142 height 21
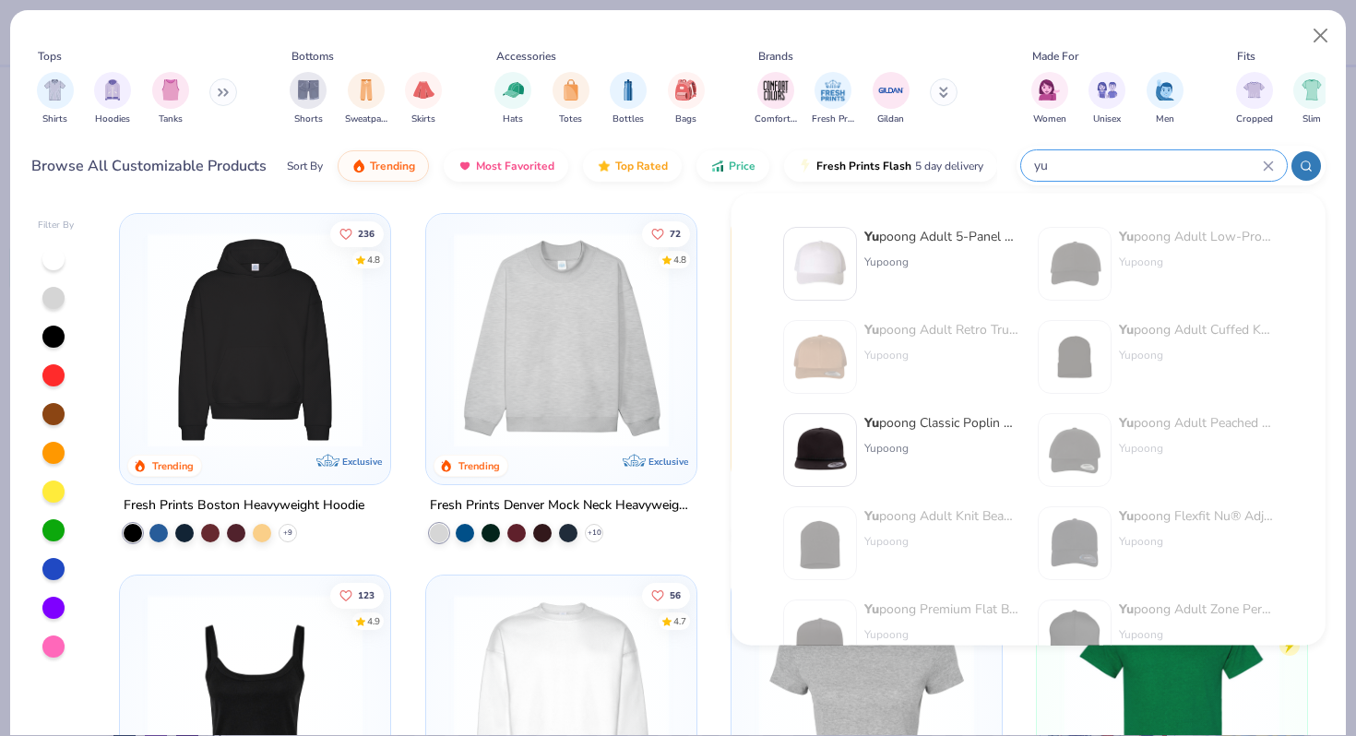
type input "yu"
click at [936, 233] on div "Yu poong Adult 5-Panel Retro Trucker Cap" at bounding box center [941, 236] width 155 height 19
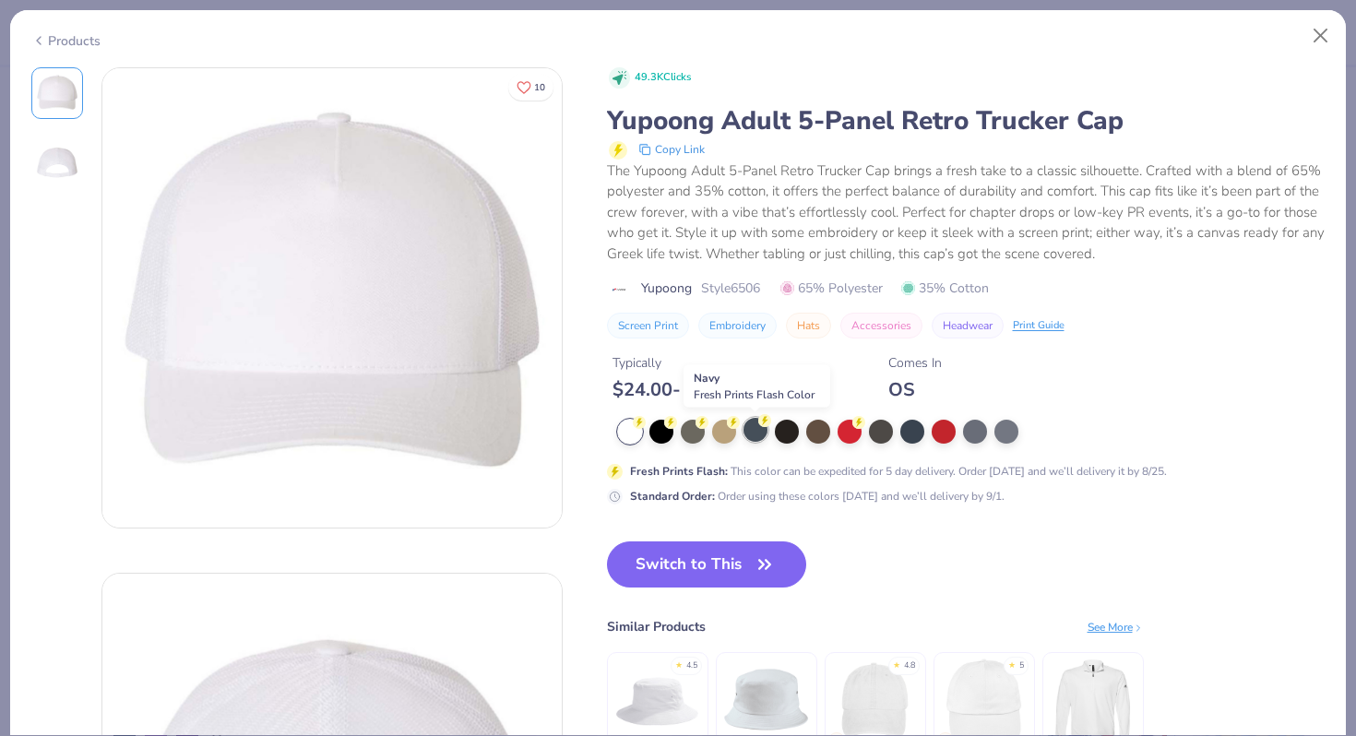
click at [743, 430] on div at bounding box center [755, 430] width 24 height 24
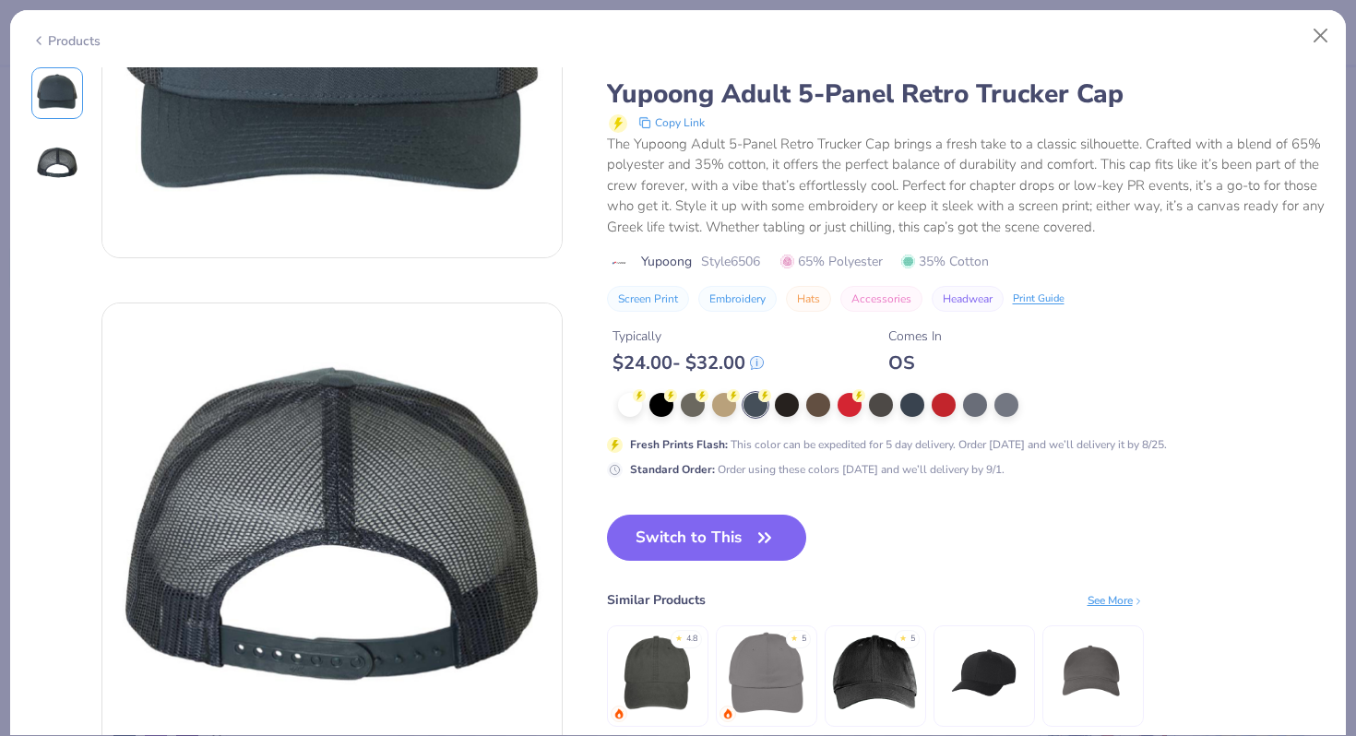
scroll to position [271, 0]
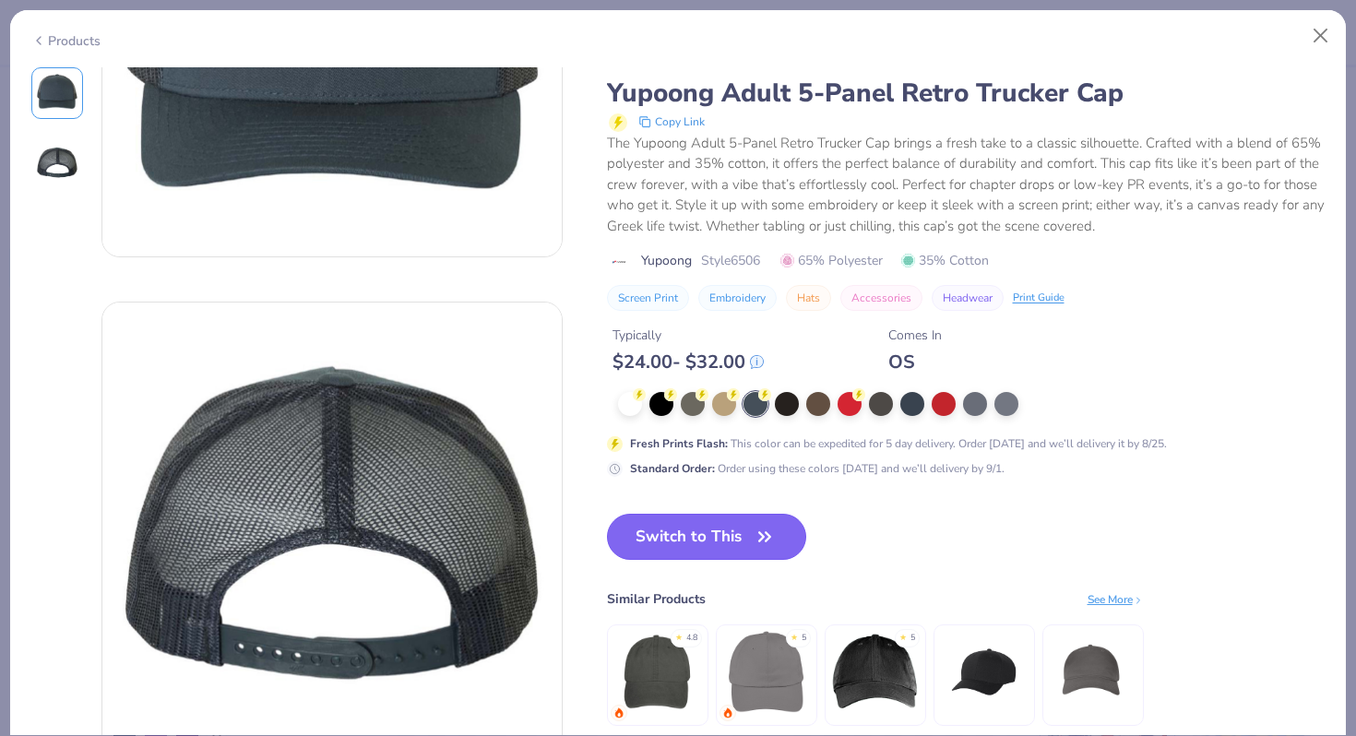
click at [677, 549] on button "Switch to This" at bounding box center [707, 537] width 200 height 46
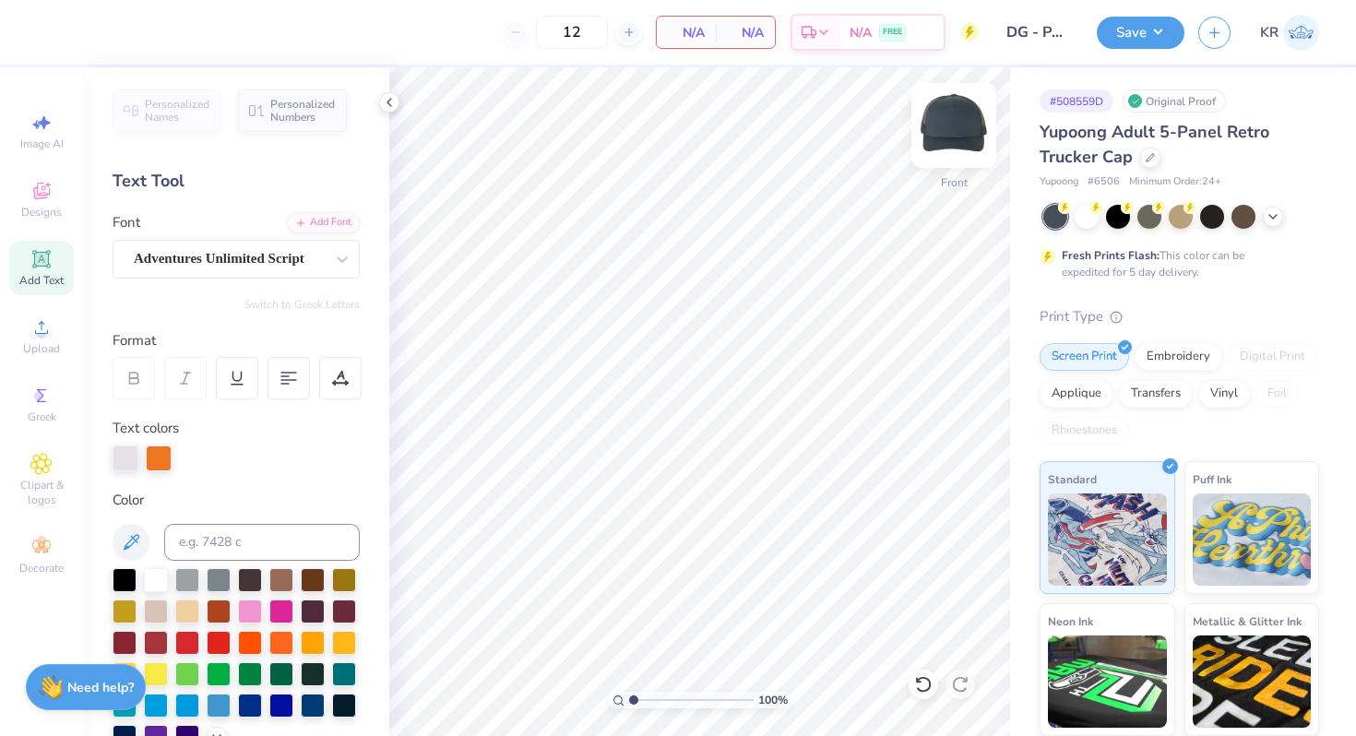
click at [950, 153] on img at bounding box center [954, 126] width 74 height 74
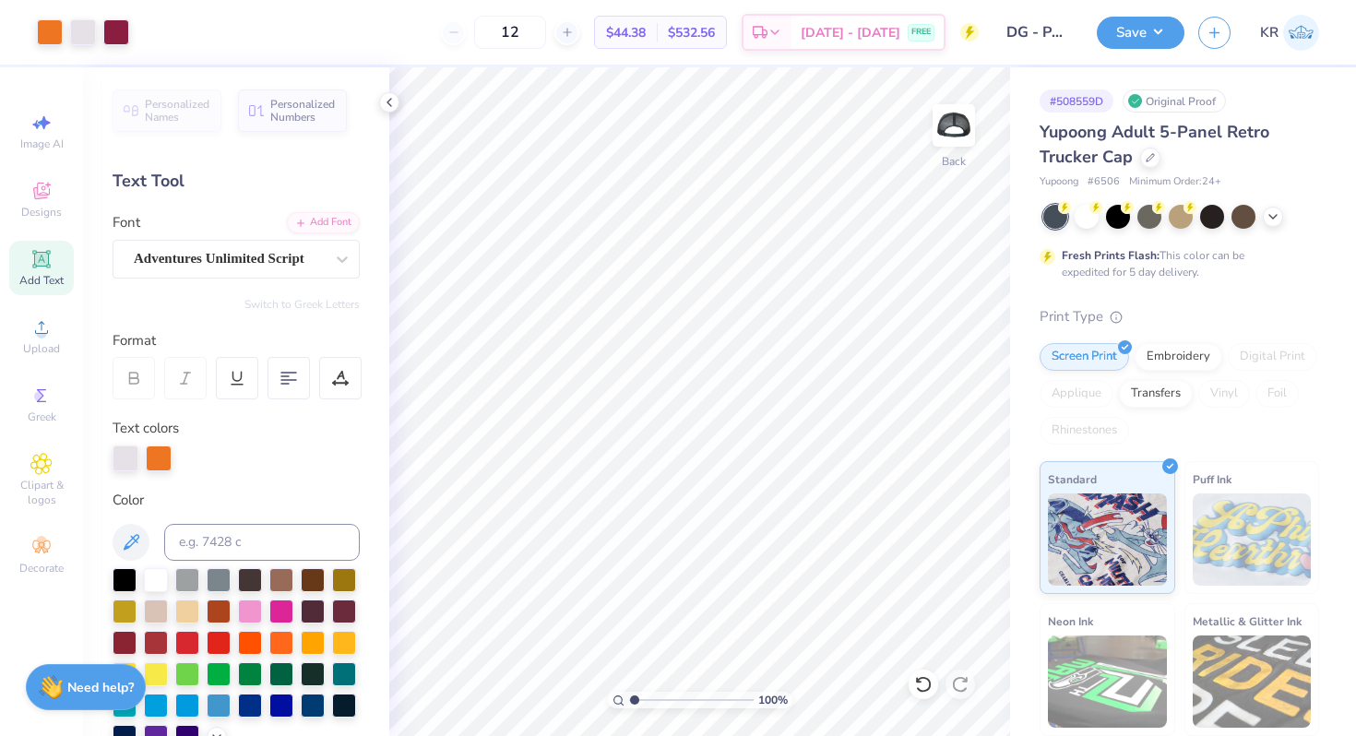
type input "1"
drag, startPoint x: 634, startPoint y: 698, endPoint x: 622, endPoint y: 698, distance: 12.0
click at [629, 698] on input "range" at bounding box center [691, 700] width 124 height 17
click at [1089, 219] on div at bounding box center [1086, 215] width 24 height 24
click at [1268, 221] on icon at bounding box center [1272, 214] width 15 height 15
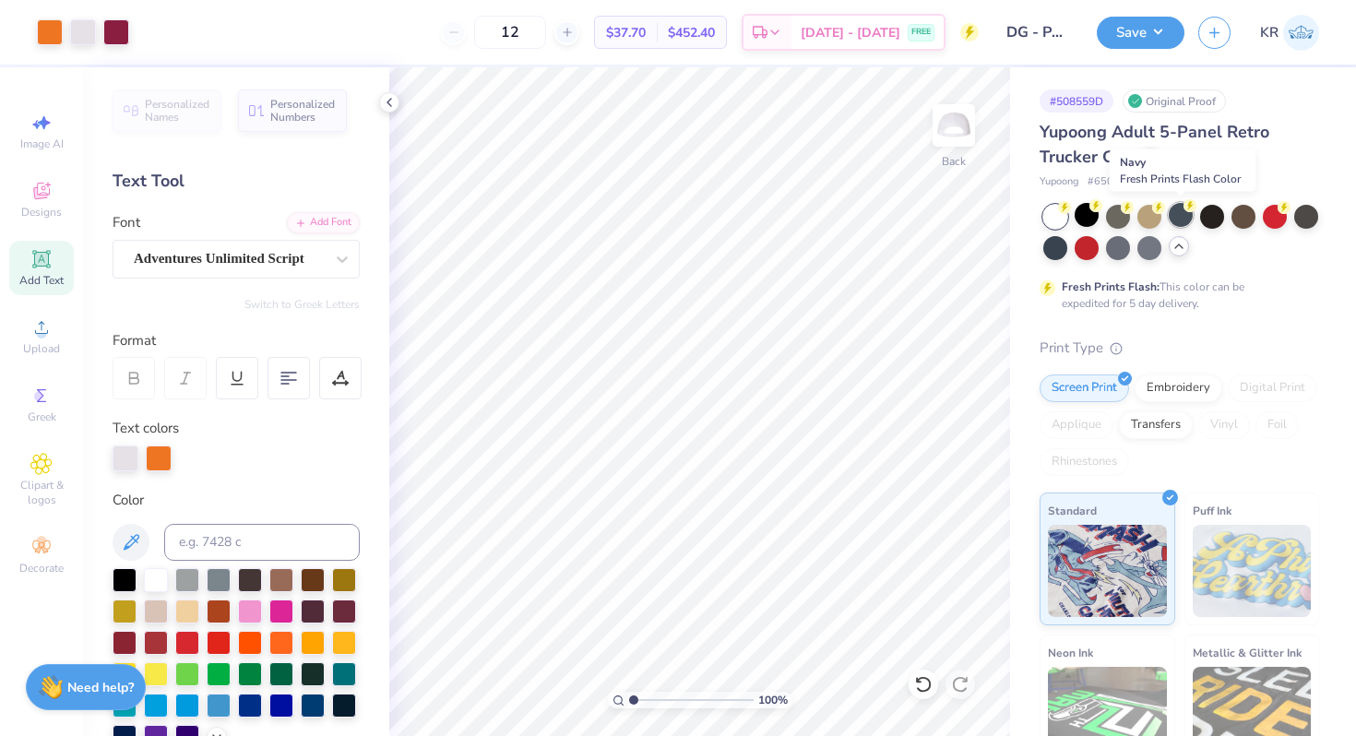
click at [1189, 219] on div at bounding box center [1180, 215] width 24 height 24
click at [1152, 247] on div at bounding box center [1149, 246] width 24 height 24
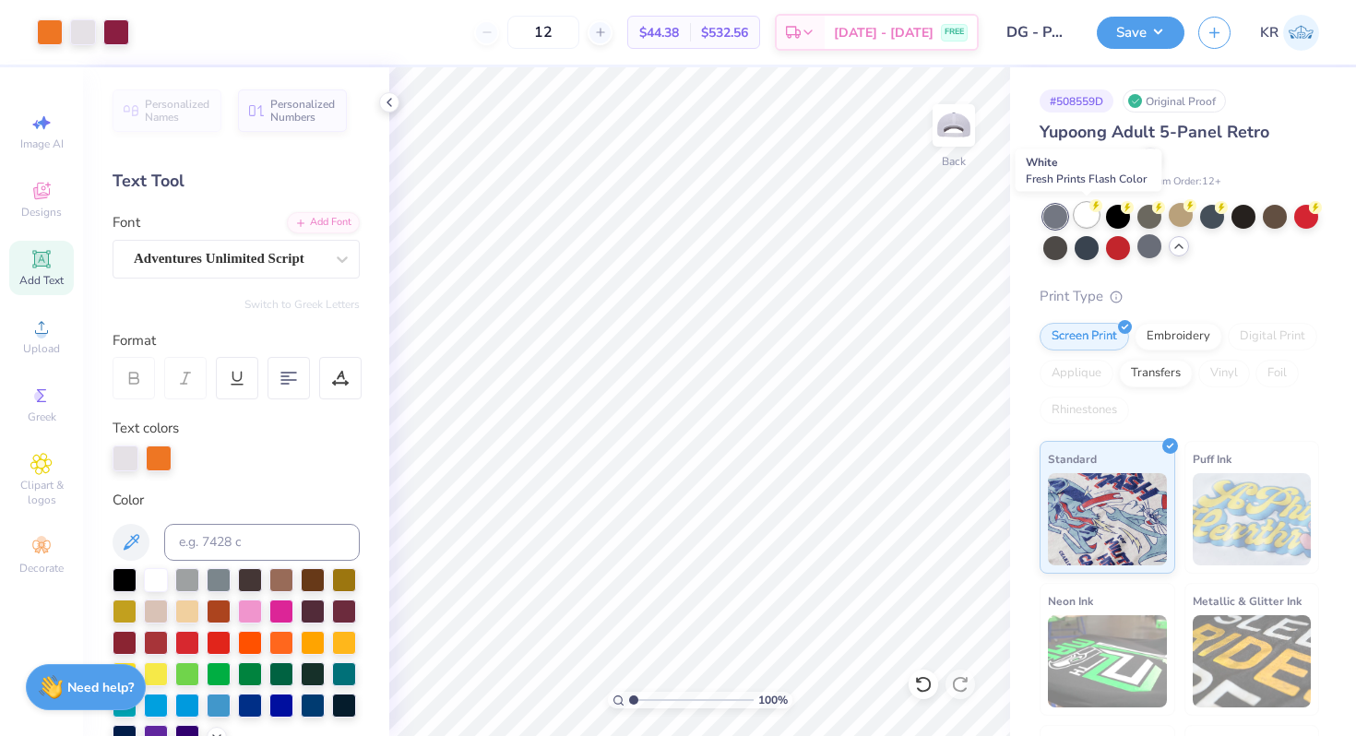
click at [1090, 218] on div at bounding box center [1086, 215] width 24 height 24
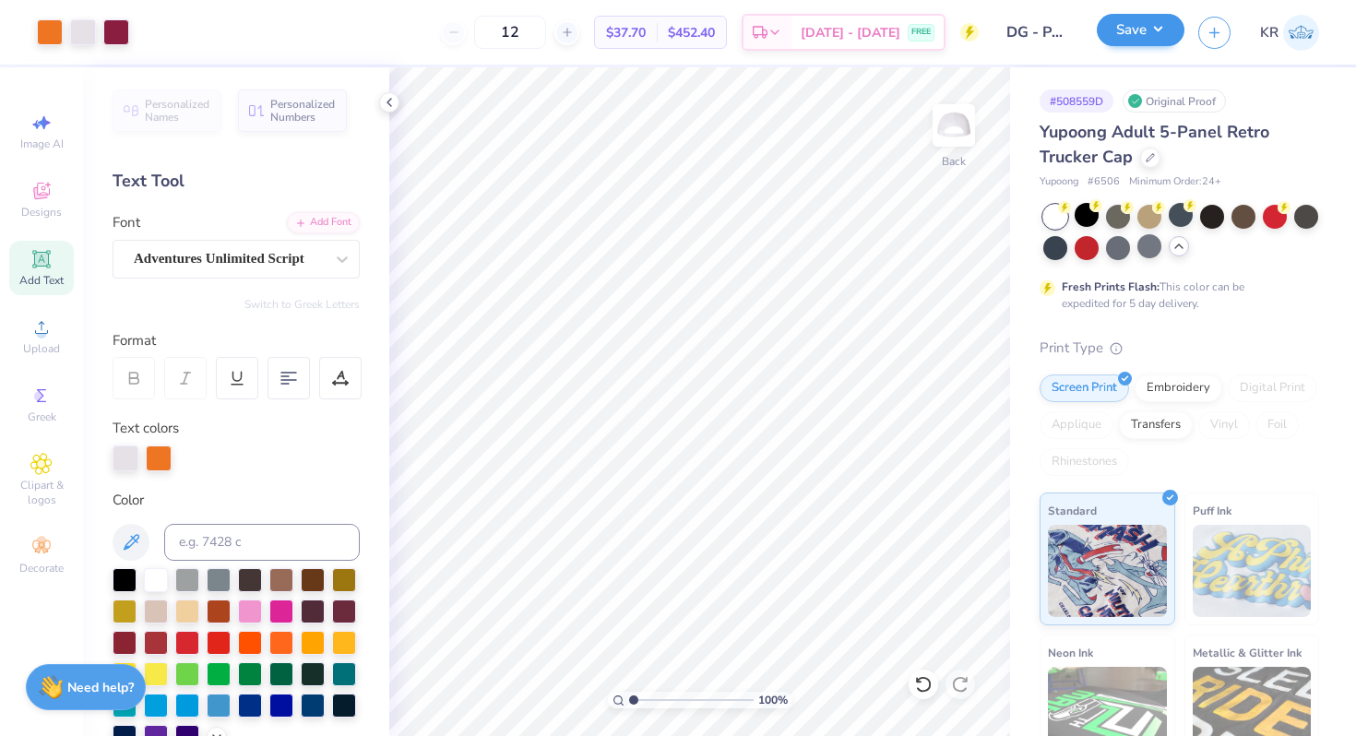
click at [1119, 47] on div "Save" at bounding box center [1140, 33] width 88 height 32
click at [1120, 41] on button "Save" at bounding box center [1140, 30] width 88 height 32
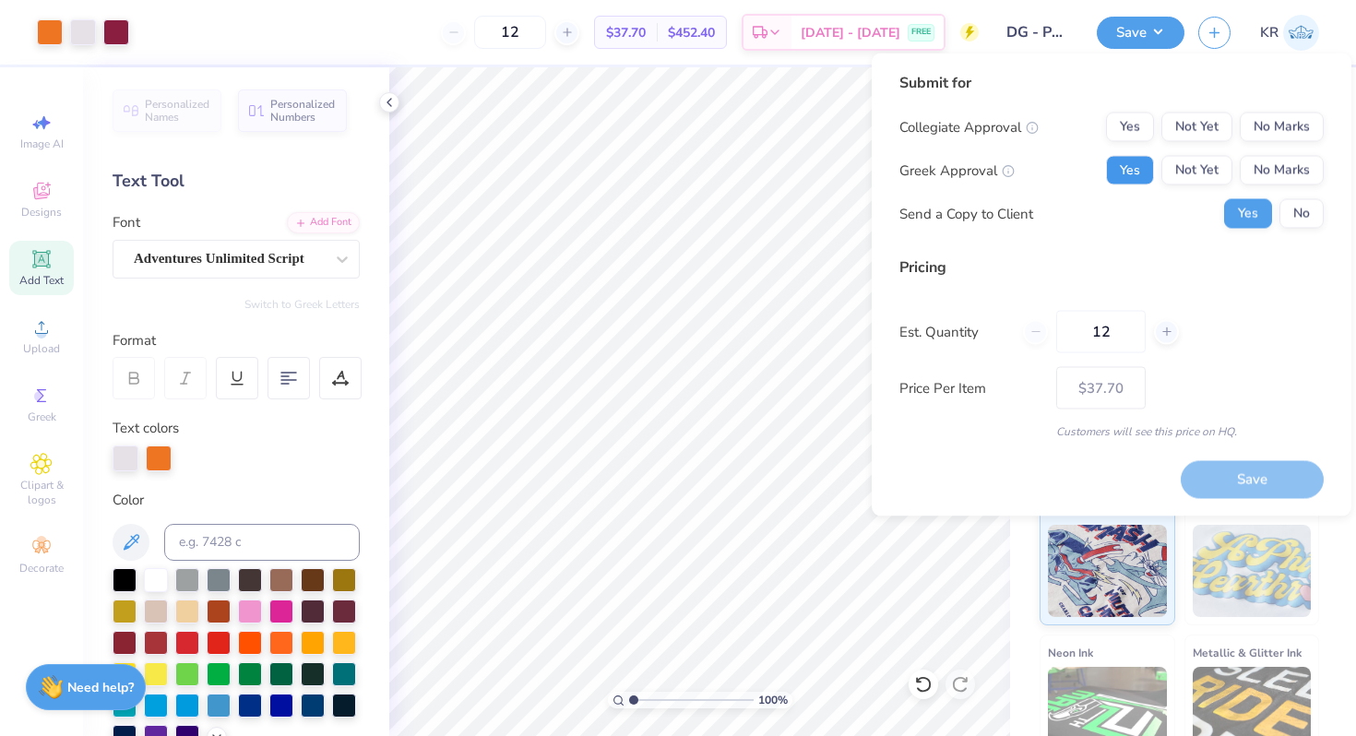
click at [1138, 172] on button "Yes" at bounding box center [1130, 171] width 48 height 30
click at [1284, 134] on button "No Marks" at bounding box center [1281, 128] width 84 height 30
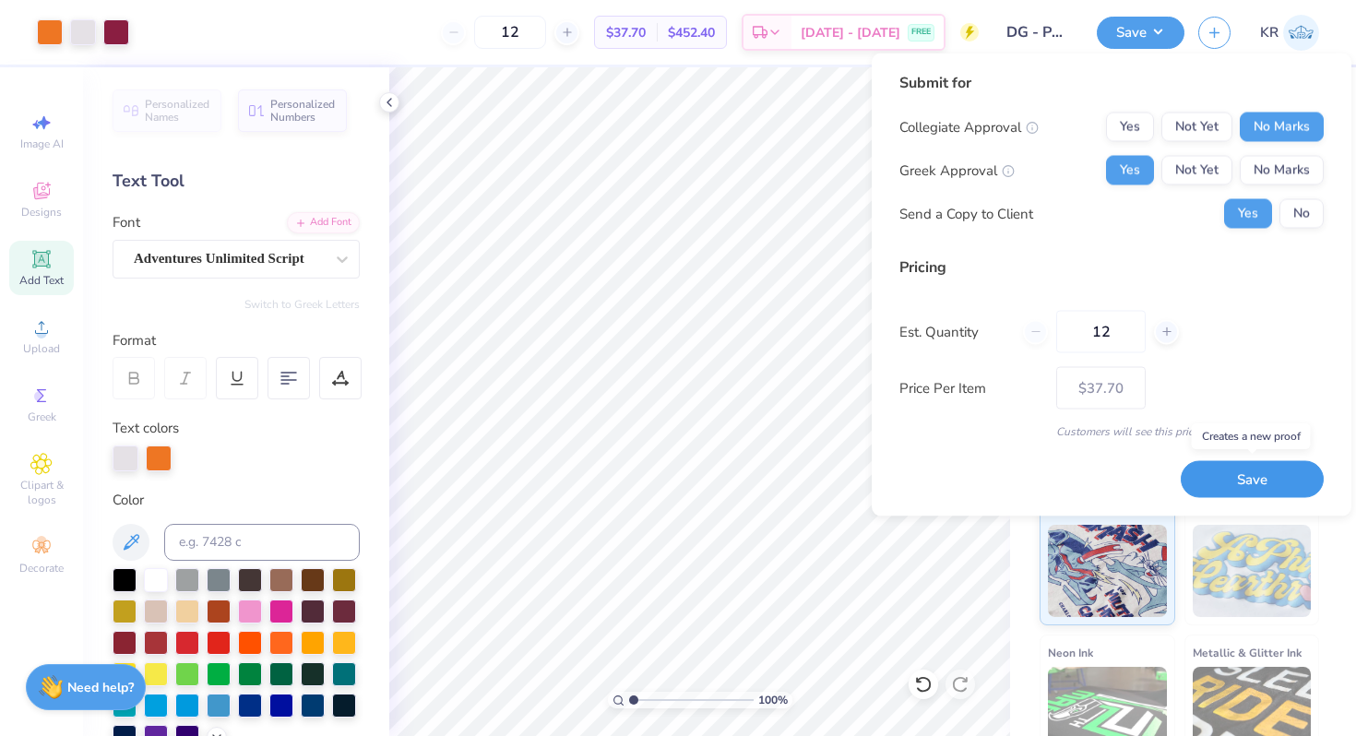
click at [1216, 480] on button "Save" at bounding box center [1251, 479] width 143 height 38
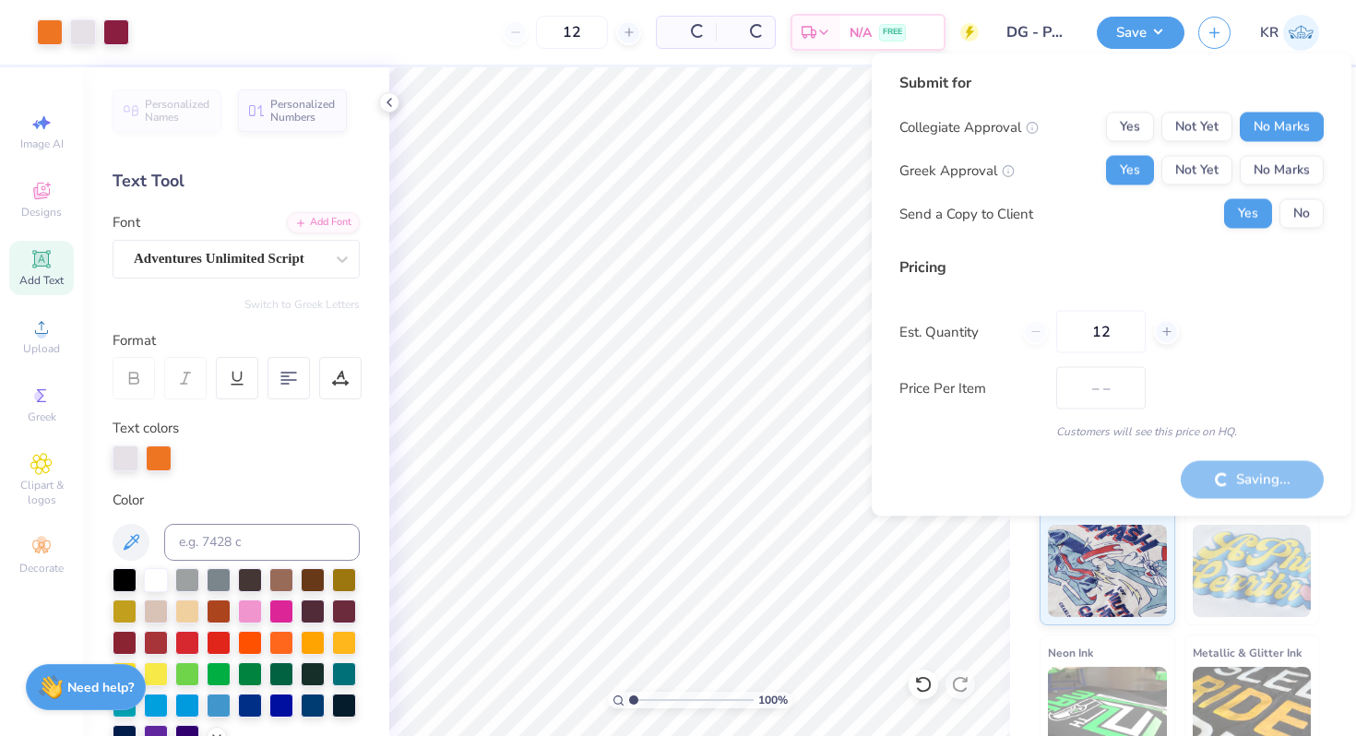
type input "$37.70"
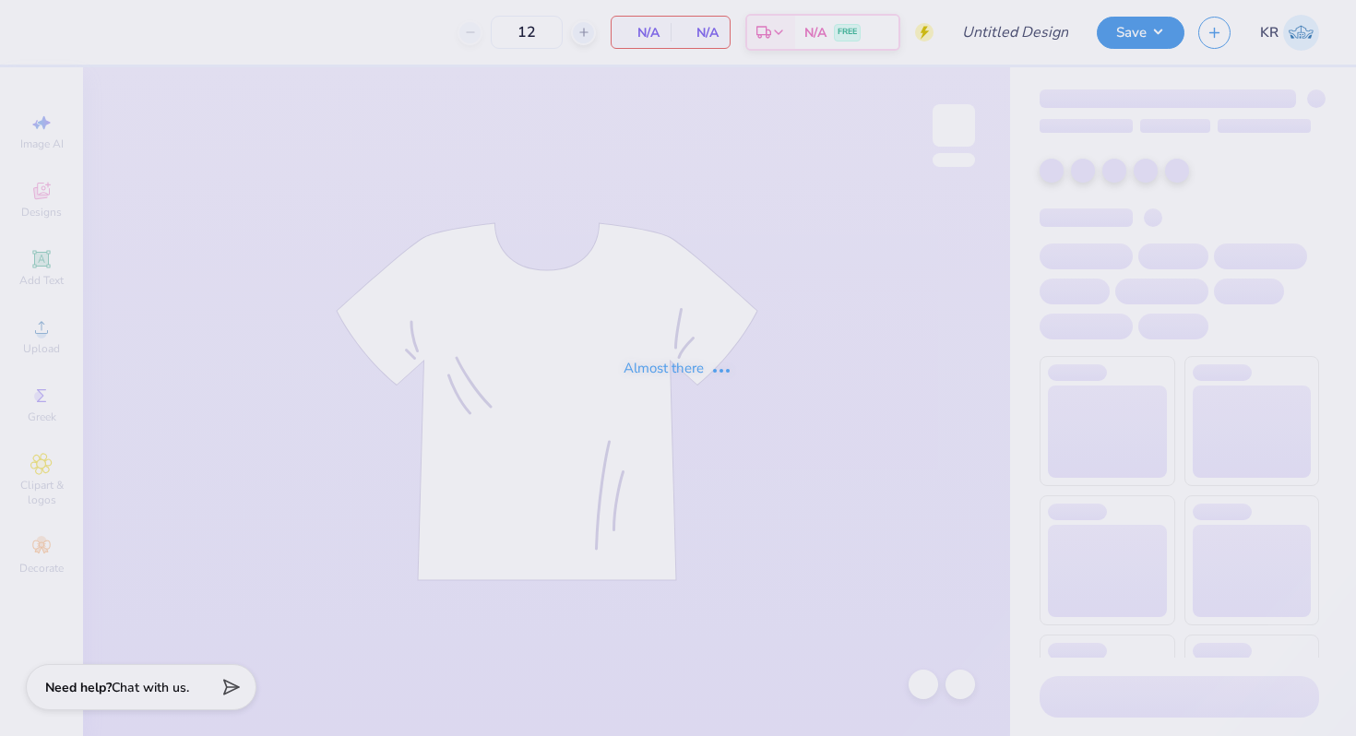
type input "[PERSON_NAME] ?"
type input "72"
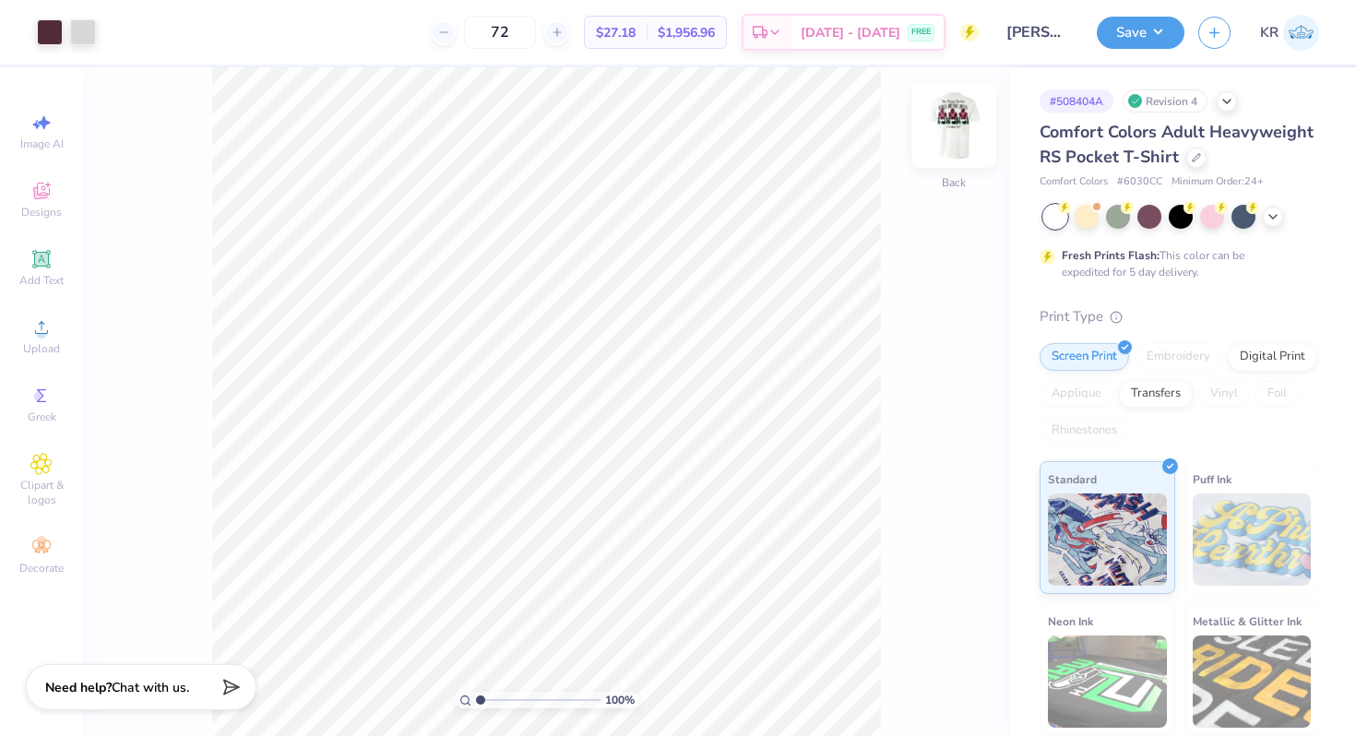
click at [956, 162] on div at bounding box center [953, 125] width 85 height 85
click at [49, 346] on span "Upload" at bounding box center [41, 348] width 37 height 15
click at [49, 321] on icon at bounding box center [41, 327] width 22 height 22
click at [63, 344] on div "Upload" at bounding box center [41, 336] width 65 height 54
click at [43, 341] on span "Upload" at bounding box center [41, 348] width 37 height 15
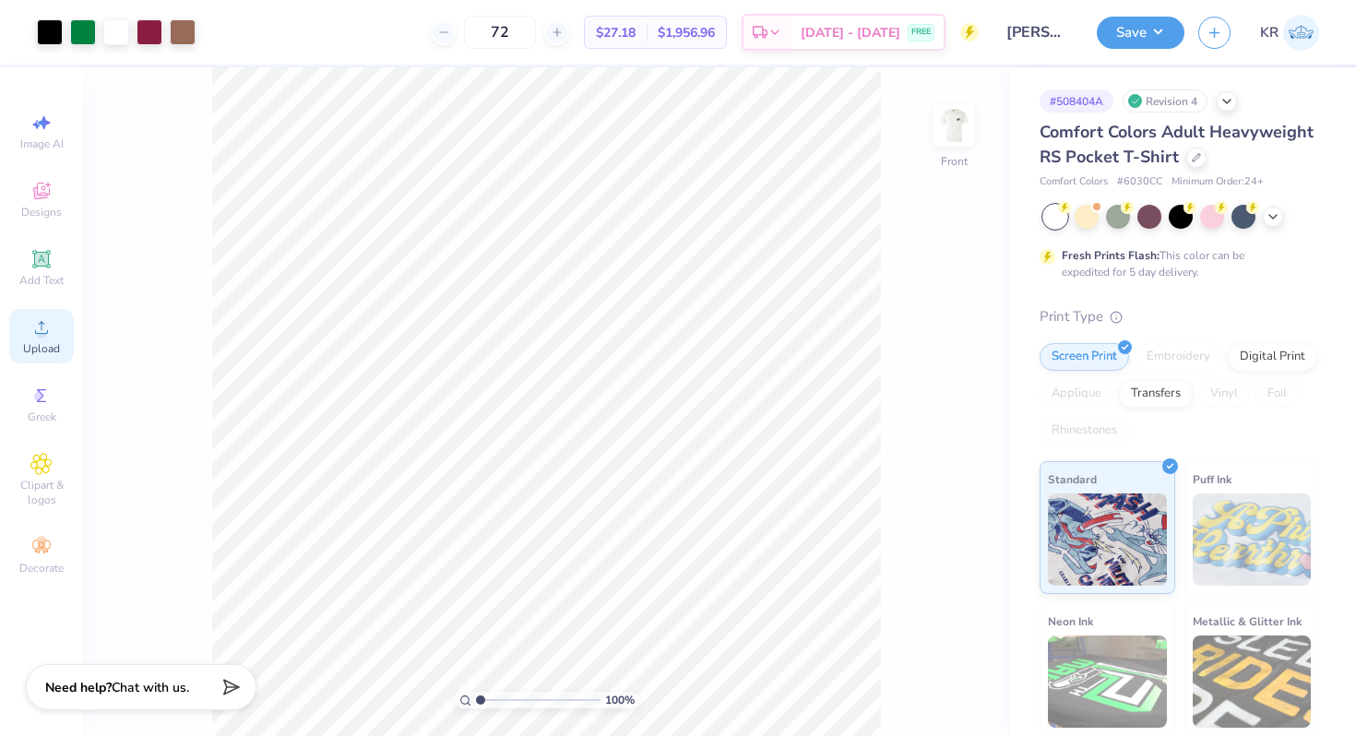
click at [43, 332] on circle at bounding box center [41, 333] width 10 height 10
click at [42, 321] on icon at bounding box center [41, 327] width 22 height 22
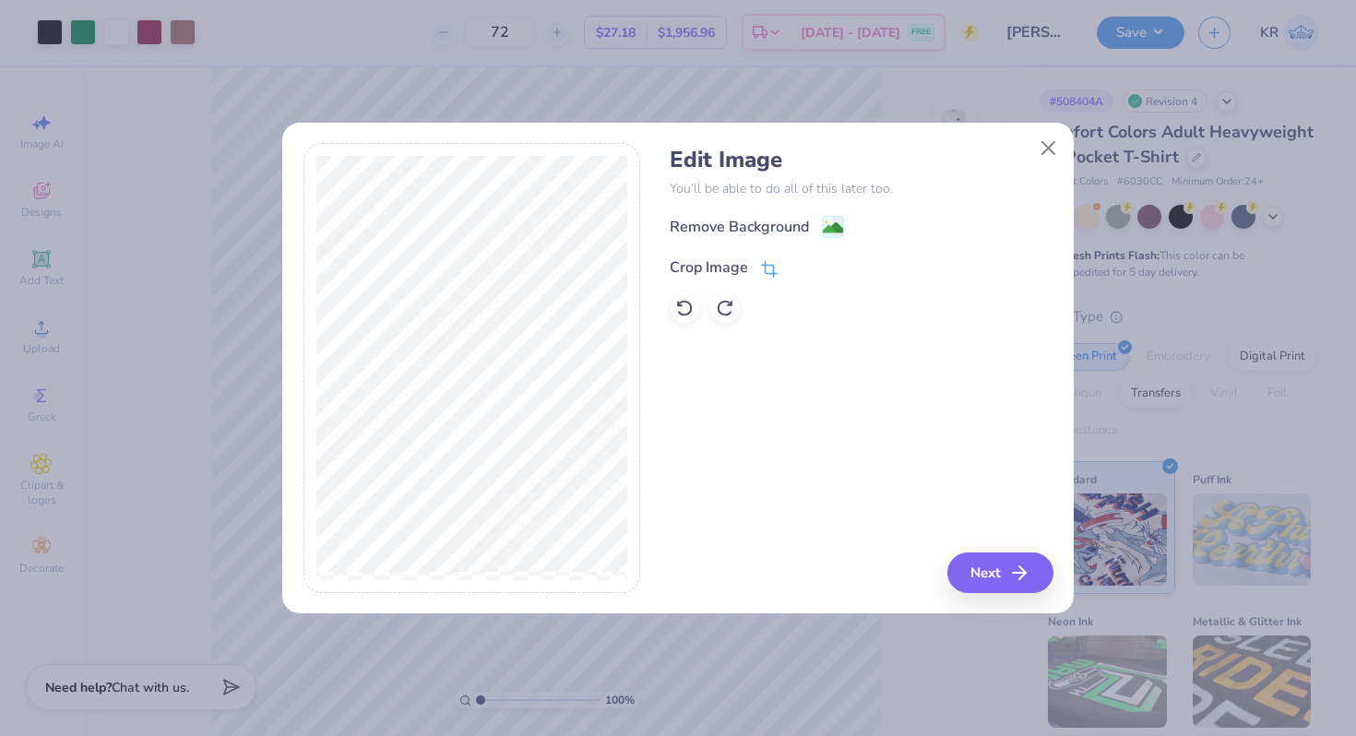
click at [761, 271] on icon at bounding box center [769, 269] width 17 height 17
click at [801, 265] on polyline at bounding box center [800, 266] width 7 height 6
click at [834, 229] on image at bounding box center [833, 229] width 20 height 20
